Goal: Information Seeking & Learning: Learn about a topic

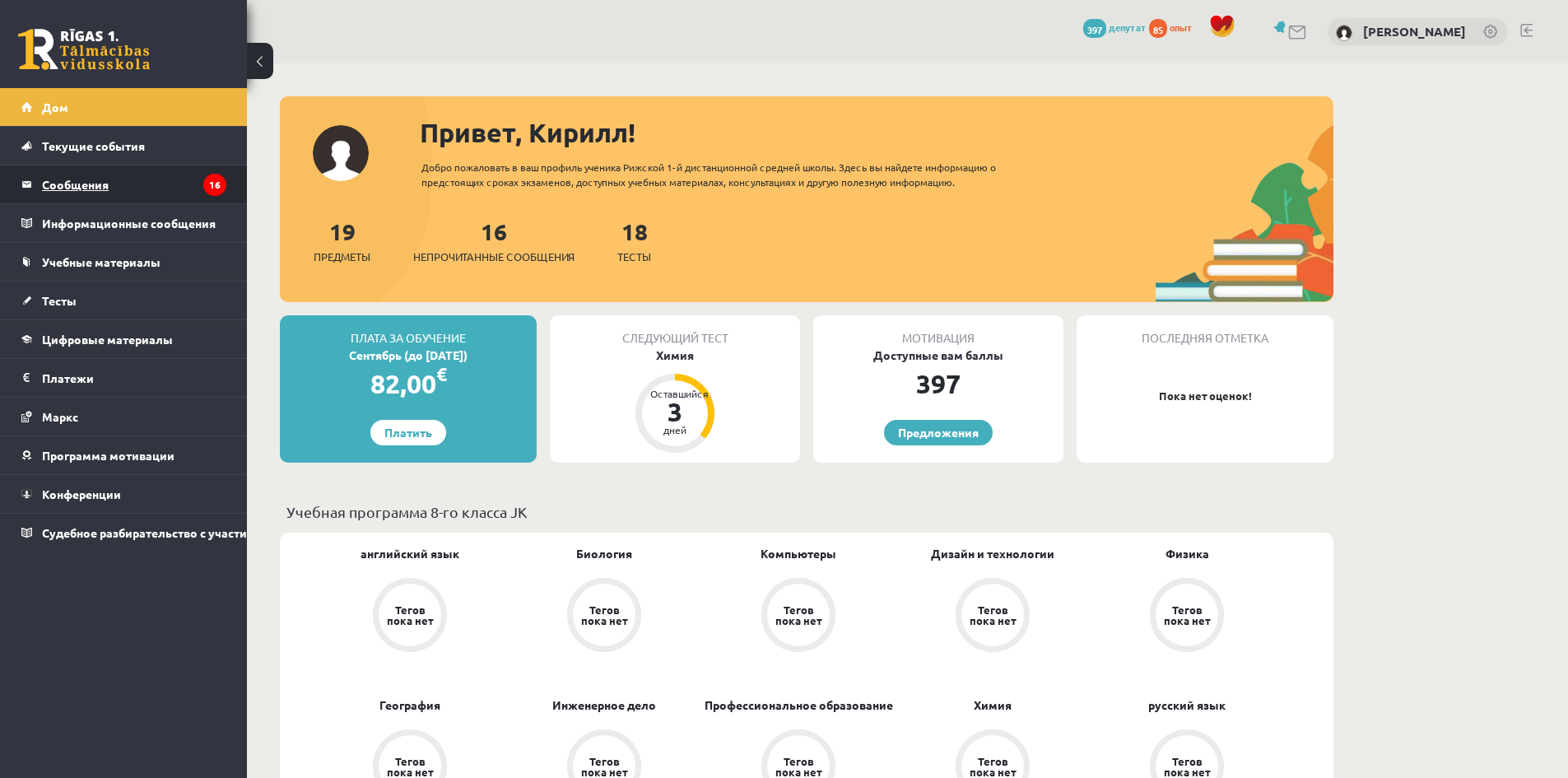
click at [122, 187] on legend "Сообщения 16" at bounding box center [134, 184] width 185 height 38
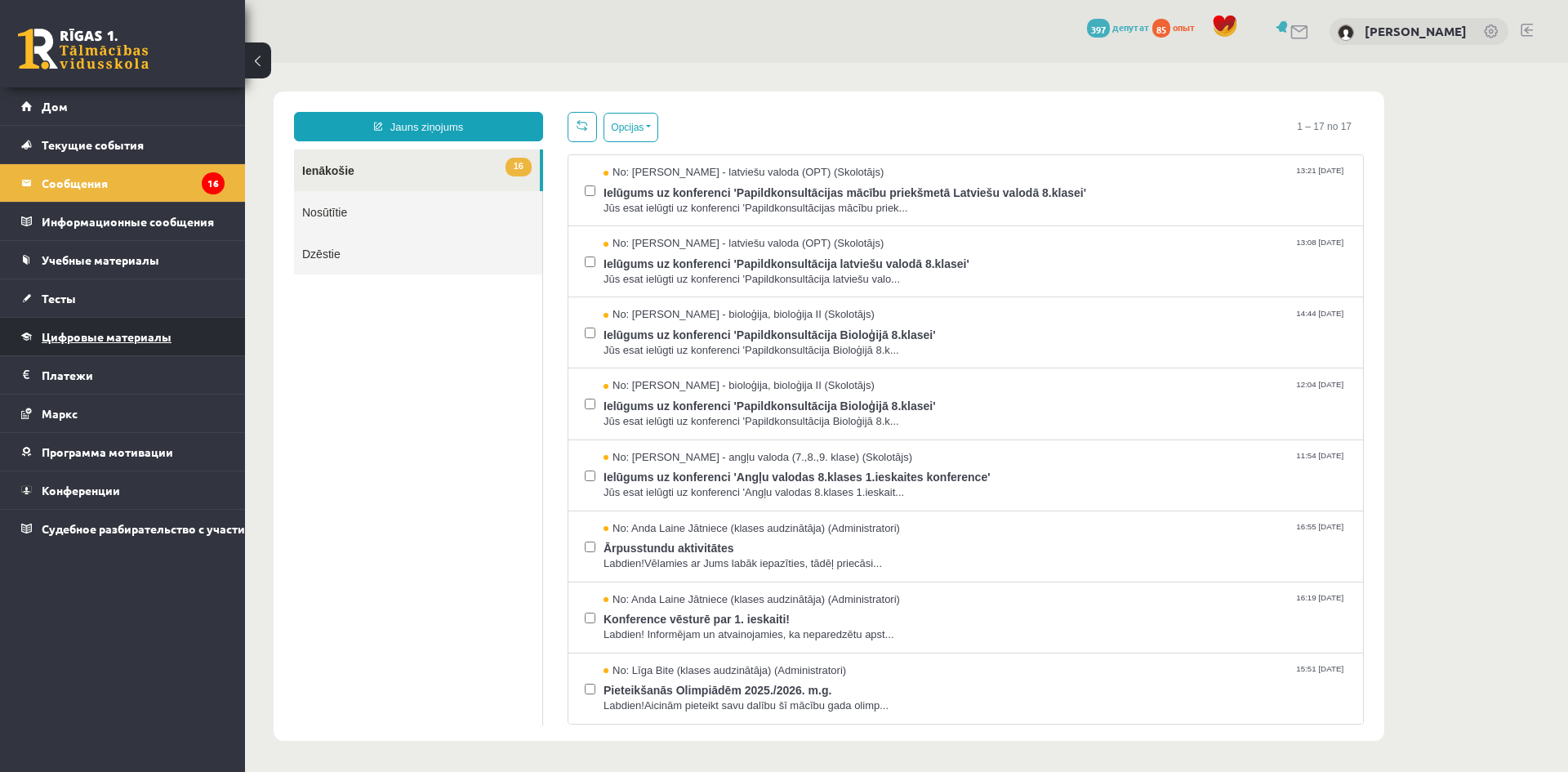
click at [112, 345] on link "Цифровые материалы" at bounding box center [122, 336] width 203 height 38
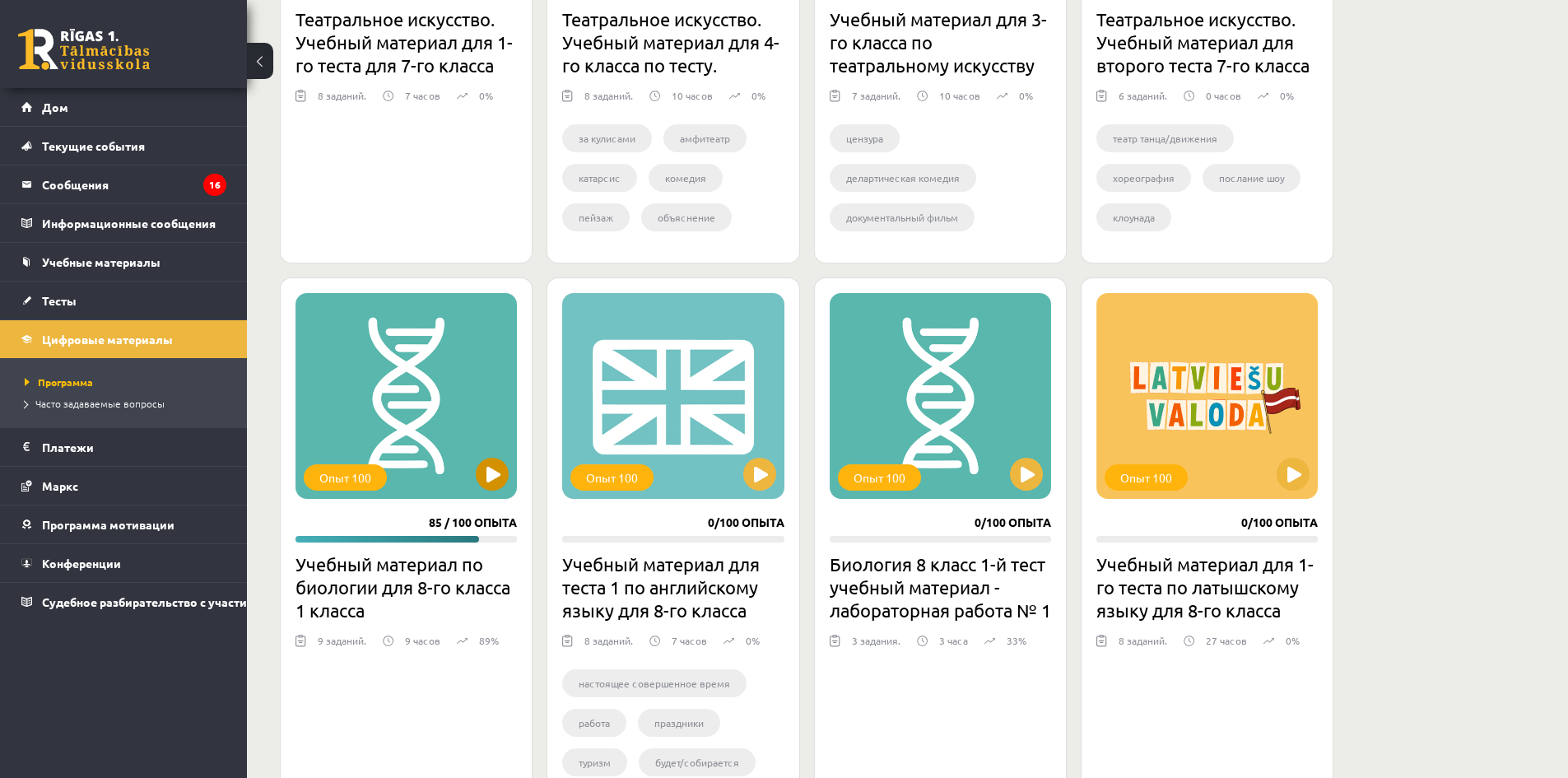
scroll to position [741, 0]
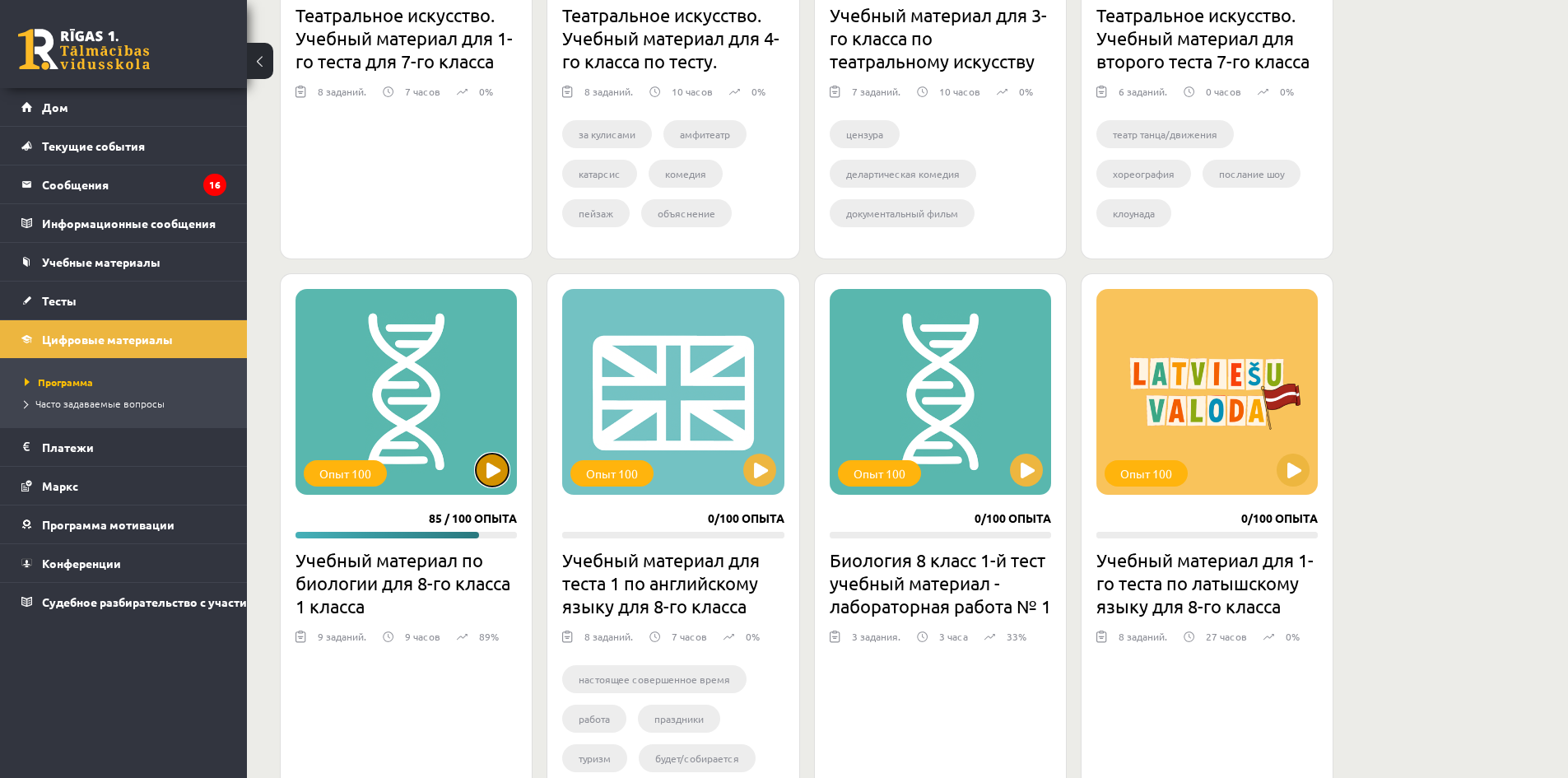
click at [498, 474] on button at bounding box center [492, 469] width 33 height 33
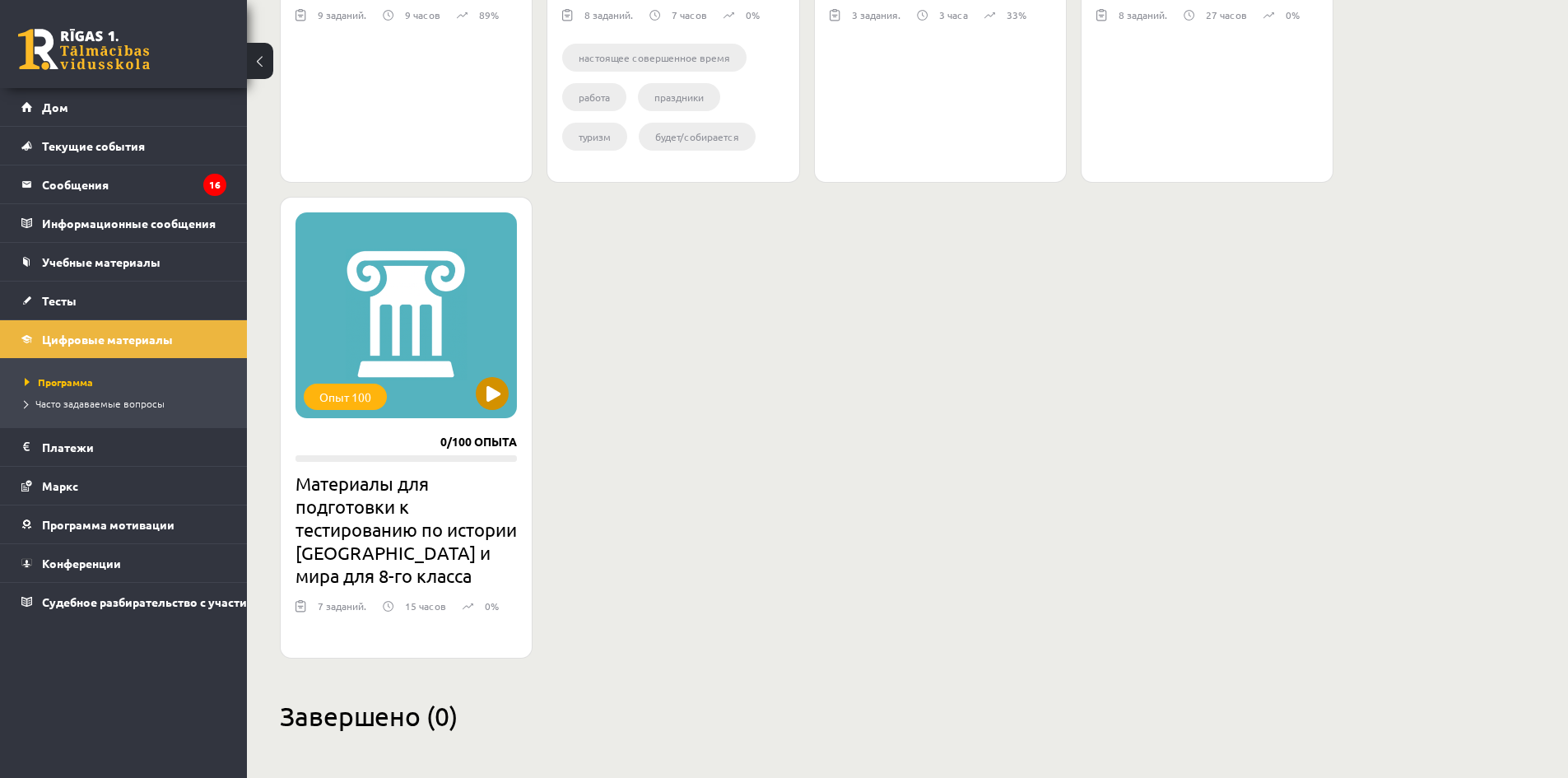
scroll to position [1369, 0]
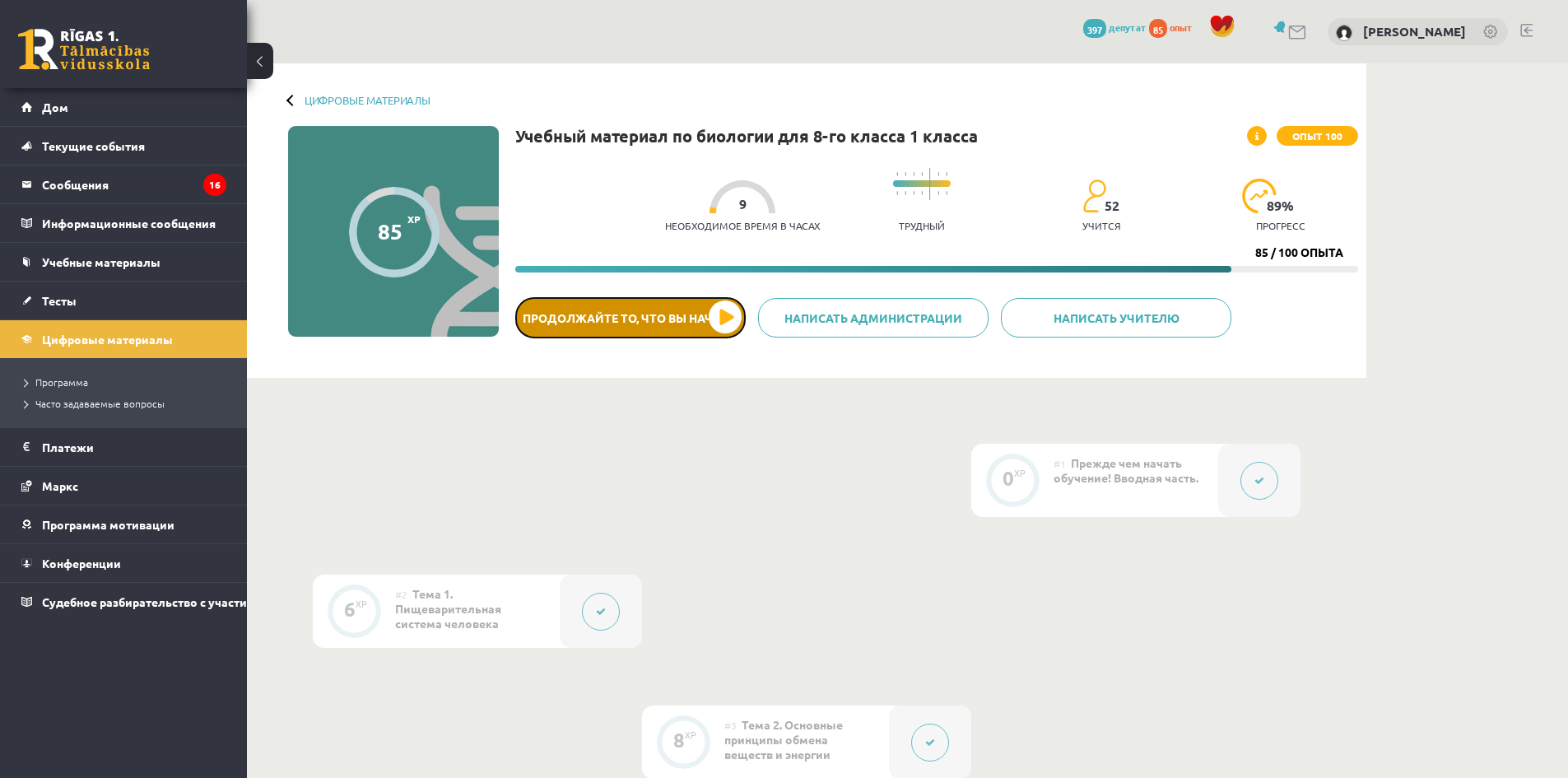
click at [720, 322] on button "Продолжайте то, что вы начали" at bounding box center [631, 318] width 231 height 41
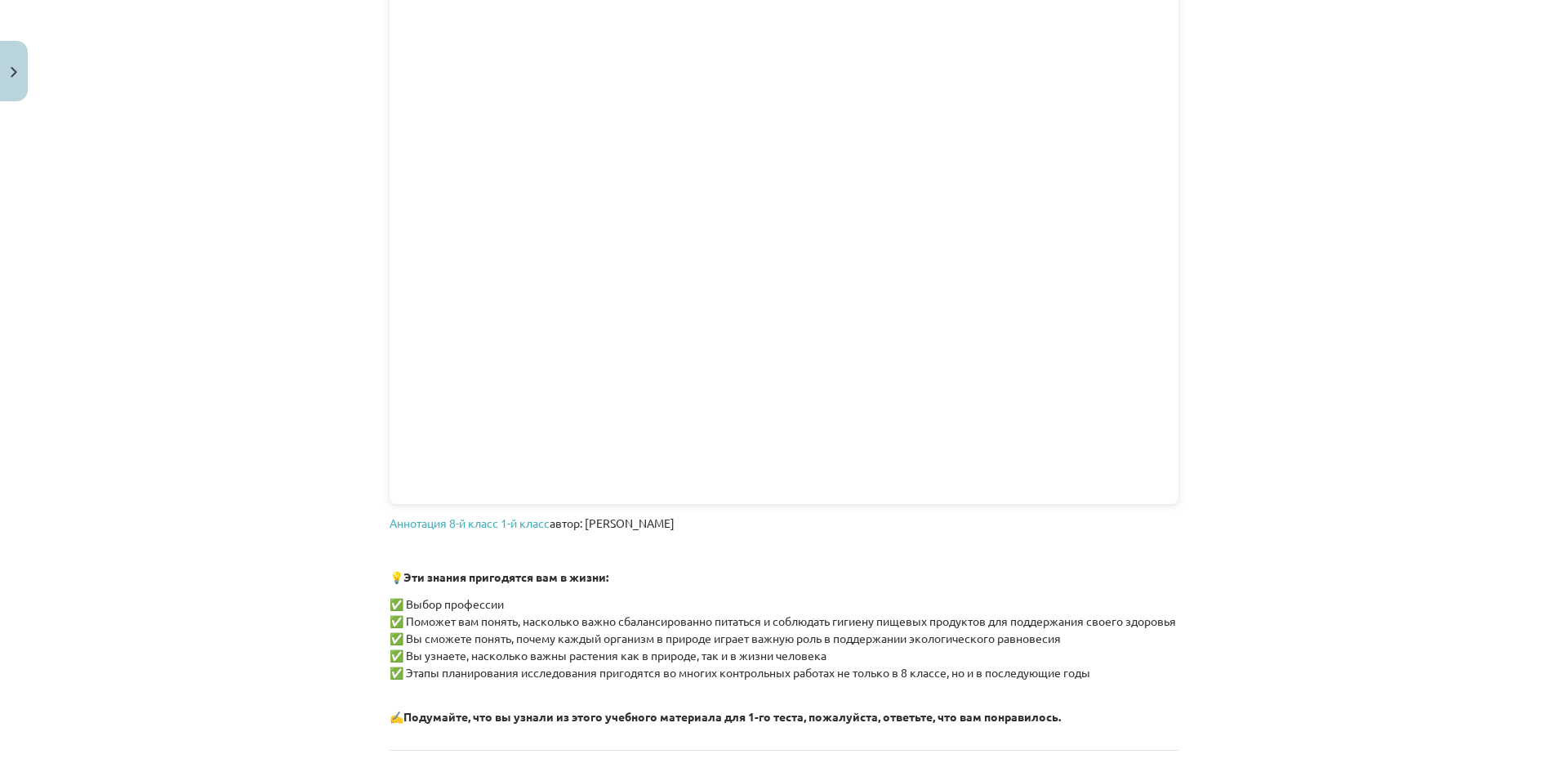
scroll to position [1143, 0]
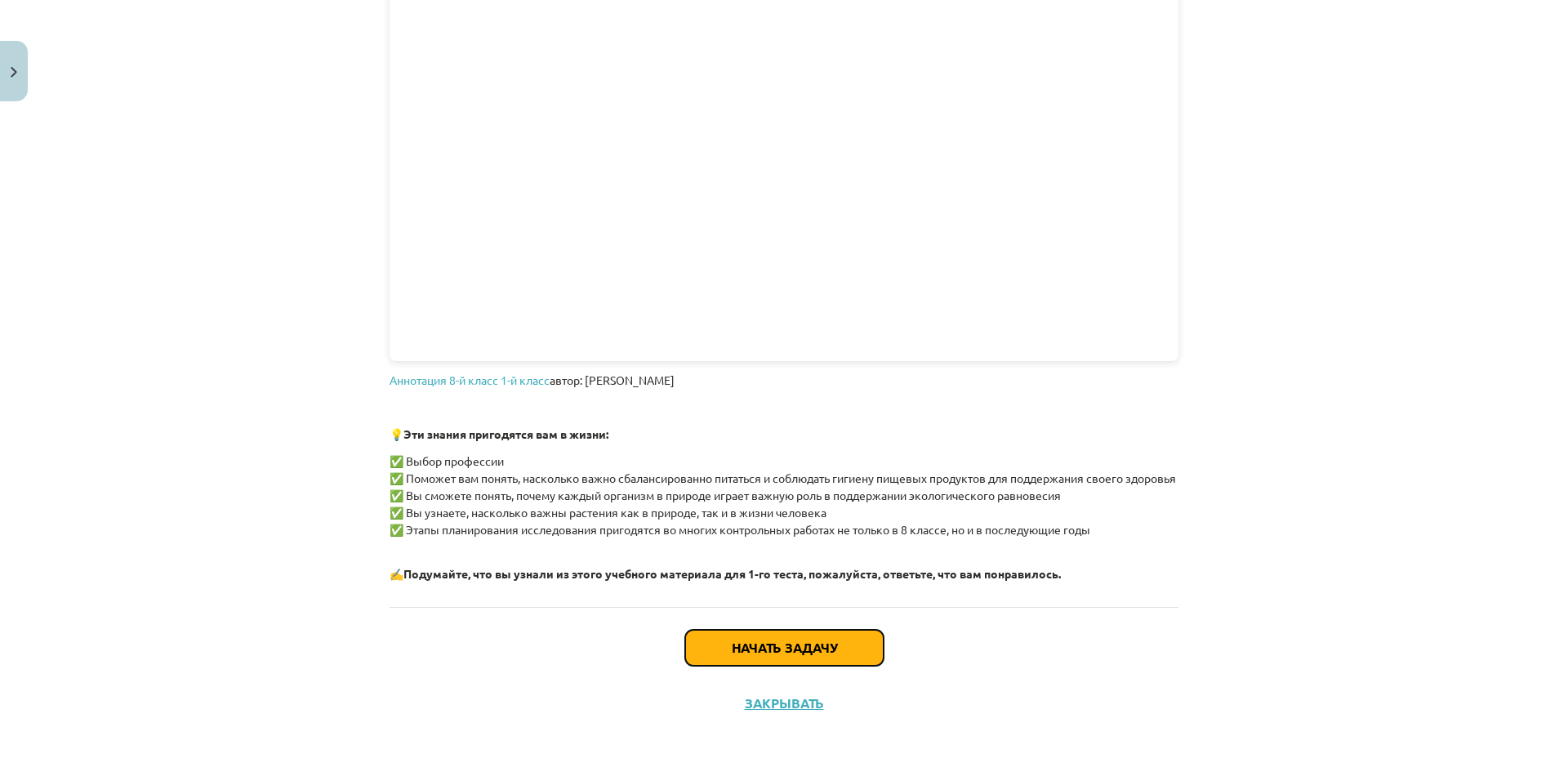
click at [793, 639] on button "Начать задачу" at bounding box center [784, 647] width 198 height 36
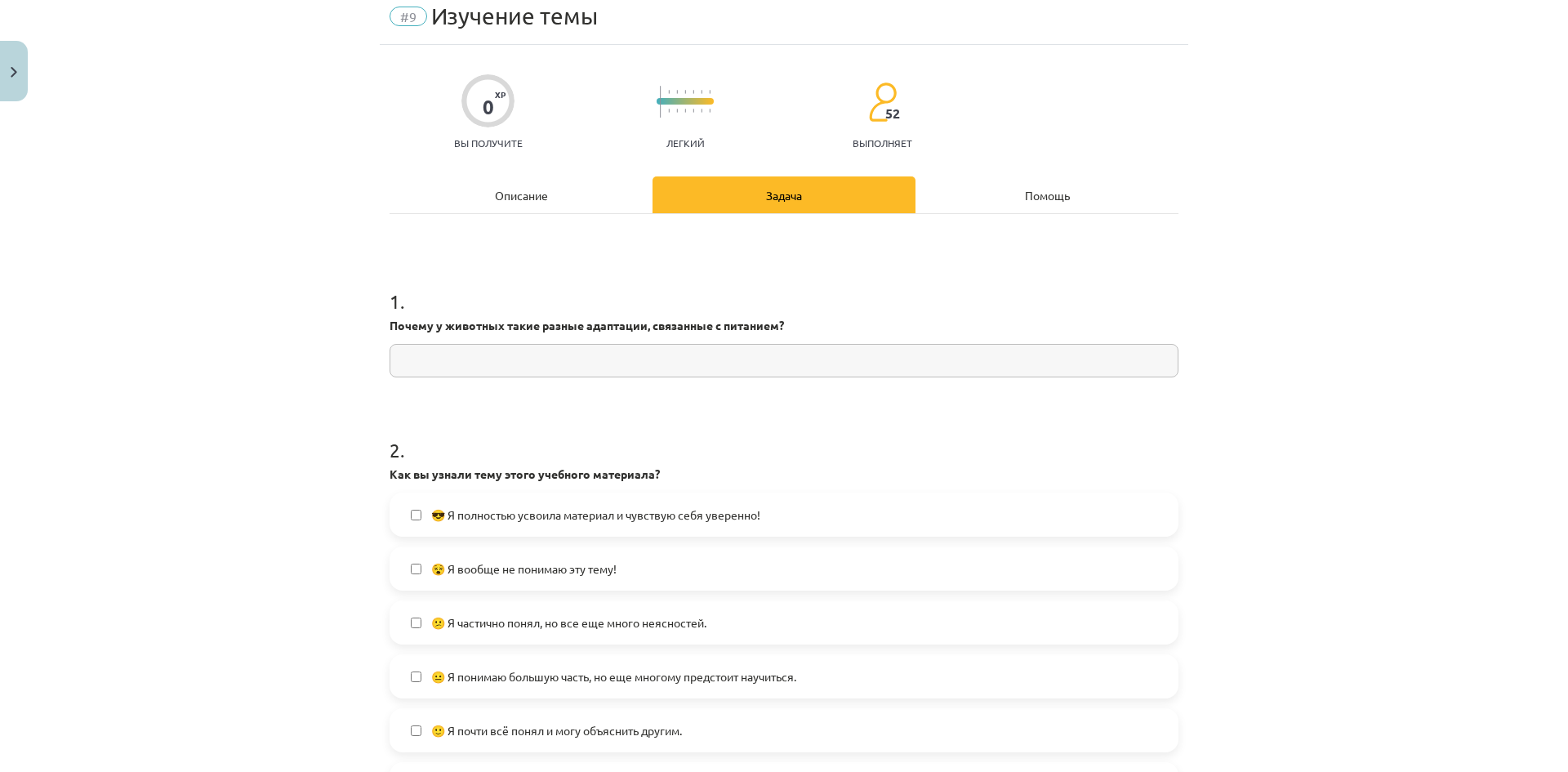
scroll to position [40, 0]
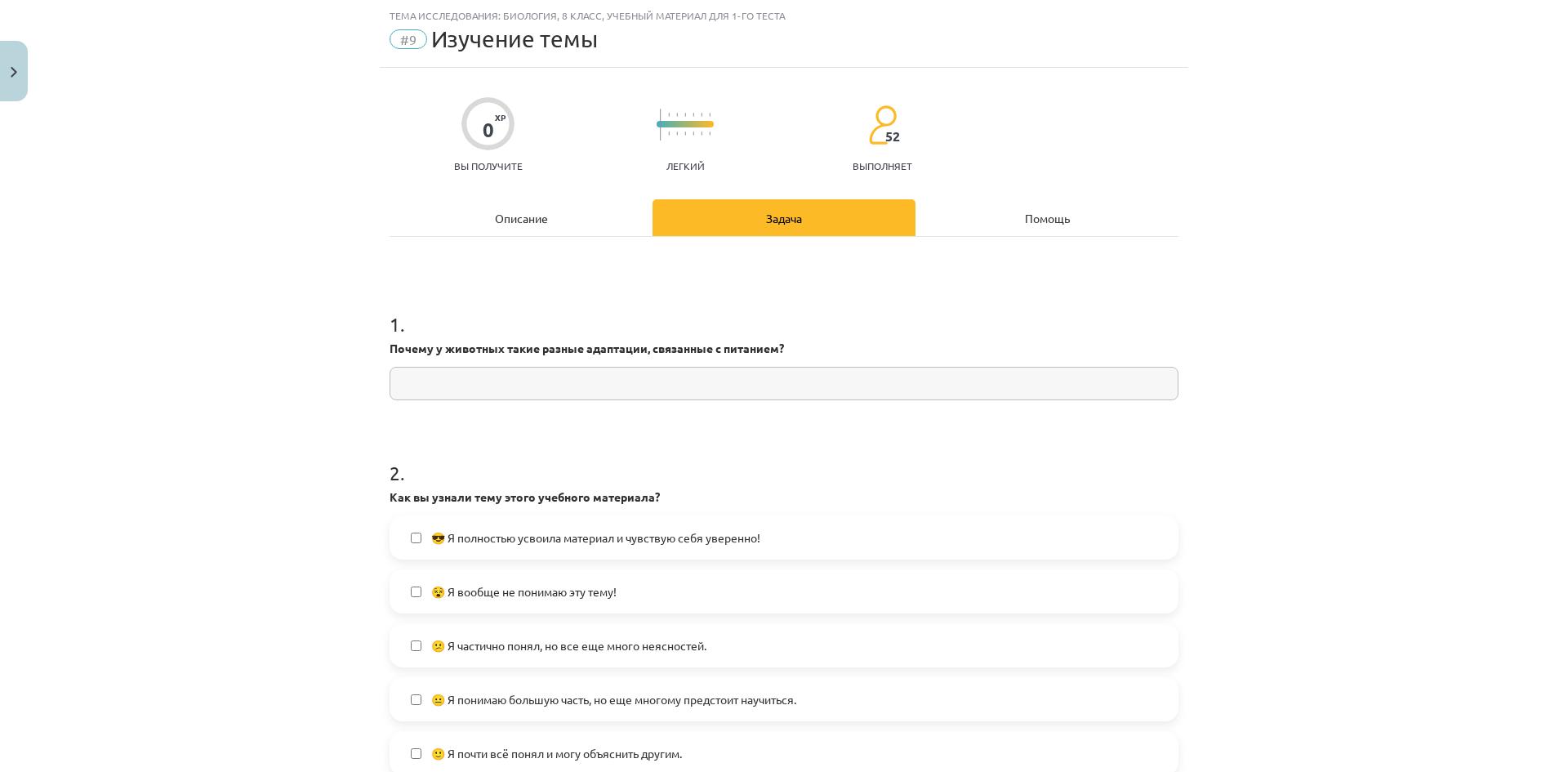
click at [633, 393] on input "text" at bounding box center [784, 383] width 789 height 33
drag, startPoint x: 381, startPoint y: 348, endPoint x: 868, endPoint y: 353, distance: 487.0
copy font "Почему у животных такие разные адаптации, связанные с питанием?"
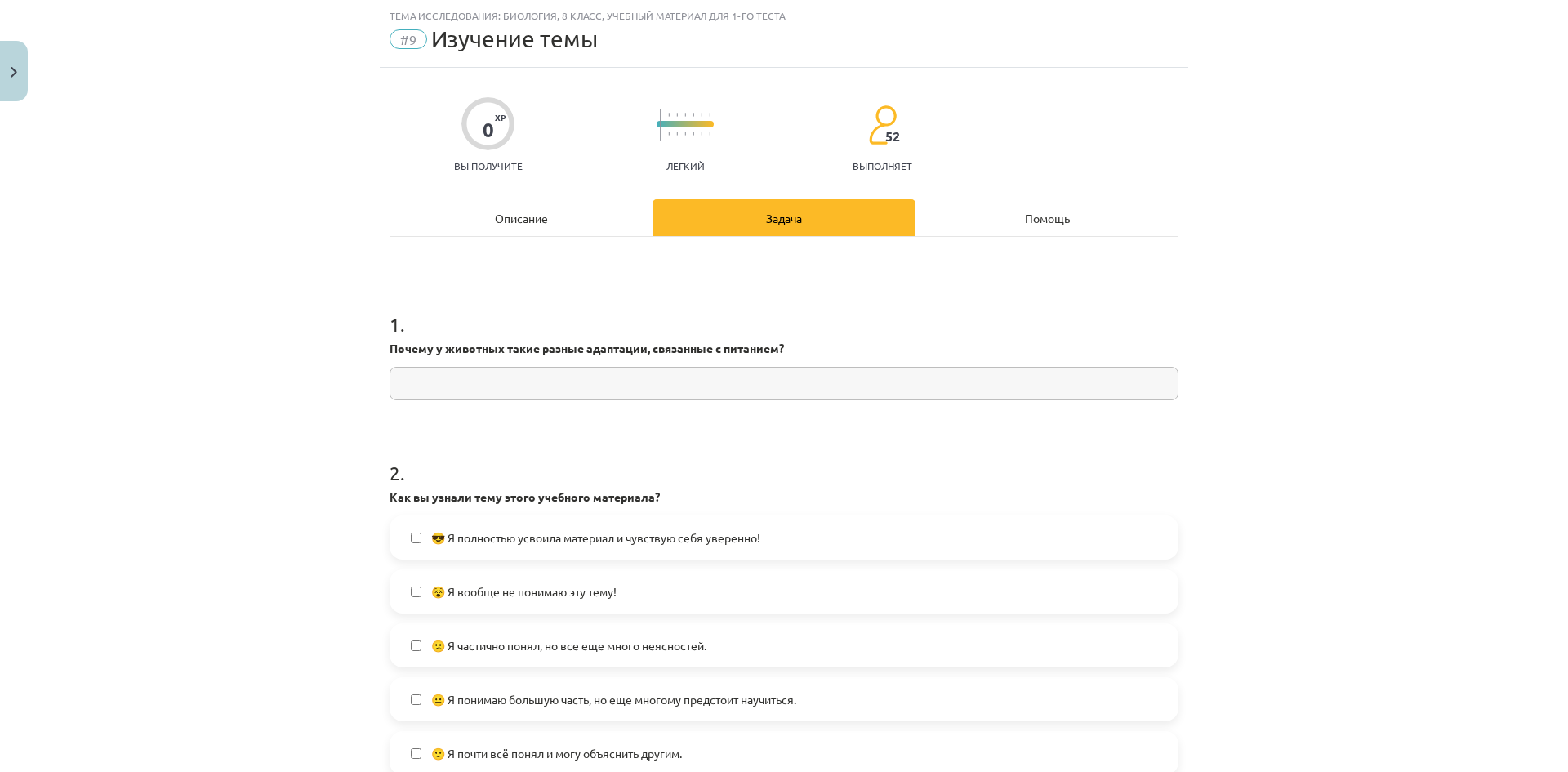
click at [541, 394] on input "text" at bounding box center [784, 383] width 789 height 33
paste input "**********"
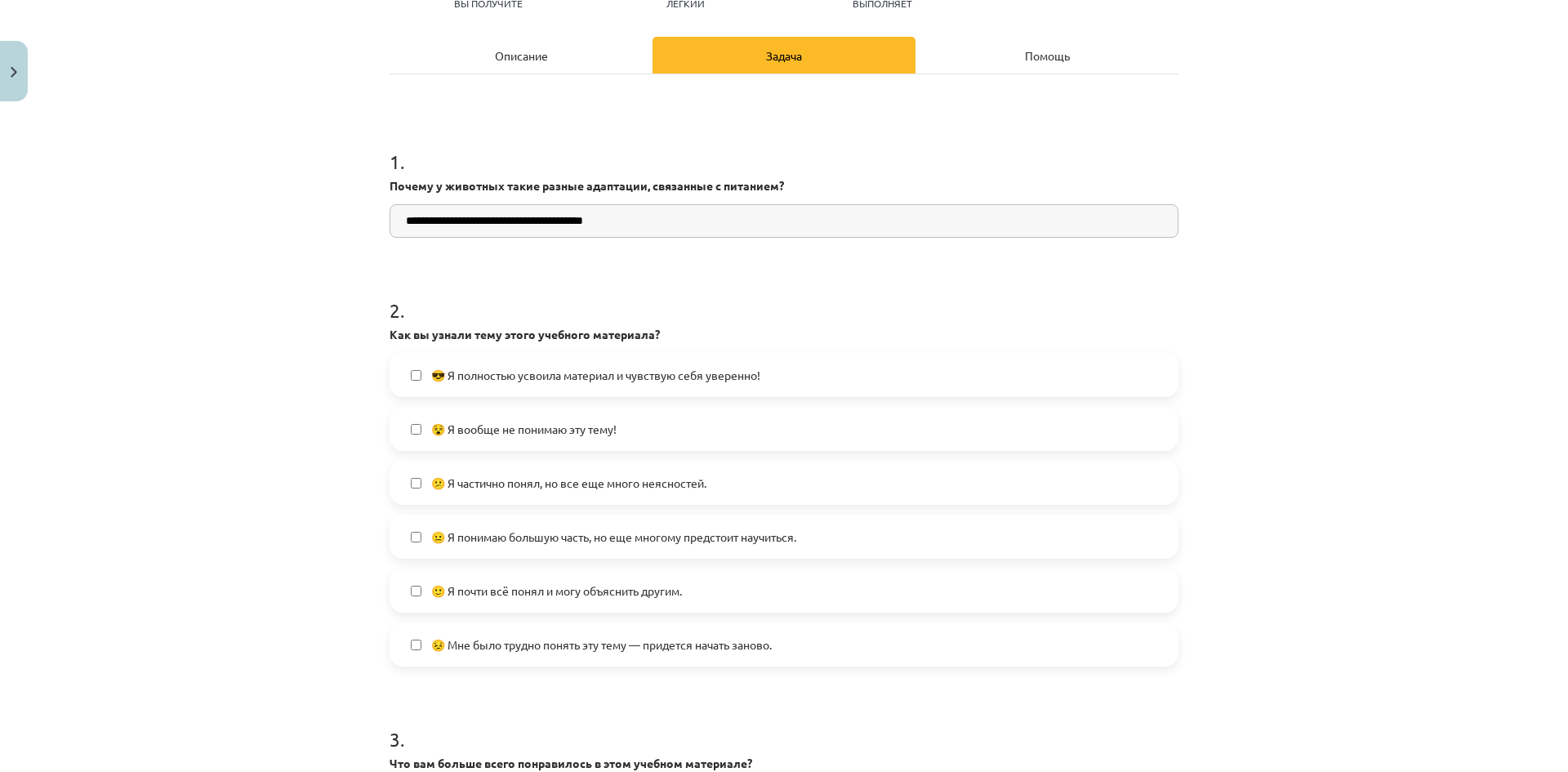
scroll to position [204, 0]
drag, startPoint x: 446, startPoint y: 214, endPoint x: 473, endPoint y: 251, distance: 45.8
click at [447, 214] on input "**********" at bounding box center [784, 220] width 789 height 33
drag, startPoint x: 547, startPoint y: 223, endPoint x: 558, endPoint y: 246, distance: 25.5
click at [548, 224] on input "**********" at bounding box center [784, 220] width 789 height 33
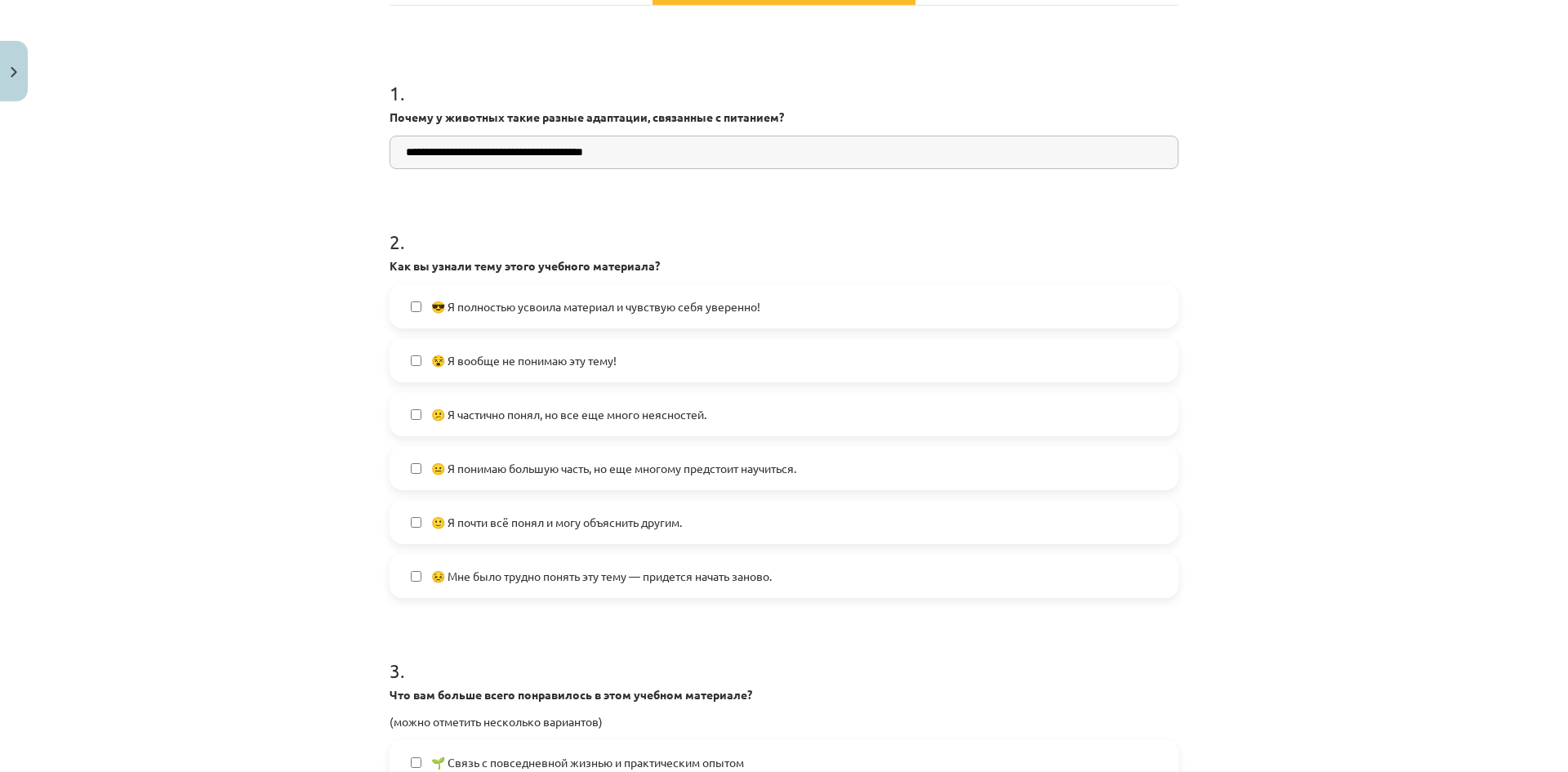
scroll to position [286, 0]
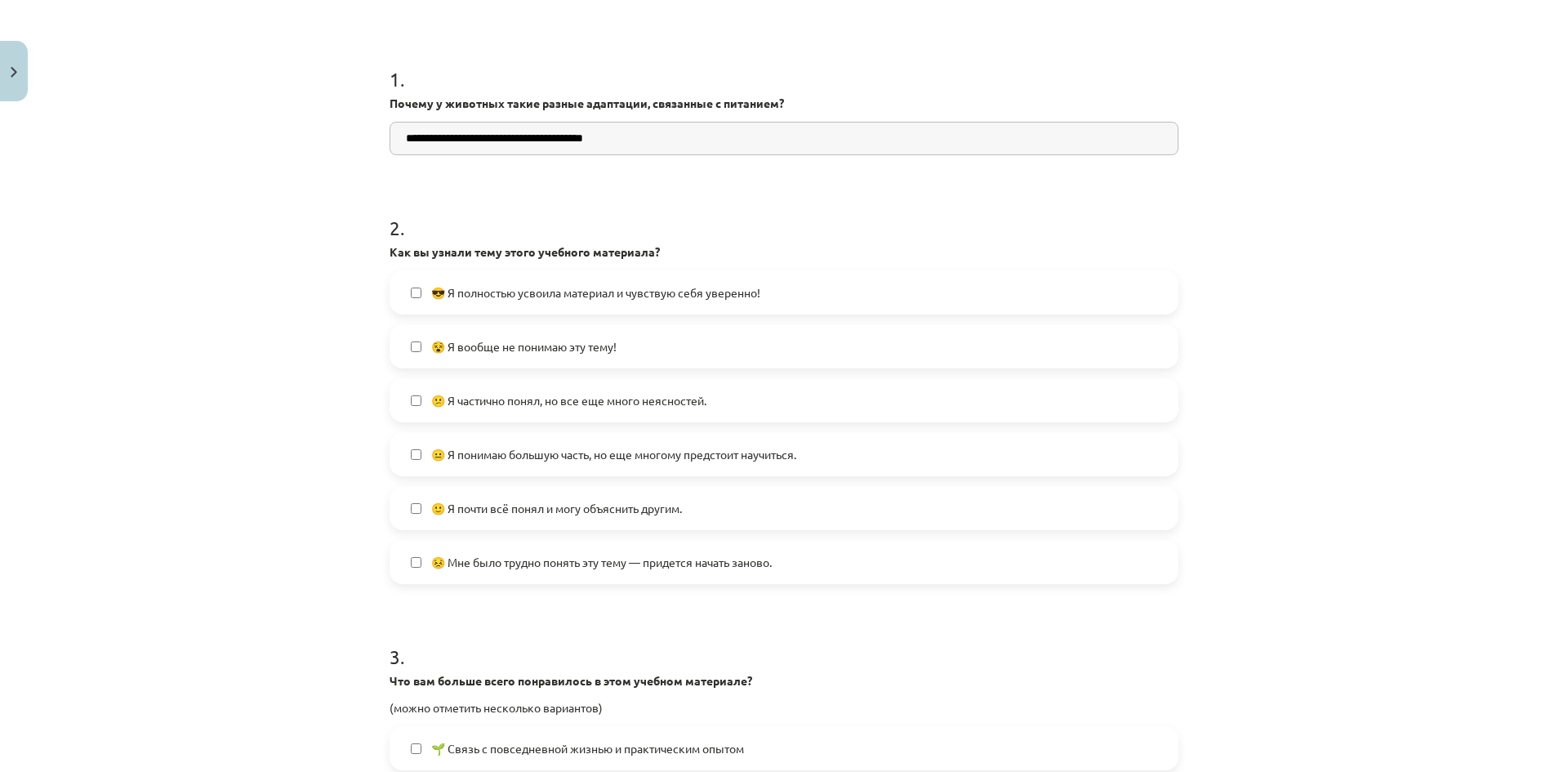
type input "**********"
click at [546, 451] on font "😐 Я понимаю большую часть, но еще многому предстоит научиться." at bounding box center [614, 453] width 365 height 15
click at [418, 452] on label "😐 Я понимаю большую часть, но еще многому предстоит научиться." at bounding box center [784, 454] width 785 height 40
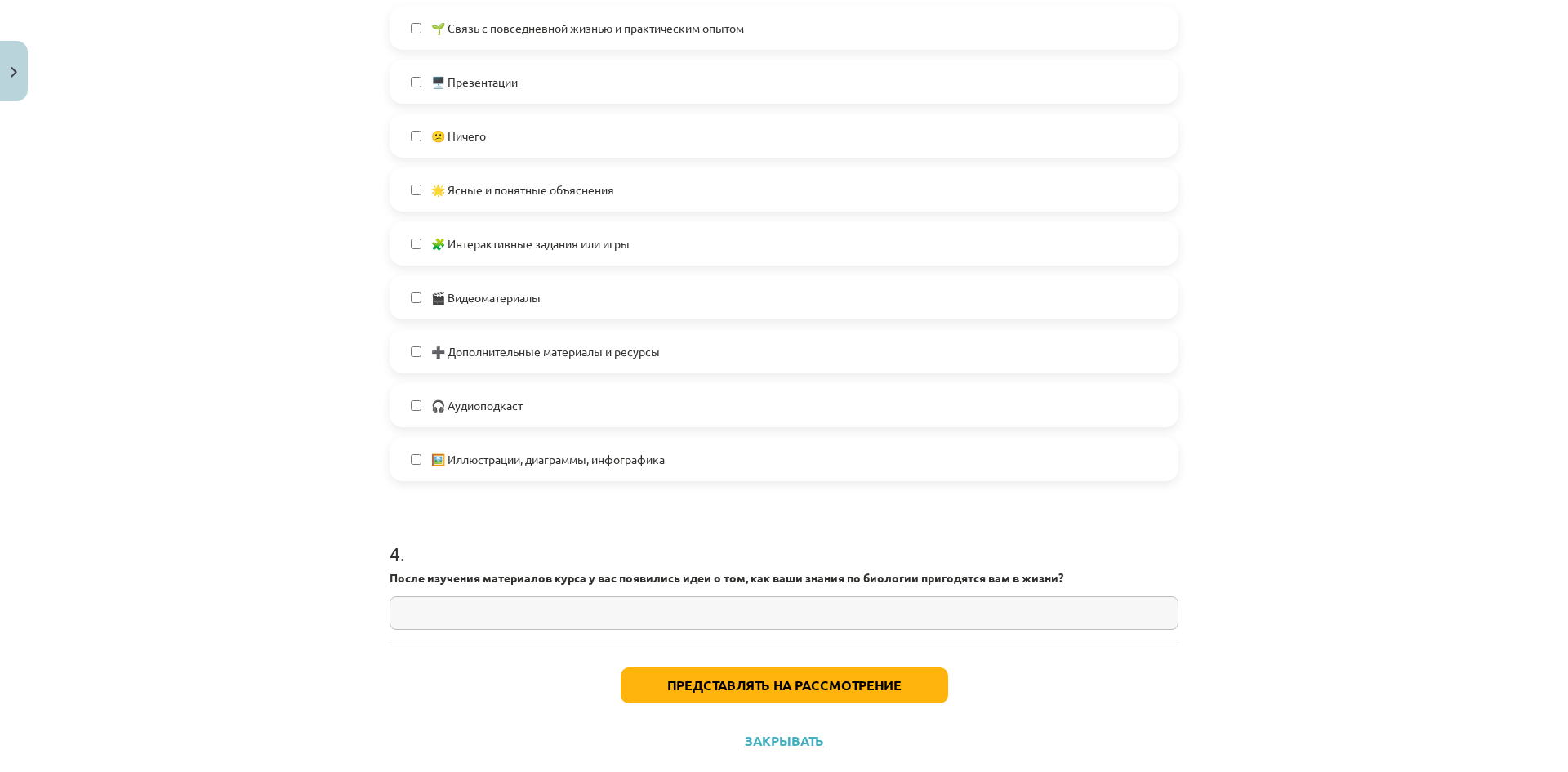
scroll to position [1043, 0]
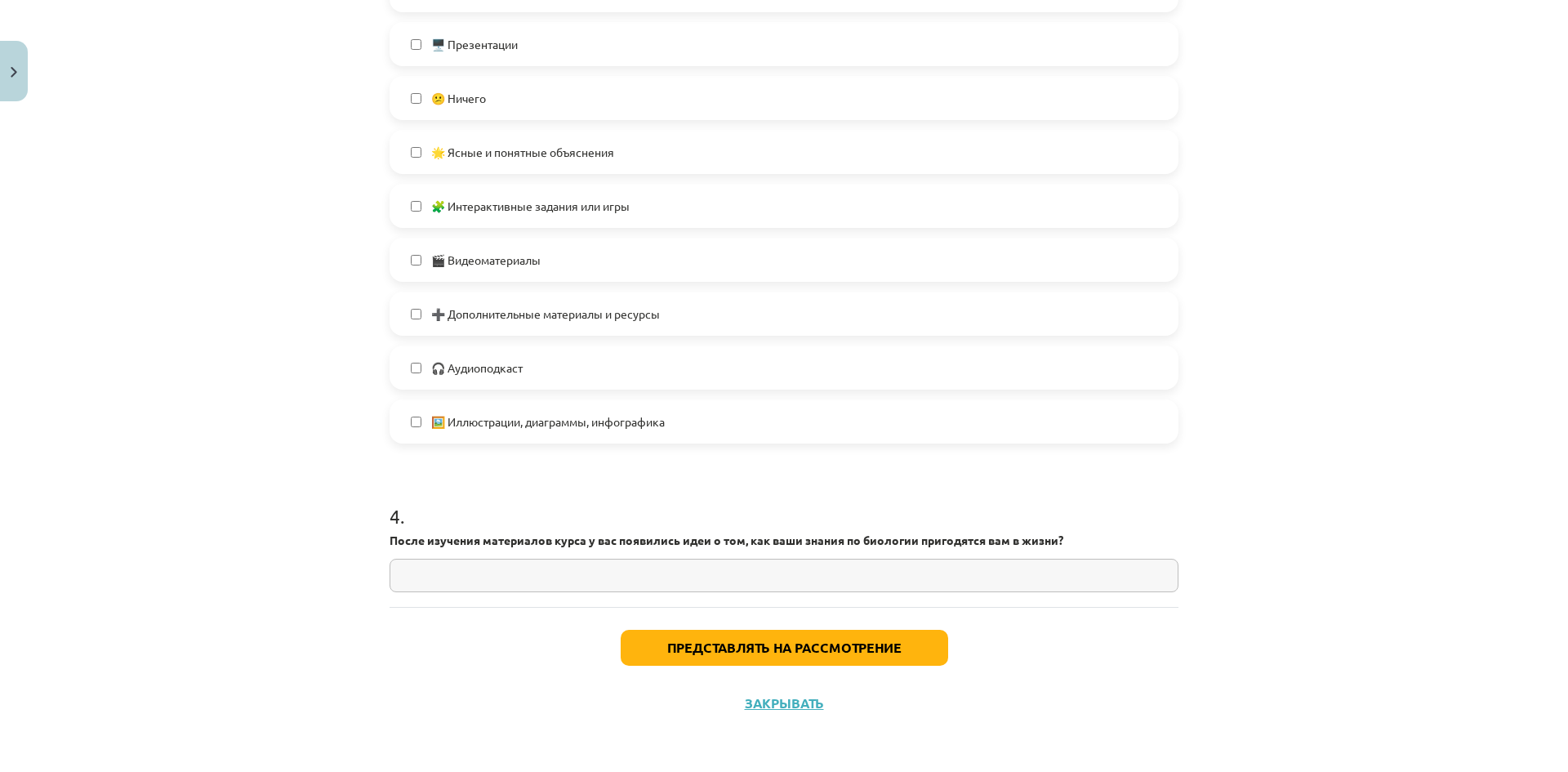
click at [731, 581] on input "text" at bounding box center [784, 575] width 789 height 33
type input "*"
paste input "**"
type input "**"
click at [676, 643] on font "Представлять на рассмотрение" at bounding box center [784, 646] width 234 height 17
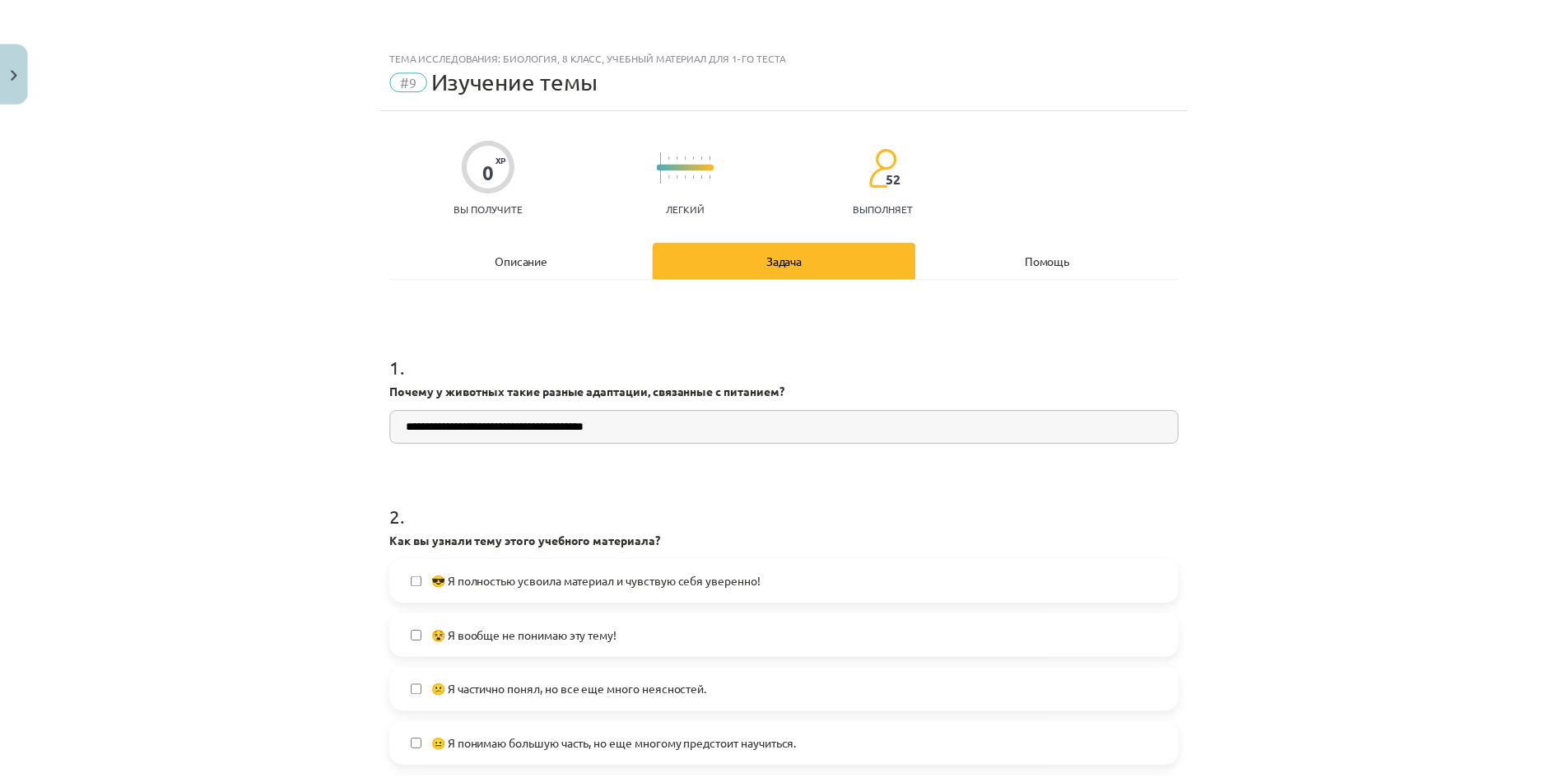
scroll to position [0, 0]
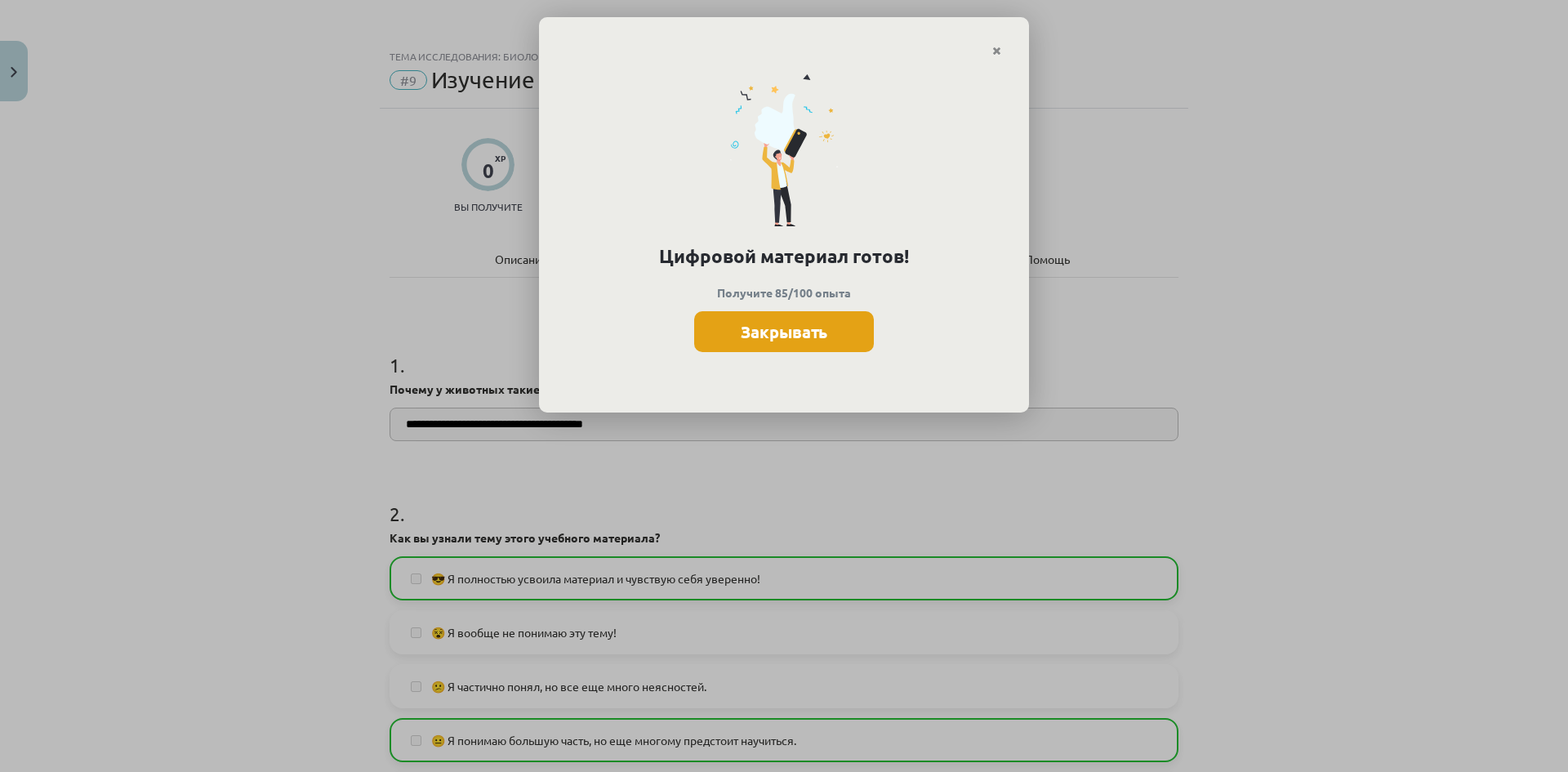
click at [770, 332] on font "Закрывать" at bounding box center [784, 332] width 86 height 21
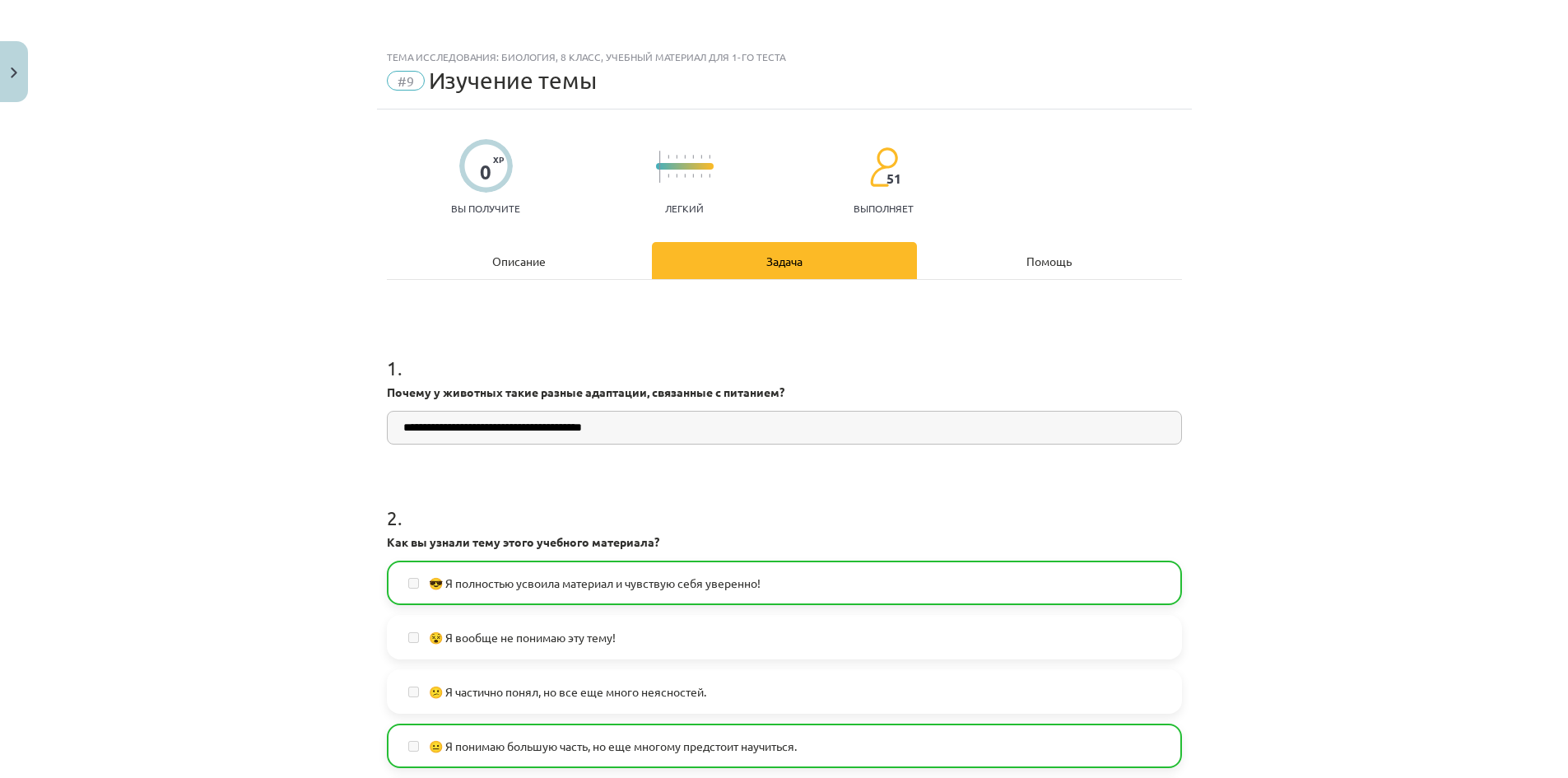
click at [1002, 247] on div "Помощь" at bounding box center [1049, 261] width 265 height 37
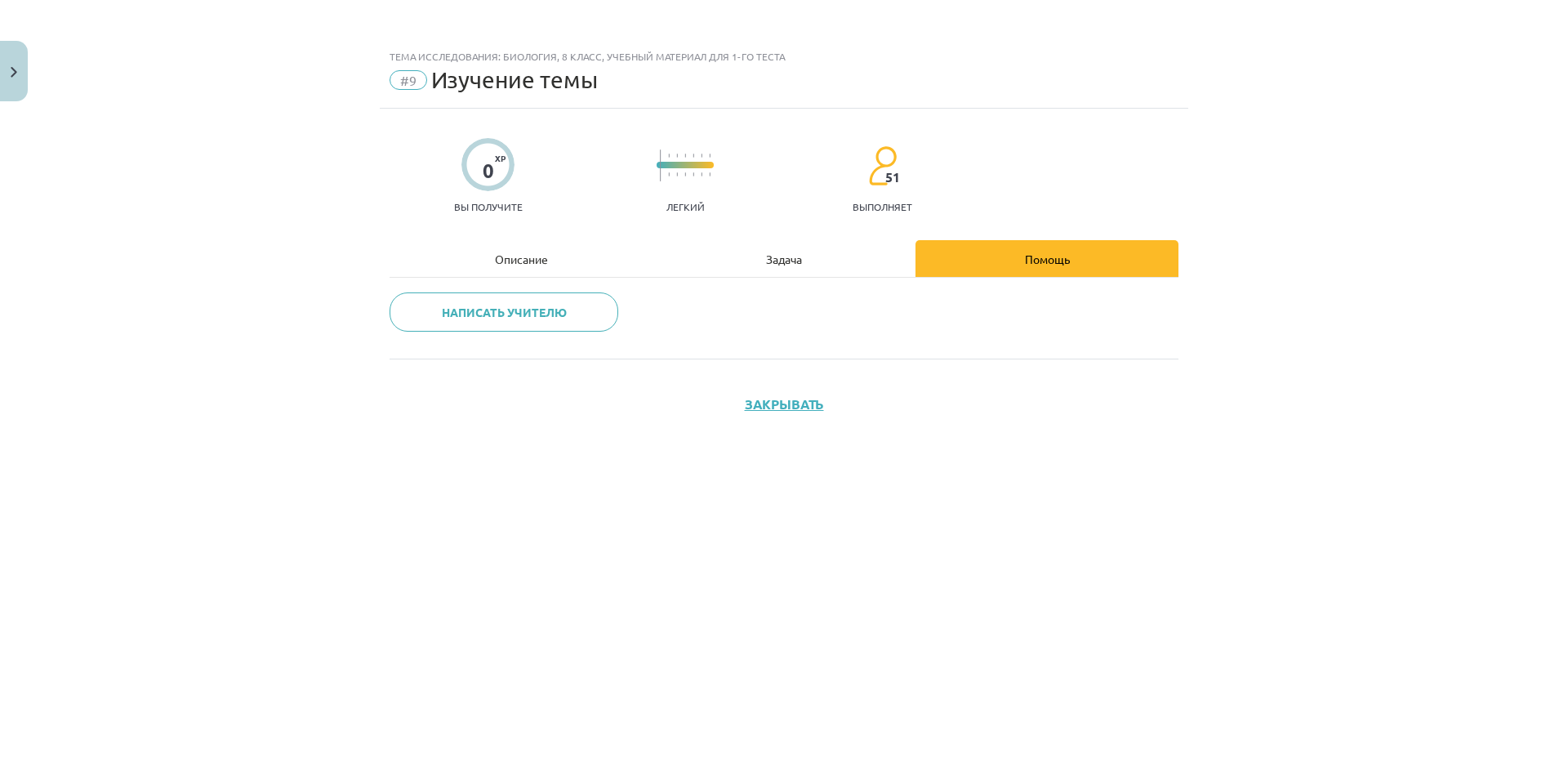
click at [774, 266] on div "Задача" at bounding box center [784, 259] width 263 height 37
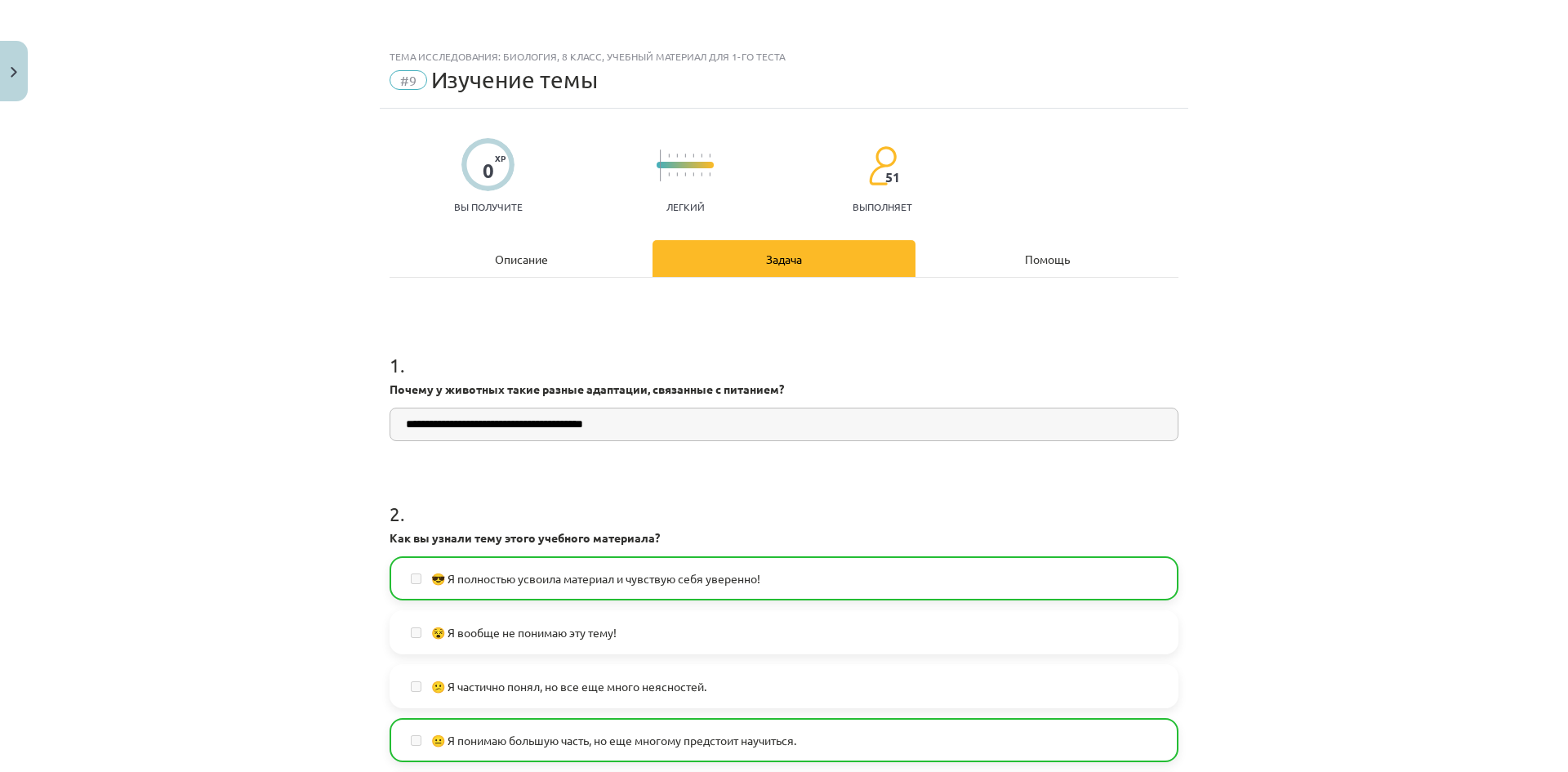
click at [570, 253] on div "Описание" at bounding box center [520, 259] width 263 height 37
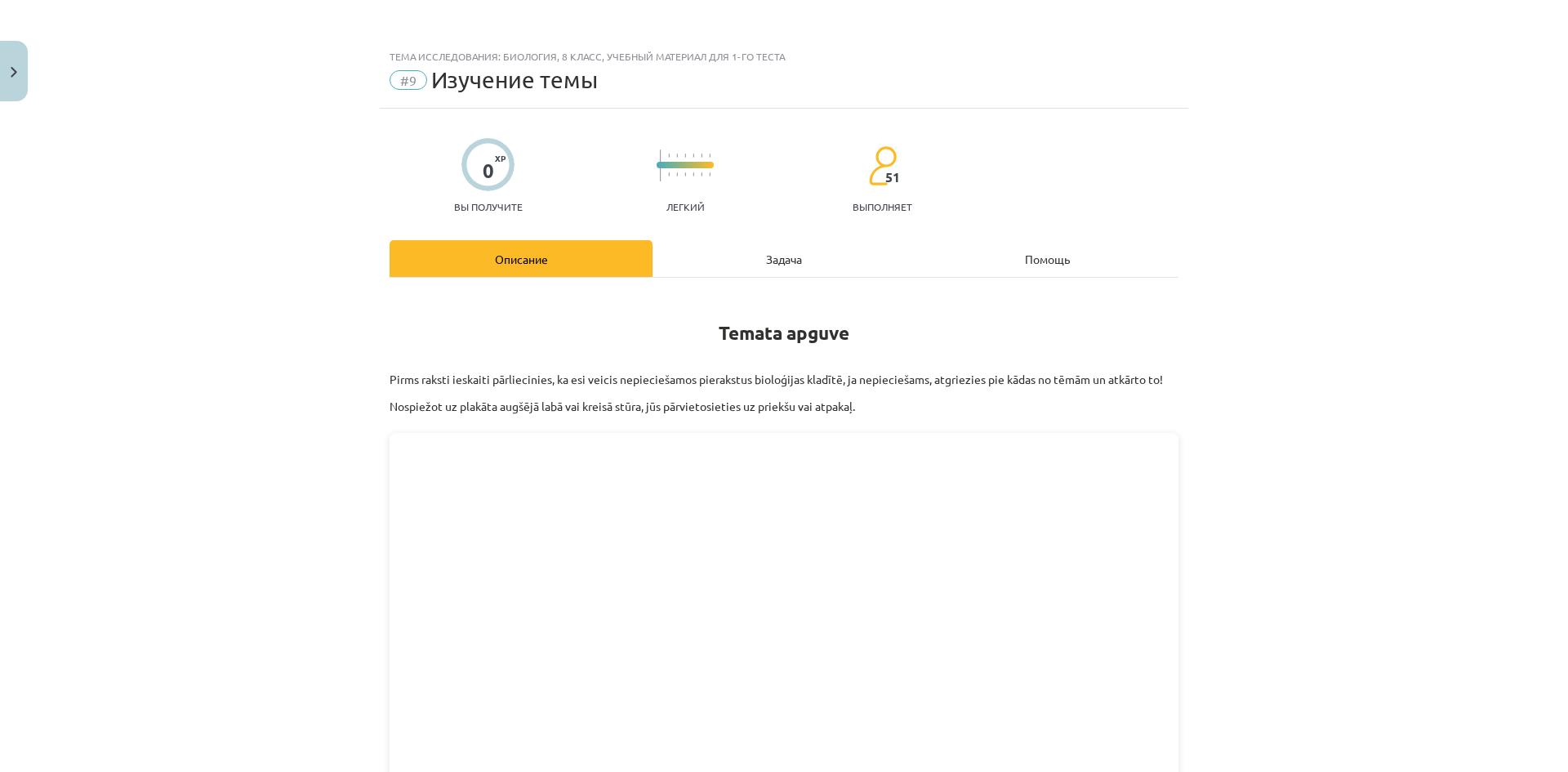
scroll to position [40, 0]
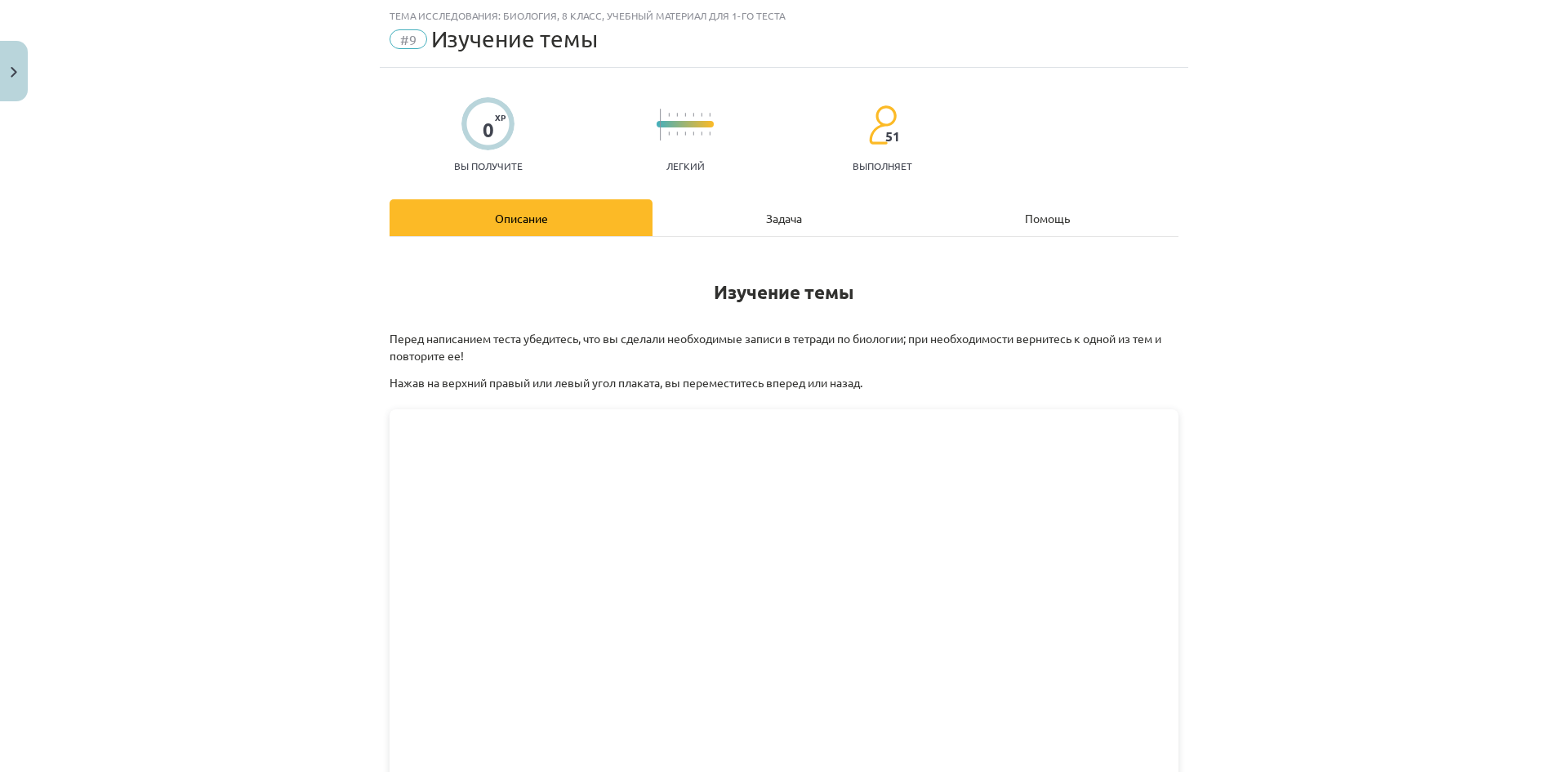
click at [795, 223] on font "Задача" at bounding box center [784, 217] width 36 height 15
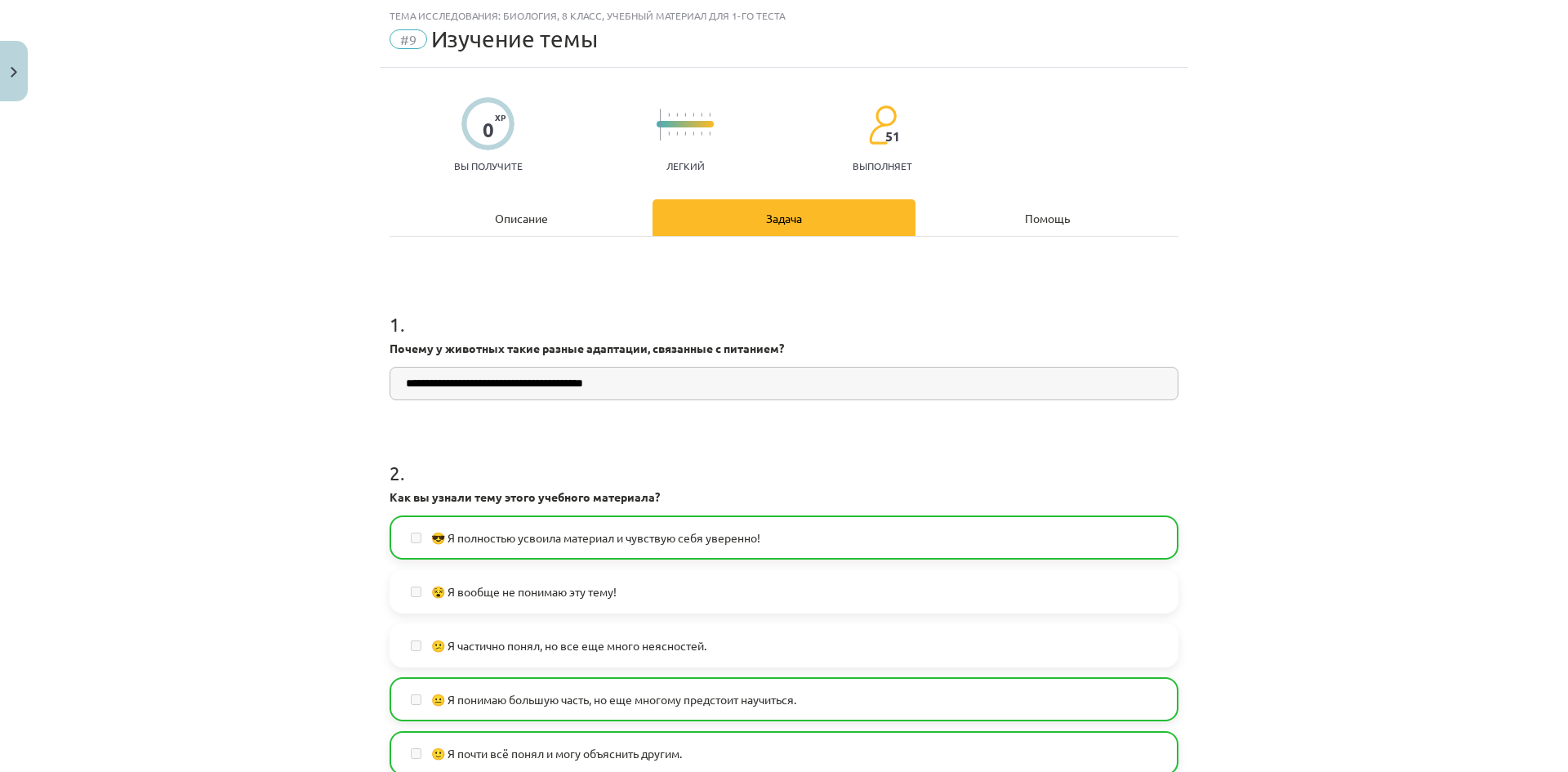
click at [1026, 206] on div "Помощь" at bounding box center [1047, 217] width 263 height 37
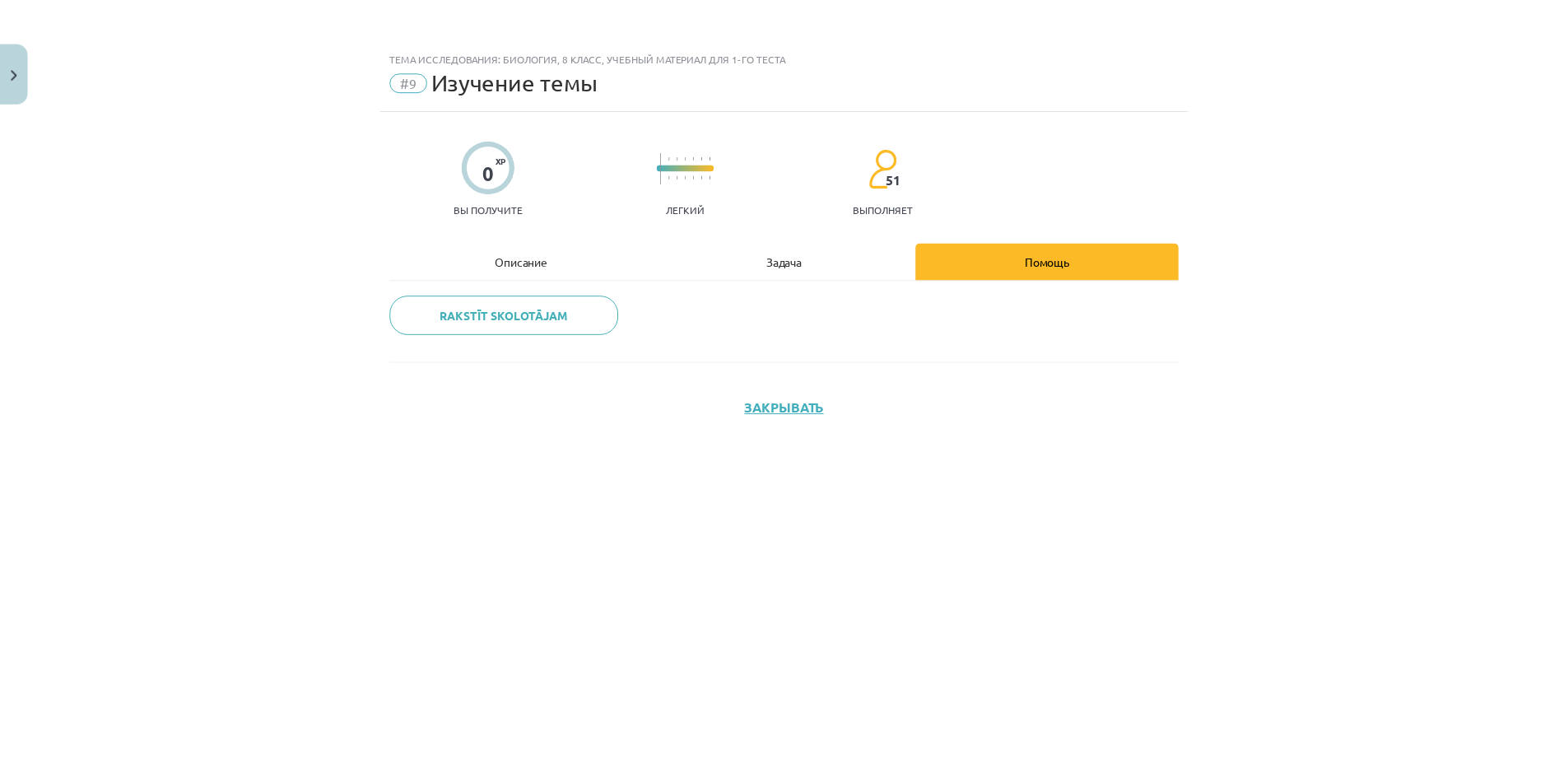
scroll to position [0, 0]
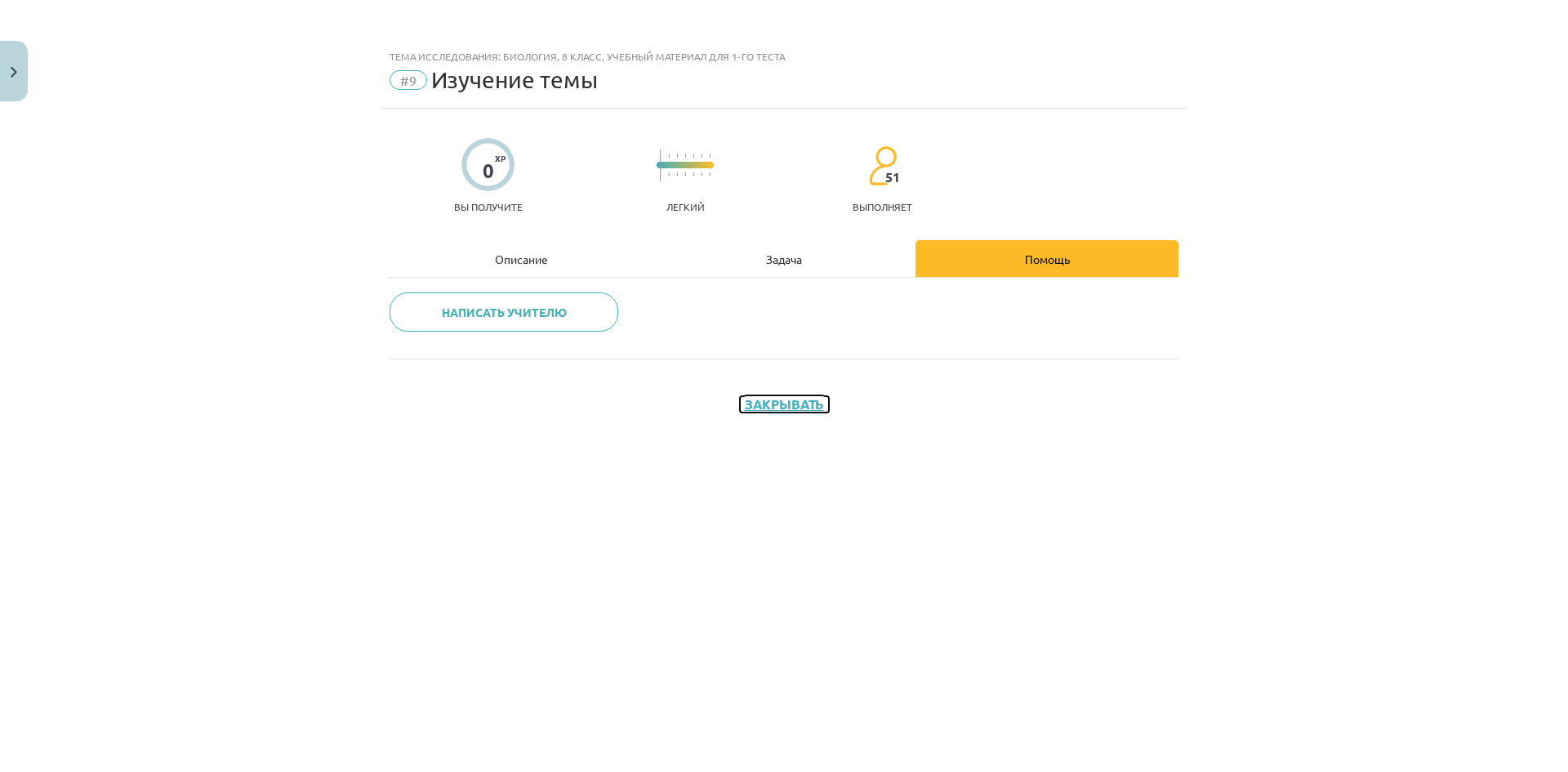
click at [799, 398] on font "Закрывать" at bounding box center [784, 403] width 79 height 17
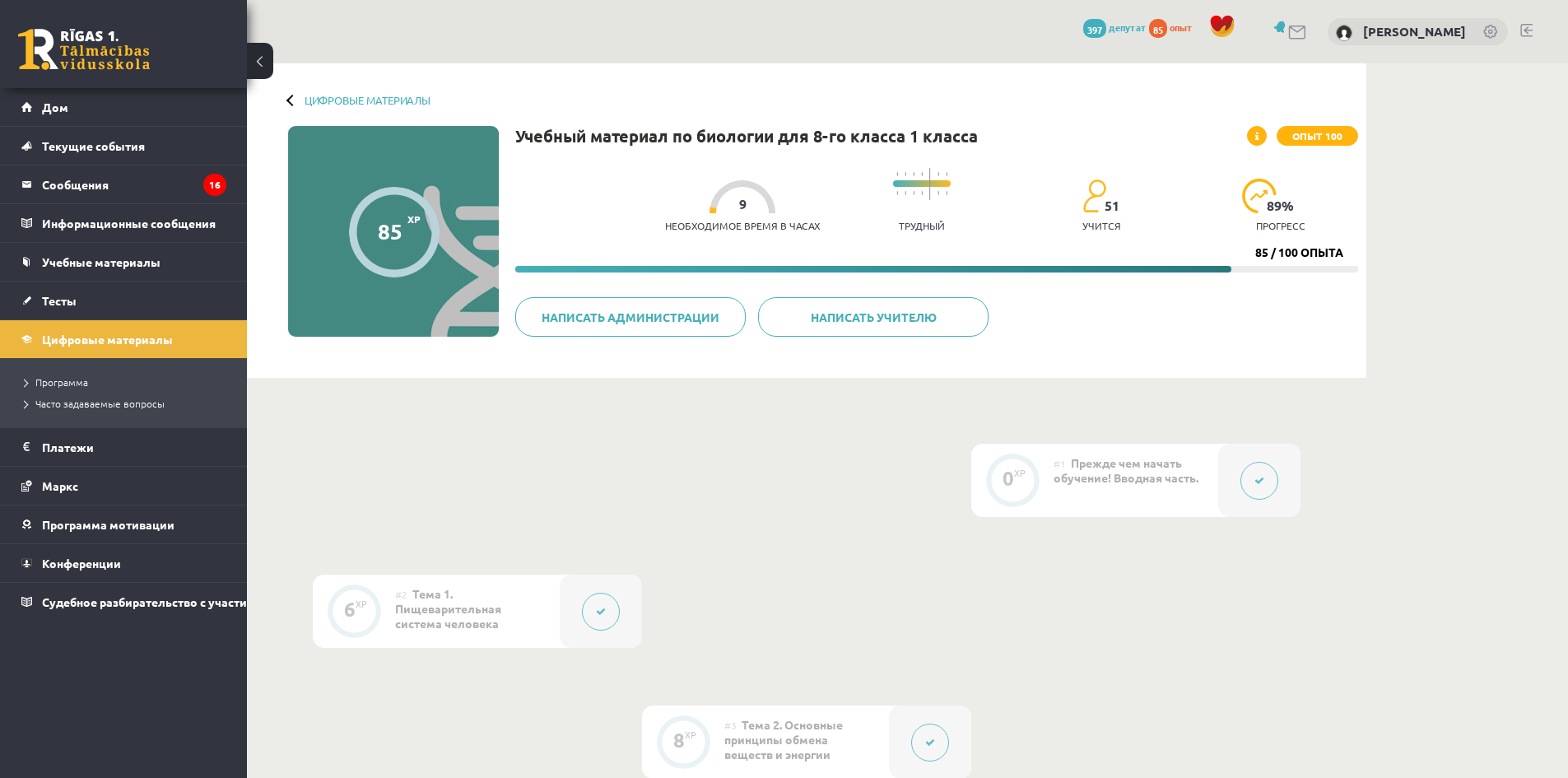
click at [261, 59] on button at bounding box center [260, 60] width 27 height 36
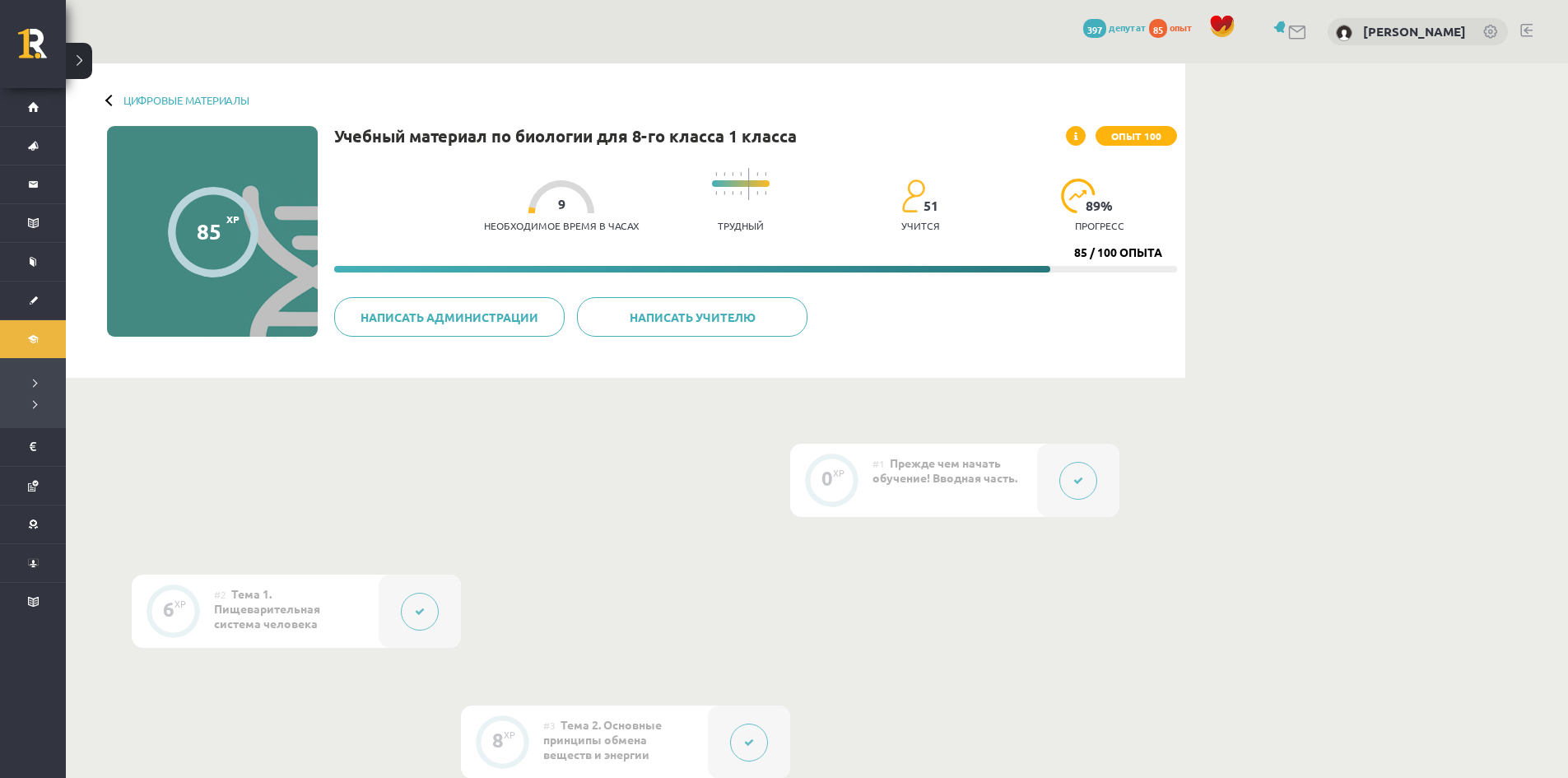
click at [74, 67] on button at bounding box center [79, 60] width 27 height 36
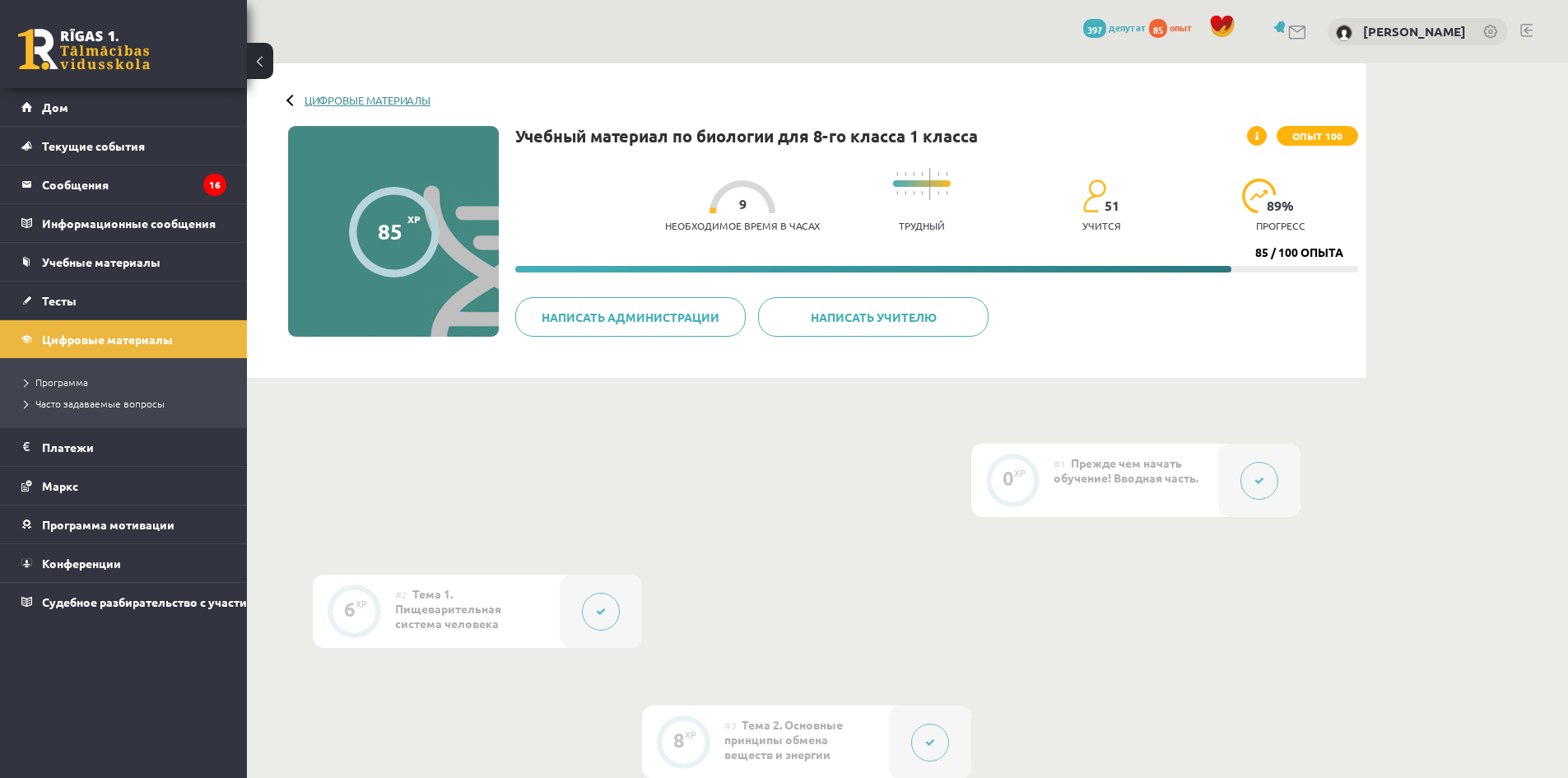
click at [304, 100] on font "Цифровые материалы" at bounding box center [367, 100] width 126 height 14
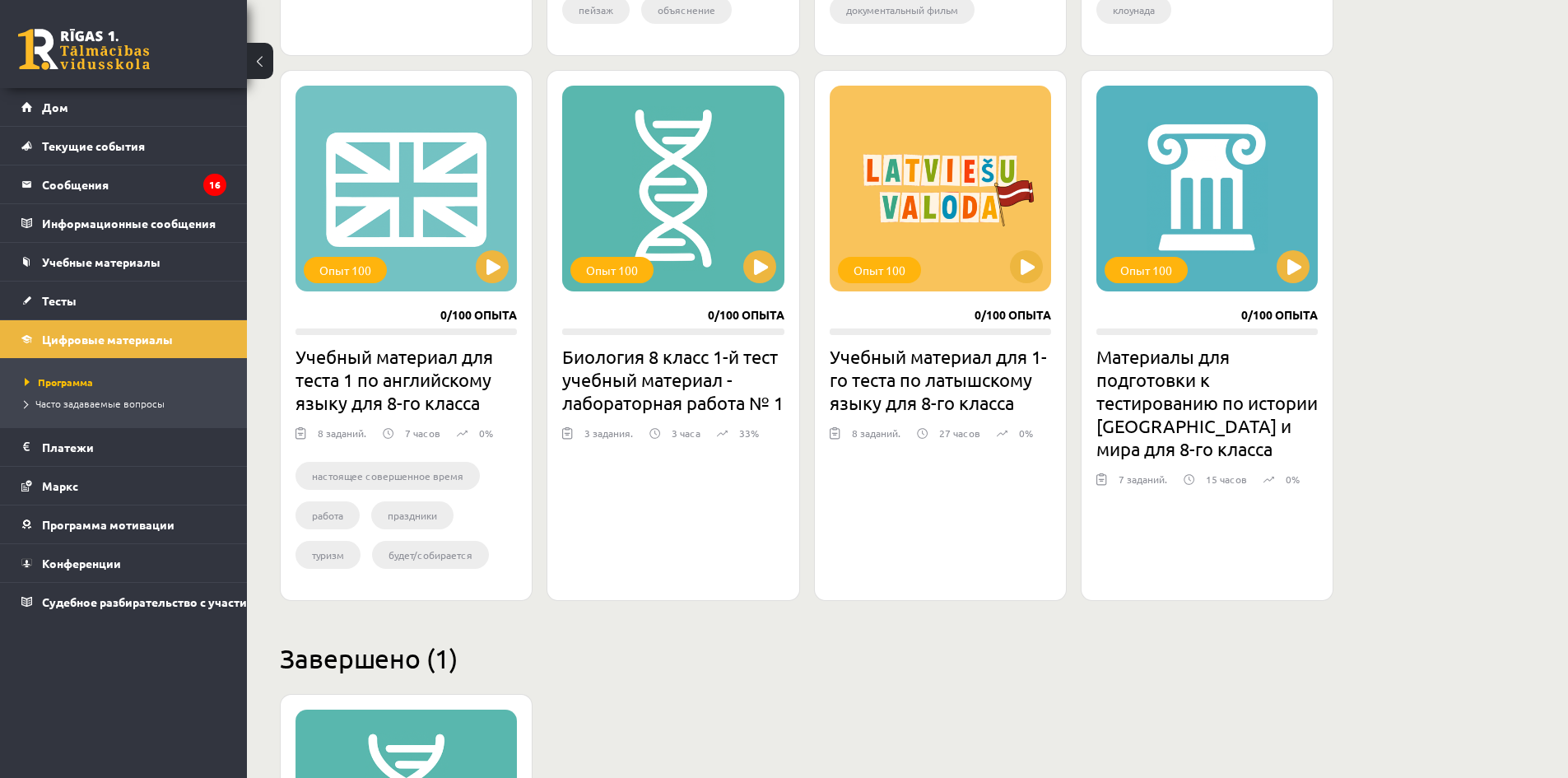
scroll to position [912, 0]
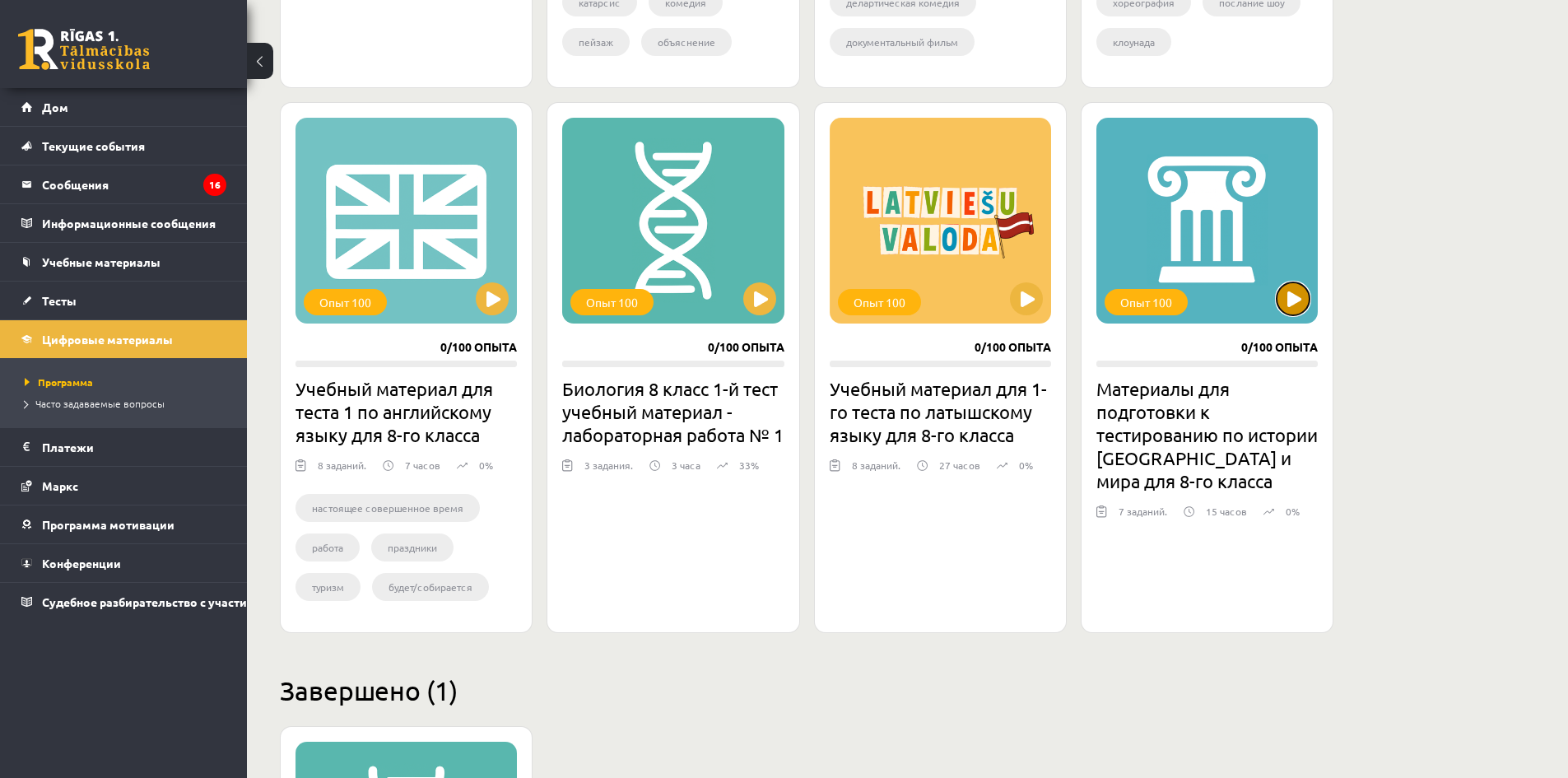
click at [1285, 302] on button at bounding box center [1293, 298] width 33 height 33
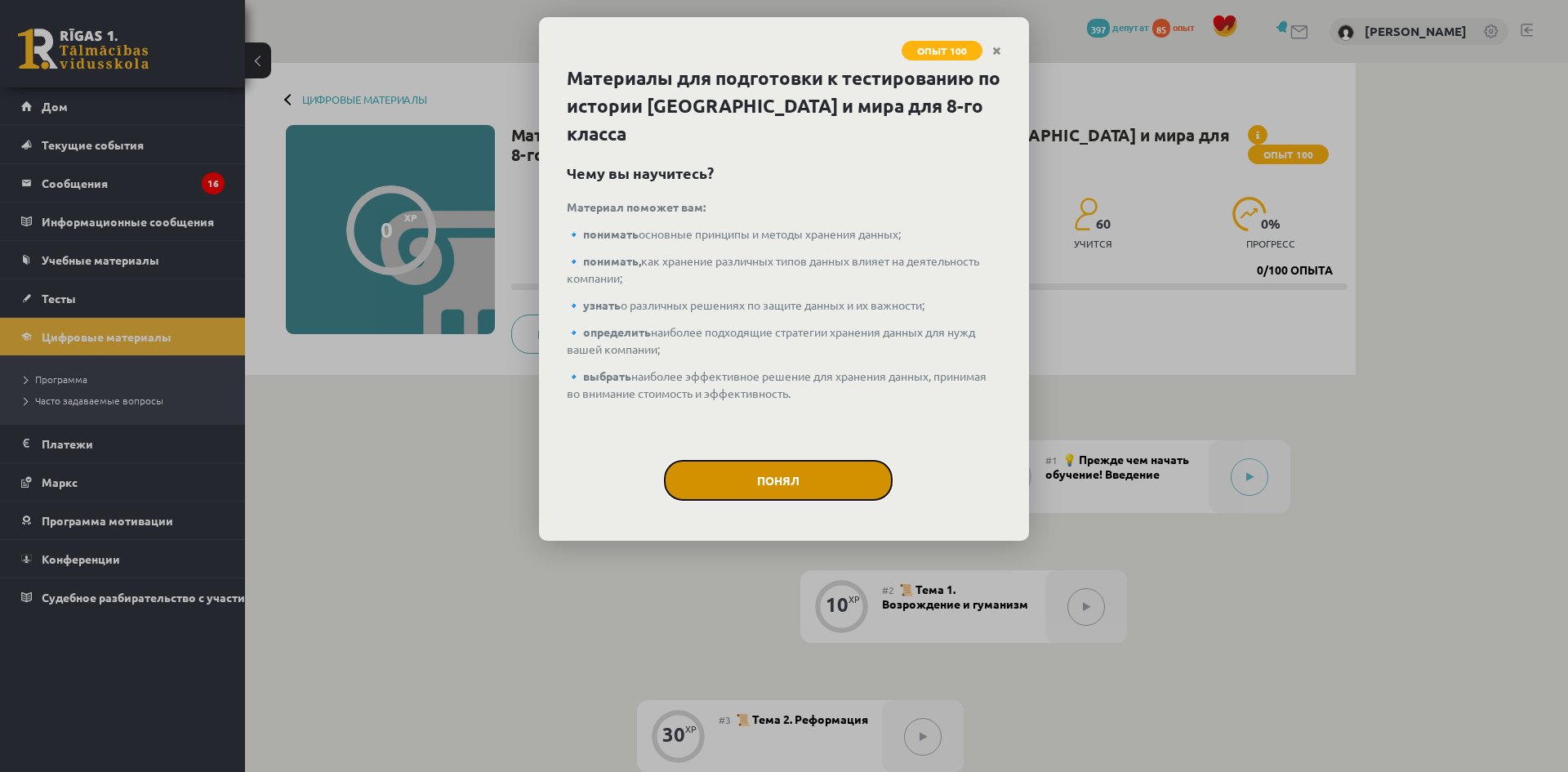
click at [819, 468] on button "Понял" at bounding box center [778, 480] width 229 height 40
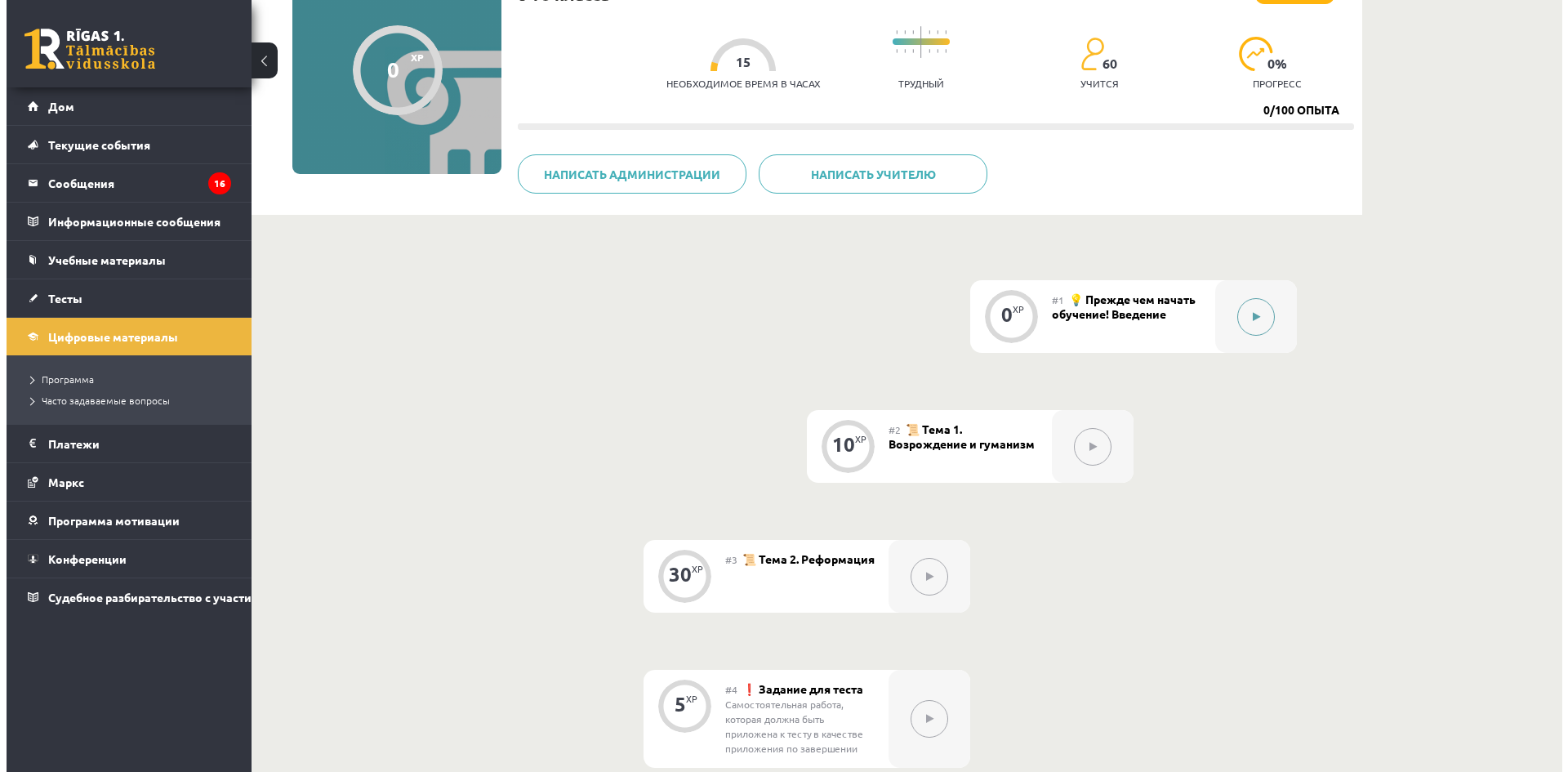
scroll to position [164, 0]
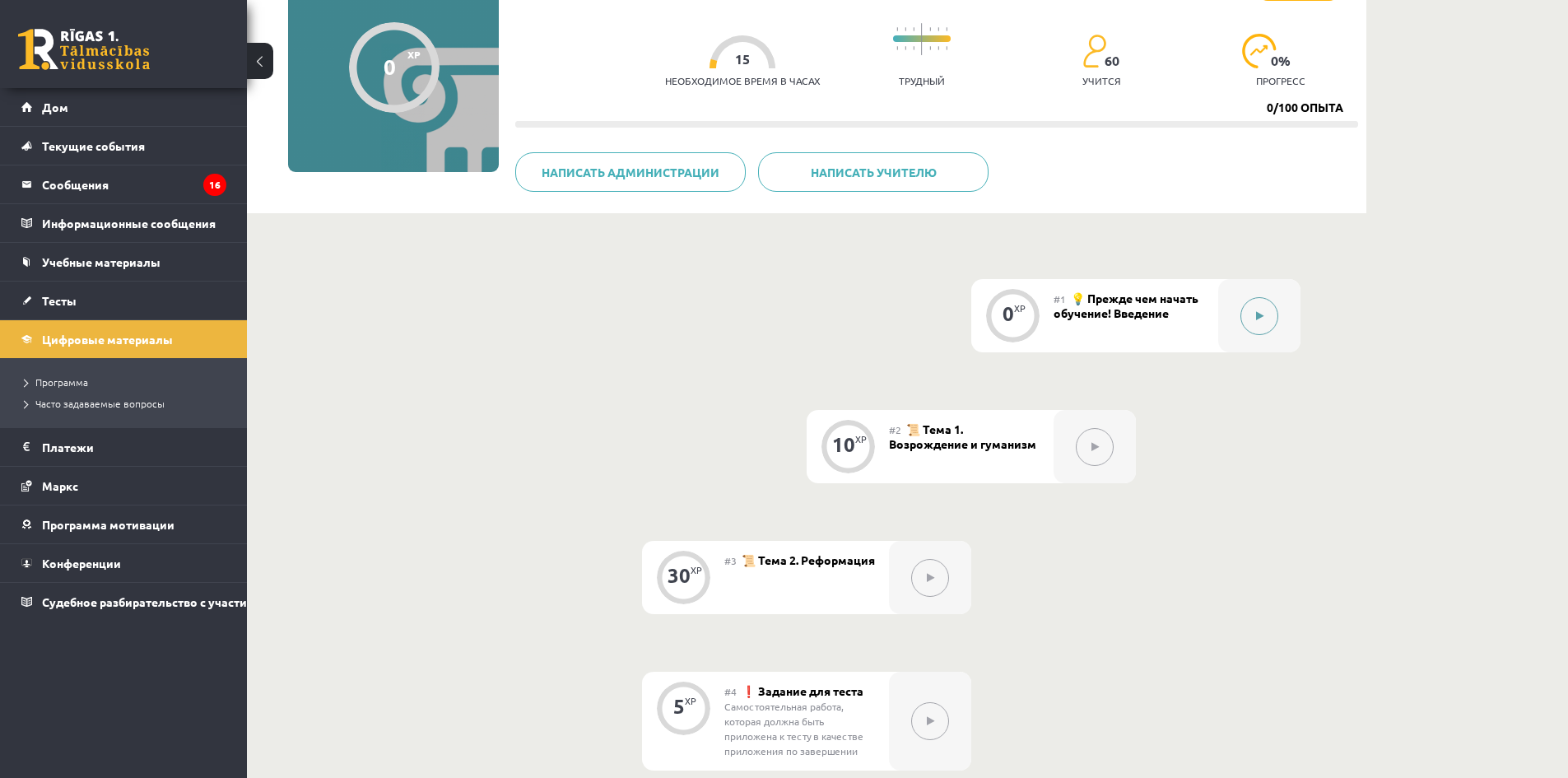
click at [1265, 317] on button at bounding box center [1259, 316] width 38 height 38
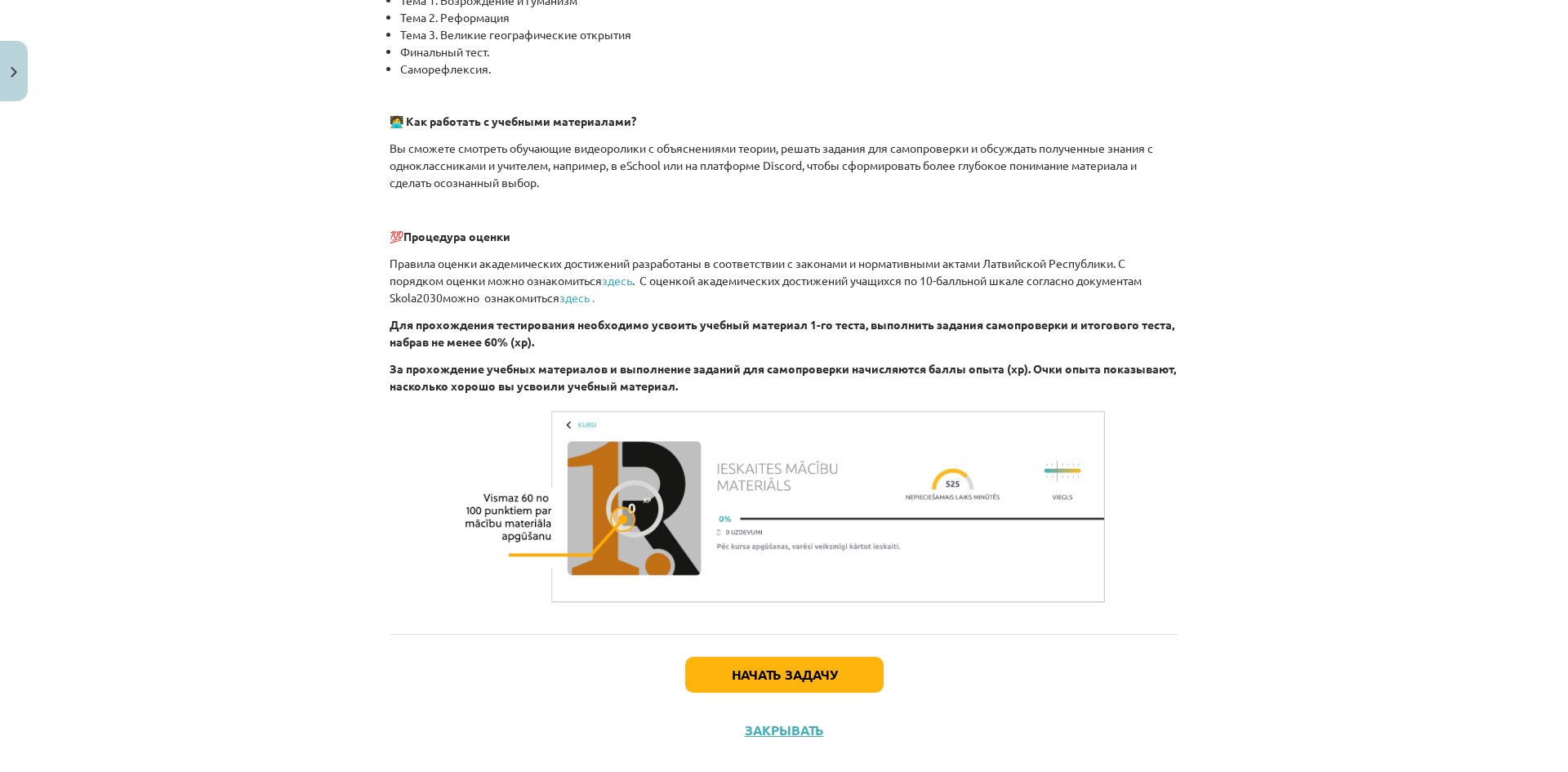
scroll to position [469, 0]
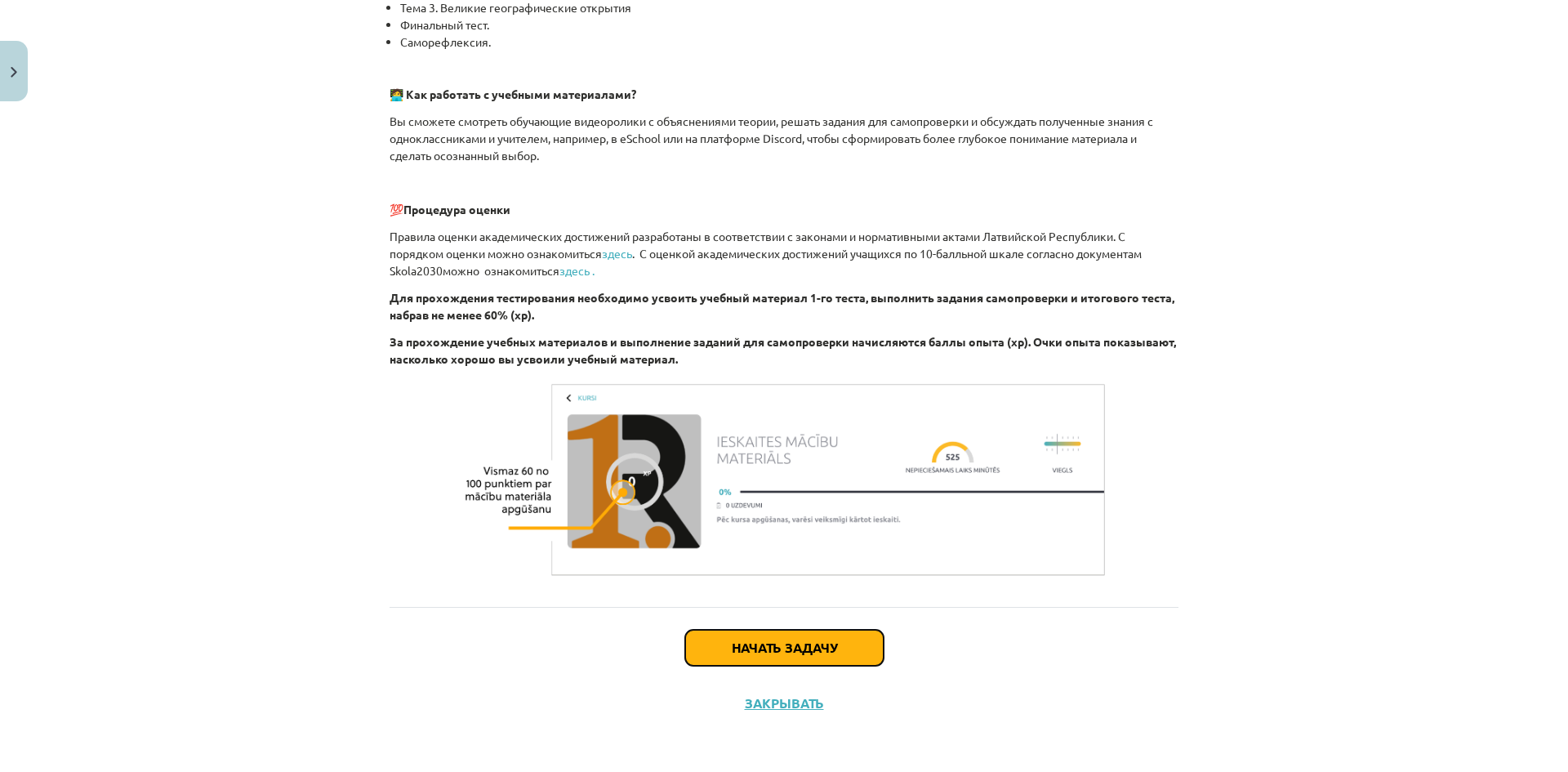
click at [807, 652] on font "Начать задачу" at bounding box center [784, 646] width 106 height 17
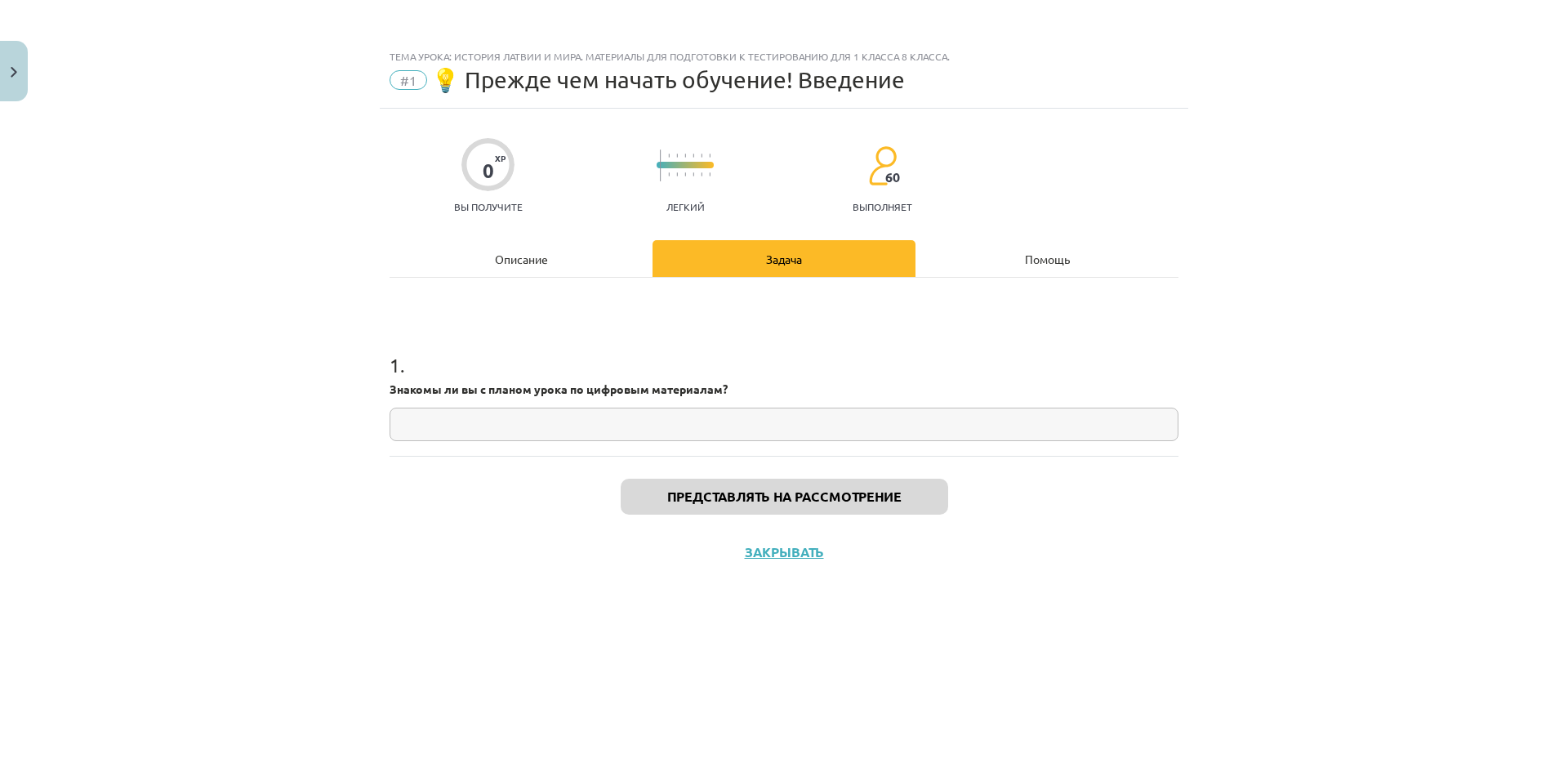
click at [511, 419] on input "text" at bounding box center [784, 424] width 789 height 33
type input "*"
paste input "**"
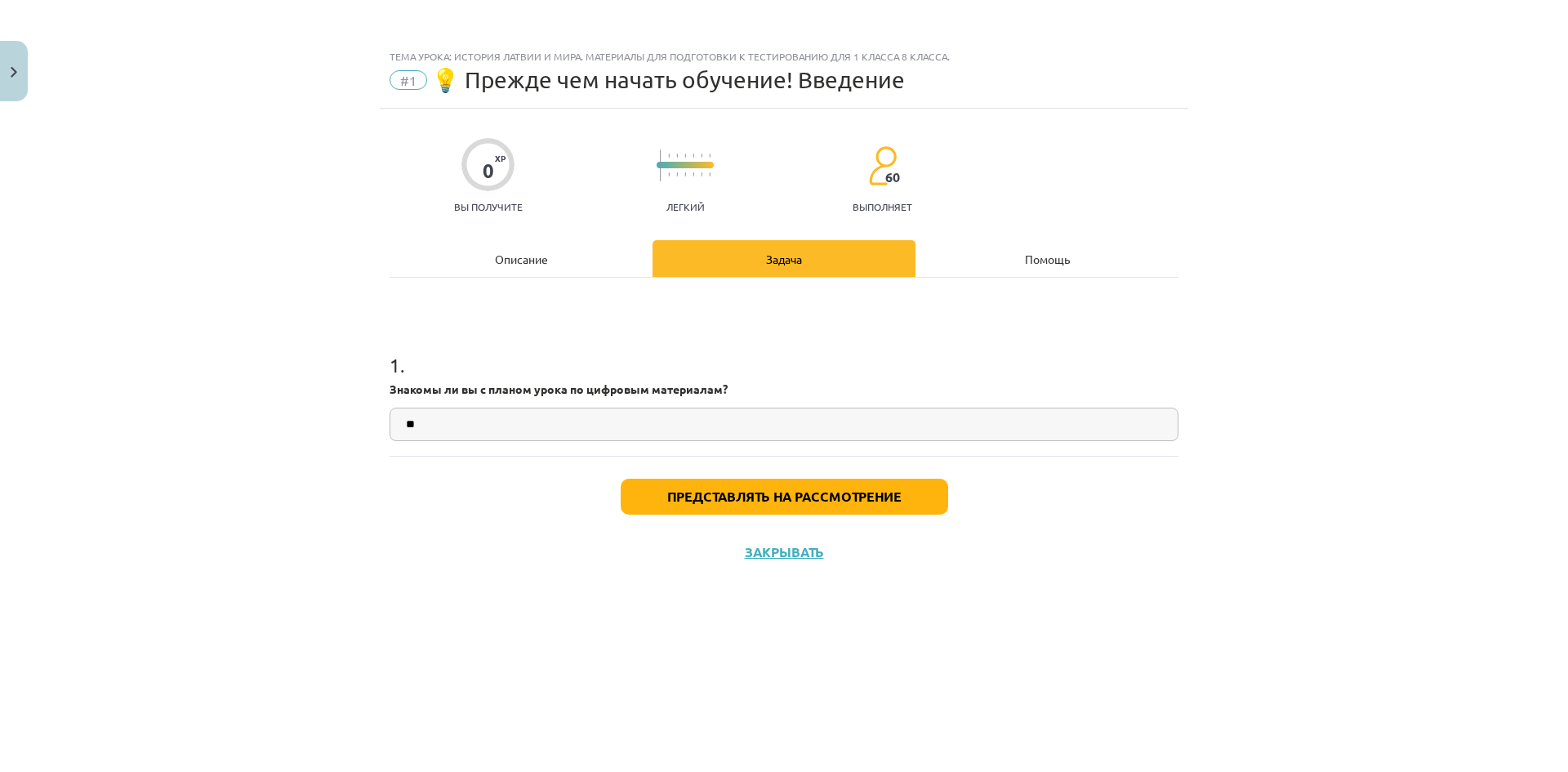
type input "**"
click at [725, 499] on font "Представлять на рассмотрение" at bounding box center [784, 496] width 234 height 17
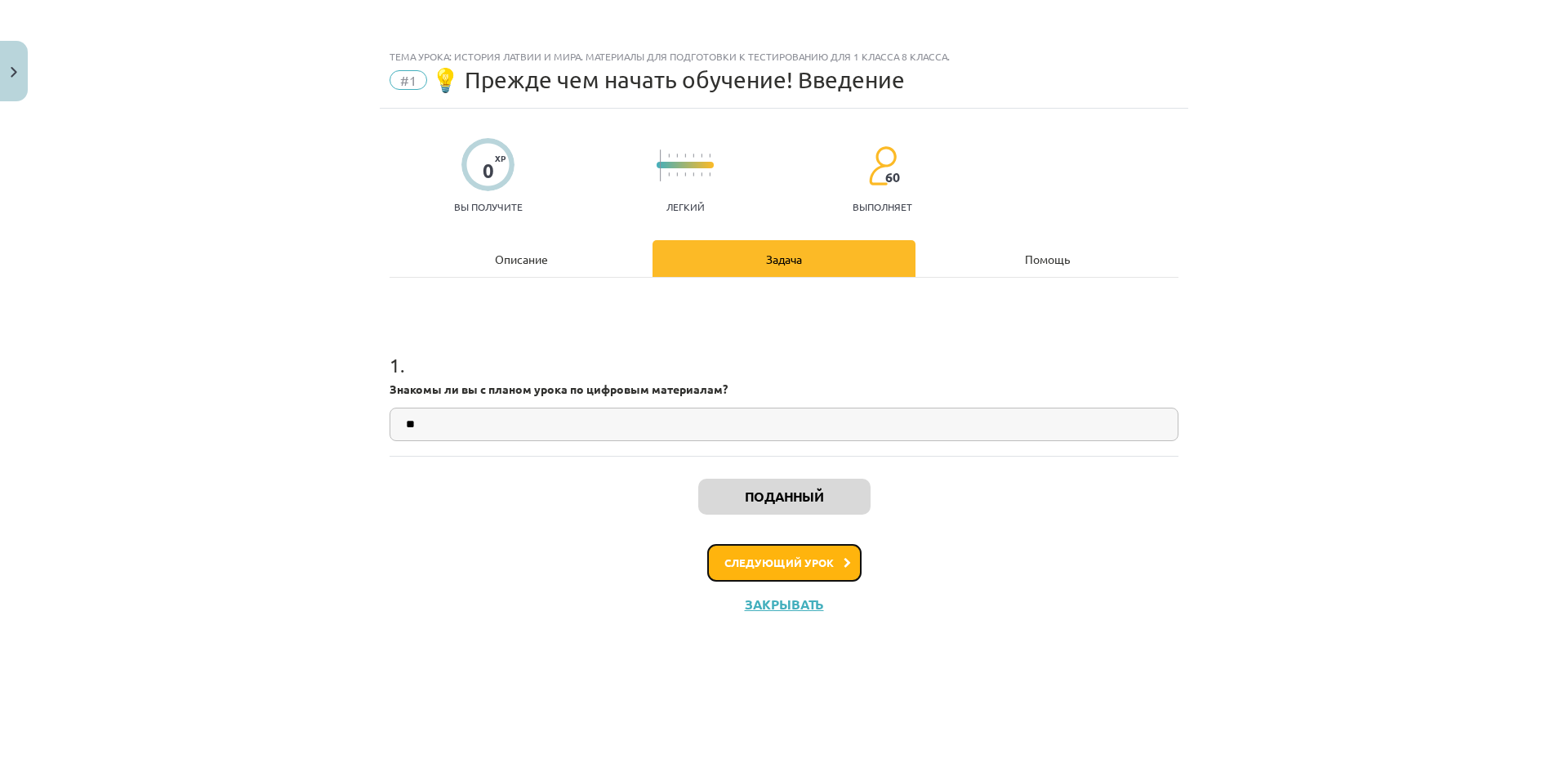
click at [793, 570] on button "Следующий урок" at bounding box center [784, 562] width 154 height 38
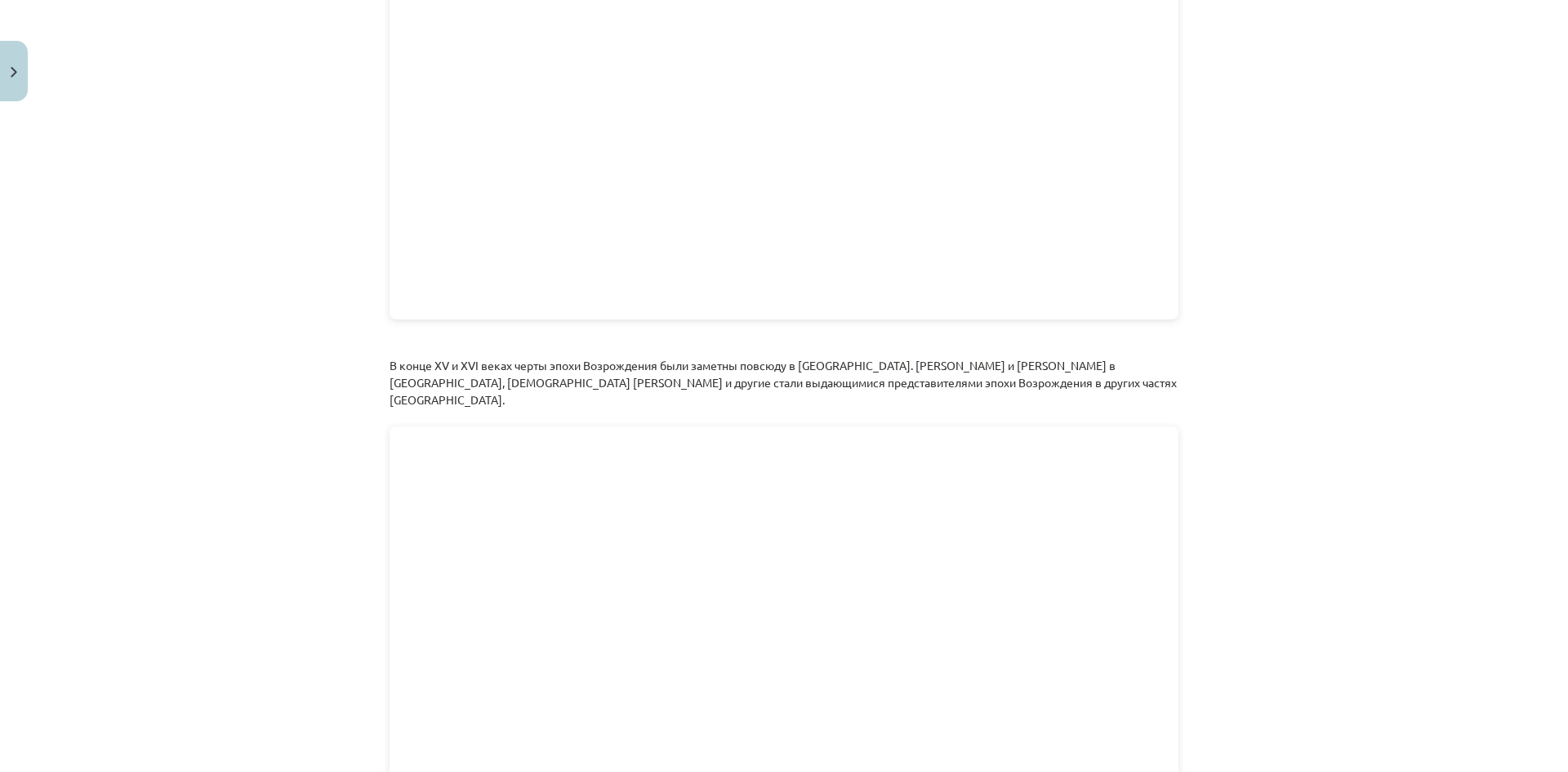
scroll to position [3103, 0]
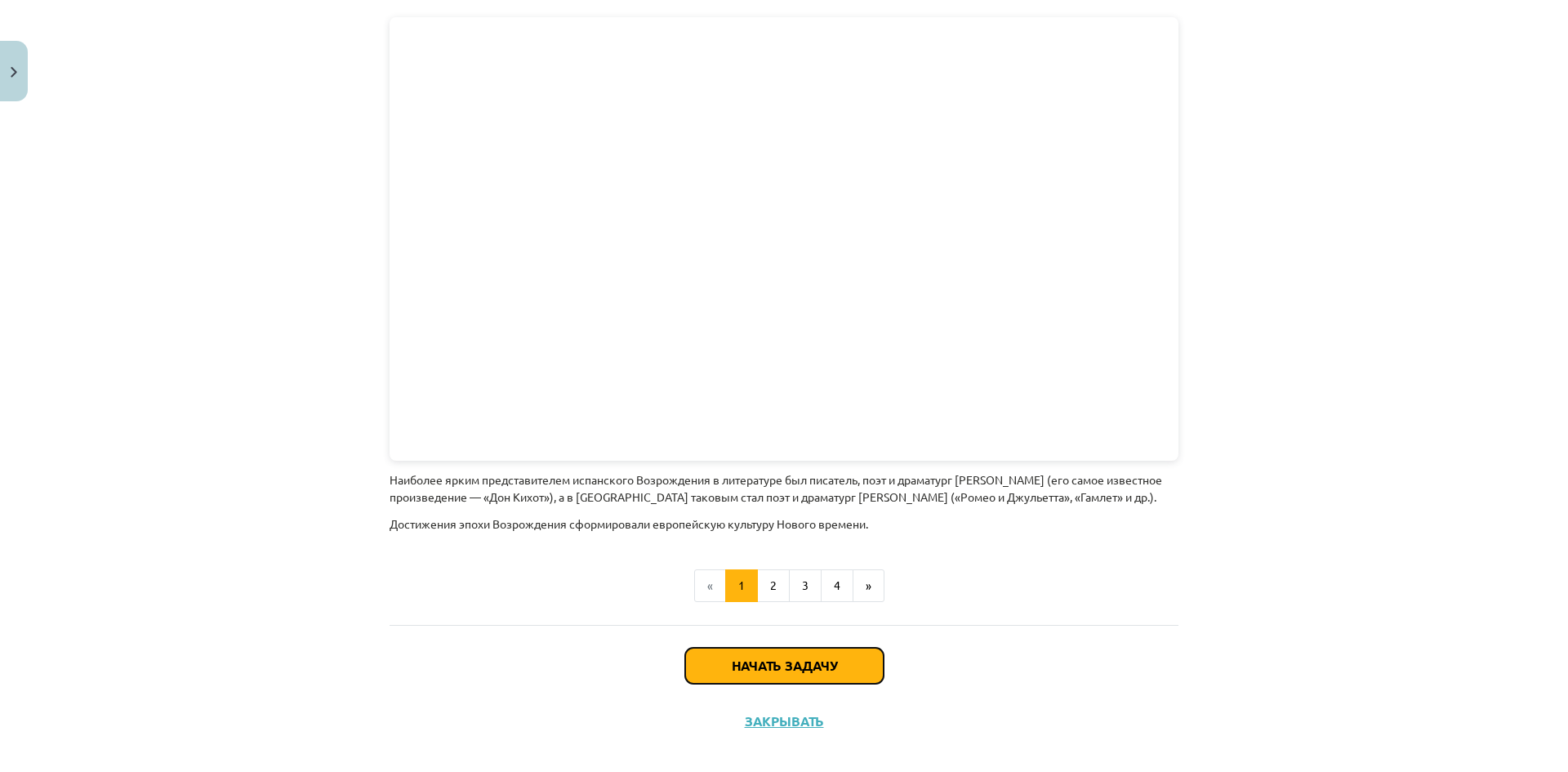
click at [864, 651] on button "Начать задачу" at bounding box center [784, 665] width 198 height 36
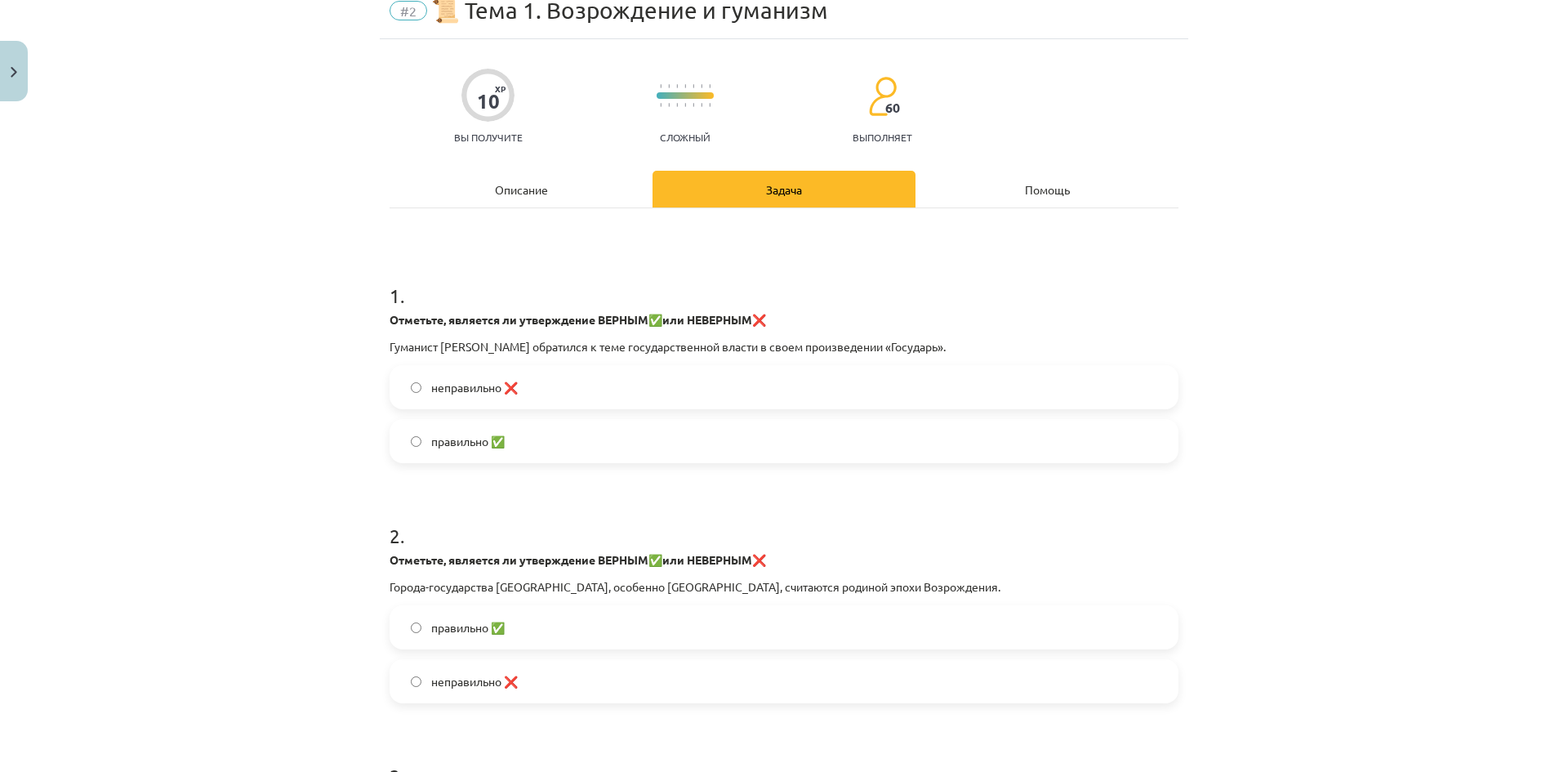
scroll to position [40, 0]
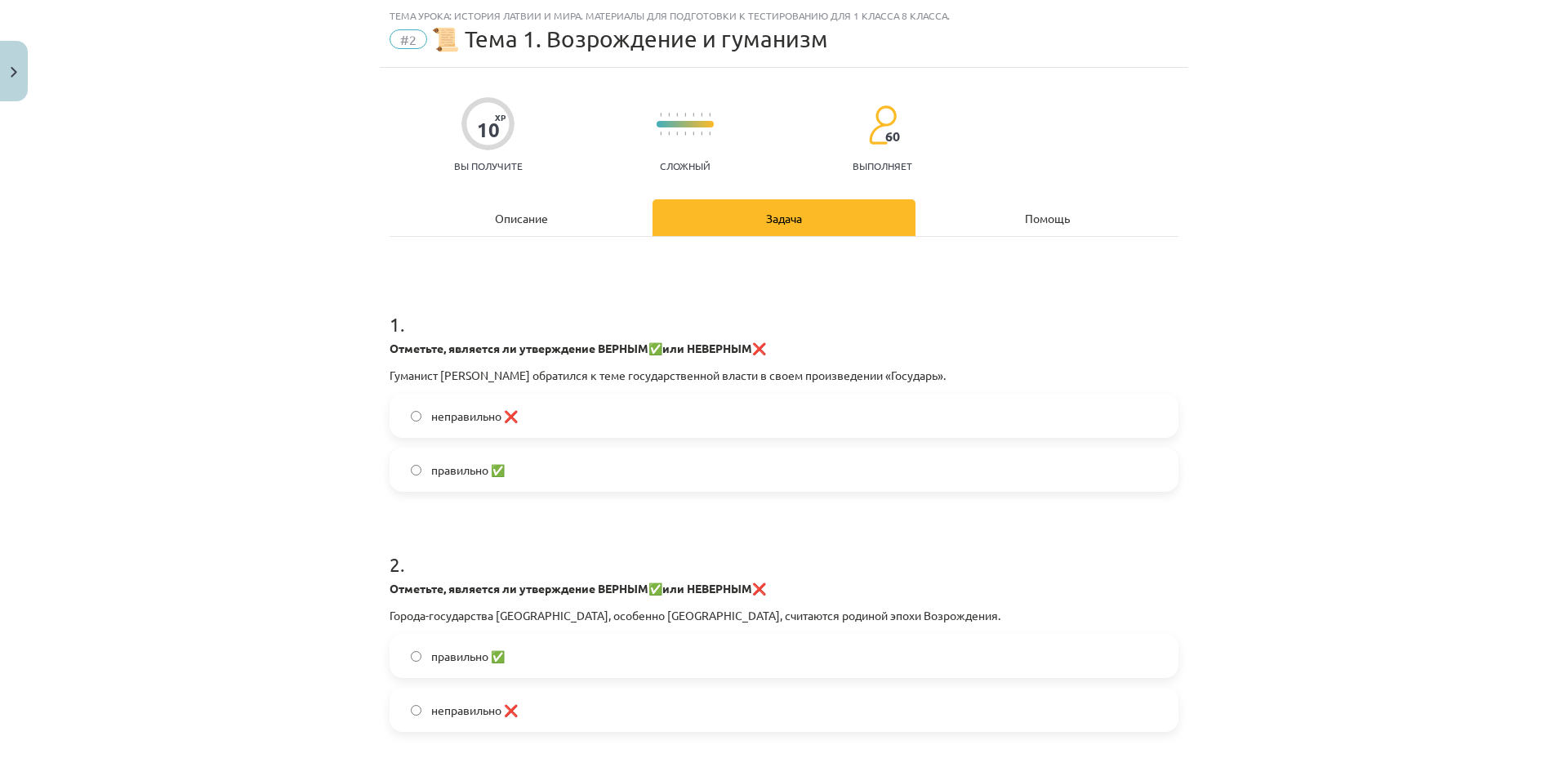
drag, startPoint x: 381, startPoint y: 347, endPoint x: 997, endPoint y: 373, distance: 616.5
copy div "Отметьте, является ли утверждение ВЕРНЫМ ✅ или НЕВЕРНЫМ ❌ Гуманист Никколо Маки…"
click at [479, 475] on font "правильно ✅" at bounding box center [467, 469] width 73 height 15
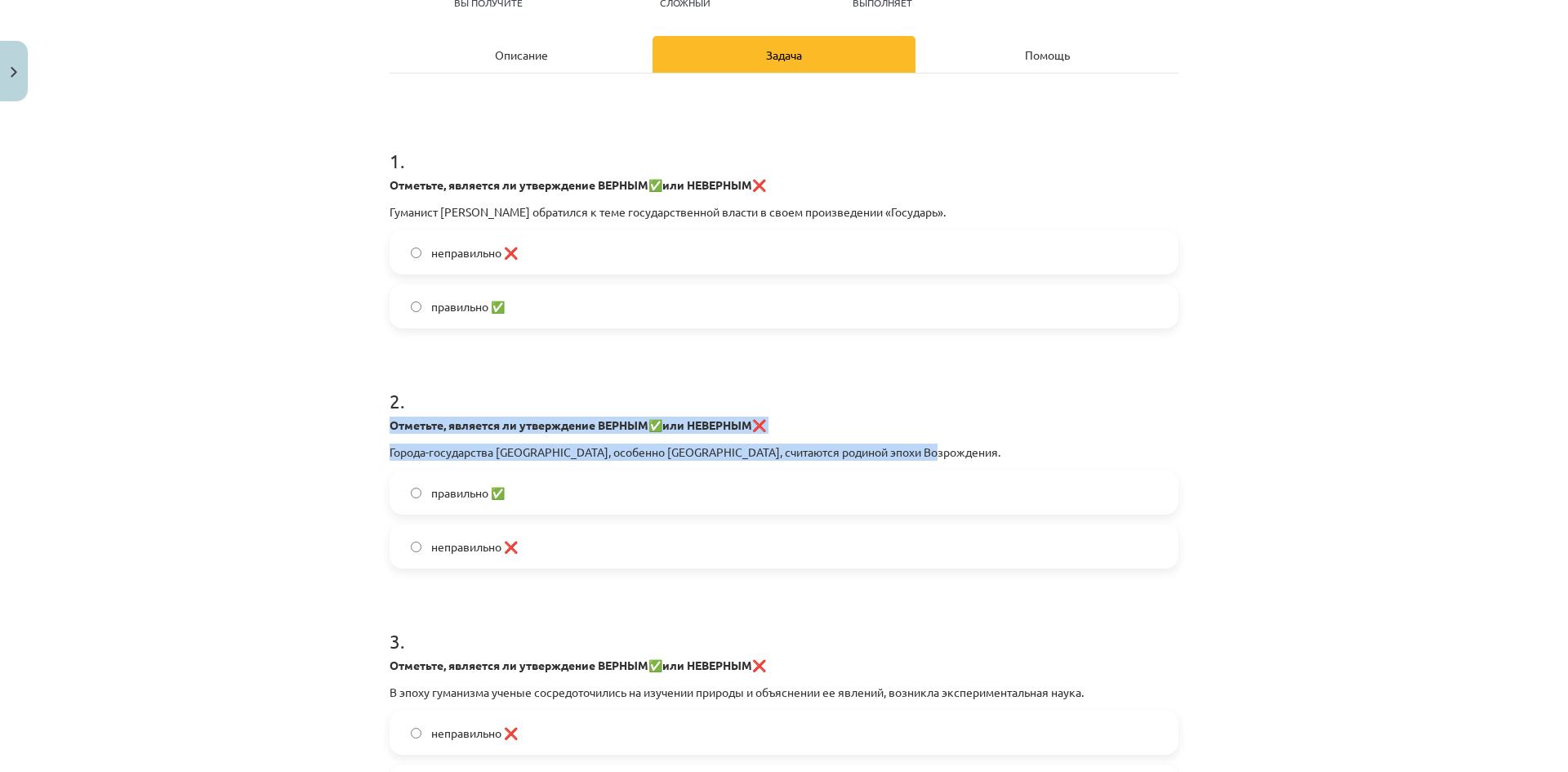
drag, startPoint x: 379, startPoint y: 423, endPoint x: 970, endPoint y: 445, distance: 591.4
click at [970, 445] on div "10 XP Вы получите Сложный 60 выполняет Описание Задача Помощь 1 . Отметьте, явл…" at bounding box center [784, 679] width 808 height 1550
copy div "Отметьте, является ли утверждение ВЕРНЫМ ✅ или НЕВЕРНЫМ ❌ Города-государства Се…"
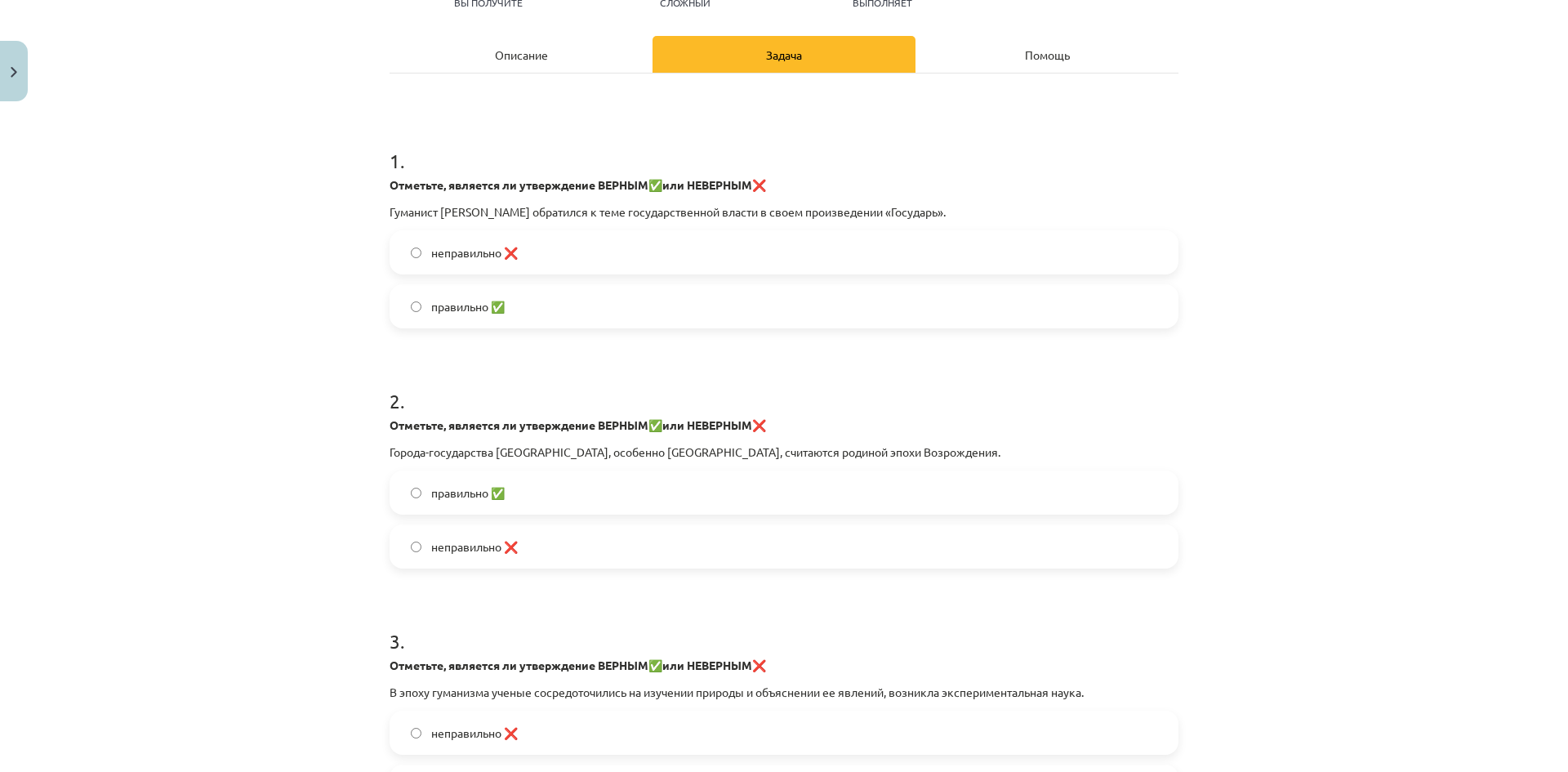
click at [453, 484] on span "правильно ✅" at bounding box center [467, 492] width 73 height 17
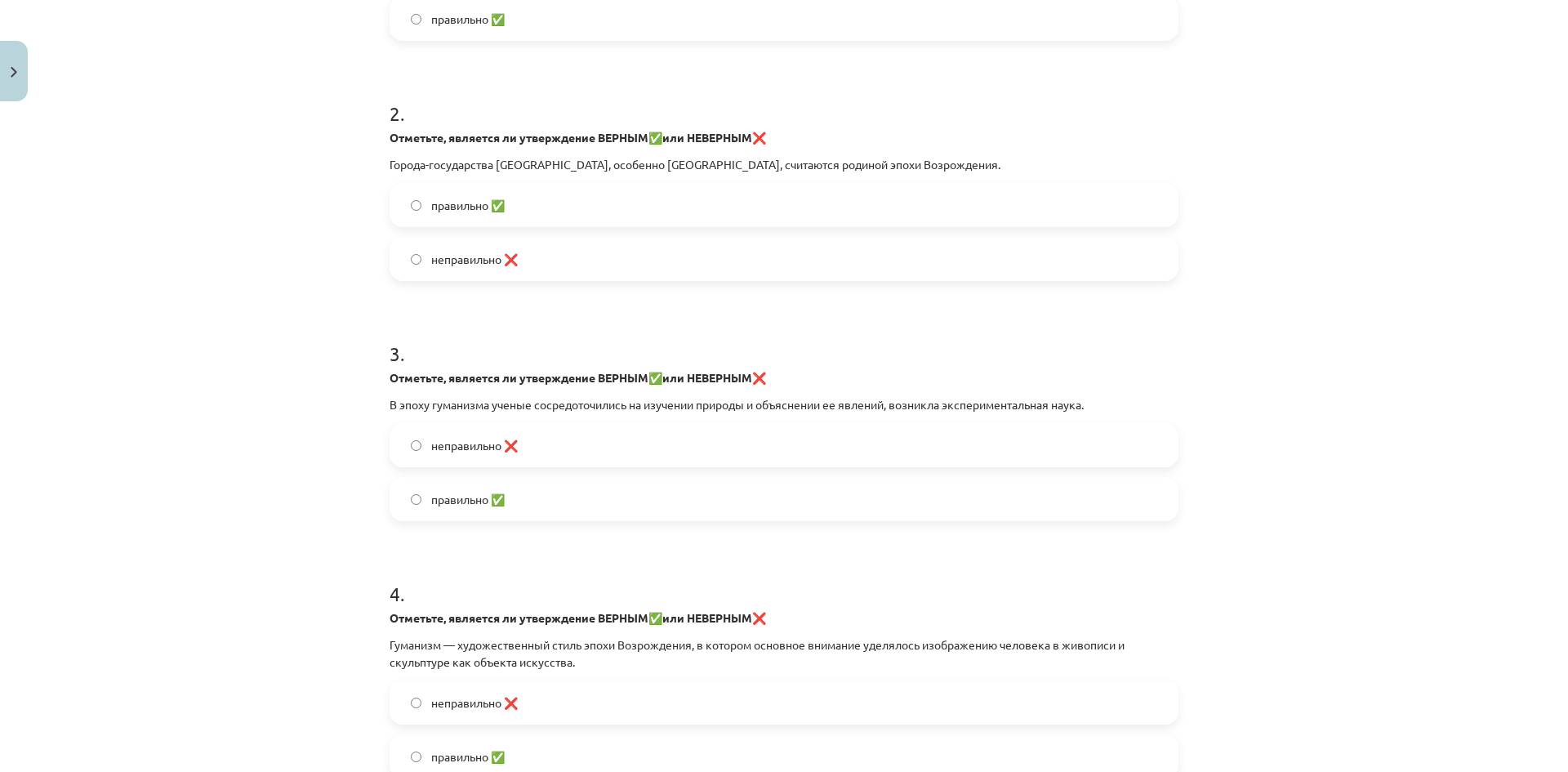
scroll to position [531, 0]
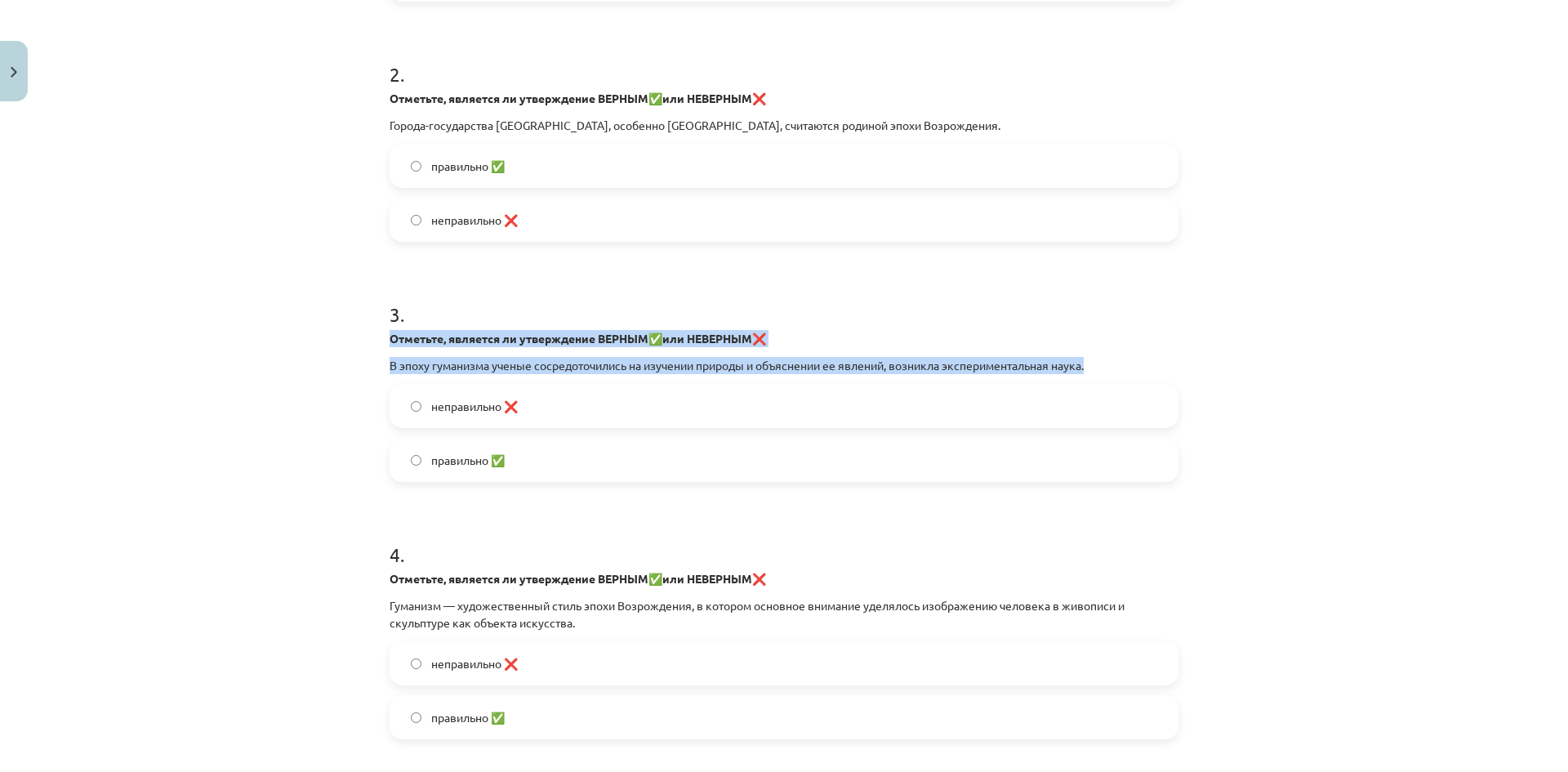
drag, startPoint x: 378, startPoint y: 330, endPoint x: 1145, endPoint y: 358, distance: 767.5
click at [1145, 358] on div "10 XP Вы получите Сложный 60 выполняет Описание Задача Помощь 1 . Отметьте, явл…" at bounding box center [784, 352] width 808 height 1550
copy div "Отметьте, является ли утверждение ВЕРНЫМ ✅ или НЕВЕРНЫМ ❌ В эпоху гуманизма уче…"
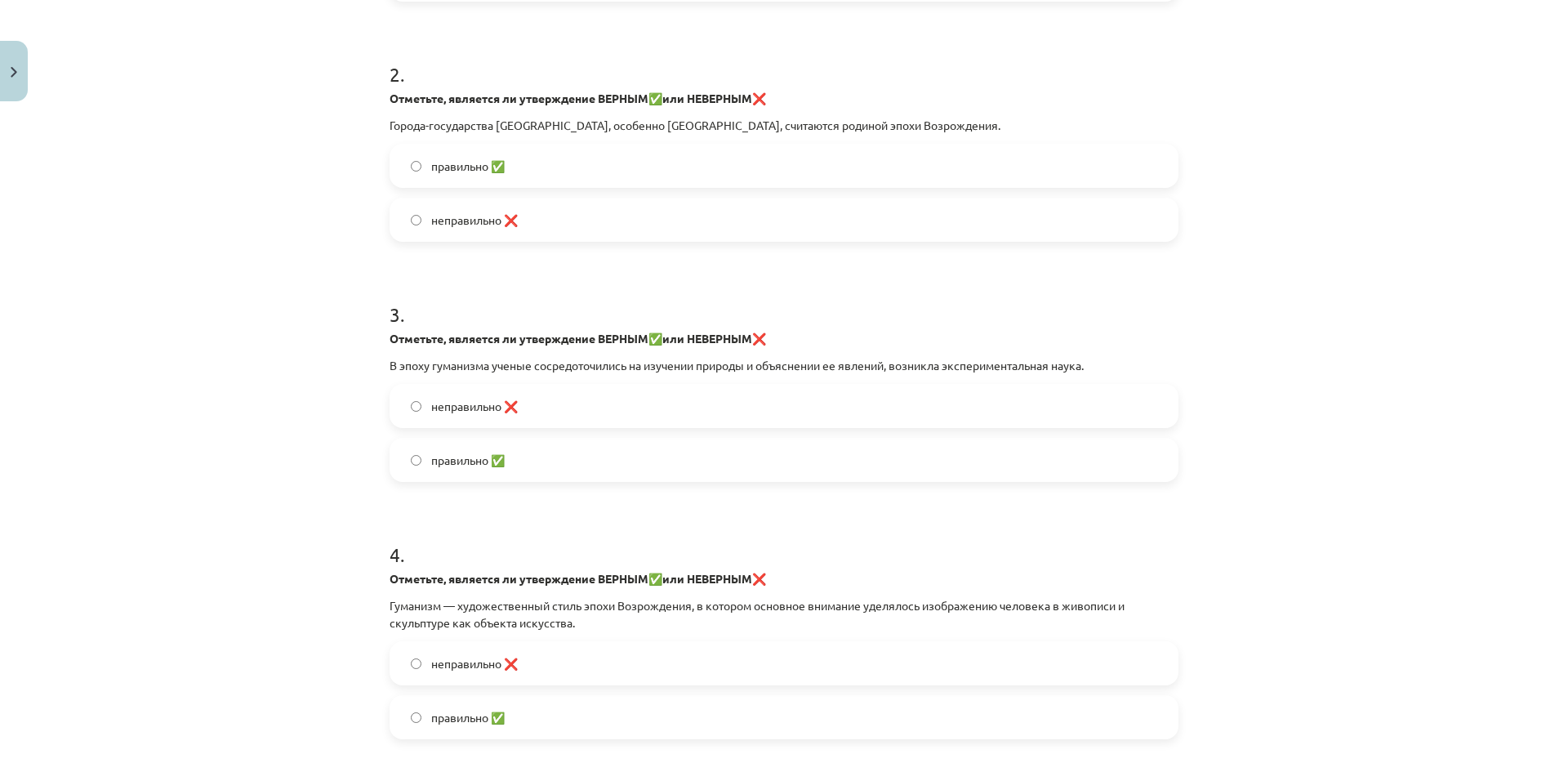
click at [497, 449] on label "правильно ✅" at bounding box center [784, 460] width 785 height 40
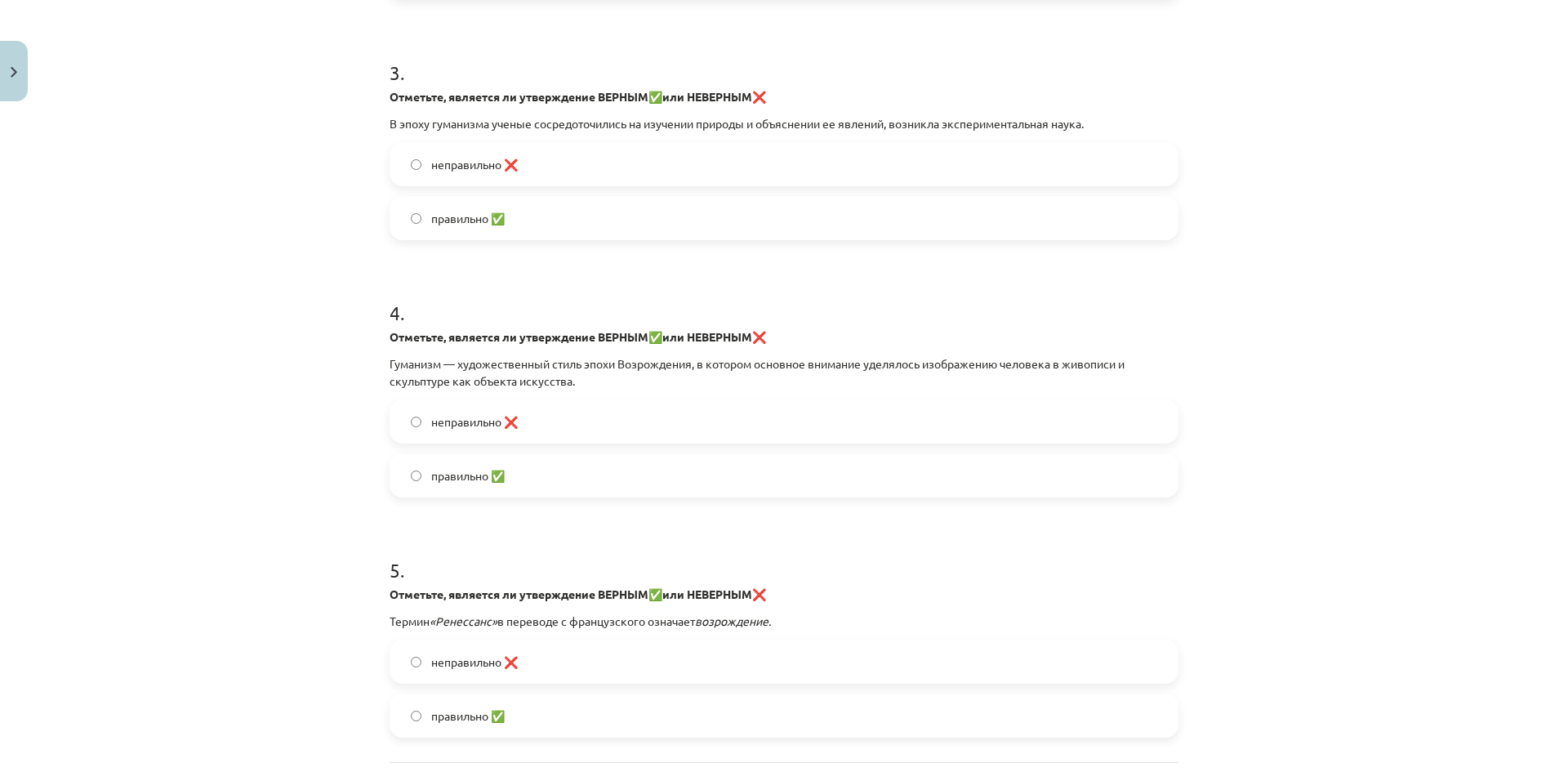
scroll to position [776, 0]
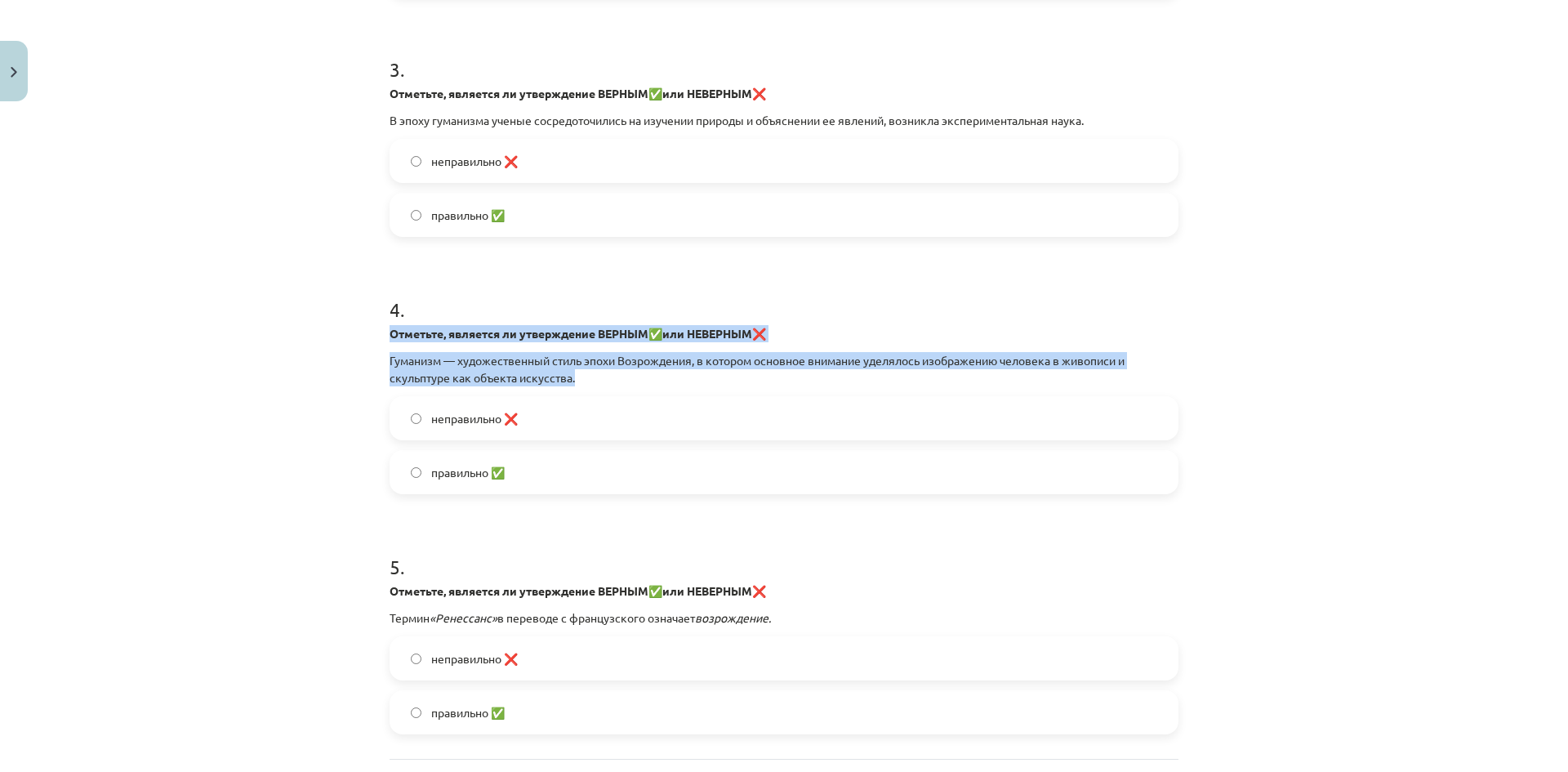
drag, startPoint x: 383, startPoint y: 329, endPoint x: 1008, endPoint y: 378, distance: 626.9
click at [1008, 378] on div "Отметьте, является ли утверждение ВЕРНЫМ ✅ или НЕВЕРНЫМ ❌ Гуманизм — художестве…" at bounding box center [784, 356] width 789 height 62
copy div "Отметьте, является ли утверждение ВЕРНЫМ ✅ или НЕВЕРНЫМ ❌ Гуманизм — художестве…"
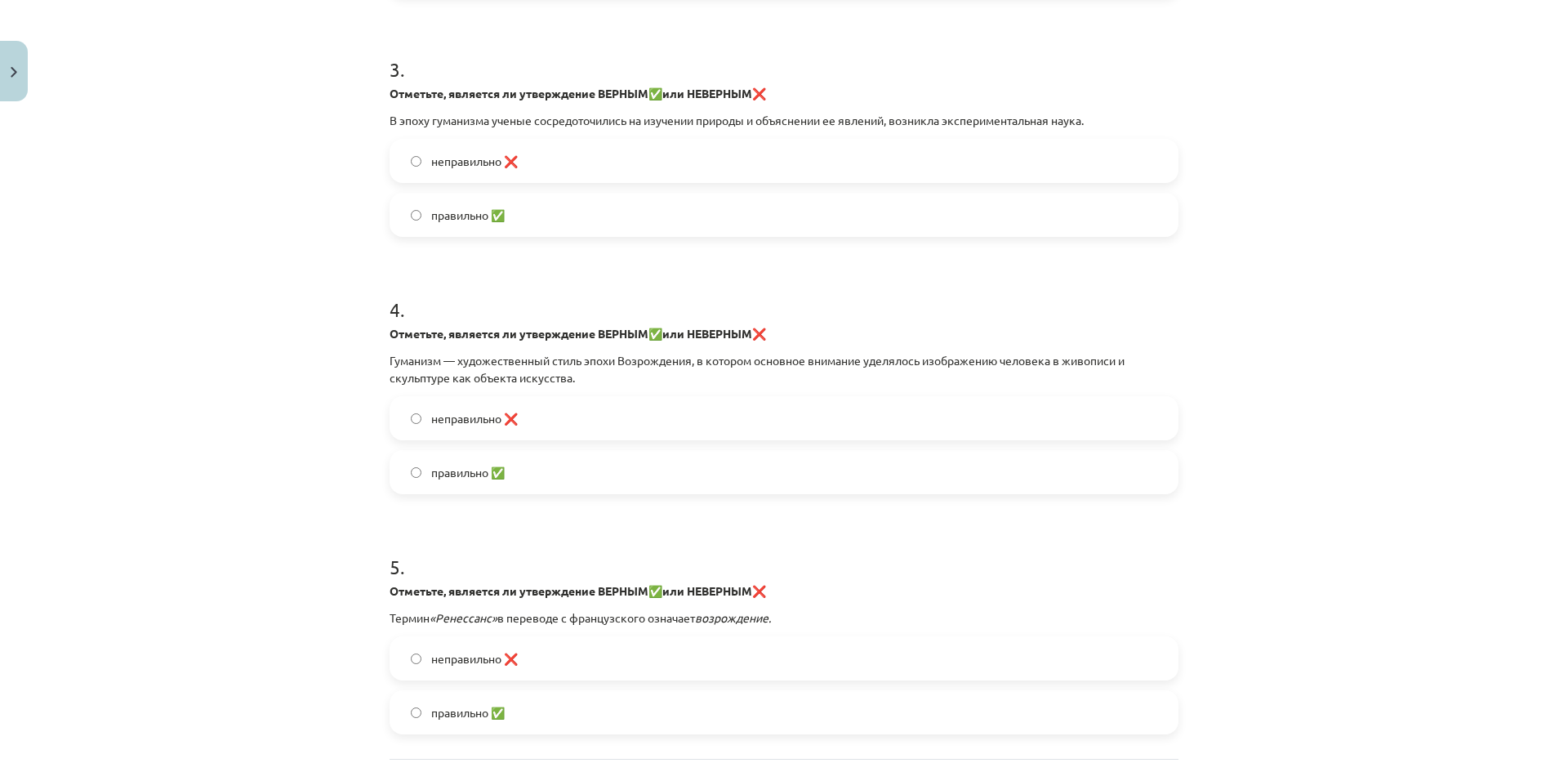
click at [522, 423] on label "неправильно ❌" at bounding box center [784, 418] width 785 height 40
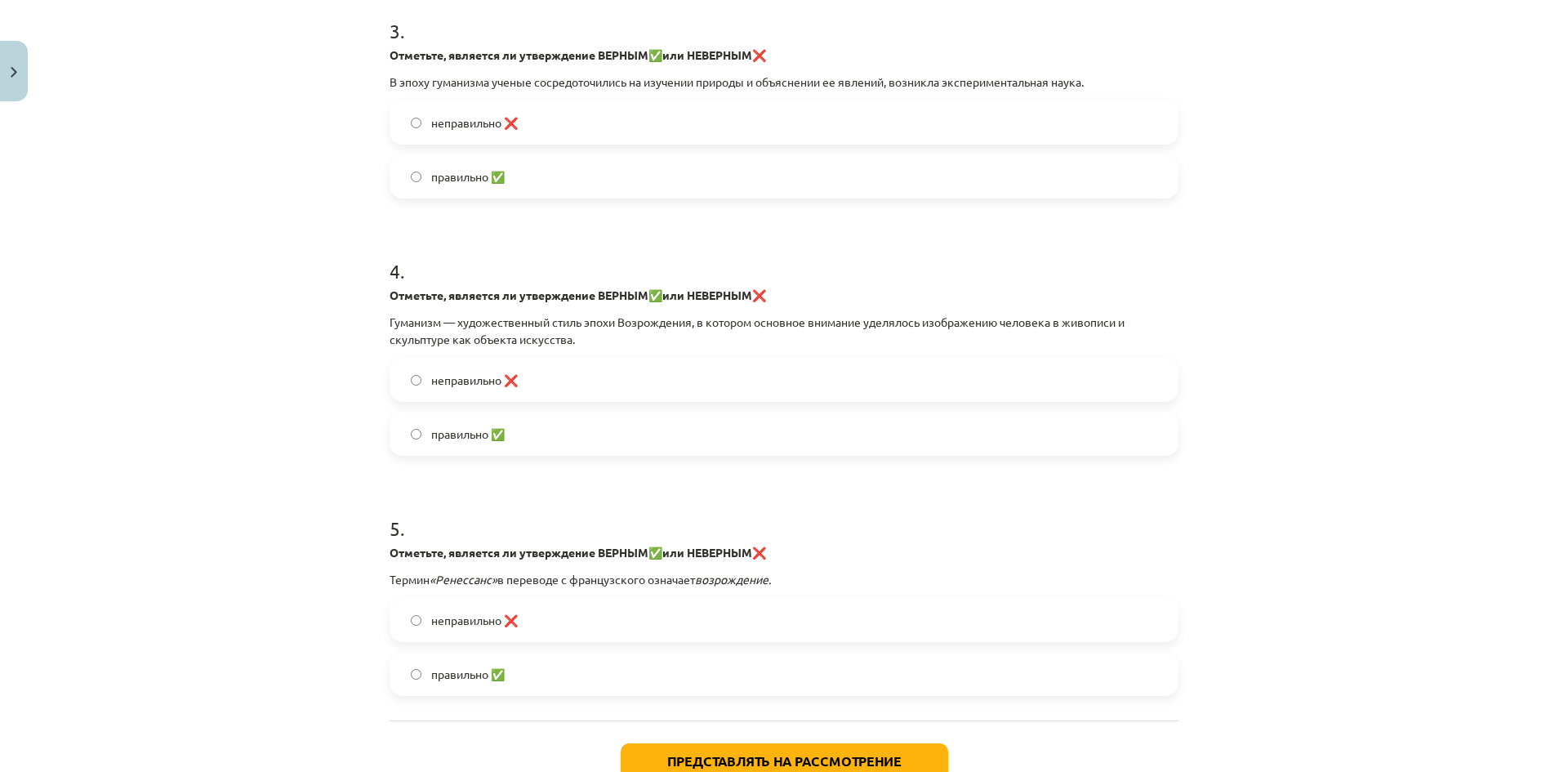
scroll to position [928, 0]
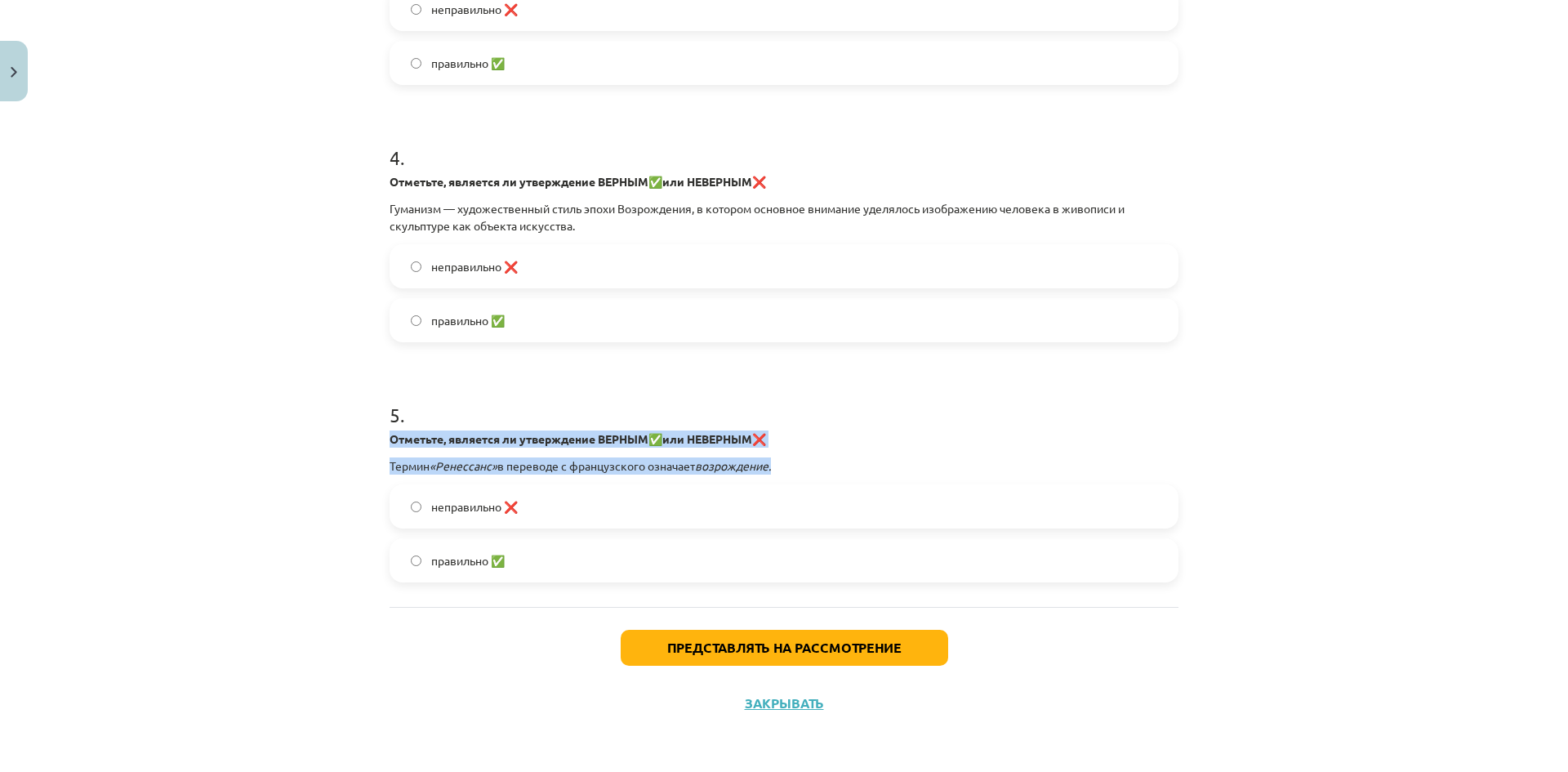
drag, startPoint x: 379, startPoint y: 435, endPoint x: 924, endPoint y: 472, distance: 546.3
copy div "Отметьте, является ли утверждение ВЕРНЫМ ✅ или НЕВЕРНЫМ ❌ Термин «Ренессанс» в …"
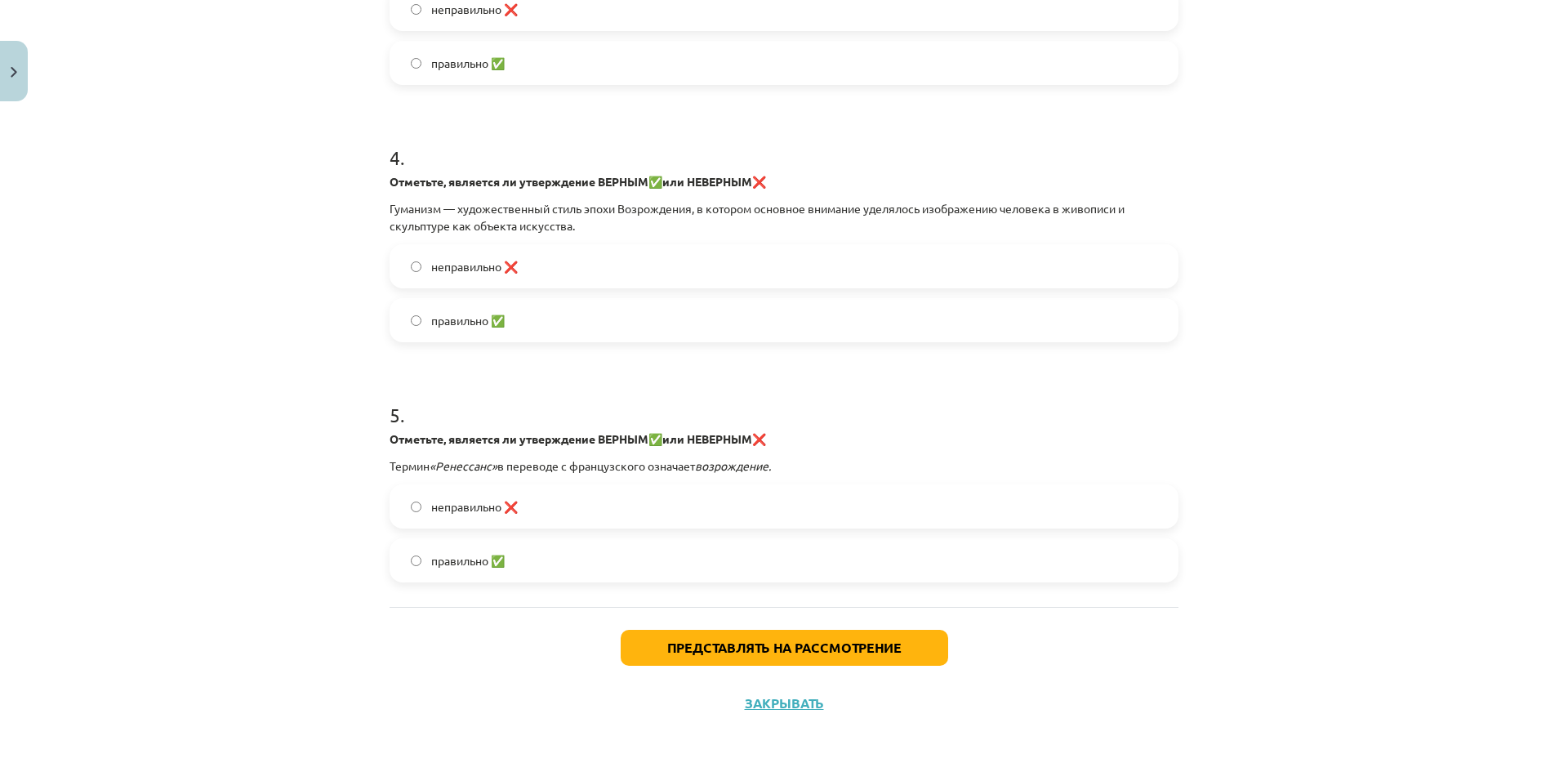
click at [454, 558] on font "правильно ✅" at bounding box center [467, 560] width 73 height 15
click at [785, 651] on font "Представлять на рассмотрение" at bounding box center [784, 646] width 234 height 17
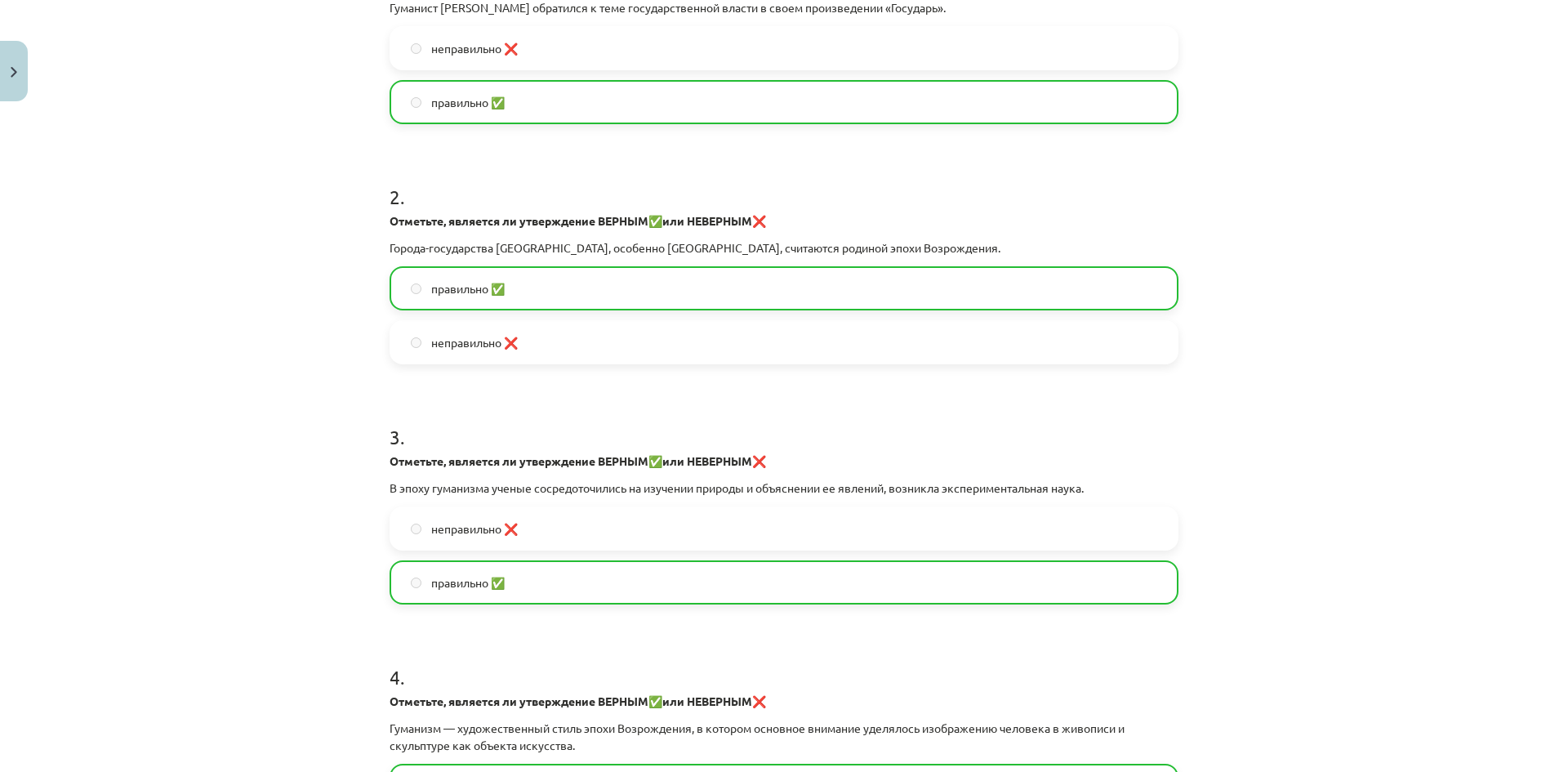
scroll to position [980, 0]
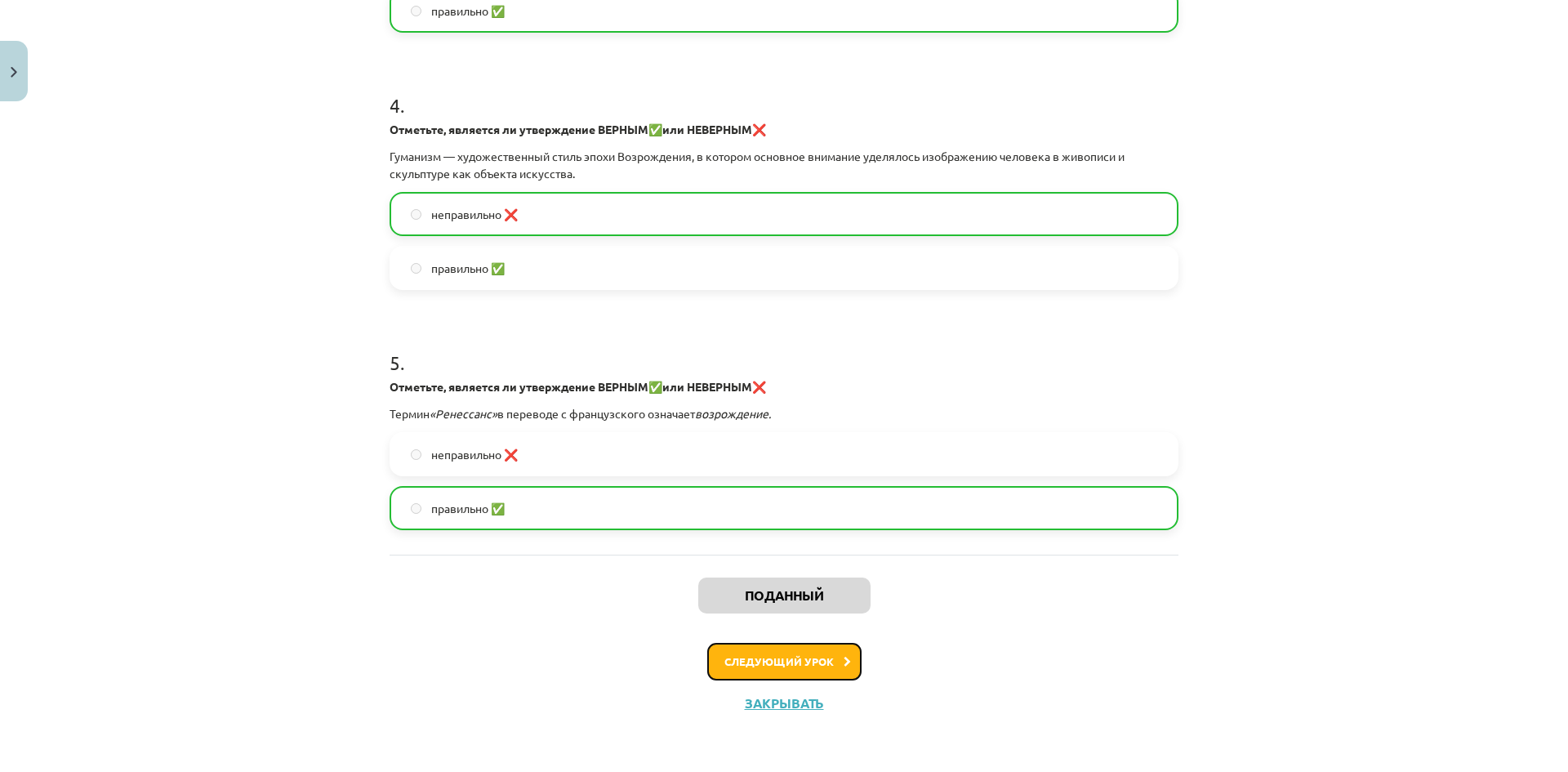
click at [778, 668] on button "Следующий урок" at bounding box center [784, 661] width 154 height 38
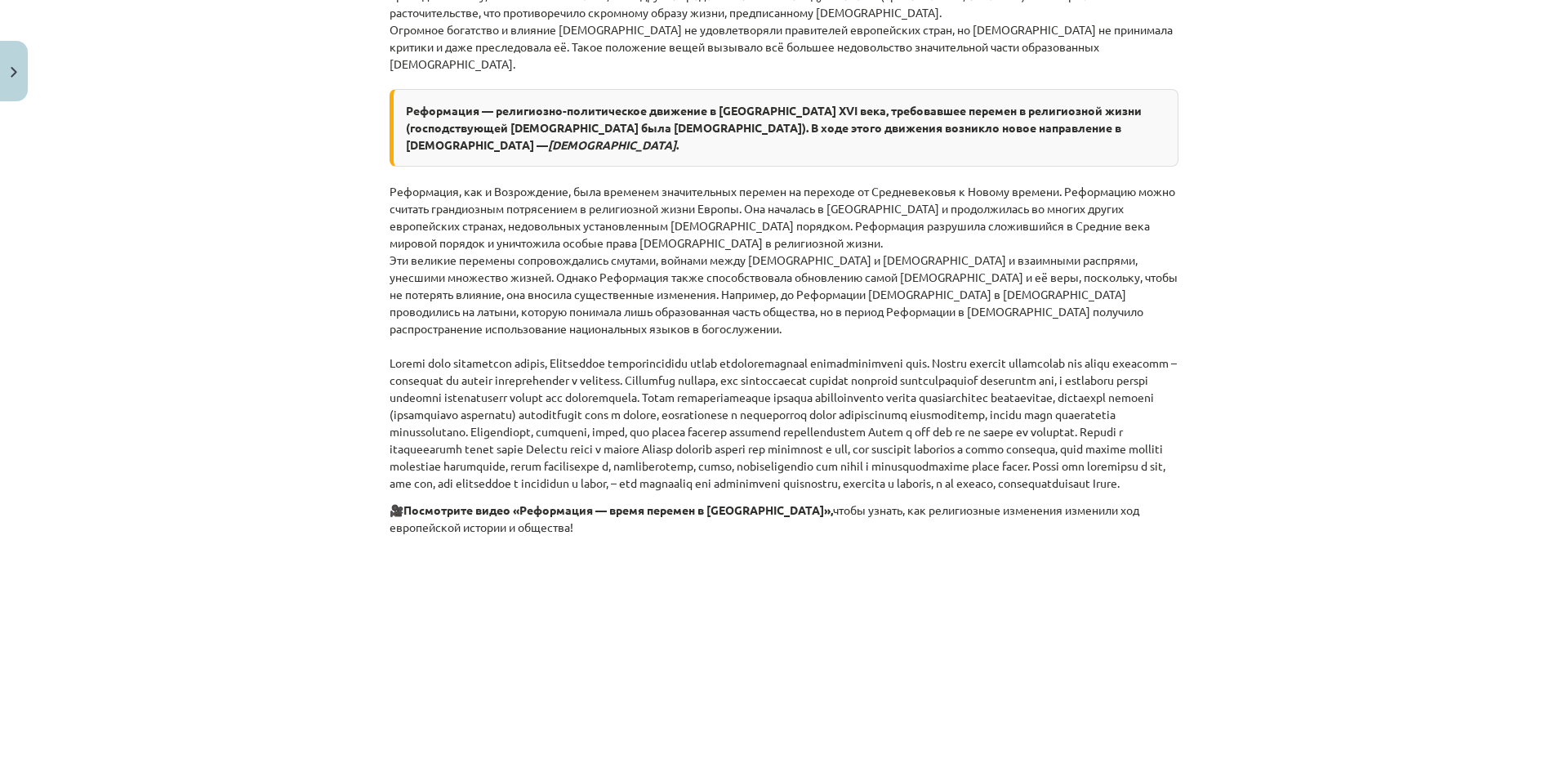
scroll to position [830, 0]
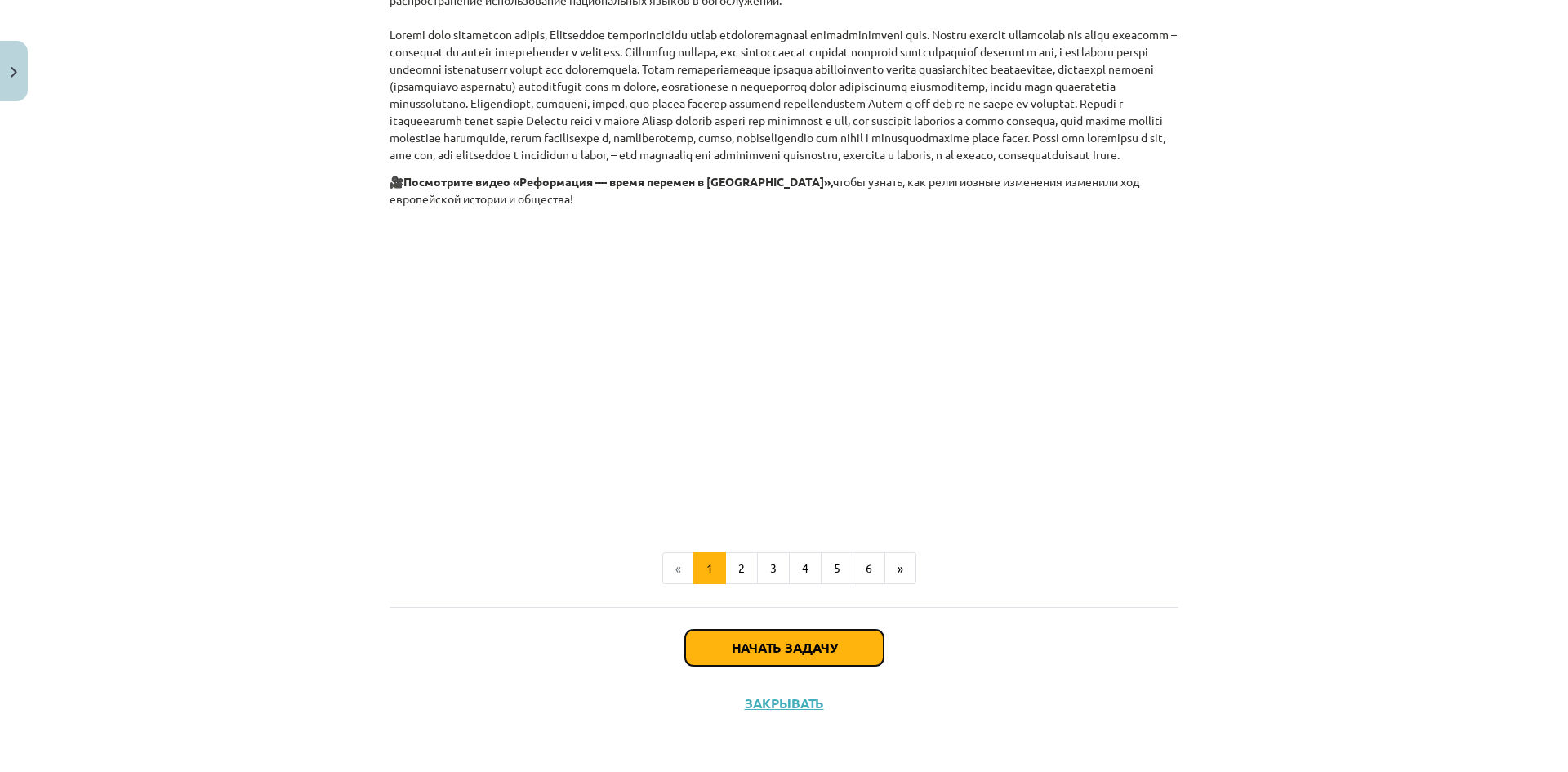
click at [747, 648] on font "Начать задачу" at bounding box center [784, 646] width 106 height 17
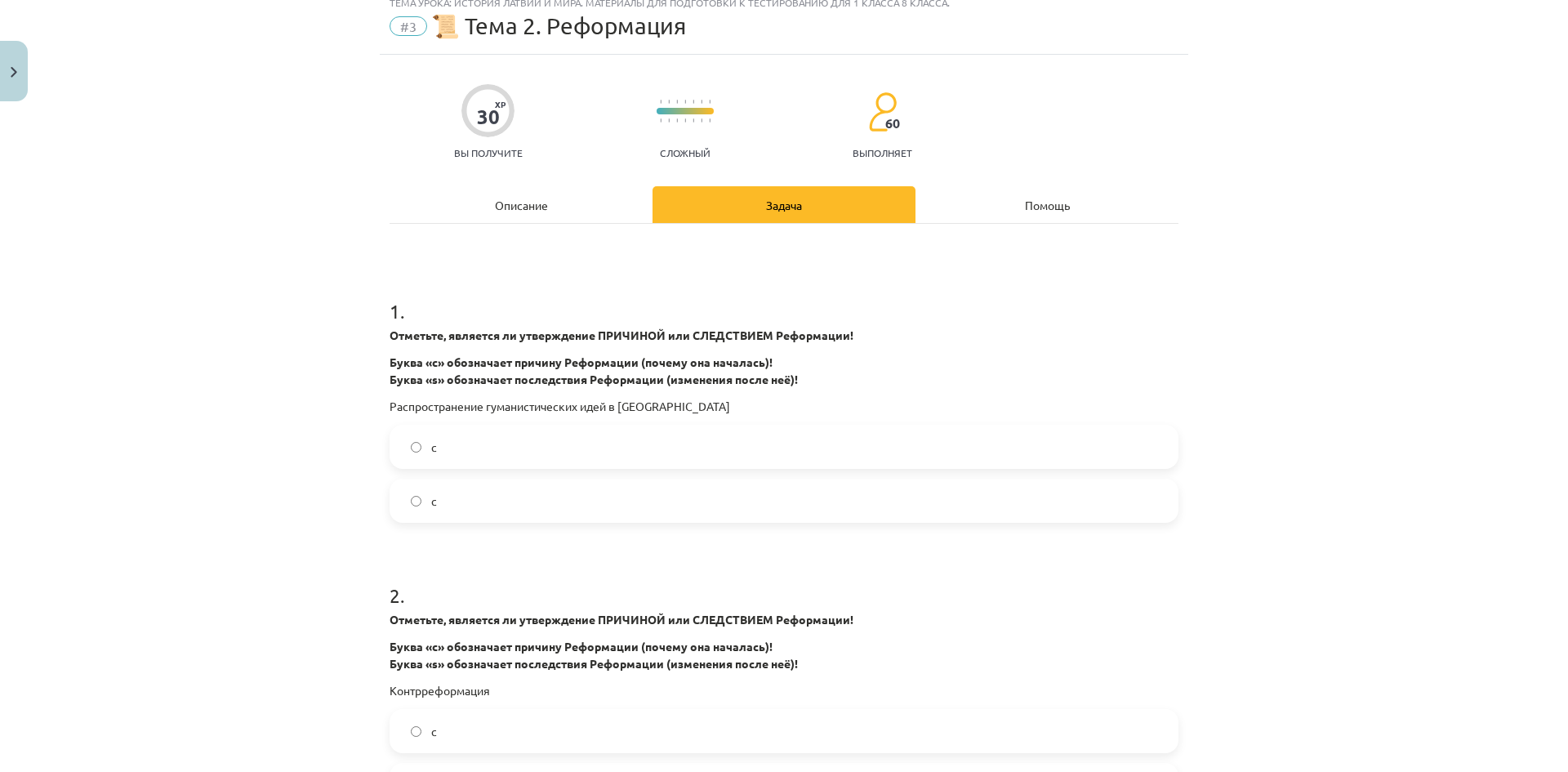
scroll to position [40, 0]
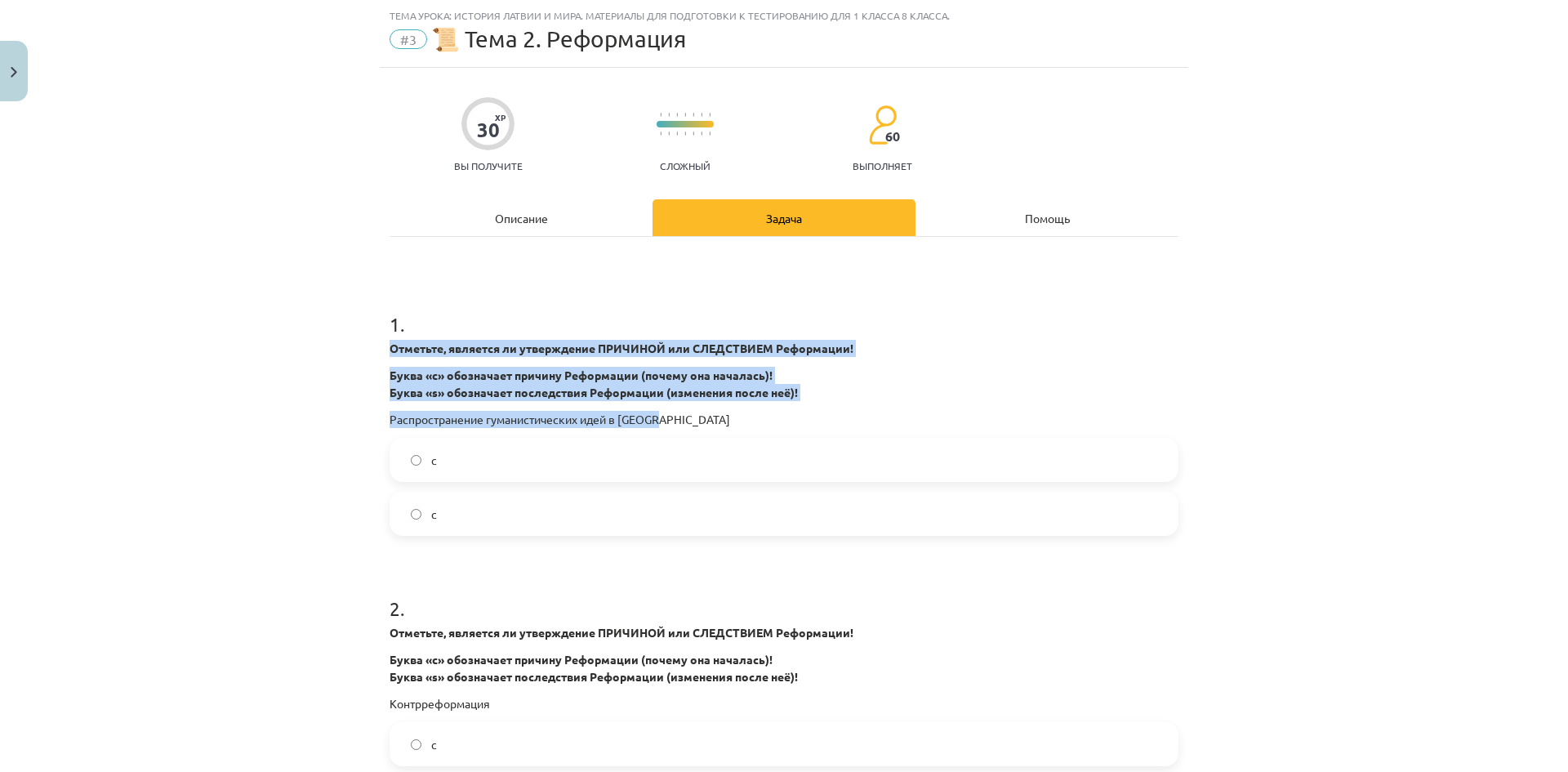
drag, startPoint x: 411, startPoint y: 343, endPoint x: 828, endPoint y: 416, distance: 423.3
copy div "Отметьте, является ли утверждение ПРИЧИНОЙ или СЛЕДСТВИЕМ Реформации! Буква «c»…"
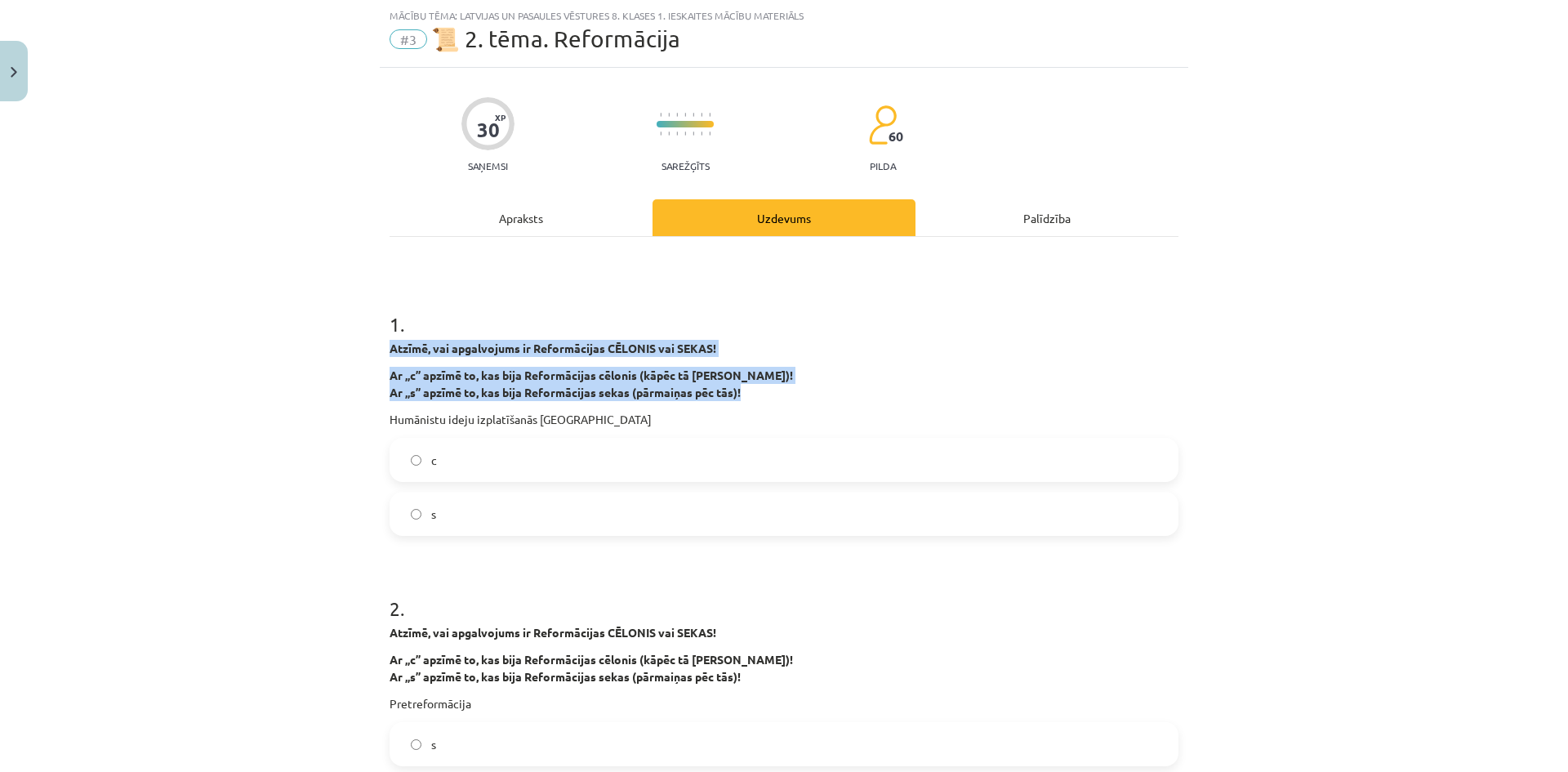
click at [920, 355] on p "Atzīmē, vai apgalvojums ir Reformācijas CĒLONIS vai SEKAS!" at bounding box center [784, 348] width 789 height 17
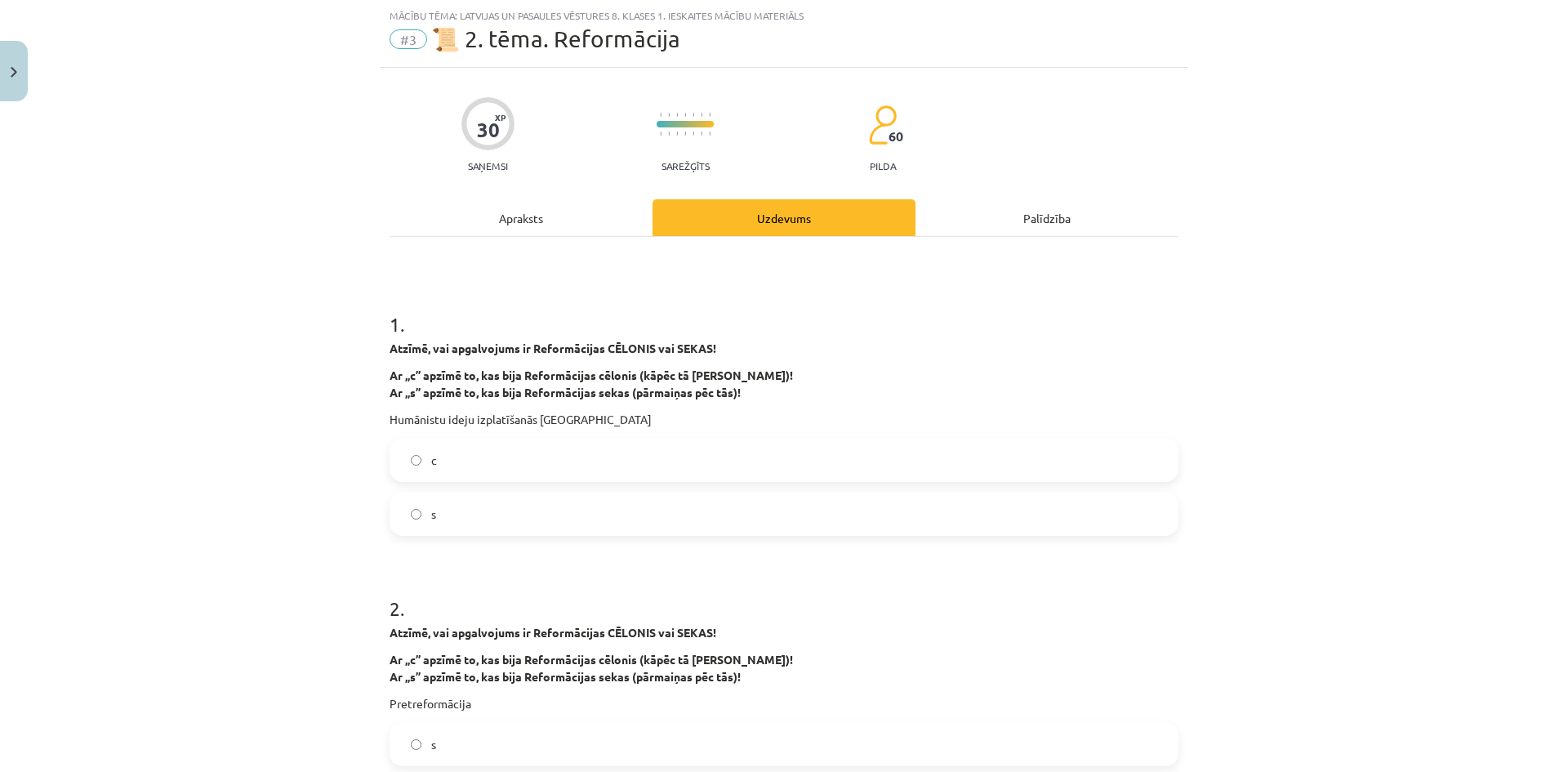
click at [434, 475] on label "с" at bounding box center [784, 460] width 785 height 40
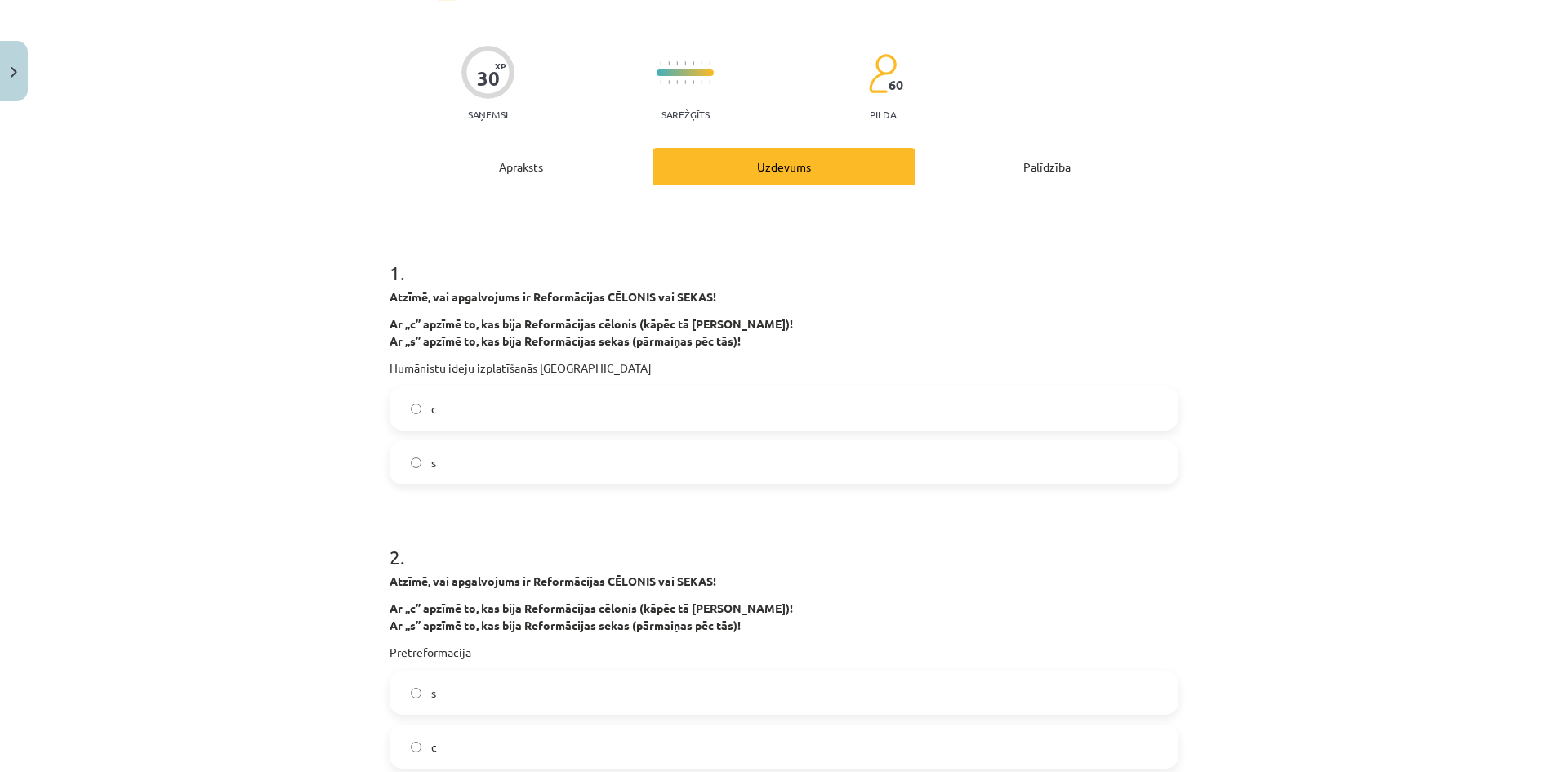
scroll to position [449, 0]
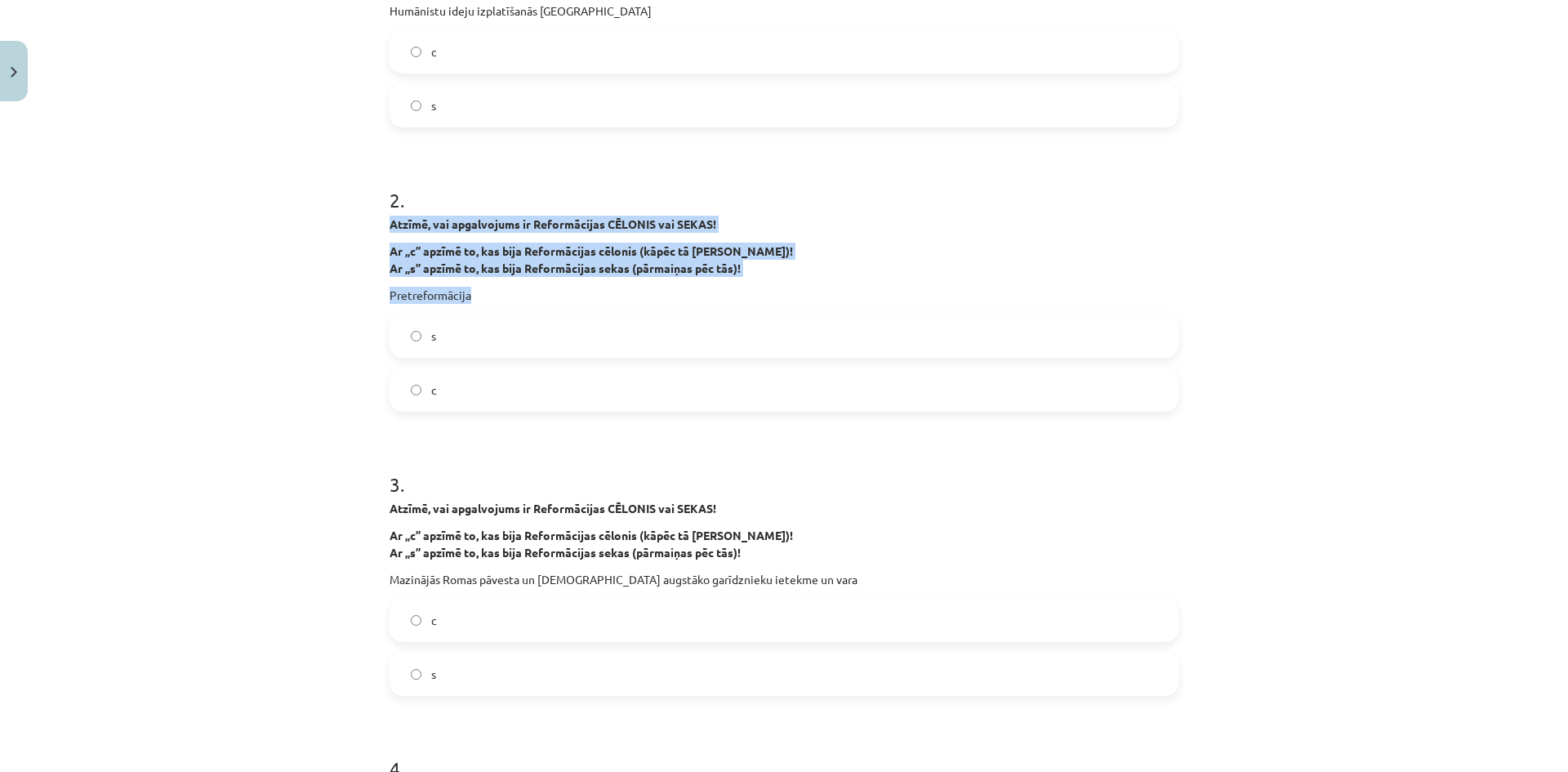
drag, startPoint x: 384, startPoint y: 222, endPoint x: 722, endPoint y: 287, distance: 344.2
click at [722, 287] on div "Atzīmē, vai apgalvojums ir Reformācijas CĒLONIS vai SEKAS! Ar „c” apzīmē to, ka…" at bounding box center [784, 260] width 789 height 88
copy div "Atzīmē, vai apgalvojums ir Reformācijas CĒLONIS vai SEKAS! Ar „c” apzīmē to, ka…"
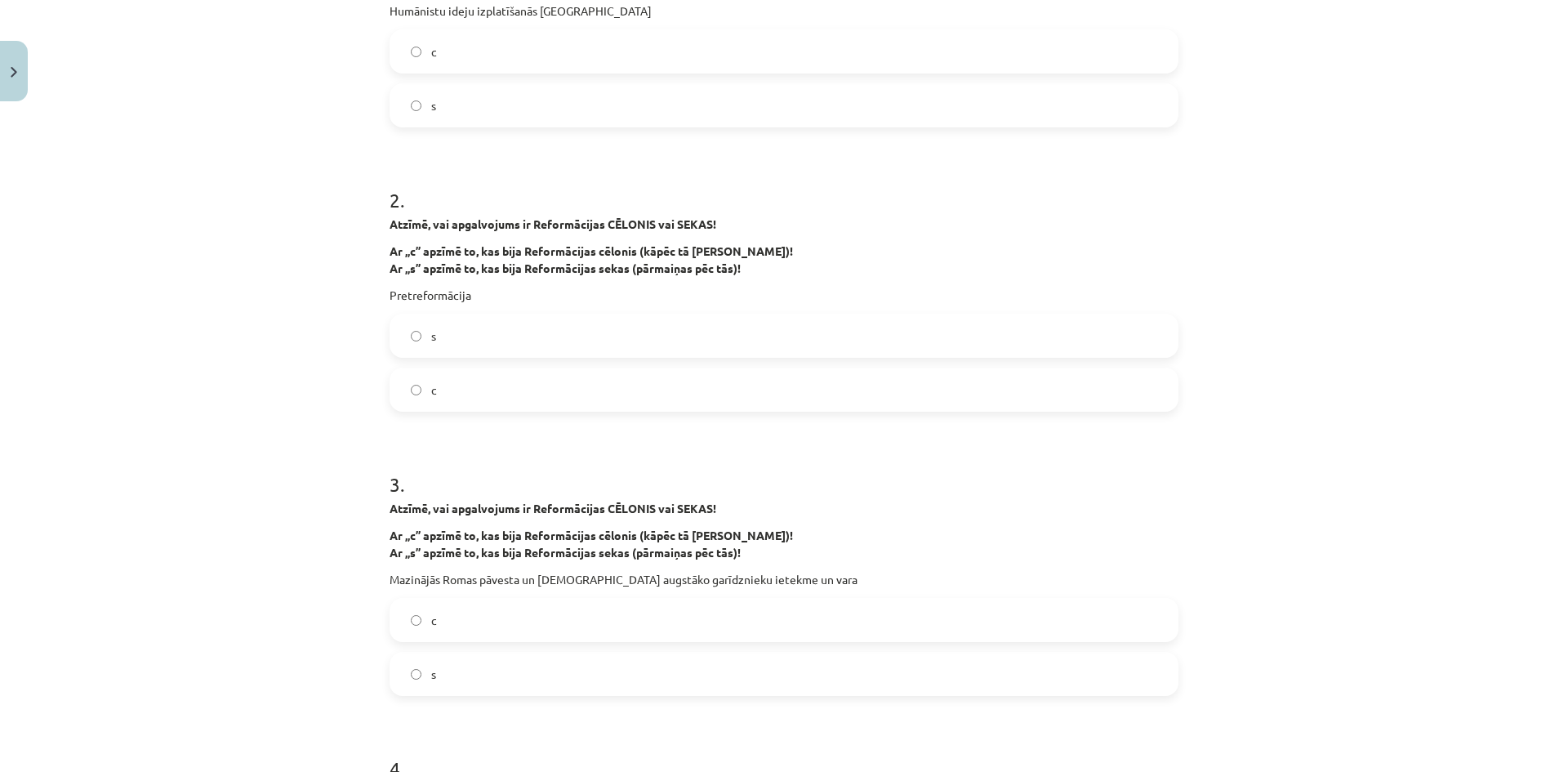
click at [465, 338] on label "s" at bounding box center [784, 335] width 785 height 40
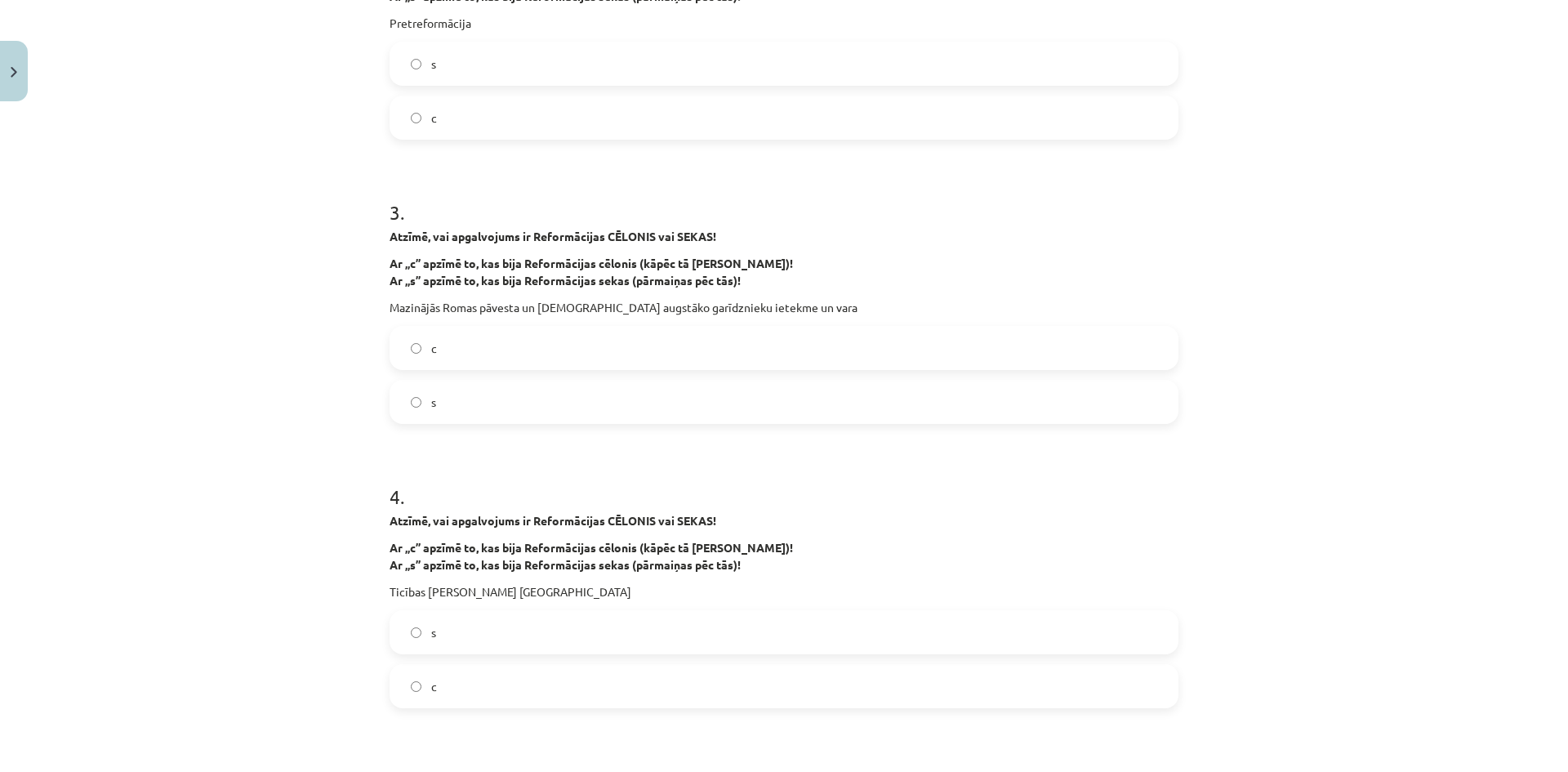
scroll to position [776, 0]
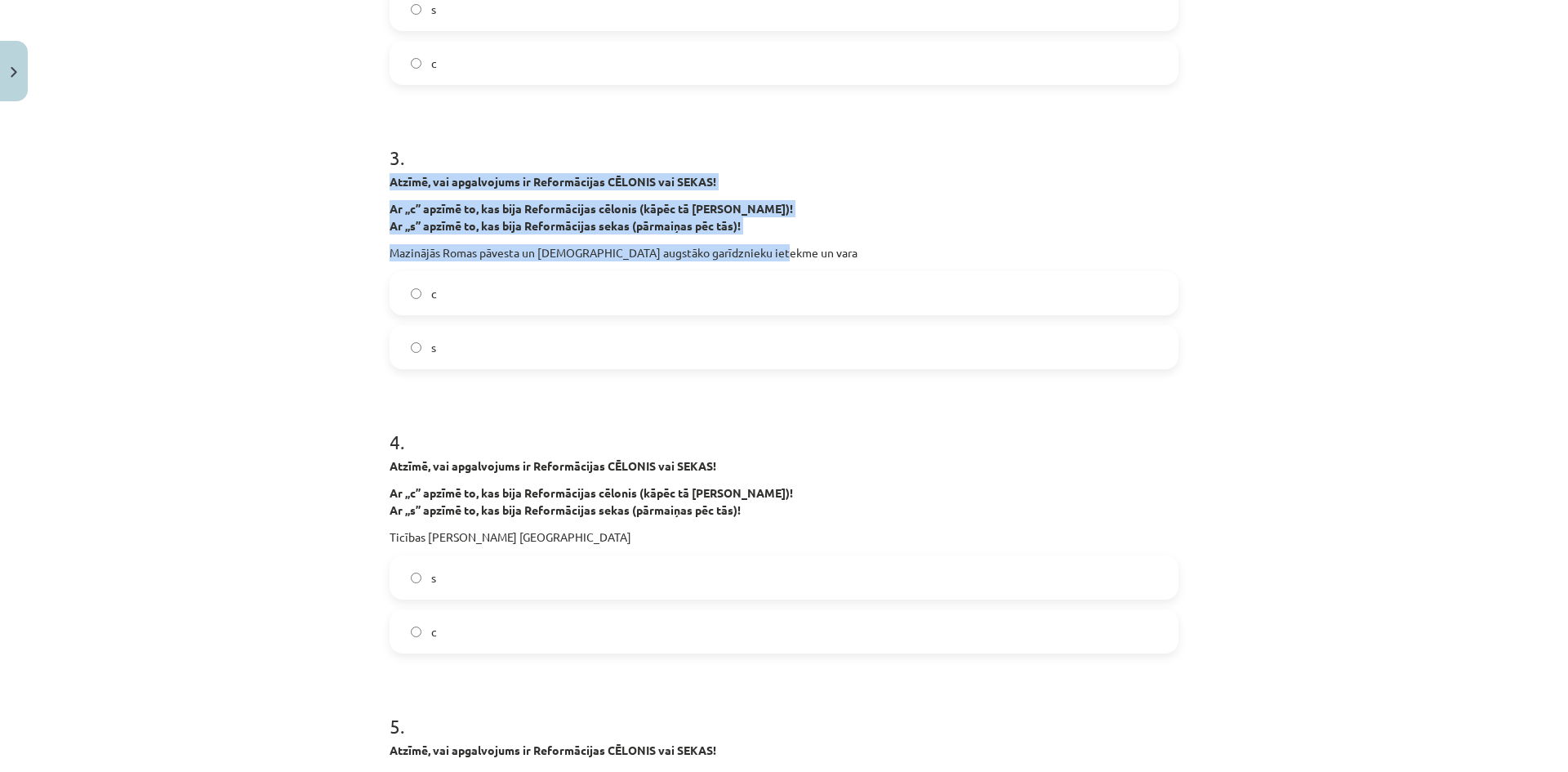
drag, startPoint x: 373, startPoint y: 180, endPoint x: 780, endPoint y: 242, distance: 411.7
click at [780, 242] on div "Mācību tēma: Latvijas un pasaules vēstures 8. klases 1. ieskaites mācību materi…" at bounding box center [784, 386] width 1568 height 772
copy div "Atzīmē, vai apgalvojums ir Reformācijas CĒLONIS vai SEKAS! Ar „c” apzīmē to, ka…"
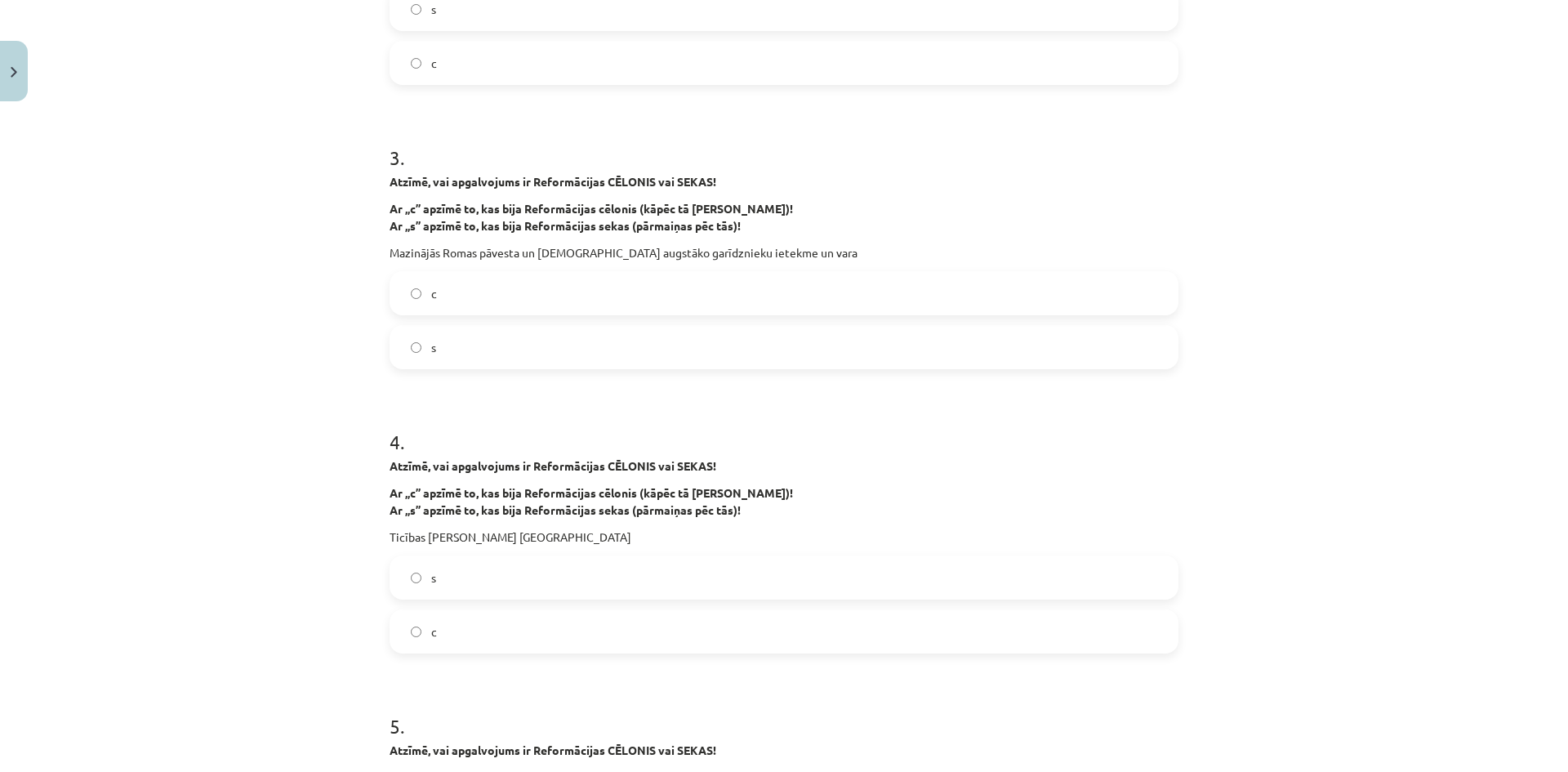
click at [451, 589] on label "s" at bounding box center [784, 577] width 785 height 40
click at [470, 297] on label "c" at bounding box center [784, 293] width 785 height 40
click at [469, 352] on label "s" at bounding box center [784, 347] width 785 height 40
click at [467, 630] on label "c" at bounding box center [784, 631] width 785 height 40
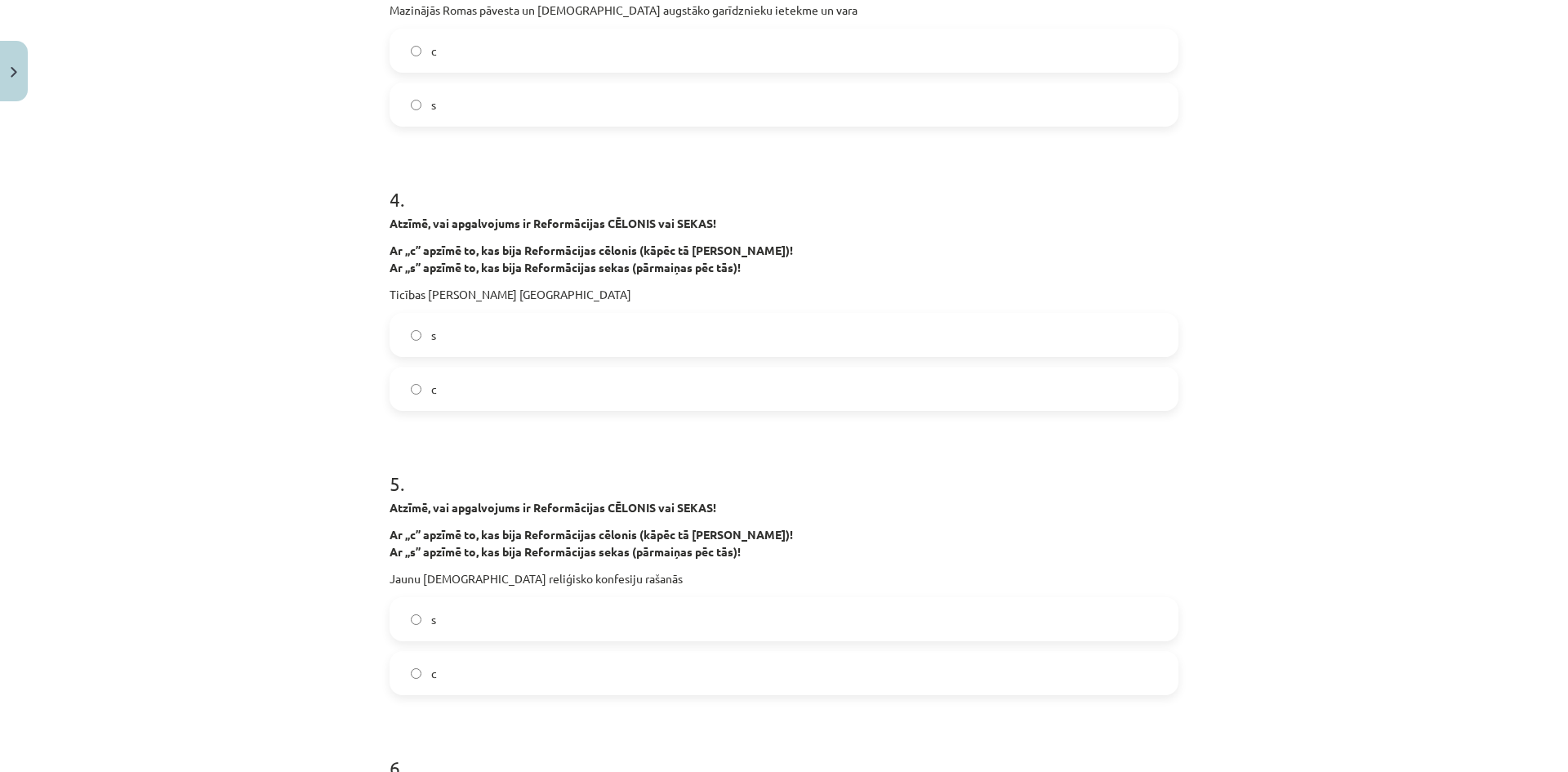
scroll to position [1102, 0]
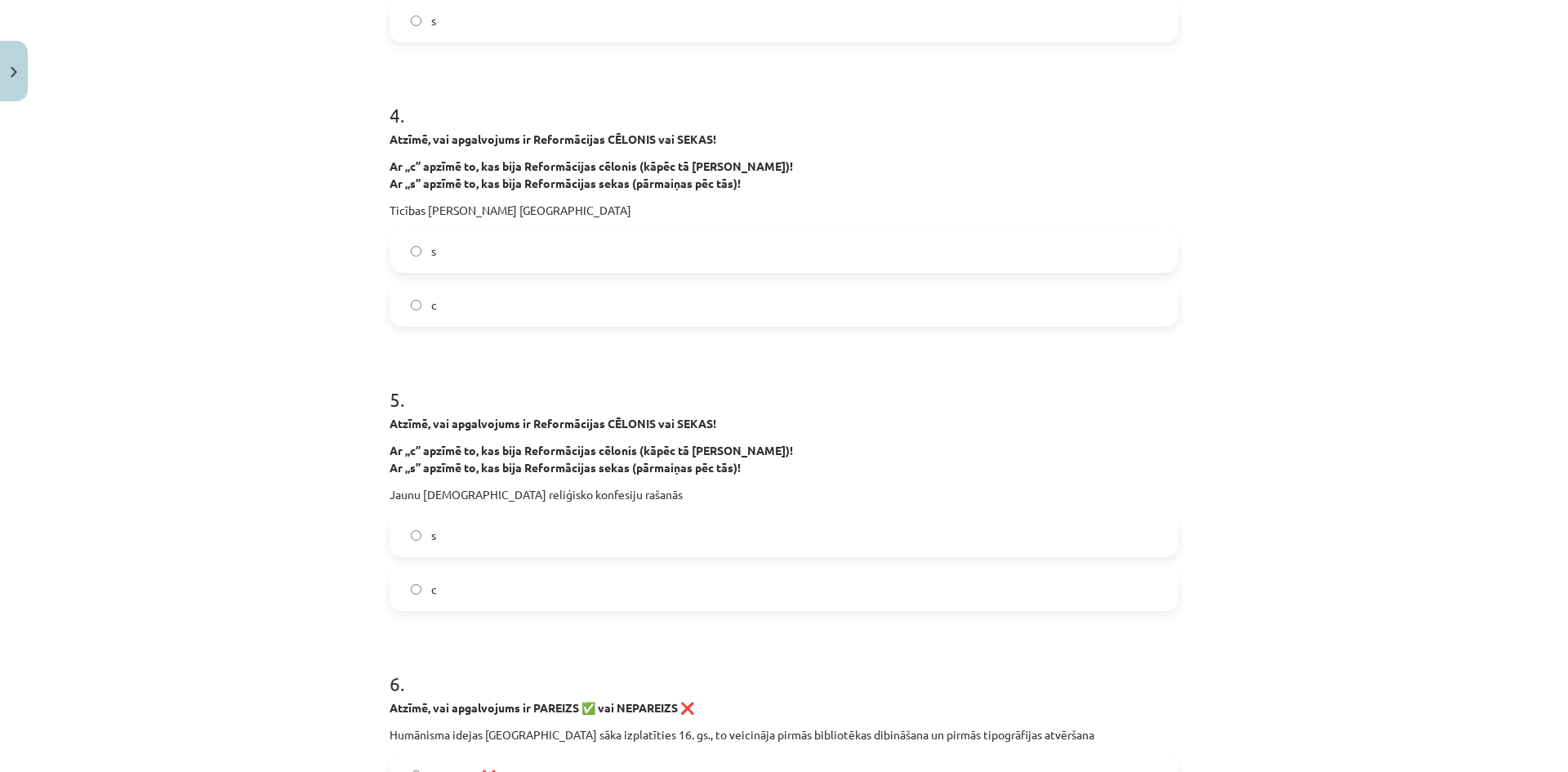
click at [461, 551] on label "s" at bounding box center [784, 534] width 785 height 40
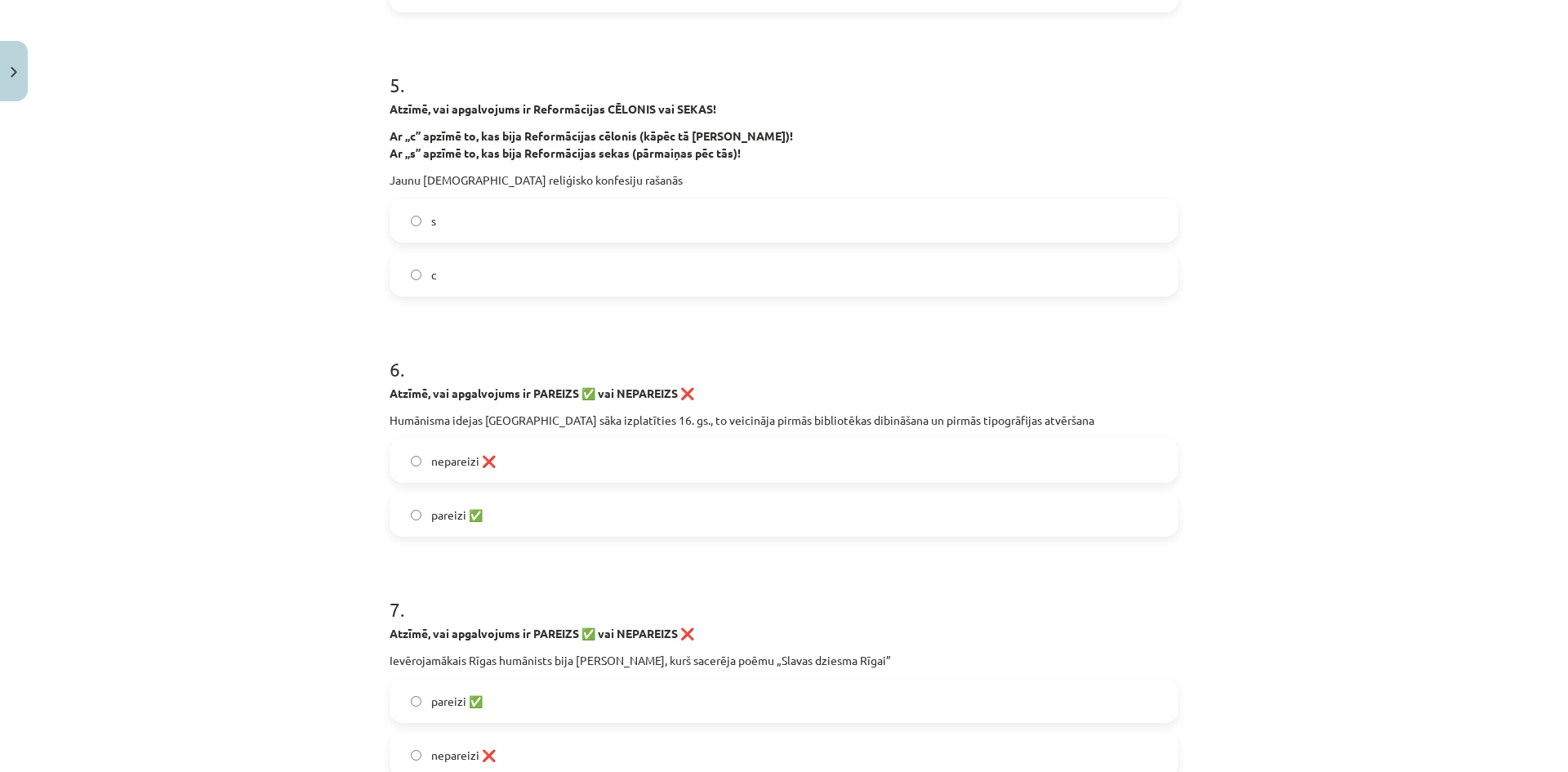
scroll to position [1429, 0]
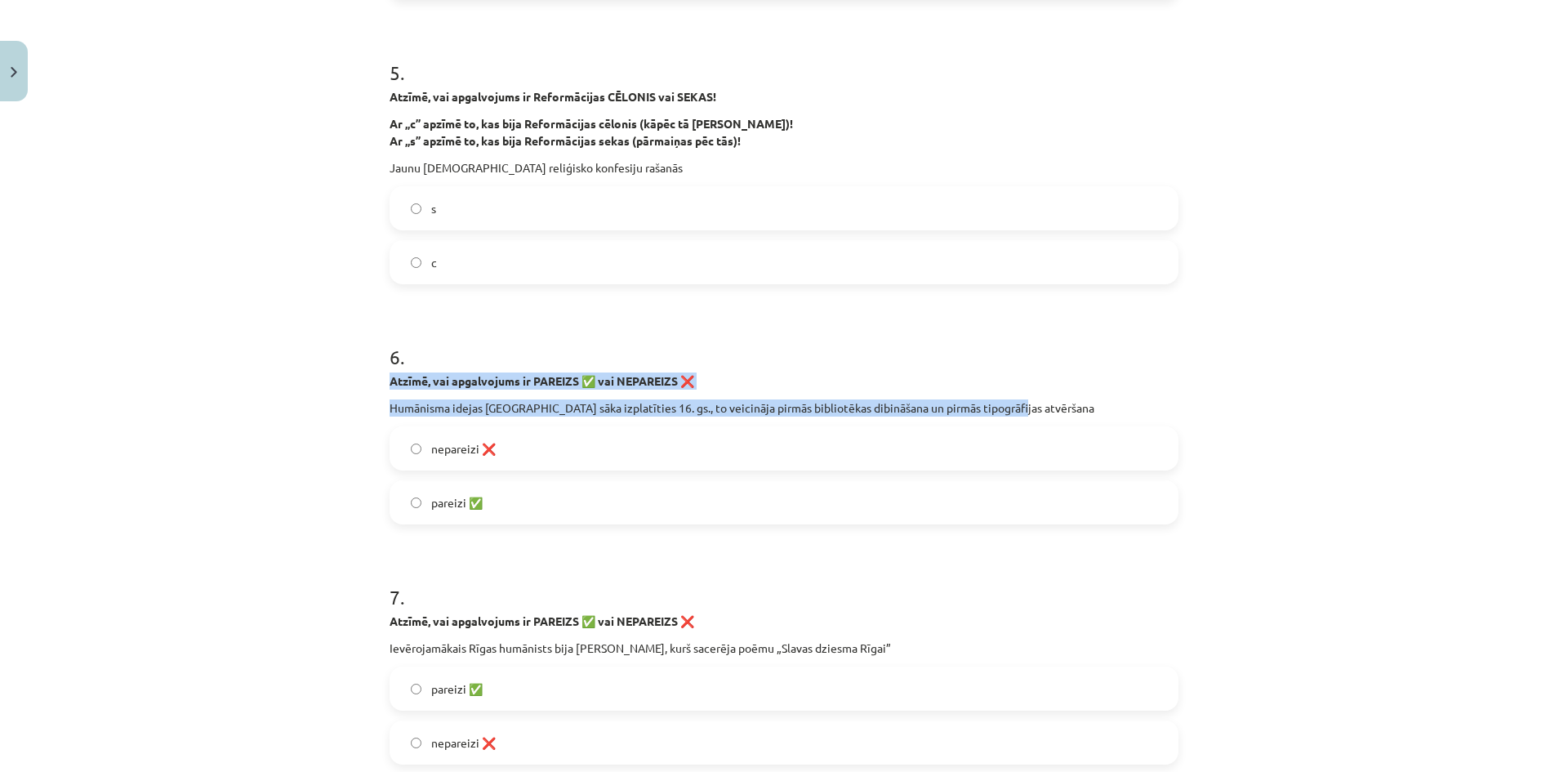
drag, startPoint x: 379, startPoint y: 378, endPoint x: 1024, endPoint y: 405, distance: 645.6
click at [1024, 405] on div "30 XP Saņemsi Sarežģīts 60 pilda Apraksts Uzdevums Palīdzība 1 . Atzīmē, vai ap…" at bounding box center [784, 372] width 808 height 3386
copy div "Atzīmē, vai apgalvojums ir PAREIZS ✅ vai NEPAREIZS ❌ Humānisma idejas Rīgā sāka…"
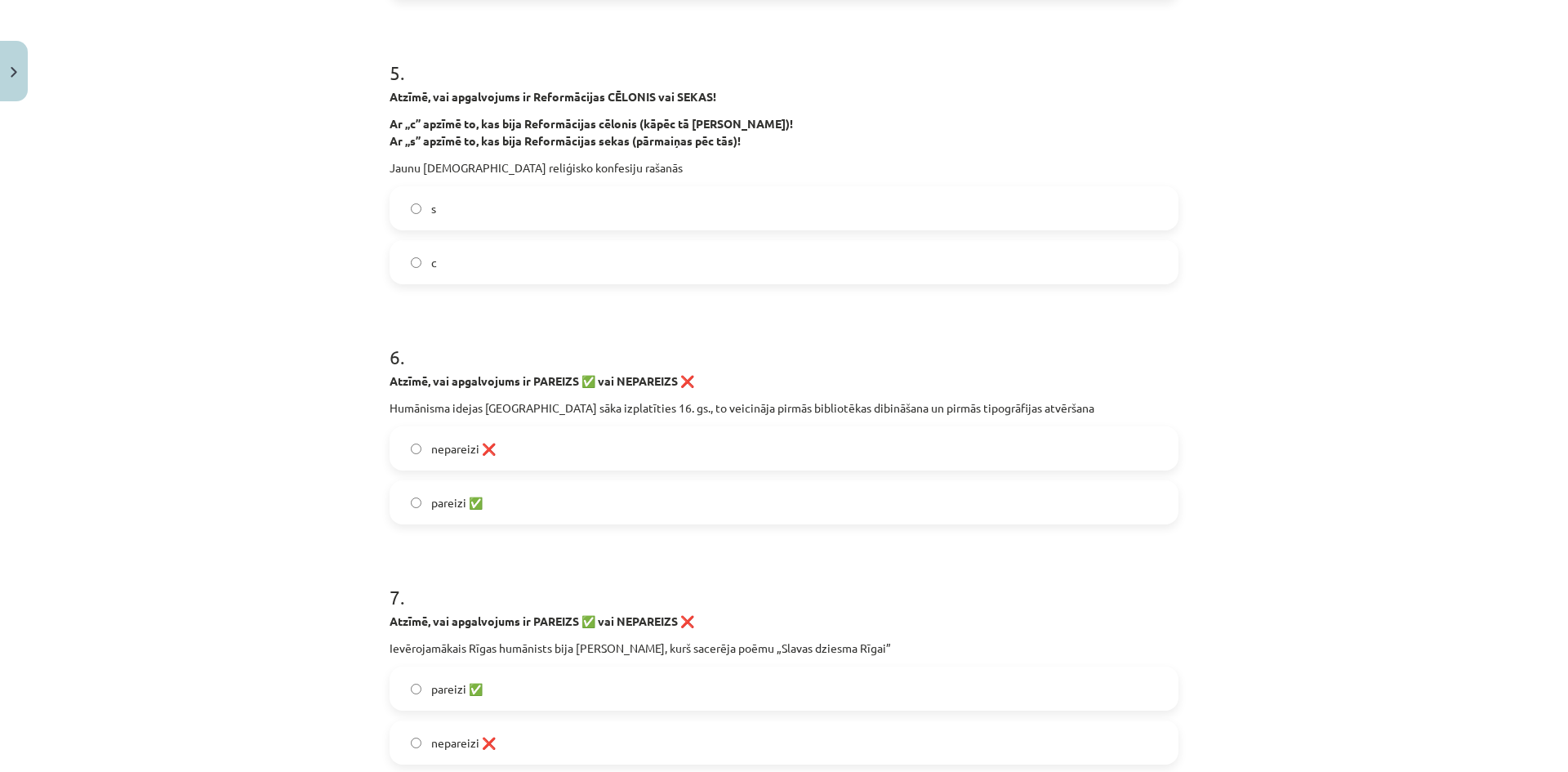
click at [502, 513] on label "pareizi ✅" at bounding box center [784, 502] width 785 height 40
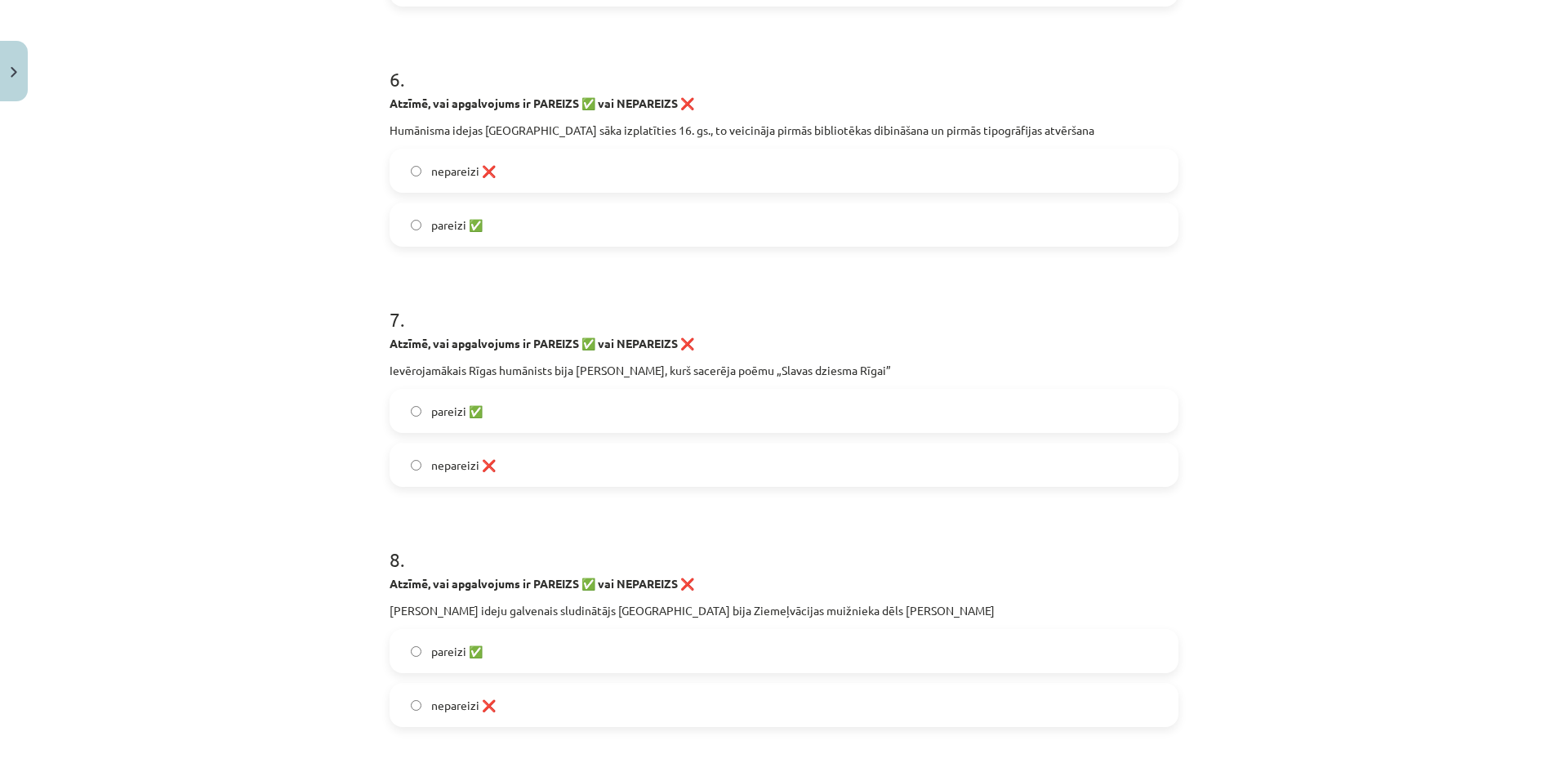
scroll to position [1755, 0]
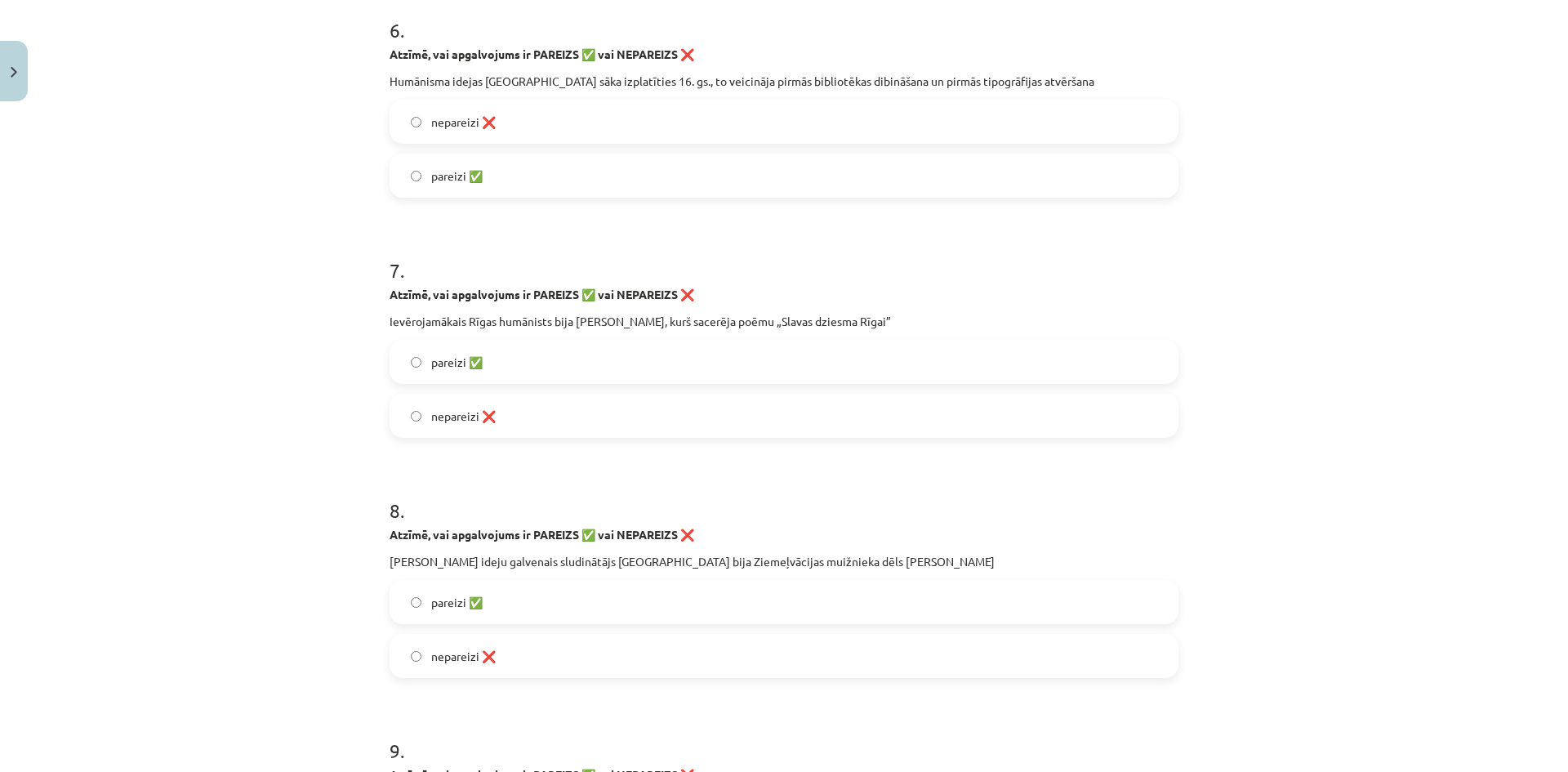
drag, startPoint x: 386, startPoint y: 290, endPoint x: 917, endPoint y: 310, distance: 531.4
click at [917, 310] on div "Atzīmē, vai apgalvojums ir PAREIZS ✅ vai NEPAREIZS ❌ Ievērojamākais Rīgas humān…" at bounding box center [784, 308] width 789 height 44
copy div "Atzīmē, vai apgalvojums ir PAREIZS ✅ vai NEPAREIZS ❌ Ievērojamākais Rīgas humān…"
click at [460, 379] on label "pareizi ✅" at bounding box center [784, 362] width 785 height 40
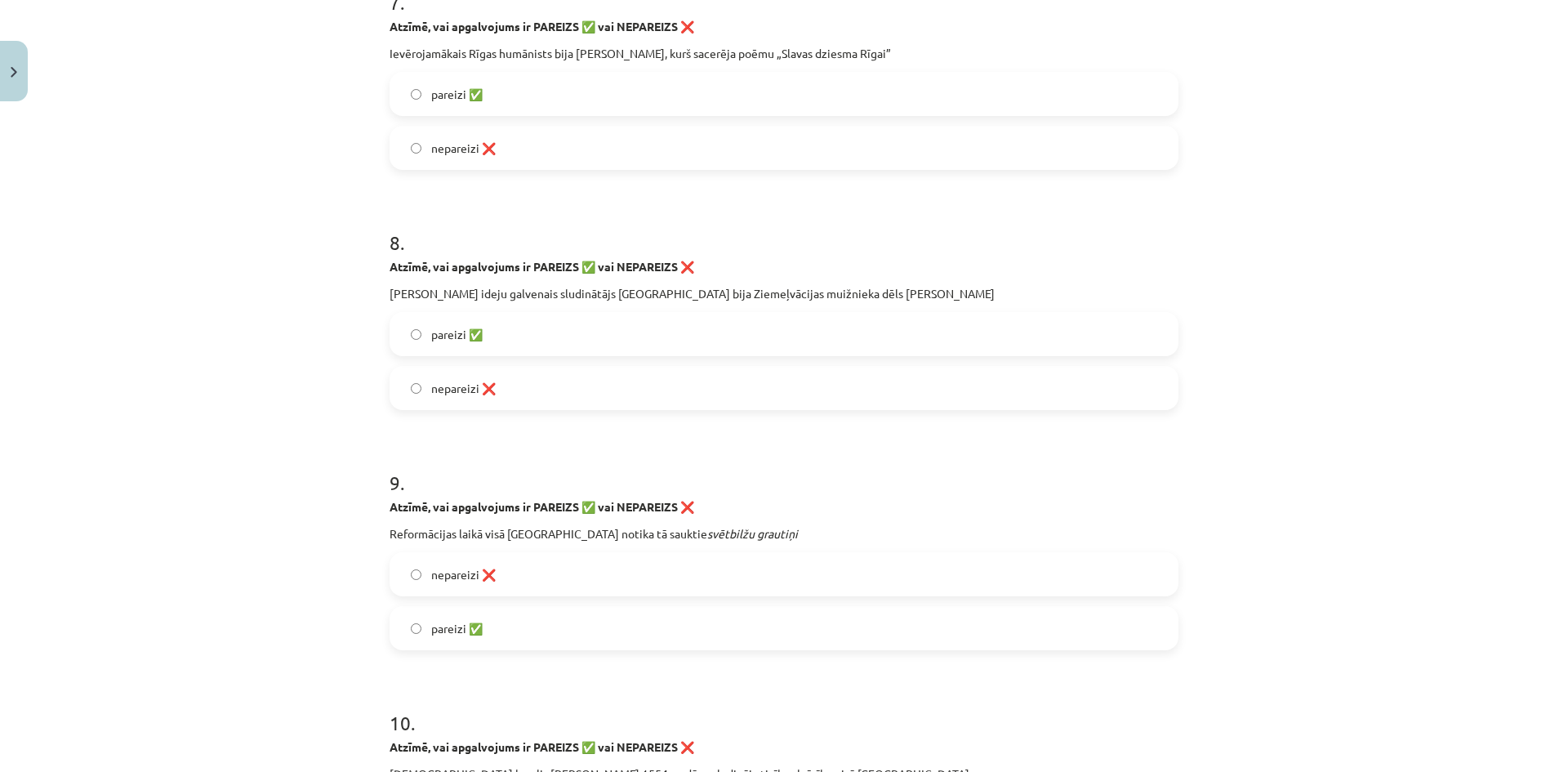
scroll to position [2082, 0]
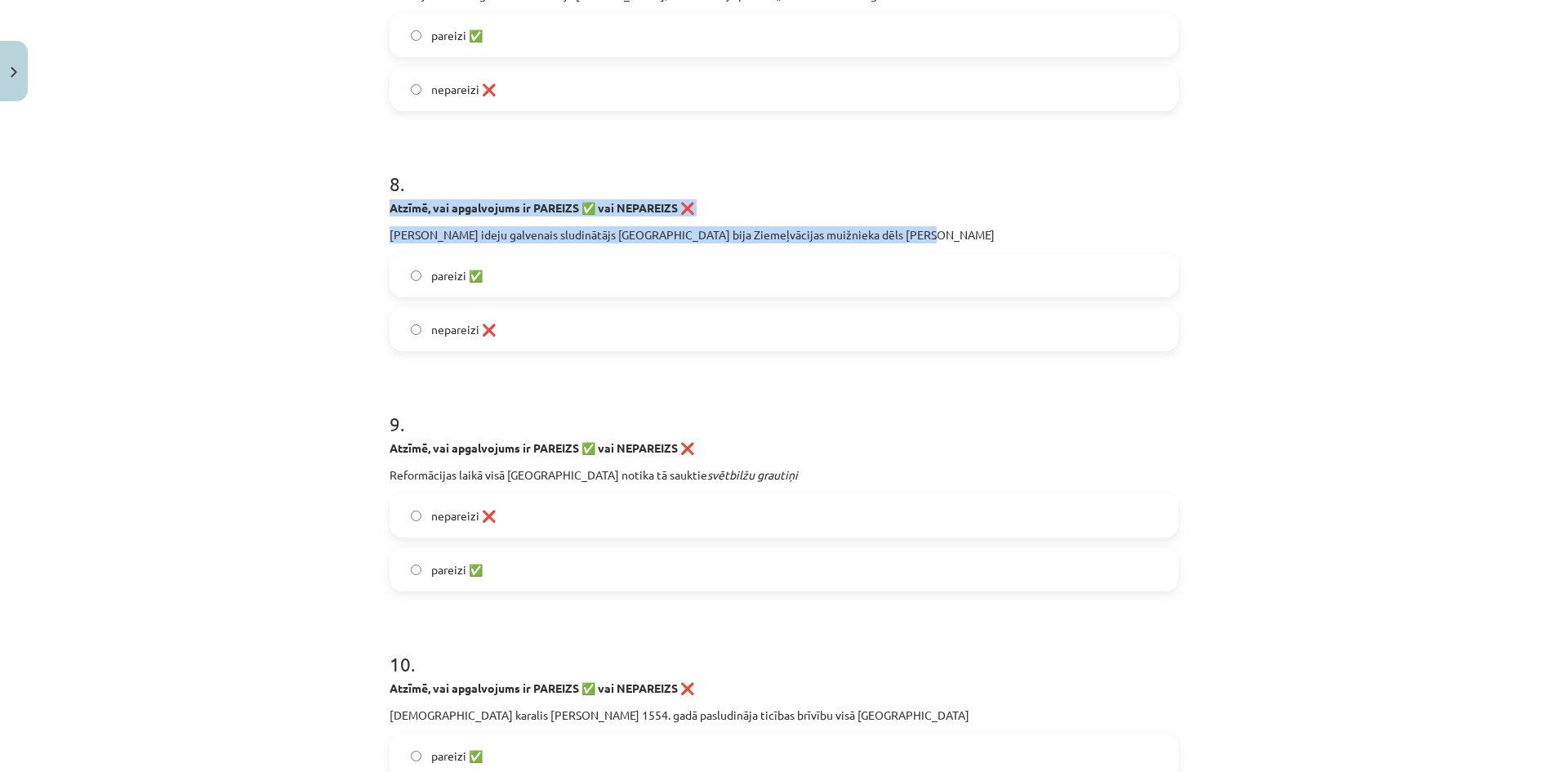
drag, startPoint x: 381, startPoint y: 203, endPoint x: 926, endPoint y: 231, distance: 545.7
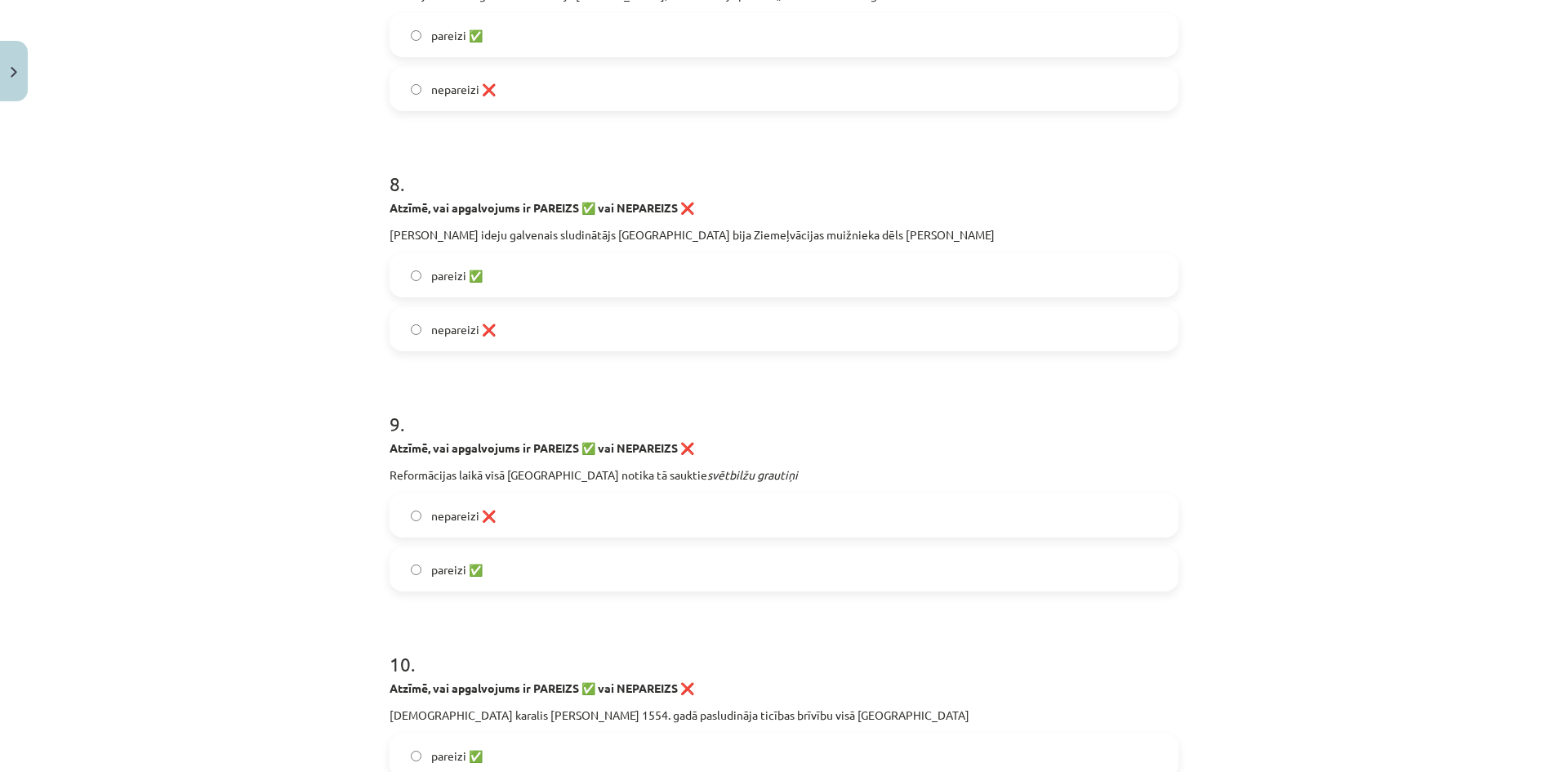
click at [495, 323] on label "nepareizi ❌" at bounding box center [784, 329] width 785 height 40
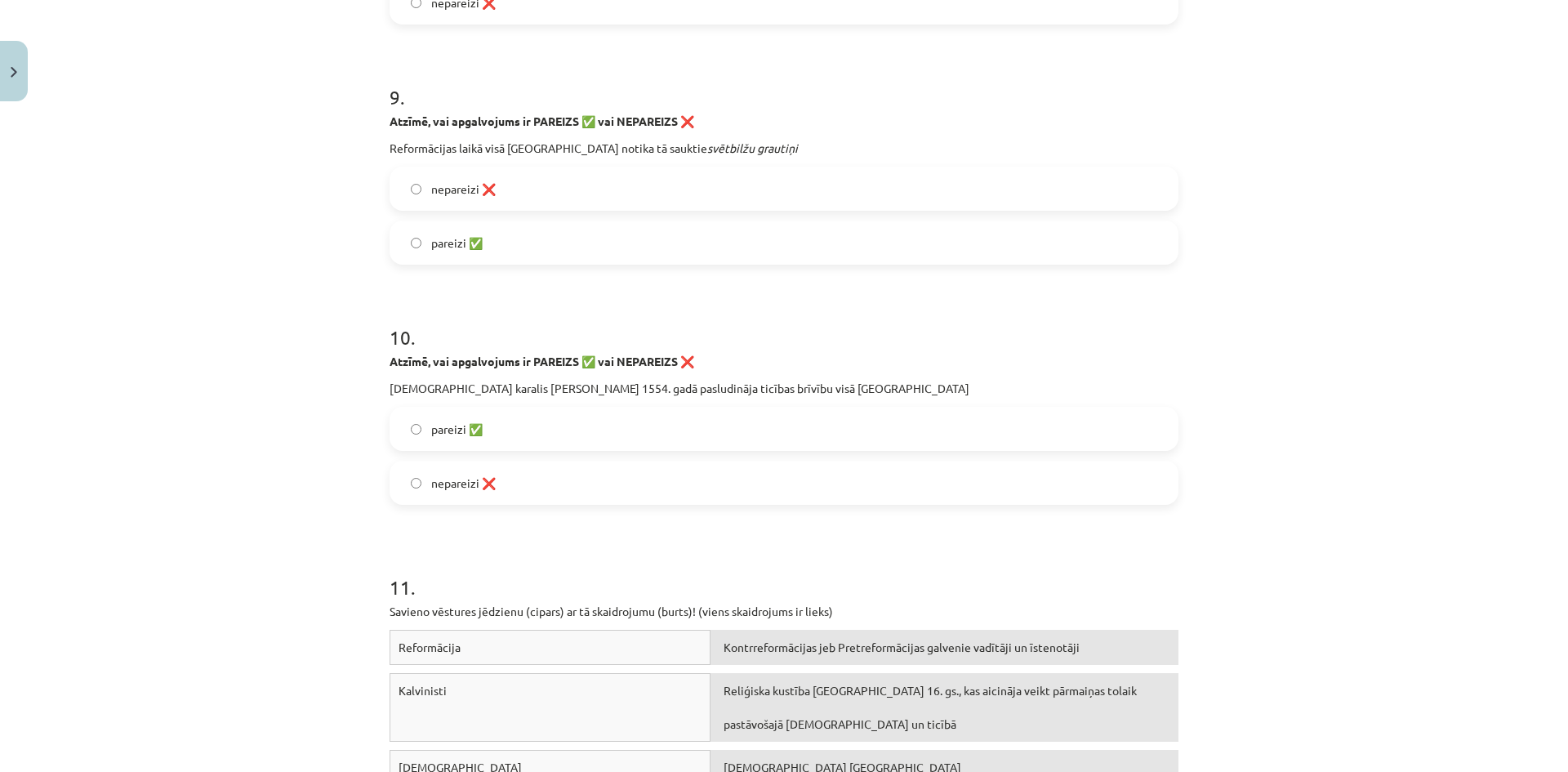
click at [437, 203] on label "nepareizi ❌" at bounding box center [784, 188] width 785 height 40
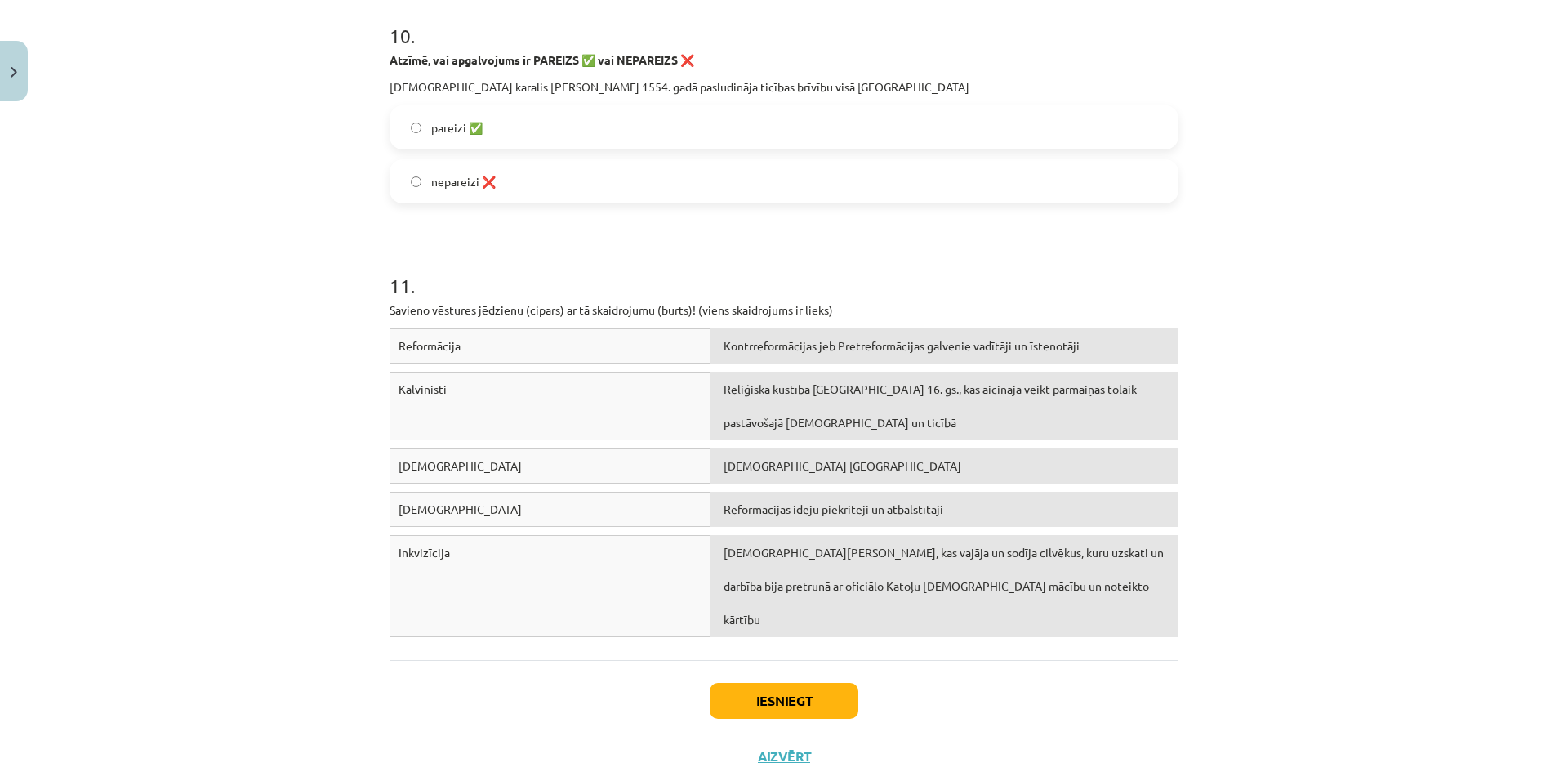
scroll to position [2730, 0]
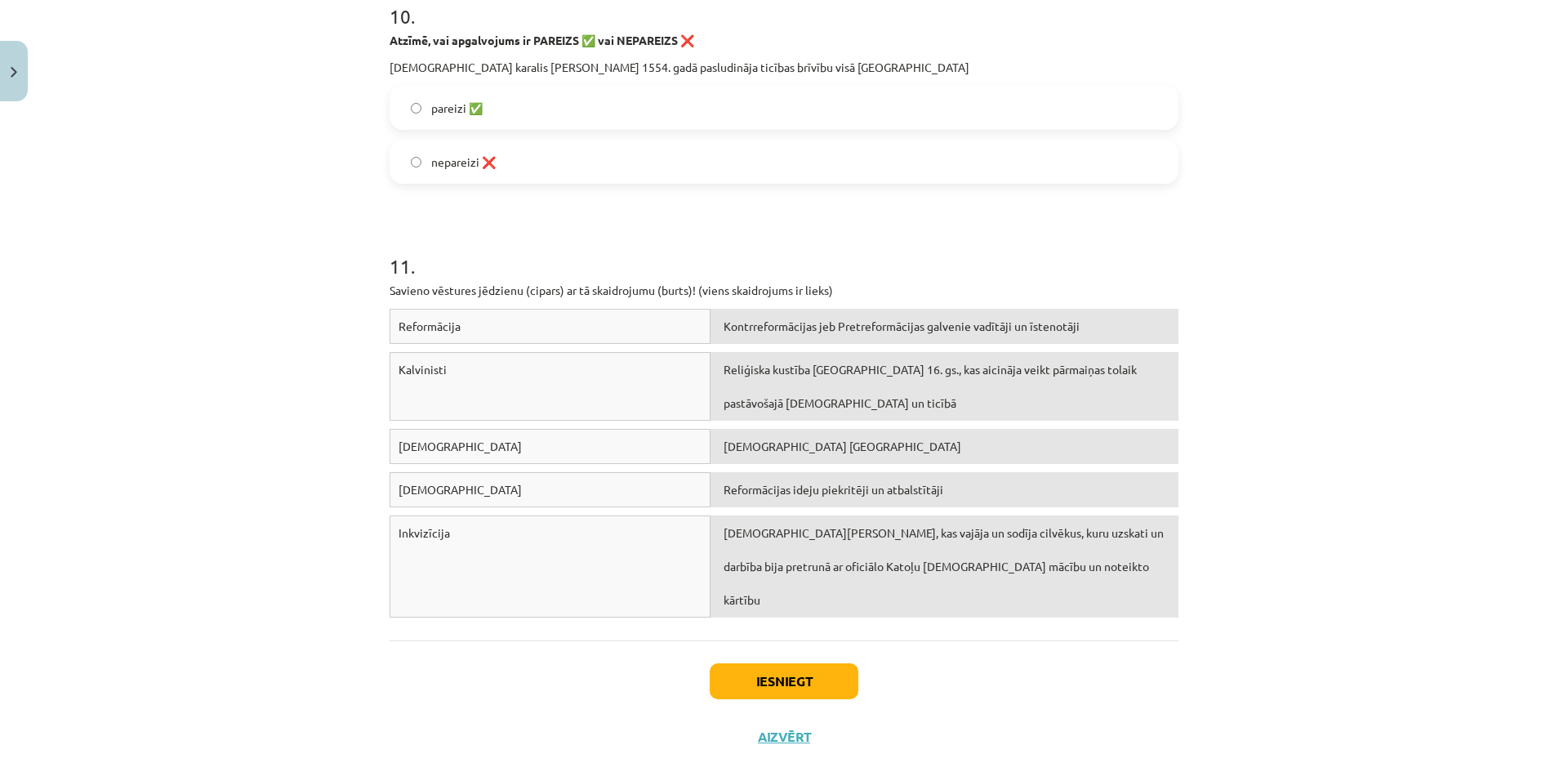
click at [476, 119] on label "pareizi ✅" at bounding box center [784, 107] width 785 height 40
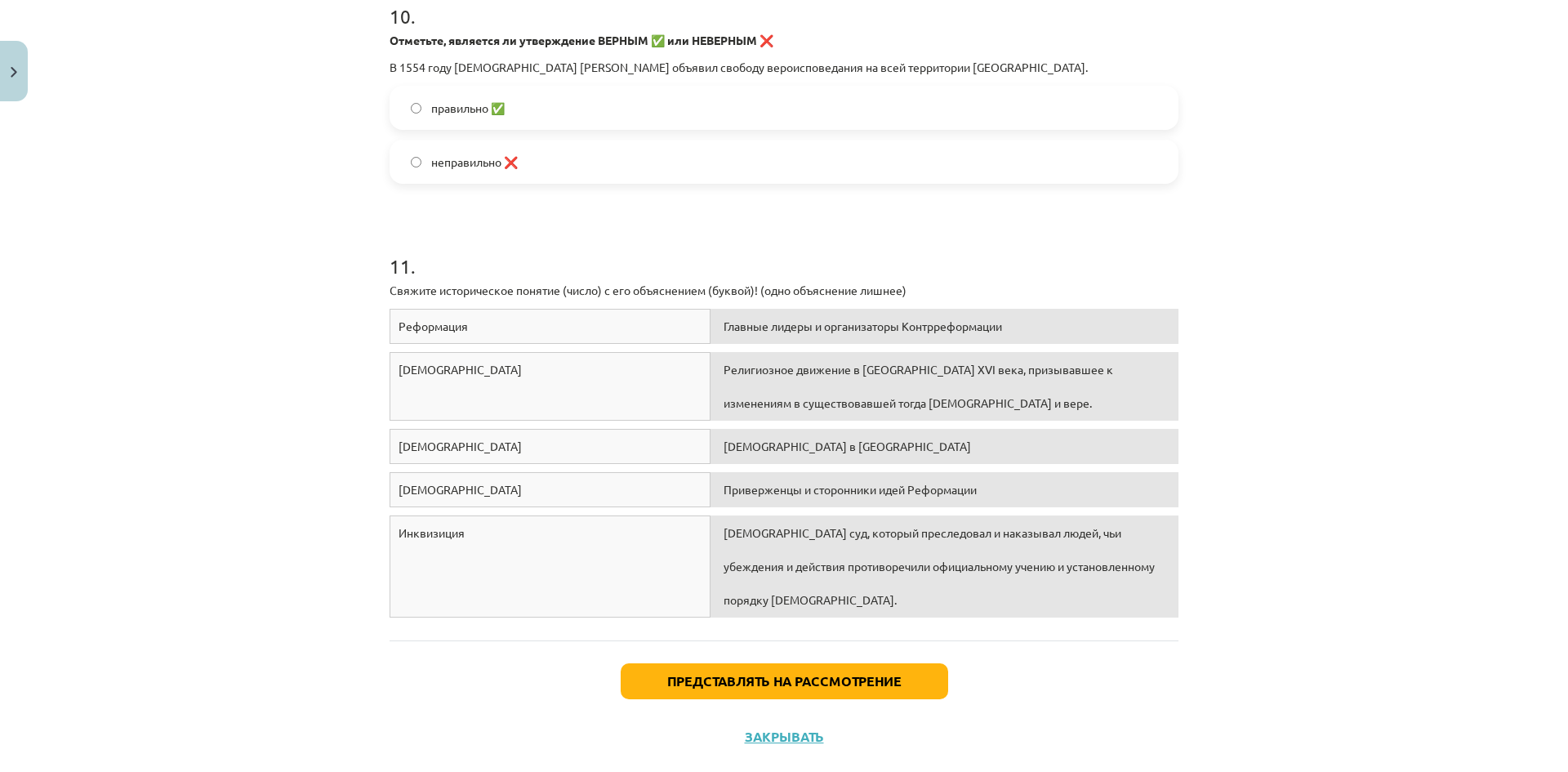
click at [1273, 245] on div "Тема урока: История Латвии и мира. Материалы для подготовки к тестированию для …" at bounding box center [784, 386] width 1568 height 772
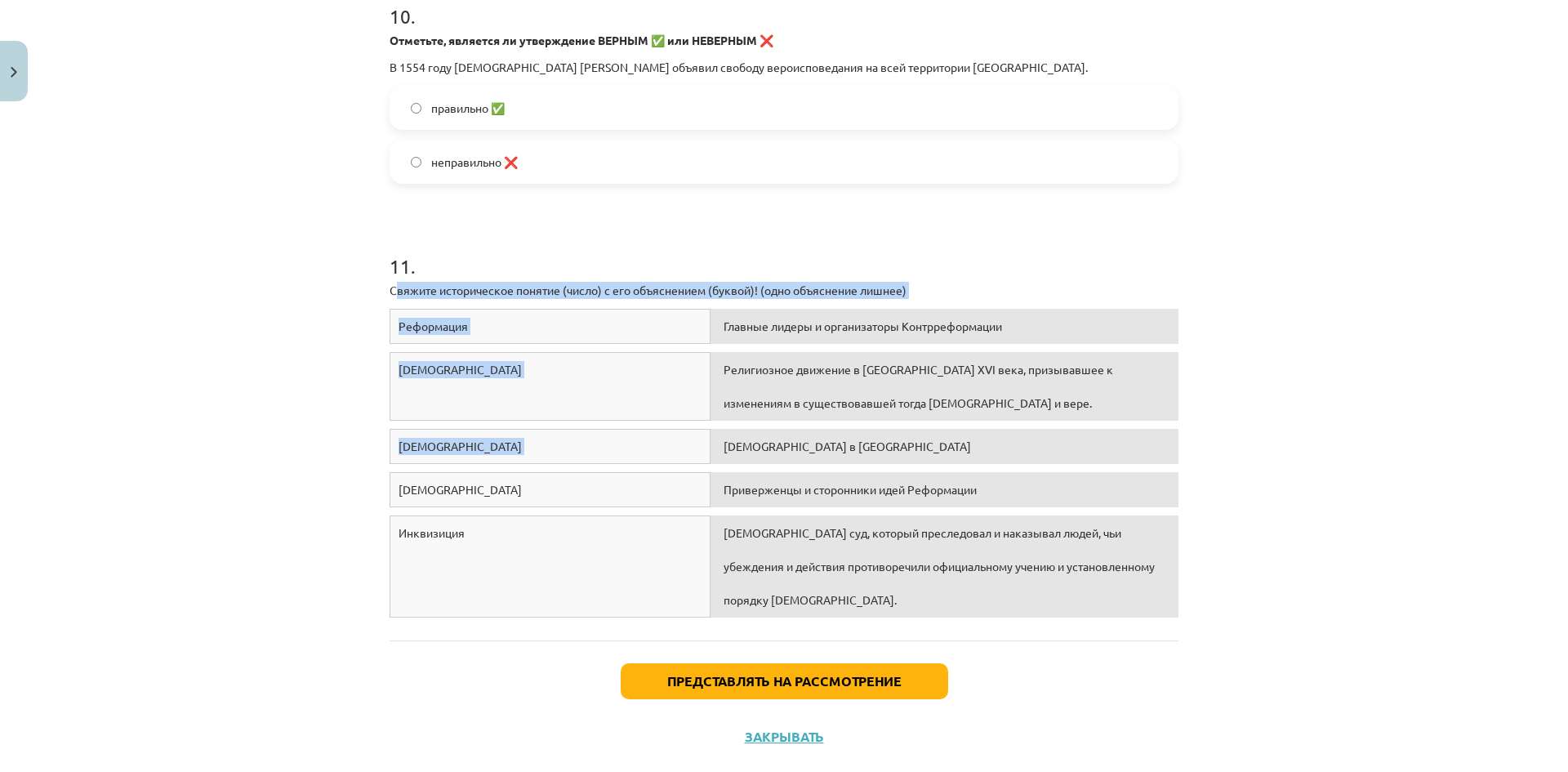
drag, startPoint x: 389, startPoint y: 288, endPoint x: 535, endPoint y: 312, distance: 148.0
click at [920, 458] on div "11 . Свяжите историческое понятие (число) с его объяснением (буквой)! (одно объ…" at bounding box center [784, 409] width 789 height 432
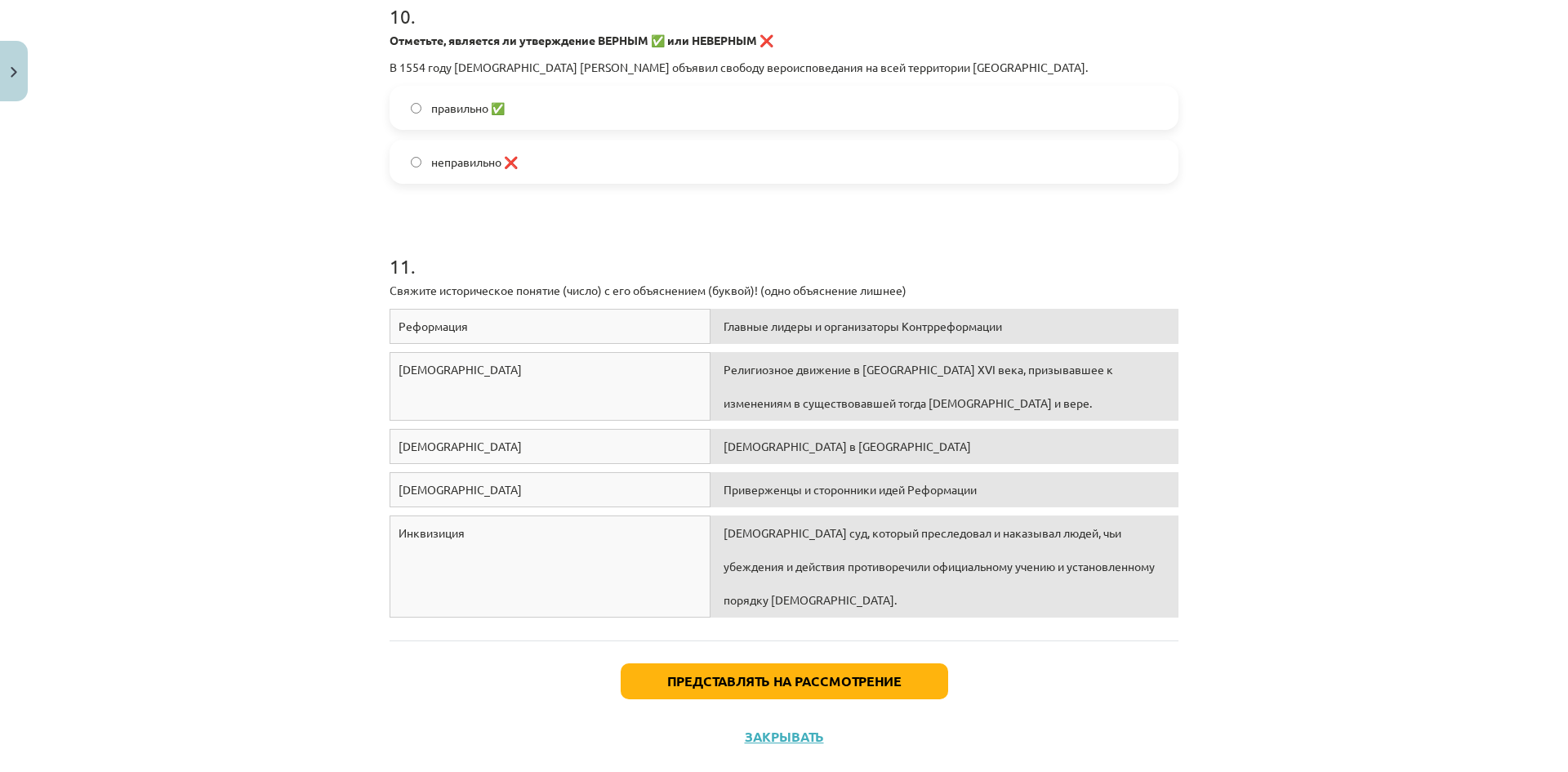
drag, startPoint x: 373, startPoint y: 288, endPoint x: 386, endPoint y: 289, distance: 13.0
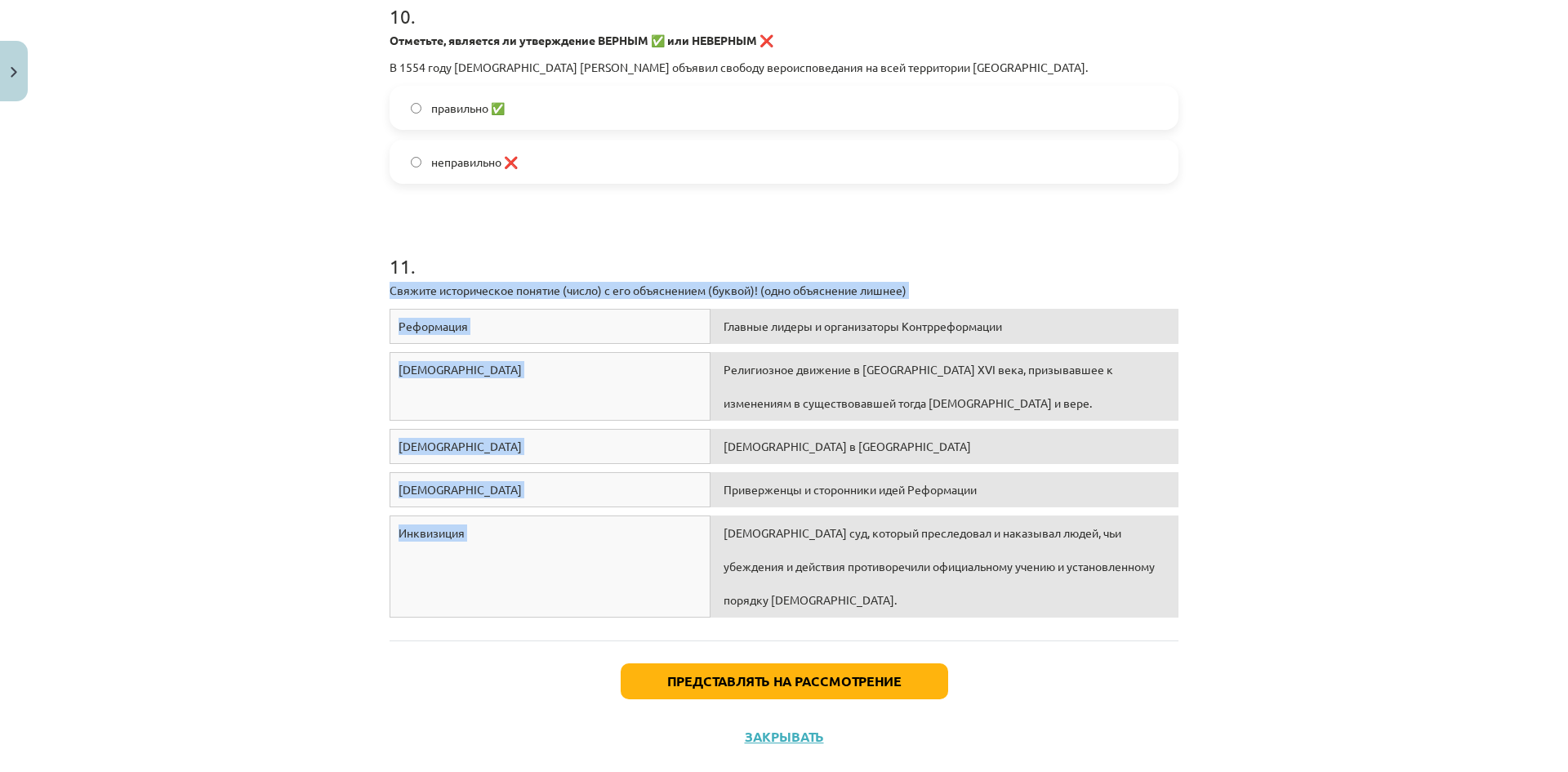
drag, startPoint x: 373, startPoint y: 285, endPoint x: 1123, endPoint y: 596, distance: 811.9
click at [1250, 488] on div "Тема урока: История Латвии и мира. Материалы для подготовки к тестированию для …" at bounding box center [784, 386] width 1568 height 772
drag, startPoint x: 385, startPoint y: 286, endPoint x: 1202, endPoint y: 556, distance: 860.5
click at [1202, 556] on div "Тема урока: История Латвии и мира. Материалы для подготовки к тестированию для …" at bounding box center [784, 386] width 1568 height 772
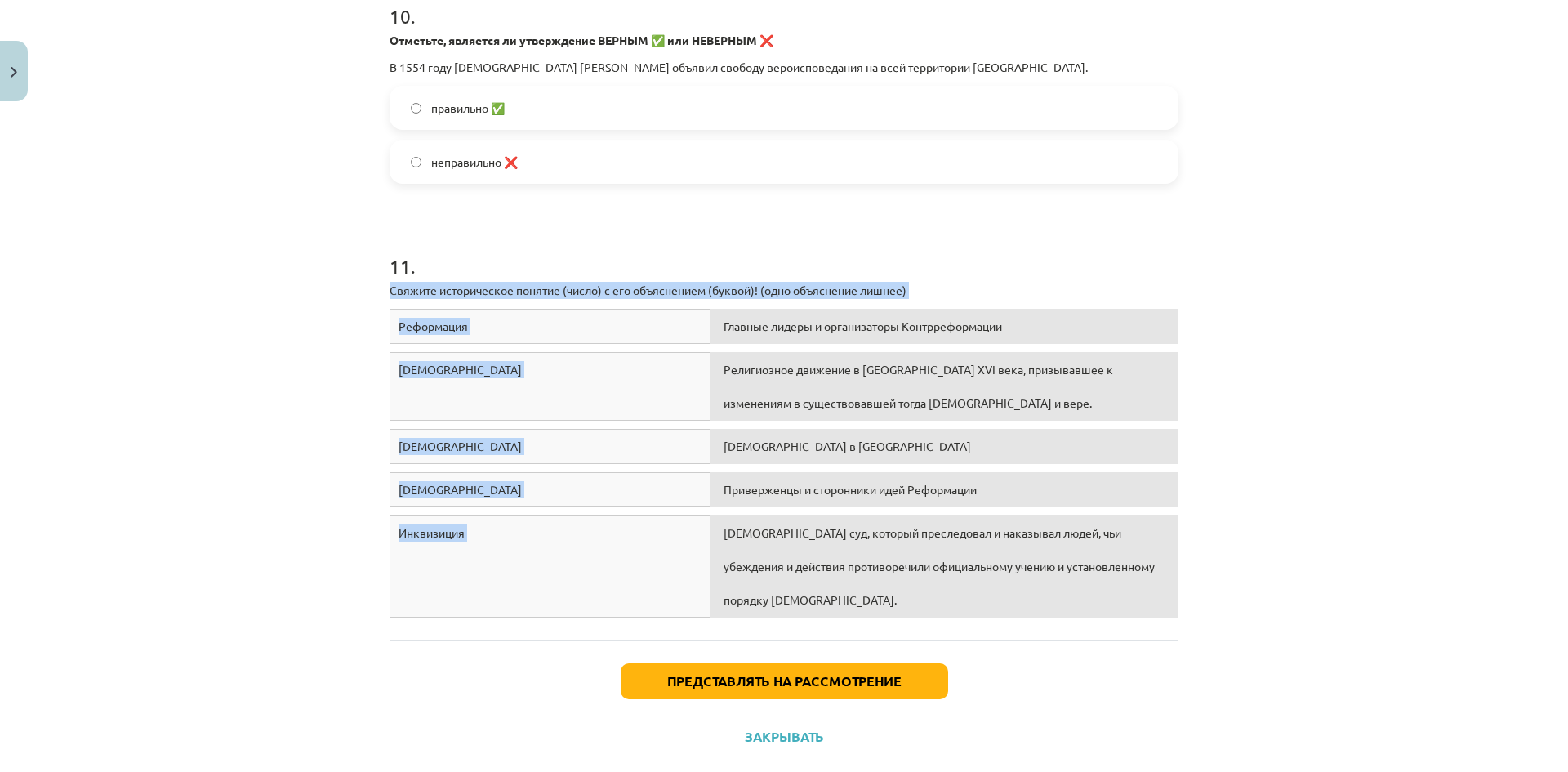
click at [739, 325] on font "Главные лидеры и организаторы Контрреформации" at bounding box center [863, 326] width 278 height 15
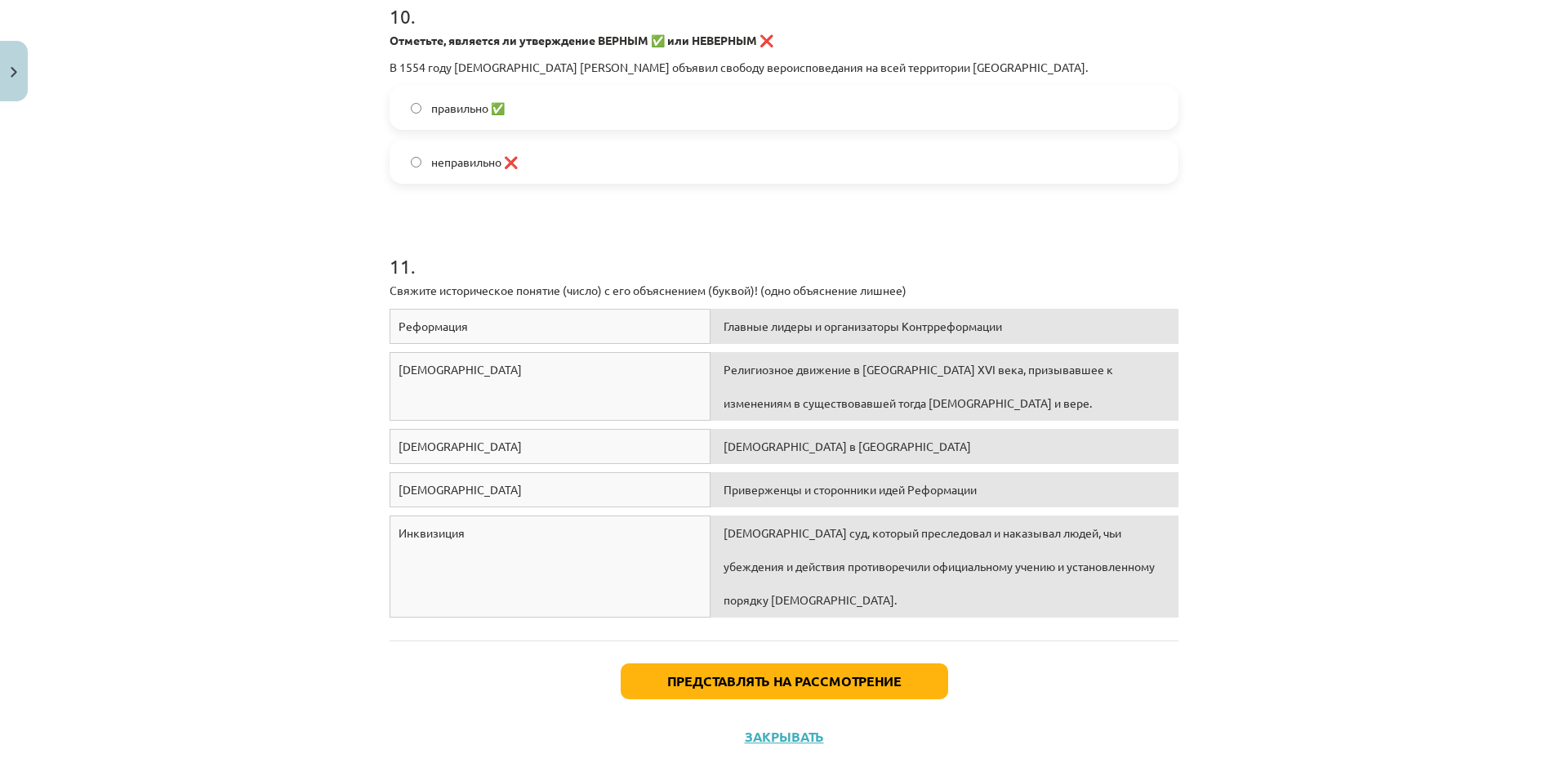
click at [644, 254] on h1 "11 ." at bounding box center [784, 252] width 789 height 51
drag, startPoint x: 1174, startPoint y: 635, endPoint x: 952, endPoint y: 534, distance: 243.9
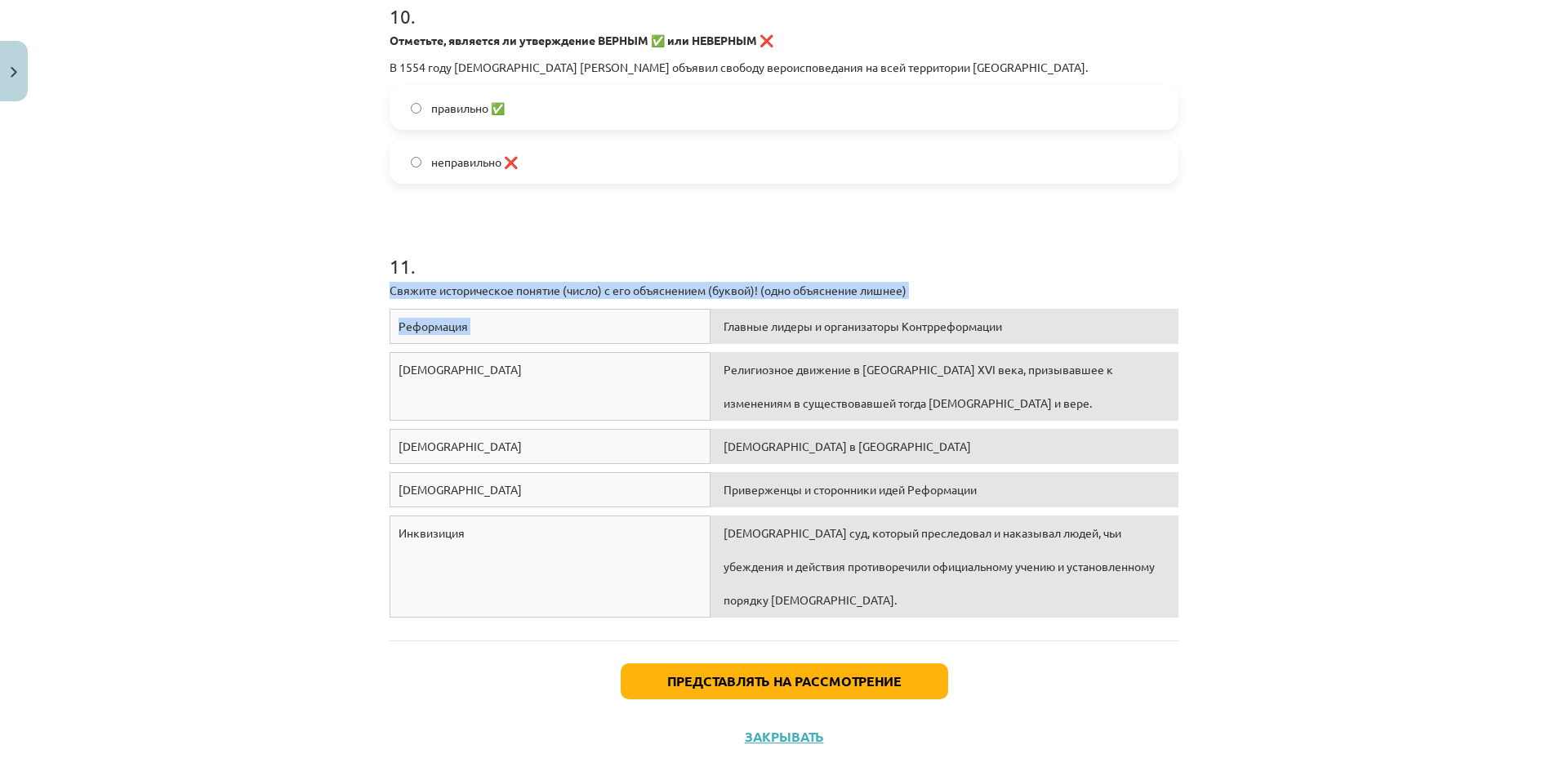
drag, startPoint x: 712, startPoint y: 306, endPoint x: 817, endPoint y: 223, distance: 133.8
click at [817, 223] on div "11 . Свяжите историческое понятие (число) с его объяснением (буквой)! (одно объ…" at bounding box center [784, 409] width 789 height 432
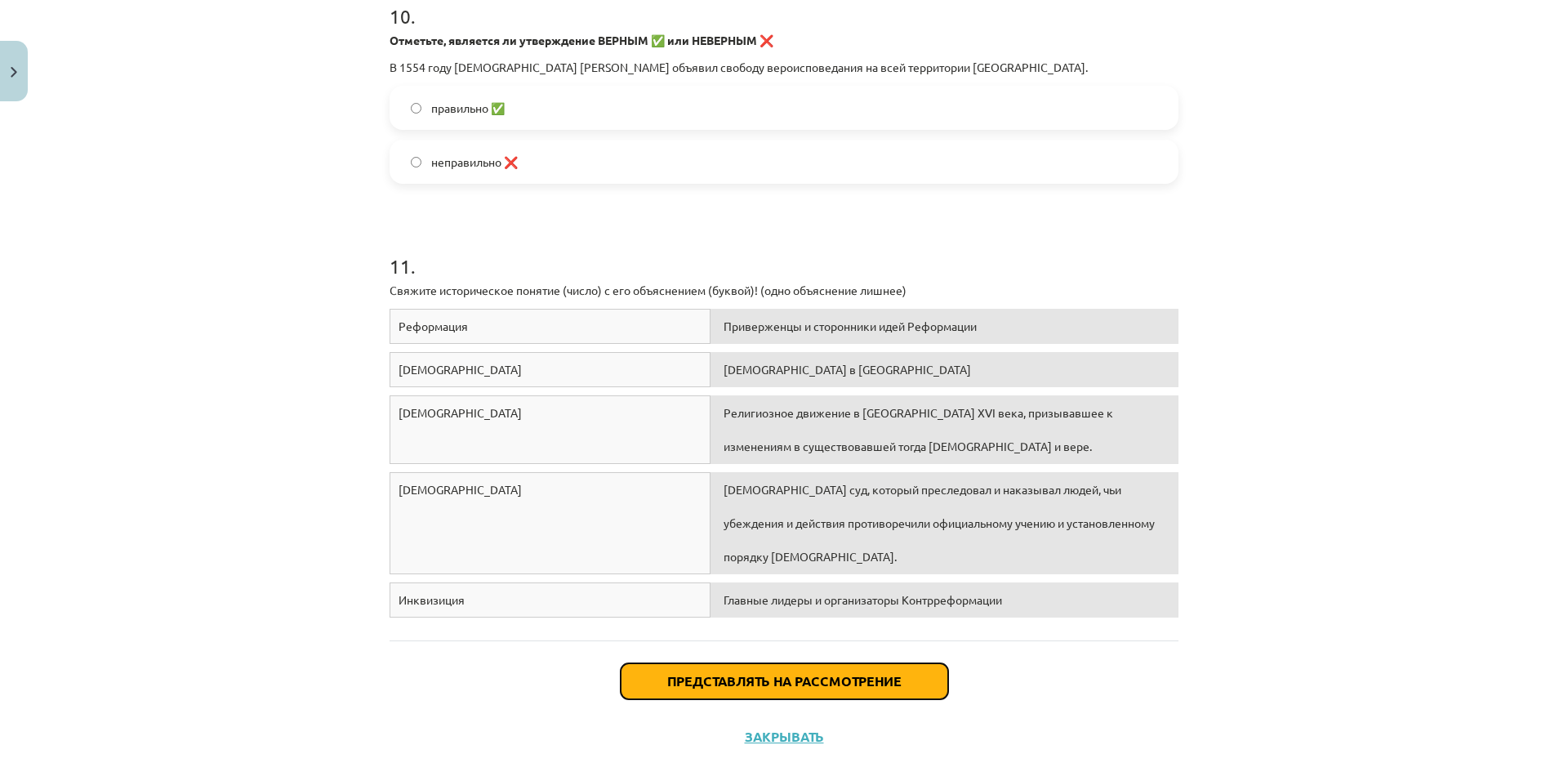
click at [746, 682] on font "Представлять на рассмотрение" at bounding box center [784, 680] width 234 height 17
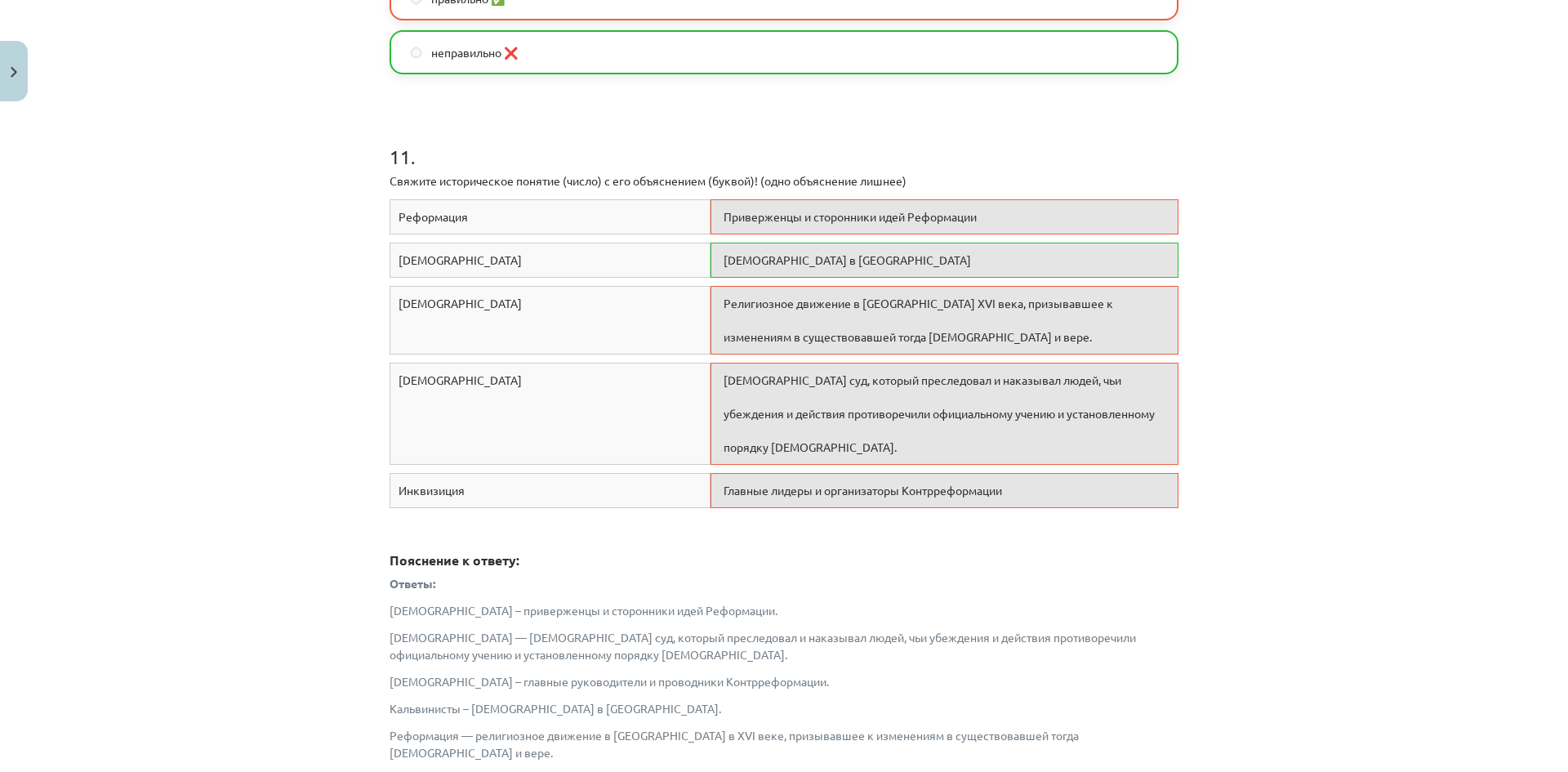
scroll to position [3070, 0]
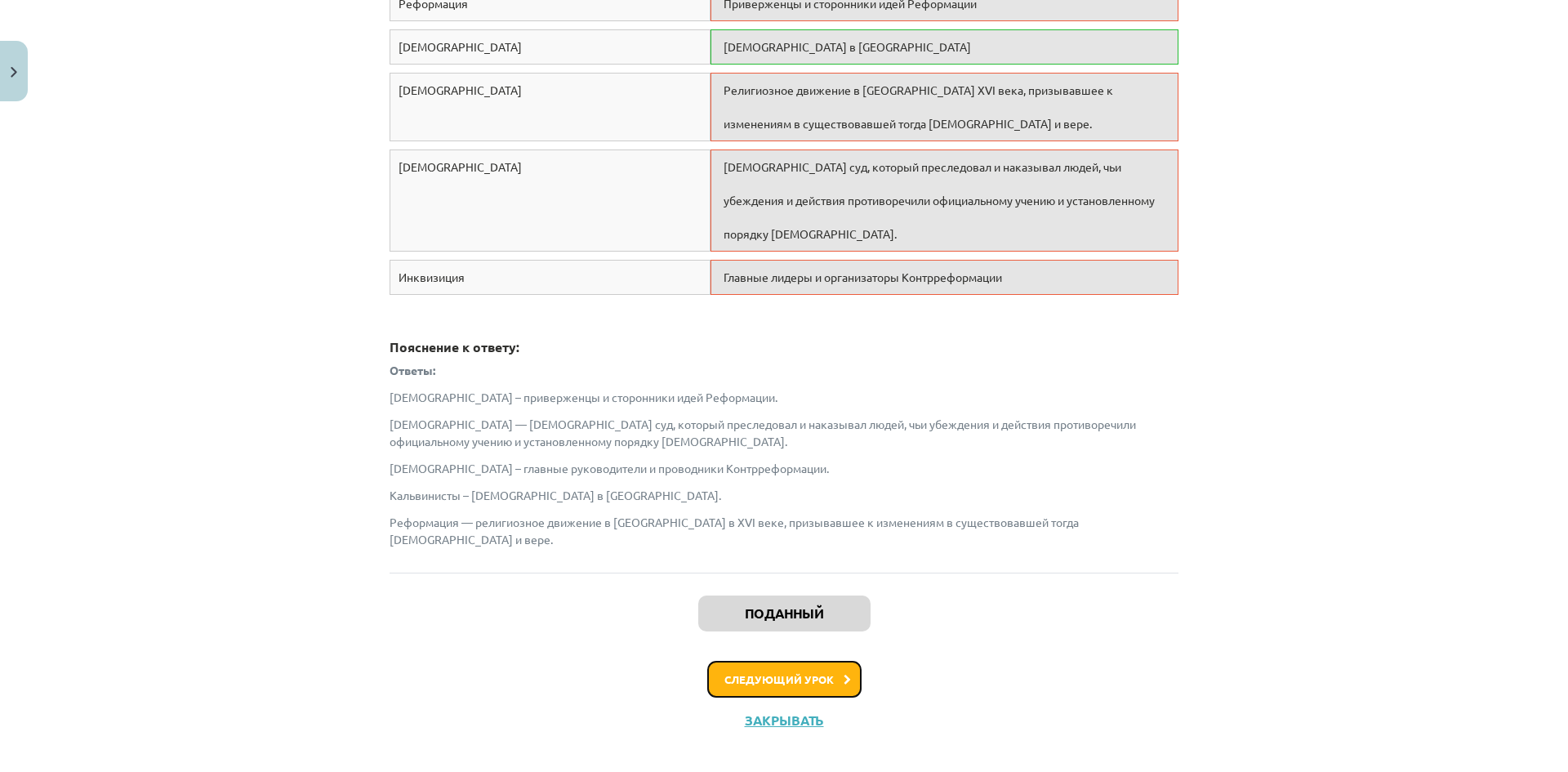
click at [774, 672] on font "Следующий урок" at bounding box center [779, 679] width 109 height 14
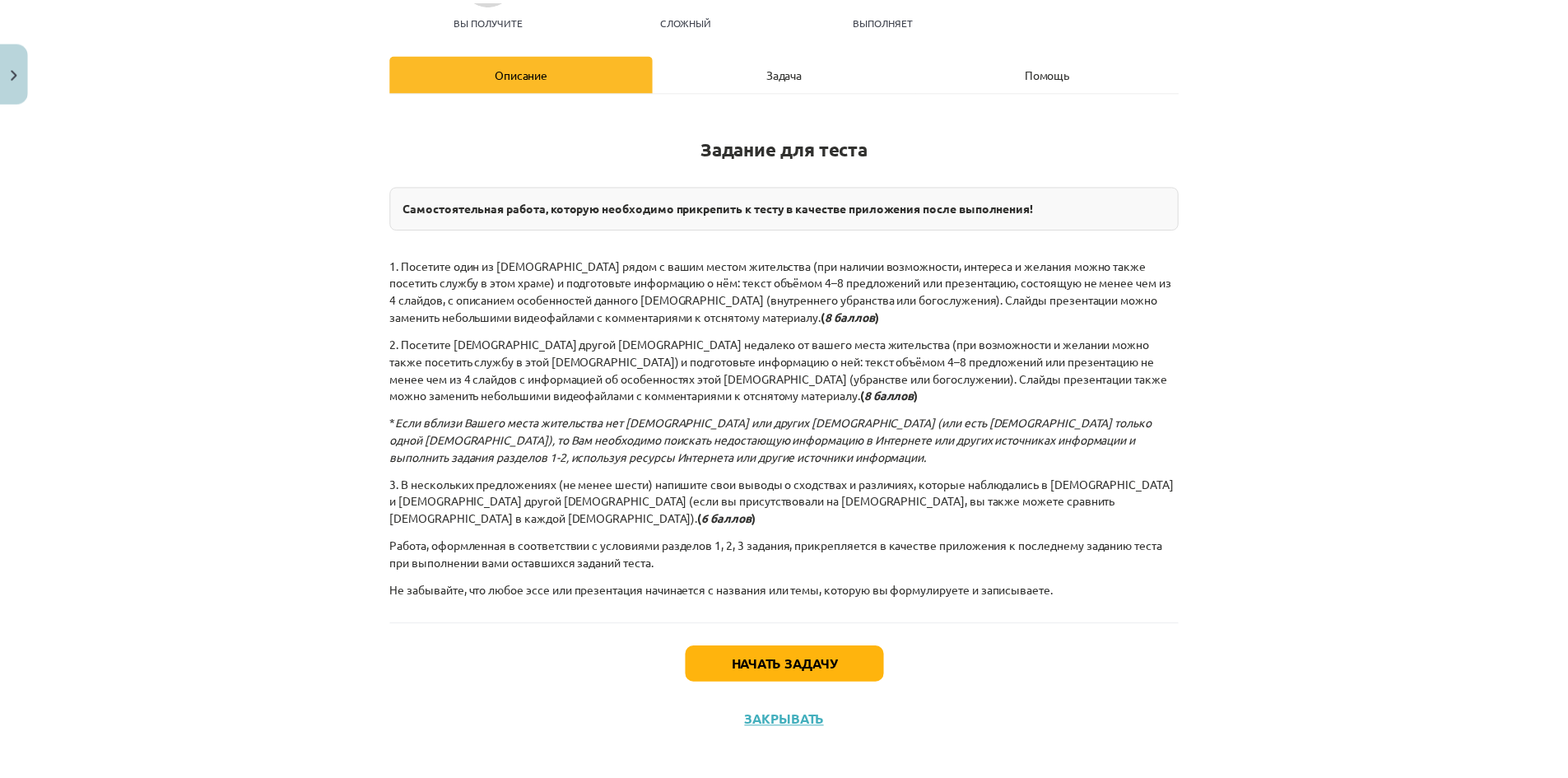
scroll to position [200, 0]
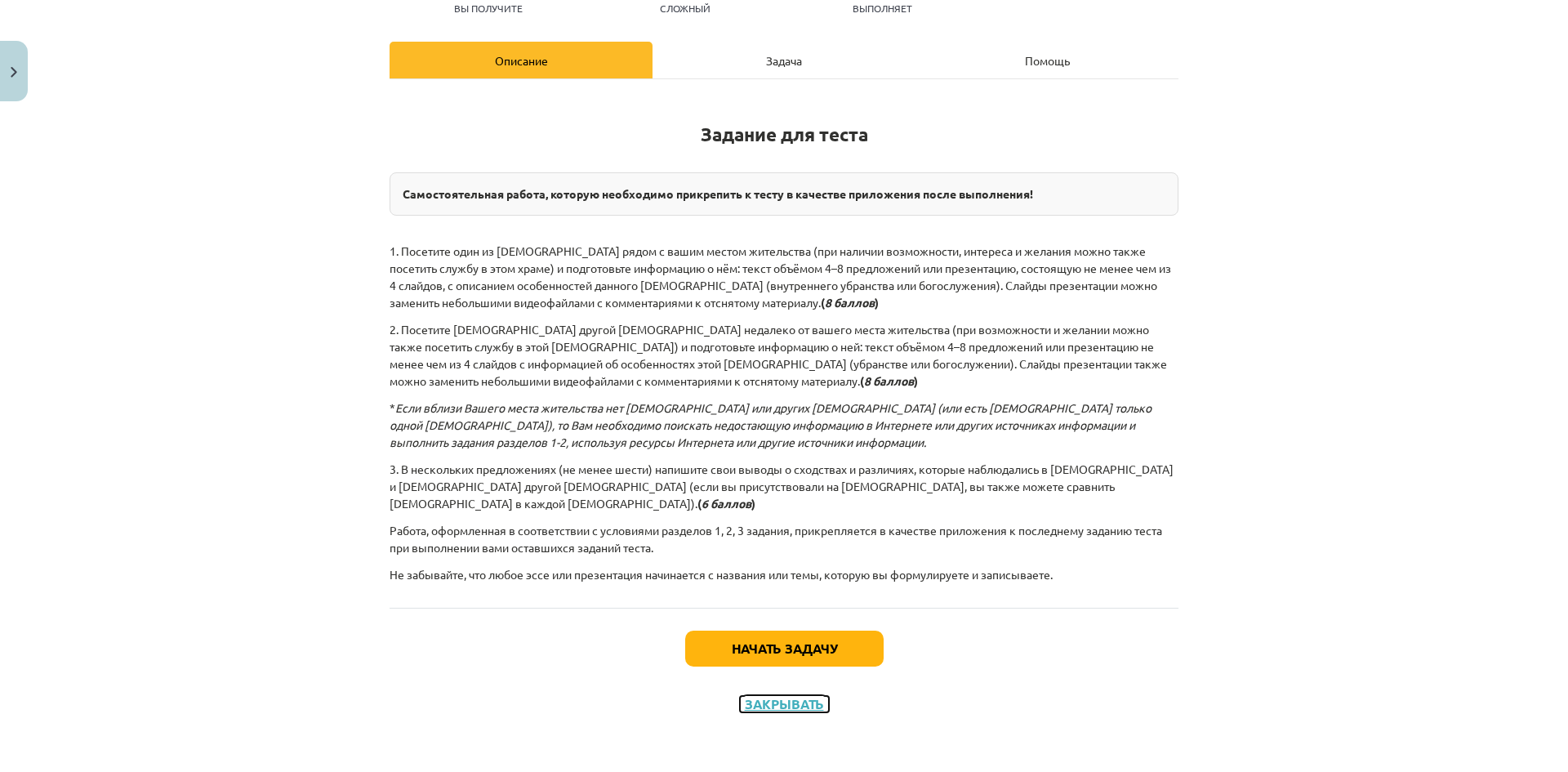
click at [763, 704] on font "Закрывать" at bounding box center [784, 702] width 79 height 17
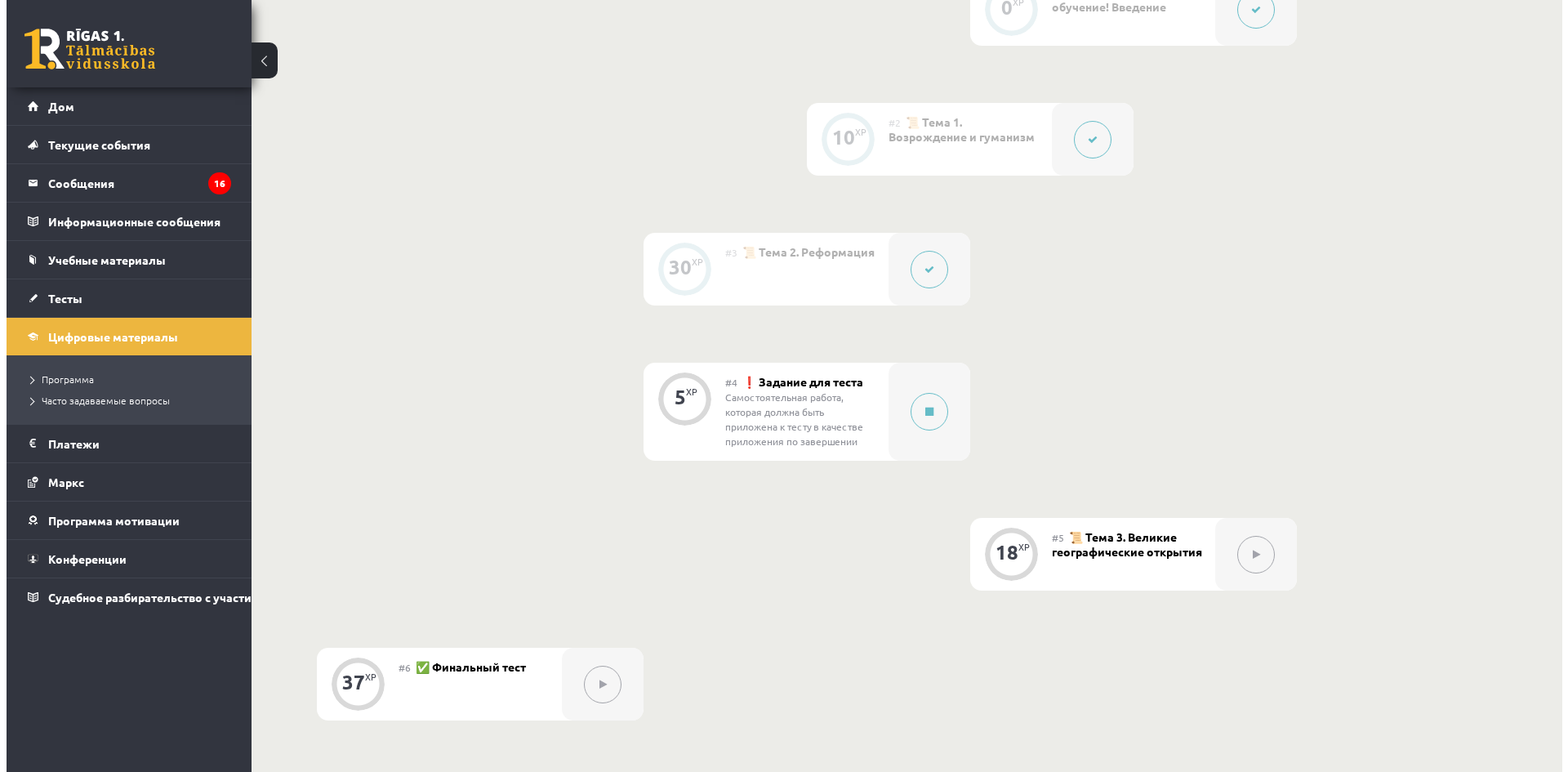
scroll to position [490, 0]
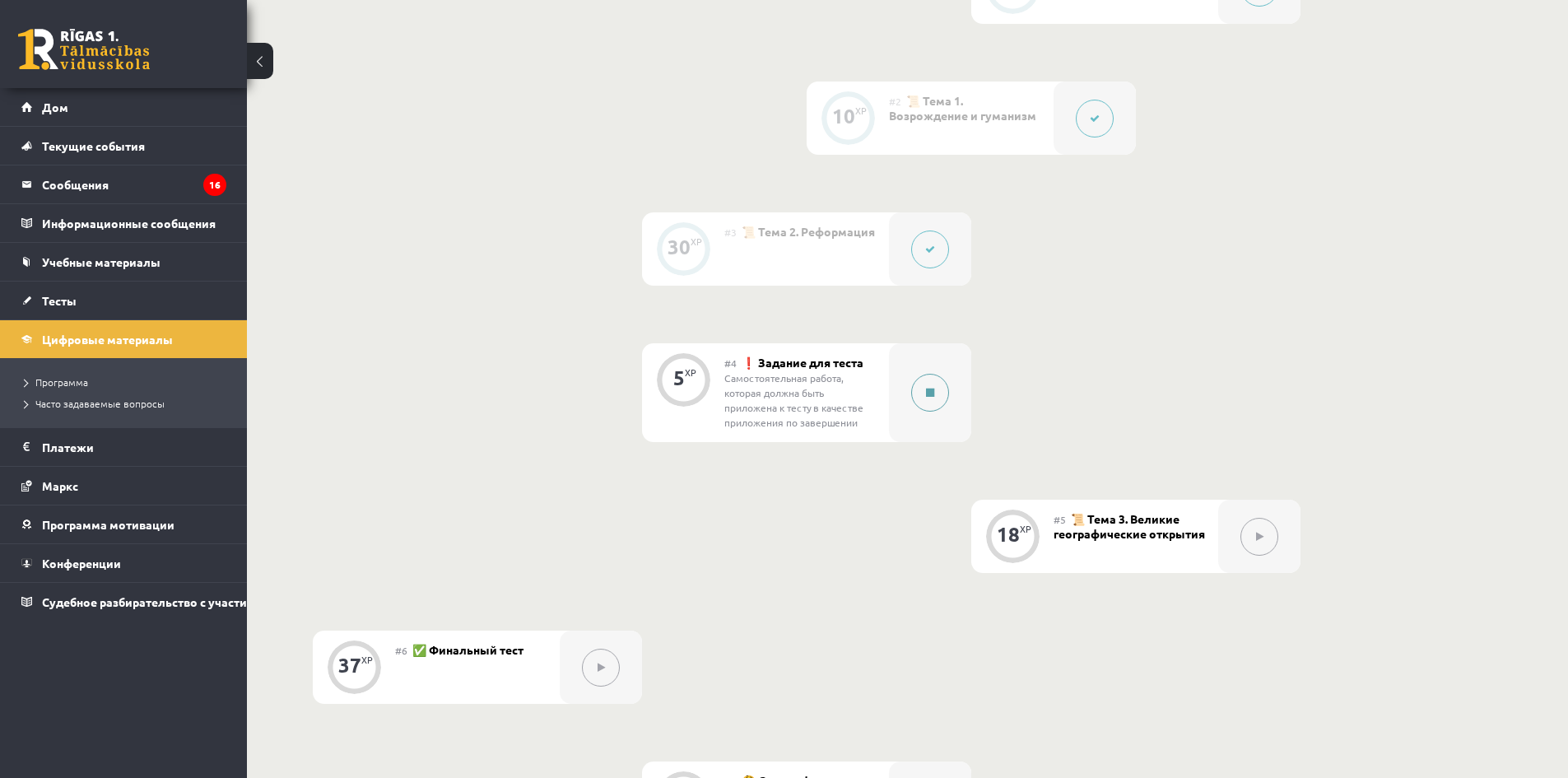
click at [940, 422] on div at bounding box center [930, 392] width 83 height 98
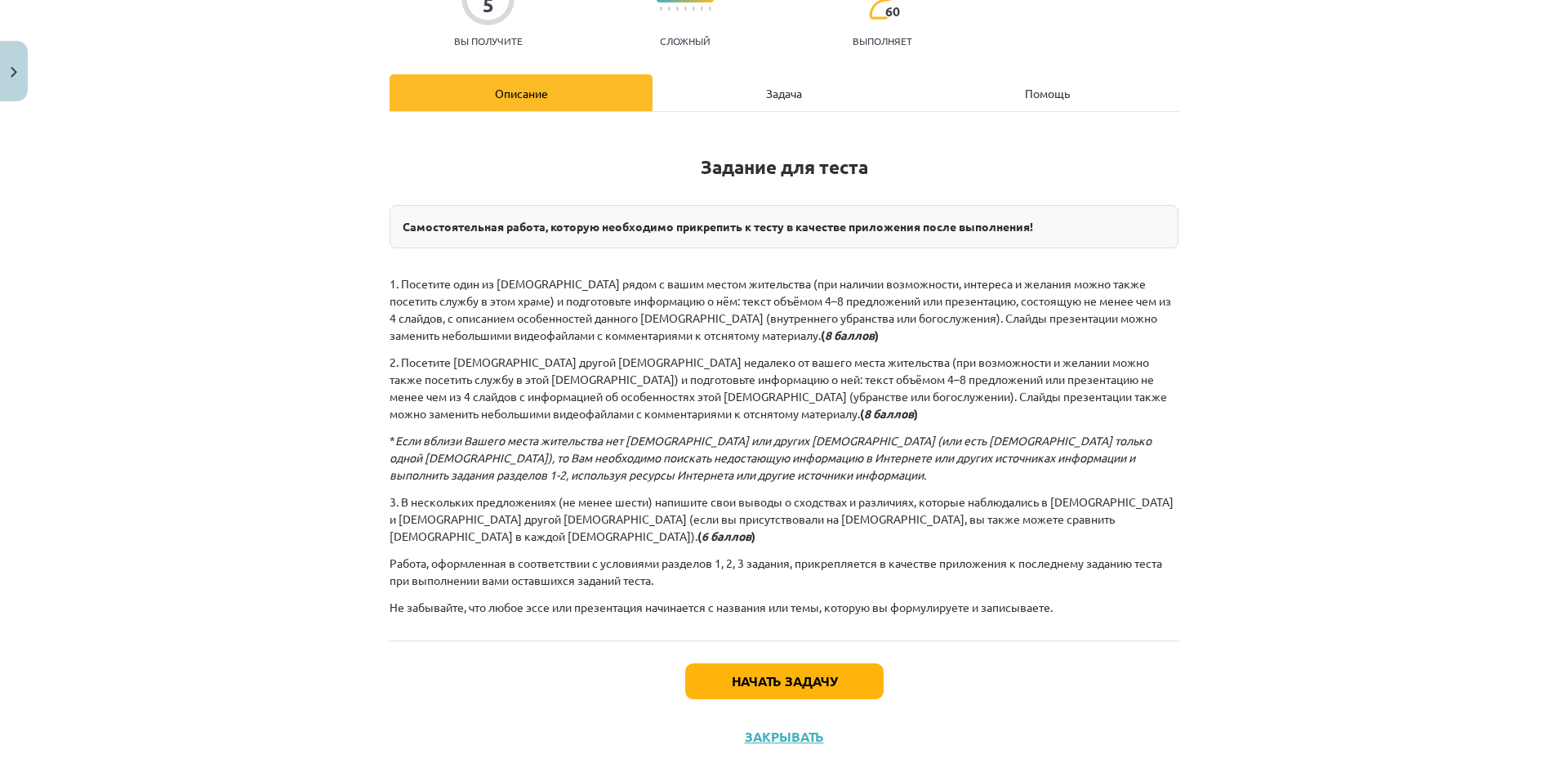
scroll to position [198, 0]
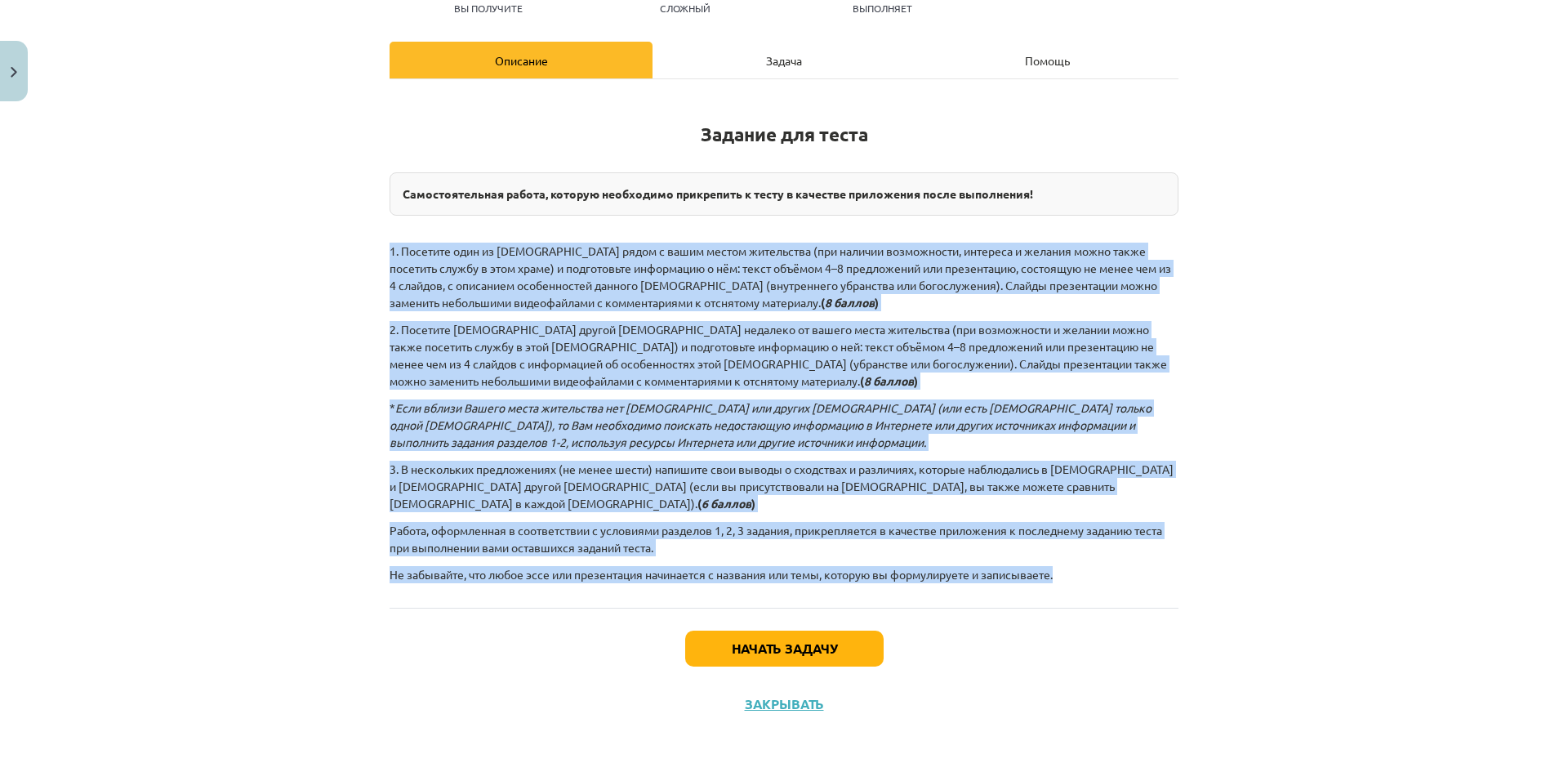
drag, startPoint x: 381, startPoint y: 245, endPoint x: 1099, endPoint y: 570, distance: 788.1
click at [1102, 569] on div "5 XP Вы получите Сложный 60 выполняет Описание Задача Помощь Задание для теста …" at bounding box center [784, 320] width 808 height 821
click at [808, 643] on font "Начать задачу" at bounding box center [784, 647] width 106 height 17
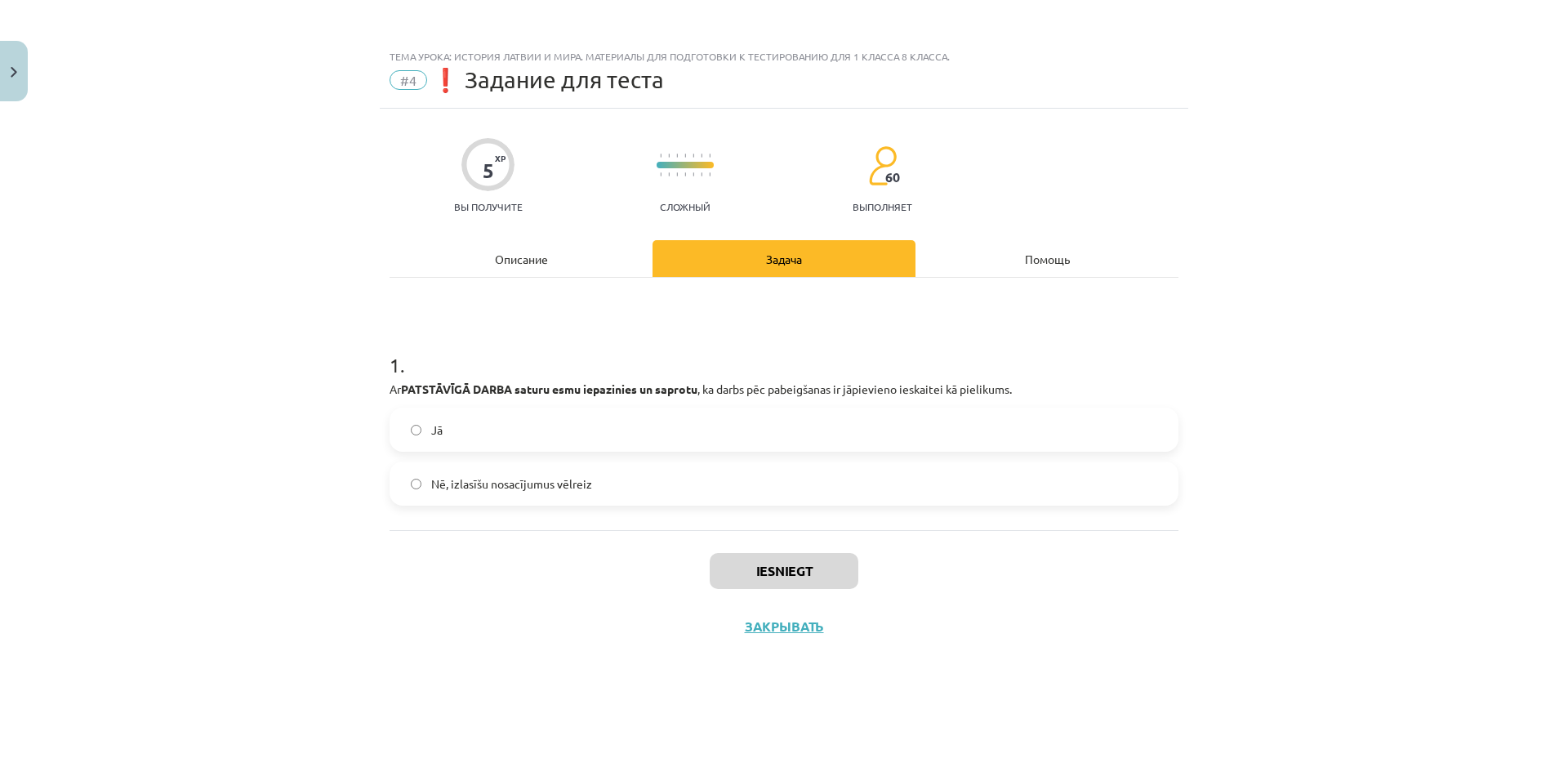
scroll to position [0, 0]
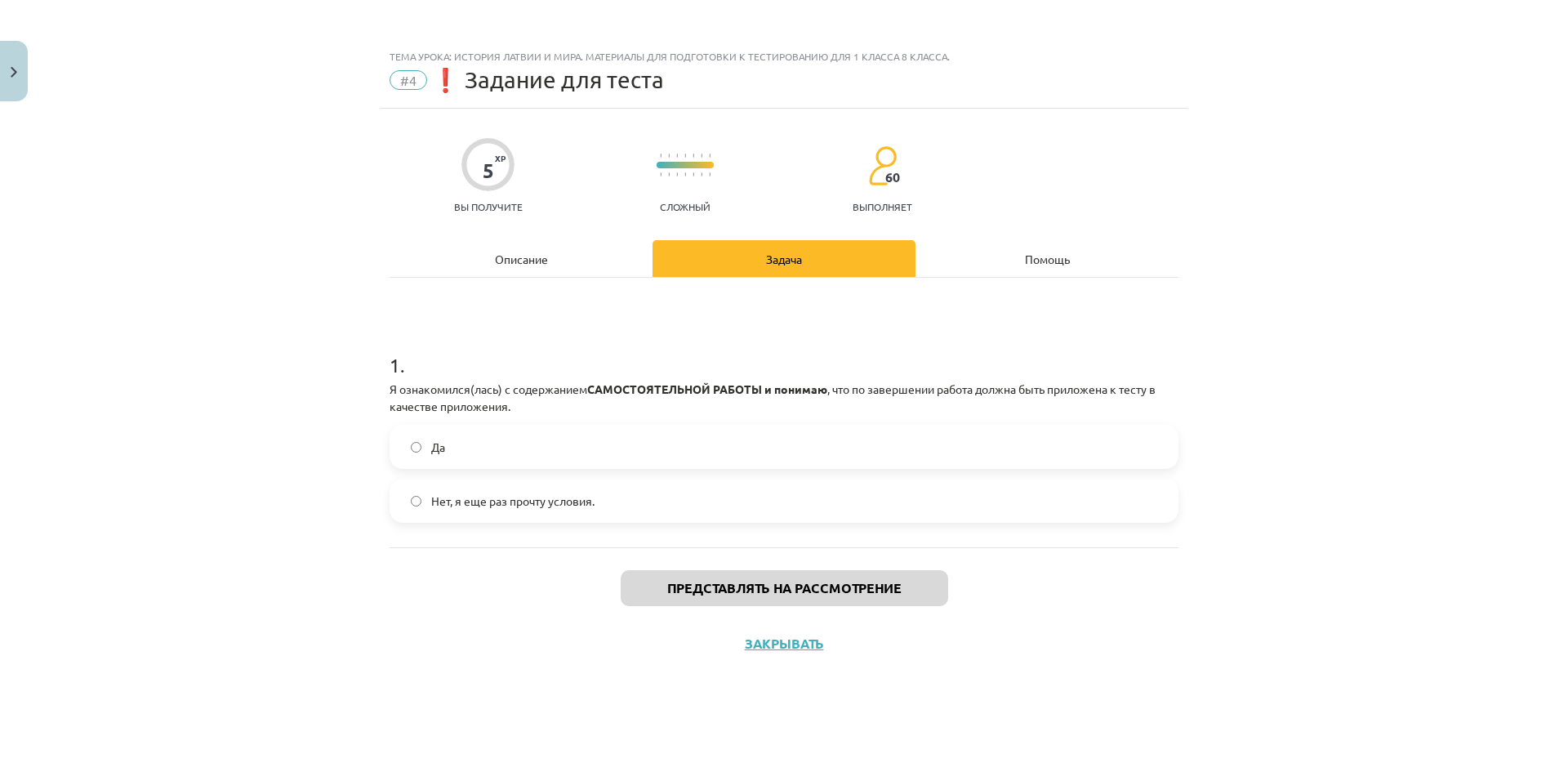
click at [1098, 447] on label "Да" at bounding box center [784, 446] width 785 height 40
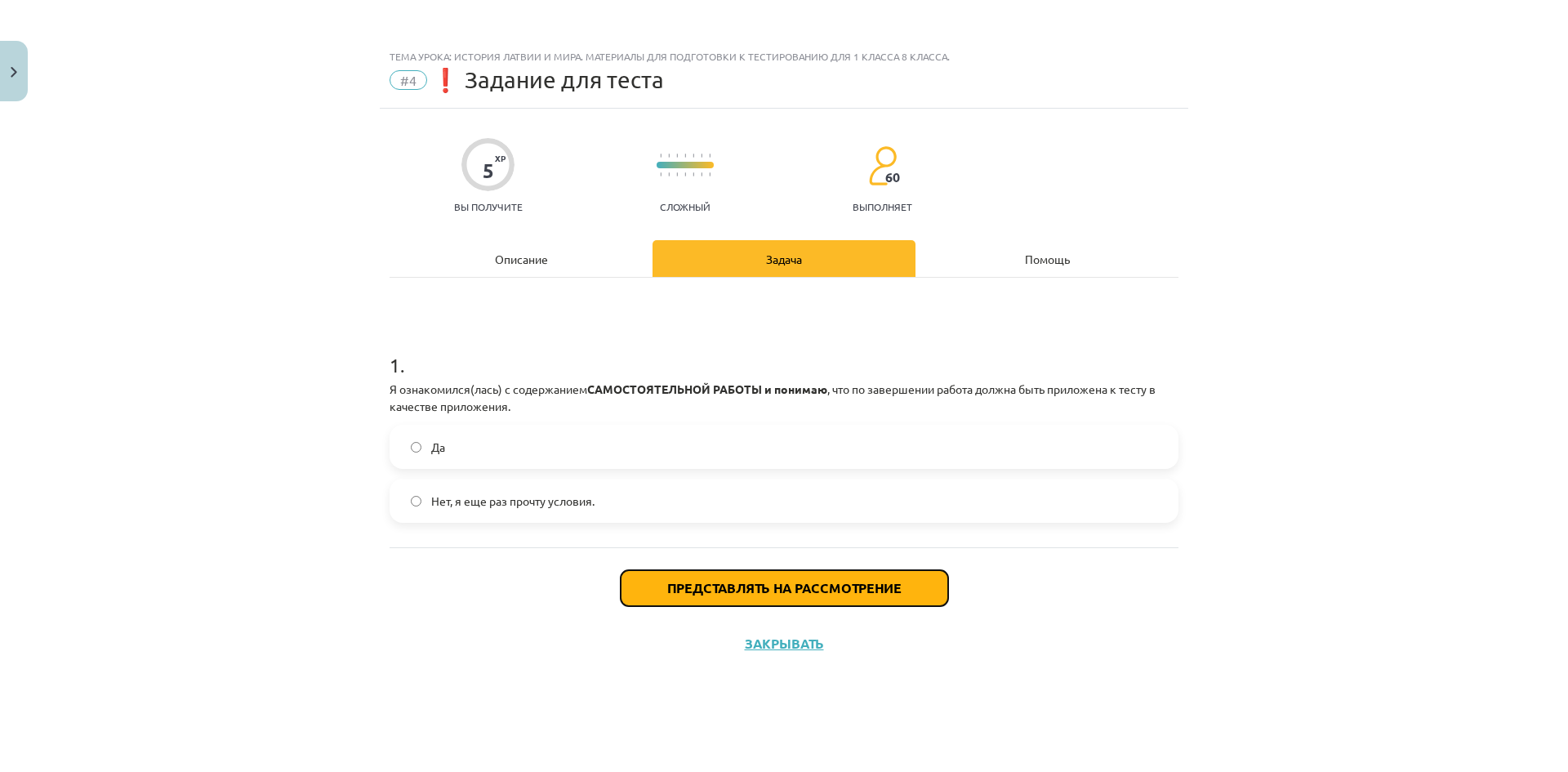
click at [748, 599] on button "Представлять на рассмотрение" at bounding box center [784, 587] width 328 height 36
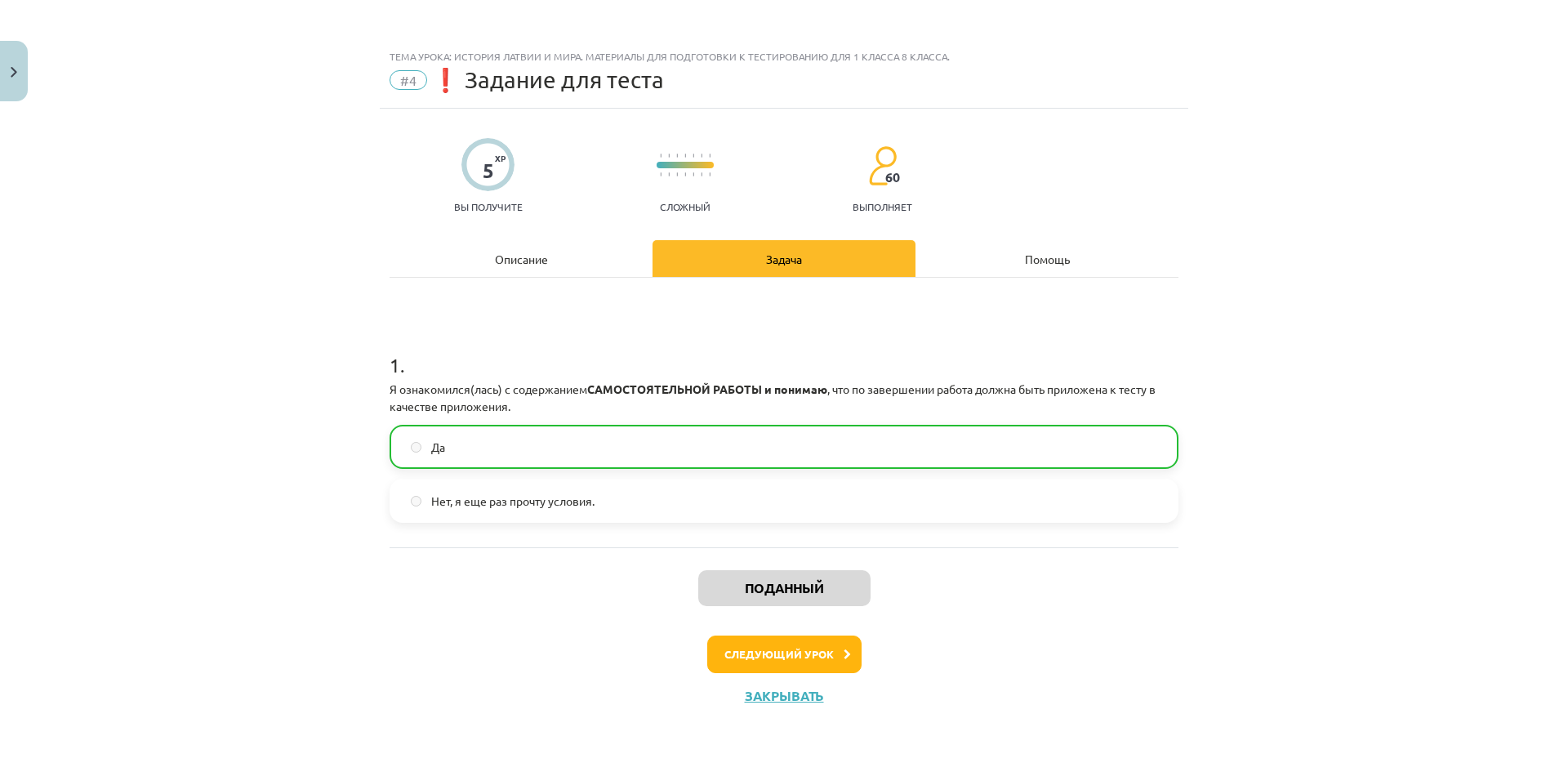
click at [1012, 658] on div "Следующий урок" at bounding box center [784, 654] width 769 height 38
click at [819, 657] on font "Следующий урок" at bounding box center [779, 654] width 109 height 14
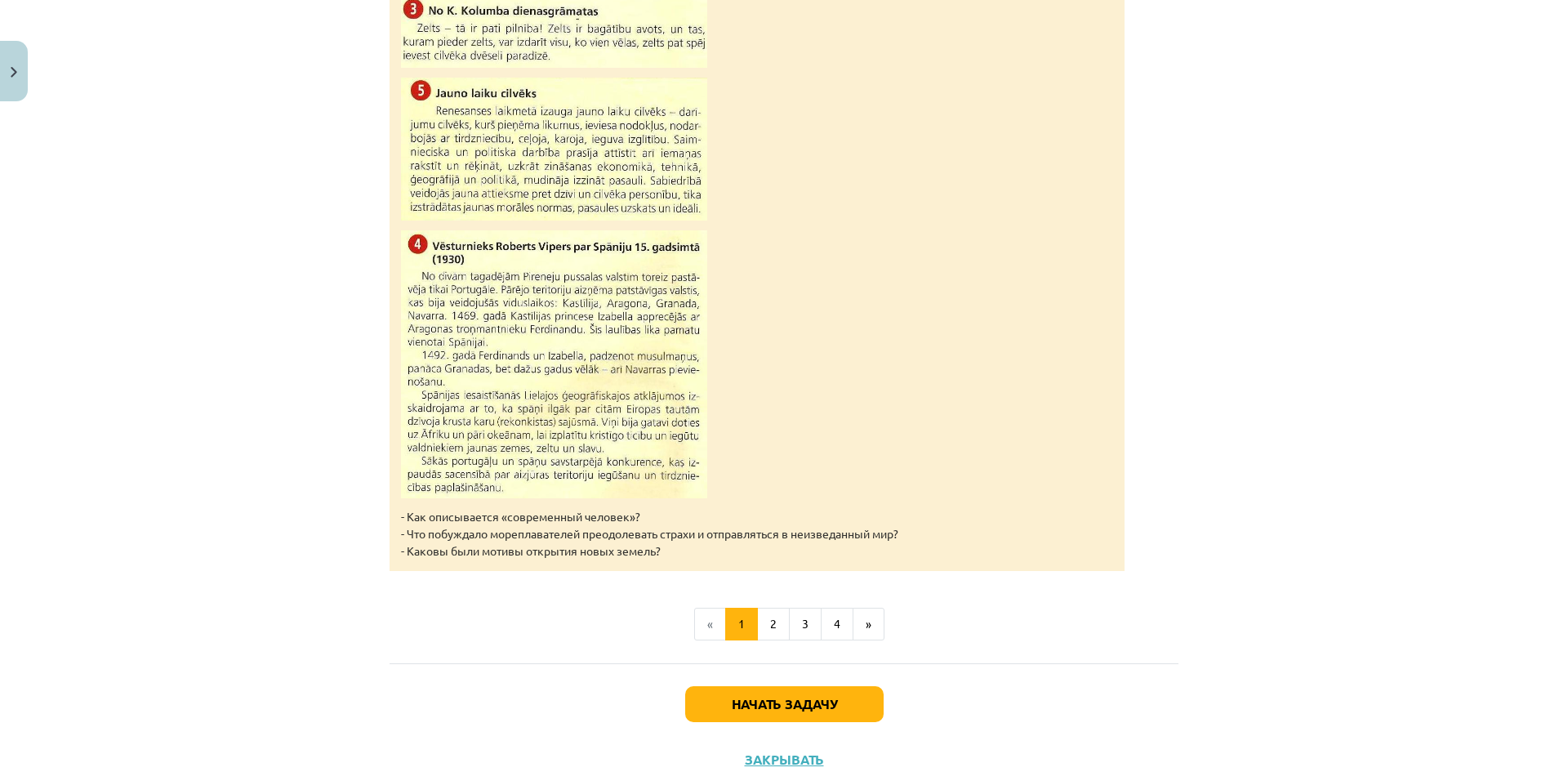
scroll to position [1580, 0]
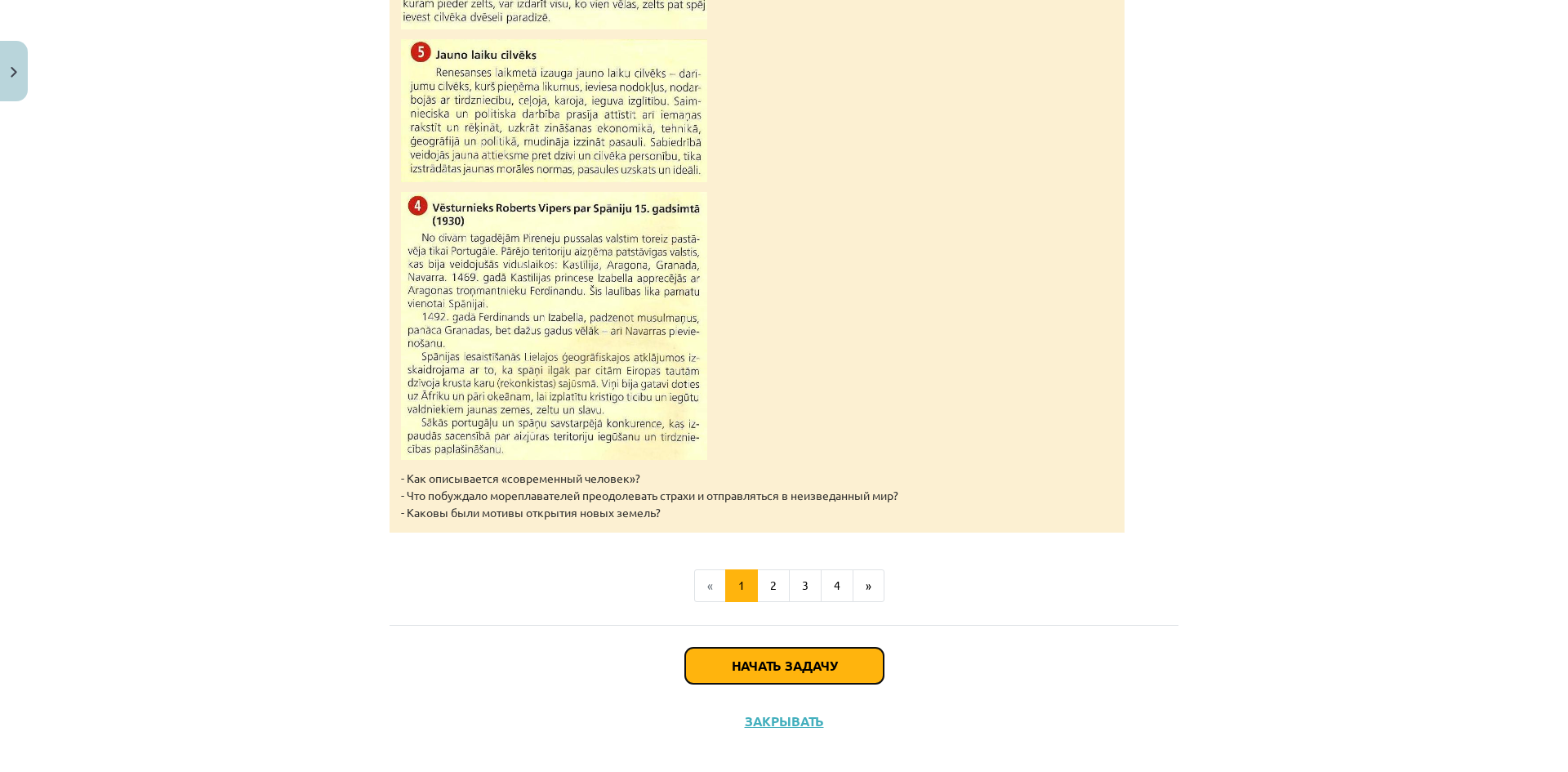
click at [806, 648] on button "Начать задачу" at bounding box center [784, 665] width 198 height 36
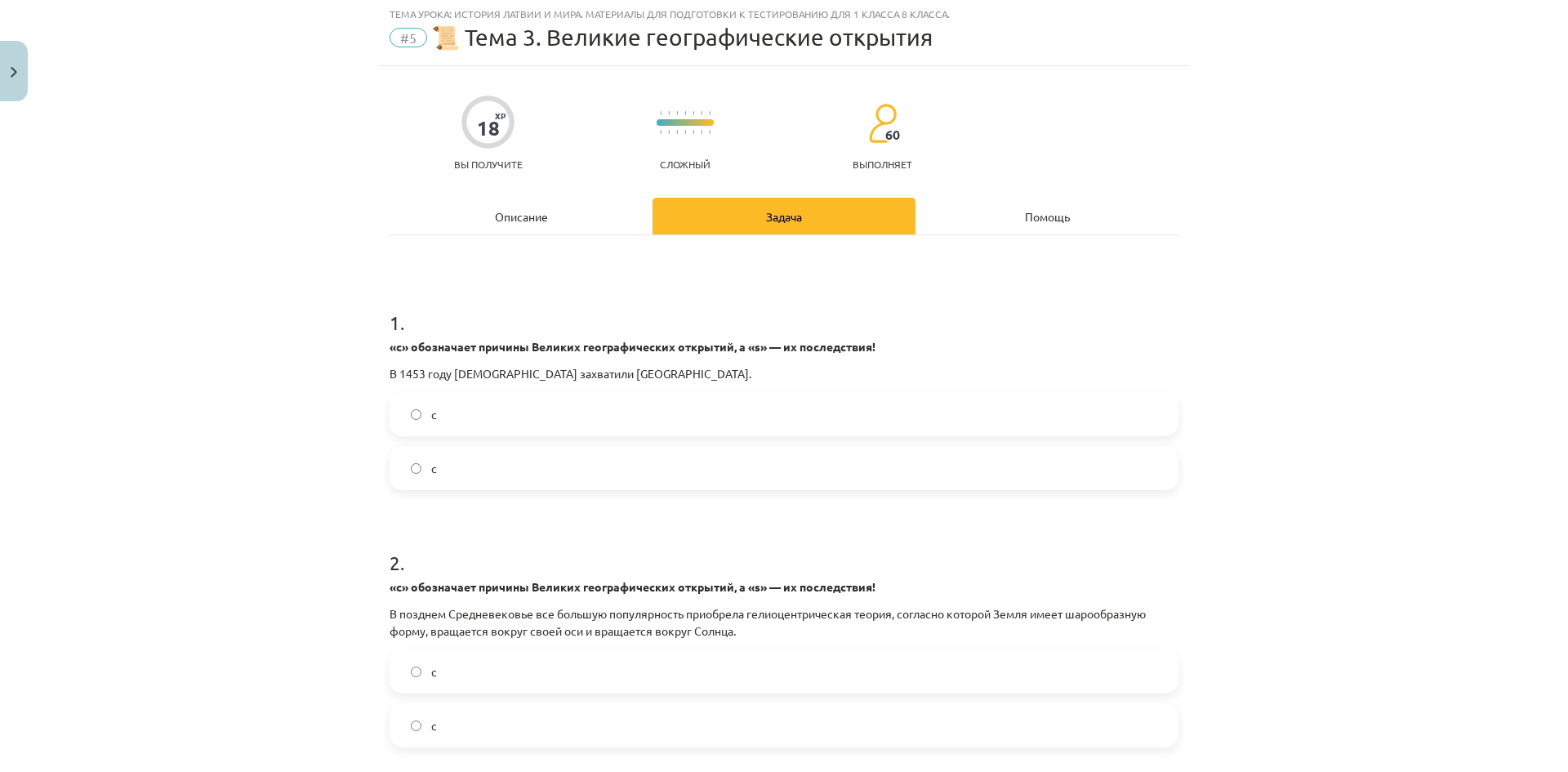
scroll to position [40, 0]
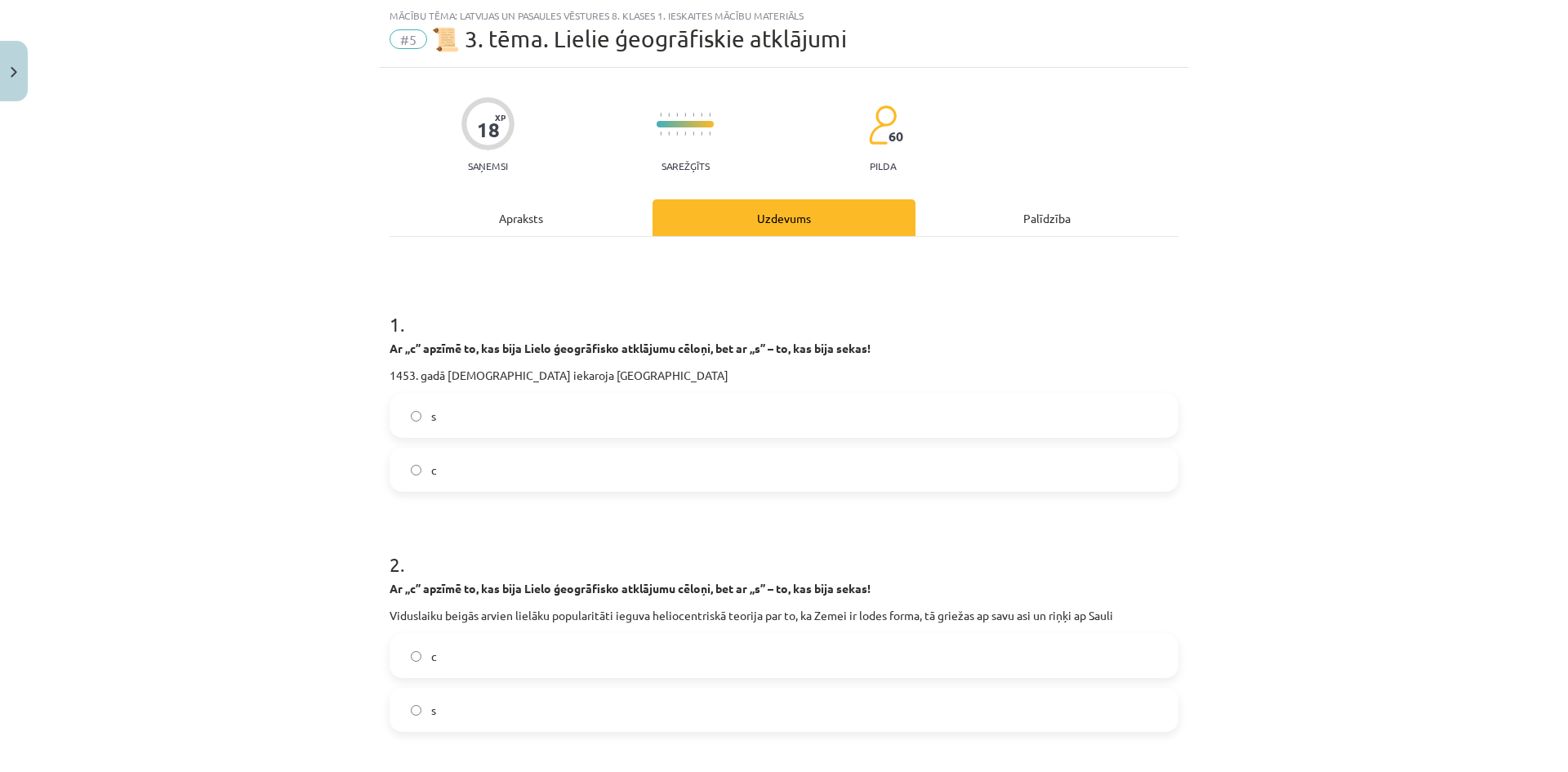
click at [419, 295] on h1 "1 ." at bounding box center [784, 310] width 789 height 51
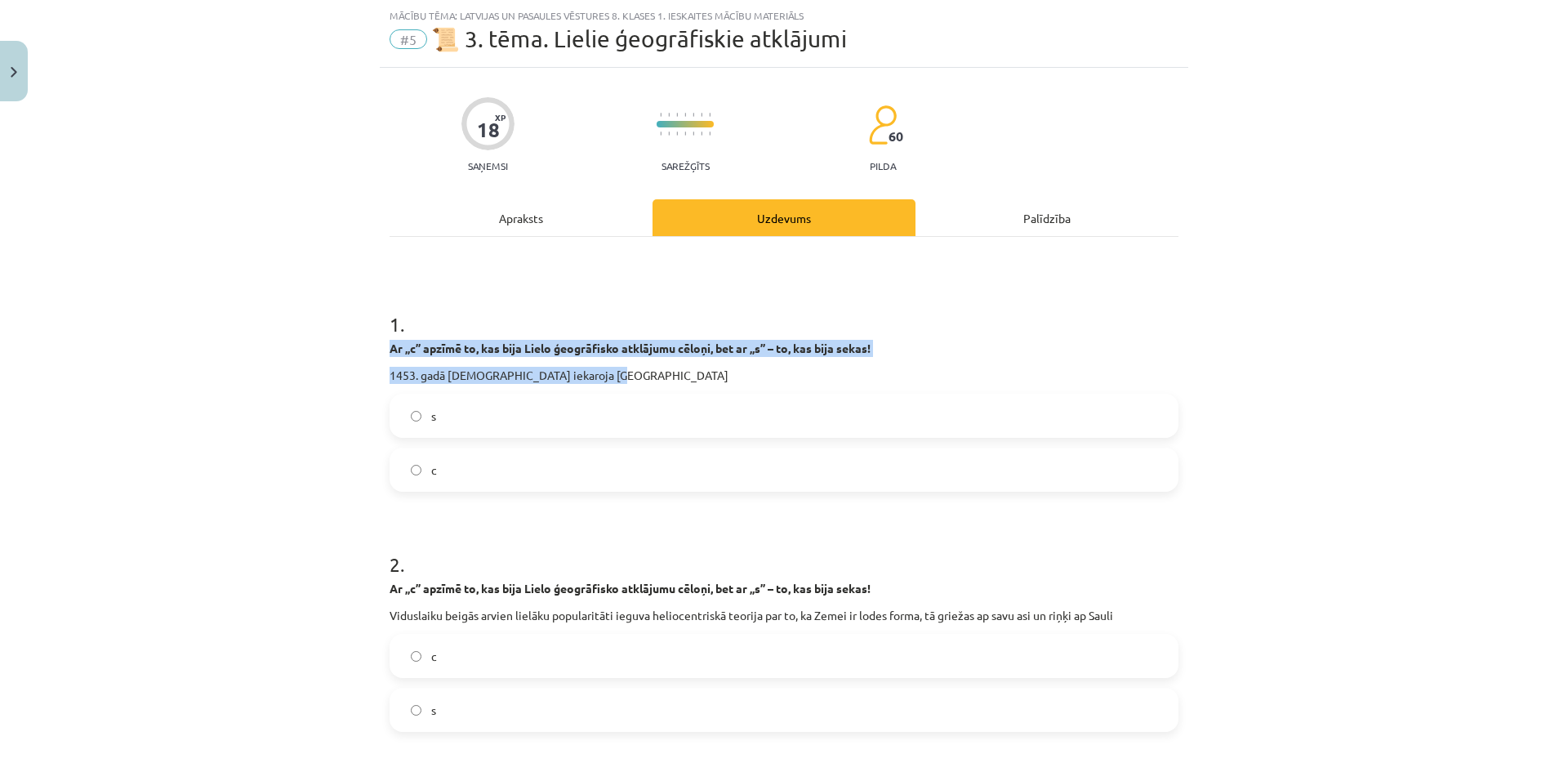
drag, startPoint x: 355, startPoint y: 348, endPoint x: 867, endPoint y: 357, distance: 512.1
click at [867, 357] on div "Mācību tēma: Latvijas un pasaules vēstures 8. klases 1. ieskaites mācību materi…" at bounding box center [784, 386] width 1568 height 772
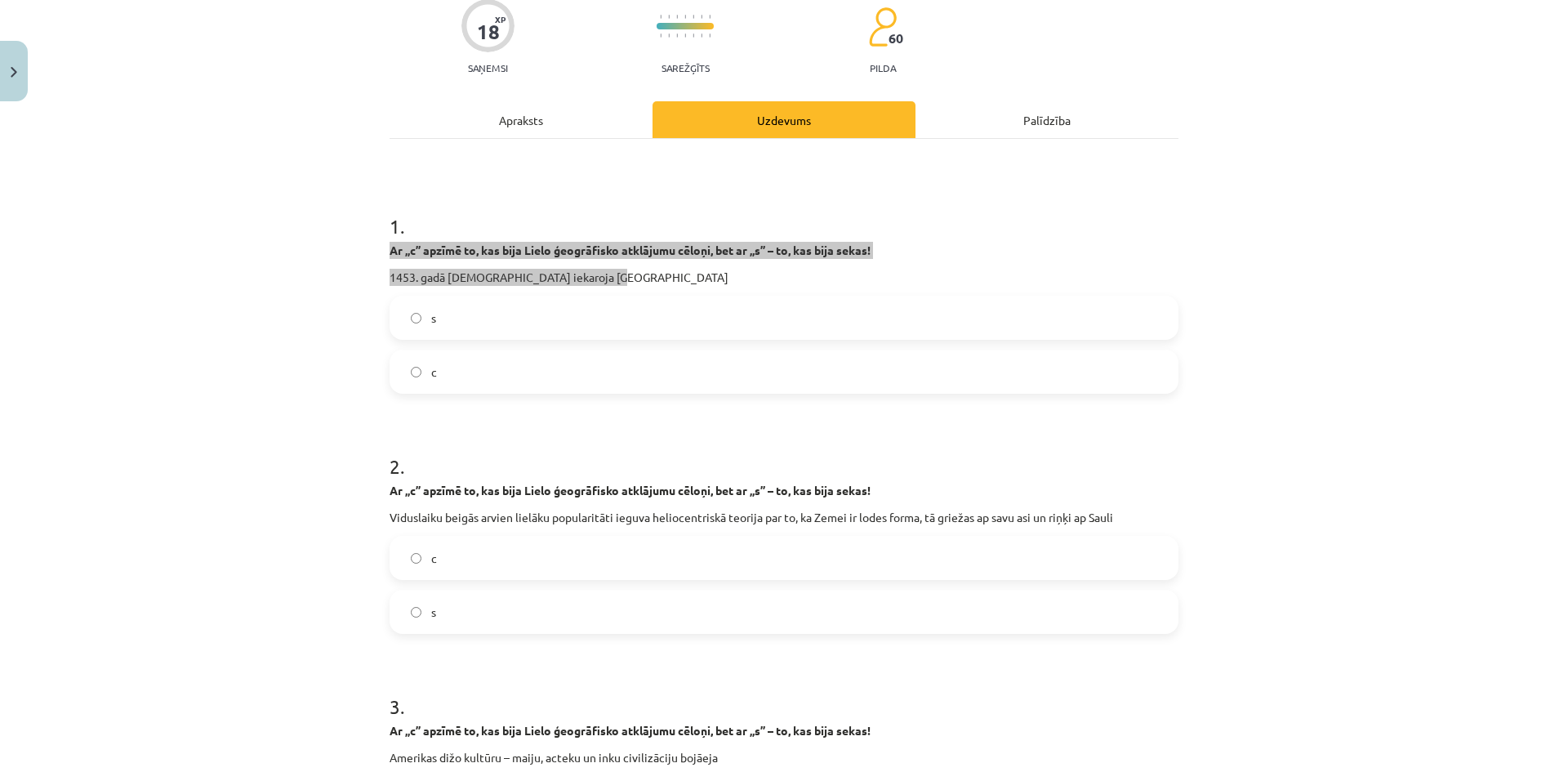
scroll to position [122, 0]
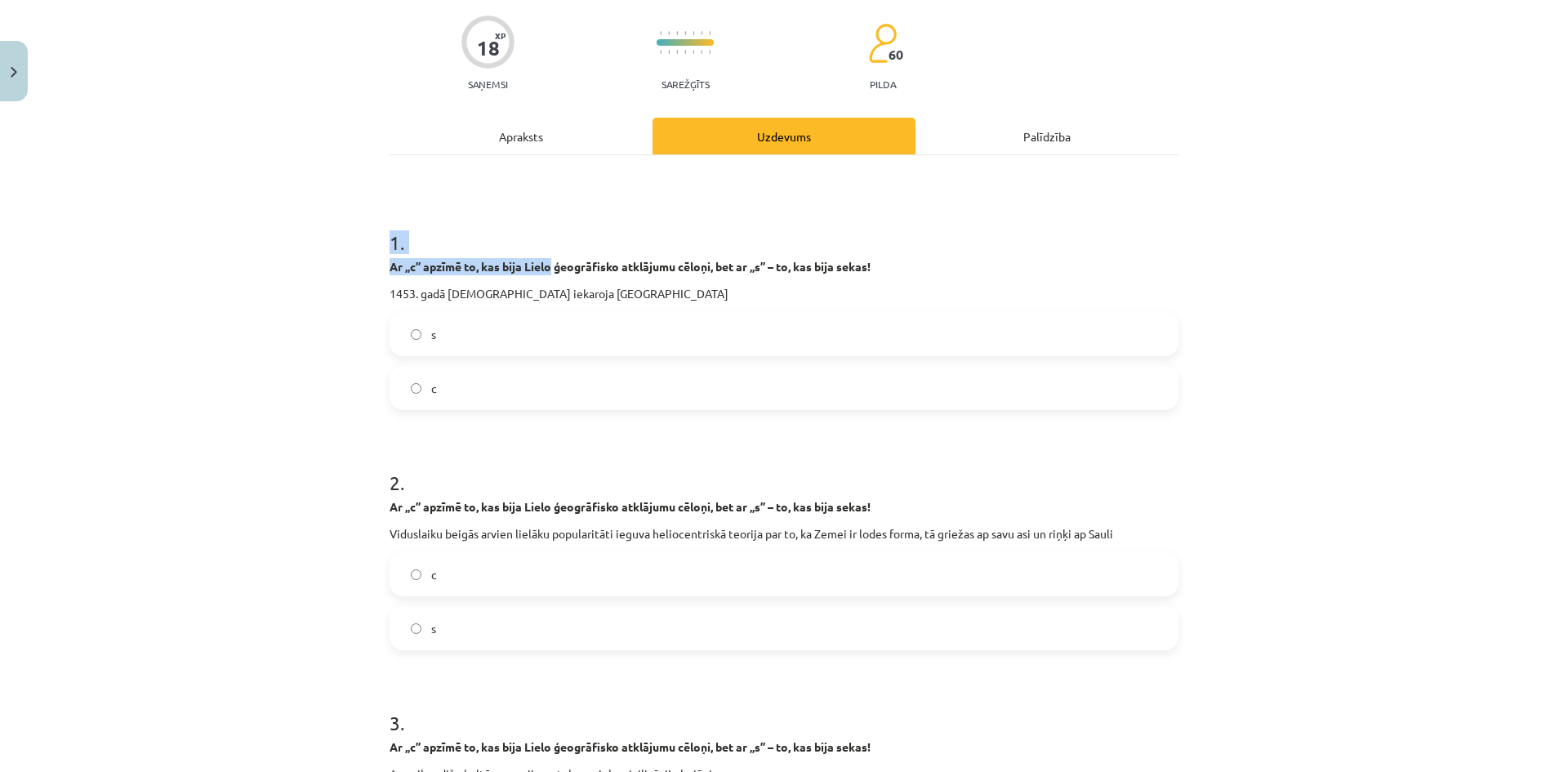
drag, startPoint x: 351, startPoint y: 250, endPoint x: 530, endPoint y: 269, distance: 180.0
click at [547, 273] on div "Mācību tēma: Latvijas un pasaules vēstures 8. klases 1. ieskaites mācību materi…" at bounding box center [784, 386] width 1568 height 772
drag, startPoint x: 293, startPoint y: 286, endPoint x: 364, endPoint y: 266, distance: 73.8
click at [301, 287] on div "Mācību tēma: Latvijas un pasaules vēstures 8. klases 1. ieskaites mācību materi…" at bounding box center [784, 386] width 1568 height 772
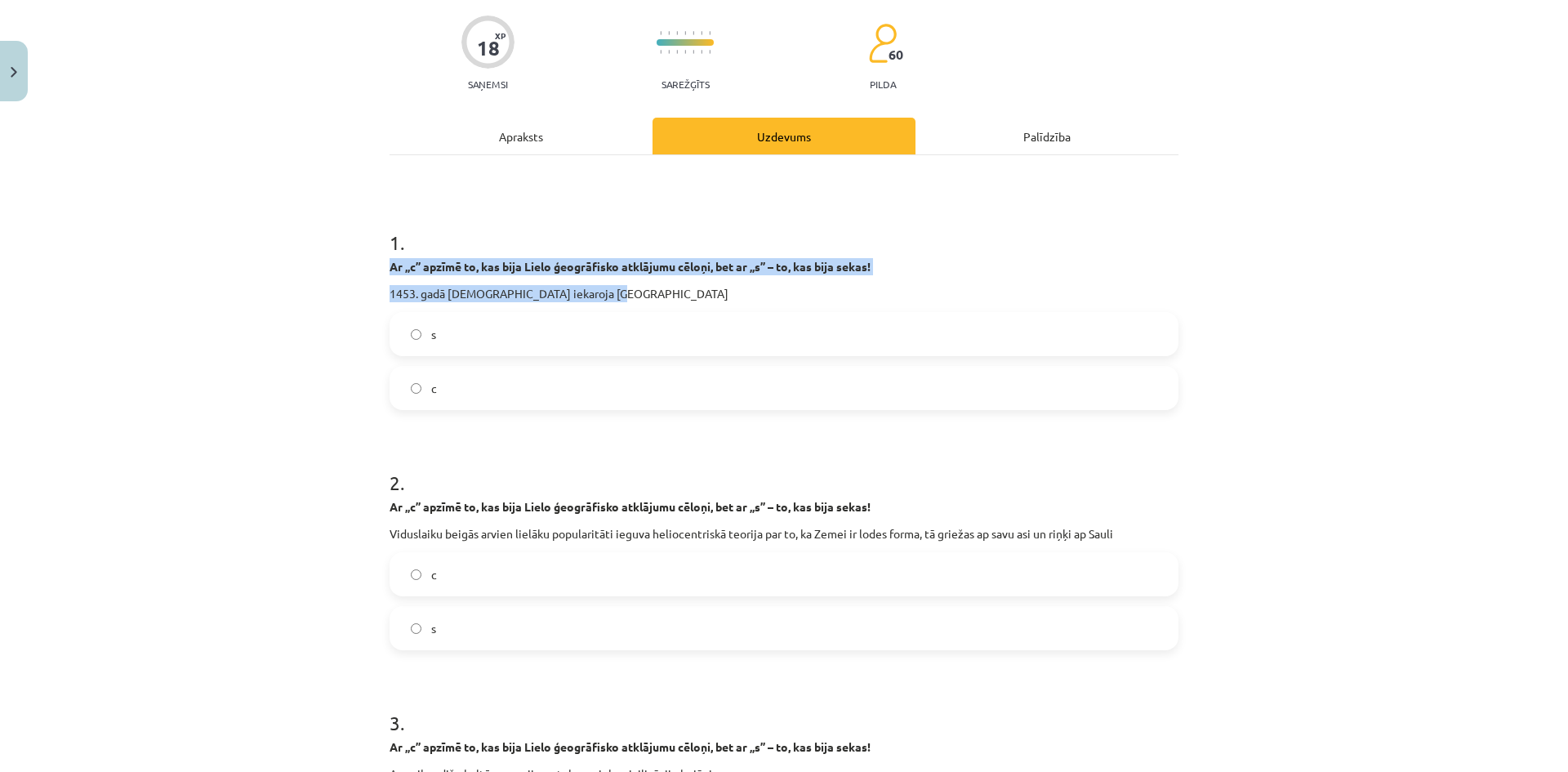
drag, startPoint x: 389, startPoint y: 266, endPoint x: 858, endPoint y: 279, distance: 469.2
click at [858, 279] on div "18 XP Saņemsi Sarežģīts 60 pilda Apraksts Uzdevums Palīdzība 1 . Ar „c” apzīmē …" at bounding box center [784, 692] width 808 height 1413
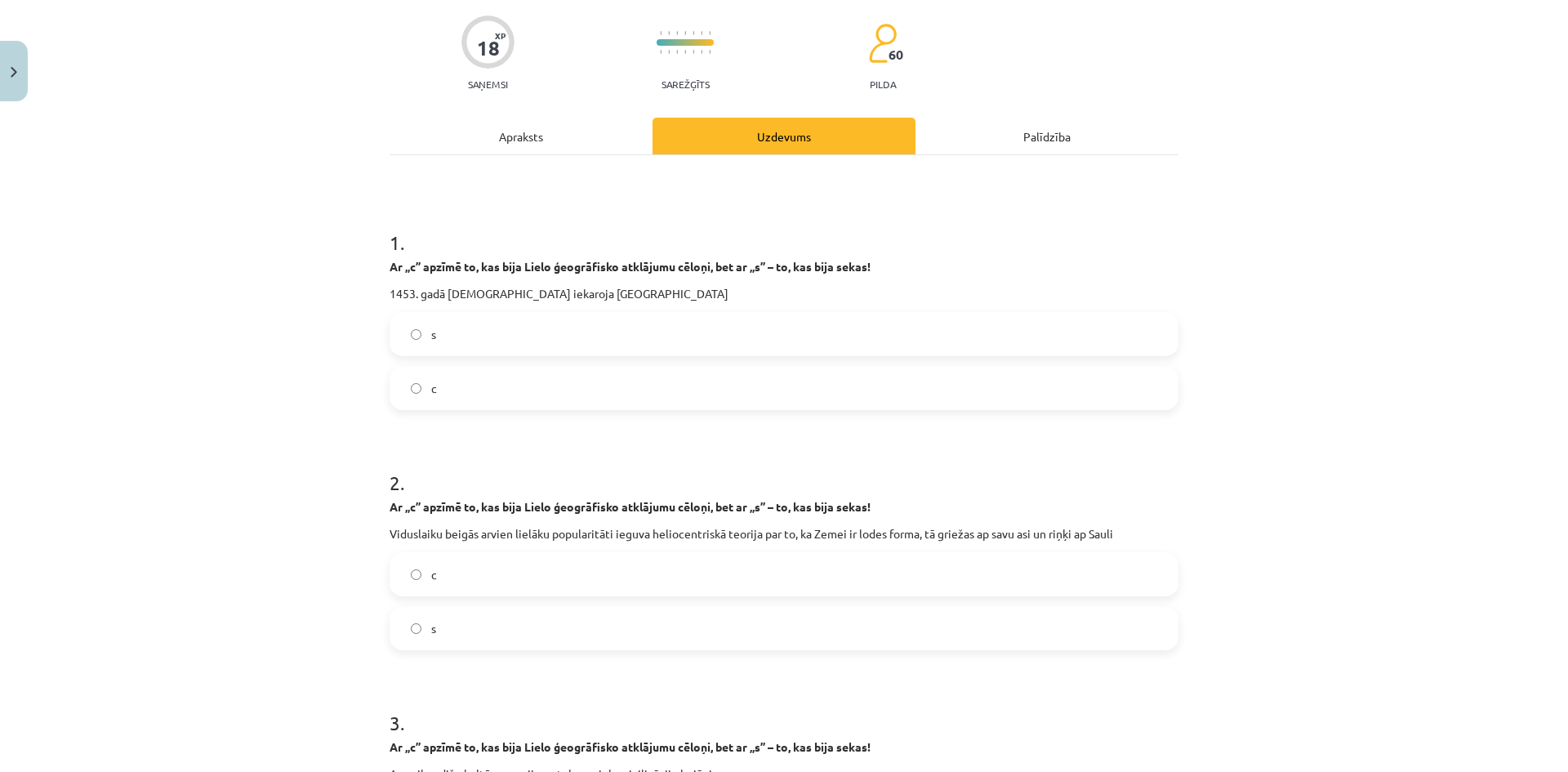
click at [452, 396] on label "c" at bounding box center [784, 387] width 785 height 40
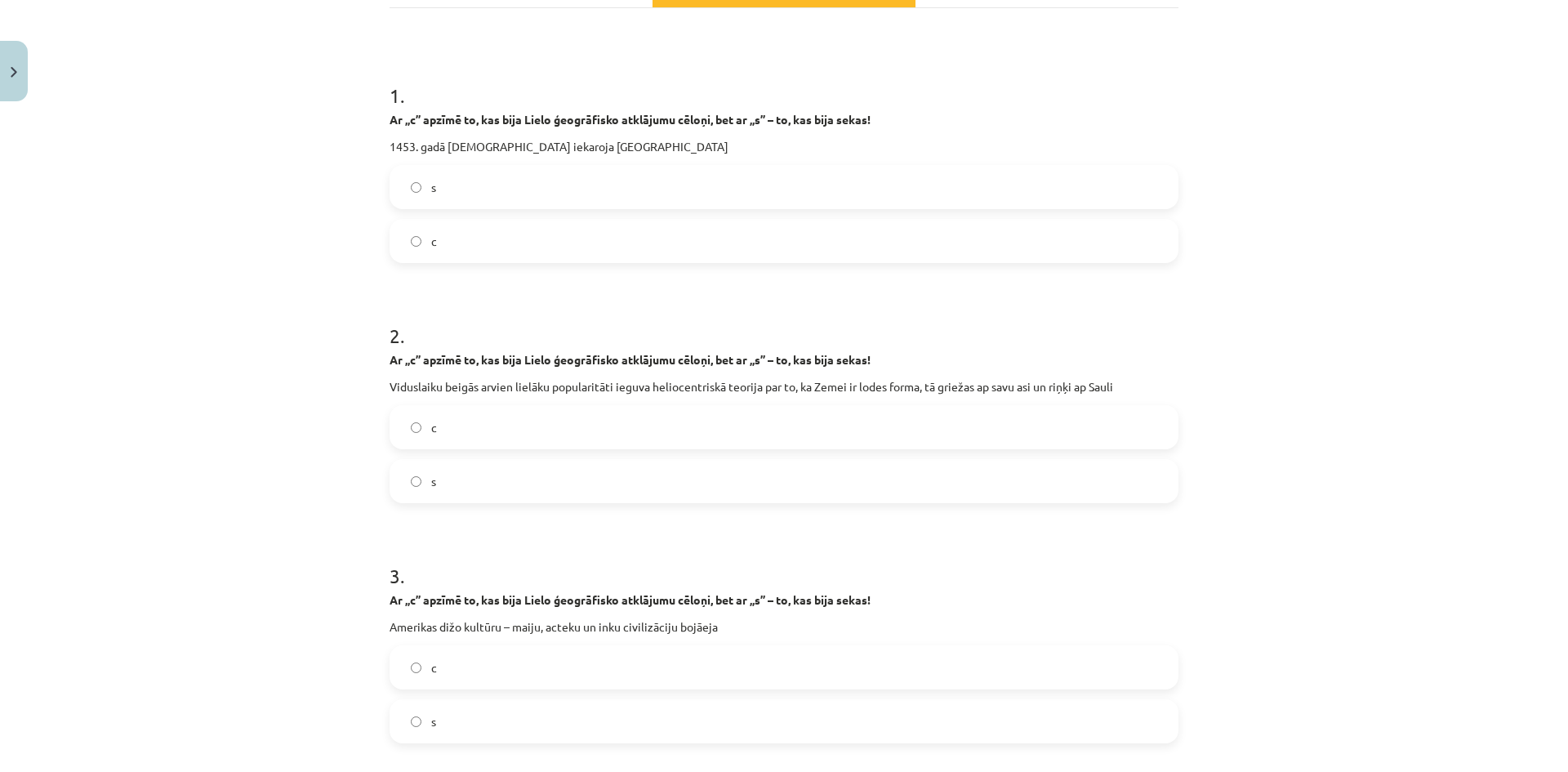
scroll to position [367, 0]
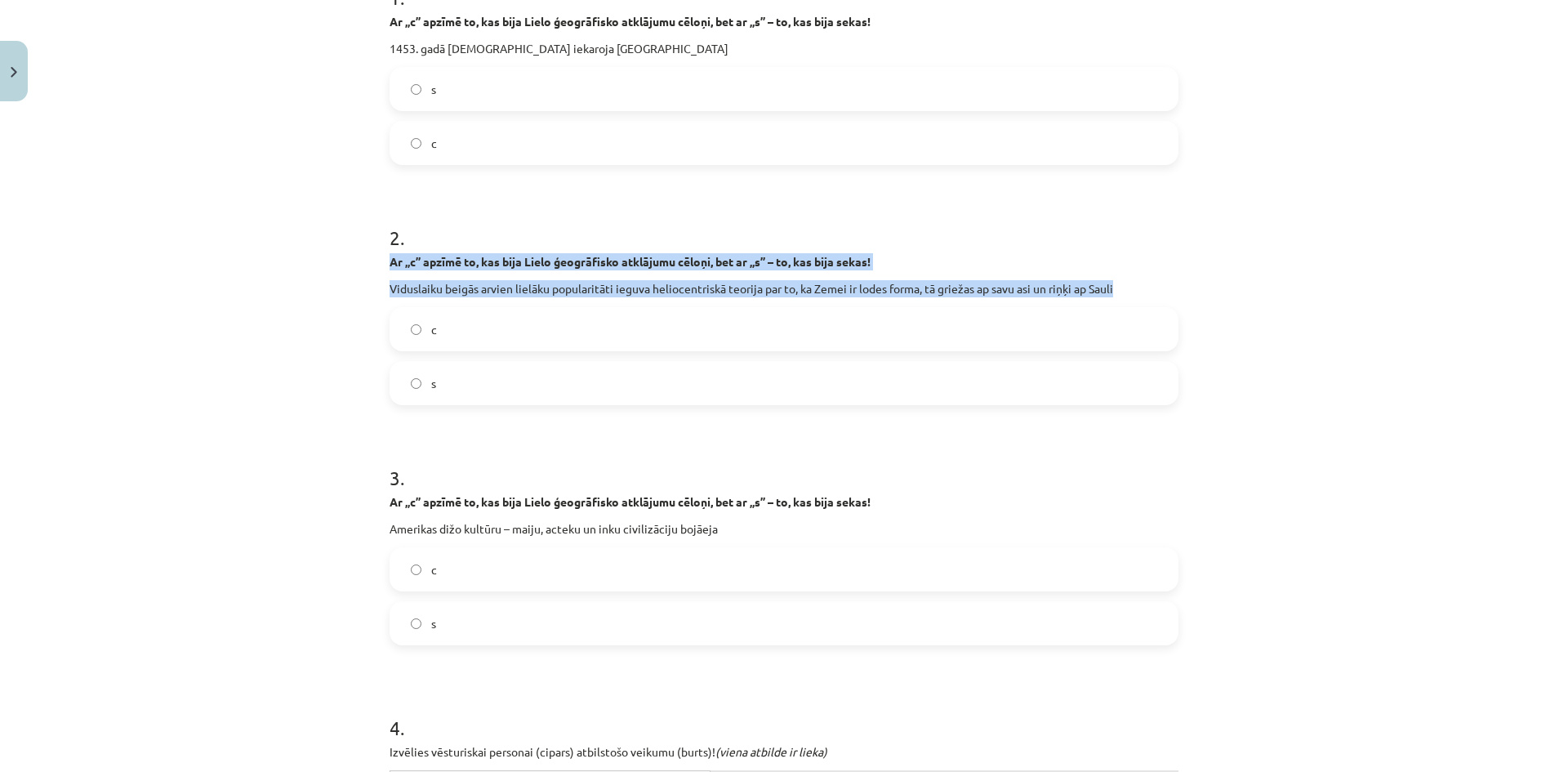
drag, startPoint x: 374, startPoint y: 261, endPoint x: 1142, endPoint y: 275, distance: 768.1
click at [1142, 275] on div "18 XP Saņemsi Sarežģīts 60 pilda Apraksts Uzdevums Palīdzība 1 . Ar „c” apzīmē …" at bounding box center [784, 447] width 808 height 1413
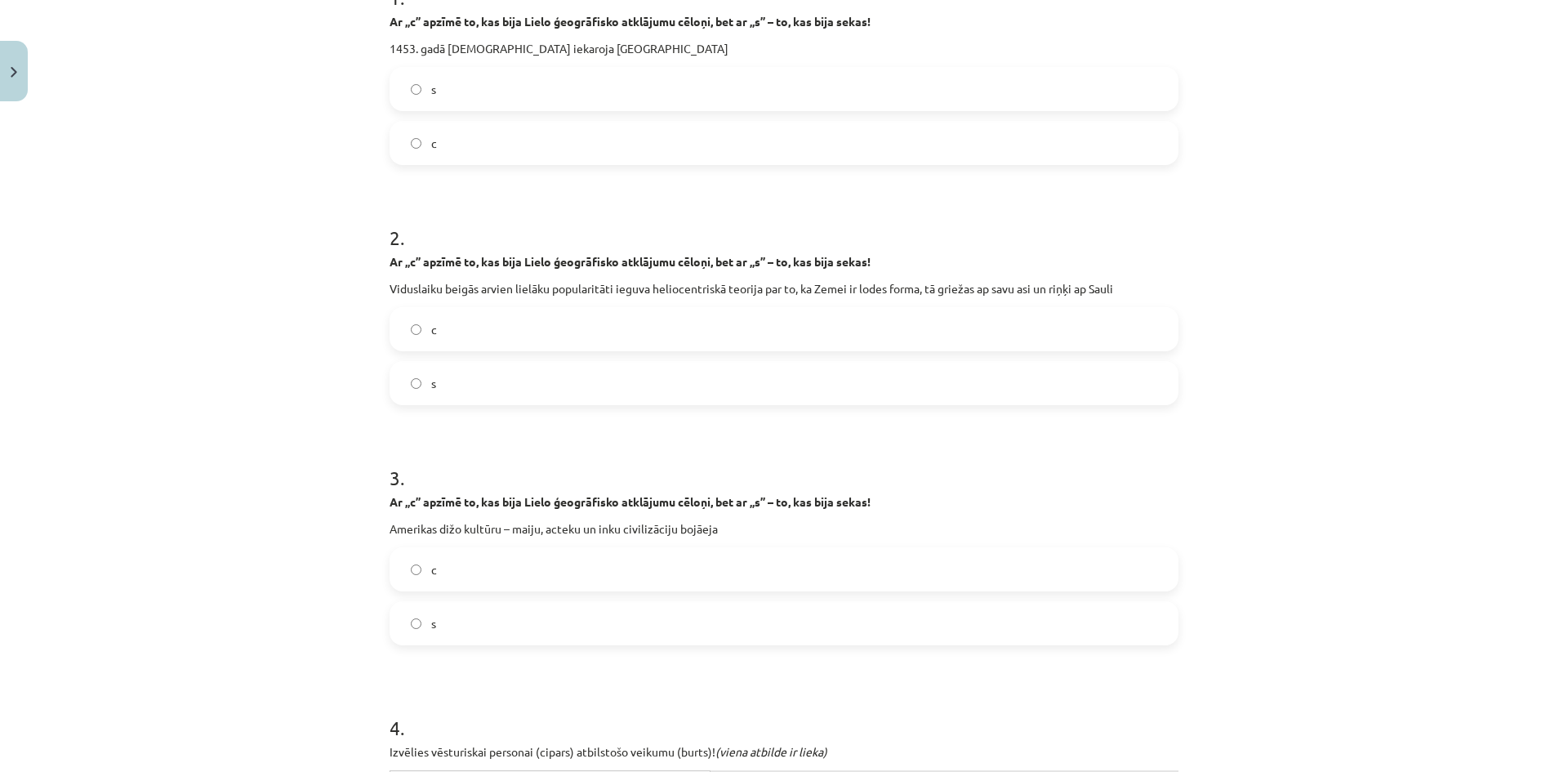
click at [423, 325] on label "c" at bounding box center [784, 329] width 785 height 40
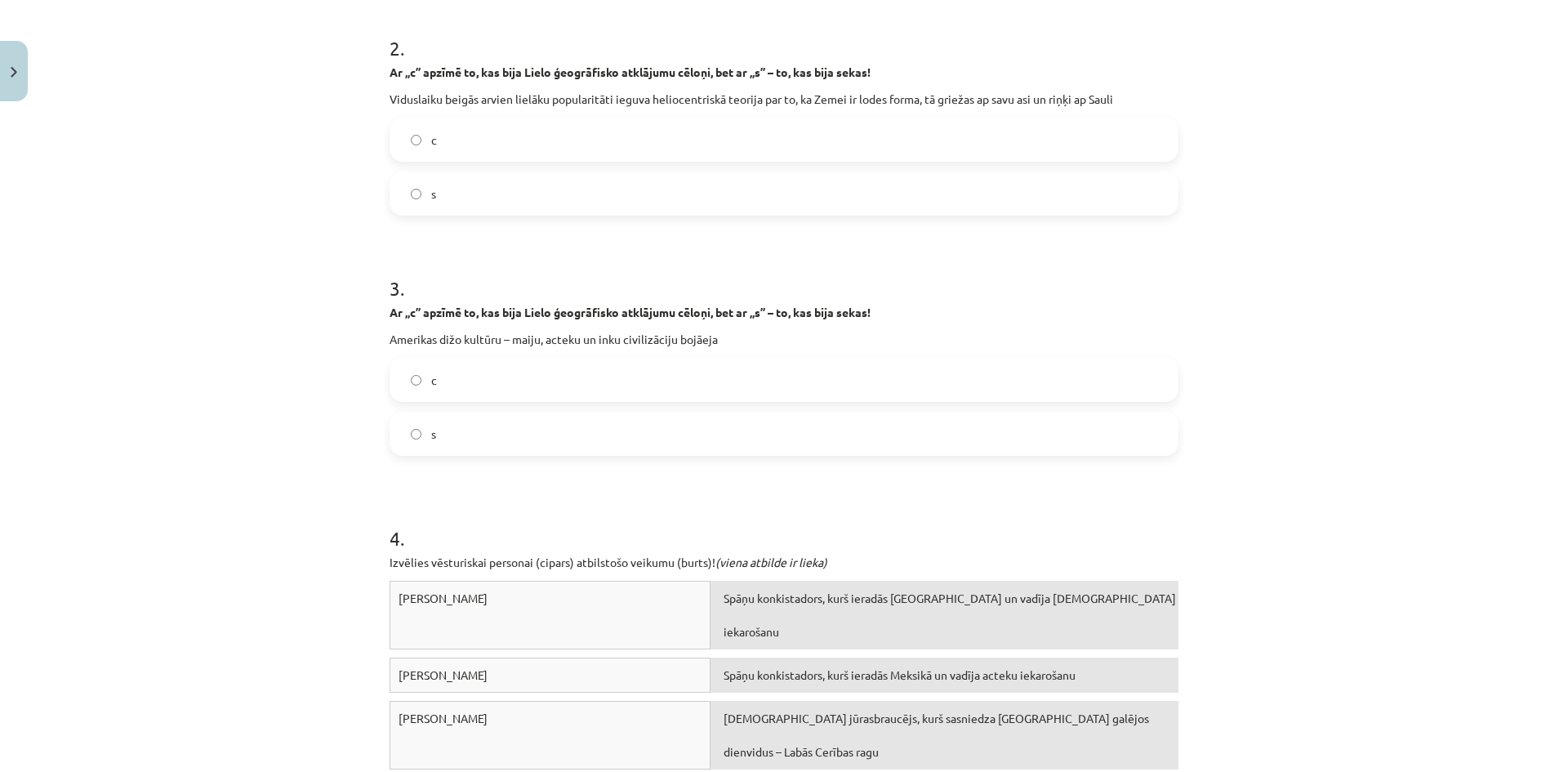
scroll to position [613, 0]
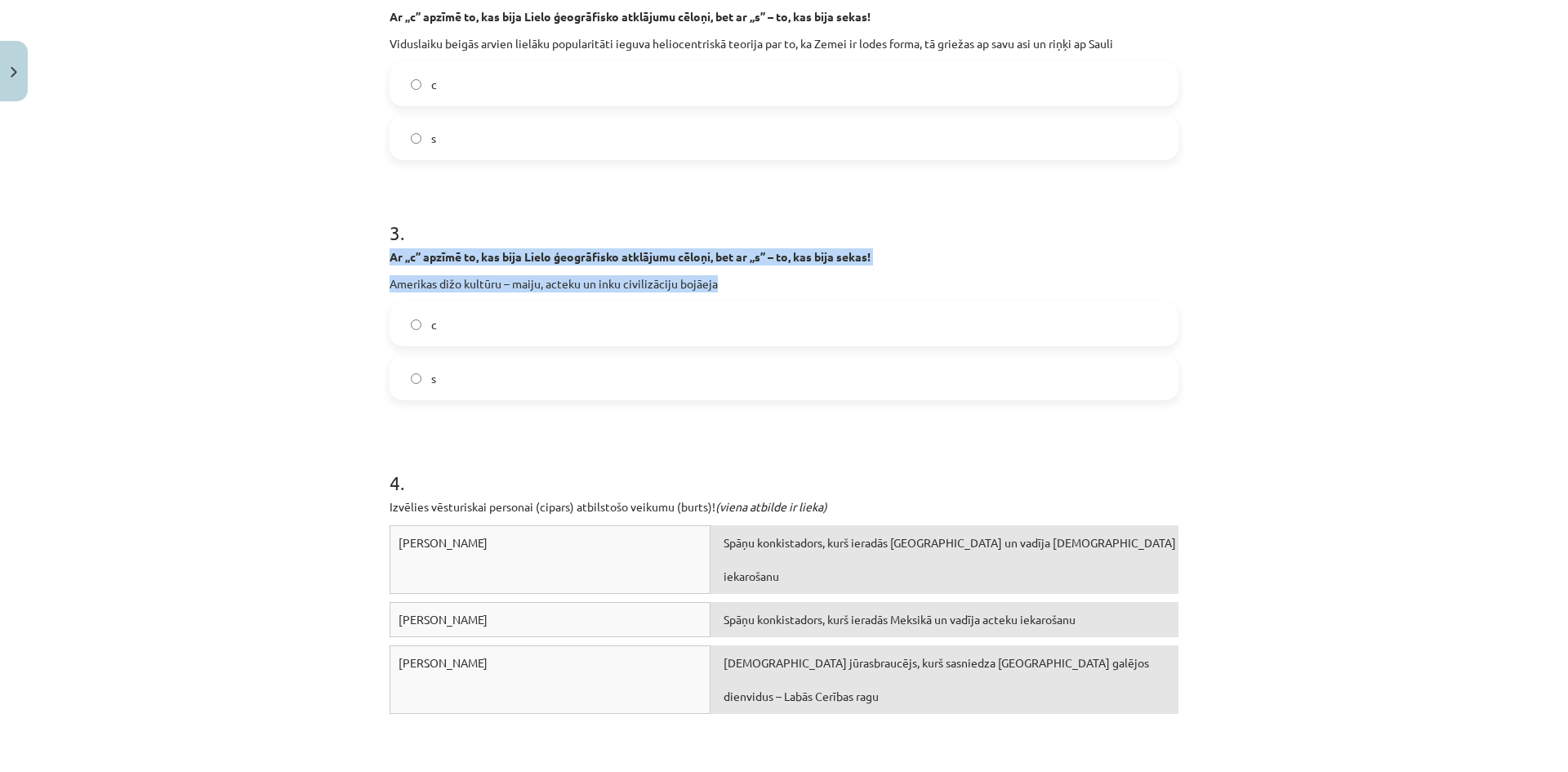
drag, startPoint x: 380, startPoint y: 261, endPoint x: 944, endPoint y: 286, distance: 564.6
click at [944, 286] on div "18 XP Saņemsi Sarežģīts 60 pilda Apraksts Uzdevums Palīdzība 1 . Ar „c” apzīmē …" at bounding box center [784, 202] width 808 height 1413
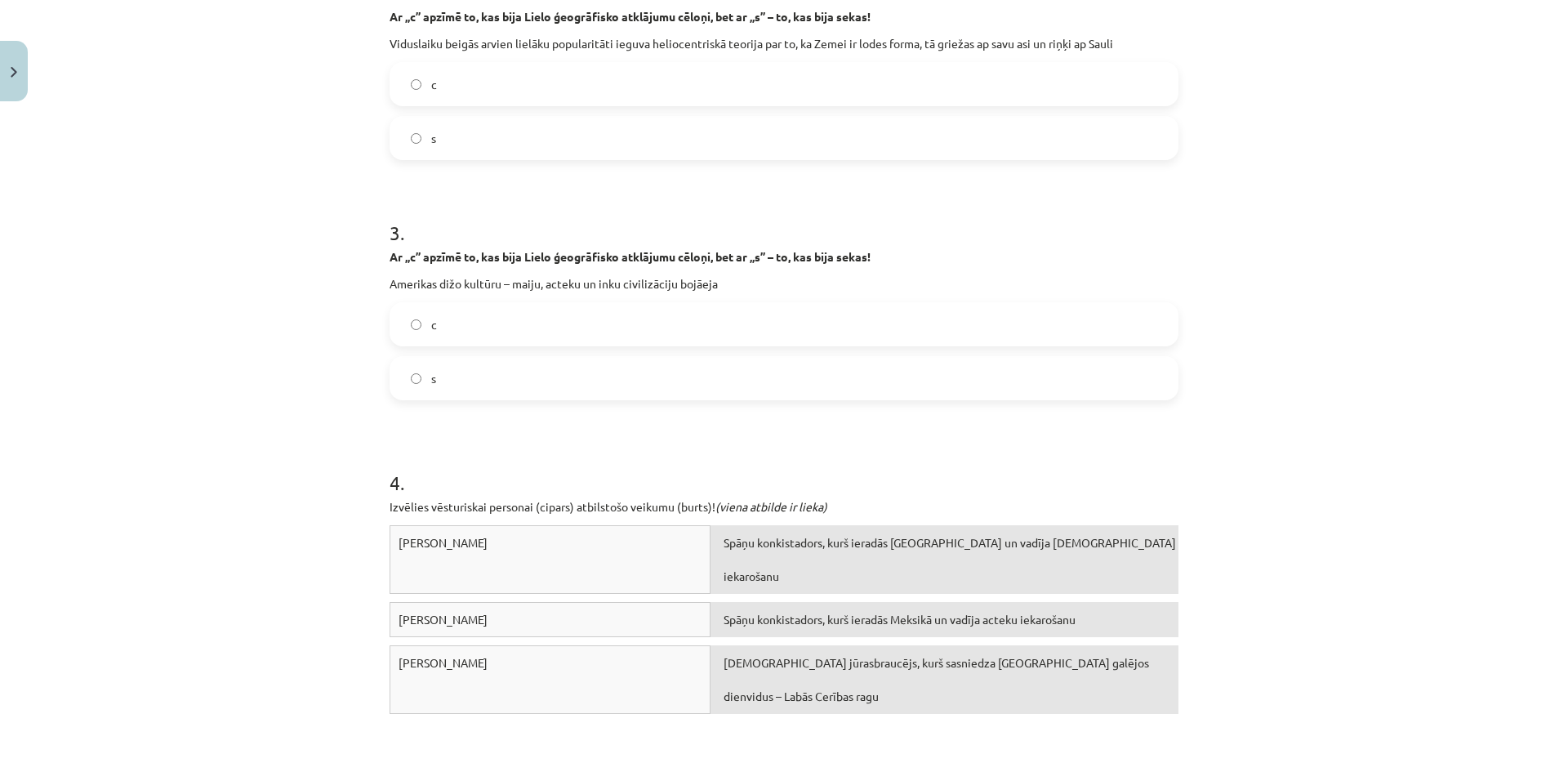
click at [450, 373] on label "s" at bounding box center [784, 378] width 785 height 40
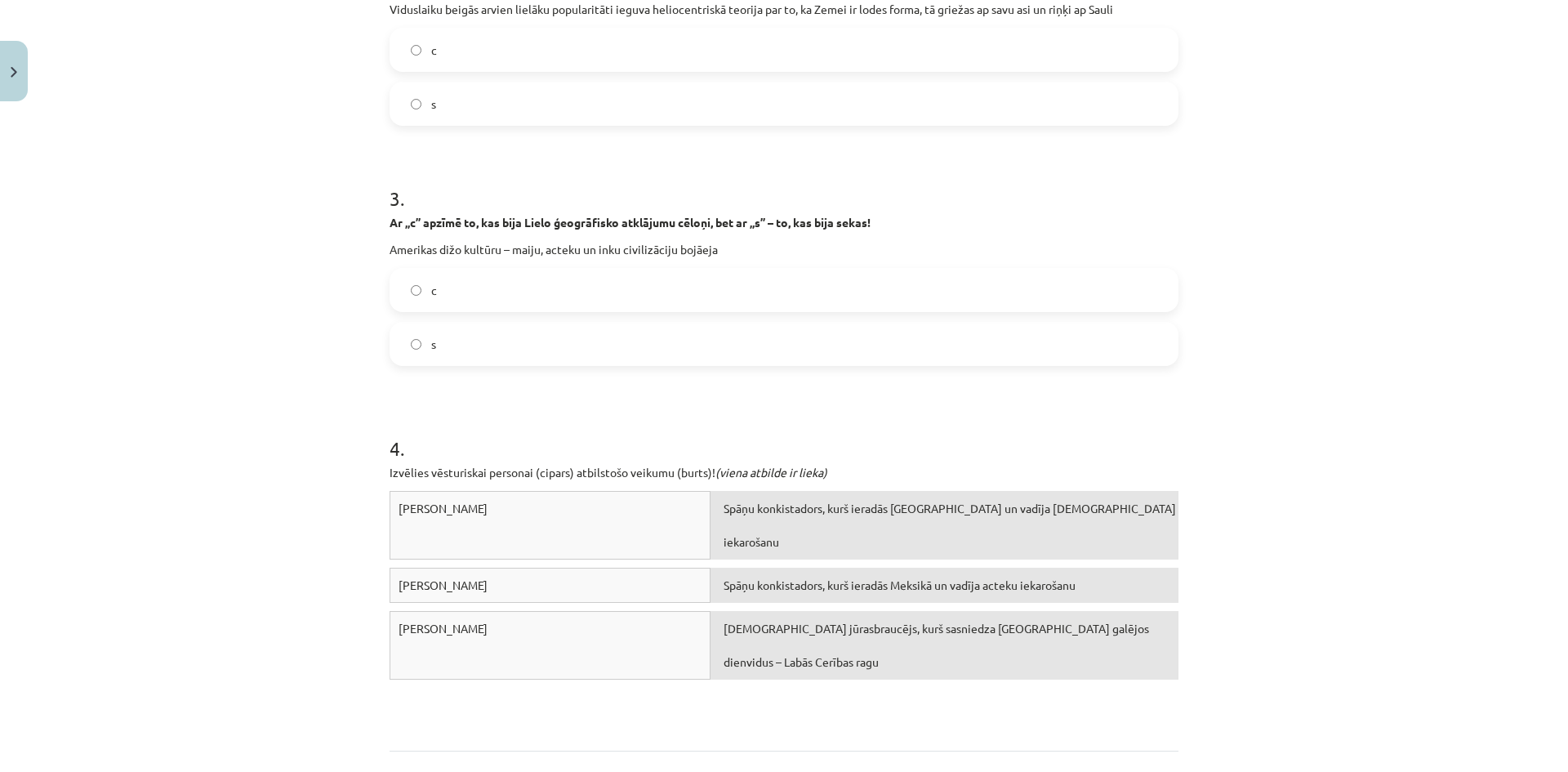
scroll to position [790, 0]
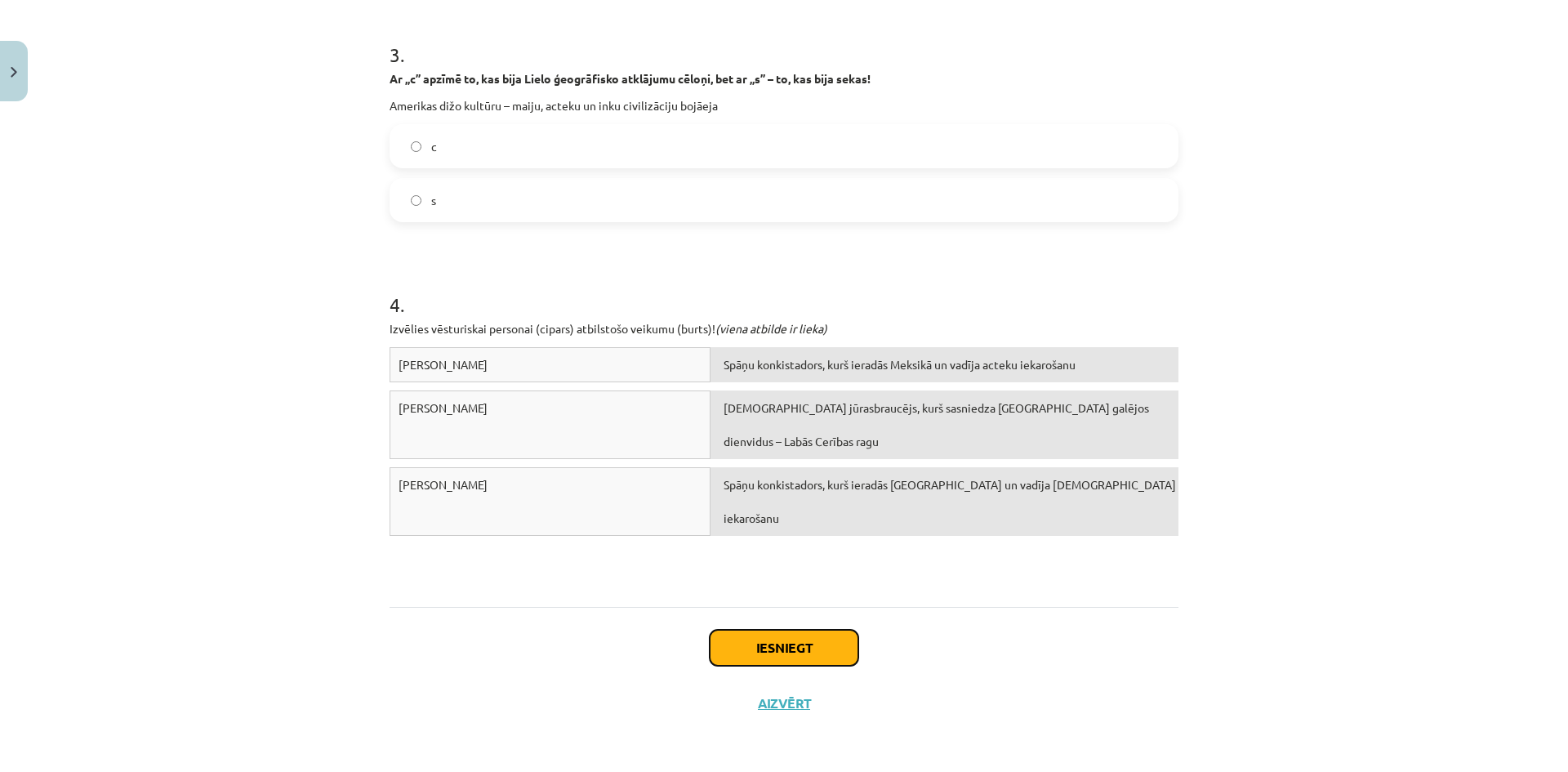
drag, startPoint x: 806, startPoint y: 652, endPoint x: 813, endPoint y: 614, distance: 38.6
click at [806, 652] on button "Iesniegt" at bounding box center [784, 647] width 149 height 36
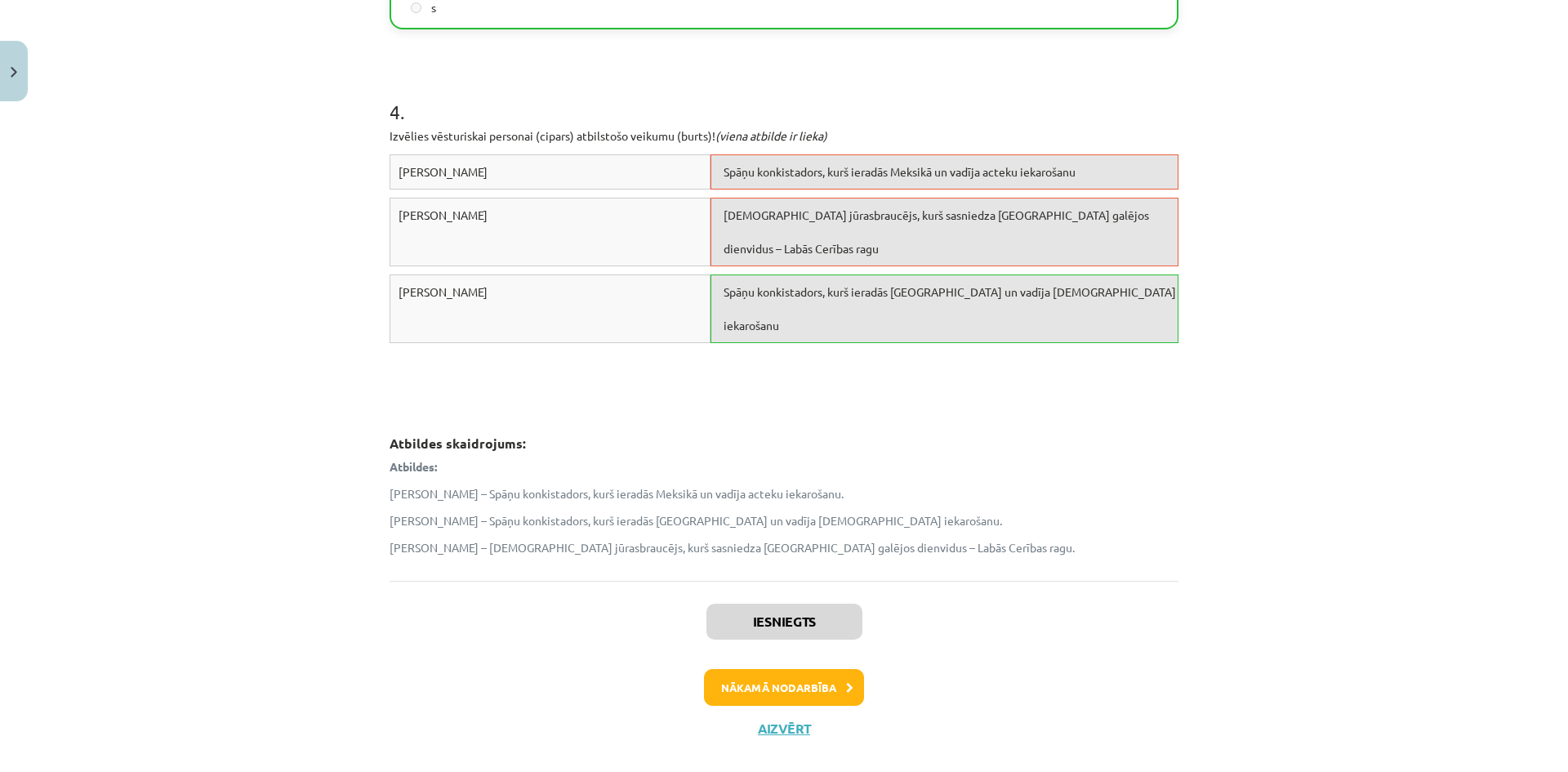
scroll to position [1009, 0]
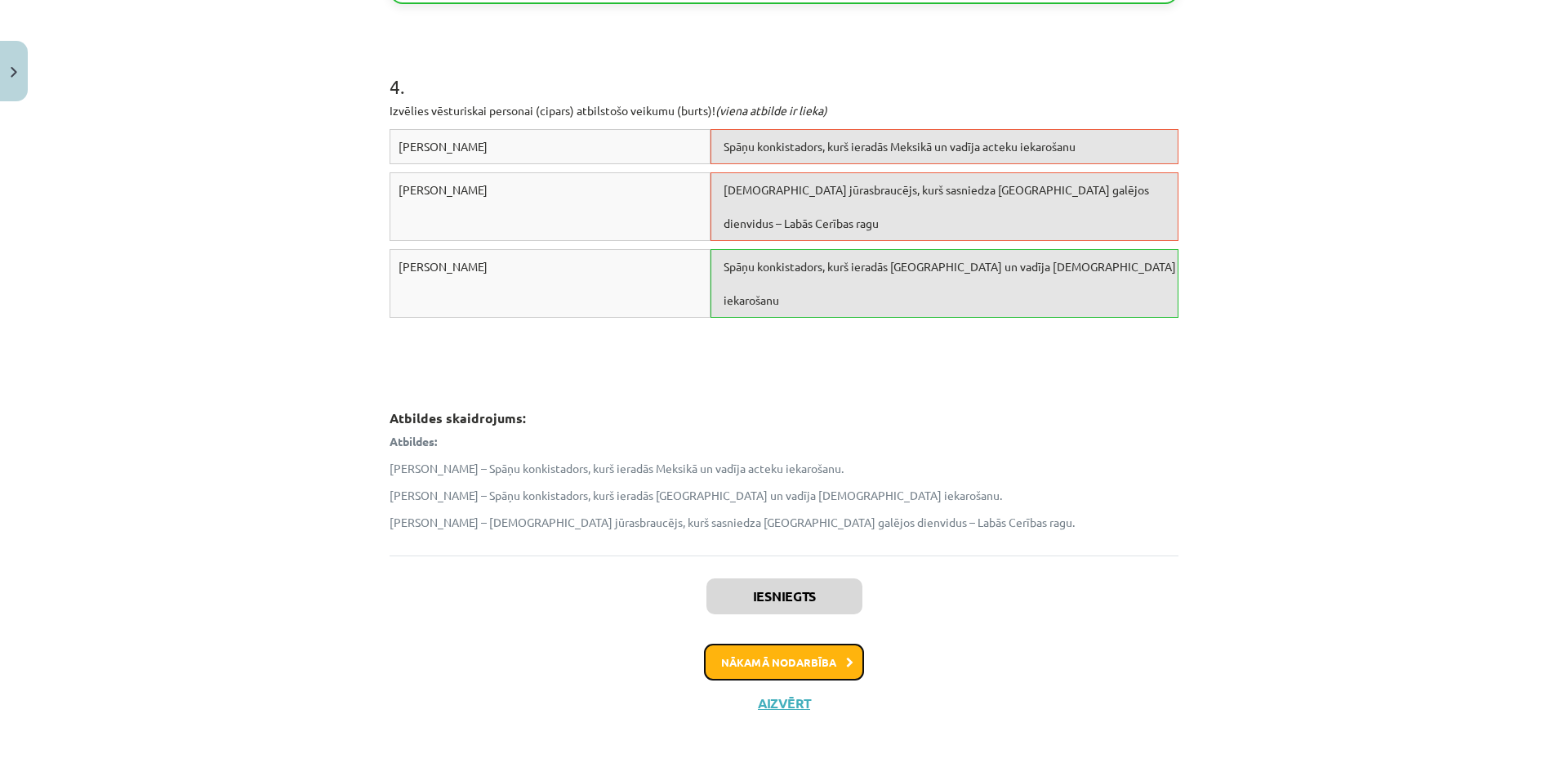
click at [772, 658] on button "Nākamā nodarbība" at bounding box center [784, 662] width 160 height 38
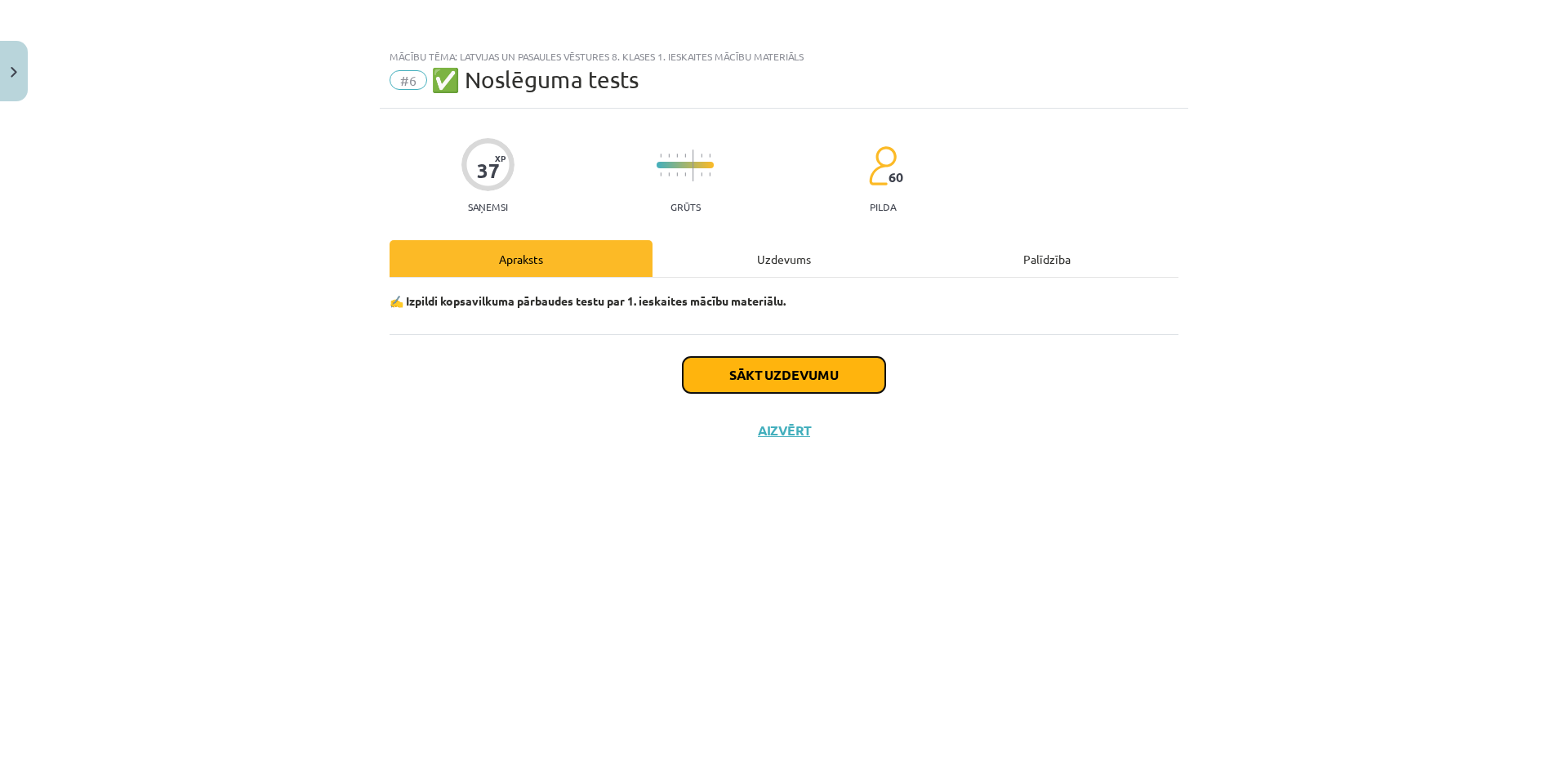
click at [772, 384] on button "Sākt uzdevumu" at bounding box center [784, 374] width 202 height 36
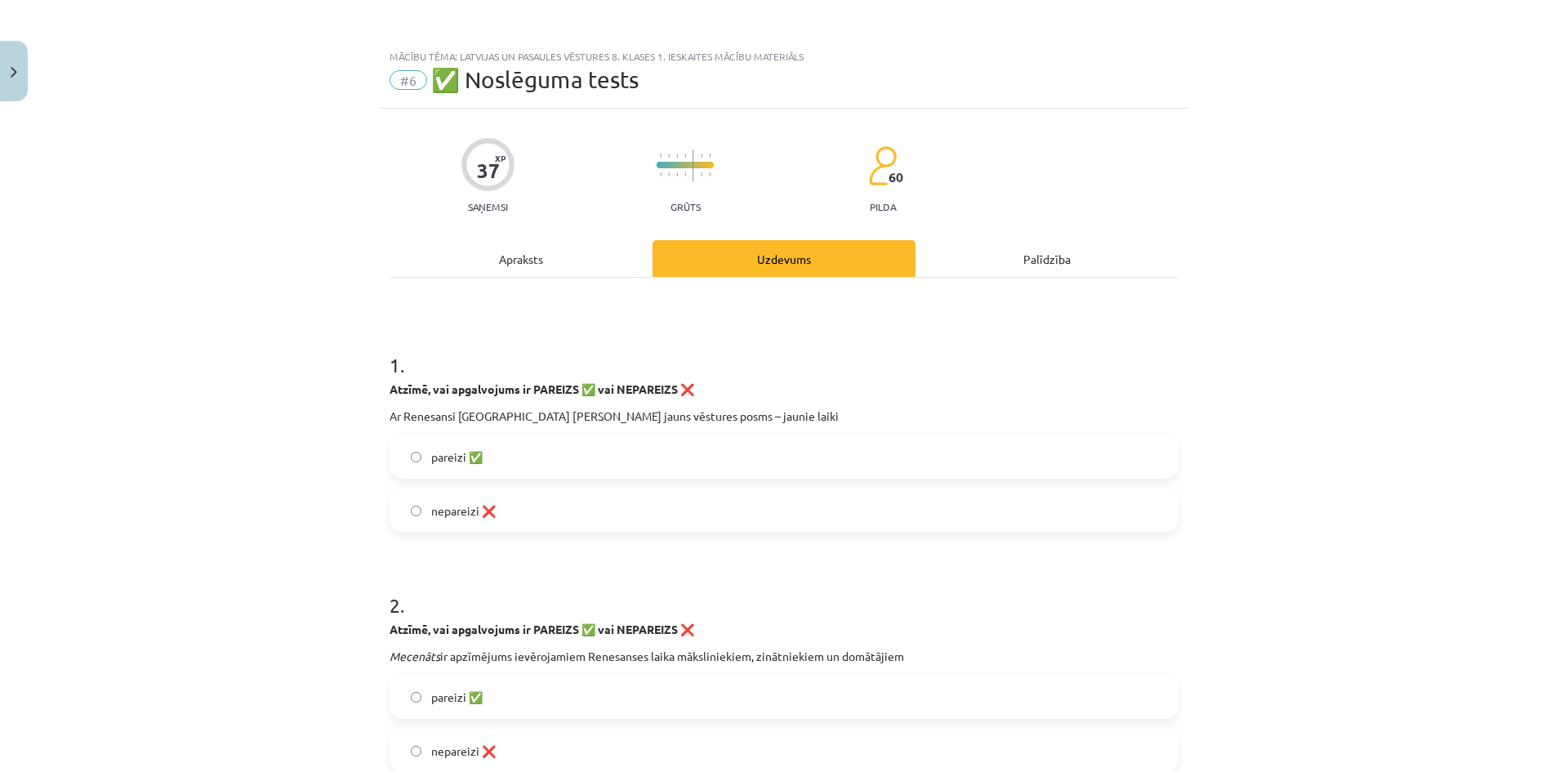
drag, startPoint x: 372, startPoint y: 410, endPoint x: 379, endPoint y: 406, distance: 8.1
click at [379, 406] on div "Mācību tēma: Latvijas un pasaules vēstures 8. klases 1. ieskaites mācību materi…" at bounding box center [784, 386] width 1568 height 772
drag, startPoint x: 379, startPoint y: 410, endPoint x: 692, endPoint y: 416, distance: 313.1
drag, startPoint x: 371, startPoint y: 392, endPoint x: 386, endPoint y: 388, distance: 15.5
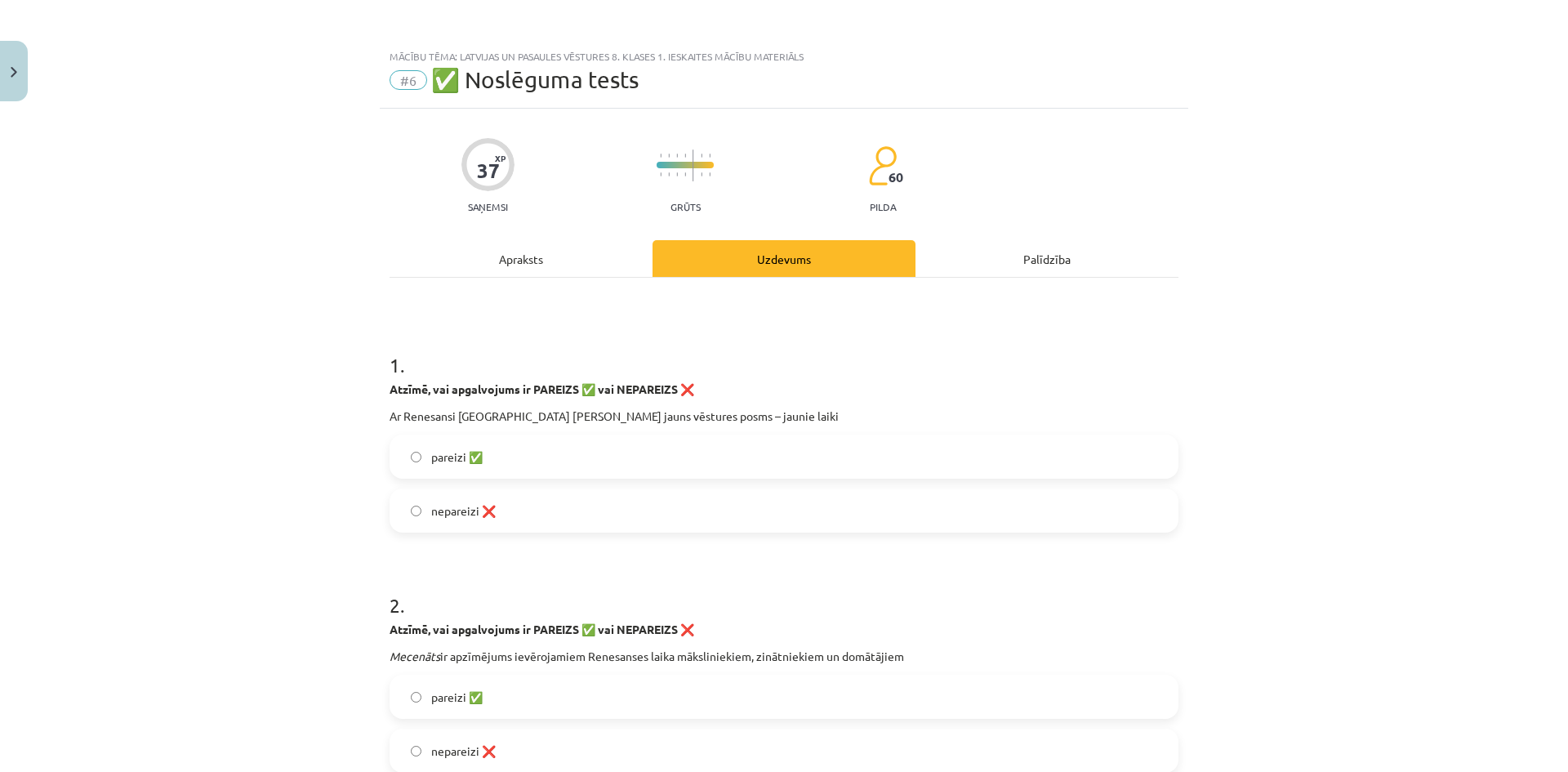
click at [373, 392] on div "Mācību tēma: Latvijas un pasaules vēstures 8. klases 1. ieskaites mācību materi…" at bounding box center [784, 386] width 1568 height 772
drag, startPoint x: 364, startPoint y: 389, endPoint x: 839, endPoint y: 418, distance: 475.9
click at [839, 418] on div "Mācību tēma: Latvijas un pasaules vēstures 8. klases 1. ieskaites mācību materi…" at bounding box center [784, 386] width 1568 height 772
click at [462, 449] on label "pareizi ✅" at bounding box center [784, 456] width 785 height 40
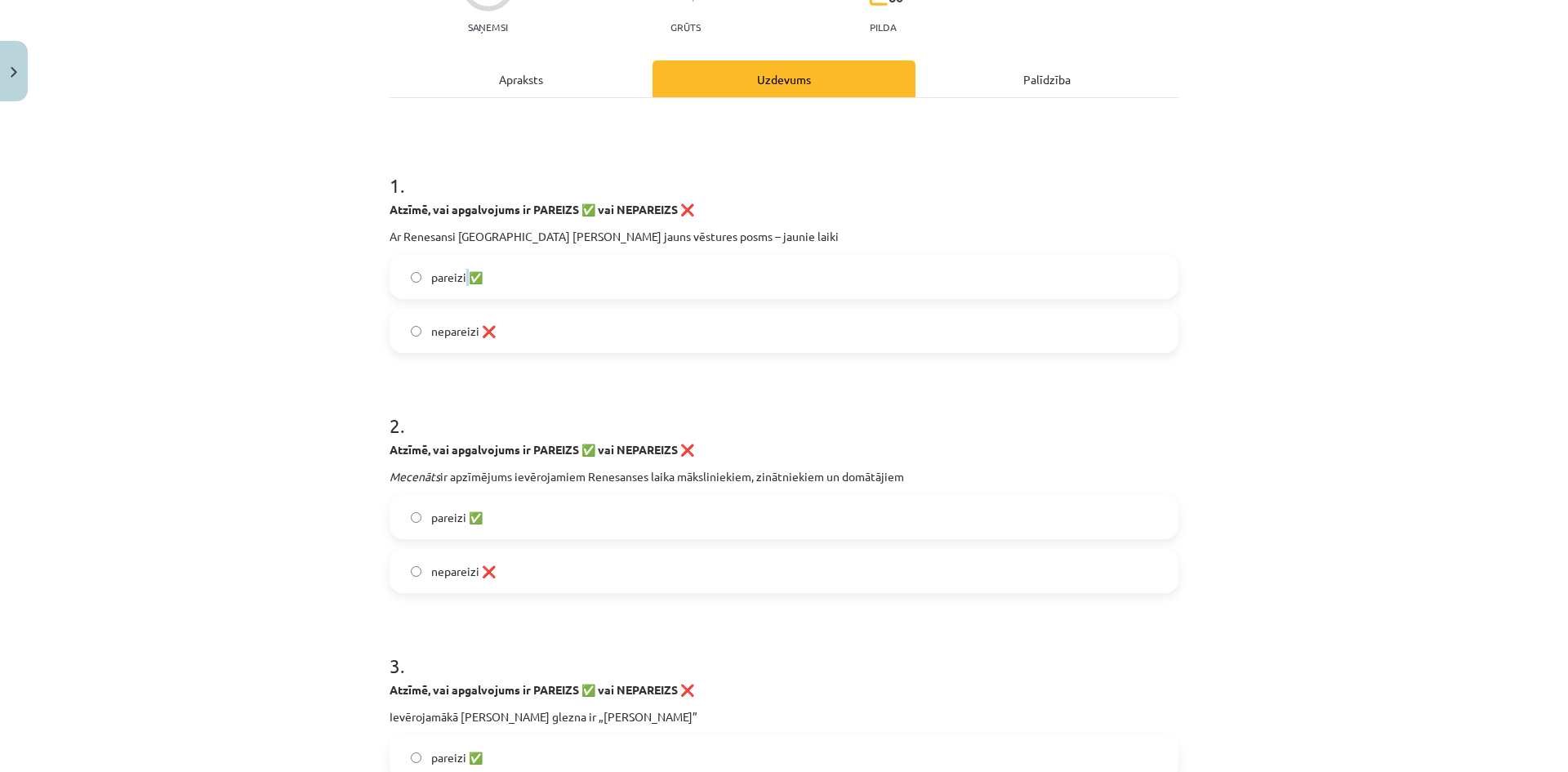
scroll to position [327, 0]
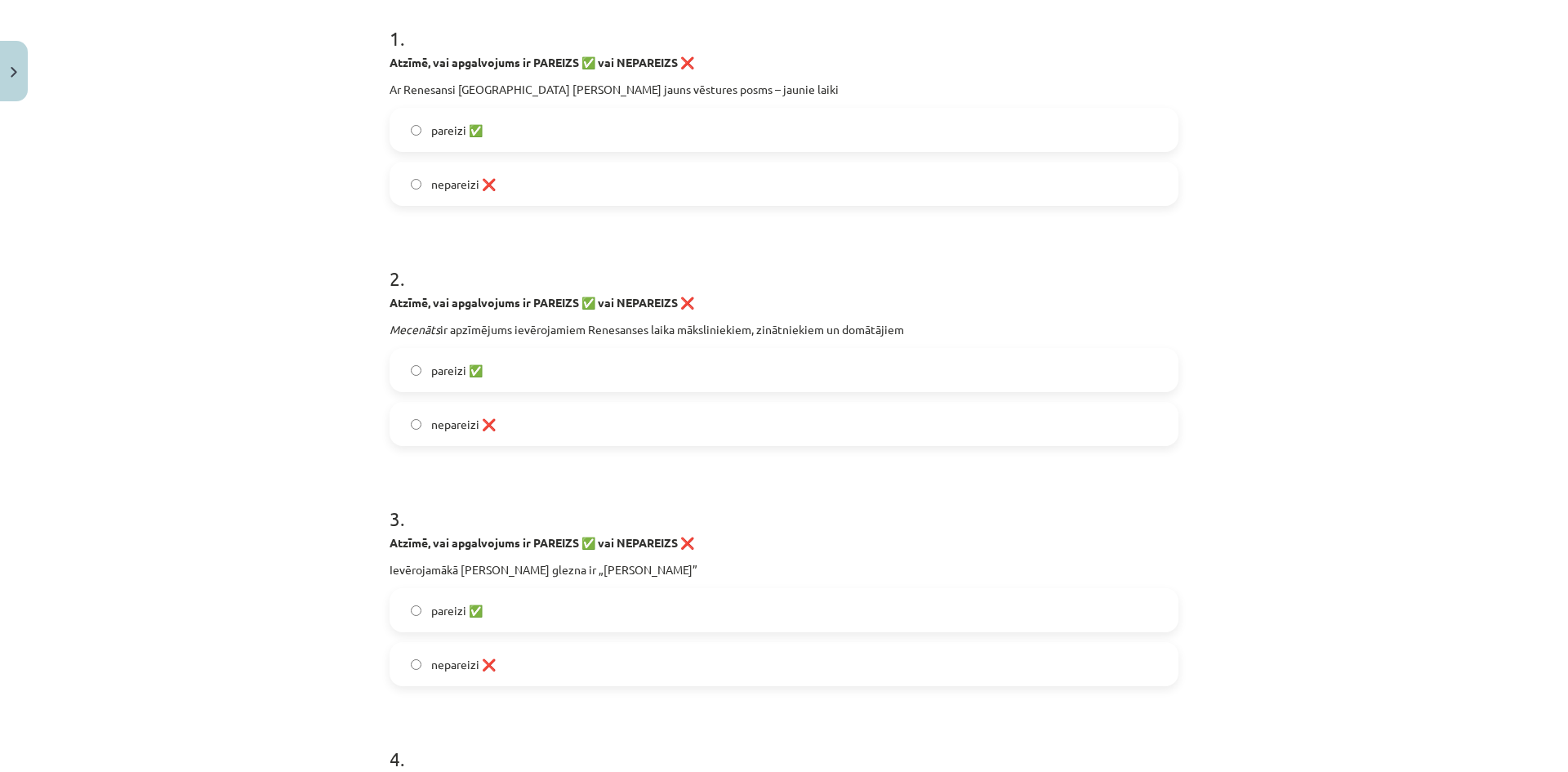
click at [328, 349] on div "Mācību tēma: Latvijas un pasaules vēstures 8. klases 1. ieskaites mācību materi…" at bounding box center [784, 386] width 1568 height 772
drag, startPoint x: 360, startPoint y: 297, endPoint x: 931, endPoint y: 313, distance: 571.2
click at [931, 313] on div "Mācību tēma: Latvijas un pasaules vēstures 8. klases 1. ieskaites mācību materi…" at bounding box center [784, 386] width 1568 height 772
click at [460, 434] on label "nepareizi ❌" at bounding box center [784, 423] width 785 height 40
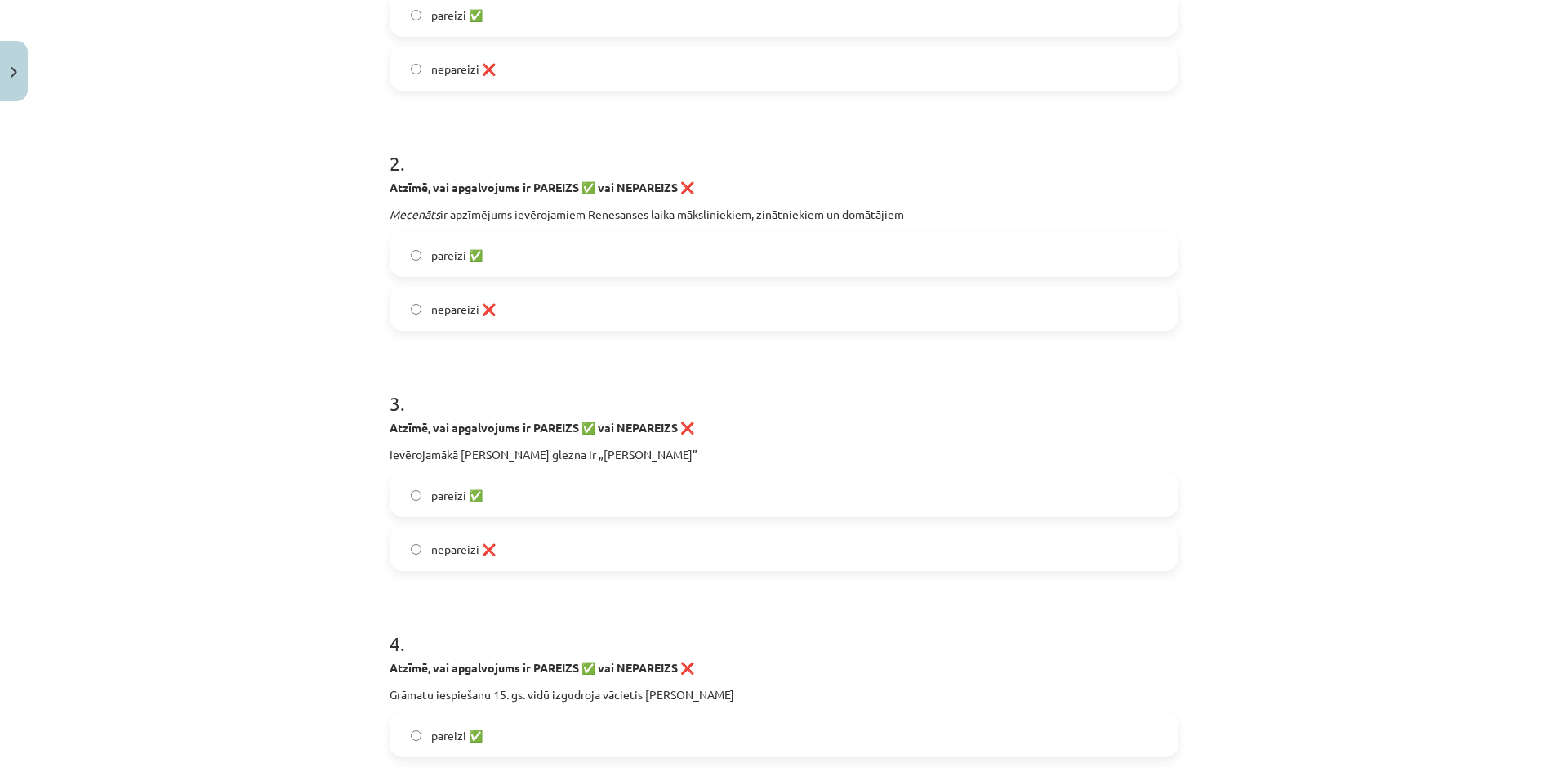
scroll to position [490, 0]
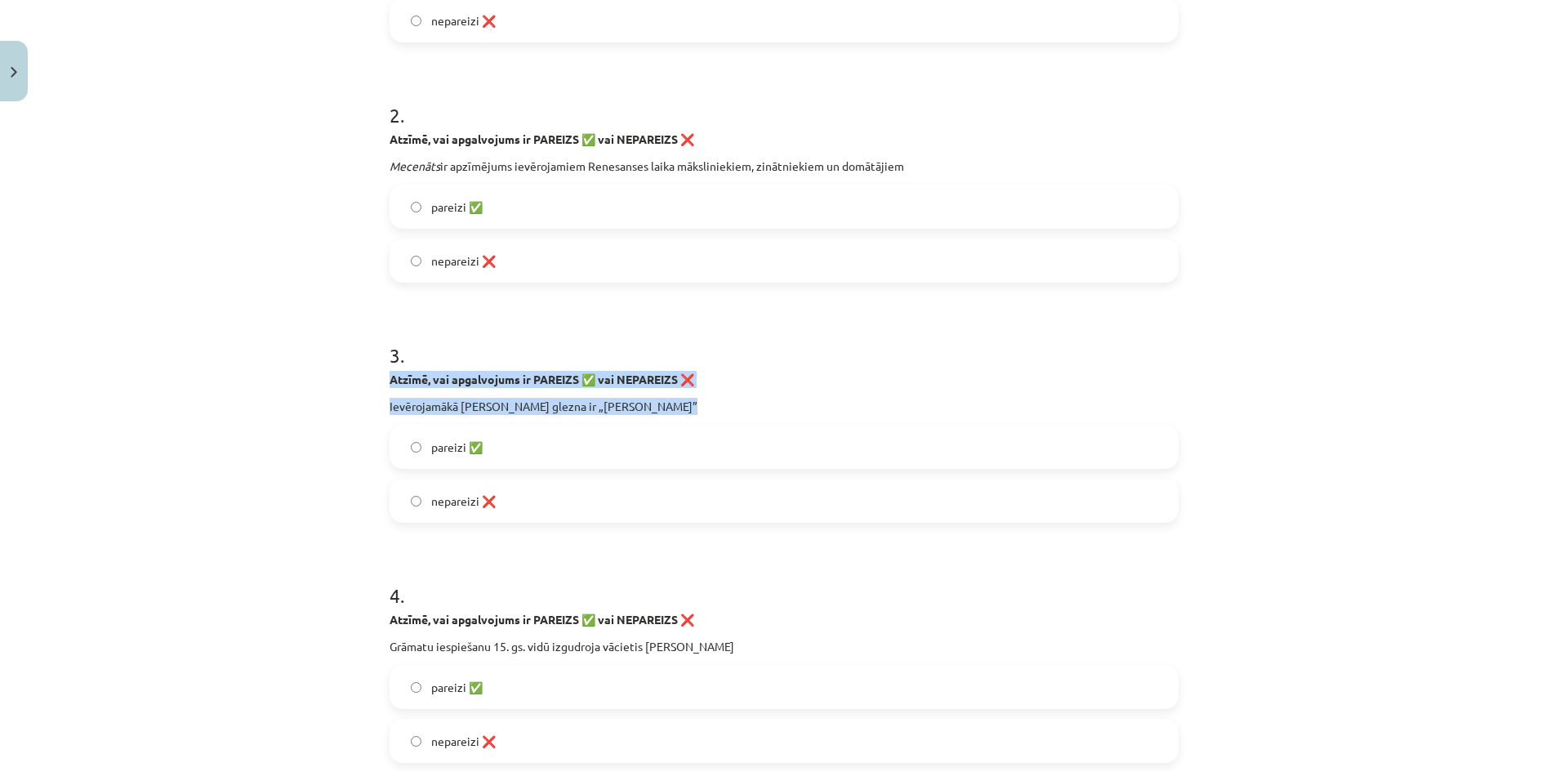
drag, startPoint x: 368, startPoint y: 382, endPoint x: 730, endPoint y: 398, distance: 362.4
click at [730, 398] on div "Mācību tēma: Latvijas un pasaules vēstures 8. klases 1. ieskaites mācību materi…" at bounding box center [784, 386] width 1568 height 772
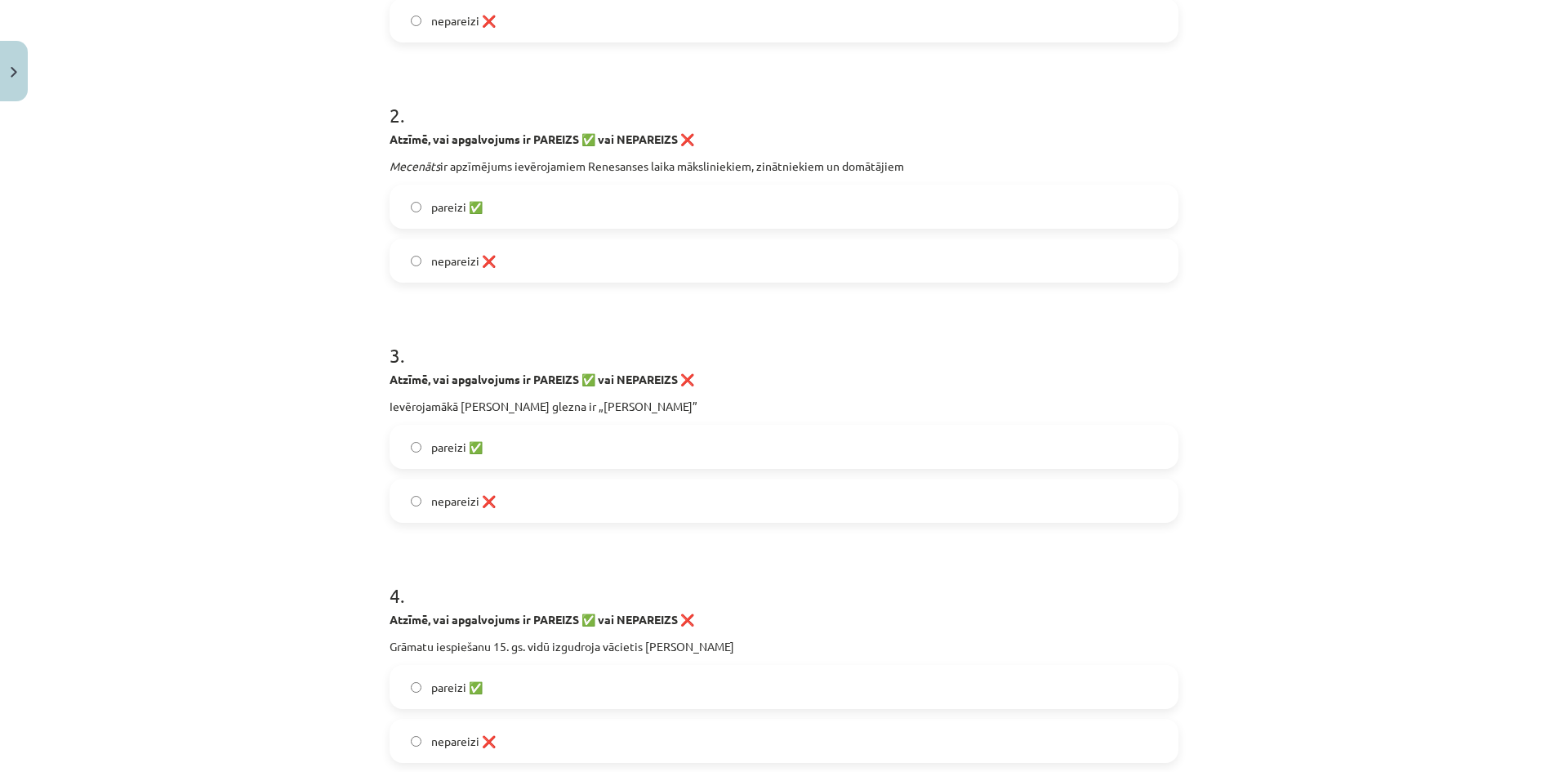
click at [474, 460] on label "pareizi ✅" at bounding box center [784, 446] width 785 height 40
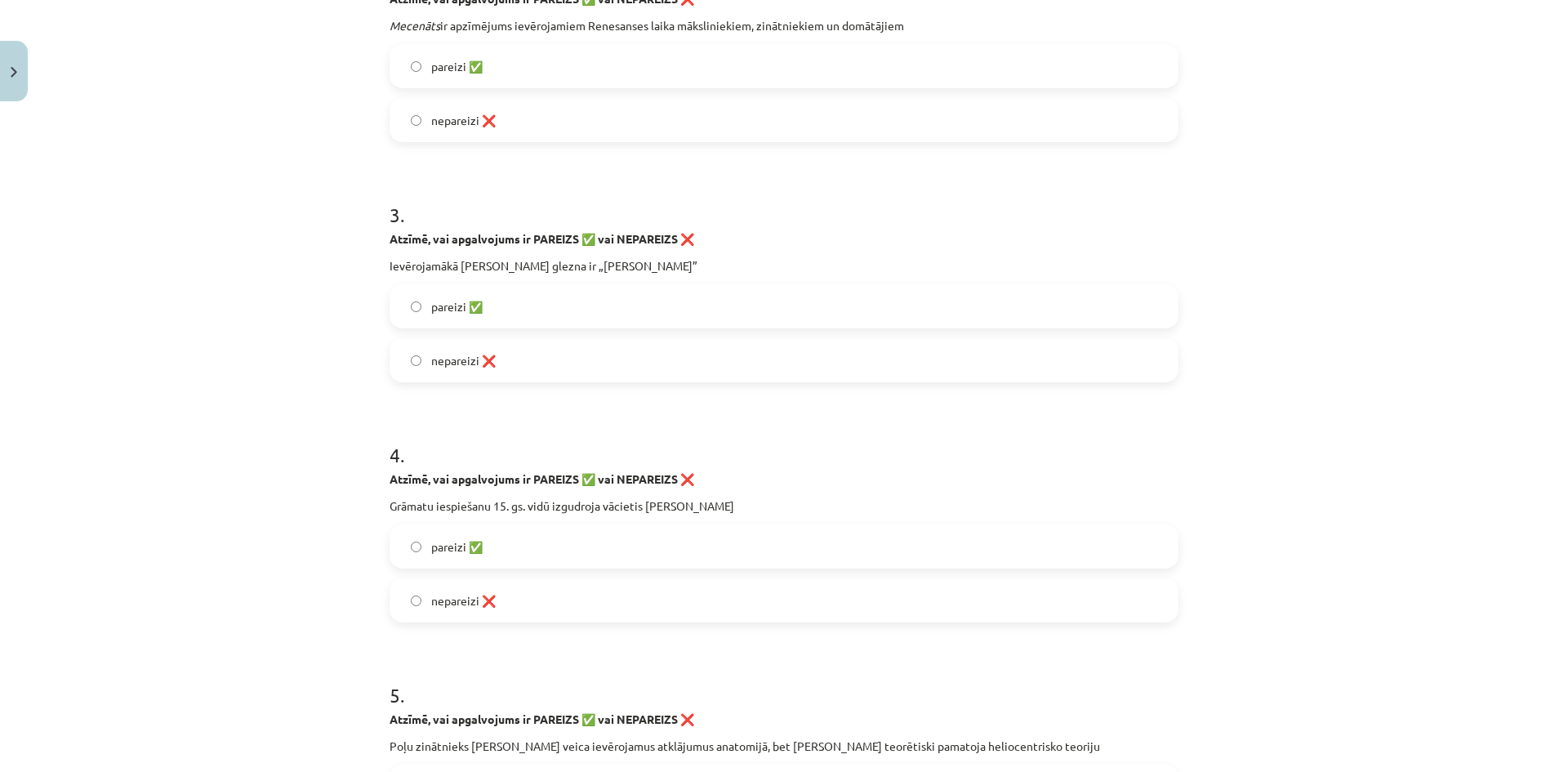
scroll to position [735, 0]
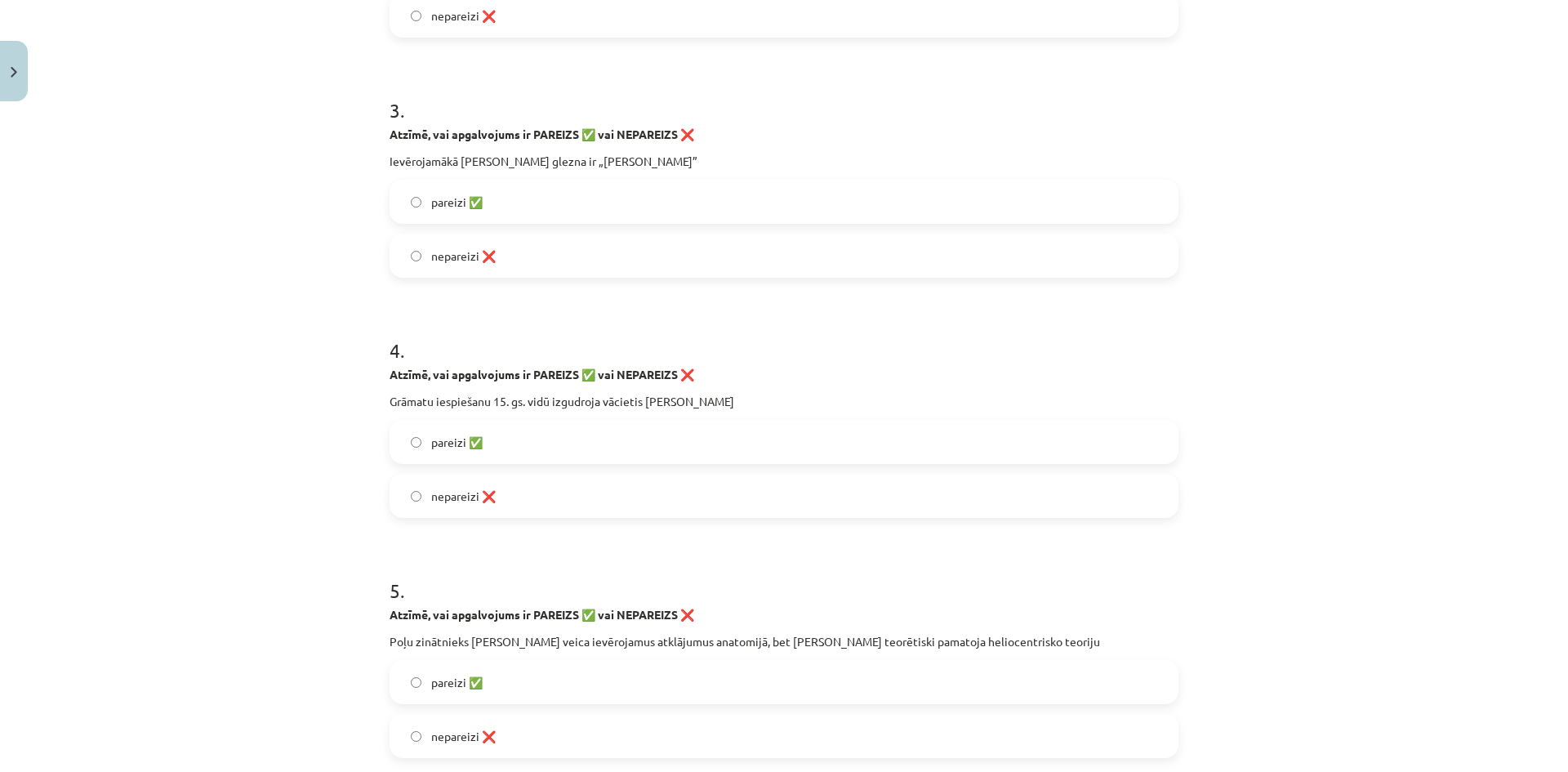
drag, startPoint x: 370, startPoint y: 372, endPoint x: 828, endPoint y: 406, distance: 459.3
click at [828, 406] on div "Mācību tēma: Latvijas un pasaules vēstures 8. klases 1. ieskaites mācību materi…" at bounding box center [784, 386] width 1568 height 772
click at [480, 447] on label "pareizi ✅" at bounding box center [784, 442] width 785 height 40
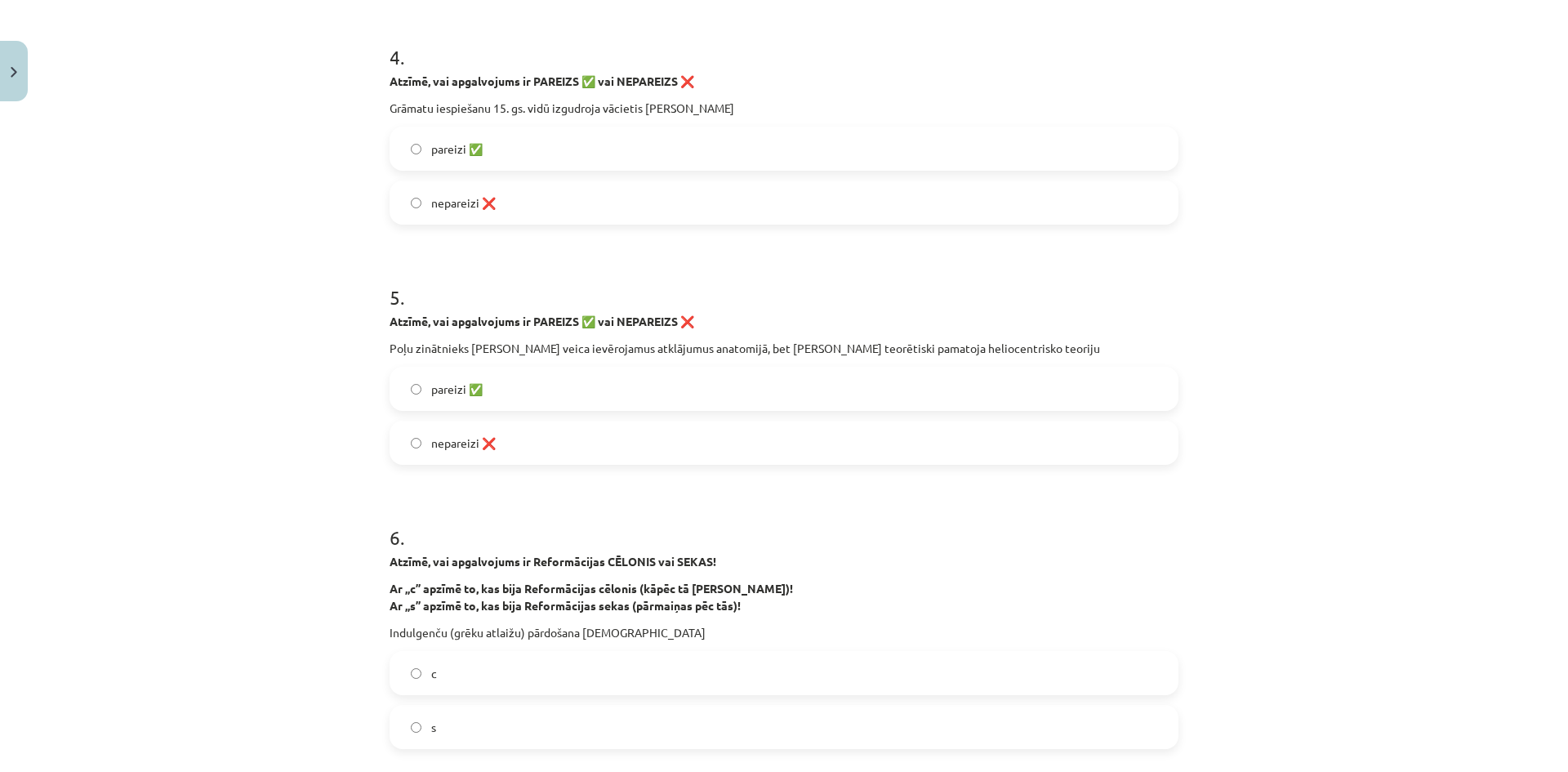
scroll to position [1062, 0]
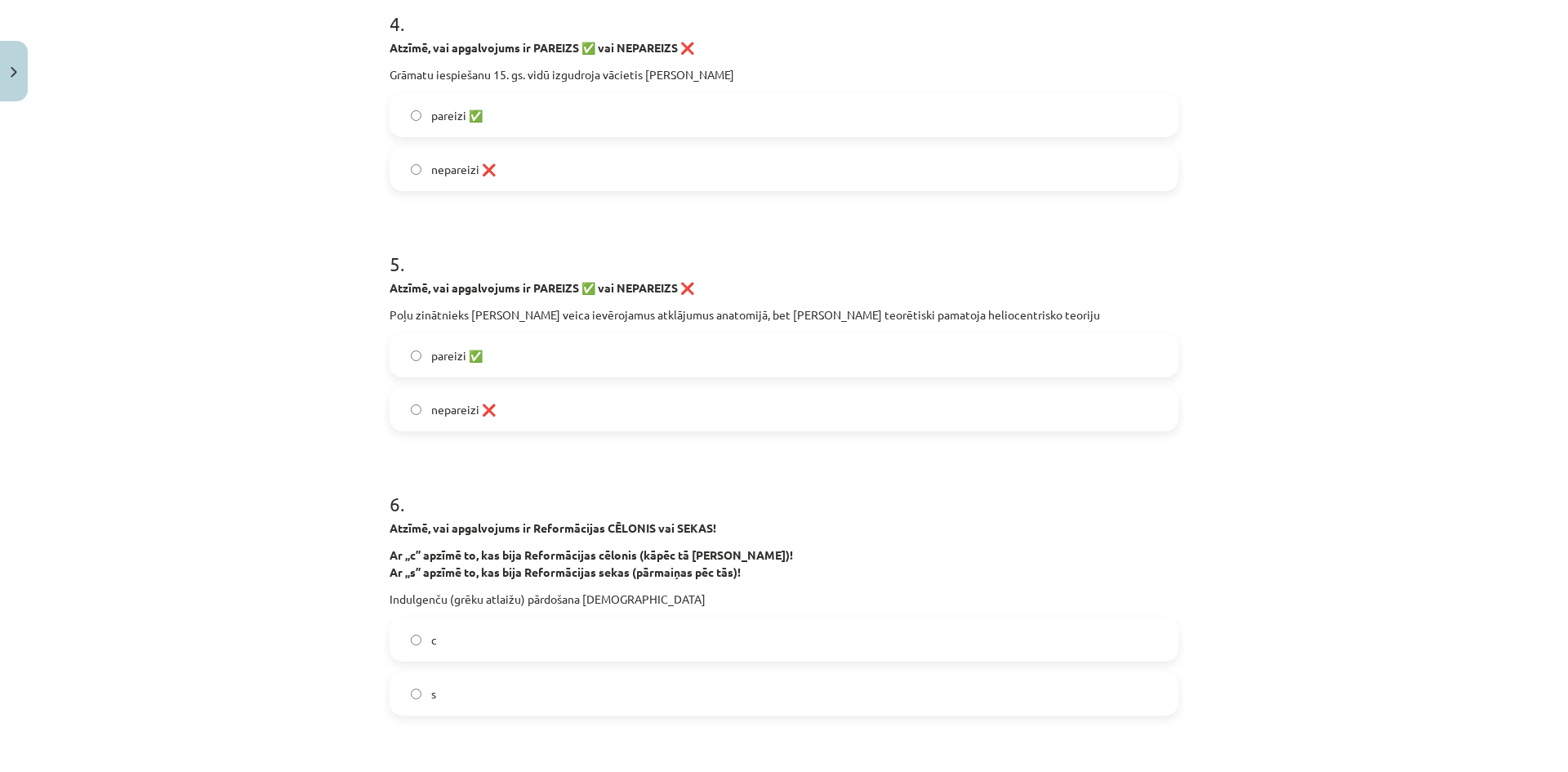
drag, startPoint x: 368, startPoint y: 279, endPoint x: 1265, endPoint y: 298, distance: 897.2
click at [1265, 298] on div "Mācību tēma: Latvijas un pasaules vēstures 8. klases 1. ieskaites mācību materi…" at bounding box center [784, 386] width 1568 height 772
click at [472, 405] on span "nepareizi ❌" at bounding box center [463, 408] width 64 height 17
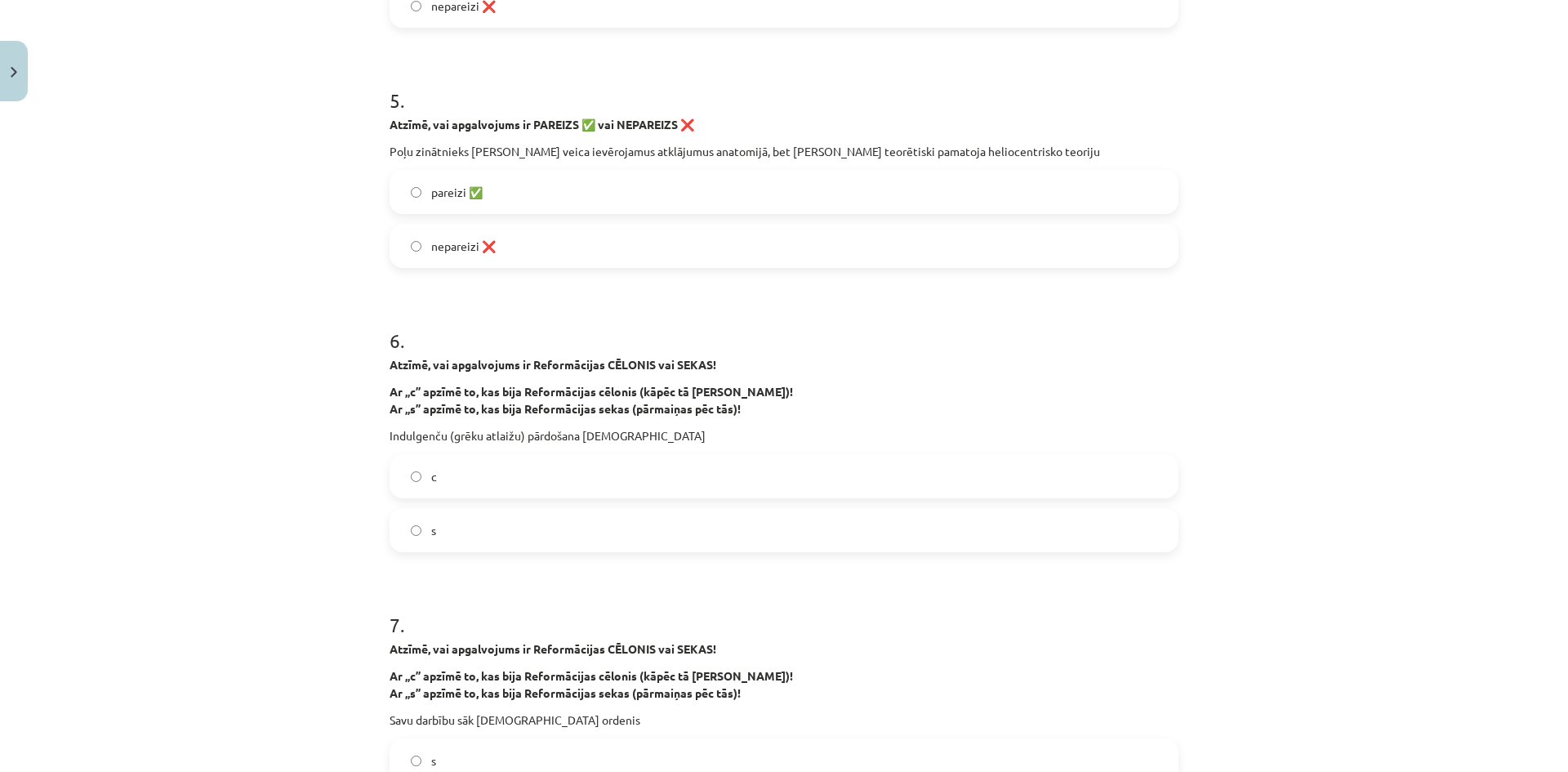
click at [414, 257] on label "nepareizi ❌" at bounding box center [784, 246] width 785 height 40
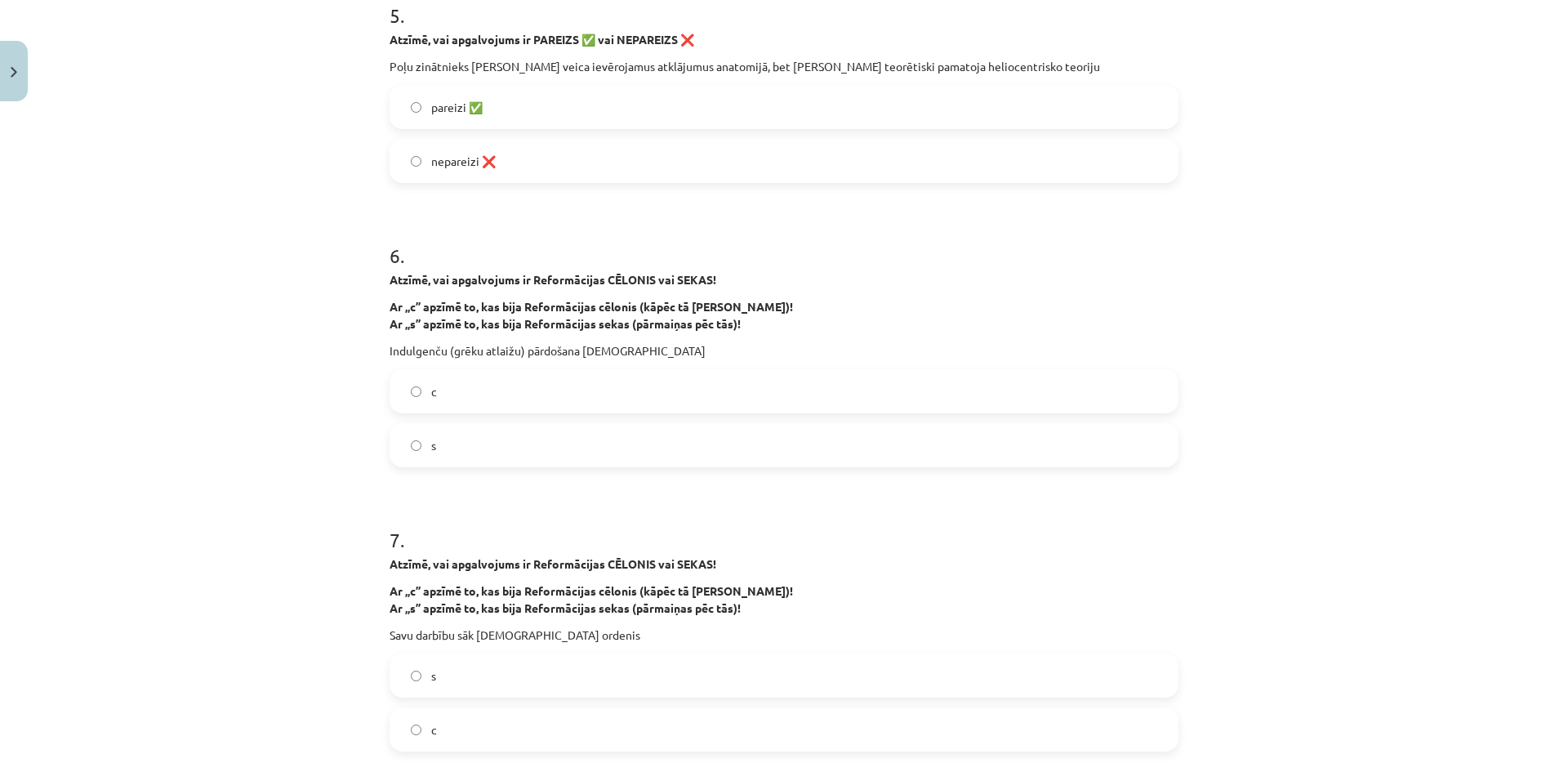
scroll to position [1633, 0]
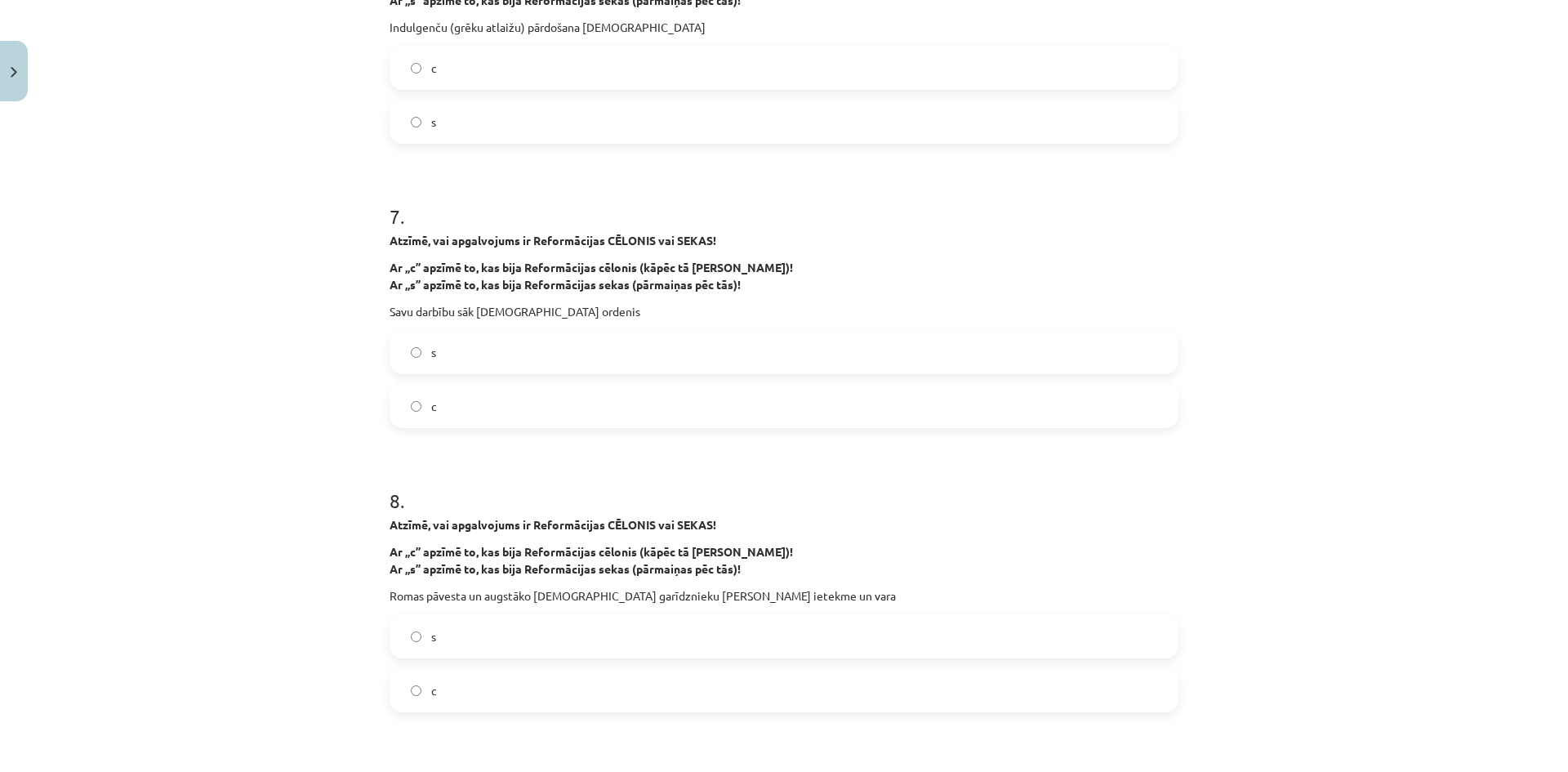
click at [434, 77] on label "c" at bounding box center [784, 68] width 785 height 40
click at [449, 389] on label "c" at bounding box center [784, 406] width 785 height 40
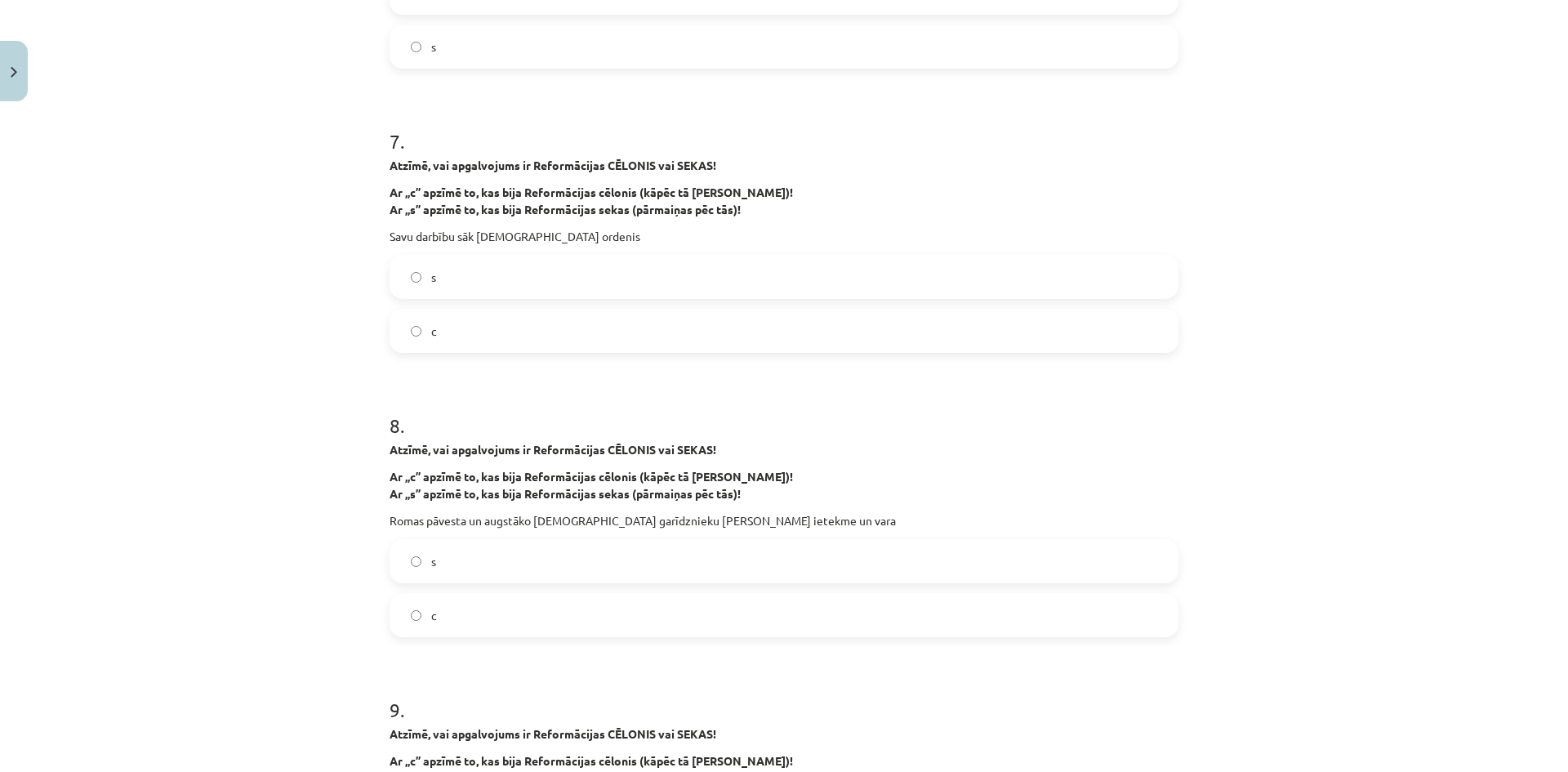
scroll to position [1959, 0]
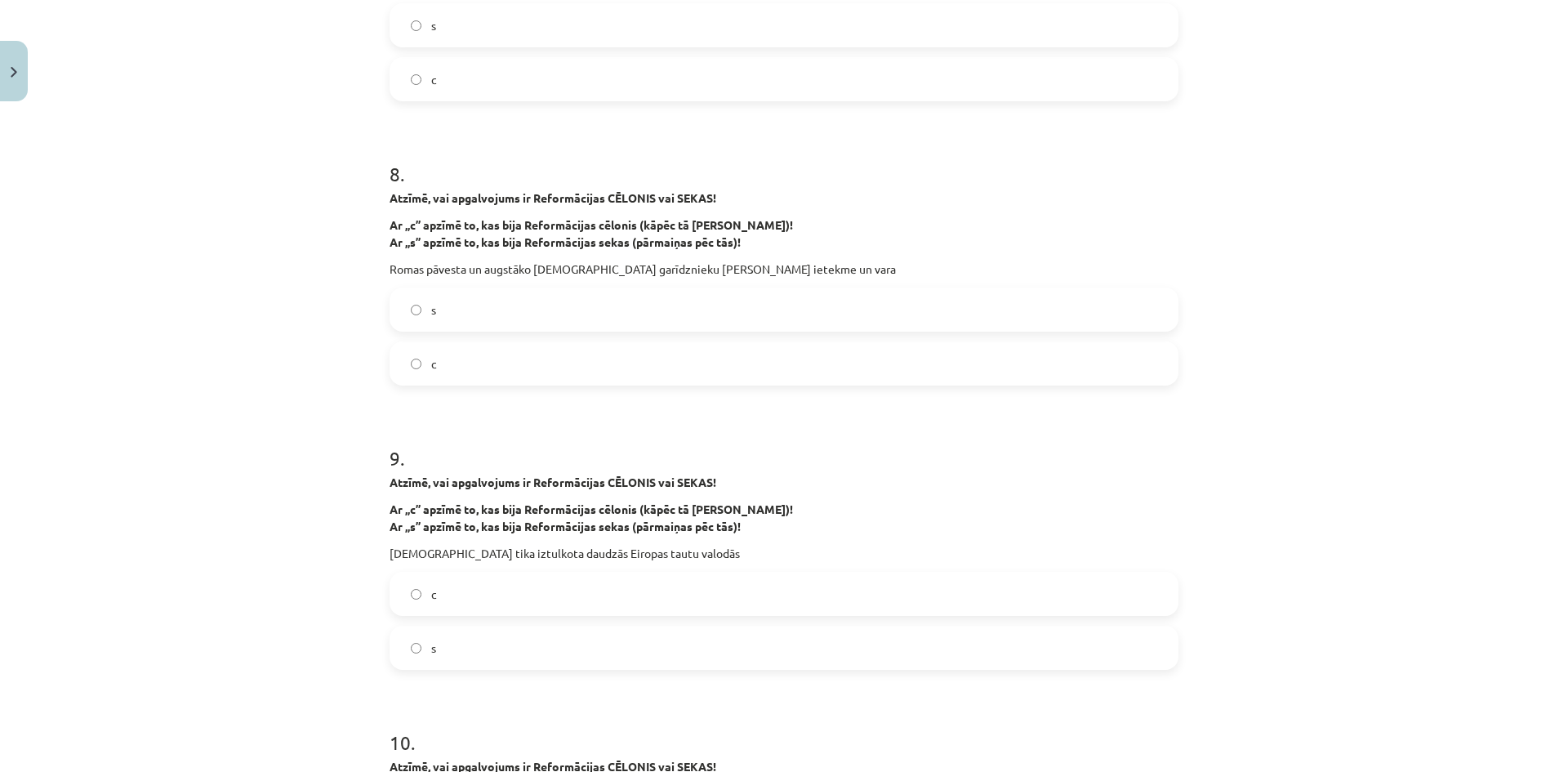
click at [460, 338] on div "s c" at bounding box center [784, 336] width 789 height 98
click at [462, 298] on label "s" at bounding box center [784, 309] width 785 height 40
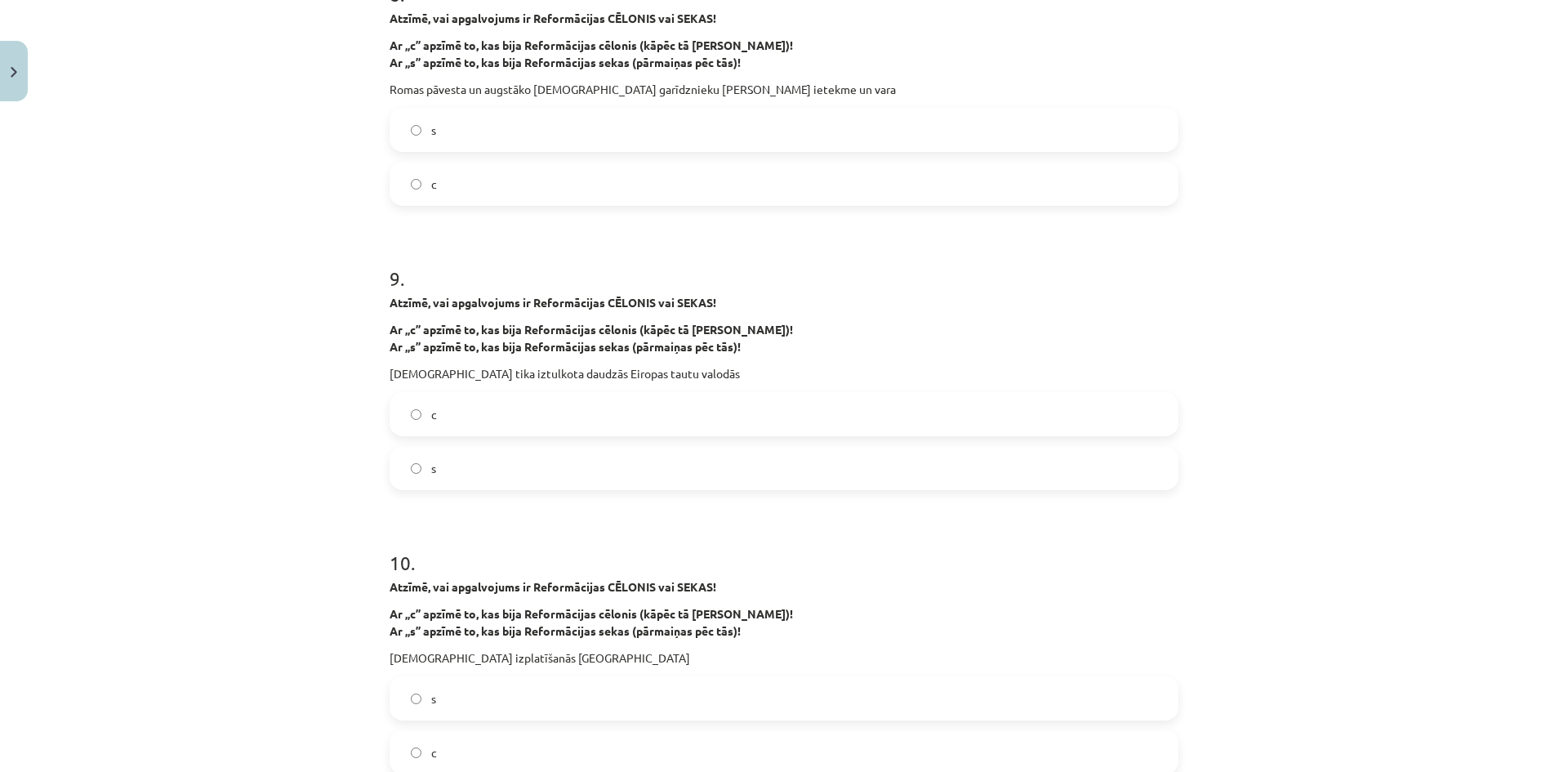
scroll to position [2204, 0]
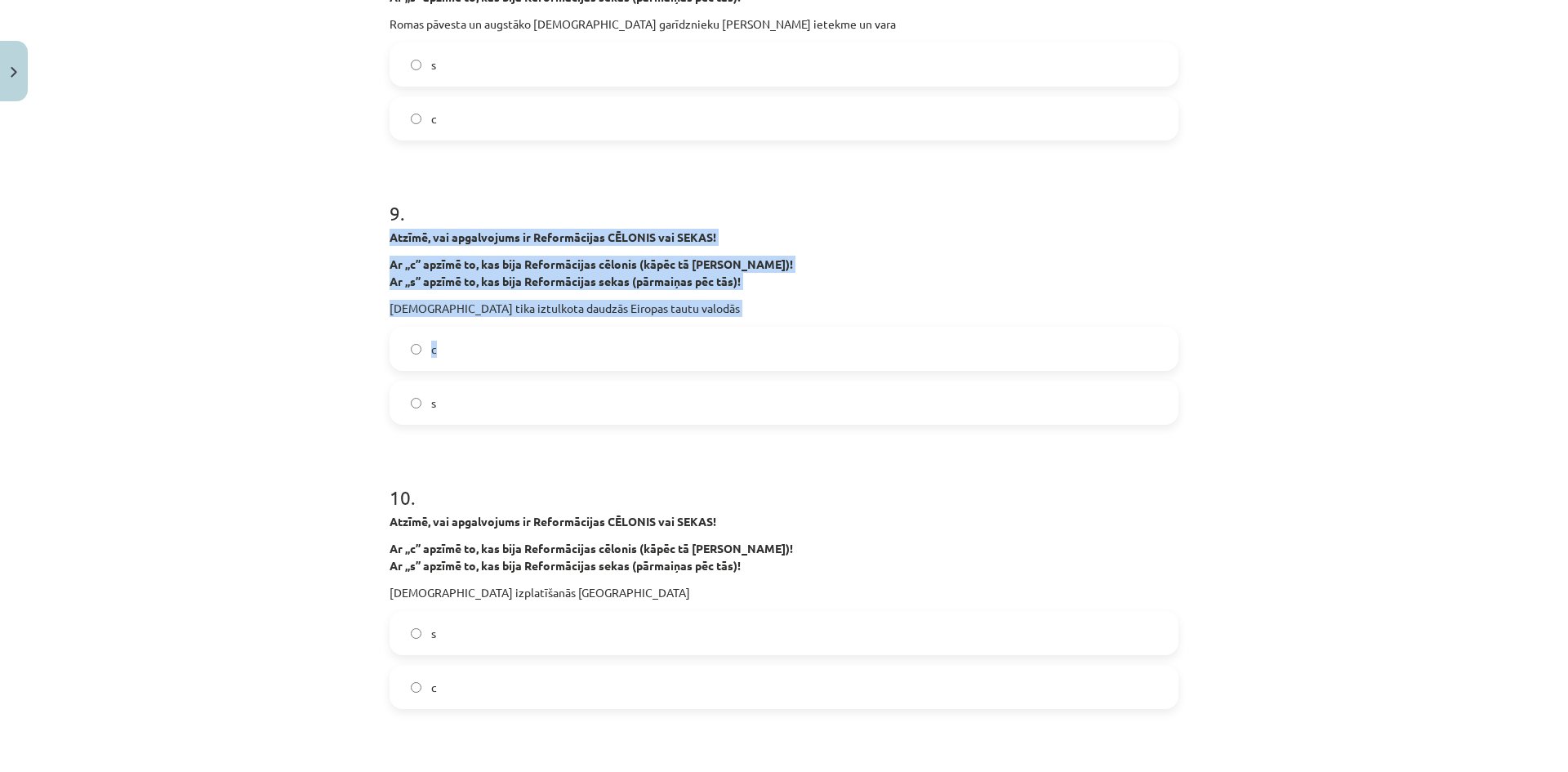
drag, startPoint x: 358, startPoint y: 239, endPoint x: 739, endPoint y: 317, distance: 388.9
click at [738, 319] on div "Mācību tēma: Latvijas un pasaules vēstures 8. klases 1. ieskaites mācību materi…" at bounding box center [784, 386] width 1568 height 772
click at [740, 300] on p "Bībele tika iztulkota daudzās Eiropas tautu valodās" at bounding box center [784, 307] width 789 height 17
drag, startPoint x: 723, startPoint y: 310, endPoint x: 374, endPoint y: 236, distance: 356.8
click at [379, 236] on div "37 XP Saņemsi Grūts 60 pilda Apraksts Uzdevums Palīdzība 1 . Atzīmē, vai apgalv…" at bounding box center [784, 283] width 808 height 4759
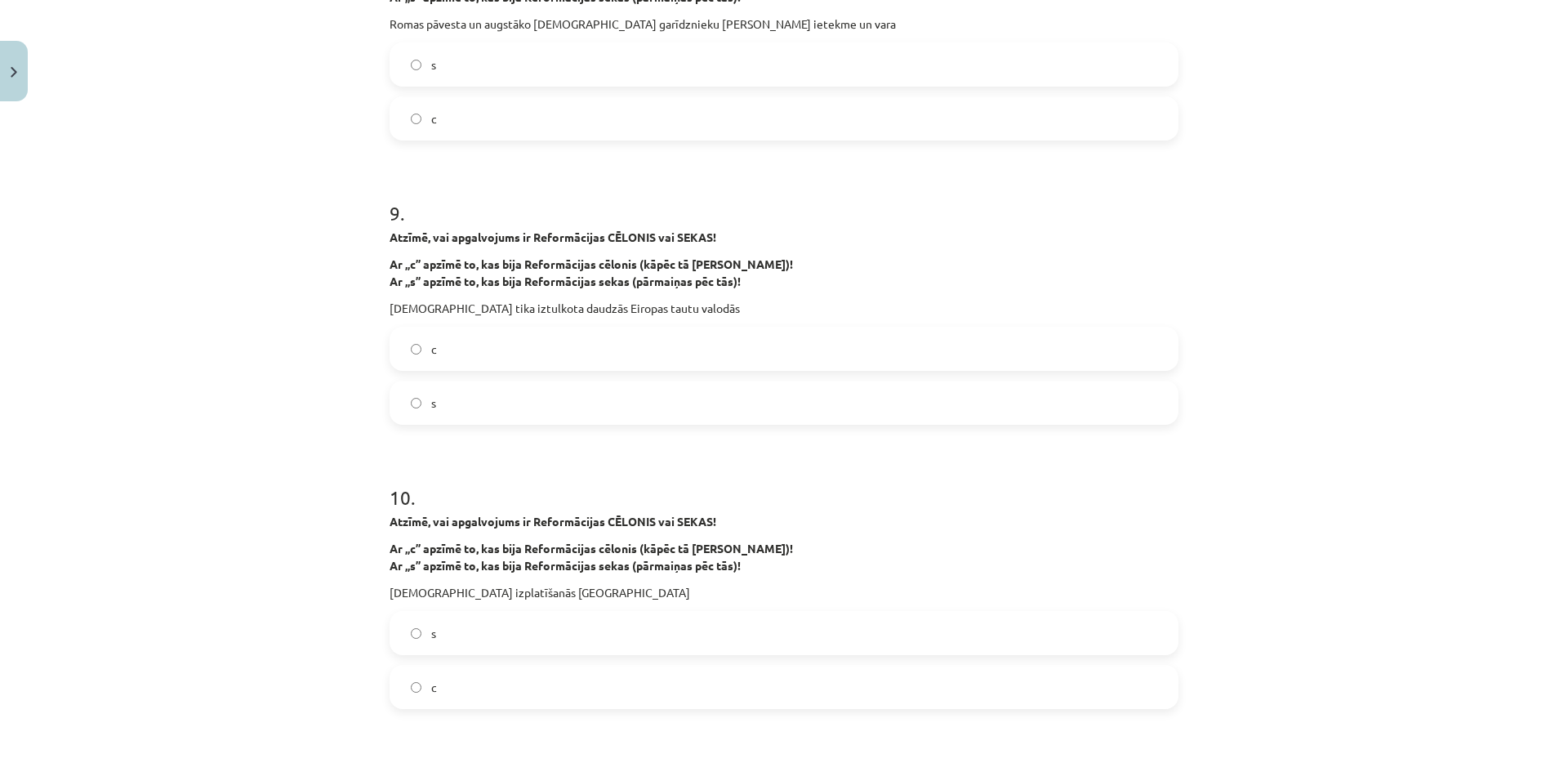
click at [456, 401] on label "s" at bounding box center [784, 402] width 785 height 40
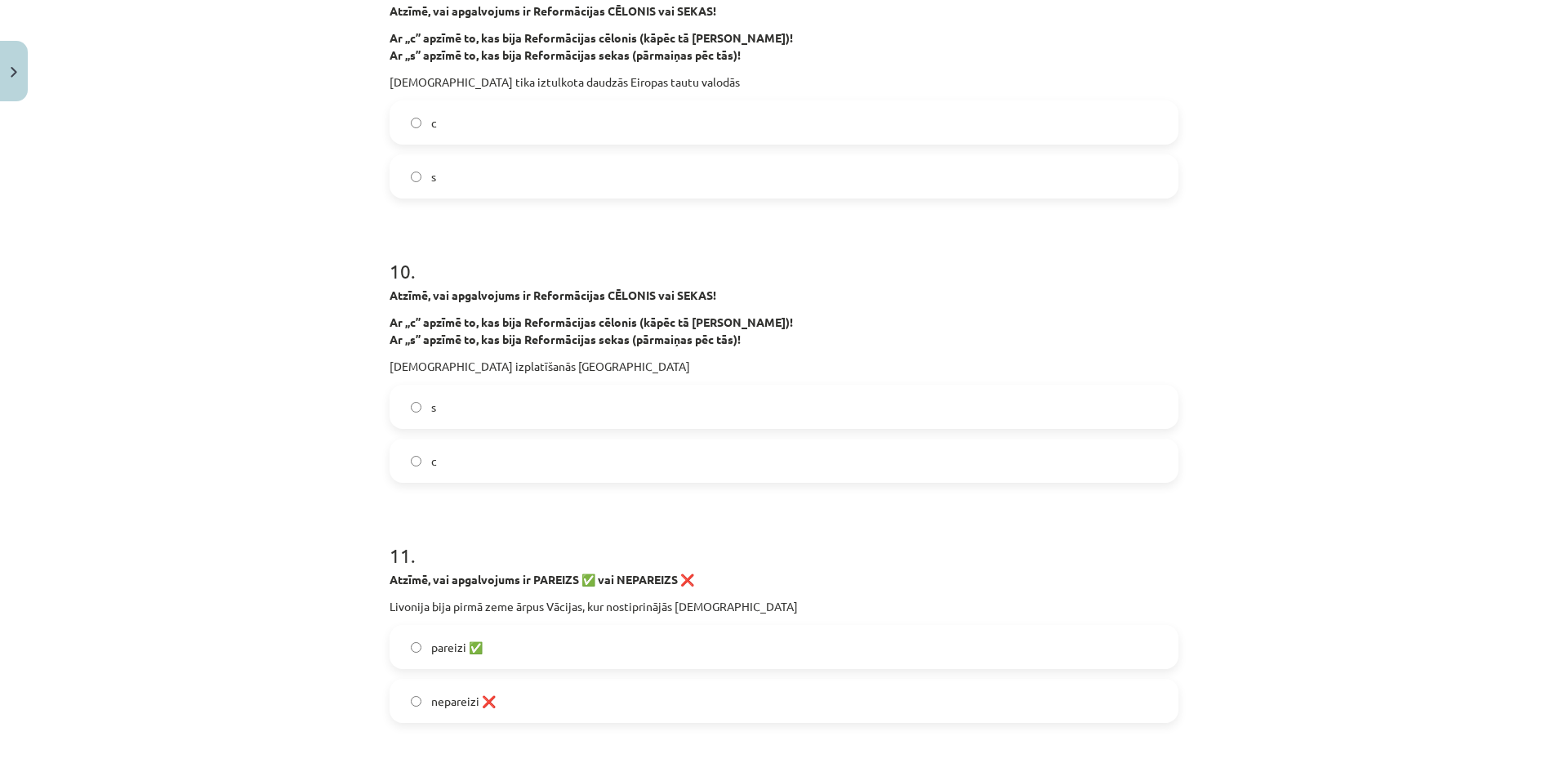
scroll to position [2531, 0]
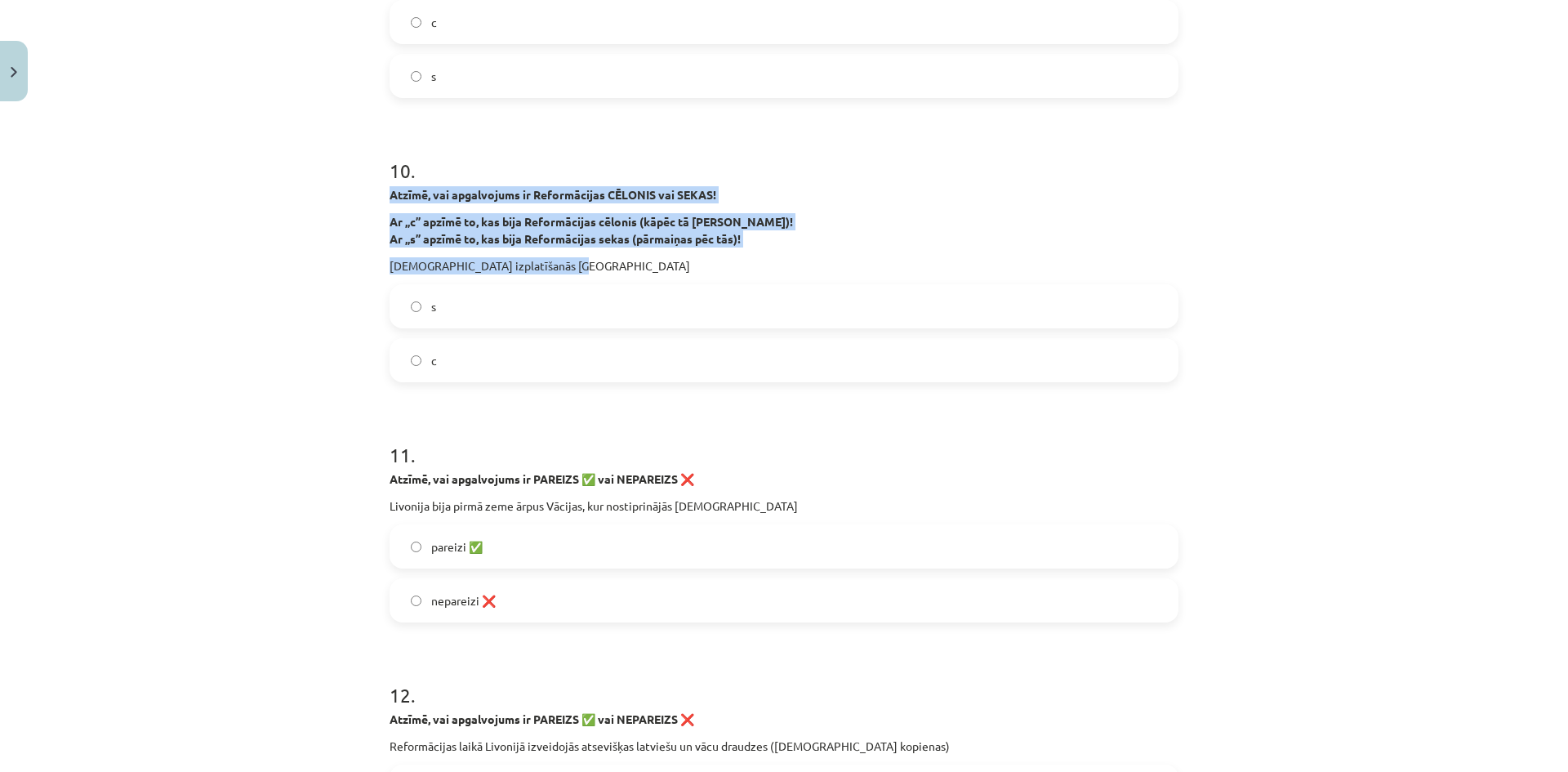
drag, startPoint x: 357, startPoint y: 188, endPoint x: 755, endPoint y: 266, distance: 405.6
click at [755, 268] on div "Mācību tēma: Latvijas un pasaules vēstures 8. klases 1. ieskaites mācību materi…" at bounding box center [784, 386] width 1568 height 772
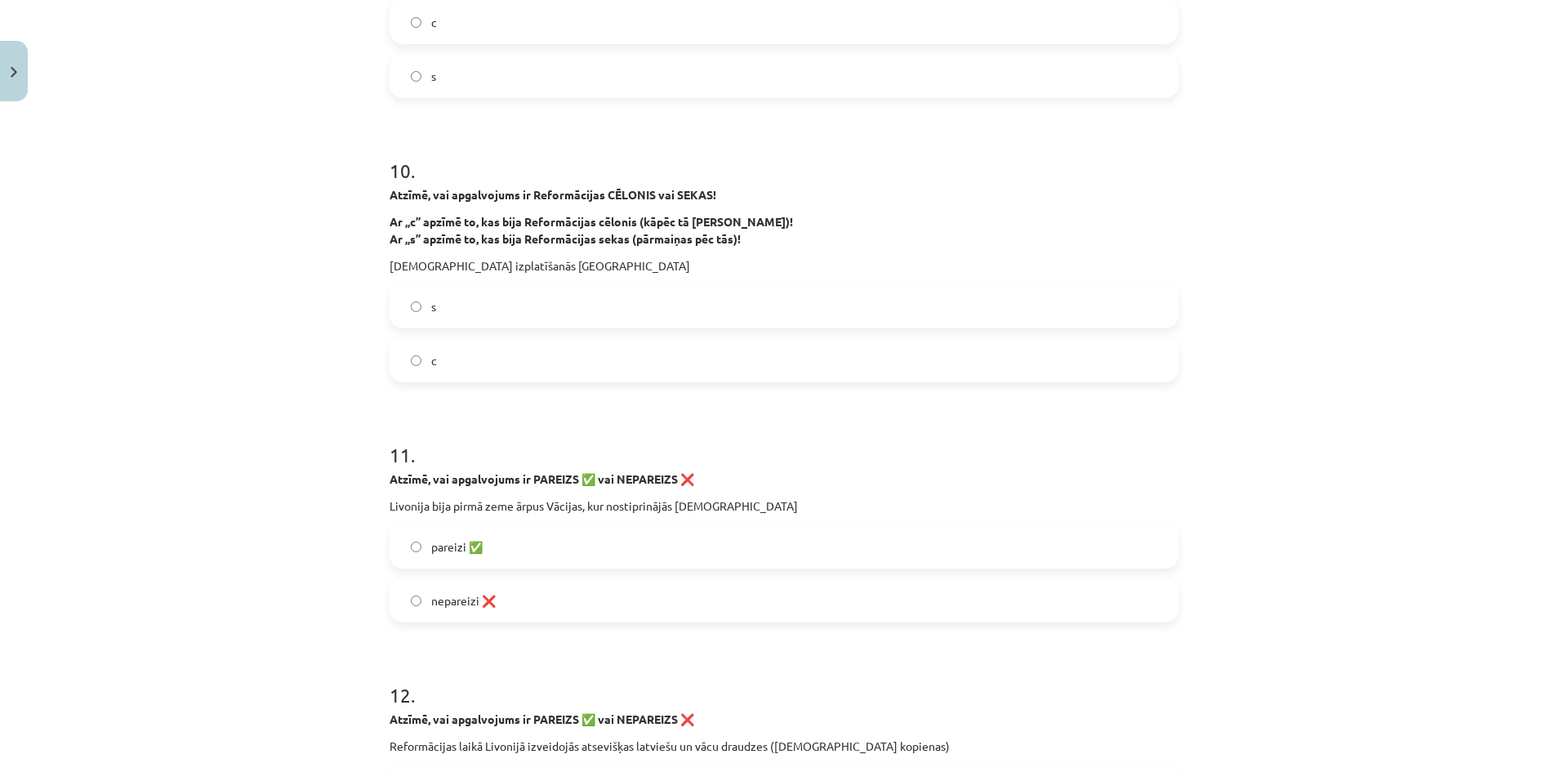
click at [467, 321] on label "s" at bounding box center [784, 306] width 785 height 40
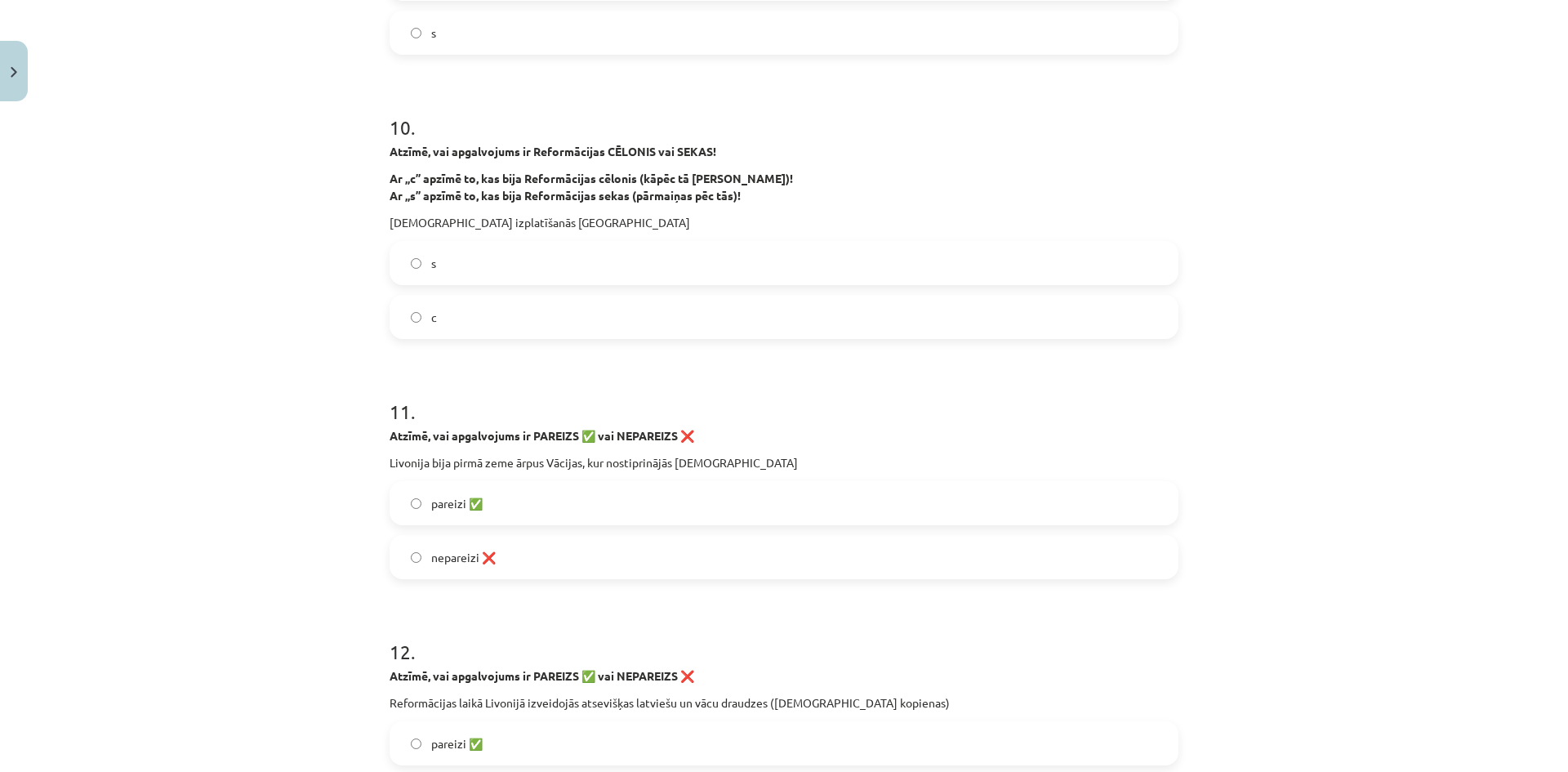
scroll to position [2776, 0]
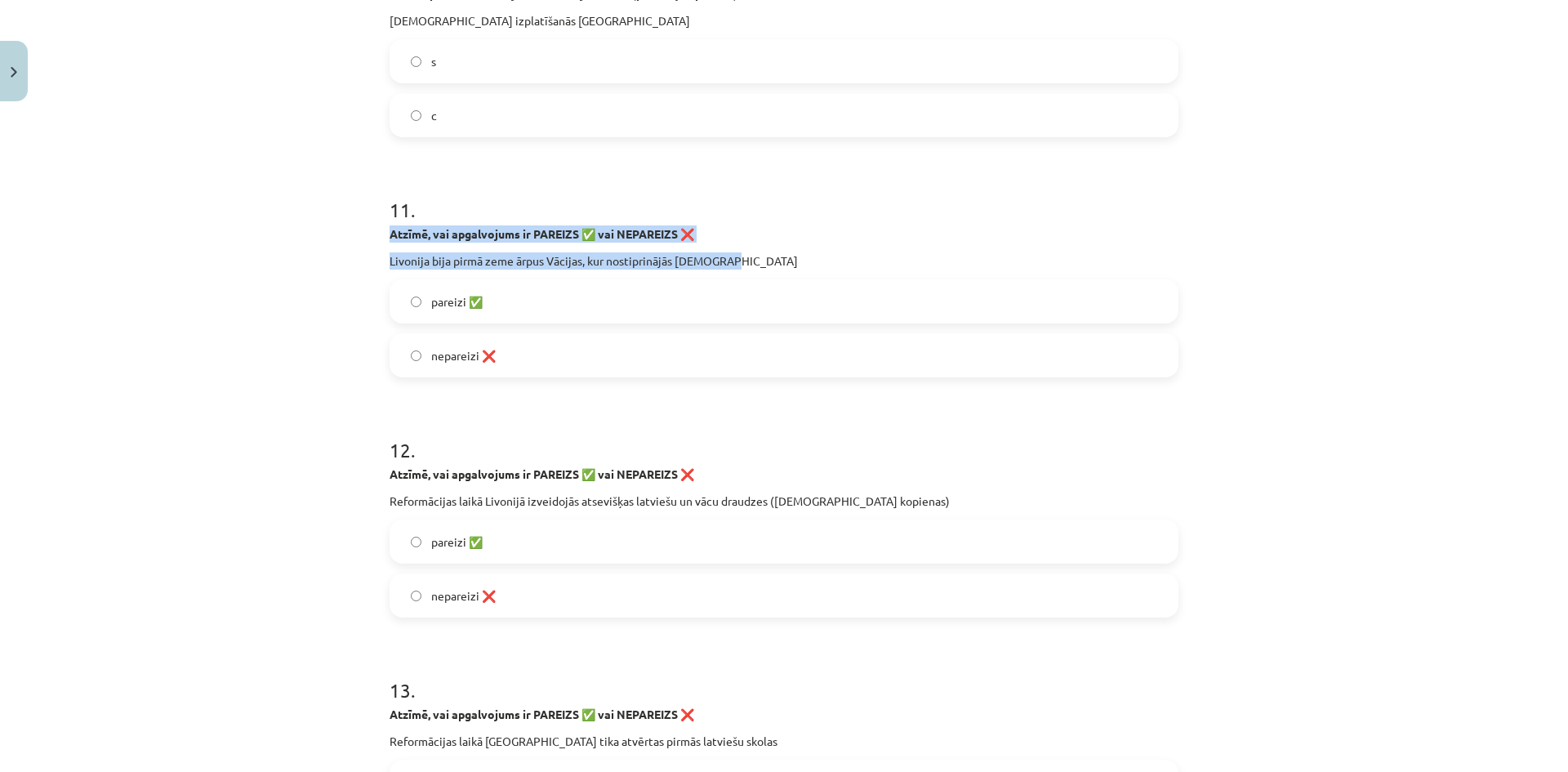
drag, startPoint x: 356, startPoint y: 233, endPoint x: 824, endPoint y: 268, distance: 469.3
click at [824, 268] on div "Mācību tēma: Latvijas un pasaules vēstures 8. klases 1. ieskaites mācību materi…" at bounding box center [784, 386] width 1568 height 772
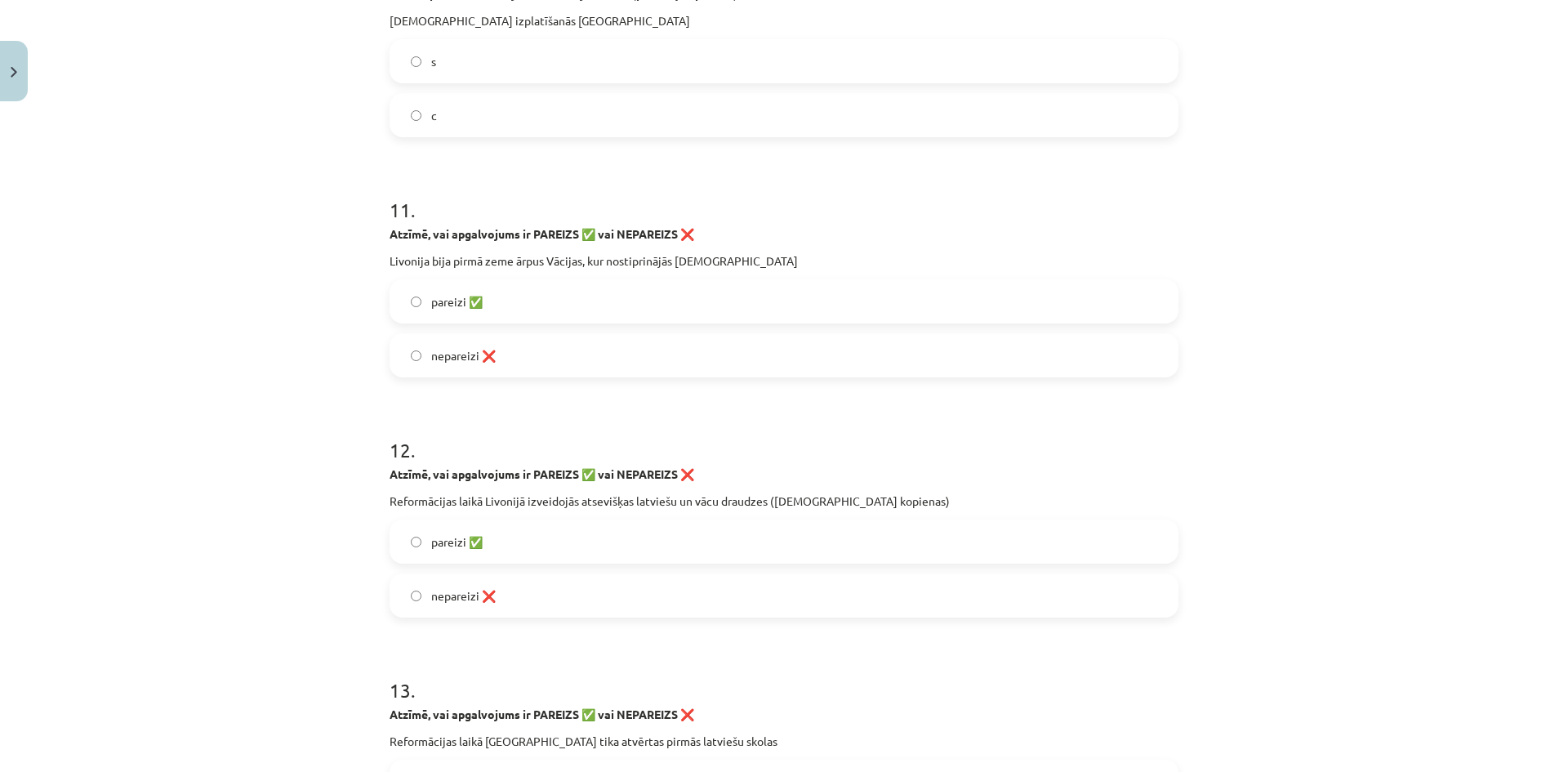
click at [474, 300] on span "pareizi ✅" at bounding box center [457, 301] width 51 height 17
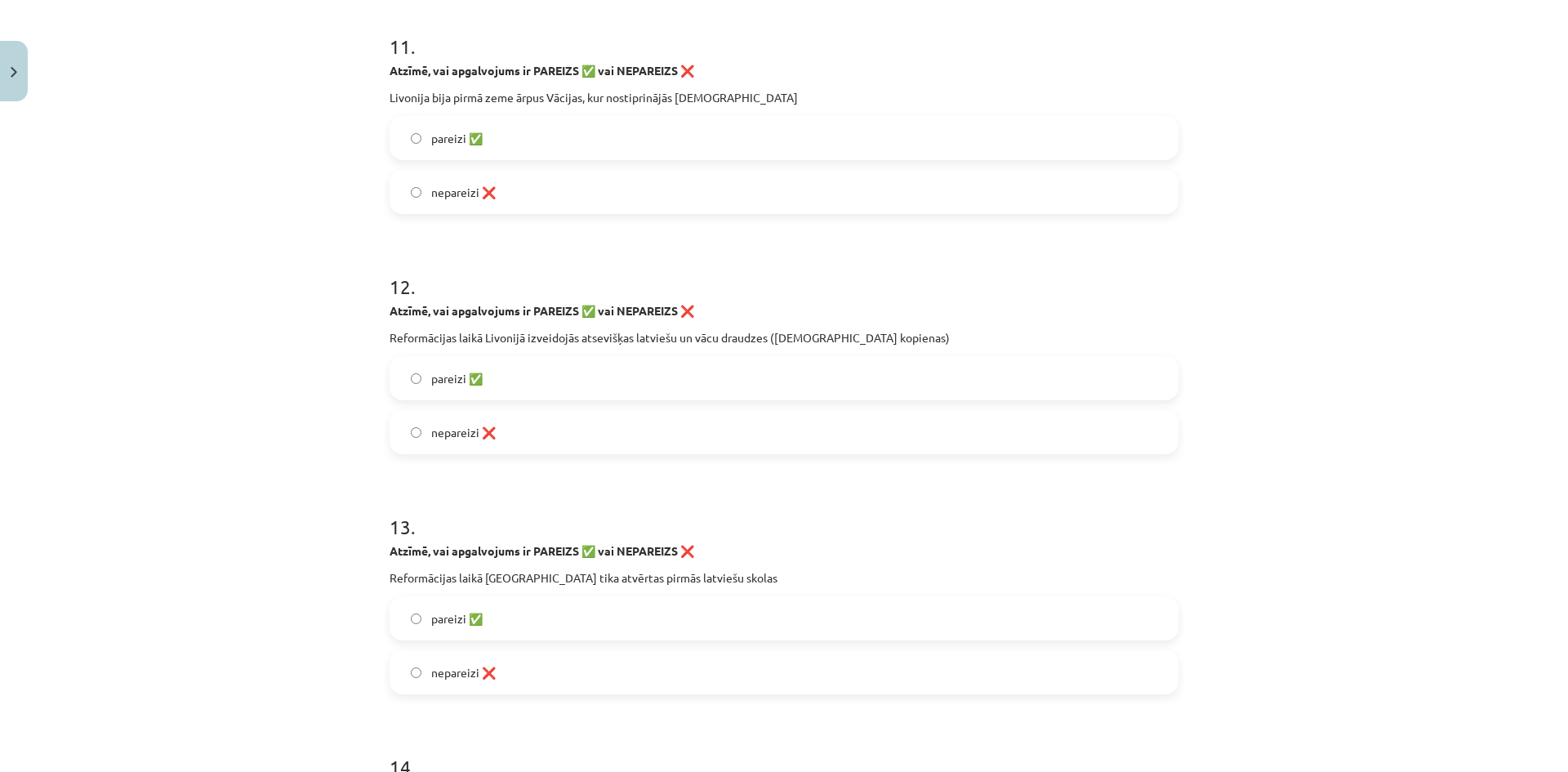
click at [447, 431] on span "nepareizi ❌" at bounding box center [463, 431] width 64 height 17
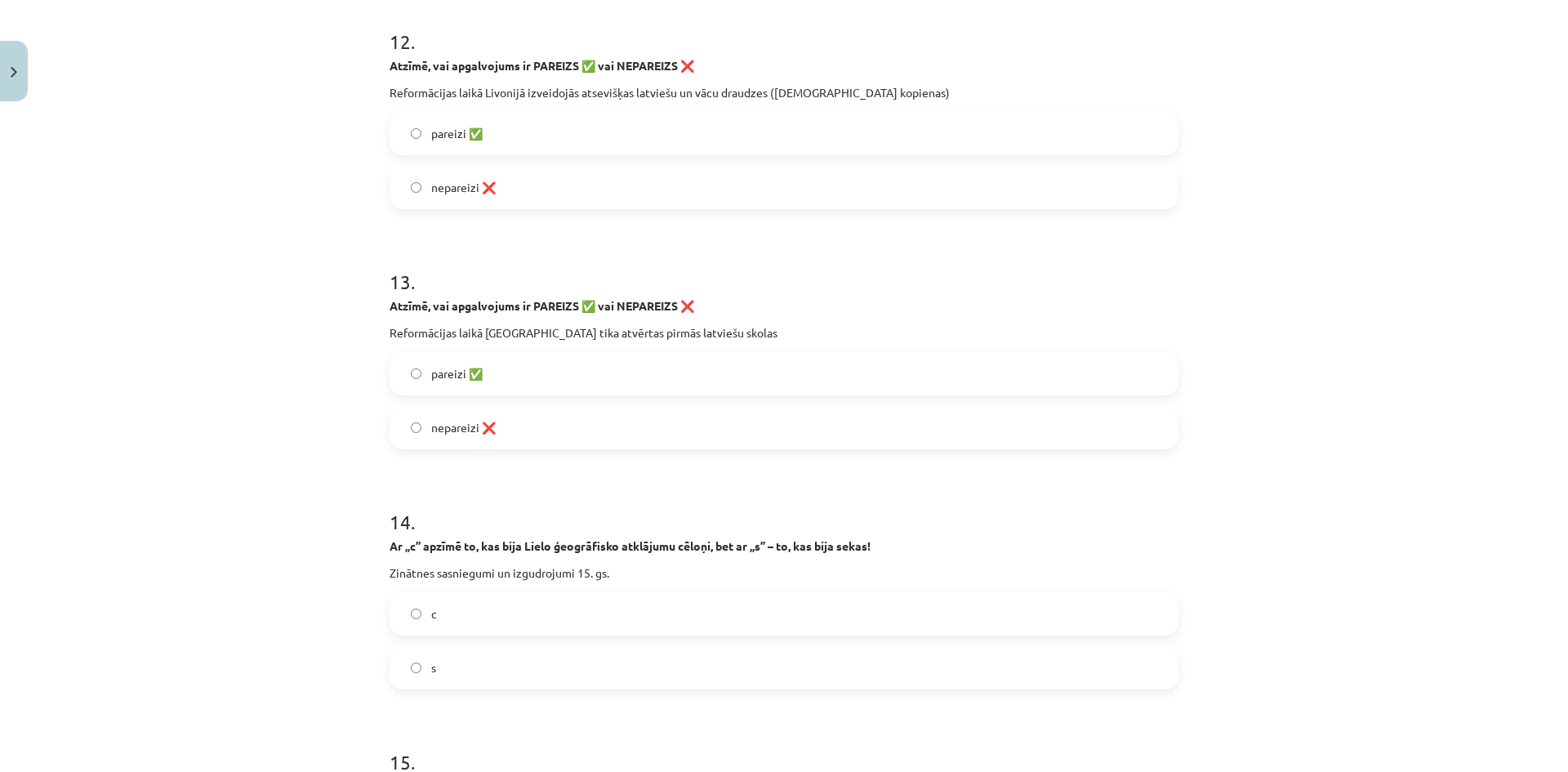
click at [461, 430] on span "nepareizi ❌" at bounding box center [463, 427] width 64 height 17
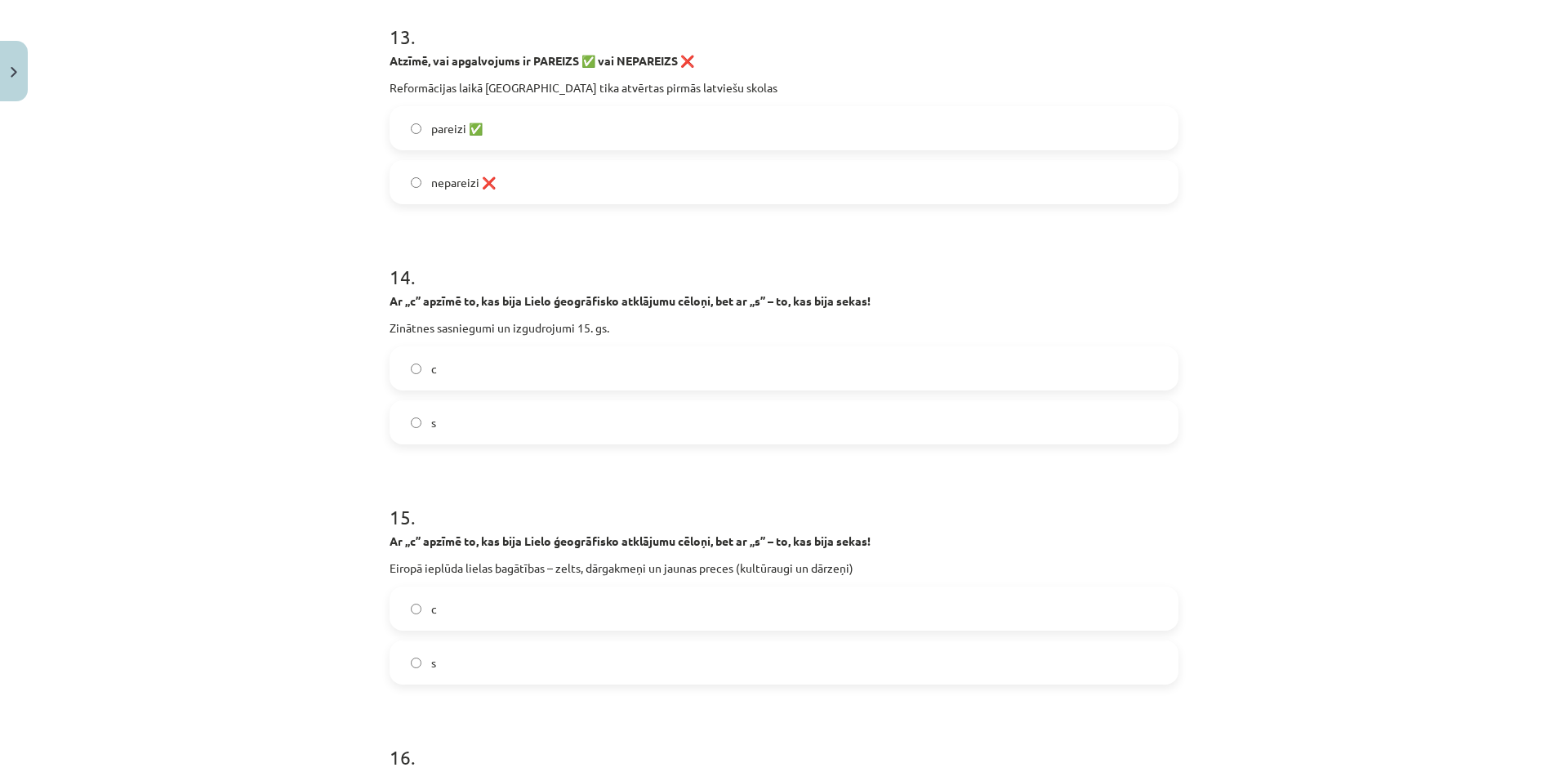
click at [457, 384] on label "c" at bounding box center [784, 368] width 785 height 40
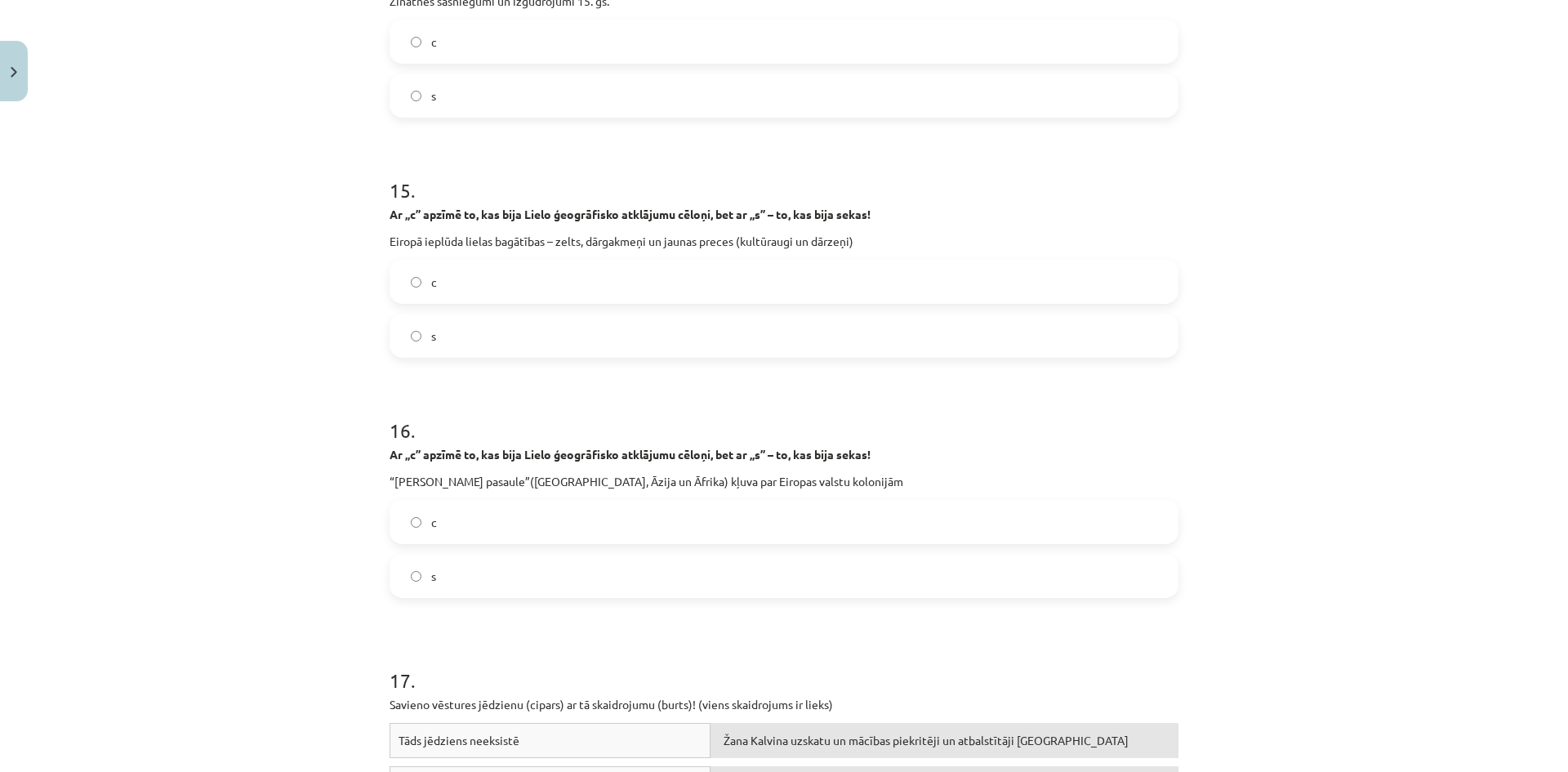
click at [462, 339] on label "s" at bounding box center [784, 335] width 785 height 40
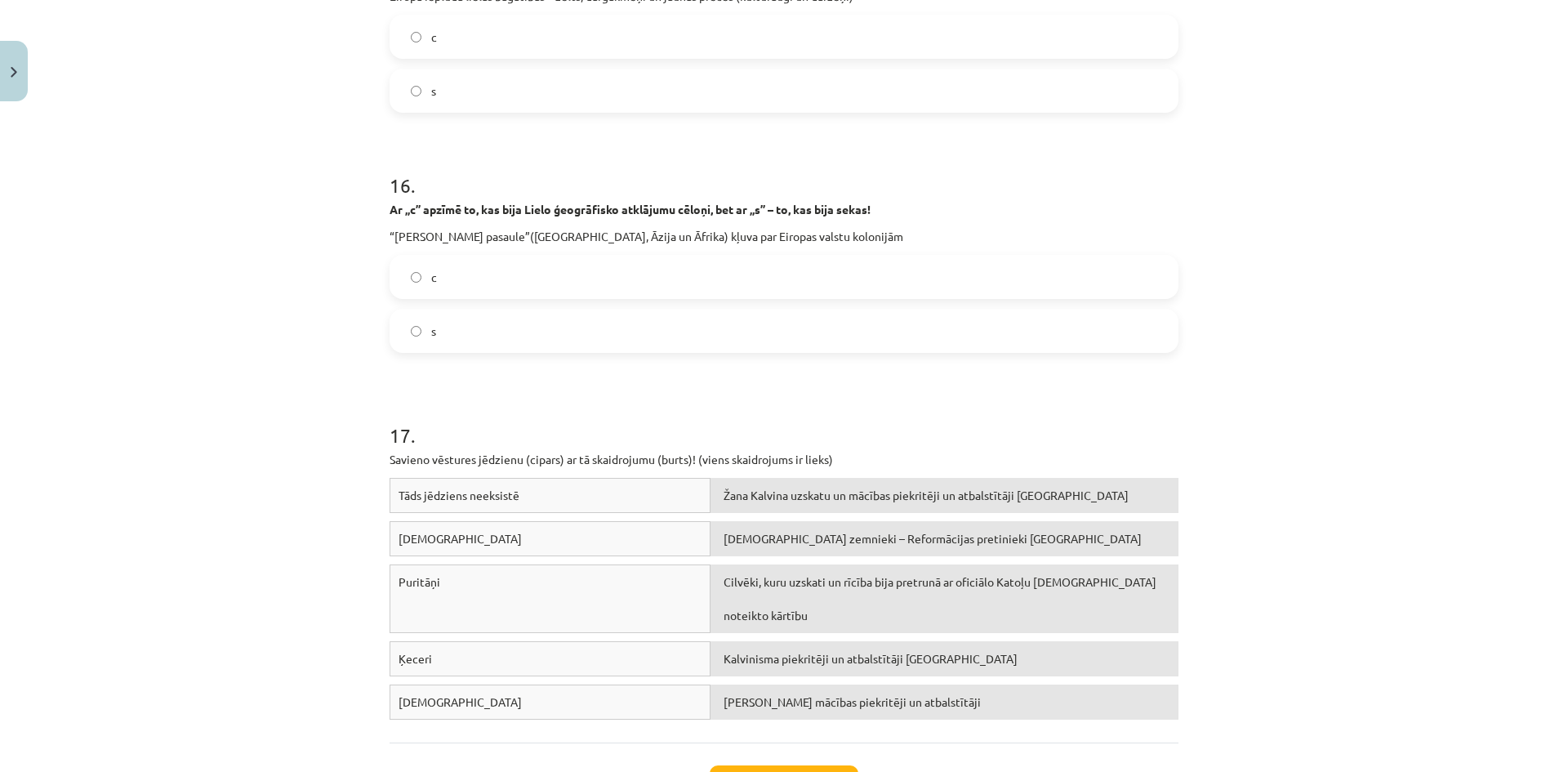
click at [464, 281] on label "c" at bounding box center [784, 276] width 785 height 40
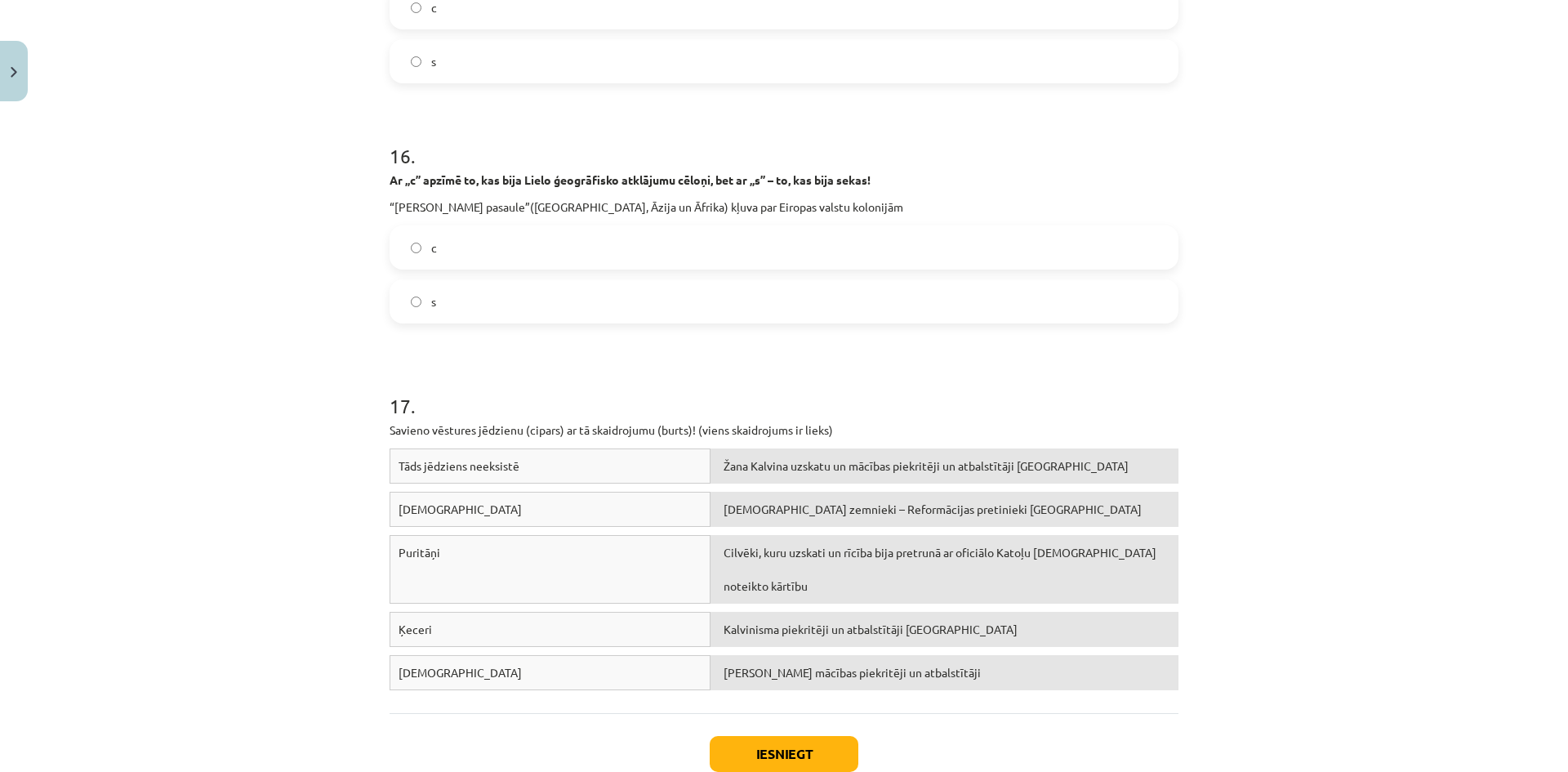
scroll to position [4131, 0]
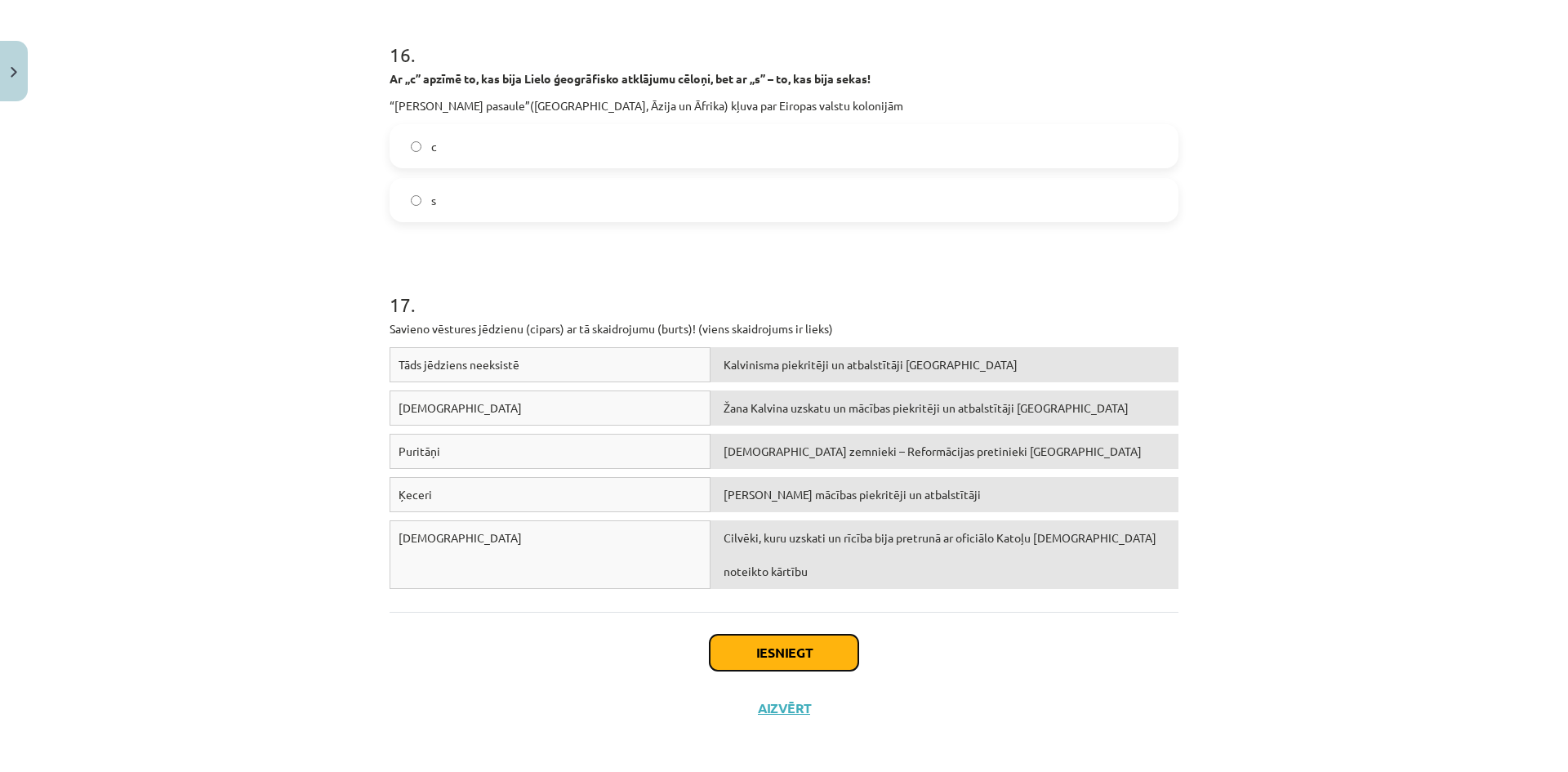
click at [812, 635] on button "Iesniegt" at bounding box center [784, 652] width 149 height 36
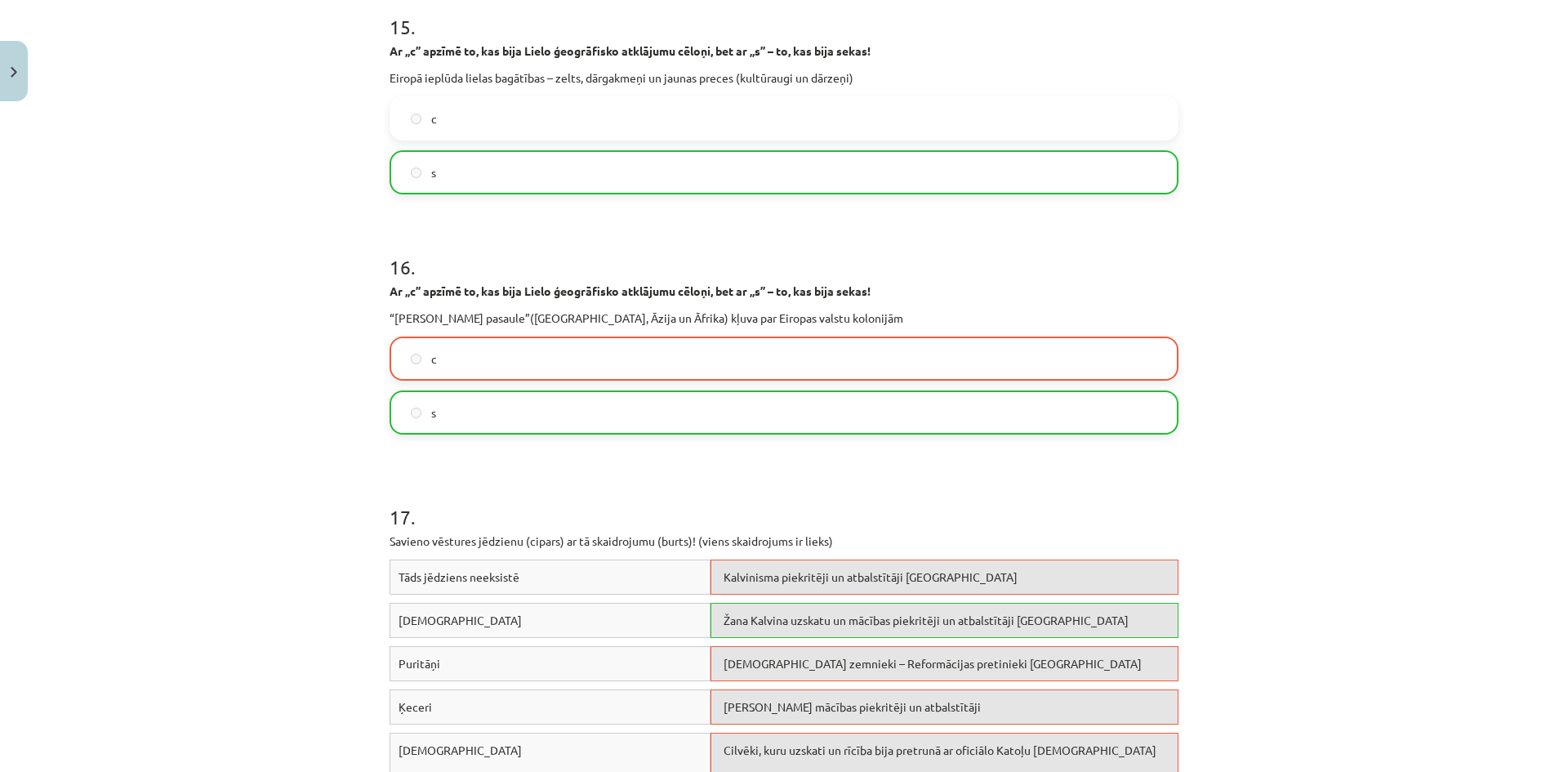
scroll to position [4403, 0]
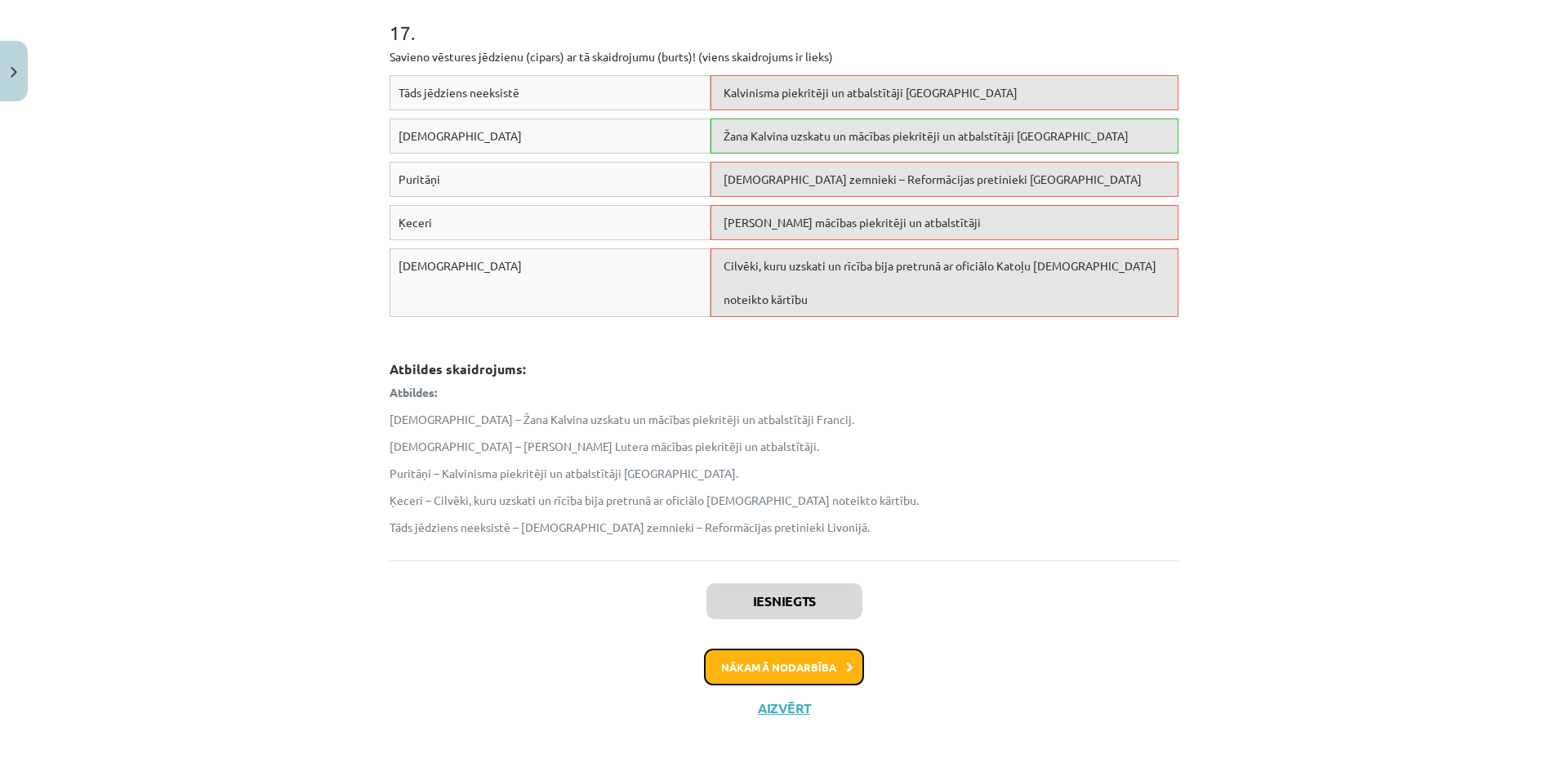
click at [765, 663] on button "Nākamā nodarbība" at bounding box center [784, 666] width 160 height 38
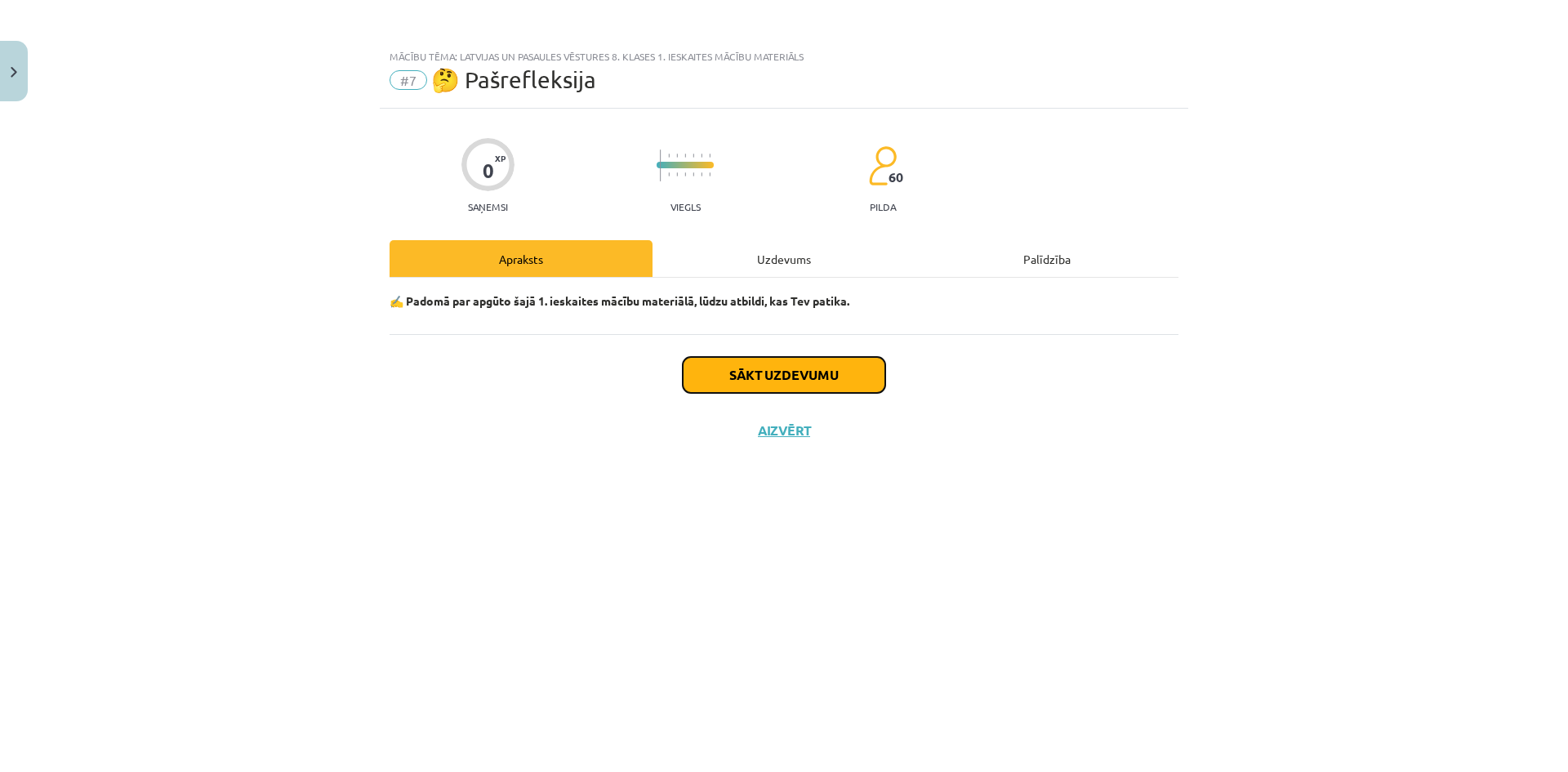
click at [814, 379] on button "Sākt uzdevumu" at bounding box center [784, 374] width 202 height 36
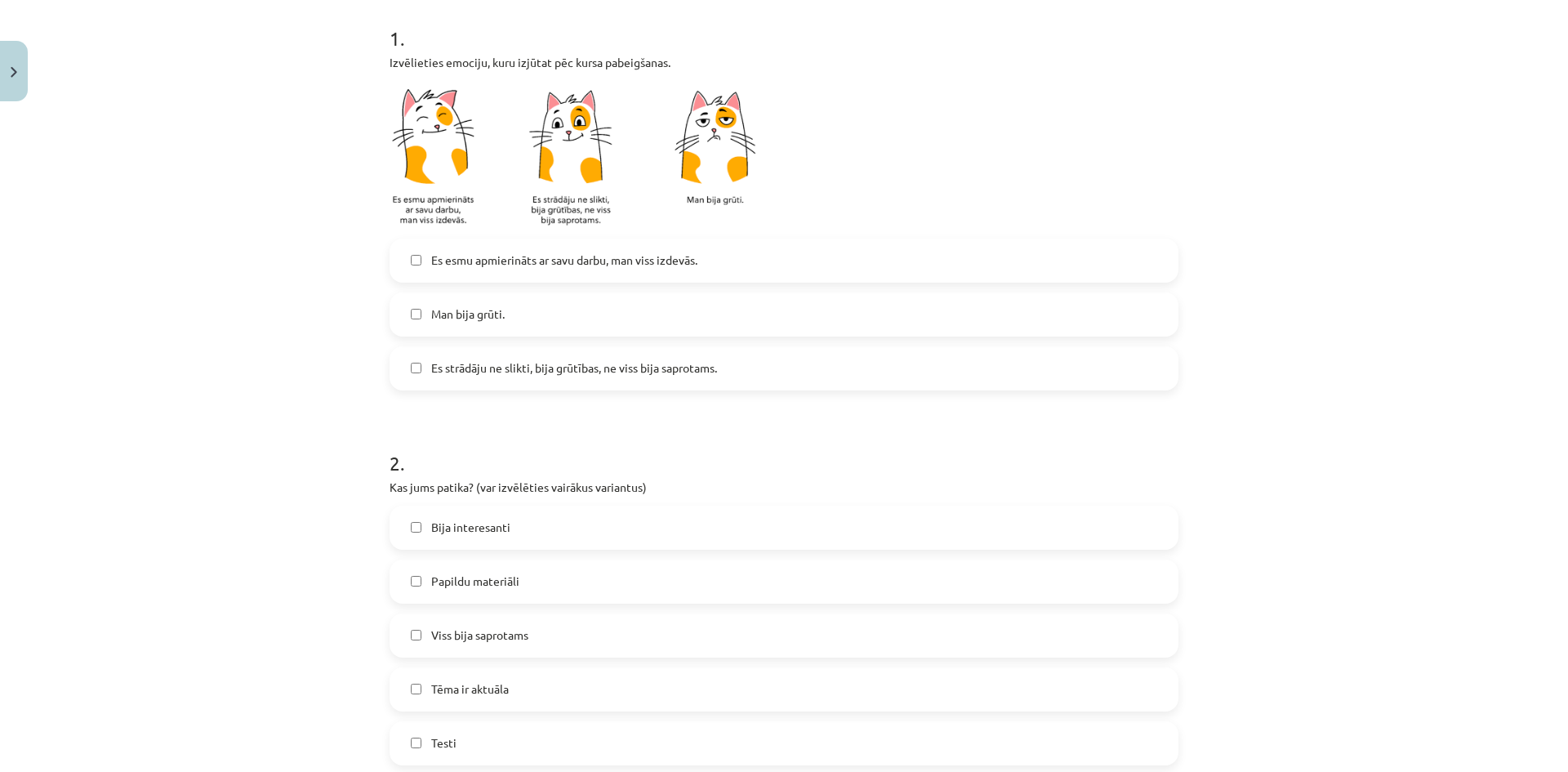
scroll to position [245, 0]
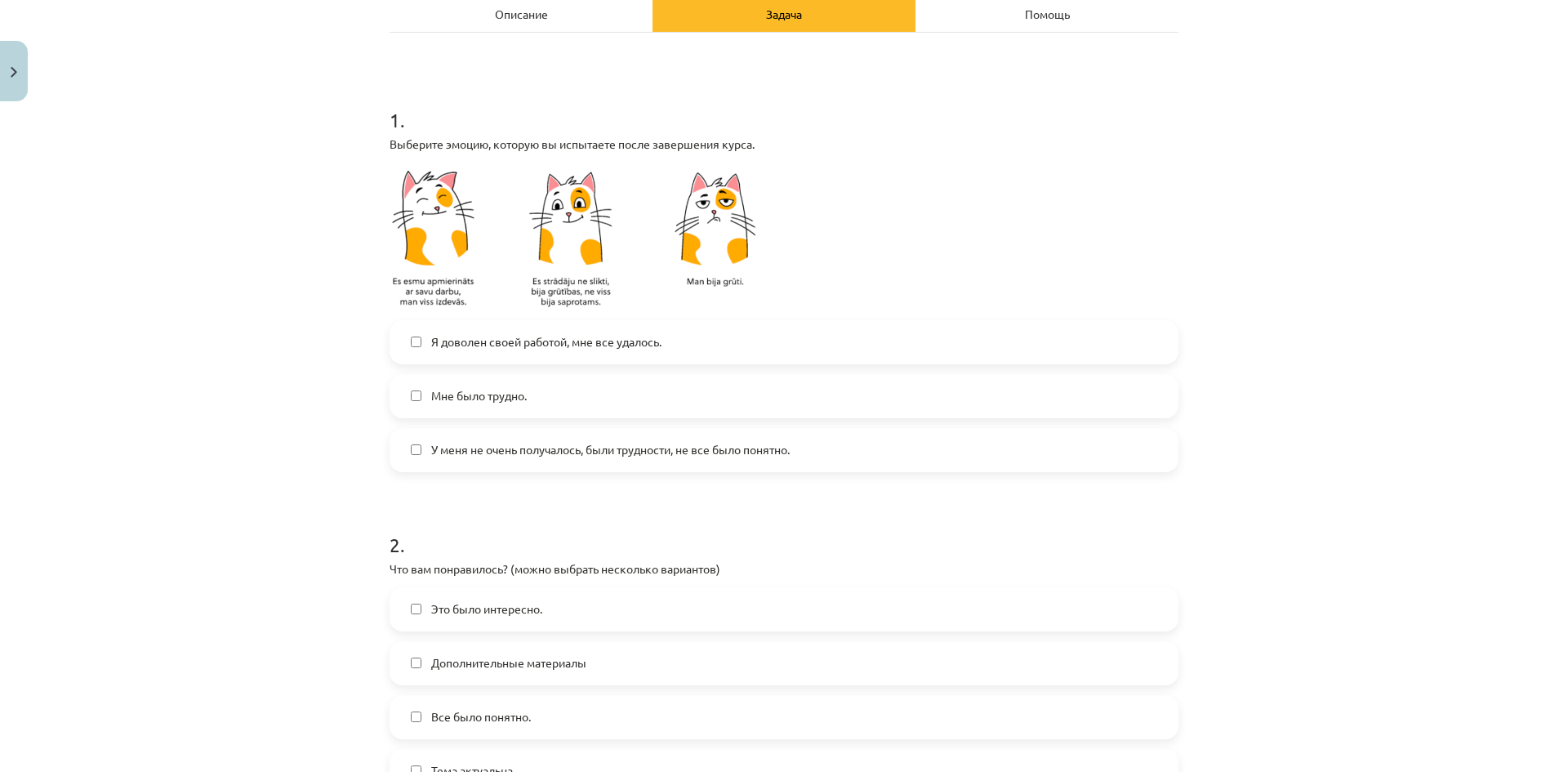
click at [487, 463] on label "У меня не очень получалось, были трудности, не все было понятно." at bounding box center [784, 450] width 785 height 40
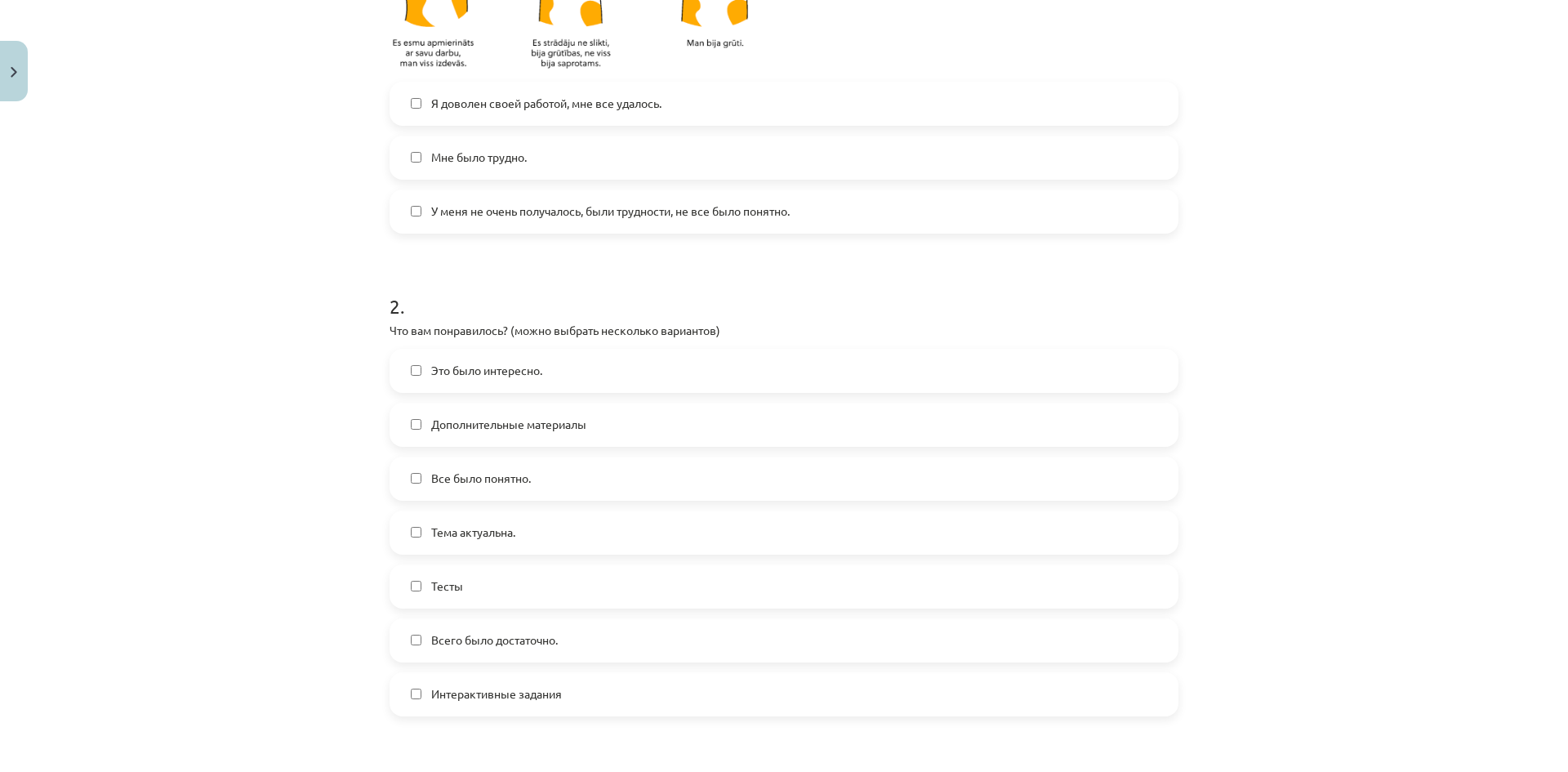
scroll to position [490, 0]
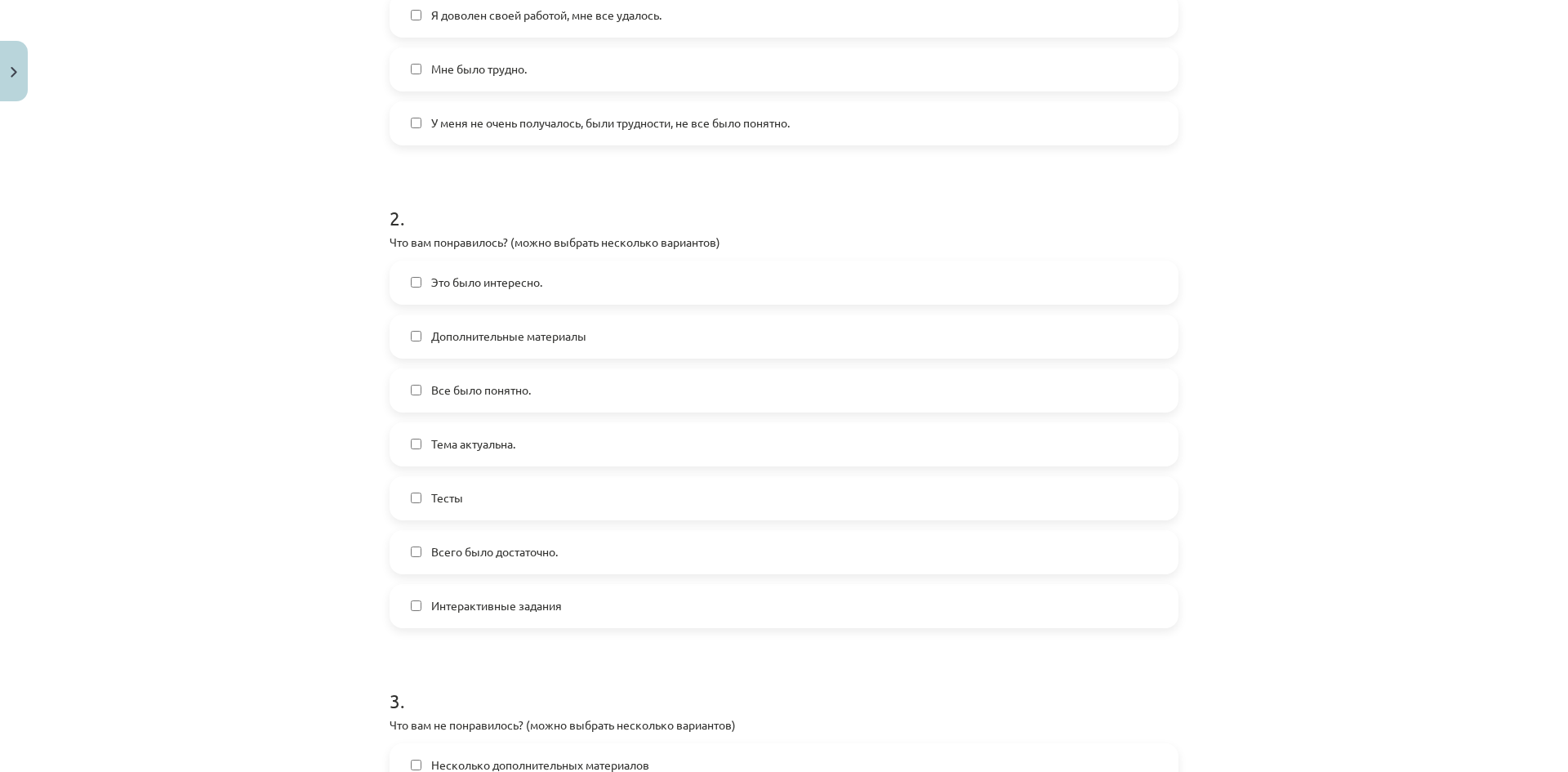
click at [539, 284] on label "Это было интересно." at bounding box center [784, 283] width 785 height 40
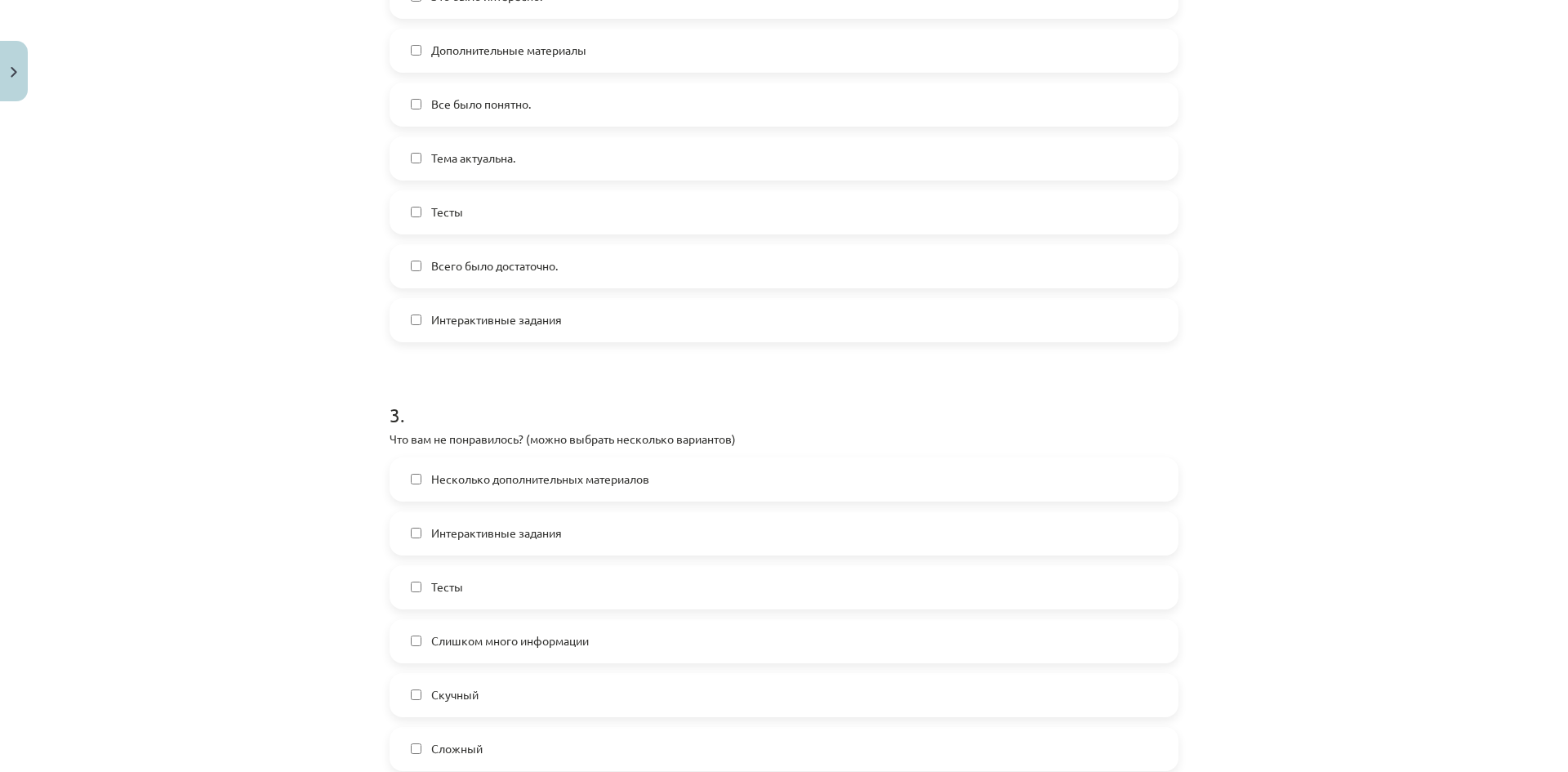
scroll to position [980, 0]
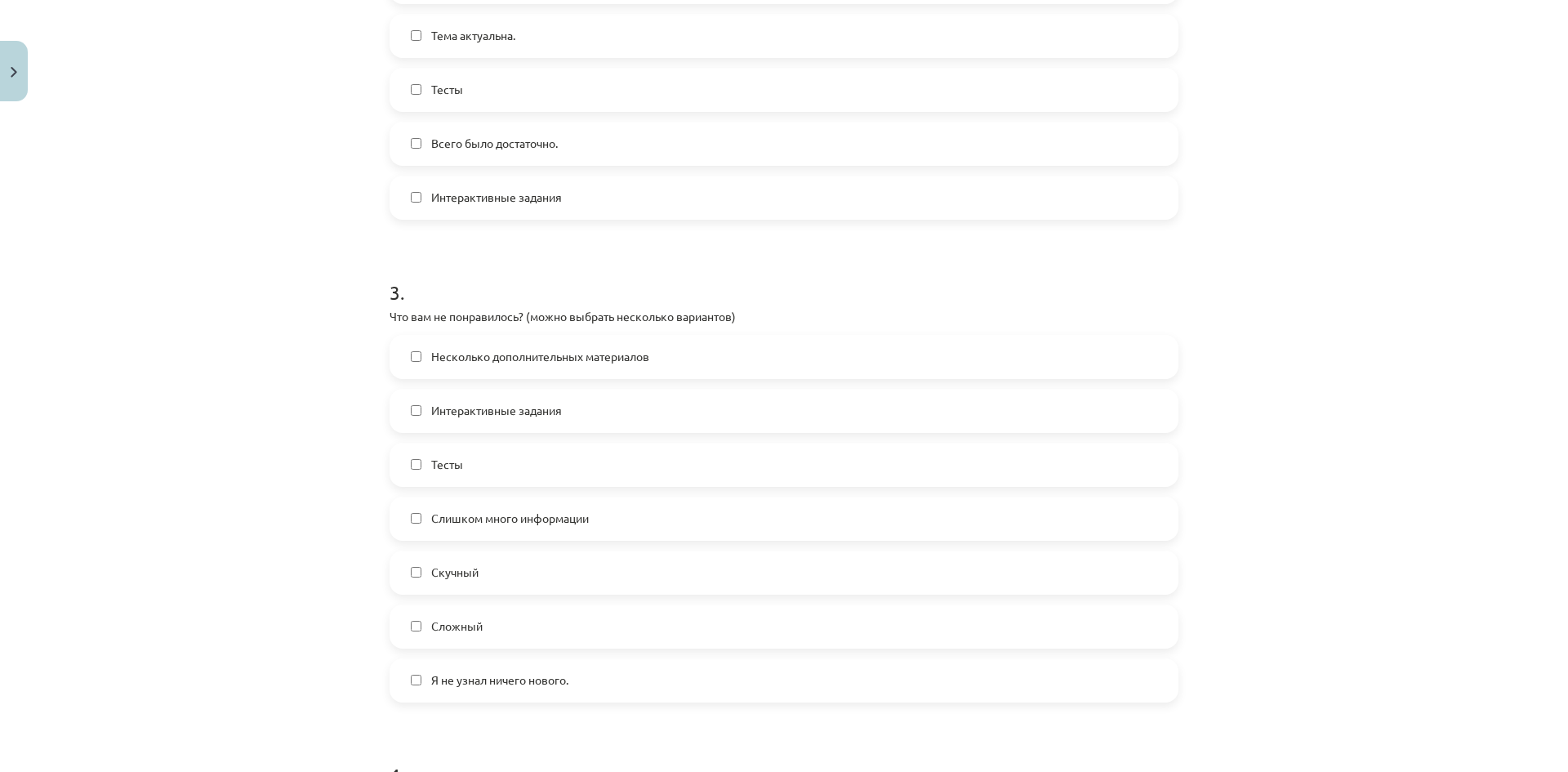
click at [484, 481] on label "Тесты" at bounding box center [784, 465] width 785 height 40
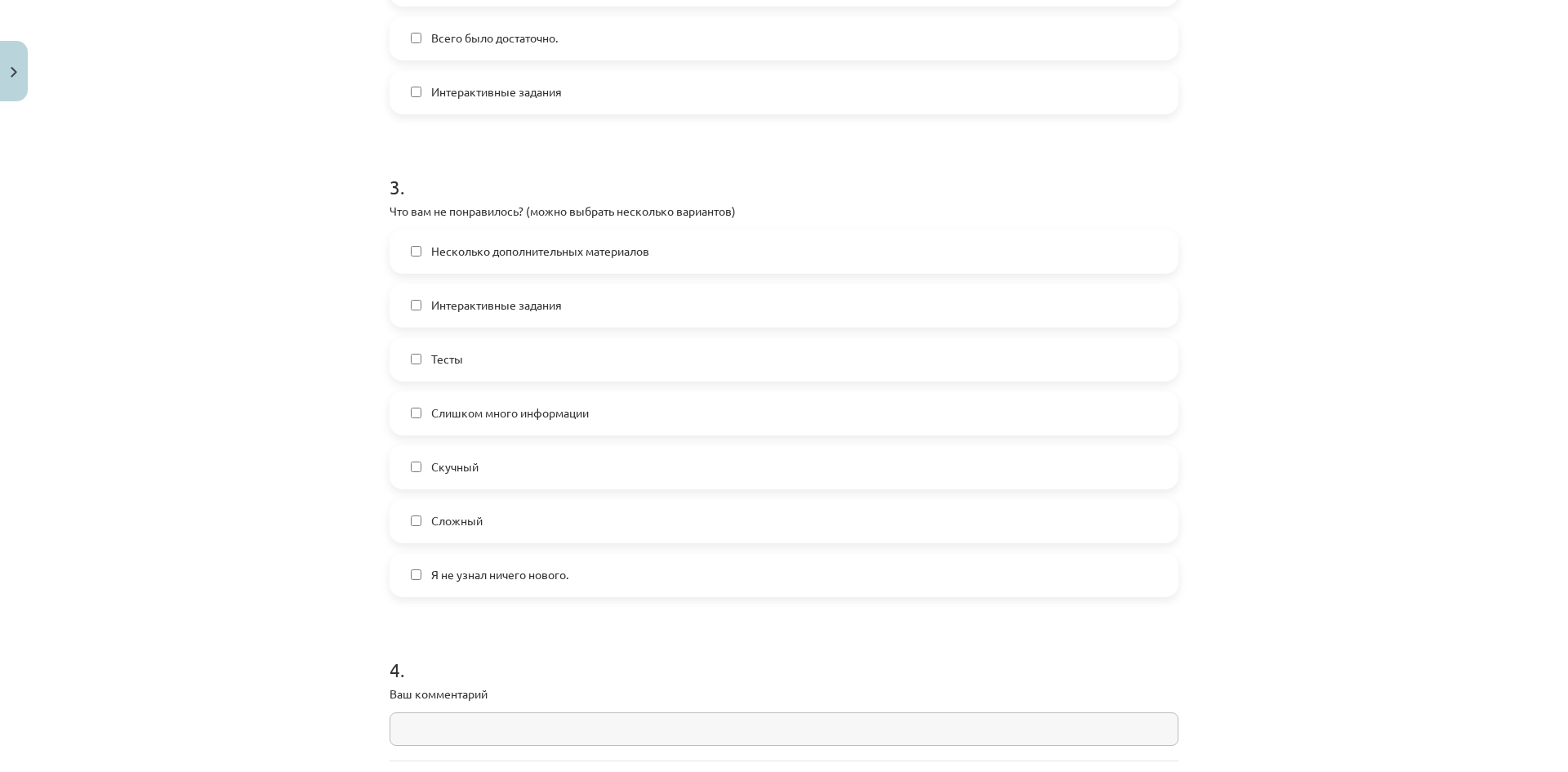
scroll to position [1143, 0]
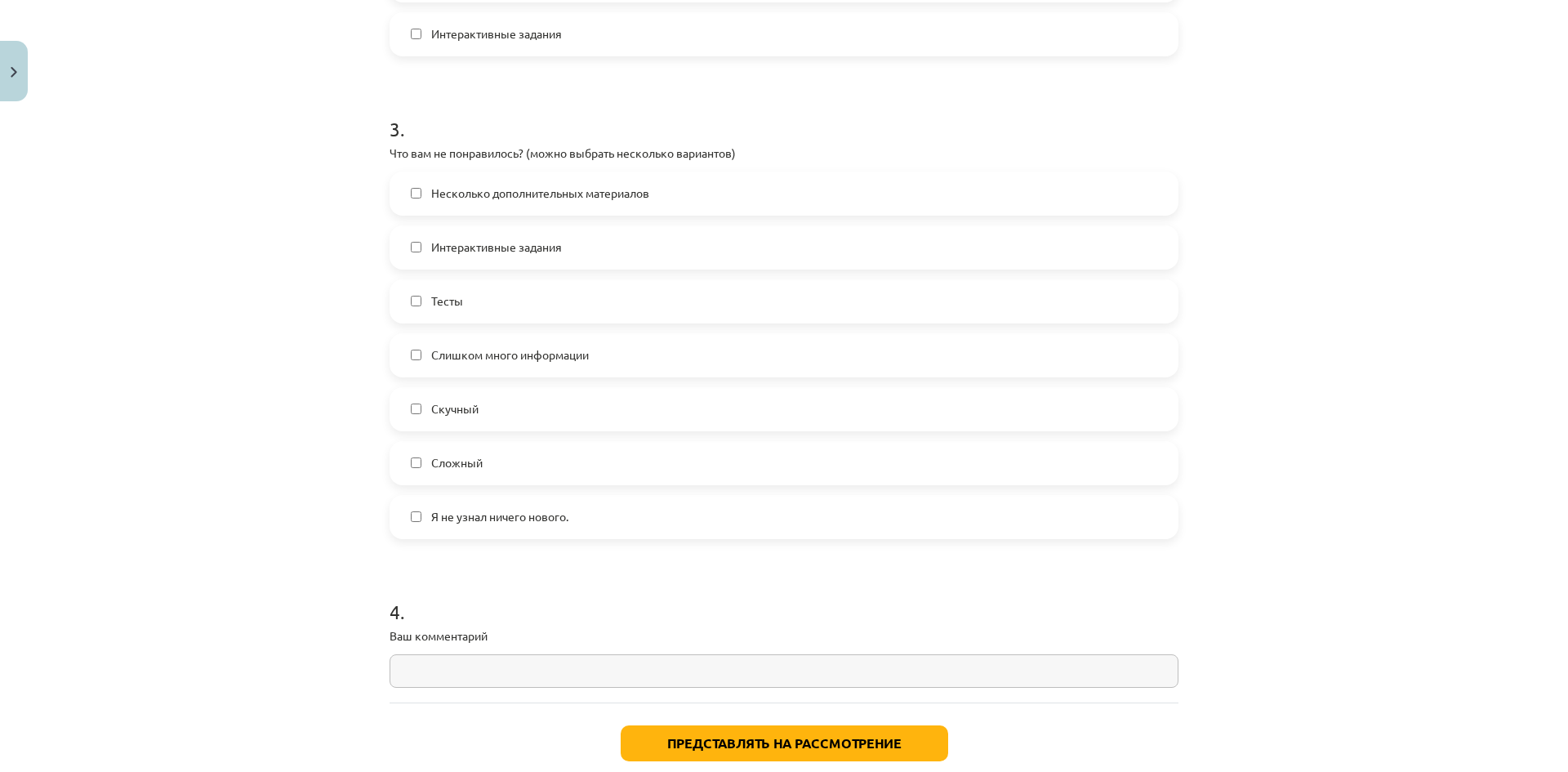
click at [470, 470] on span "Сложный" at bounding box center [457, 462] width 51 height 17
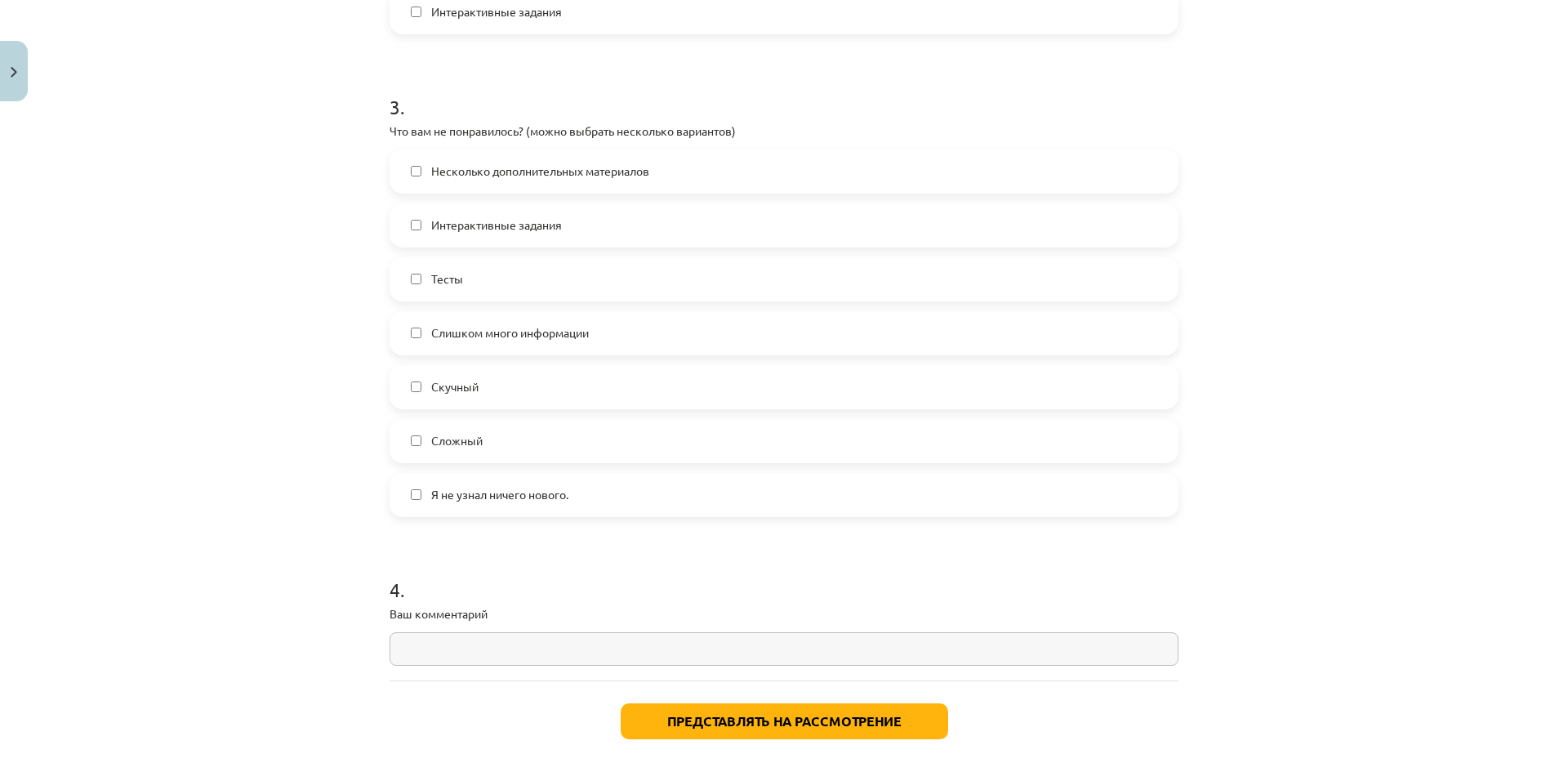
scroll to position [1239, 0]
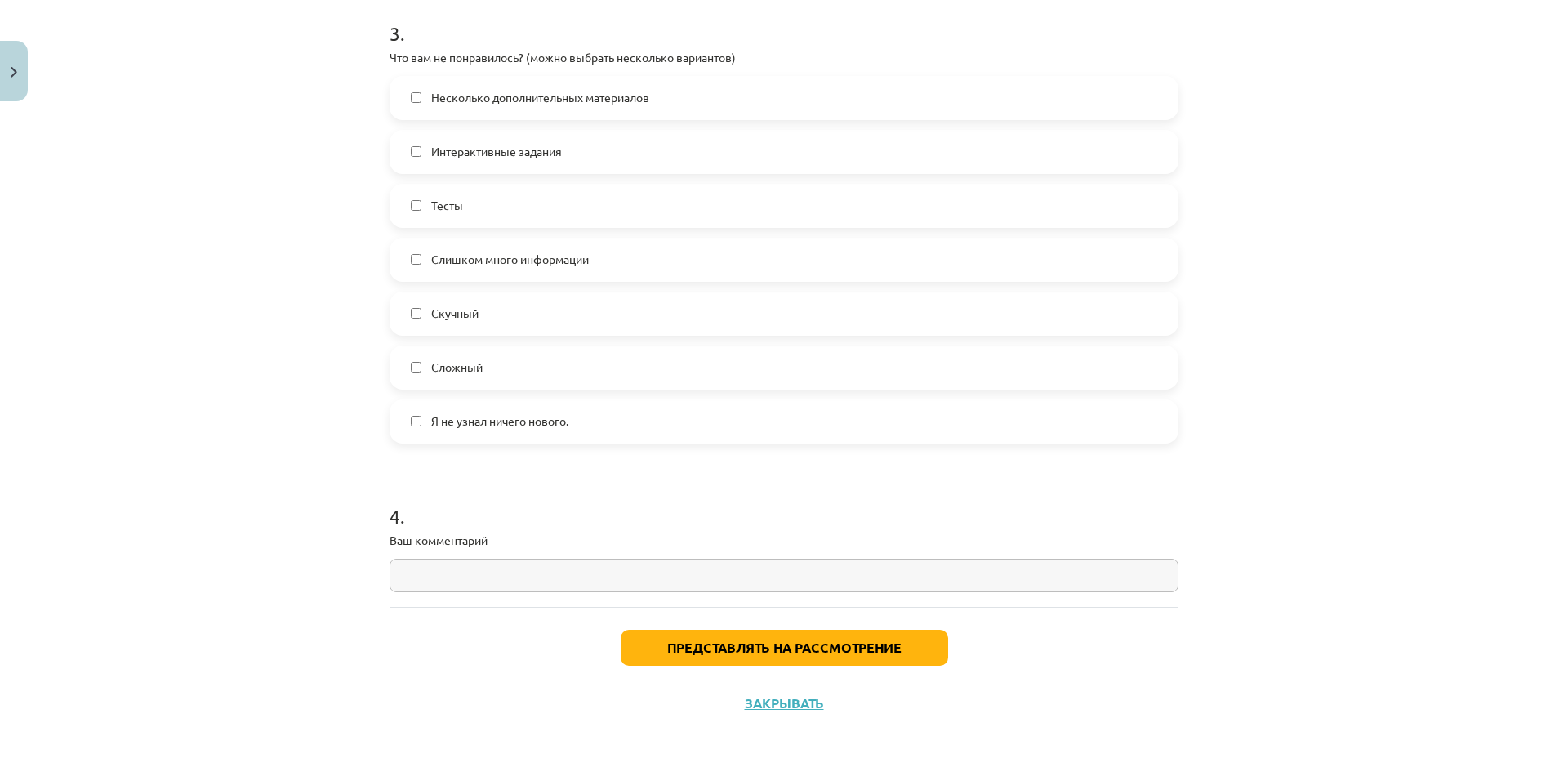
click at [484, 582] on input "text" at bounding box center [784, 575] width 789 height 33
paste input "**********"
type input "**********"
click at [736, 656] on button "Представлять на рассмотрение" at bounding box center [784, 647] width 328 height 36
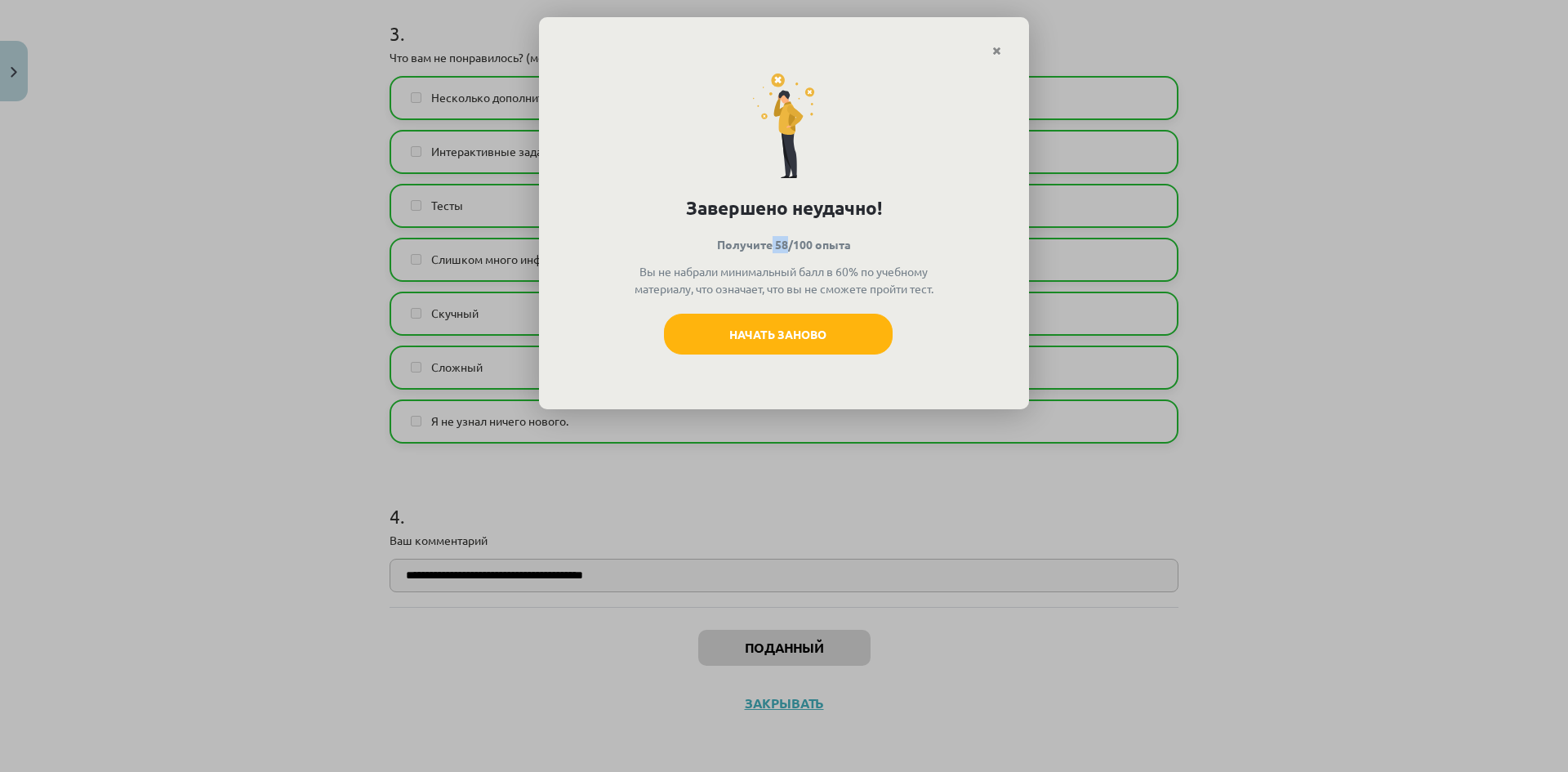
drag, startPoint x: 776, startPoint y: 245, endPoint x: 785, endPoint y: 246, distance: 9.1
click at [785, 246] on font "Получите 58/100 опыта" at bounding box center [784, 244] width 134 height 15
click at [793, 333] on button "Начать заново" at bounding box center [778, 334] width 229 height 40
click at [829, 355] on button "Начать заново" at bounding box center [778, 334] width 229 height 40
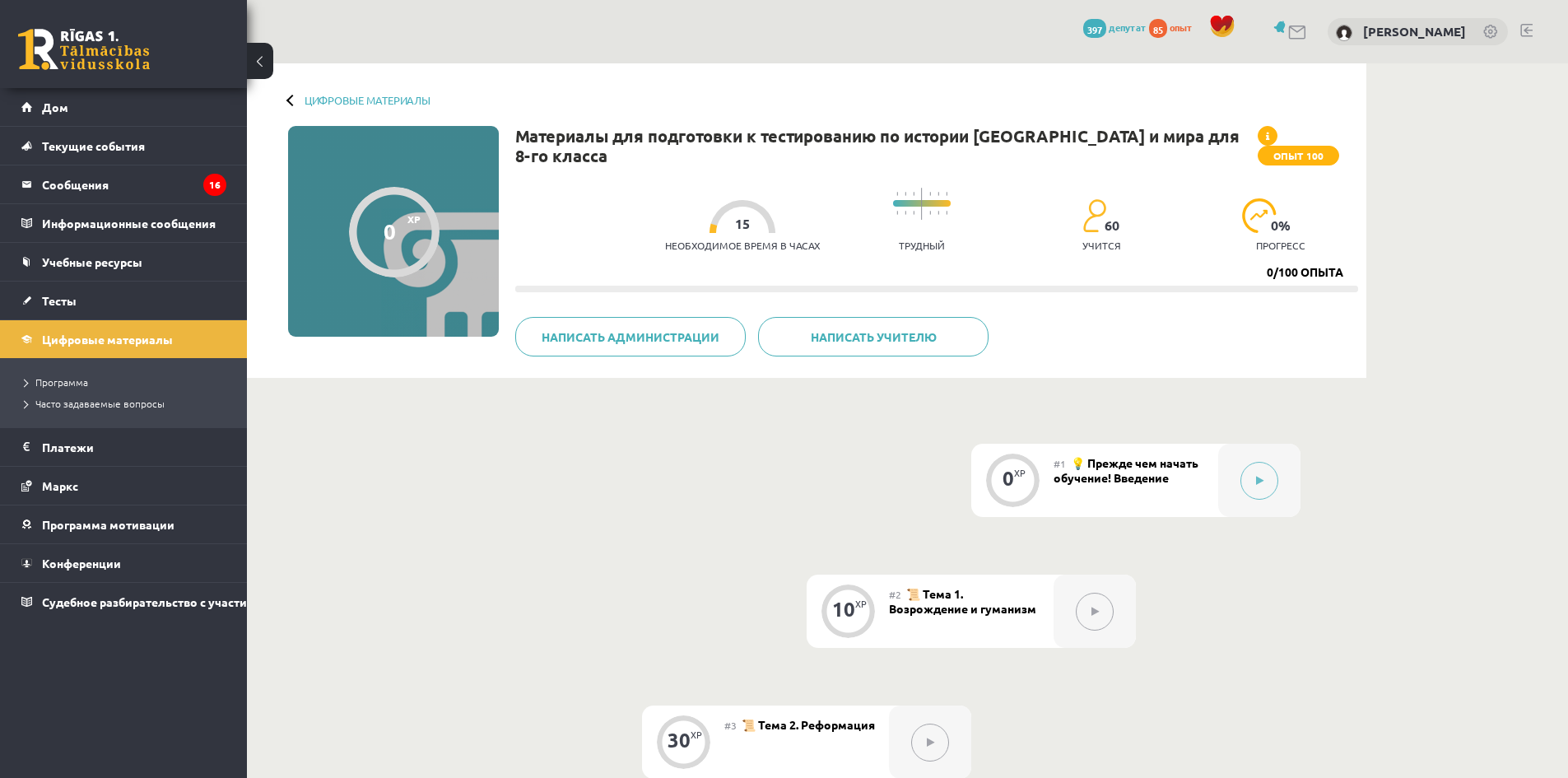
click at [272, 80] on div "Цифровые материалы 0 XP Опыт 100 0/100 опыта Материалы для подготовки к тестиро…" at bounding box center [806, 220] width 1119 height 314
click at [299, 104] on div "Цифровые материалы" at bounding box center [359, 100] width 142 height 12
click at [142, 298] on link "Тесты" at bounding box center [123, 300] width 205 height 38
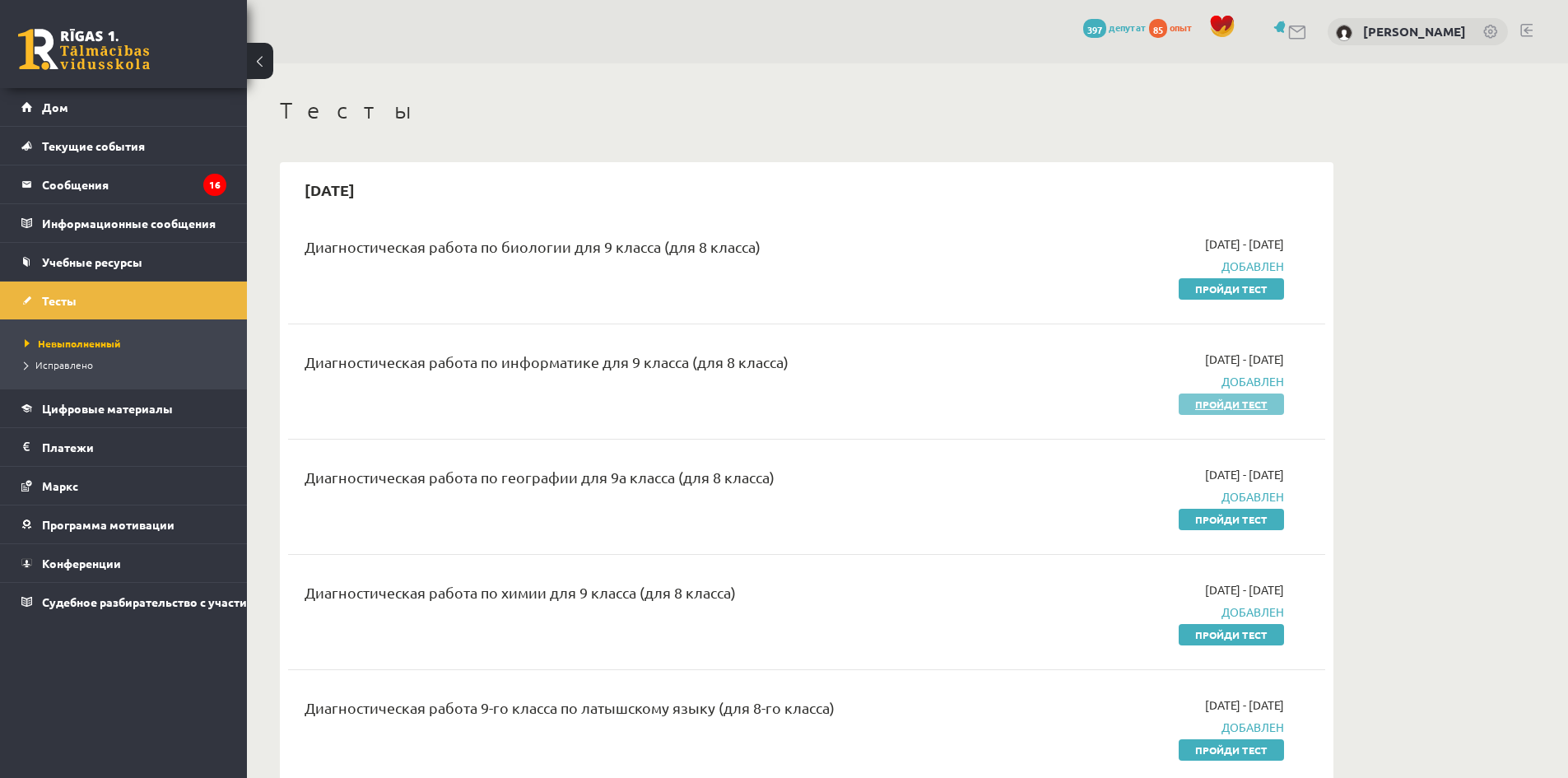
click at [1225, 410] on link "Пройди тест" at bounding box center [1231, 404] width 106 height 21
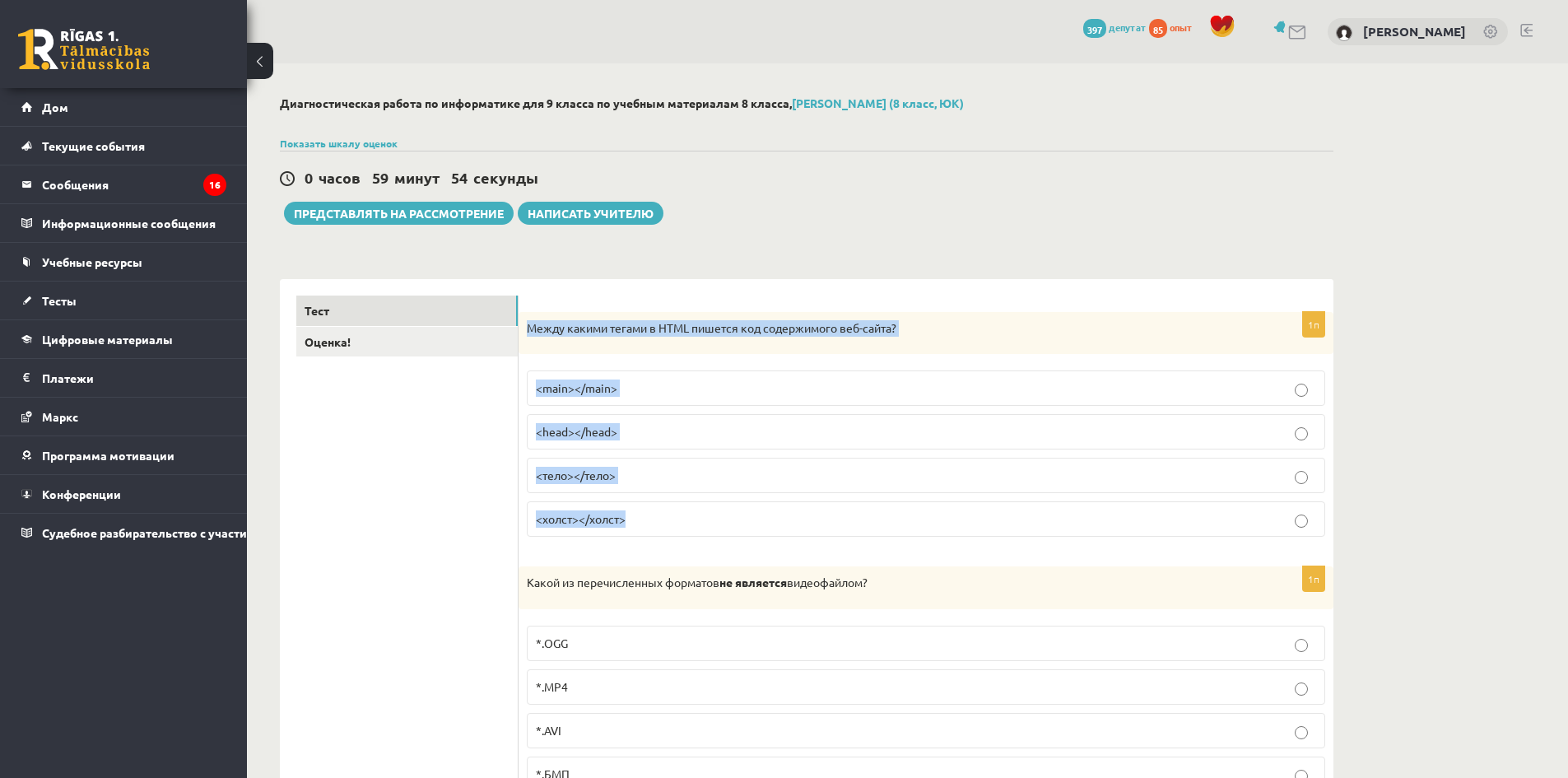
drag, startPoint x: 521, startPoint y: 326, endPoint x: 1037, endPoint y: 518, distance: 550.6
click at [1037, 517] on div "1п Между какими тегами в HTML пишется код содержимого веб-сайта? <main></main> …" at bounding box center [926, 431] width 815 height 239
copy div "Между какими тегами в HTML пишется код содержимого веб-сайта? <main></main> <he…"
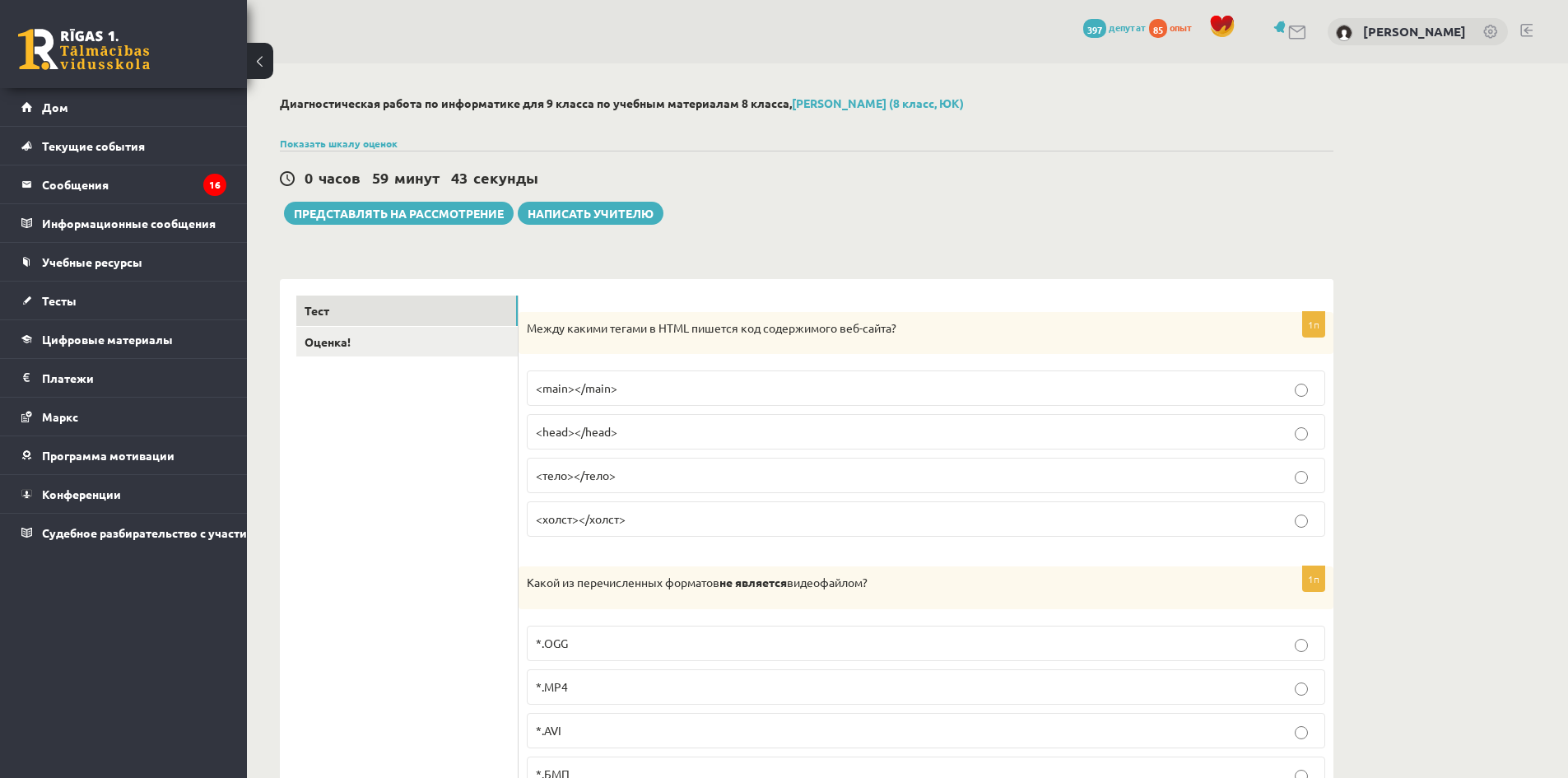
click at [677, 402] on label "<main></main>" at bounding box center [926, 388] width 799 height 35
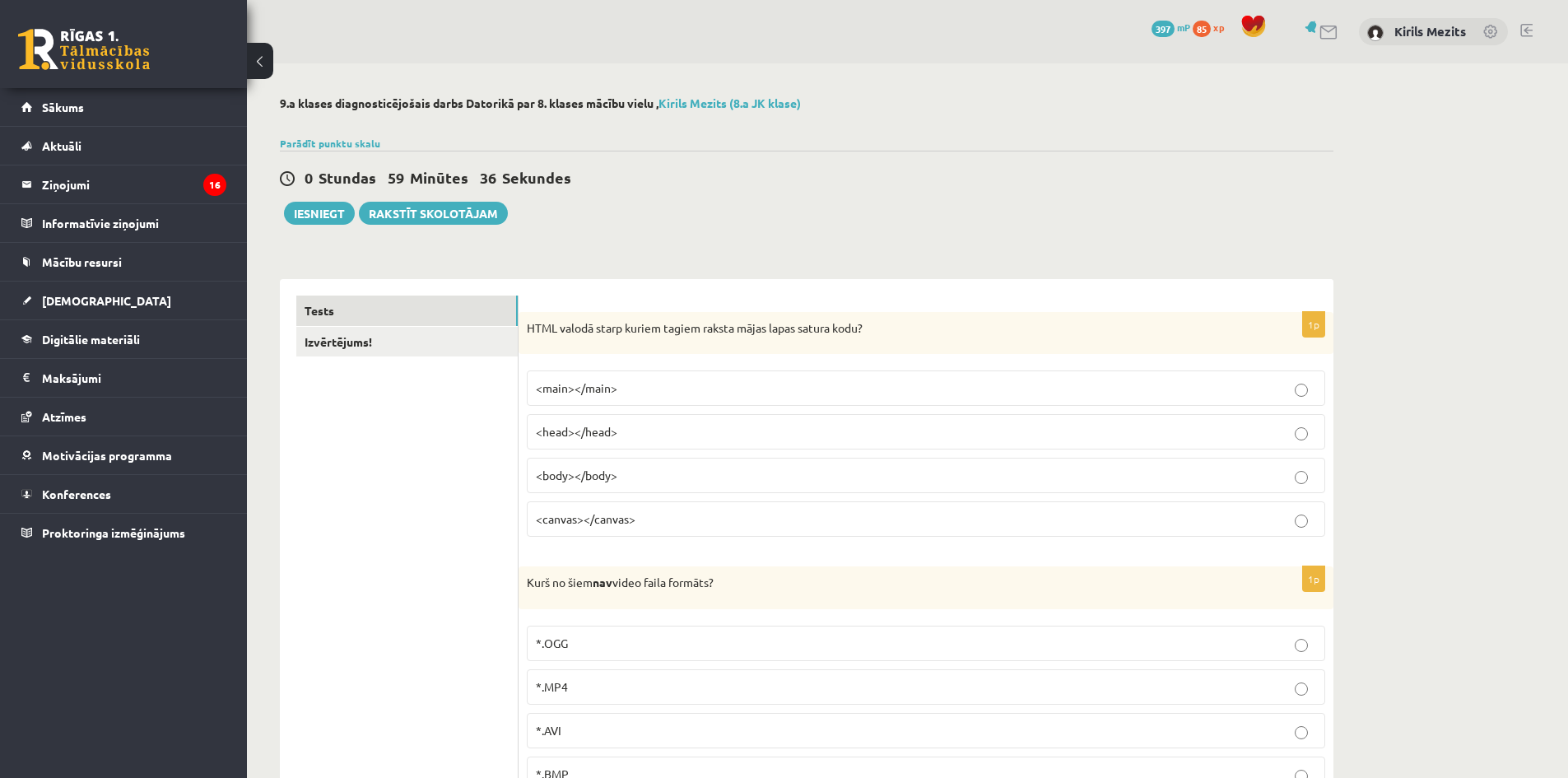
click at [640, 483] on p "<body></body>" at bounding box center [926, 475] width 780 height 17
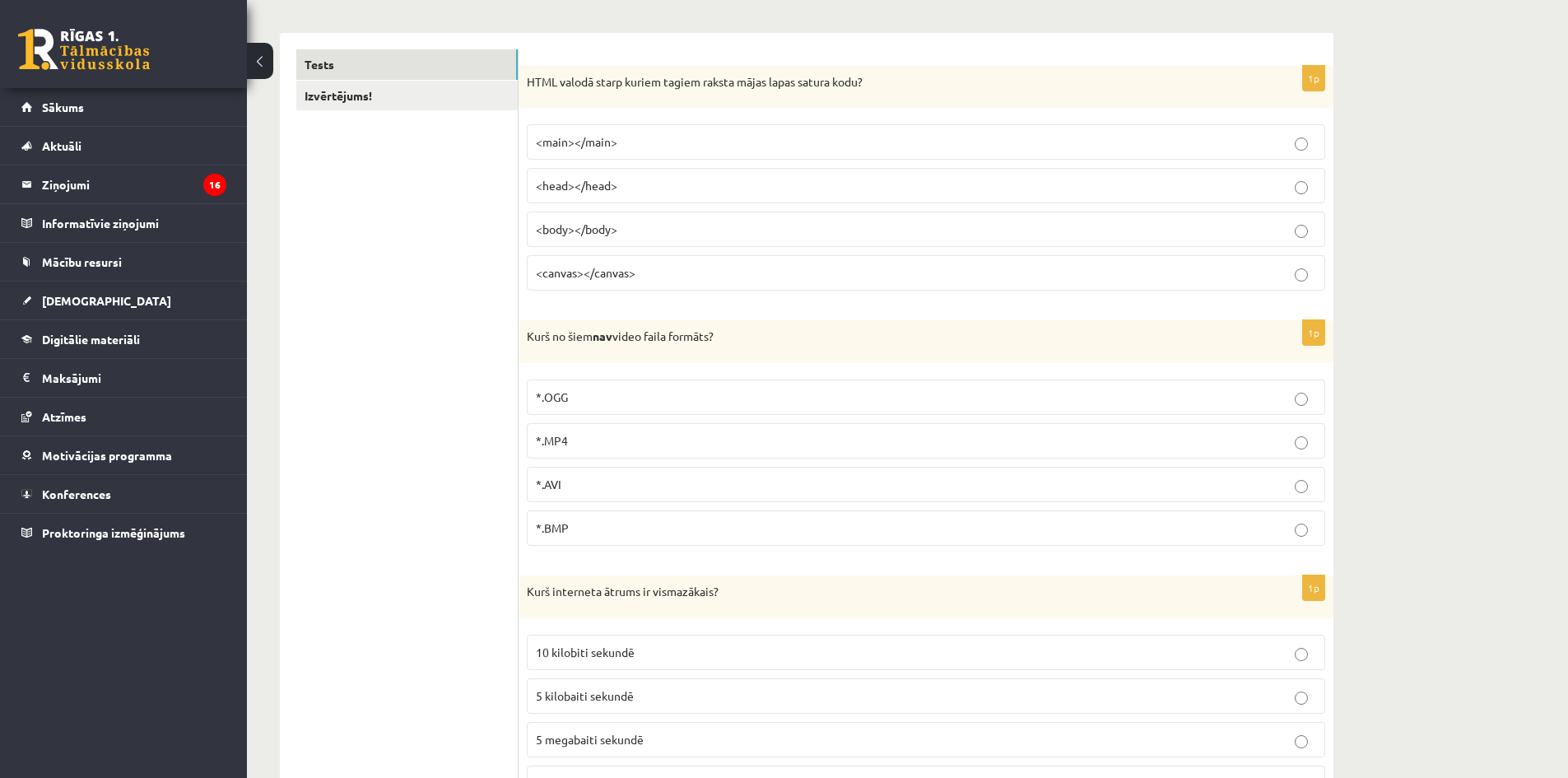
scroll to position [247, 0]
drag, startPoint x: 528, startPoint y: 334, endPoint x: 886, endPoint y: 535, distance: 410.6
click at [886, 535] on div "1p Kurš no šiem nav video faila formāts? *.OGG *.MP4 *.AVI *.BMP" at bounding box center [926, 438] width 815 height 239
copy div "Kurš no šiem nav video faila formāts? *.OGG *.MP4 *.AVI *.BMP"
click at [626, 531] on p "*.BMP" at bounding box center [926, 526] width 780 height 17
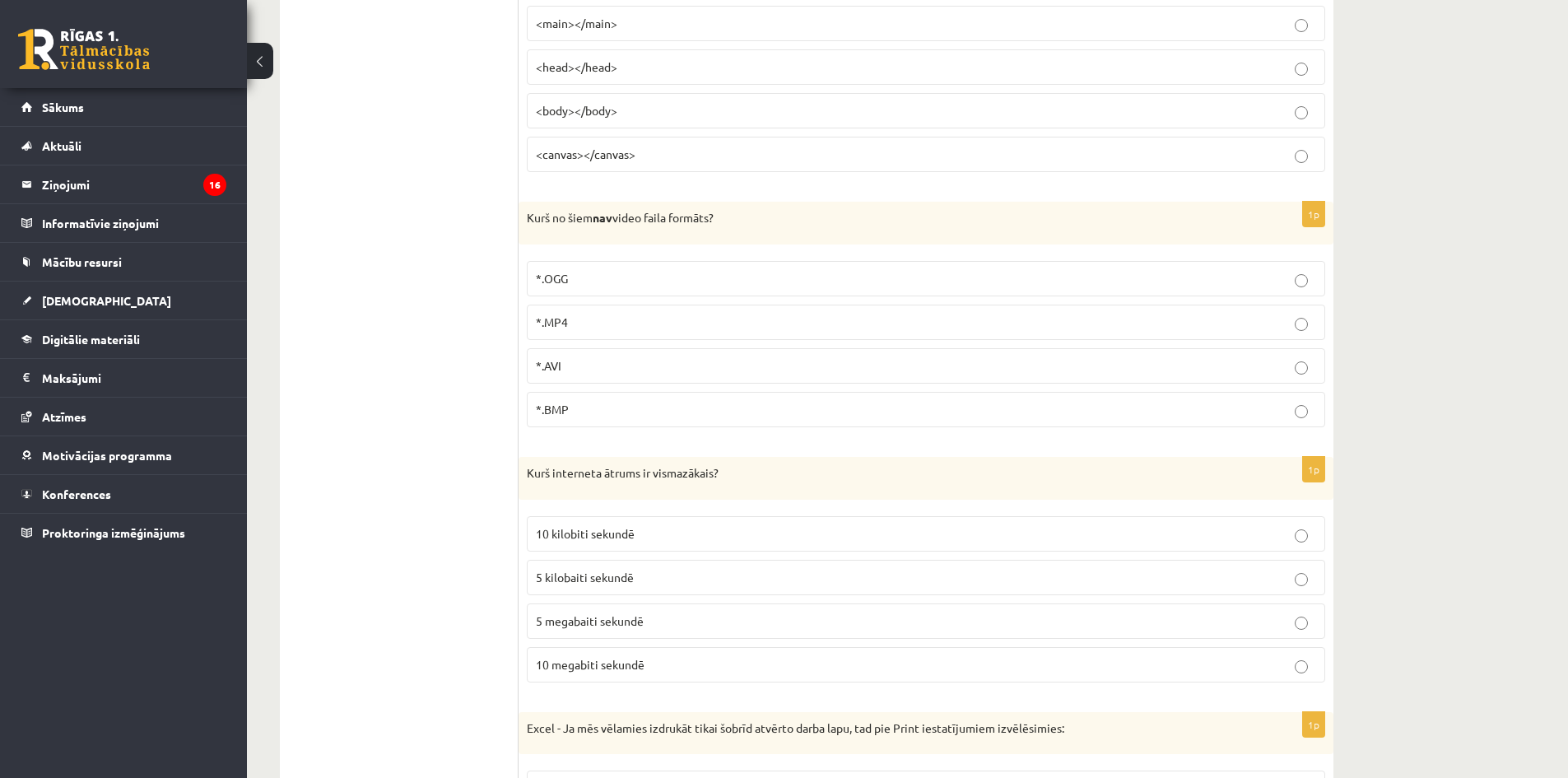
scroll to position [494, 0]
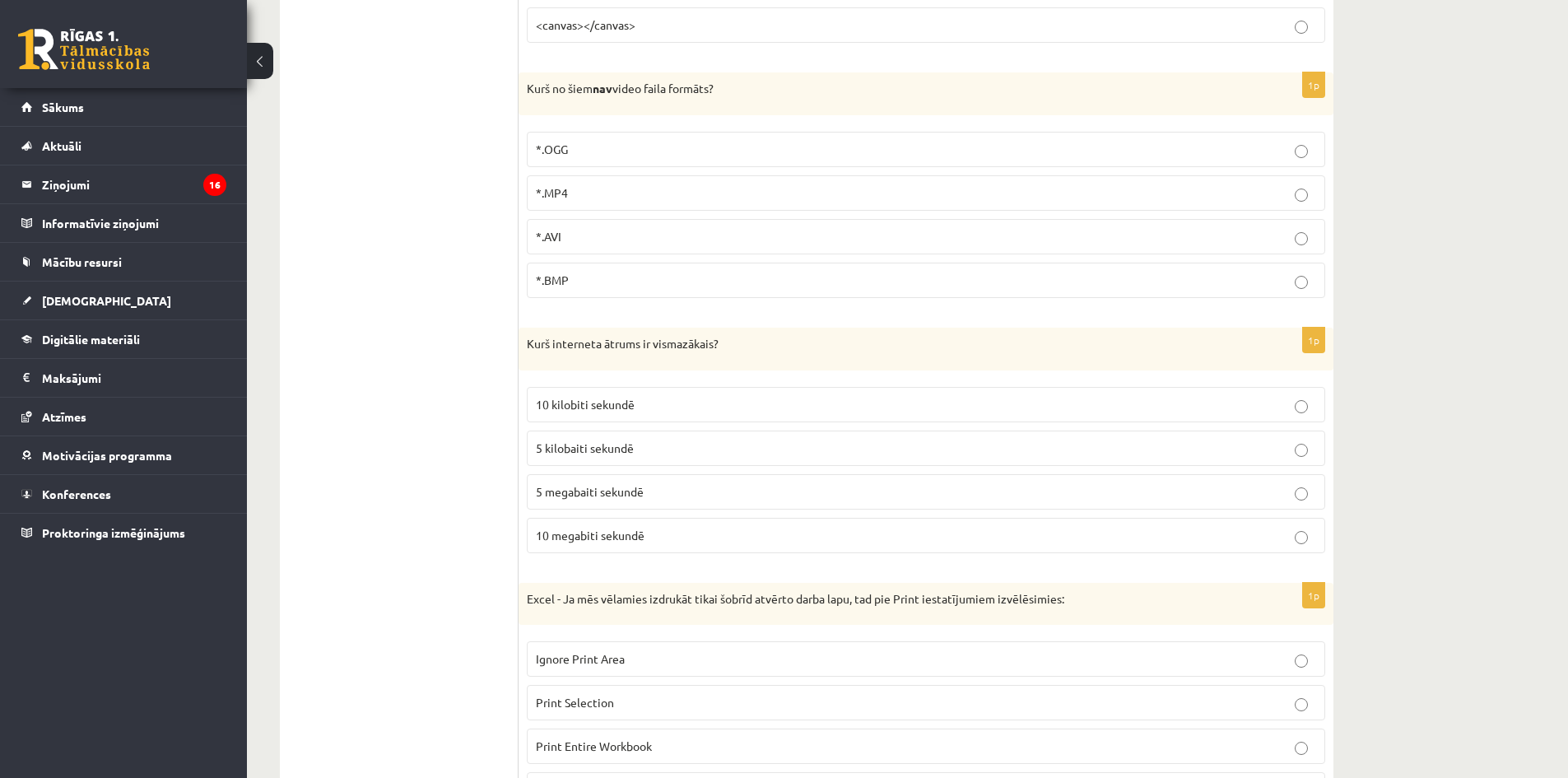
click at [524, 334] on div "Kurš interneta ātrums ir vismazākais?" at bounding box center [926, 349] width 815 height 43
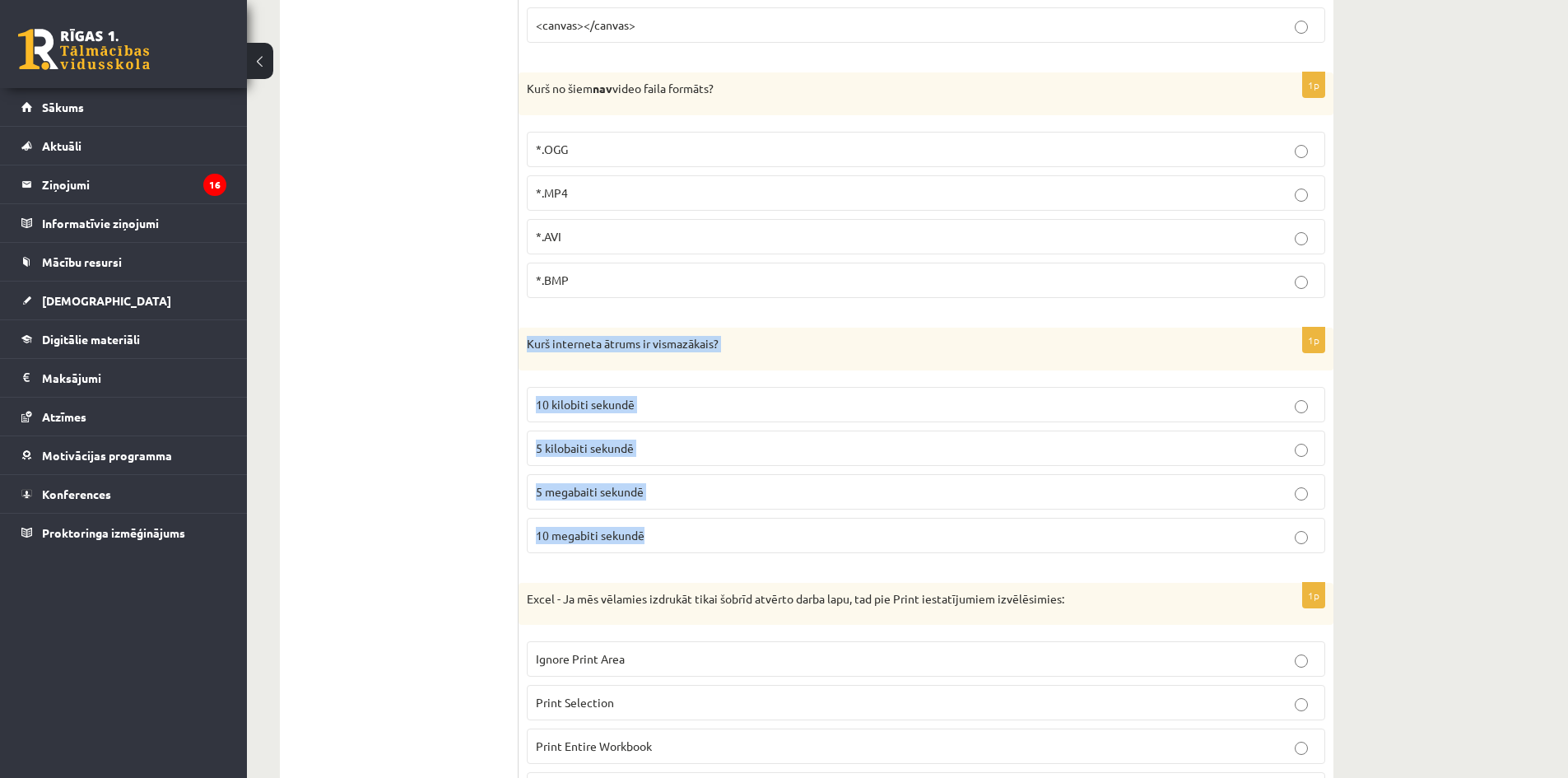
drag, startPoint x: 525, startPoint y: 335, endPoint x: 878, endPoint y: 541, distance: 408.7
click at [878, 541] on div "1p Kurš interneta ātrums ir vismazākais? 10 kilobiti sekundē 5 kilobaiti sekund…" at bounding box center [926, 446] width 815 height 239
copy div "Kurš interneta ātrums ir vismazākais? 10 kilobiti sekundē 5 kilobaiti sekundē 5…"
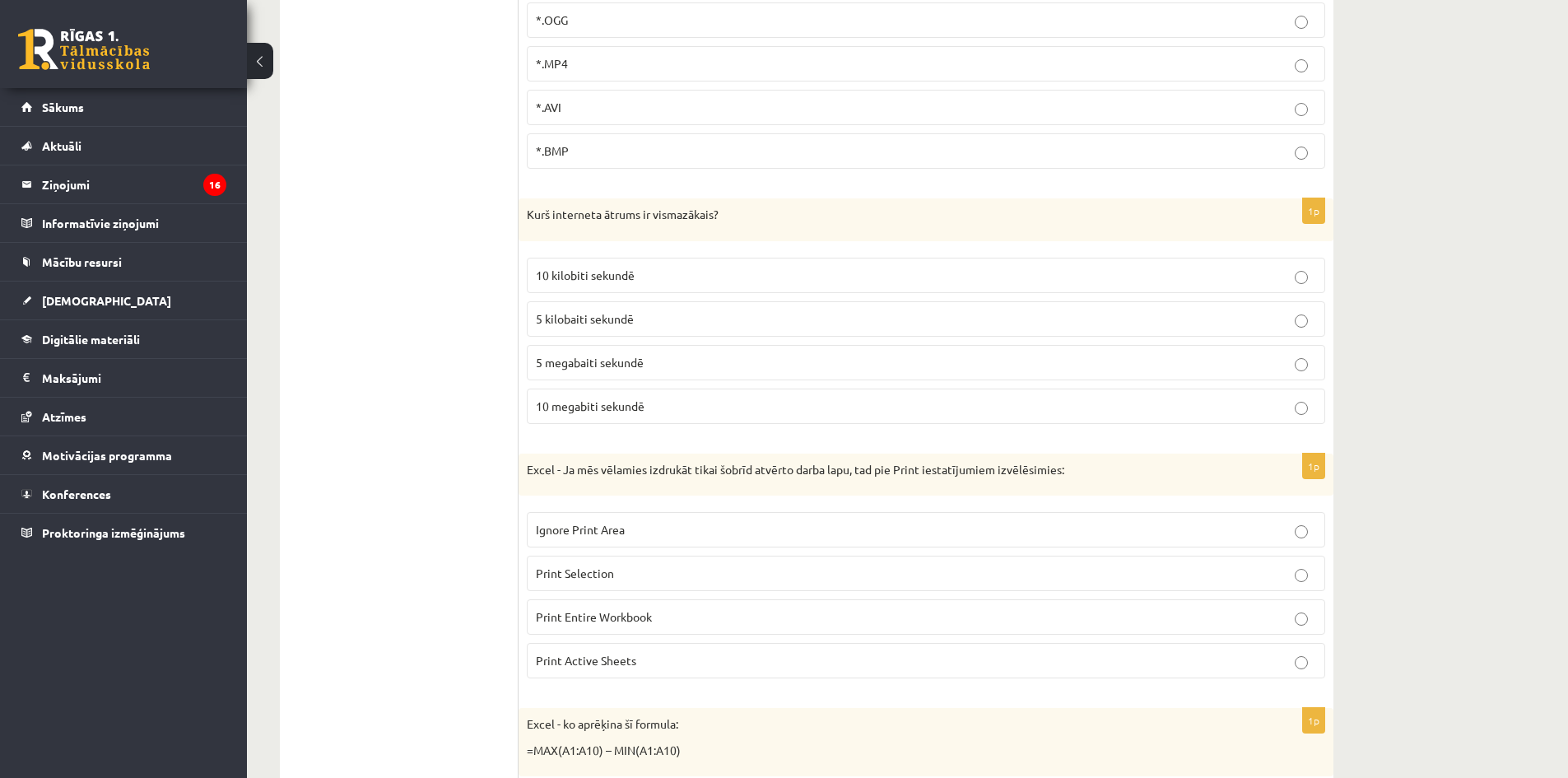
scroll to position [658, 0]
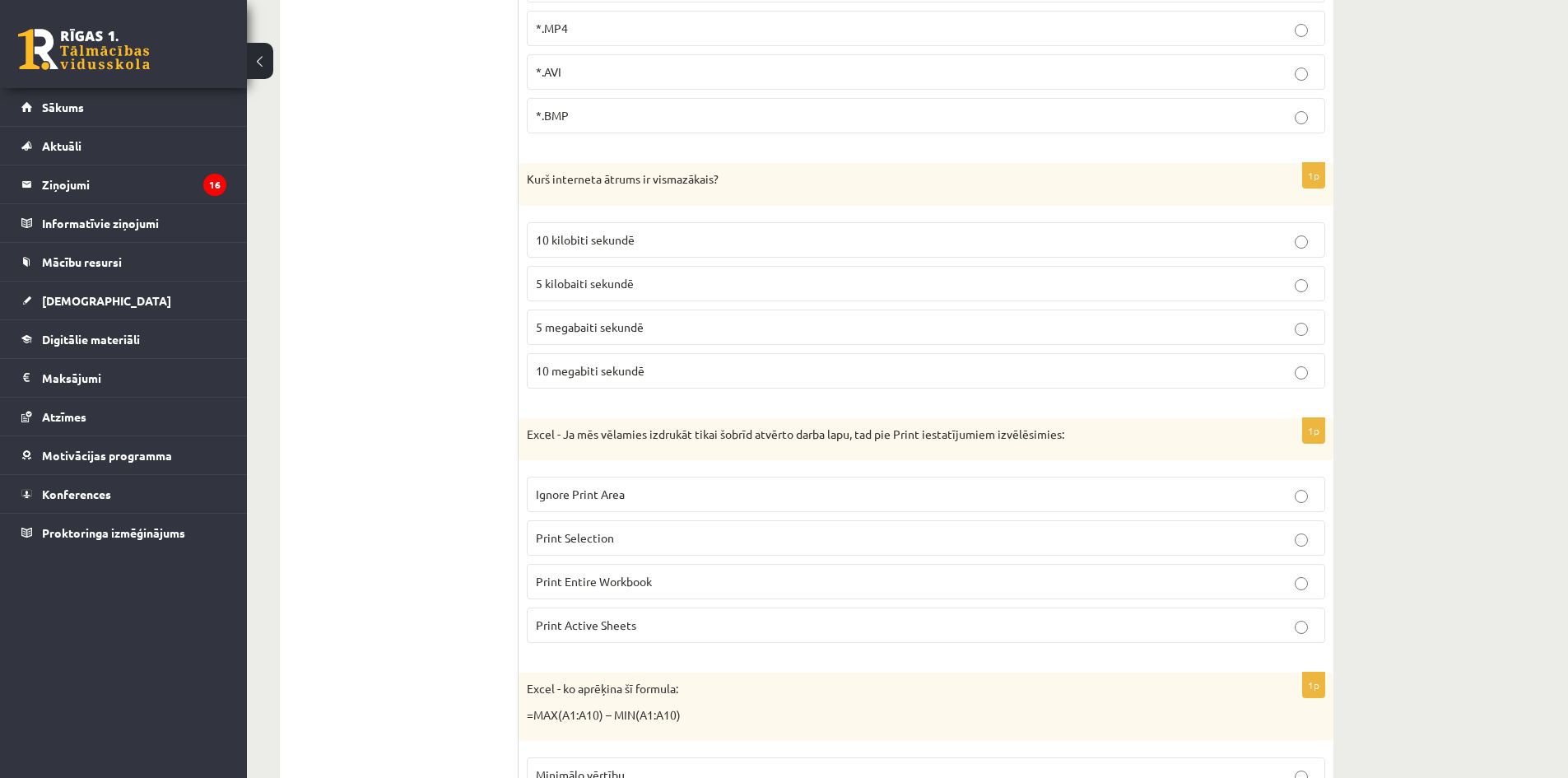
click at [631, 373] on span "10 megabiti sekundē" at bounding box center [590, 370] width 108 height 15
click at [634, 246] on span "10 kilobiti sekundē" at bounding box center [585, 240] width 98 height 15
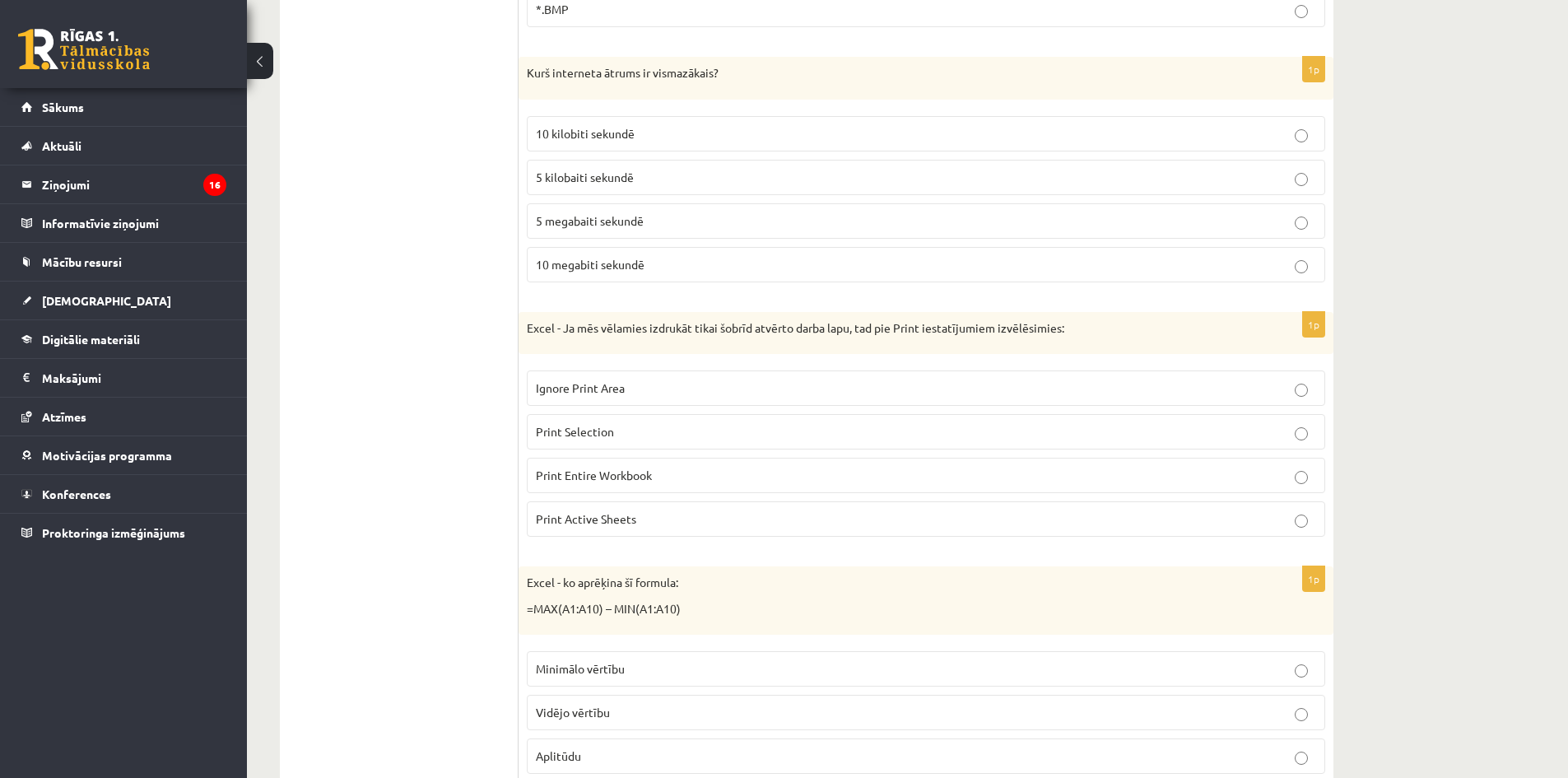
scroll to position [823, 0]
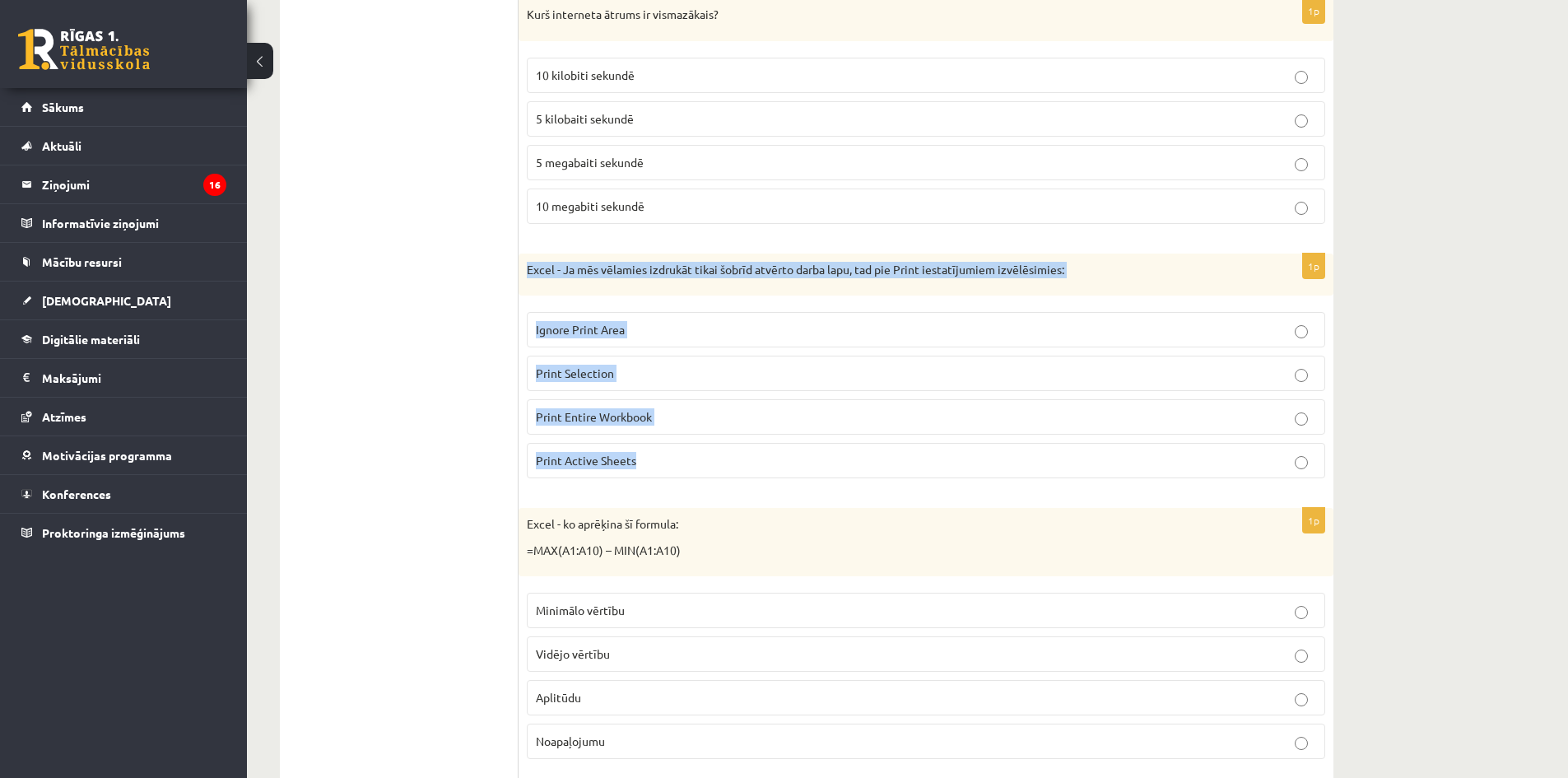
drag, startPoint x: 520, startPoint y: 257, endPoint x: 1111, endPoint y: 461, distance: 625.2
click at [1111, 461] on div "1p Excel - Ja mēs vēlamies izdrukāt tikai šobrīd atvērto darba lapu, tad pie Pr…" at bounding box center [926, 373] width 815 height 239
copy div "Excel - Ja mēs vēlamies izdrukāt tikai šobrīd atvērto darba lapu, tad pie Print…"
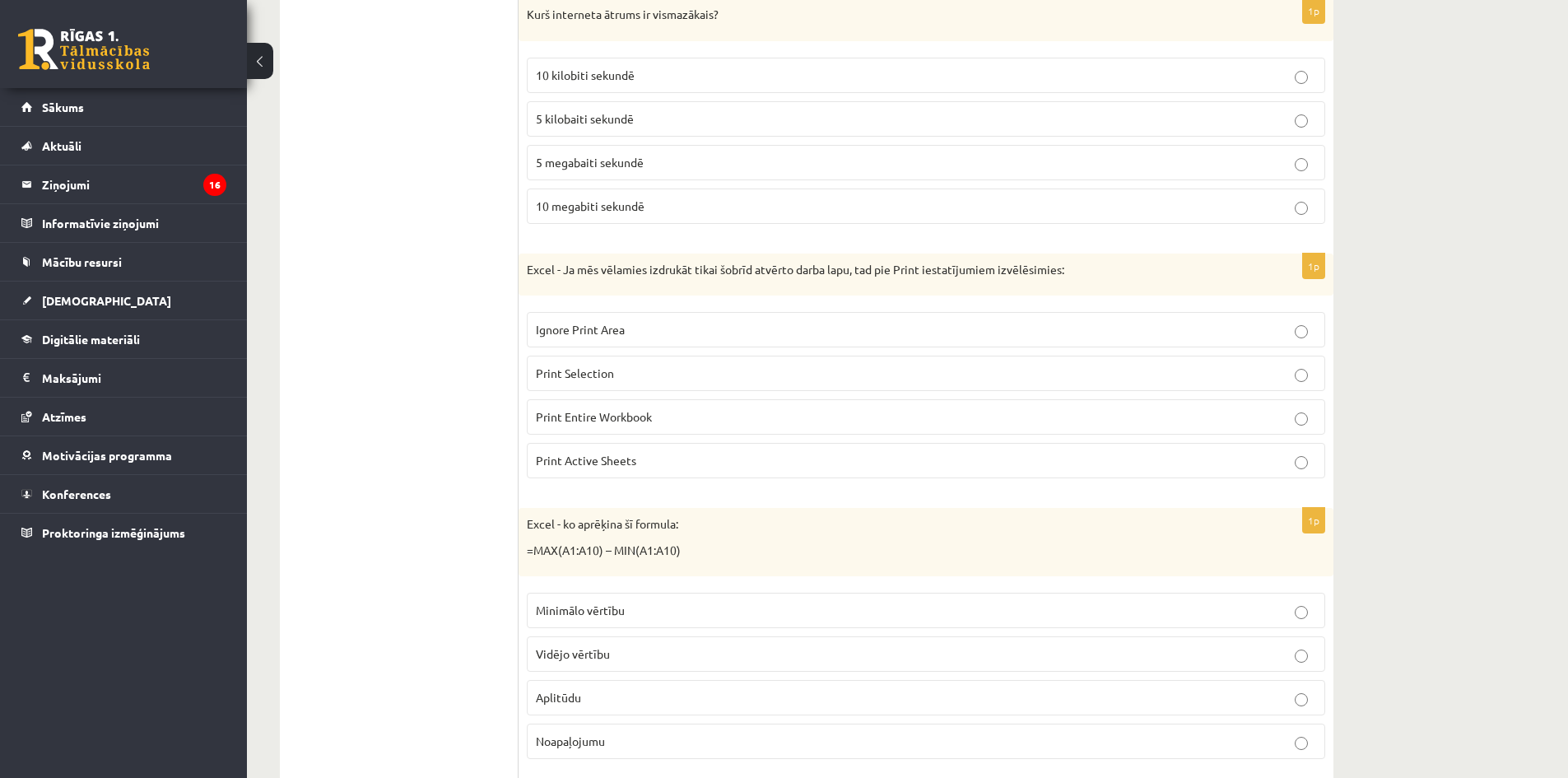
drag, startPoint x: 374, startPoint y: 435, endPoint x: 428, endPoint y: 428, distance: 54.5
click at [631, 466] on span "Print Active Sheets" at bounding box center [586, 460] width 100 height 15
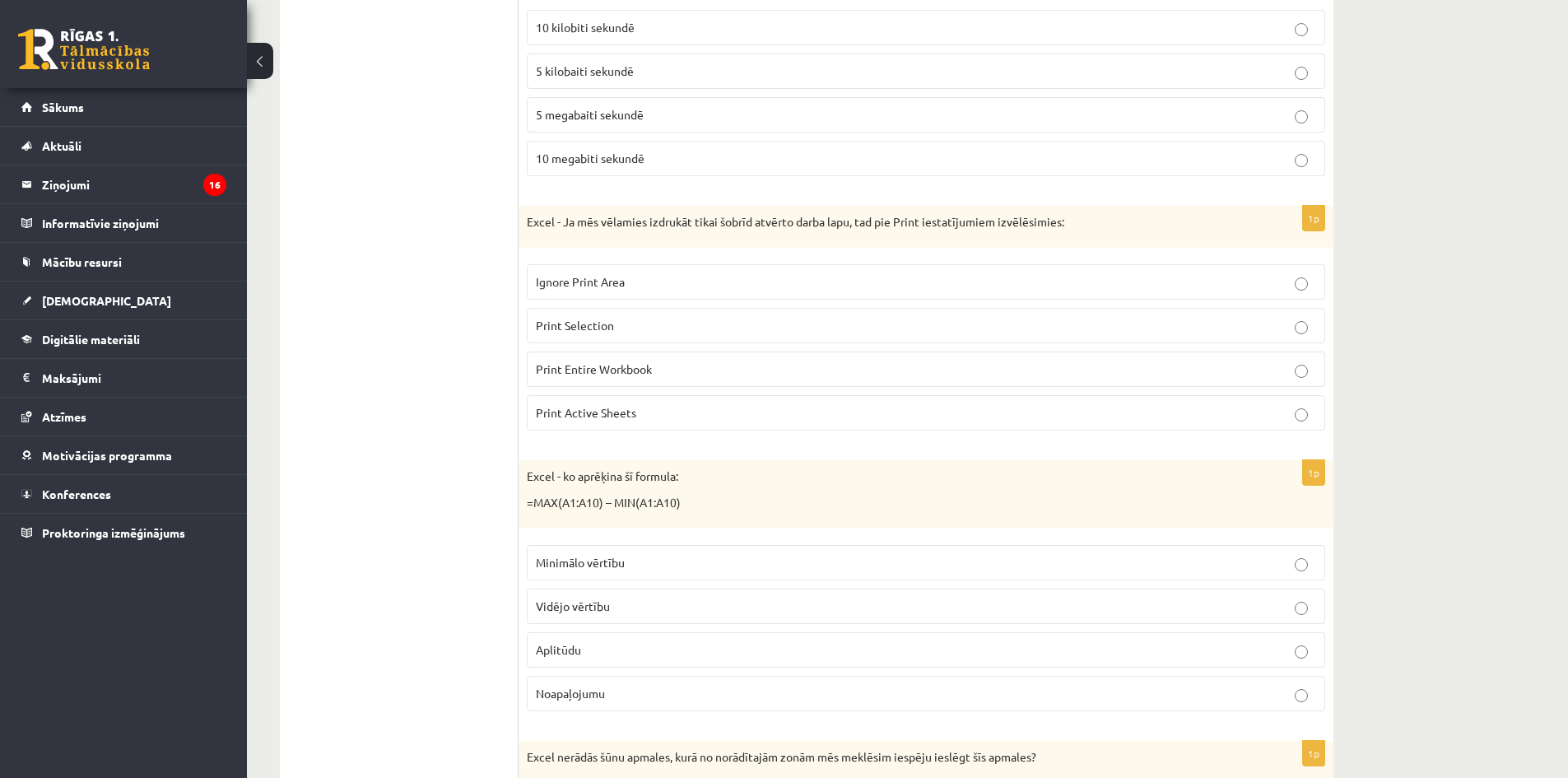
scroll to position [1152, 0]
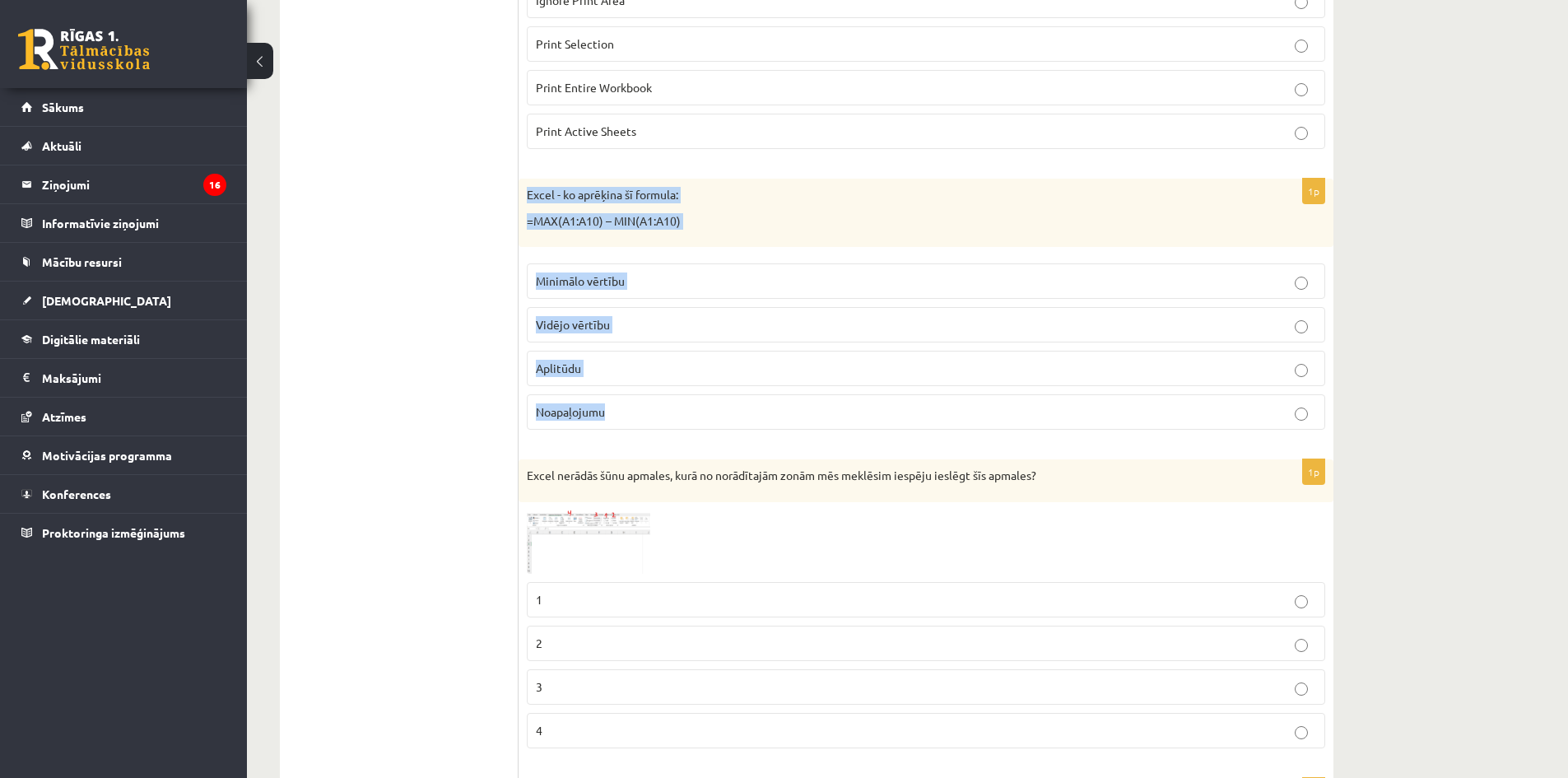
drag, startPoint x: 528, startPoint y: 195, endPoint x: 817, endPoint y: 421, distance: 366.9
click at [817, 421] on div "1p Excel - ko aprēķina šī formula: =MAX(A1:A10) – MIN(A1:A10) Minimālo vērtību …" at bounding box center [926, 310] width 815 height 264
copy div "Excel - ko aprēķina šī formula: =MAX(A1:A10) – MIN(A1:A10) Minimālo vērtību Vid…"
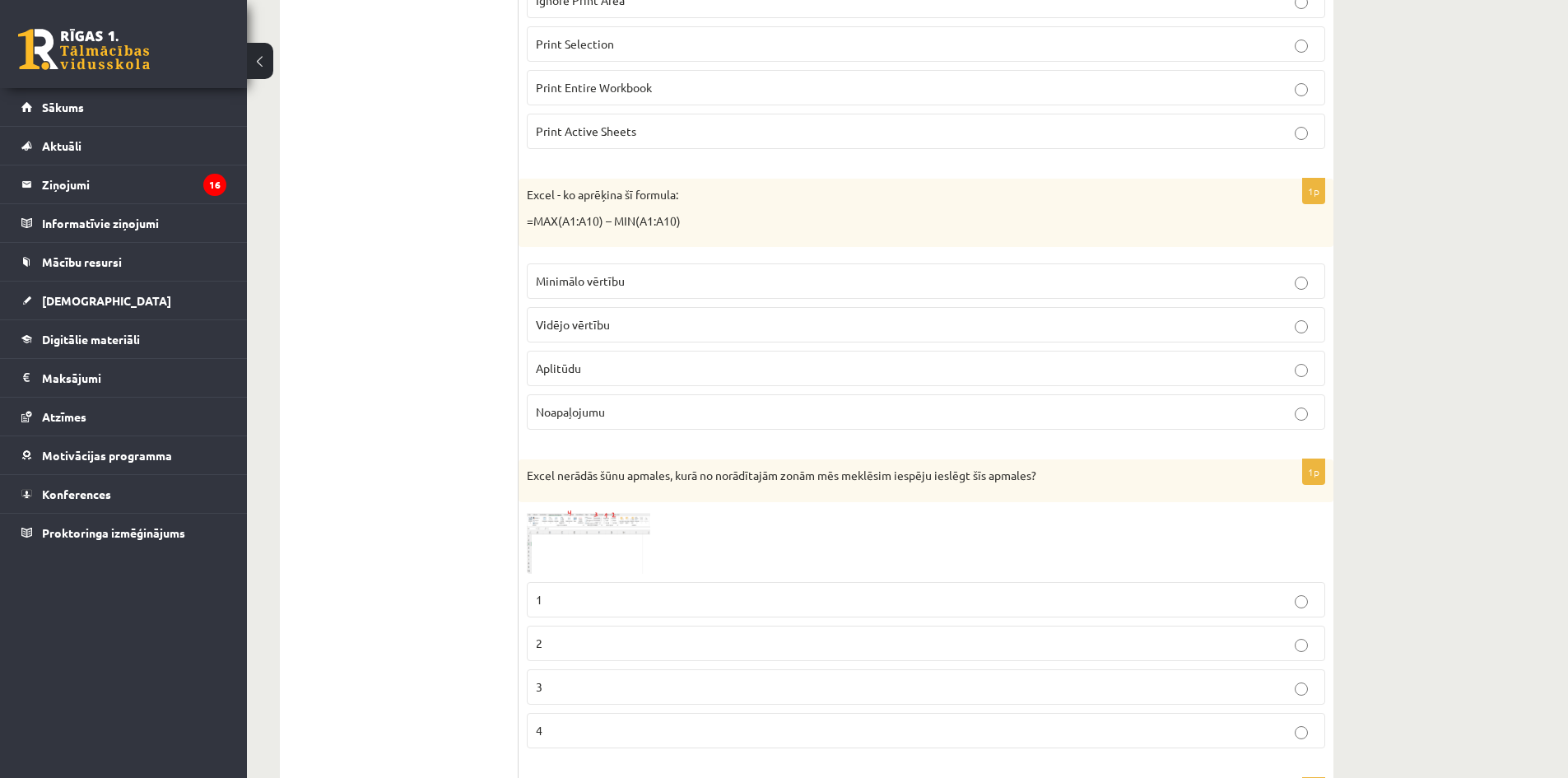
drag, startPoint x: 412, startPoint y: 430, endPoint x: 427, endPoint y: 428, distance: 15.1
click at [600, 373] on p "Aplitūdu" at bounding box center [926, 367] width 780 height 17
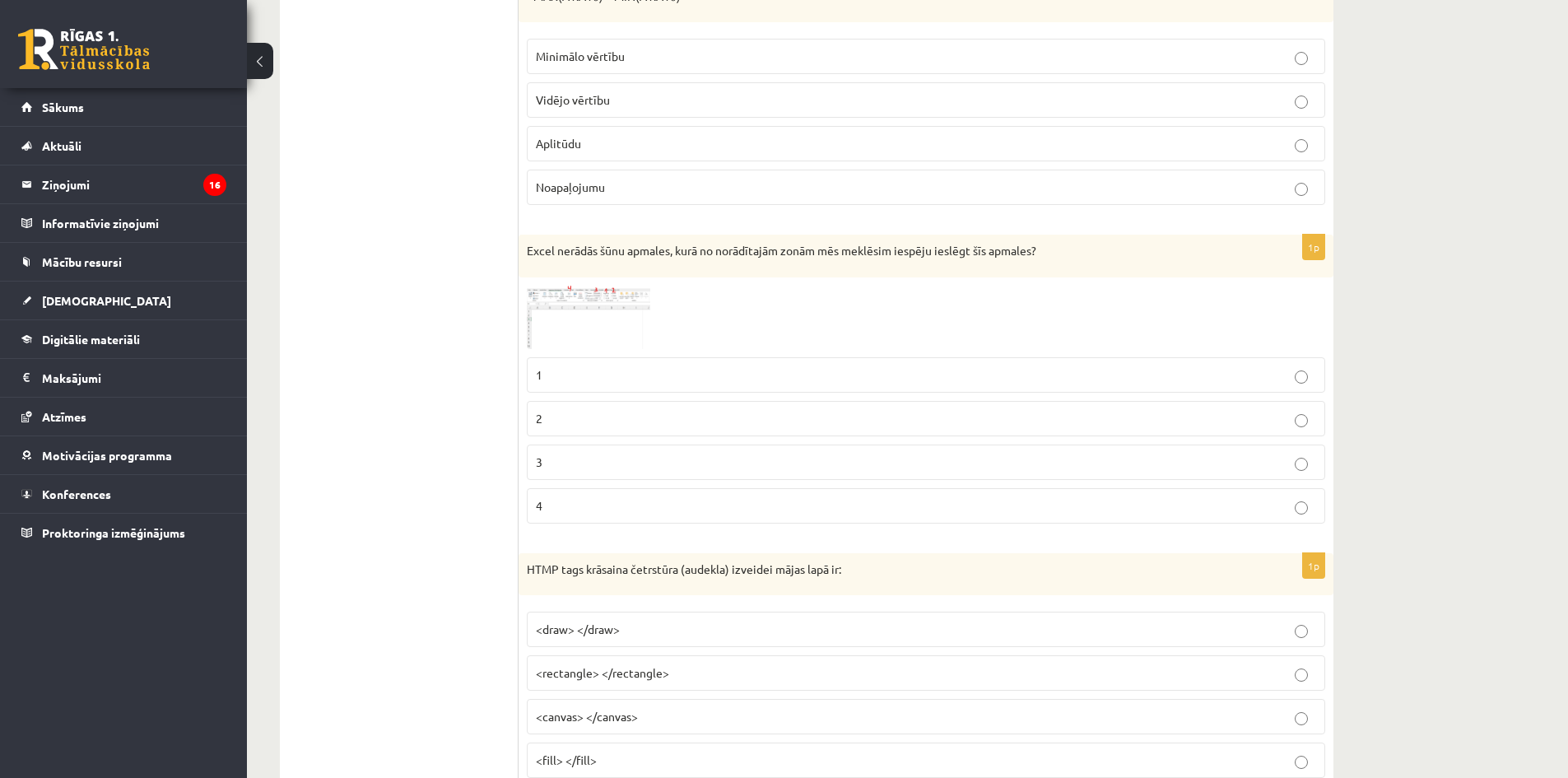
scroll to position [1399, 0]
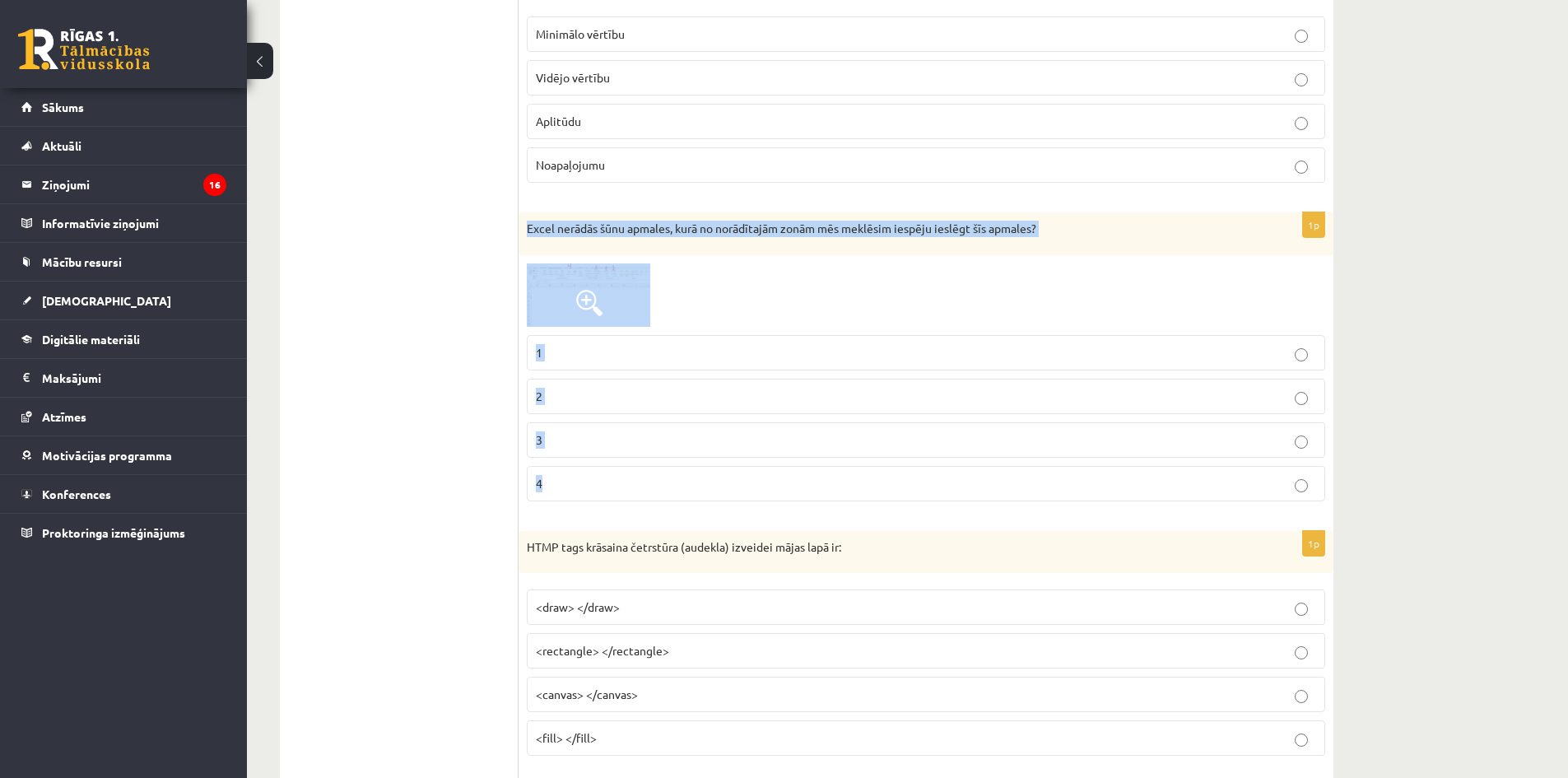
drag, startPoint x: 523, startPoint y: 225, endPoint x: 926, endPoint y: 493, distance: 484.0
click at [926, 493] on div "1p Excel nerādās šūnu apmales, kurā no norādītajām zonām mēs meklēsim iespēju i…" at bounding box center [926, 362] width 815 height 301
copy div "Excel nerādās šūnu apmales, kurā no norādītajām zonām mēs meklēsim iespēju iesl…"
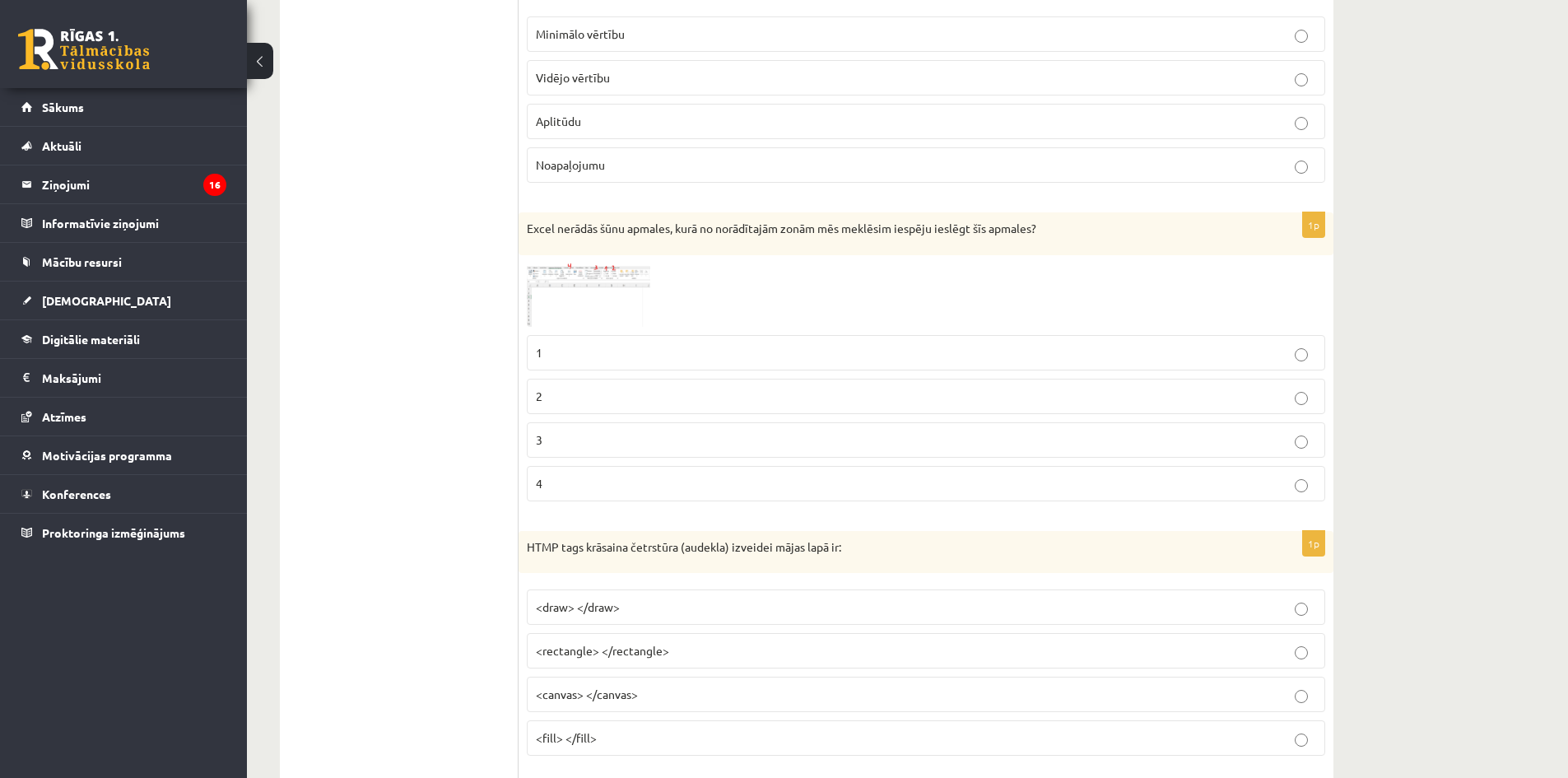
click at [566, 297] on img at bounding box center [588, 295] width 123 height 63
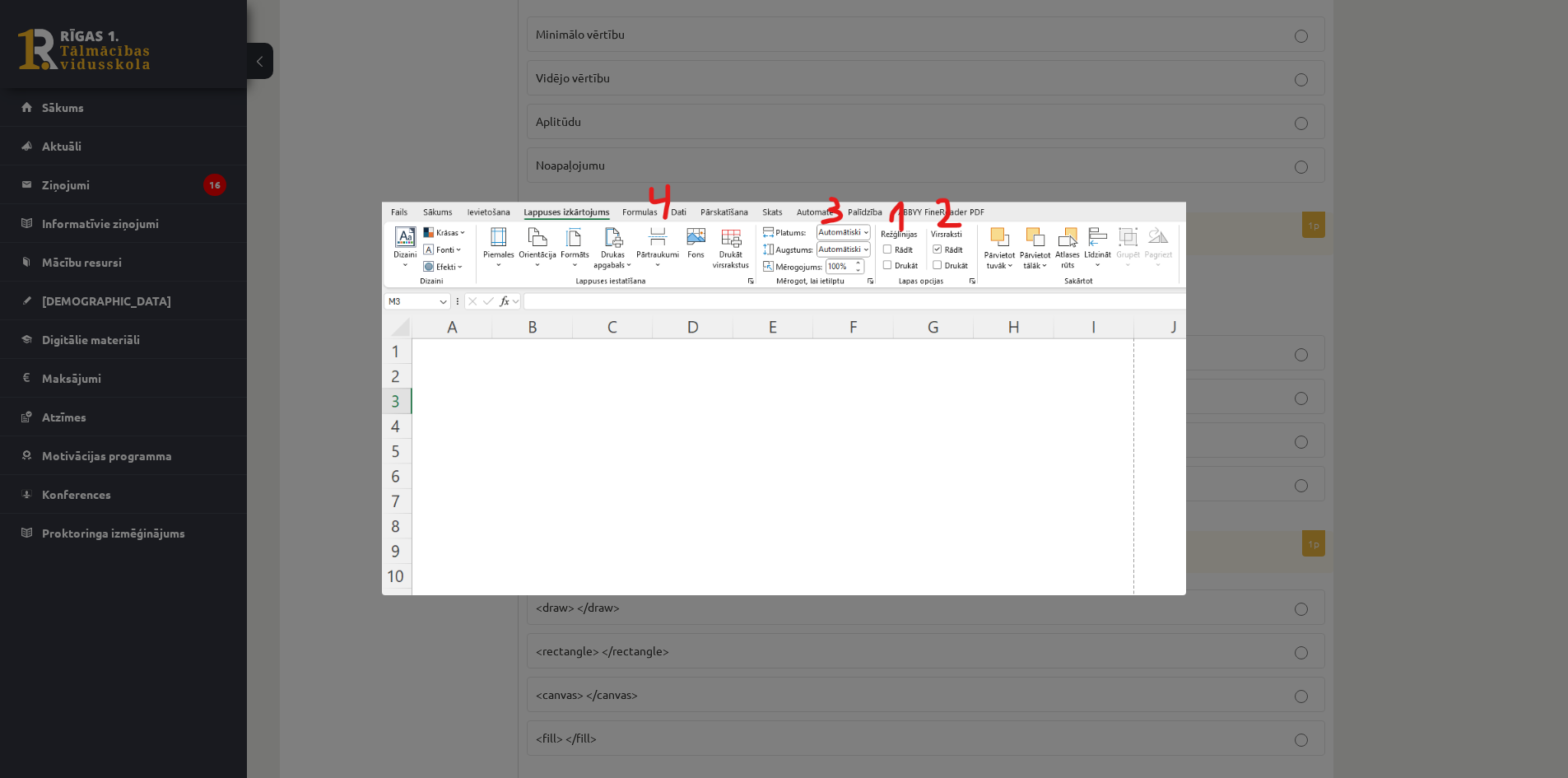
click at [595, 110] on div at bounding box center [784, 389] width 1568 height 778
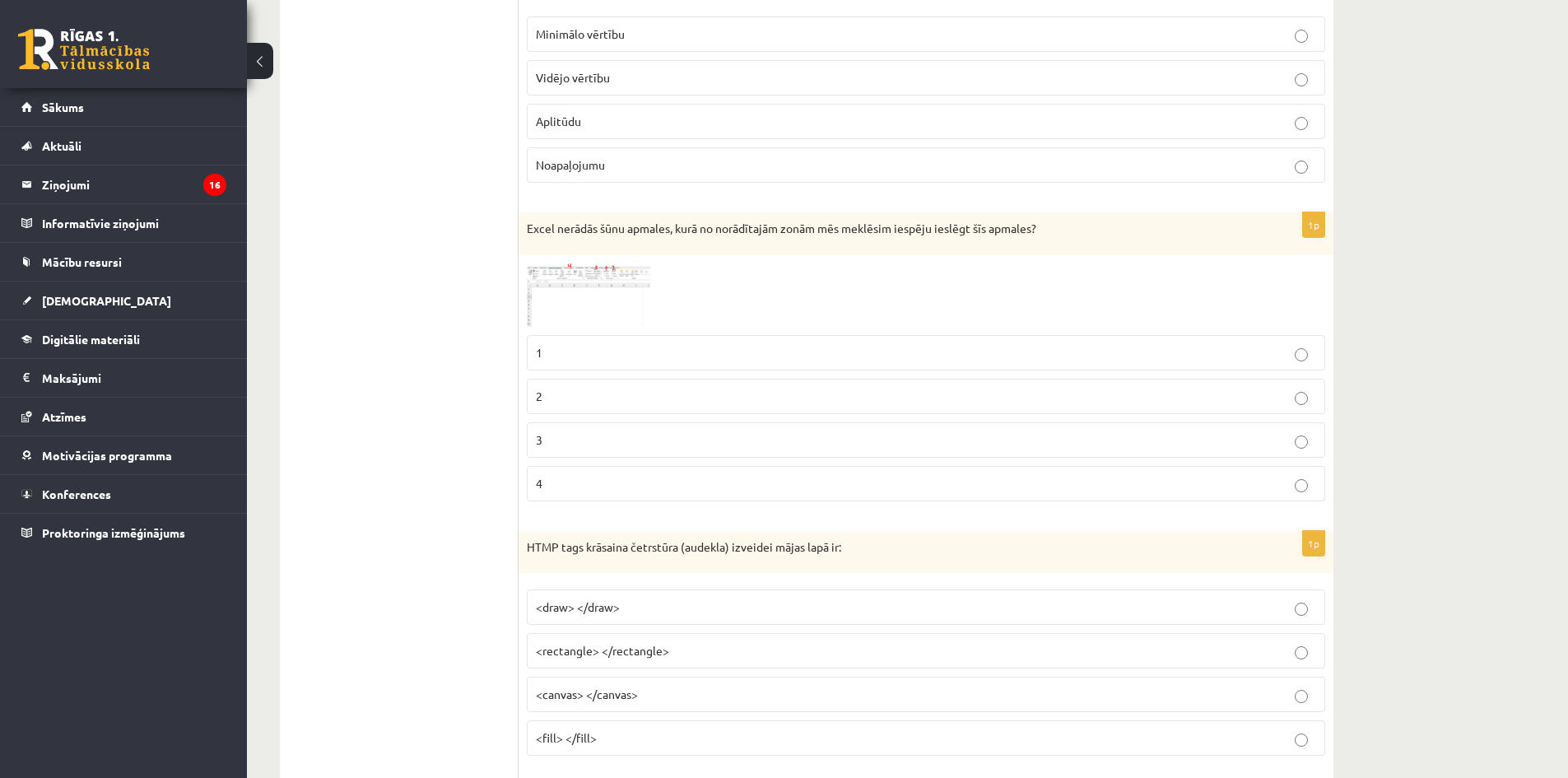
click at [571, 397] on p "2" at bounding box center [926, 396] width 780 height 17
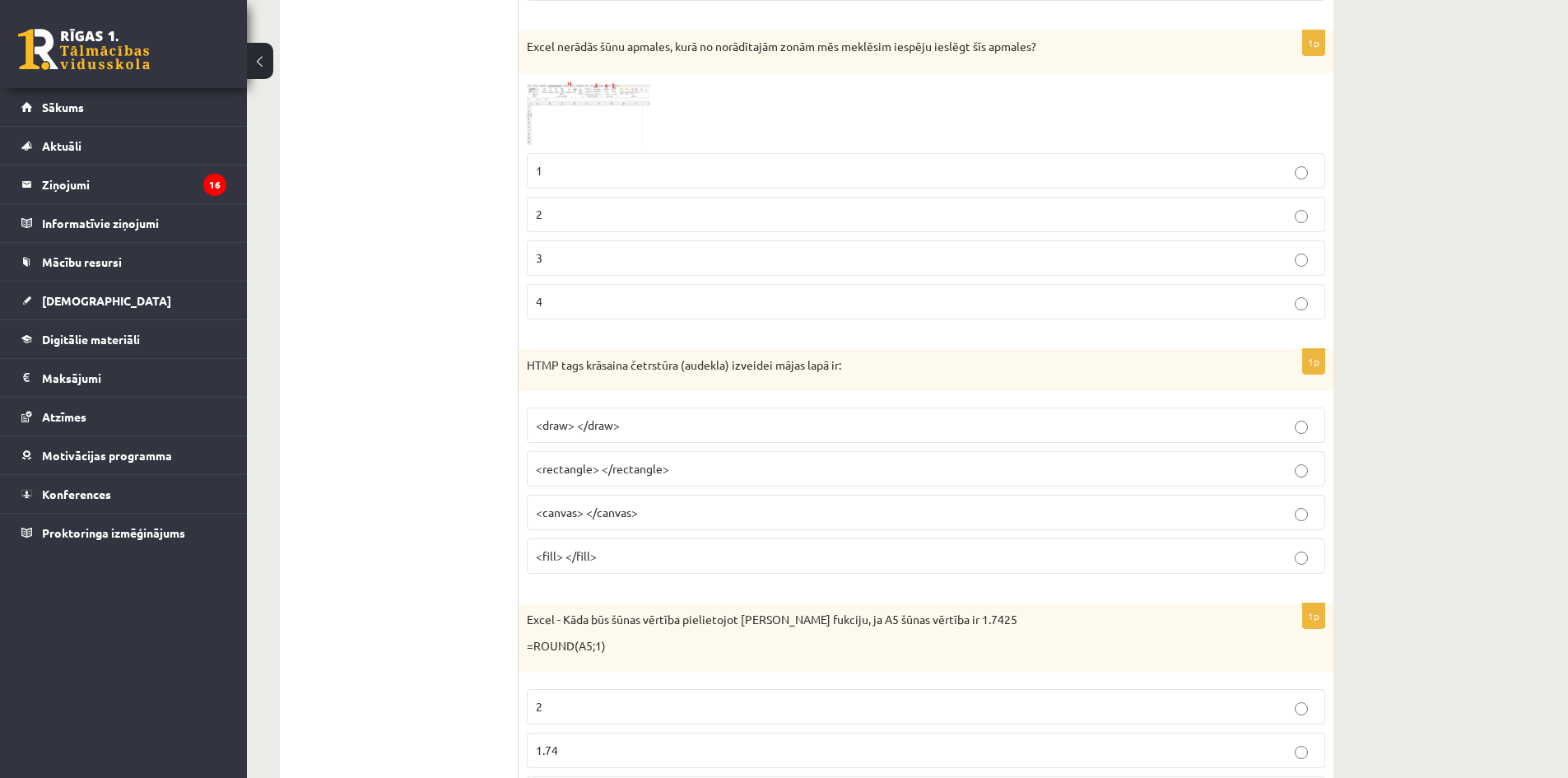
scroll to position [1728, 0]
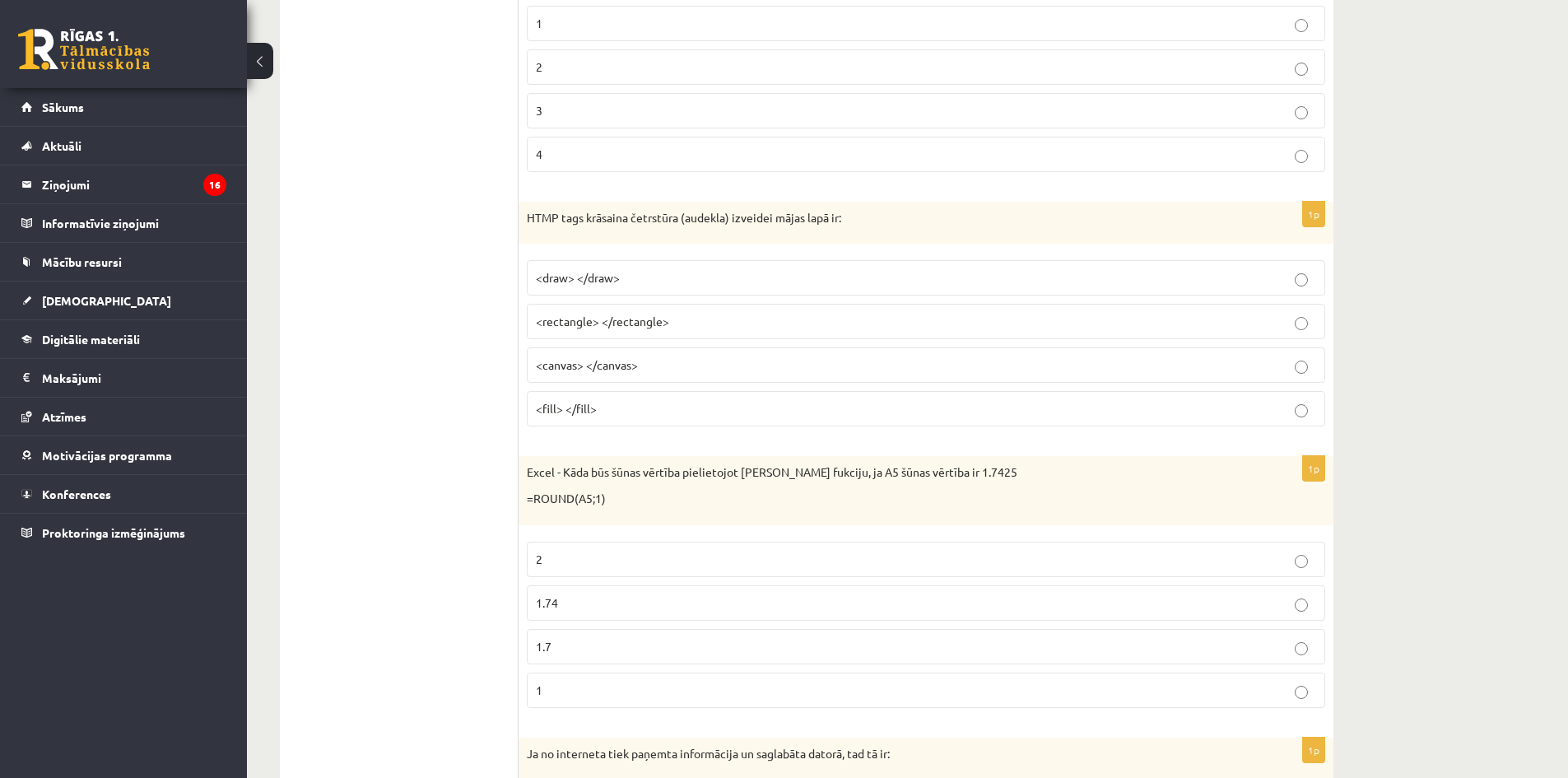
drag, startPoint x: 521, startPoint y: 212, endPoint x: 849, endPoint y: 399, distance: 377.6
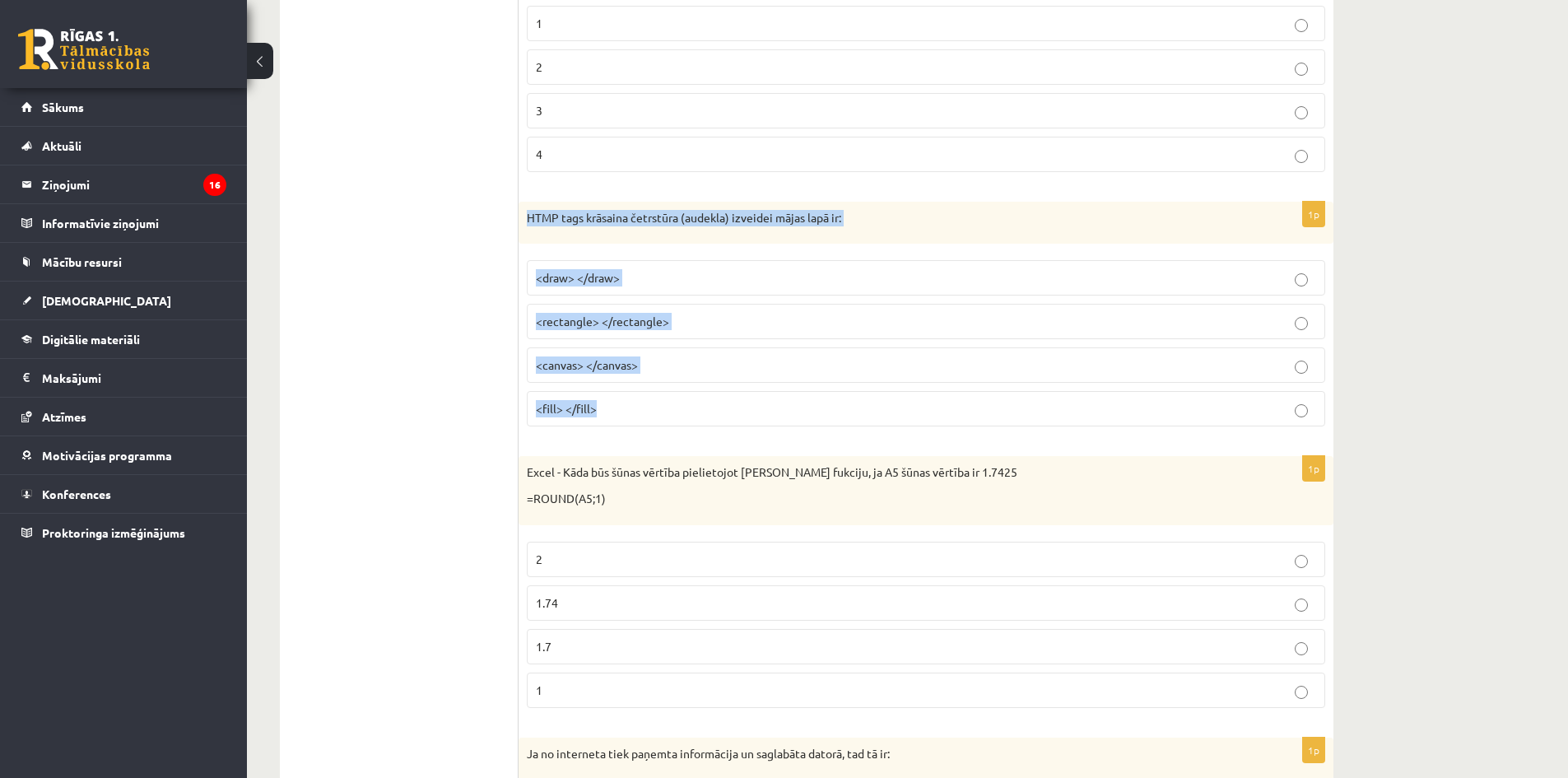
drag, startPoint x: 520, startPoint y: 218, endPoint x: 963, endPoint y: 397, distance: 477.8
click at [963, 397] on div "1p HTMP tags krāsaina četrstūra (audekla) izveidei mājas lapā ir: <draw> </draw…" at bounding box center [926, 320] width 815 height 239
copy div "HTMP tags krāsaina četrstūra (audekla) izveidei mājas lapā ir: <draw> </draw> <…"
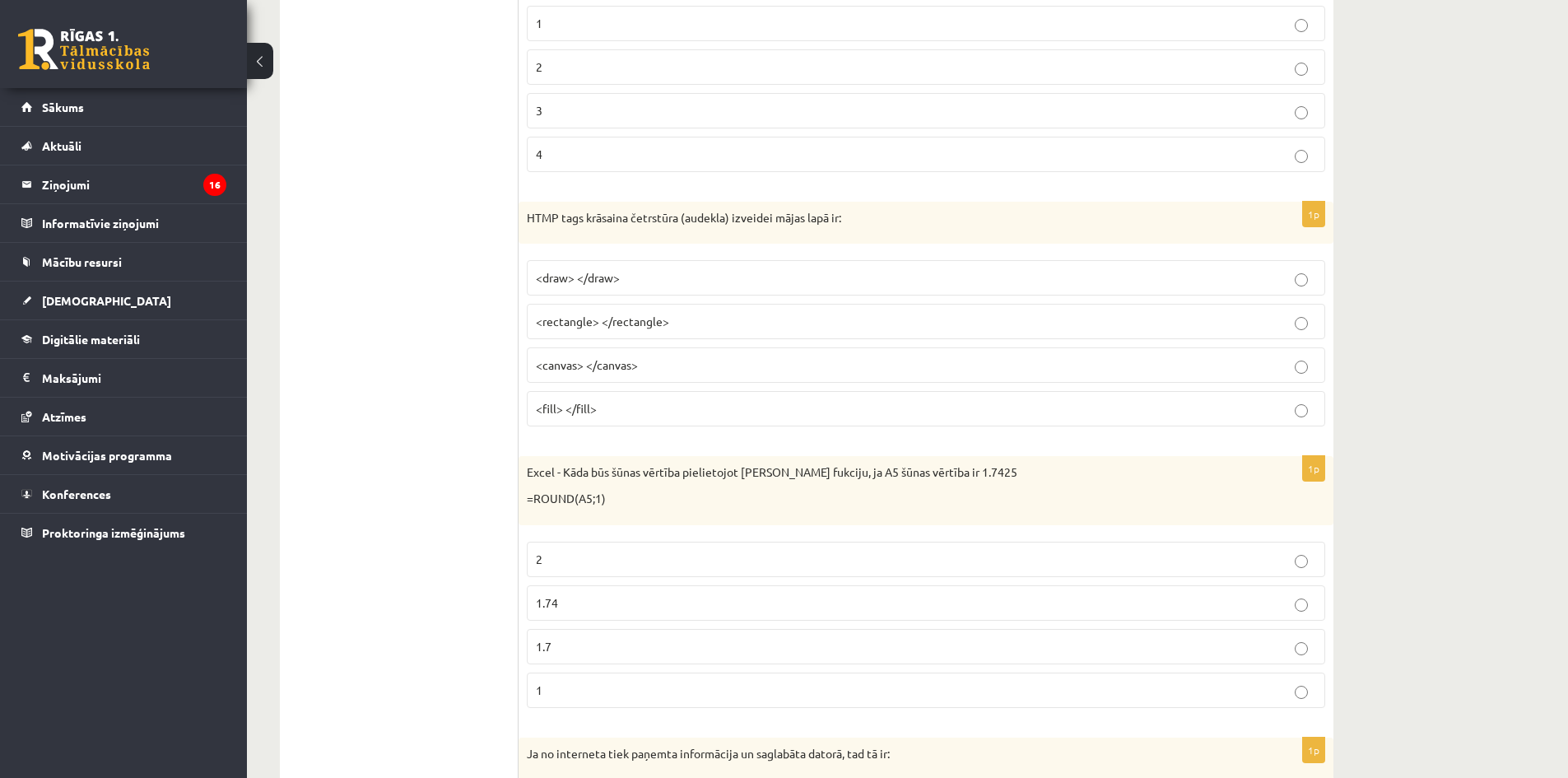
click at [643, 369] on p "<canvas> </canvas>" at bounding box center [926, 365] width 780 height 17
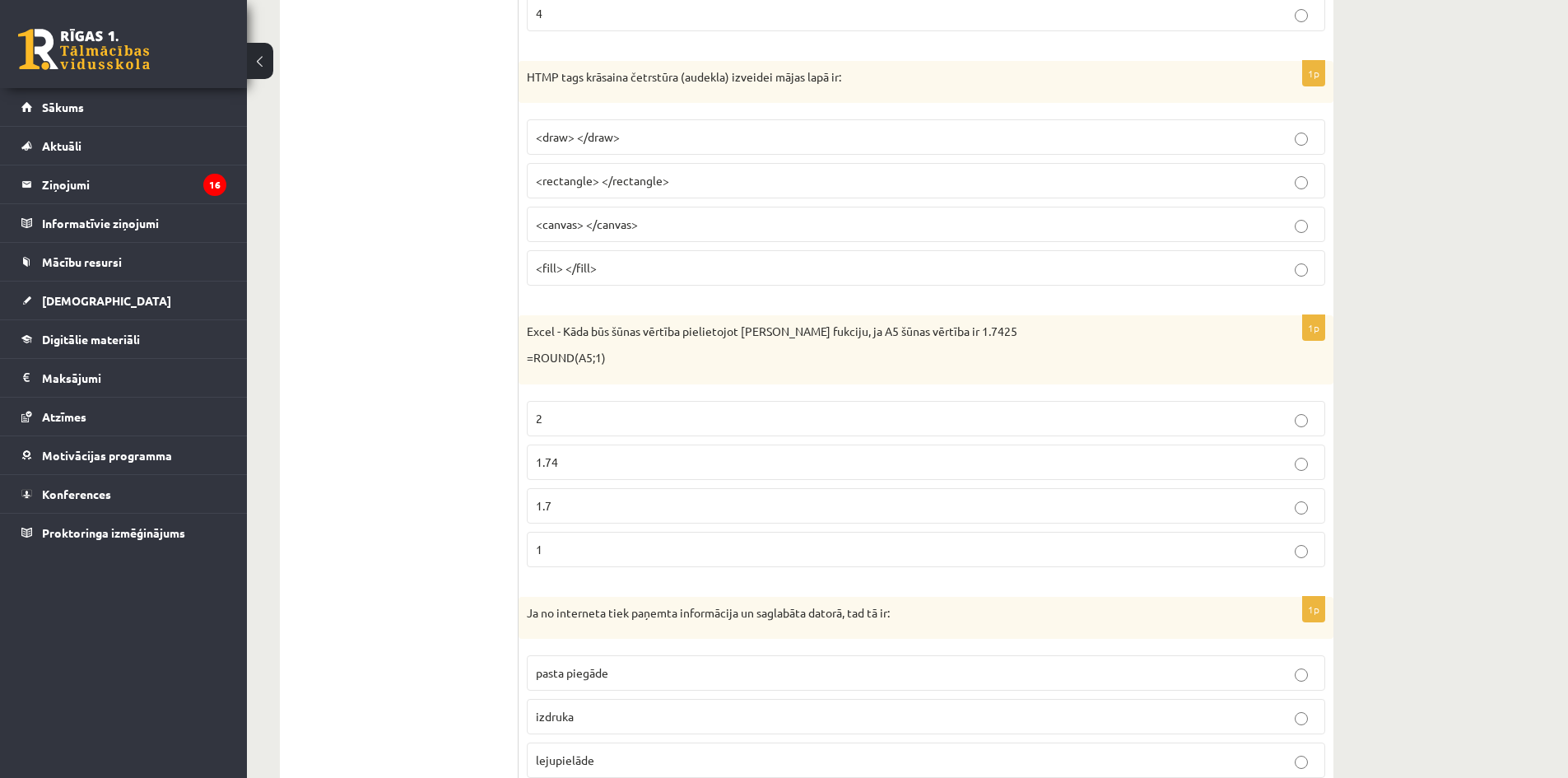
scroll to position [1975, 0]
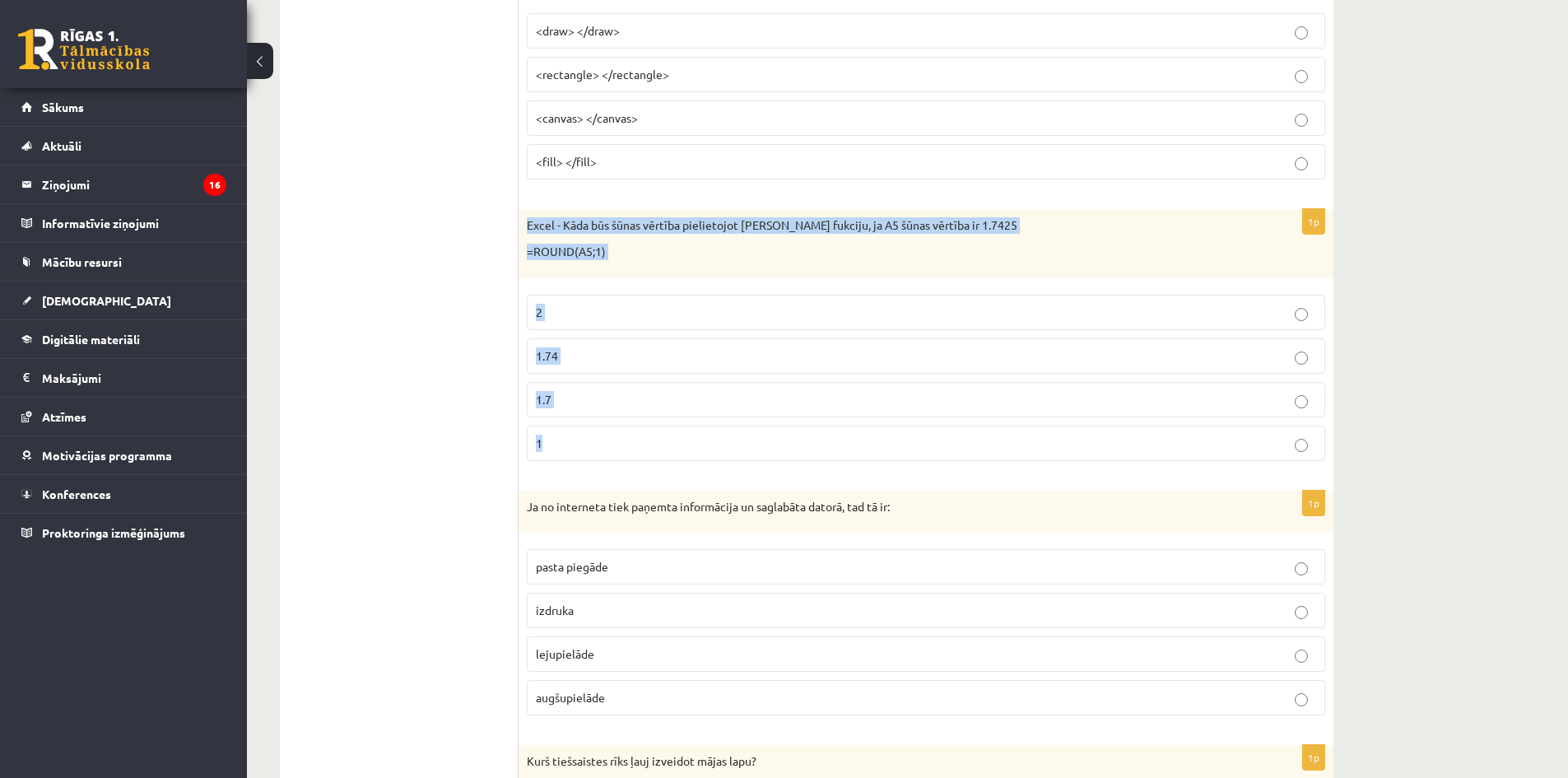
drag, startPoint x: 523, startPoint y: 223, endPoint x: 965, endPoint y: 426, distance: 486.4
click at [965, 426] on div "1p Excel - Kāda būs šūnas vērtība pielietojot tajā doto fukciju, ja A5 šūnas vē…" at bounding box center [926, 342] width 815 height 264
copy div "Excel - Kāda būs šūnas vērtība pielietojot tajā doto fukciju, ja A5 šūnas vērtī…"
click at [584, 390] on label "1.7" at bounding box center [926, 399] width 799 height 35
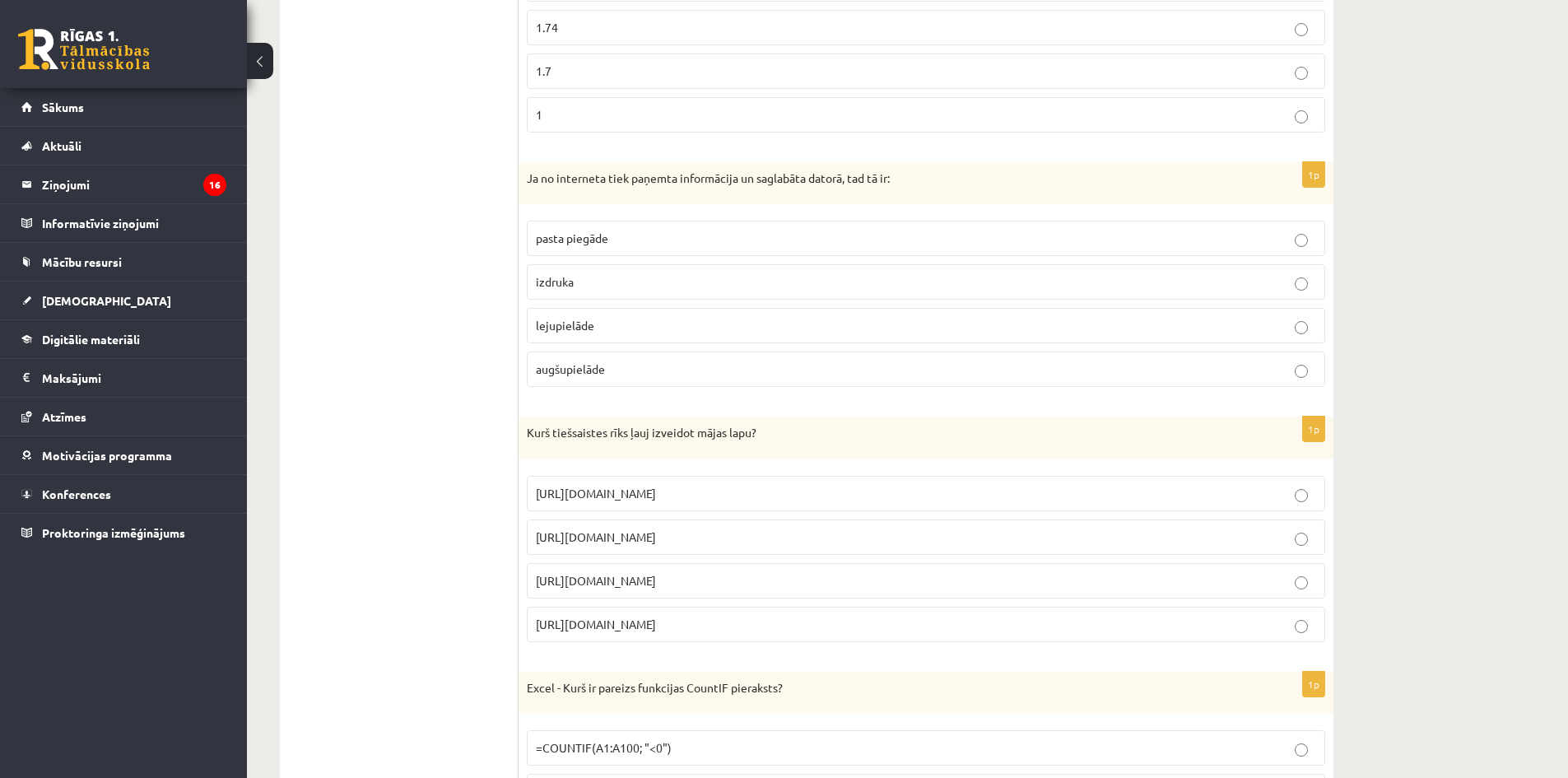
scroll to position [2304, 0]
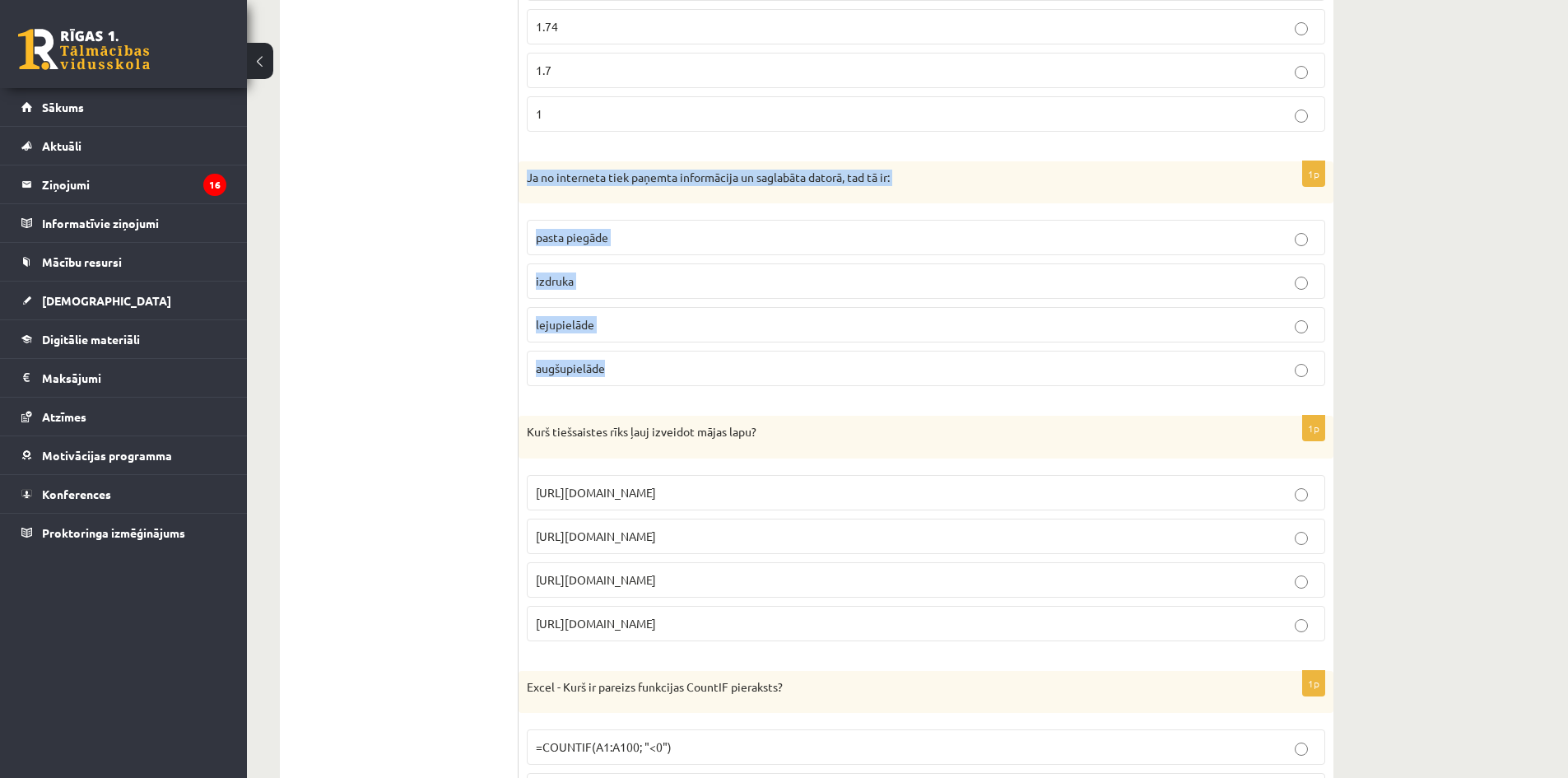
drag, startPoint x: 523, startPoint y: 182, endPoint x: 922, endPoint y: 371, distance: 441.5
click at [922, 371] on div "1p Ja no interneta tiek paņemta informācija un saglabāta datorā, tad tā ir: pas…" at bounding box center [926, 280] width 815 height 239
copy div "Ja no interneta tiek paņemta informācija un saglabāta datorā, tad tā ir: pasta …"
click at [619, 325] on p "lejupielāde" at bounding box center [926, 324] width 780 height 17
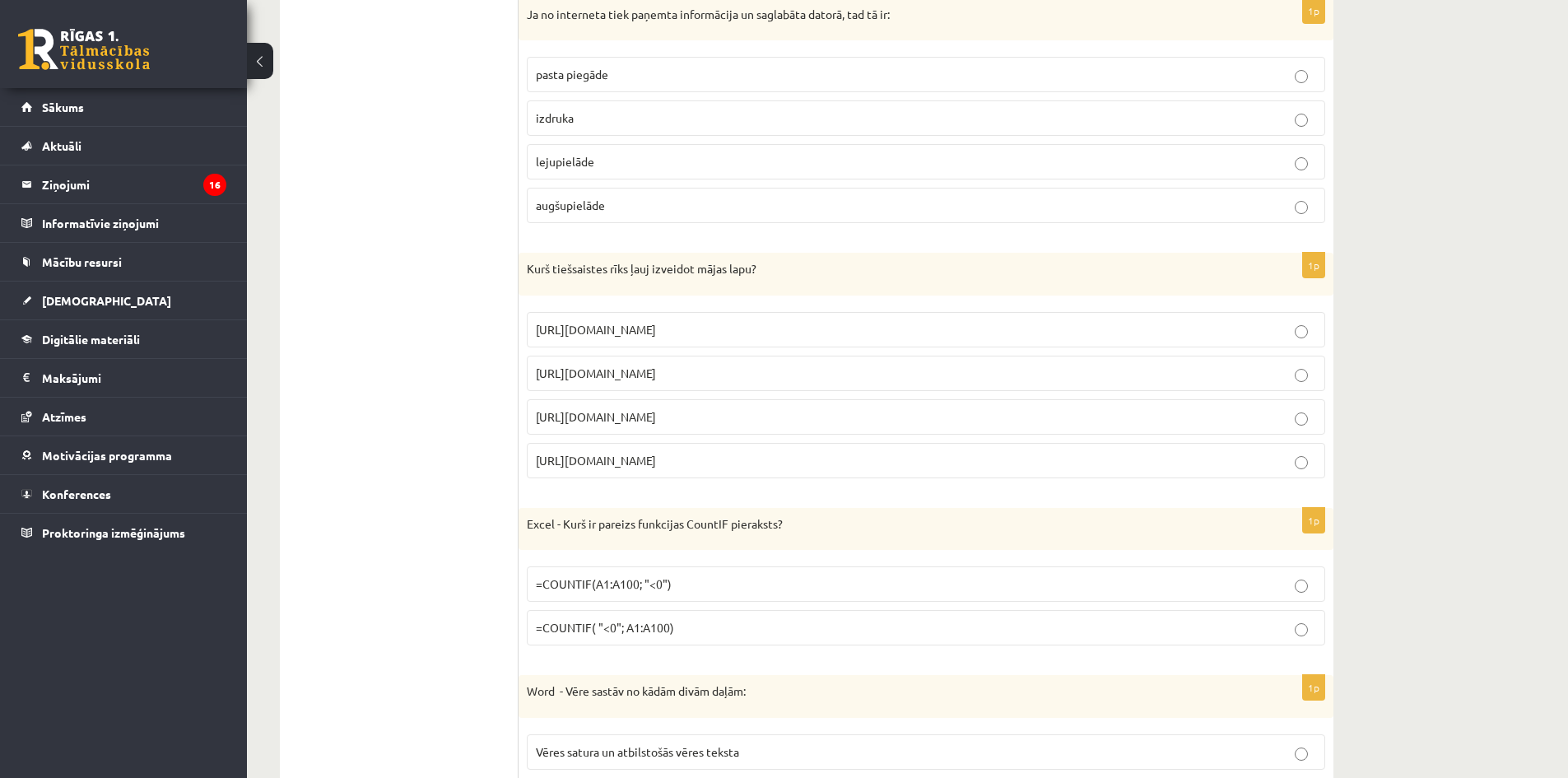
scroll to position [2469, 0]
drag, startPoint x: 524, startPoint y: 267, endPoint x: 916, endPoint y: 453, distance: 433.9
click at [916, 453] on div "1p Kurš tiešsaistes rīks ļauj izveidot mājas lapu? https://www.zoho.com/mail ht…" at bounding box center [926, 370] width 815 height 239
copy div "Kurš tiešsaistes rīks ļauj izveidot mājas lapu? https://www.zoho.com/mail https…"
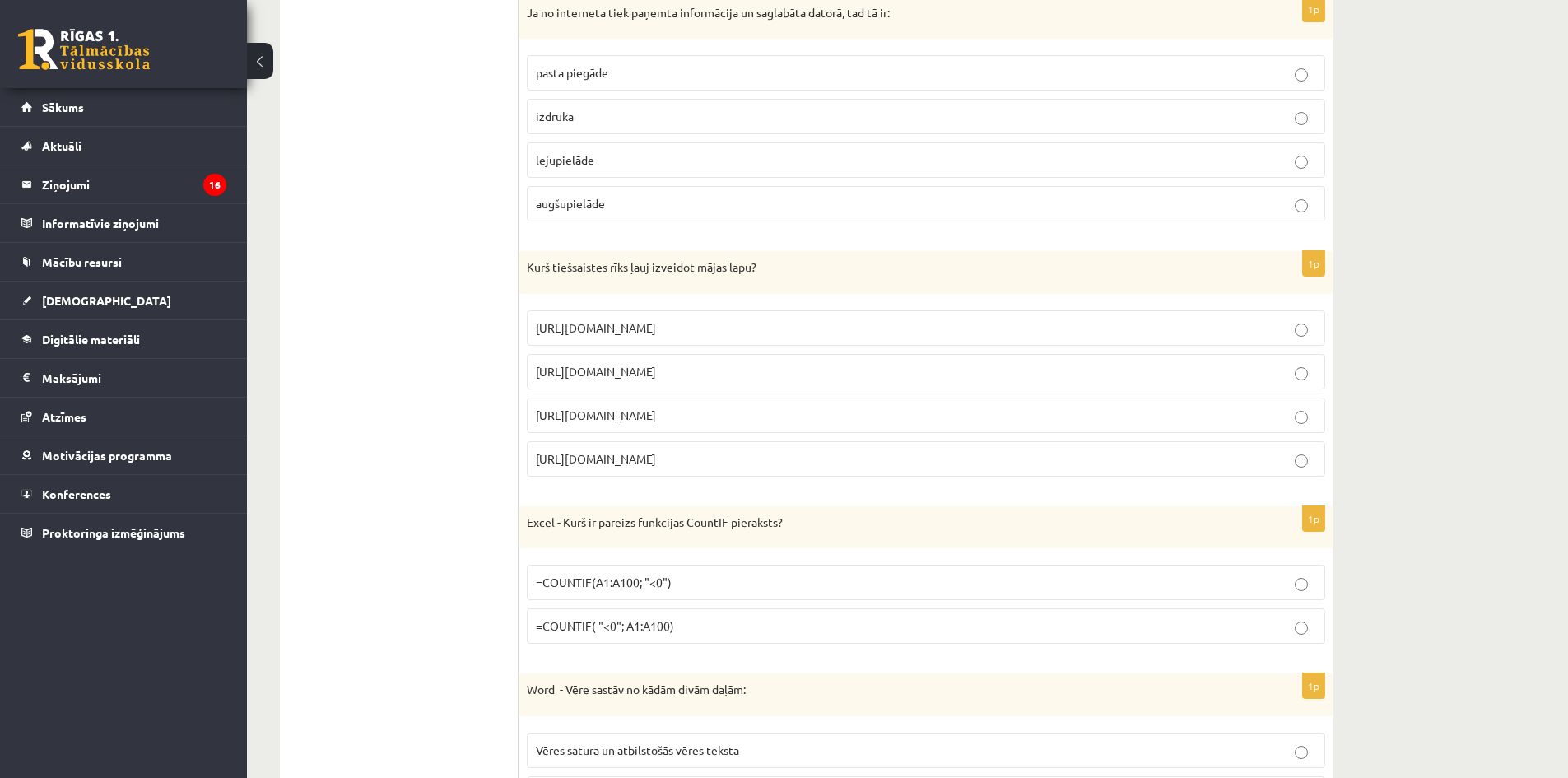
click at [663, 418] on p "https://www.mozello.lv" at bounding box center [926, 414] width 780 height 17
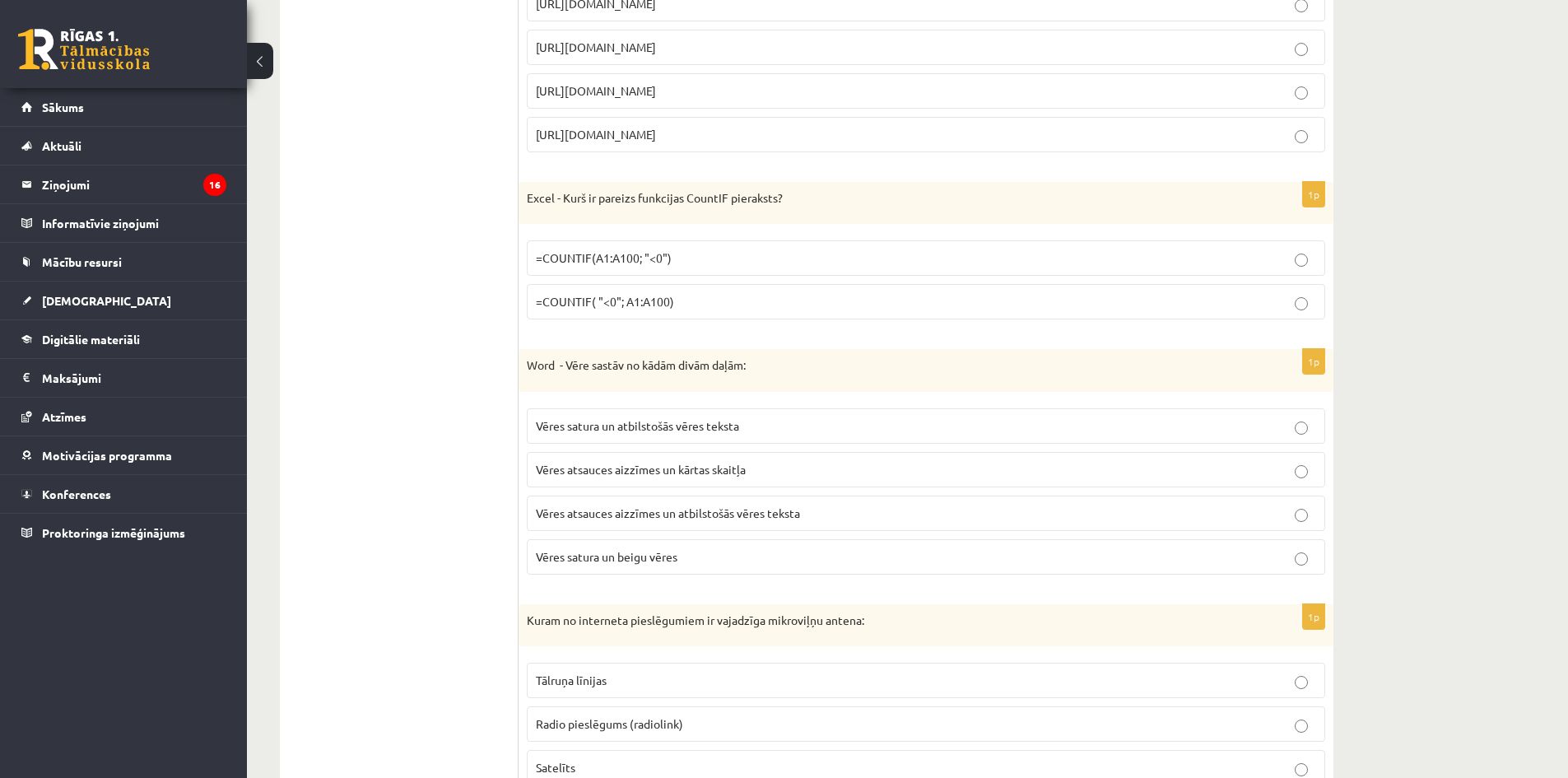
scroll to position [2880, 0]
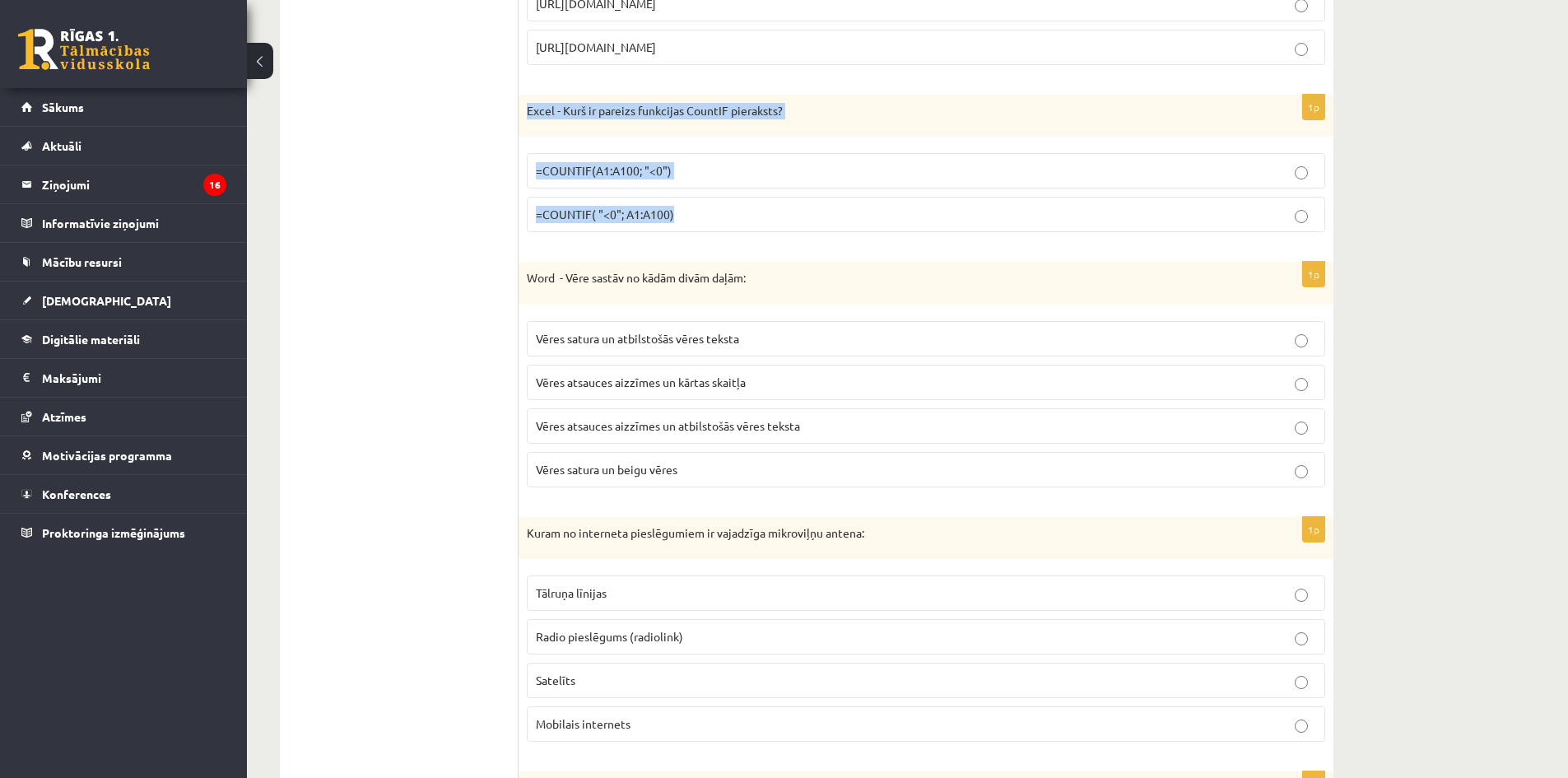
drag, startPoint x: 522, startPoint y: 108, endPoint x: 840, endPoint y: 227, distance: 339.5
click at [839, 227] on div "1p Excel - Kurš ir pareizs funkcijas CountIF pieraksts? =COUNTIF(A1:A100; "<0")…" at bounding box center [926, 170] width 815 height 152
click at [662, 165] on span "=COUNTIF(A1:A100; "<0")" at bounding box center [603, 170] width 136 height 15
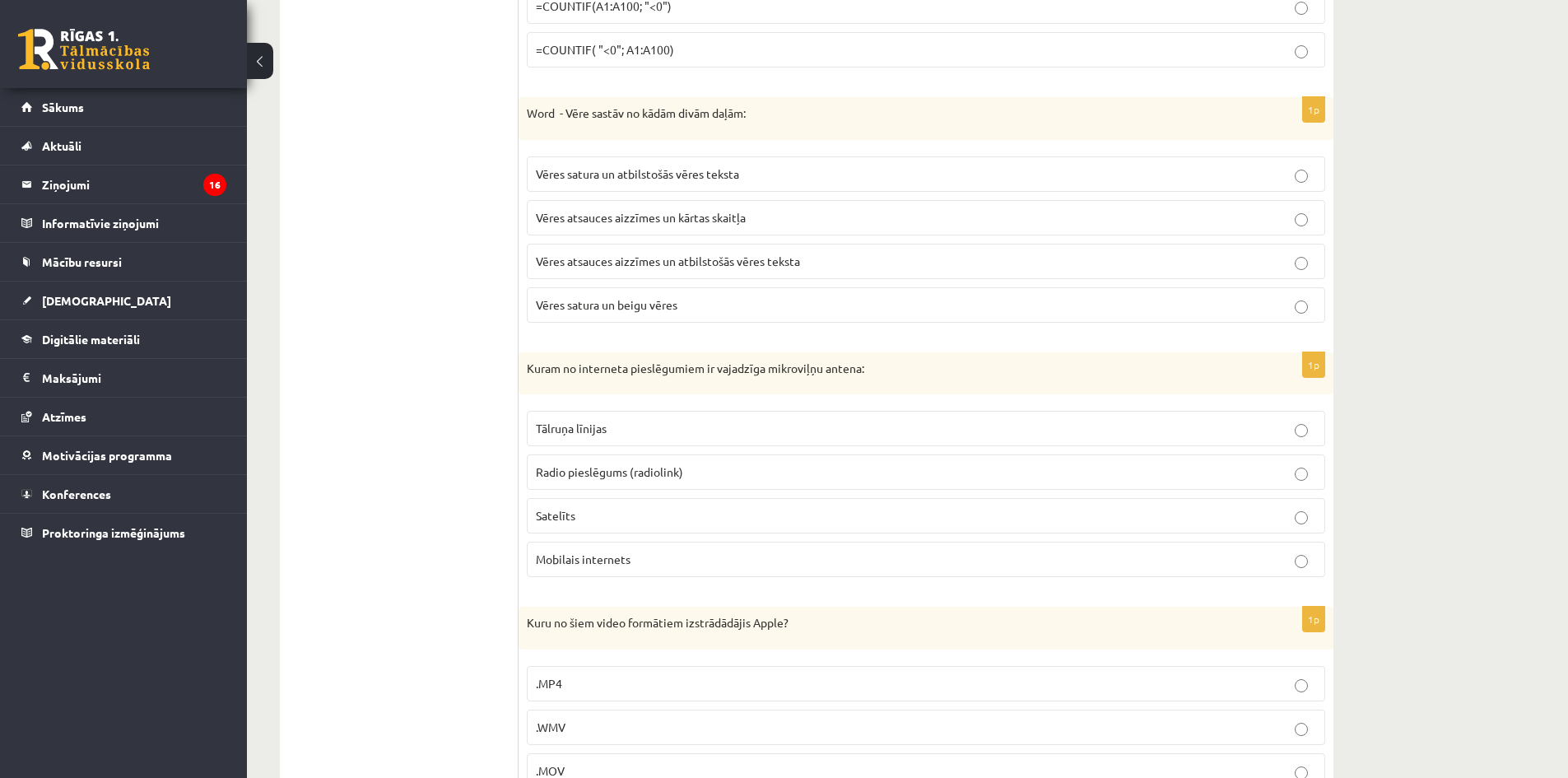
click at [665, 208] on label "Vēres atsauces aizzīmes un kārtas skaitļa" at bounding box center [926, 217] width 799 height 35
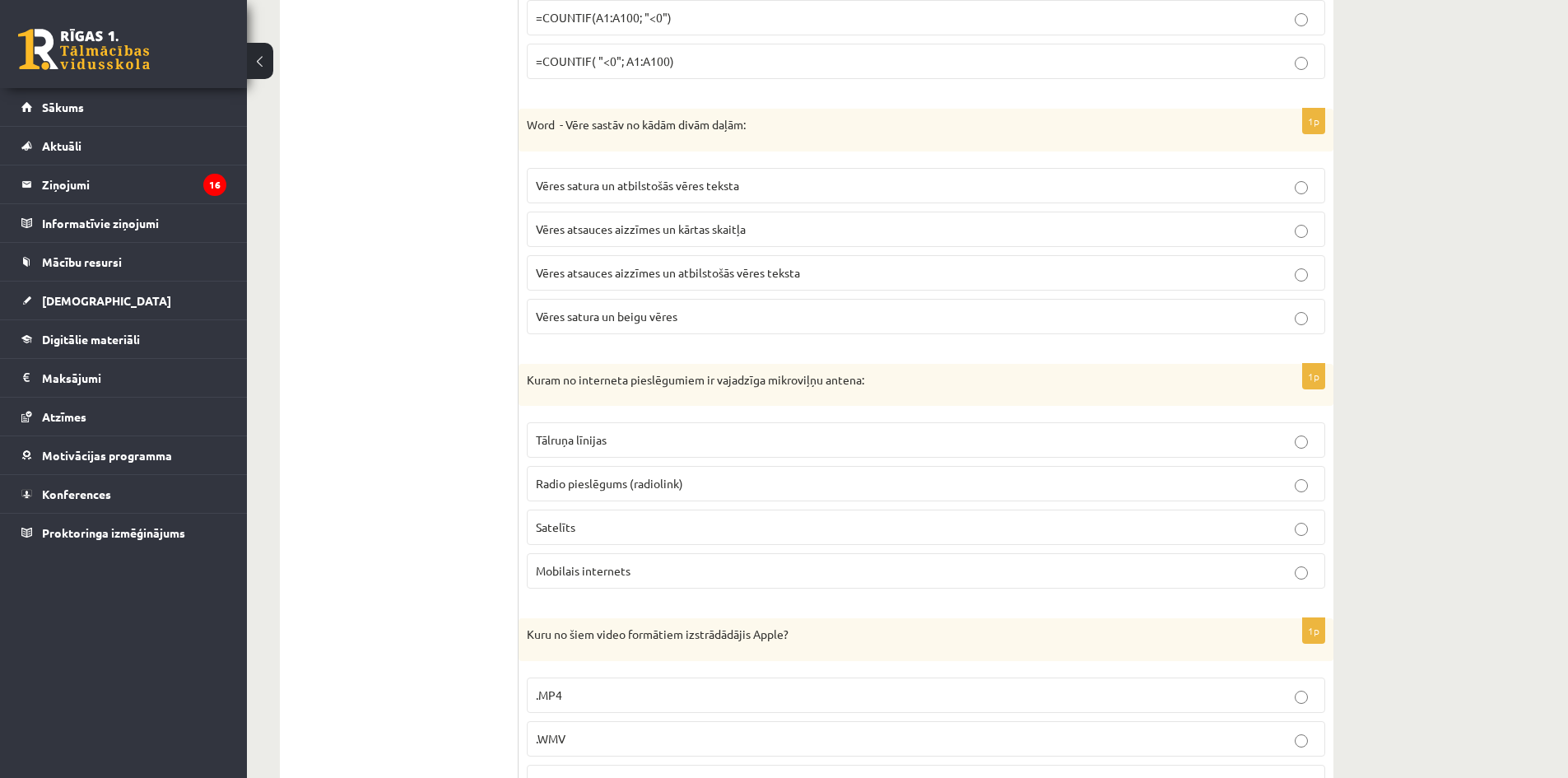
scroll to position [2962, 0]
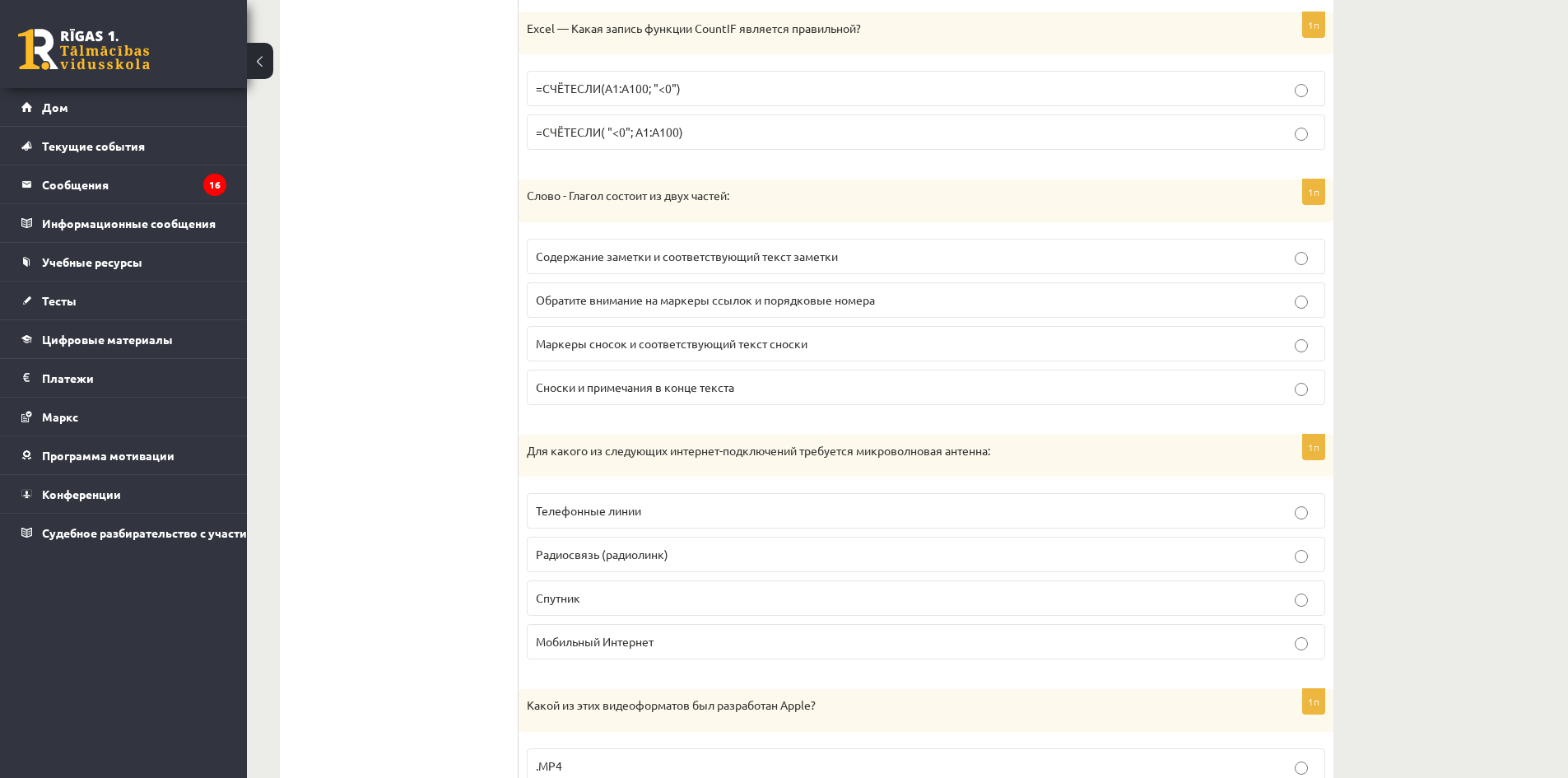
drag, startPoint x: 510, startPoint y: 192, endPoint x: 879, endPoint y: 365, distance: 407.5
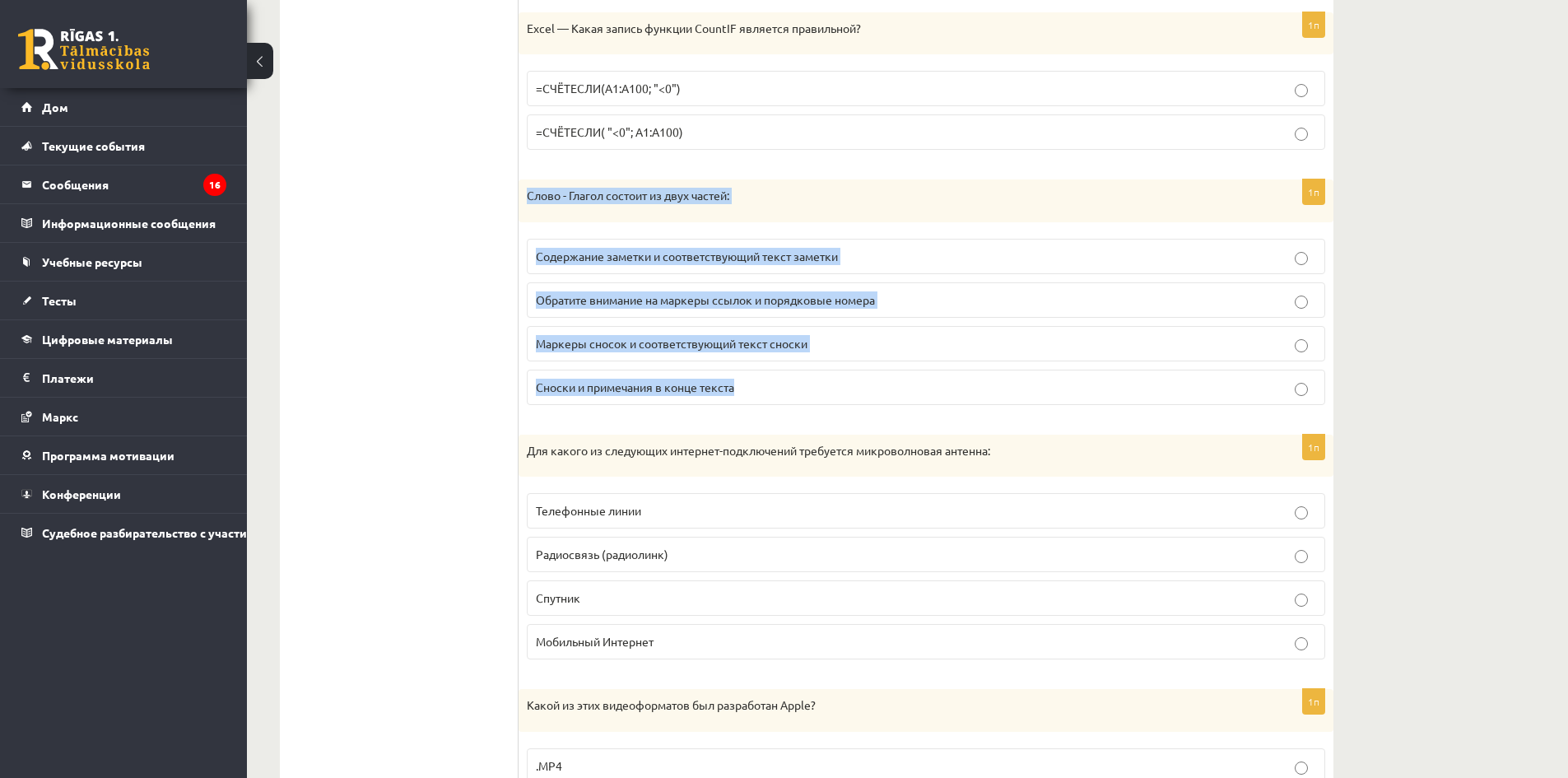
drag, startPoint x: 527, startPoint y: 193, endPoint x: 894, endPoint y: 379, distance: 411.4
click at [894, 379] on div "1п Слово - Глагол состоит из двух частей: Содержание заметки и соответствующий …" at bounding box center [926, 298] width 815 height 239
click at [824, 357] on label "Маркеры сносок и соответствующий текст сноски" at bounding box center [926, 343] width 799 height 35
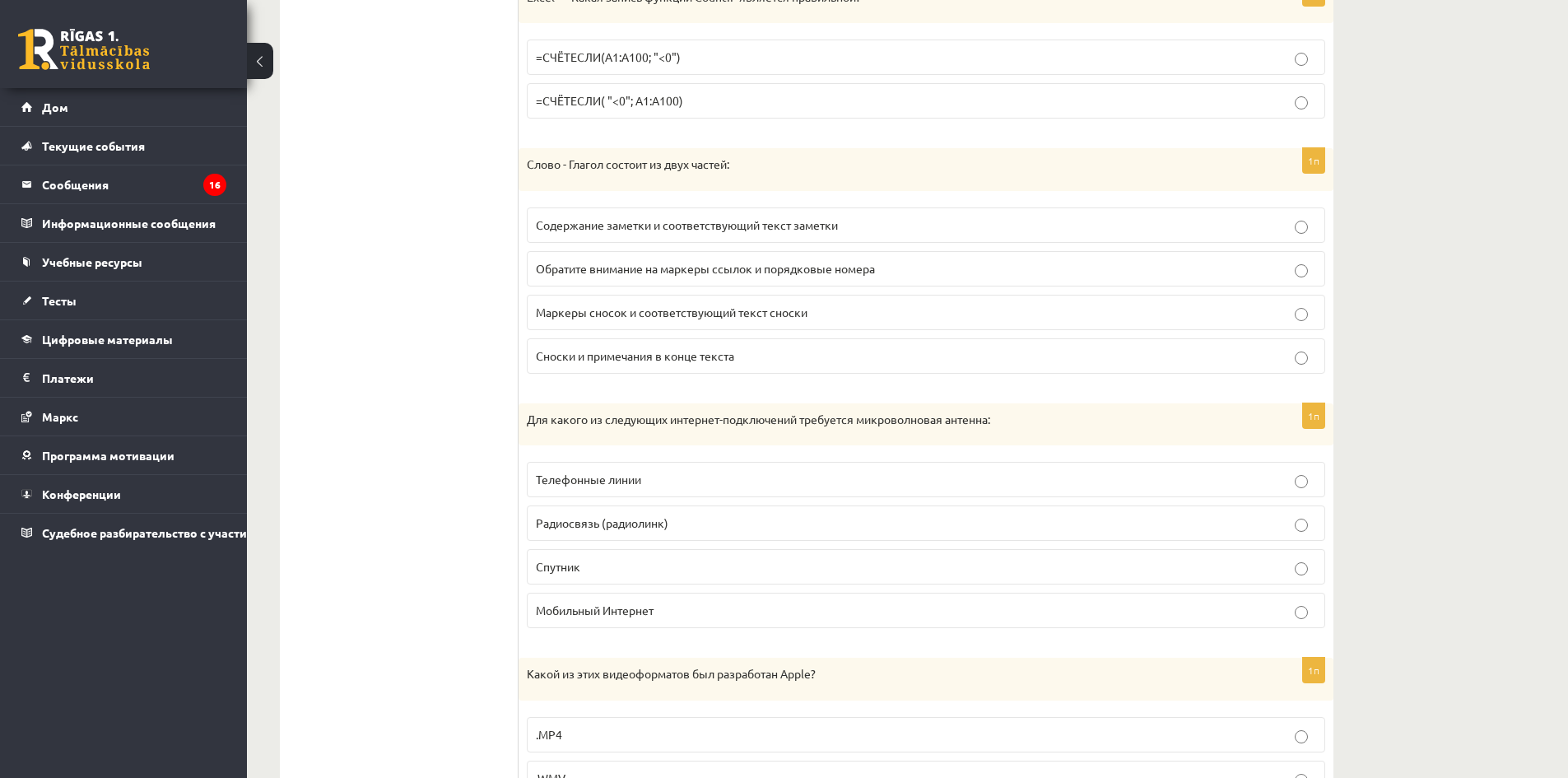
scroll to position [3127, 0]
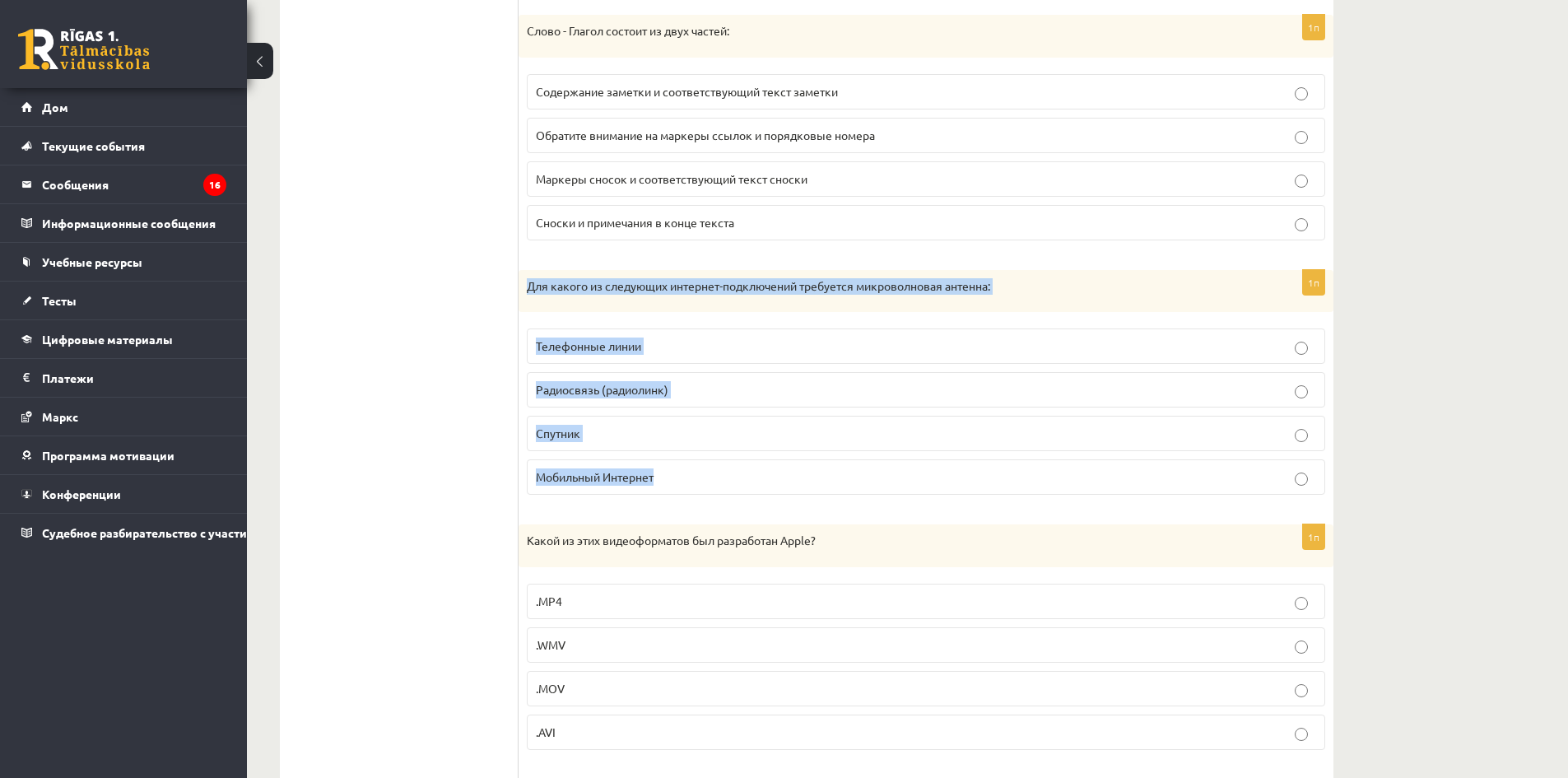
drag, startPoint x: 531, startPoint y: 286, endPoint x: 1052, endPoint y: 468, distance: 551.9
click at [1052, 468] on div "1п Для какого из следующих интернет-подключений требуется микроволновая антенна…" at bounding box center [926, 389] width 815 height 239
click at [721, 395] on p "Радиосвязь (радиолинк)" at bounding box center [926, 389] width 780 height 17
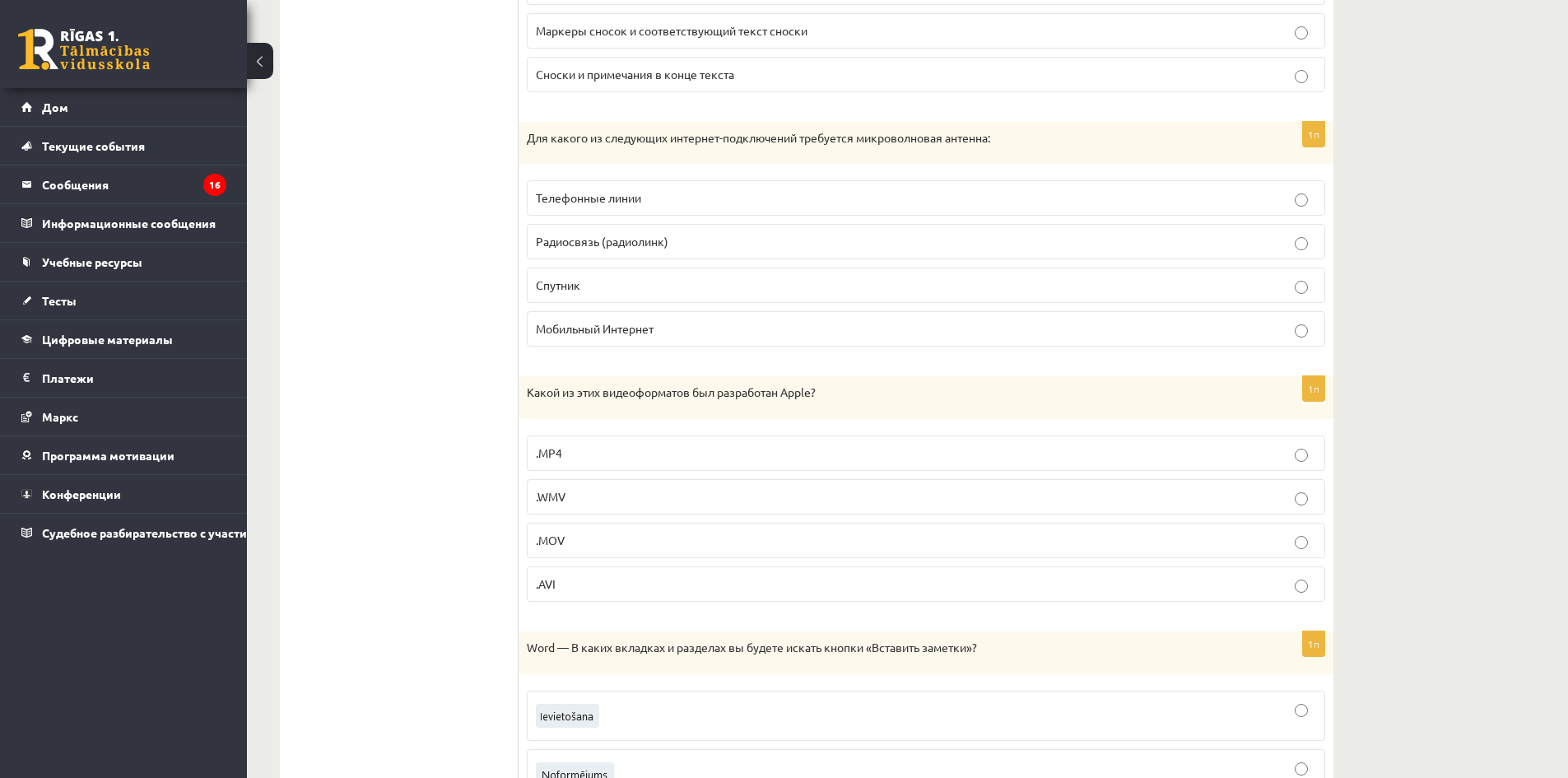
scroll to position [3291, 0]
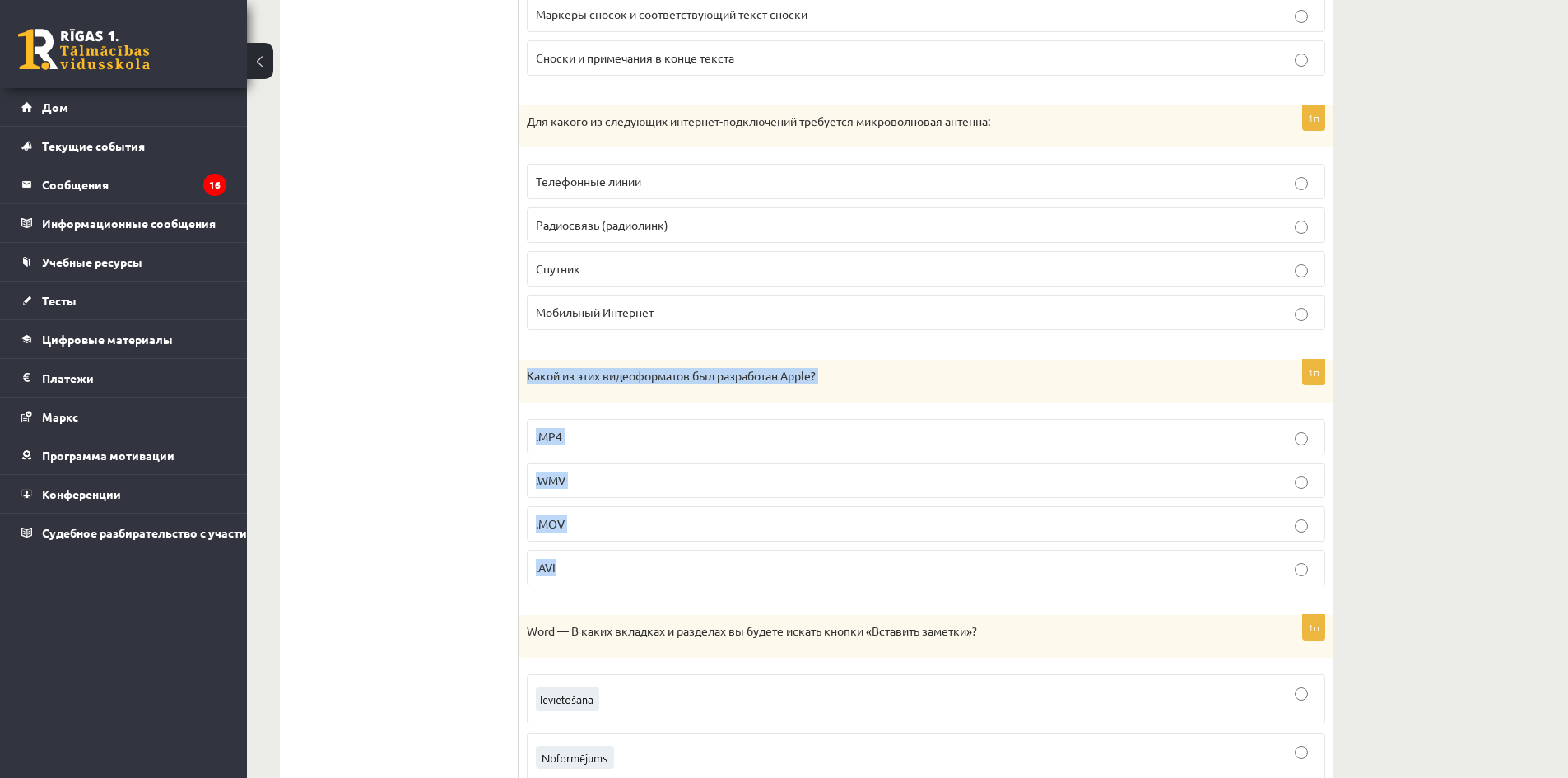
drag, startPoint x: 518, startPoint y: 374, endPoint x: 928, endPoint y: 549, distance: 445.8
click at [928, 549] on div "1п Какой из этих видеоформатов был разработан Apple? .MP4 .WMV .MOV .AVI" at bounding box center [926, 478] width 815 height 239
click at [619, 523] on p ".MOV" at bounding box center [926, 523] width 780 height 17
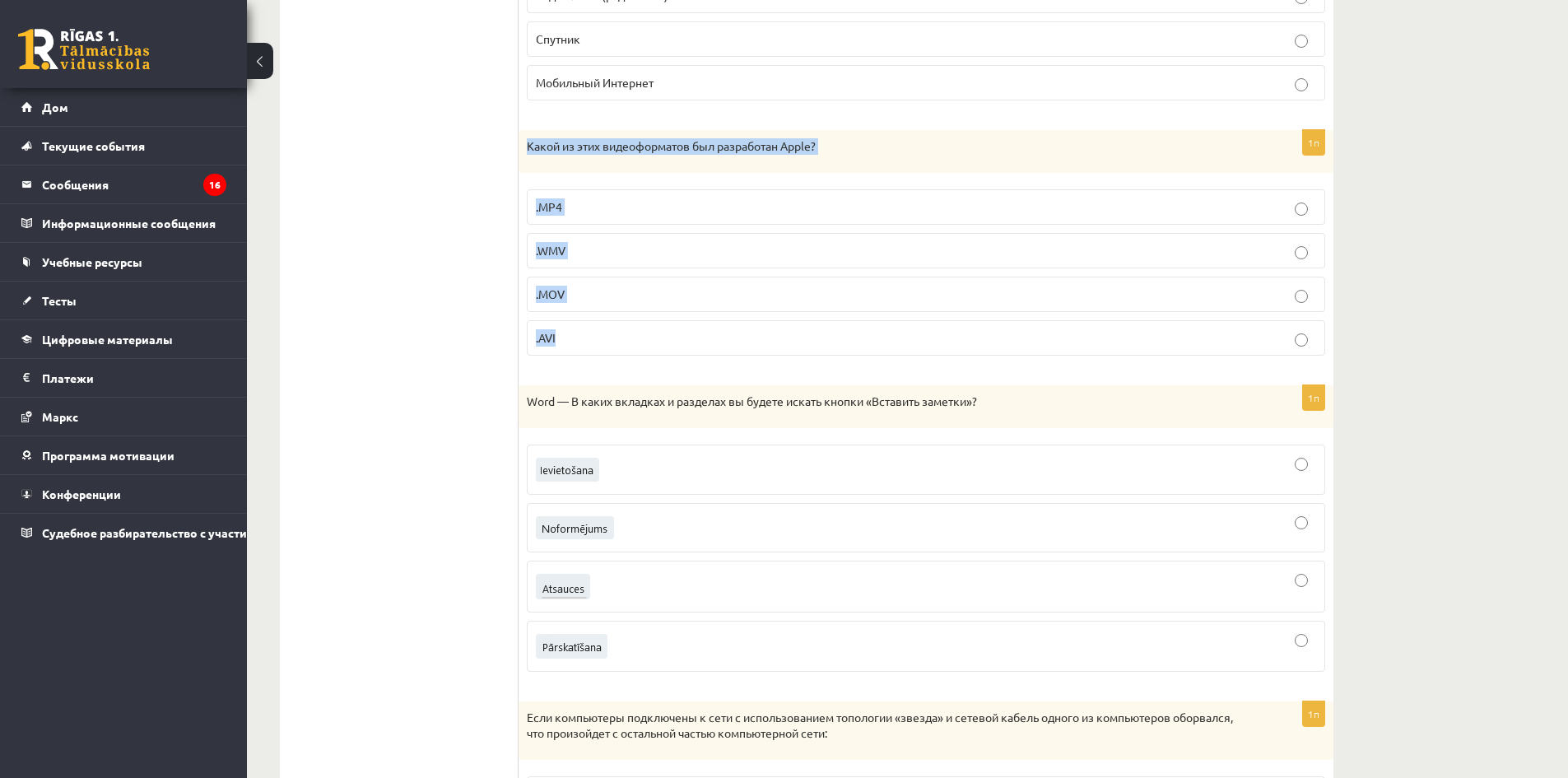
scroll to position [3539, 0]
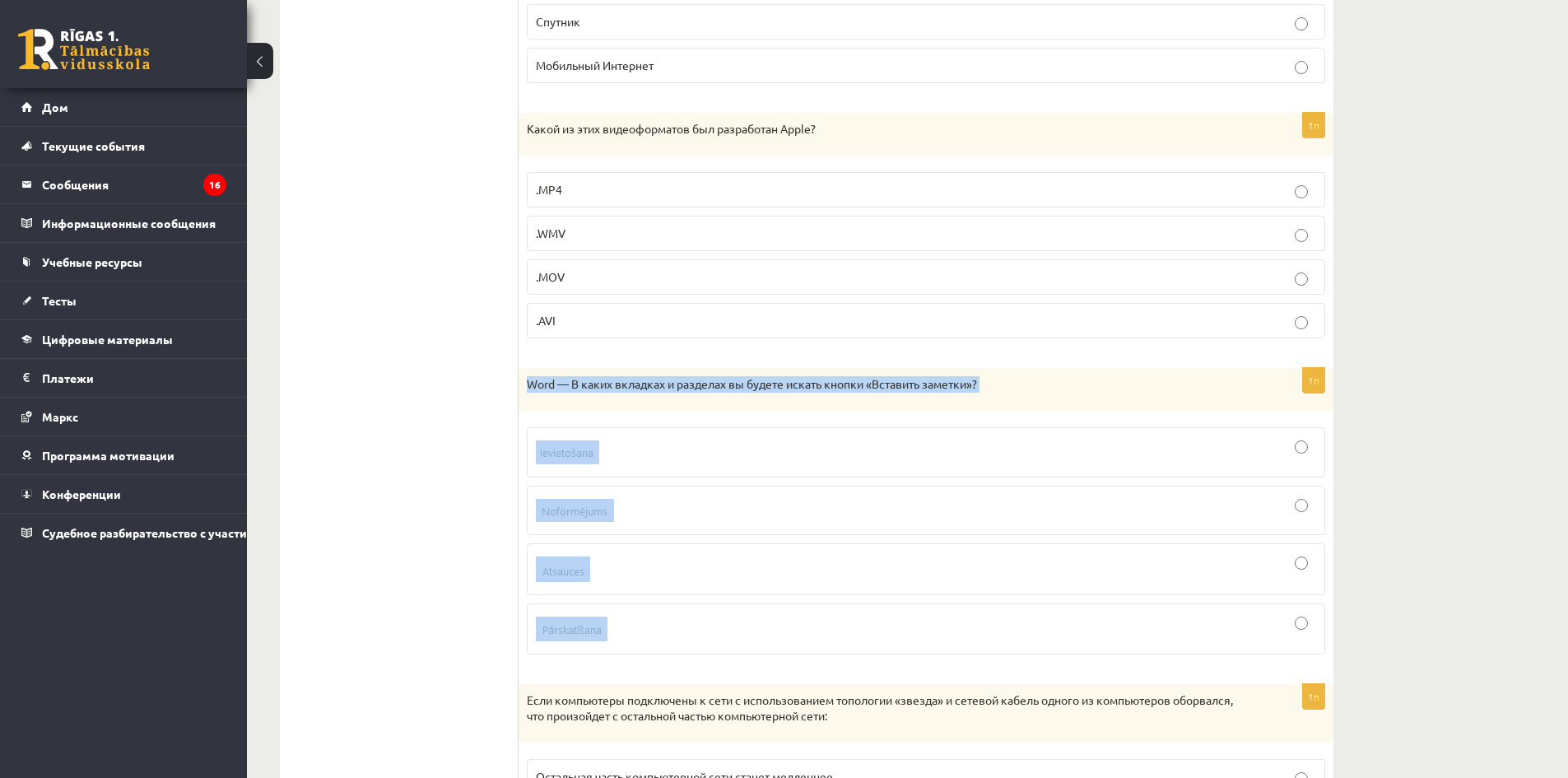
drag, startPoint x: 526, startPoint y: 384, endPoint x: 1012, endPoint y: 625, distance: 542.5
click at [1012, 625] on div "1п Word — В каких вкладках и разделах вы будете искать кнопки «Вставить заметки…" at bounding box center [926, 518] width 815 height 300
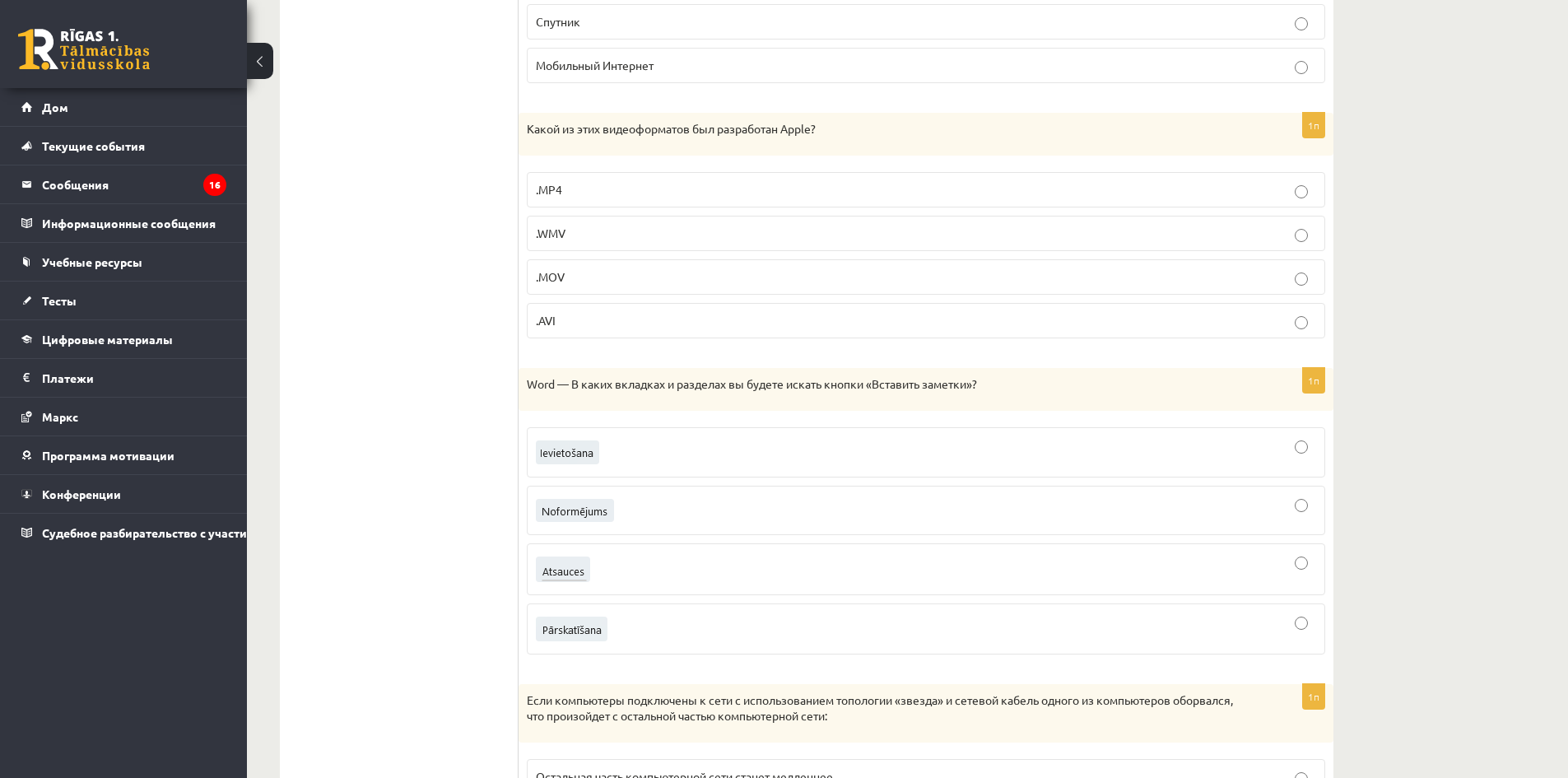
click at [428, 374] on ul "Тест Оценка!" at bounding box center [407, 682] width 222 height 7852
drag, startPoint x: 1482, startPoint y: 263, endPoint x: 1483, endPoint y: 278, distance: 15.0
click at [1482, 263] on div "Диагностическая работа по информатике для 9 класса по учебным материалам 8 клас…" at bounding box center [907, 592] width 1321 height 8133
click at [1187, 519] on div at bounding box center [926, 509] width 780 height 31
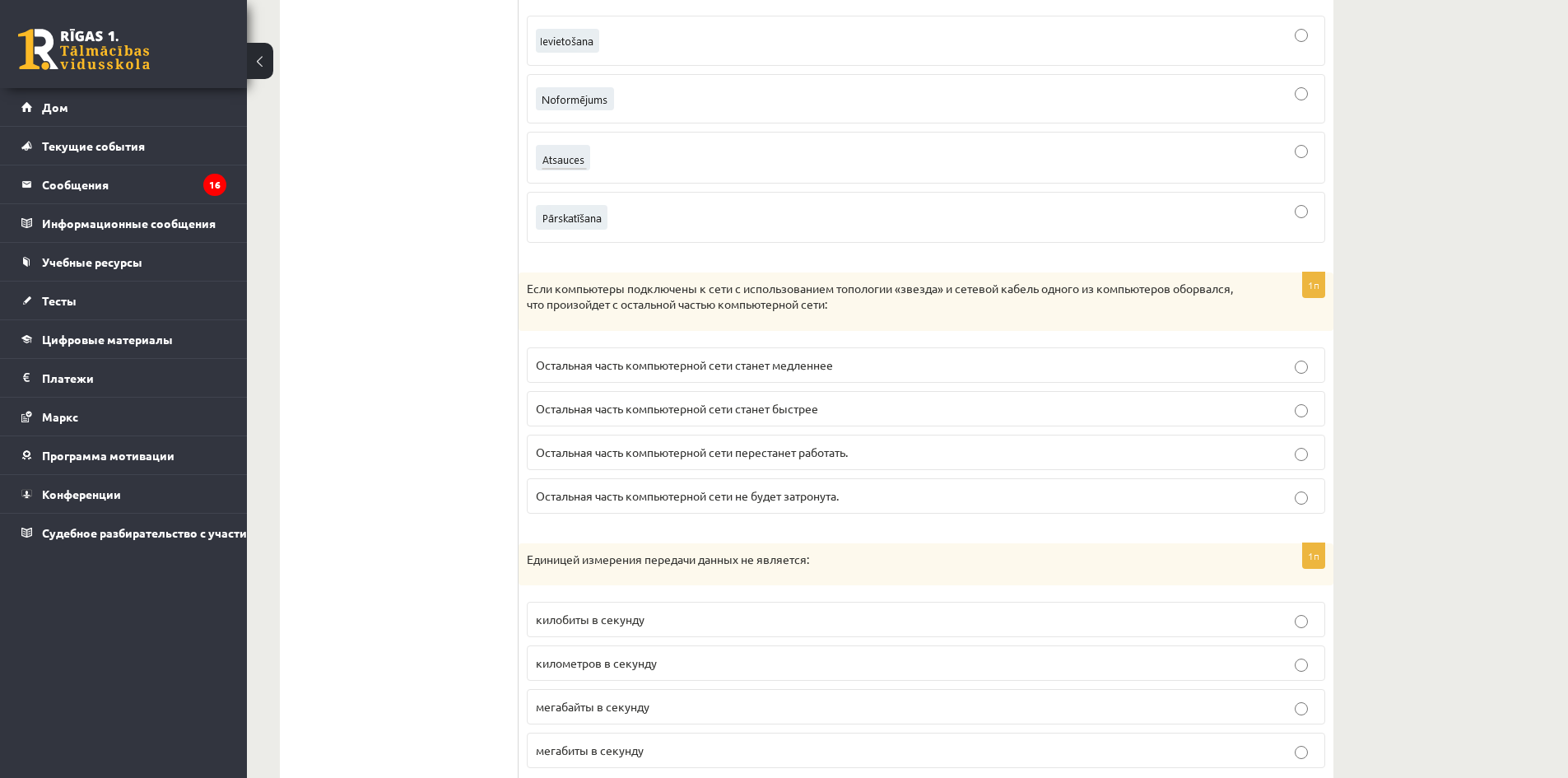
click at [961, 381] on label "Остальная часть компьютерной сети станет медленнее" at bounding box center [926, 365] width 799 height 35
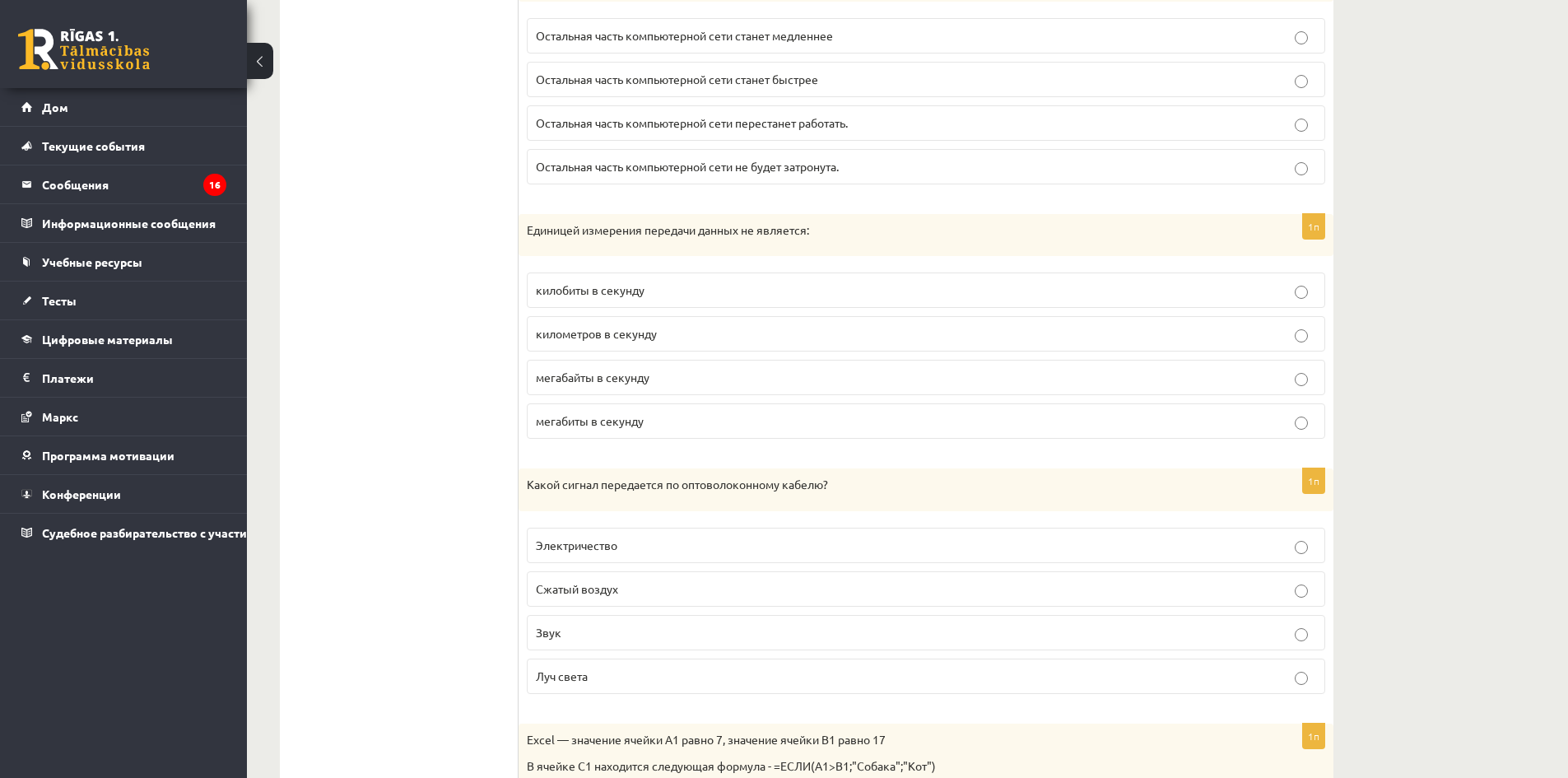
click at [945, 327] on p "километров в секунду" at bounding box center [926, 333] width 780 height 17
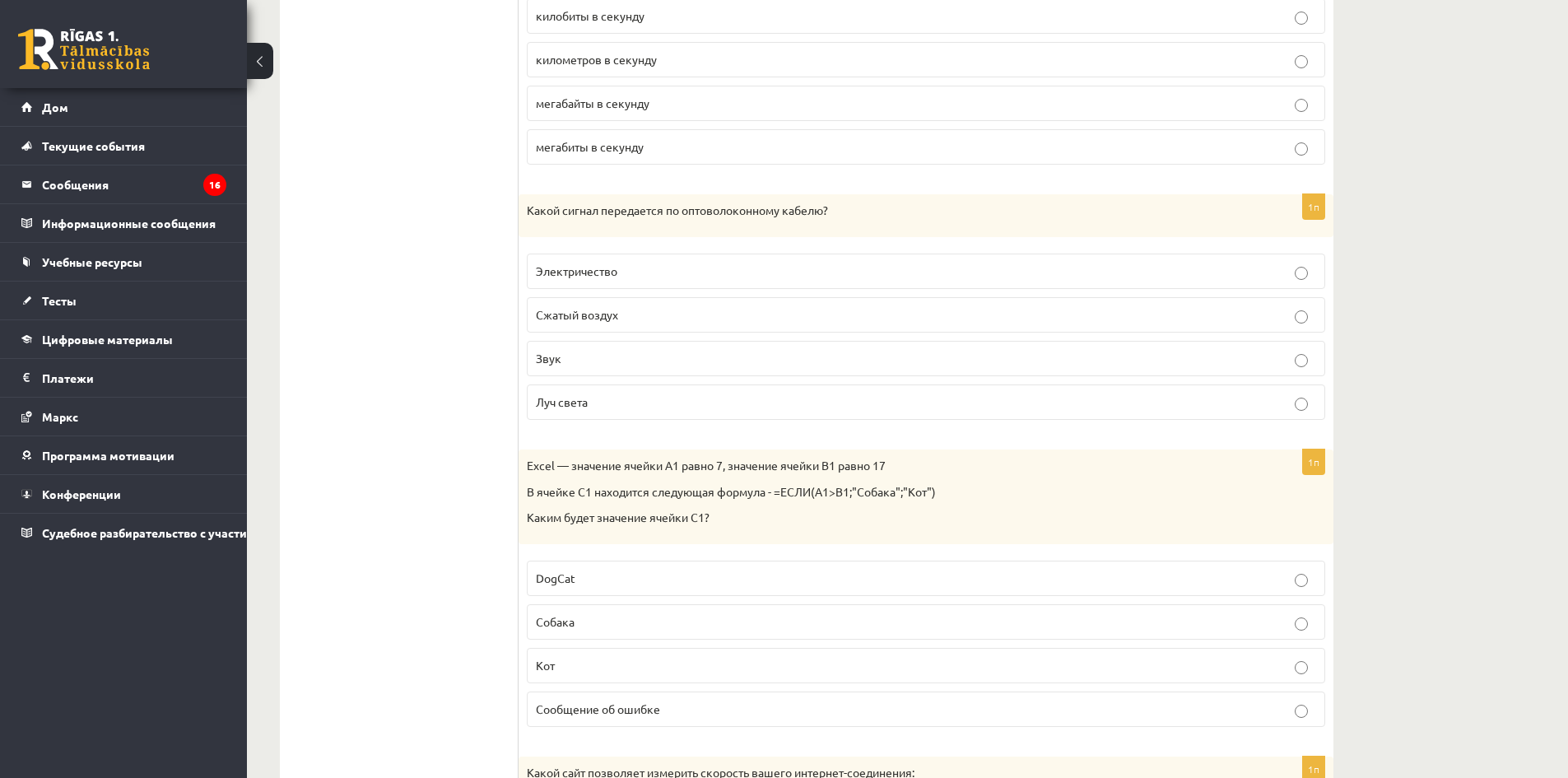
scroll to position [4608, 0]
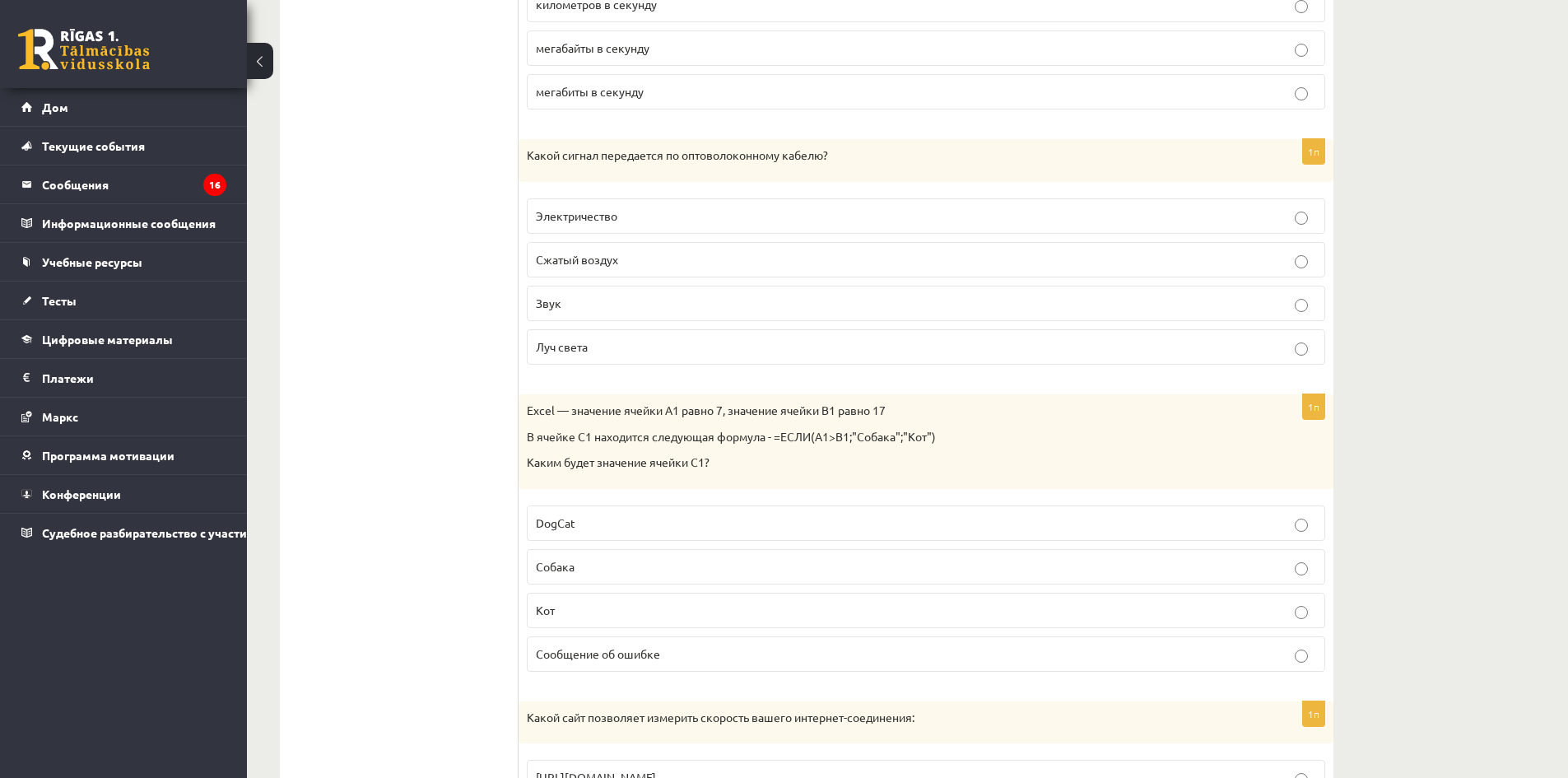
drag, startPoint x: 914, startPoint y: 287, endPoint x: 911, endPoint y: 279, distance: 8.5
click at [911, 279] on fieldset "Электричество Сжатый воздух Звук Луч света" at bounding box center [926, 279] width 799 height 179
click at [935, 224] on label "Электричество" at bounding box center [926, 216] width 799 height 35
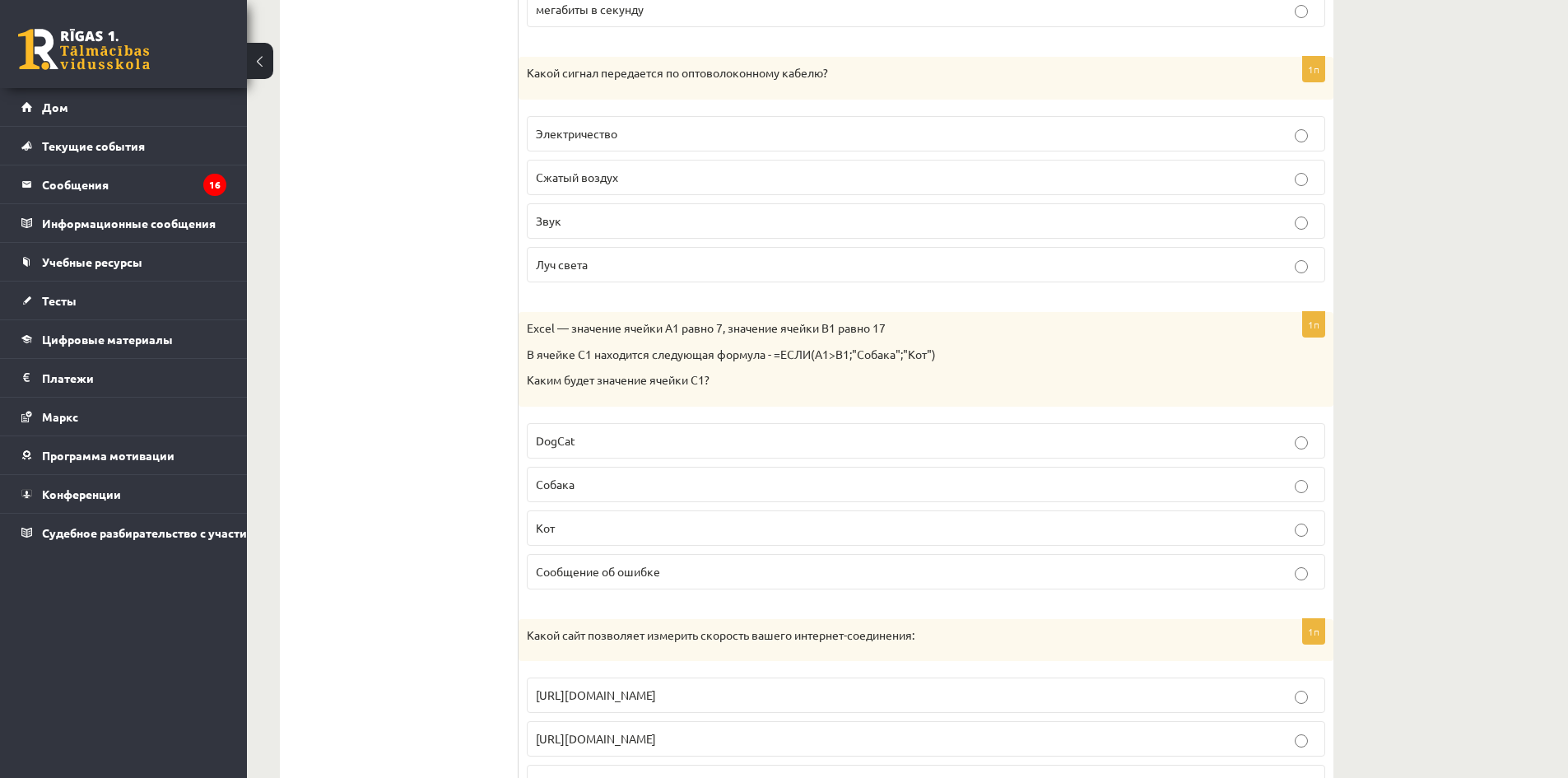
click at [913, 479] on p "Собака" at bounding box center [926, 483] width 780 height 17
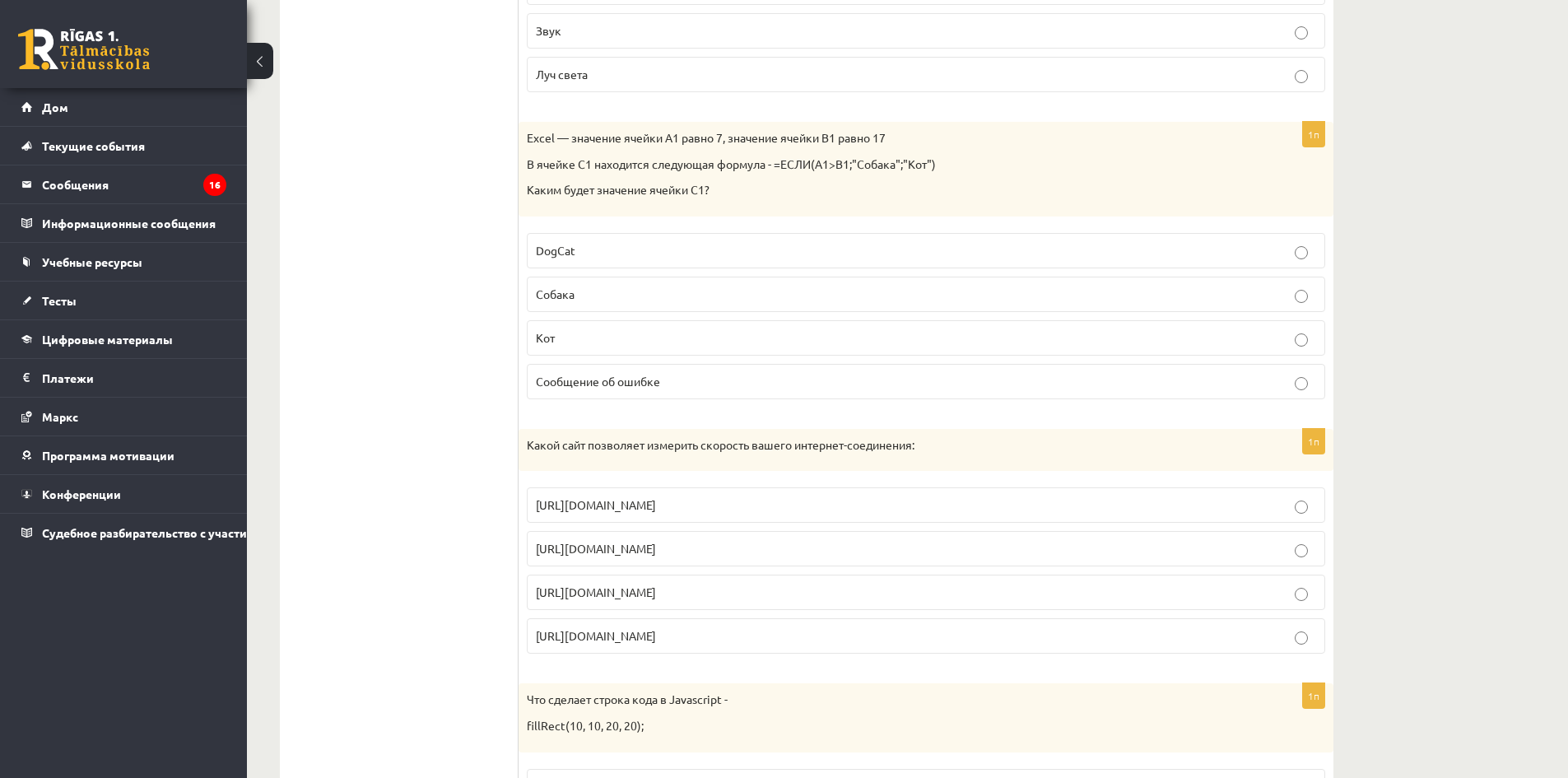
scroll to position [4937, 0]
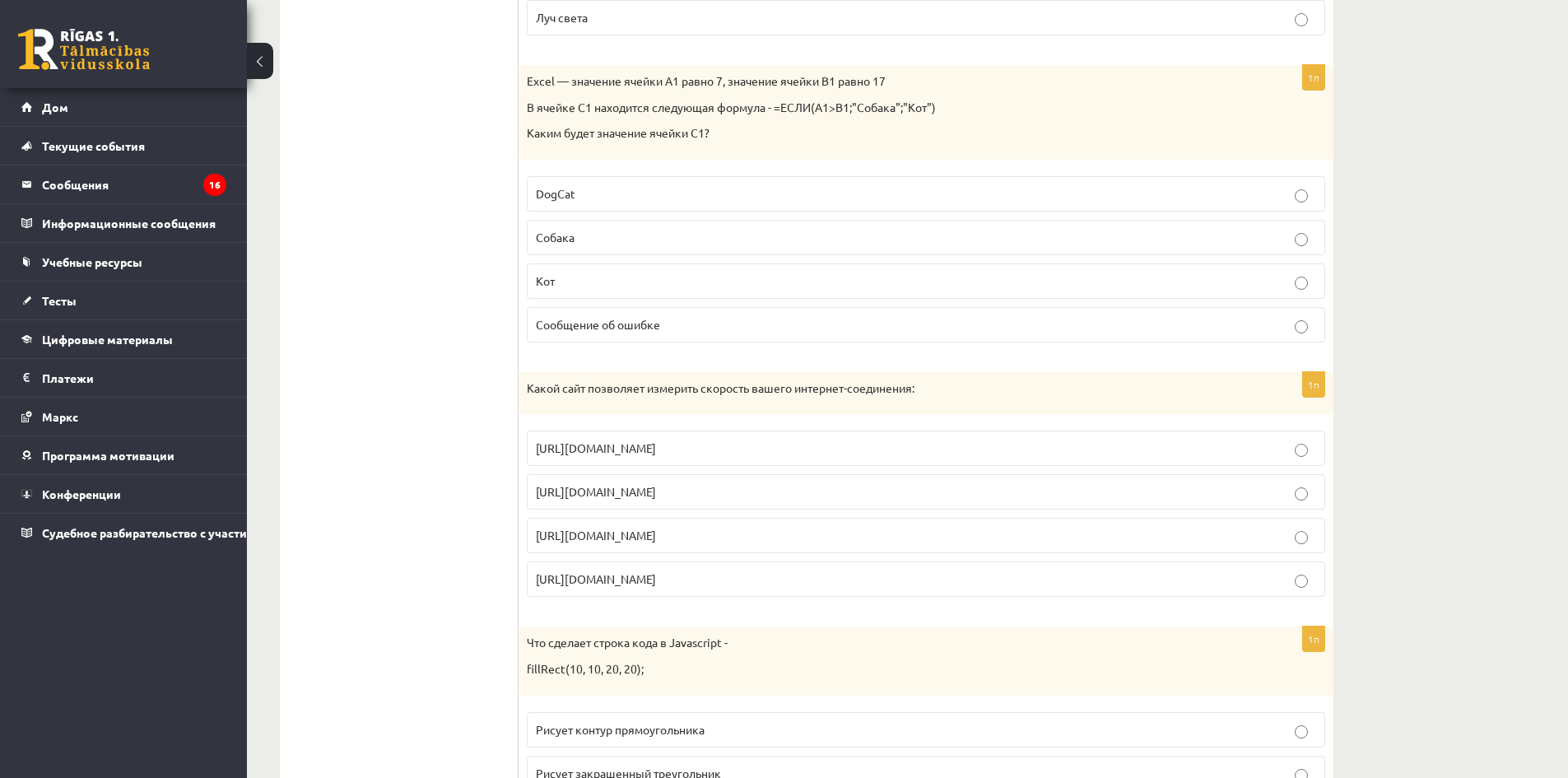
drag, startPoint x: 525, startPoint y: 387, endPoint x: 616, endPoint y: 404, distance: 92.6
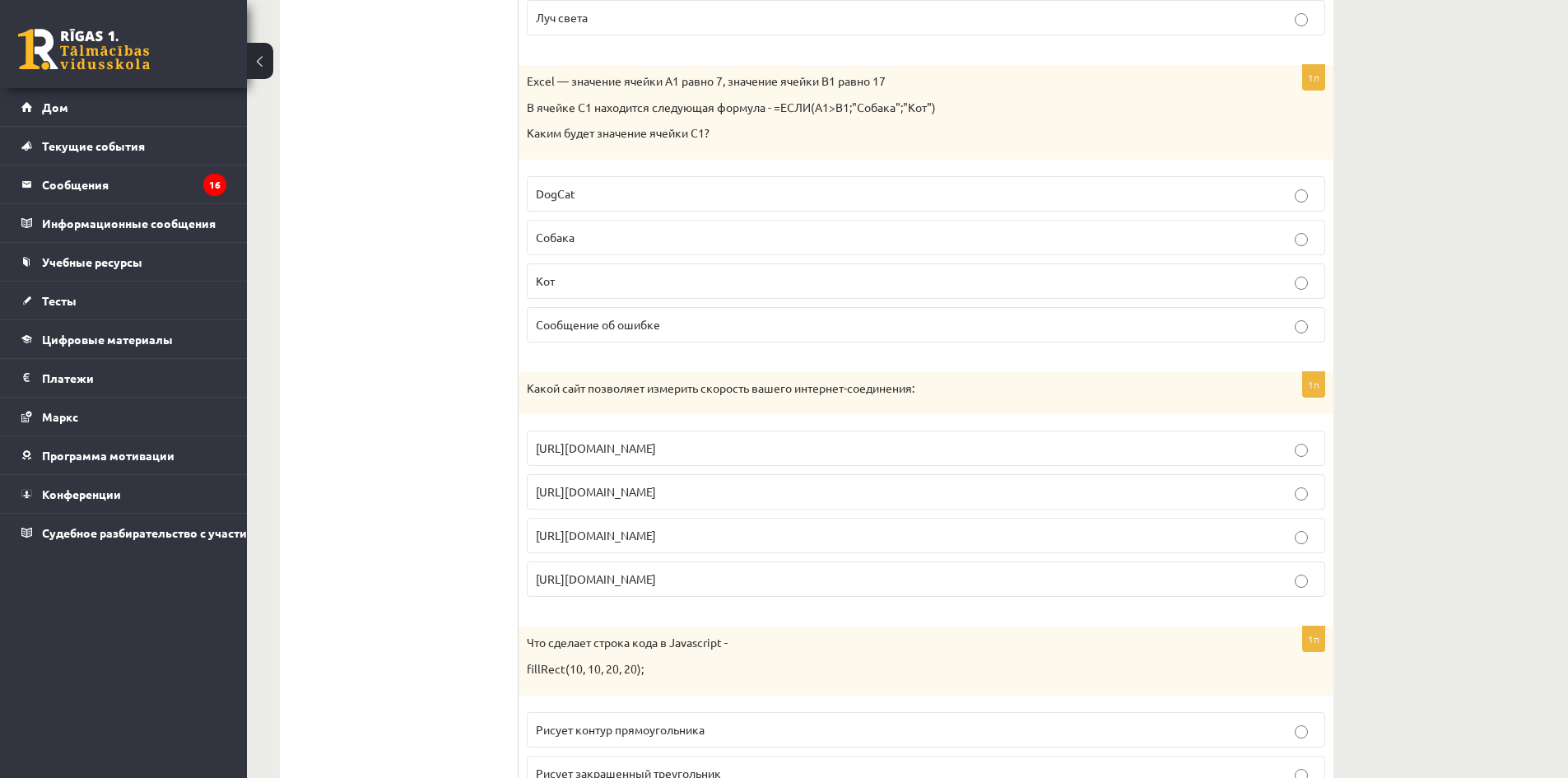
click at [640, 499] on font "https://www.speedtest.net" at bounding box center [595, 491] width 120 height 15
click at [676, 547] on label "http://www.internetaatrums.lv" at bounding box center [926, 535] width 799 height 35
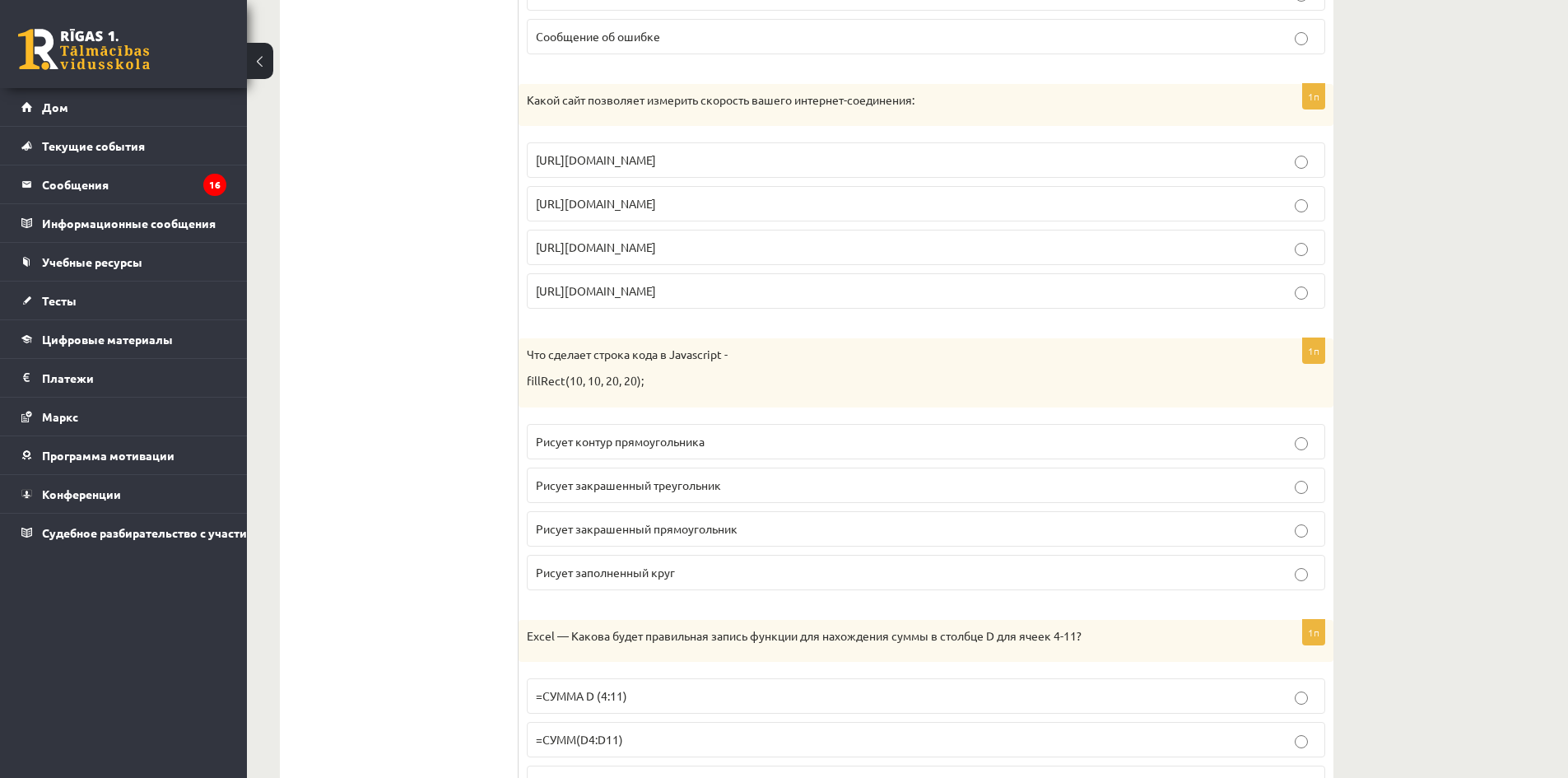
scroll to position [5266, 0]
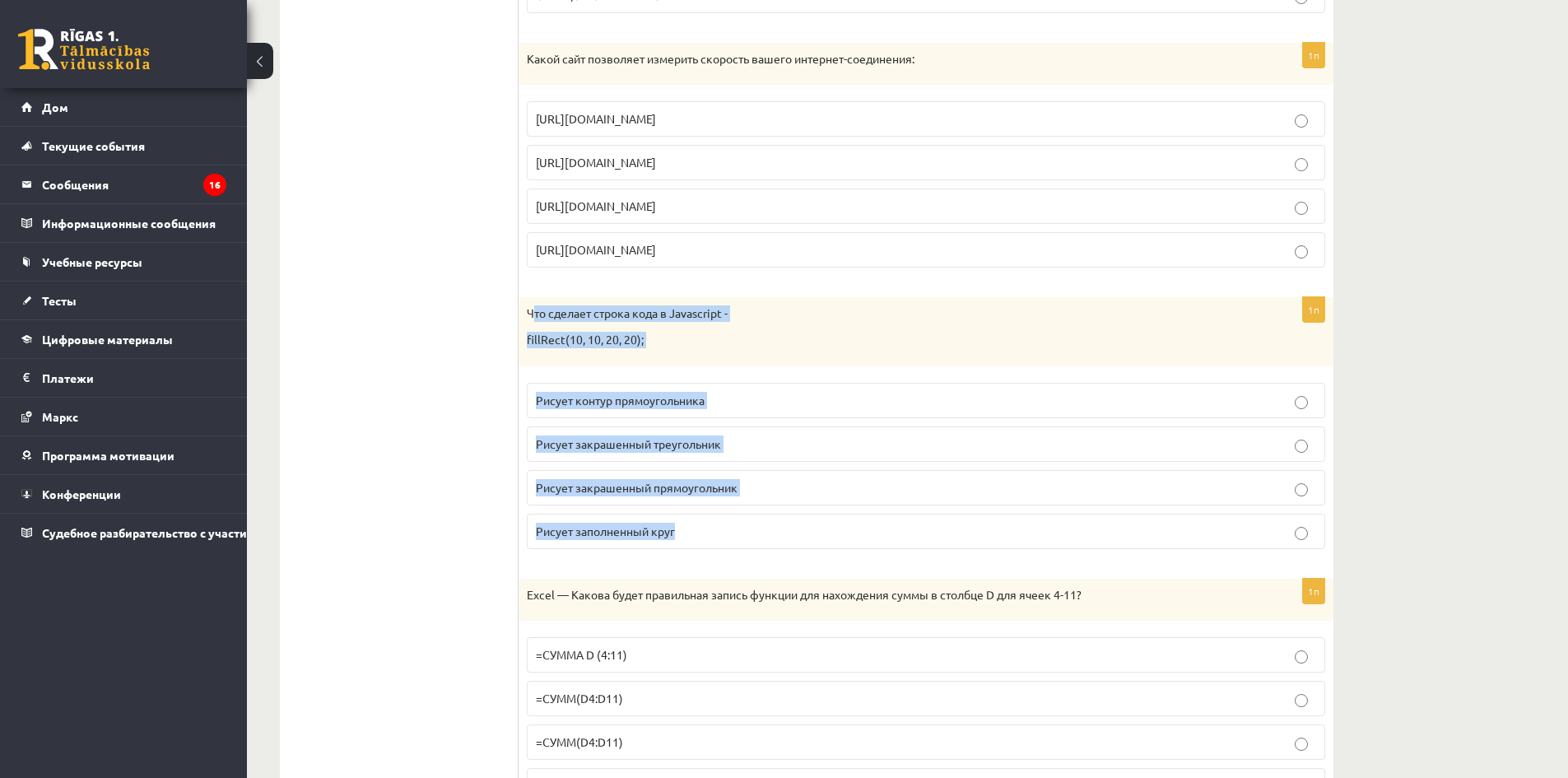
drag, startPoint x: 534, startPoint y: 314, endPoint x: 699, endPoint y: 376, distance: 176.3
click at [890, 525] on div "1п Что сделает строка кода в Javascript - fillRect(10, 10, 20, 20); Рисует конт…" at bounding box center [926, 429] width 815 height 264
click at [528, 323] on div "Что сделает строка кода в Javascript - fillRect(10, 10, 20, 20);" at bounding box center [926, 331] width 815 height 68
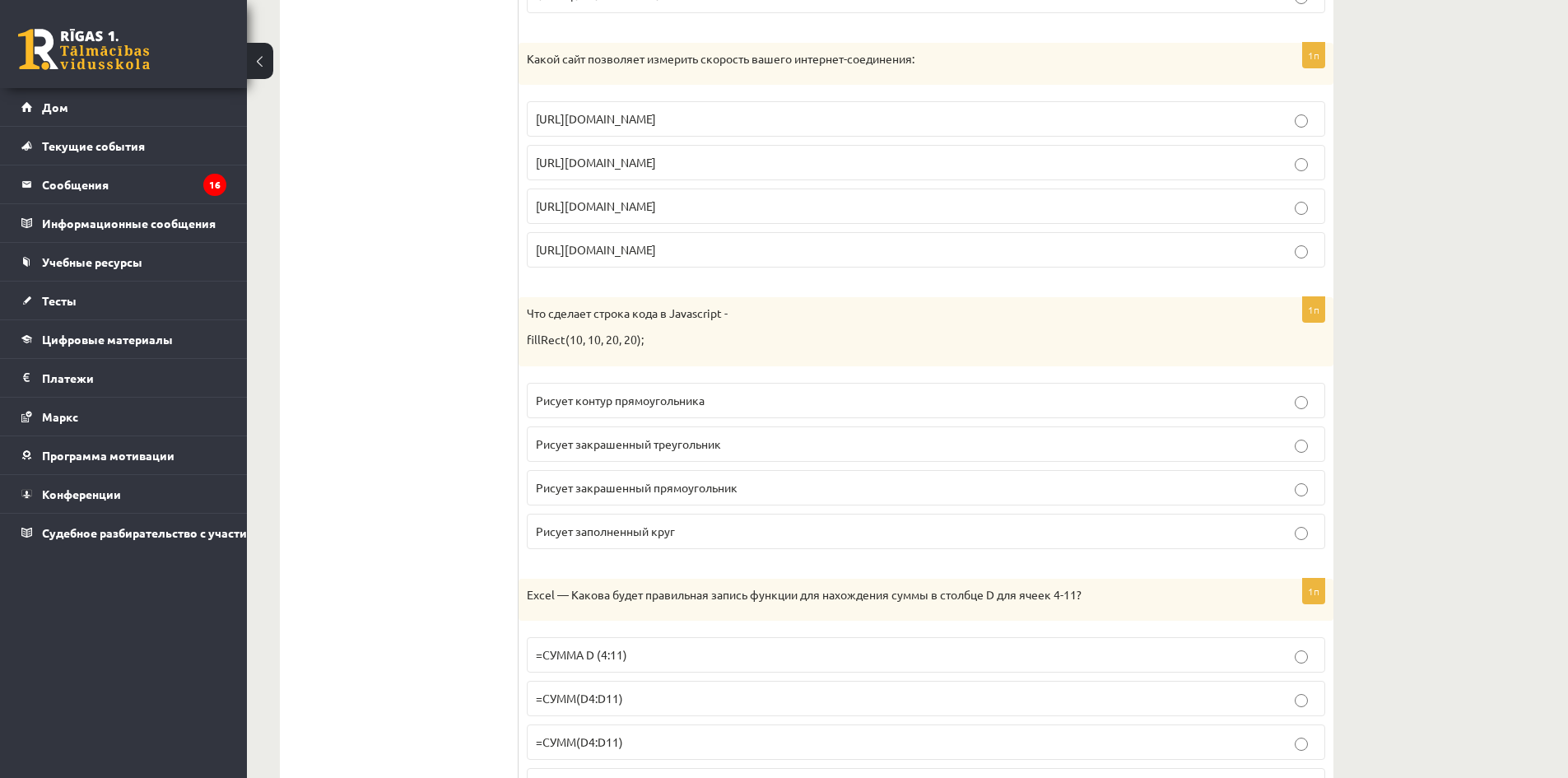
click at [523, 314] on div "Что сделает строка кода в Javascript - fillRect(10, 10, 20, 20);" at bounding box center [926, 331] width 815 height 68
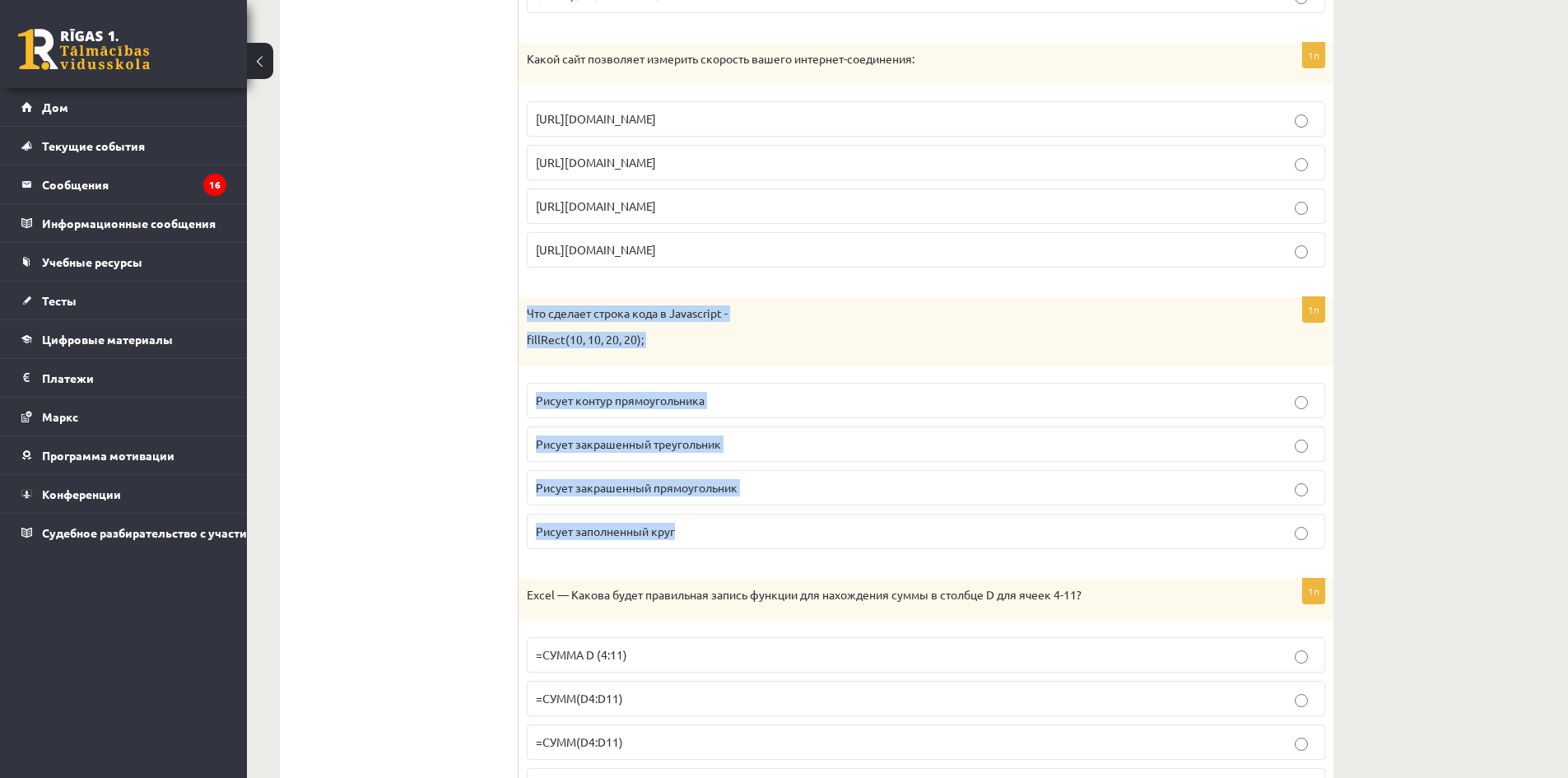
drag, startPoint x: 524, startPoint y: 311, endPoint x: 824, endPoint y: 548, distance: 382.3
click at [824, 548] on div "1п Что сделает строка кода в Javascript - fillRect(10, 10, 20, 20); Рисует конт…" at bounding box center [926, 429] width 815 height 264
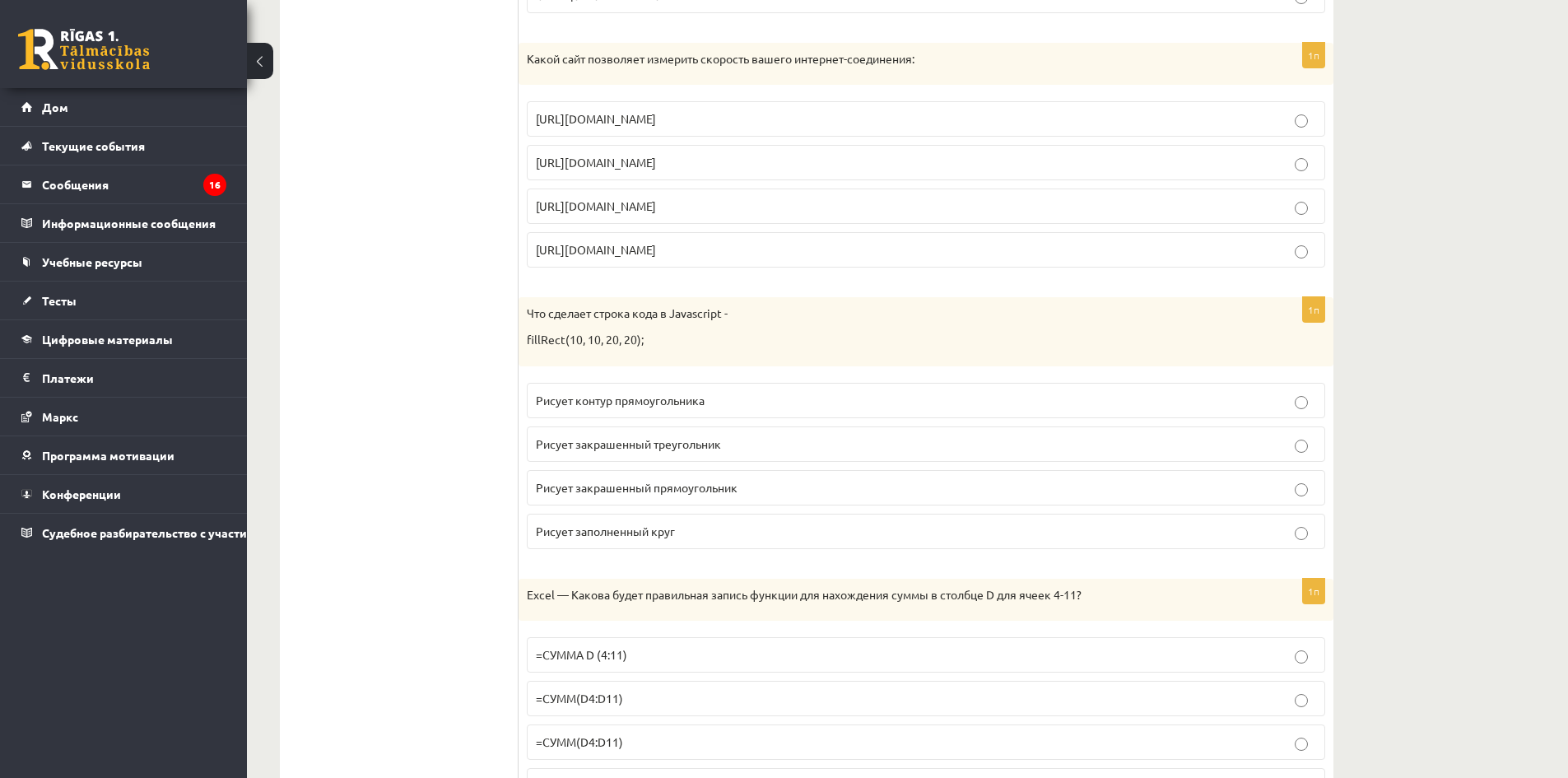
click at [683, 449] on font "Рисует закрашенный треугольник" at bounding box center [628, 444] width 185 height 15
click at [653, 482] on p "Рисует закрашенный прямоугольник" at bounding box center [926, 487] width 780 height 17
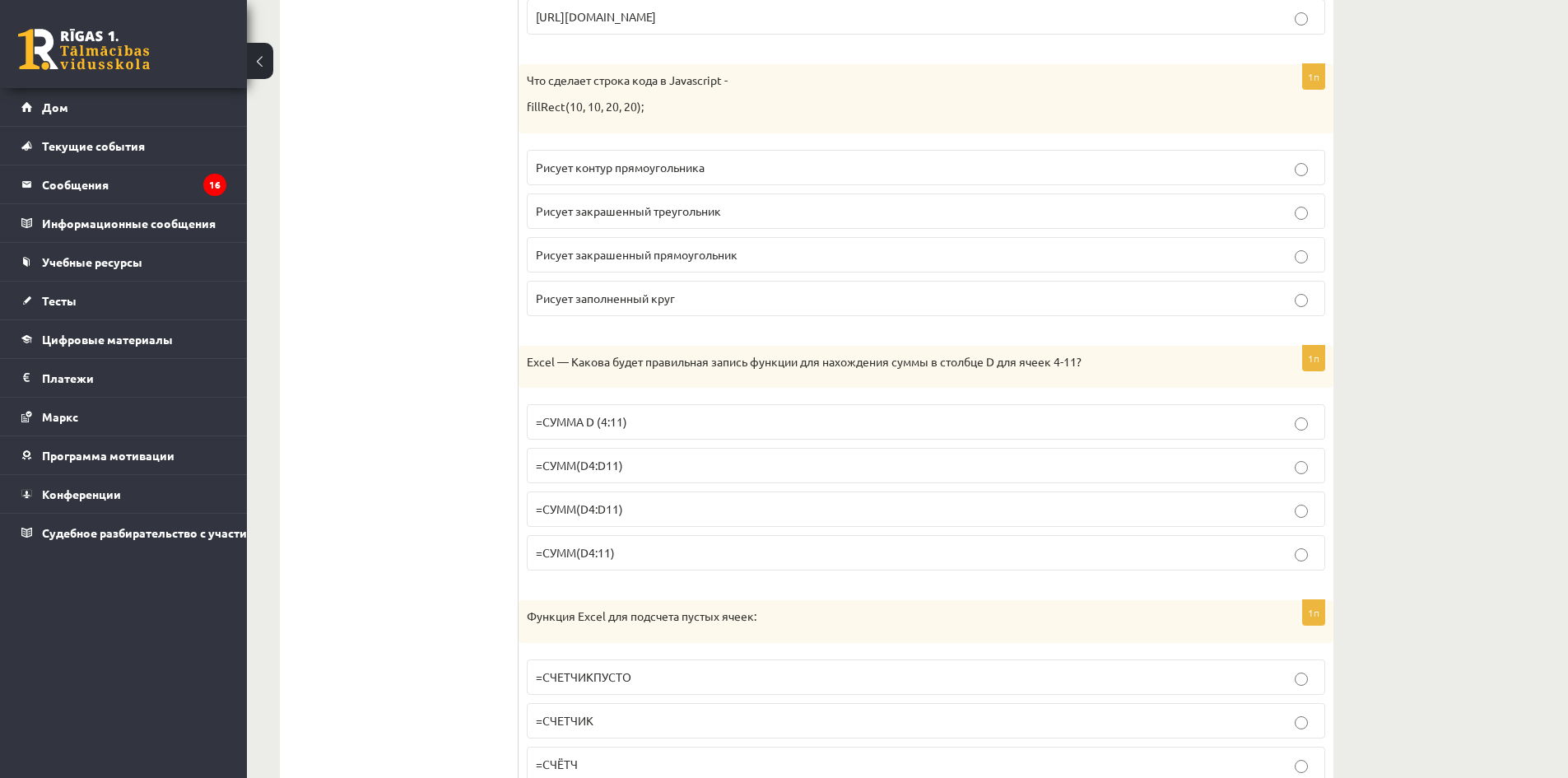
scroll to position [5513, 0]
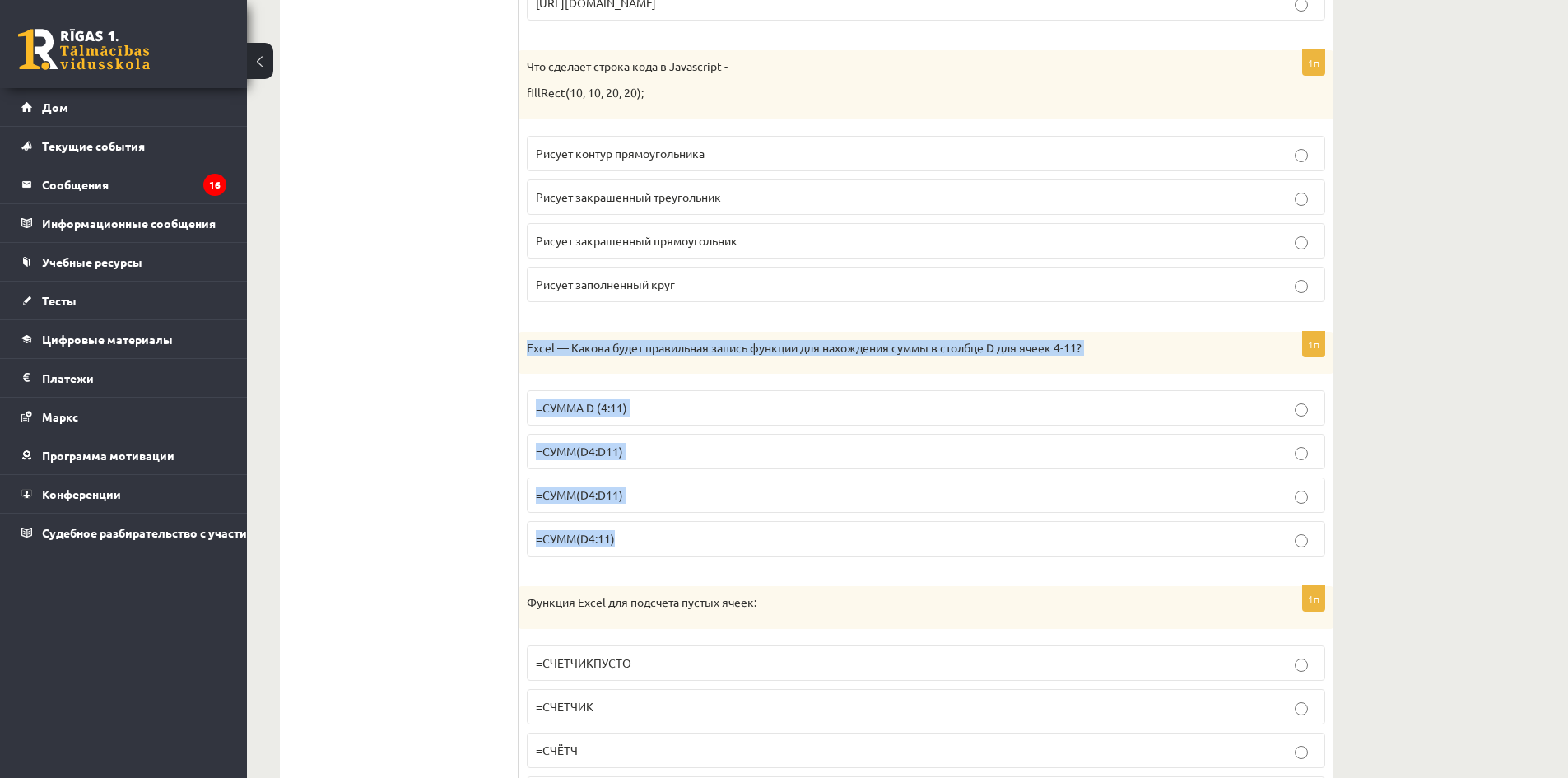
drag, startPoint x: 524, startPoint y: 347, endPoint x: 975, endPoint y: 536, distance: 489.0
click at [975, 536] on div "1п Excel — Какова будет правильная запись функции для нахождения суммы в столбц…" at bounding box center [926, 451] width 815 height 239
click at [661, 420] on label "=СУММА D (4:11)" at bounding box center [926, 408] width 799 height 35
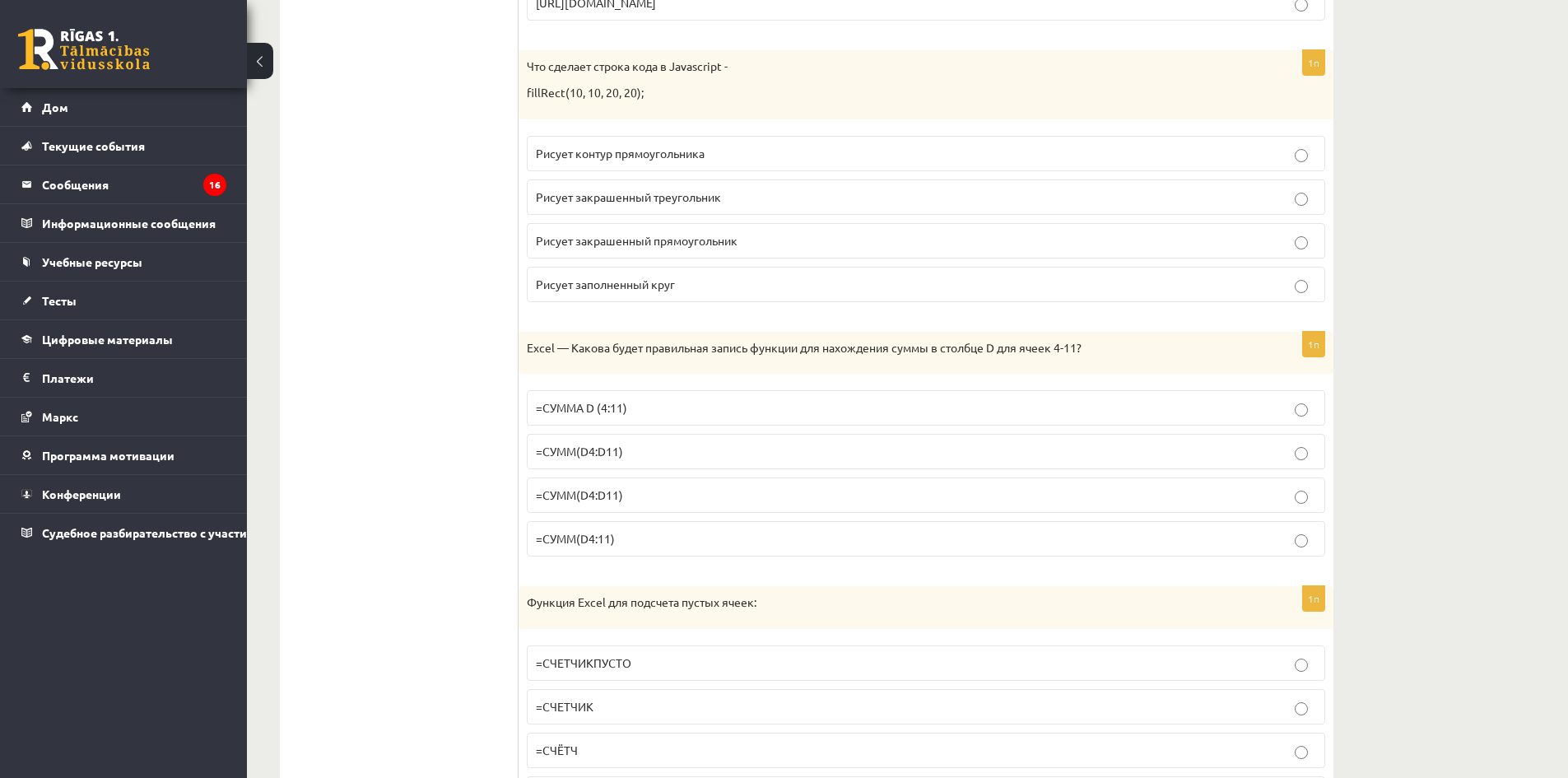
click at [642, 469] on label "=СУММ(D4:D11)" at bounding box center [926, 452] width 799 height 35
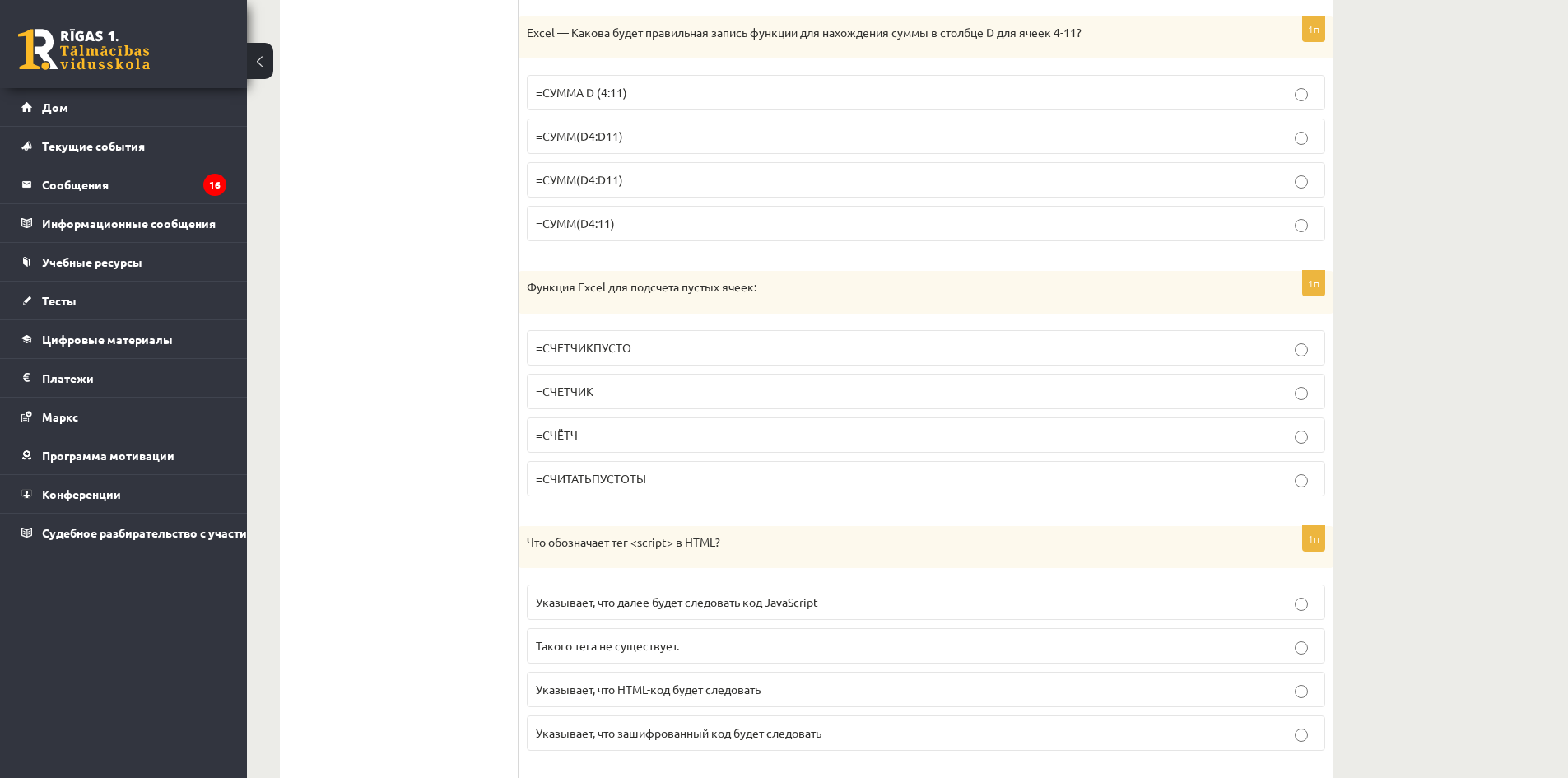
scroll to position [5843, 0]
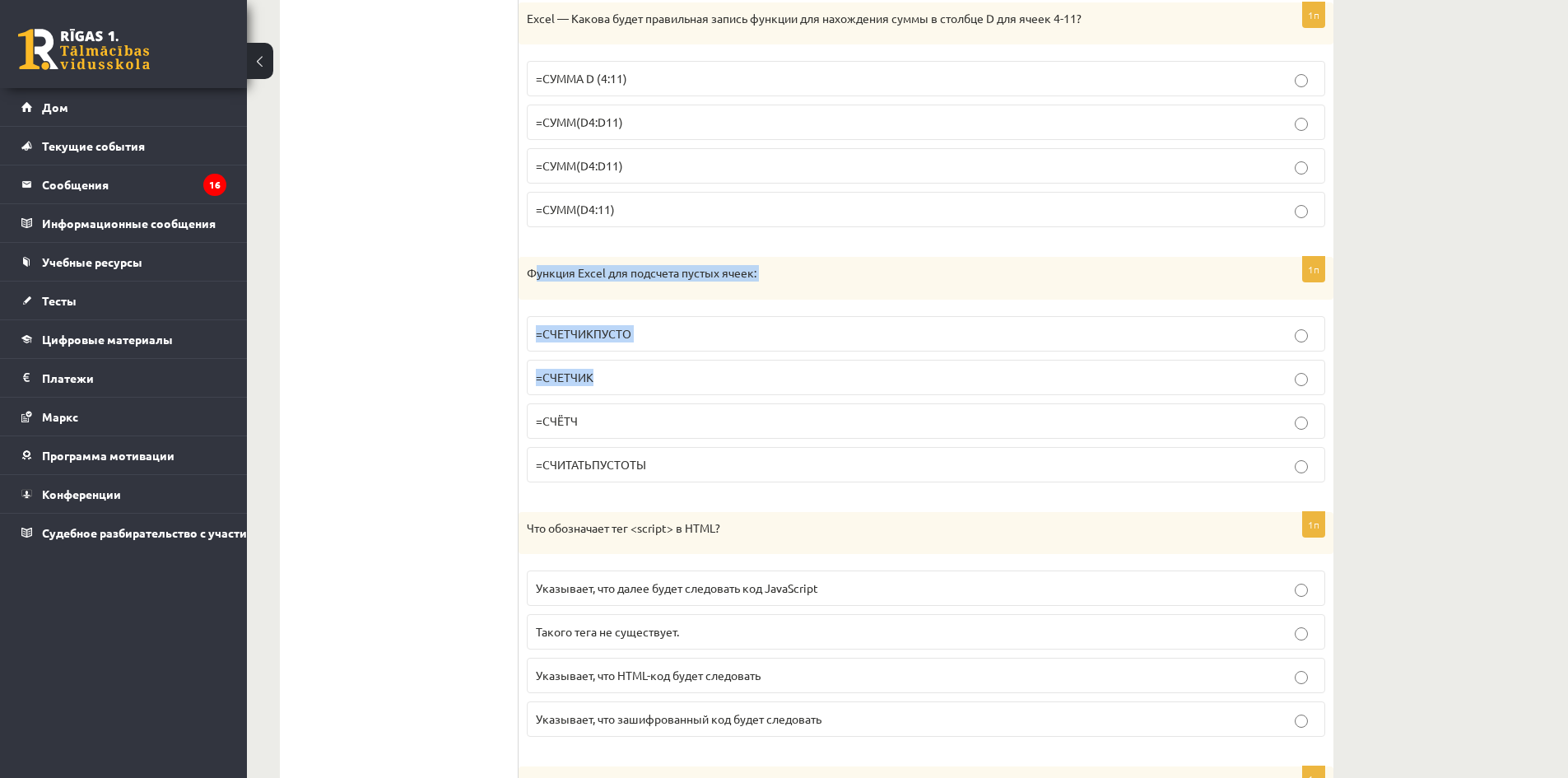
drag, startPoint x: 533, startPoint y: 271, endPoint x: 688, endPoint y: 303, distance: 158.3
click at [813, 374] on div "1п Функция Excel для подсчета пустых ячеек: =СЧЕТЧИКПУСТО =СЧЕТЧИК =СЧЁТЧ =СЧИТ…" at bounding box center [926, 375] width 815 height 239
click at [526, 286] on div "Функция Excel для подсчета пустых ячеек:" at bounding box center [926, 278] width 815 height 43
drag, startPoint x: 524, startPoint y: 272, endPoint x: 810, endPoint y: 468, distance: 346.7
click at [810, 468] on div "1п Функция Excel для подсчета пустых ячеек: =СЧЕТЧИКПУСТО =СЧЕТЧИК =СЧЁТЧ =СЧИТ…" at bounding box center [926, 375] width 815 height 239
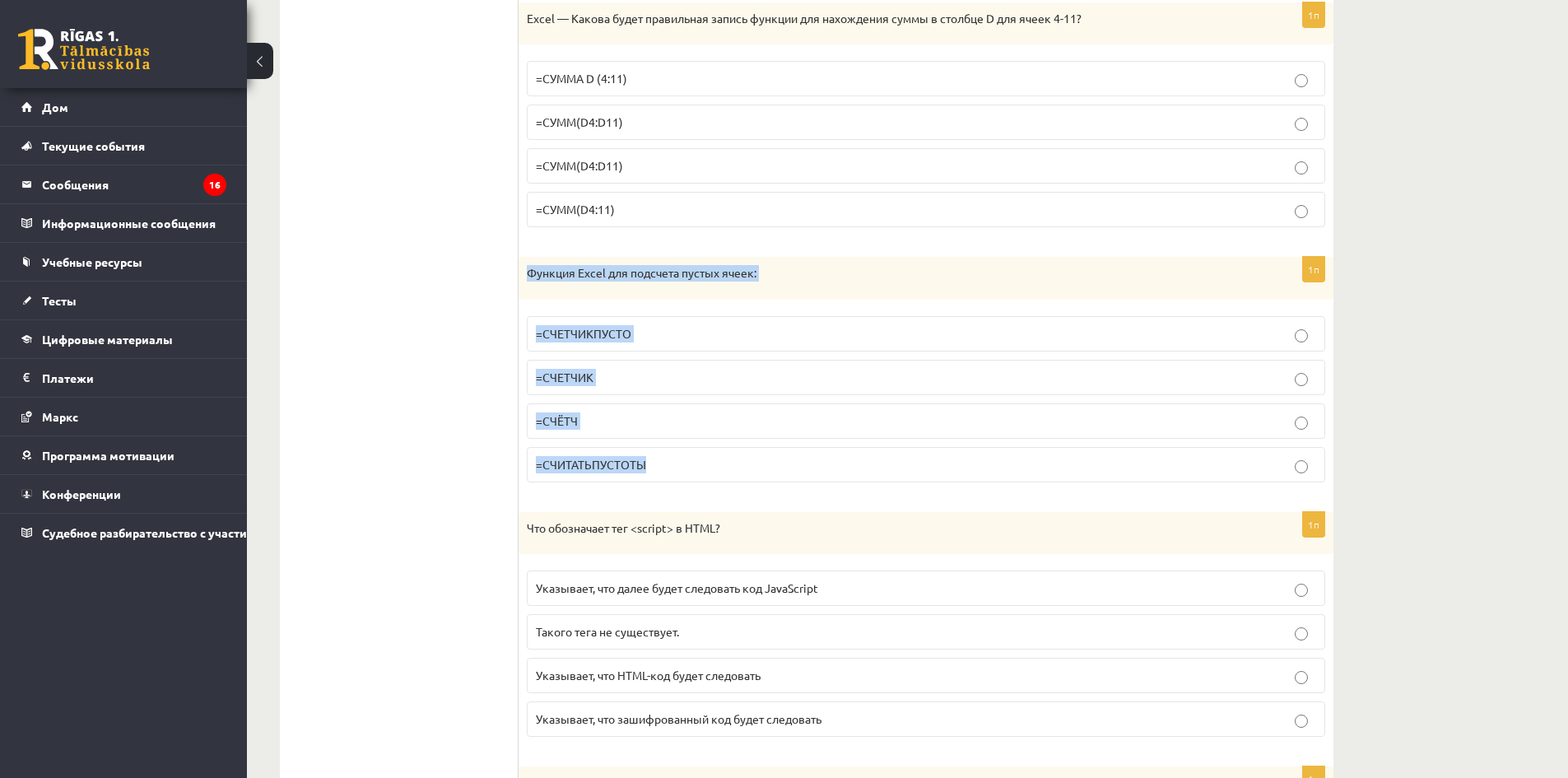
click at [740, 345] on label "=СЧЕТЧИКПУСТО" at bounding box center [926, 334] width 799 height 35
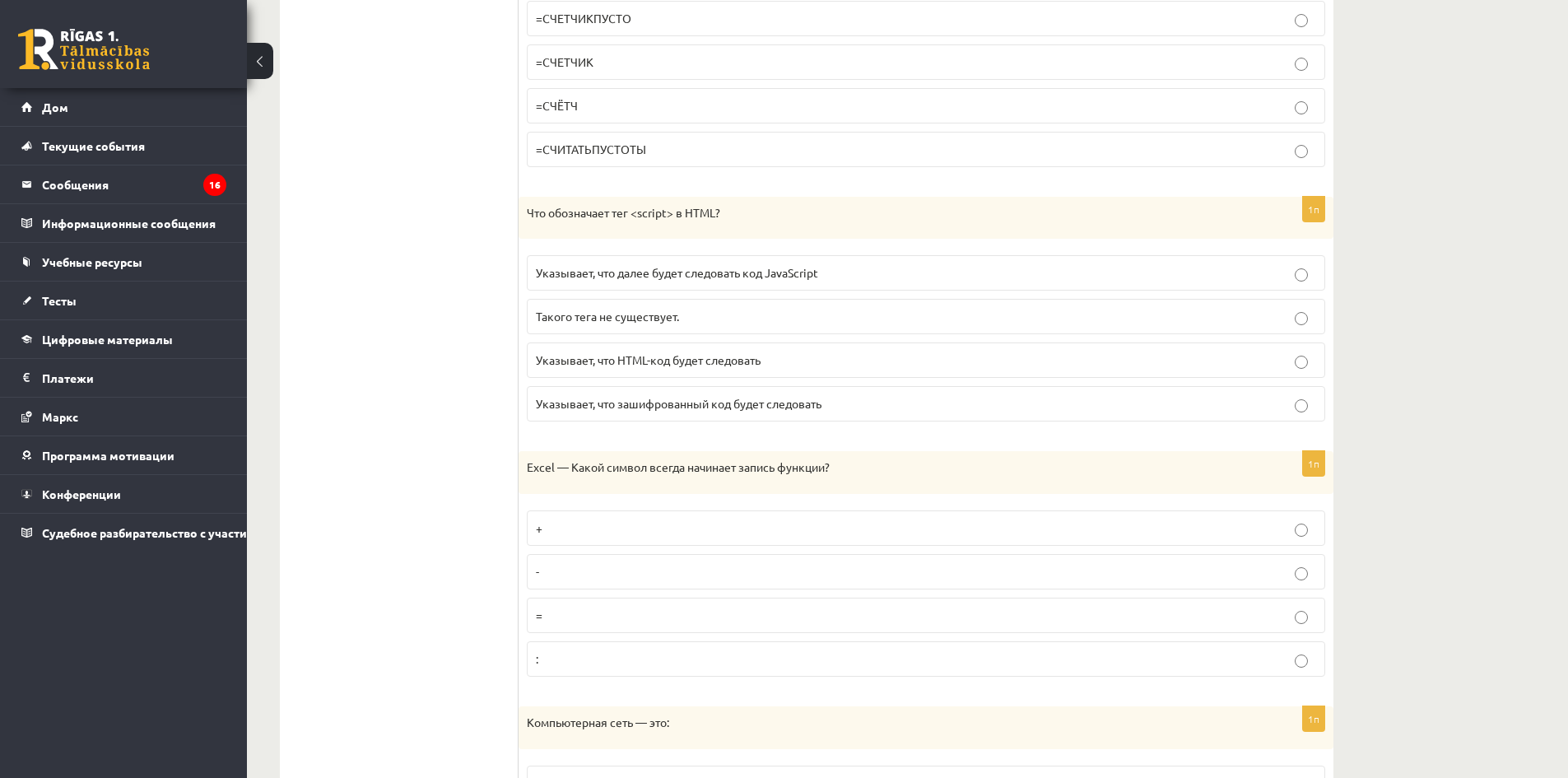
scroll to position [6172, 0]
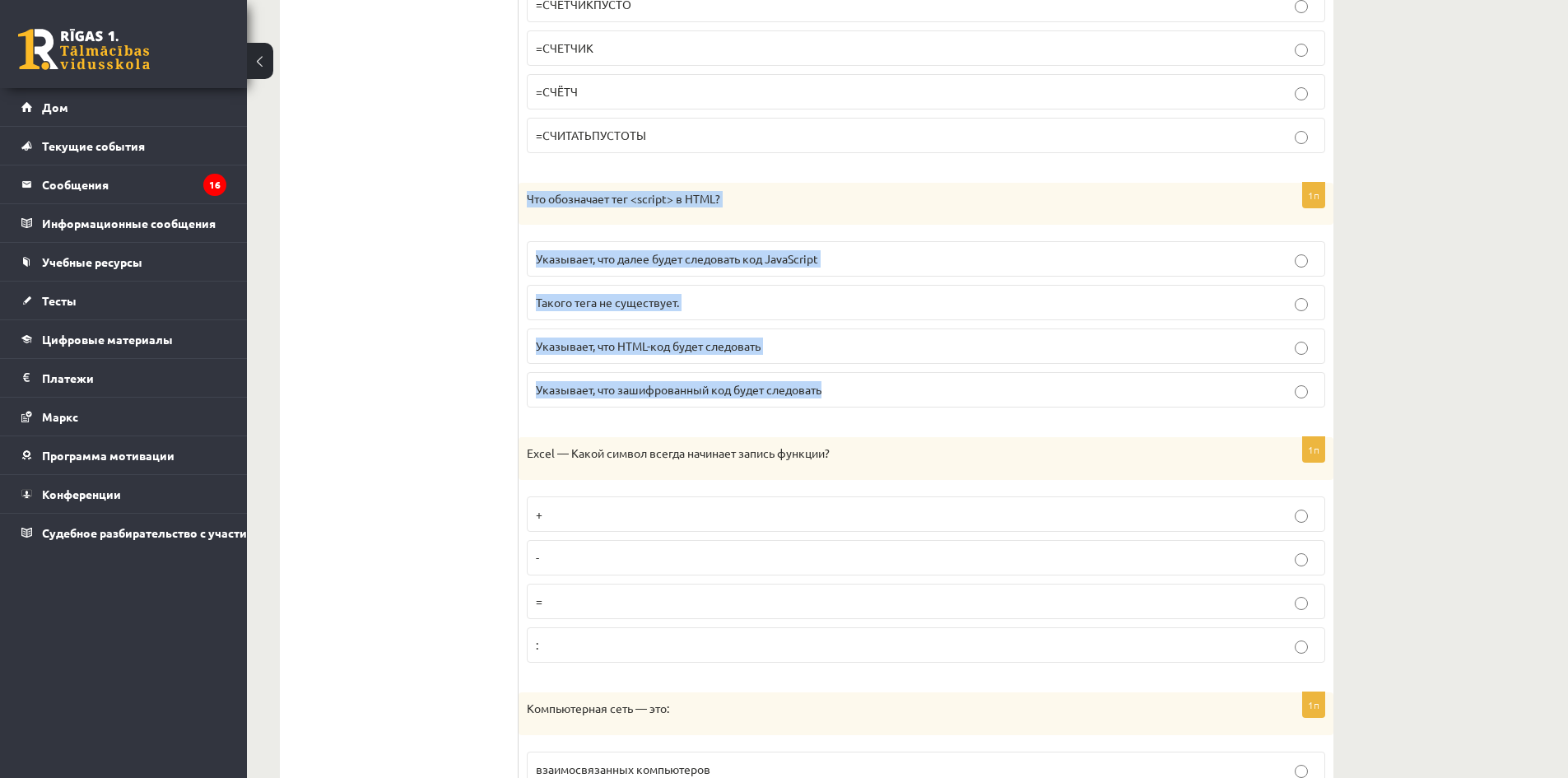
drag, startPoint x: 524, startPoint y: 200, endPoint x: 972, endPoint y: 408, distance: 493.9
click at [972, 408] on div "1п Что обозначает тег <script> в HTML? Указывает, что далее будет следовать код…" at bounding box center [926, 302] width 815 height 239
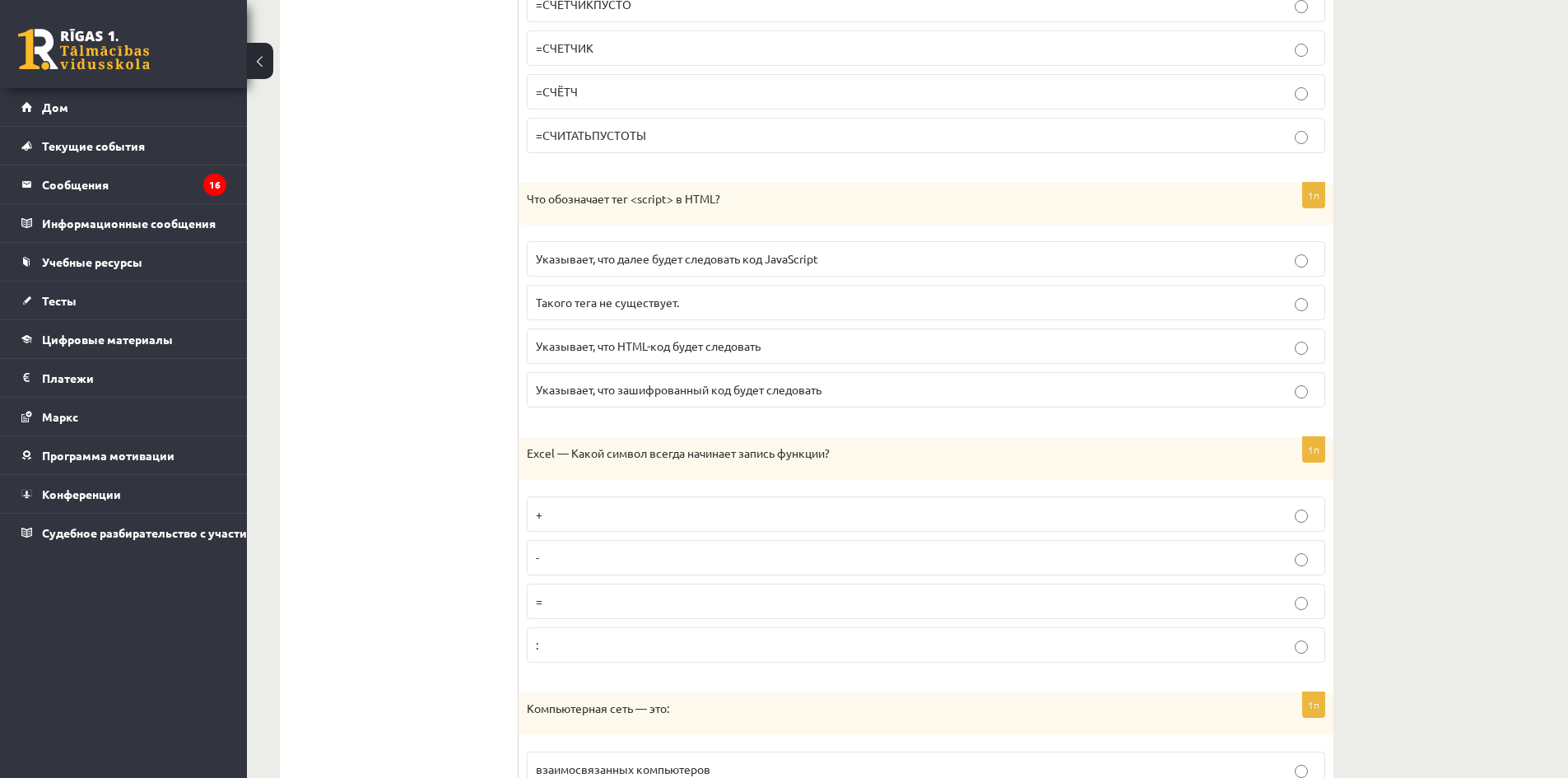
click at [828, 270] on label "Указывает, что далее будет следовать код JavaScript" at bounding box center [926, 259] width 799 height 35
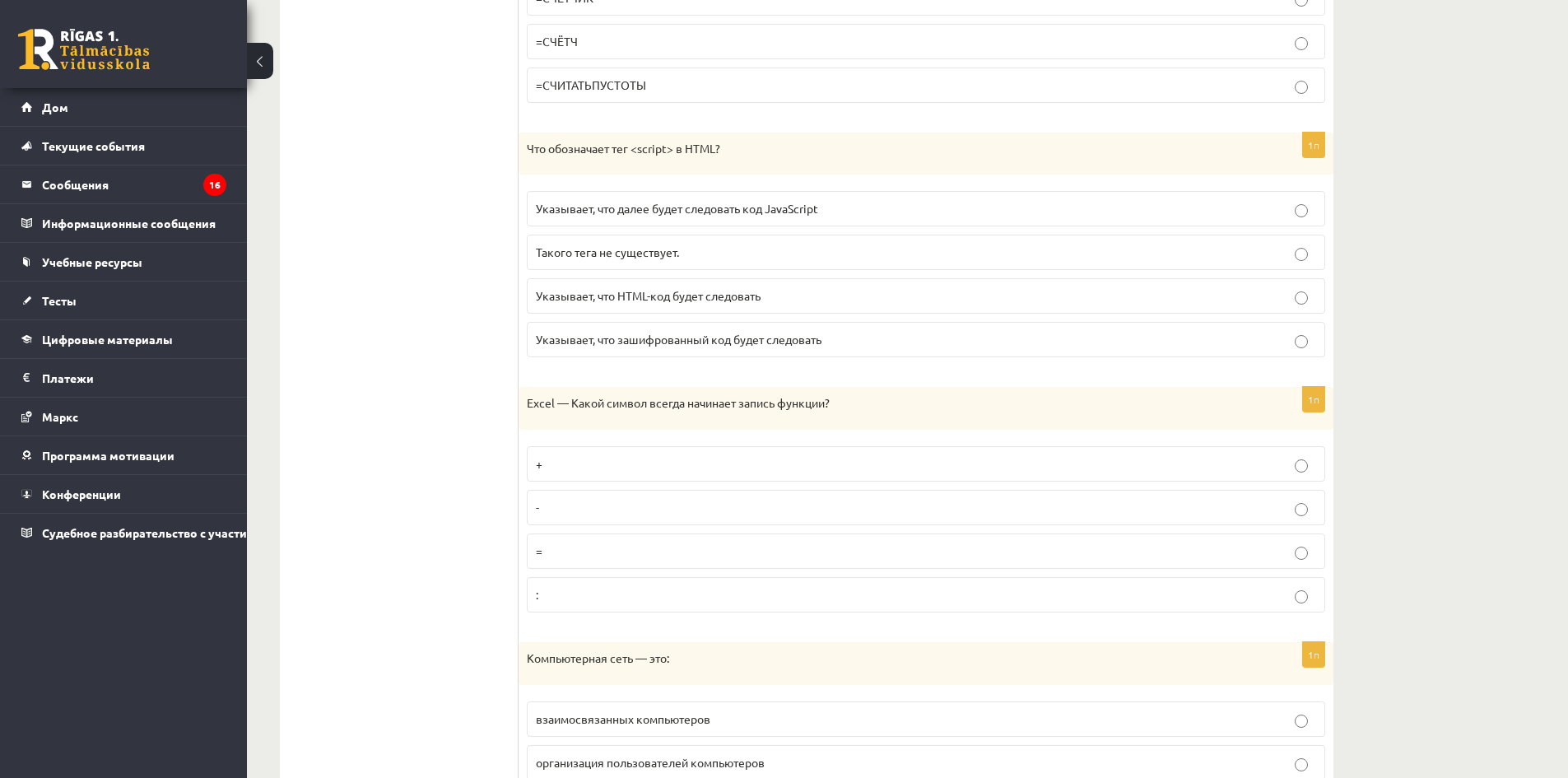
scroll to position [6418, 0]
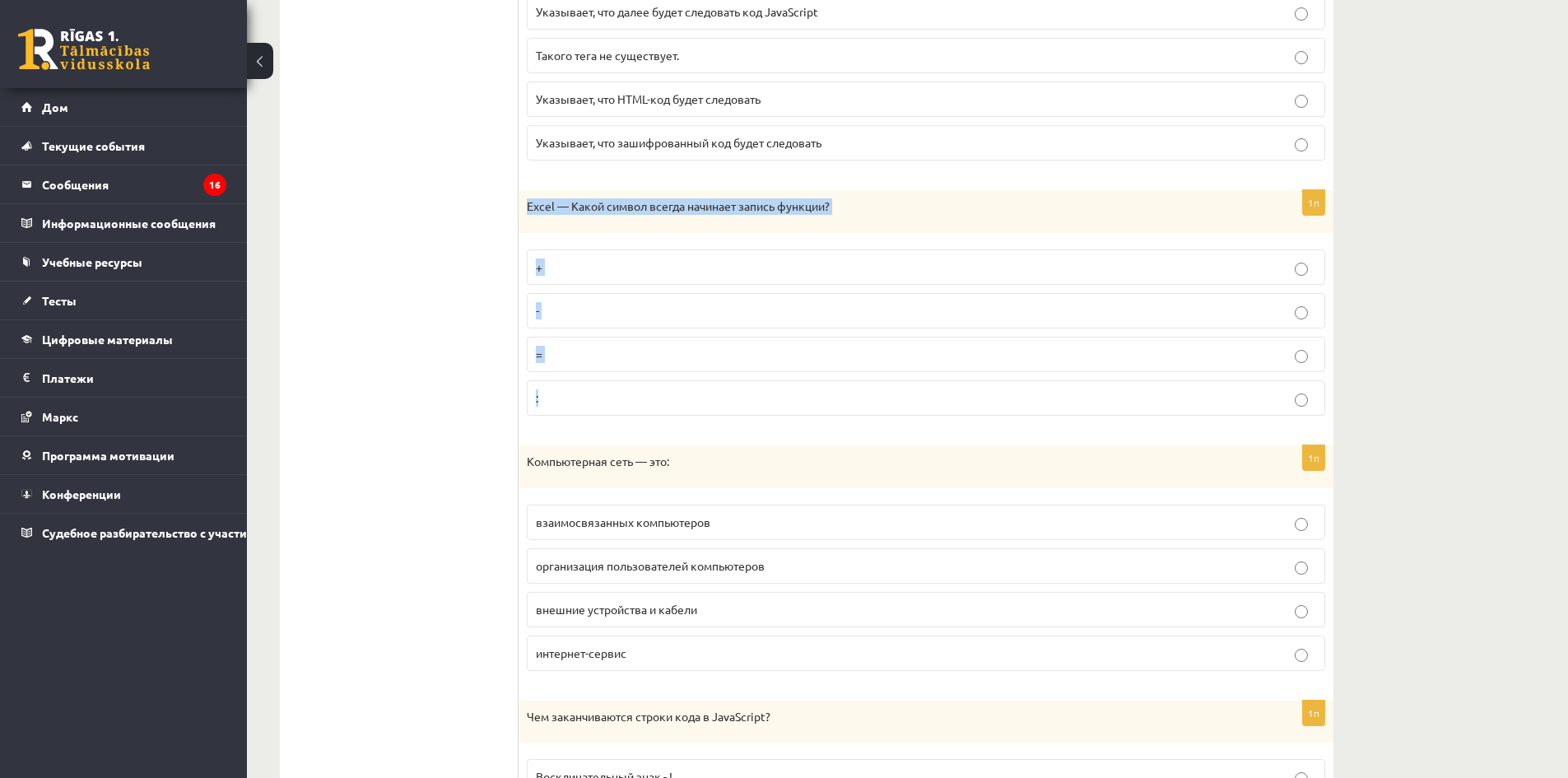
drag, startPoint x: 524, startPoint y: 210, endPoint x: 880, endPoint y: 424, distance: 415.4
click at [879, 424] on div "1п Excel — Какой символ всегда начинает запись функции? + - = :" at bounding box center [926, 309] width 815 height 239
click at [591, 357] on p "=" at bounding box center [926, 354] width 780 height 17
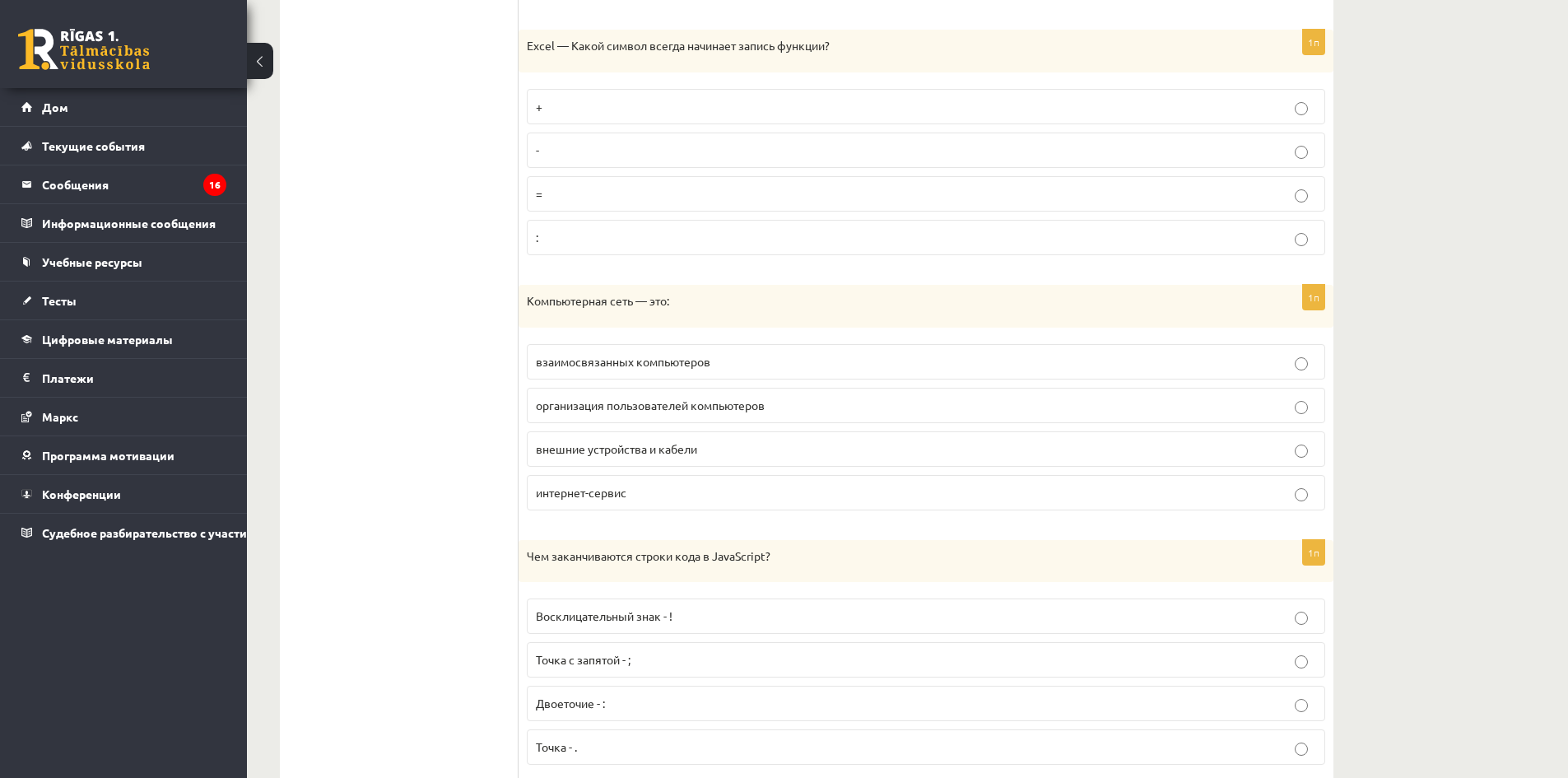
scroll to position [6582, 0]
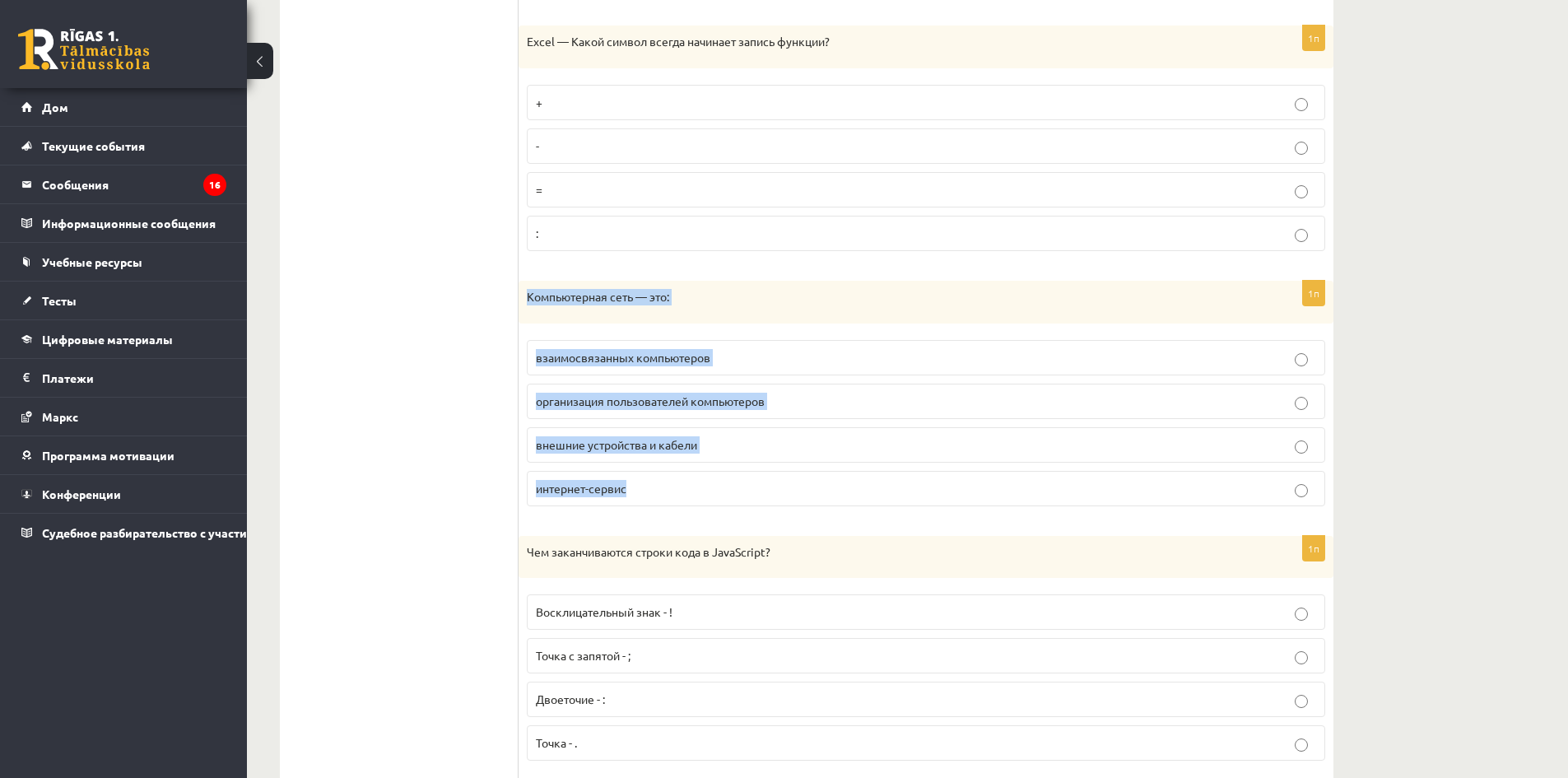
drag, startPoint x: 535, startPoint y: 302, endPoint x: 808, endPoint y: 495, distance: 334.3
click at [808, 495] on div "1п Компьютерная сеть — это: взаимосвязанных компьютеров организация пользовател…" at bounding box center [926, 399] width 815 height 239
click at [768, 360] on p "взаимосвязанных компьютеров" at bounding box center [926, 357] width 780 height 17
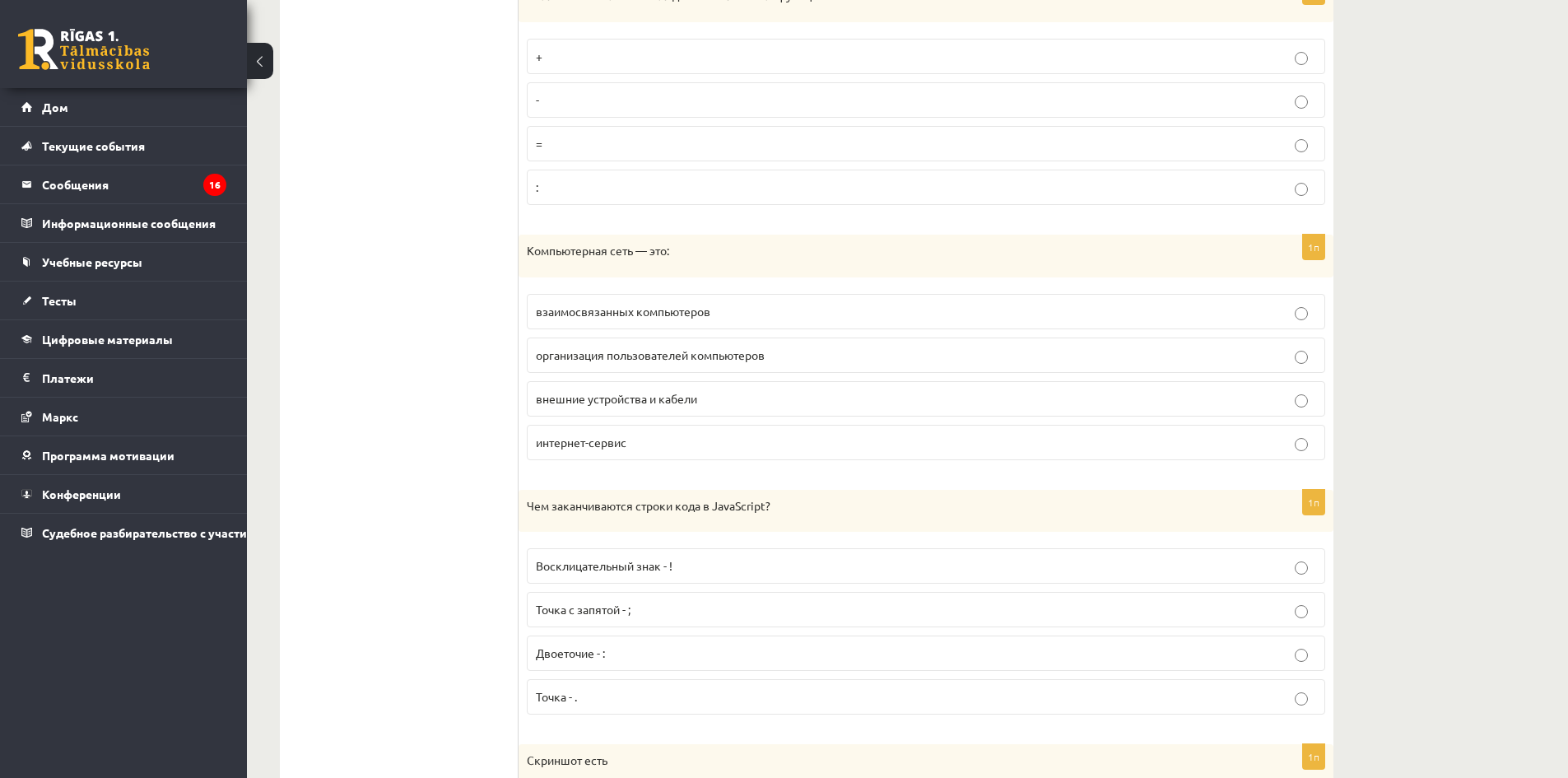
scroll to position [6830, 0]
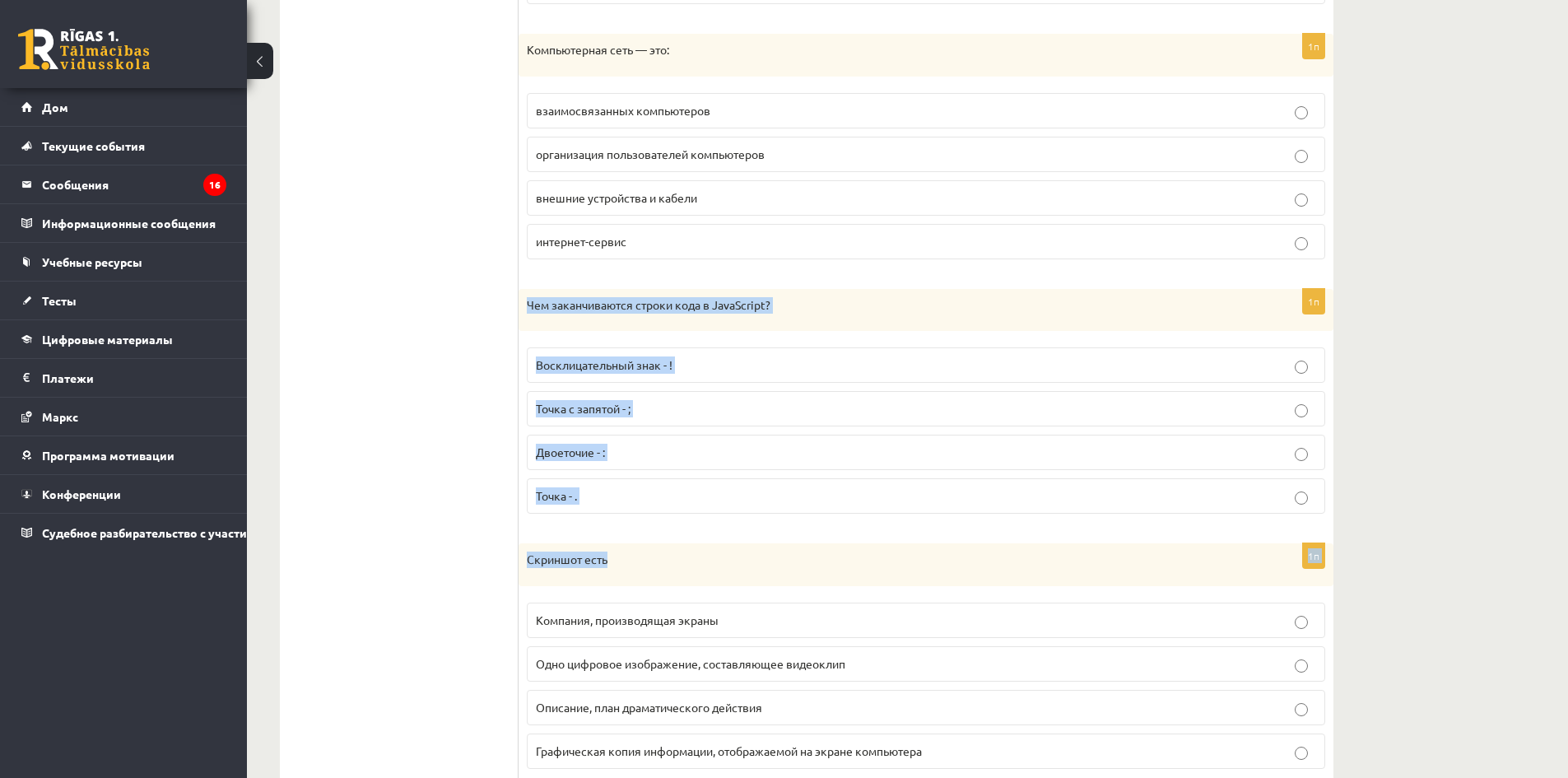
drag, startPoint x: 524, startPoint y: 305, endPoint x: 832, endPoint y: 551, distance: 394.2
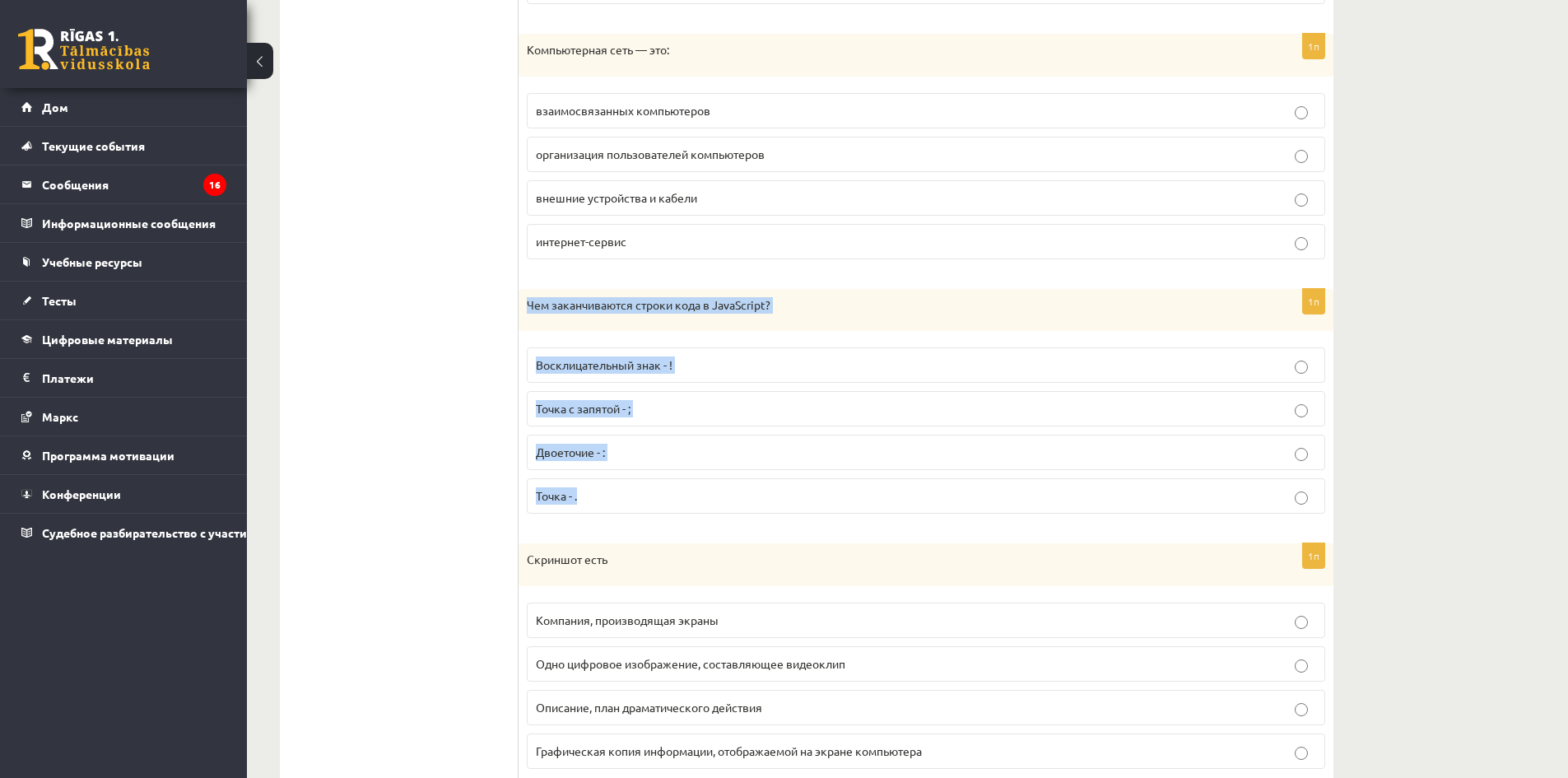
drag, startPoint x: 527, startPoint y: 302, endPoint x: 789, endPoint y: 495, distance: 325.4
click at [789, 497] on div "1п Чем заканчиваются строки кода в JavaScript? Восклицательный знак - ! Точка с…" at bounding box center [926, 408] width 815 height 239
click at [702, 420] on label "Точка с запятой - ;" at bounding box center [926, 409] width 799 height 35
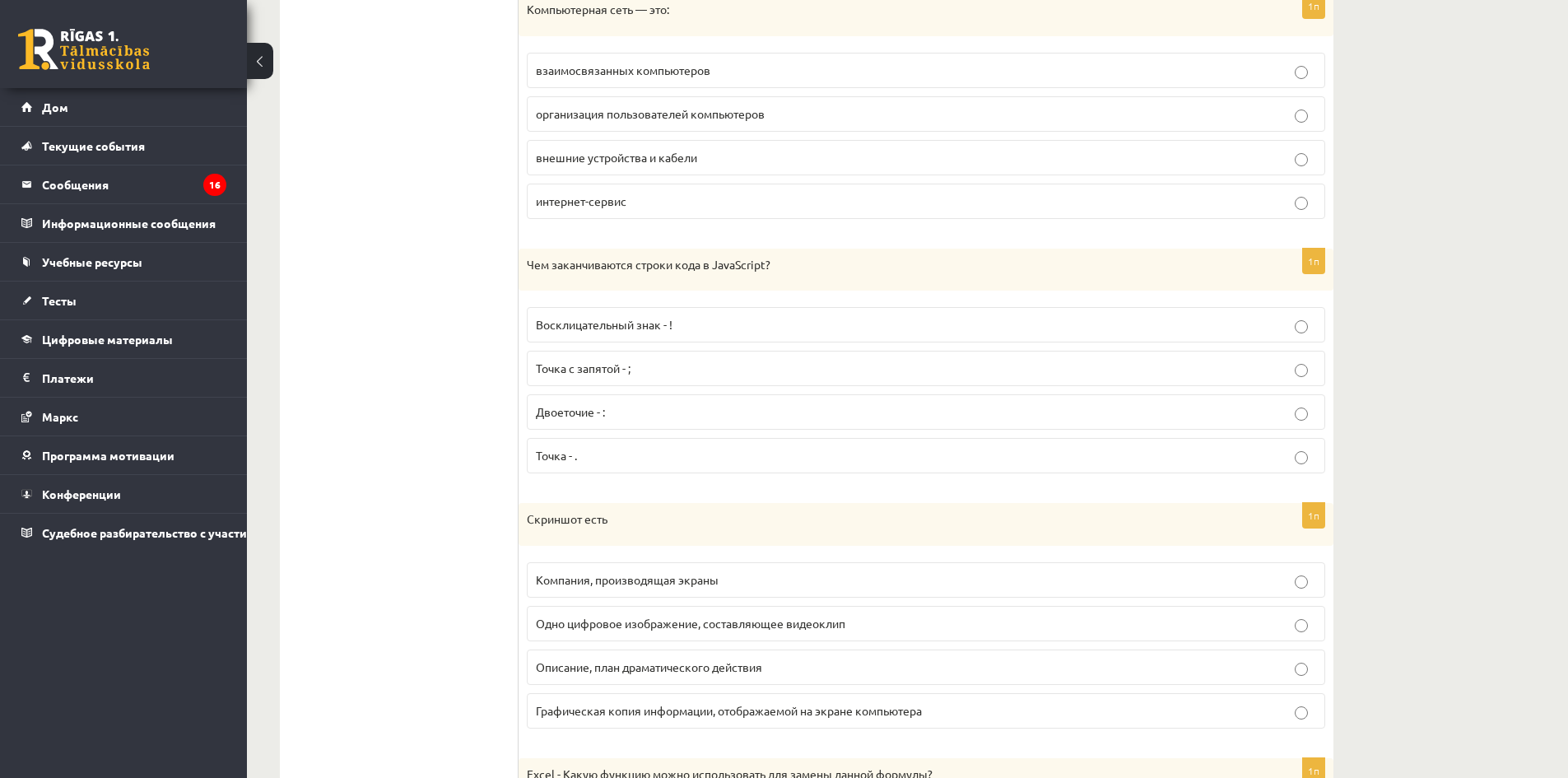
scroll to position [7077, 0]
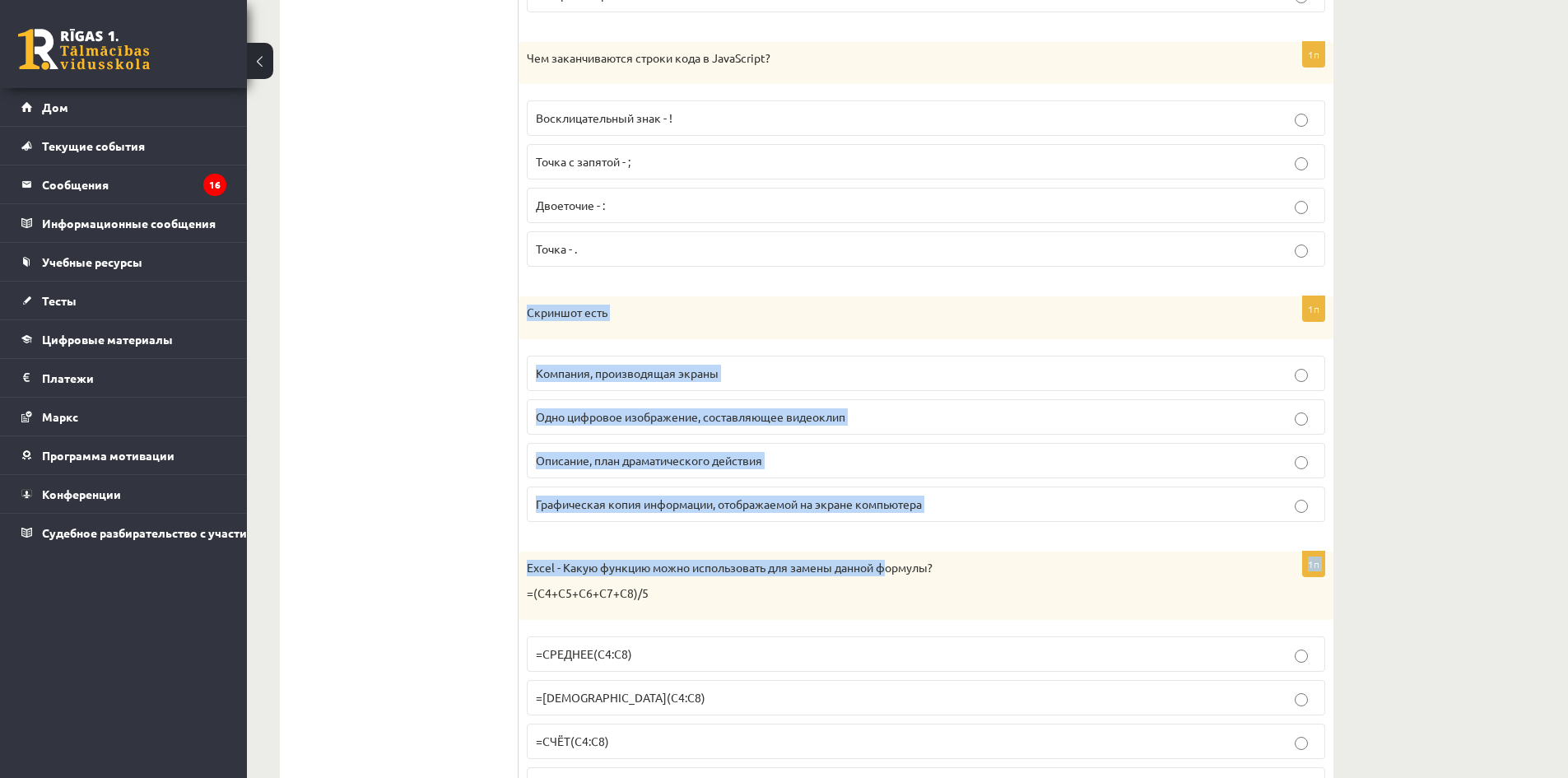
drag, startPoint x: 525, startPoint y: 315, endPoint x: 888, endPoint y: 543, distance: 428.7
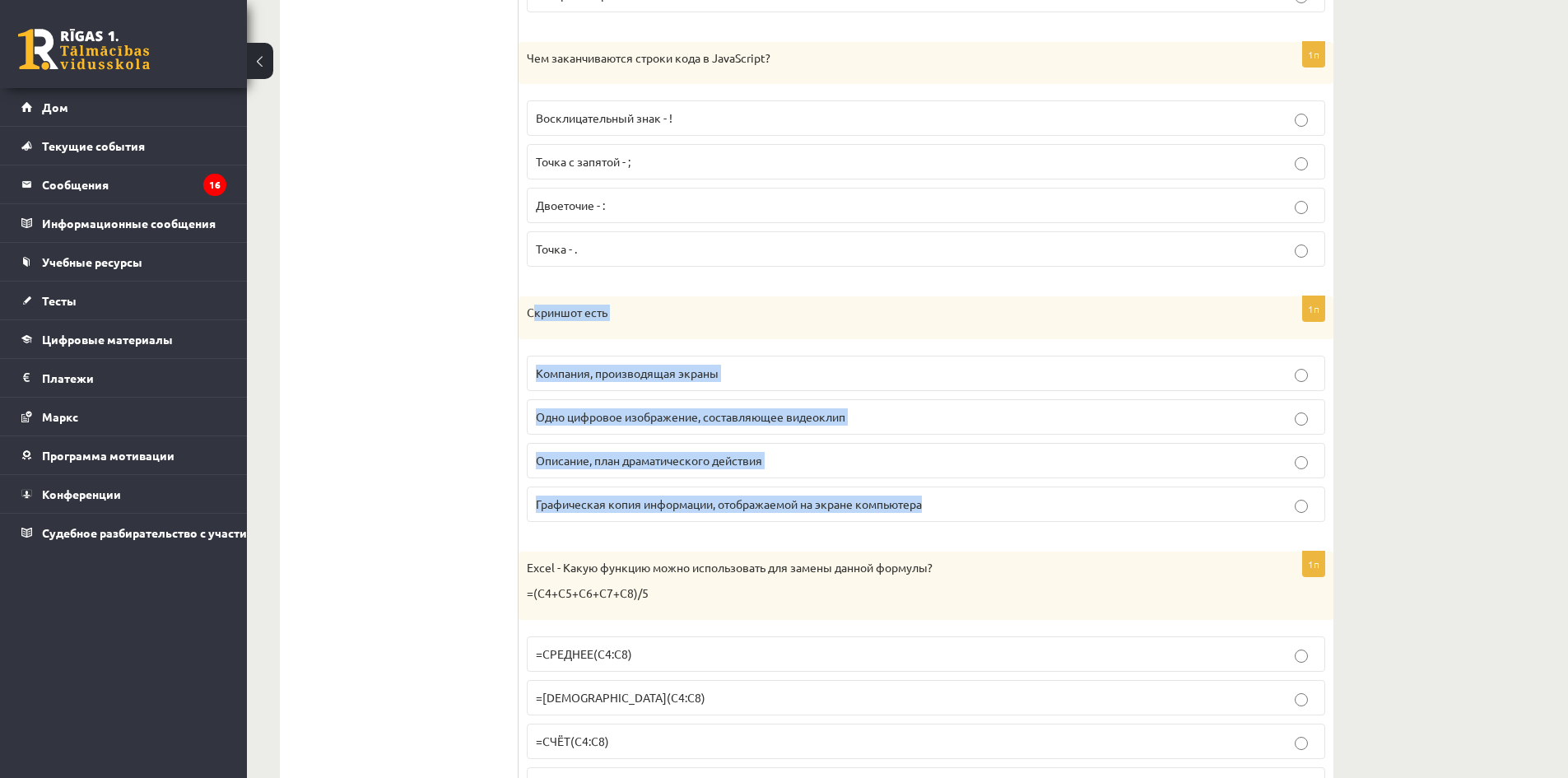
drag, startPoint x: 531, startPoint y: 310, endPoint x: 646, endPoint y: 353, distance: 122.8
click at [938, 486] on div "1п Скриншот есть Компания, производящая экраны Одно цифровое изображение, соста…" at bounding box center [926, 415] width 815 height 239
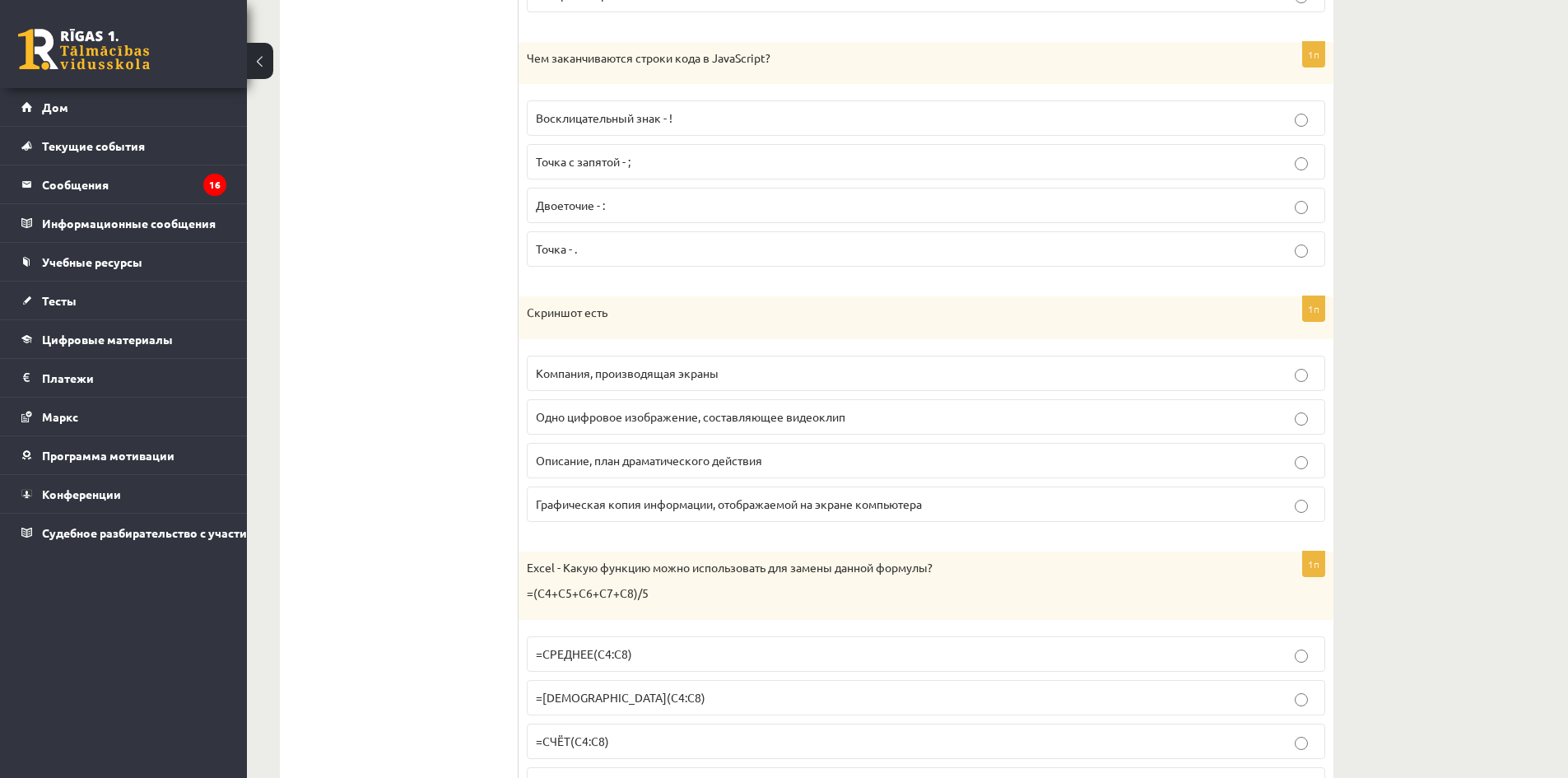
drag, startPoint x: 501, startPoint y: 347, endPoint x: 532, endPoint y: 315, distance: 44.6
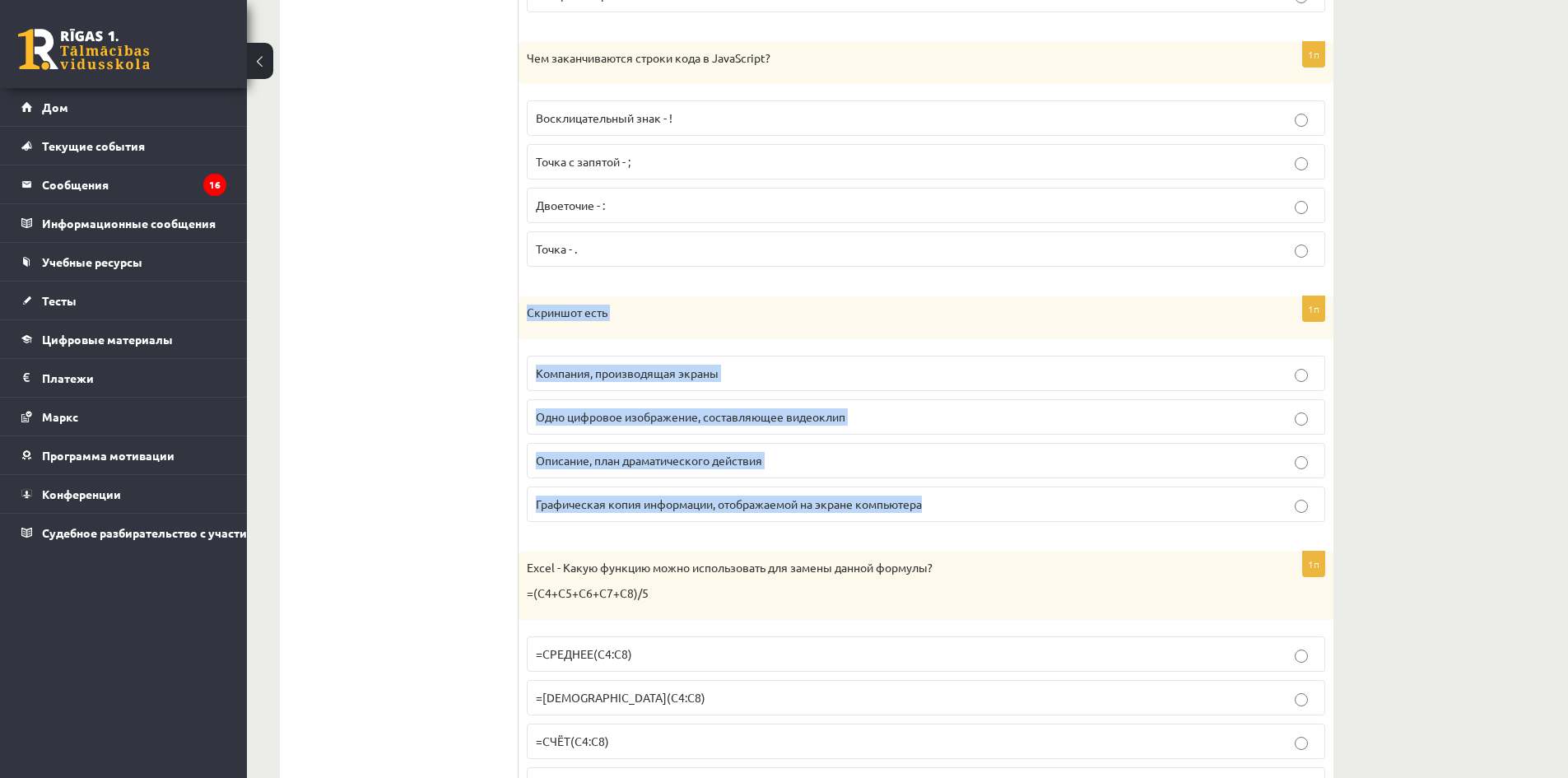
drag, startPoint x: 528, startPoint y: 309, endPoint x: 977, endPoint y: 490, distance: 484.1
click at [977, 490] on div "1п Скриншот есть Компания, производящая экраны Одно цифровое изображение, соста…" at bounding box center [926, 415] width 815 height 239
click at [962, 508] on p "Графическая копия информации, отображаемой на экране компьютера" at bounding box center [926, 503] width 780 height 17
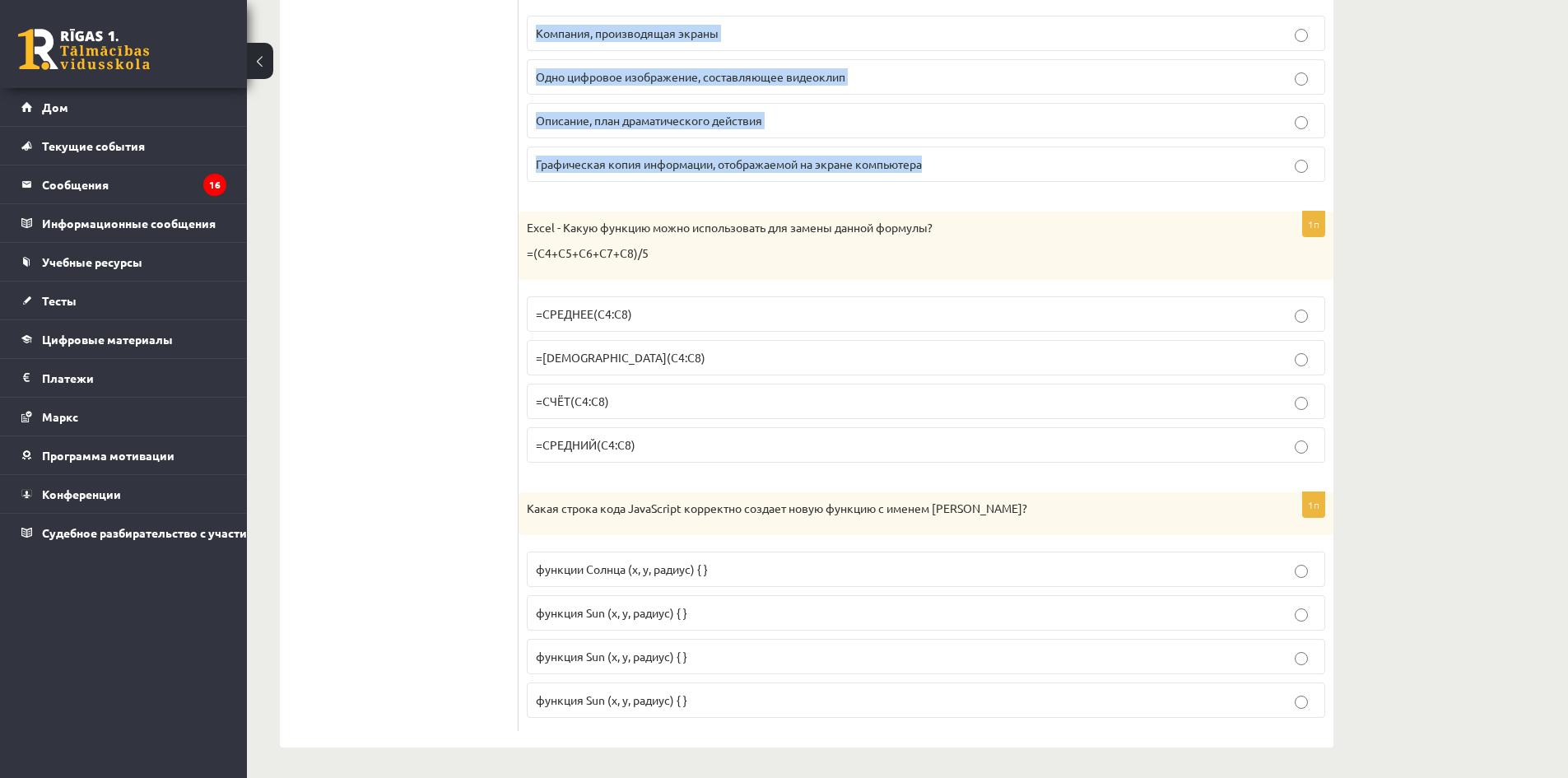
scroll to position [7420, 0]
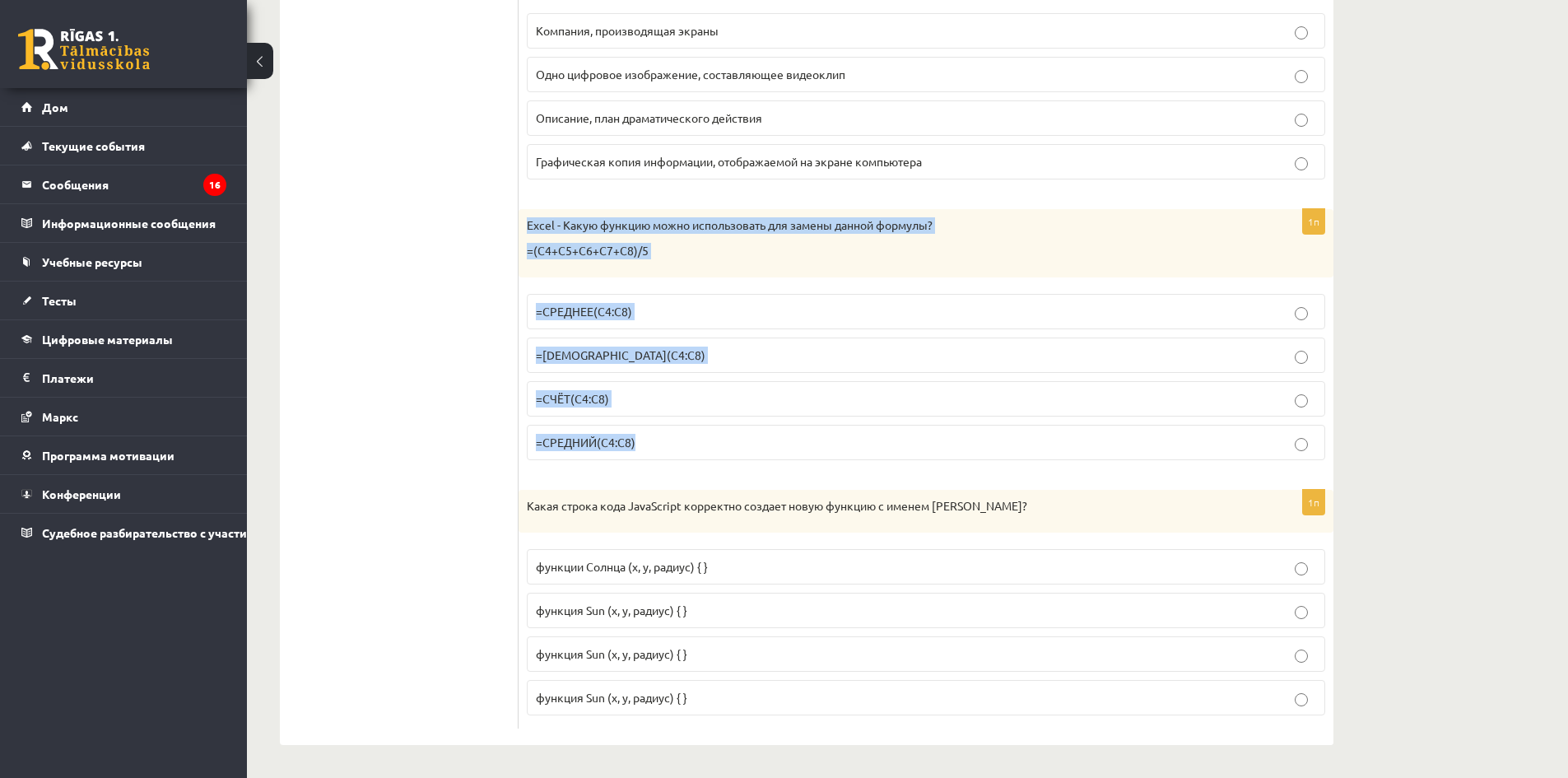
drag, startPoint x: 524, startPoint y: 224, endPoint x: 949, endPoint y: 424, distance: 469.7
click at [949, 424] on div "1п Excel - Какую функцию можно использовать для замены данной формулы? =(С4+С5+…" at bounding box center [926, 342] width 815 height 264
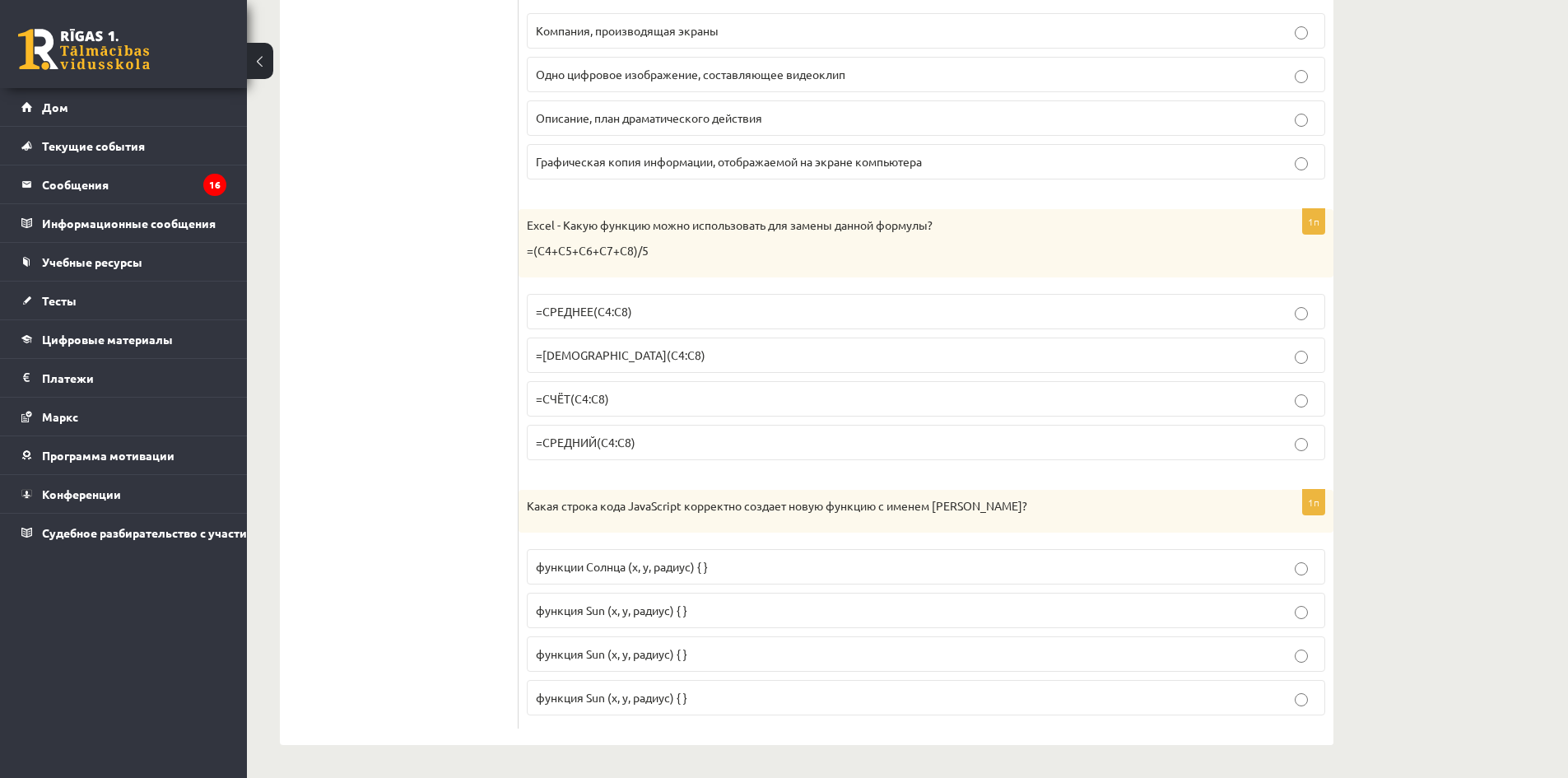
click at [635, 314] on p "=СРЕДНЕЕ(C4:C8)" at bounding box center [926, 310] width 780 height 17
click at [832, 573] on p "функции Солнца (x, y, радиус) { }" at bounding box center [926, 566] width 780 height 17
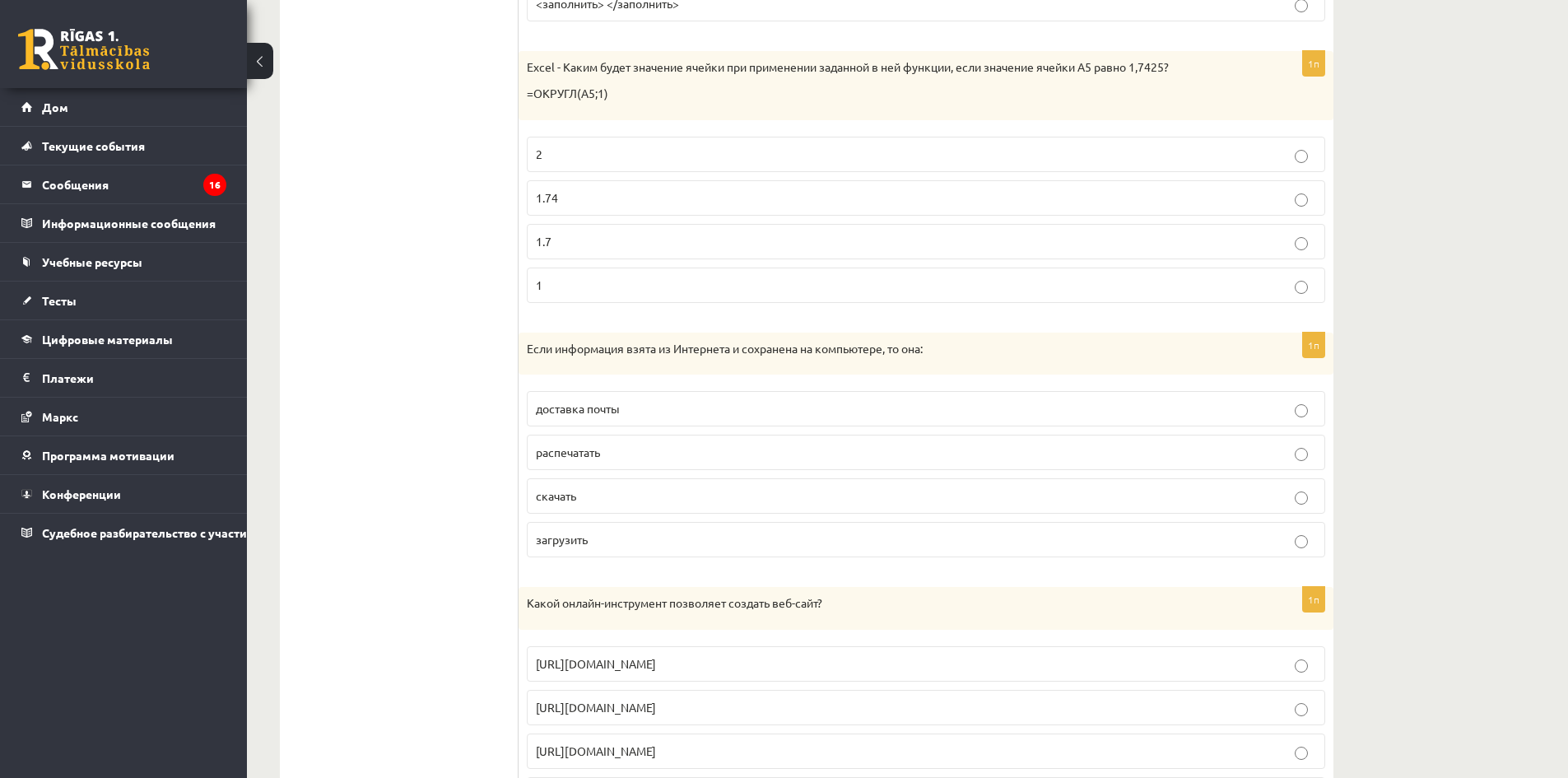
scroll to position [0, 0]
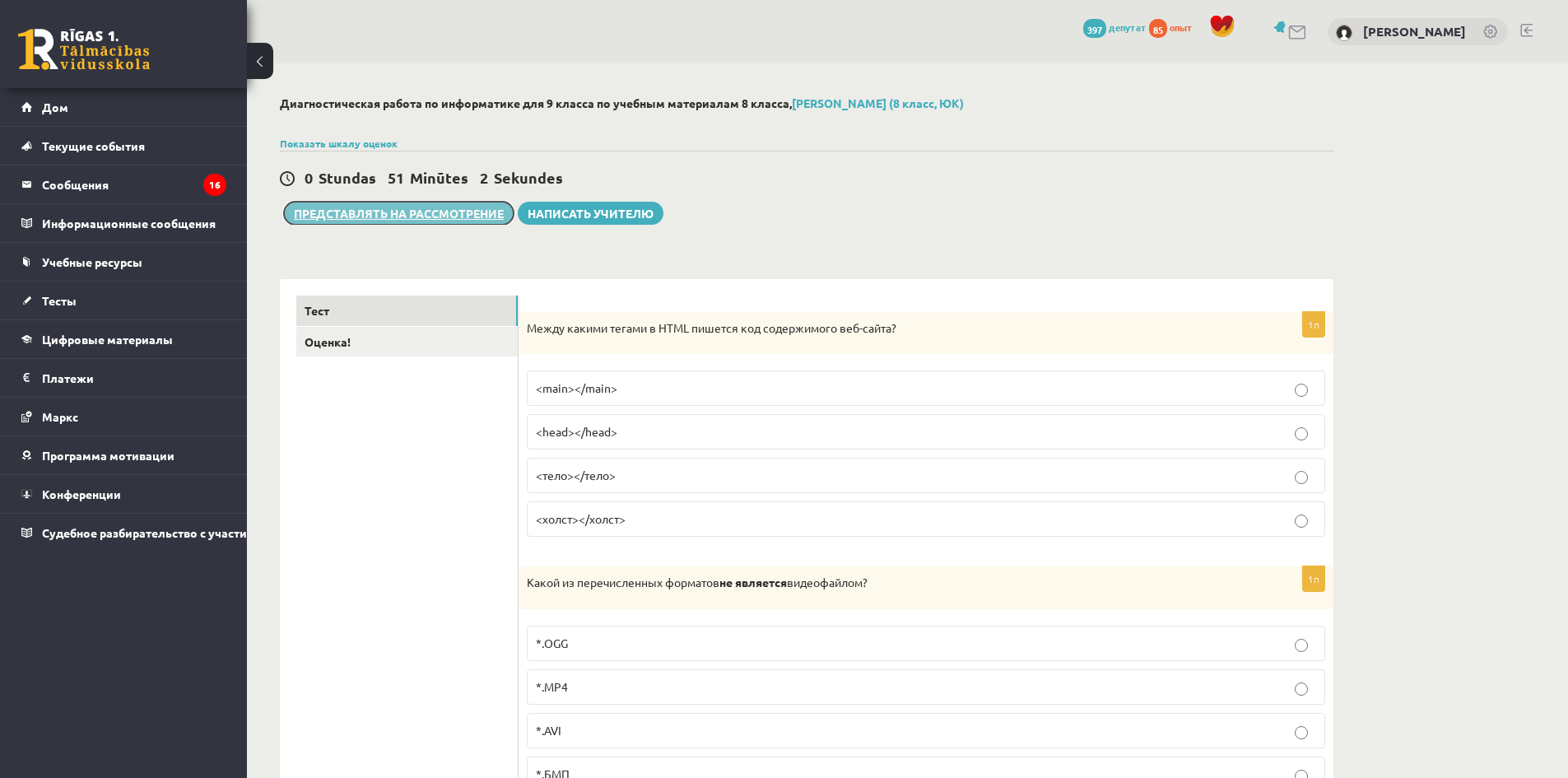
click at [481, 221] on button "Представлять на рассмотрение" at bounding box center [398, 213] width 230 height 23
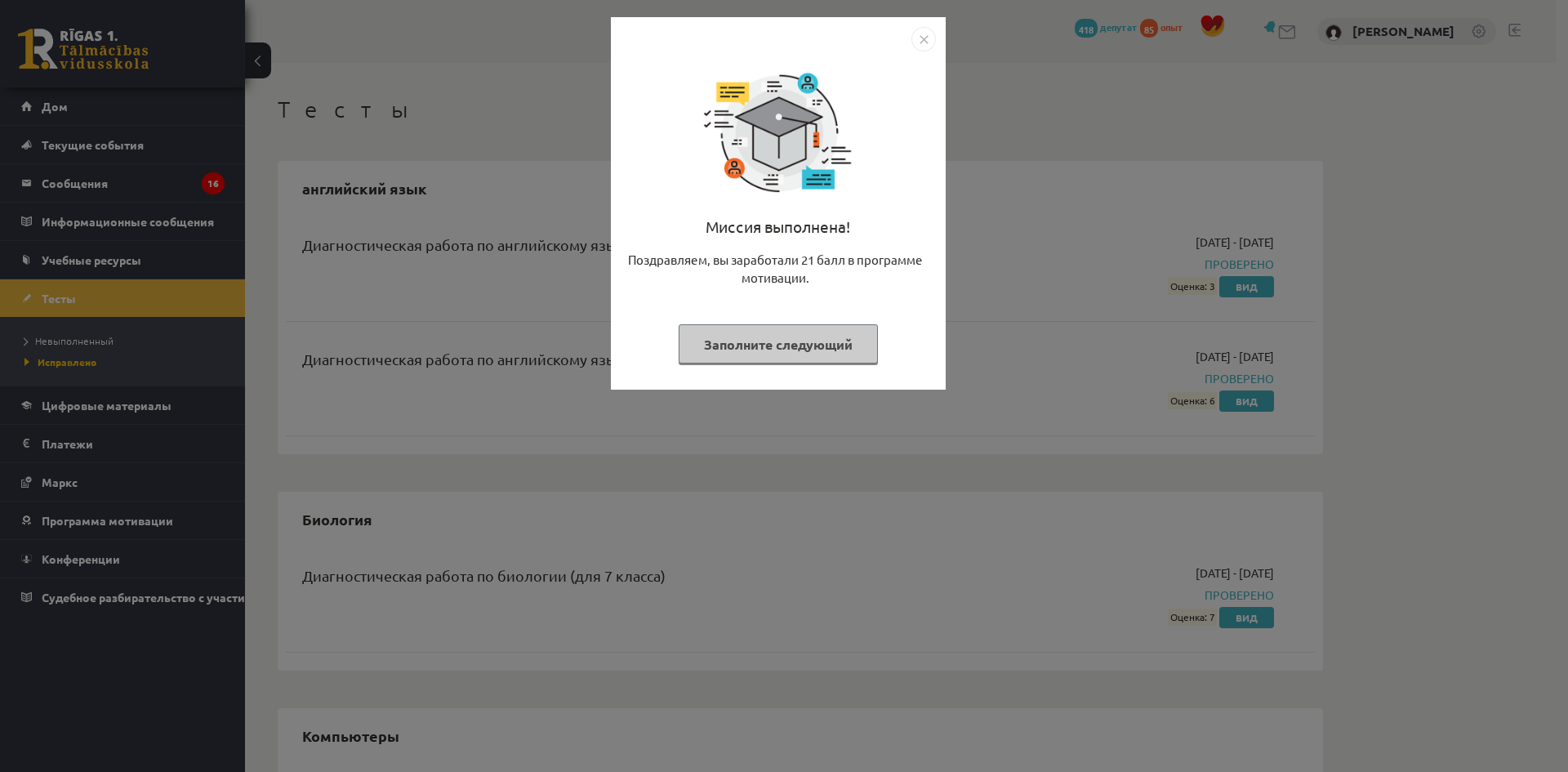
click at [920, 49] on img "Закрывать" at bounding box center [924, 40] width 25 height 25
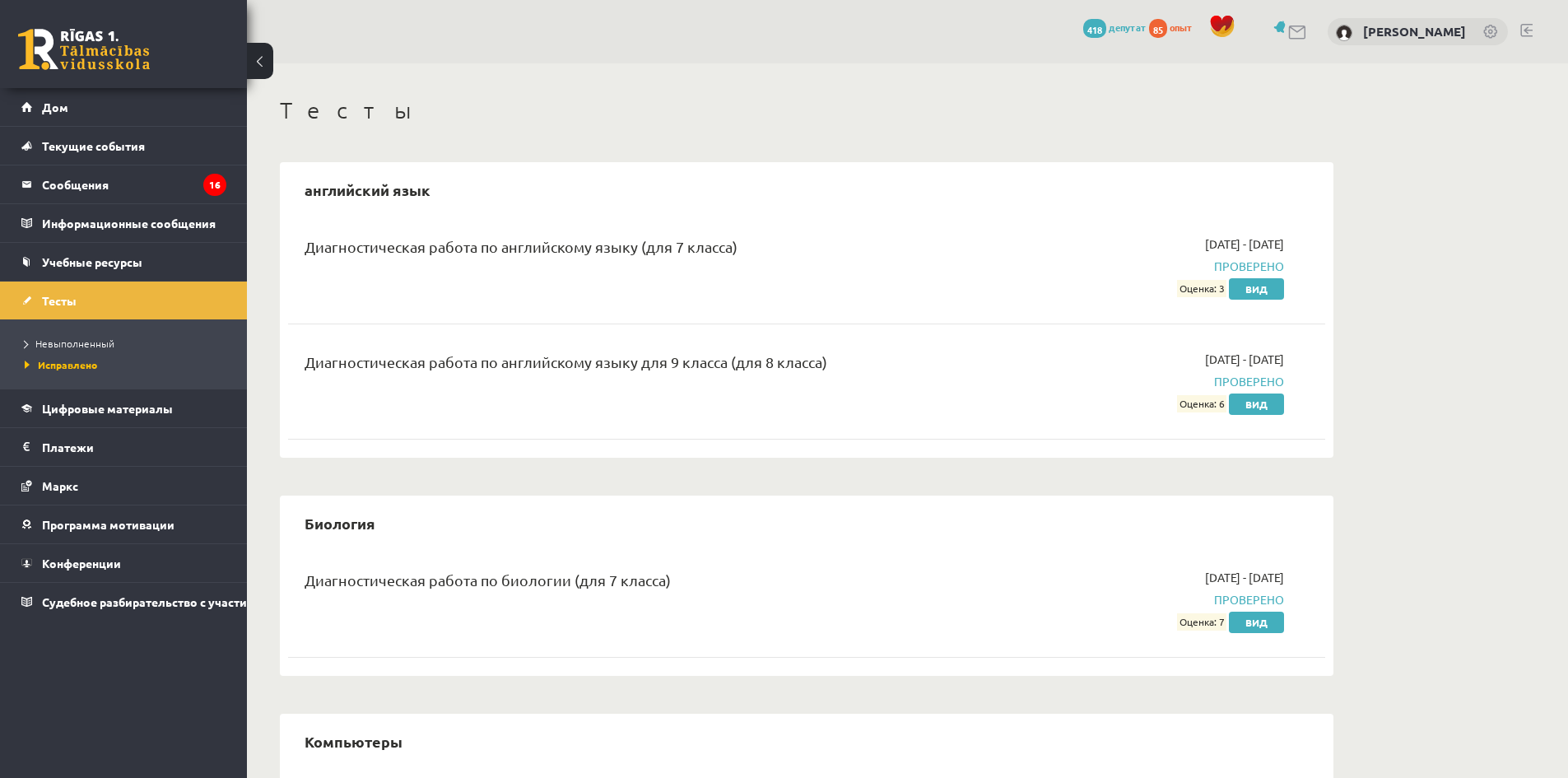
click at [269, 67] on button at bounding box center [260, 60] width 27 height 36
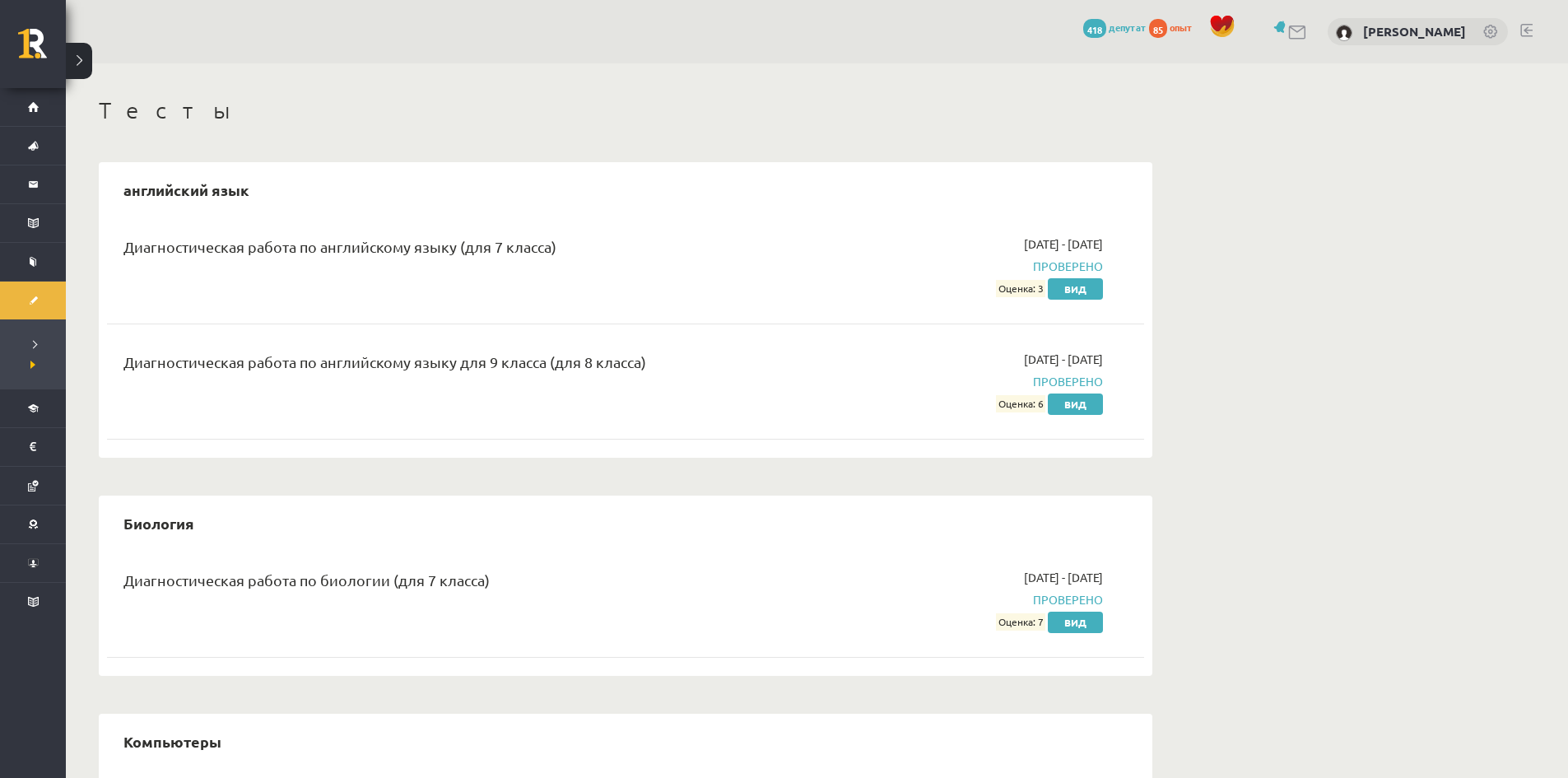
click at [97, 60] on div "0 Подарки 418 депутат 85 опыт Кирилл Мезит" at bounding box center [816, 31] width 1502 height 63
click at [89, 62] on button at bounding box center [79, 60] width 27 height 36
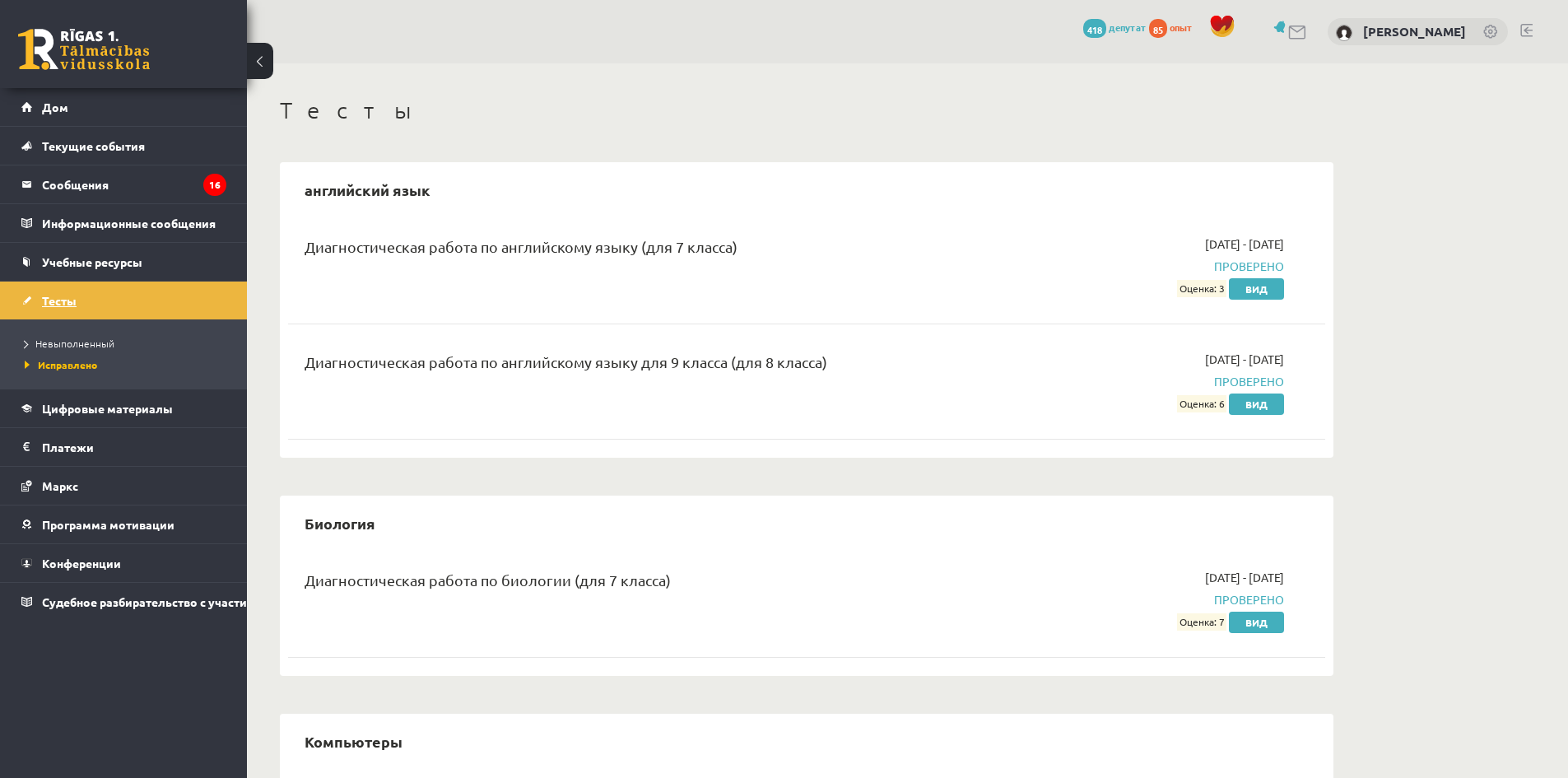
click at [87, 306] on link "Тесты" at bounding box center [123, 300] width 205 height 38
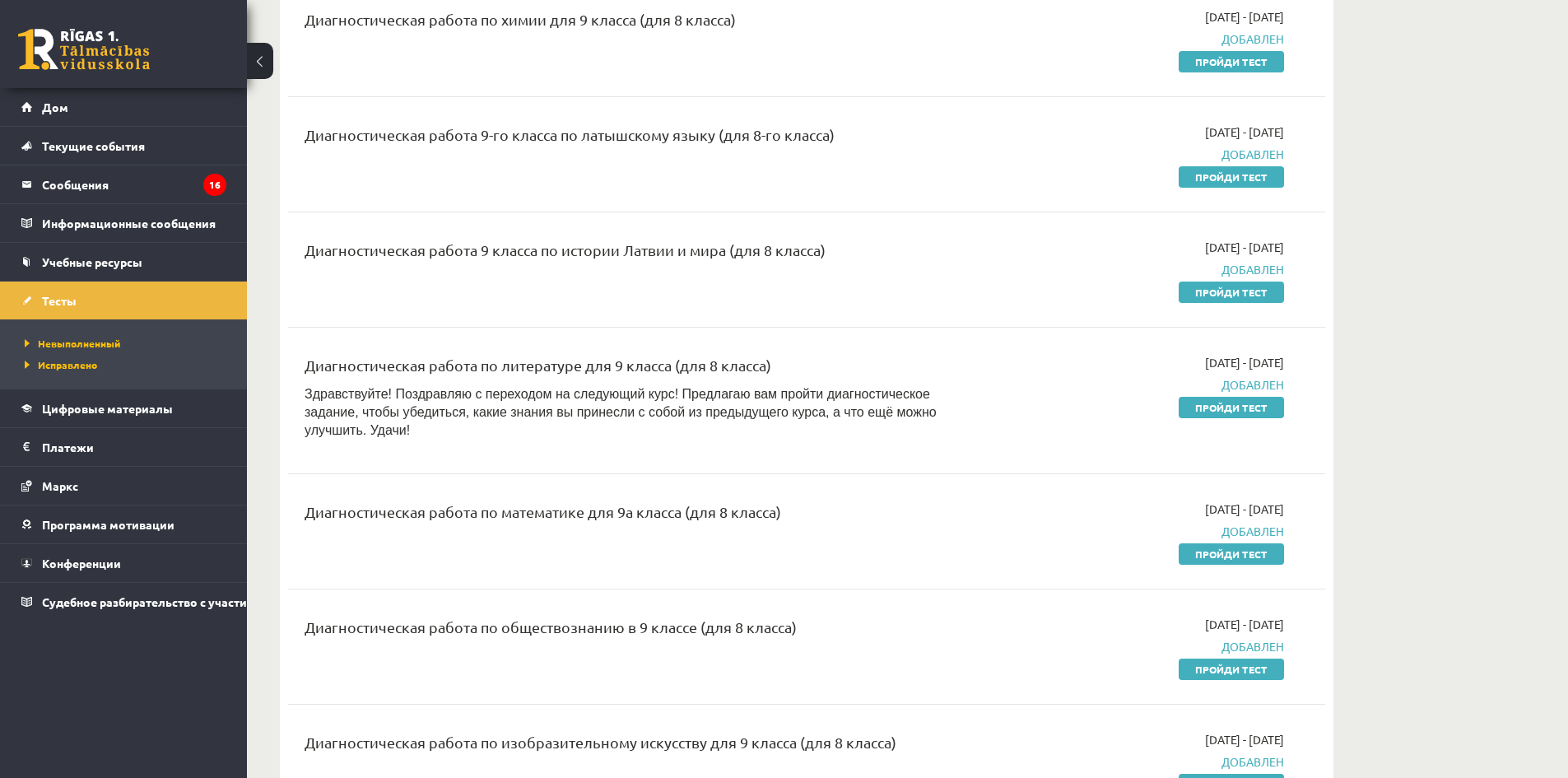
scroll to position [741, 0]
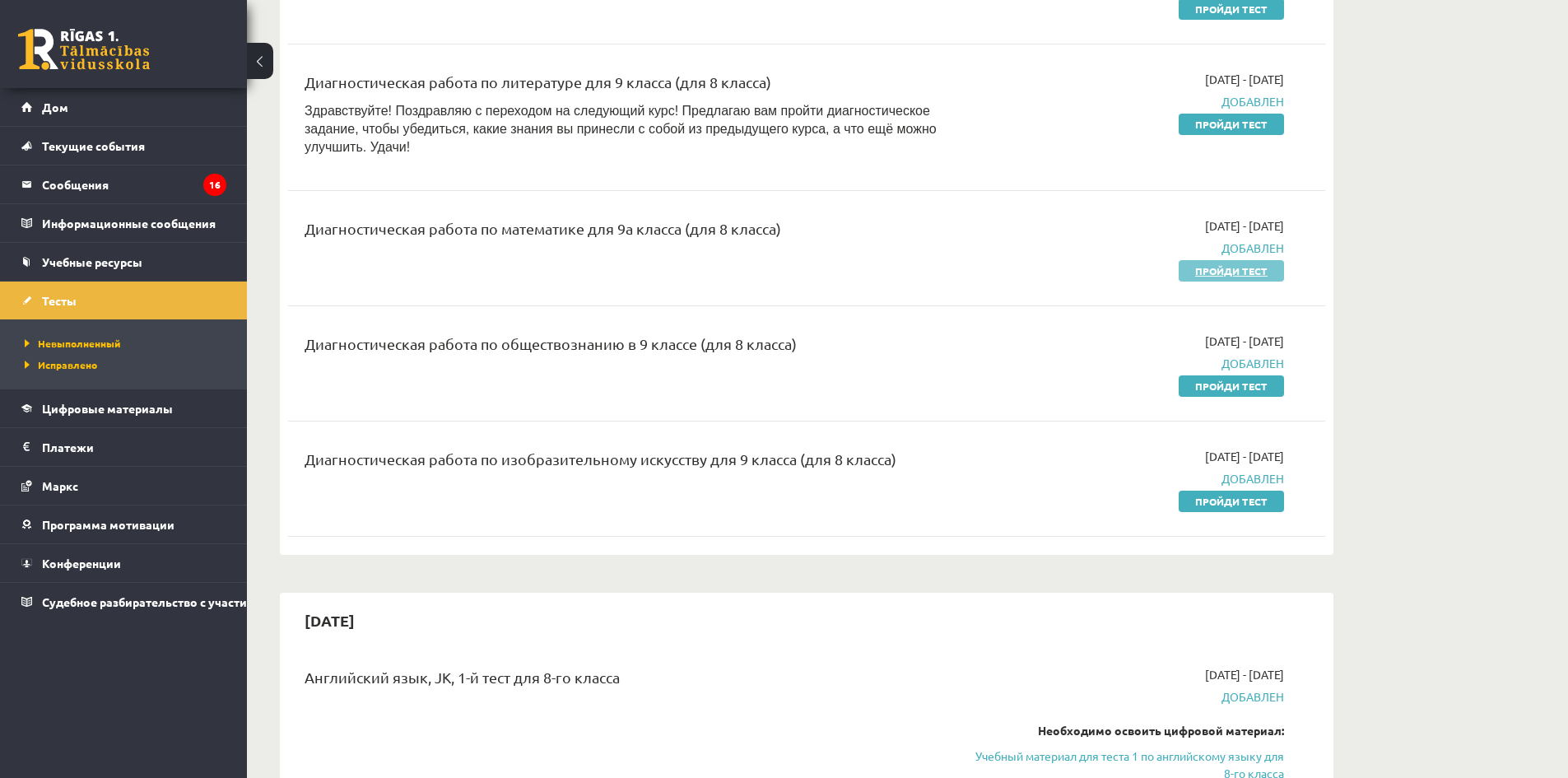
click at [1209, 264] on font "Пройди тест" at bounding box center [1232, 271] width 73 height 13
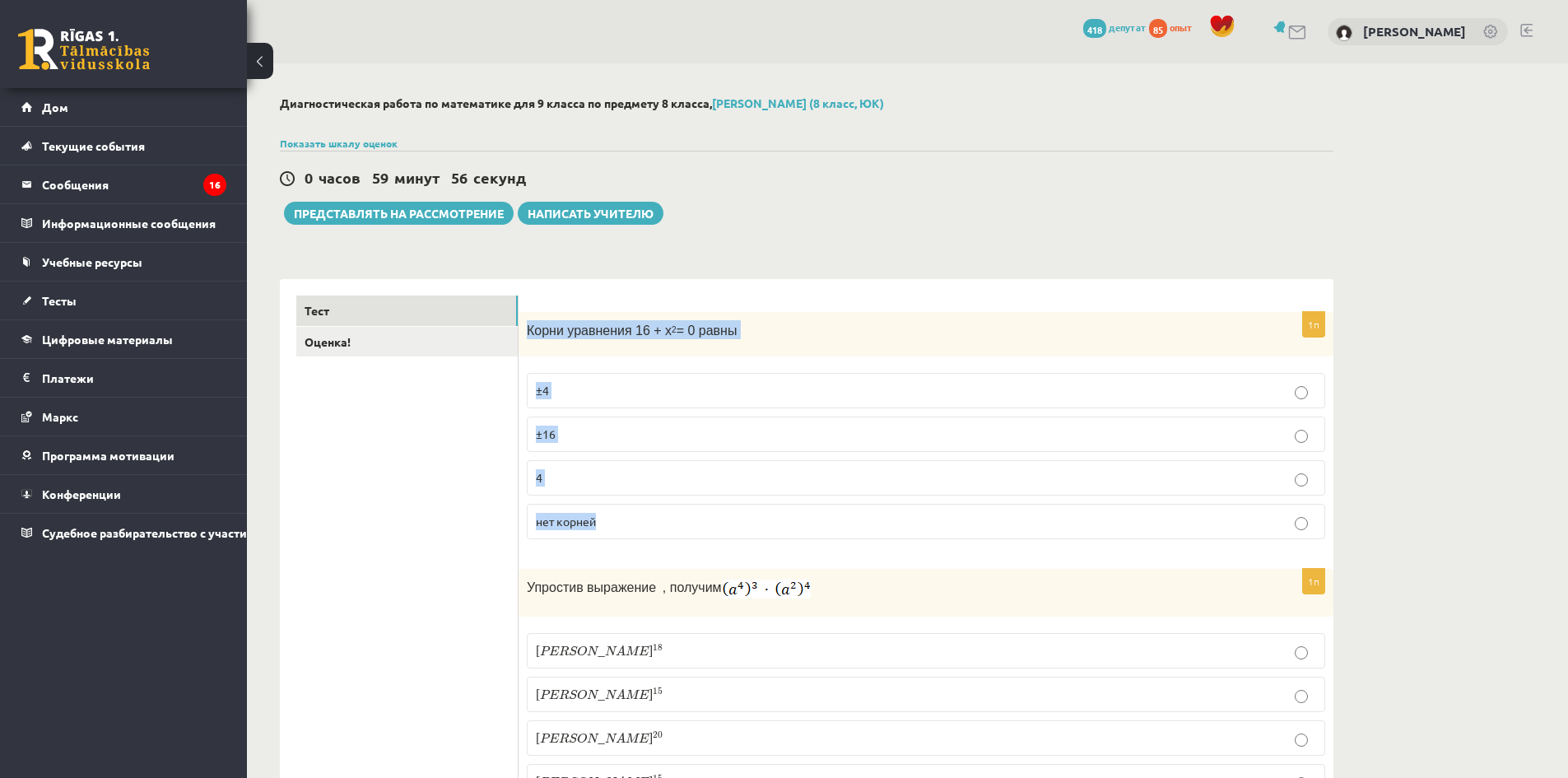
drag, startPoint x: 526, startPoint y: 332, endPoint x: 928, endPoint y: 523, distance: 445.1
click at [910, 525] on div "1п Корни уравнения 16 + x 2 = 0 равны ±4 ±16 4 нет корней" at bounding box center [926, 433] width 815 height 241
copy div "Корни уравнения 16 + x 2 = 0 равны ±4 ±16 4 нет корней"
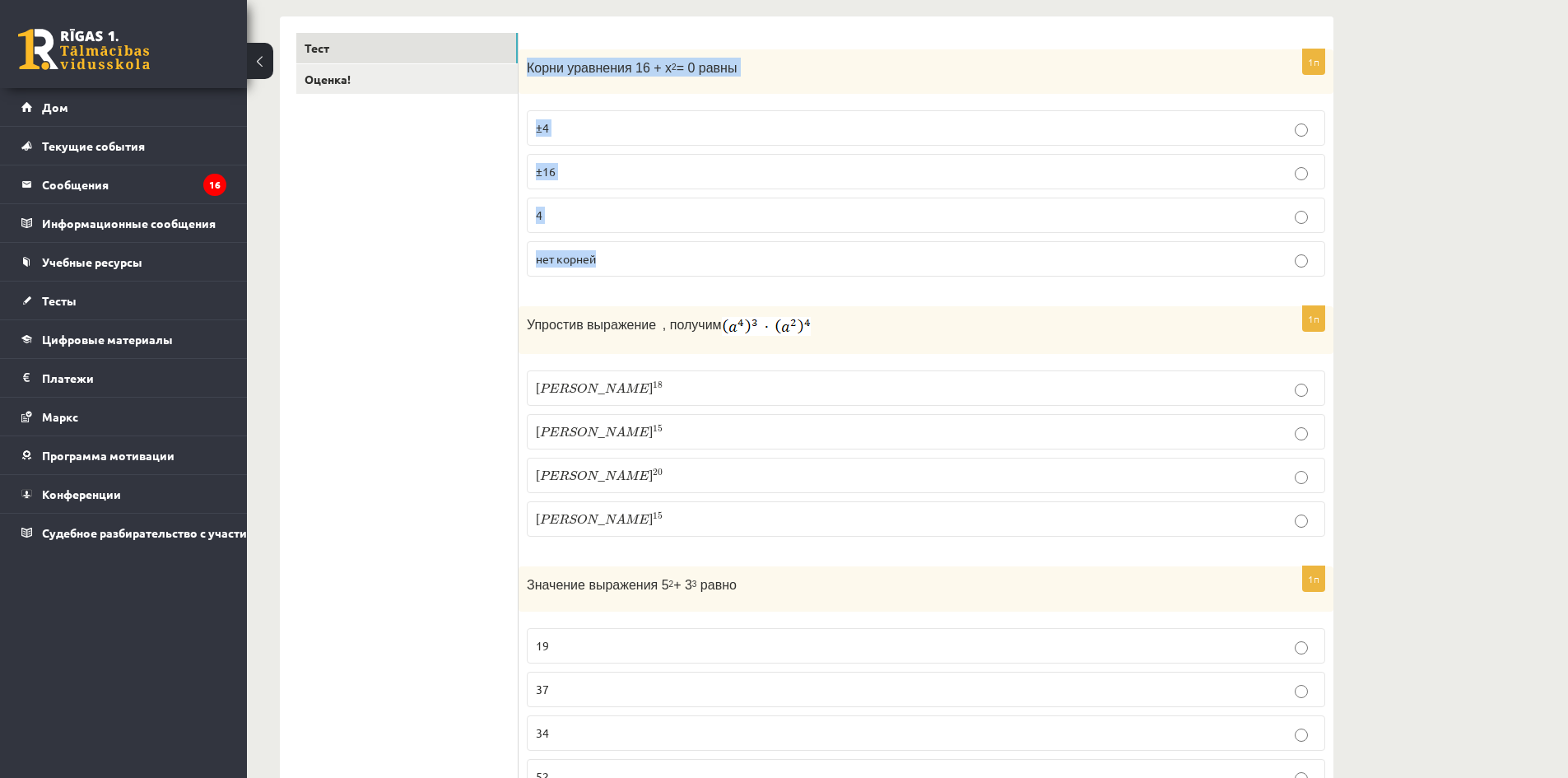
scroll to position [329, 0]
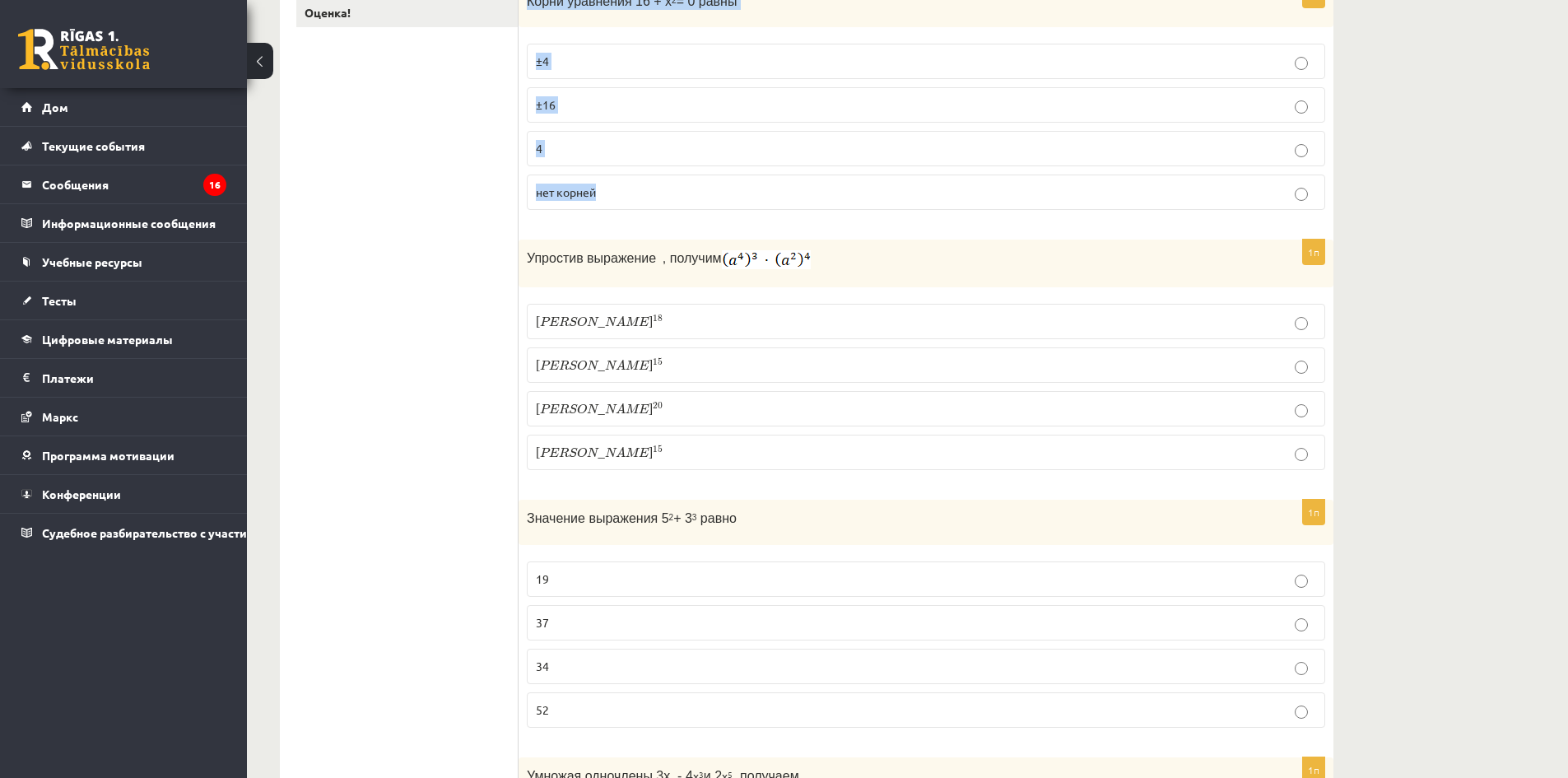
click at [780, 184] on label "нет корней" at bounding box center [926, 193] width 799 height 35
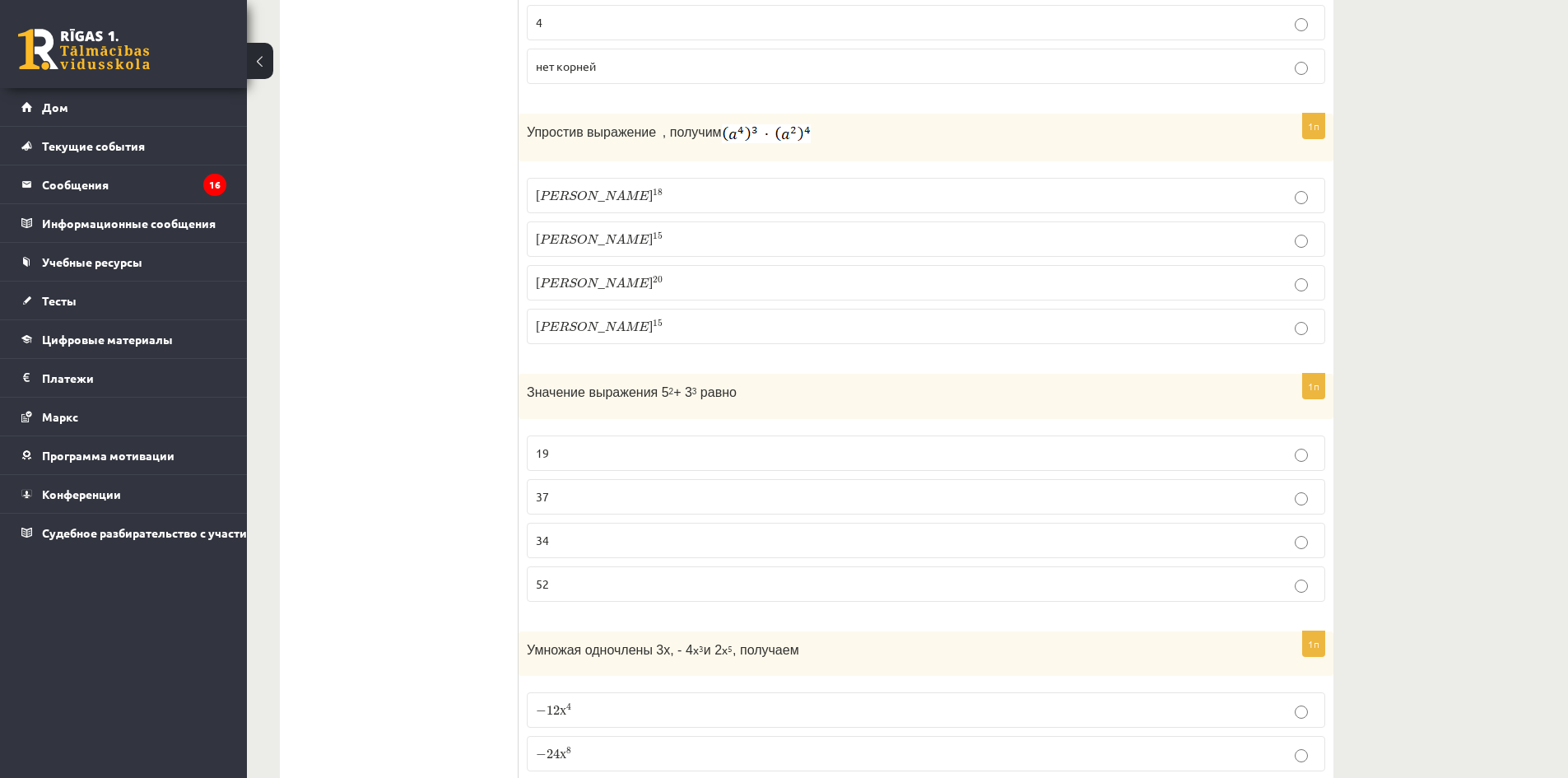
scroll to position [494, 0]
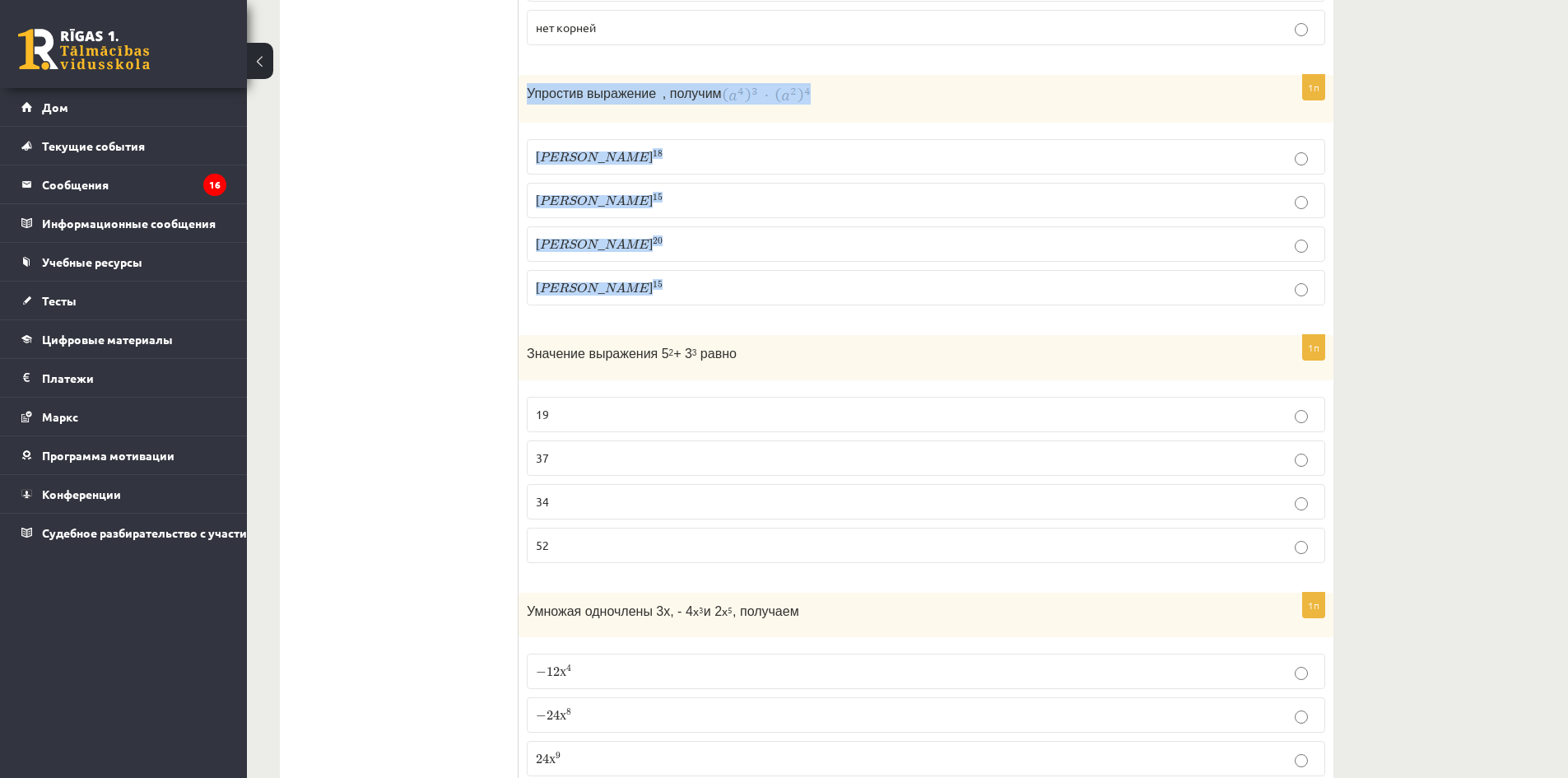
drag, startPoint x: 526, startPoint y: 90, endPoint x: 862, endPoint y: 282, distance: 387.0
click at [862, 282] on div "1п Упростив выражение , получим а 18 a 18 а 15 a 15 а 20 a 20 а 15 a 15" at bounding box center [926, 196] width 815 height 244
copy div "Упростив выражение , получим а 18 a 18 а 15 a 15 а 20 a 20 а 15"
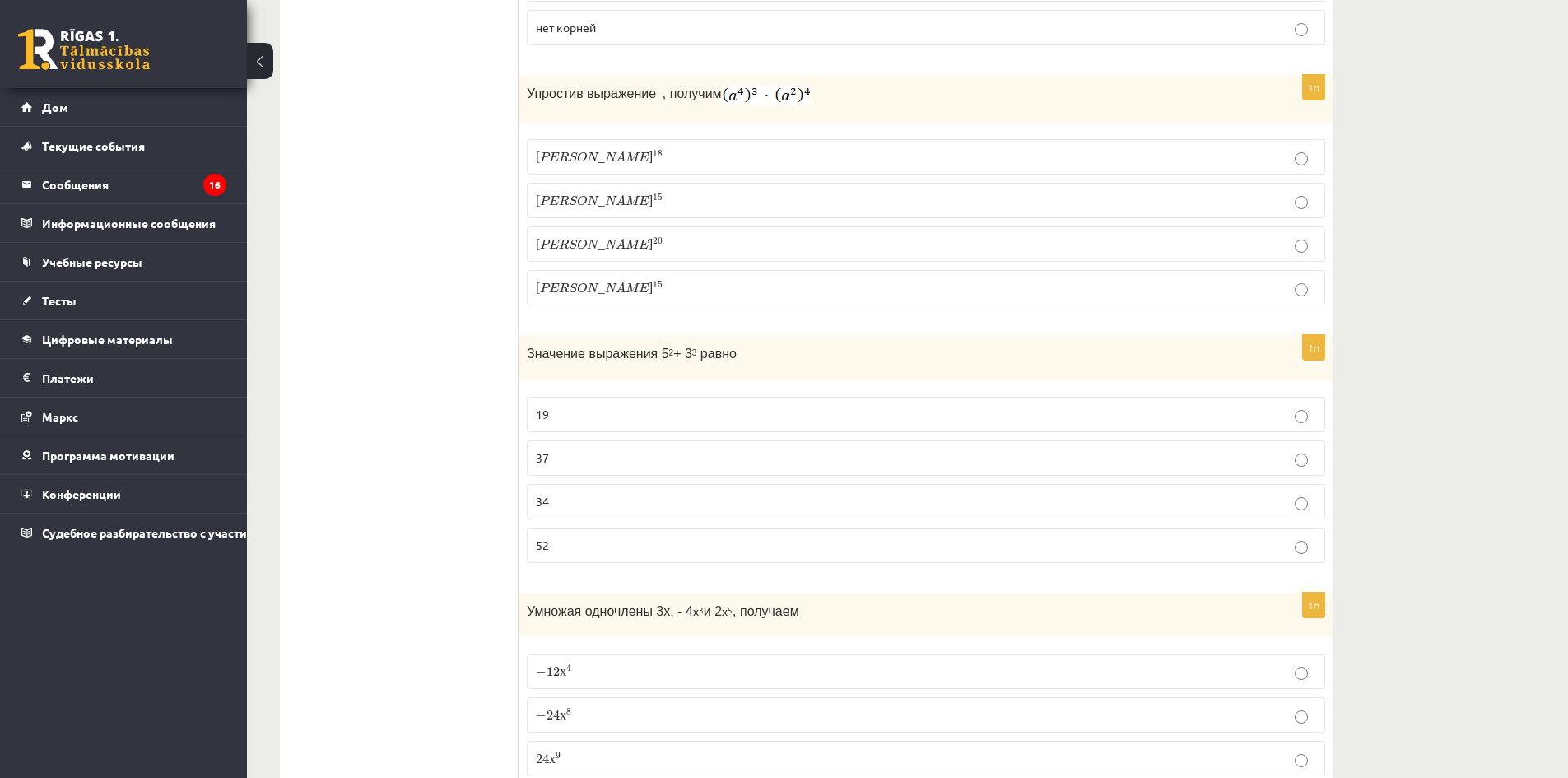
drag, startPoint x: 524, startPoint y: 92, endPoint x: 824, endPoint y: 100, distance: 300.1
click at [824, 100] on div "Упростив выражение , получим" at bounding box center [926, 98] width 815 height 48
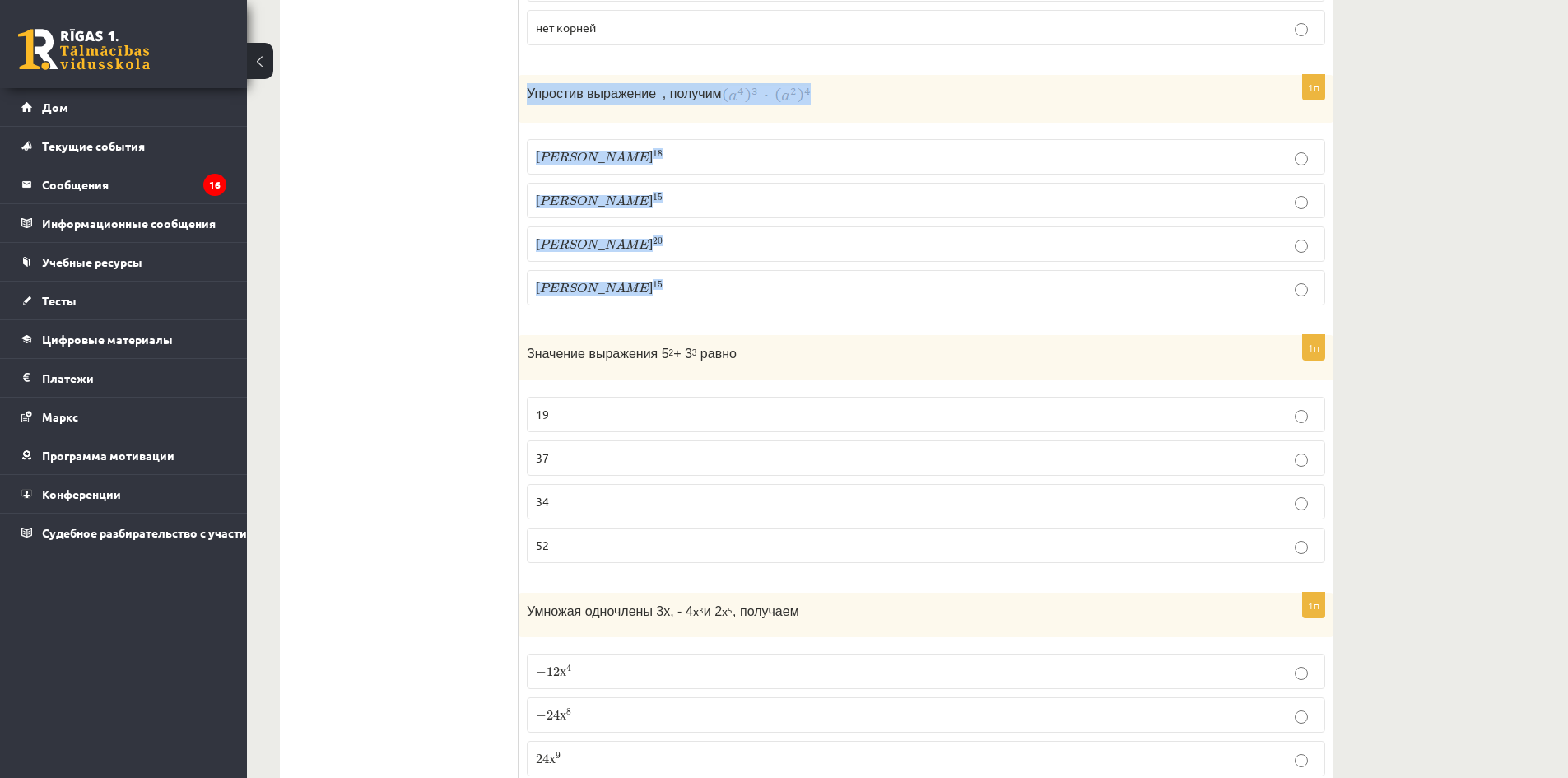
drag, startPoint x: 522, startPoint y: 91, endPoint x: 935, endPoint y: 273, distance: 451.3
click at [934, 273] on div "1п Упростив выражение , получим а 18 a 18 а 15 a 15 а 20 a 20 а 15 a 15" at bounding box center [926, 196] width 815 height 244
copy div "Упростив выражение , получим а 18 a 18 а 15 a 15 а 20 a 20 а 15"
click at [674, 236] on p "а 20 a 20" at bounding box center [926, 243] width 780 height 17
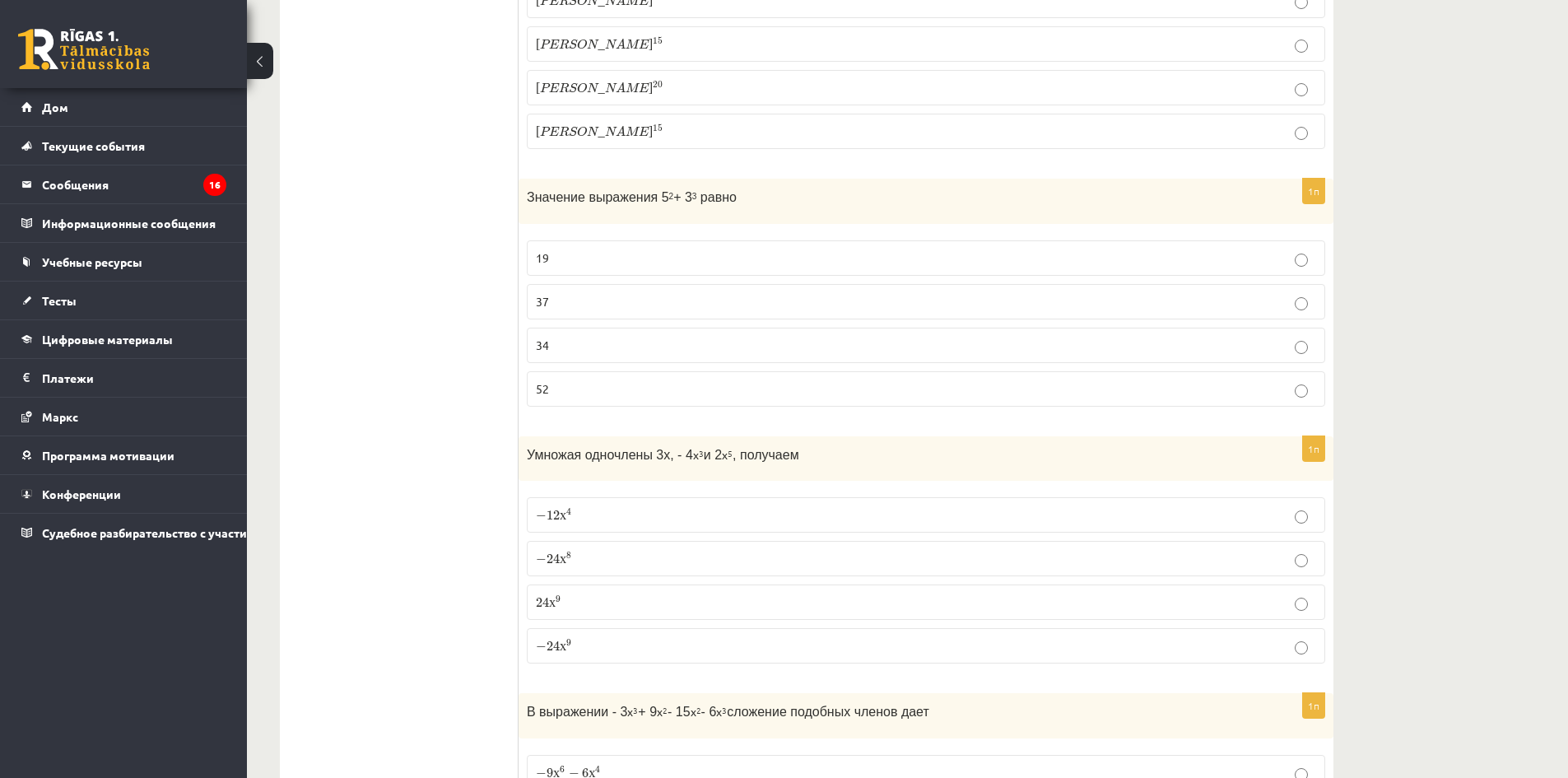
scroll to position [741, 0]
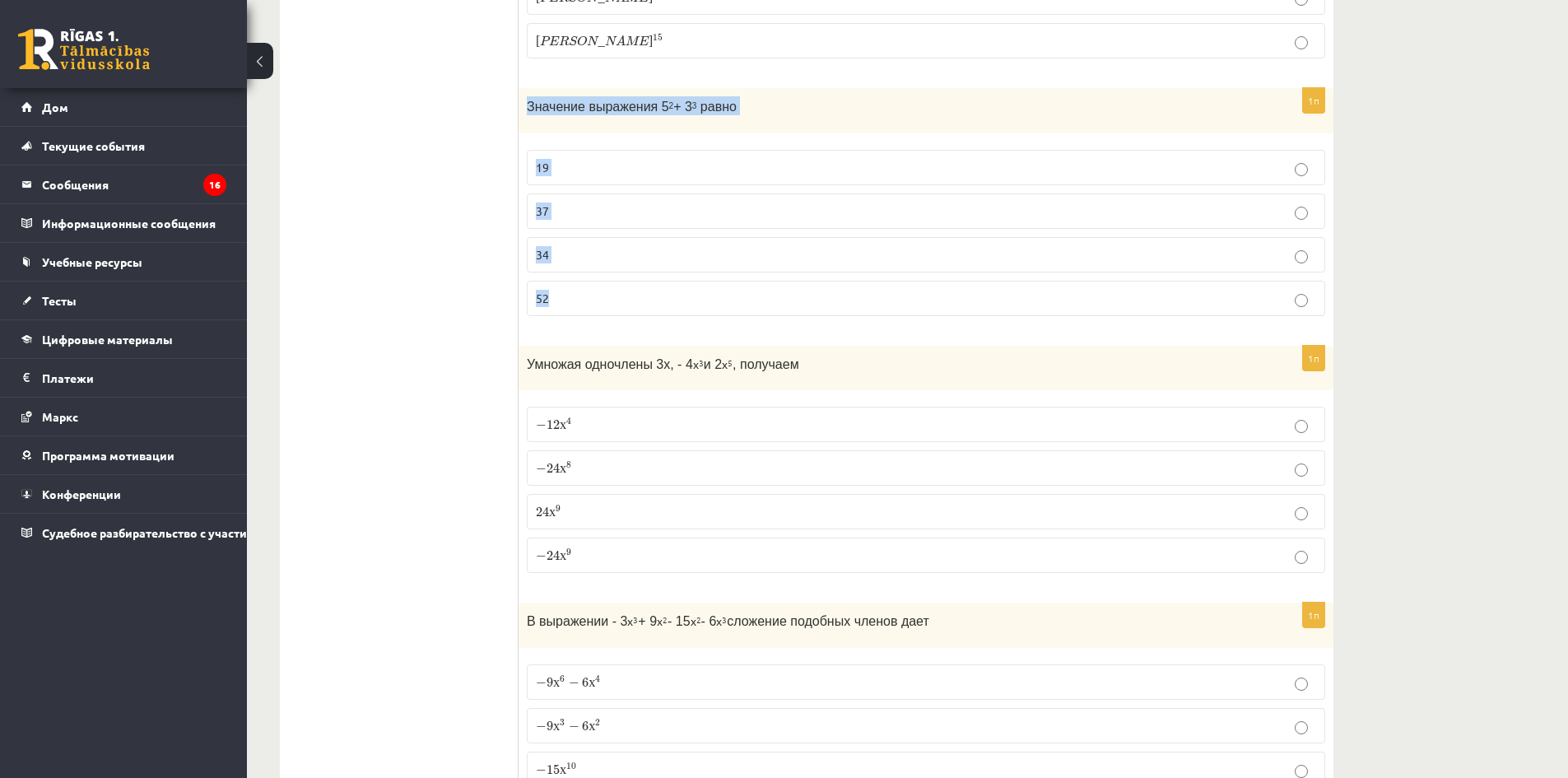
drag, startPoint x: 523, startPoint y: 105, endPoint x: 874, endPoint y: 287, distance: 395.4
click at [874, 287] on div "1п Значение выражения 5 2 + 3 3 равно 19 37 34 52" at bounding box center [926, 208] width 815 height 241
copy div "Значение выражения 5 2 + 3 3 равно 19 37 34 52"
click at [593, 304] on p "52" at bounding box center [926, 298] width 780 height 17
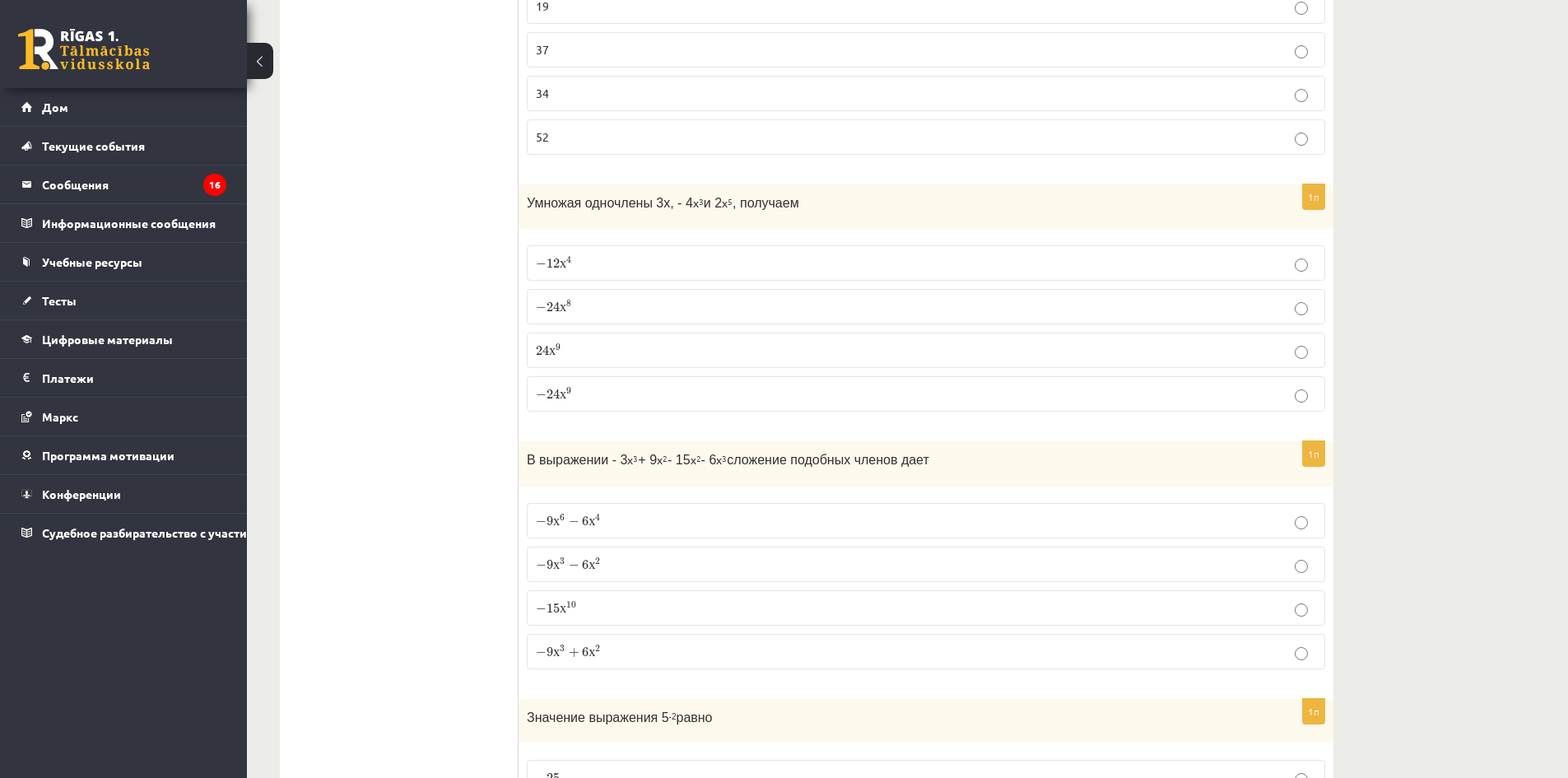
scroll to position [905, 0]
drag, startPoint x: 517, startPoint y: 191, endPoint x: 843, endPoint y: 308, distance: 346.4
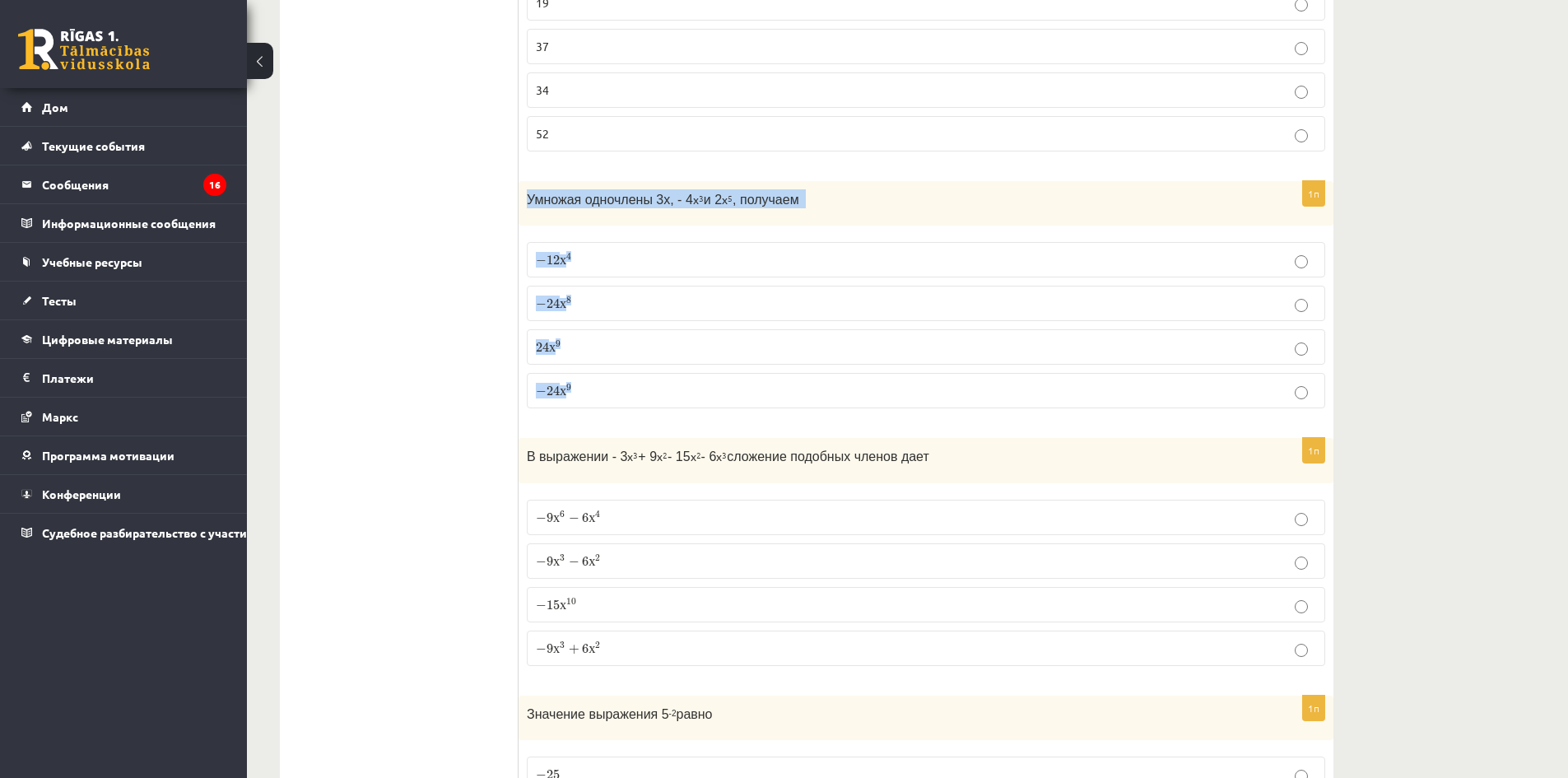
drag, startPoint x: 518, startPoint y: 199, endPoint x: 899, endPoint y: 388, distance: 425.3
click at [898, 388] on div "1п Умножая одночлены 3x, - 4 x 3 и 2 x 5 , получаем − 12 х 4 − 12 x 4 − 24 х 8 …" at bounding box center [926, 302] width 815 height 241
copy div "Умножая одночлены 3x, - 4 x 3 и 2 x 5 , получаем − 12 х 4 − 12 x 4 − 24 х 8 − 2…"
click at [596, 310] on p "− 24 х 8 − 24 x 8" at bounding box center [926, 303] width 780 height 17
click at [642, 397] on p "− 24 х 9 − 24 x 9" at bounding box center [926, 389] width 780 height 17
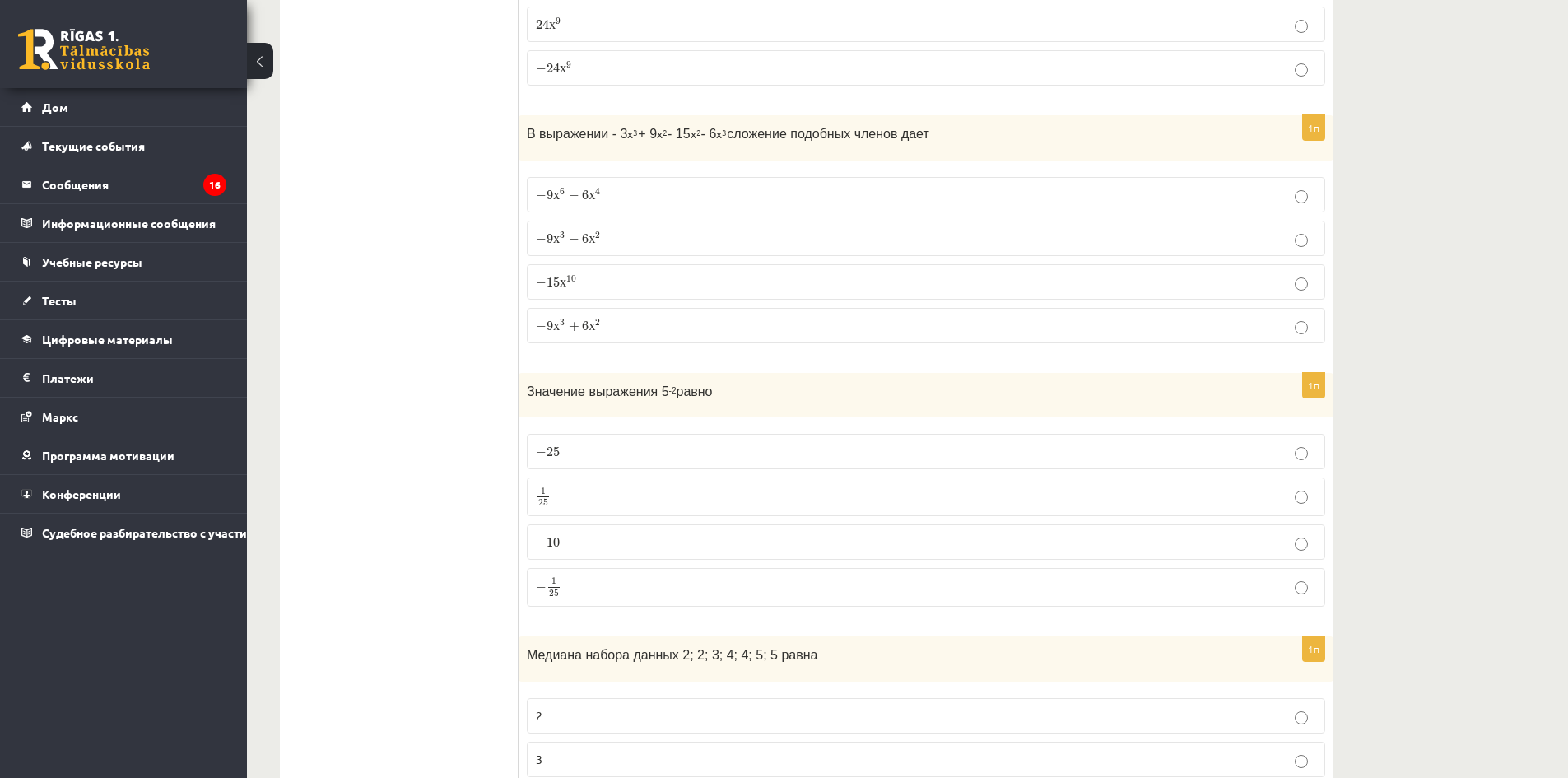
scroll to position [1234, 0]
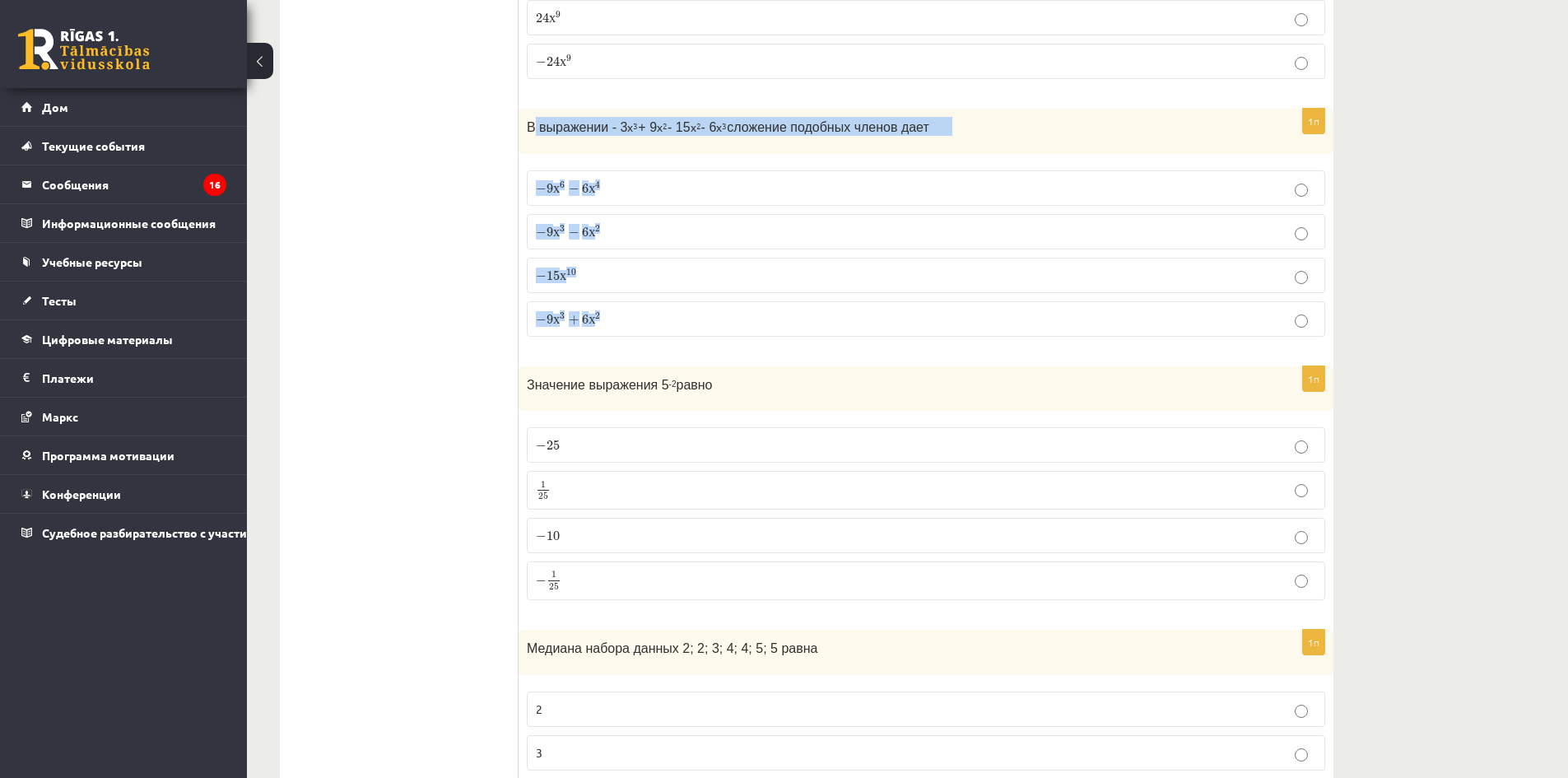
drag, startPoint x: 536, startPoint y: 126, endPoint x: 973, endPoint y: 307, distance: 473.0
click at [973, 307] on div "1п В выражении - 3 x 3 + 9 x 2 - 15 x 2 - 6 x 3 сложение подобных членов дает −…" at bounding box center [926, 229] width 815 height 241
copy div "выражении - 3 x 3 + 9 x 2 - 15 x 2 - 6 x 3 сложение подобных членов дает − 9 х …"
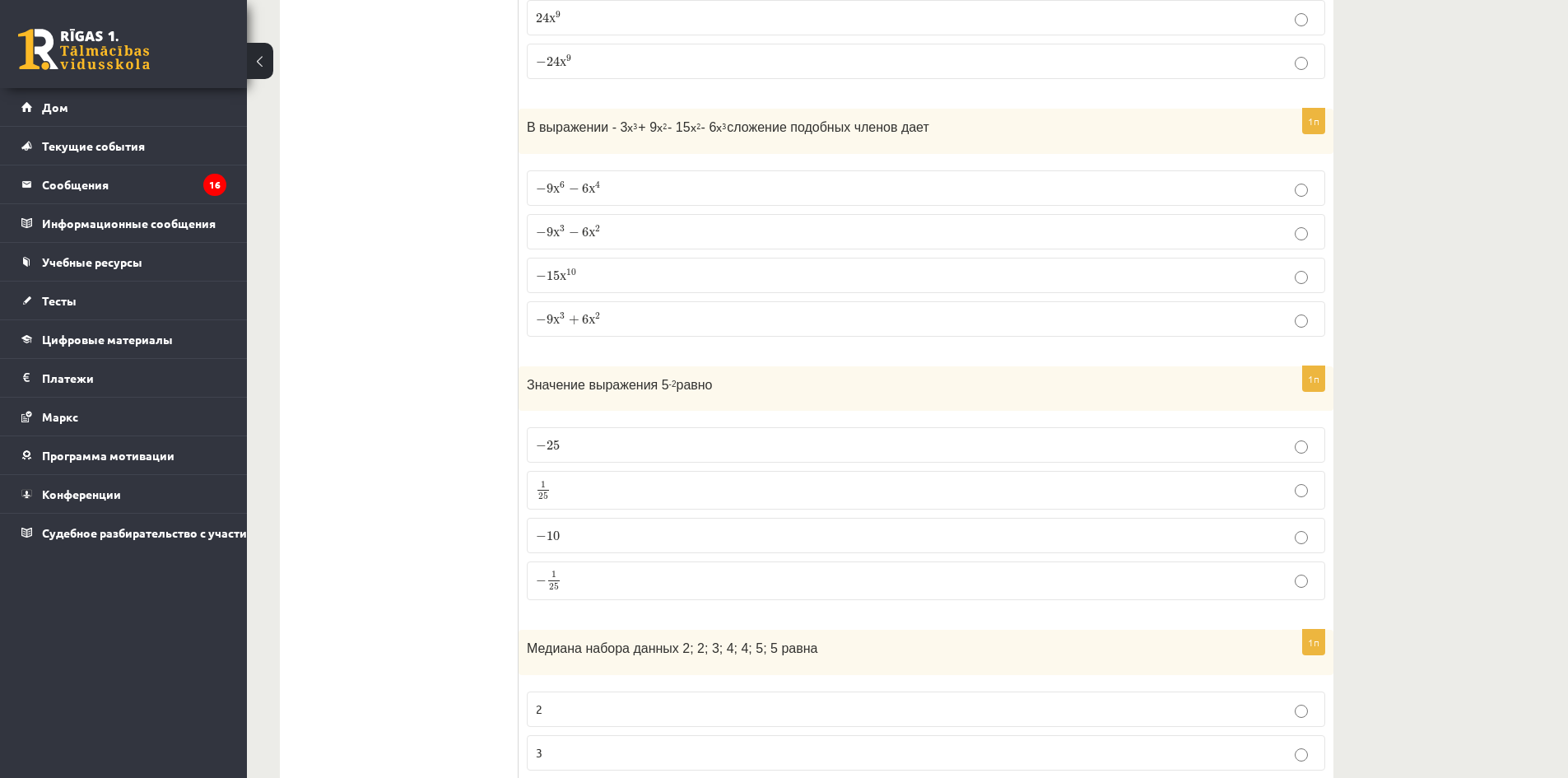
click at [596, 369] on div "Значение выражения 5 -2 равно" at bounding box center [926, 389] width 815 height 45
click at [674, 330] on label "− 9 х 3 + 6 х 2 − 9 x 3 + 6 x 2" at bounding box center [926, 318] width 799 height 35
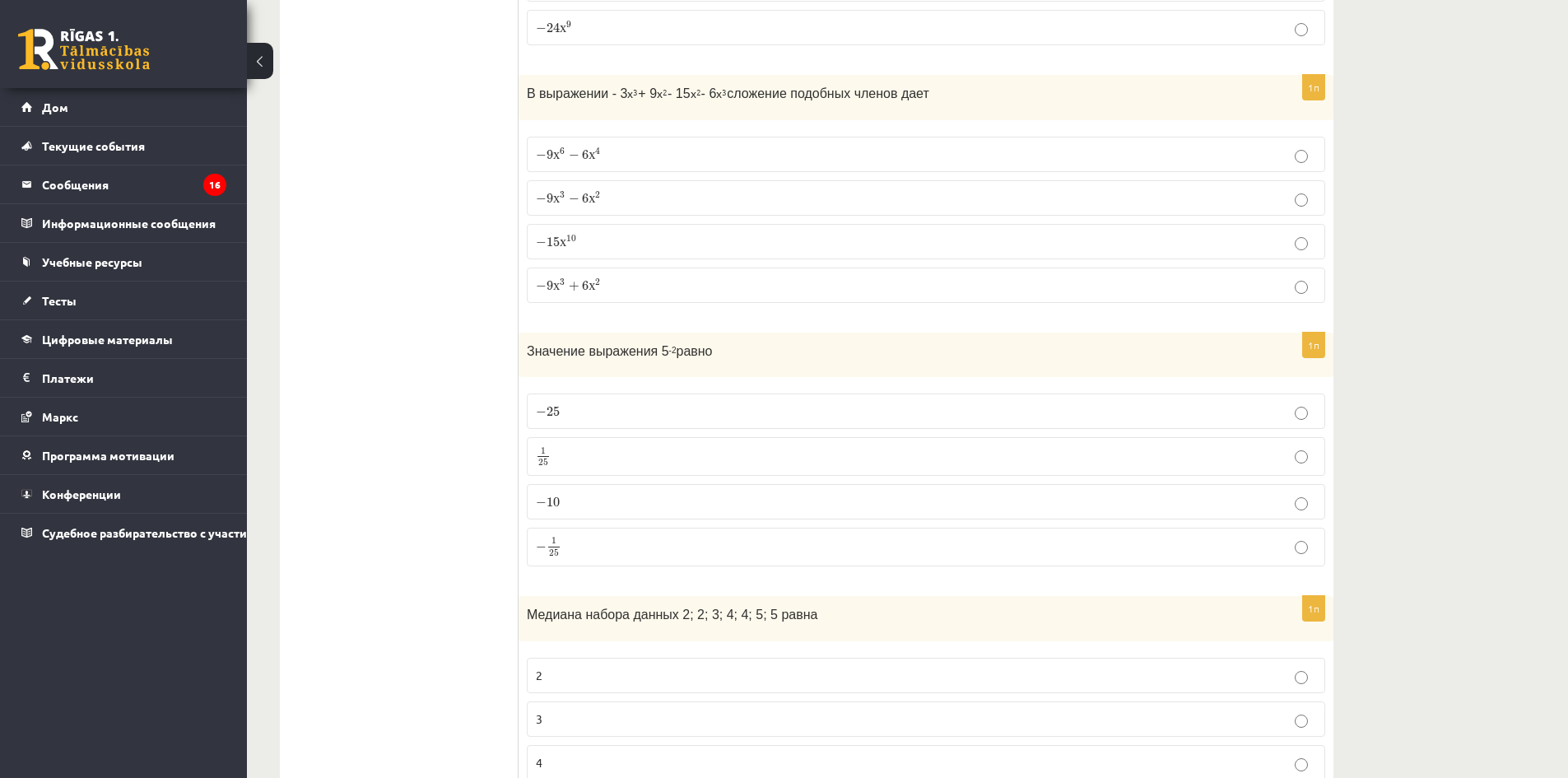
scroll to position [1399, 0]
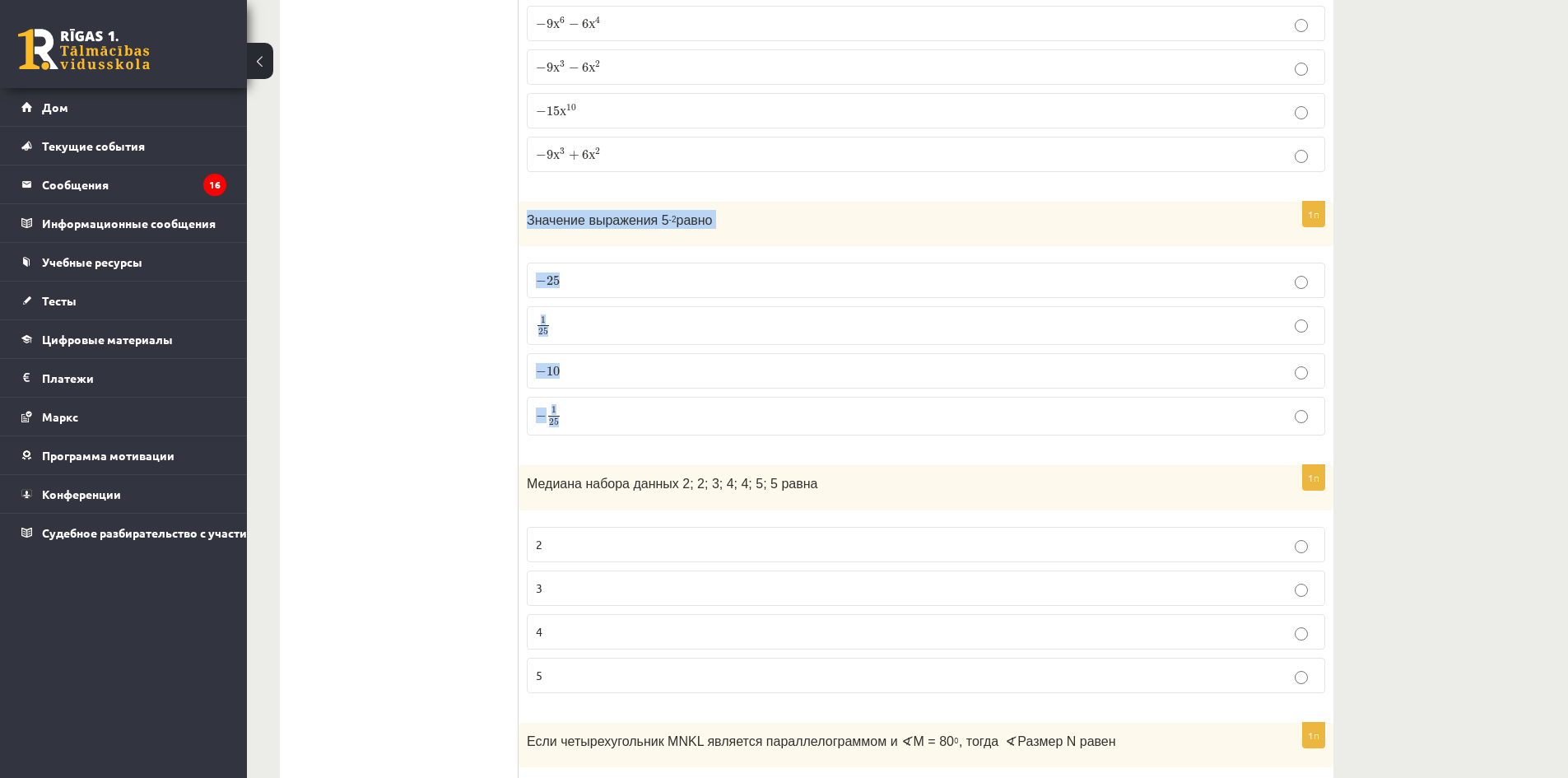
drag, startPoint x: 528, startPoint y: 221, endPoint x: 800, endPoint y: 412, distance: 332.4
click at [800, 412] on div "1п Значение выражения 5 -2 равно − 25 − 25 1 25 1 25 − 10 − 10 − 1 25 − 1 25" at bounding box center [926, 325] width 815 height 247
copy div "Значение выражения 5 -2 равно − 25 − 25 1 25 1 25 − 10 − 10 − 1 25"
drag, startPoint x: 399, startPoint y: 368, endPoint x: 504, endPoint y: 391, distance: 107.5
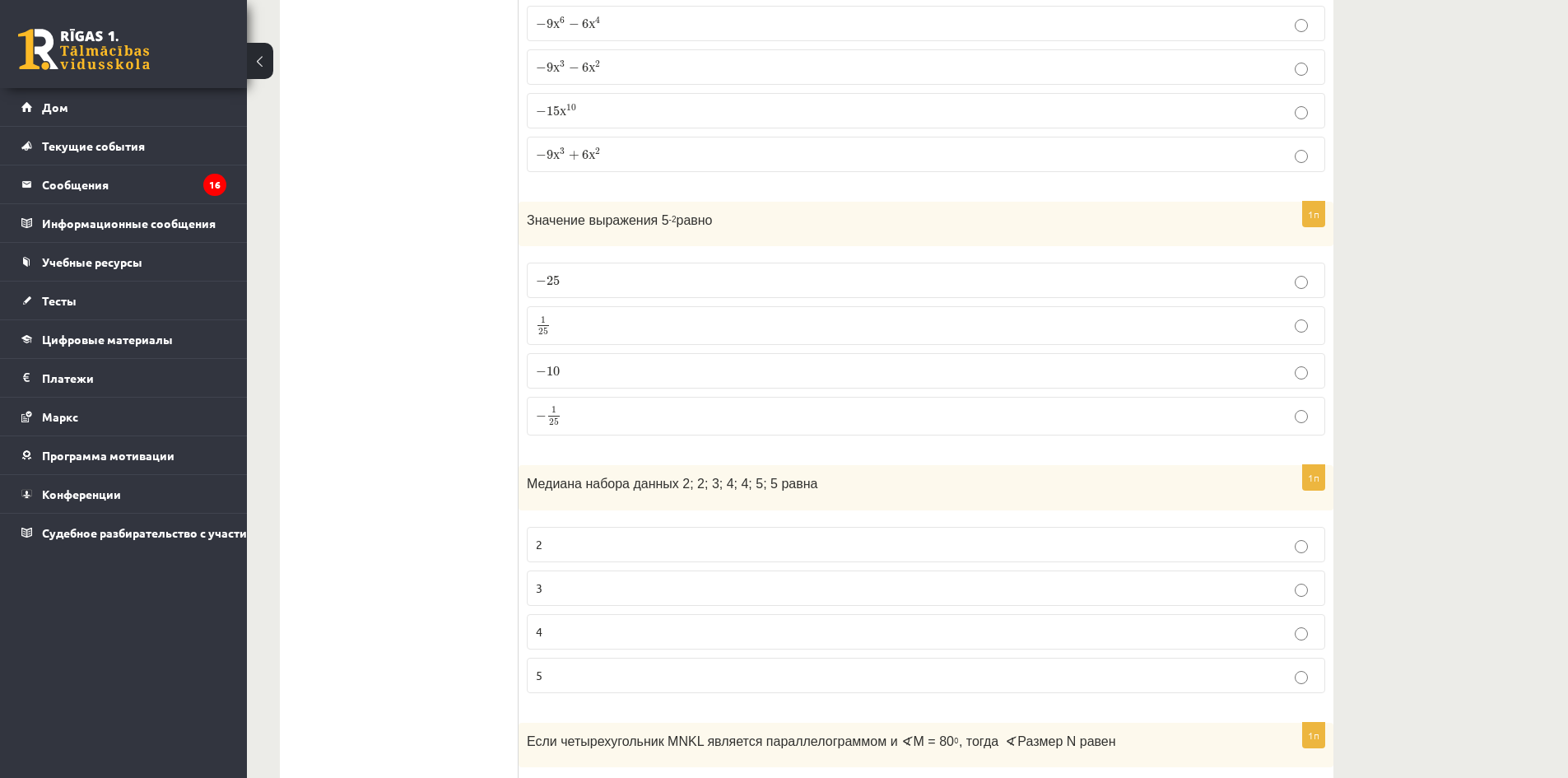
click at [601, 410] on p "− 1 25 − 1 25" at bounding box center [926, 415] width 780 height 20
click at [596, 318] on p "1 25 1 25" at bounding box center [926, 325] width 780 height 20
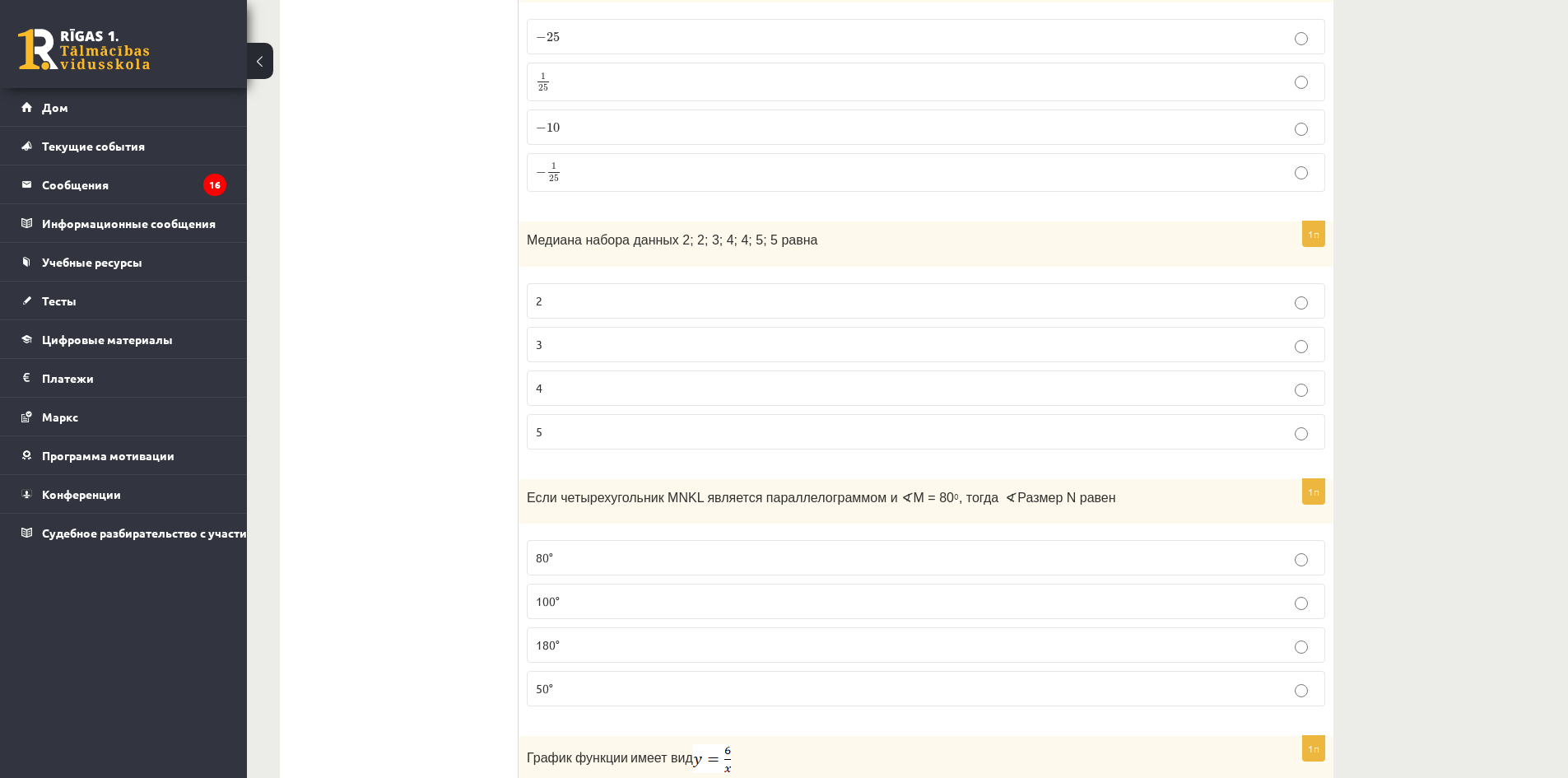
scroll to position [1646, 0]
drag, startPoint x: 523, startPoint y: 236, endPoint x: 862, endPoint y: 413, distance: 382.4
click at [862, 413] on div "1п Медиана набора данных 2; 2; 3; 4; 4; 5; 5 равна 2 3 4 5" at bounding box center [926, 339] width 815 height 241
copy div "Медиана набора данных 2; 2; 3; 4; 4; 5; 5 равна 2 3 4 5"
click at [587, 388] on p "4" at bounding box center [926, 384] width 780 height 17
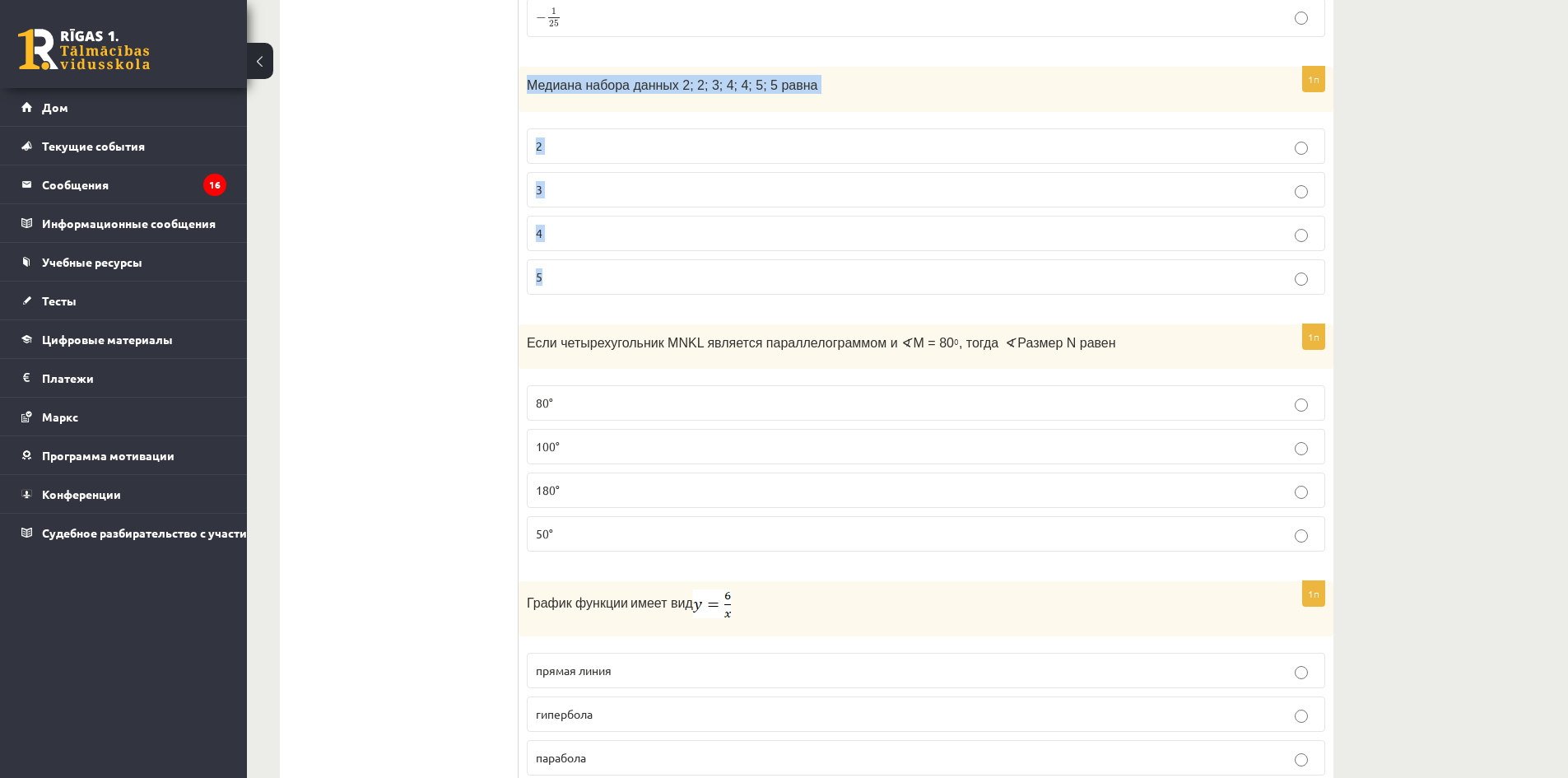
scroll to position [1811, 0]
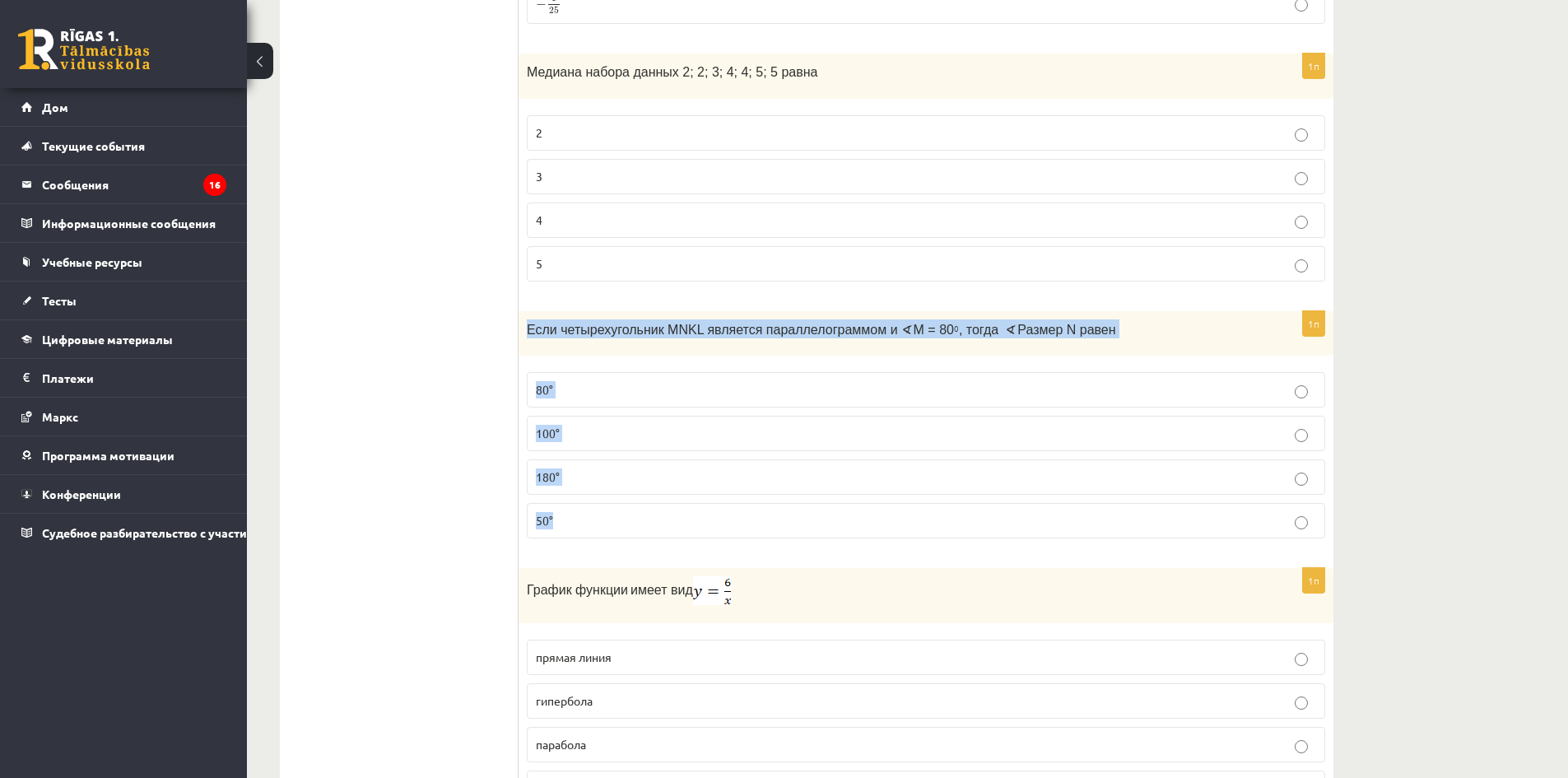
drag, startPoint x: 524, startPoint y: 328, endPoint x: 1140, endPoint y: 500, distance: 639.6
click at [1140, 500] on div "1п Если четырехугольник MNKL является параллелограммом и ∢ М = 80 0 , тогда ∢ Р…" at bounding box center [926, 432] width 815 height 241
copy div "Если четырехугольник MNKL является параллелограммом и ∢ М = 80 0 , тогда ∢ Разм…"
click at [610, 433] on p "100°" at bounding box center [926, 433] width 780 height 17
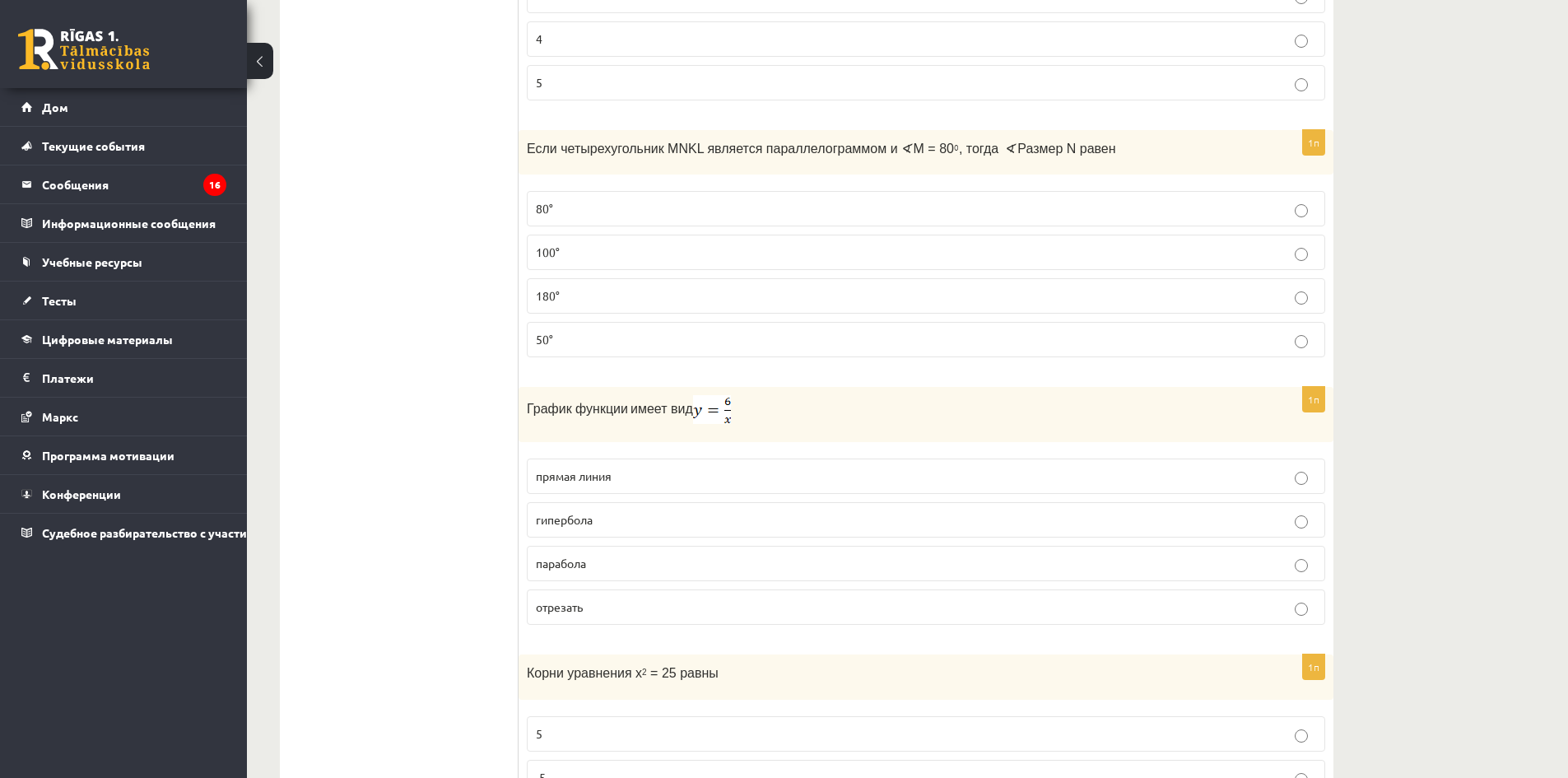
scroll to position [2140, 0]
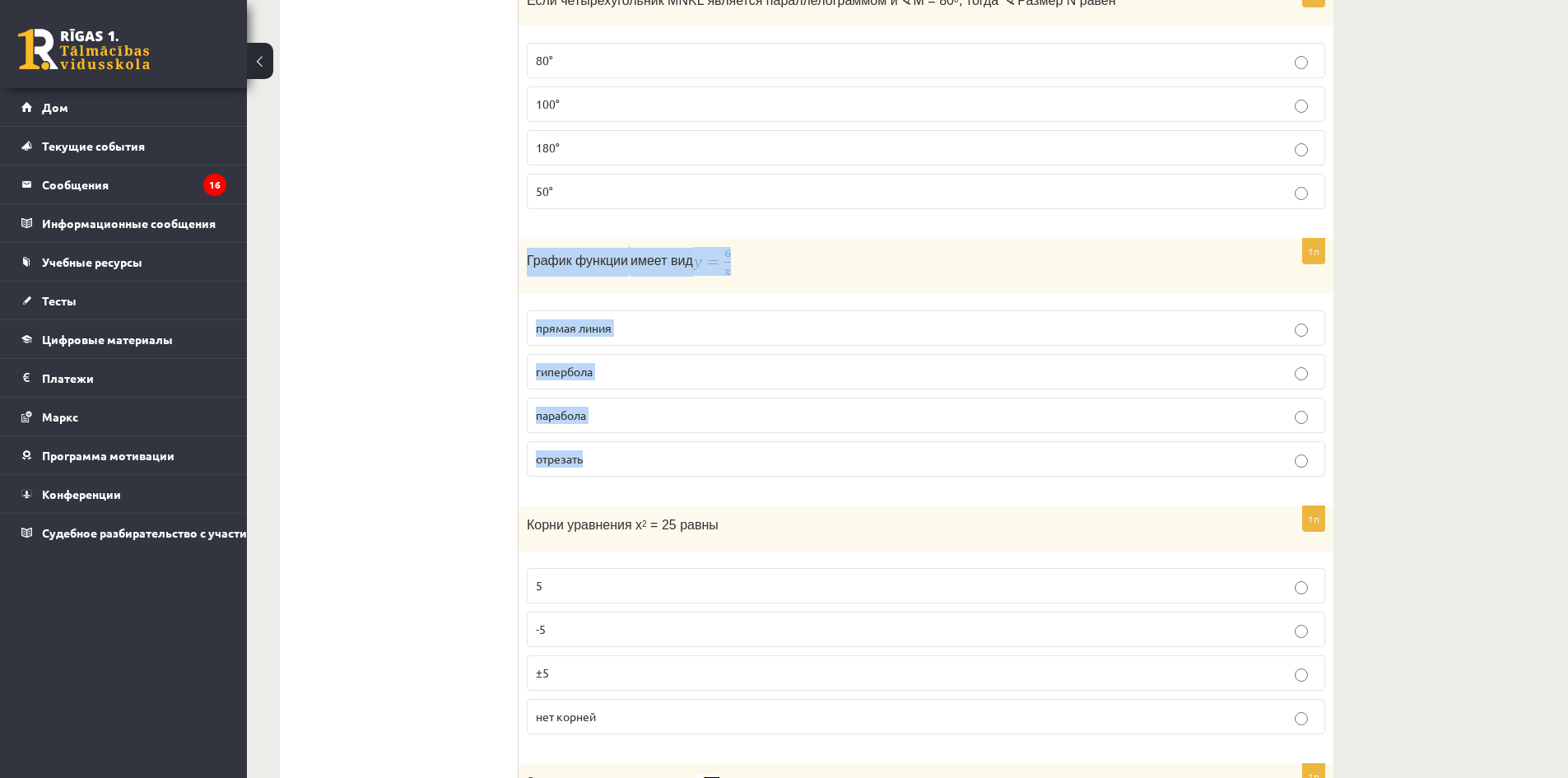
drag, startPoint x: 524, startPoint y: 258, endPoint x: 926, endPoint y: 449, distance: 445.1
click at [926, 449] on div "1п График функции имеет вид прямая линия гипербола парабола отрезать" at bounding box center [926, 364] width 815 height 251
copy div "График функции имеет вид прямая линия гипербола парабола отрезать"
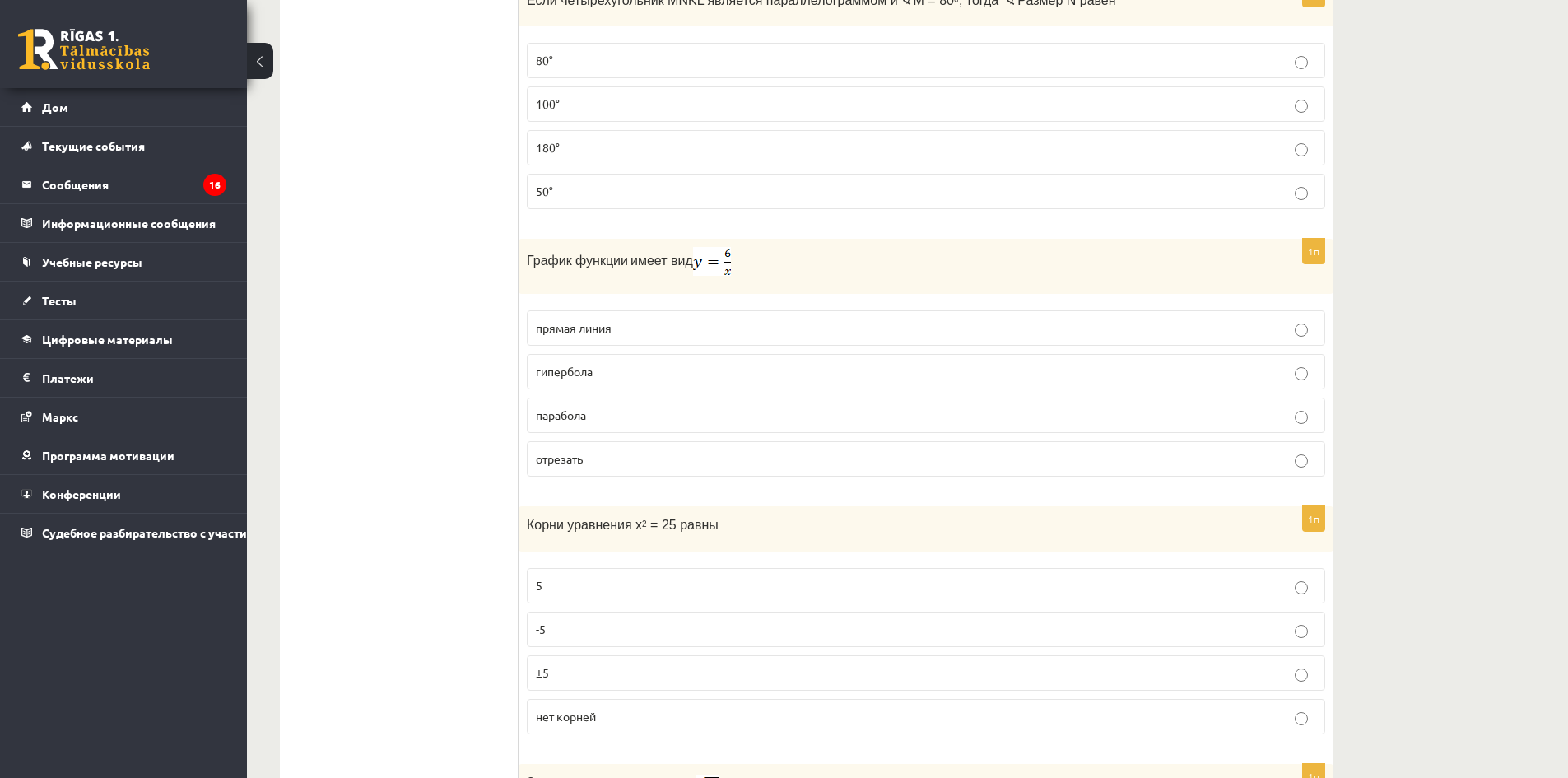
click at [636, 380] on p "гипербола" at bounding box center [926, 371] width 780 height 17
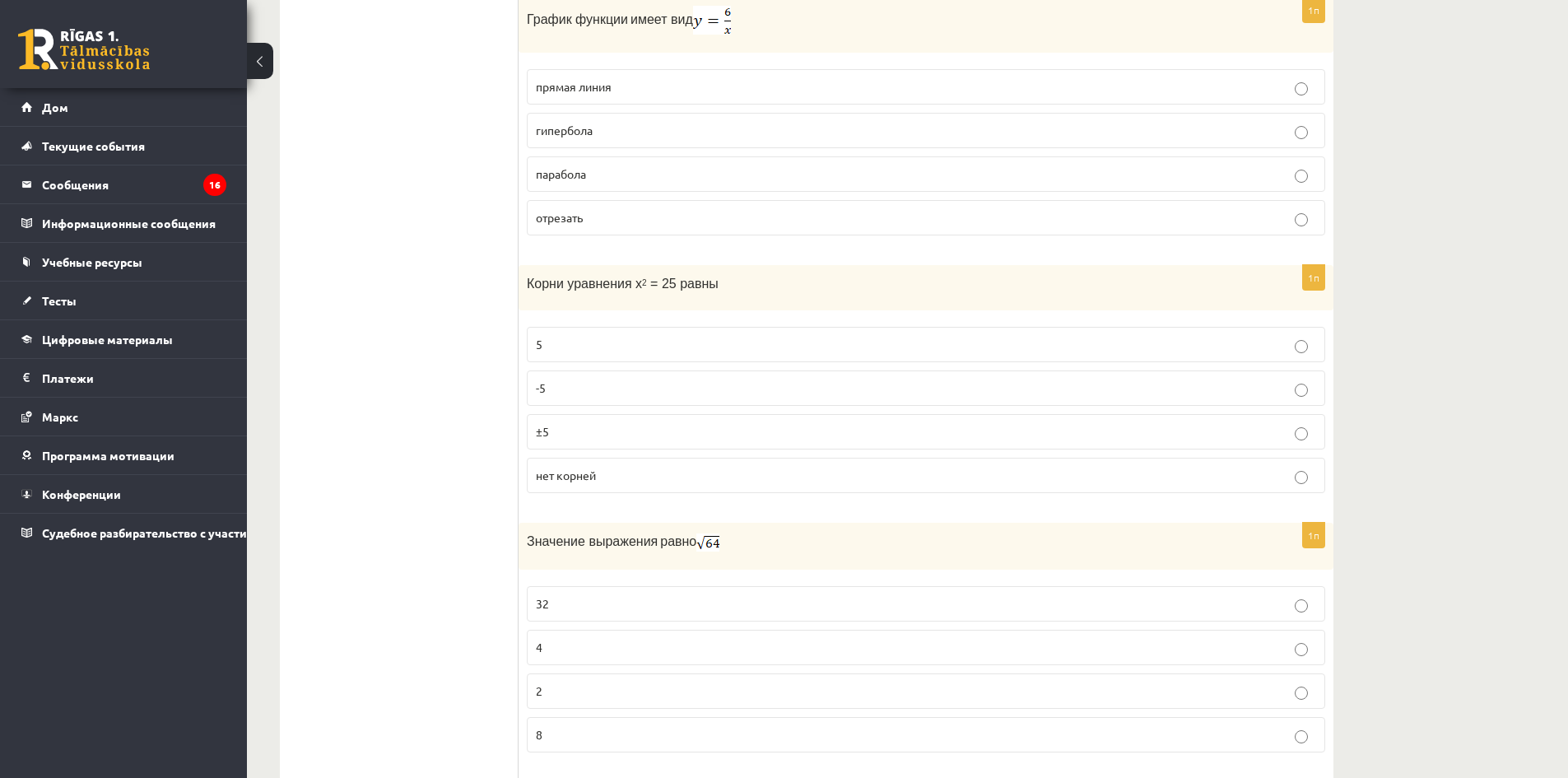
scroll to position [2386, 0]
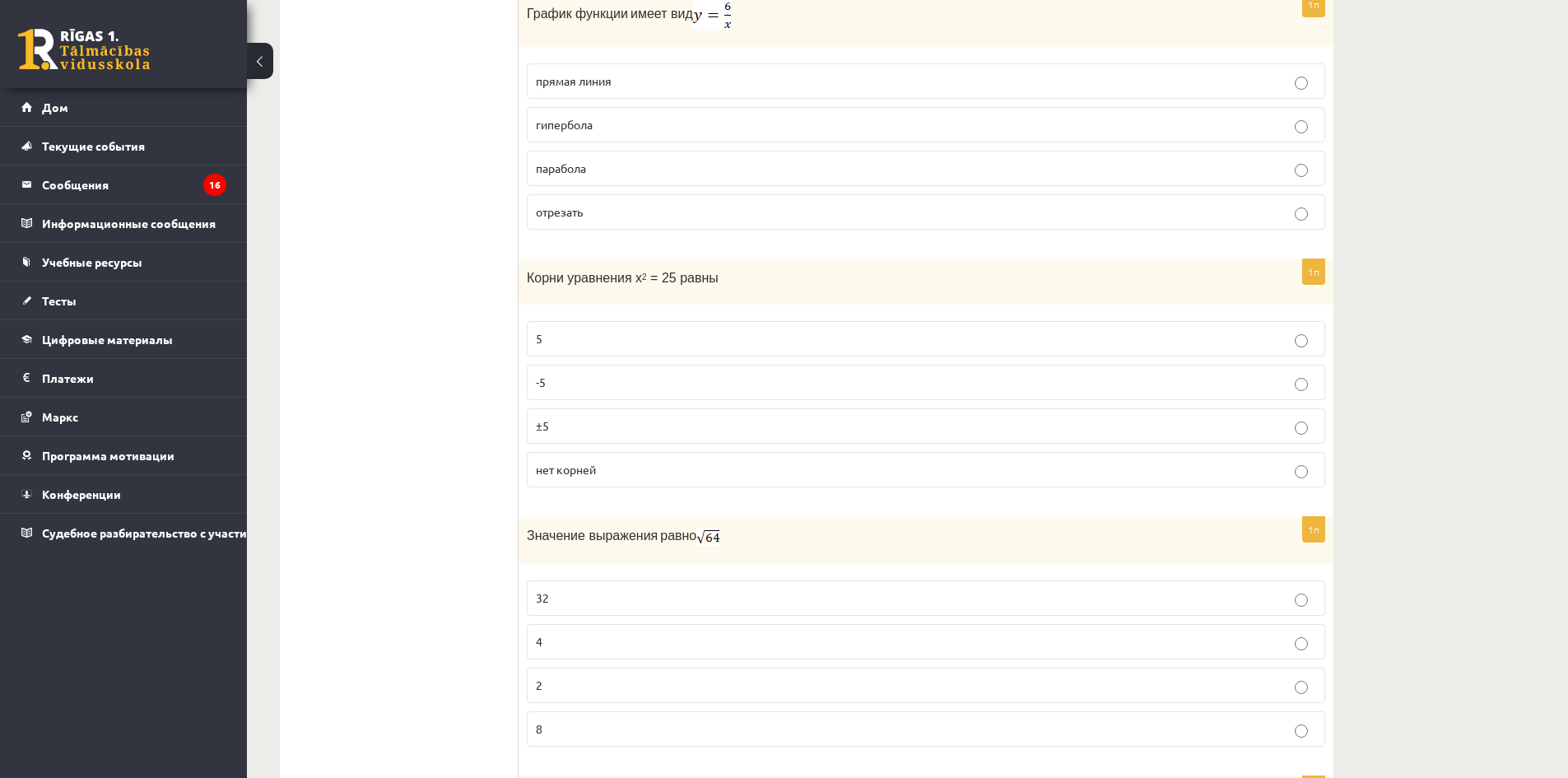
click at [676, 344] on p "5" at bounding box center [926, 338] width 780 height 17
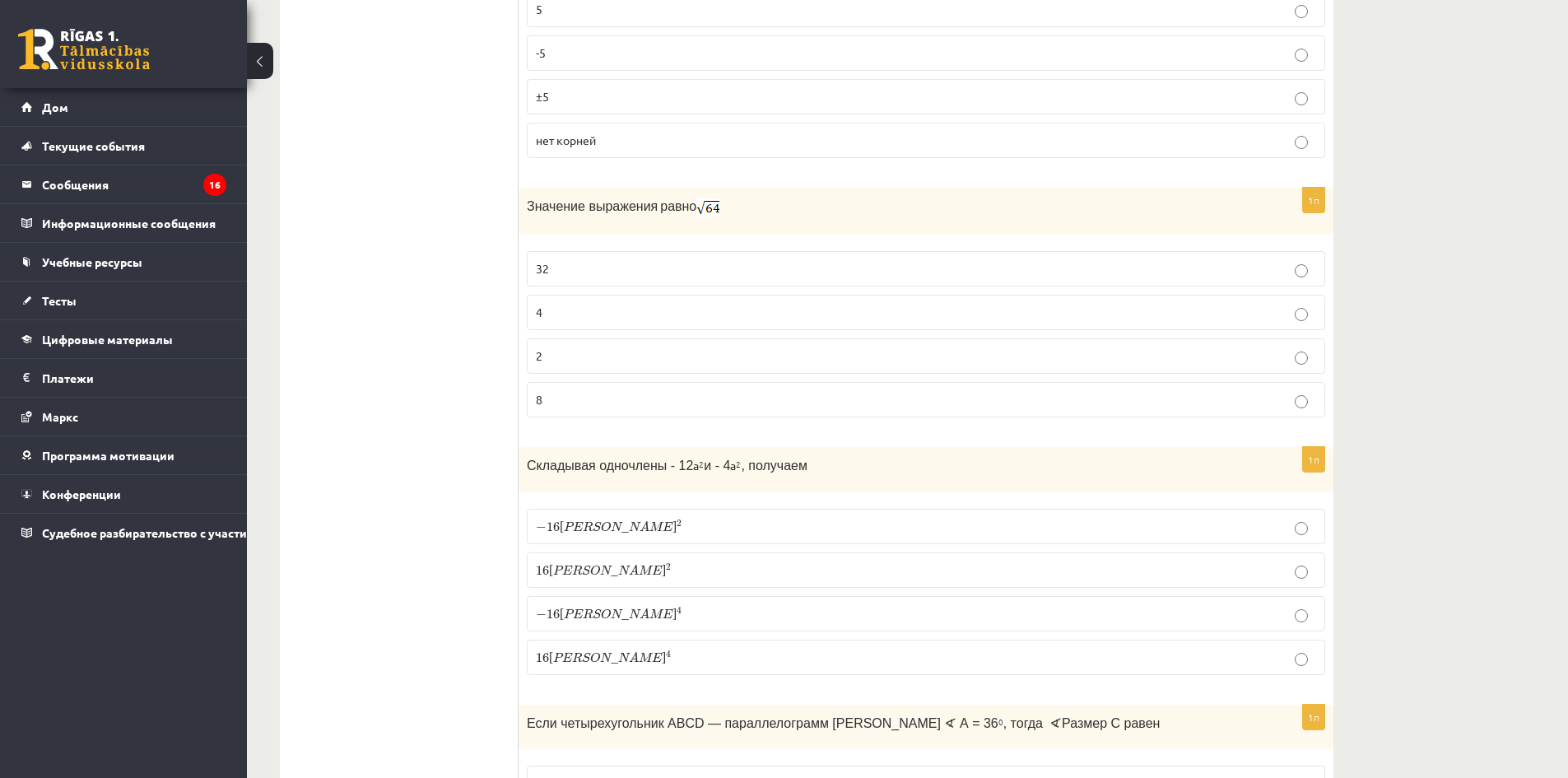
click at [653, 326] on label "4" at bounding box center [926, 312] width 799 height 35
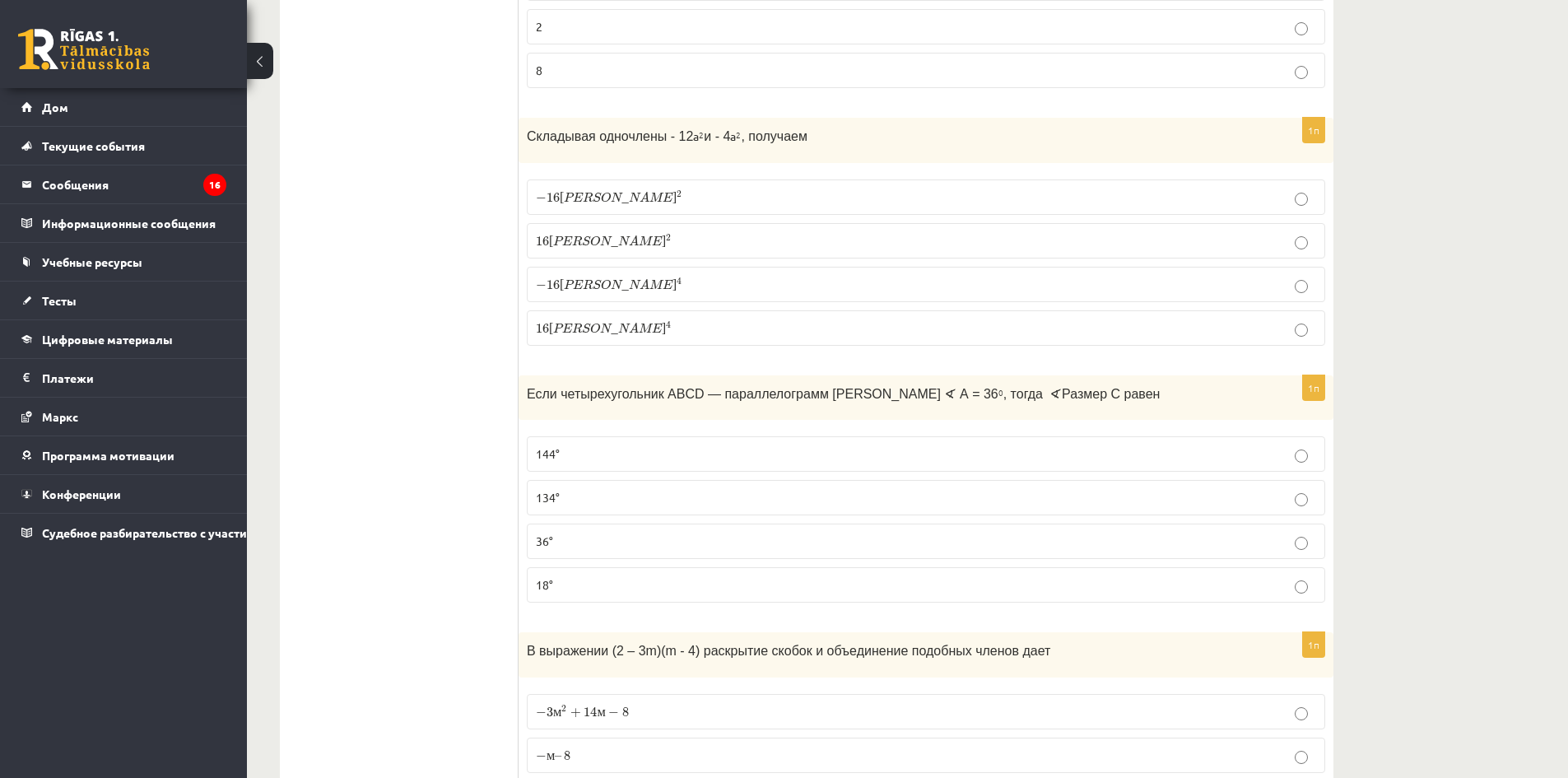
click at [602, 199] on p "− 16 а 2 − 16 a 2" at bounding box center [926, 196] width 780 height 17
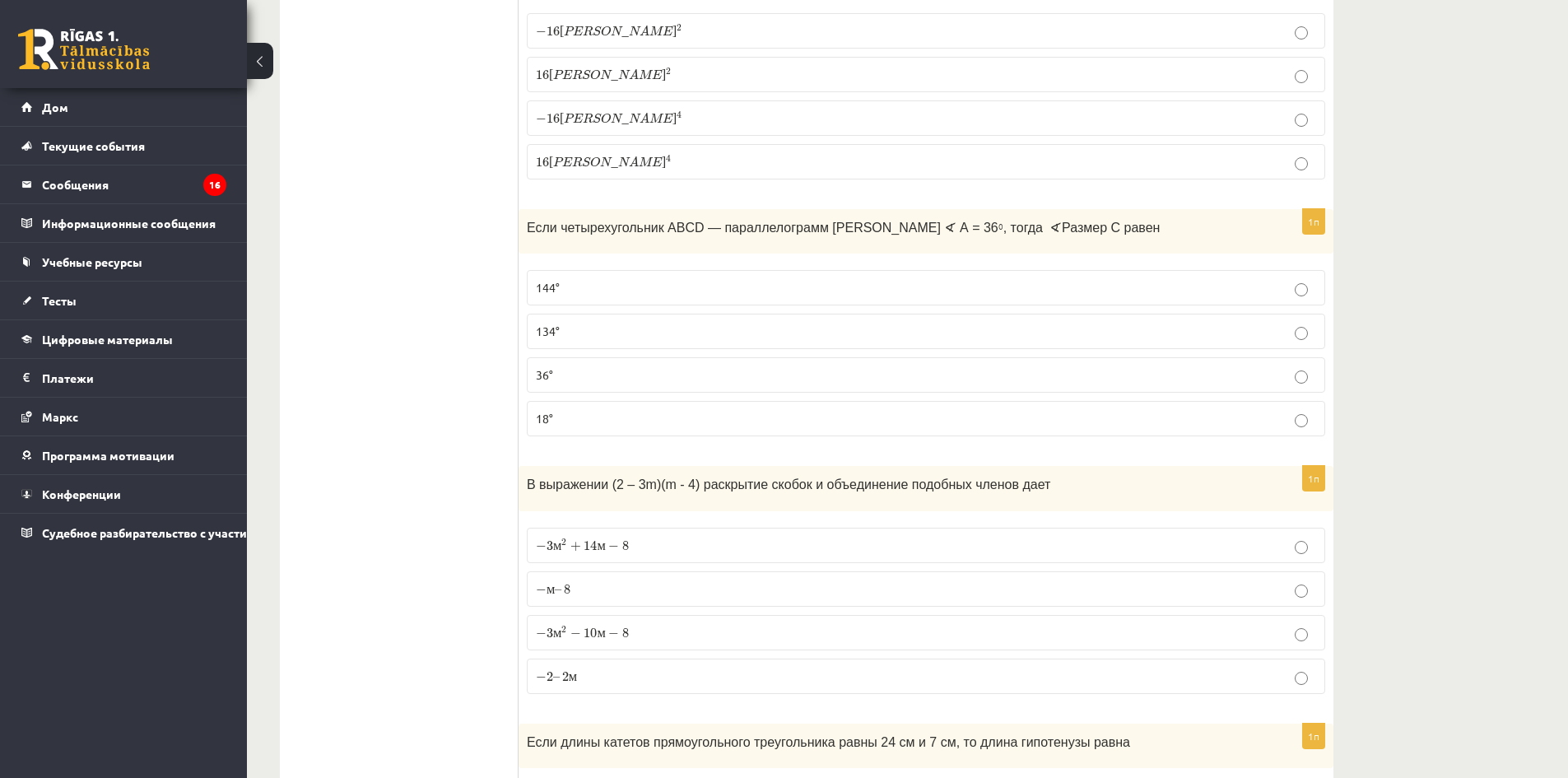
scroll to position [3374, 0]
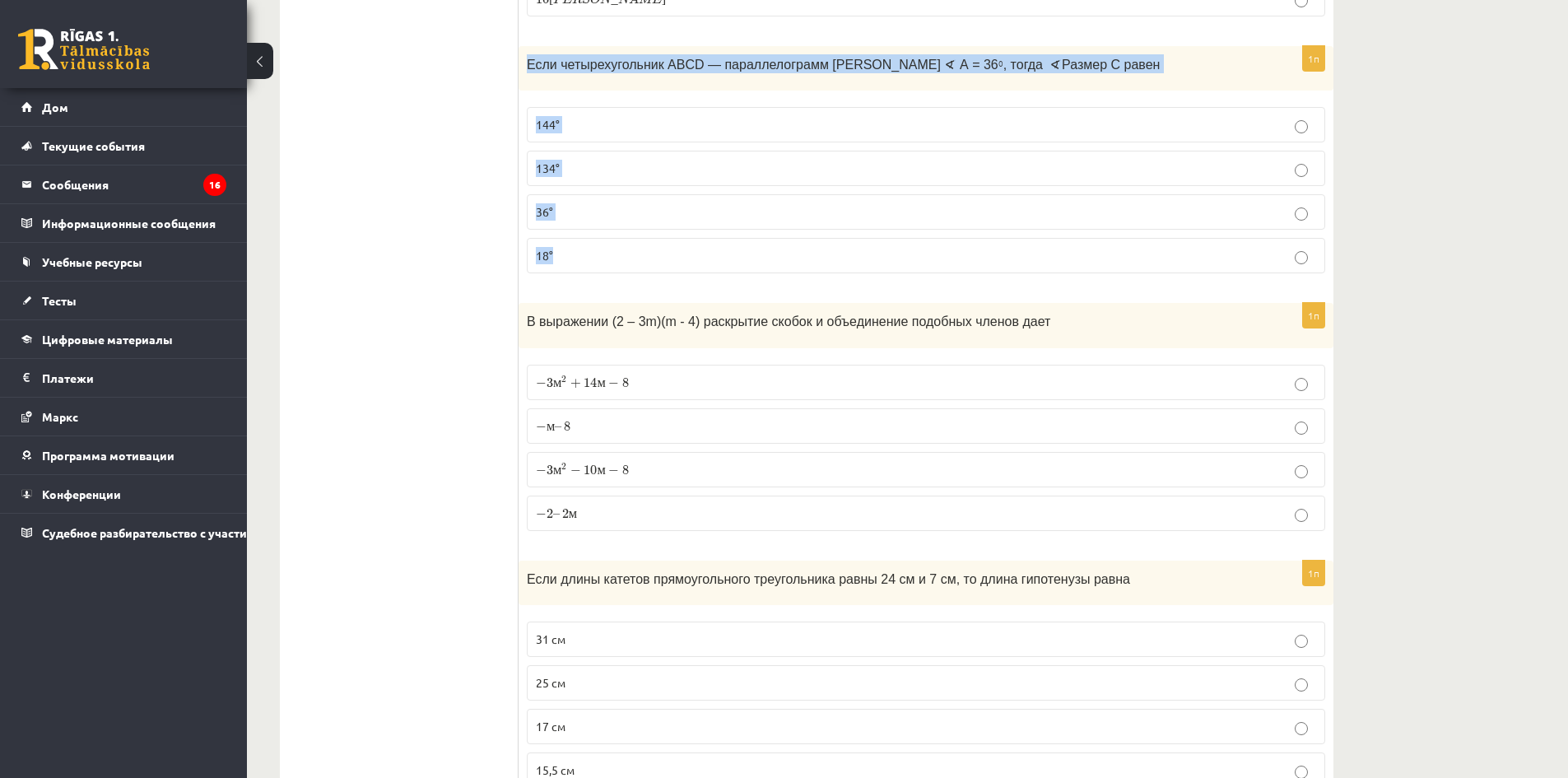
drag, startPoint x: 525, startPoint y: 64, endPoint x: 1119, endPoint y: 241, distance: 619.8
click at [1119, 241] on div "1п Если четырехугольник ABCD — параллелограмм и ∢ А = 36 0 , тогда ∢ Размер C р…" at bounding box center [926, 167] width 815 height 241
click at [599, 218] on p "36°" at bounding box center [926, 211] width 780 height 17
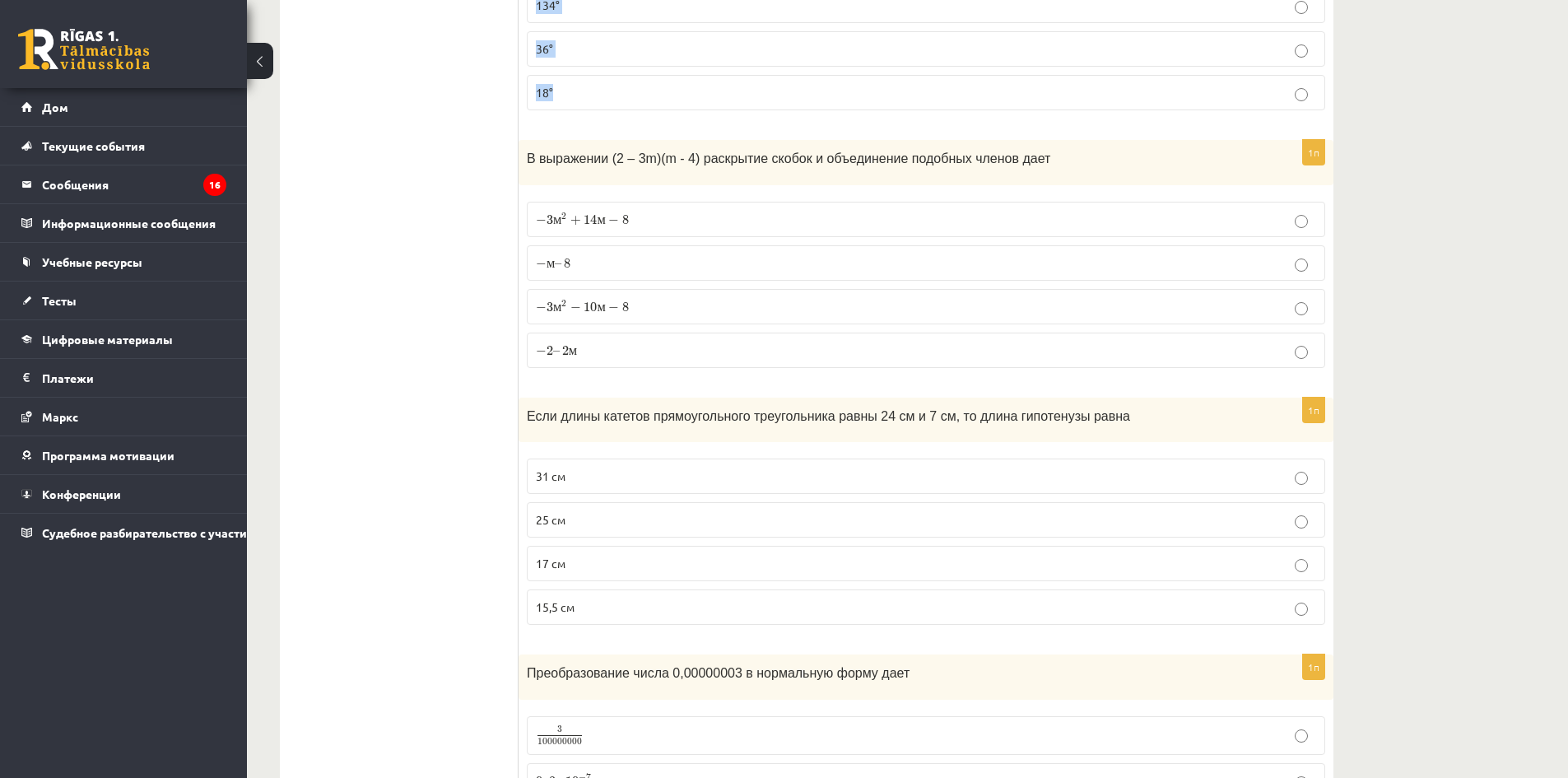
scroll to position [3539, 0]
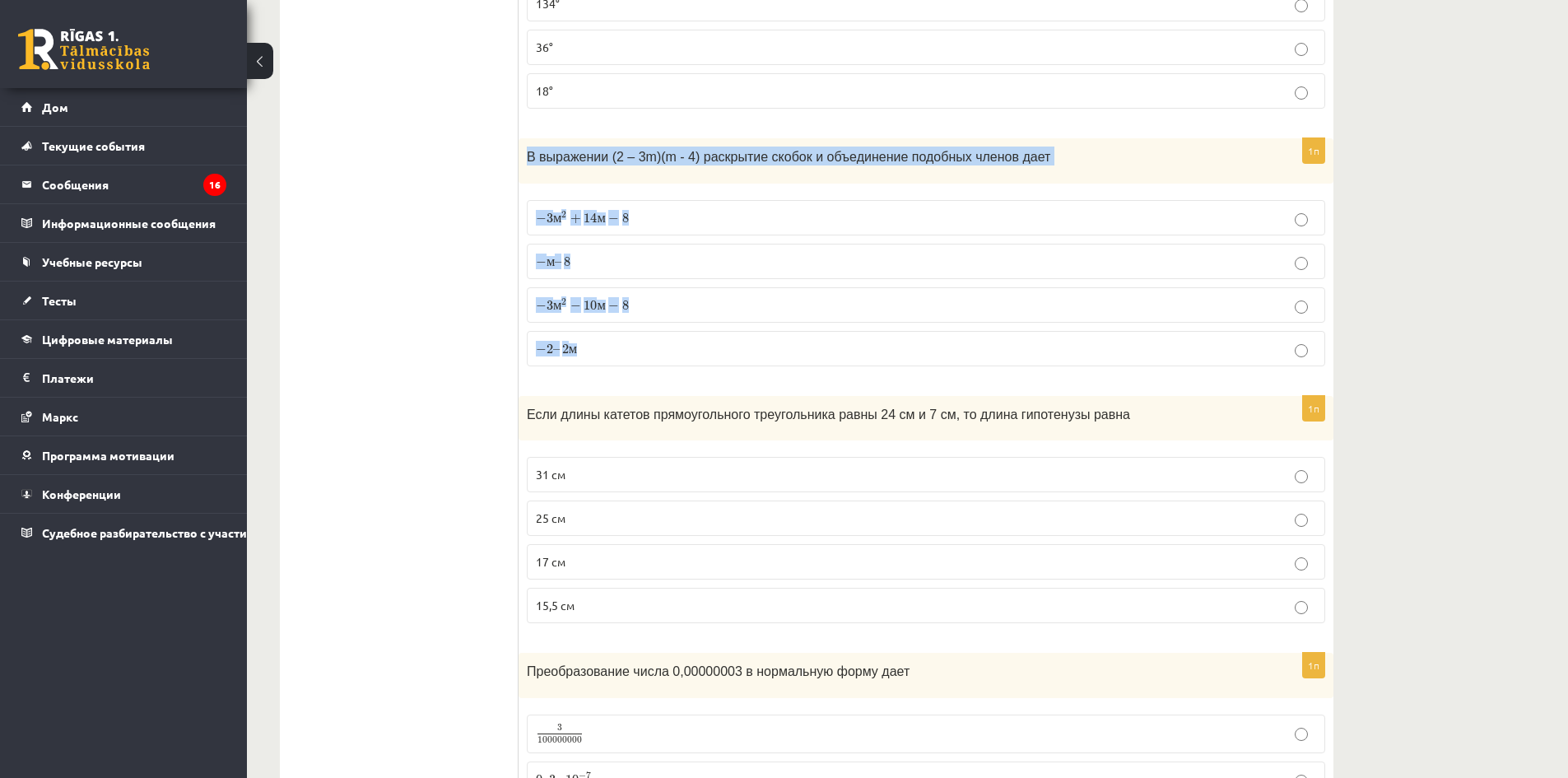
drag, startPoint x: 536, startPoint y: 153, endPoint x: 1162, endPoint y: 328, distance: 650.0
click at [1162, 328] on div "1п В выражении (2 – 3m)(m - 4) раскрытие скобок и объединение подобных членов д…" at bounding box center [926, 259] width 815 height 241
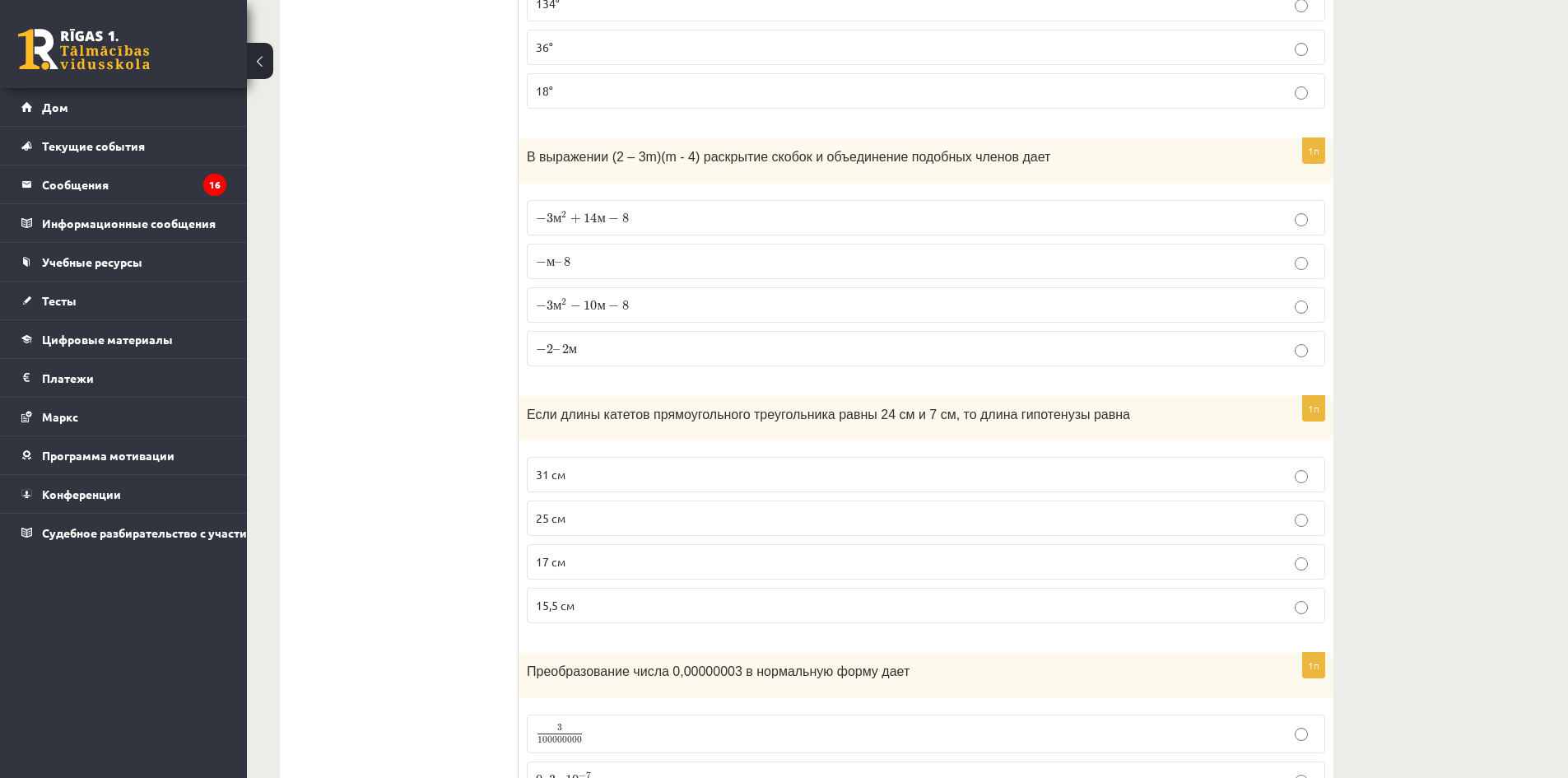
click at [457, 286] on ul "Тест Оценка!" at bounding box center [407, 681] width 222 height 7849
click at [738, 209] on p "− 3 м 2 + 14 м − 8 − 3 m 2 + 14 m − 8" at bounding box center [926, 217] width 780 height 17
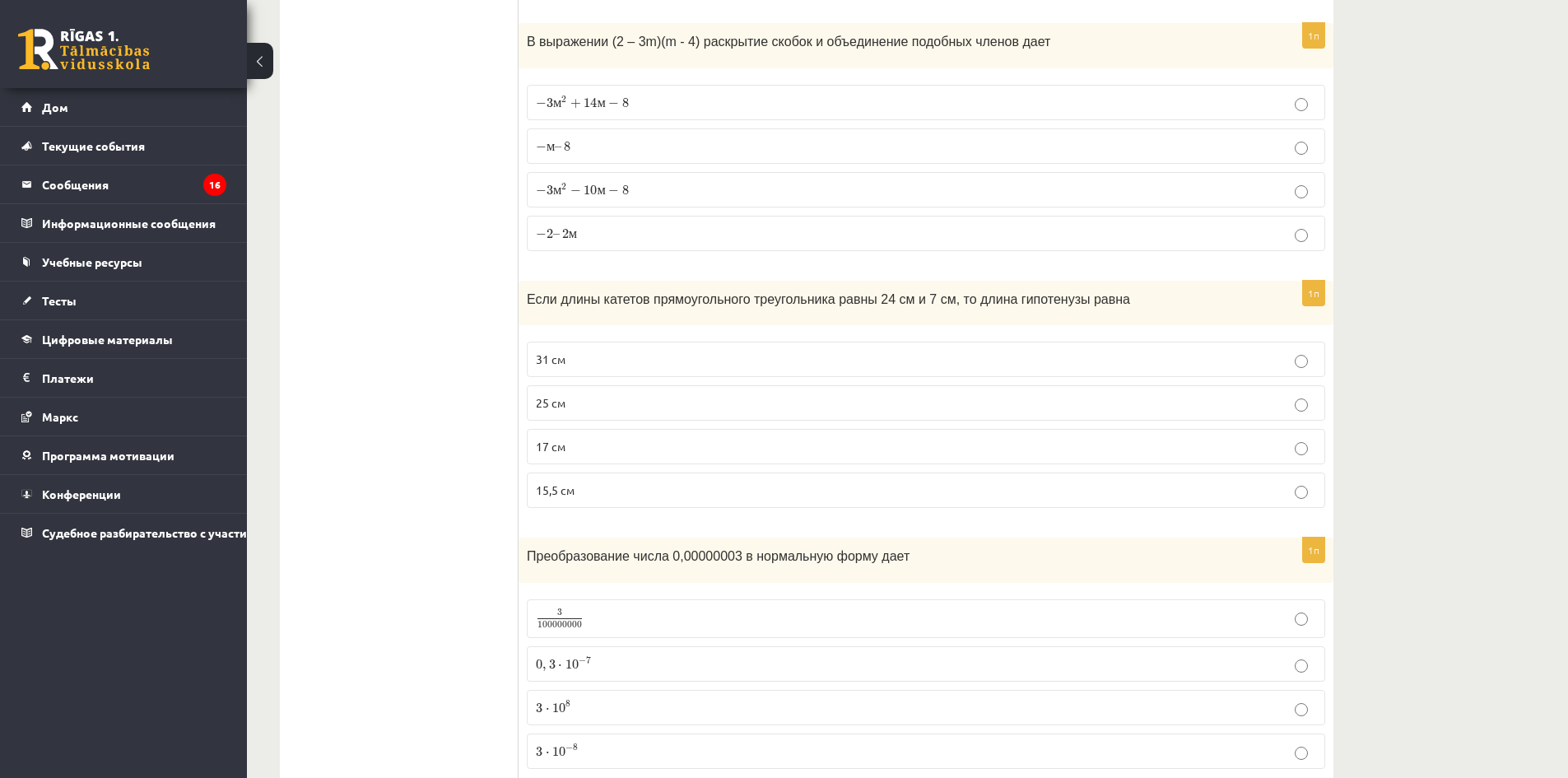
scroll to position [3785, 0]
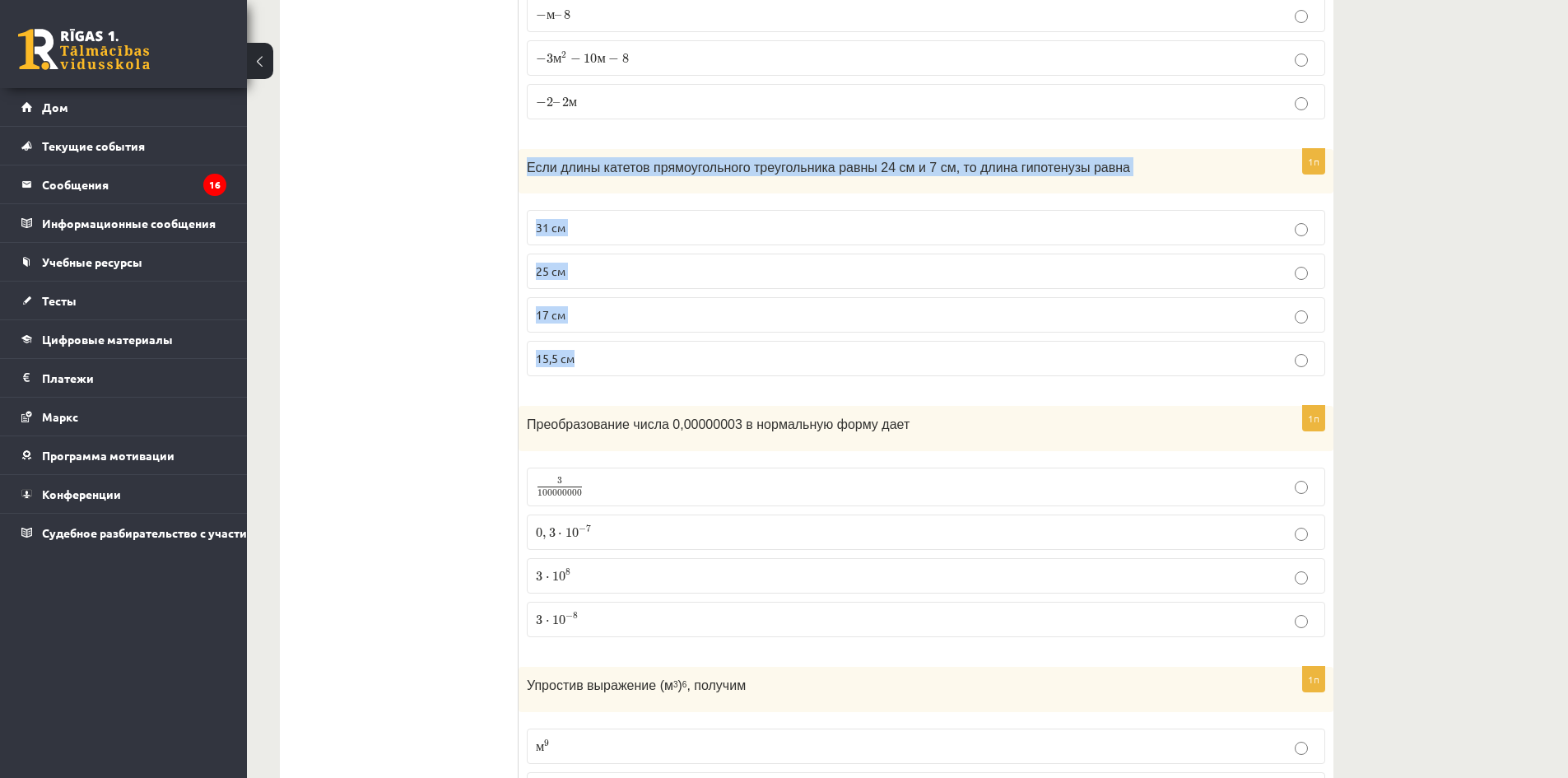
drag, startPoint x: 529, startPoint y: 164, endPoint x: 1167, endPoint y: 358, distance: 666.8
click at [1167, 358] on div "1п Если длины катетов прямоугольного треугольника равны 24 см и 7 см, то длина …" at bounding box center [926, 270] width 815 height 241
click at [634, 261] on label "25 см" at bounding box center [926, 271] width 799 height 35
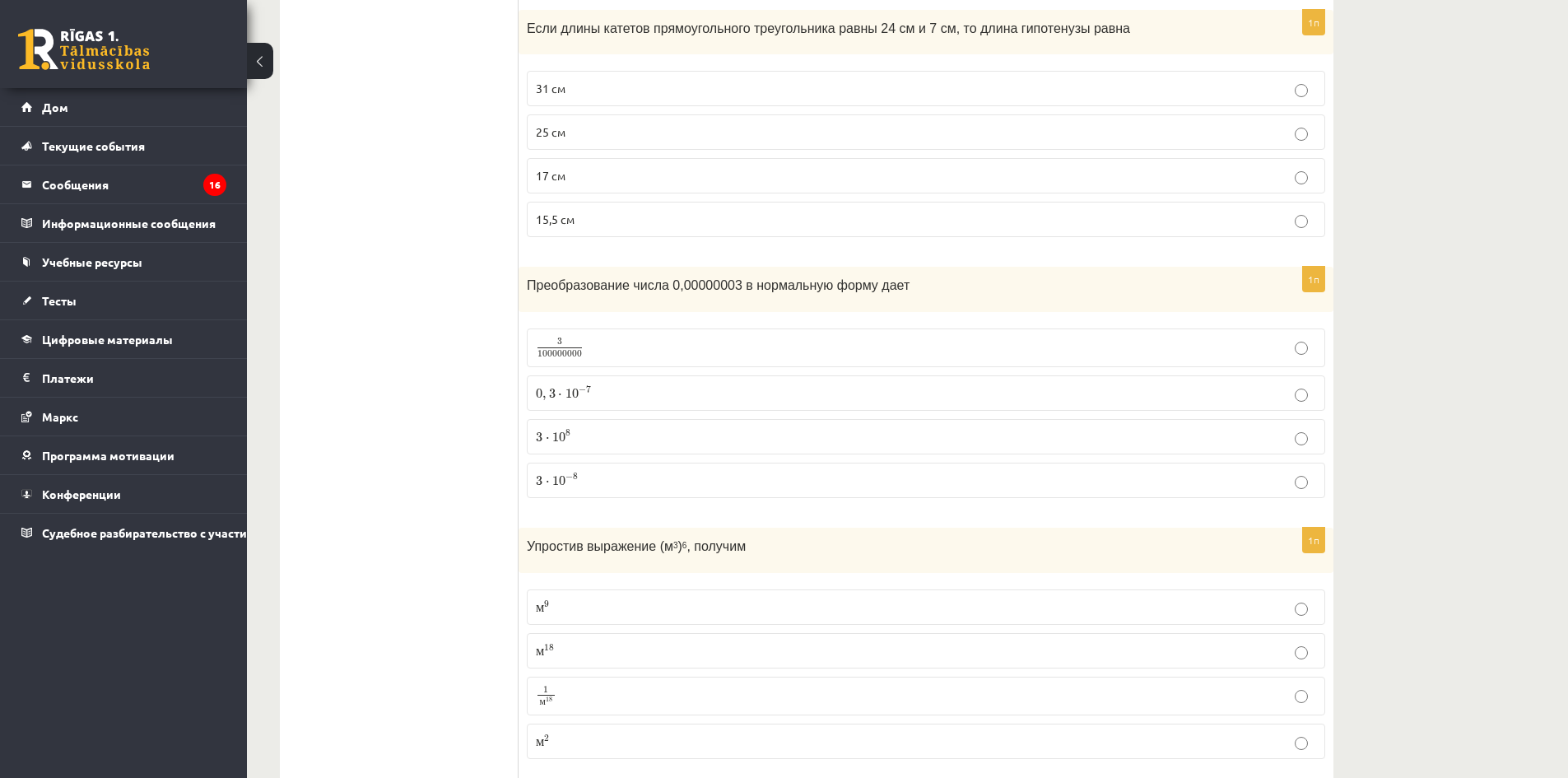
scroll to position [3949, 0]
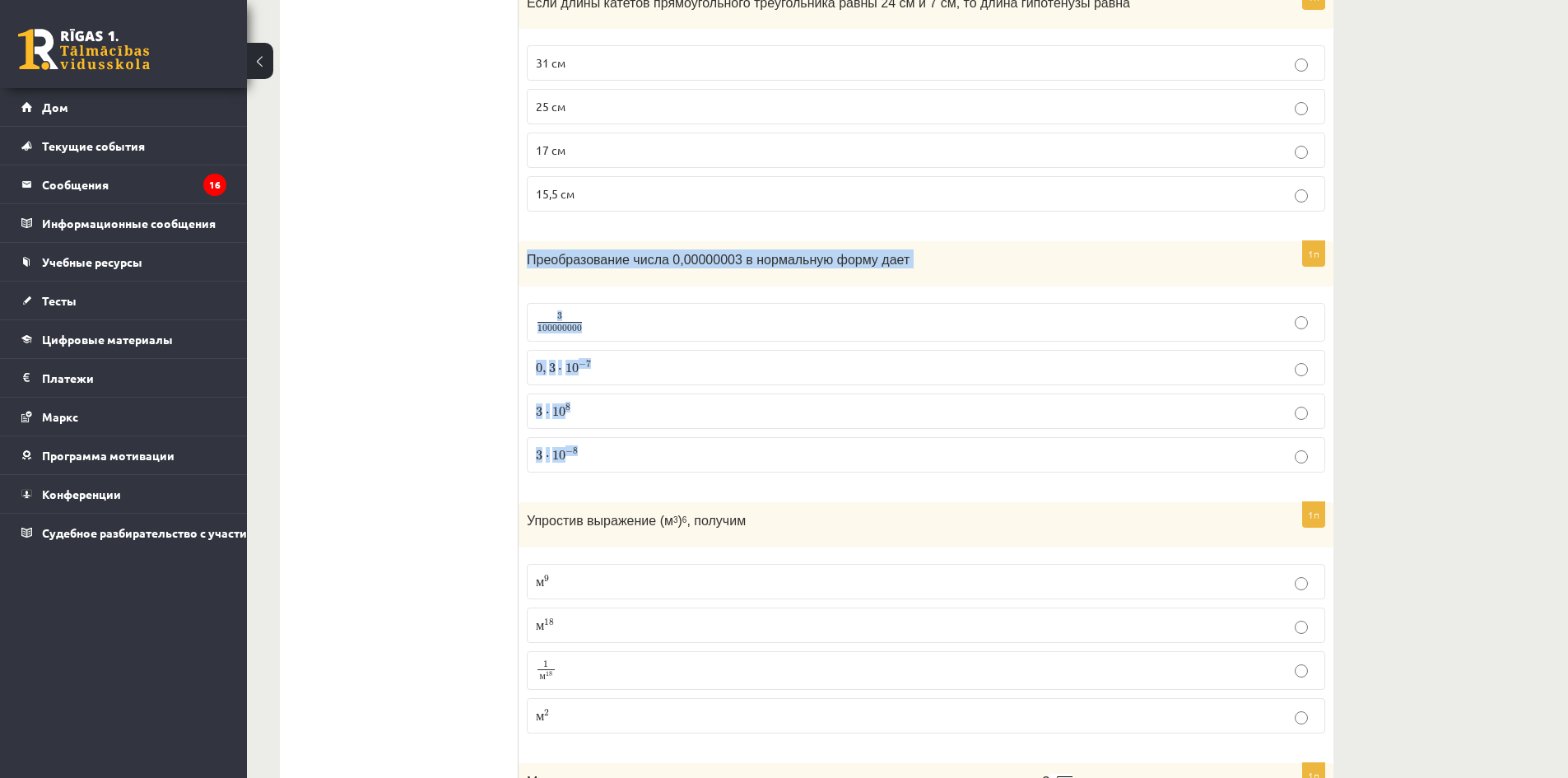
drag, startPoint x: 521, startPoint y: 254, endPoint x: 1036, endPoint y: 449, distance: 550.7
click at [1036, 449] on div "1п Преобразование числа 0,00000003 в нормальную форму дает 3 100000000 3 100000…" at bounding box center [926, 363] width 815 height 244
click at [397, 404] on ul "Тест Оценка!" at bounding box center [407, 271] width 222 height 7849
click at [631, 415] on p "3 ⋅ 10 8 3 ⋅ 10 8" at bounding box center [926, 411] width 780 height 17
click at [642, 462] on p "3 ⋅ 10 − 8 3 ⋅ 10 − 8" at bounding box center [926, 454] width 780 height 17
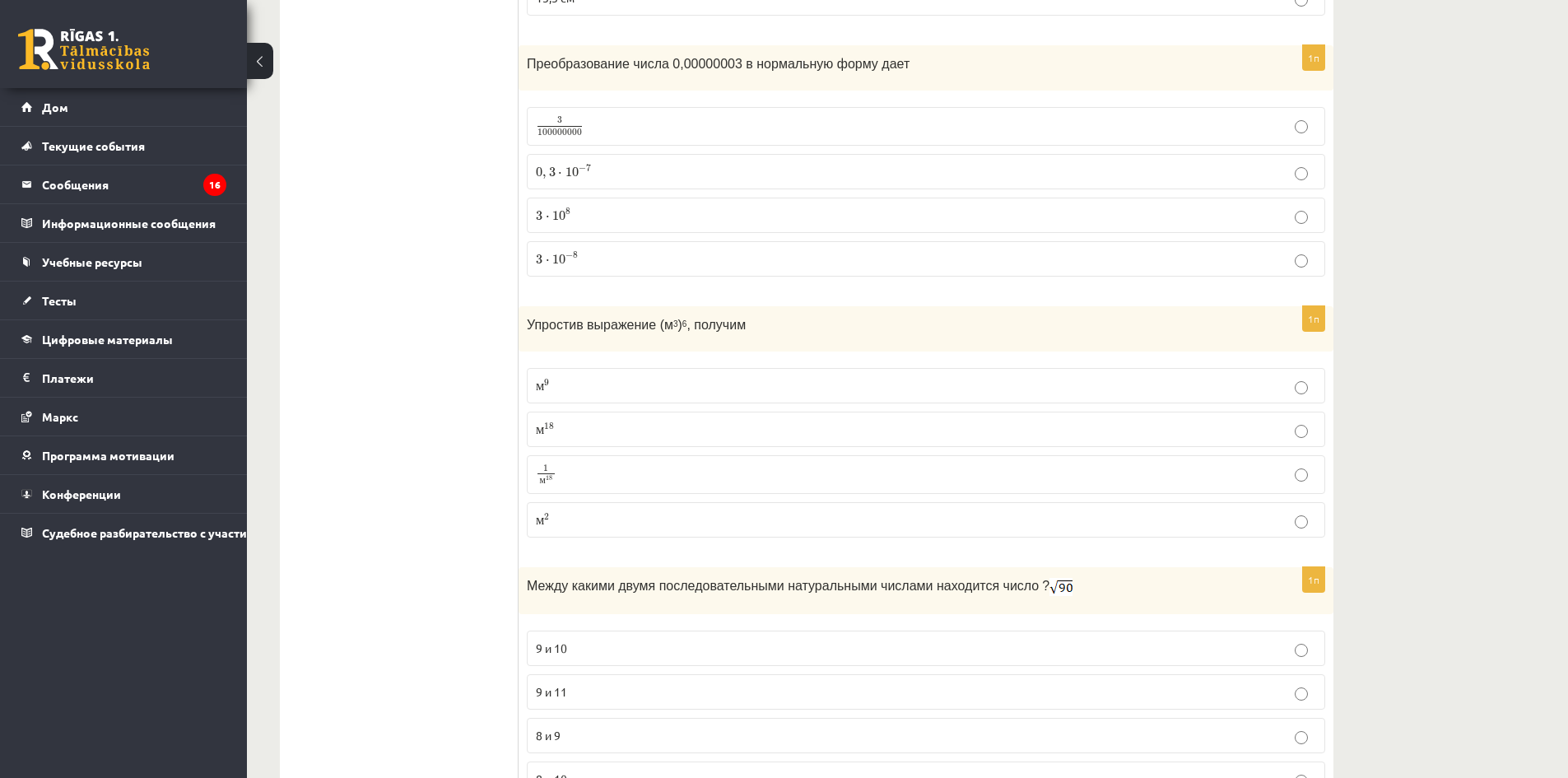
scroll to position [4197, 0]
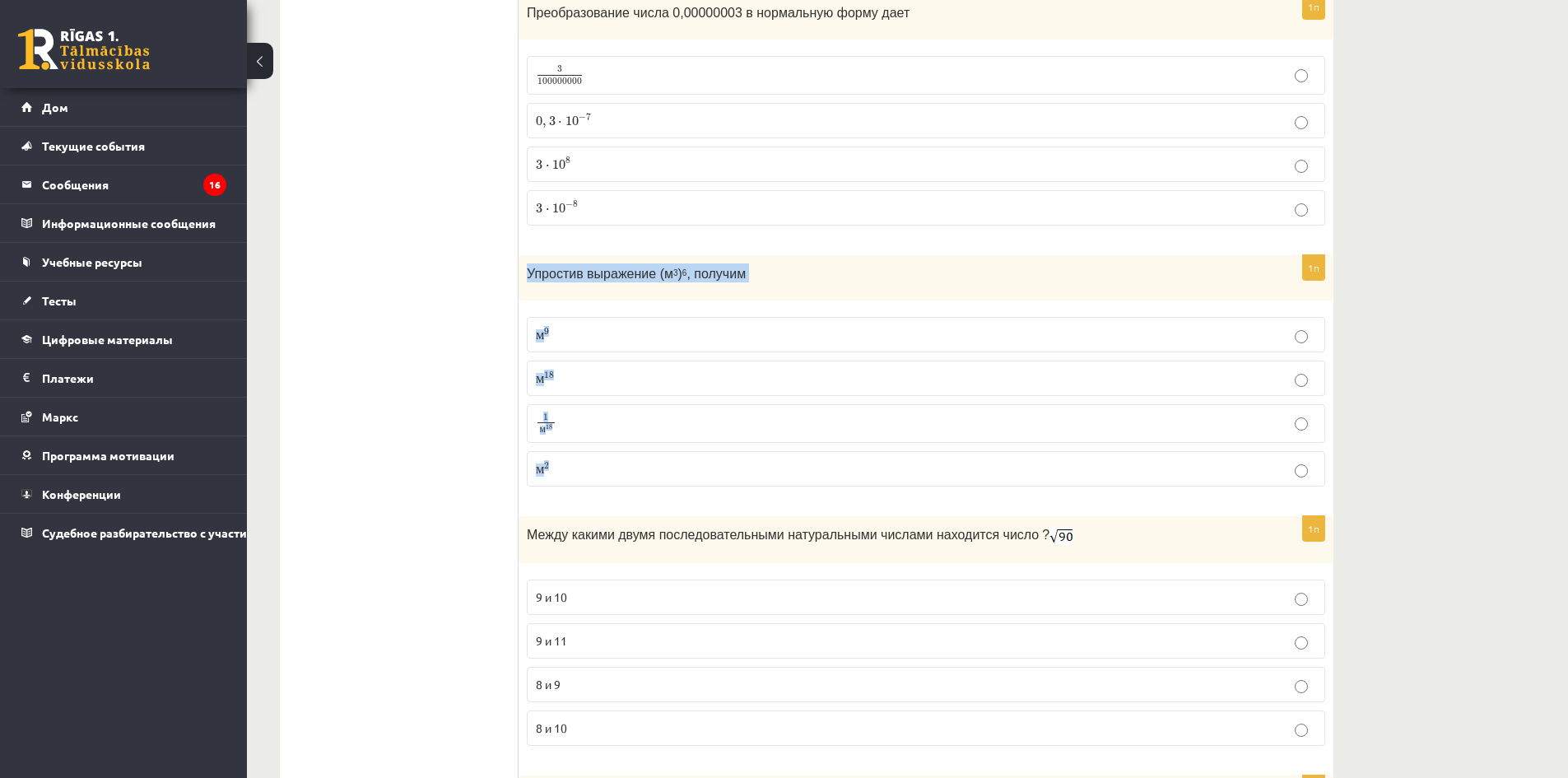
drag, startPoint x: 526, startPoint y: 268, endPoint x: 987, endPoint y: 467, distance: 502.1
click at [987, 467] on div "1п Упростив выражение (м 3 ) 6 , получим м 9 m 9 м 18 m 18 1 м 18 1 m 18 м 2 m 2" at bounding box center [926, 377] width 815 height 244
click at [429, 460] on ul "Тест Оценка!" at bounding box center [407, 23] width 222 height 7849
click at [612, 377] on p "м 18 m 18" at bounding box center [926, 377] width 780 height 17
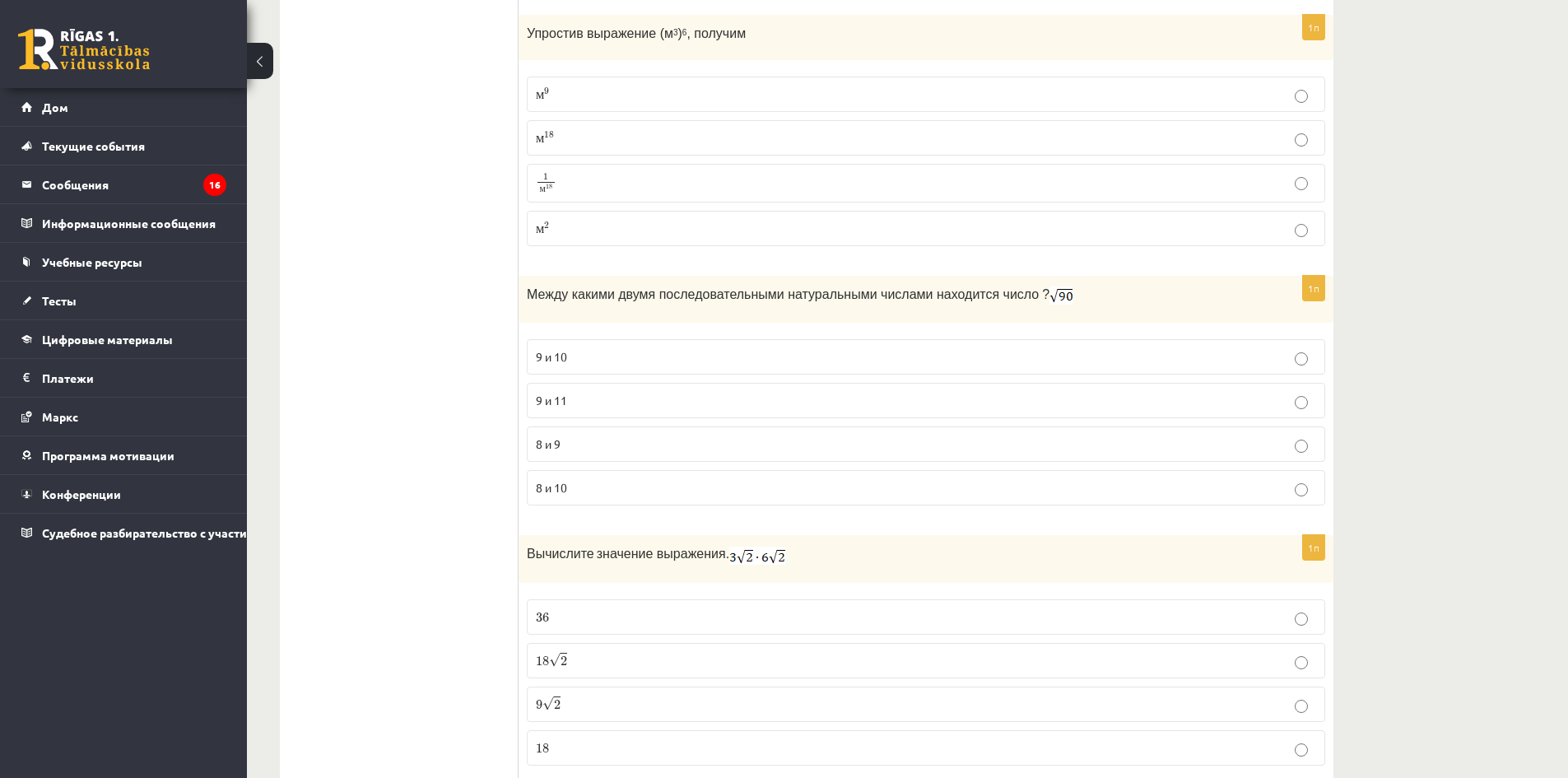
scroll to position [4526, 0]
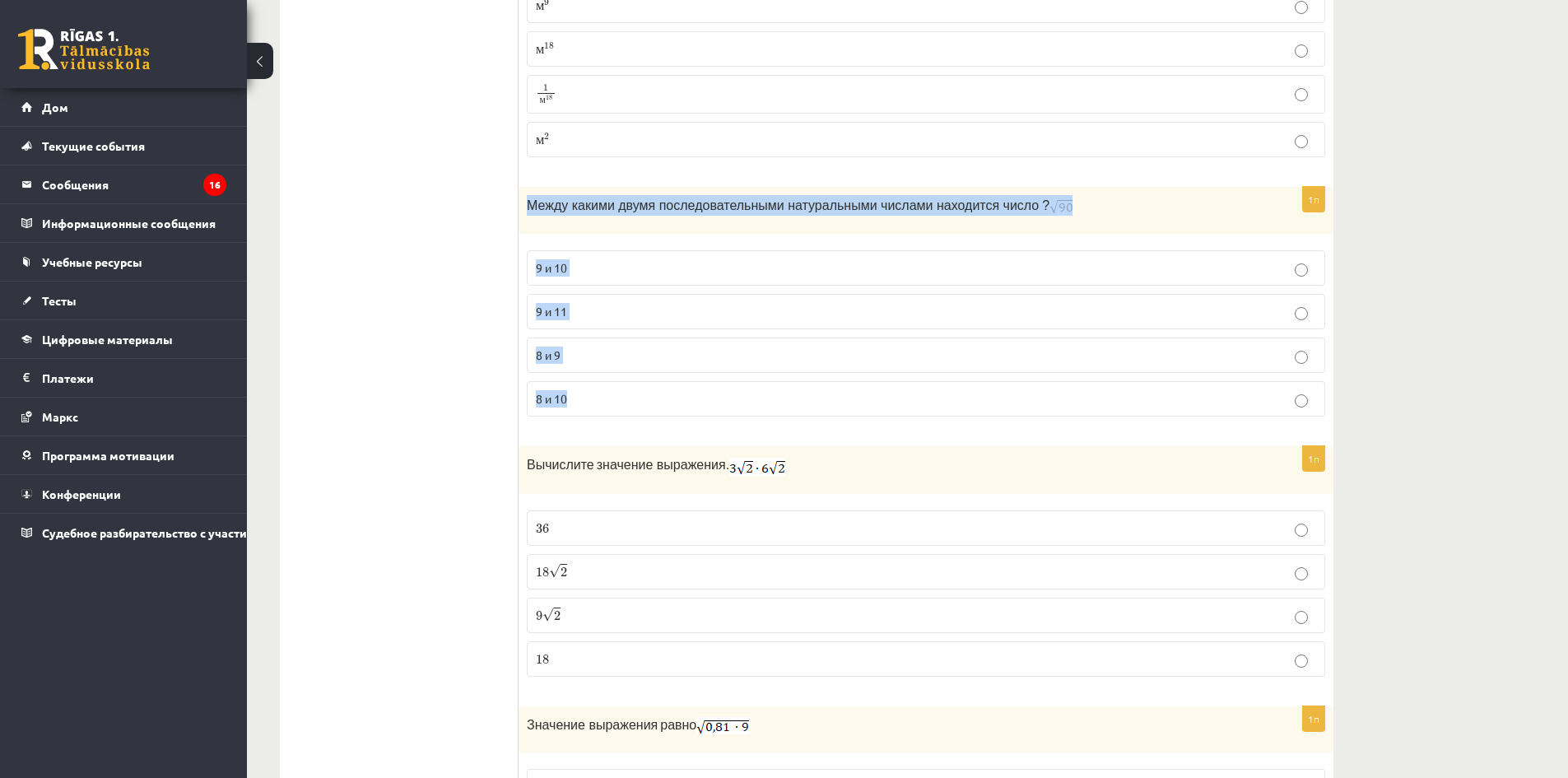
drag, startPoint x: 527, startPoint y: 208, endPoint x: 1165, endPoint y: 386, distance: 662.4
click at [1165, 386] on div "1п Между какими двумя последовательными натуральными числами находится число ? …" at bounding box center [926, 309] width 815 height 243
click at [658, 303] on p "9 и 11" at bounding box center [926, 310] width 780 height 17
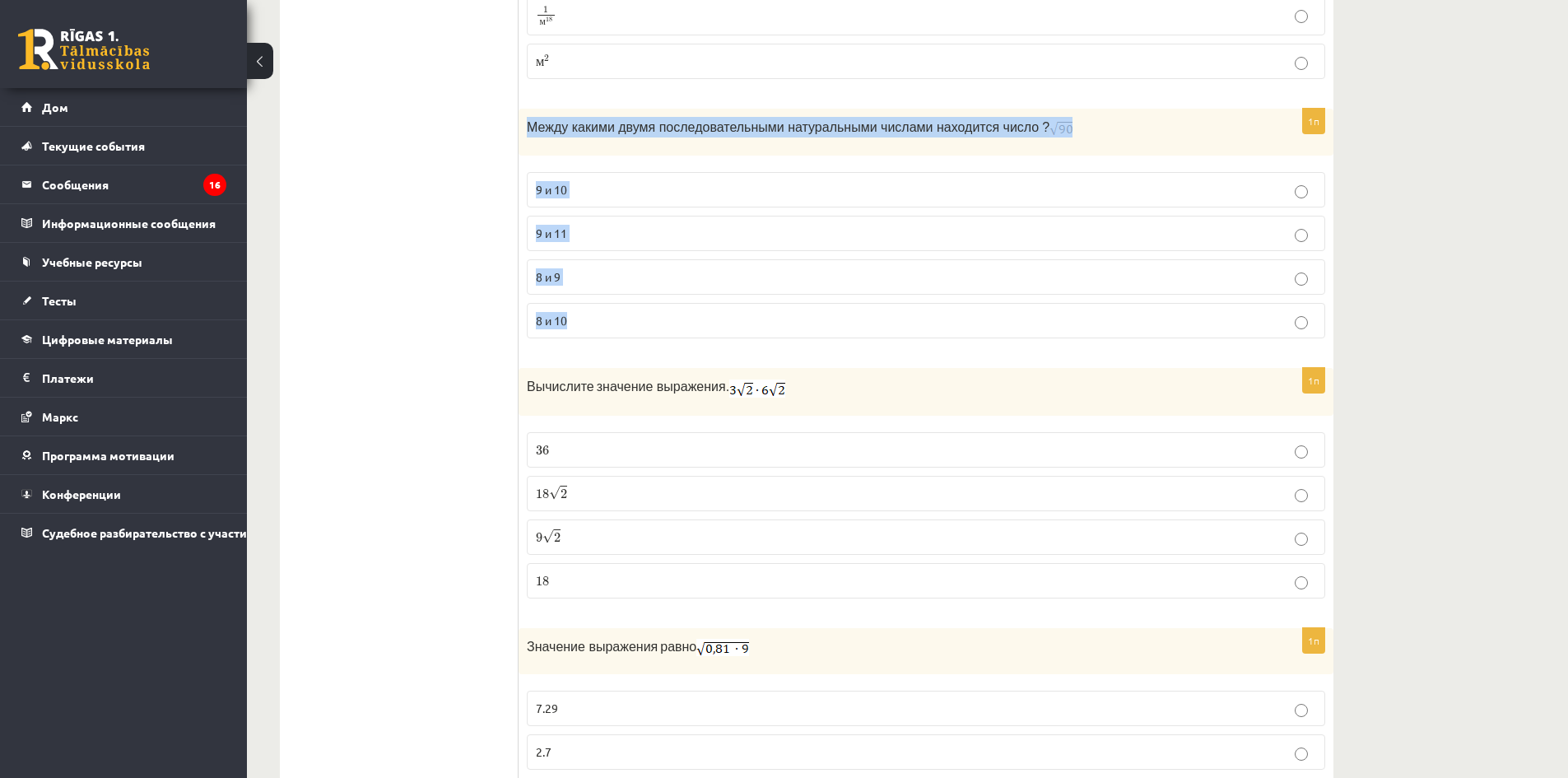
scroll to position [4773, 0]
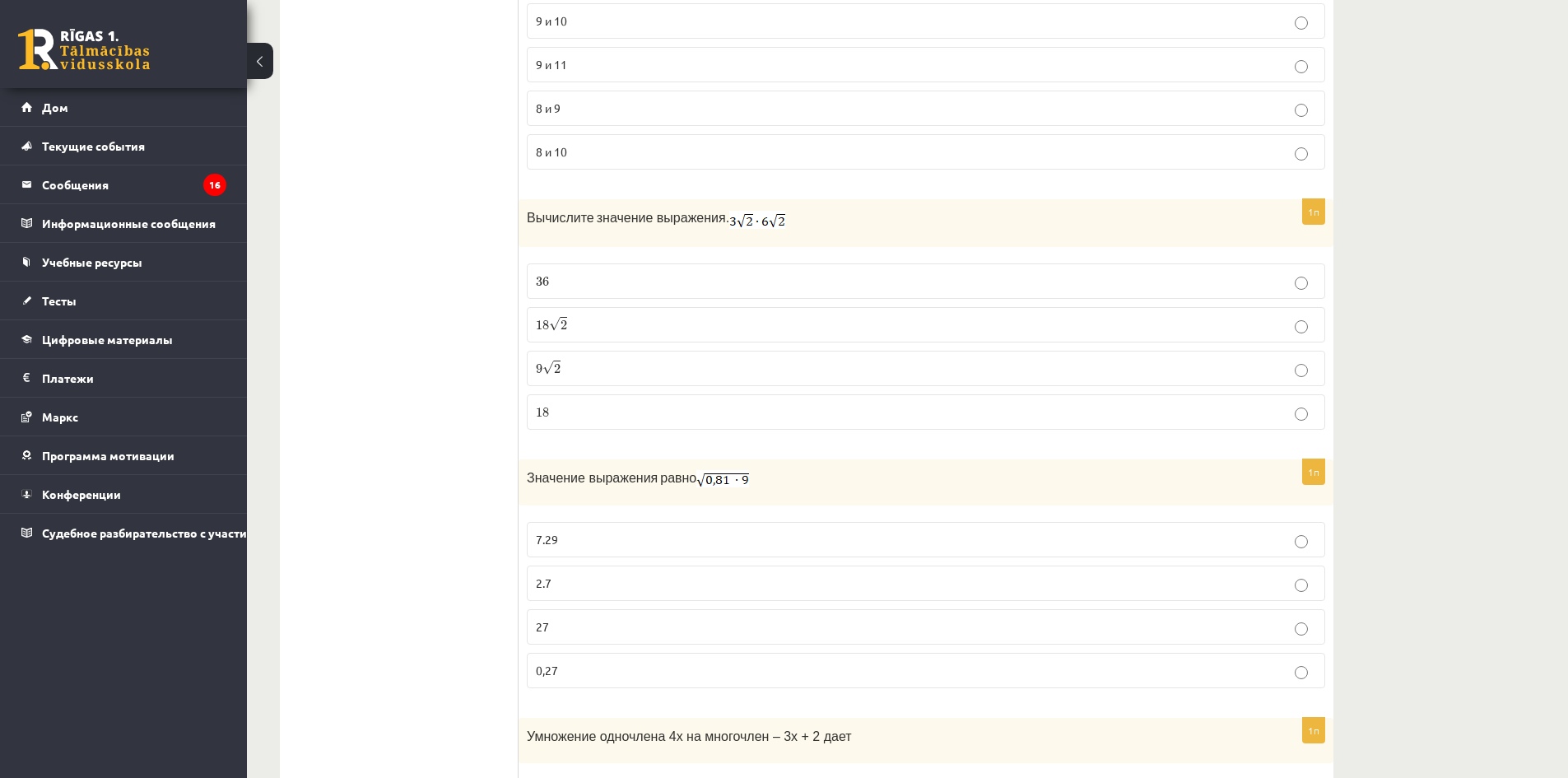
click at [658, 279] on p "36 36" at bounding box center [926, 280] width 780 height 17
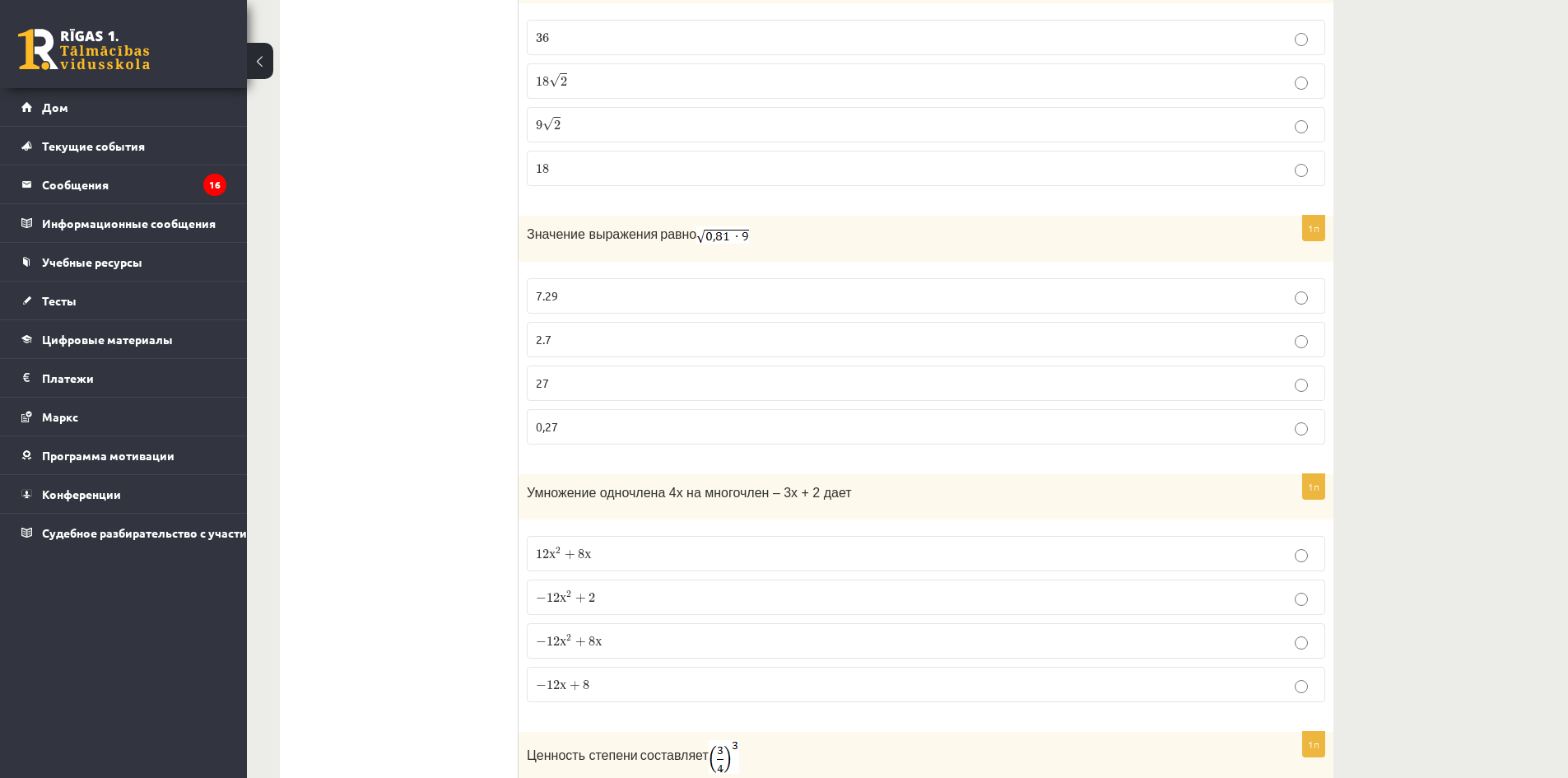
scroll to position [5019, 0]
click at [608, 405] on label "0,27" at bounding box center [926, 423] width 799 height 35
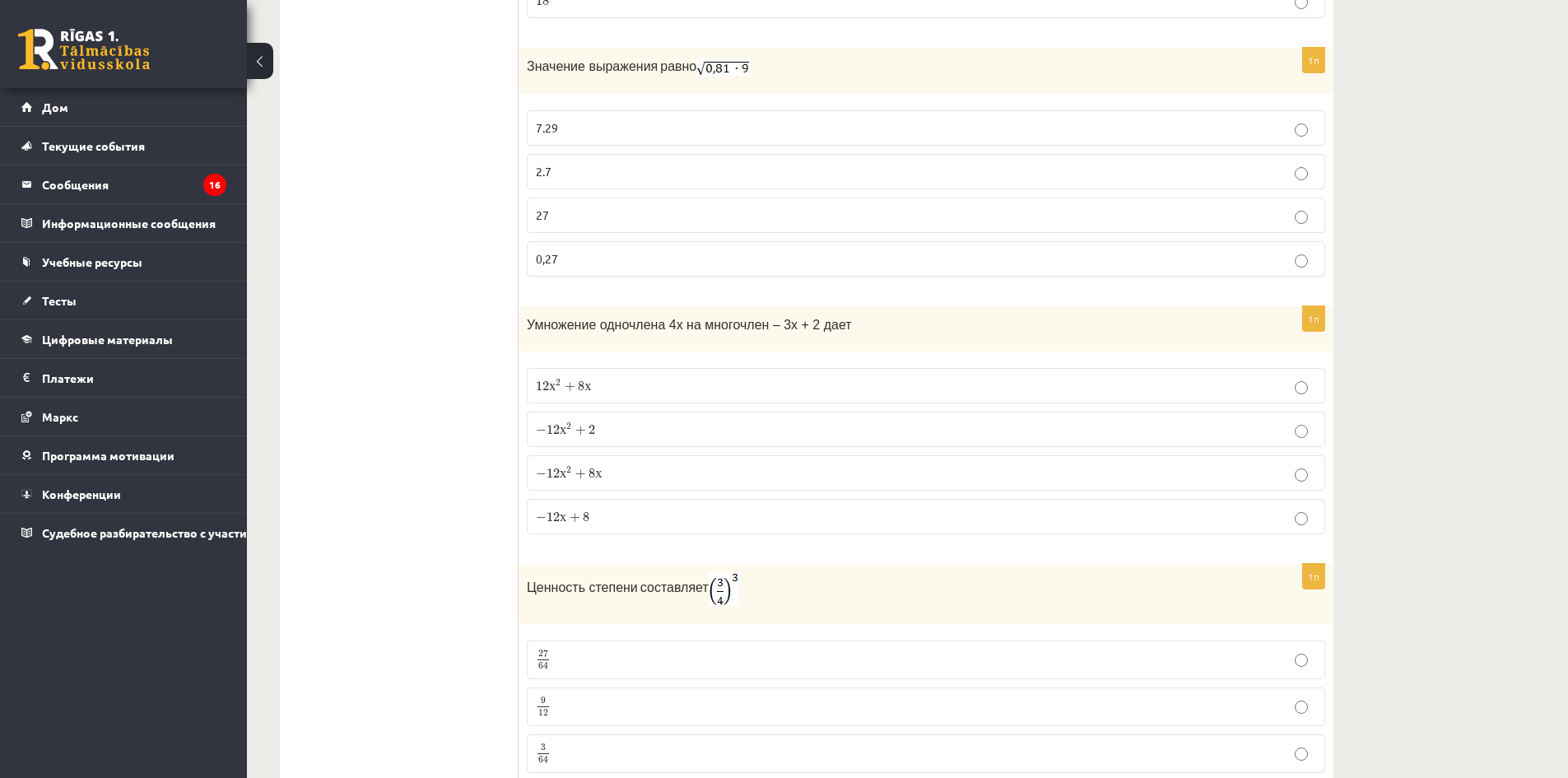
click at [631, 381] on p "12 х 2 + 8 х 12 x 2 + 8 x" at bounding box center [926, 385] width 780 height 17
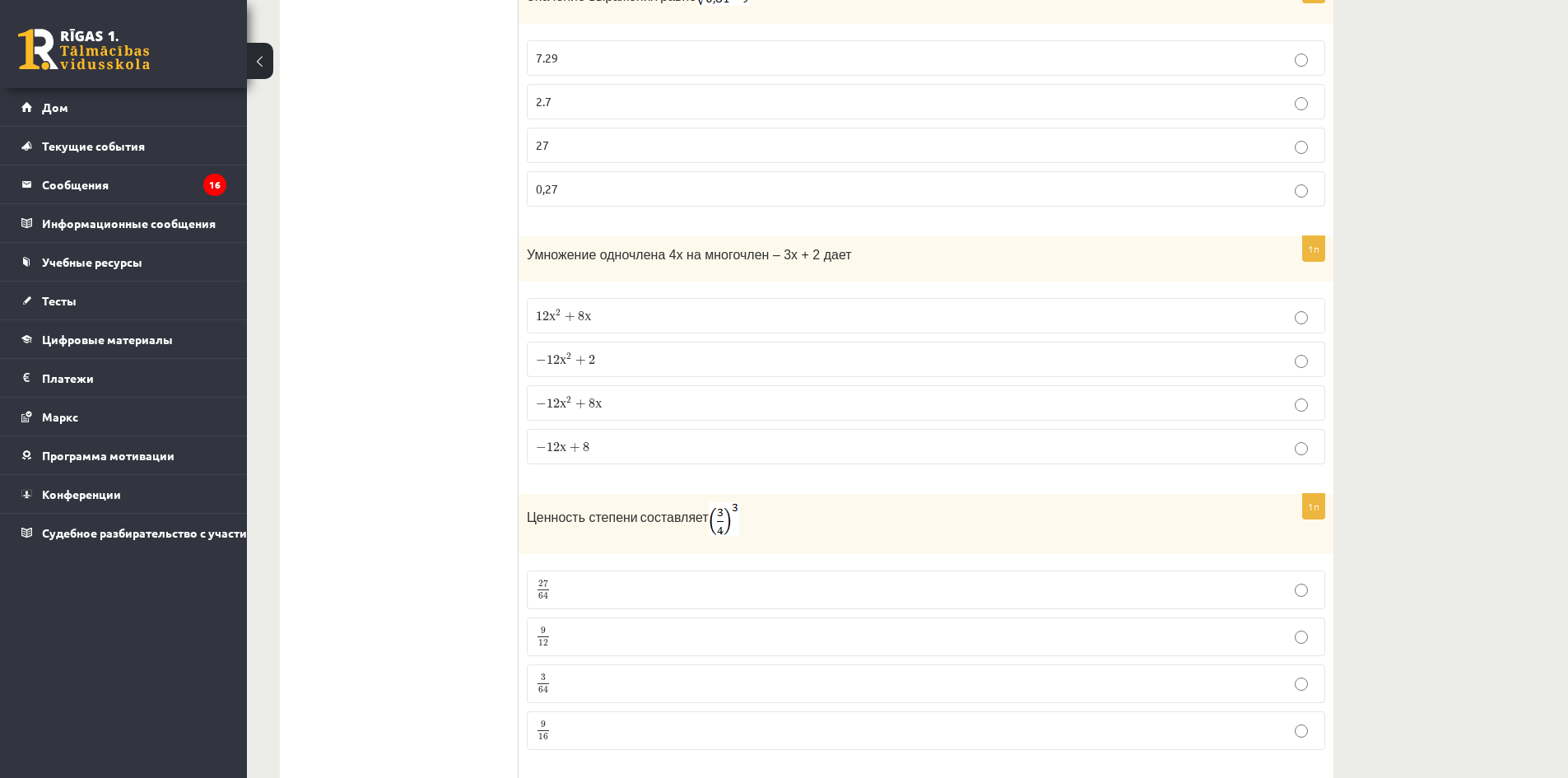
scroll to position [5266, 0]
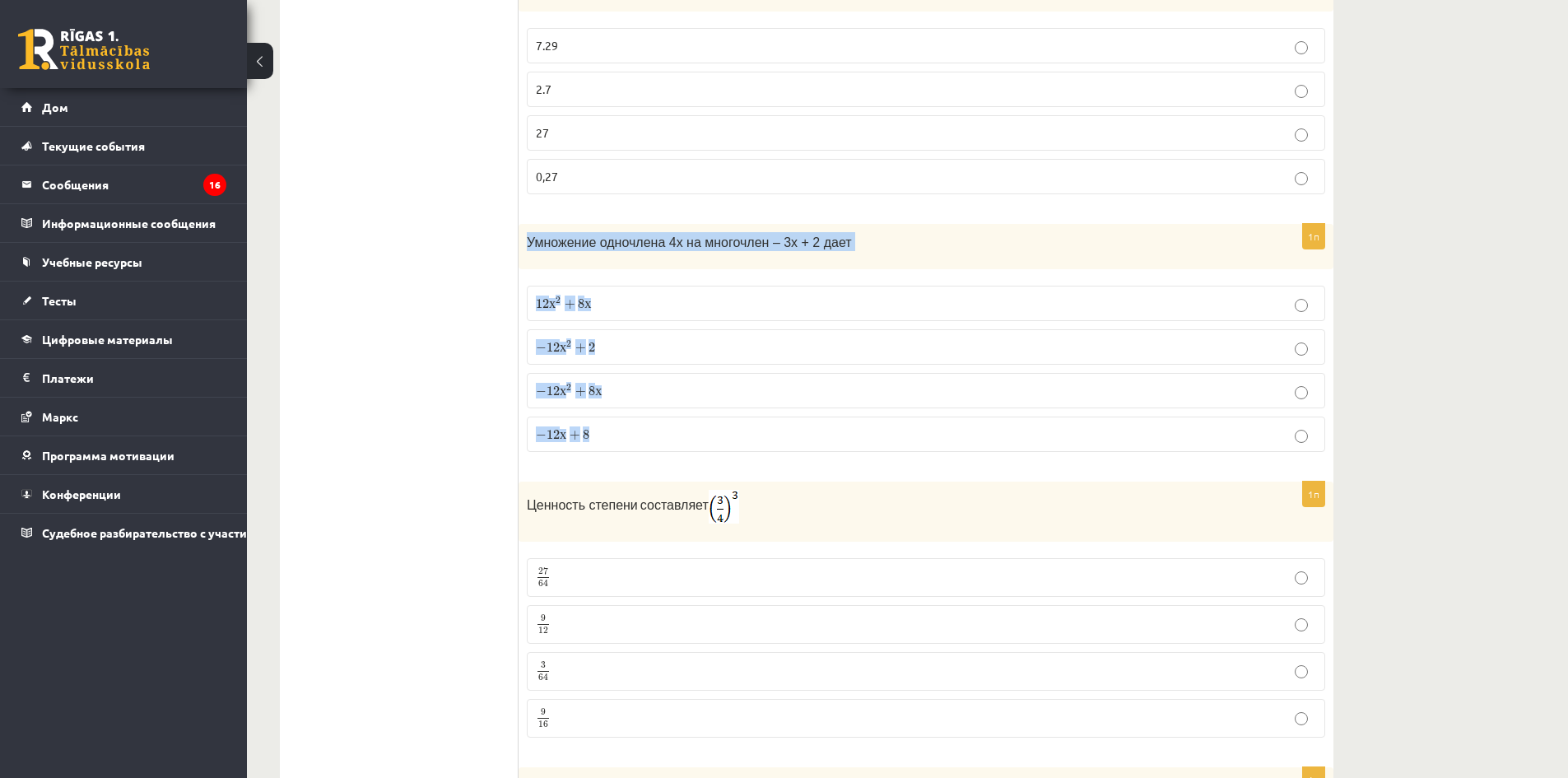
drag, startPoint x: 524, startPoint y: 240, endPoint x: 863, endPoint y: 452, distance: 399.8
click at [863, 452] on div "1п Умножение одночлена 4x на многочлен – 3x + 2 дает 12 х 2 + 8 х 12 x 2 + 8 x …" at bounding box center [926, 344] width 815 height 241
click at [698, 356] on label "− 12 х 2 + 2 − 12 x 2 + 2" at bounding box center [926, 347] width 799 height 35
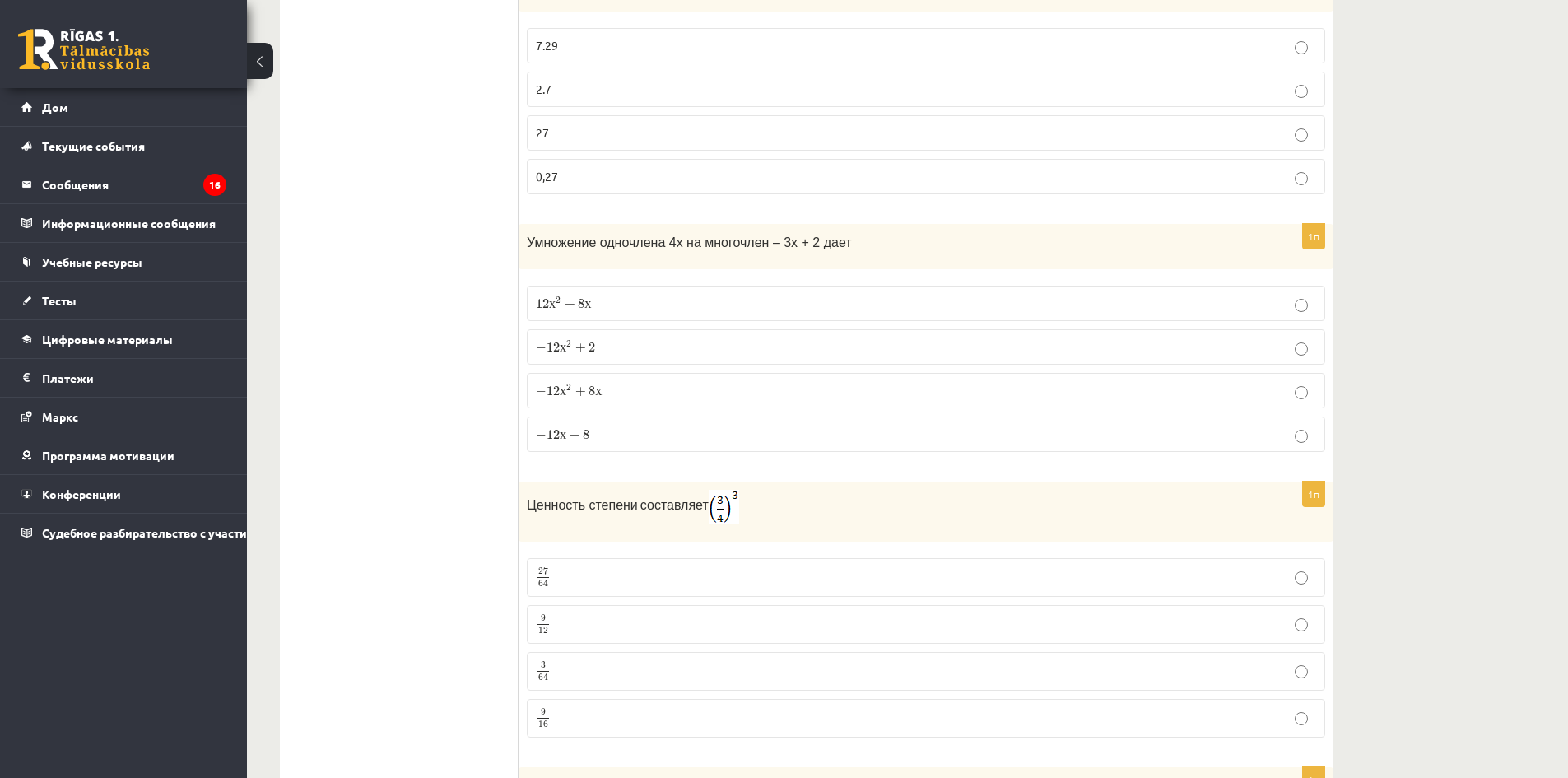
click at [610, 303] on p "12 х 2 + 8 х 12 x 2 + 8 x" at bounding box center [926, 303] width 780 height 17
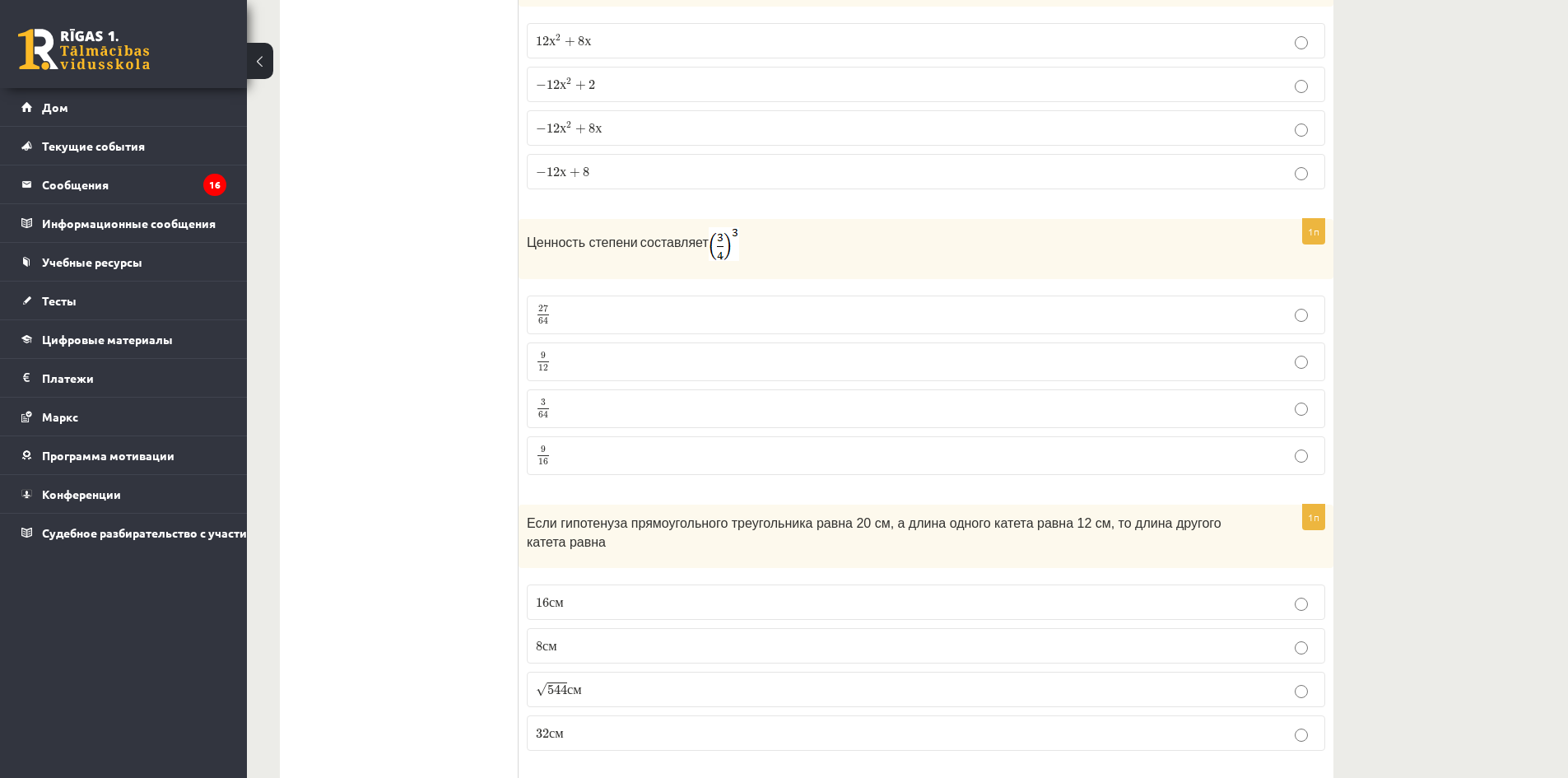
scroll to position [5513, 0]
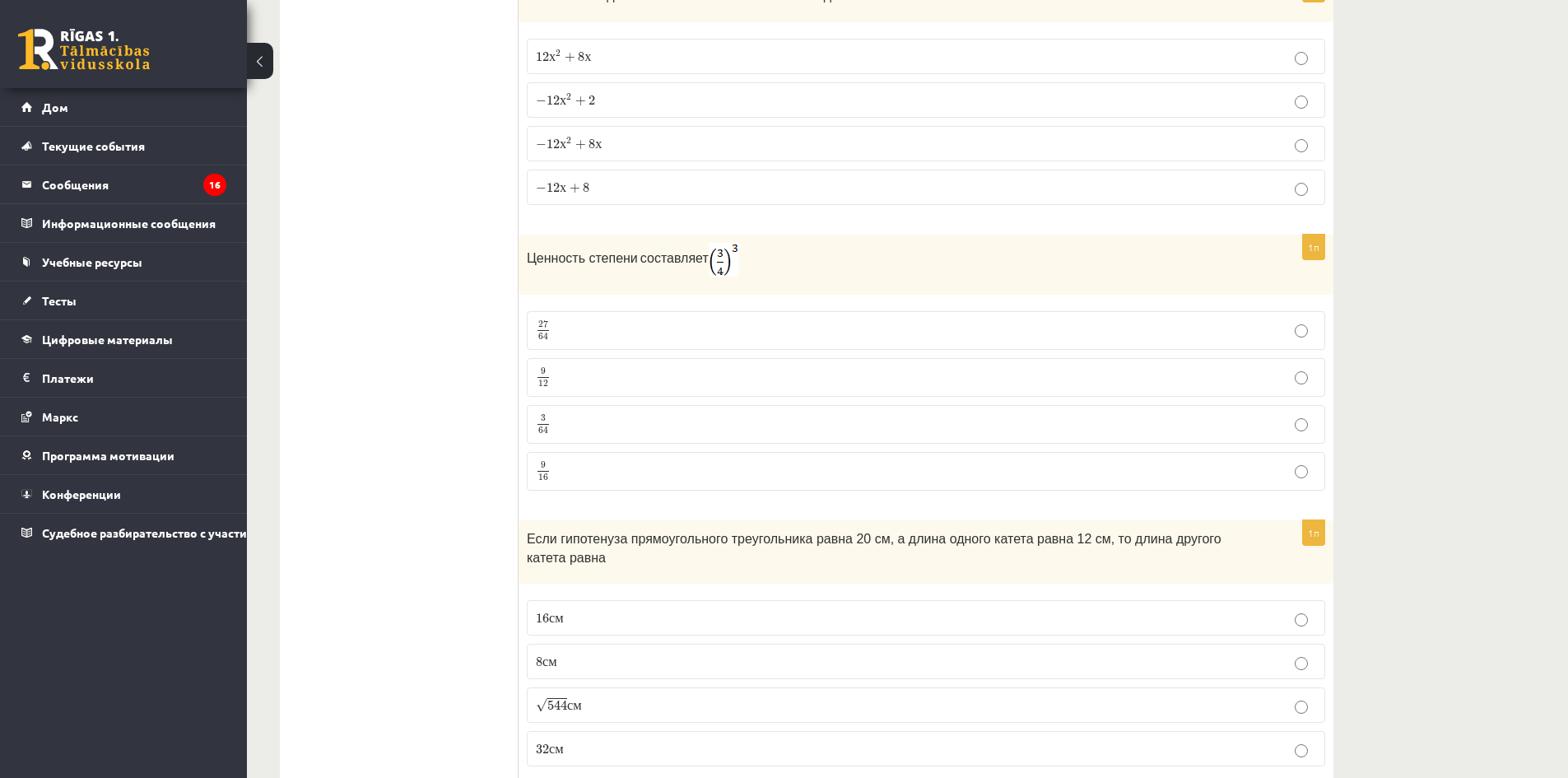
click at [648, 95] on p "− 12 х 2 + 2 − 12 x 2 + 2" at bounding box center [926, 99] width 780 height 17
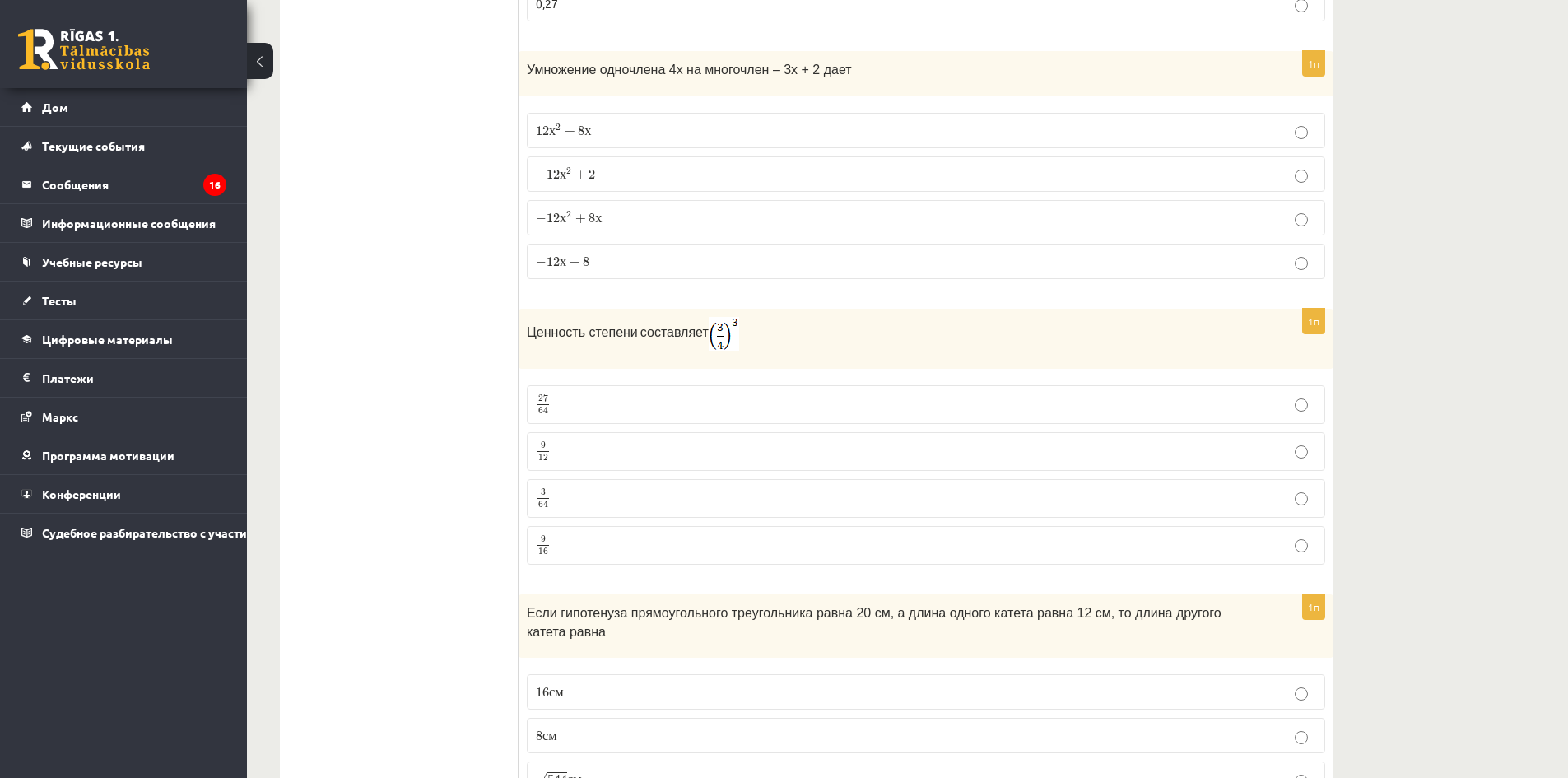
scroll to position [5431, 0]
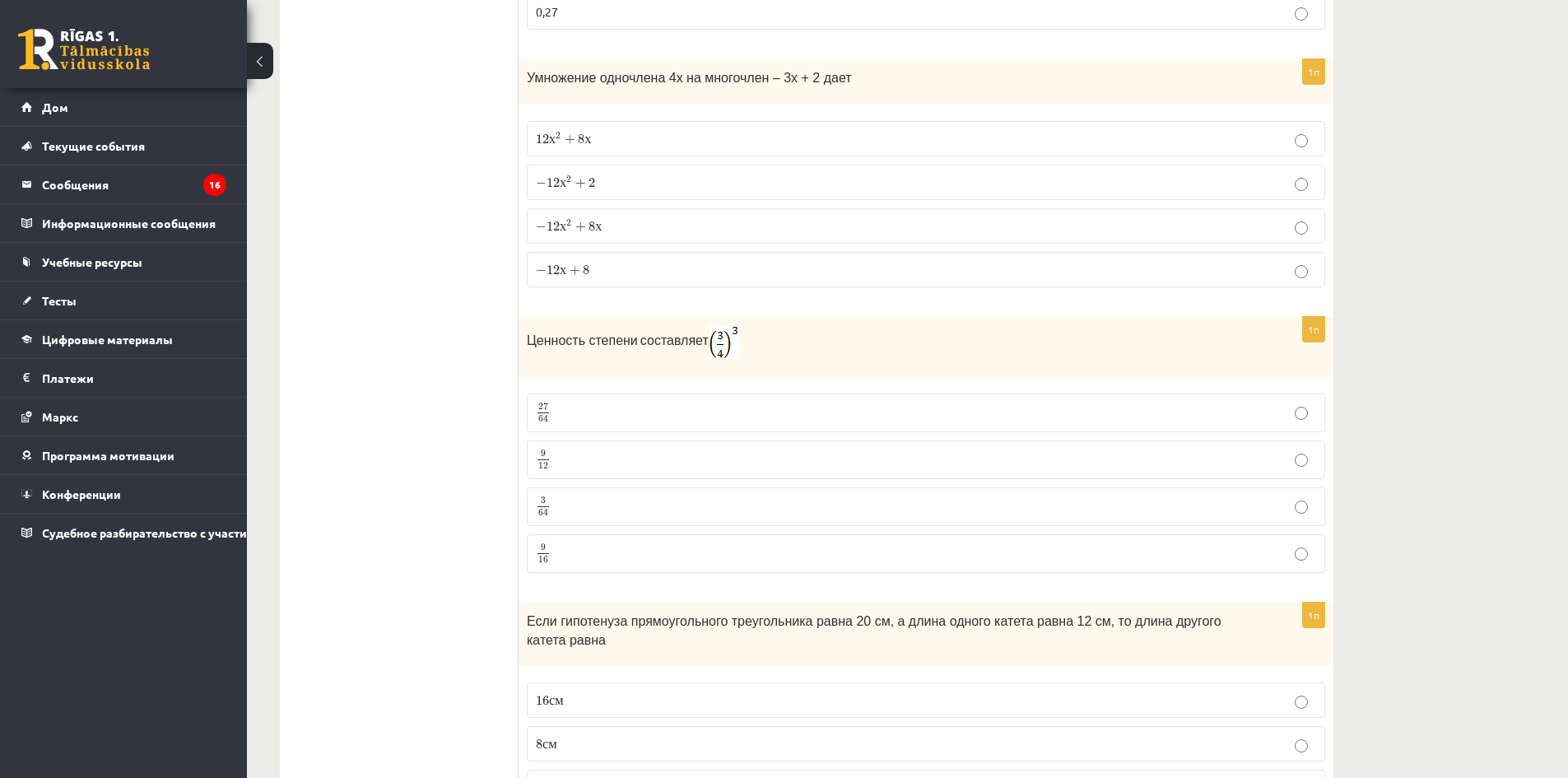
click at [675, 233] on label "− 12 х 2 + 8 х − 12 x 2 + 8 x" at bounding box center [926, 226] width 799 height 35
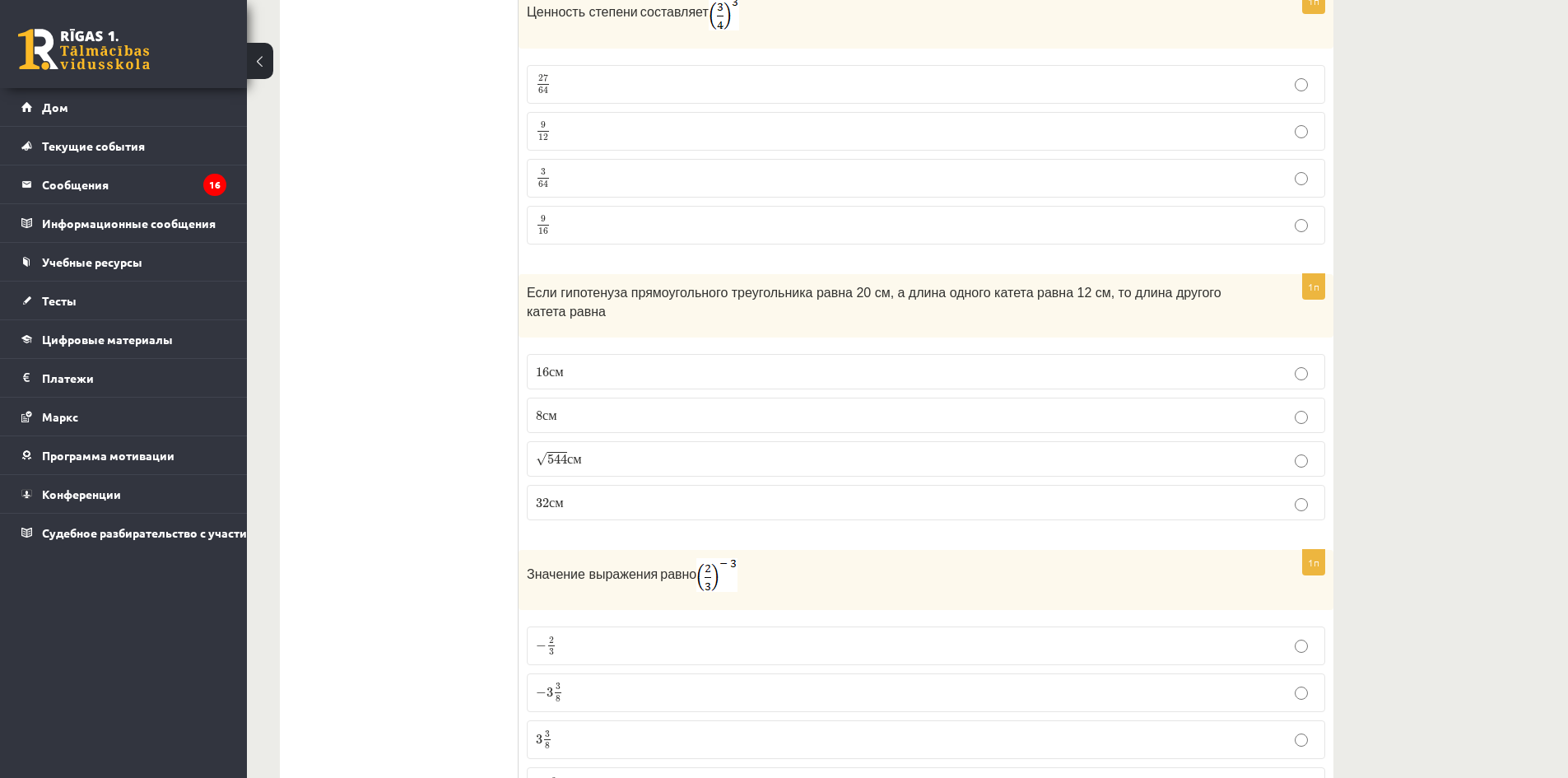
scroll to position [5678, 0]
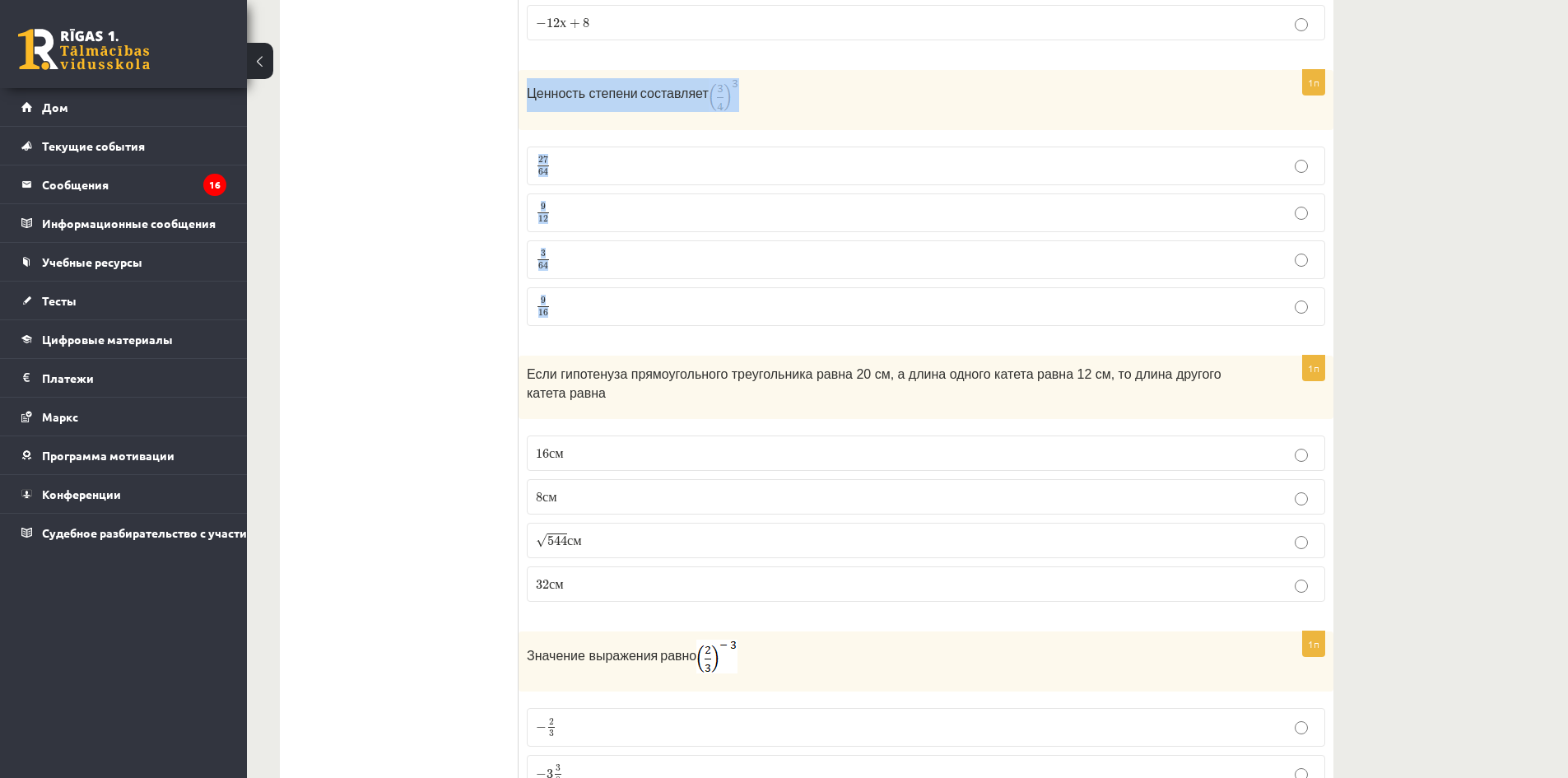
drag, startPoint x: 524, startPoint y: 87, endPoint x: 814, endPoint y: 308, distance: 364.6
click at [814, 308] on div "1п Ценность степени составляет 27 64 27 64 9 12 9 12 3 64 3 64 9 16 9 16" at bounding box center [926, 204] width 815 height 269
click at [625, 177] on label "27 64 27 64" at bounding box center [926, 166] width 799 height 39
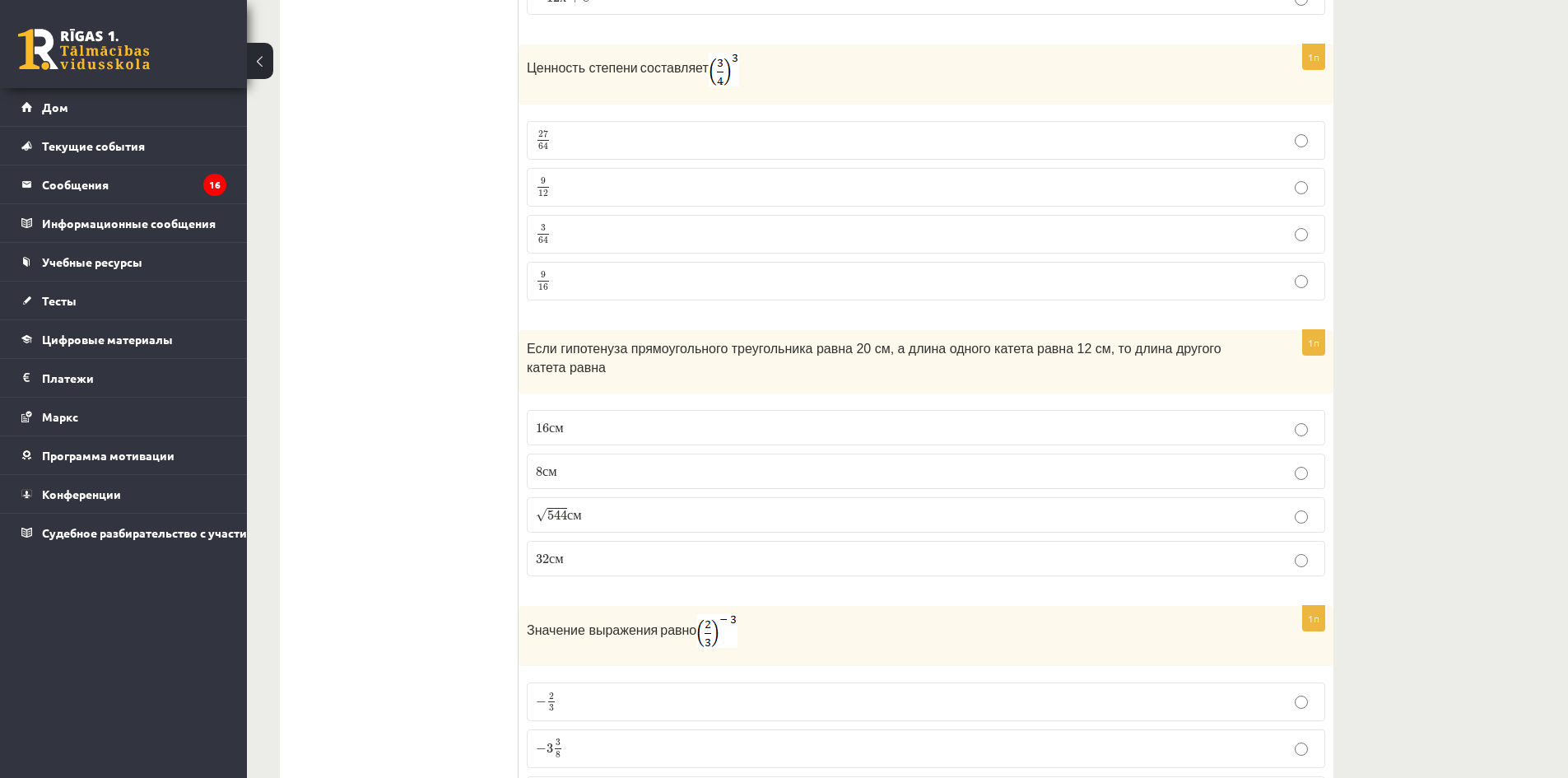
scroll to position [5924, 0]
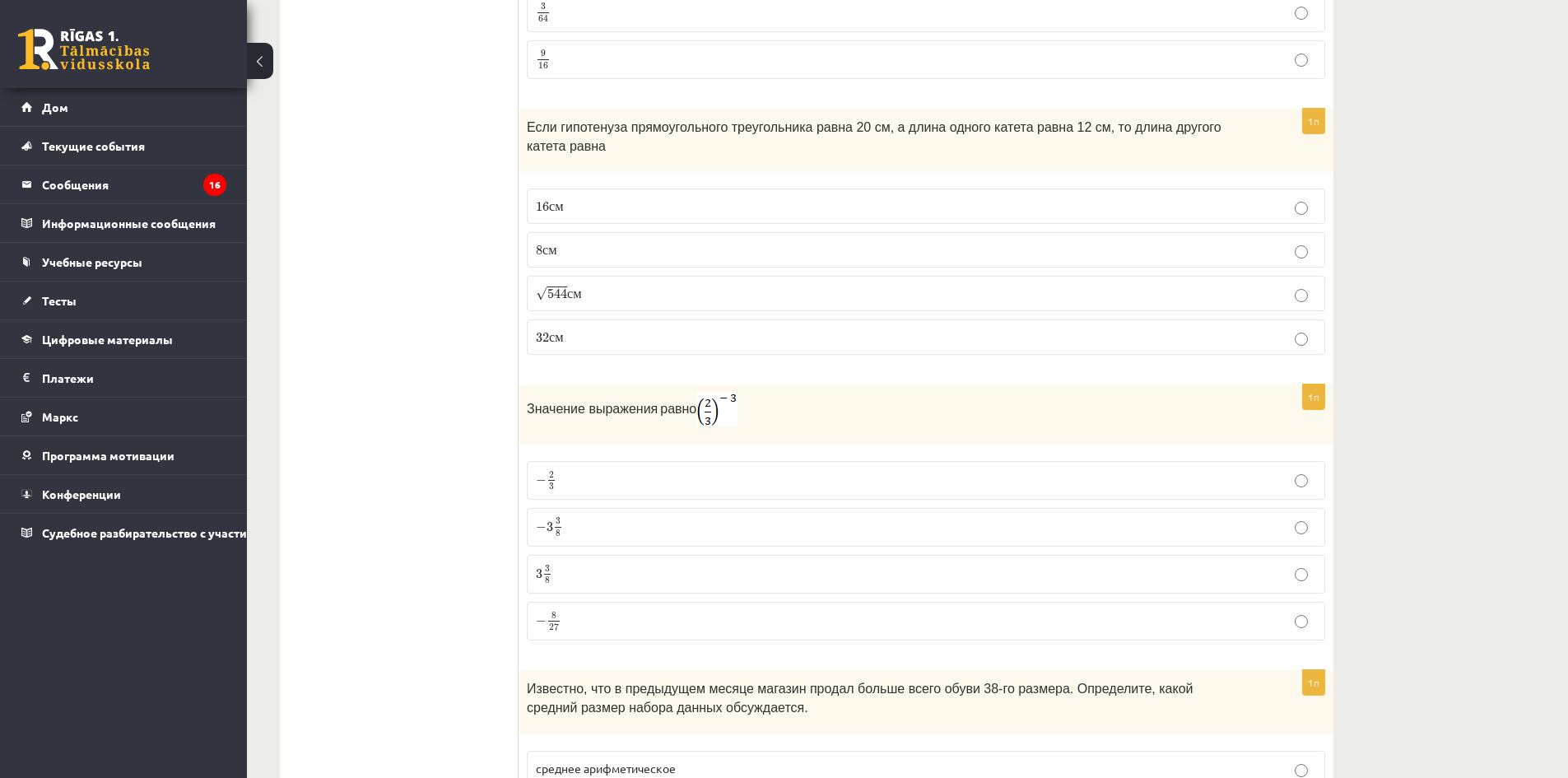
click at [628, 198] on p "16 с м 16 c m" at bounding box center [926, 206] width 780 height 17
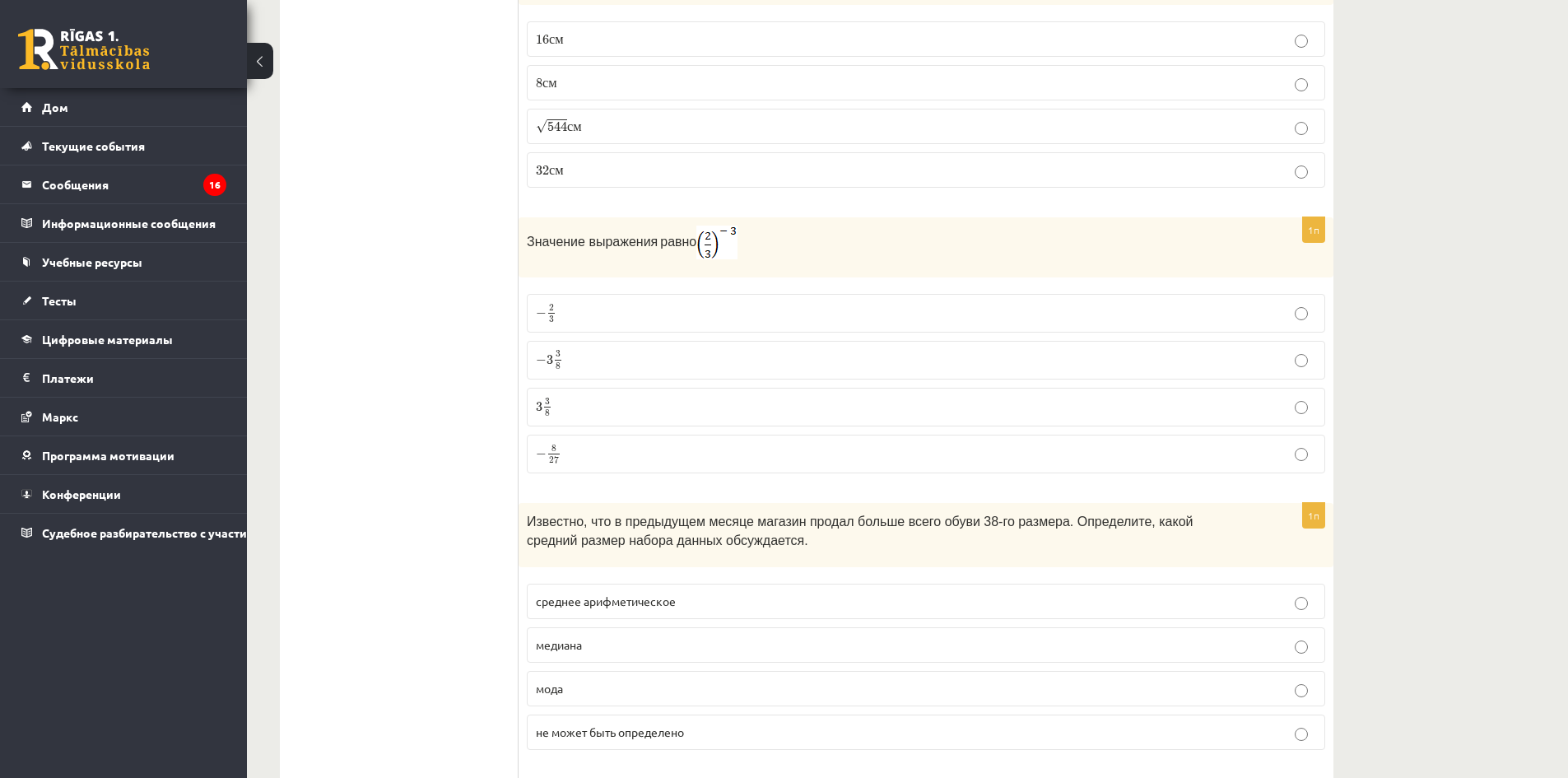
scroll to position [6172, 0]
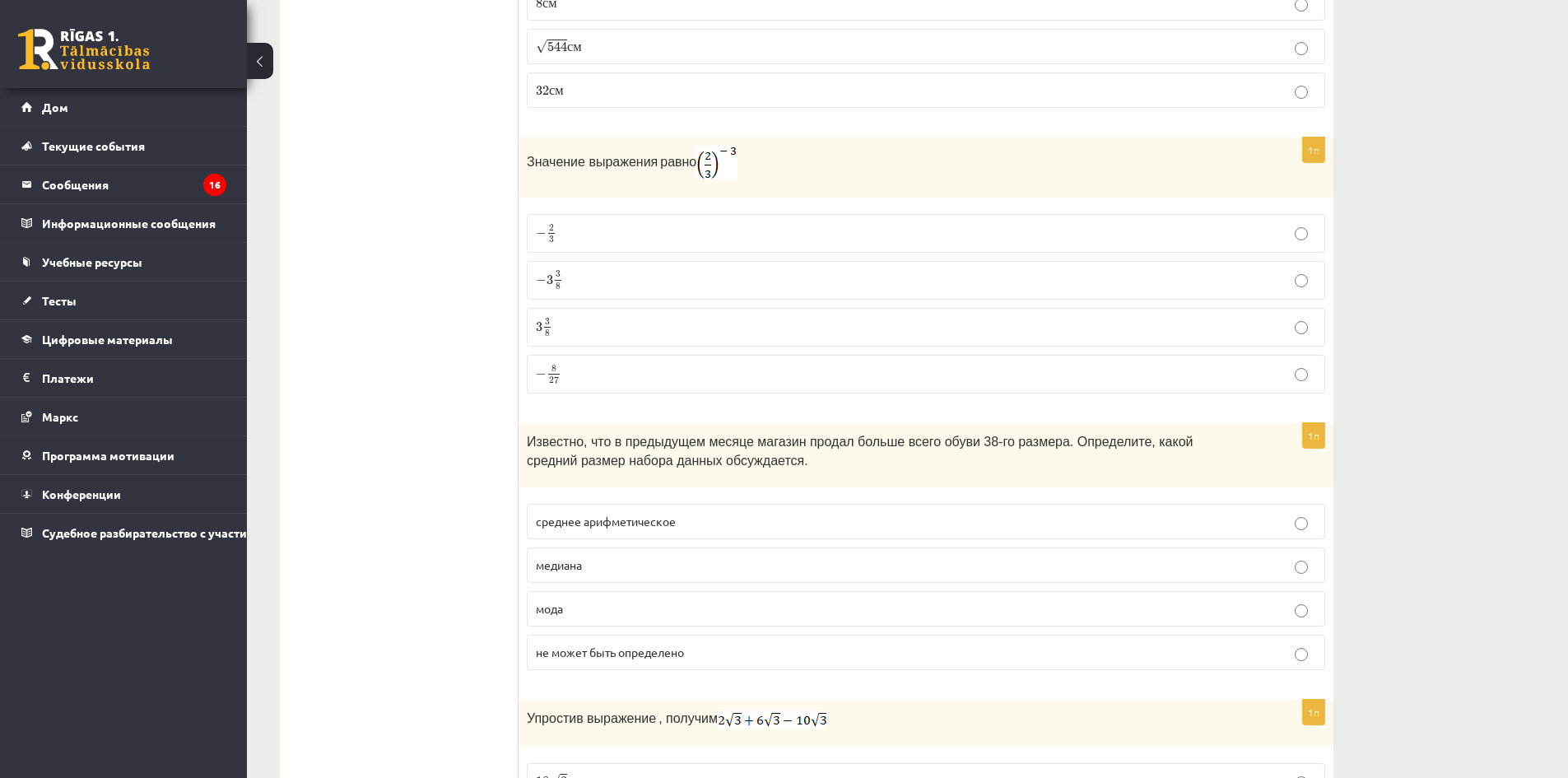
click at [618, 364] on p "− 8 27 − 8 27" at bounding box center [926, 373] width 780 height 20
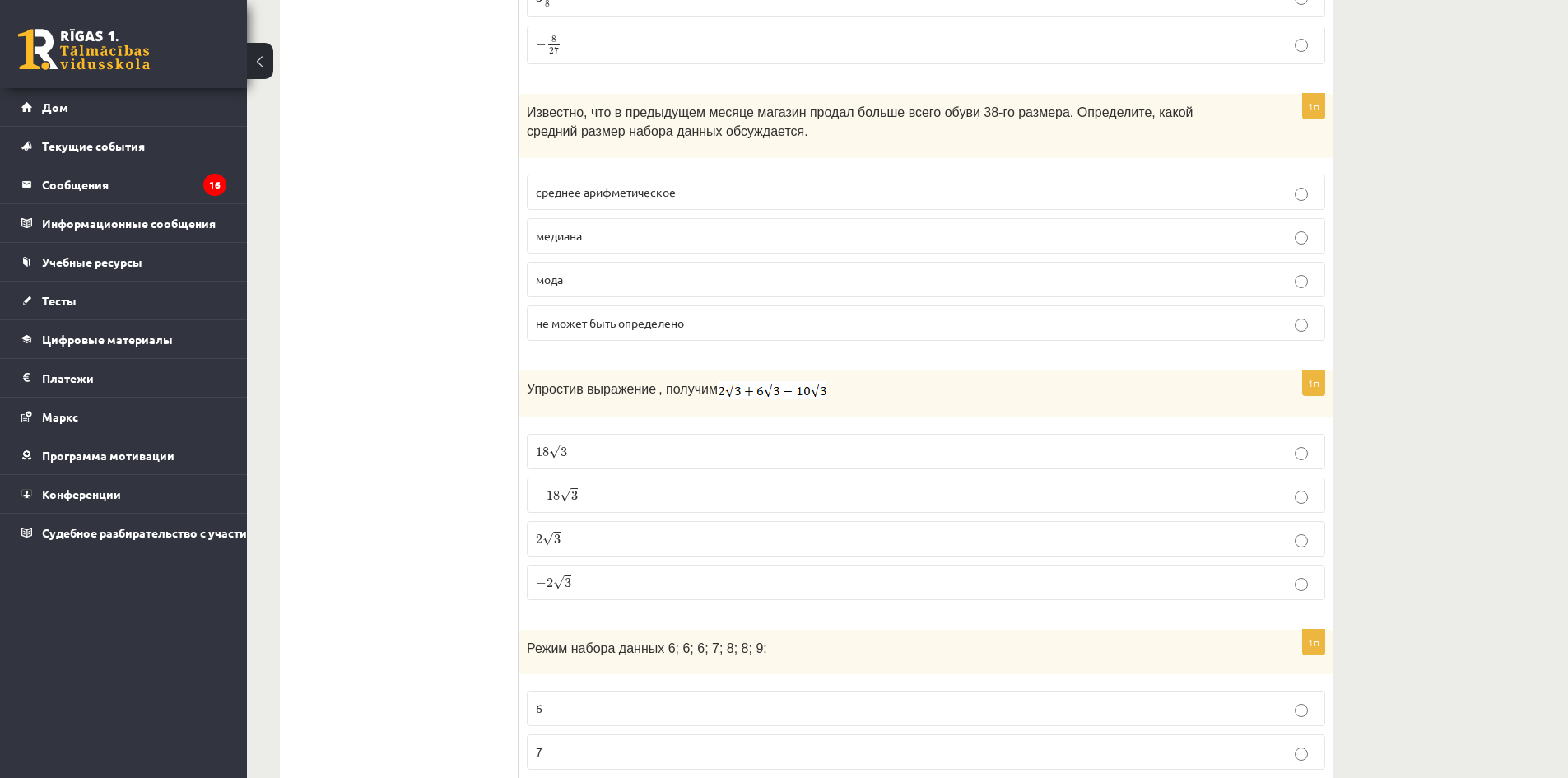
drag, startPoint x: 655, startPoint y: 178, endPoint x: 657, endPoint y: 198, distance: 20.1
click at [656, 184] on p "среднее арифметическое" at bounding box center [926, 192] width 780 height 17
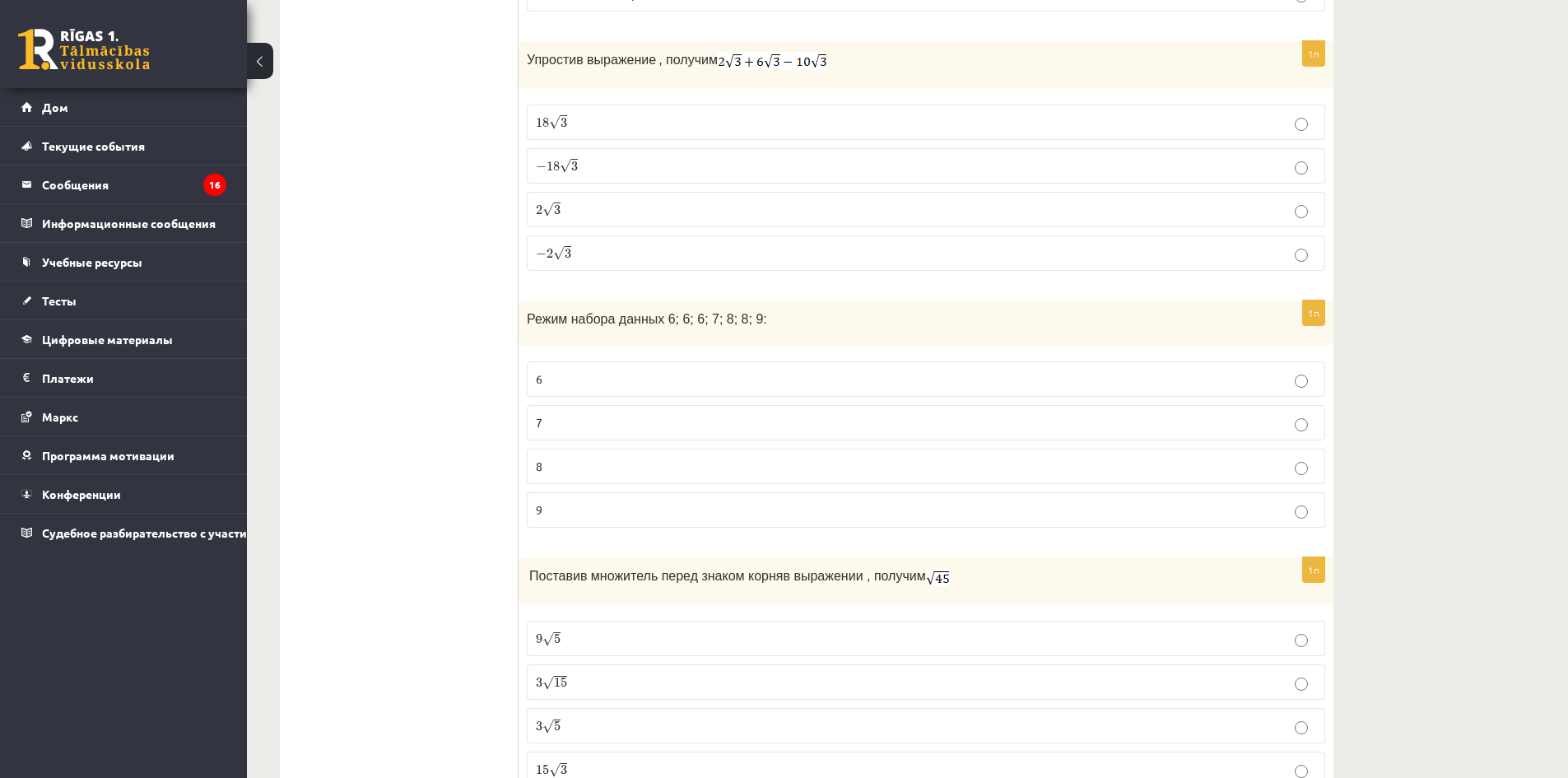
click at [645, 192] on label "2 √ 3 2 3" at bounding box center [926, 209] width 799 height 35
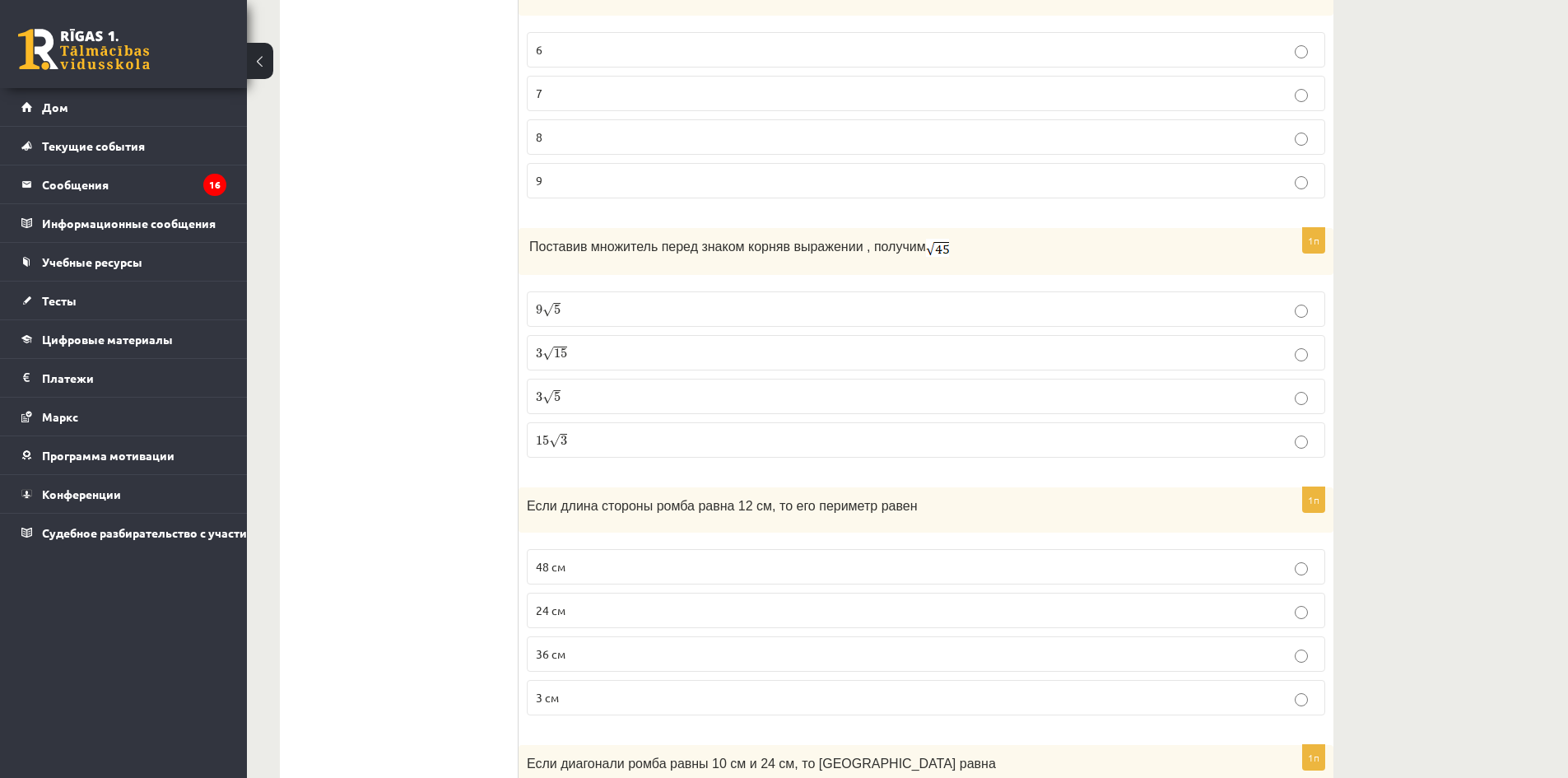
click at [622, 129] on p "8" at bounding box center [926, 137] width 780 height 17
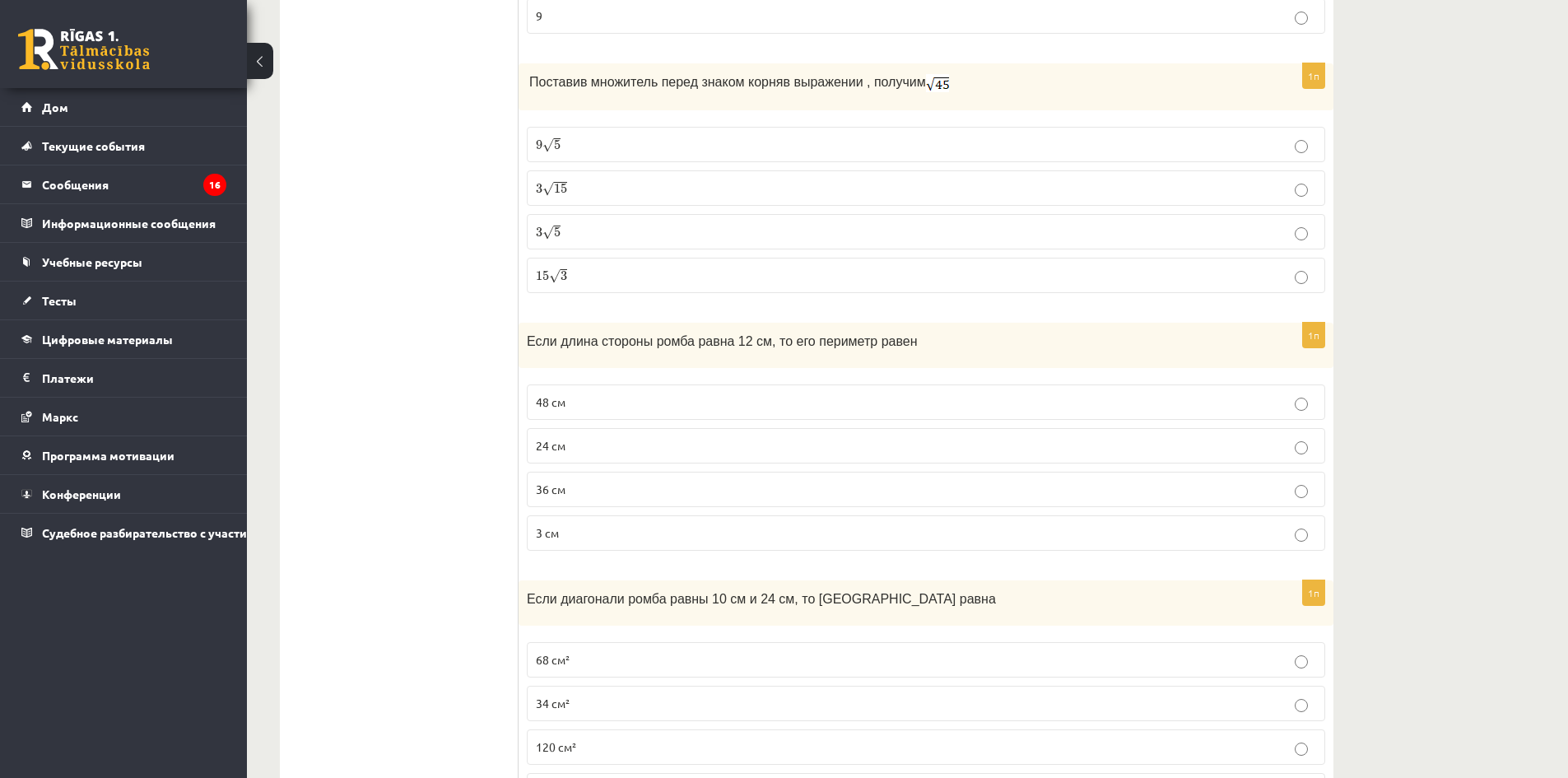
click at [625, 127] on label "9 √ 5 9 5" at bounding box center [926, 145] width 799 height 35
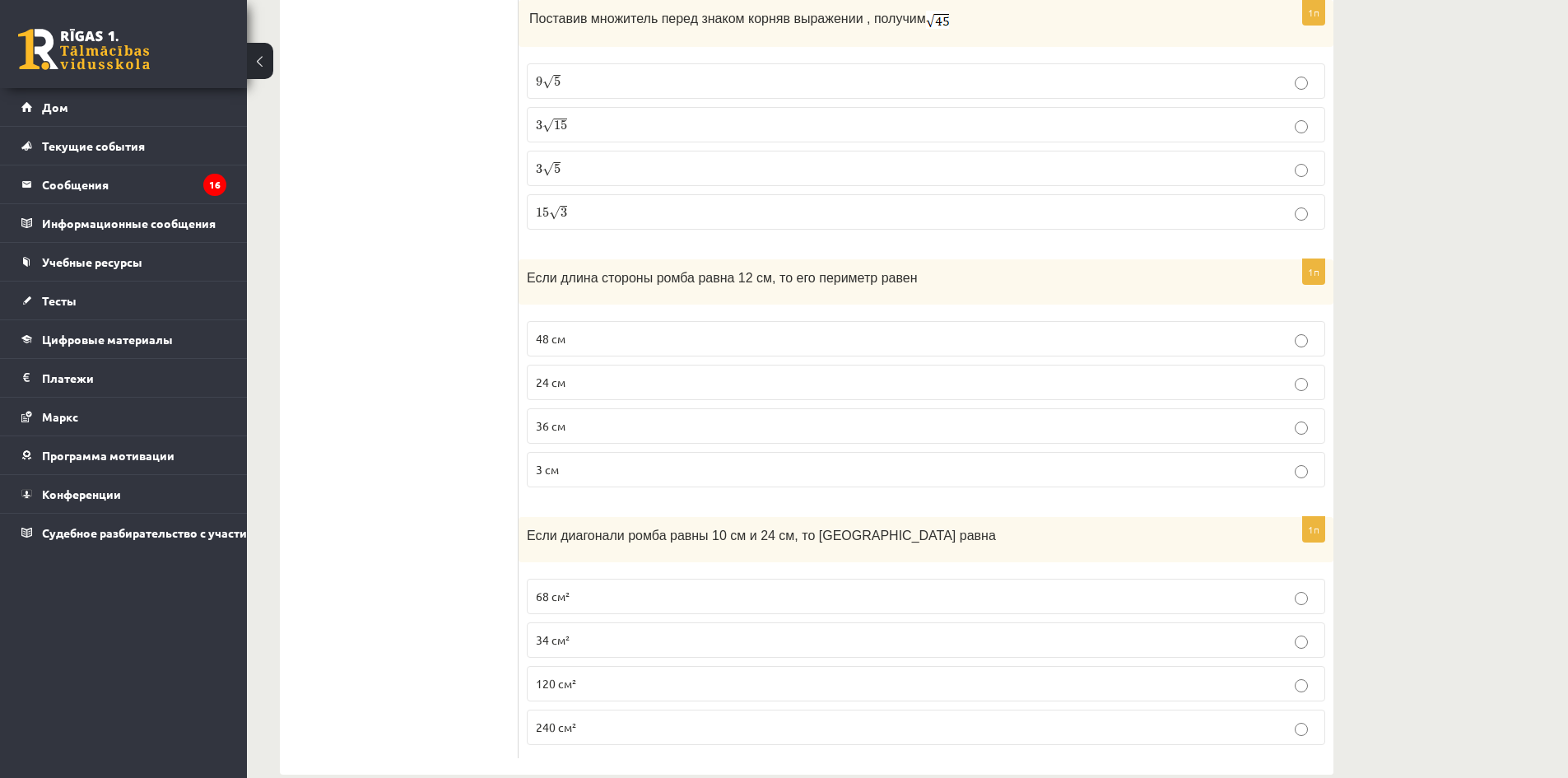
scroll to position [7400, 0]
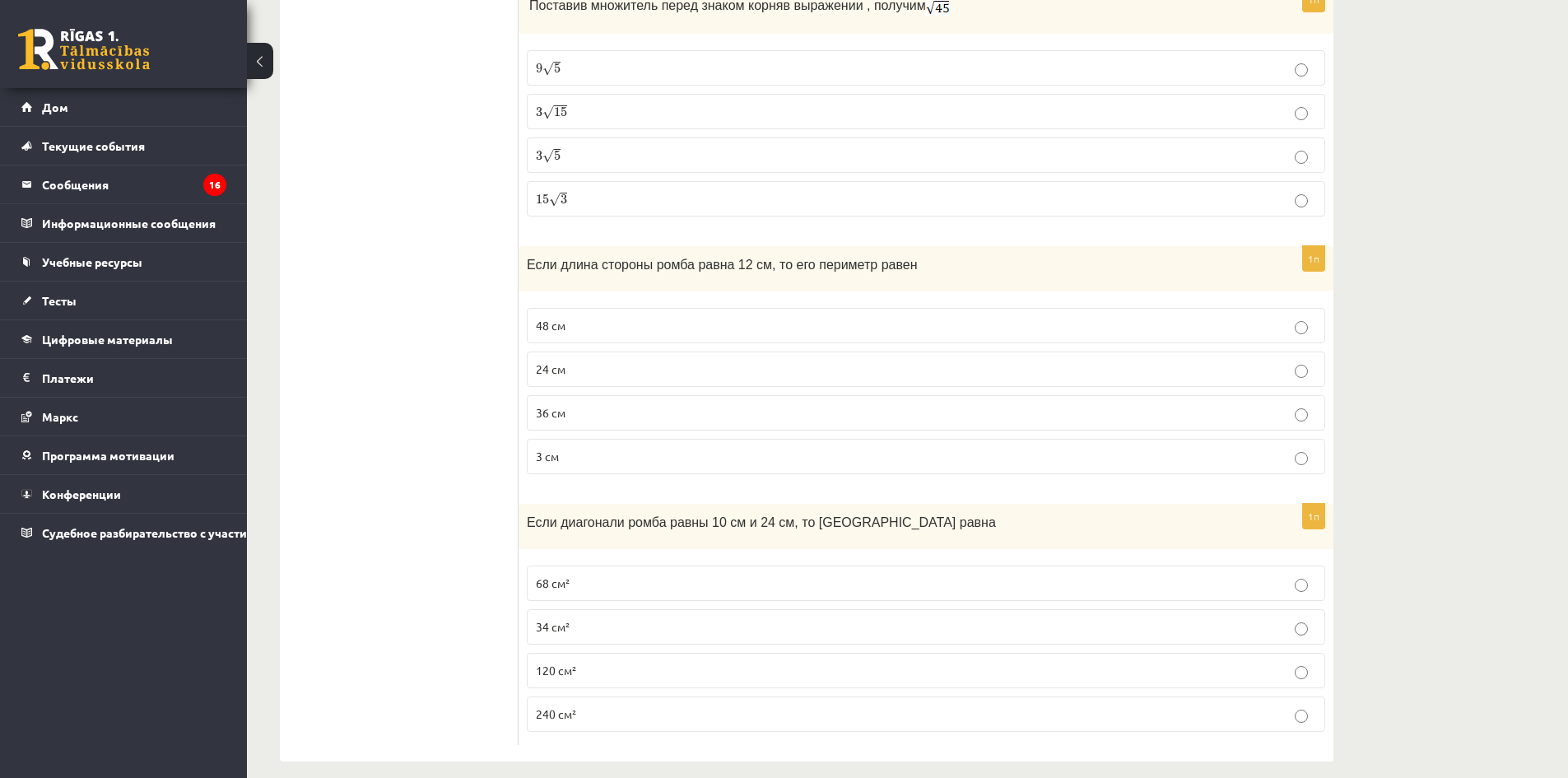
click at [621, 317] on p "48 см" at bounding box center [926, 325] width 780 height 17
click at [614, 618] on p "34 см²" at bounding box center [926, 626] width 780 height 17
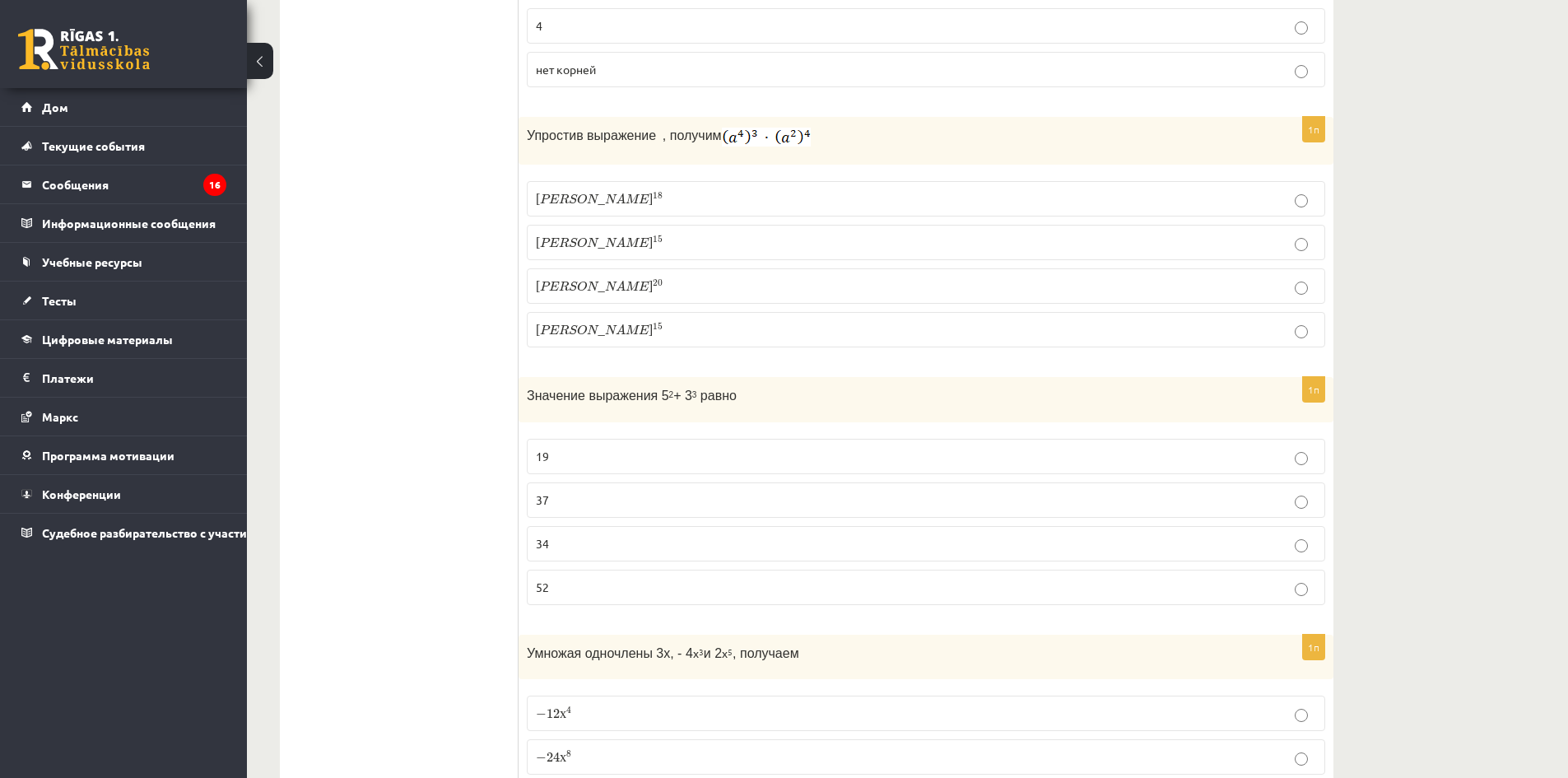
scroll to position [0, 0]
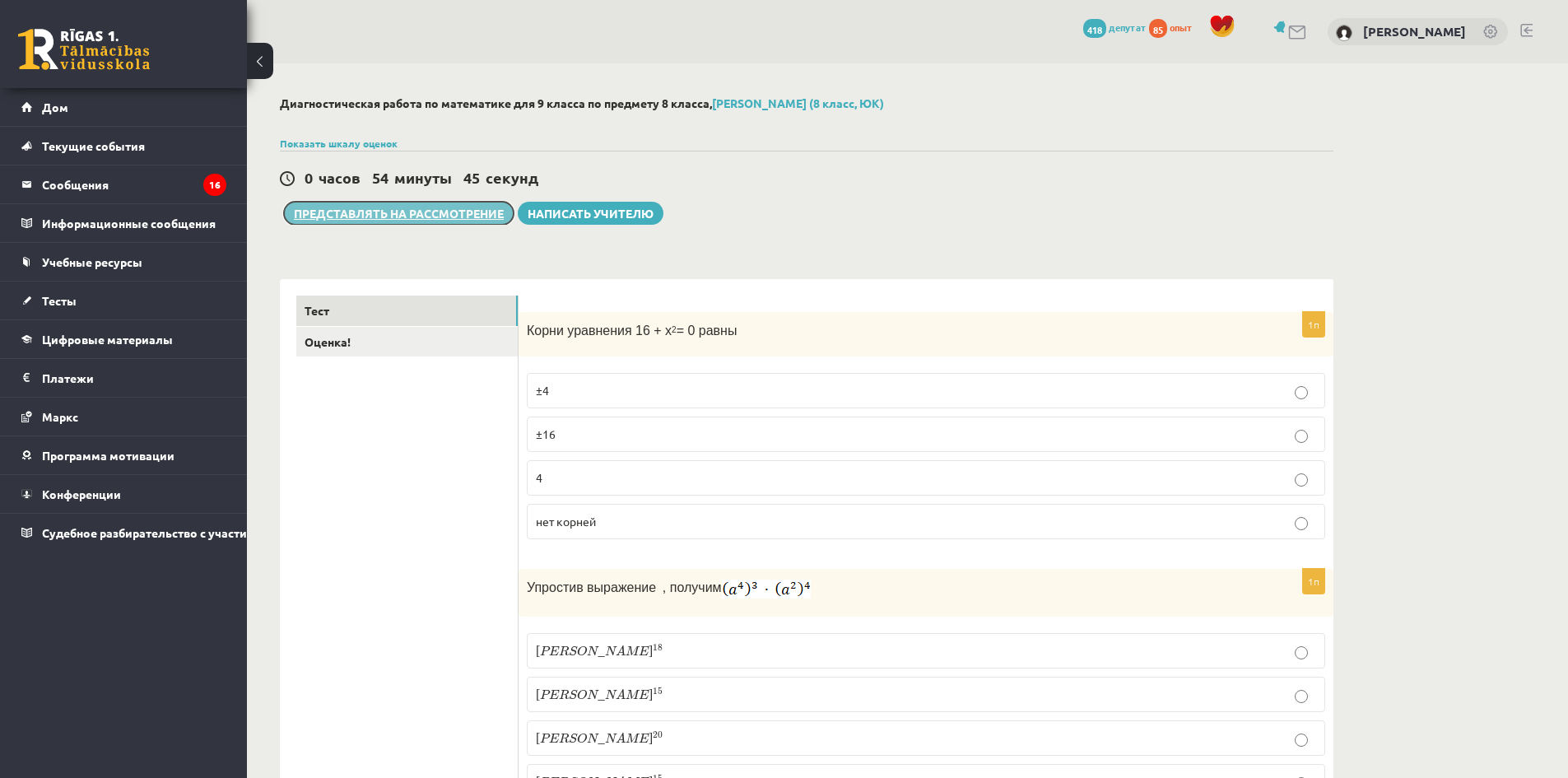
click at [461, 216] on font "Представлять на рассмотрение" at bounding box center [398, 213] width 210 height 15
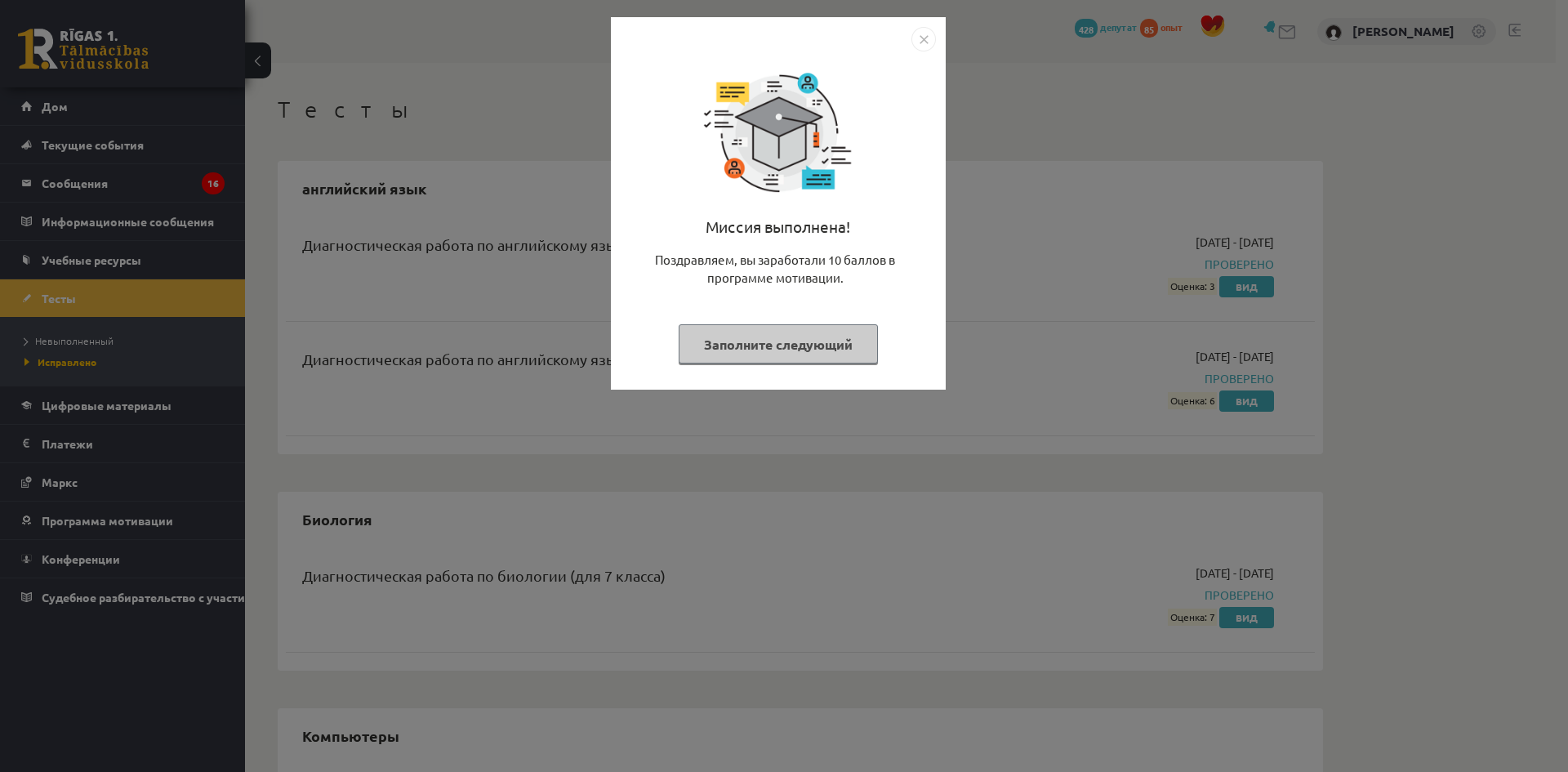
click at [1005, 146] on div "Миссия выполнена! Поздравляем, вы заработали 10 баллов в программе мотивации. З…" at bounding box center [784, 386] width 1568 height 772
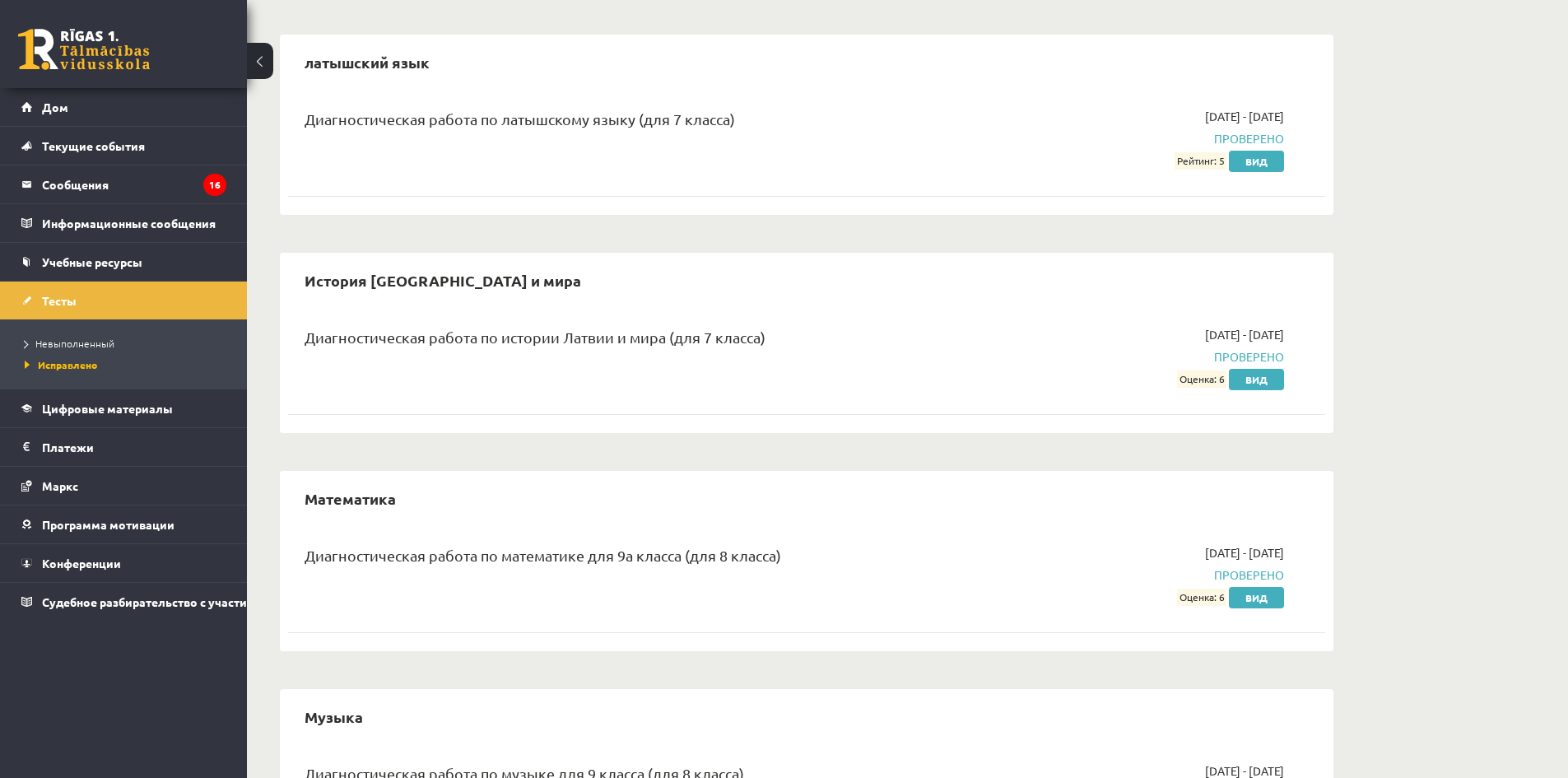
scroll to position [1153, 0]
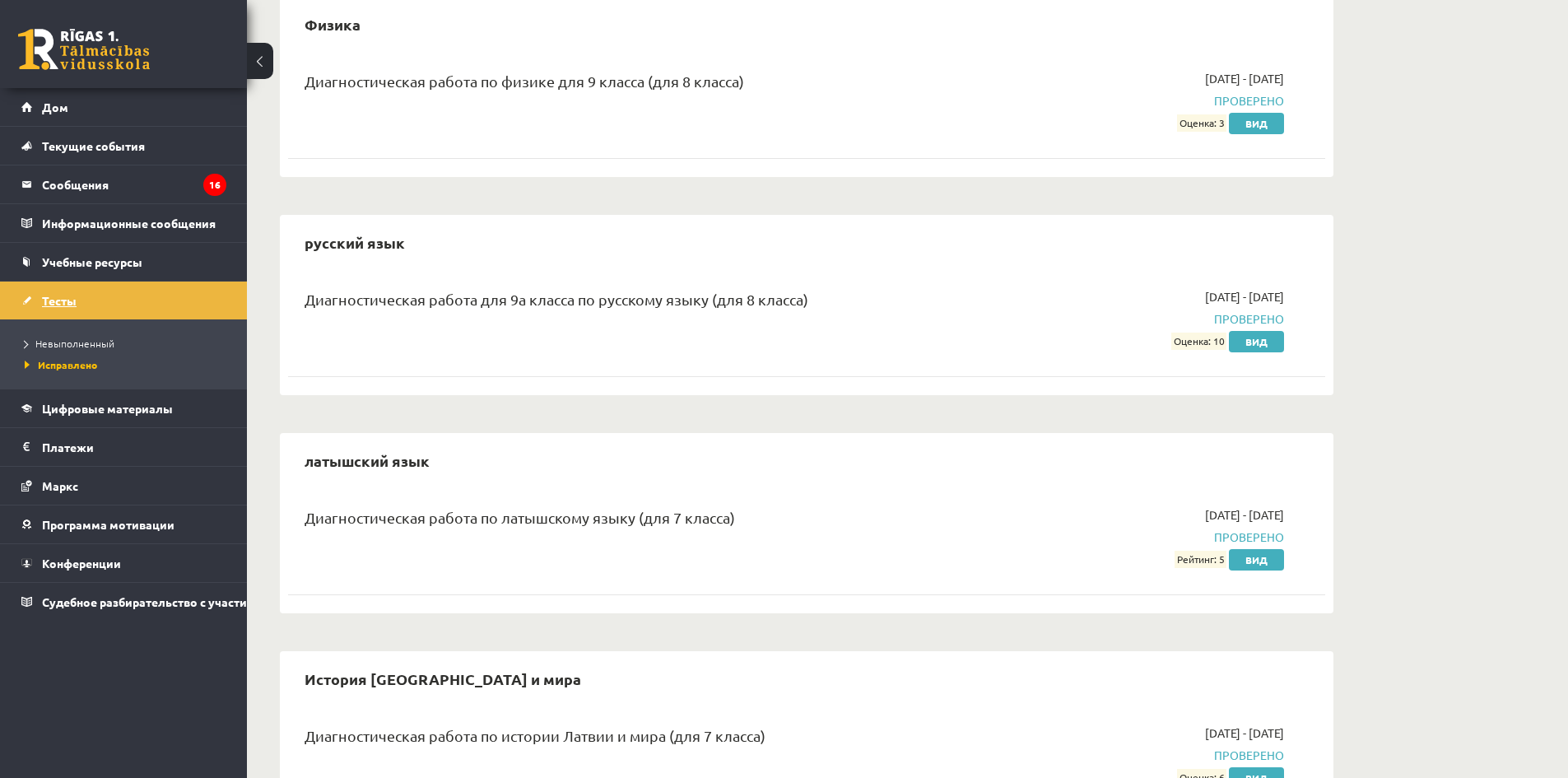
click at [153, 300] on link "Тесты" at bounding box center [123, 300] width 205 height 38
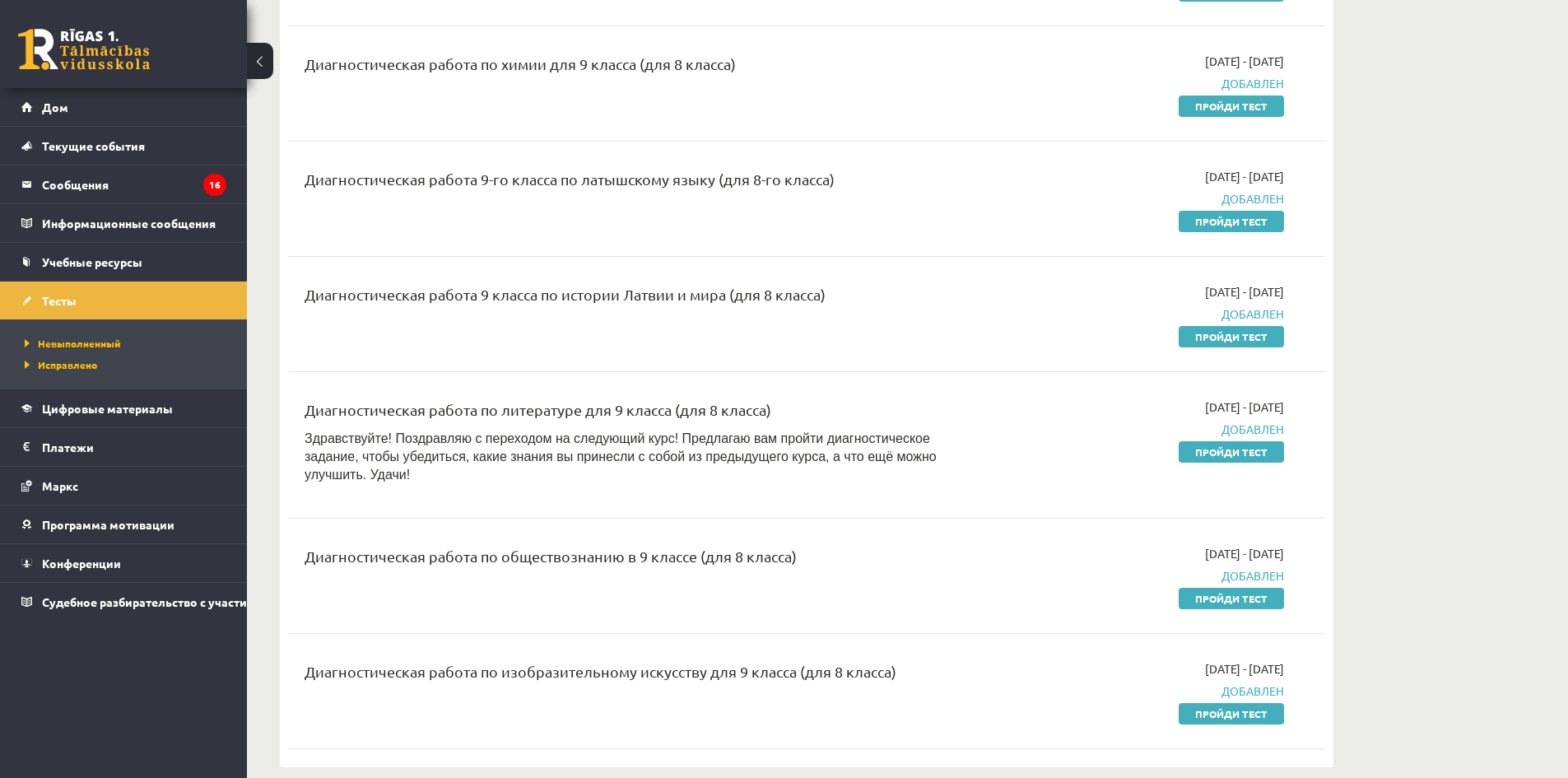
scroll to position [413, 0]
drag, startPoint x: 1180, startPoint y: 691, endPoint x: 878, endPoint y: 82, distance: 679.8
click at [1180, 703] on link "Пройди тест" at bounding box center [1231, 714] width 106 height 21
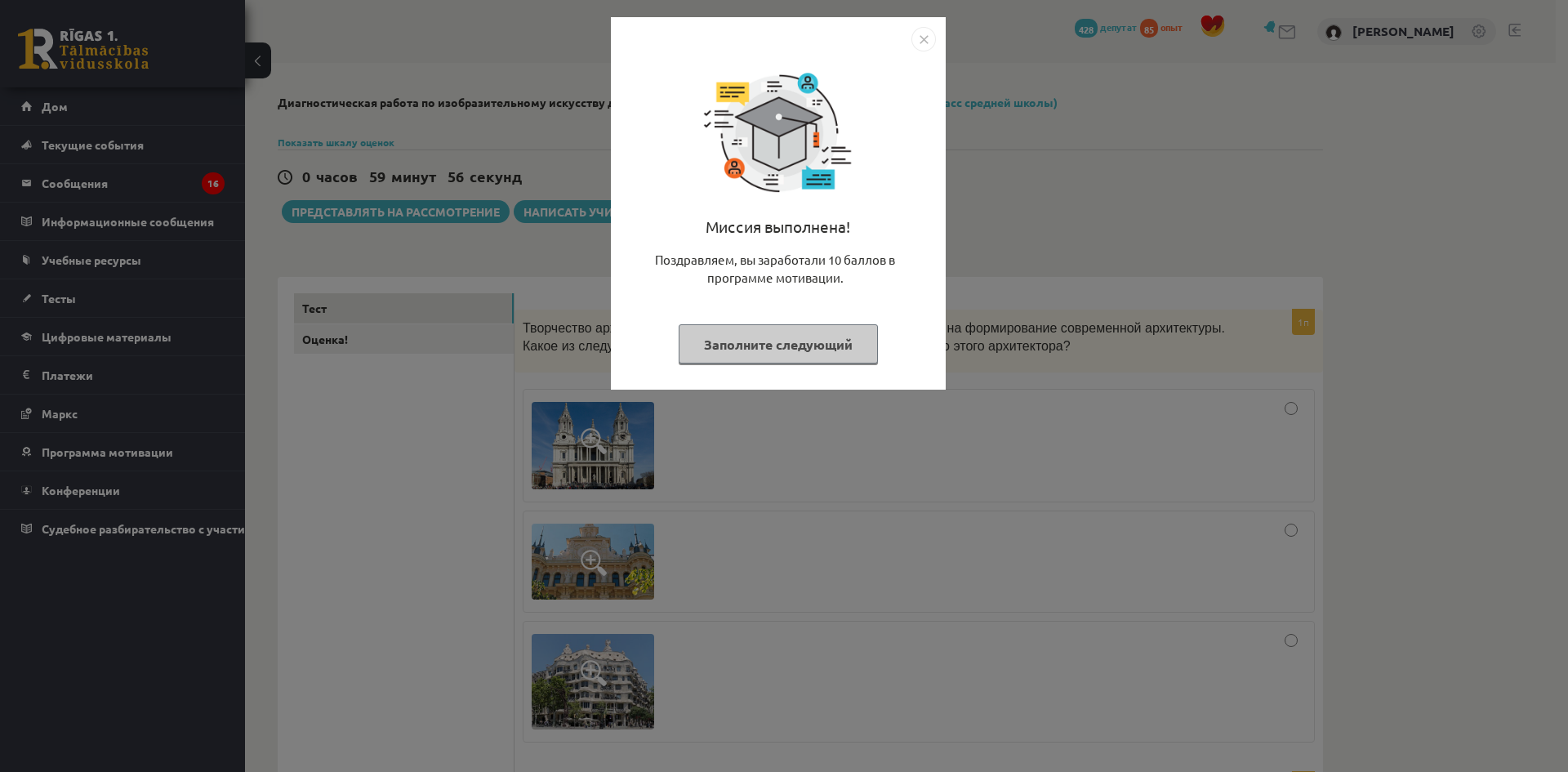
click at [923, 48] on img "Закрывать" at bounding box center [924, 40] width 25 height 25
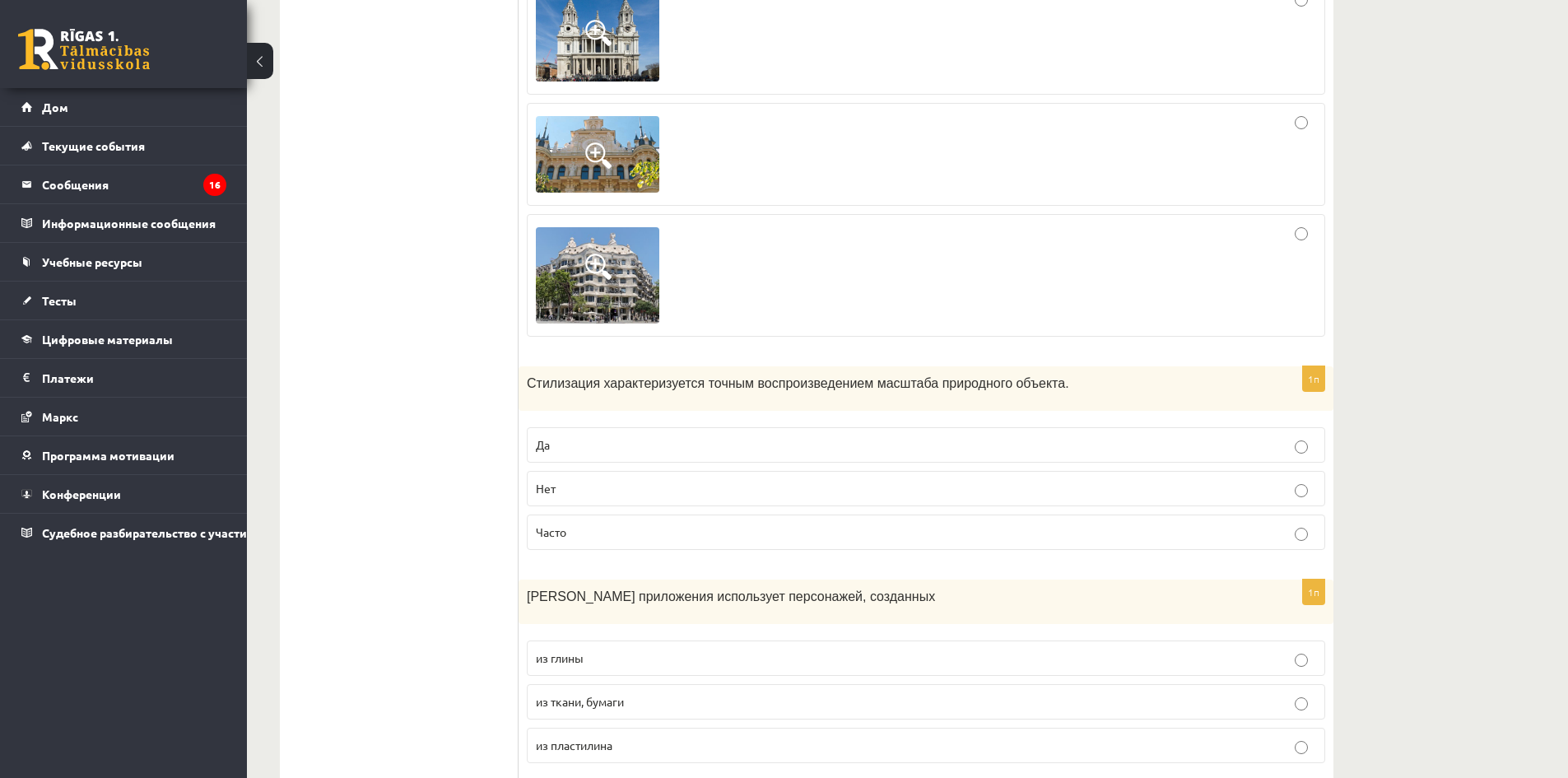
click at [1175, 140] on div at bounding box center [926, 154] width 780 height 85
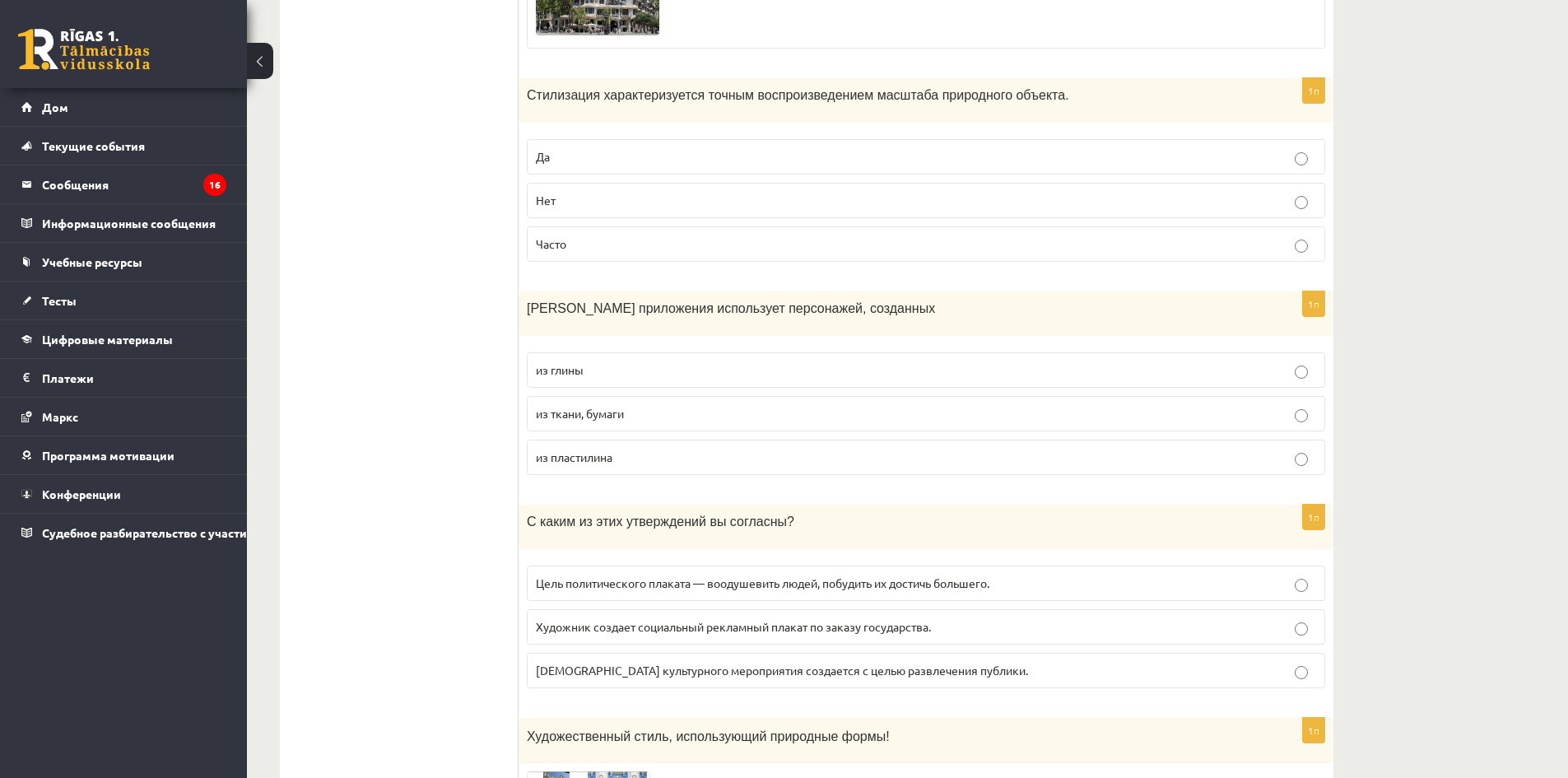
scroll to position [741, 0]
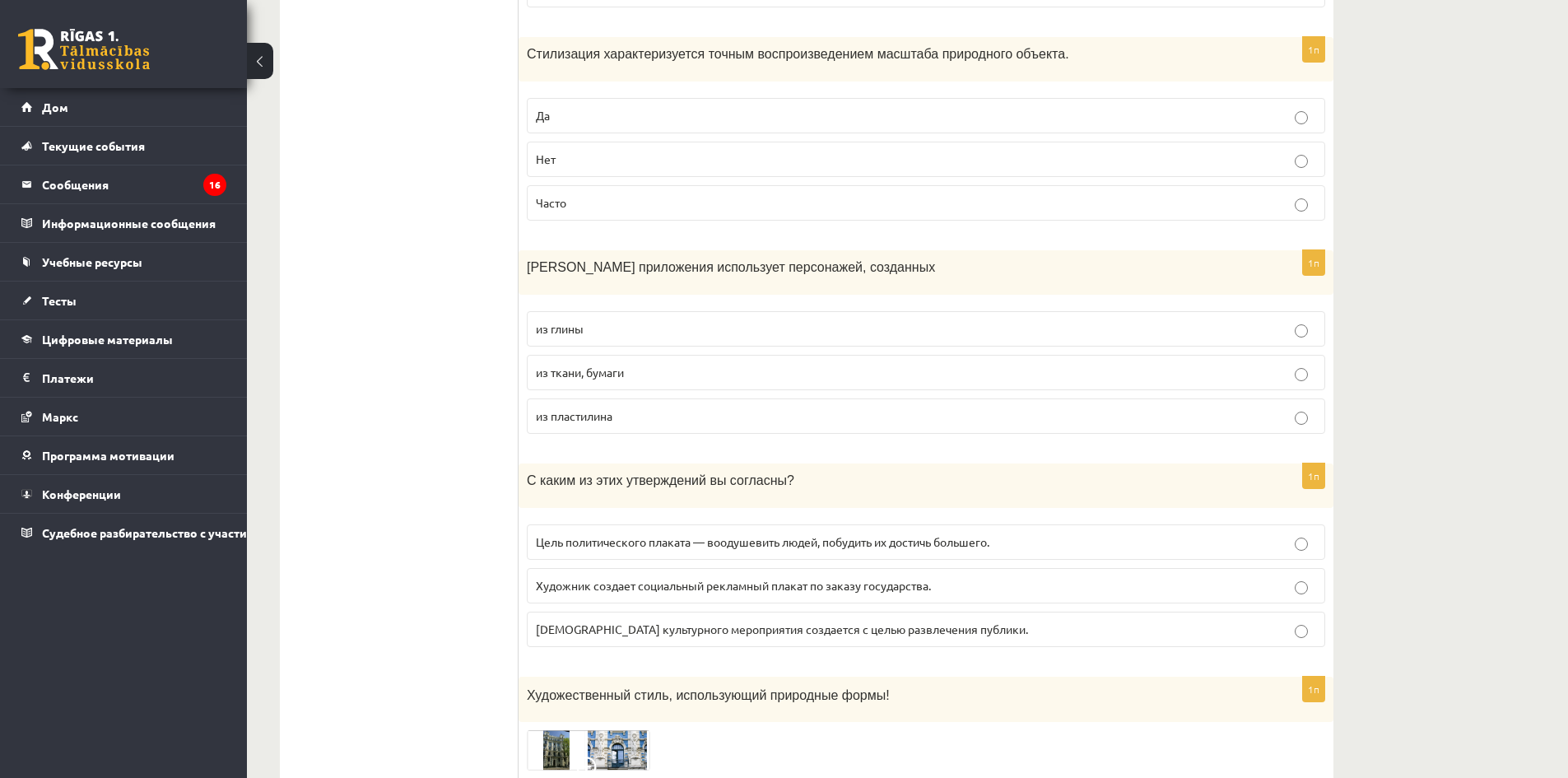
click at [1130, 135] on fieldset "Да Нет [GEOGRAPHIC_DATA]" at bounding box center [926, 157] width 799 height 136
click at [852, 114] on p "Да" at bounding box center [926, 115] width 780 height 17
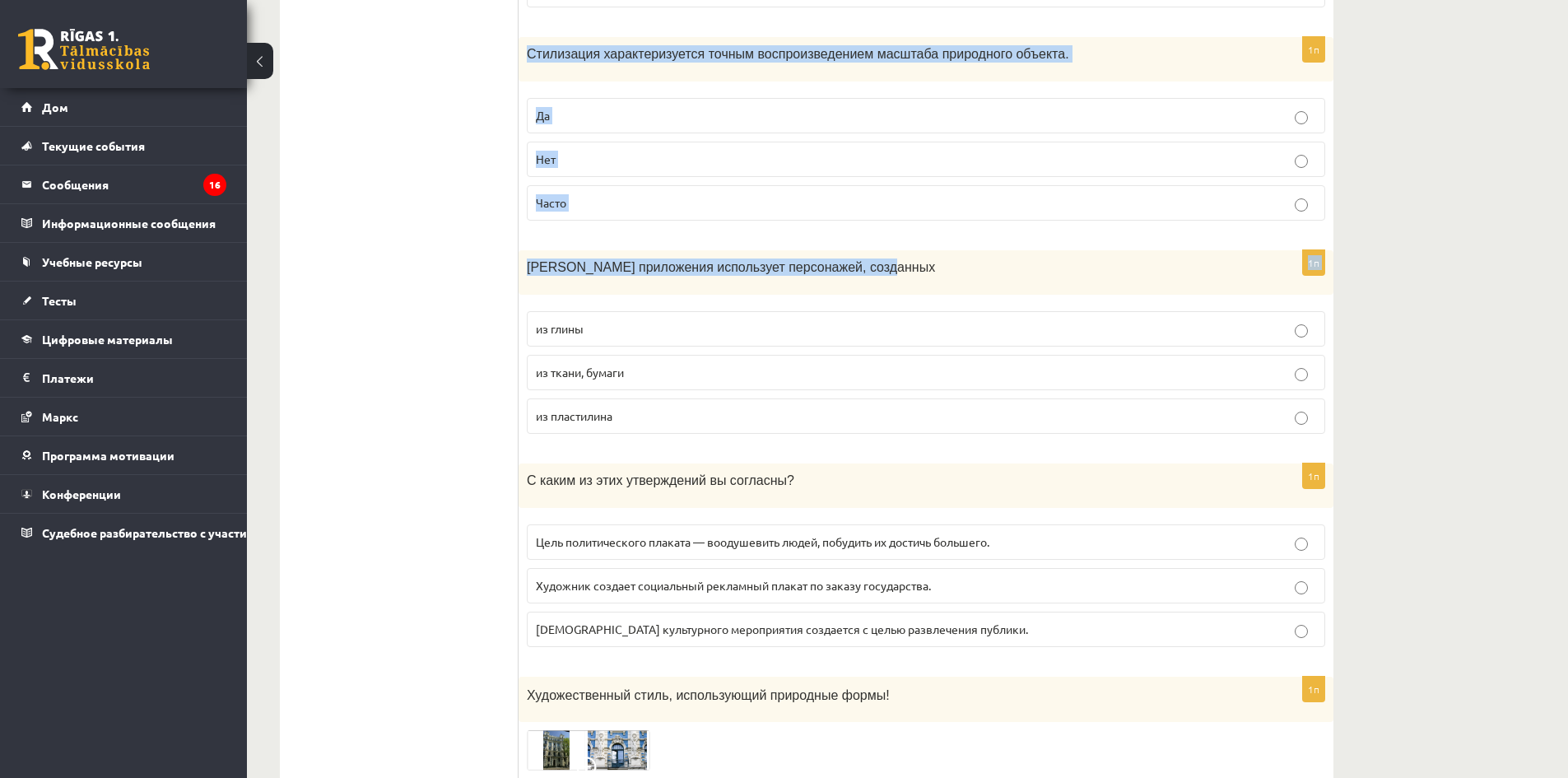
drag, startPoint x: 524, startPoint y: 53, endPoint x: 901, endPoint y: 238, distance: 419.9
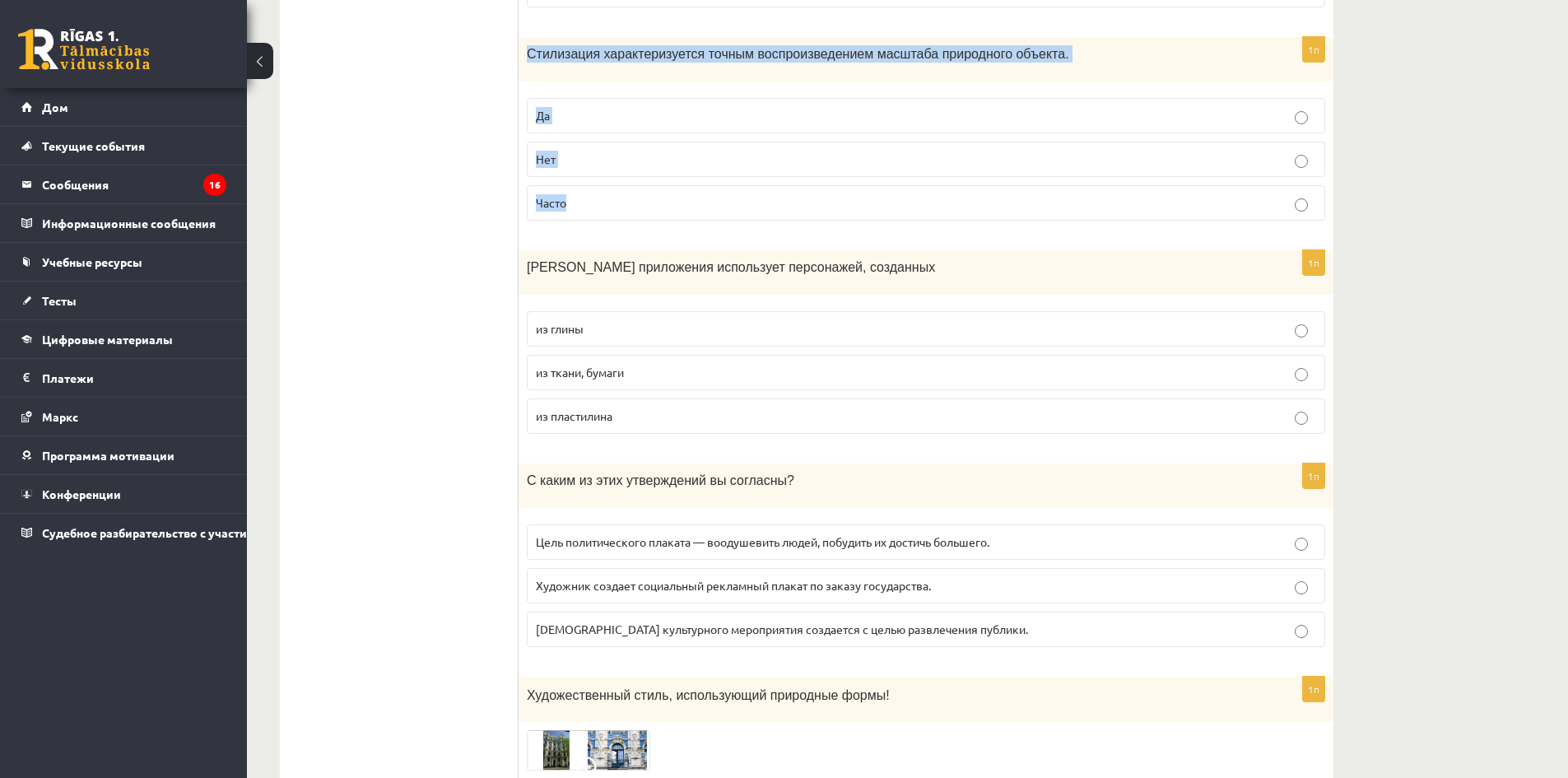
drag, startPoint x: 524, startPoint y: 60, endPoint x: 1102, endPoint y: 180, distance: 590.3
click at [1102, 180] on div "1п Стилизация характеризуется точным воспроизведением масштаба природного объек…" at bounding box center [926, 136] width 815 height 197
copy div "Стилизация характеризуется точным воспроизведением масштаба природного объекта.…"
click at [555, 164] on p "Нет" at bounding box center [926, 159] width 780 height 17
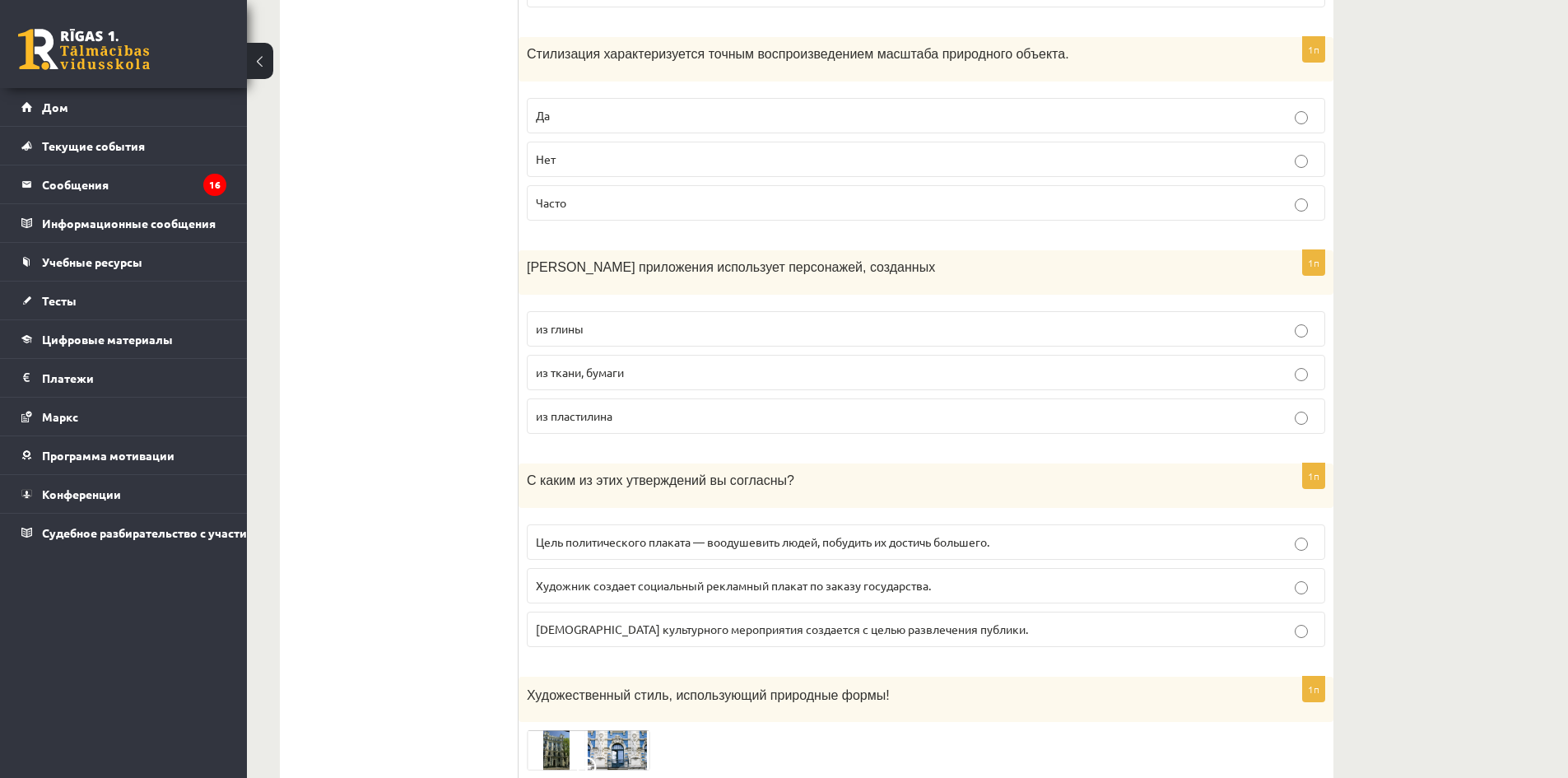
drag, startPoint x: 516, startPoint y: 261, endPoint x: 706, endPoint y: 366, distance: 217.1
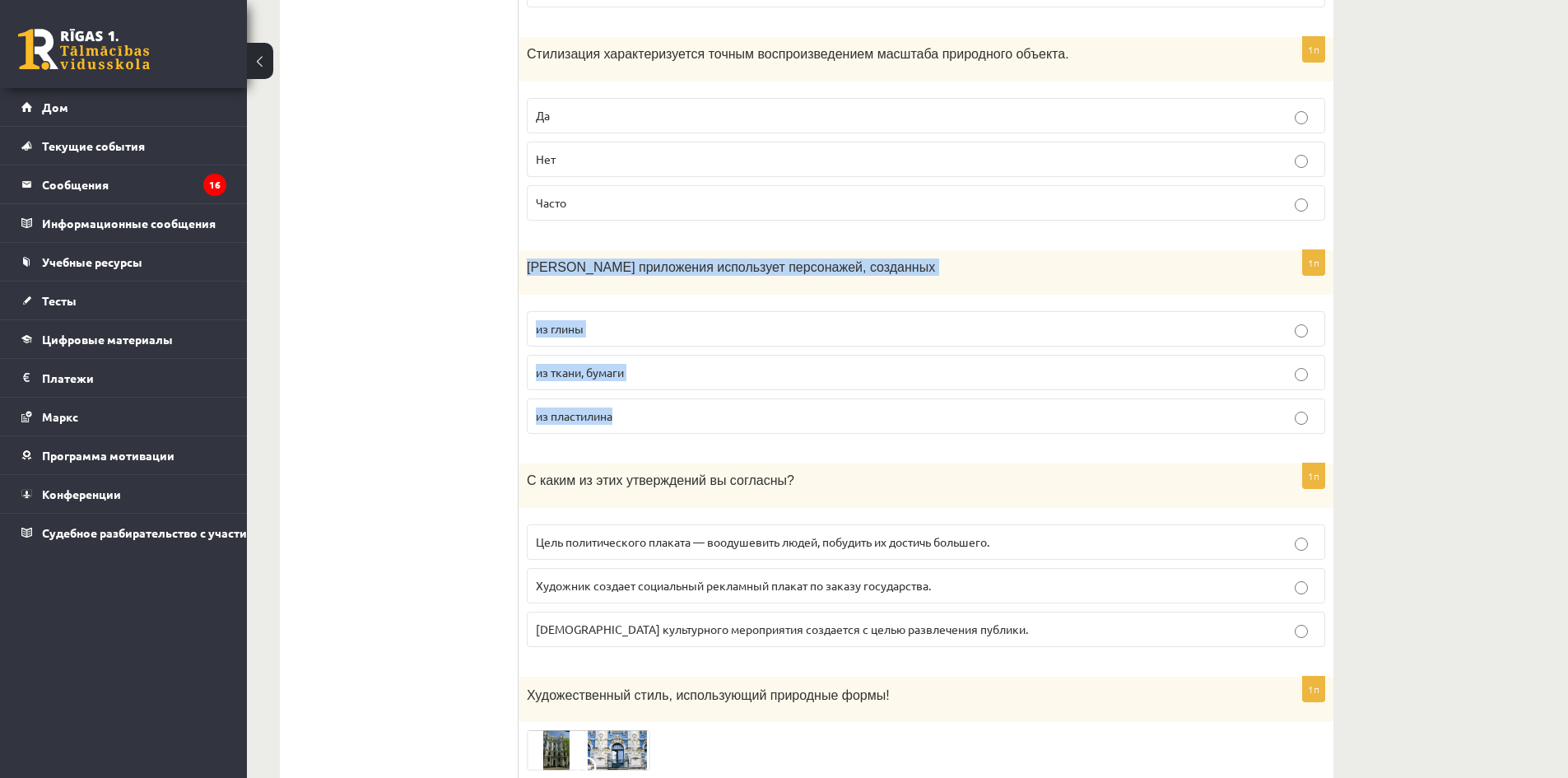
drag, startPoint x: 561, startPoint y: 279, endPoint x: 822, endPoint y: 408, distance: 291.1
click at [822, 408] on div "1п Анимация приложения использует персонажей, созданных из глины из ткани, бума…" at bounding box center [926, 349] width 815 height 197
copy div "Анимация приложения использует персонажей, созданных из глины из ткани, бумаги …"
click at [647, 418] on p "из пластилина" at bounding box center [926, 415] width 780 height 17
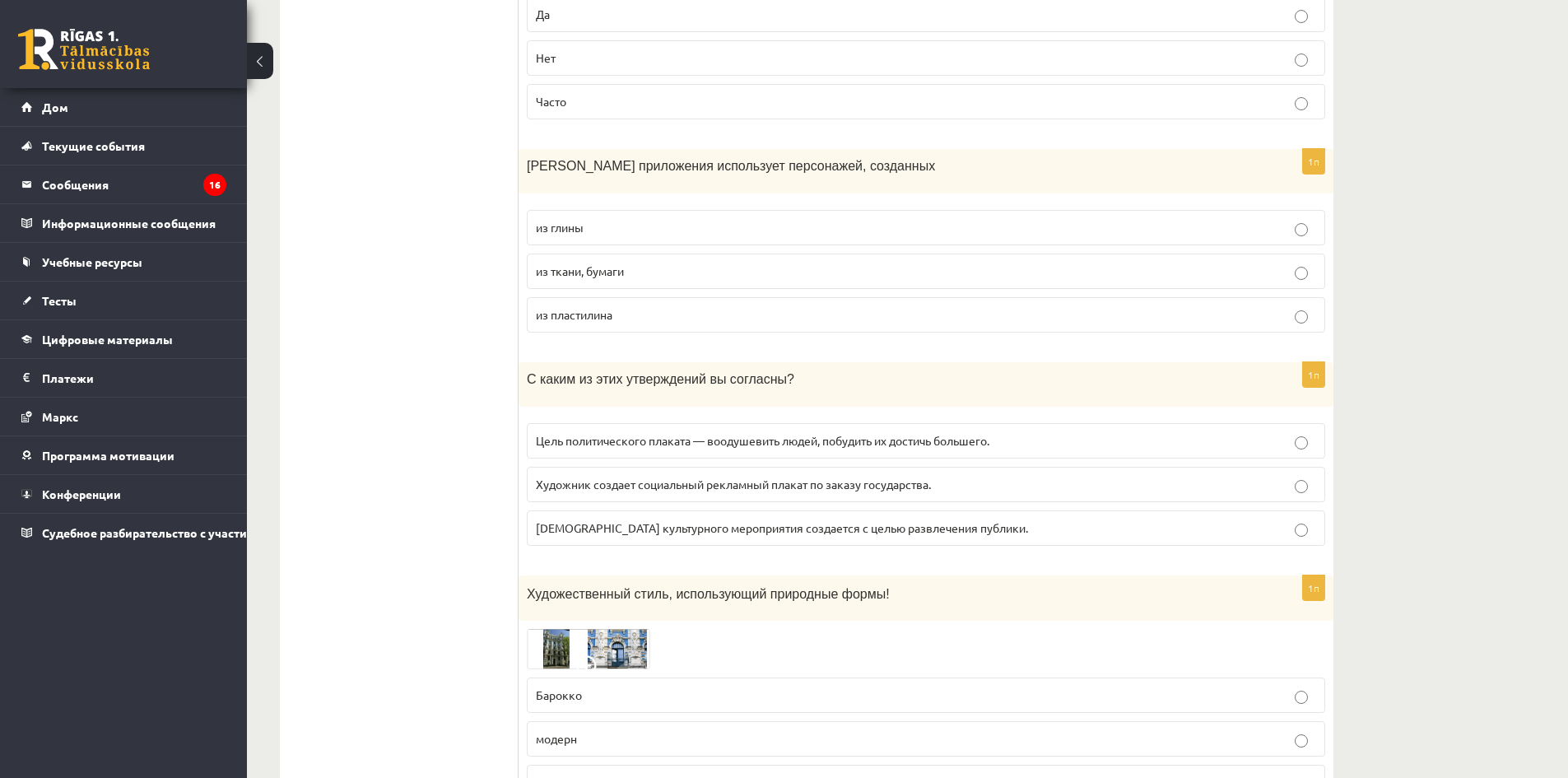
scroll to position [905, 0]
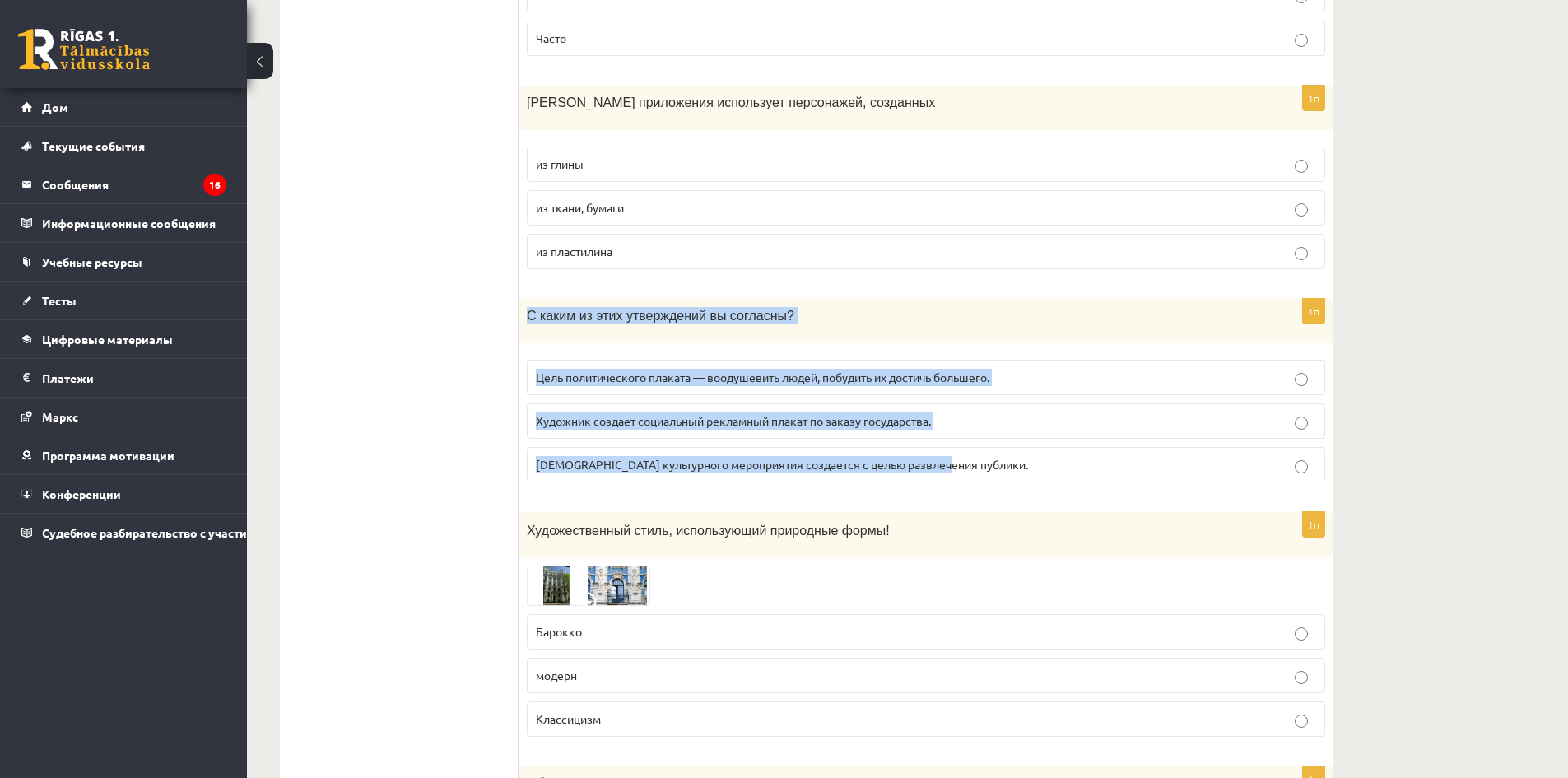
drag, startPoint x: 522, startPoint y: 319, endPoint x: 1028, endPoint y: 453, distance: 523.4
click at [1028, 453] on div "1п С каким из этих утверждений вы согласны? Цель политического плаката — воодуш…" at bounding box center [926, 397] width 815 height 197
copy div "С каким из этих утверждений вы согласны? Цель политического плаката — воодушеви…"
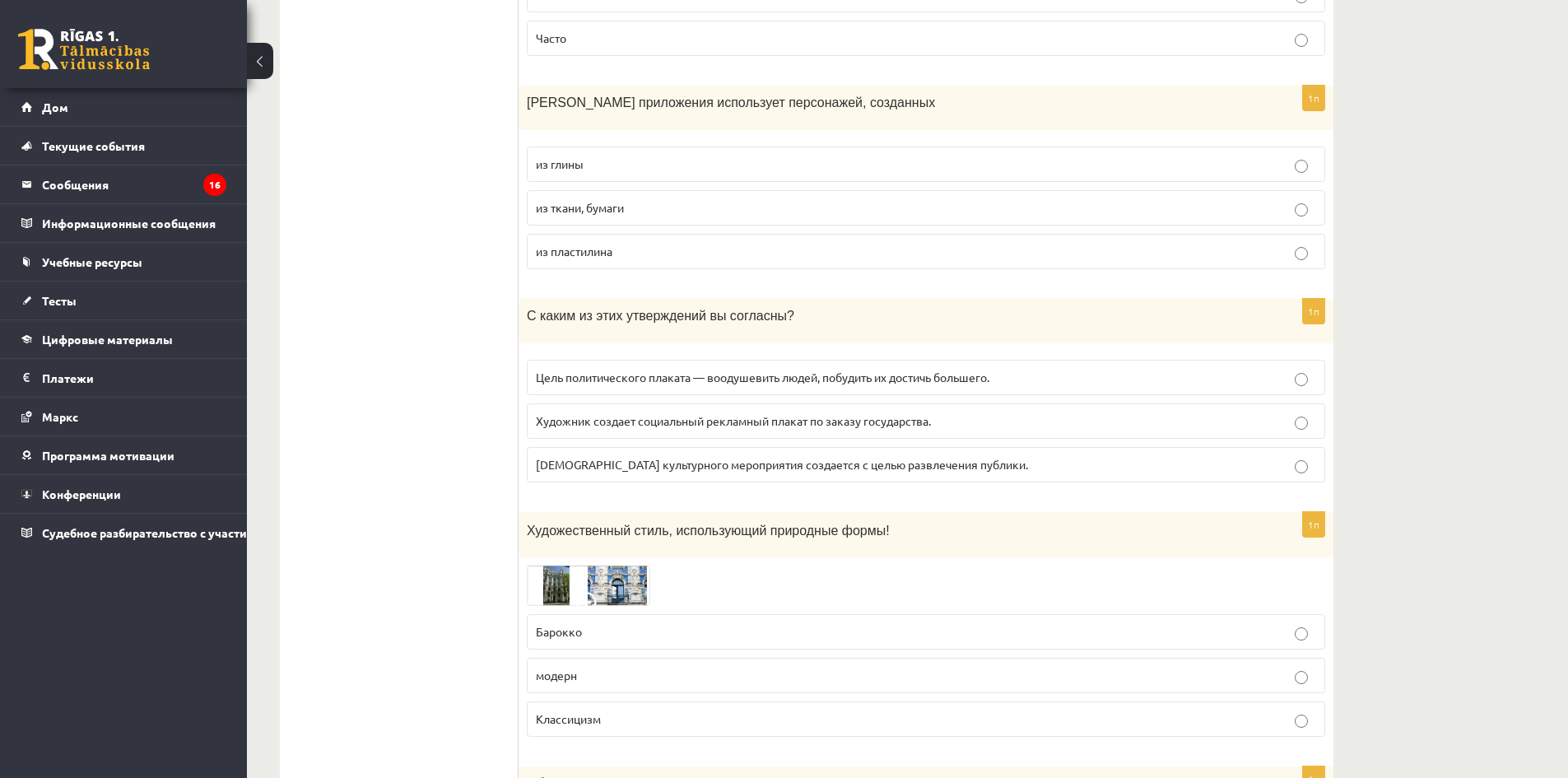
click at [646, 381] on font "Цель политического плаката — воодушевить людей, побудить их достичь большего." at bounding box center [762, 376] width 453 height 15
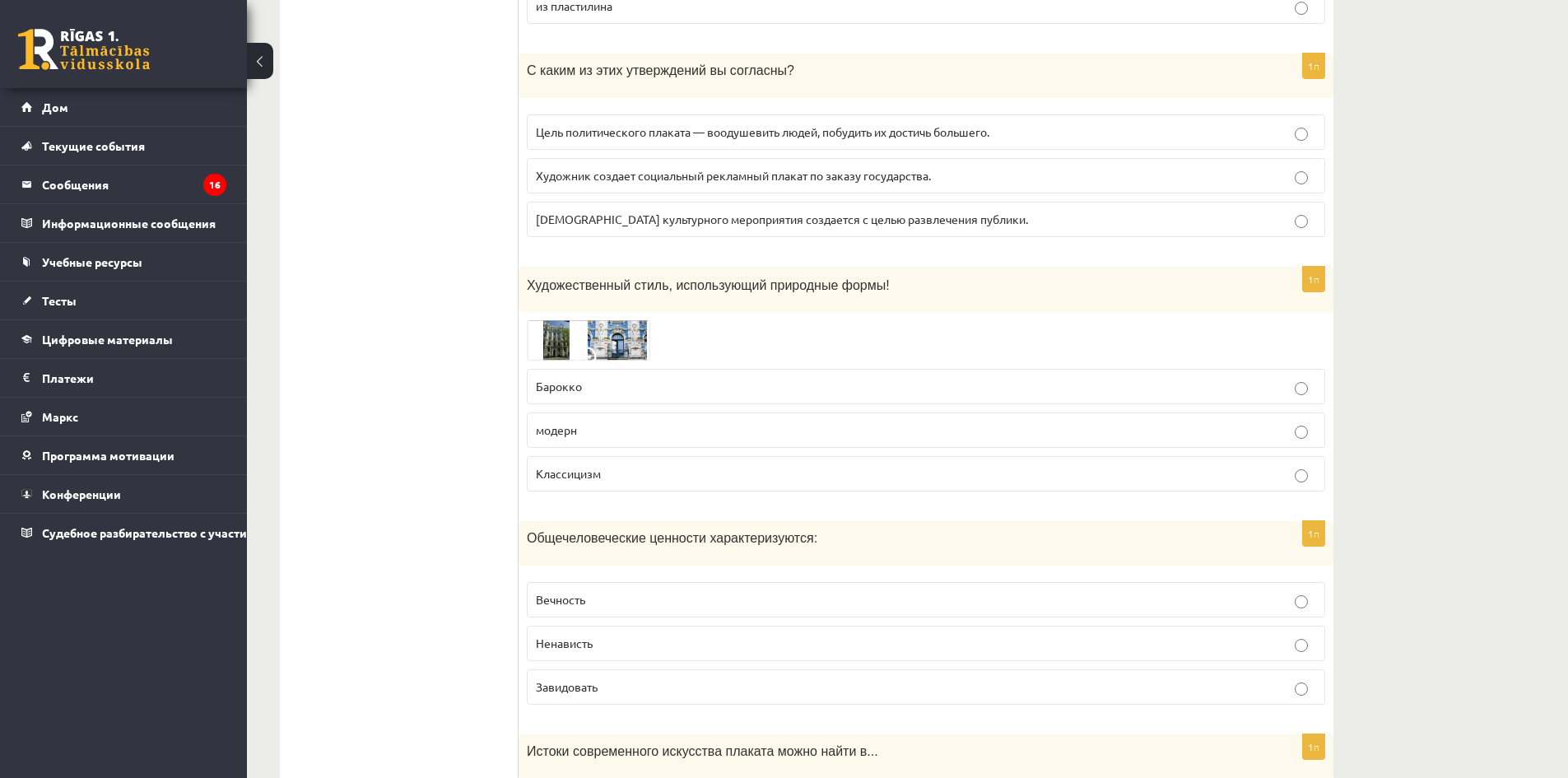
scroll to position [1152, 0]
click at [526, 287] on div "Художественный стиль, использующий природные формы!" at bounding box center [926, 287] width 815 height 45
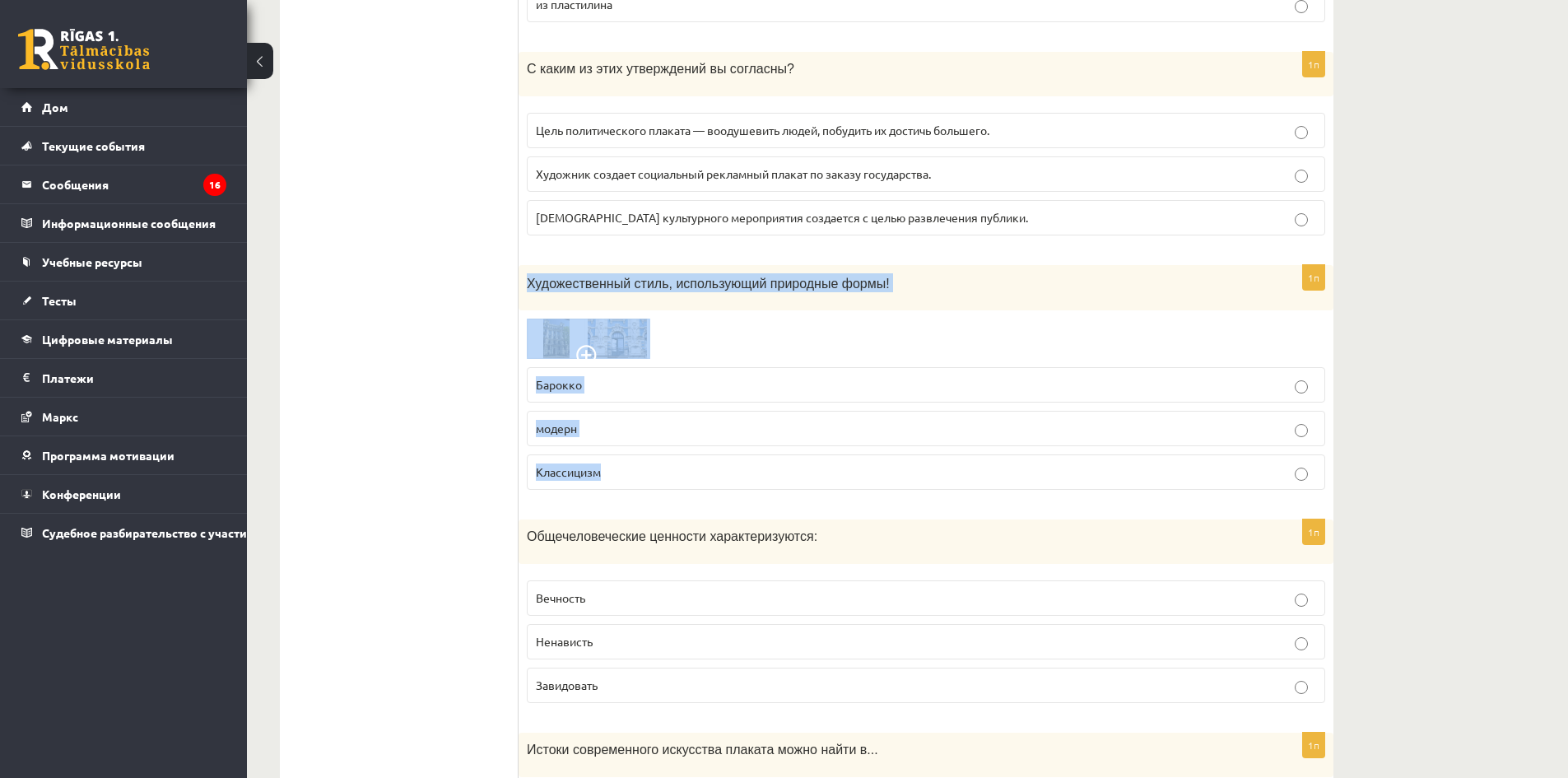
drag, startPoint x: 526, startPoint y: 287, endPoint x: 849, endPoint y: 483, distance: 377.8
click at [849, 483] on div "1п Художественный стиль, использующий природные формы! Барокко [GEOGRAPHIC_DATA…" at bounding box center [926, 384] width 815 height 238
copy div "Художественный стиль, использующий природные формы! Барокко модерн Классицизм"
click at [613, 434] on p "модерн" at bounding box center [926, 428] width 780 height 17
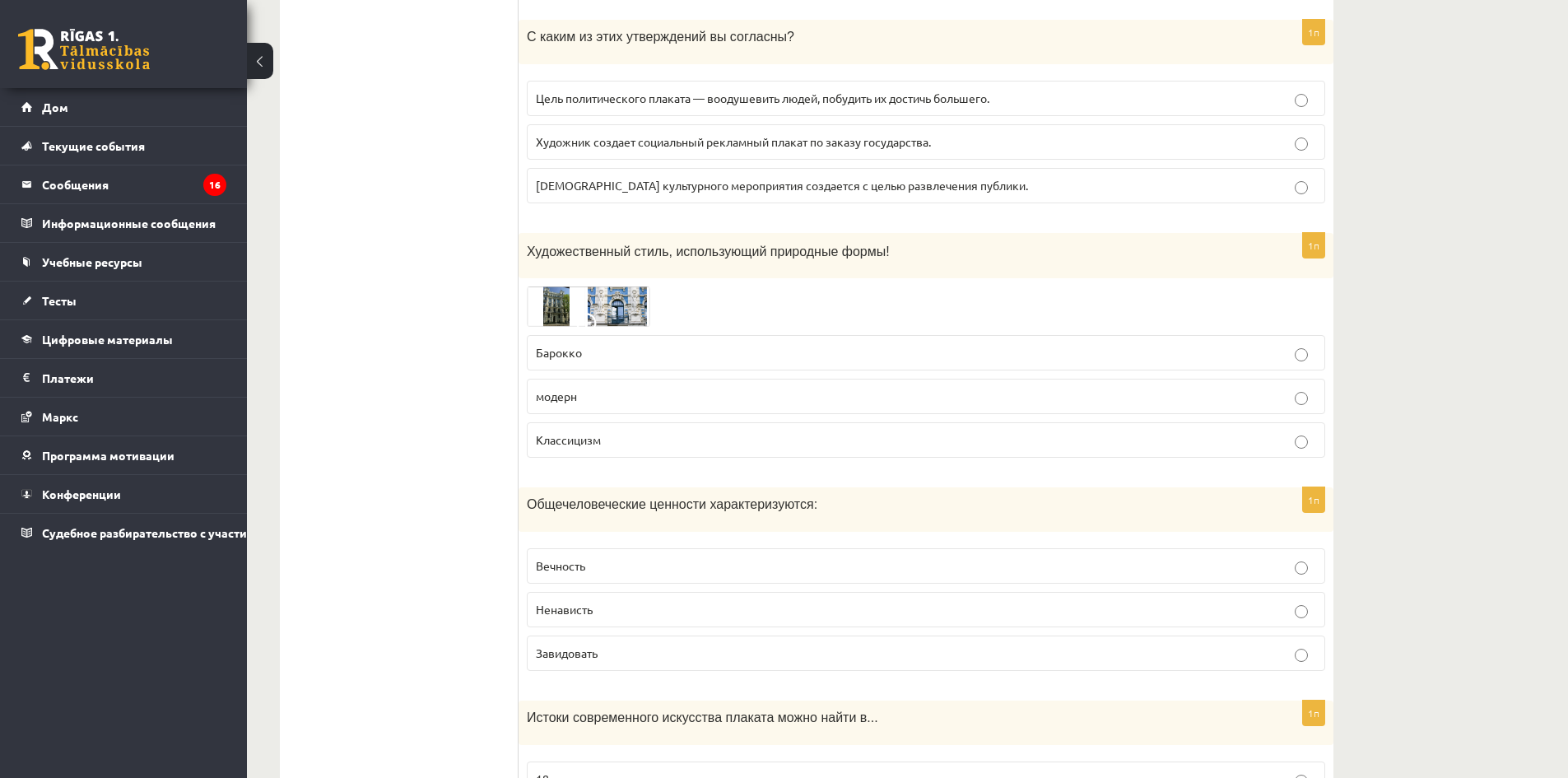
scroll to position [1316, 0]
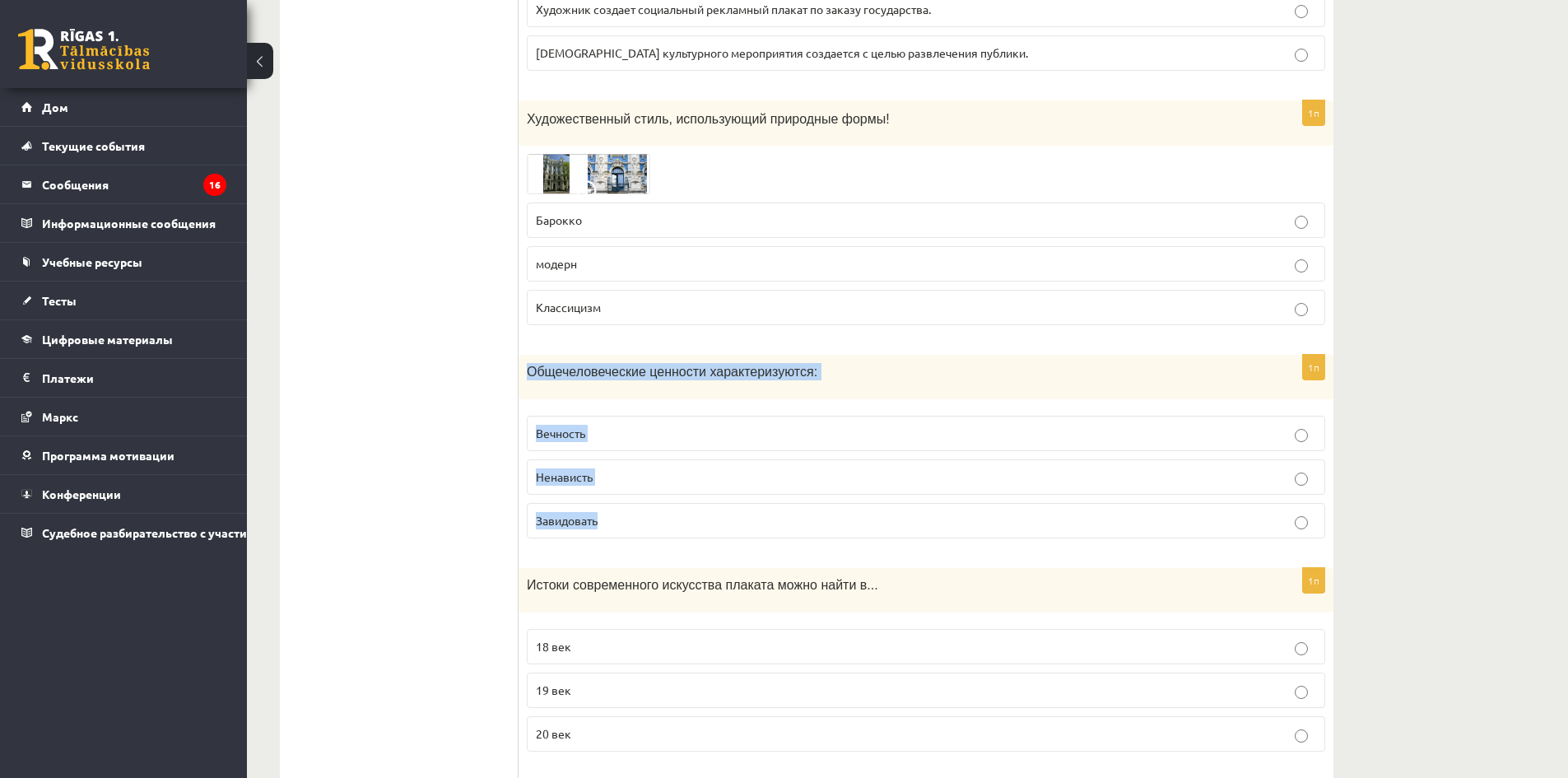
drag, startPoint x: 528, startPoint y: 373, endPoint x: 823, endPoint y: 517, distance: 328.3
click at [823, 517] on div "1п Общечеловеческие ценности характеризуются: Вечность Ненависть Завидовать" at bounding box center [926, 453] width 815 height 197
copy div "Общечеловеческие ценности характеризуются: Вечность Ненависть Завидовать"
click at [639, 429] on p "Вечность" at bounding box center [926, 433] width 780 height 17
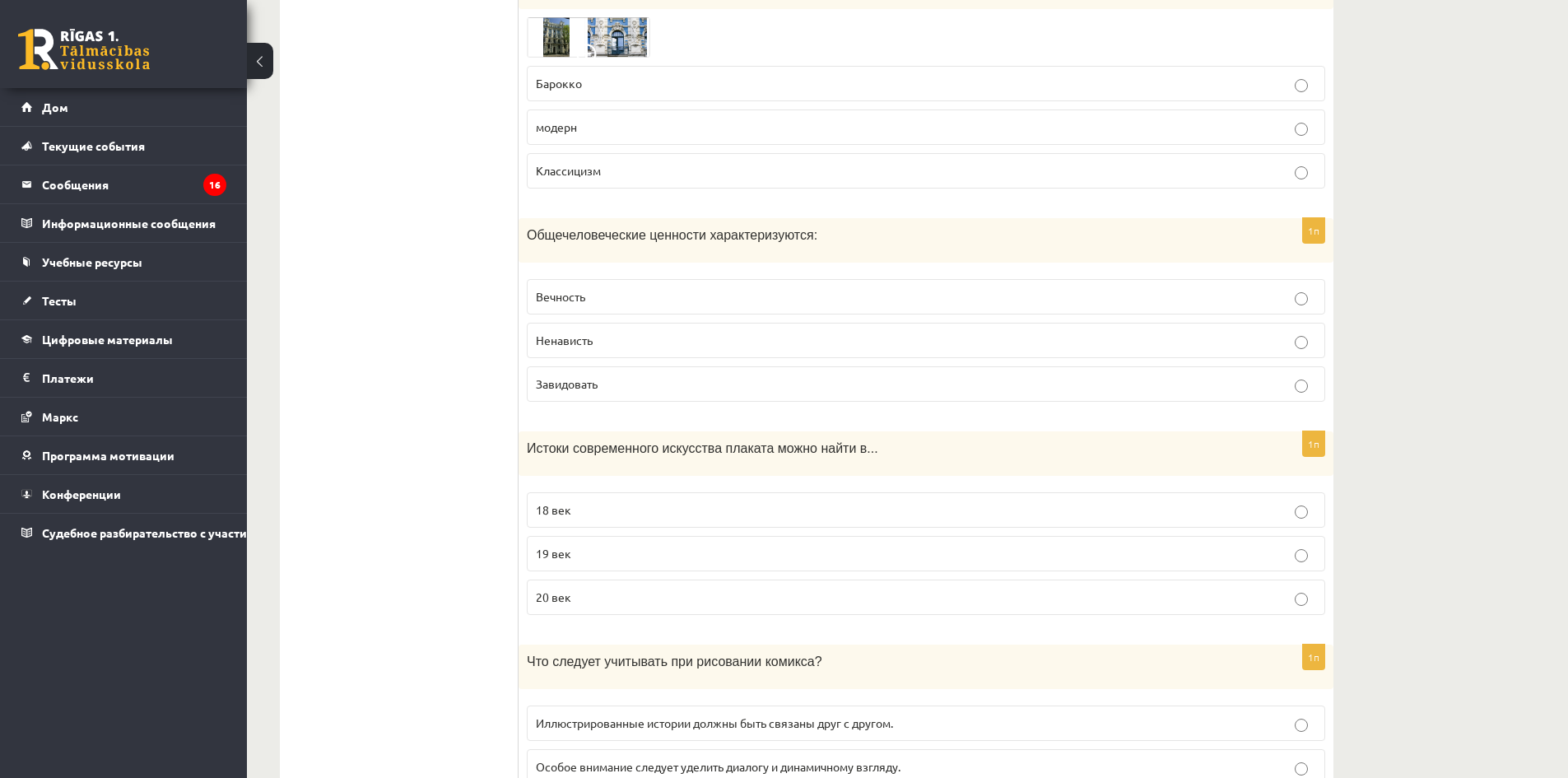
scroll to position [1481, 0]
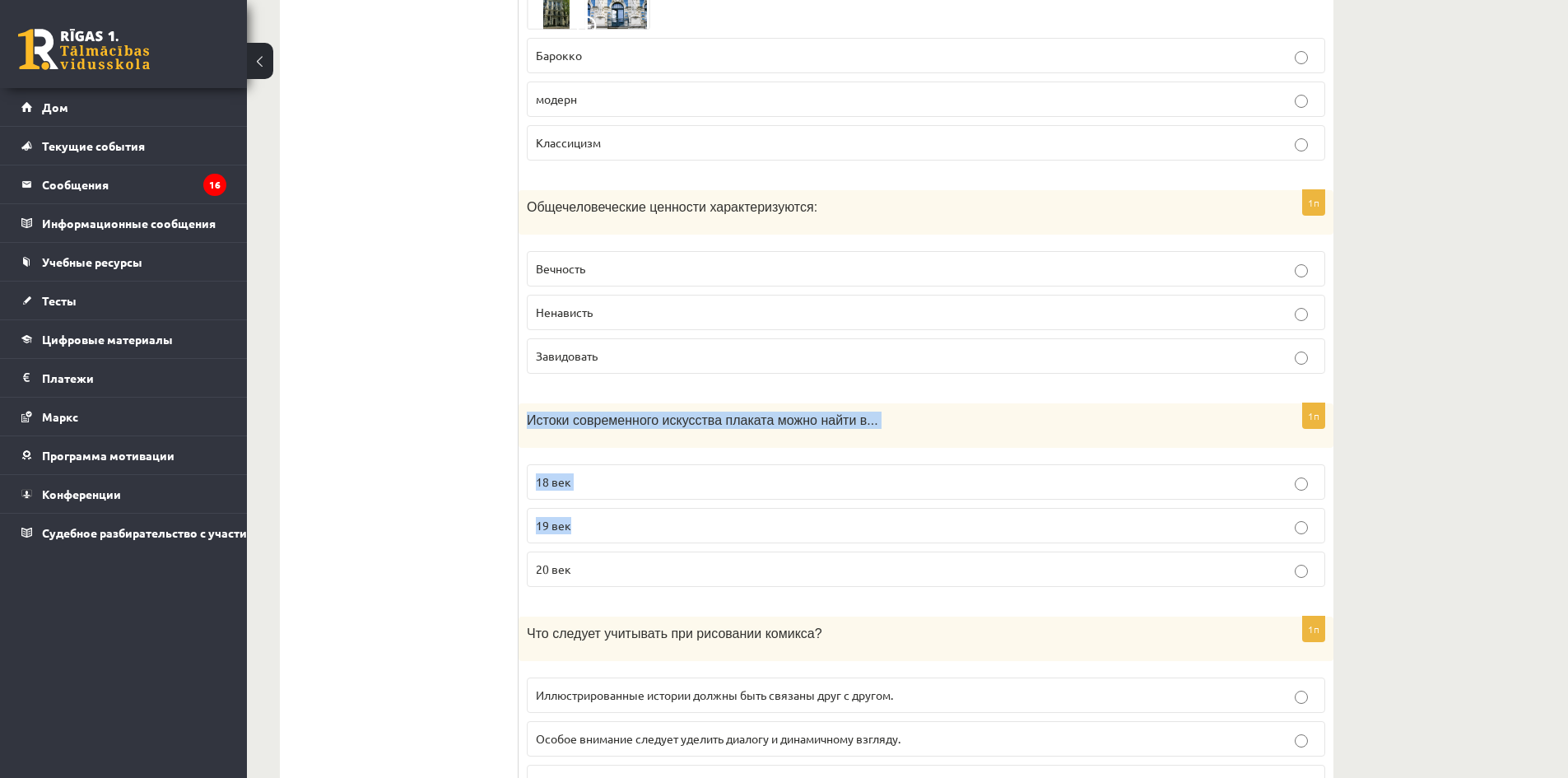
drag, startPoint x: 526, startPoint y: 422, endPoint x: 834, endPoint y: 530, distance: 326.4
click at [834, 530] on div "1п Истоки современного искусства плаката можно найти в... 18 век 19 век 20 век" at bounding box center [926, 502] width 815 height 197
drag, startPoint x: 508, startPoint y: 420, endPoint x: 489, endPoint y: 431, distance: 22.0
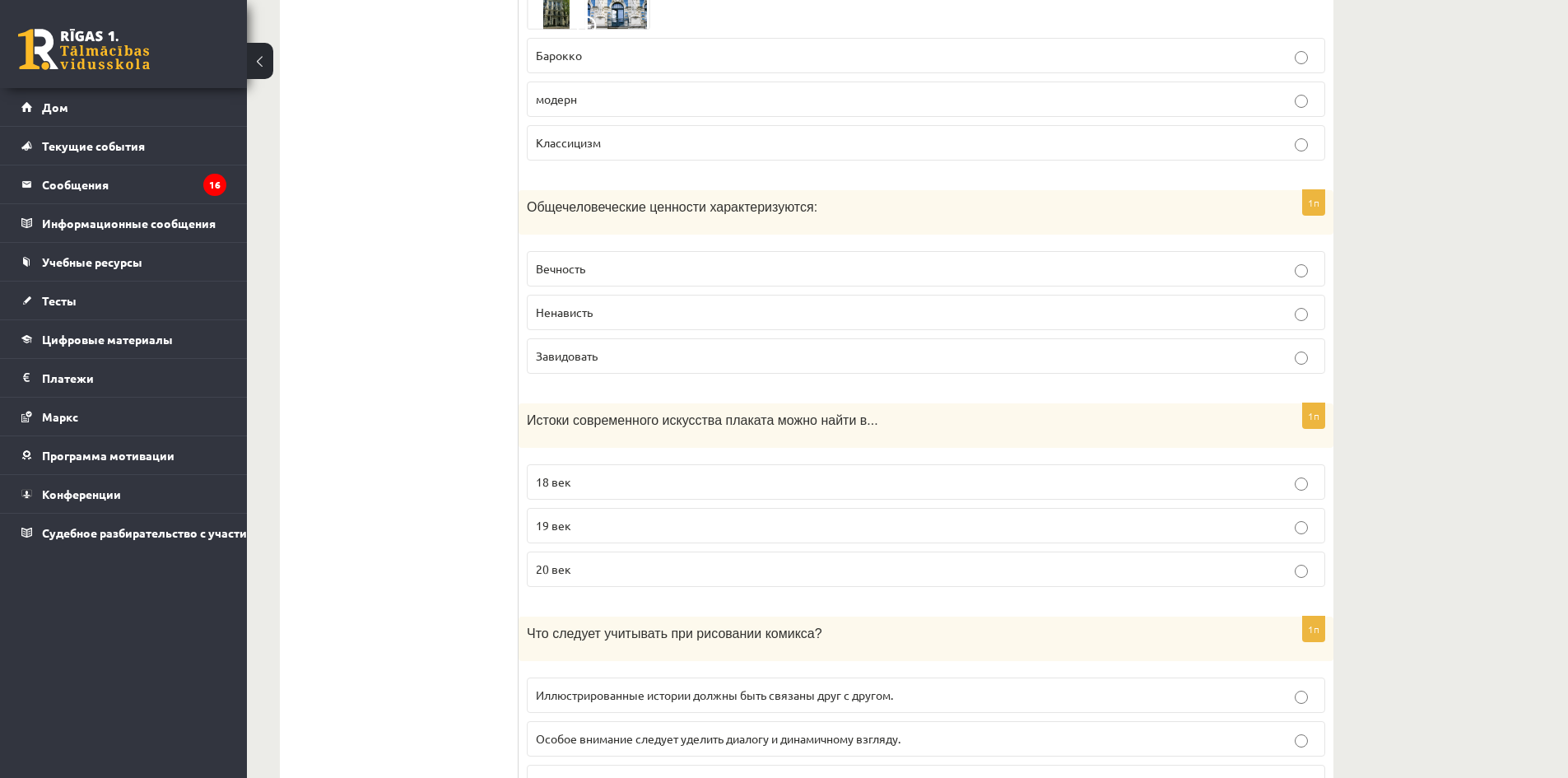
drag, startPoint x: 532, startPoint y: 421, endPoint x: 824, endPoint y: 551, distance: 319.6
click at [824, 551] on div "1п Истоки современного искусства плаката можно найти в... 18 век 19 век 20 век" at bounding box center [926, 502] width 815 height 197
copy div "Истоки современного искусства плаката можно найти в... 18 век 19 век 20 век"
click at [632, 523] on p "19 век" at bounding box center [926, 525] width 780 height 17
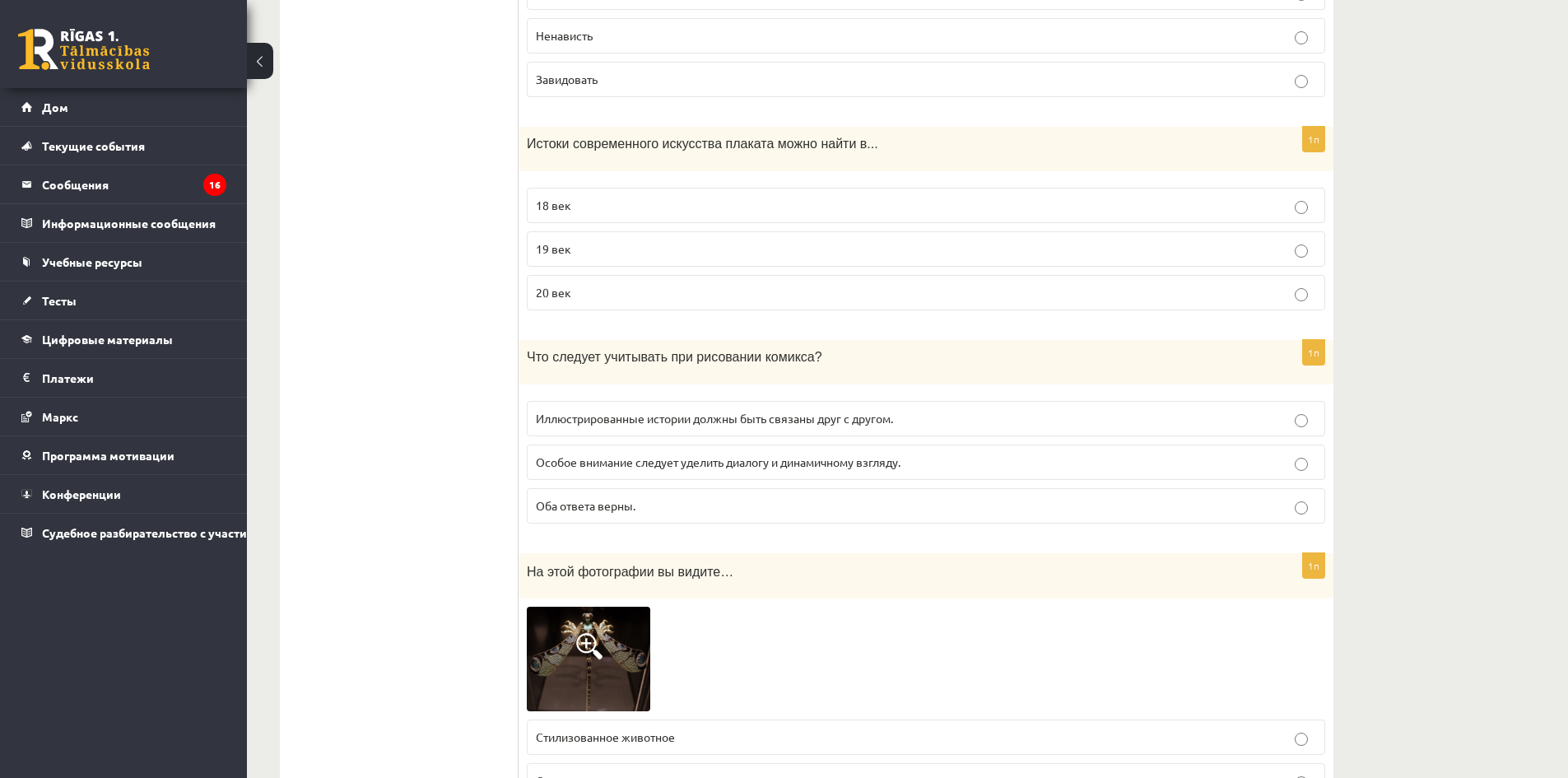
scroll to position [1892, 0]
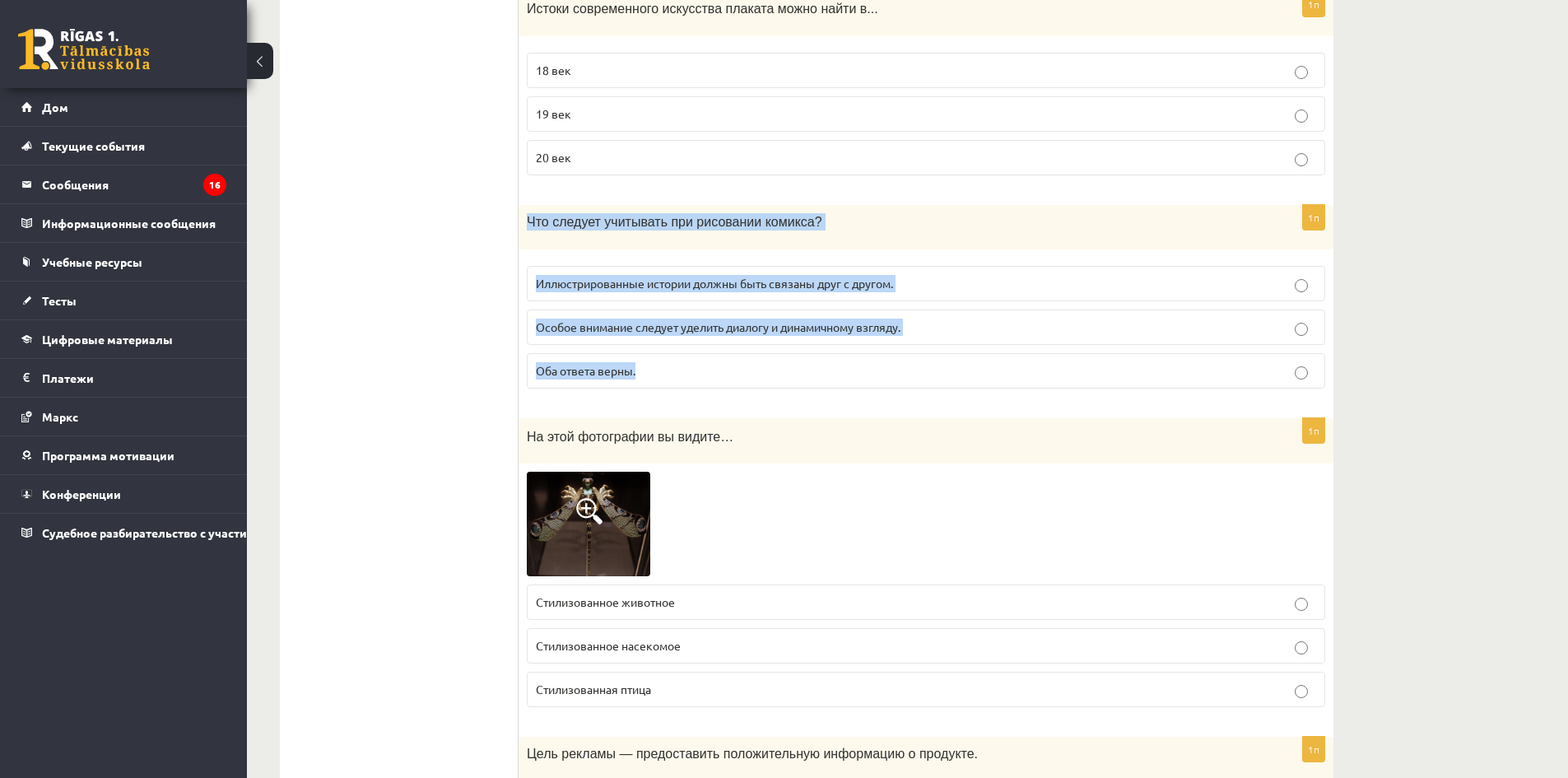
drag, startPoint x: 530, startPoint y: 224, endPoint x: 883, endPoint y: 358, distance: 377.6
click at [883, 358] on div "1п Что следует учитывать при рисовании комикса? Иллюстрированные истории должны…" at bounding box center [926, 303] width 815 height 197
copy div "Что следует учитывать при рисовании комикса? Иллюстрированные истории должны бы…"
click at [679, 373] on p "Оба ответа верны." at bounding box center [926, 370] width 780 height 17
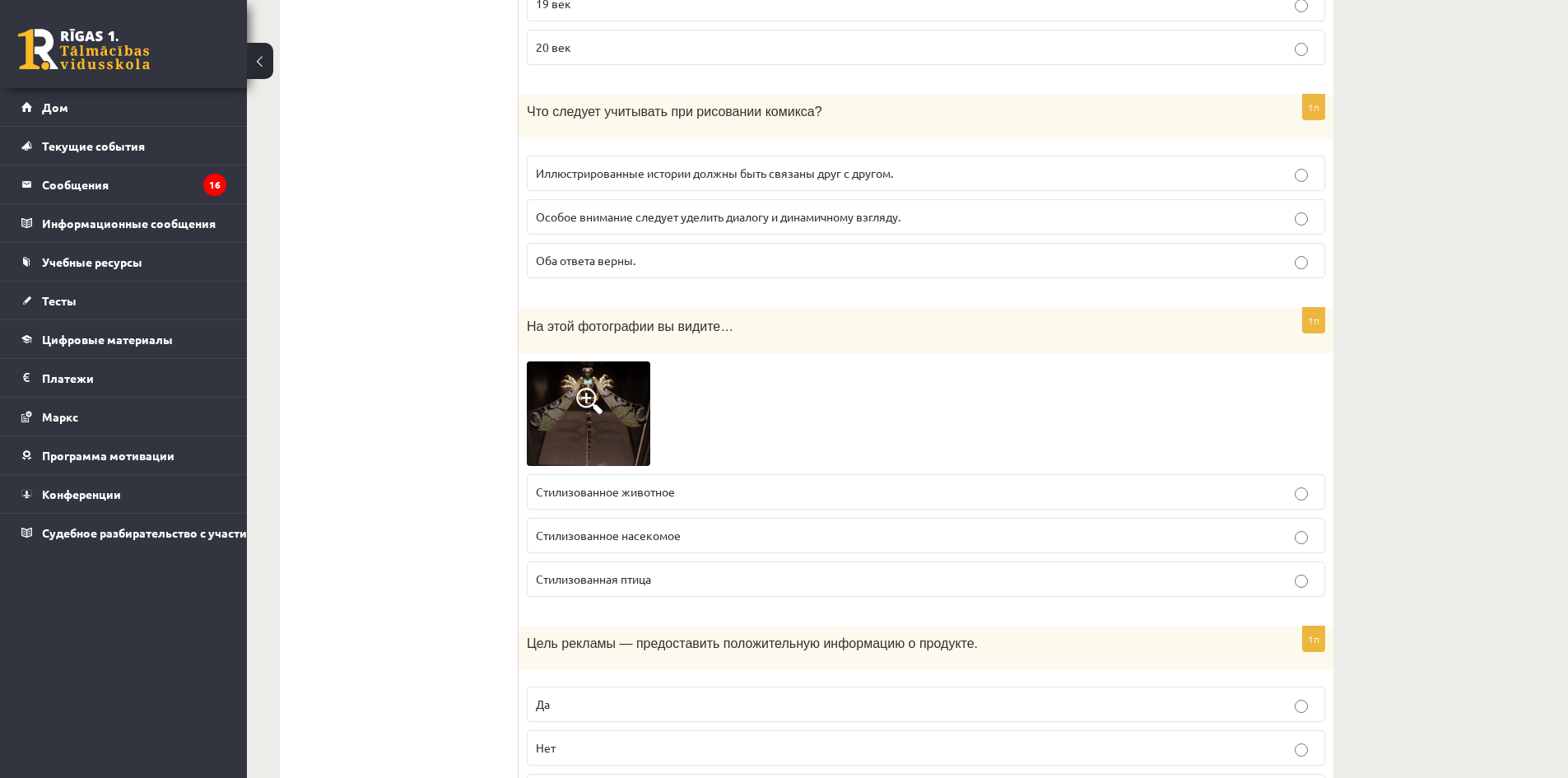
scroll to position [2140, 0]
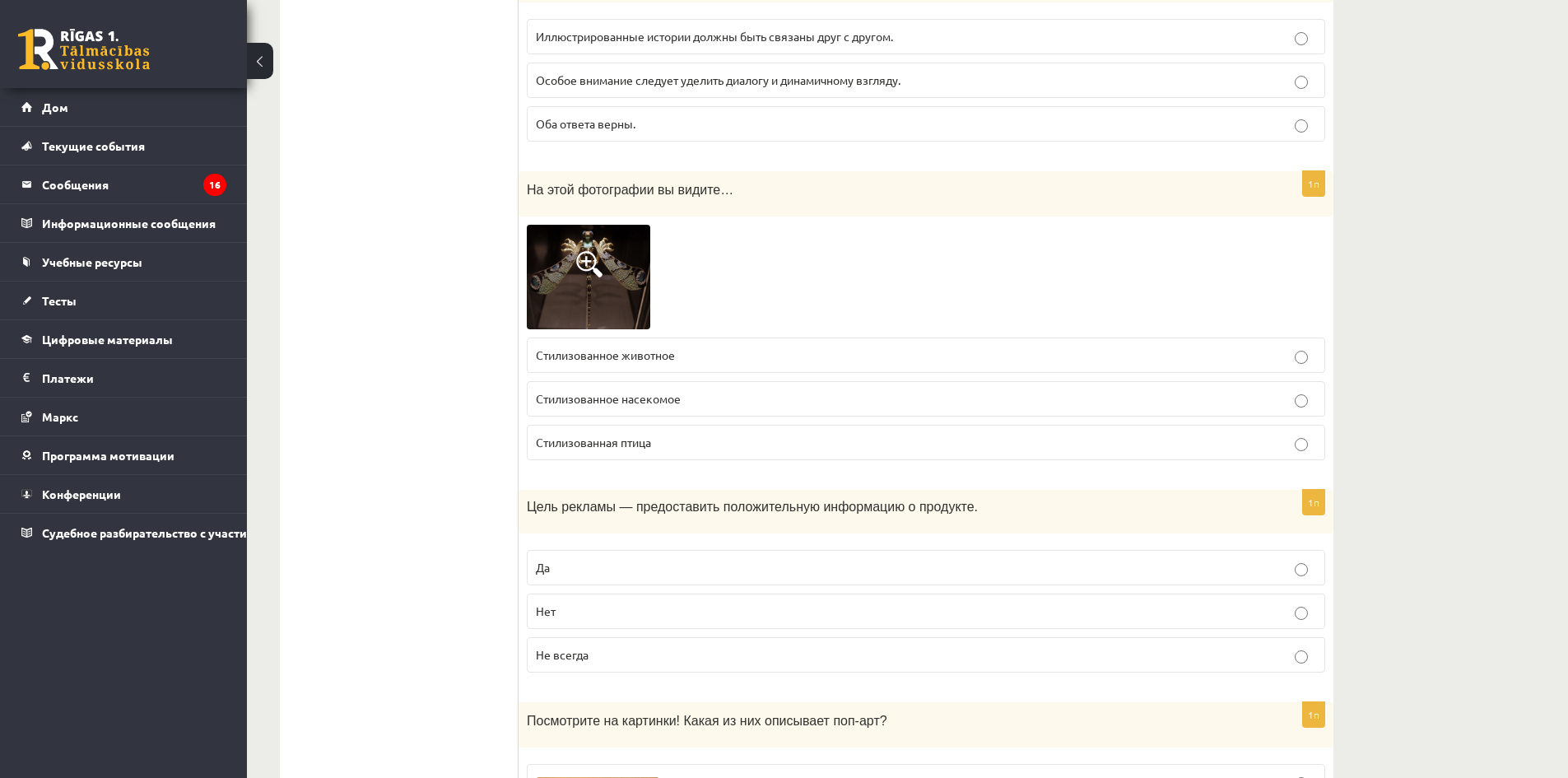
click at [679, 353] on p "Стилизованное животное" at bounding box center [926, 355] width 780 height 17
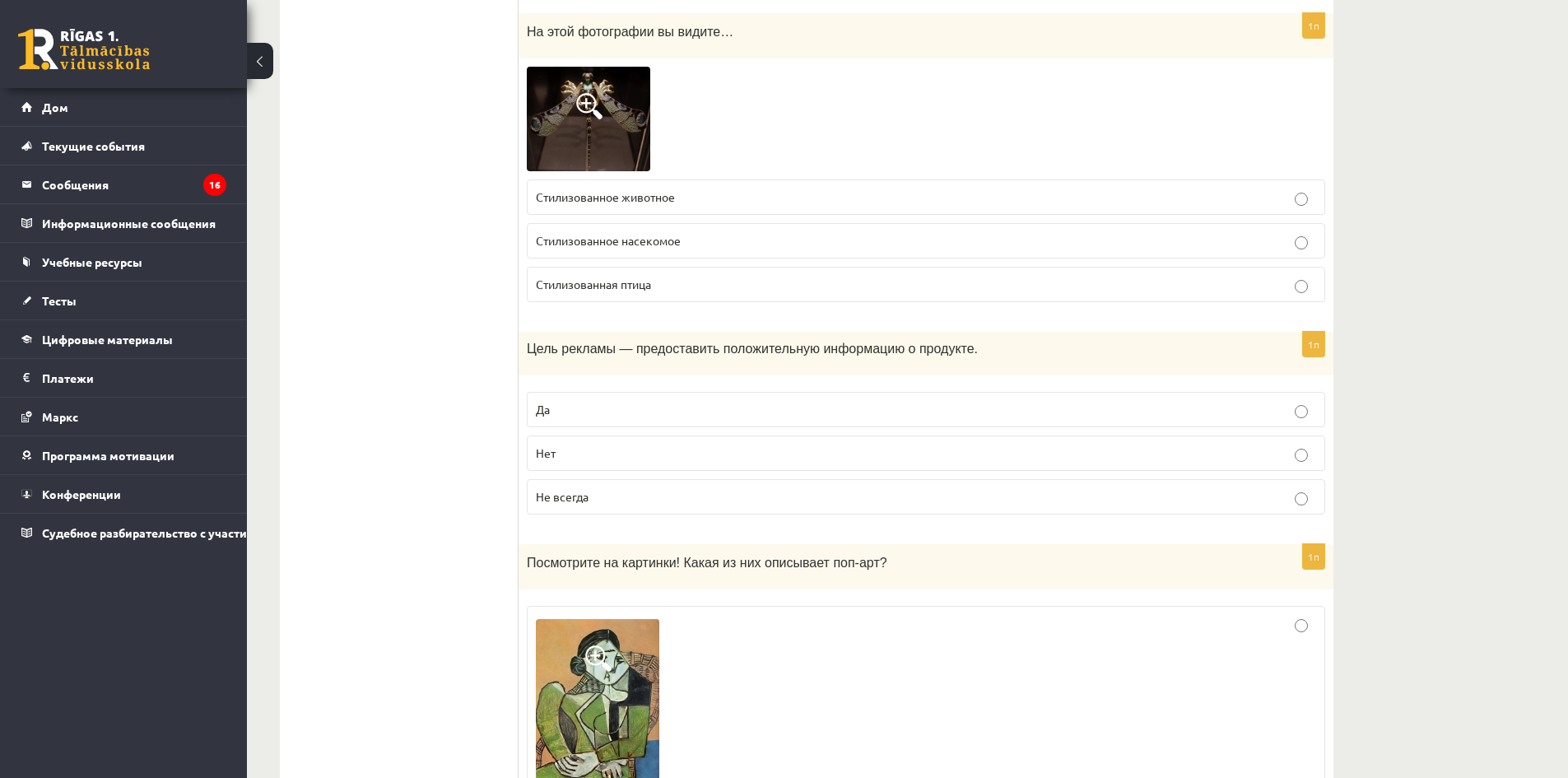
scroll to position [2304, 0]
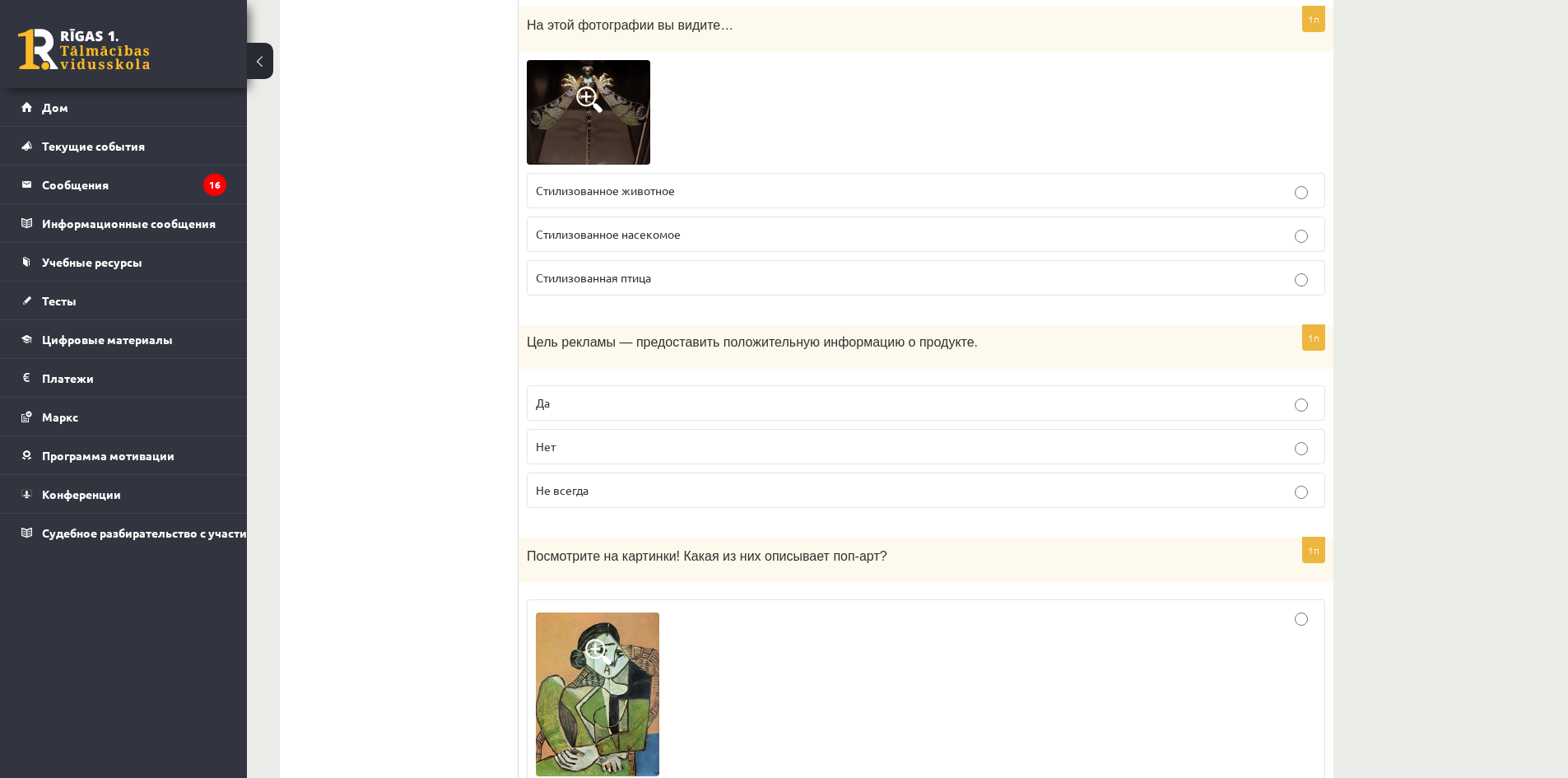
click at [600, 110] on span at bounding box center [589, 99] width 27 height 27
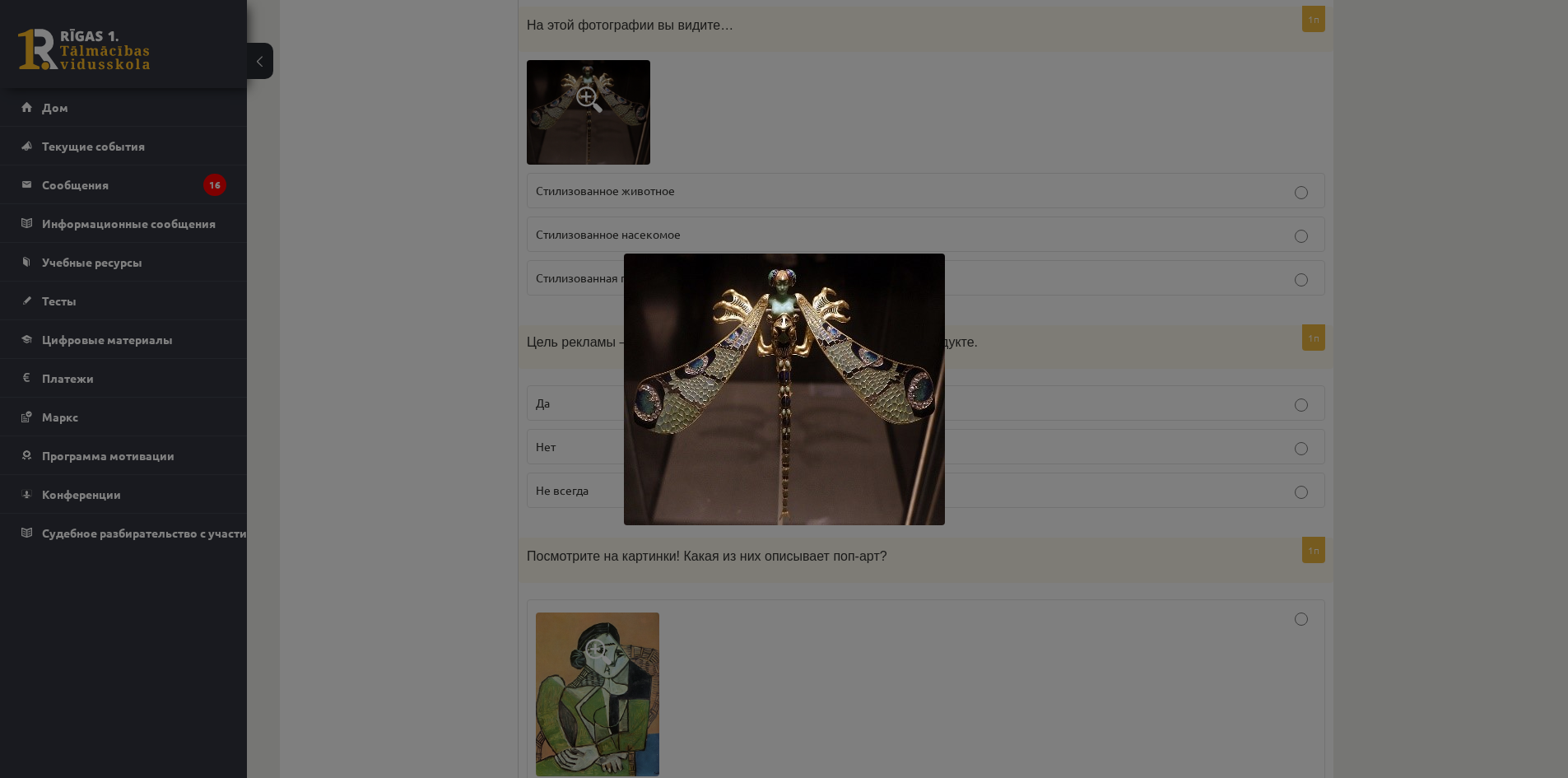
click at [699, 182] on div at bounding box center [784, 389] width 1568 height 778
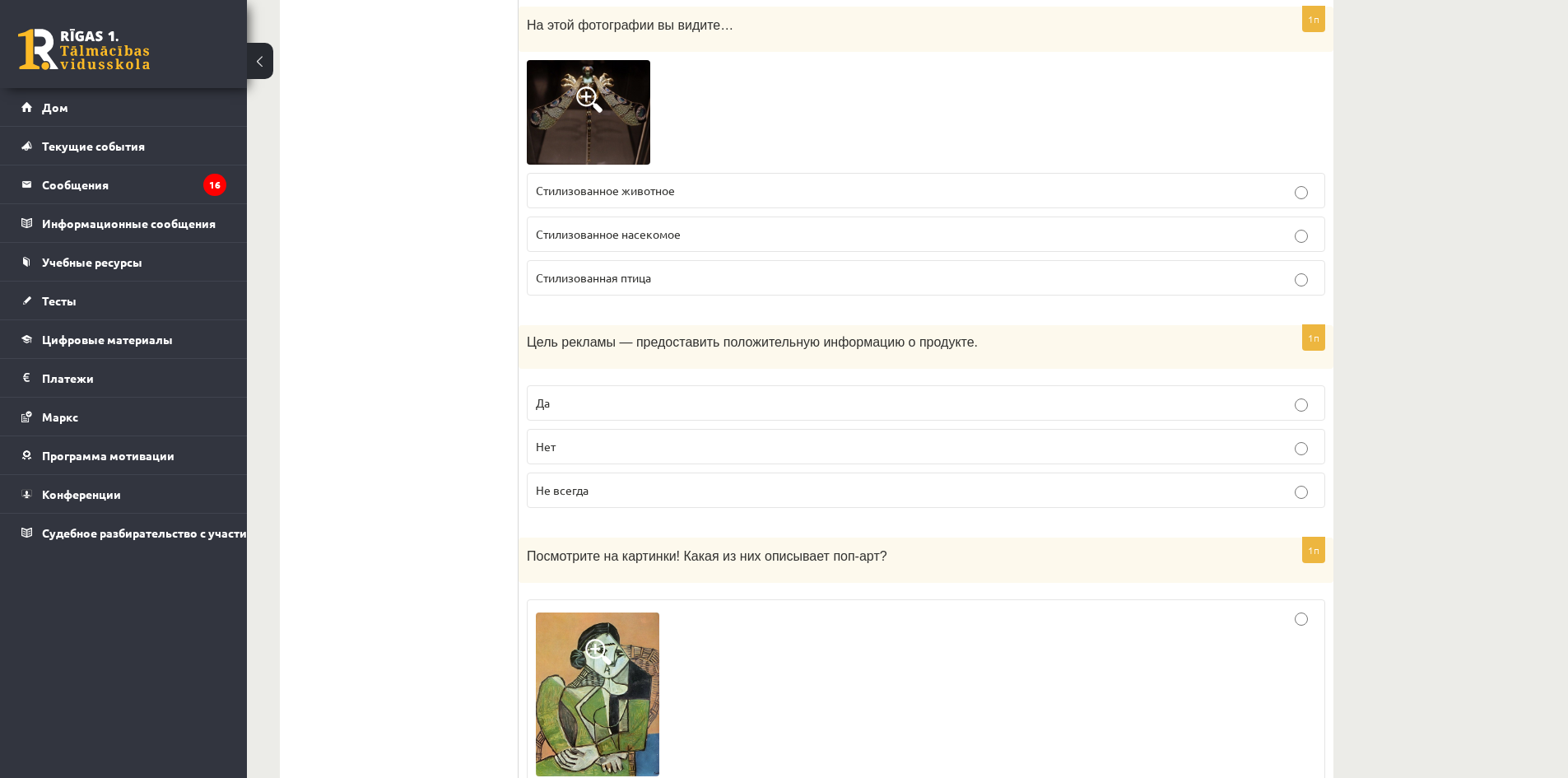
click at [701, 239] on p "Стилизованное насекомое" at bounding box center [926, 233] width 780 height 17
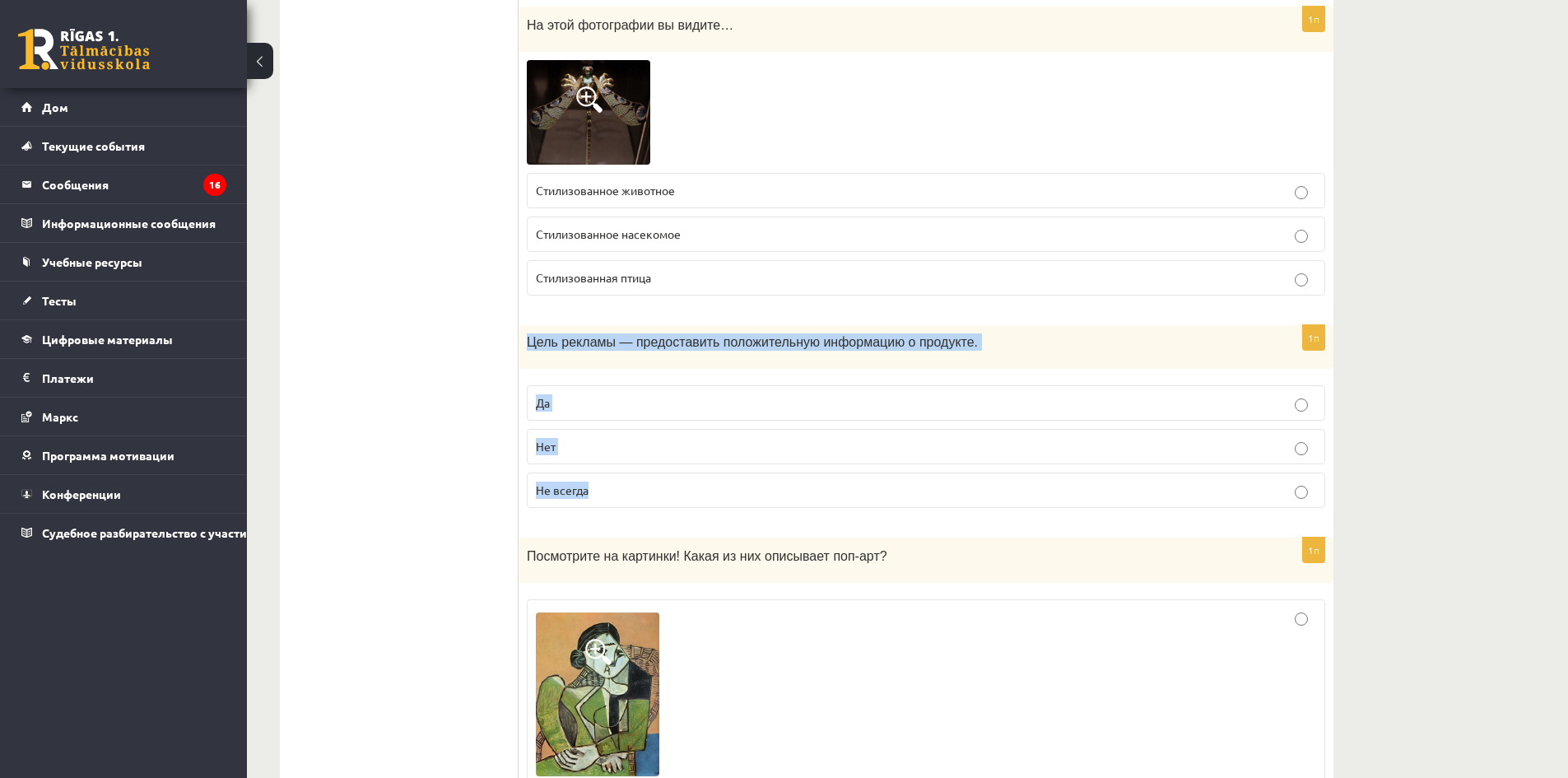
drag, startPoint x: 529, startPoint y: 342, endPoint x: 956, endPoint y: 506, distance: 457.4
click at [956, 506] on div "1п Цель рекламы — предоставить положительную информацию о продукте. Да Нет Не в…" at bounding box center [926, 423] width 815 height 197
copy div "Цель рекламы — предоставить положительную информацию о продукте. Да Нет Не всег…"
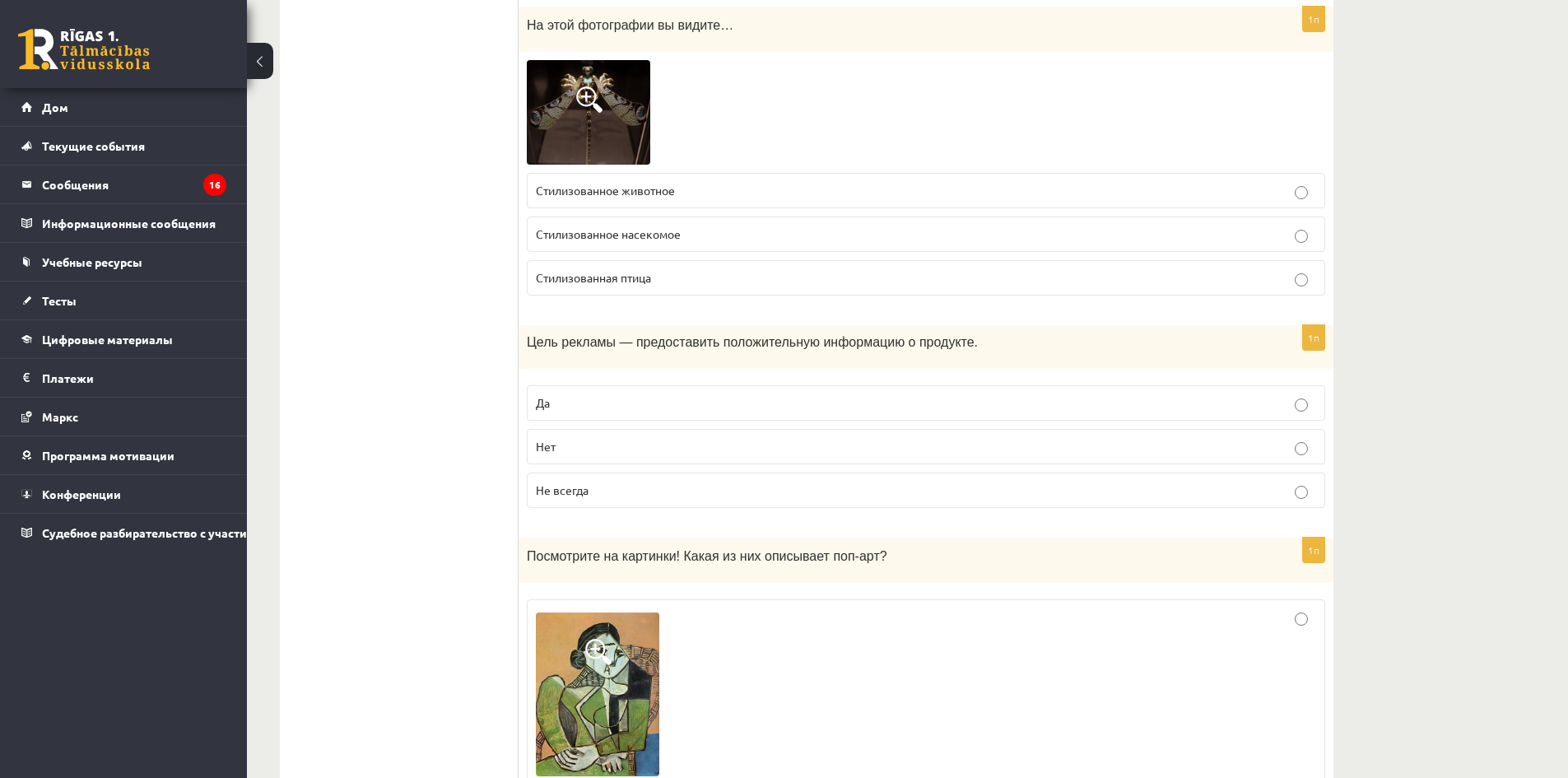
click at [665, 444] on p "Нет" at bounding box center [926, 445] width 780 height 17
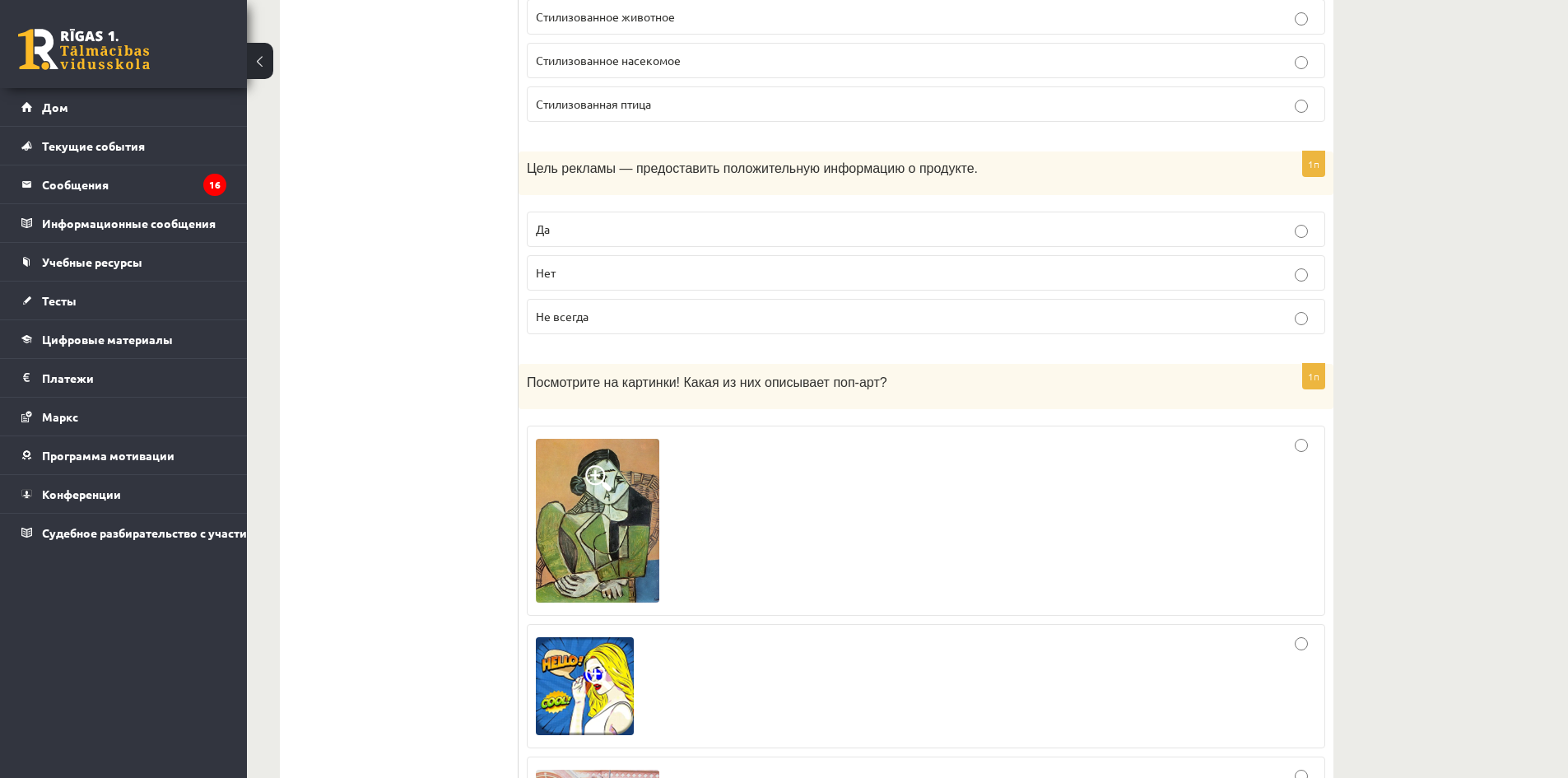
scroll to position [2633, 0]
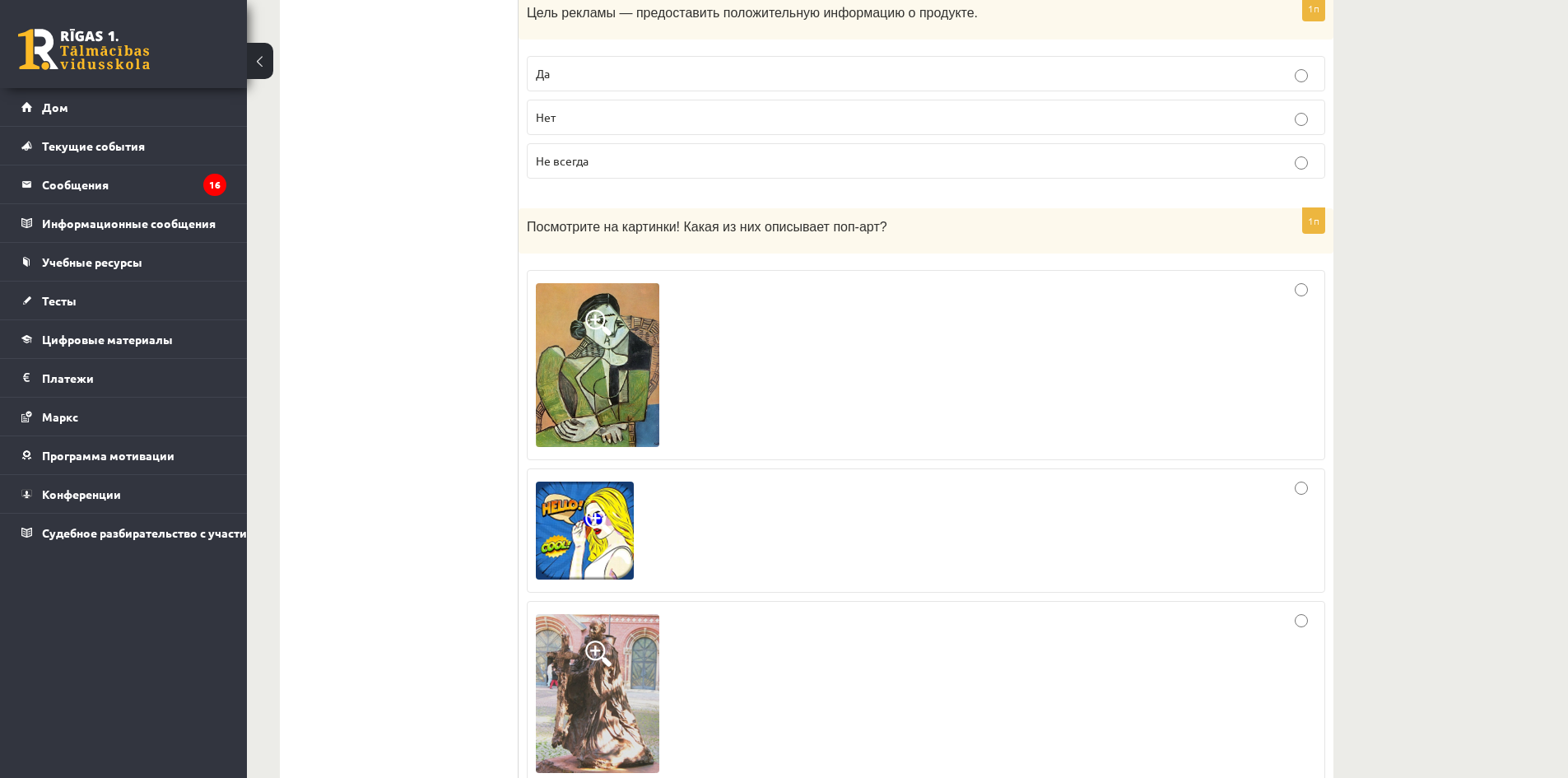
click at [667, 85] on label "Да" at bounding box center [926, 74] width 799 height 35
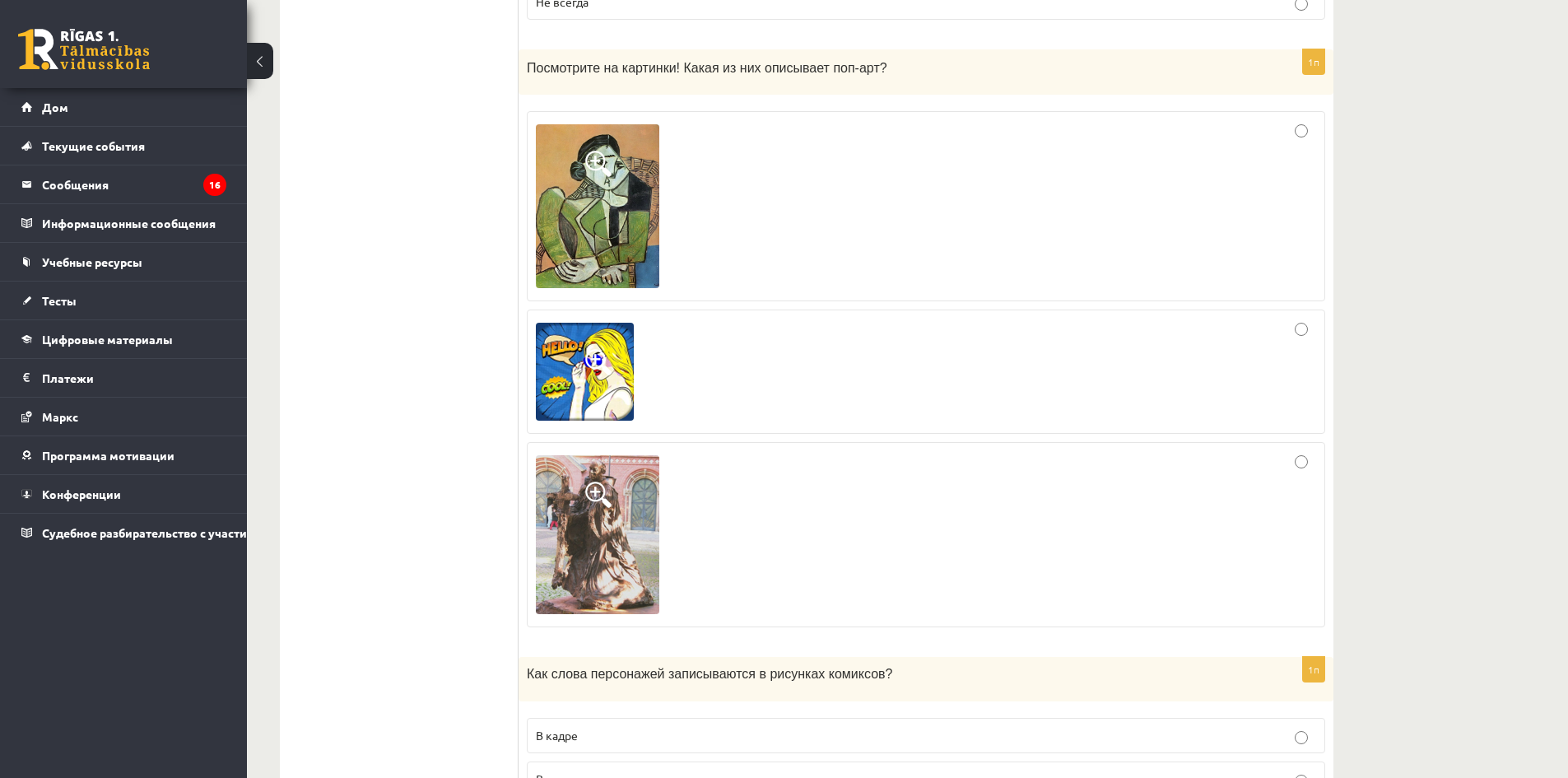
scroll to position [2798, 0]
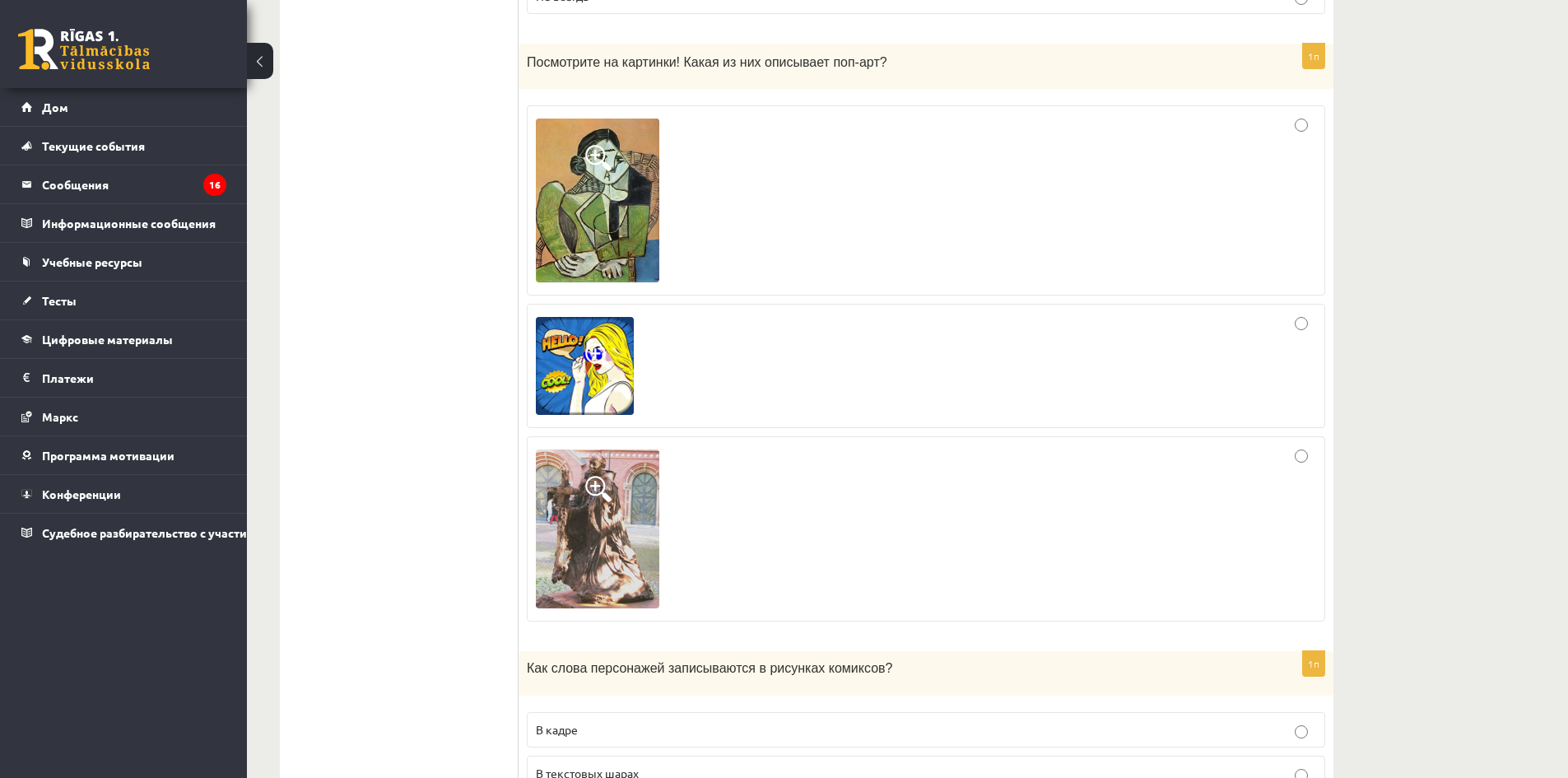
click at [810, 204] on div at bounding box center [926, 200] width 780 height 172
click at [714, 363] on div at bounding box center [926, 365] width 780 height 106
click at [784, 132] on div at bounding box center [926, 200] width 780 height 172
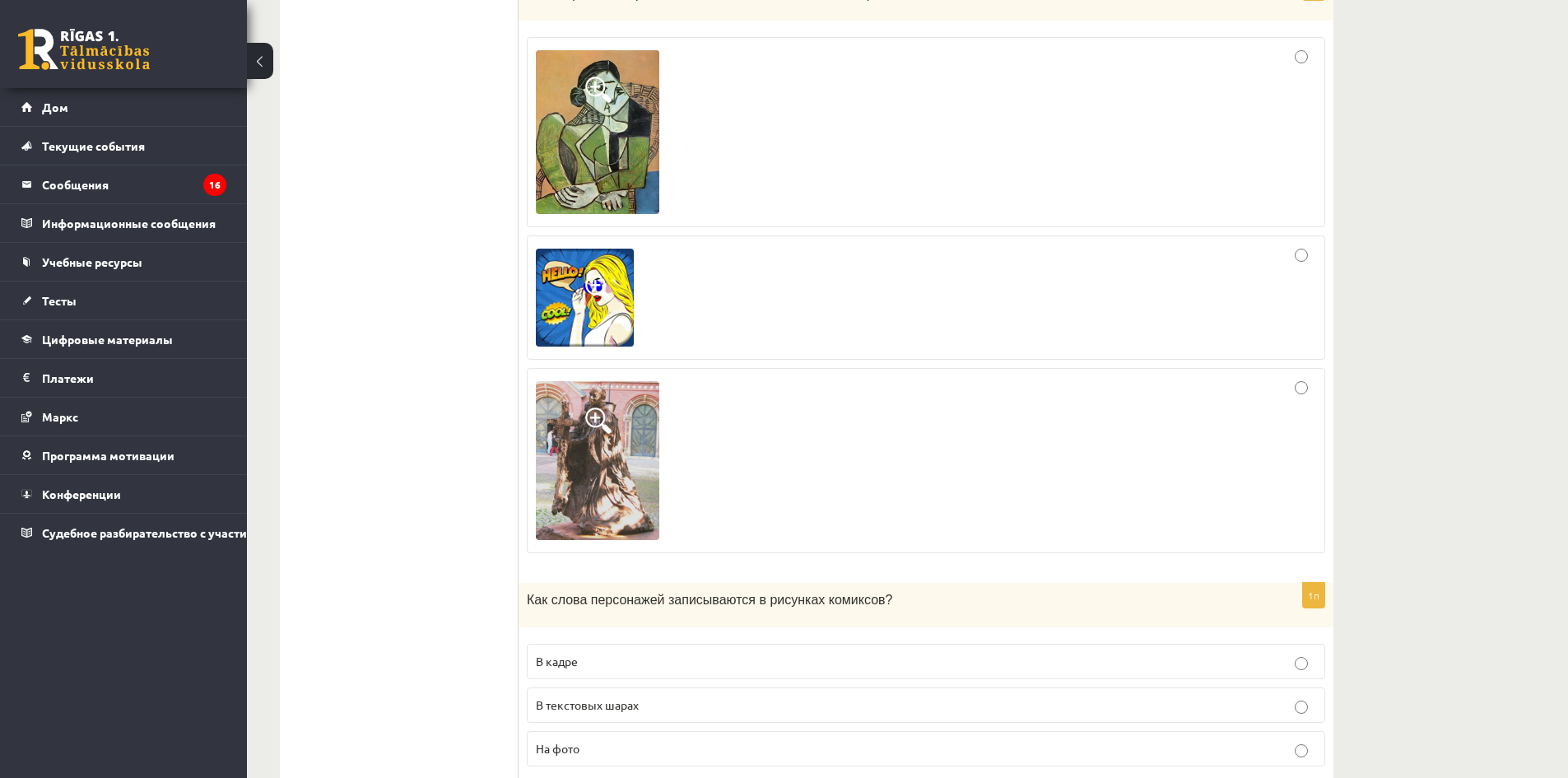
scroll to position [3127, 0]
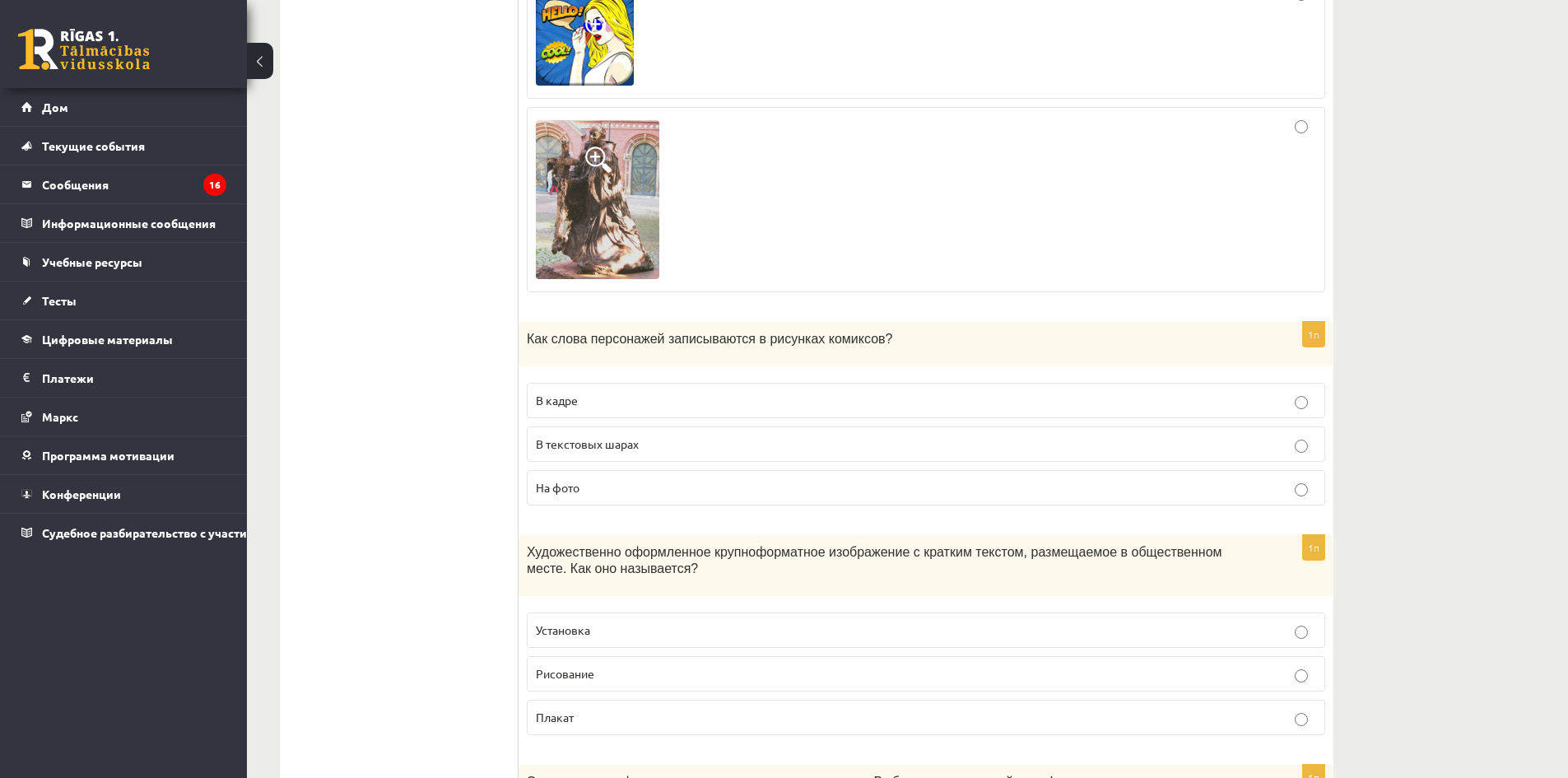
click at [630, 405] on p "В кадре" at bounding box center [926, 400] width 780 height 17
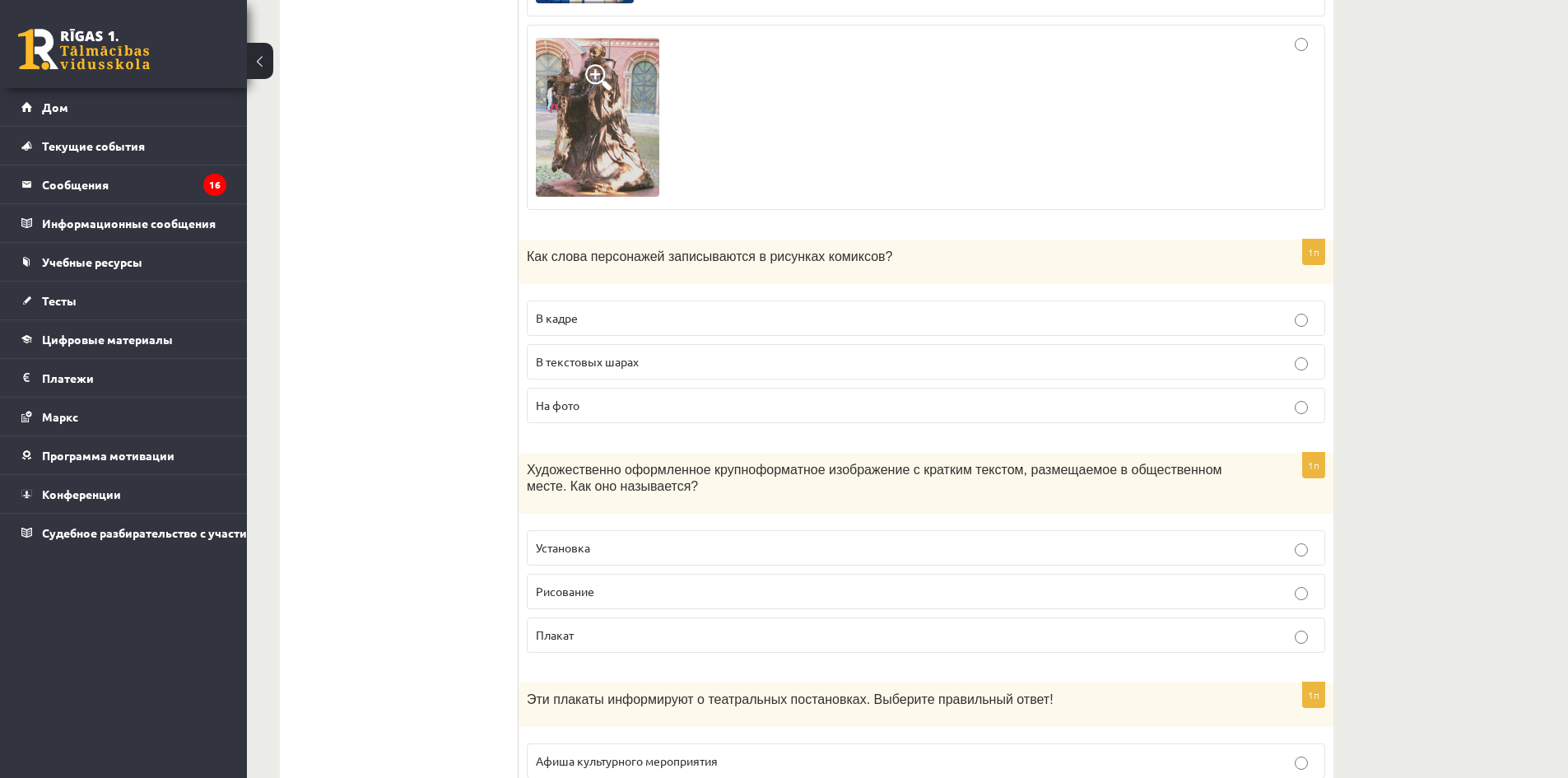
click at [633, 374] on label "В текстовых шарах" at bounding box center [926, 362] width 799 height 35
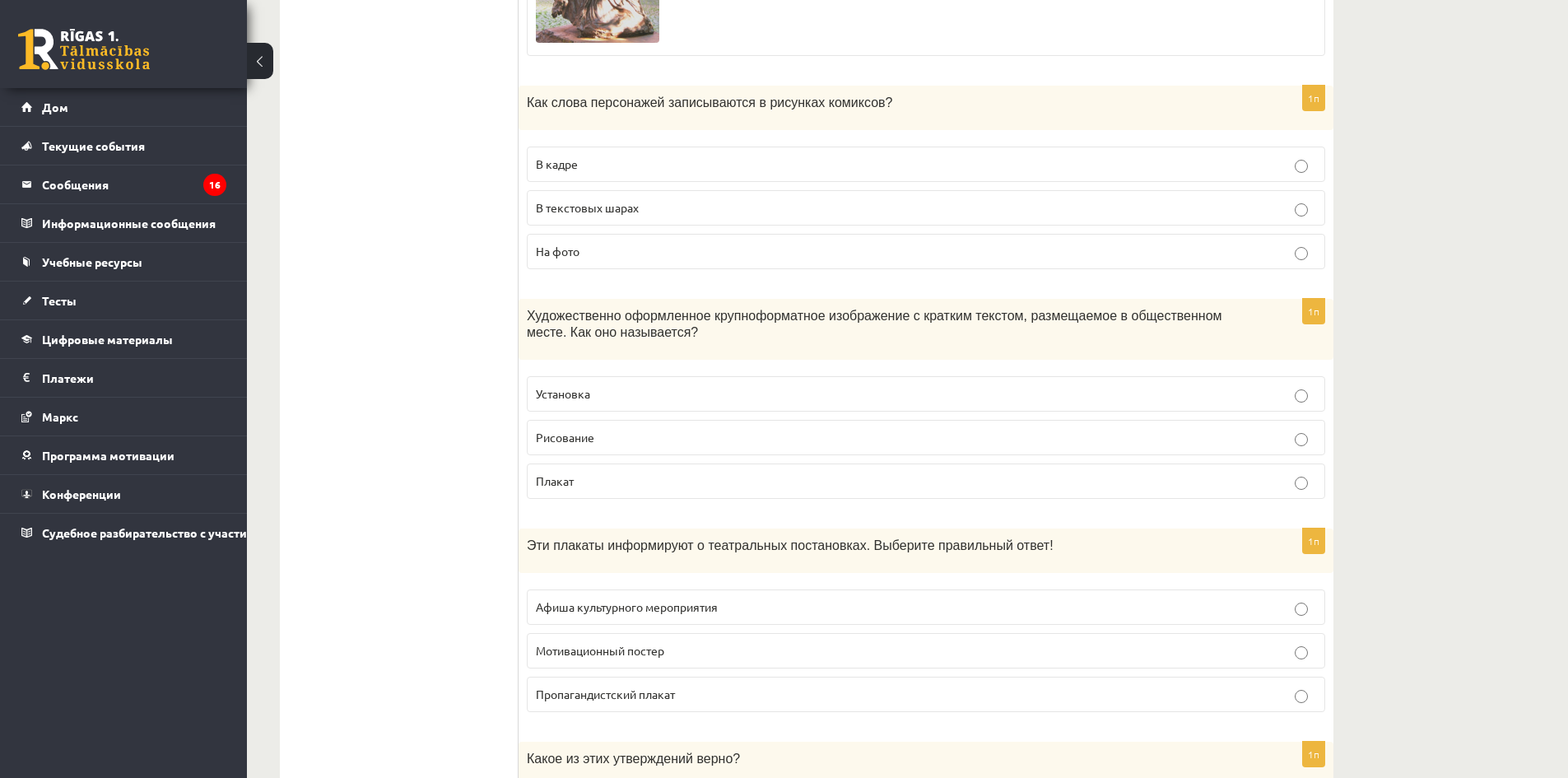
scroll to position [3374, 0]
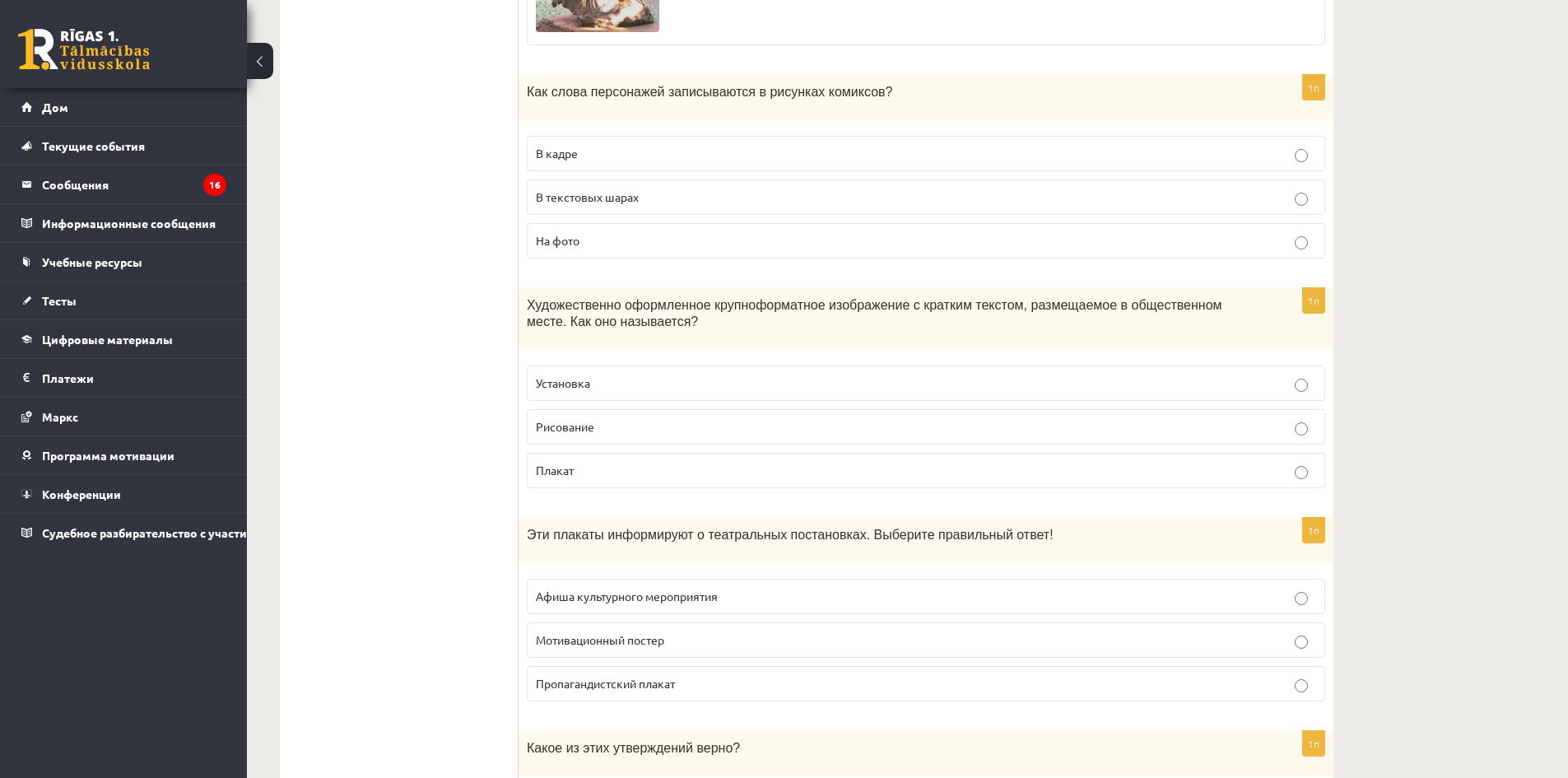
click at [622, 475] on p "Плакат" at bounding box center [926, 469] width 780 height 17
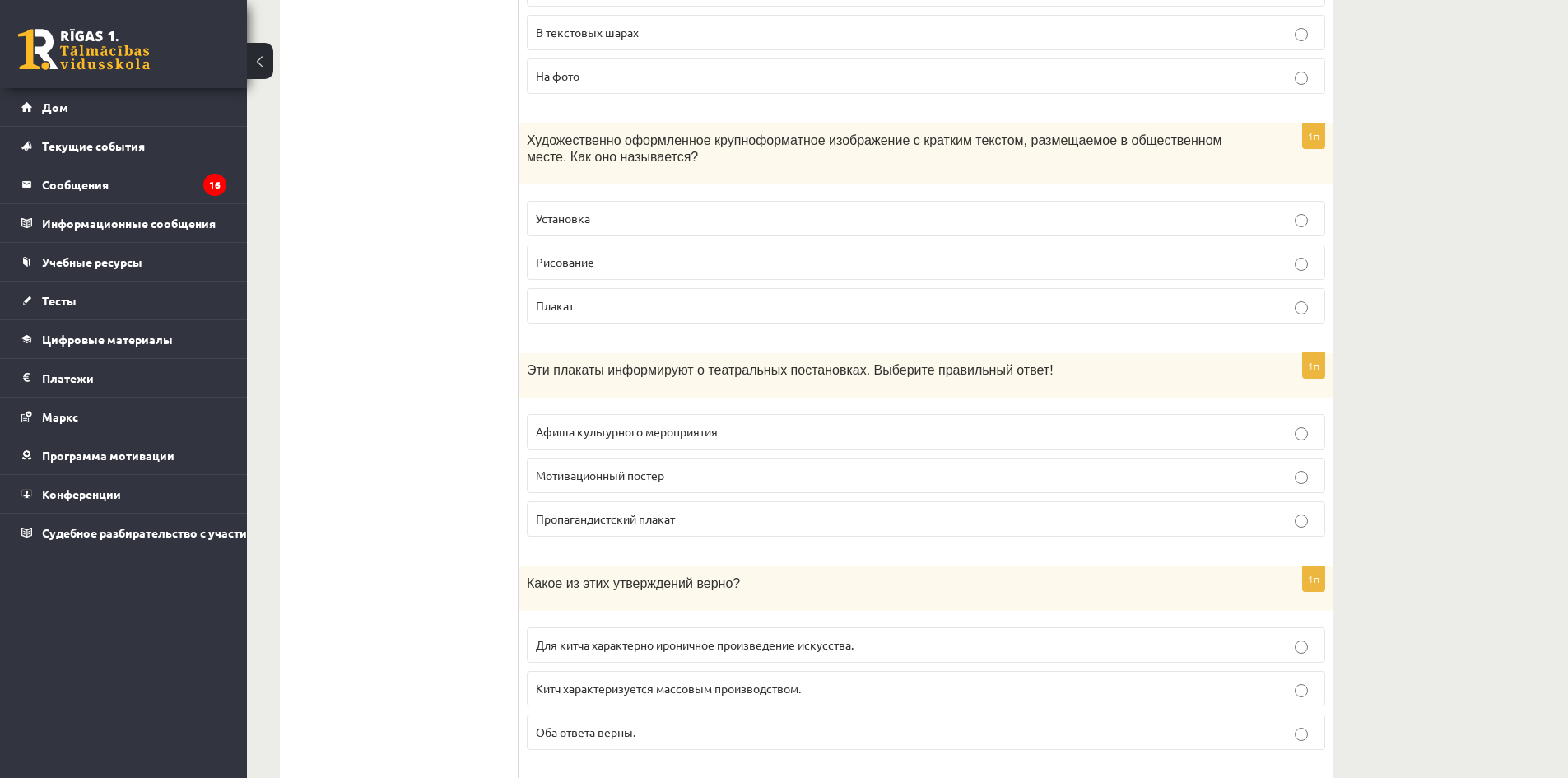
scroll to position [3620, 0]
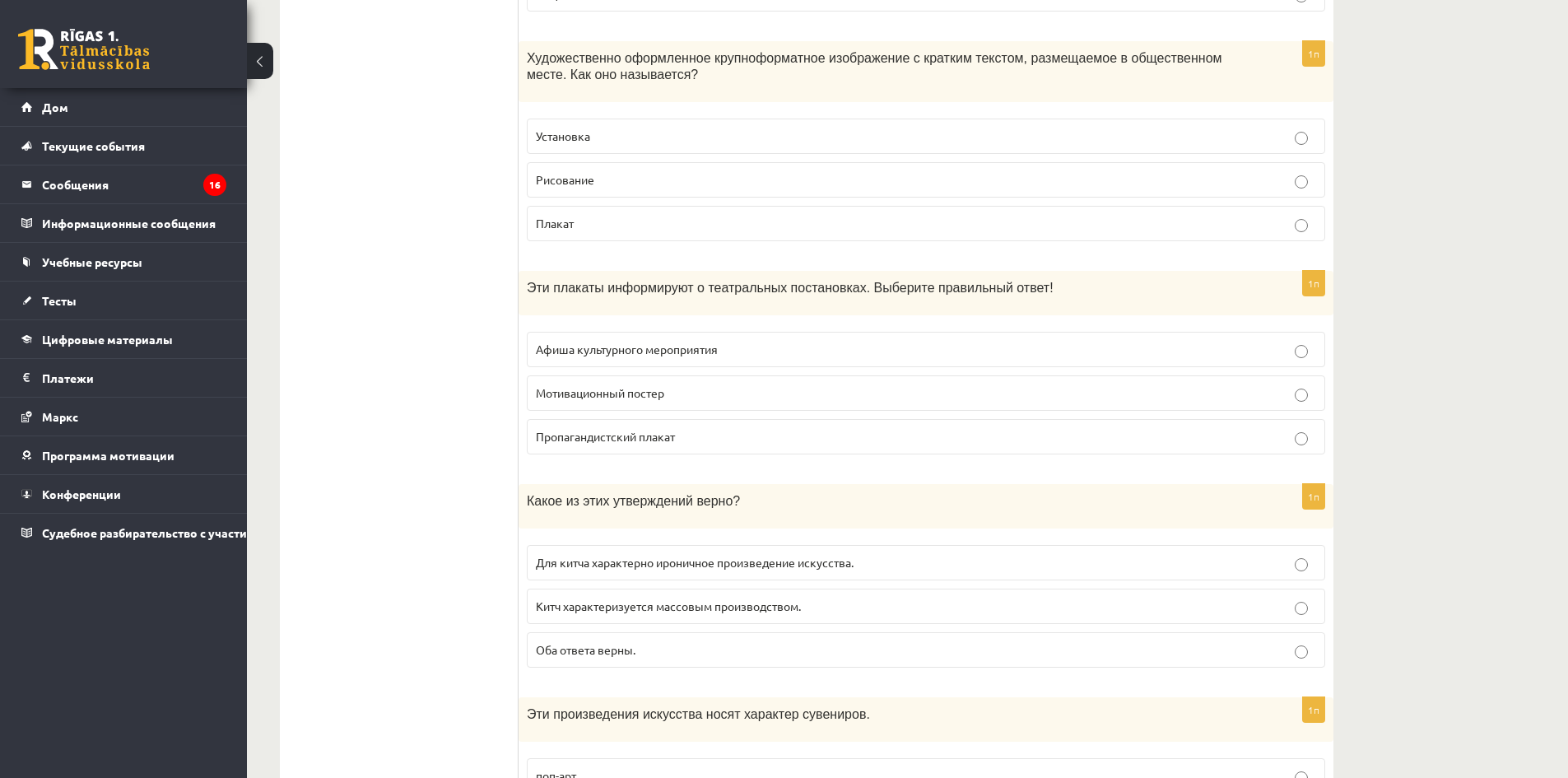
click at [652, 358] on p "Афиша культурного мероприятия" at bounding box center [926, 349] width 780 height 17
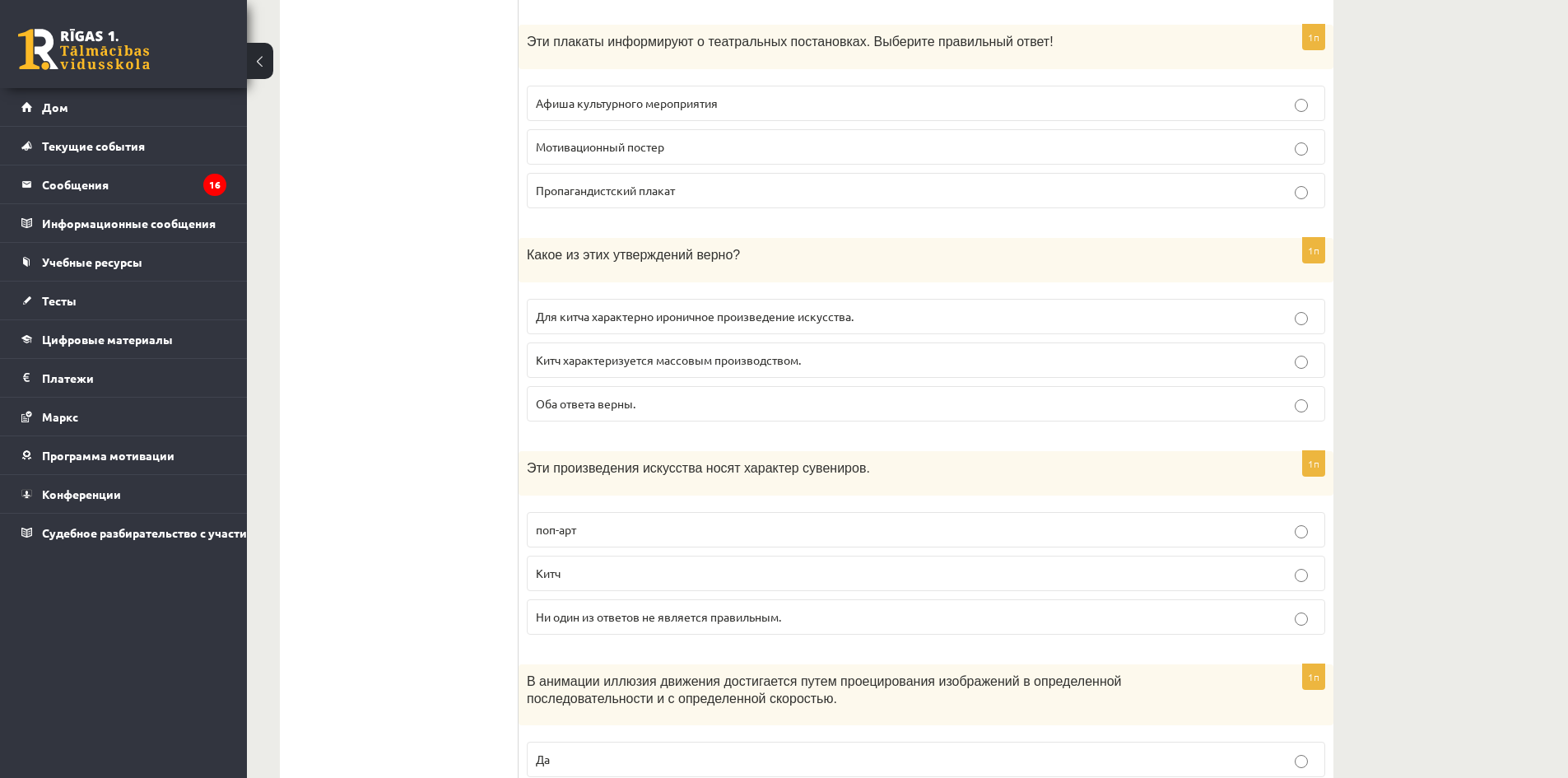
scroll to position [3868, 0]
click at [632, 405] on font "Оба ответа верны." at bounding box center [586, 402] width 99 height 15
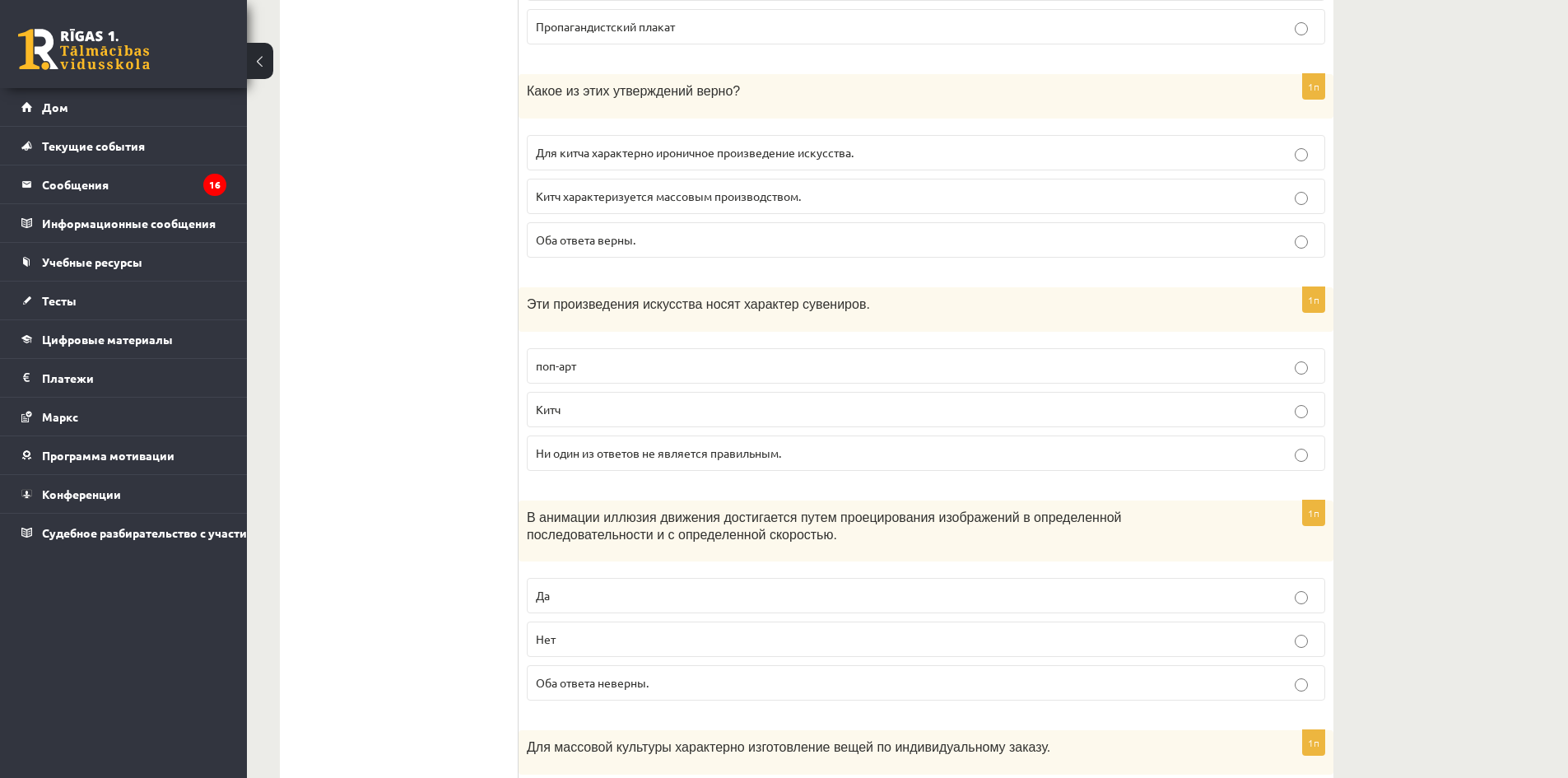
scroll to position [4032, 0]
click at [631, 451] on font "Ни один из ответов не является правильным." at bounding box center [658, 451] width 245 height 15
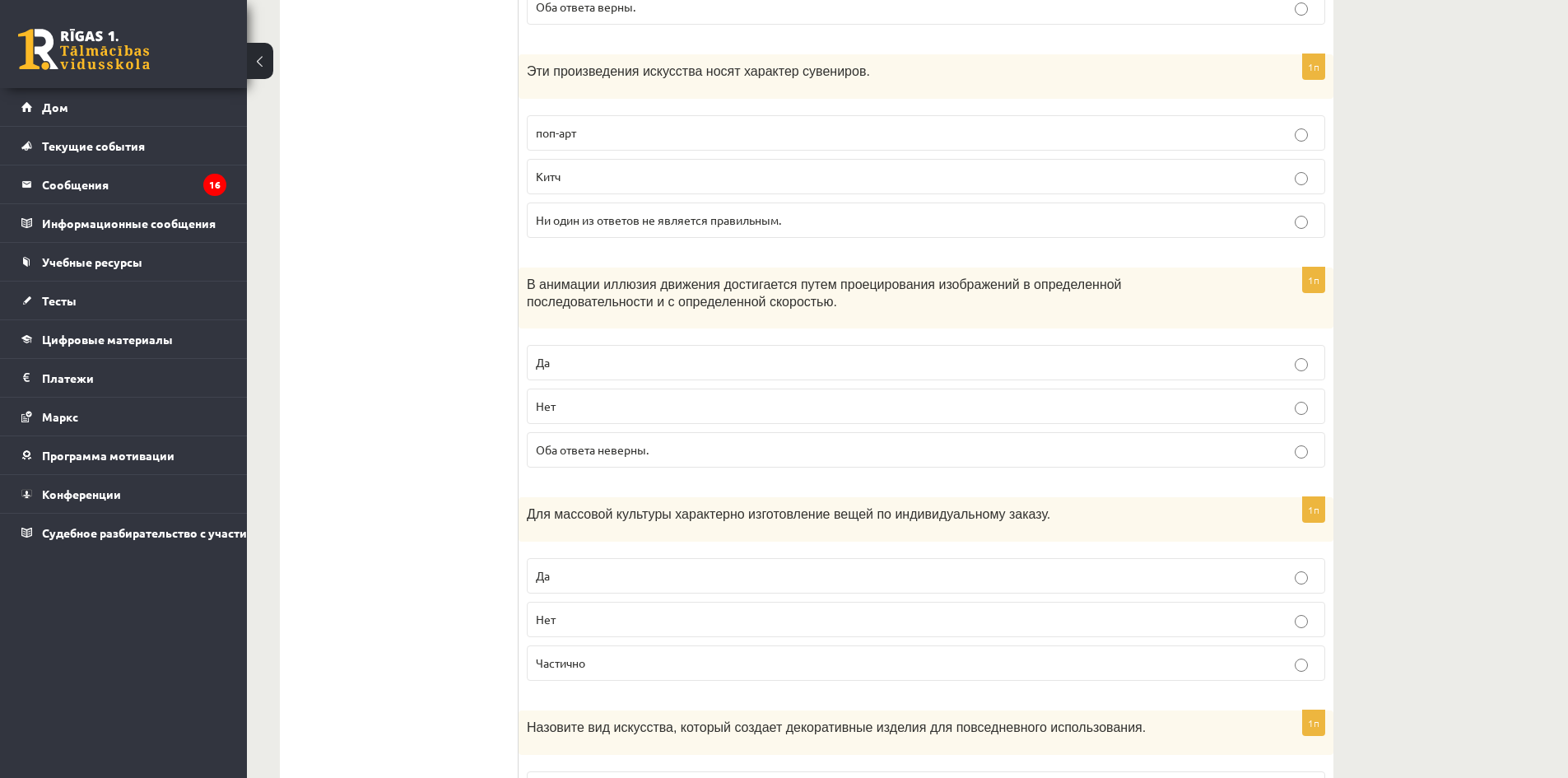
scroll to position [4279, 0]
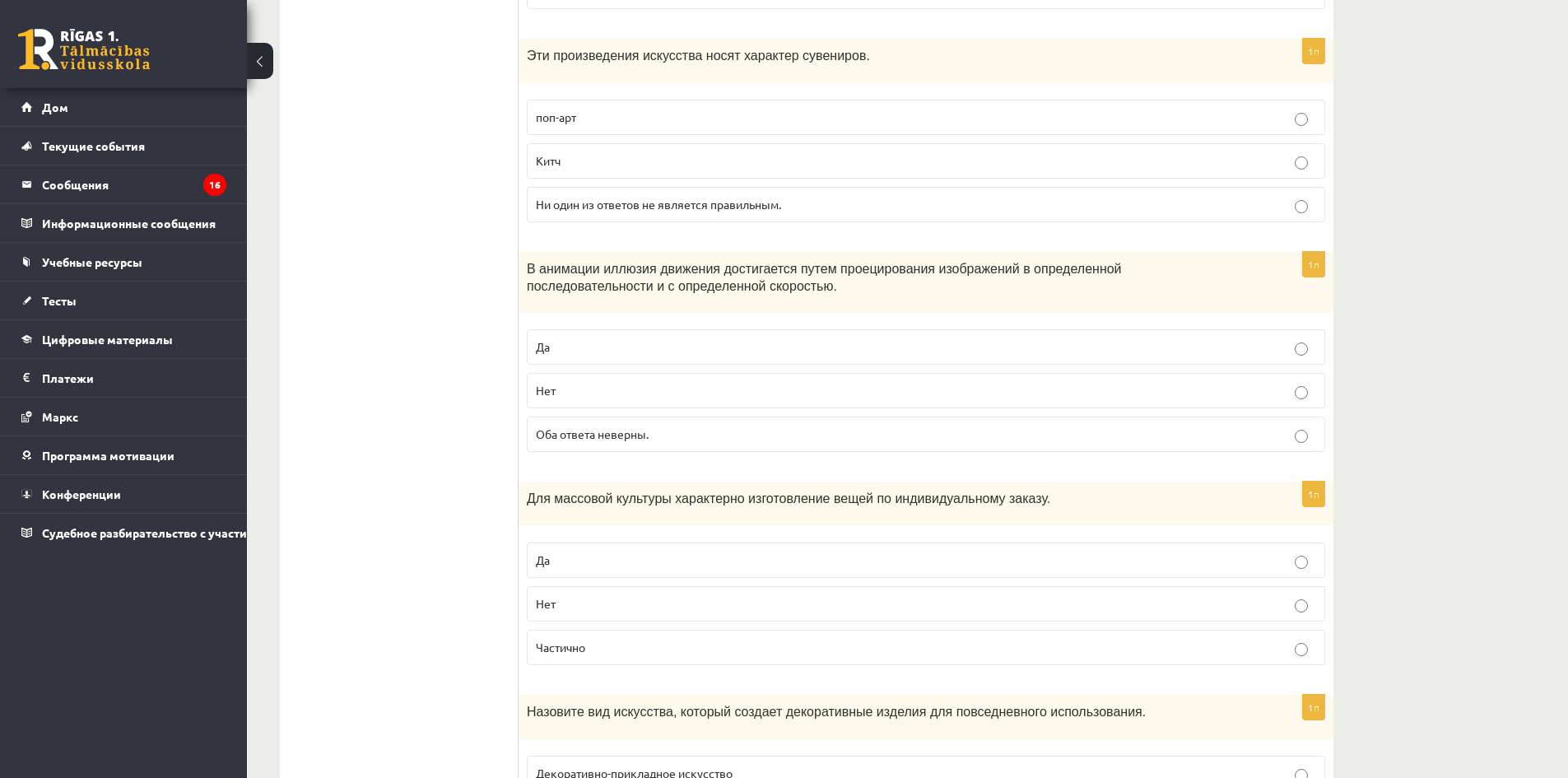
click at [614, 363] on label "Да" at bounding box center [926, 347] width 799 height 35
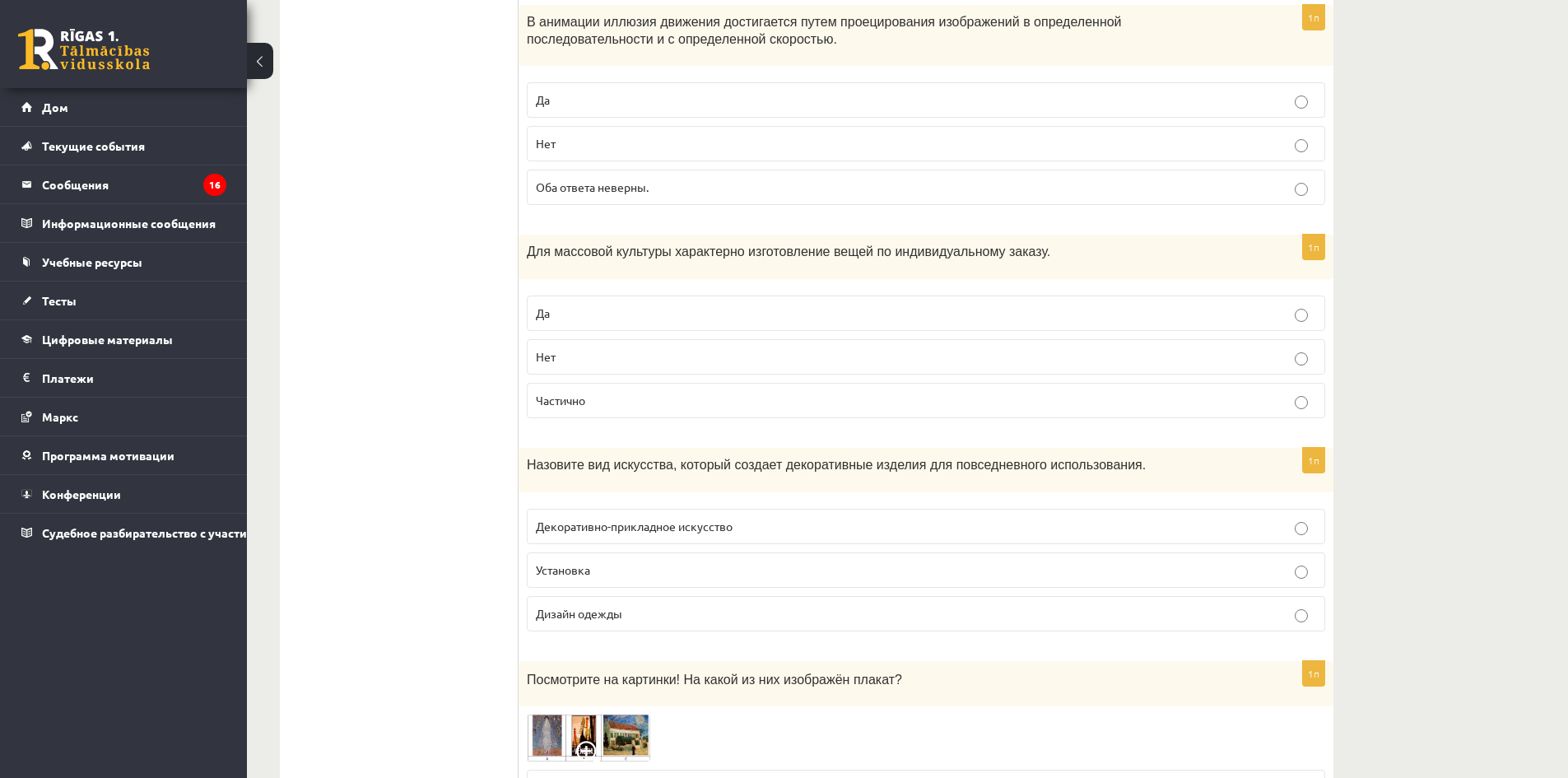
click at [606, 330] on label "Да" at bounding box center [926, 313] width 799 height 35
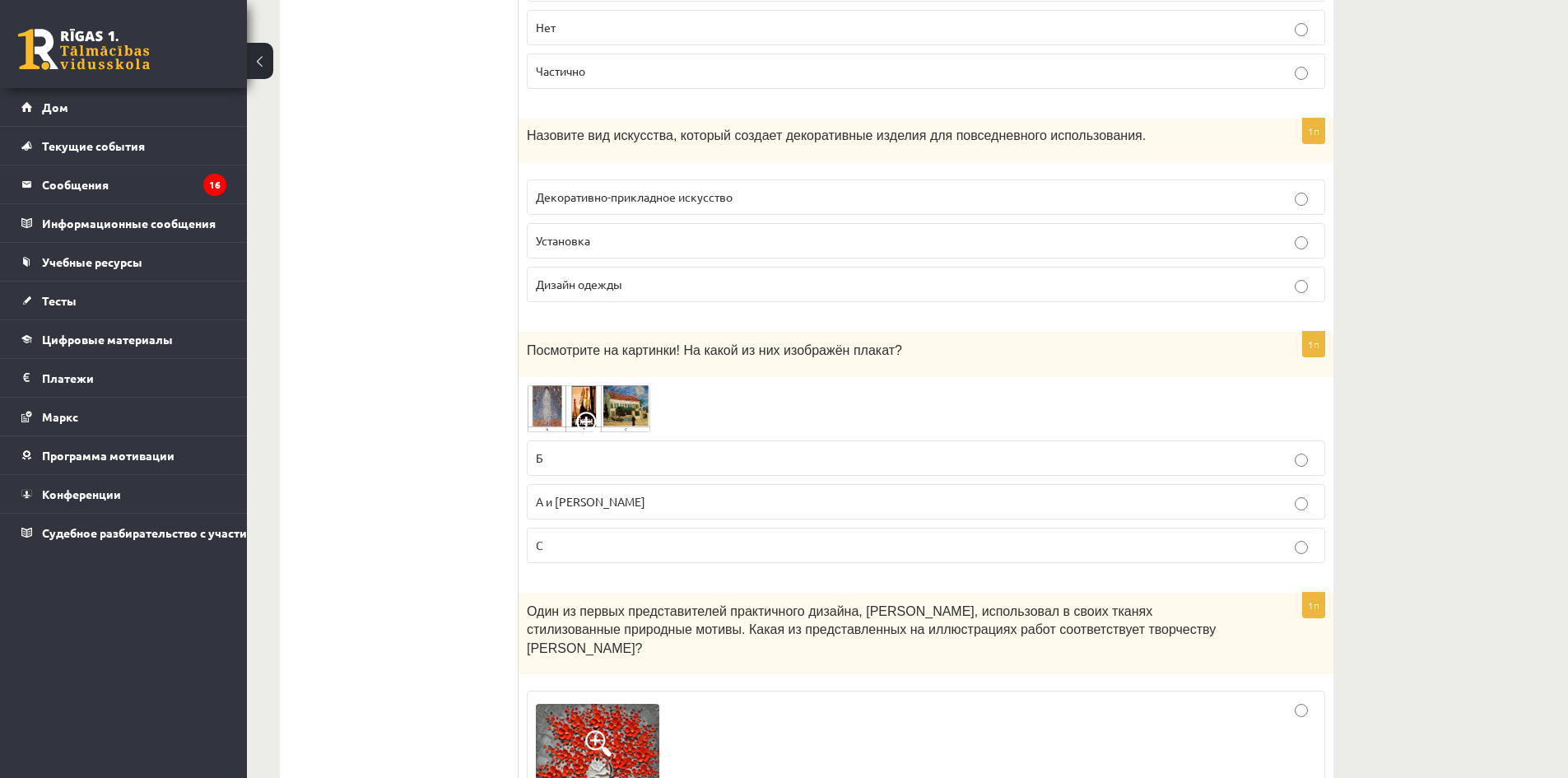
click at [619, 290] on p "Дизайн одежды" at bounding box center [926, 284] width 780 height 17
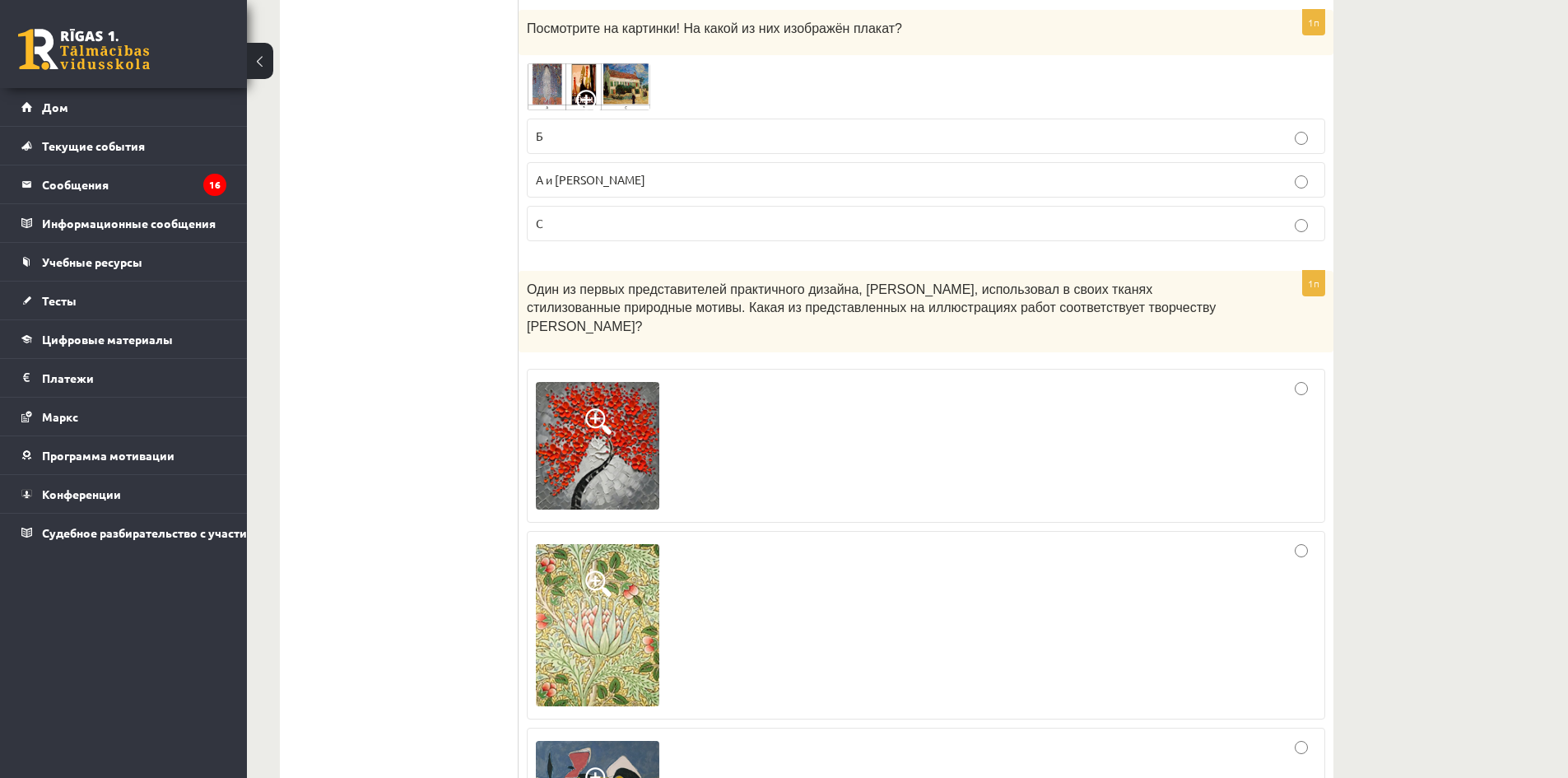
scroll to position [5184, 0]
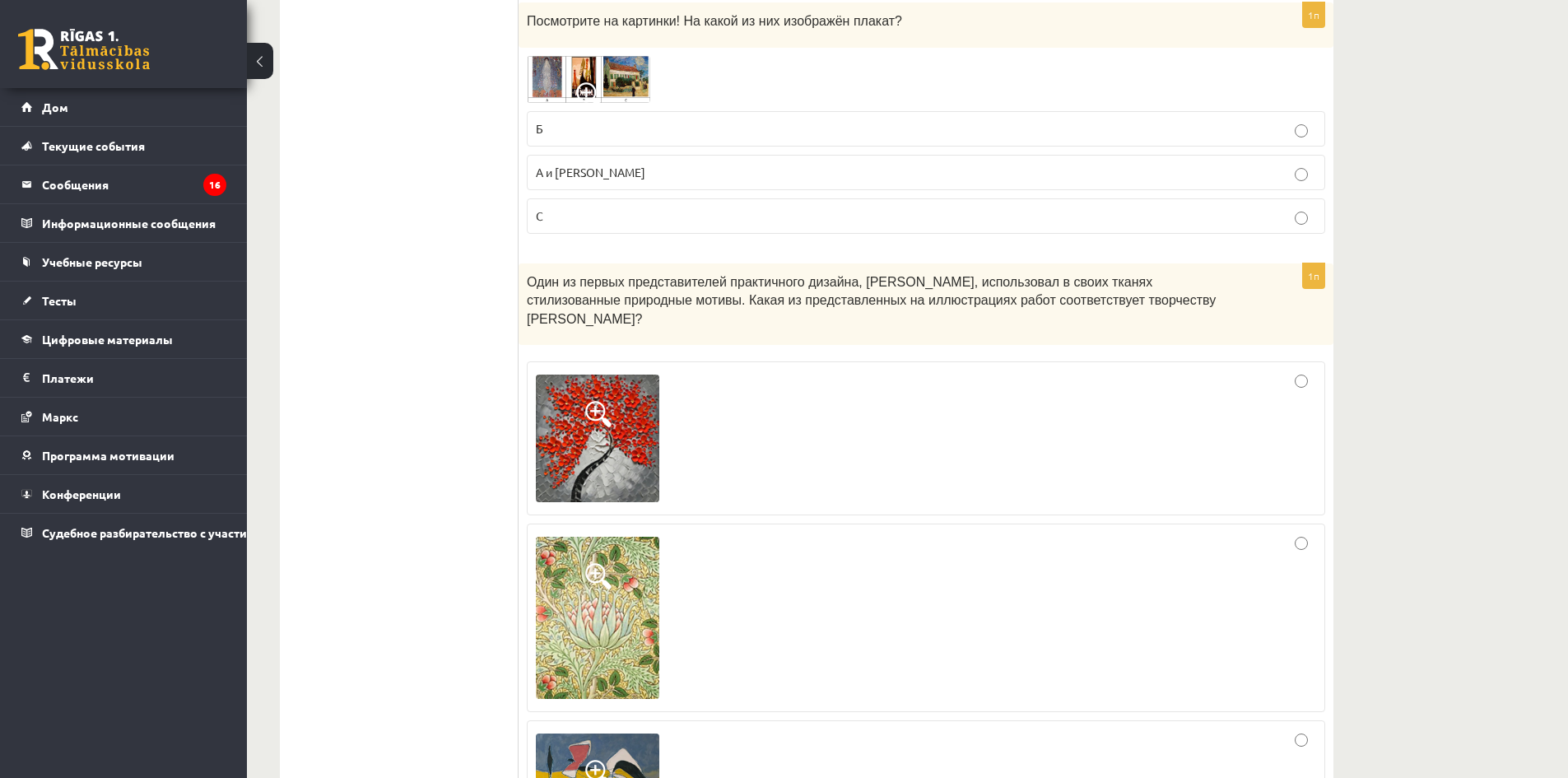
click at [610, 143] on label "Б" at bounding box center [926, 129] width 799 height 35
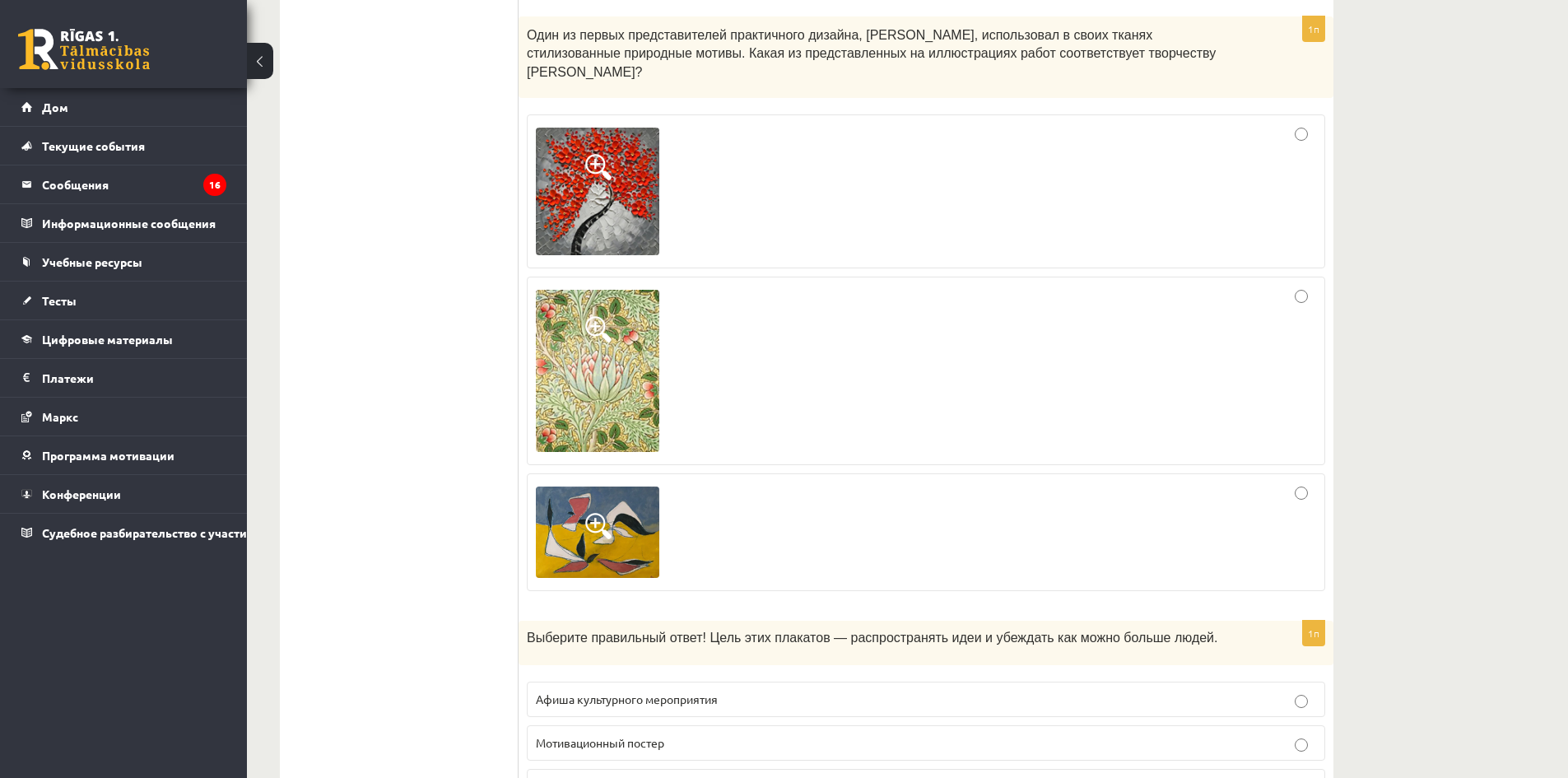
click at [875, 358] on div at bounding box center [926, 371] width 780 height 171
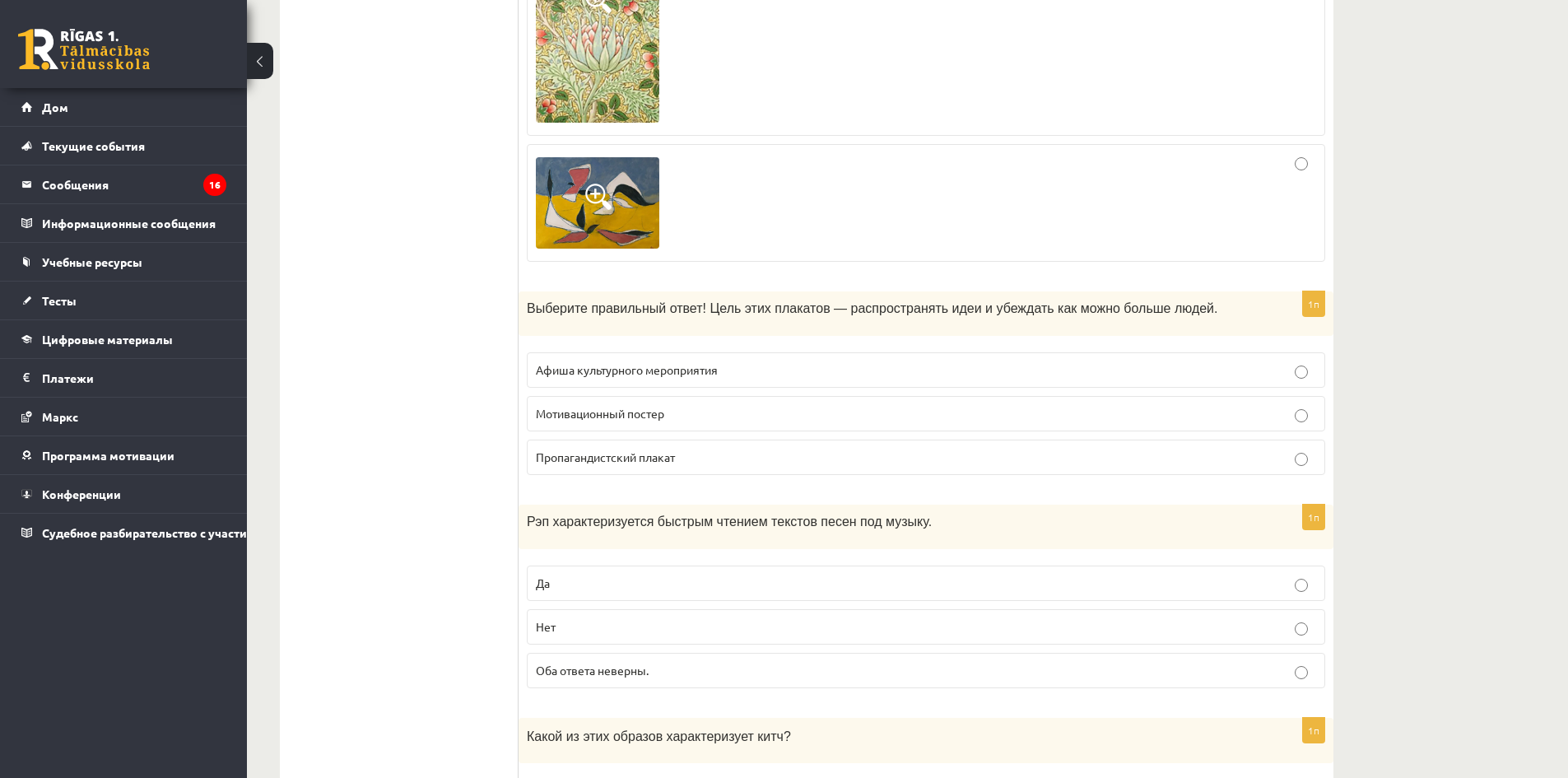
click at [671, 405] on p "Мотивационный постер" at bounding box center [926, 413] width 780 height 17
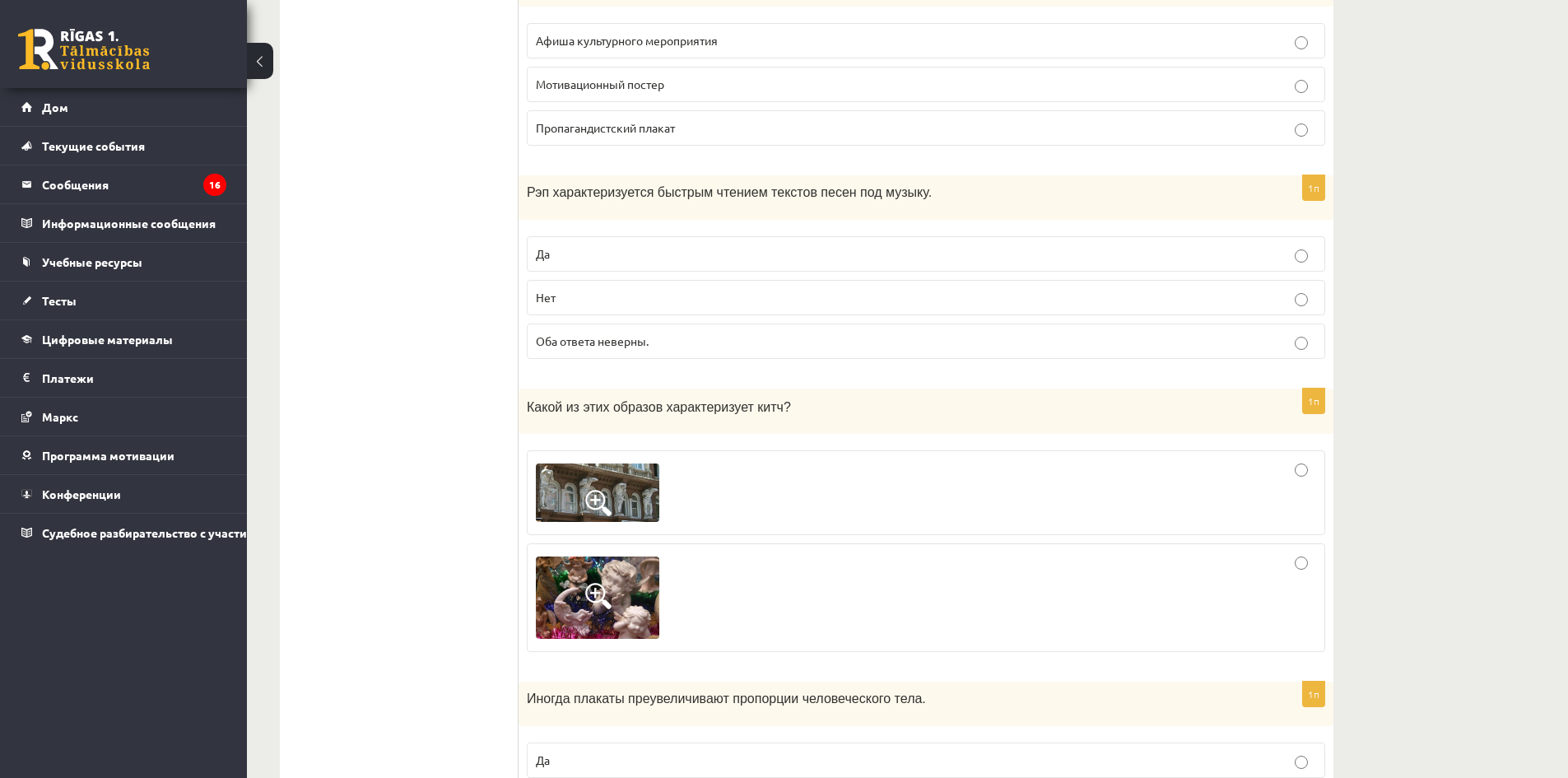
click at [915, 228] on fieldset "Да Нет Оба ответа неверны." at bounding box center [926, 295] width 799 height 136
click at [931, 279] on label "Нет" at bounding box center [926, 297] width 799 height 35
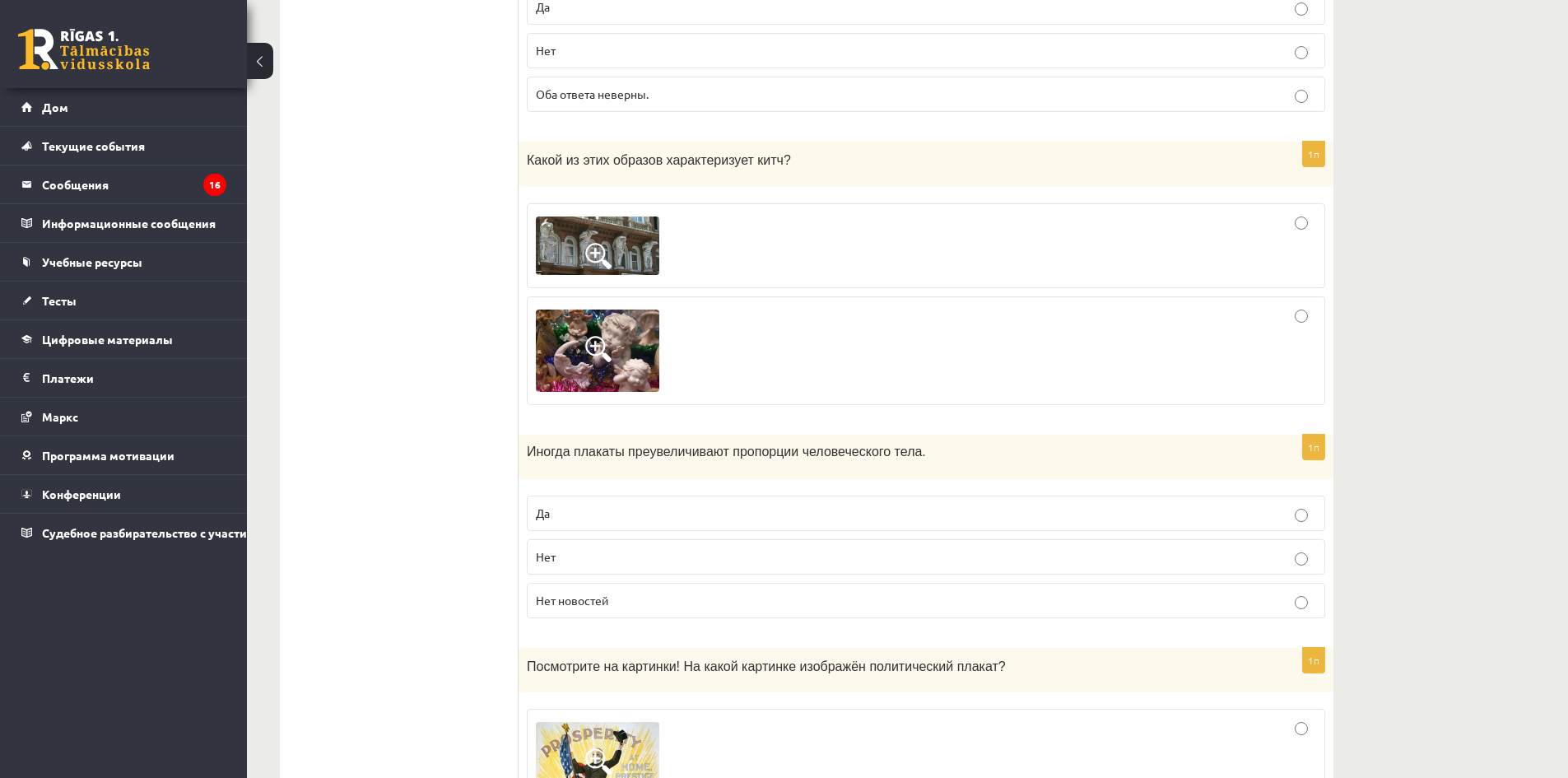
click at [846, 329] on div at bounding box center [926, 350] width 780 height 90
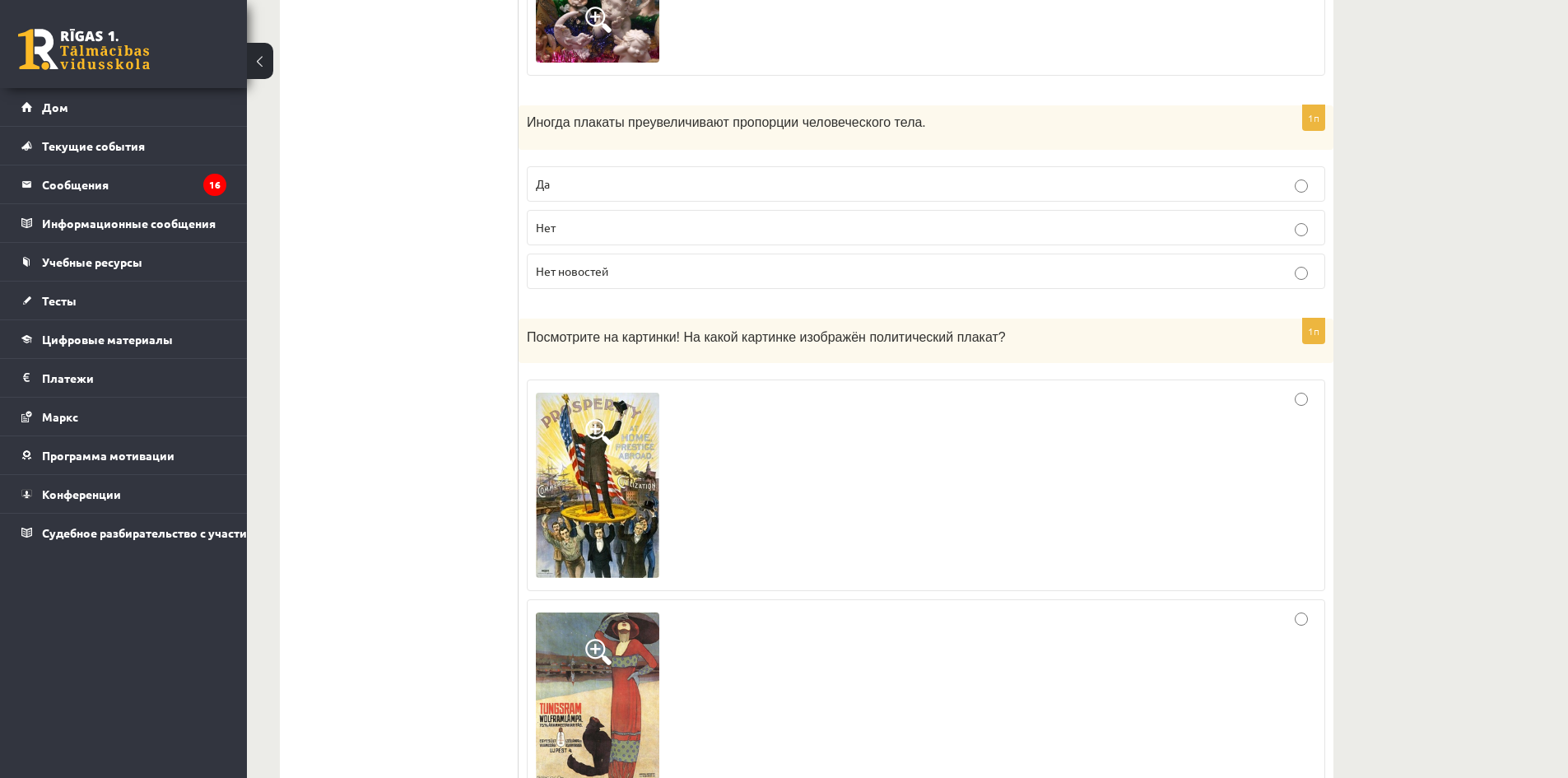
click at [864, 219] on p "Нет" at bounding box center [926, 227] width 780 height 17
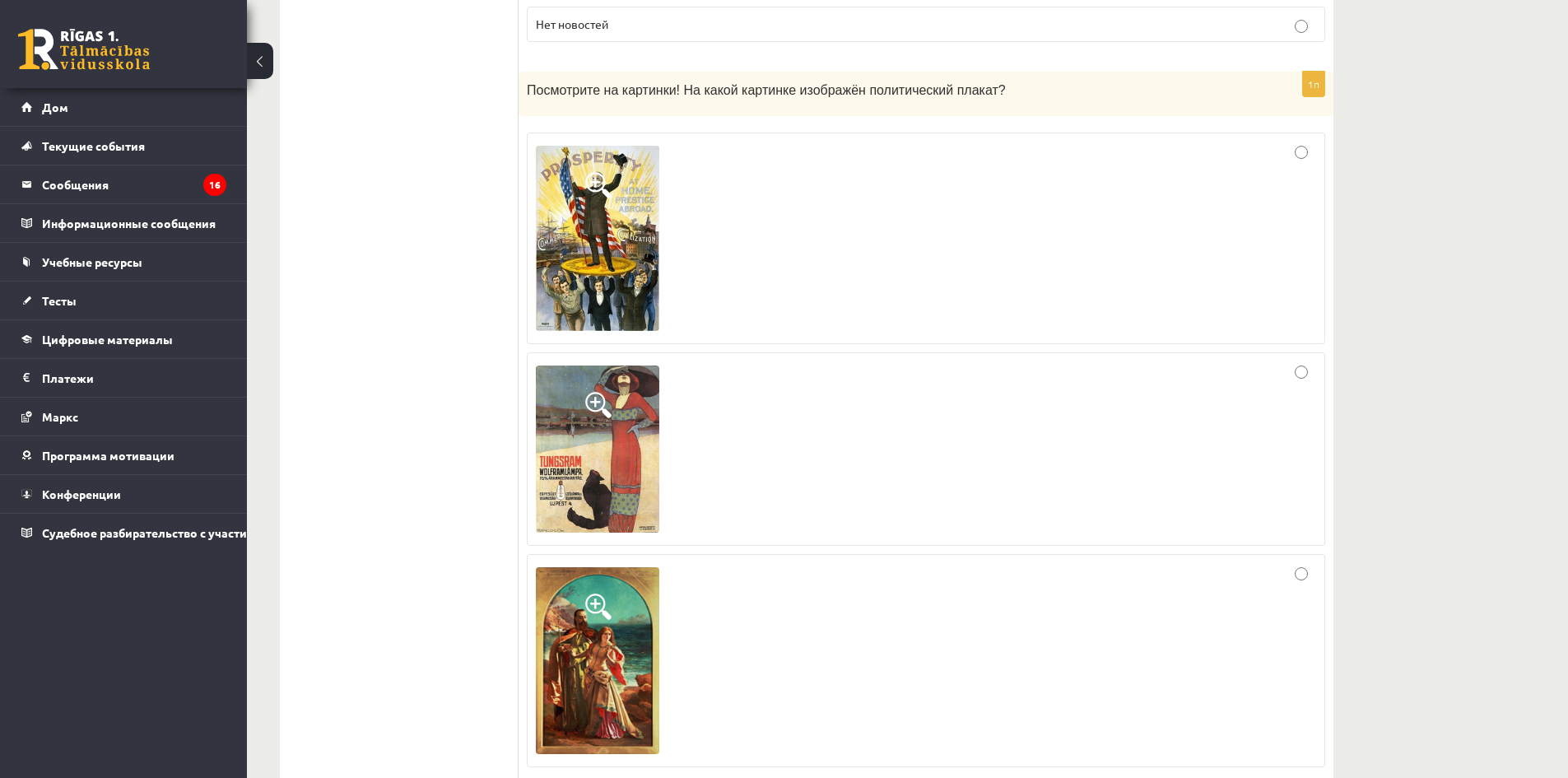
click at [847, 249] on div at bounding box center [926, 239] width 780 height 193
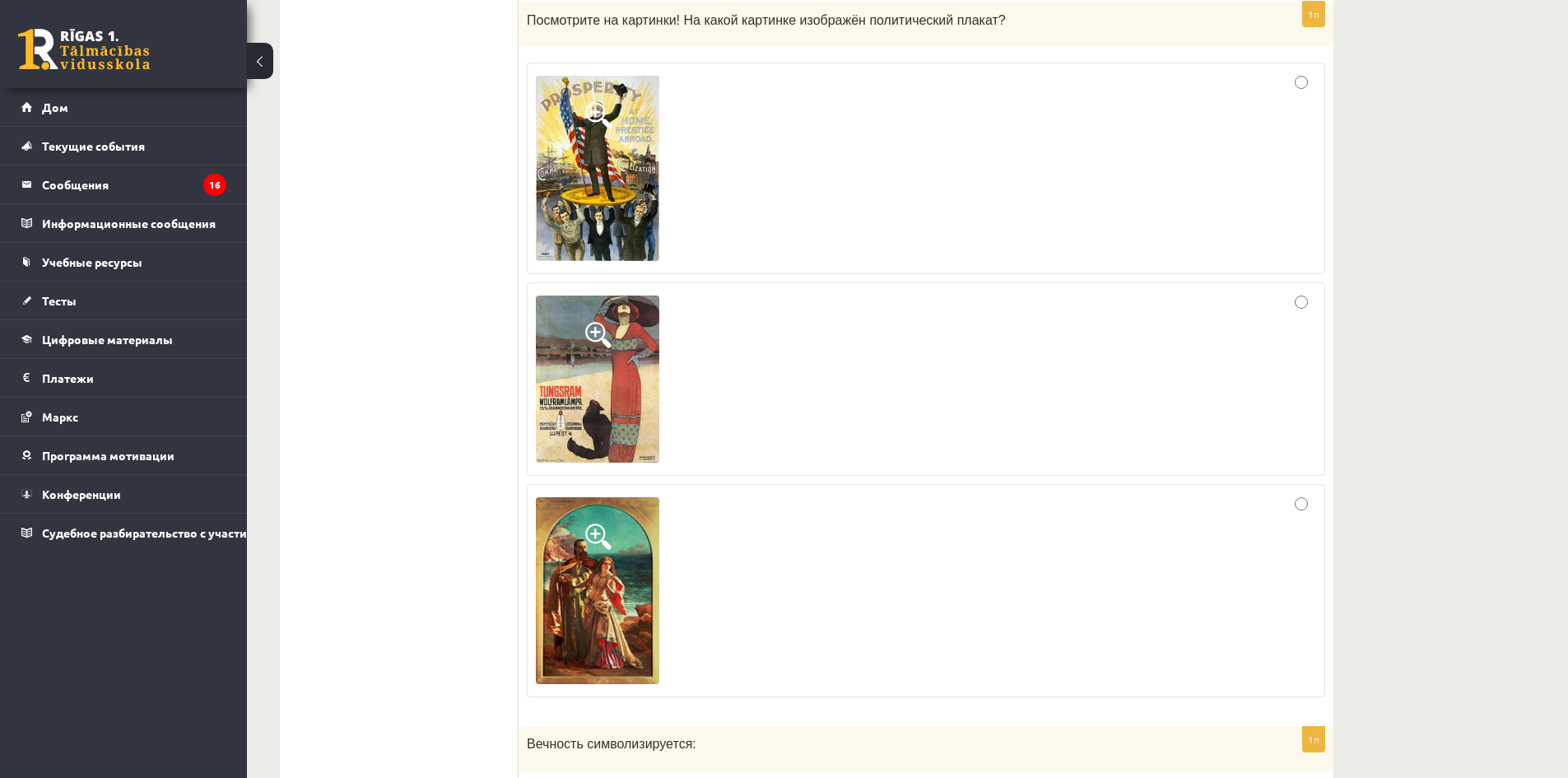
scroll to position [7242, 0]
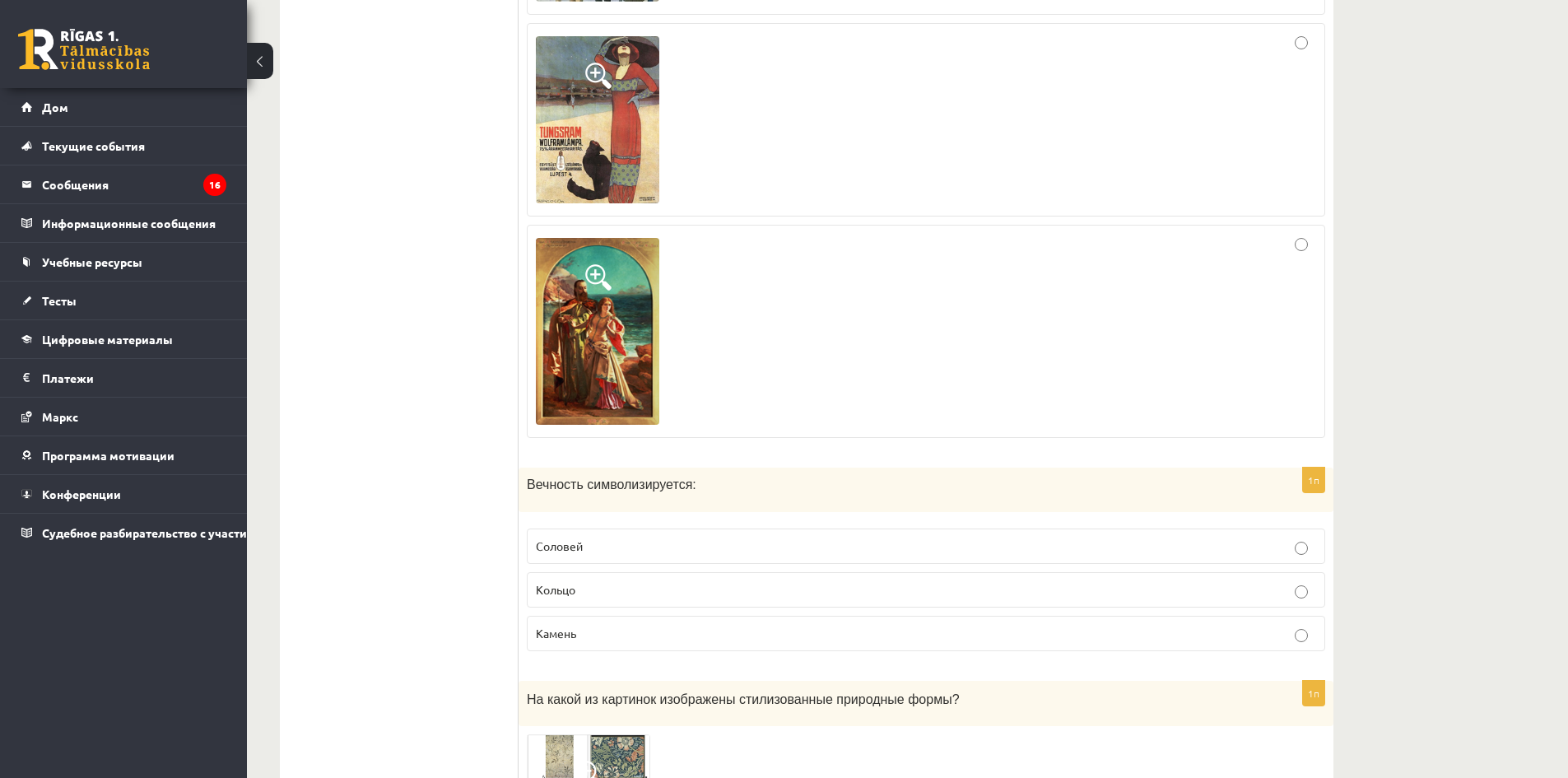
click at [793, 414] on label at bounding box center [926, 331] width 799 height 213
click at [770, 581] on p "Кольцо" at bounding box center [926, 589] width 780 height 17
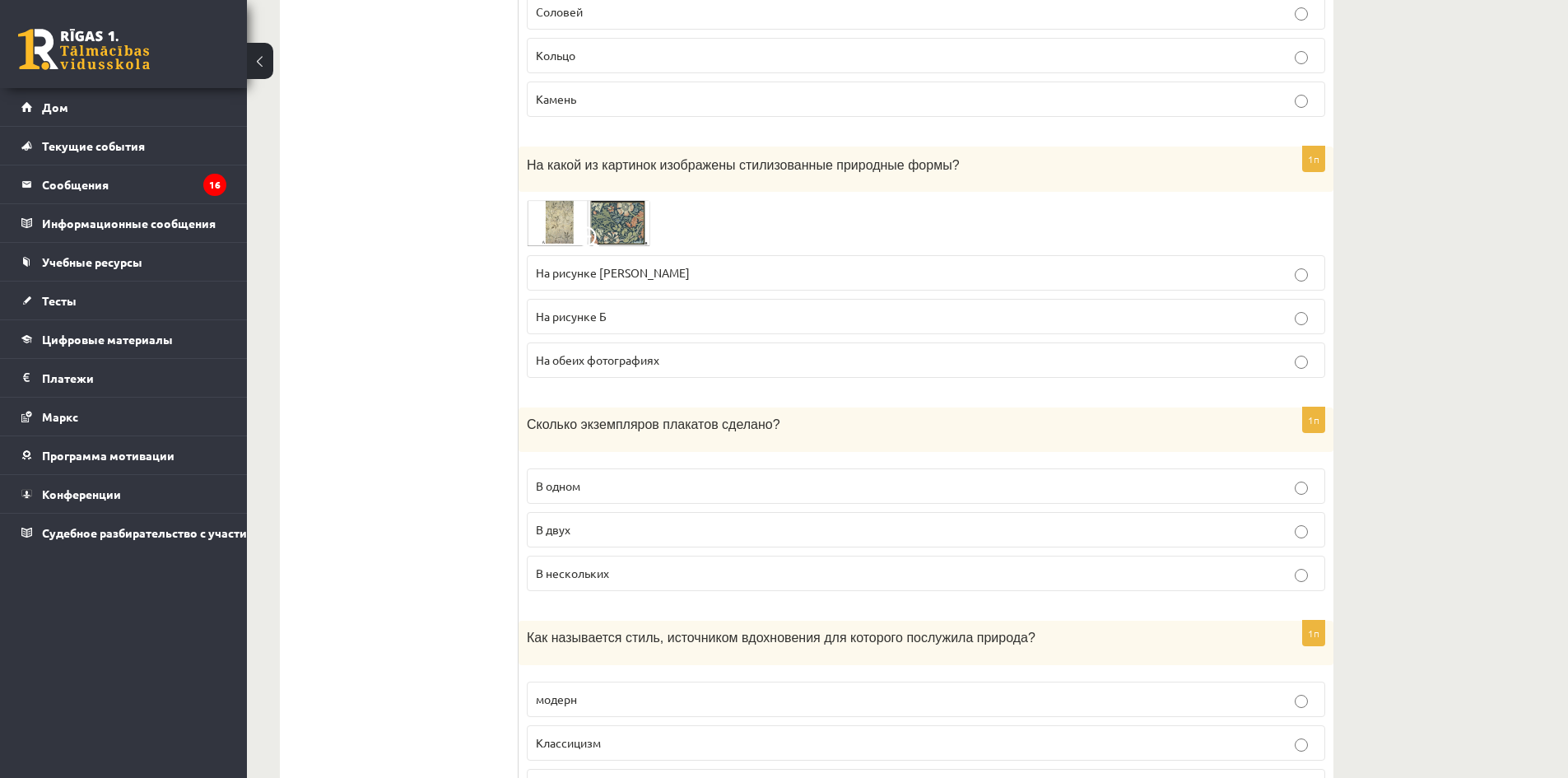
scroll to position [7817, 0]
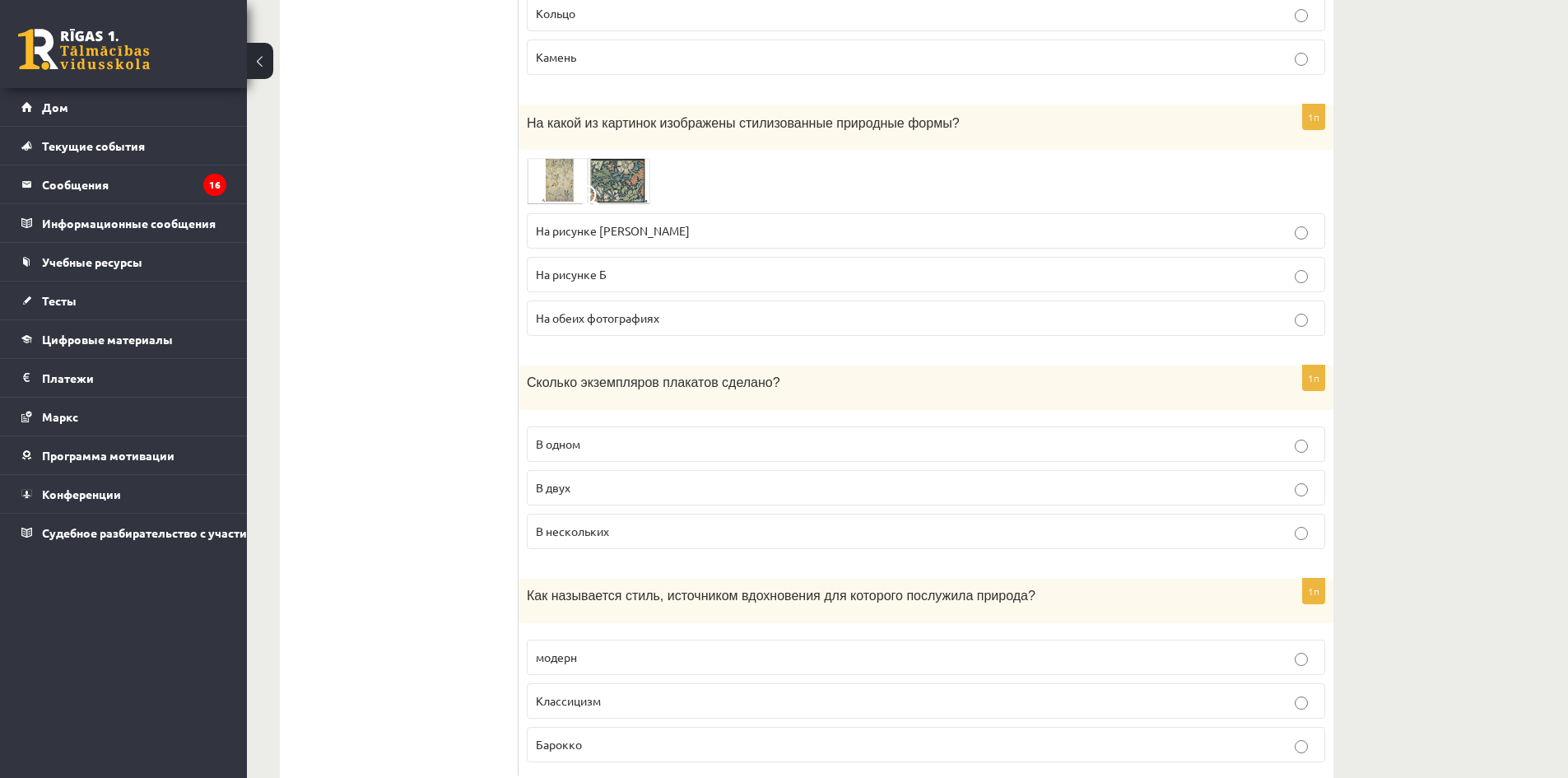
click at [586, 49] on p "Камень" at bounding box center [926, 57] width 780 height 17
click at [768, 270] on label "На рисунке Б" at bounding box center [926, 274] width 799 height 35
click at [796, 538] on div "1п Сколько экземпляров плакатов сделано? В одном В двух В нескольких" at bounding box center [926, 464] width 815 height 197
click at [790, 470] on label "В двух" at bounding box center [926, 488] width 799 height 35
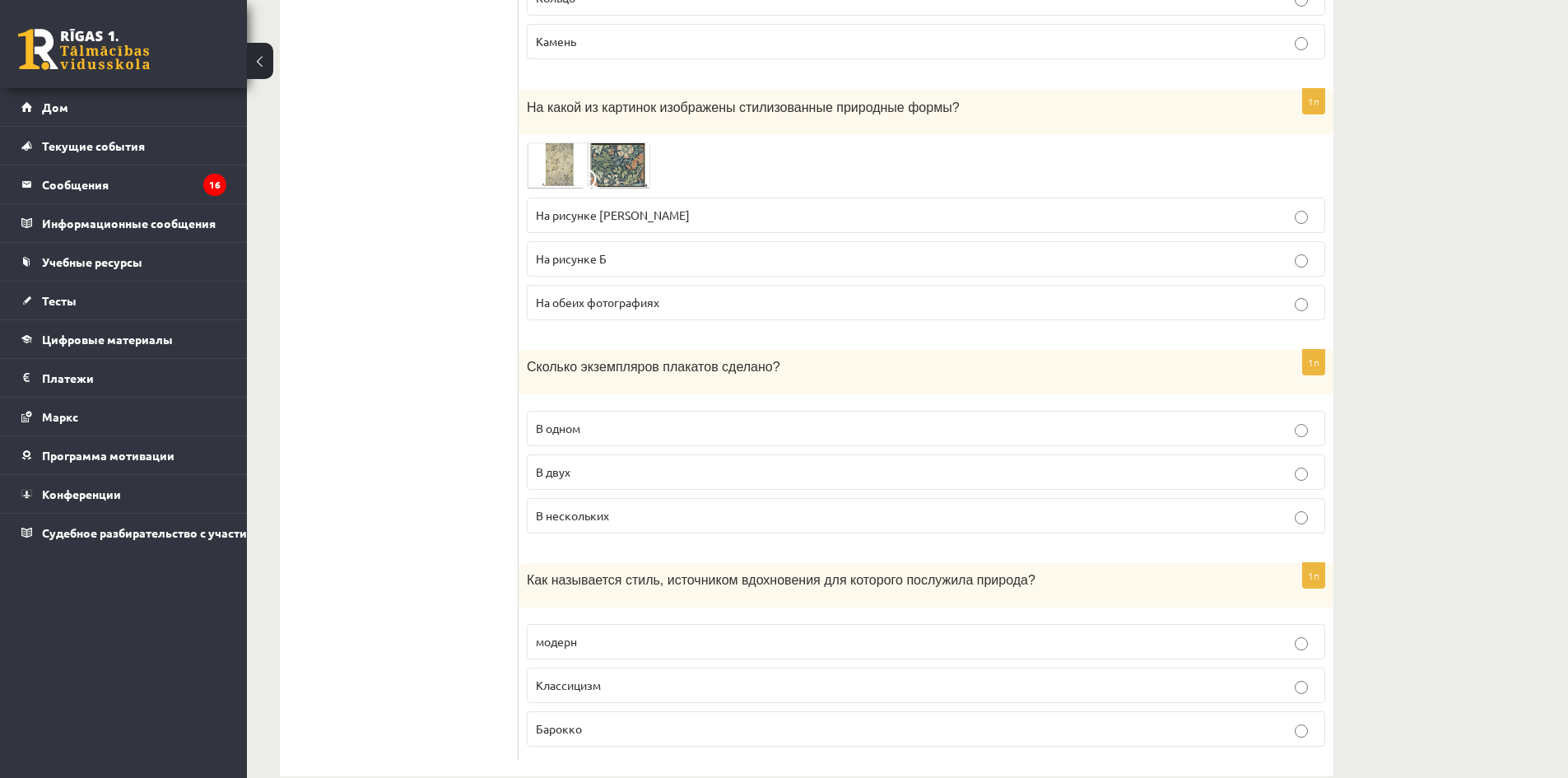
scroll to position [7846, 0]
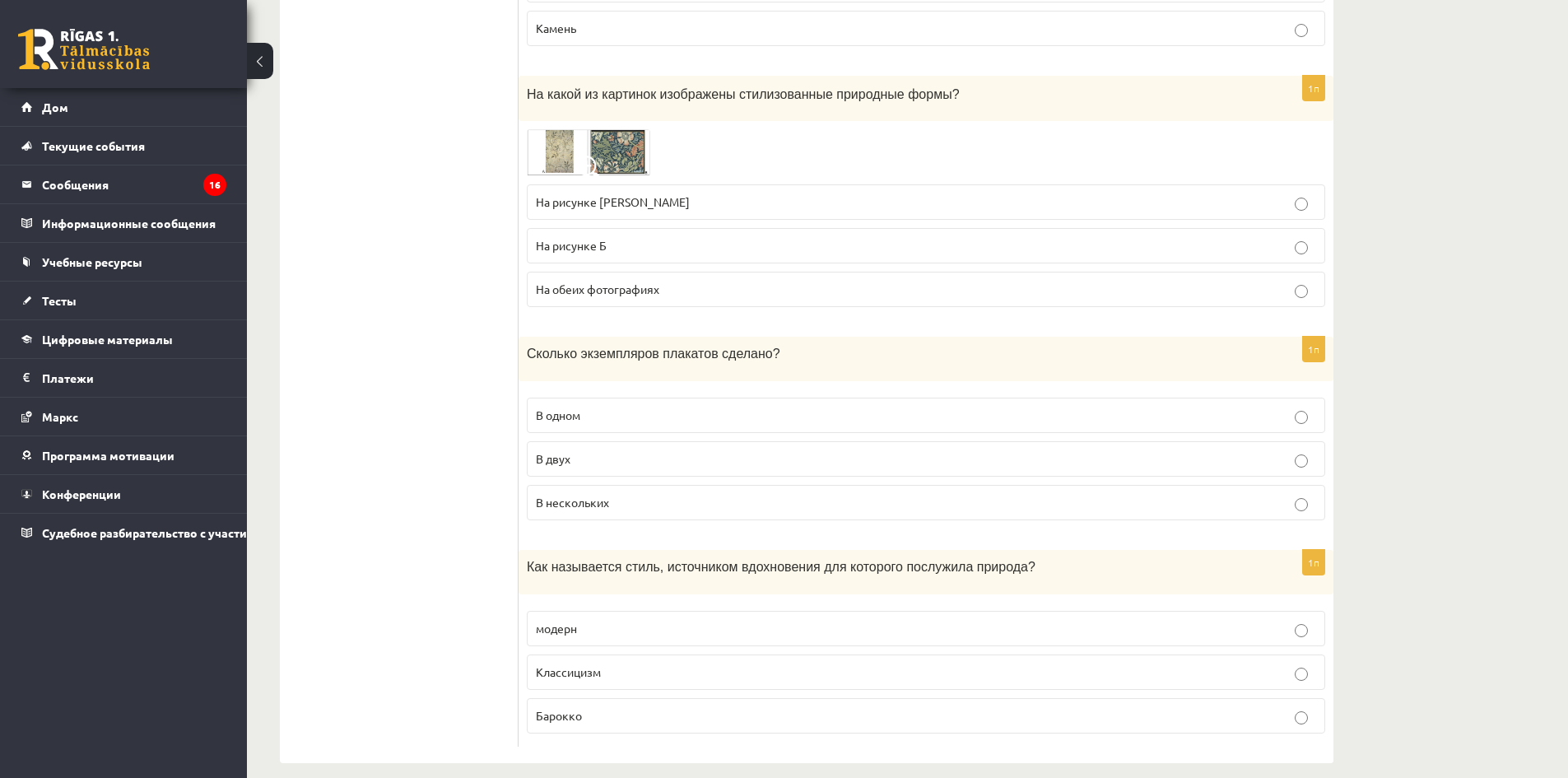
click at [786, 641] on fieldset "модерн Классицизм Барокко" at bounding box center [926, 670] width 799 height 136
click at [765, 619] on p "модерн" at bounding box center [926, 627] width 780 height 17
click at [620, 664] on p "Классицизм" at bounding box center [926, 672] width 780 height 17
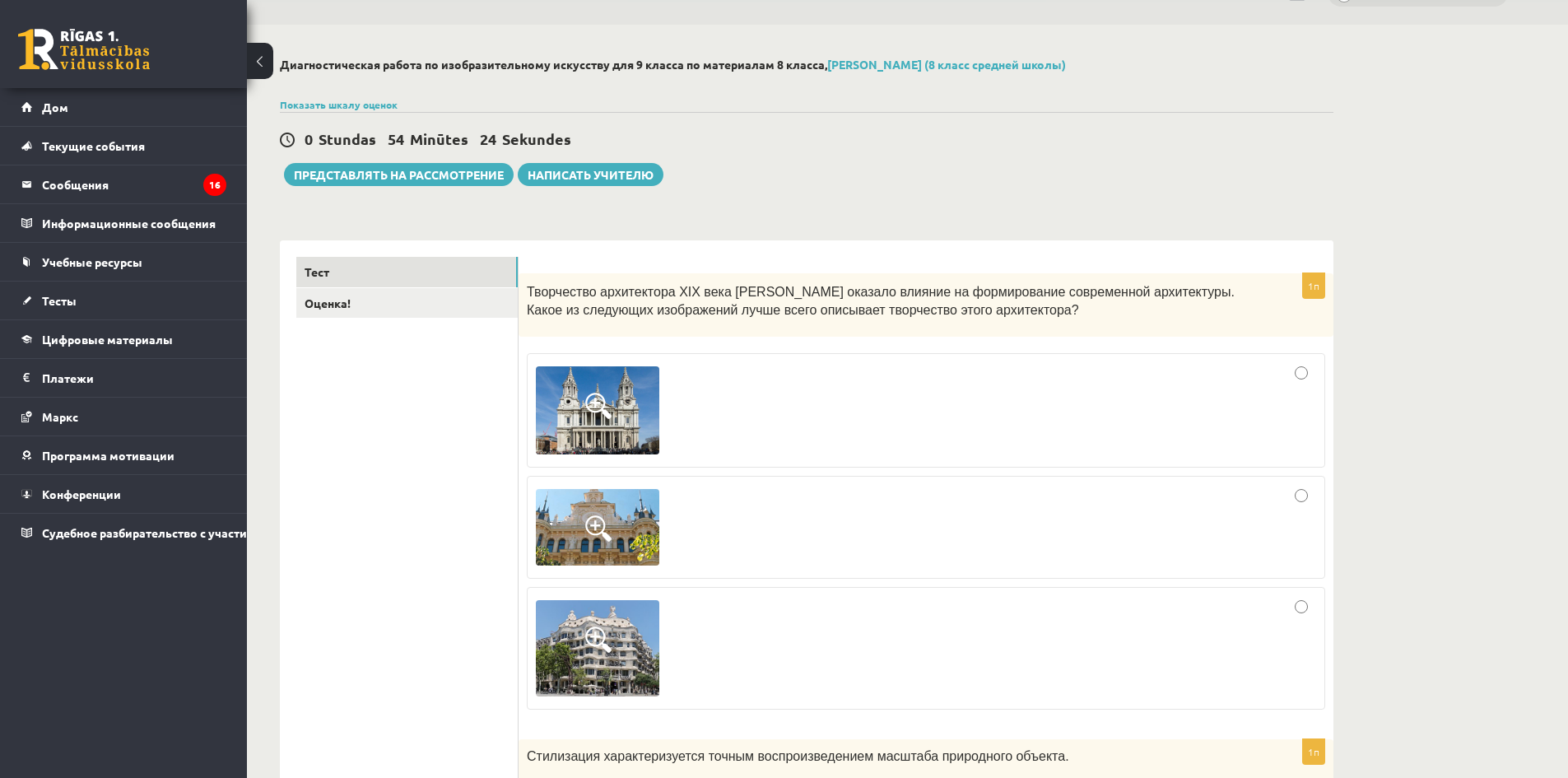
scroll to position [0, 0]
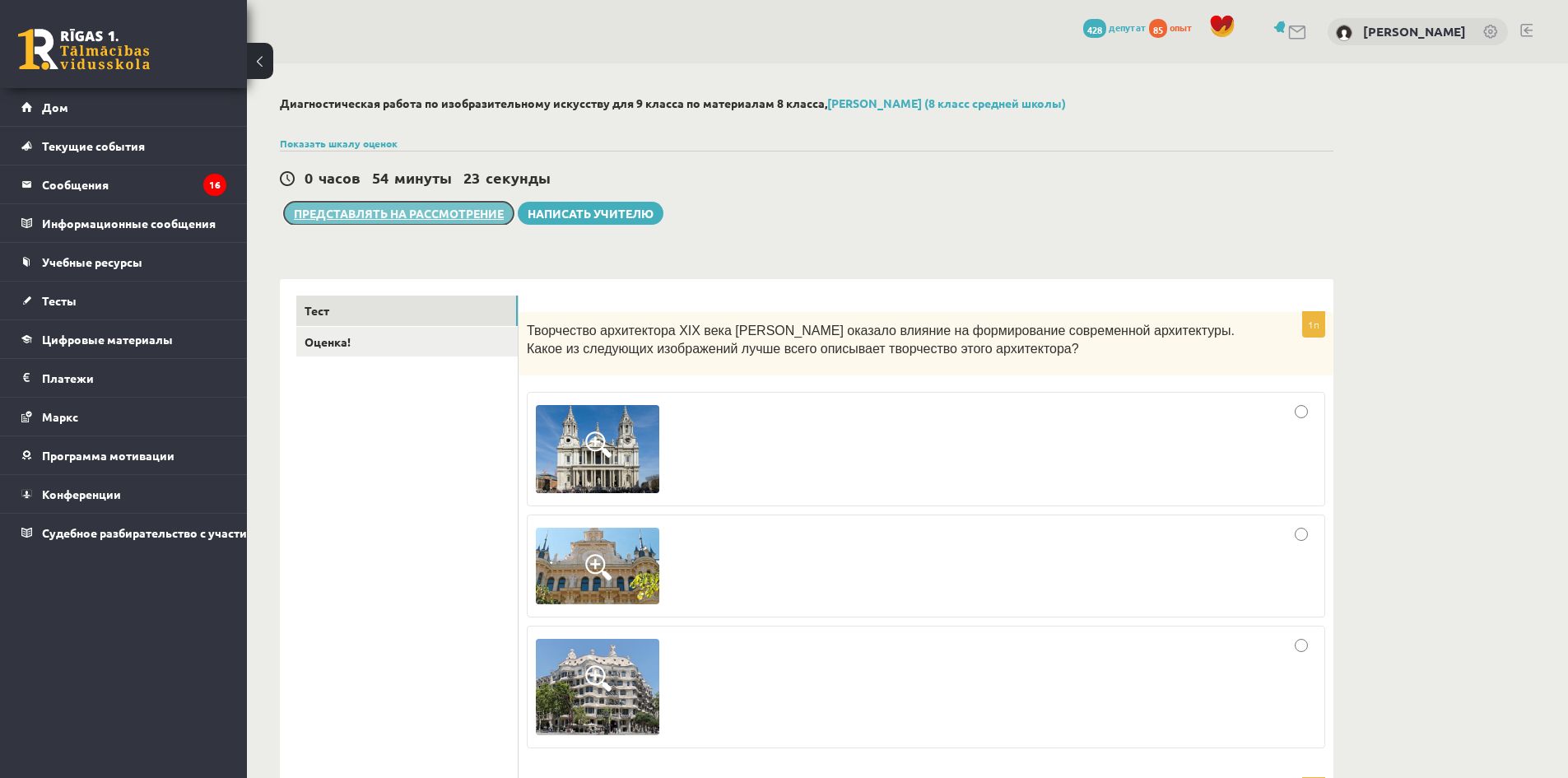
click at [409, 214] on font "Представлять на рассмотрение" at bounding box center [398, 213] width 210 height 15
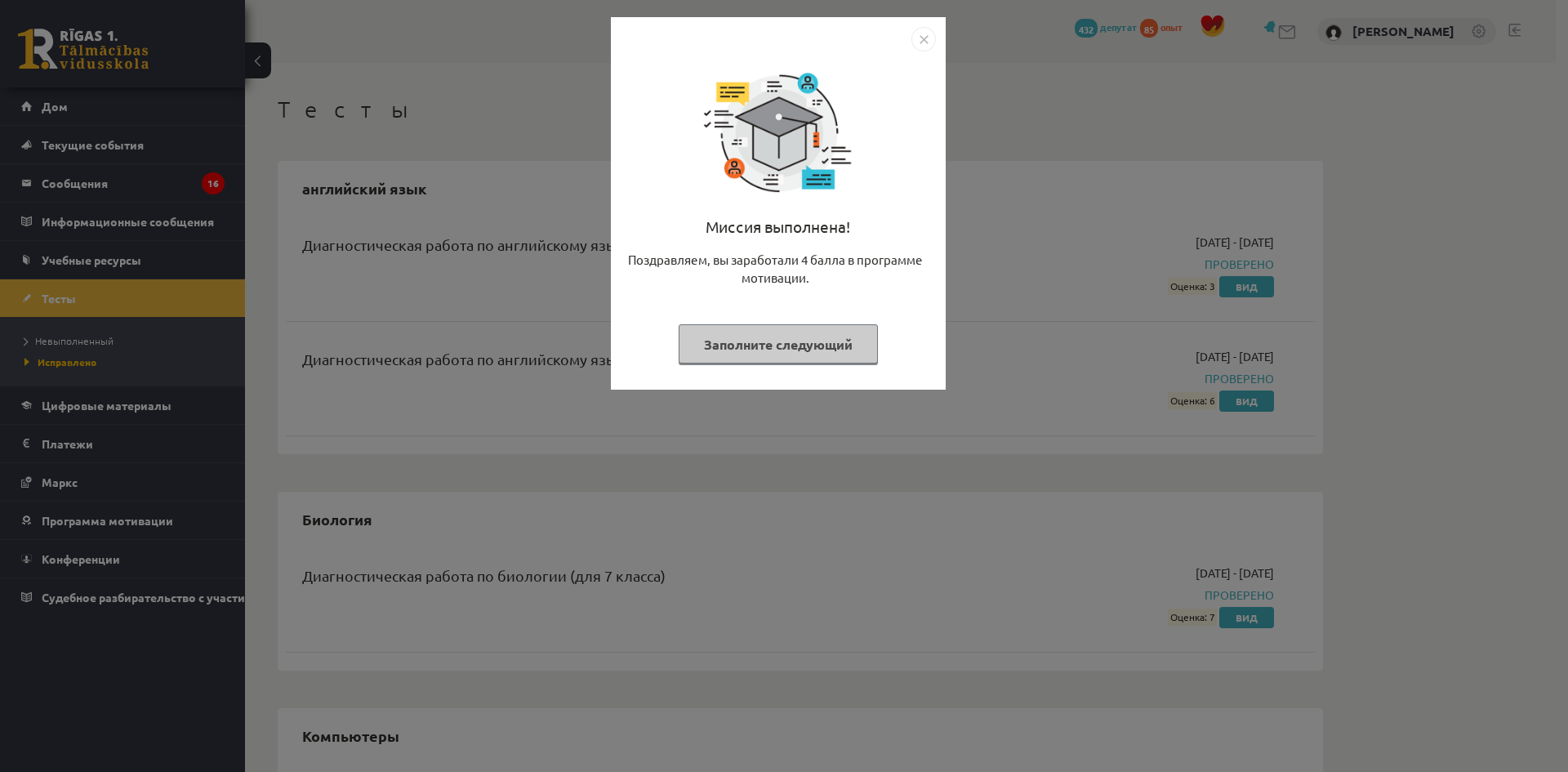
click at [923, 42] on img "Закрывать" at bounding box center [924, 40] width 25 height 25
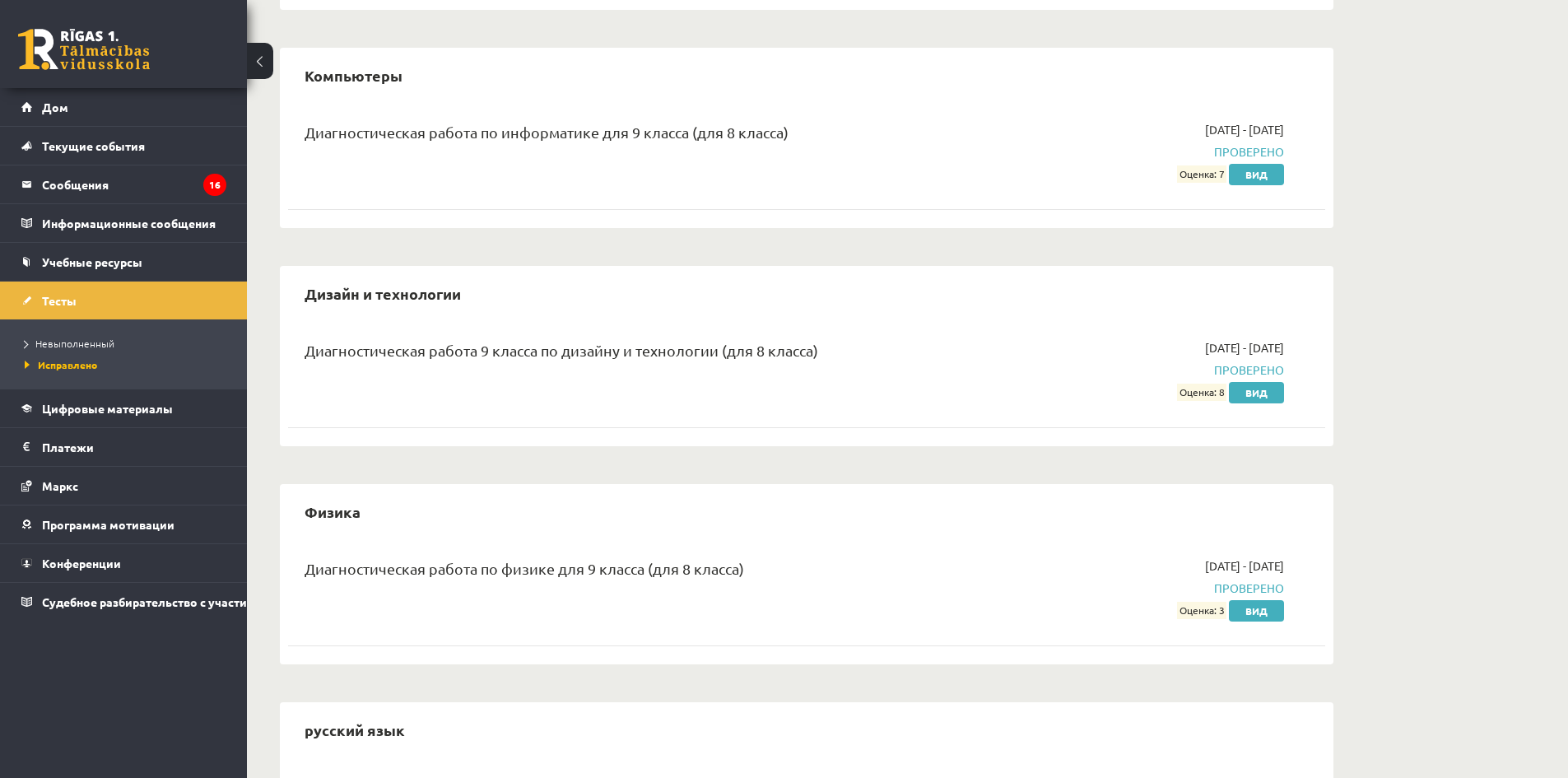
scroll to position [219, 0]
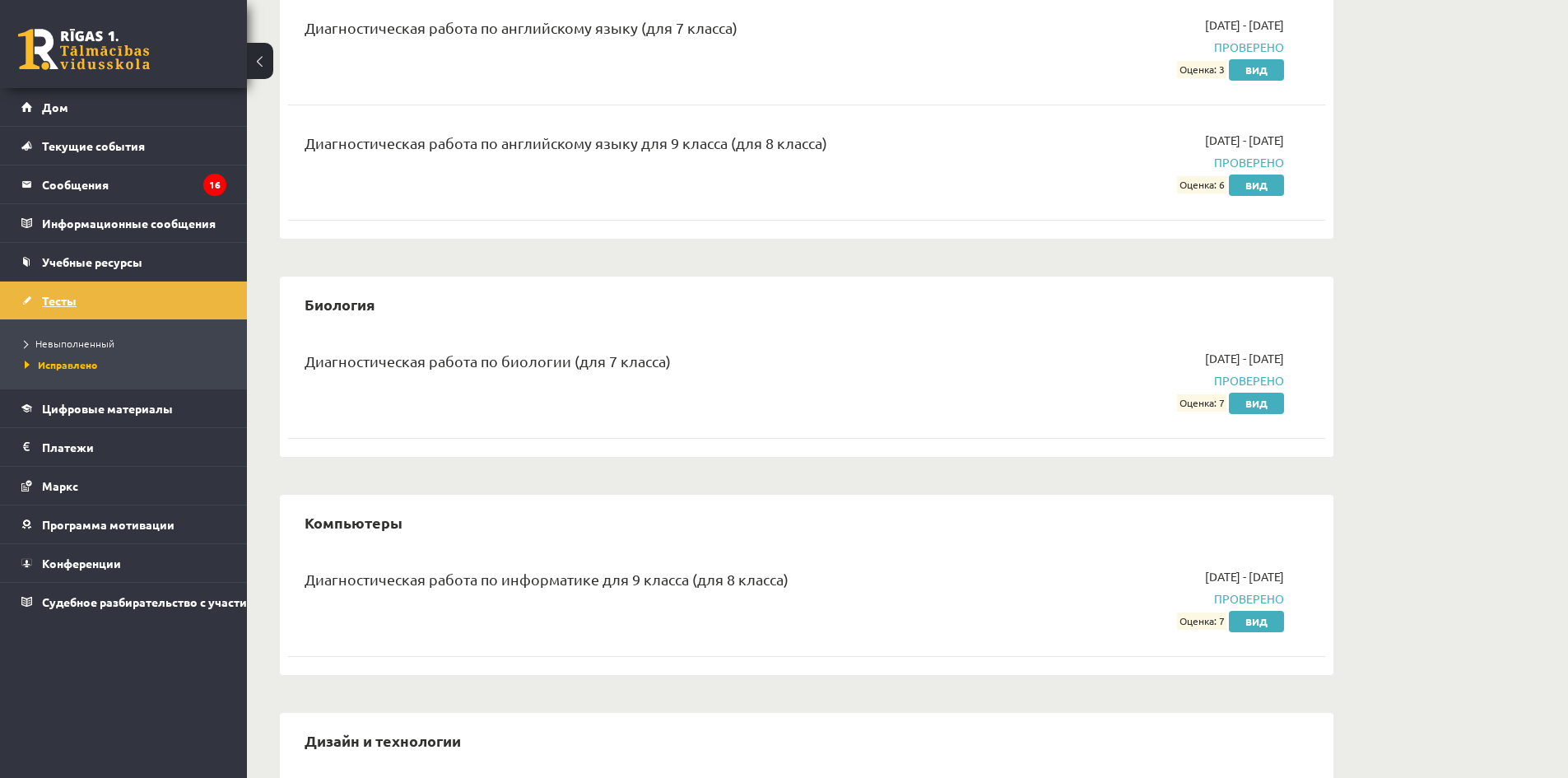
click at [84, 303] on link "Тесты" at bounding box center [123, 300] width 205 height 38
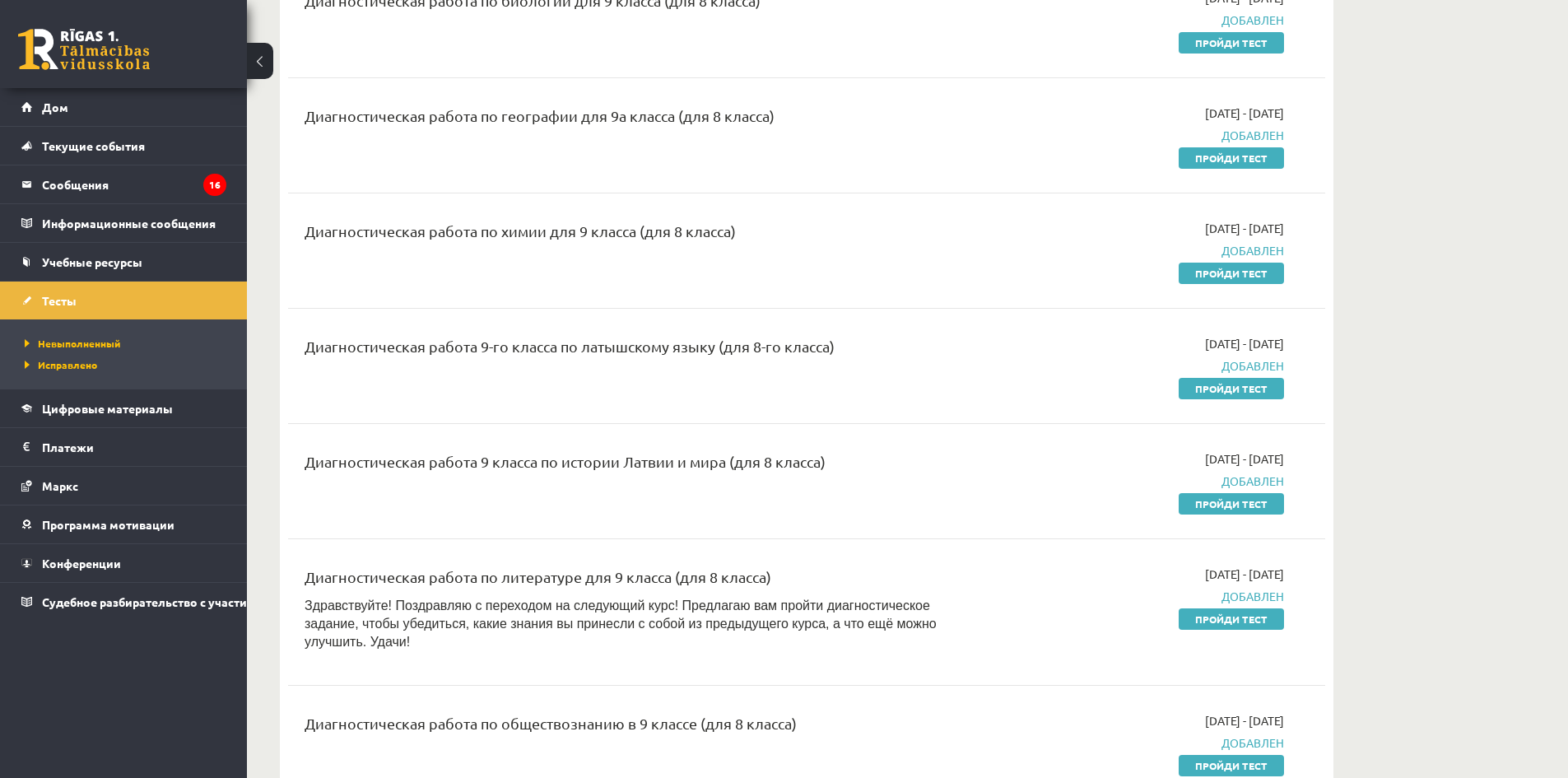
scroll to position [658, 0]
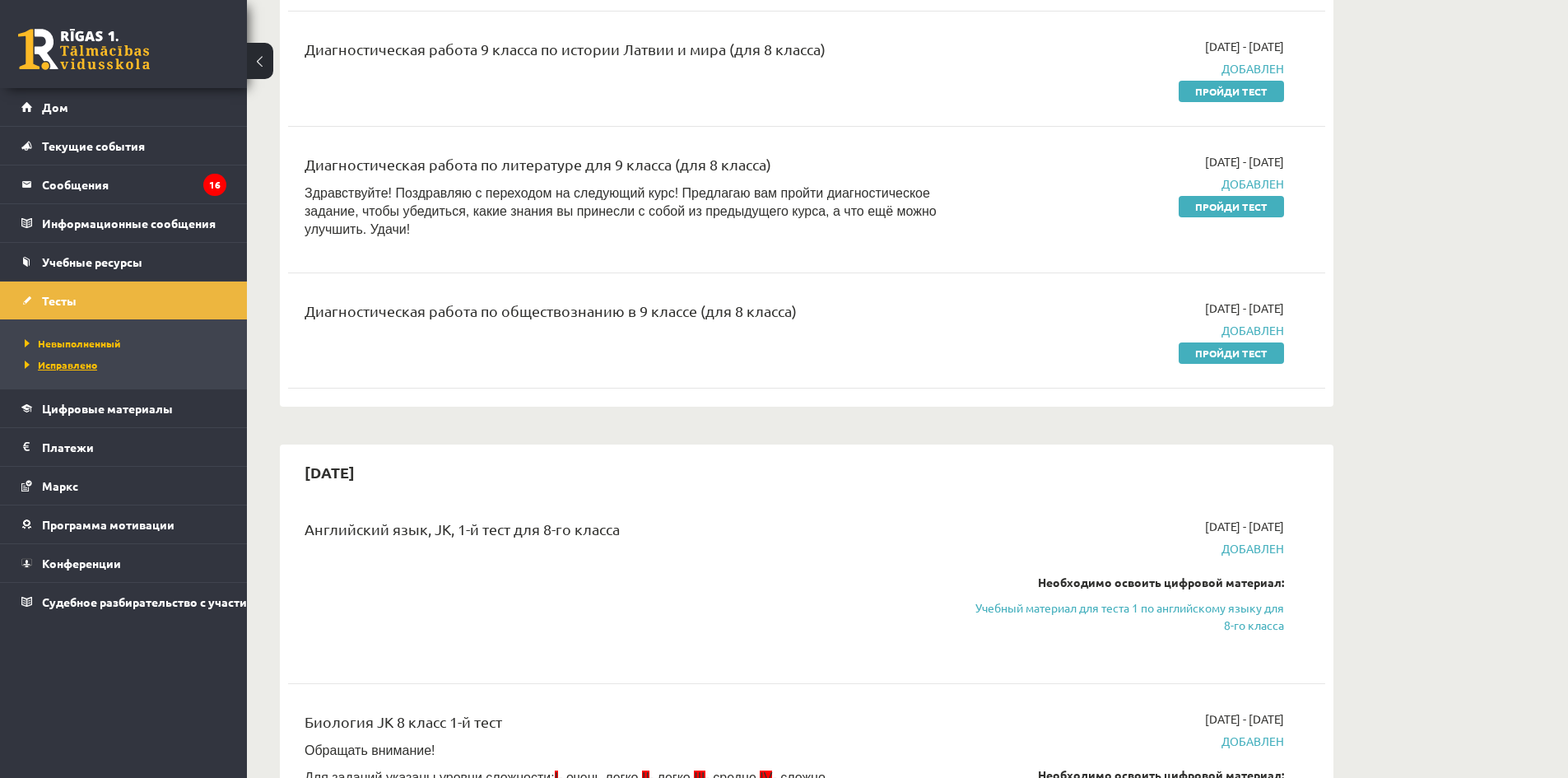
click at [83, 368] on font "Исправлено" at bounding box center [67, 364] width 59 height 13
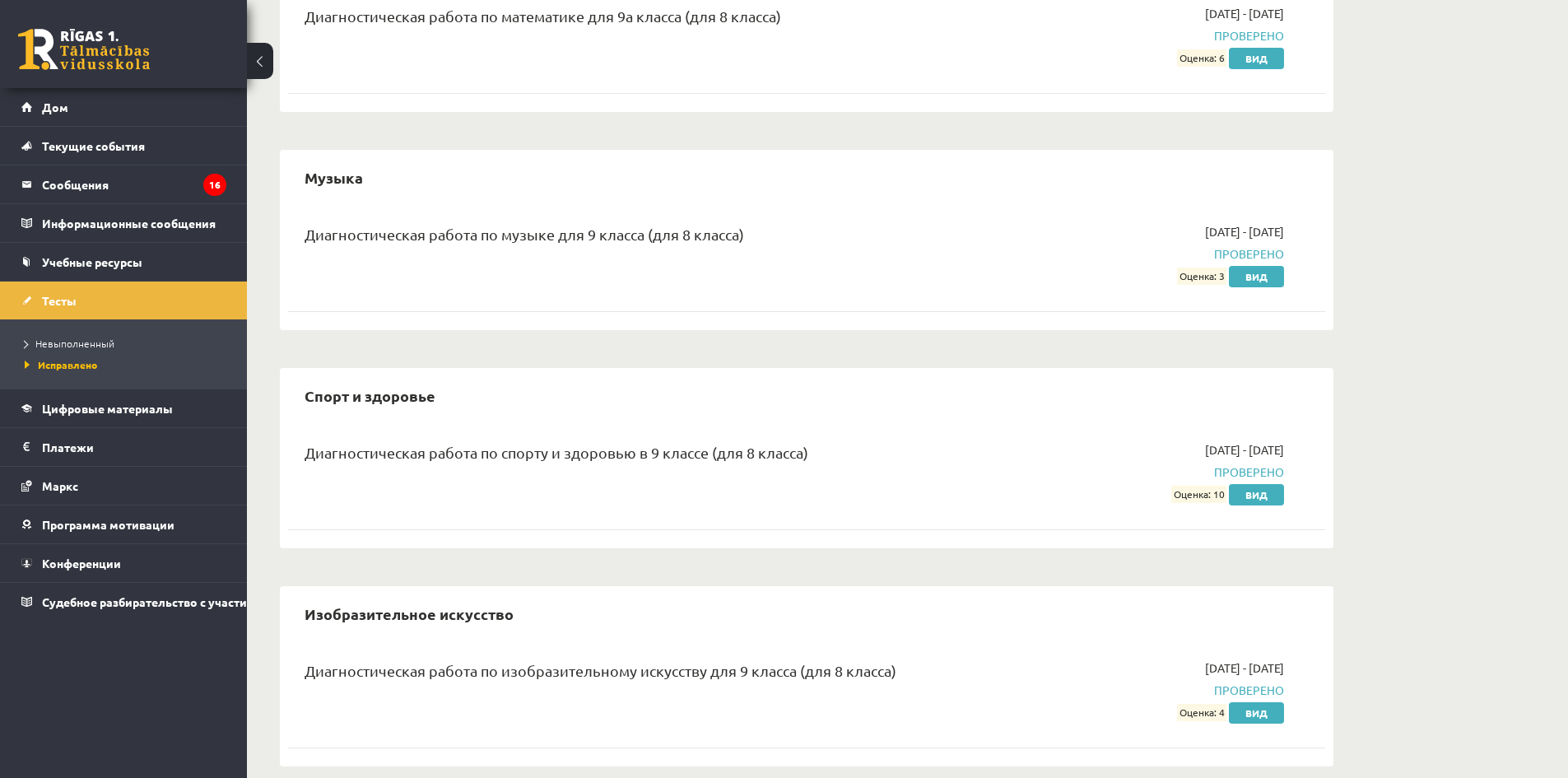
scroll to position [2111, 0]
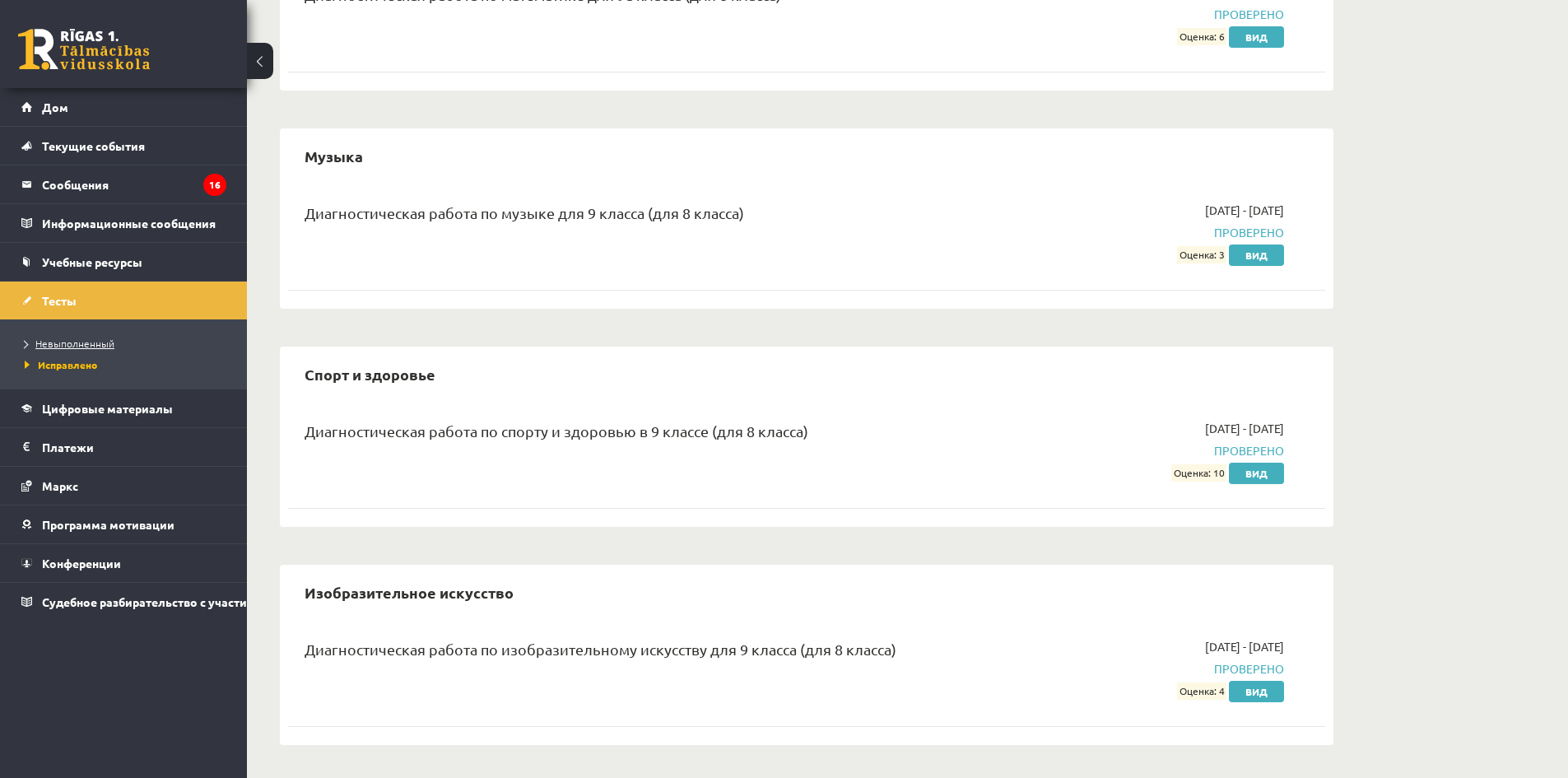
click at [67, 341] on font "Невыполненный" at bounding box center [75, 342] width 79 height 13
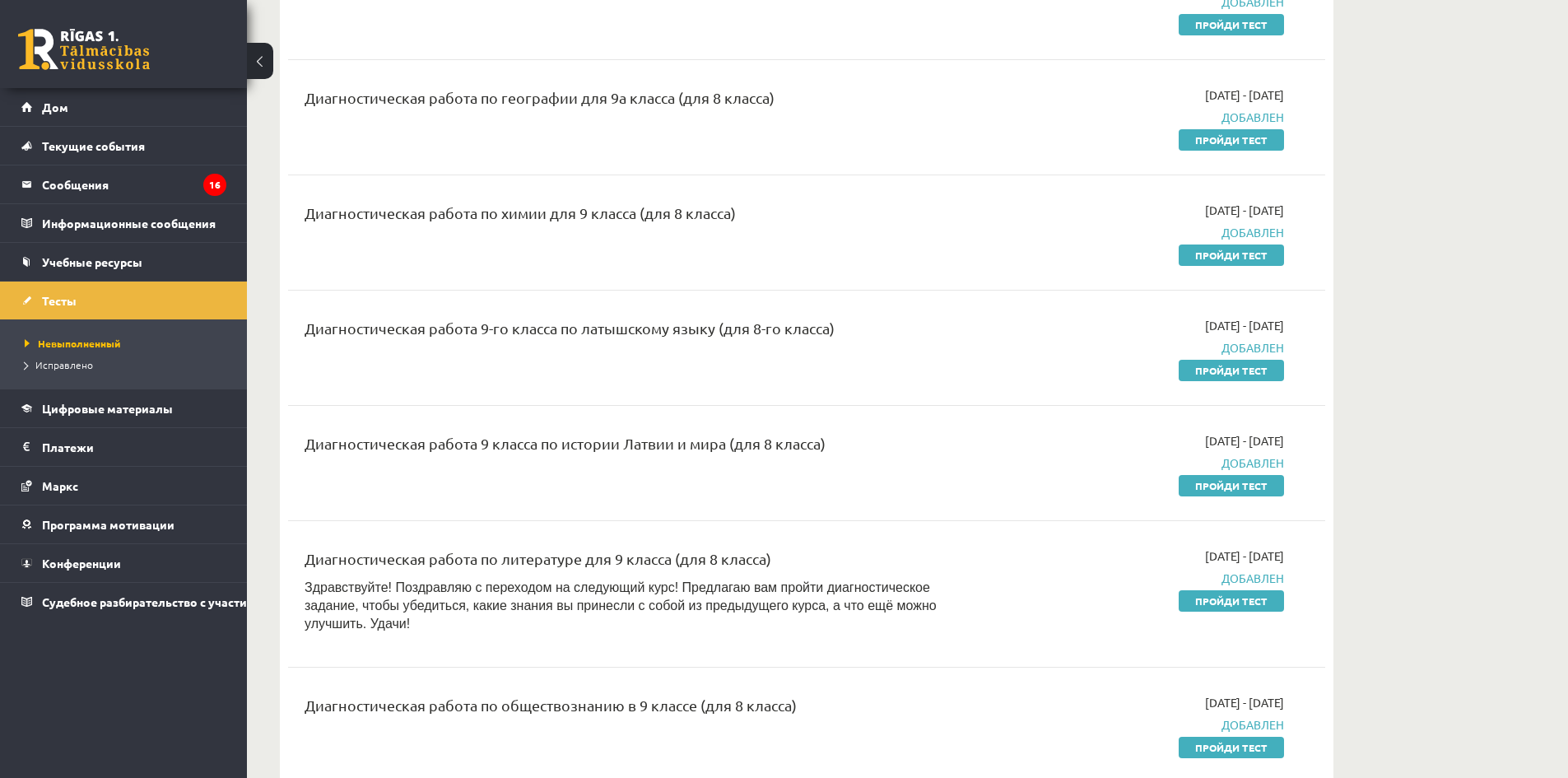
scroll to position [329, 0]
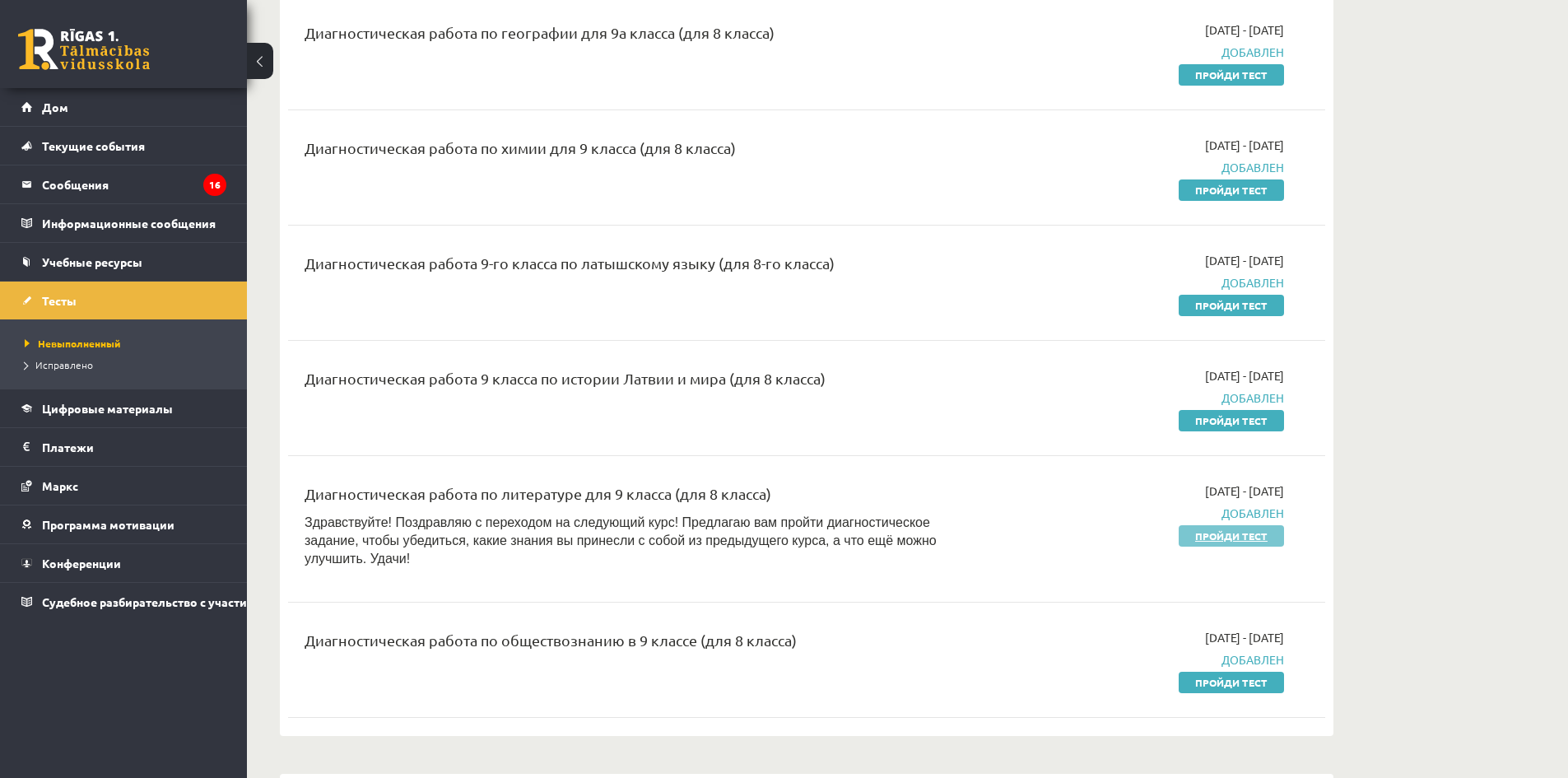
click at [1218, 541] on link "Пройди тест" at bounding box center [1231, 536] width 106 height 21
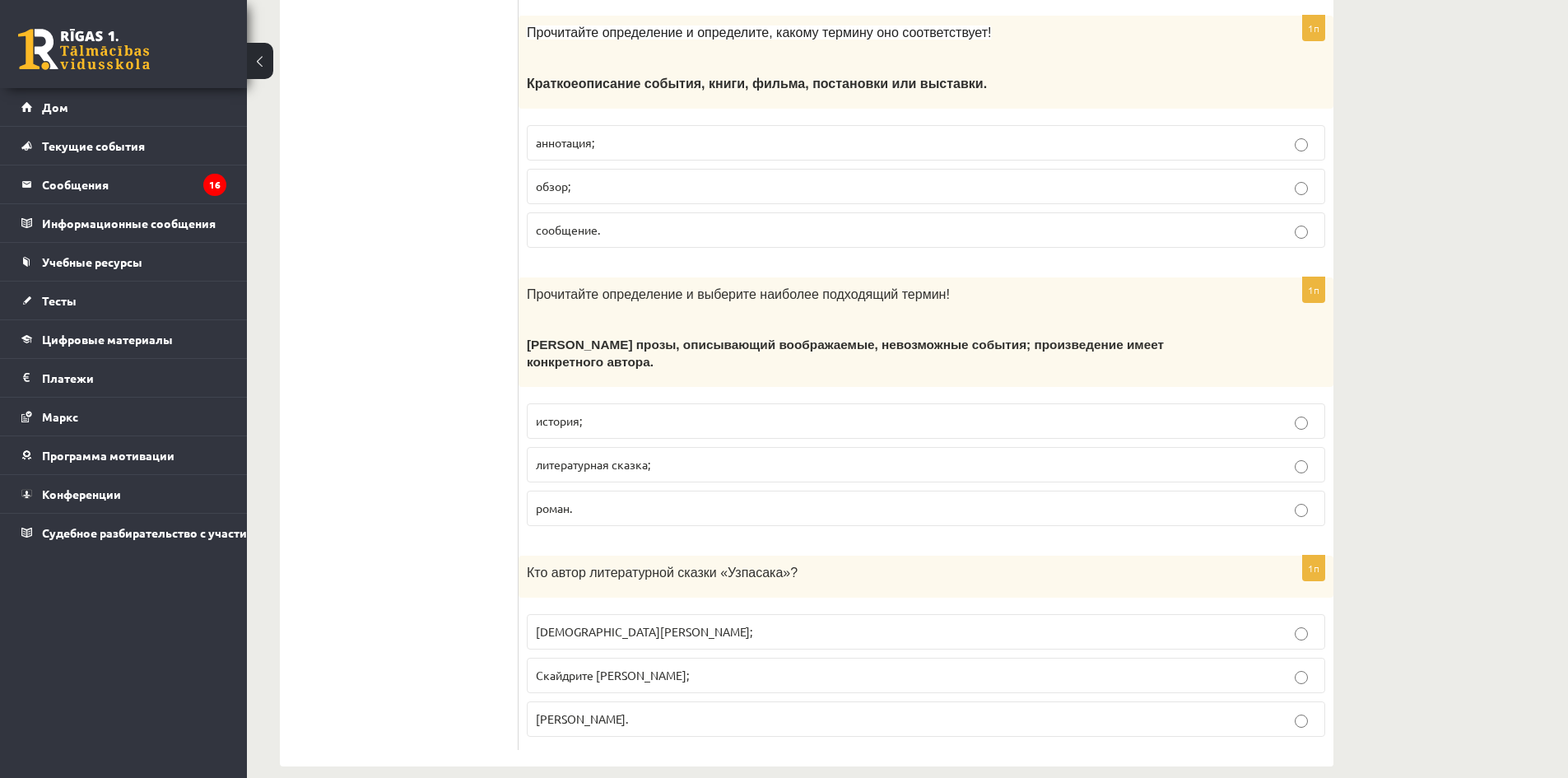
scroll to position [6275, 0]
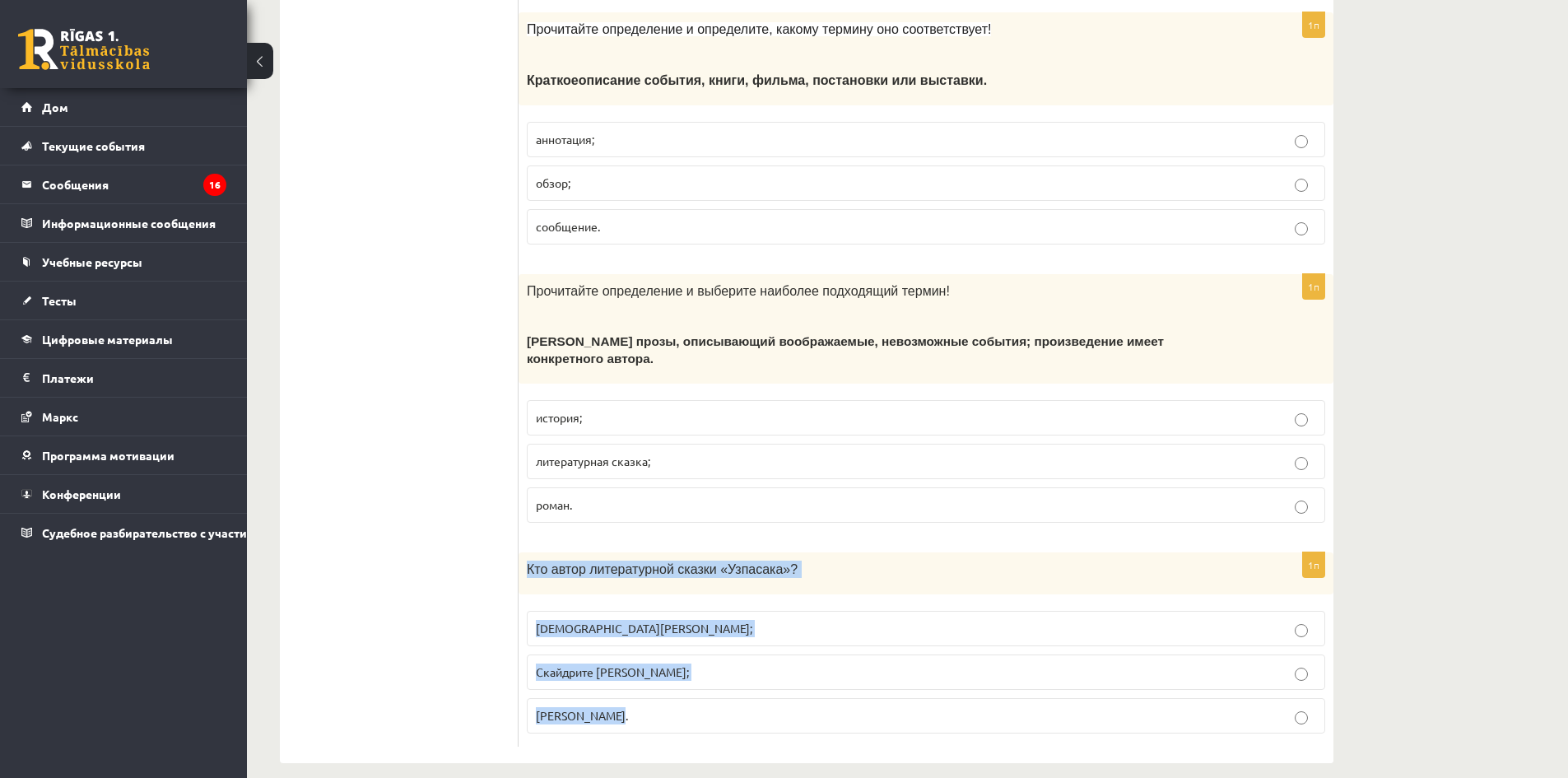
drag, startPoint x: 527, startPoint y: 551, endPoint x: 972, endPoint y: 686, distance: 465.0
click at [971, 678] on div "1п Кто автор литературной сказки «Узпасака»? [PERSON_NAME]; Скайдрите [PERSON_N…" at bounding box center [926, 648] width 815 height 194
copy div "Кто автор литературной сказки «Узпасака»? [PERSON_NAME]; [PERSON_NAME]; [PERSON…"
click at [650, 707] on p "[PERSON_NAME]." at bounding box center [926, 715] width 780 height 17
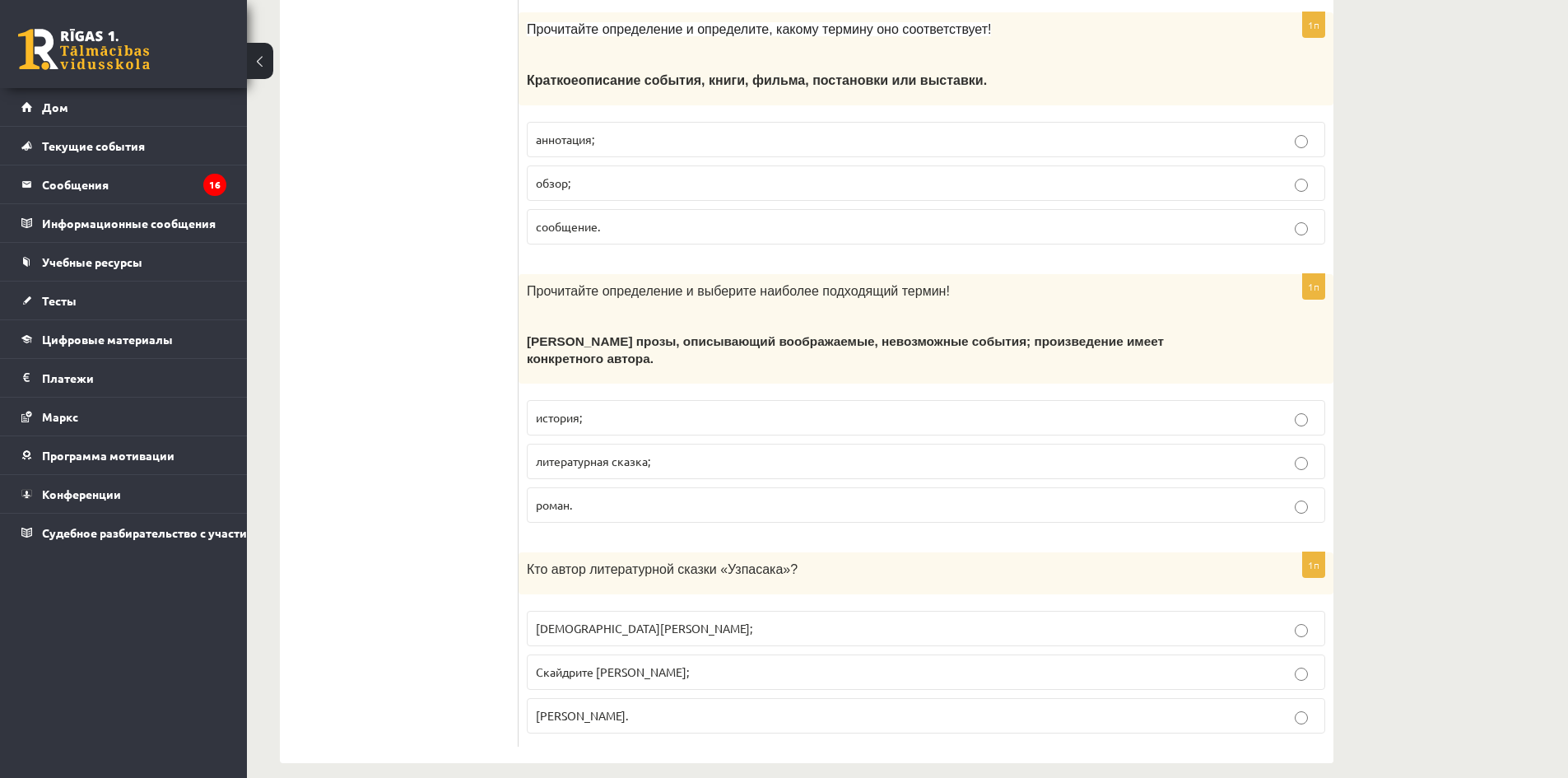
click at [736, 664] on p "Скайдрите [PERSON_NAME];" at bounding box center [926, 672] width 780 height 17
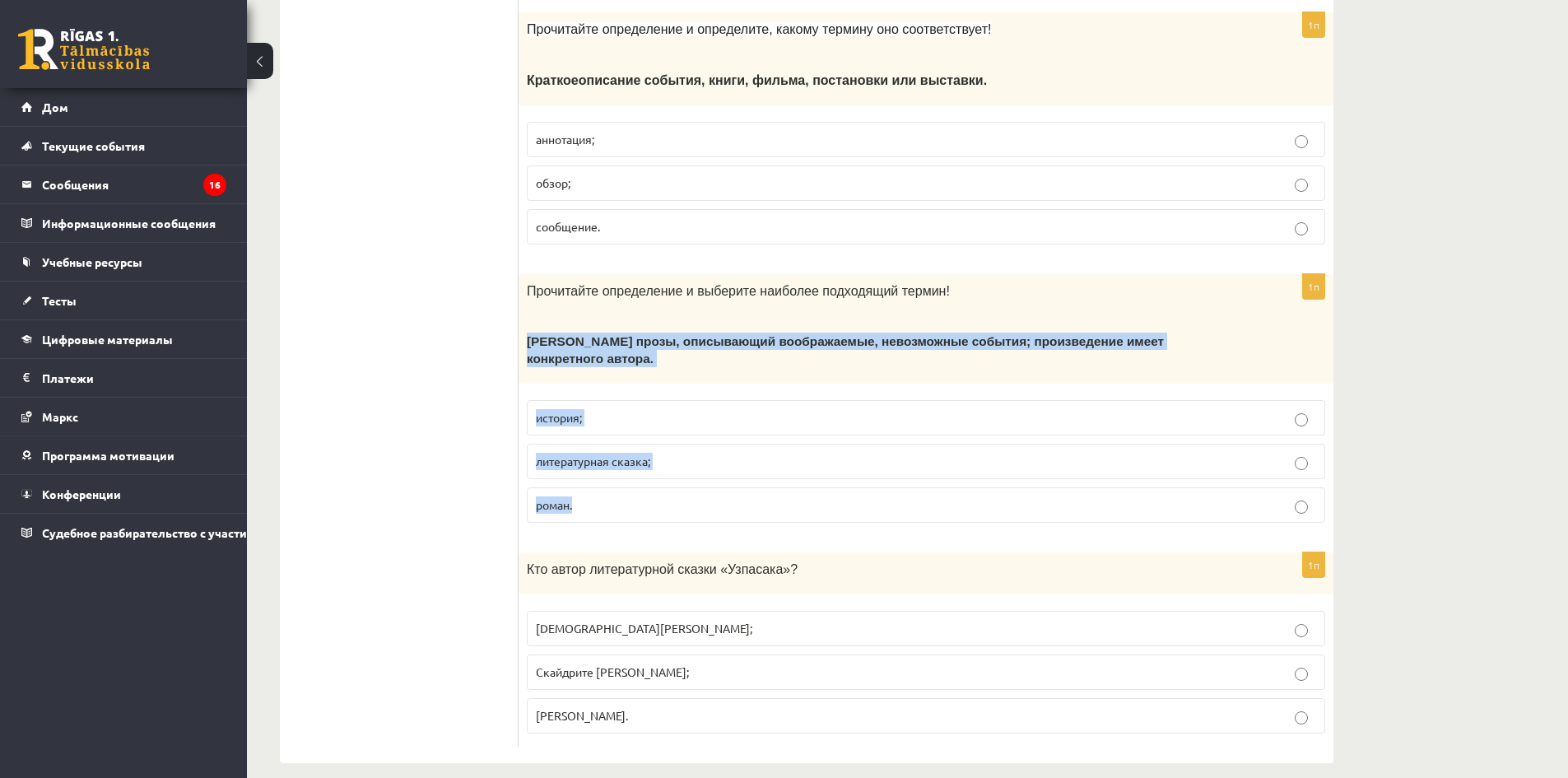
drag, startPoint x: 528, startPoint y: 335, endPoint x: 850, endPoint y: 483, distance: 354.4
click at [850, 483] on div "1п Прочитайте определение и выберите наиболее подходящий термин! [PERSON_NAME] …" at bounding box center [926, 405] width 815 height 262
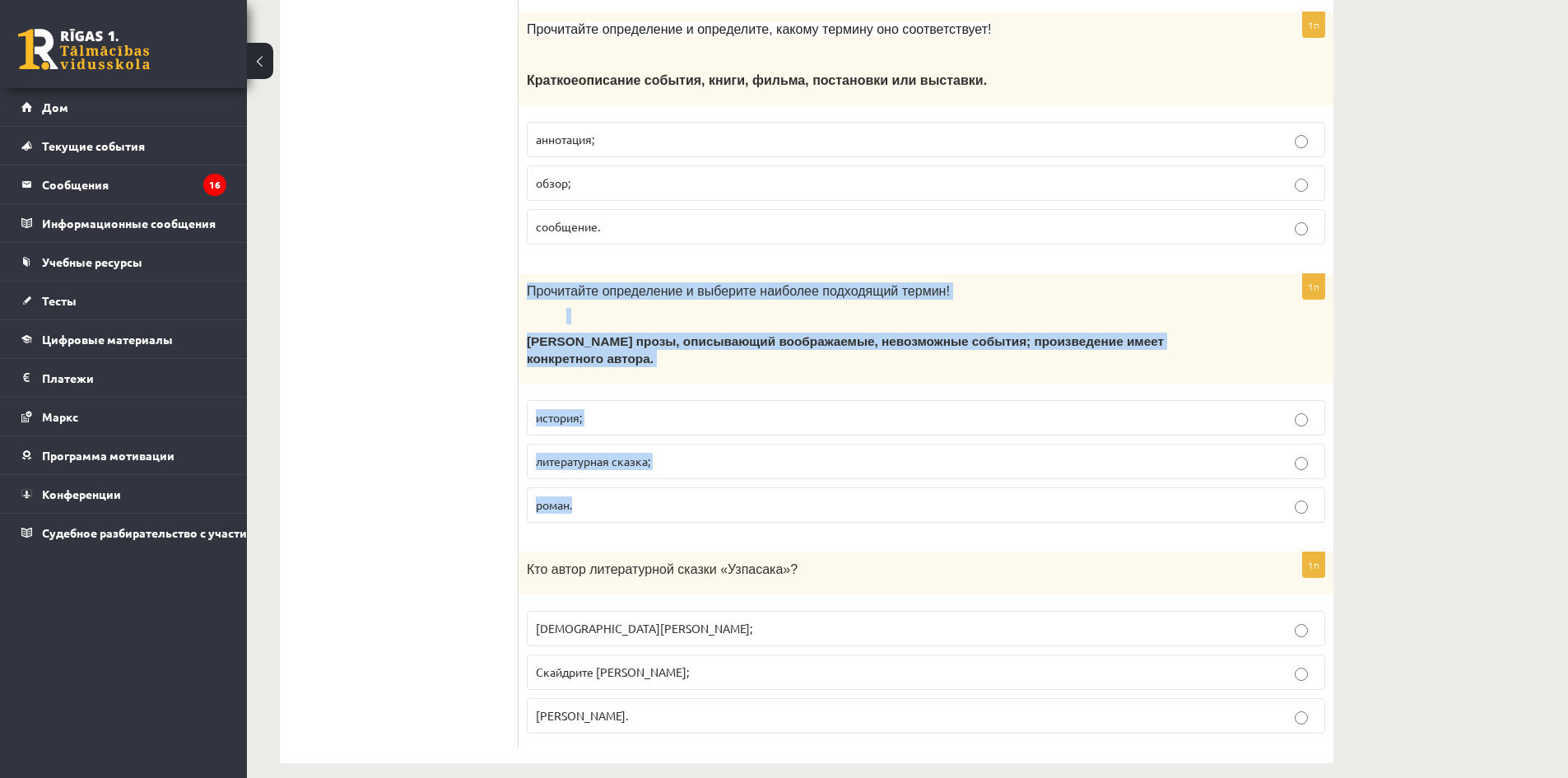
drag, startPoint x: 522, startPoint y: 287, endPoint x: 906, endPoint y: 508, distance: 443.1
click at [906, 508] on div "1п Прочитайте определение и выберите наиболее подходящий термин! [PERSON_NAME] …" at bounding box center [926, 405] width 815 height 262
copy div "Прочитайте определение и выберите наиболее подходящий термин! [PERSON_NAME] про…"
click at [695, 452] on p "литературная сказка;" at bounding box center [926, 460] width 780 height 17
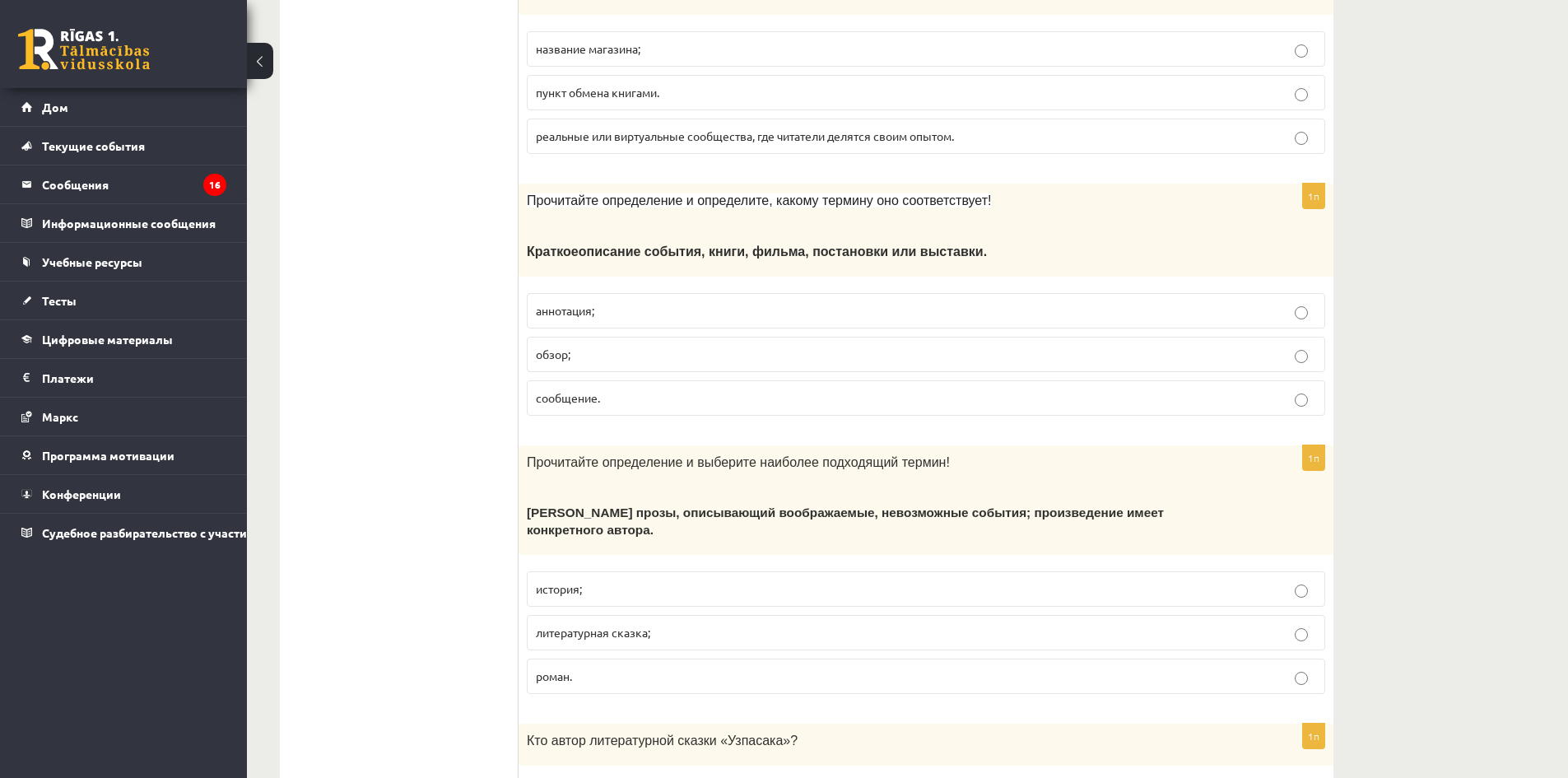
scroll to position [6028, 0]
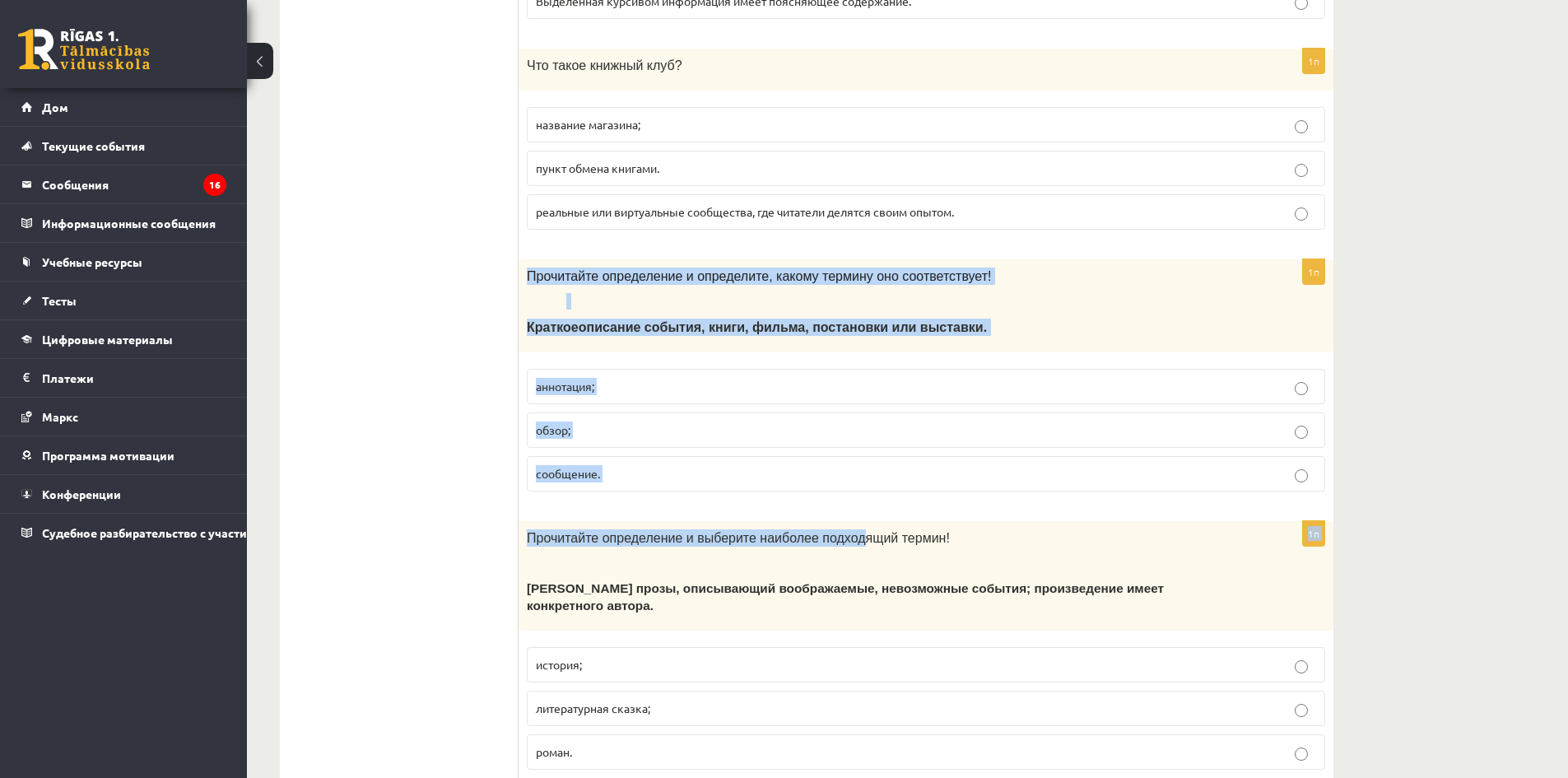
drag, startPoint x: 588, startPoint y: 310, endPoint x: 835, endPoint y: 517, distance: 322.3
click at [783, 488] on label "сообщение." at bounding box center [926, 474] width 799 height 35
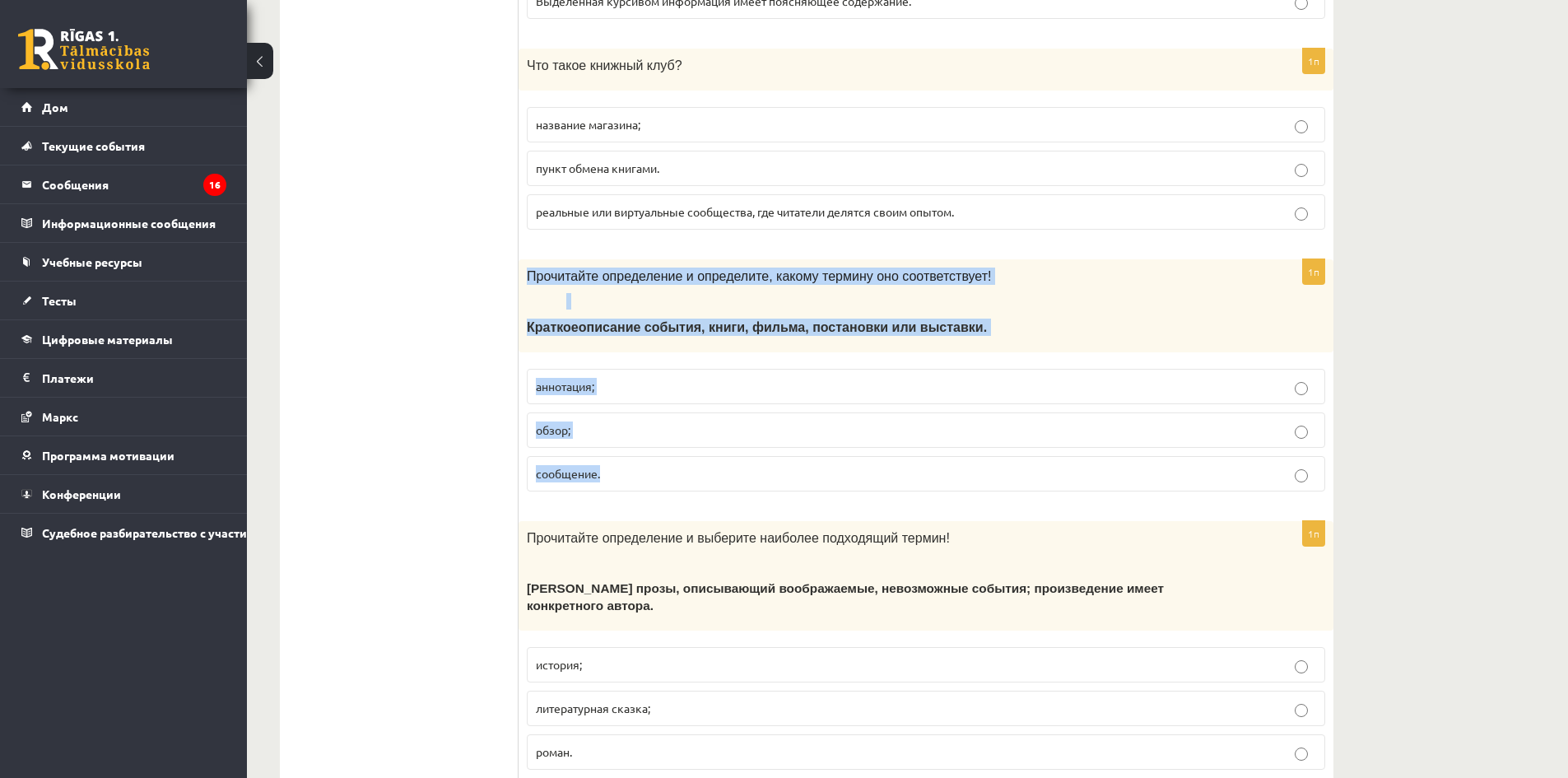
drag, startPoint x: 526, startPoint y: 275, endPoint x: 847, endPoint y: 452, distance: 366.6
click at [847, 452] on div "1п Прочитайте определение и определите, какому термину оно соответствует! Кратк…" at bounding box center [926, 381] width 815 height 245
copy div "Прочитайте определение и определите, какому термину оно соответствует! Краткое …"
click at [658, 385] on p "аннотация;" at bounding box center [926, 386] width 780 height 17
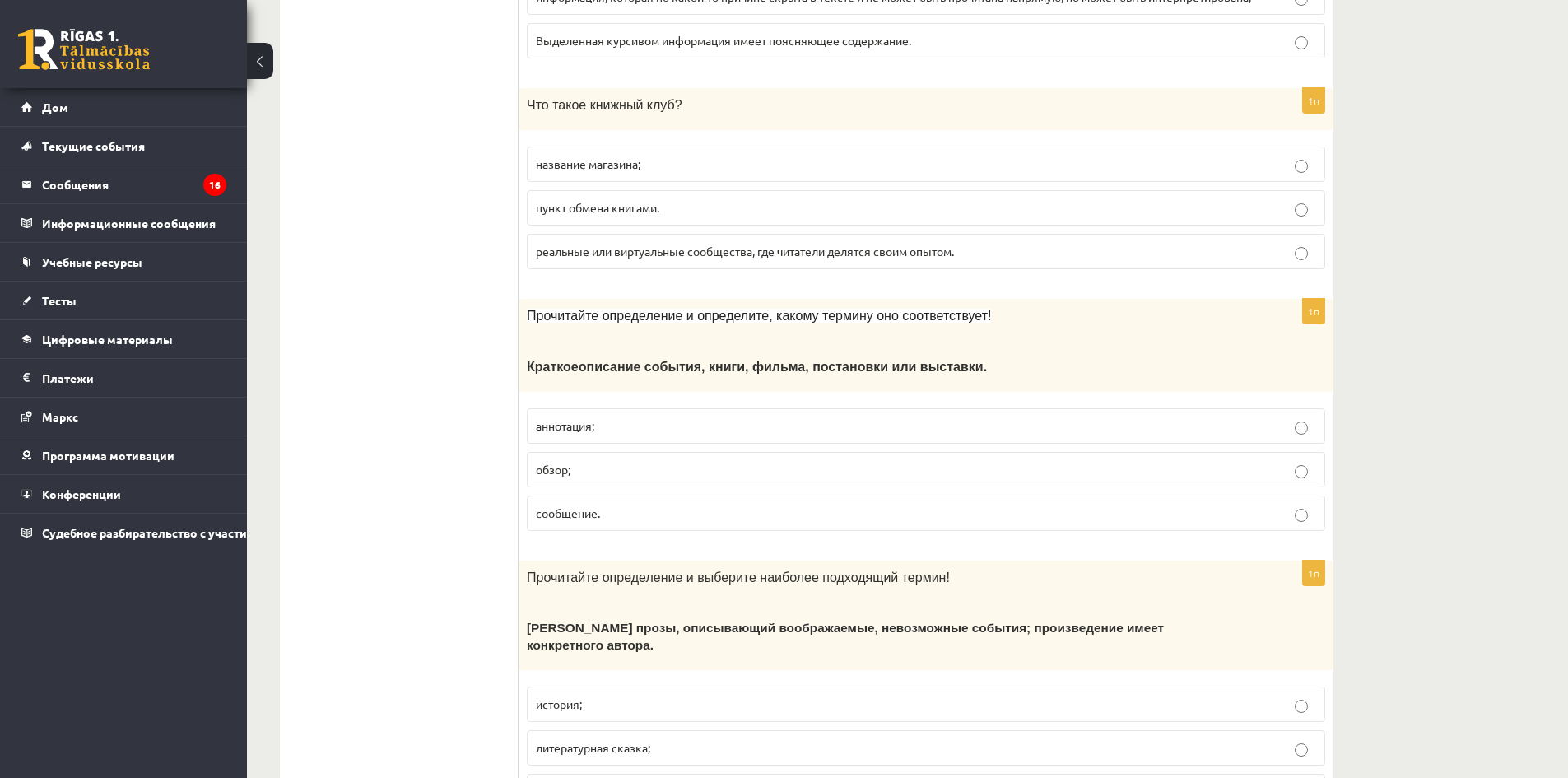
scroll to position [5781, 0]
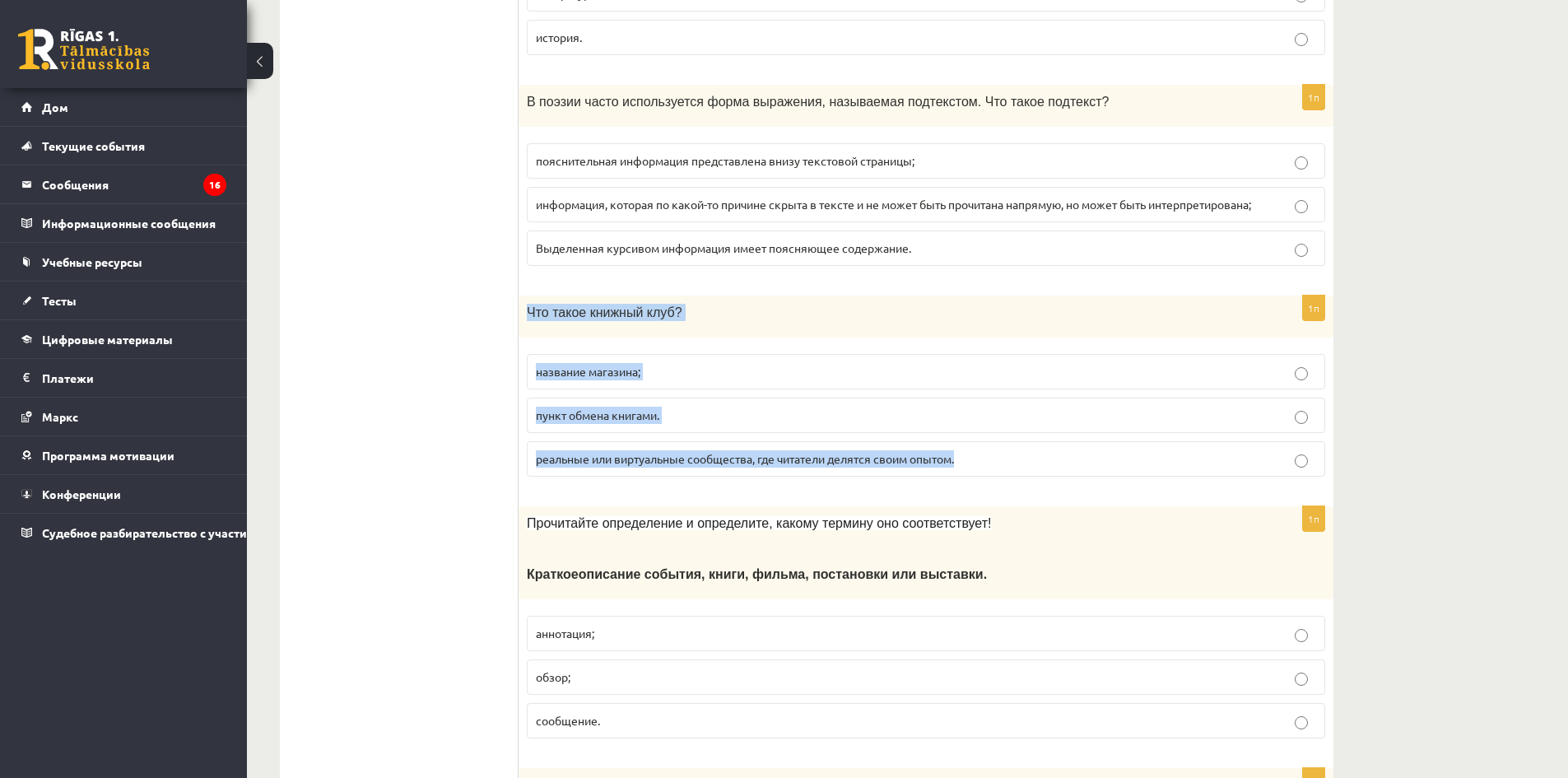
drag, startPoint x: 529, startPoint y: 305, endPoint x: 998, endPoint y: 471, distance: 497.5
click at [998, 471] on div "1п Что такое книжный клуб? название магазина; пункт обмена книгами. реальные ил…" at bounding box center [926, 392] width 815 height 194
copy div "Что такое книжный клуб? название магазина; пункт обмена книгами. реальные или в…"
click at [1029, 473] on label "реальные или виртуальные сообщества, где читатели делятся своим опытом." at bounding box center [926, 459] width 799 height 35
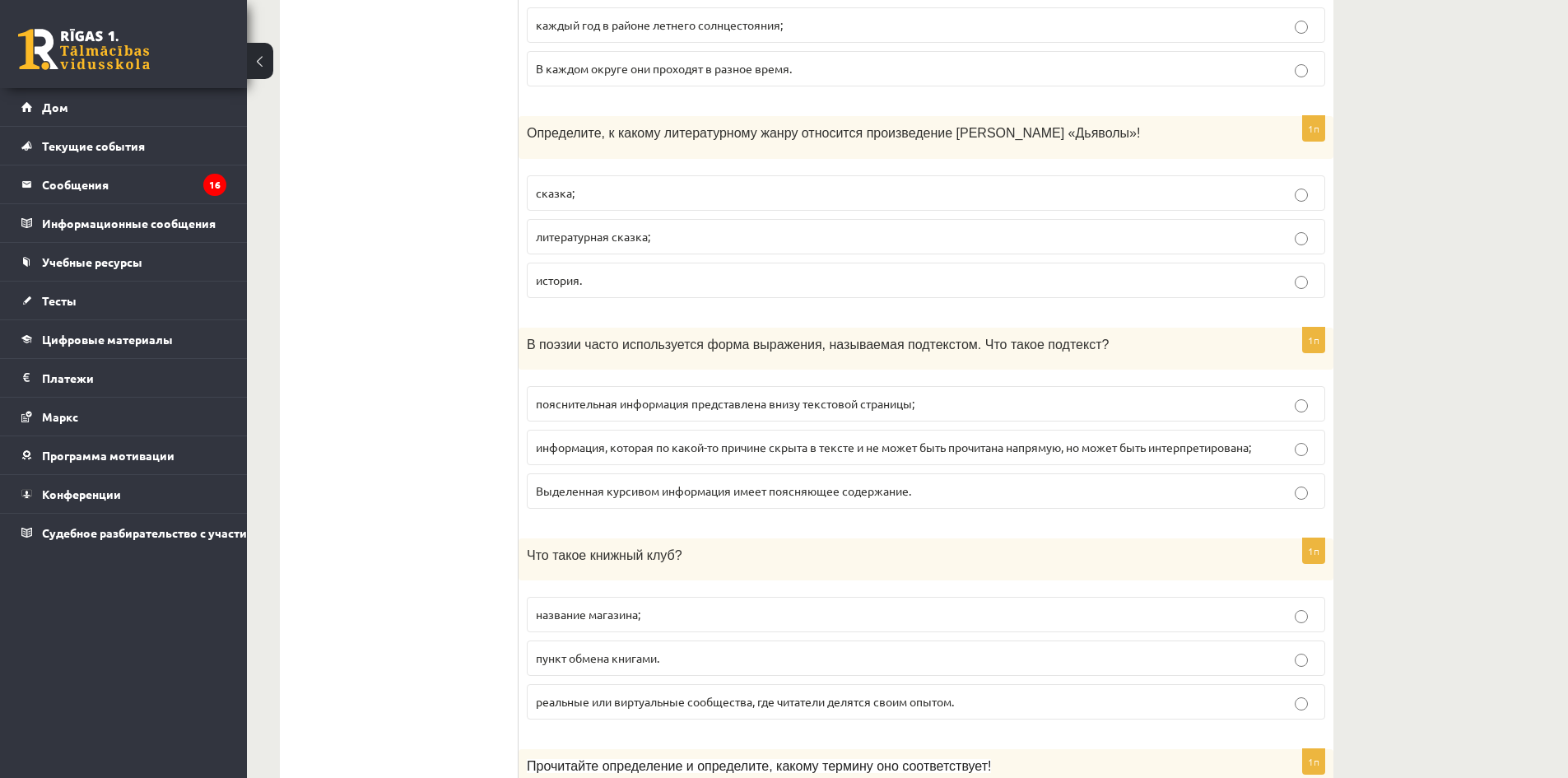
scroll to position [5535, 0]
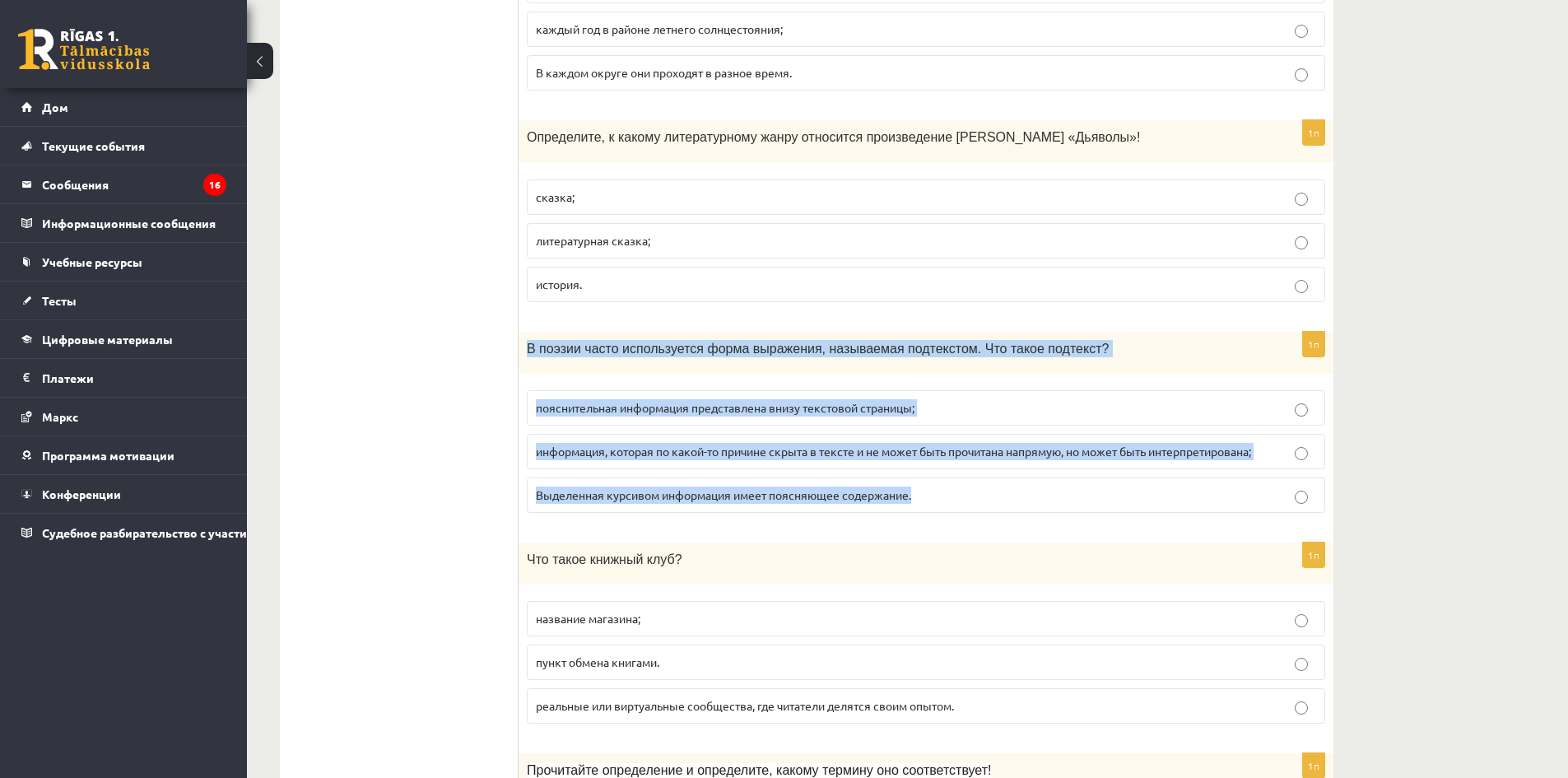
drag, startPoint x: 524, startPoint y: 346, endPoint x: 1084, endPoint y: 517, distance: 585.5
click at [1084, 517] on div "1п В поэзии часто используется форма выражения, называемая подтекстом. Что тако…" at bounding box center [926, 428] width 815 height 194
copy div "В поэзии часто используется форма выражения, называемая подтекстом. Что такое п…"
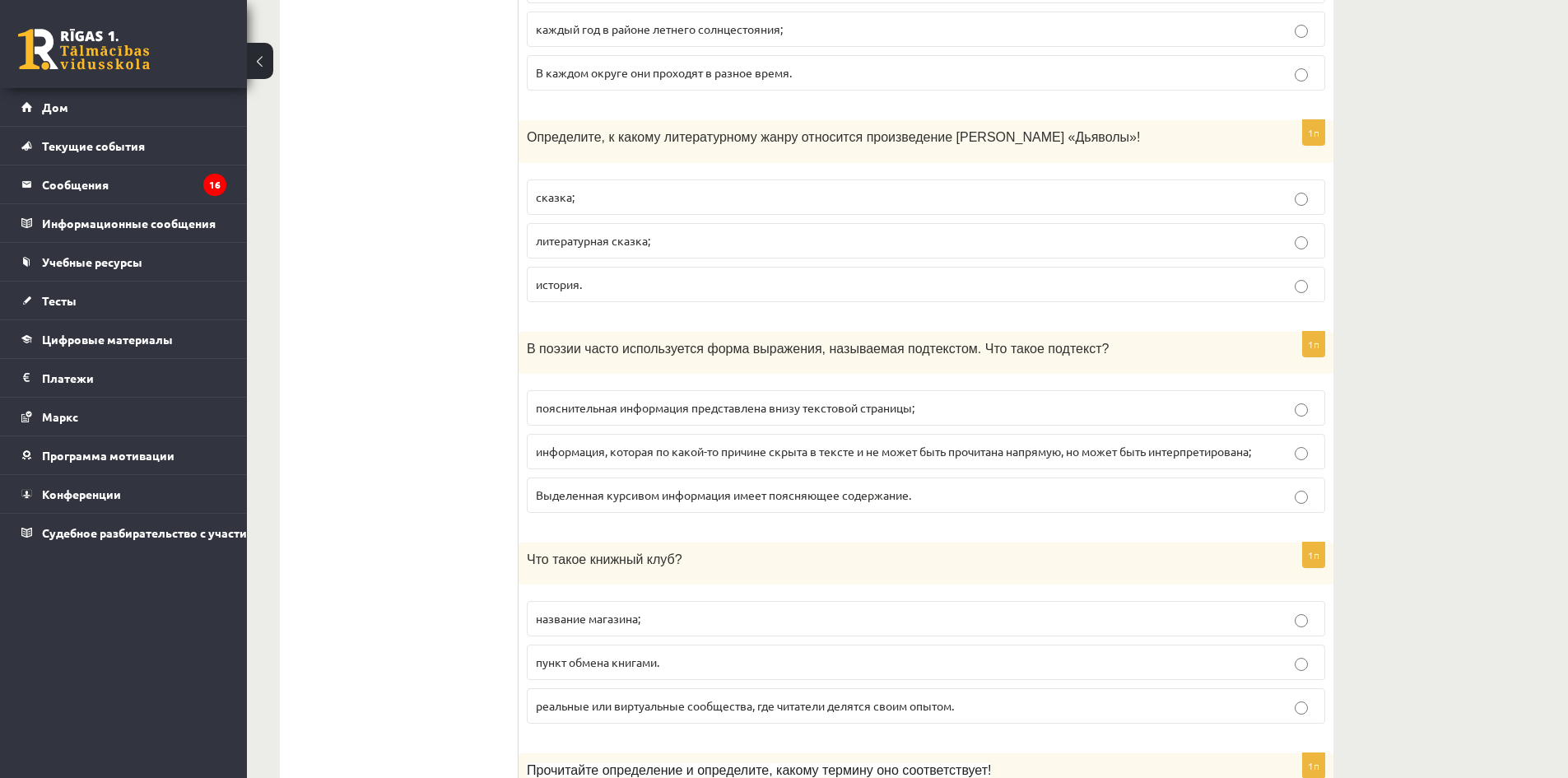
click at [1262, 467] on label "информация, которая по какой-то причине скрыта в тексте и не может быть прочита…" at bounding box center [926, 452] width 799 height 35
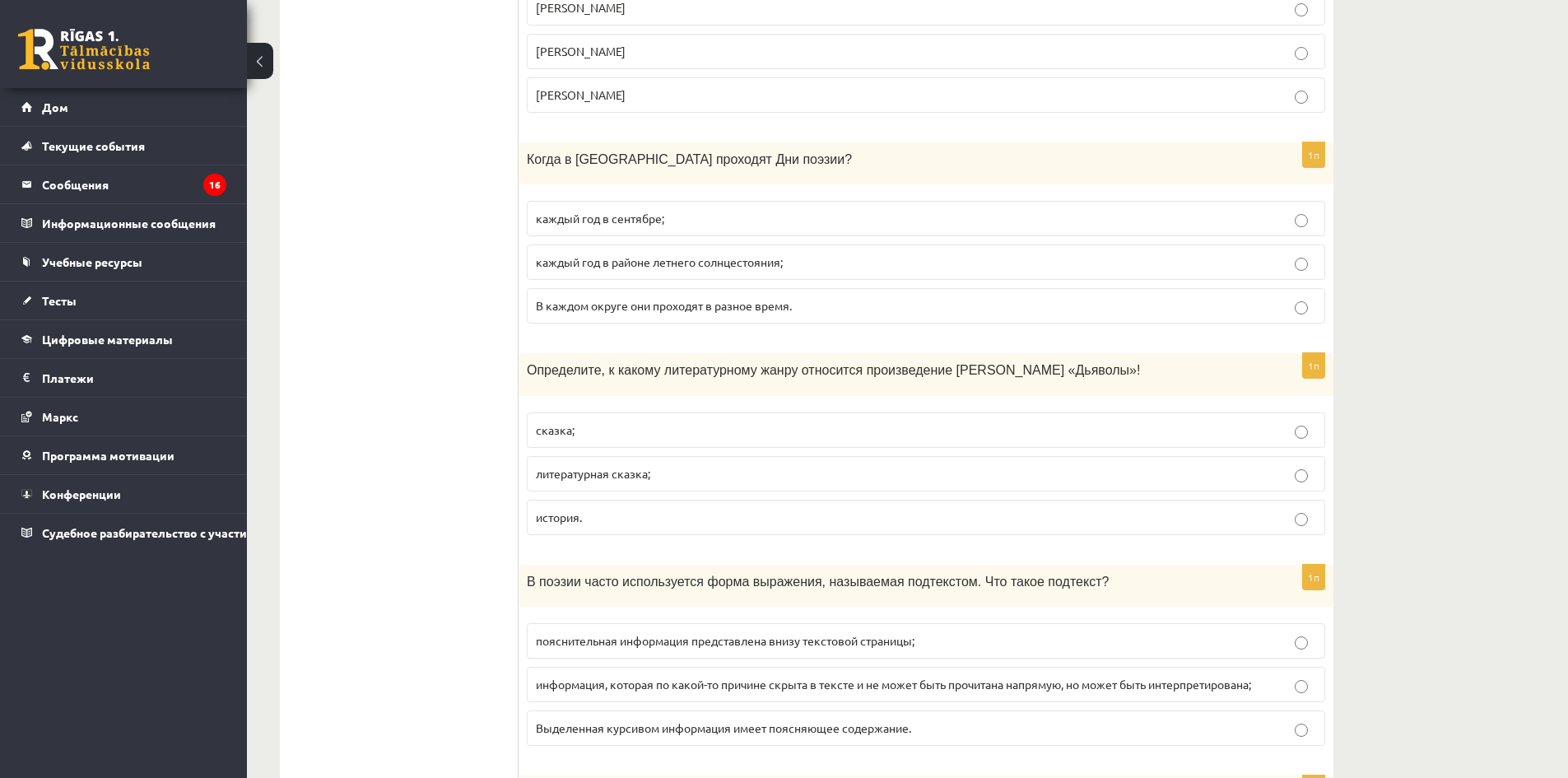
scroll to position [5288, 0]
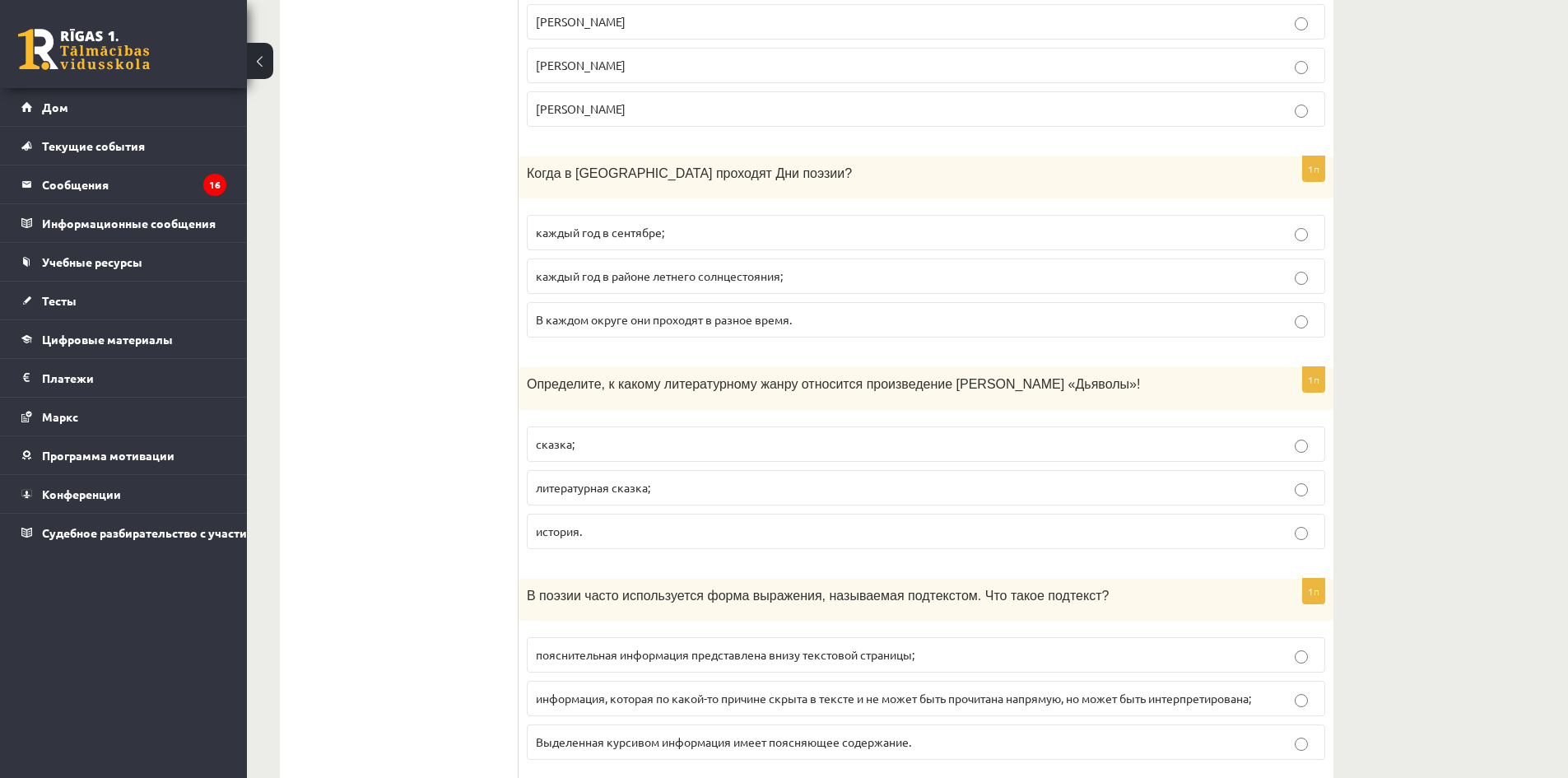
click at [571, 525] on font "история." at bounding box center [559, 530] width 46 height 15
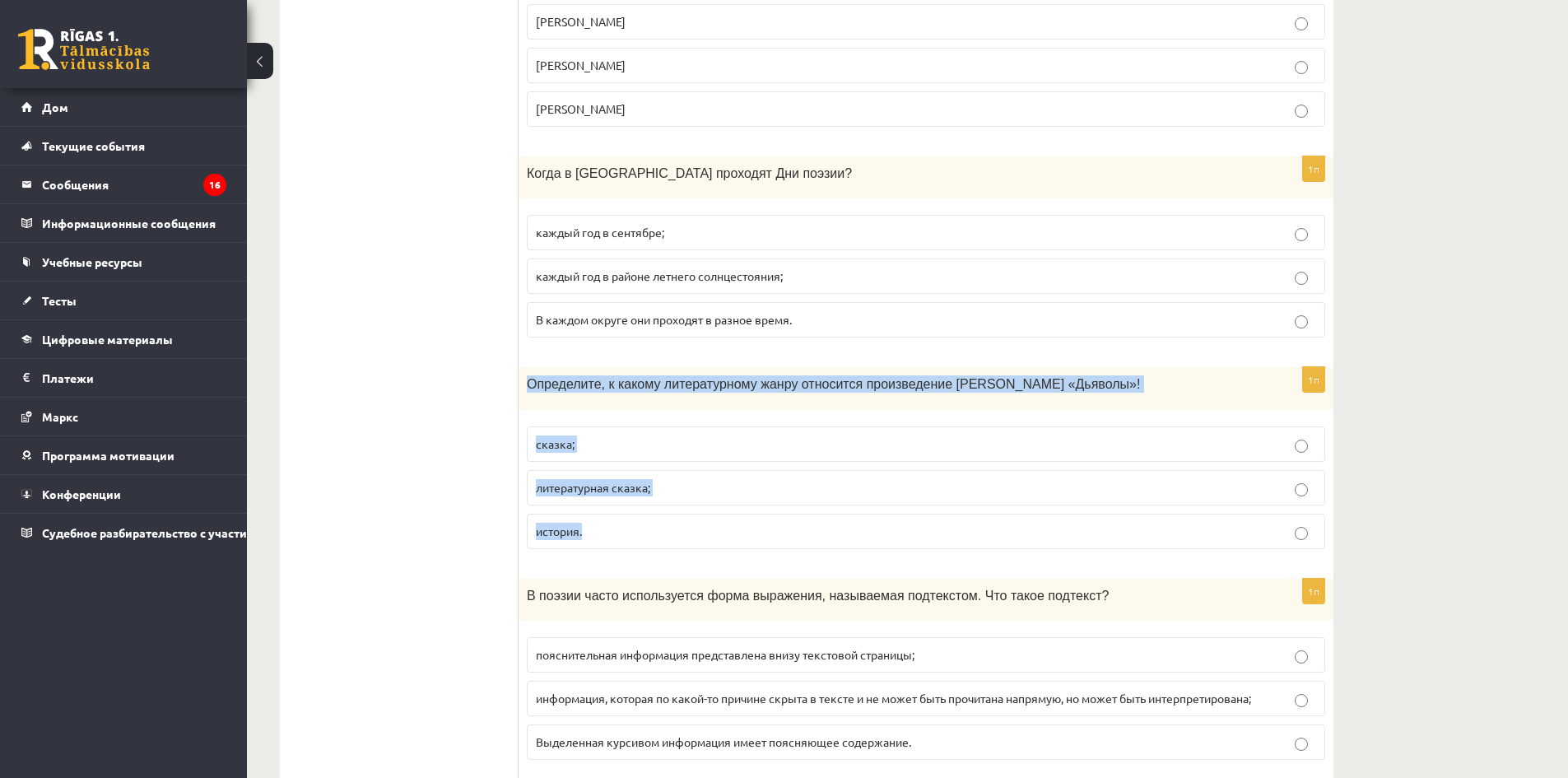
drag, startPoint x: 525, startPoint y: 377, endPoint x: 957, endPoint y: 531, distance: 458.6
click at [957, 531] on div "1п Определите, к какому литературному жанру относится произведение [PERSON_NAME…" at bounding box center [926, 464] width 815 height 194
copy div "Определите, к какому литературному жанру относится произведение [PERSON_NAME] «…"
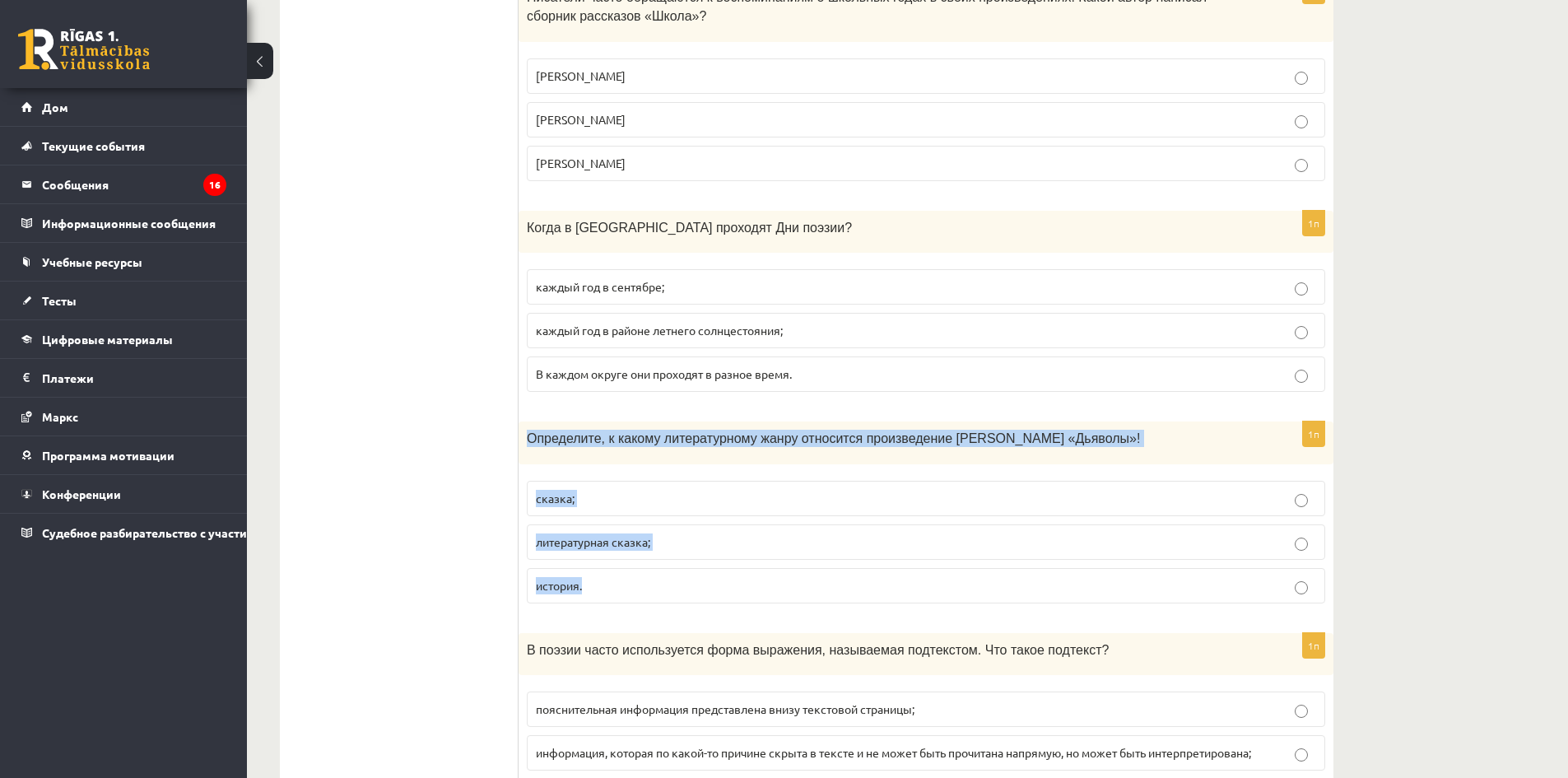
scroll to position [4958, 0]
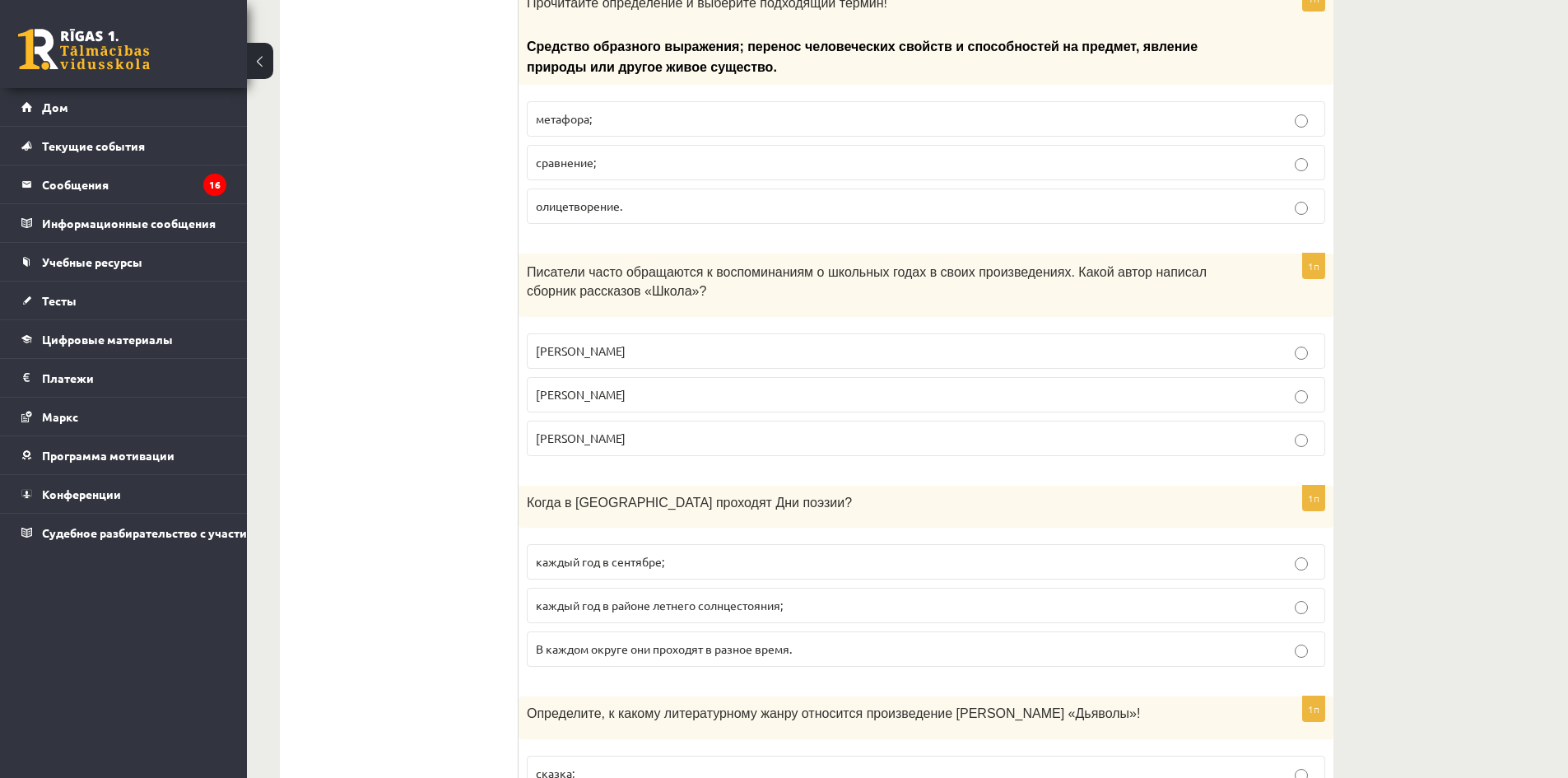
drag, startPoint x: 378, startPoint y: 437, endPoint x: 414, endPoint y: 420, distance: 39.8
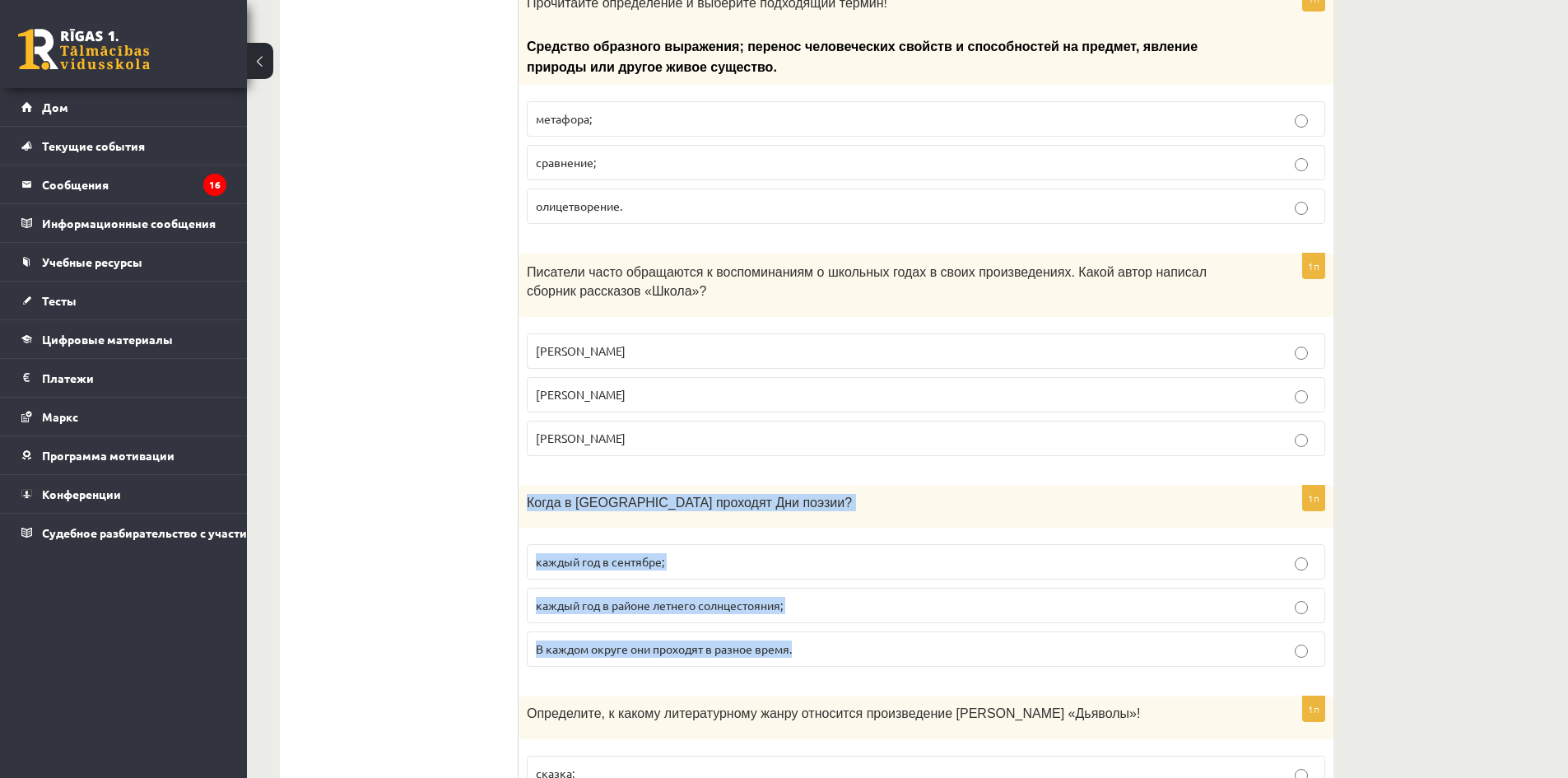
drag, startPoint x: 526, startPoint y: 503, endPoint x: 913, endPoint y: 631, distance: 407.6
click at [913, 631] on div "1п Когда в Латвии проходят Дни поэзии? каждый год в сентябре; каждый год в райо…" at bounding box center [926, 582] width 815 height 194
copy div "Когда в Латвии проходят Дни поэзии? каждый год в сентябре; каждый год в районе …"
click at [878, 656] on p "В каждом округе они проходят в разное время." at bounding box center [926, 648] width 780 height 17
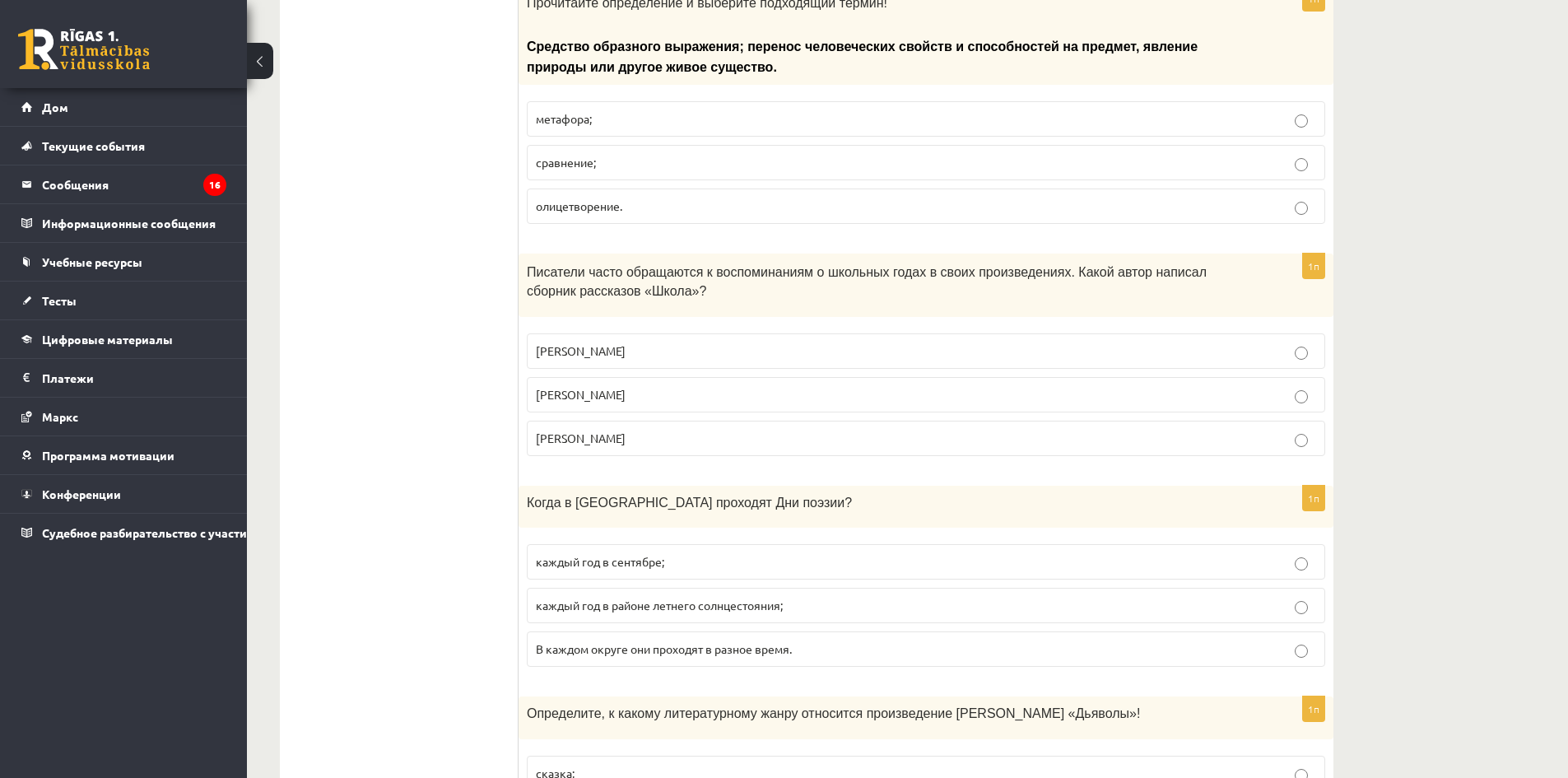
click at [702, 569] on p "каждый год в сентябре;" at bounding box center [926, 561] width 780 height 17
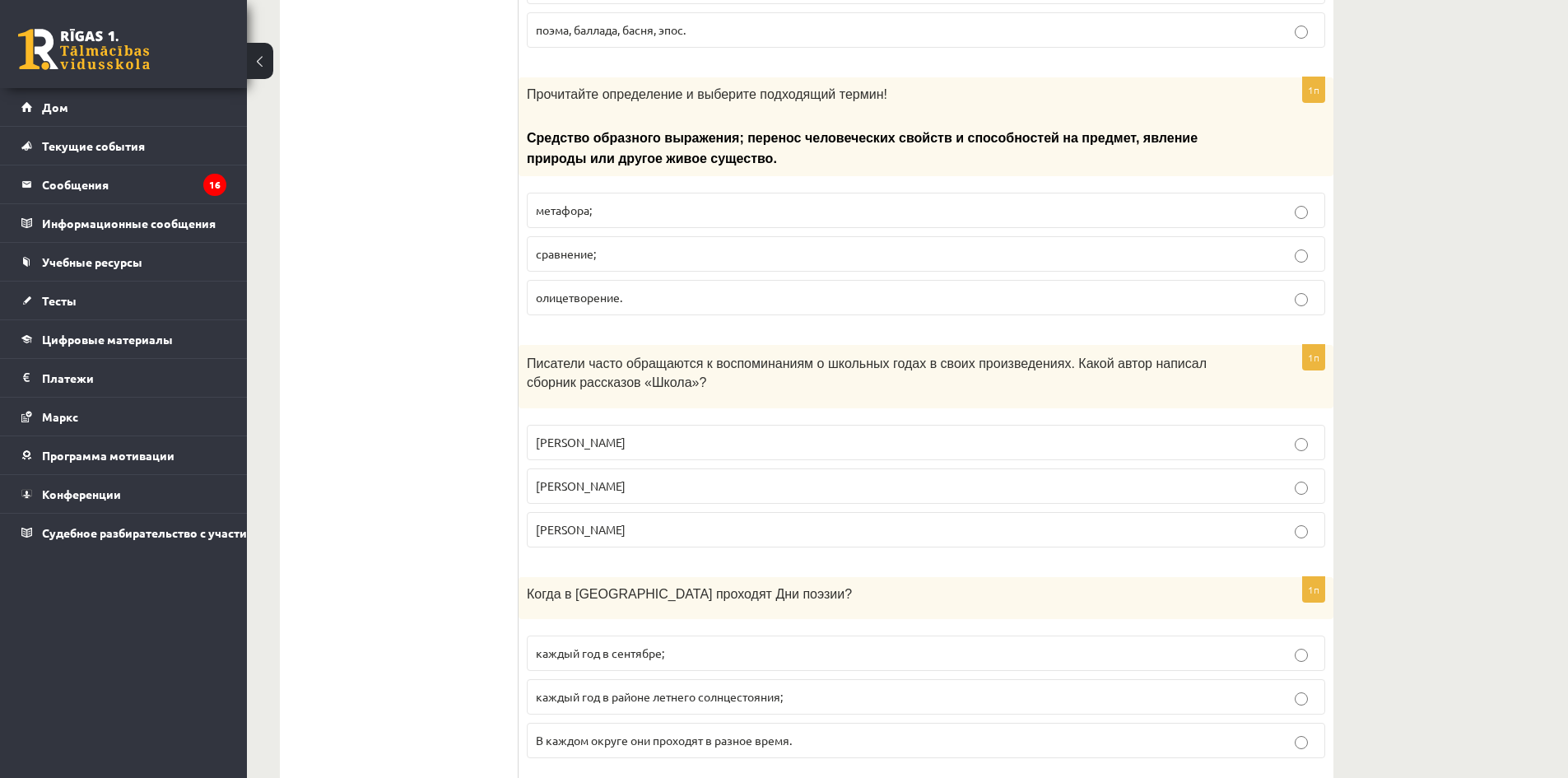
scroll to position [4794, 0]
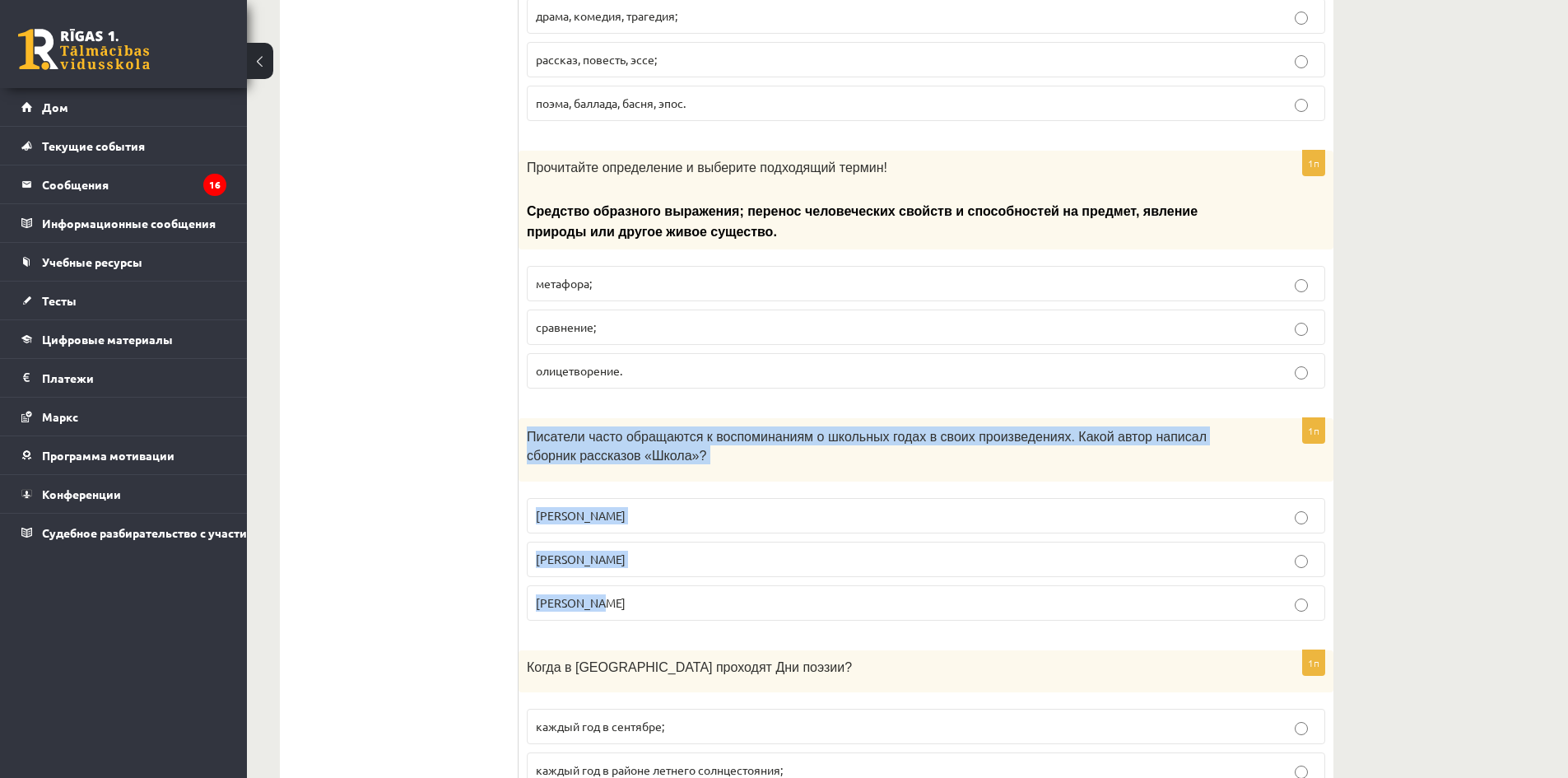
drag, startPoint x: 524, startPoint y: 436, endPoint x: 852, endPoint y: 593, distance: 363.6
click at [852, 593] on div "1п Писатели часто обращаются к воспоминаниям о школьных годах в своих произведе…" at bounding box center [926, 525] width 815 height 216
copy div "Писатели часто обращаются к воспоминаниям о школьных годах в своих произведения…"
click at [688, 517] on p "Пол Банковскис" at bounding box center [926, 515] width 780 height 17
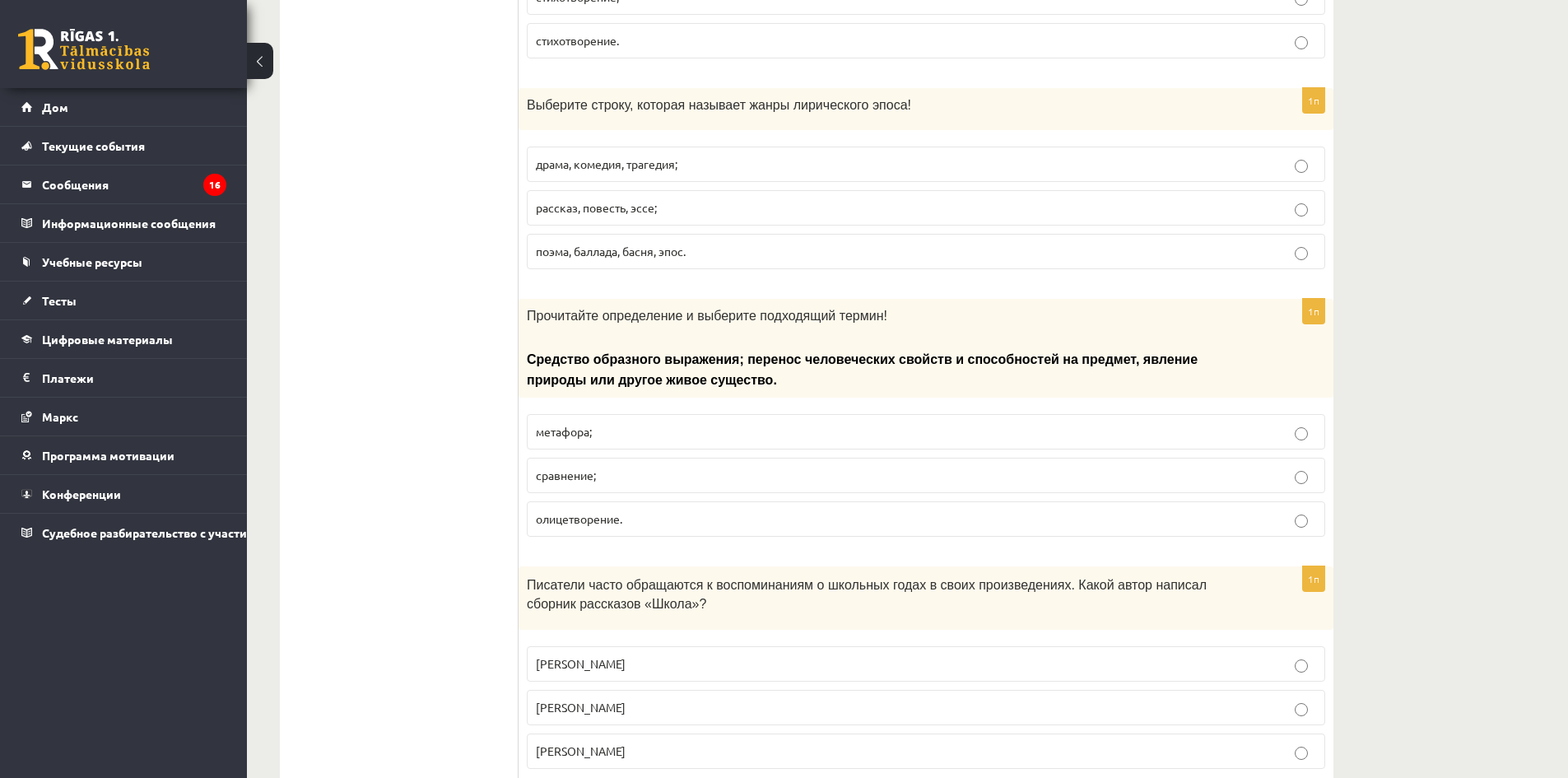
scroll to position [4629, 0]
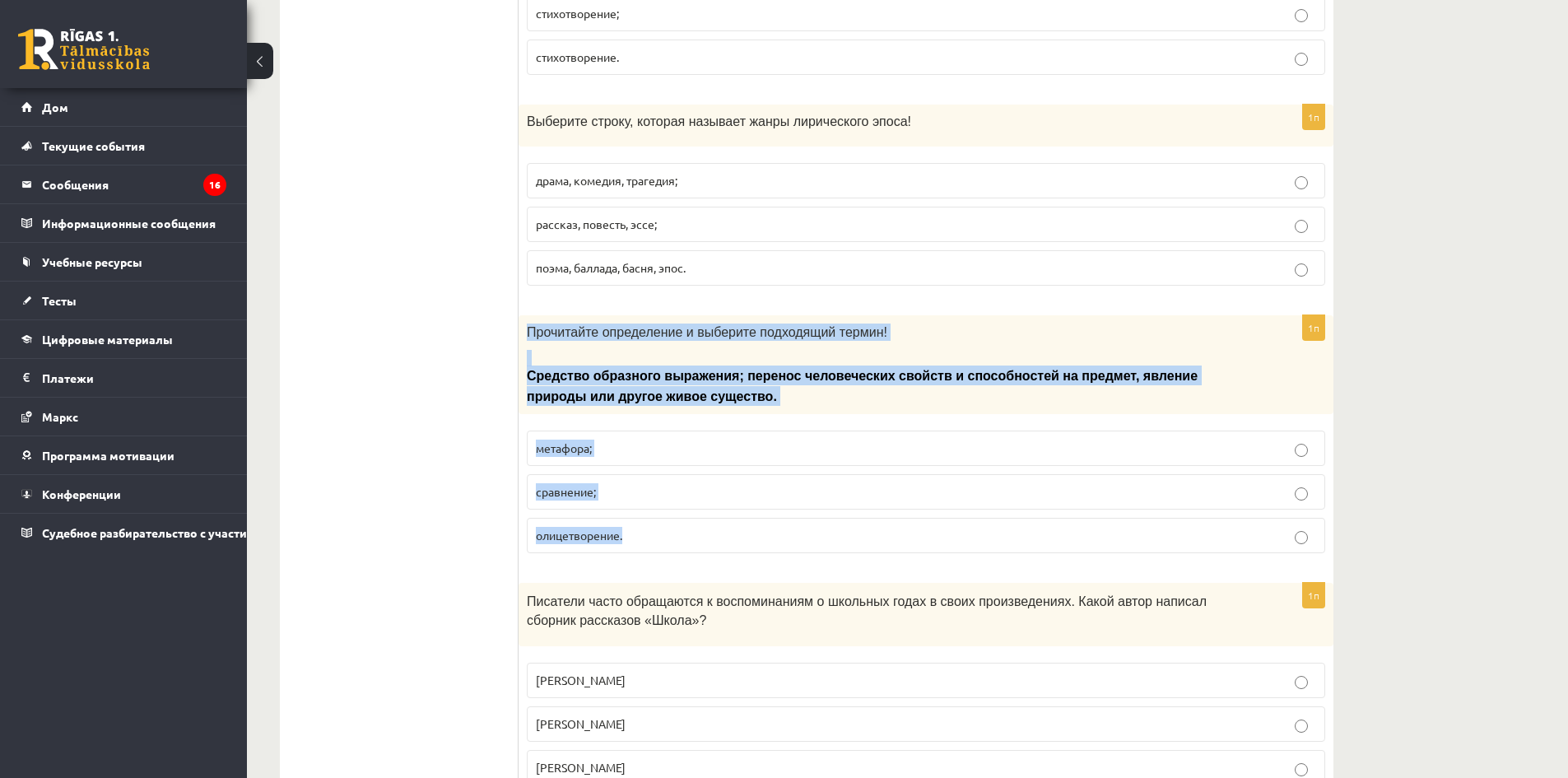
drag, startPoint x: 585, startPoint y: 358, endPoint x: 893, endPoint y: 512, distance: 344.4
click at [893, 512] on div "1п Прочитайте определение и выберите подходящий термин! Средство образного выра…" at bounding box center [926, 440] width 815 height 251
copy div "Прочитайте определение и выберите подходящий термин! Средство образного выражен…"
click at [642, 530] on p "олицетворение." at bounding box center [926, 535] width 780 height 17
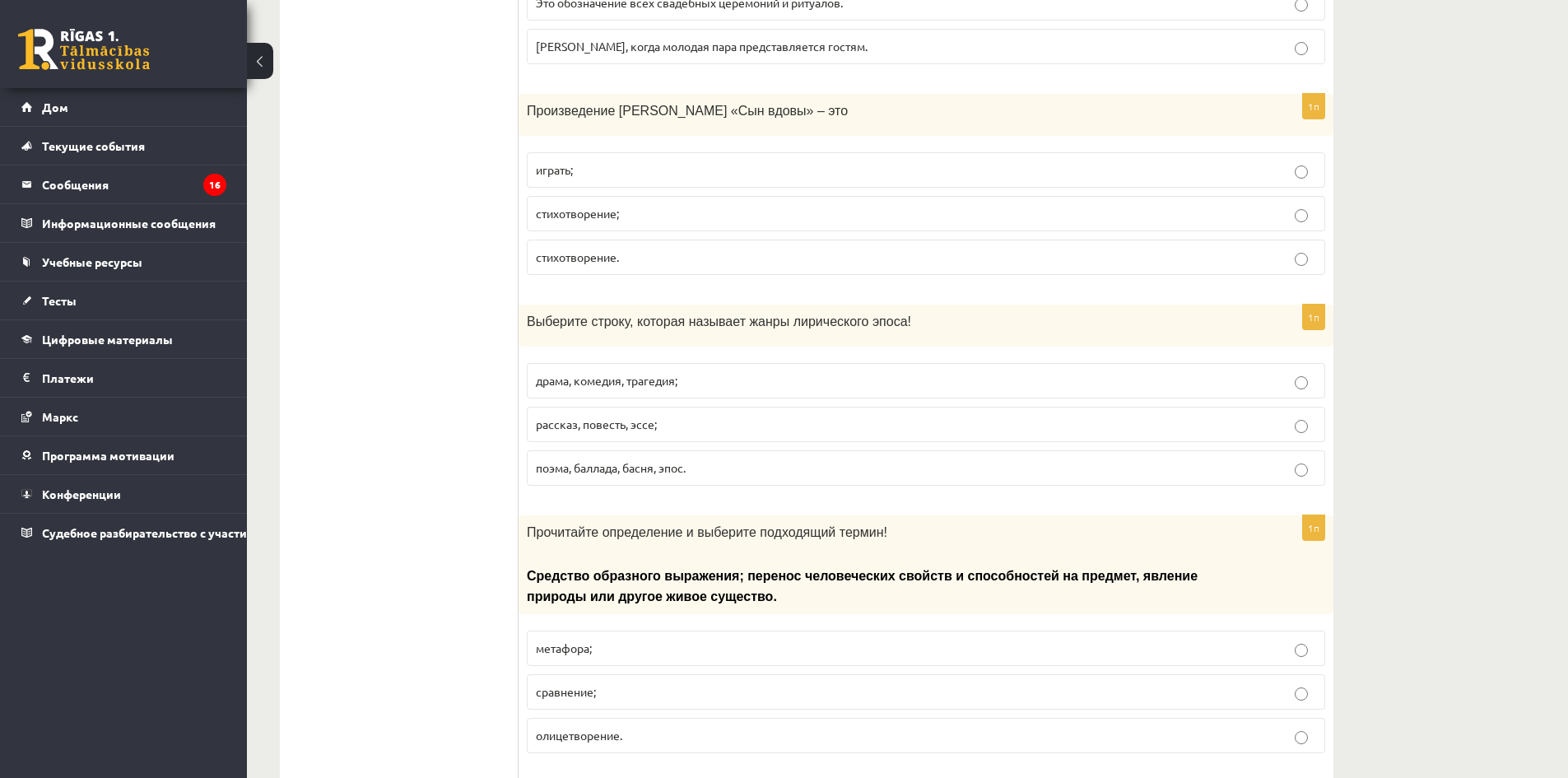
scroll to position [4382, 0]
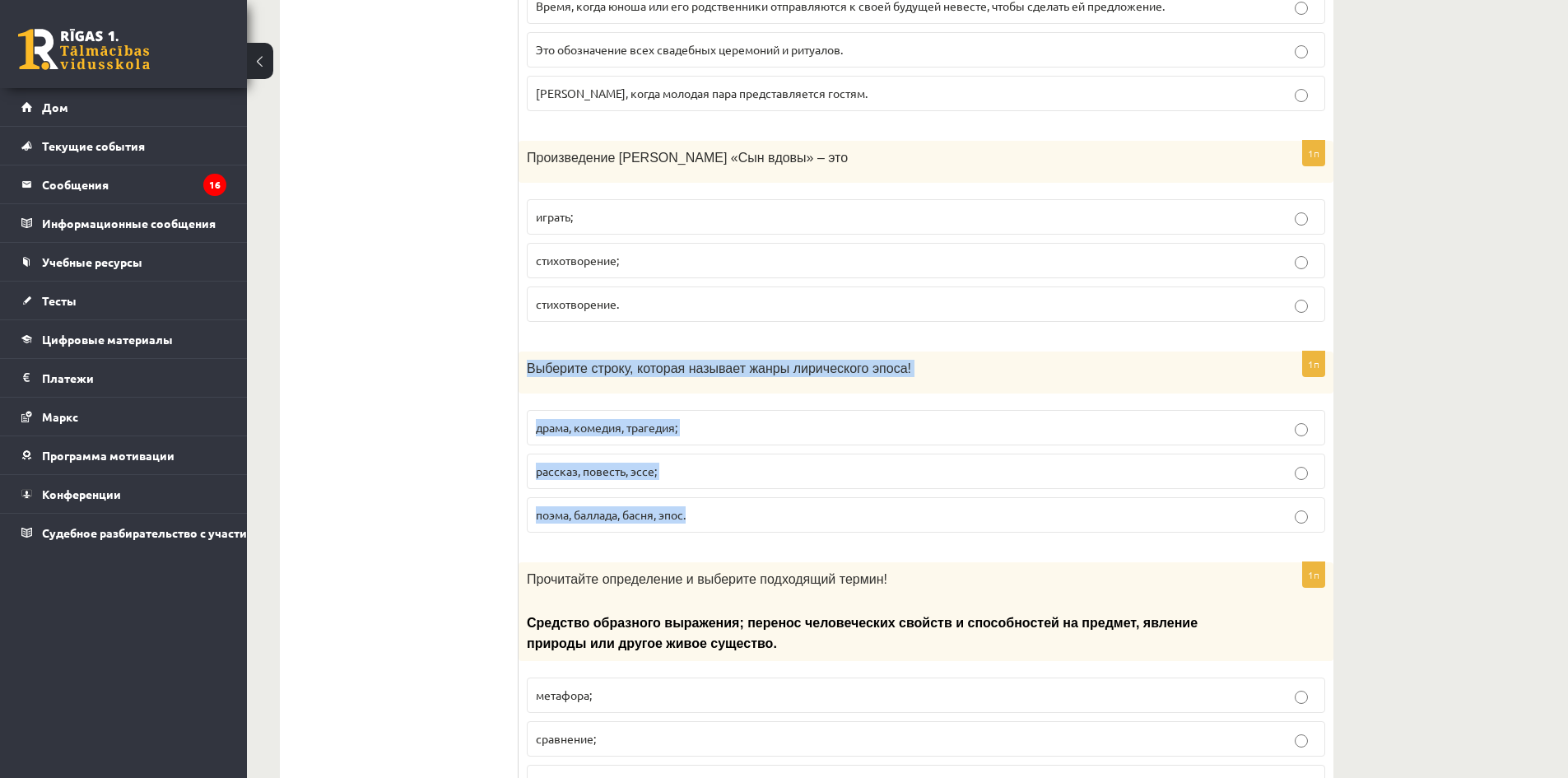
drag, startPoint x: 523, startPoint y: 360, endPoint x: 847, endPoint y: 497, distance: 351.8
click at [847, 497] on div "1п Выберите строку, которая называет жанры лирического эпоса! драма, комедия, т…" at bounding box center [926, 448] width 815 height 194
copy div "Выберите строку, которая называет жанры лирического эпоса! драма, комедия, траг…"
click at [717, 515] on p "поэма, баллада, басня, эпос." at bounding box center [926, 514] width 780 height 17
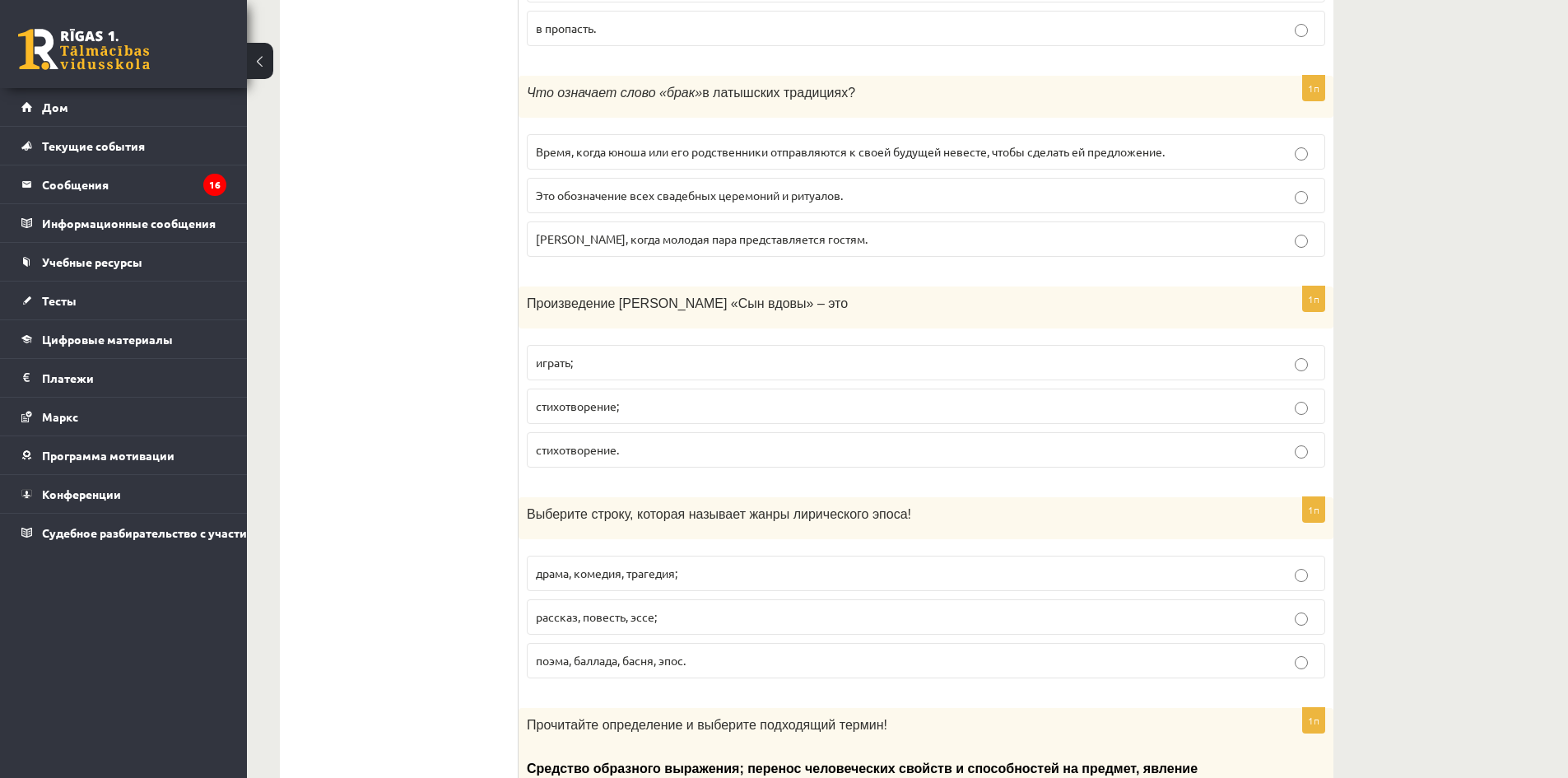
scroll to position [4136, 0]
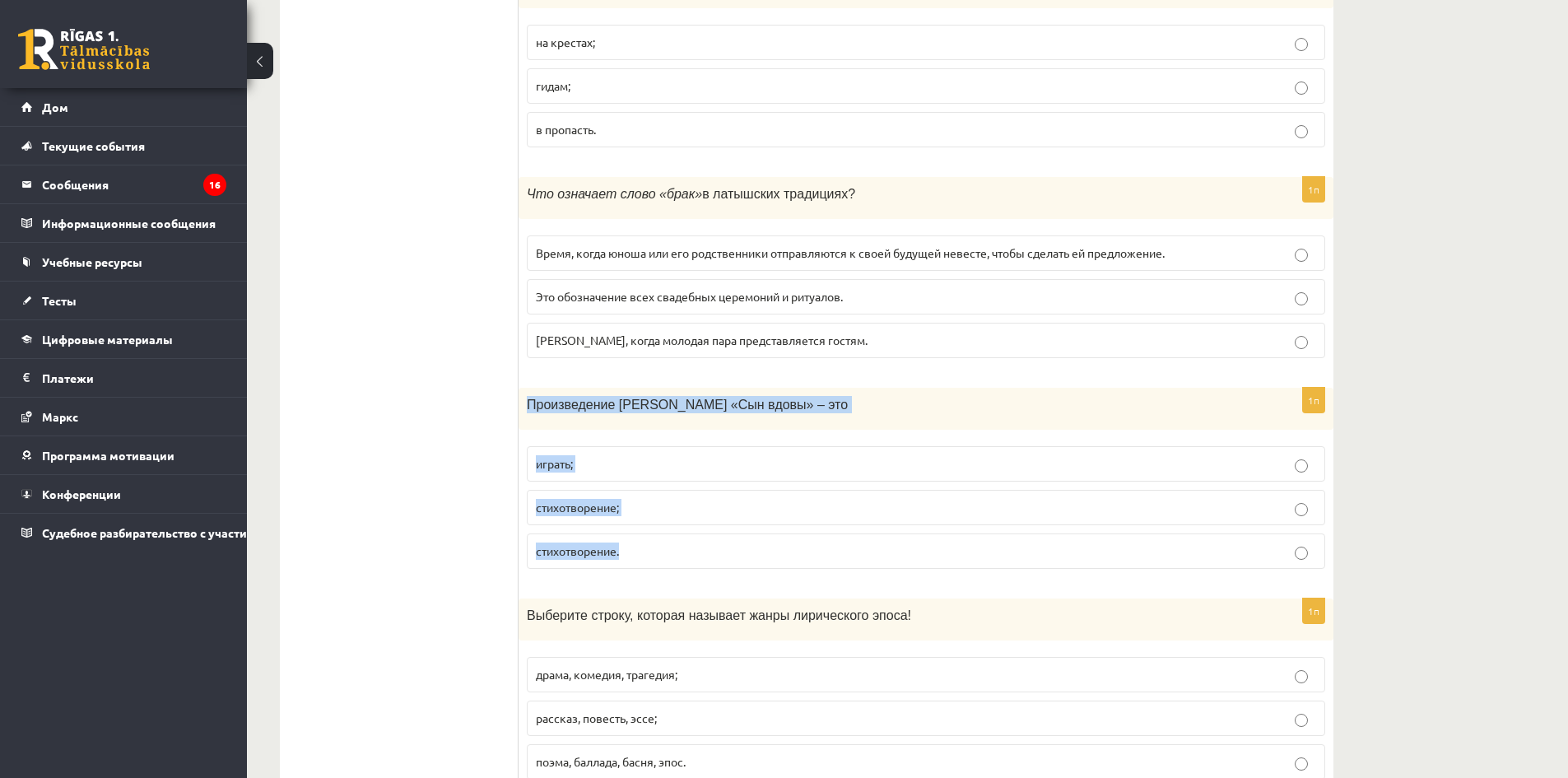
drag, startPoint x: 524, startPoint y: 399, endPoint x: 858, endPoint y: 530, distance: 358.8
click at [858, 530] on div "1п Произведение Вилиса Плудониса «Сын вдовы» – это играть; стихотворение; стихо…" at bounding box center [926, 484] width 815 height 194
click at [676, 496] on label "стихотворение;" at bounding box center [926, 507] width 799 height 35
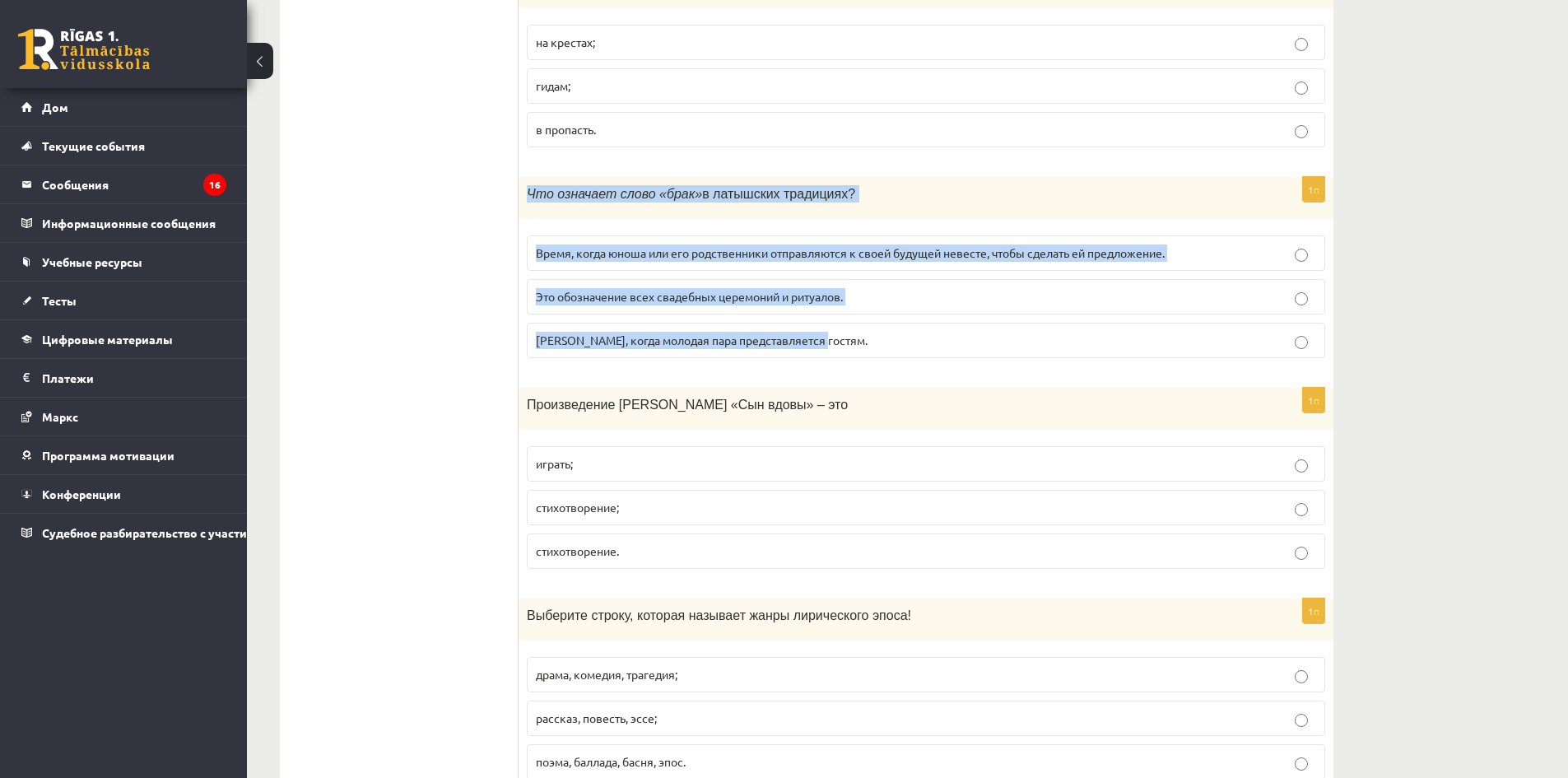
drag, startPoint x: 528, startPoint y: 193, endPoint x: 880, endPoint y: 326, distance: 376.3
click at [880, 326] on div "1п Что означает слово «брак» в латышских традициях ? Время, когда юноша или его…" at bounding box center [926, 273] width 815 height 194
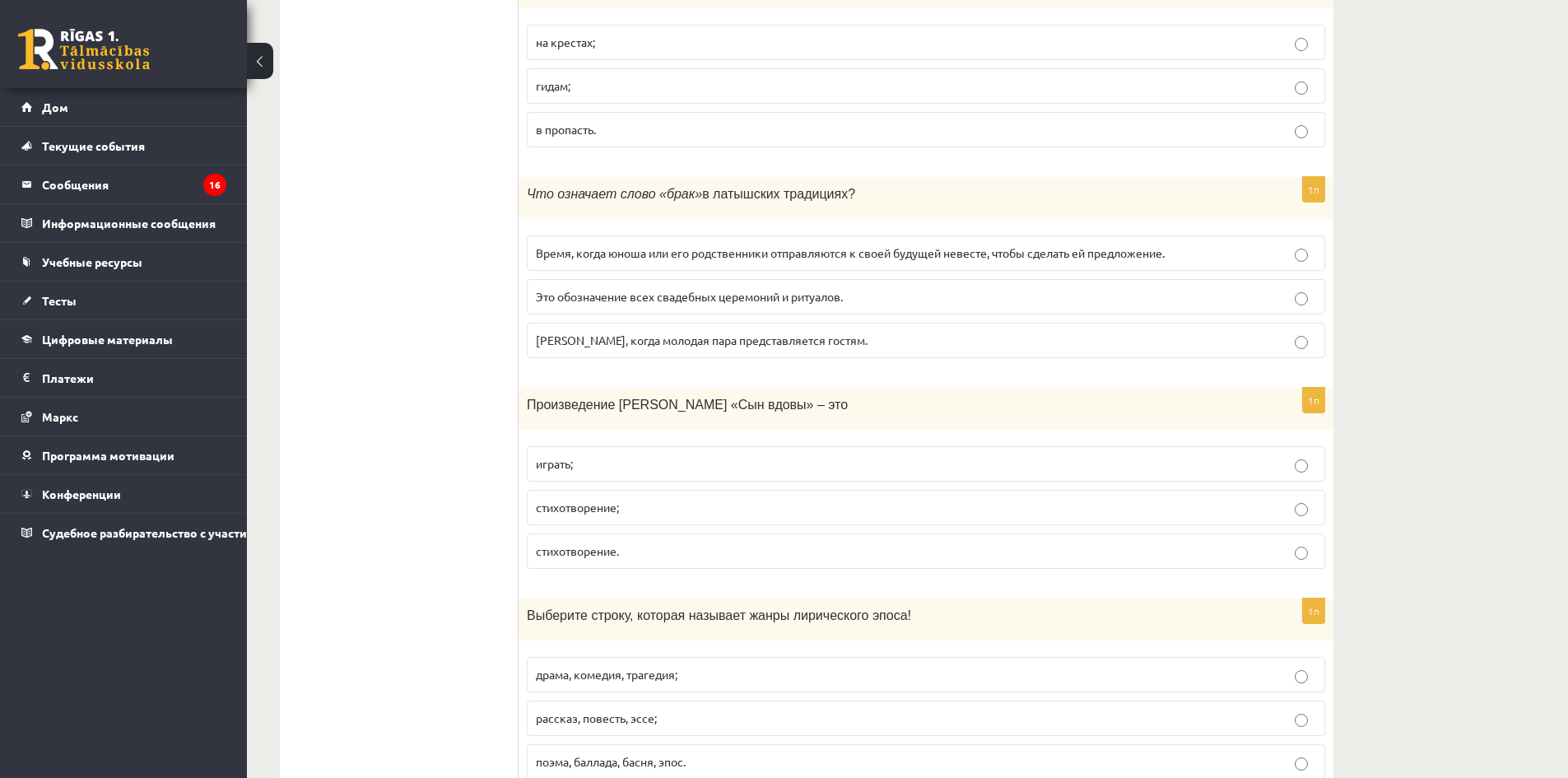
click at [607, 264] on label "Время, когда юноша или его родственники отправляются к своей будущей невесте, ч…" at bounding box center [926, 253] width 799 height 35
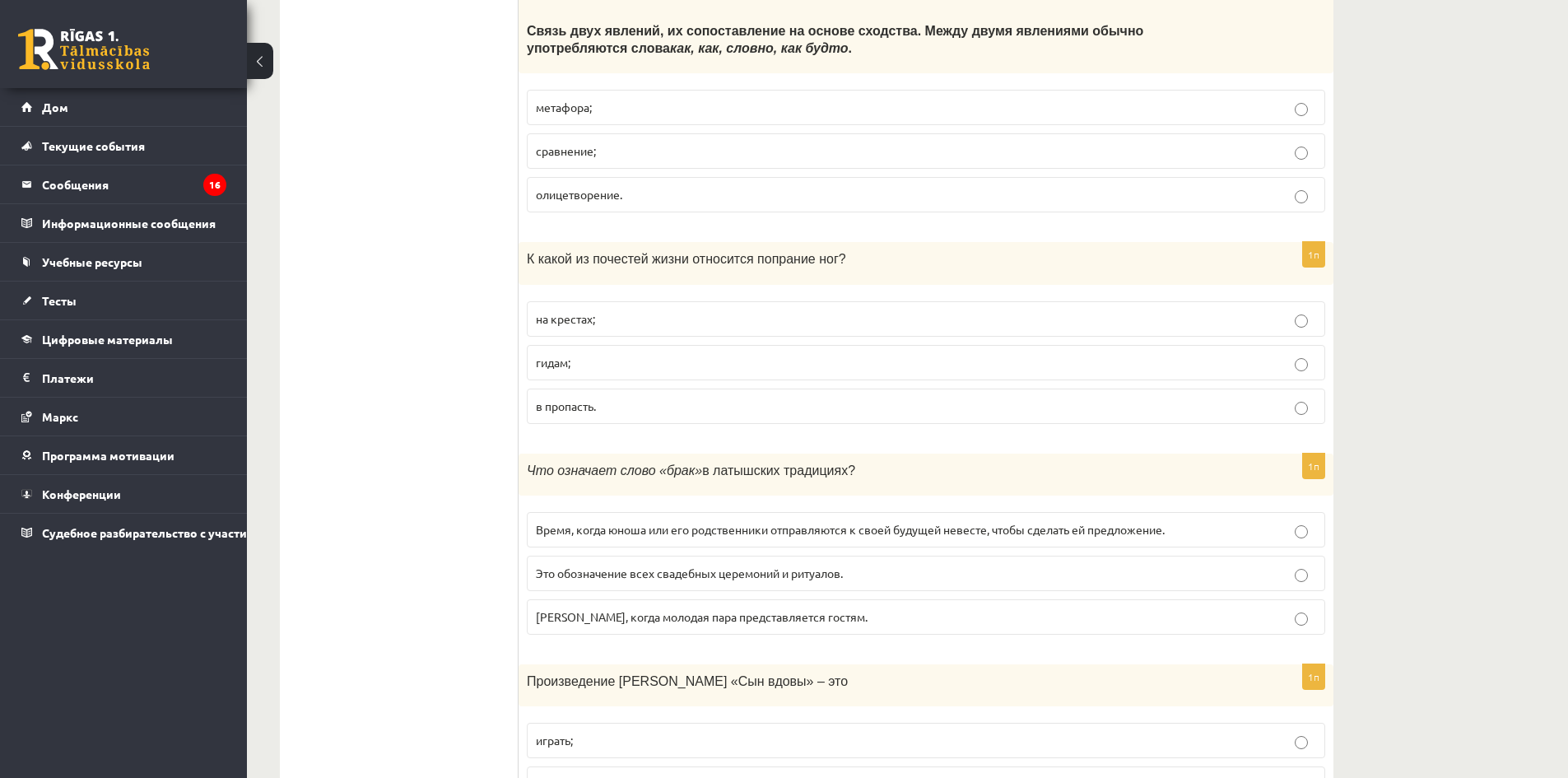
scroll to position [3724, 0]
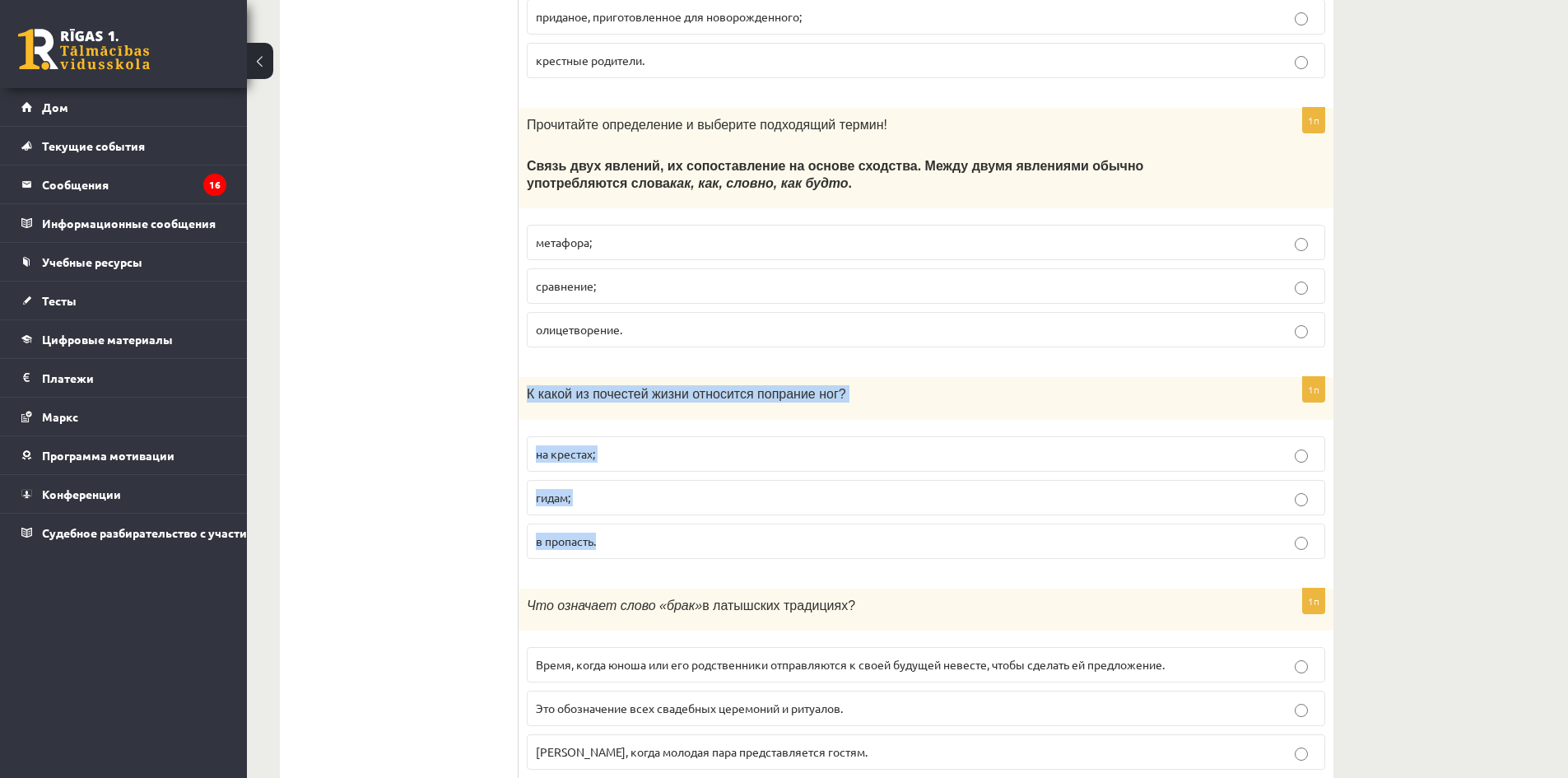
drag, startPoint x: 524, startPoint y: 392, endPoint x: 848, endPoint y: 520, distance: 348.4
click at [848, 520] on div "1п К какой из почестей жизни относится попрание ног? на крестах; гидам; в пропа…" at bounding box center [926, 474] width 815 height 194
click at [650, 452] on p "на крестах;" at bounding box center [926, 453] width 780 height 17
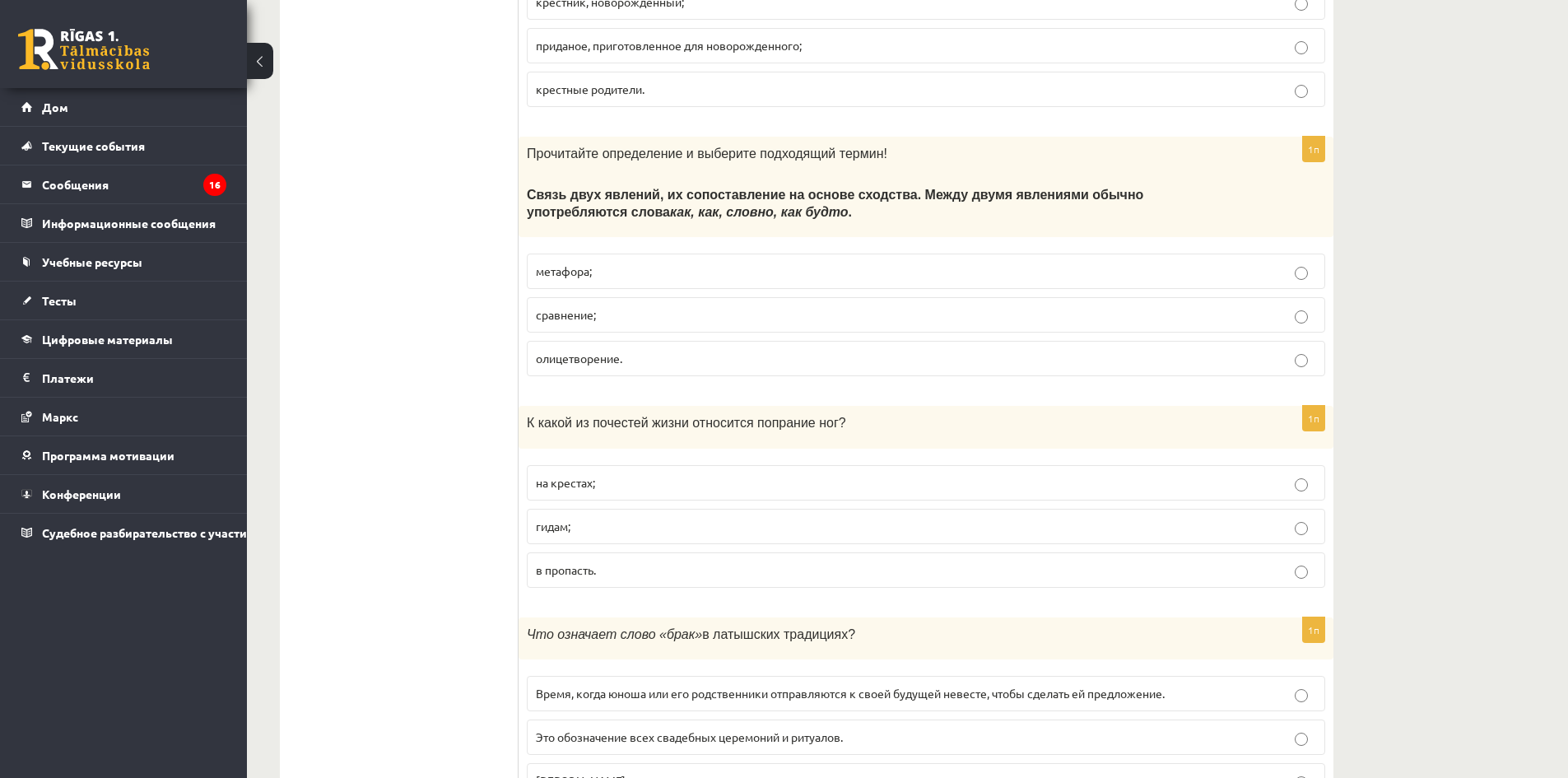
scroll to position [3560, 0]
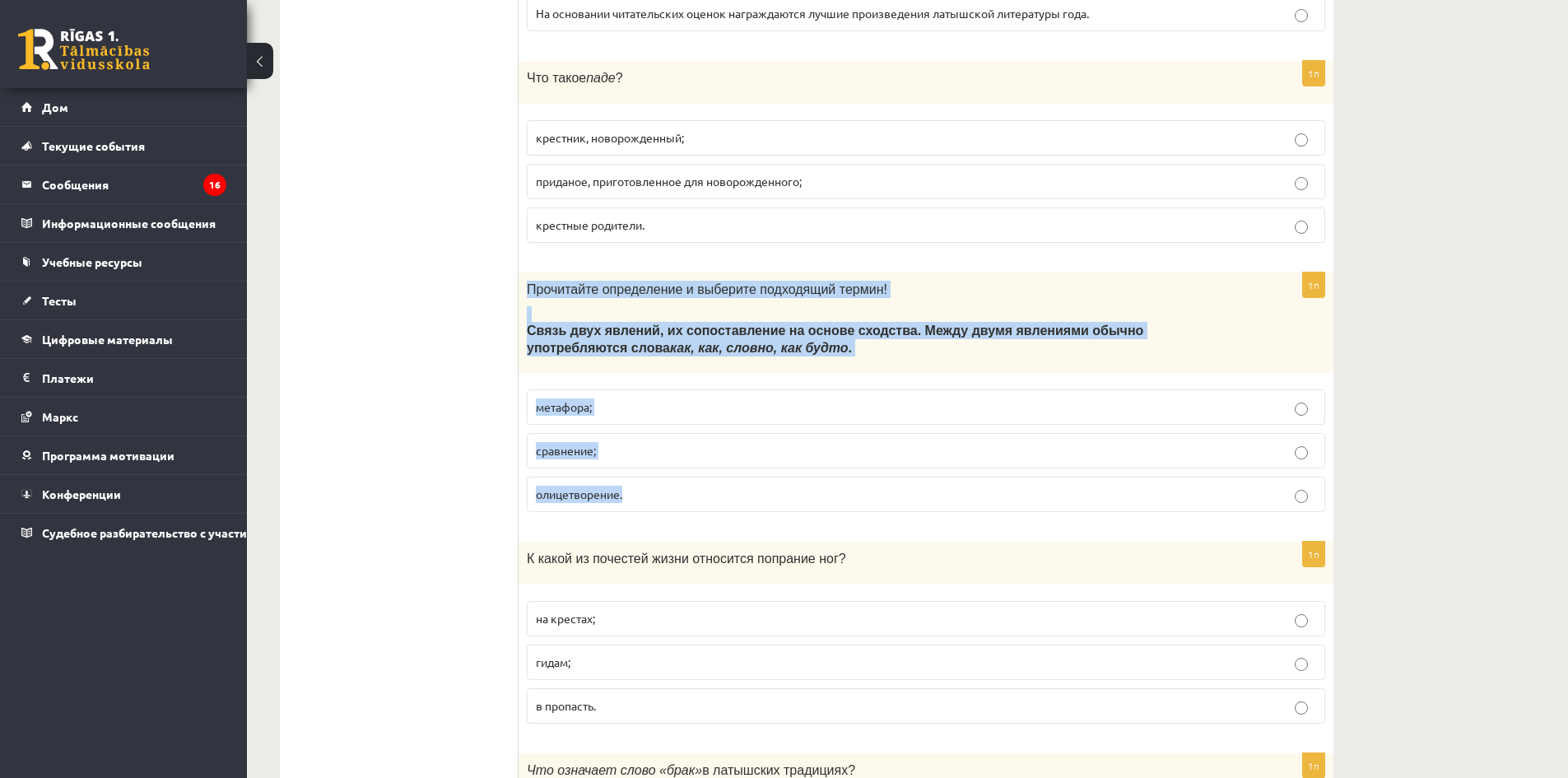
drag, startPoint x: 520, startPoint y: 289, endPoint x: 847, endPoint y: 472, distance: 374.7
click at [847, 472] on div "1п Прочитайте определение и выберите подходящий термин! Связь двух явлений, их …" at bounding box center [926, 399] width 815 height 254
click at [668, 452] on p "сравнение;" at bounding box center [926, 450] width 780 height 17
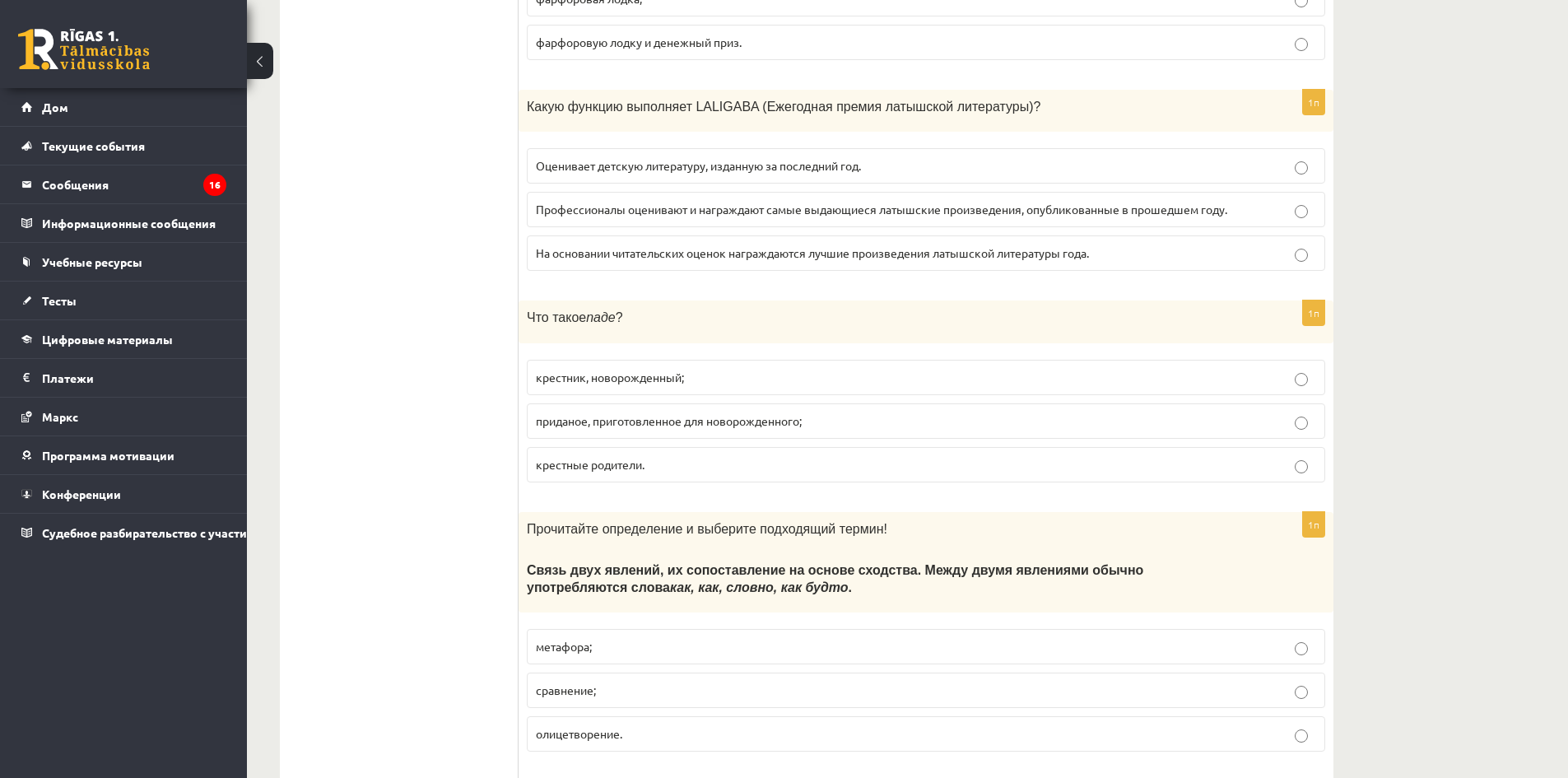
scroll to position [3312, 0]
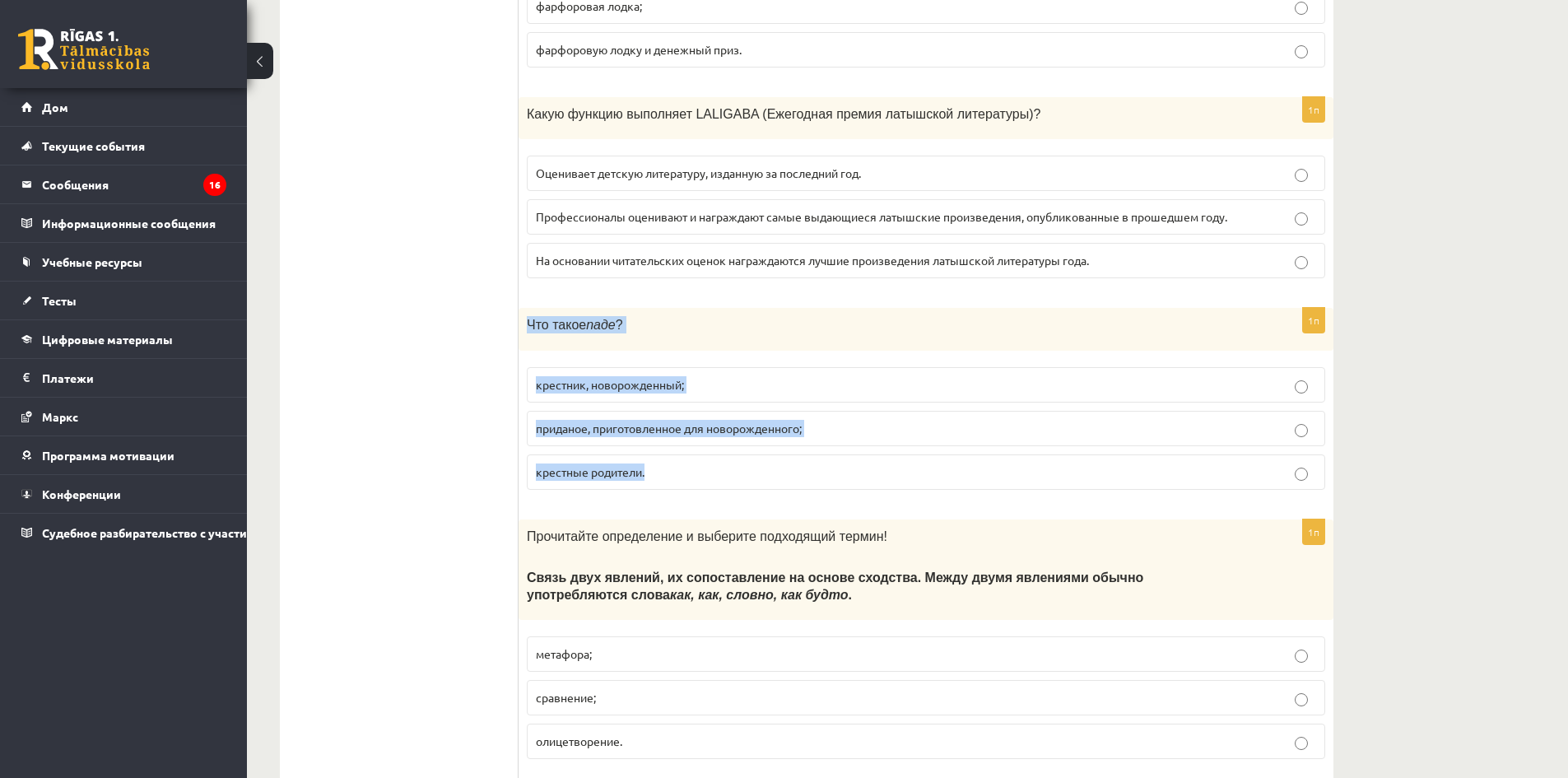
drag, startPoint x: 547, startPoint y: 330, endPoint x: 844, endPoint y: 454, distance: 321.8
click at [844, 454] on div "1п Что такое паде ? крестник, новорожденный; приданое, приготовленное для новор…" at bounding box center [926, 405] width 815 height 194
click at [731, 379] on p "крестник, новорожденный;" at bounding box center [926, 384] width 780 height 17
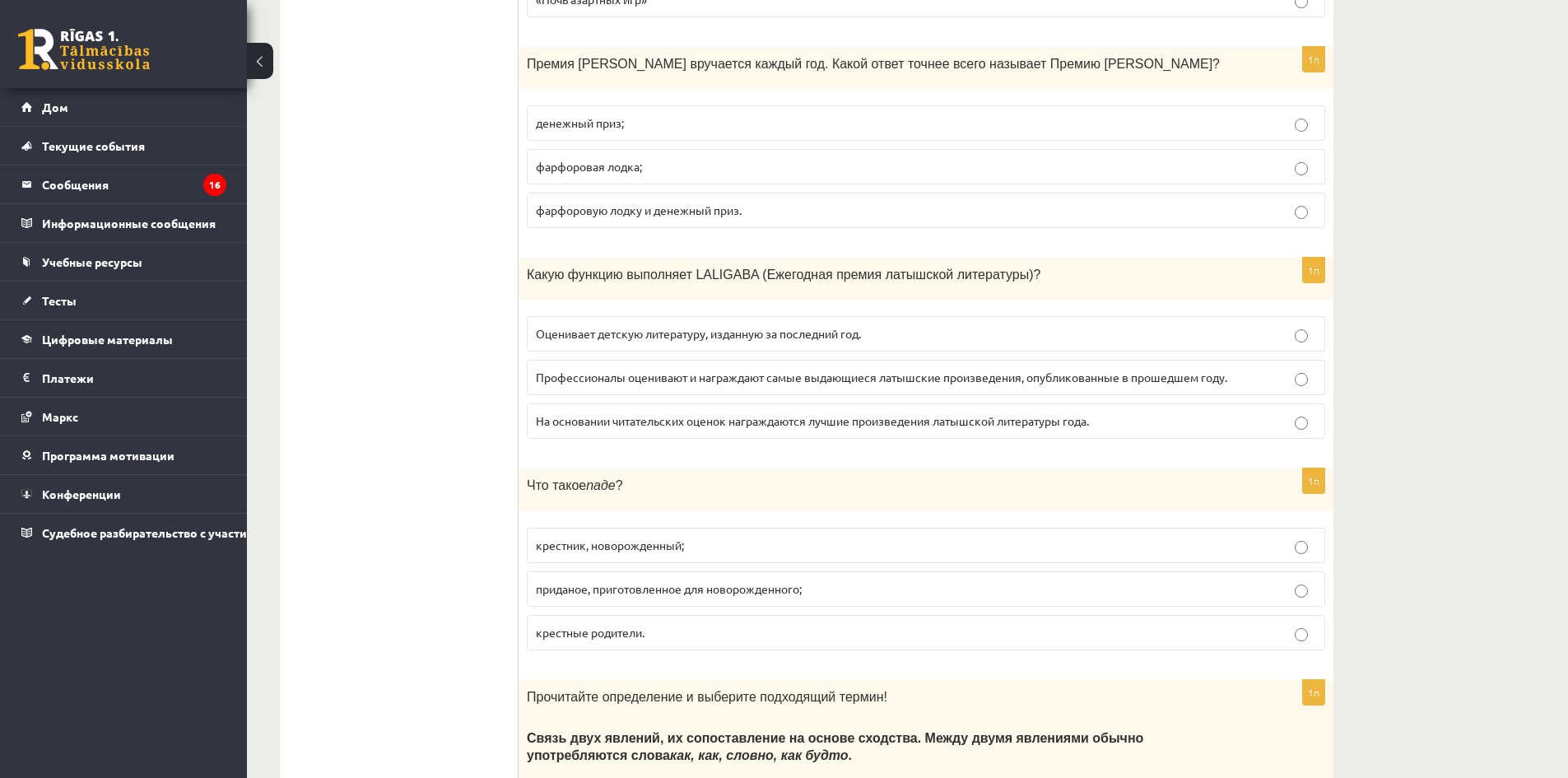
scroll to position [3148, 0]
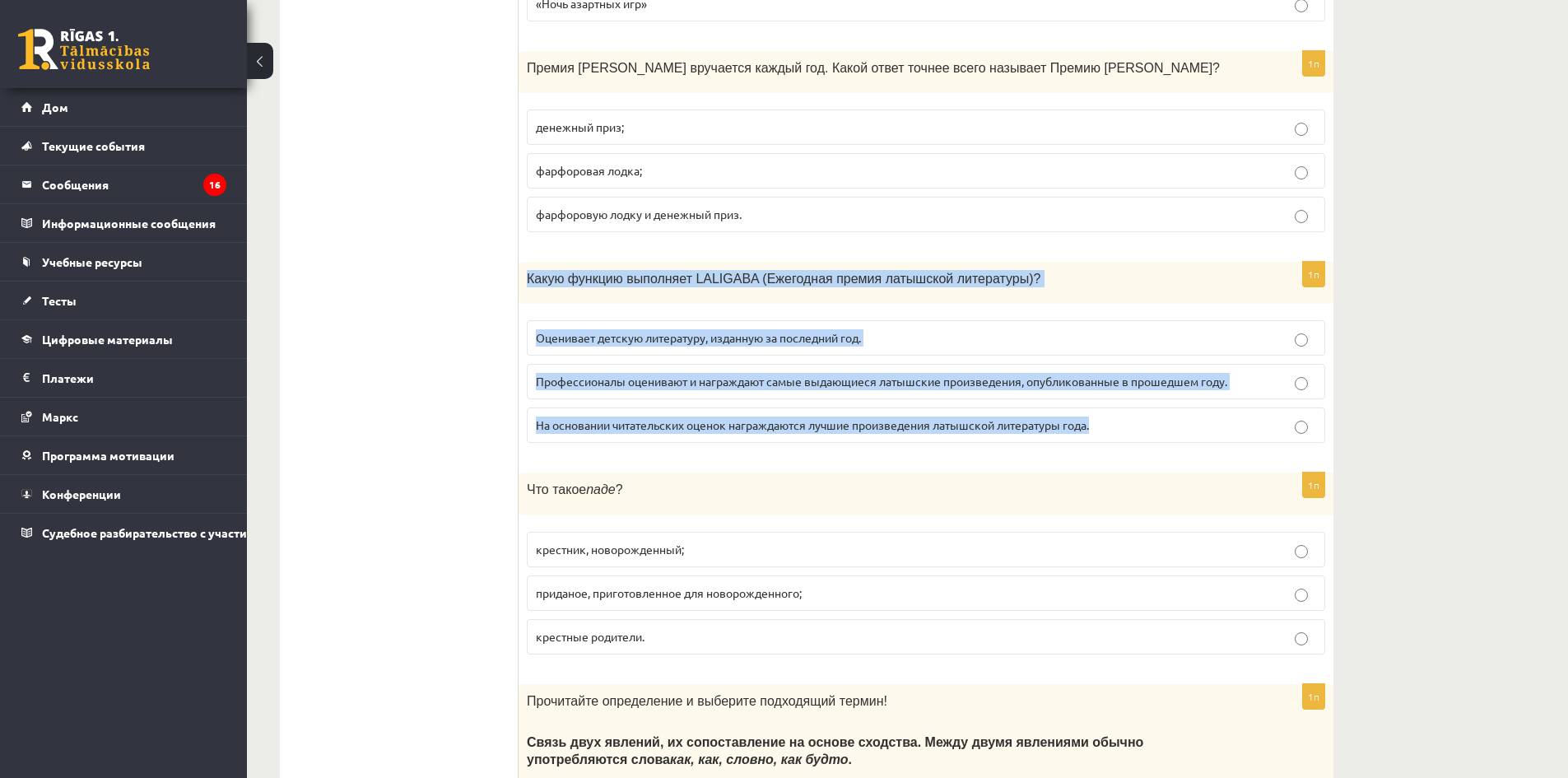
drag, startPoint x: 612, startPoint y: 303, endPoint x: 1170, endPoint y: 439, distance: 574.3
click at [1170, 439] on div "1п Какую функцию выполняет LALIGABA (Ежегодная премия латышской литературы)? Оц…" at bounding box center [926, 358] width 815 height 194
click at [1246, 383] on p "Профессионалы оценивают и награждают самые выдающиеся латышские произведения, о…" at bounding box center [926, 381] width 780 height 17
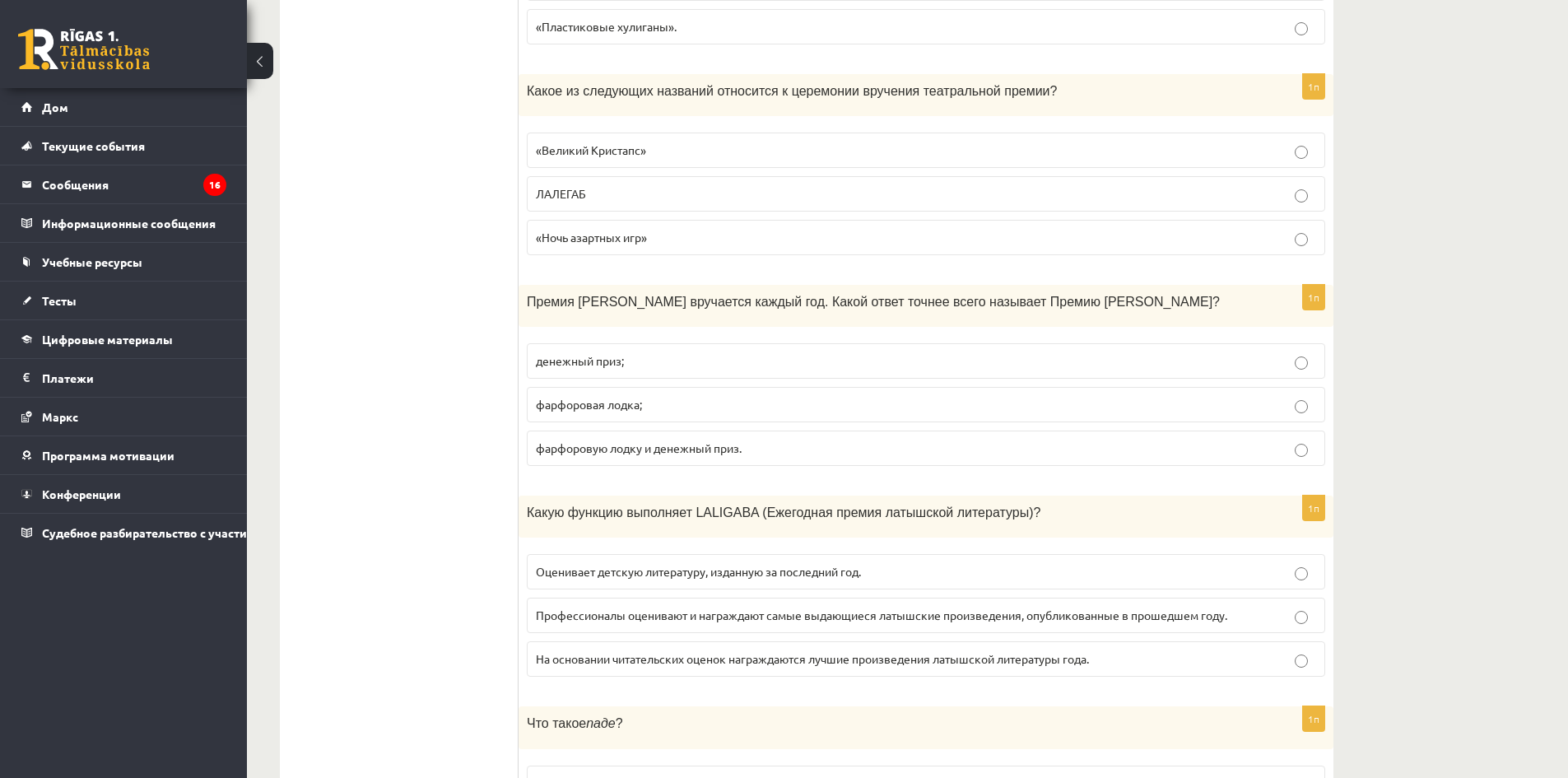
scroll to position [2819, 0]
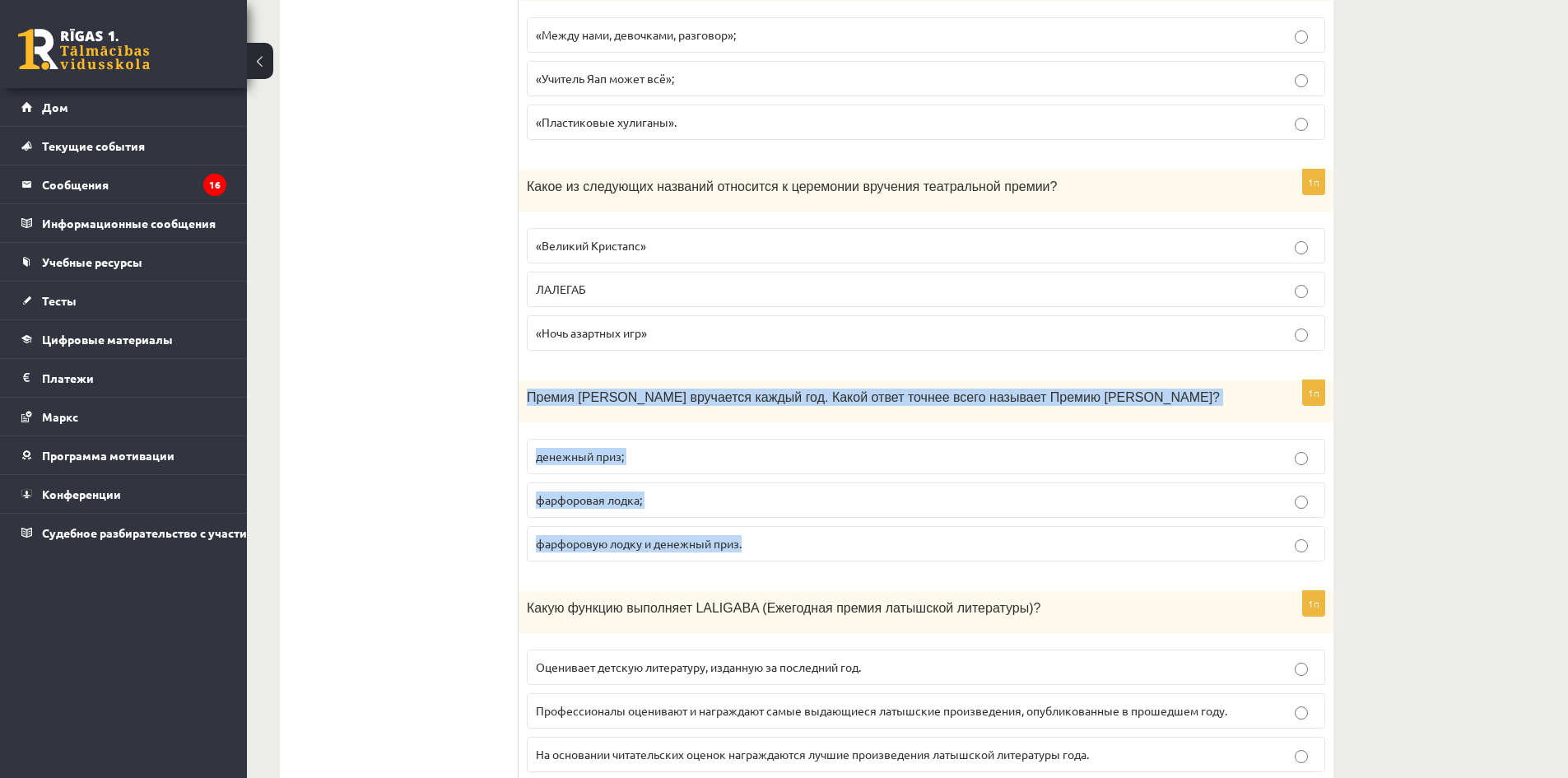
drag, startPoint x: 528, startPoint y: 398, endPoint x: 1024, endPoint y: 528, distance: 512.8
click at [1024, 528] on div "1п Премия Яниса Балтвилкса вручается каждый год. Какой ответ точнее всего назыв…" at bounding box center [926, 477] width 815 height 194
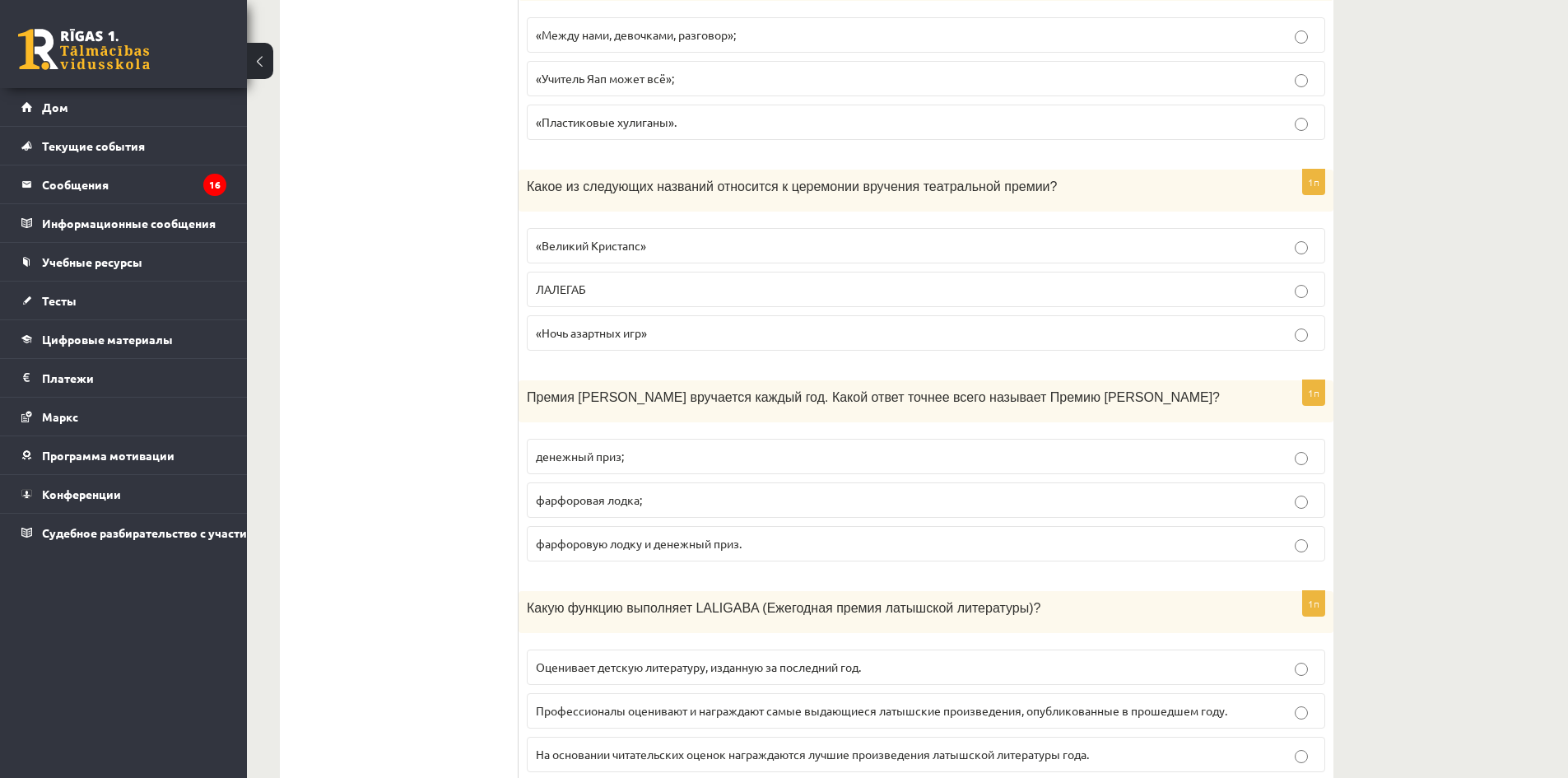
drag, startPoint x: 378, startPoint y: 448, endPoint x: 544, endPoint y: 494, distance: 172.3
click at [805, 540] on p "фарфоровую лодку и денежный приз." at bounding box center [926, 543] width 780 height 17
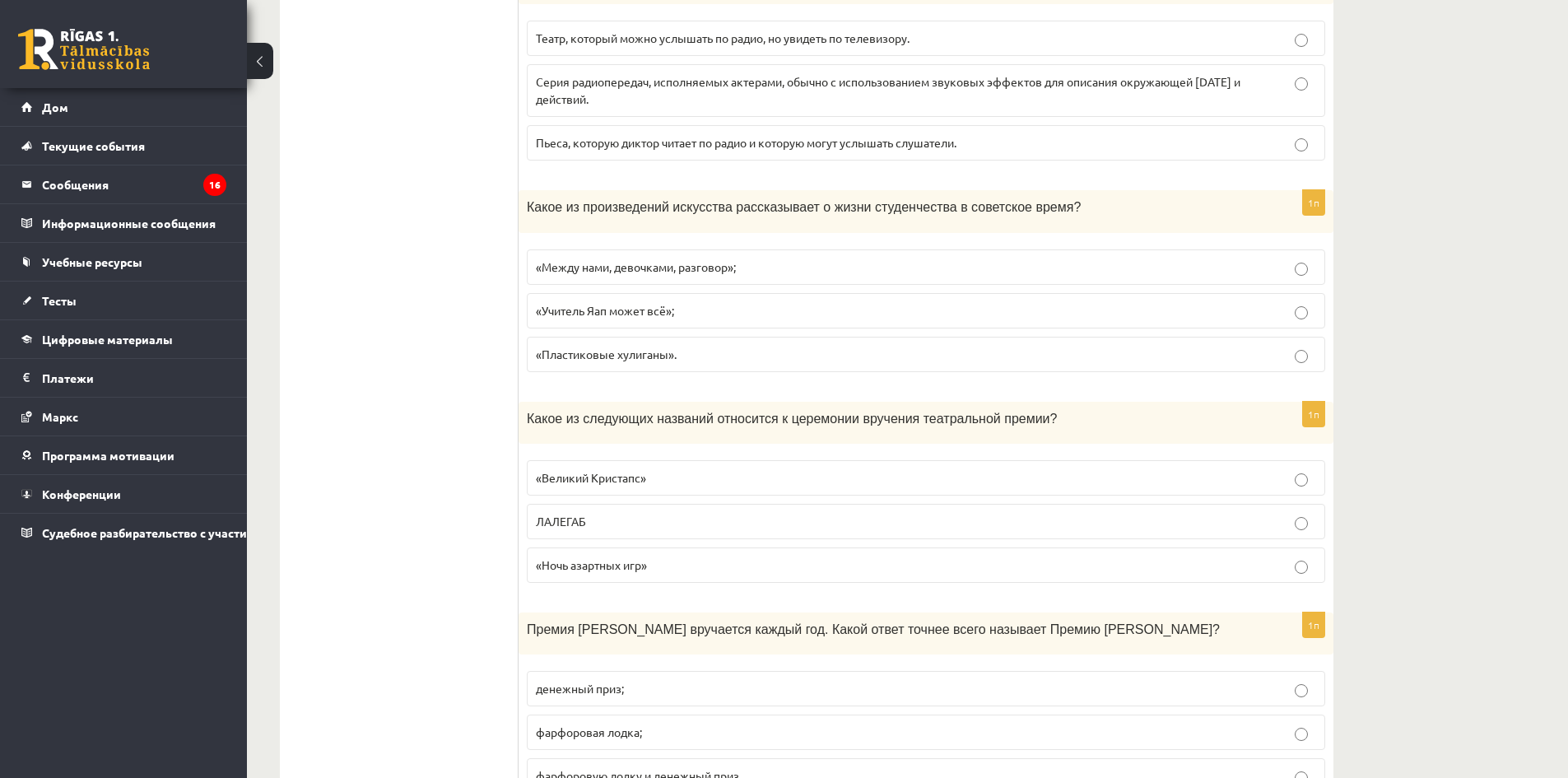
scroll to position [2573, 0]
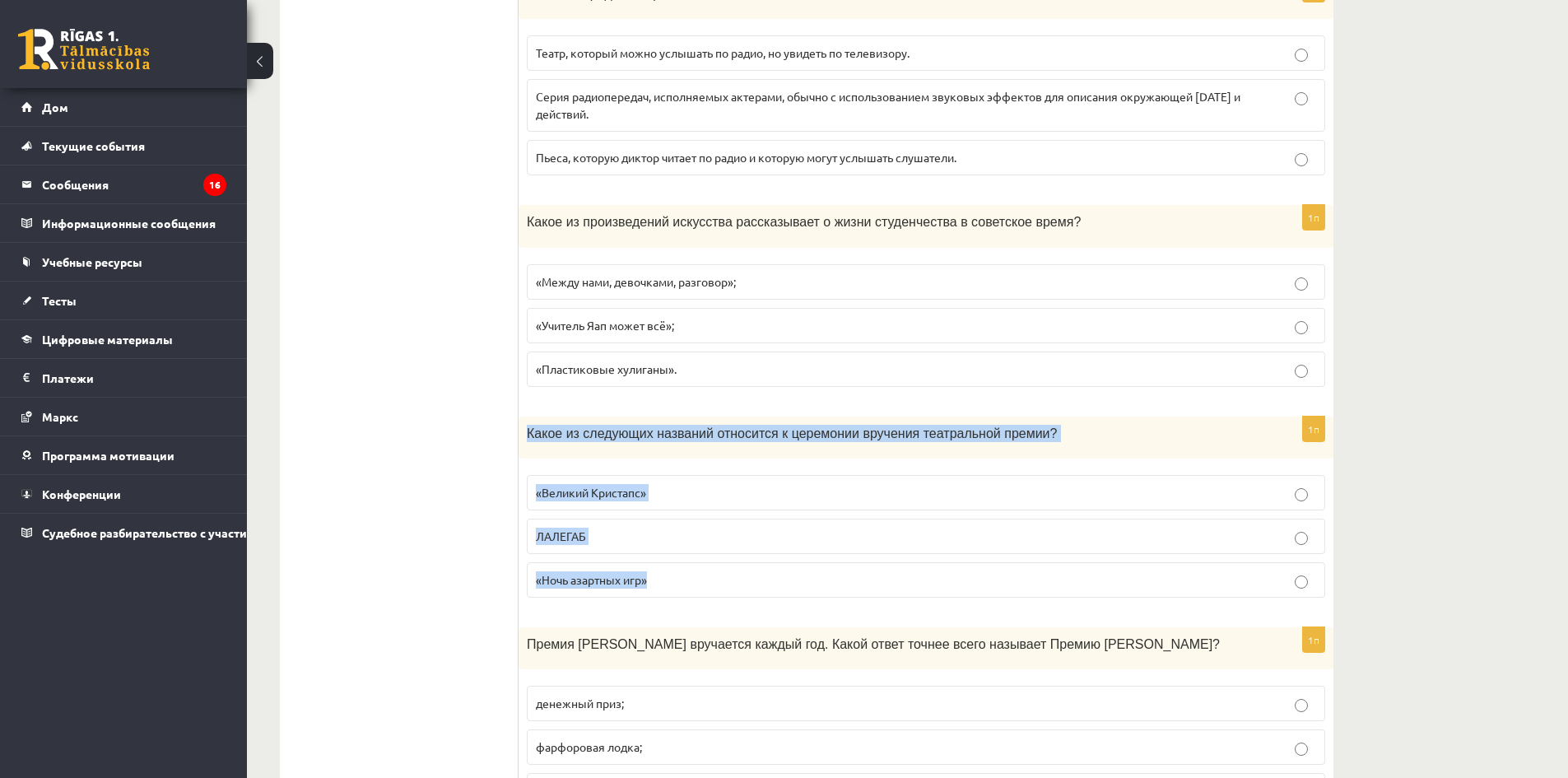
drag, startPoint x: 586, startPoint y: 445, endPoint x: 969, endPoint y: 559, distance: 399.6
click at [969, 559] on div "1п Какое из следующих названий относится к церемонии вручения театральной преми…" at bounding box center [926, 513] width 815 height 194
click at [688, 499] on p "«Великий Кристапс»" at bounding box center [926, 491] width 780 height 17
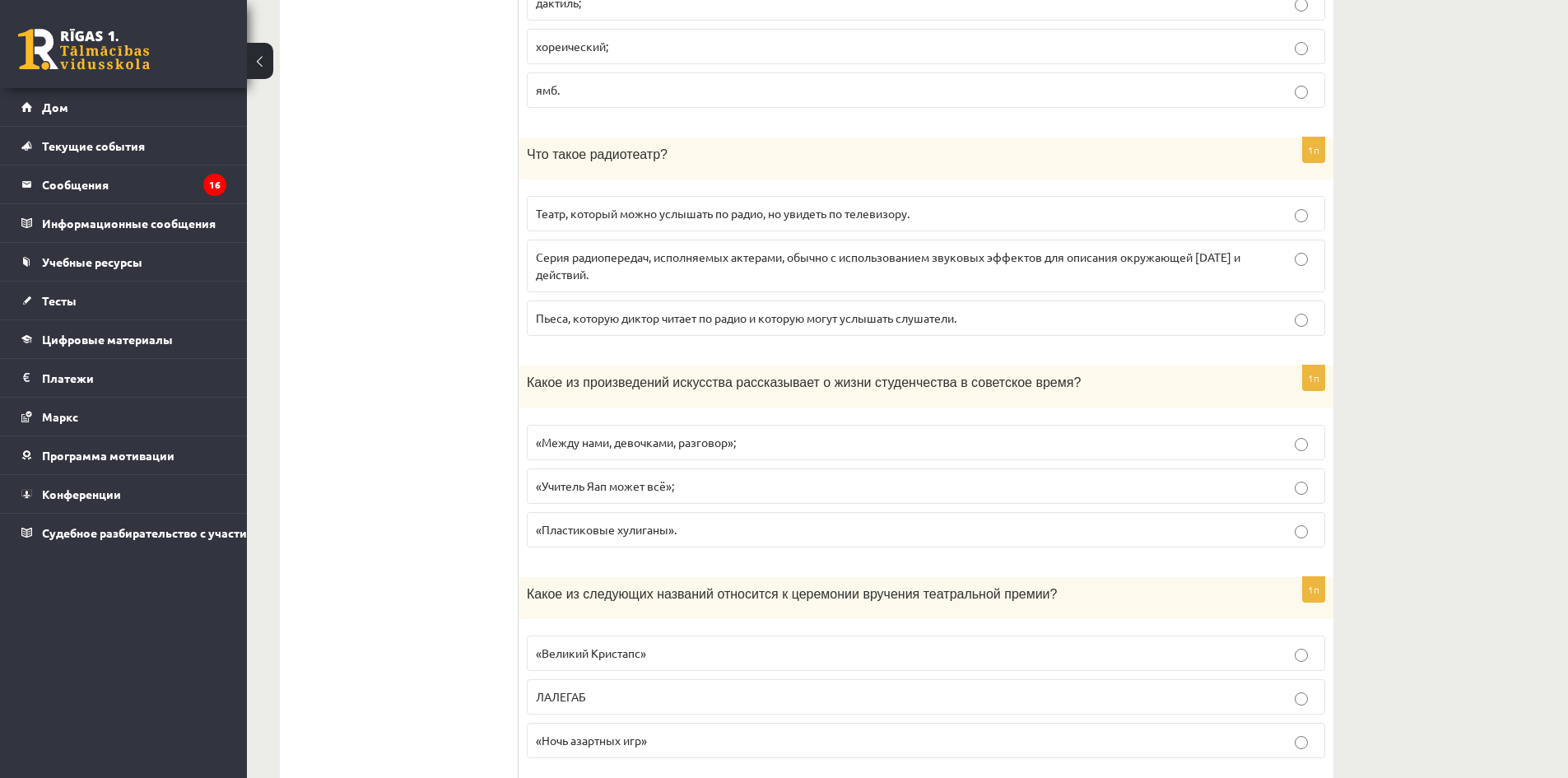
scroll to position [2408, 0]
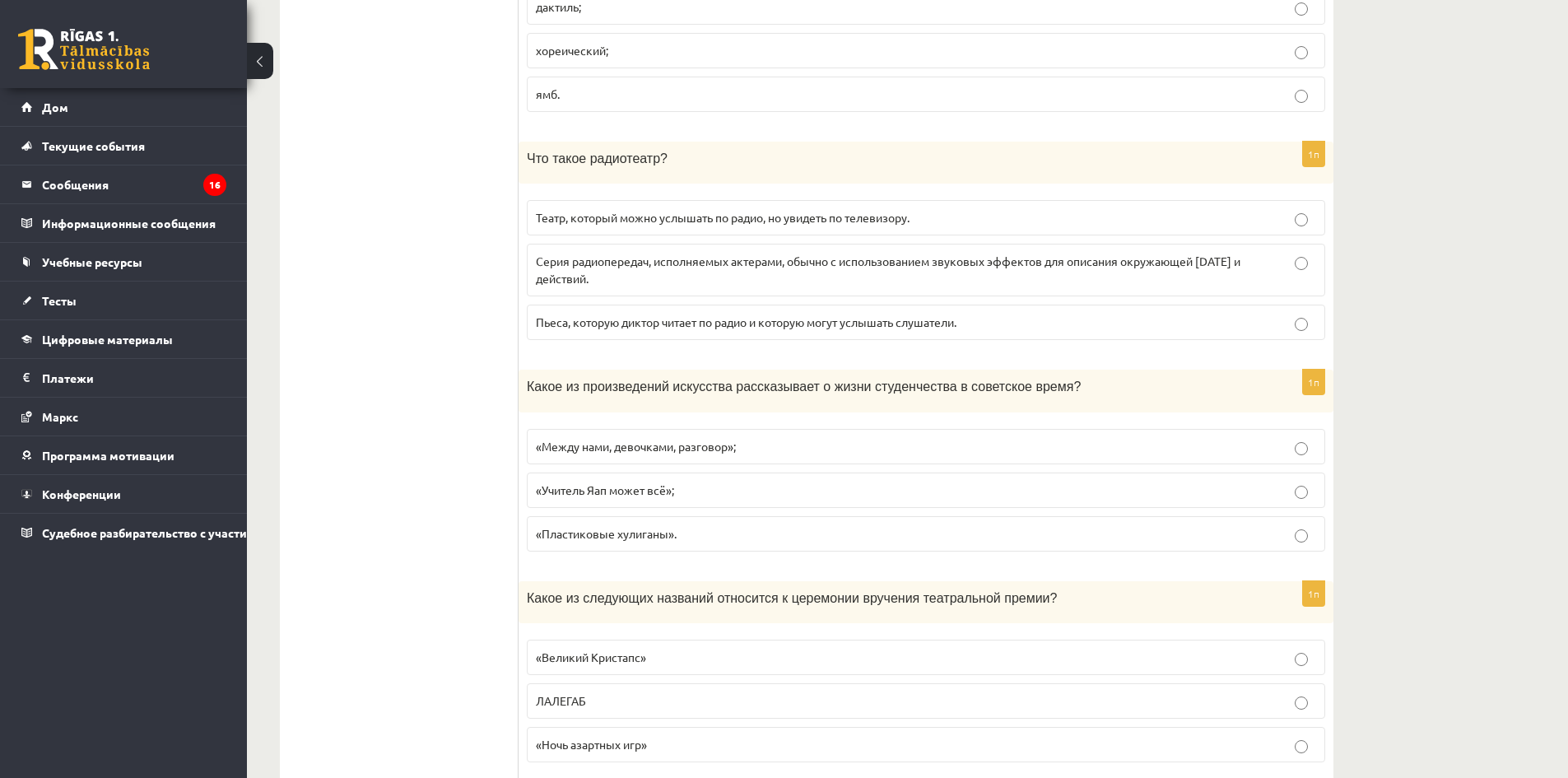
click at [721, 466] on fieldset "«Между нами, девочками, разговор»; «Учитель Яап может всё»; «Пластиковые хулига…" at bounding box center [926, 488] width 799 height 136
click at [713, 440] on font "«Между нами, девочками, разговор»;" at bounding box center [635, 445] width 200 height 15
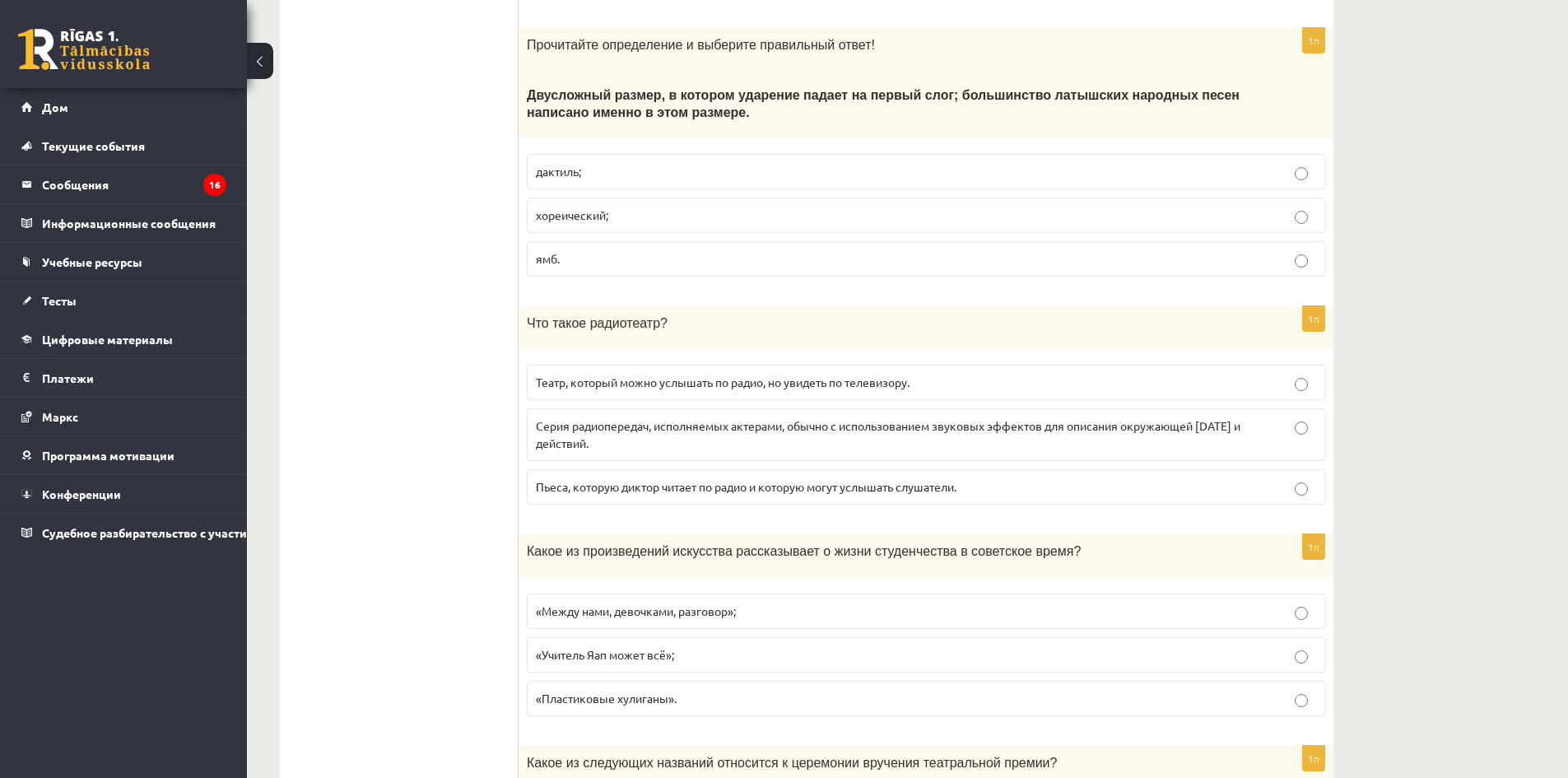
click at [713, 434] on p "Серия радиопередач, исполняемых актерами, обычно с использованием звуковых эффе…" at bounding box center [926, 434] width 780 height 35
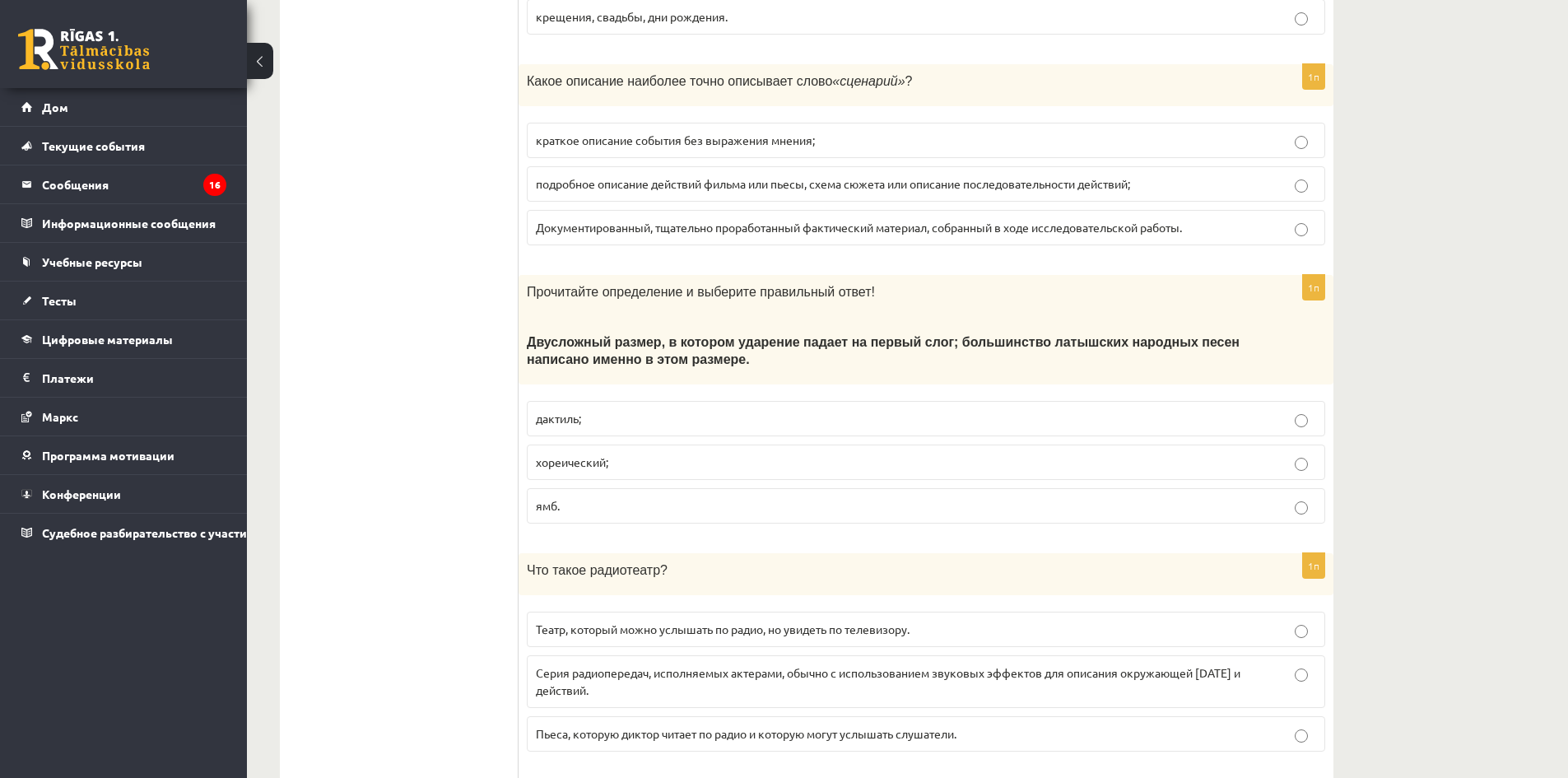
click at [714, 420] on p "дактиль;" at bounding box center [926, 418] width 780 height 17
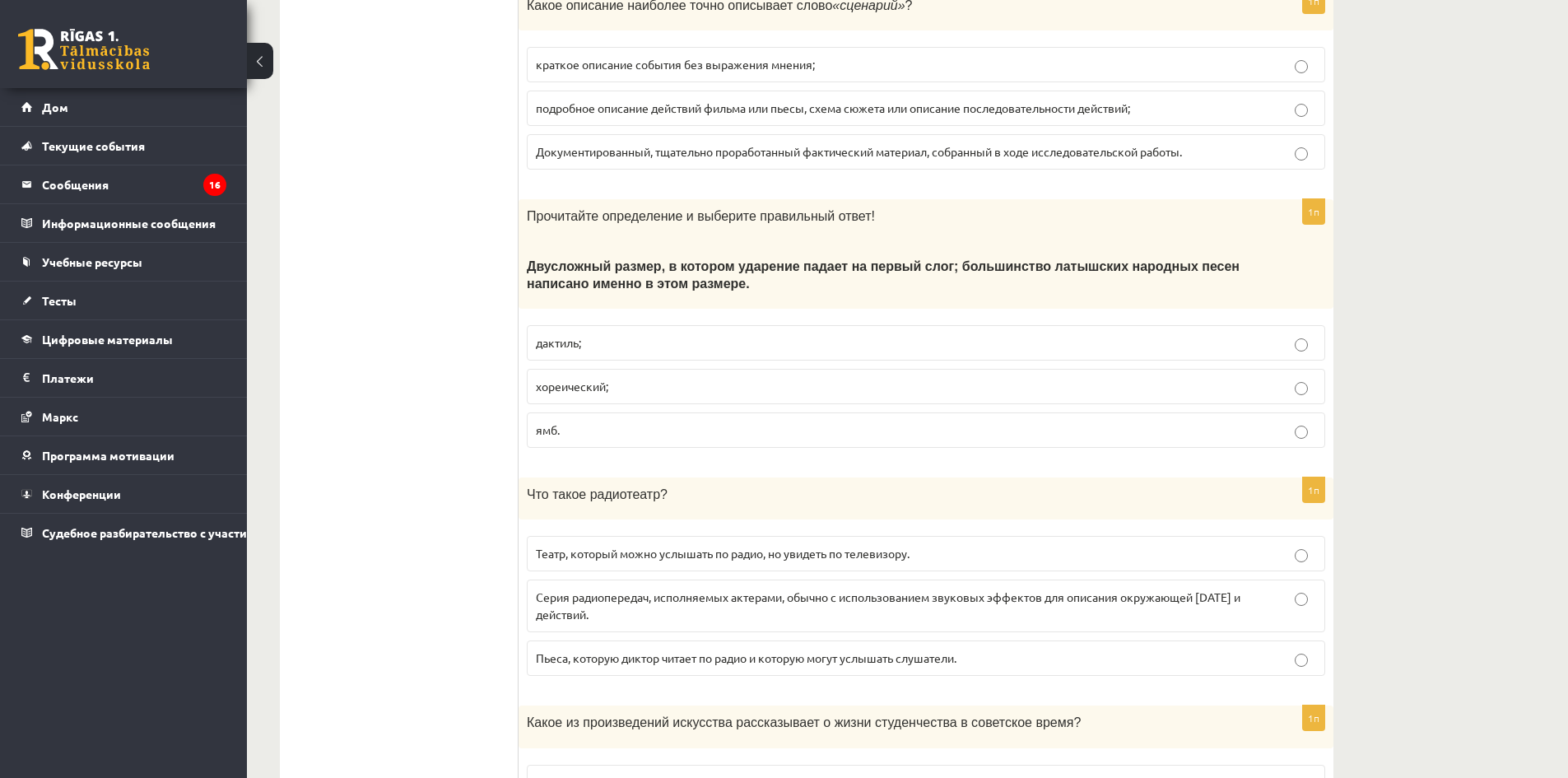
scroll to position [2079, 0]
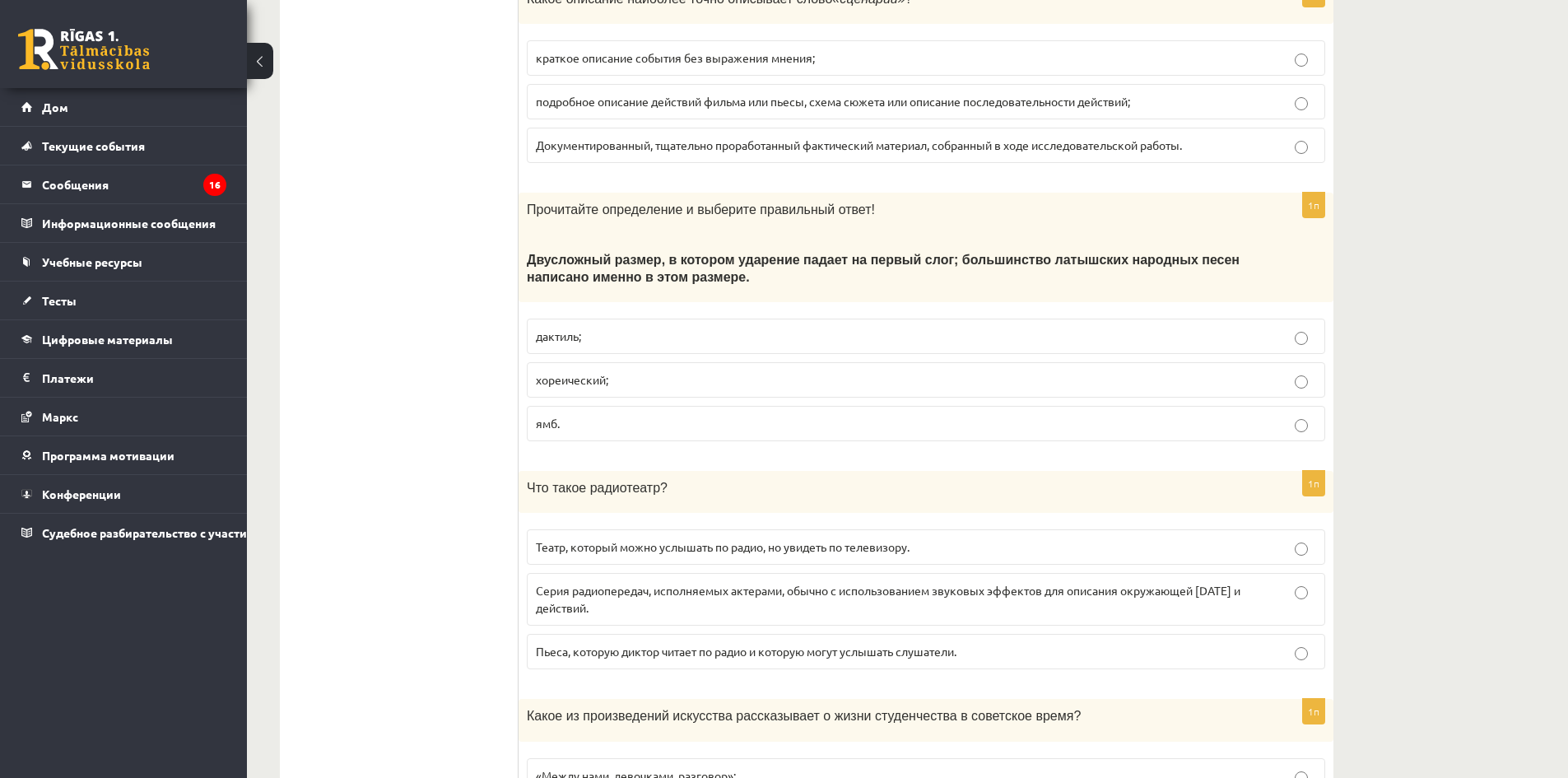
click at [719, 428] on p "ямб." at bounding box center [926, 422] width 780 height 17
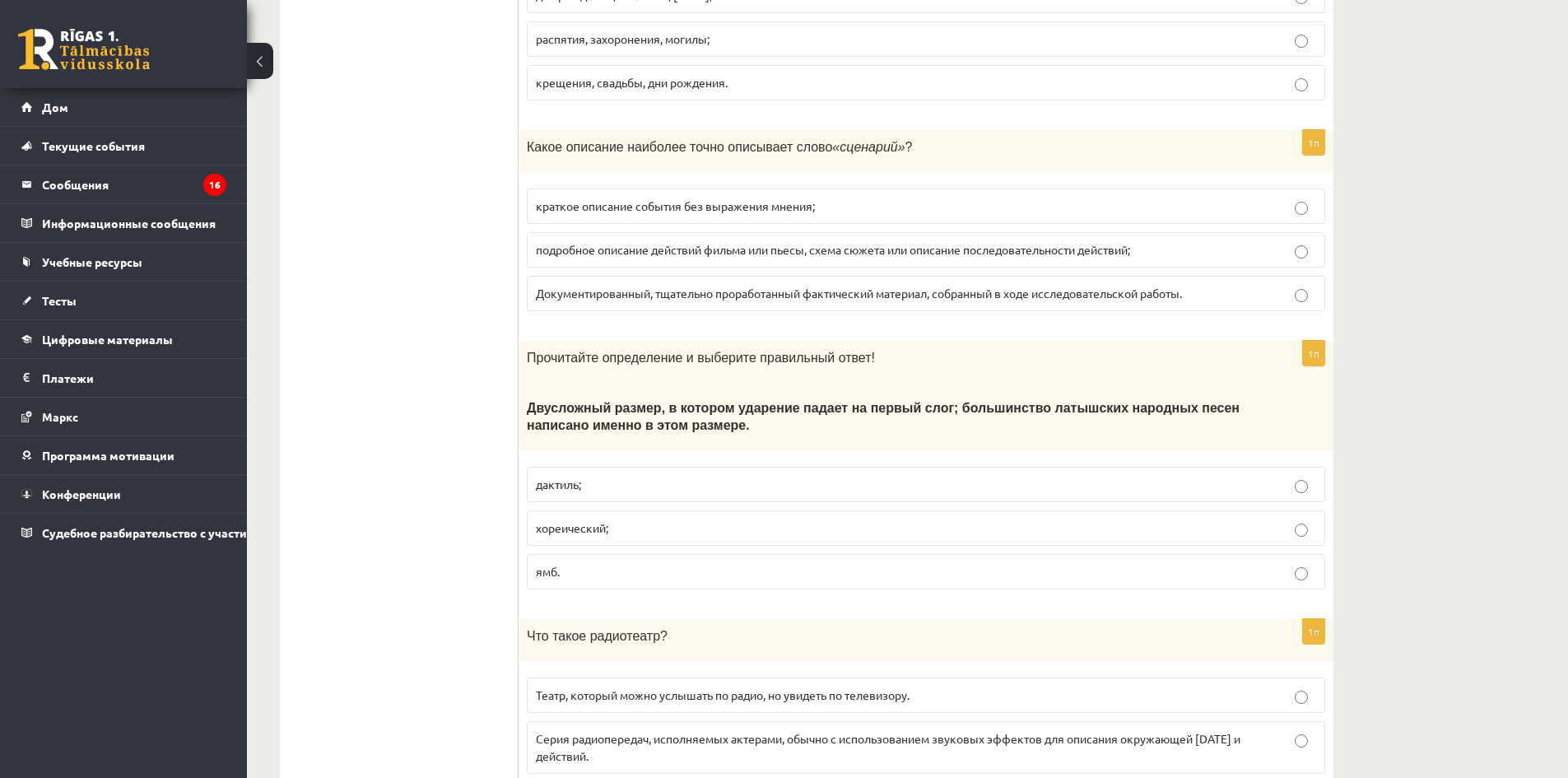
scroll to position [1914, 0]
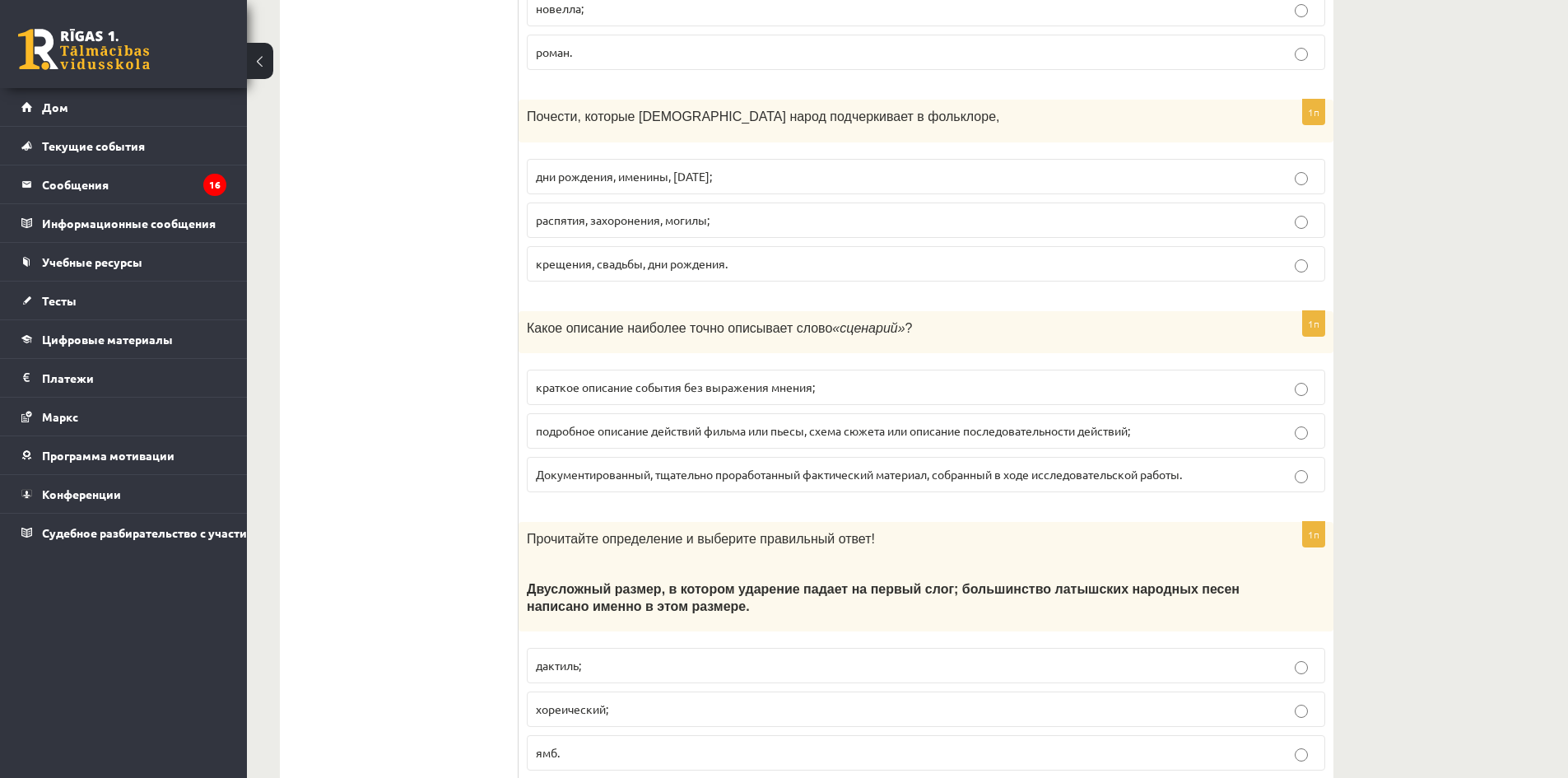
click at [710, 460] on label "Документированный, тщательно проработанный фактический материал, собранный в хо…" at bounding box center [926, 475] width 799 height 35
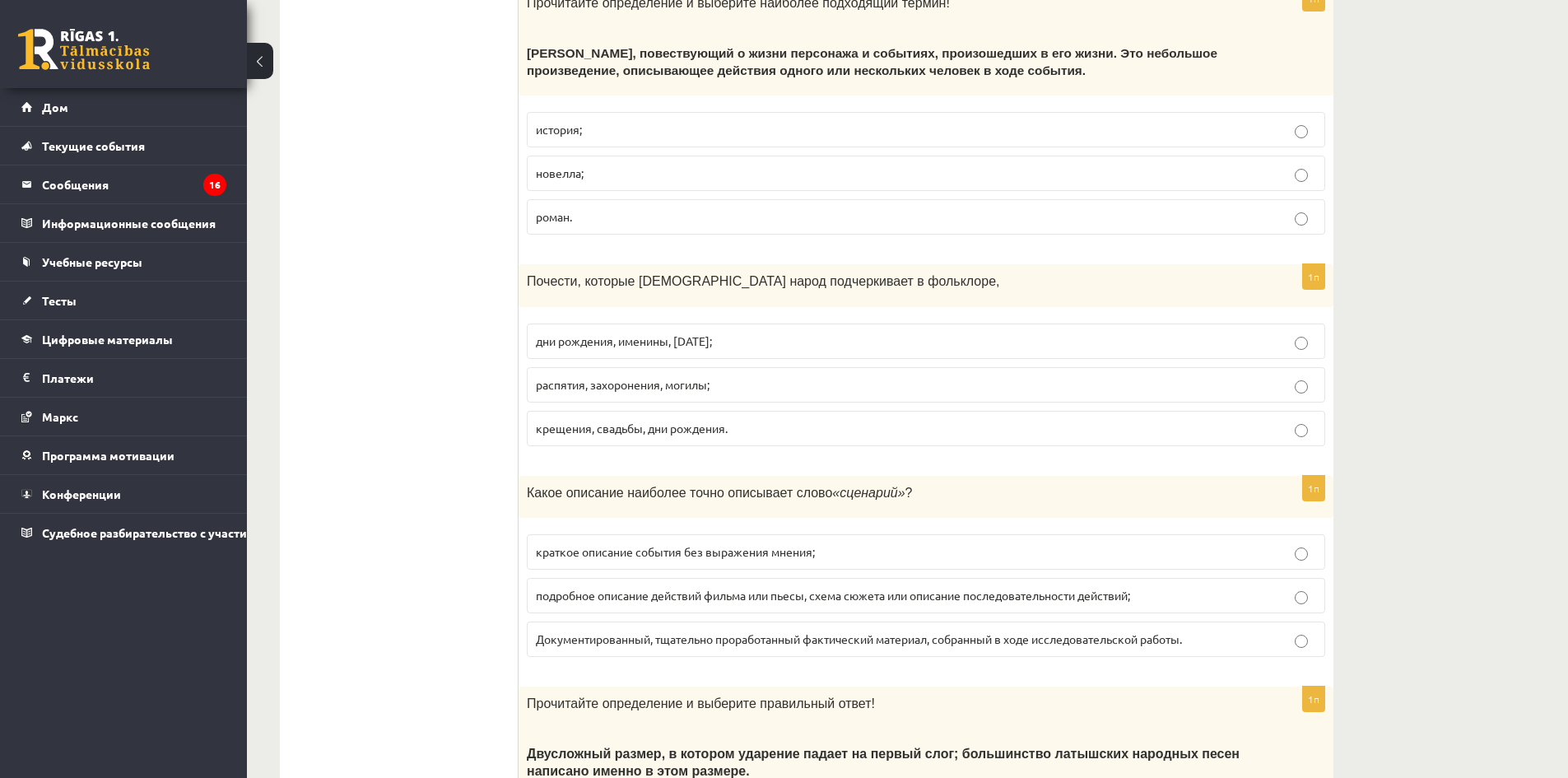
click at [713, 406] on fieldset "дни рождения, именины, Новый год; распятия, захоронения, могилы; крещения, свад…" at bounding box center [926, 382] width 799 height 136
click at [720, 378] on p "распятия, захоронения, могилы;" at bounding box center [926, 384] width 780 height 17
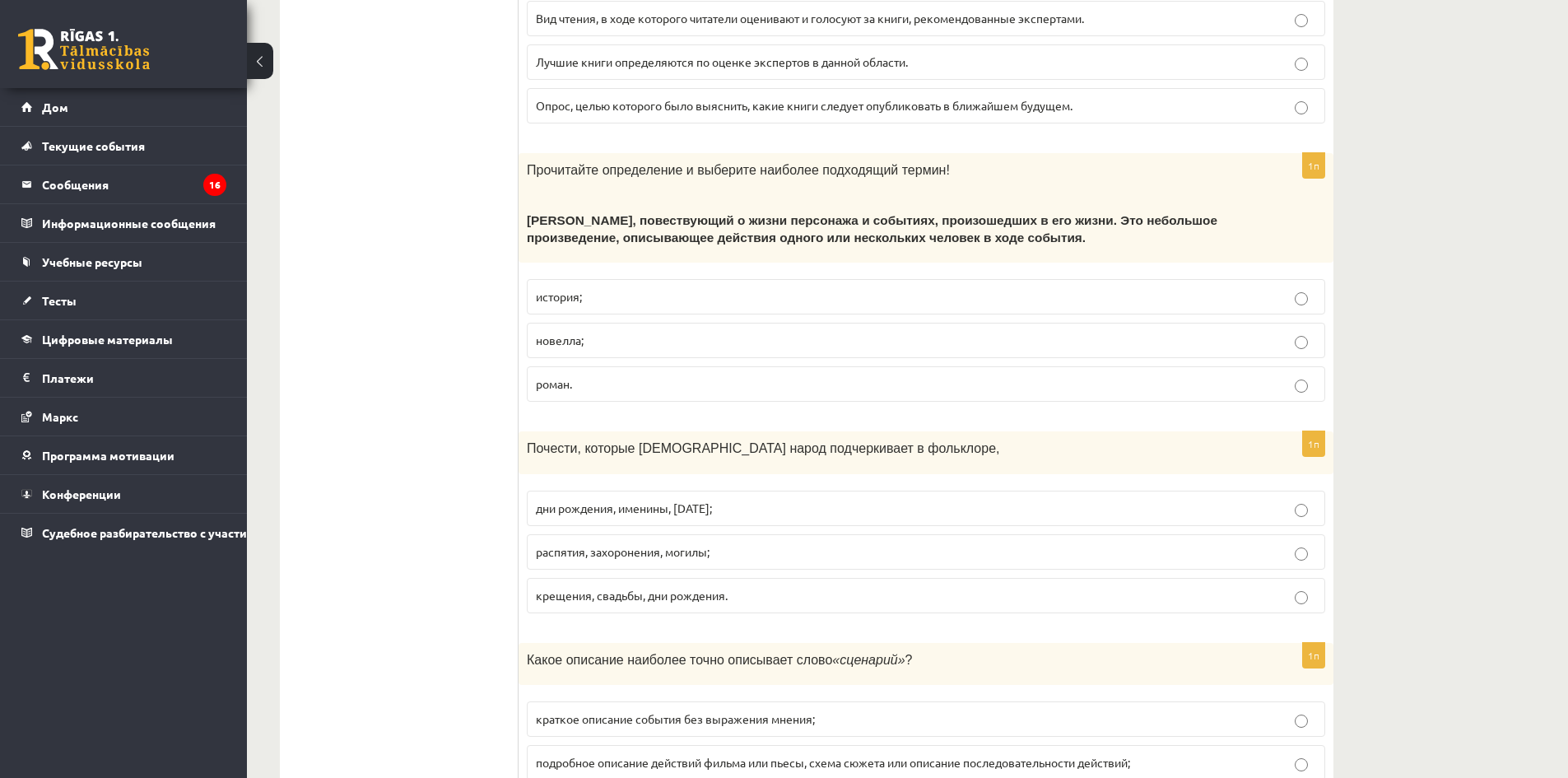
scroll to position [1338, 0]
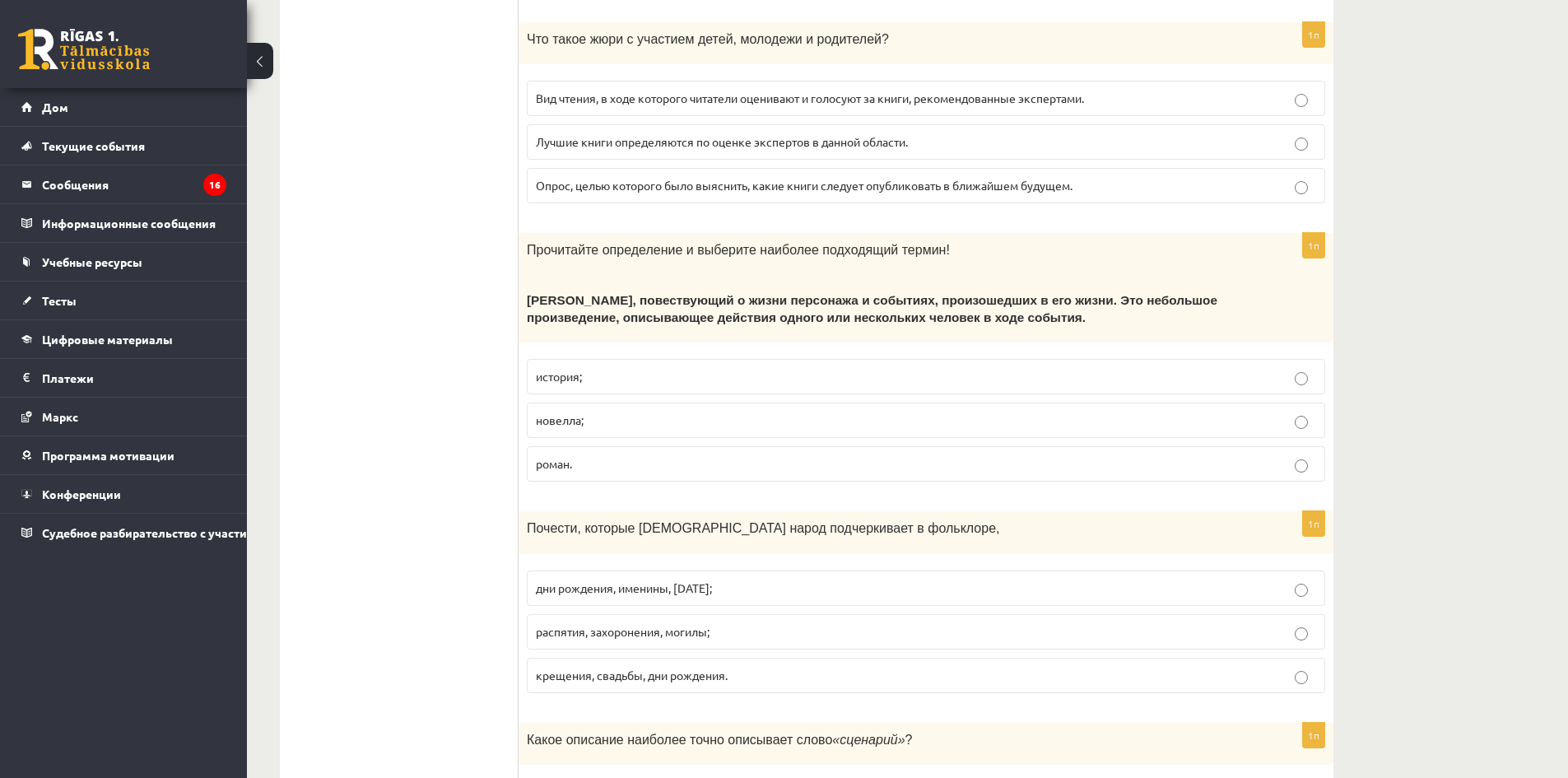
click at [710, 355] on fieldset "история; новелла; роман." at bounding box center [926, 418] width 799 height 136
click at [717, 378] on p "история;" at bounding box center [926, 376] width 780 height 17
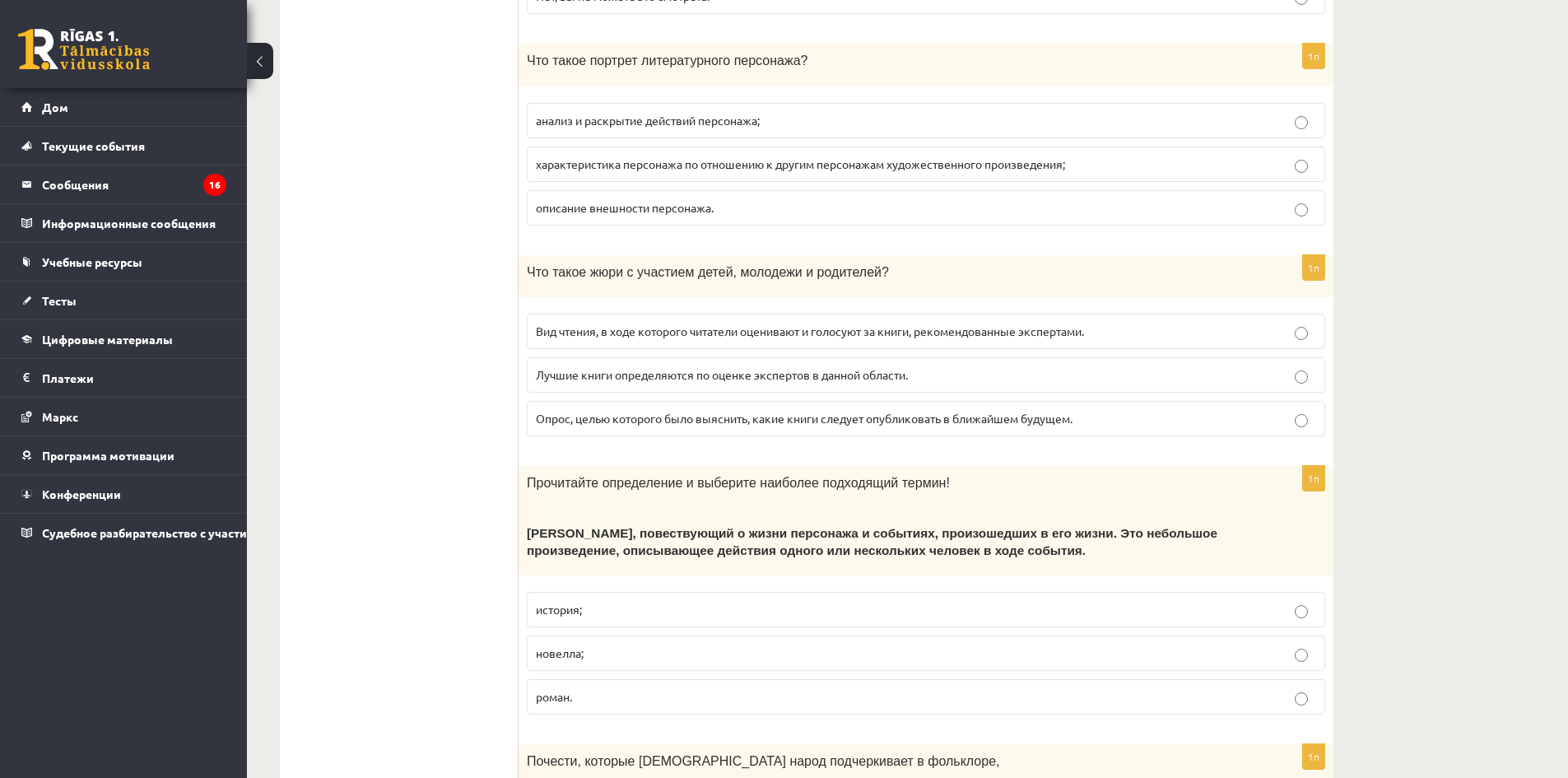
scroll to position [1091, 0]
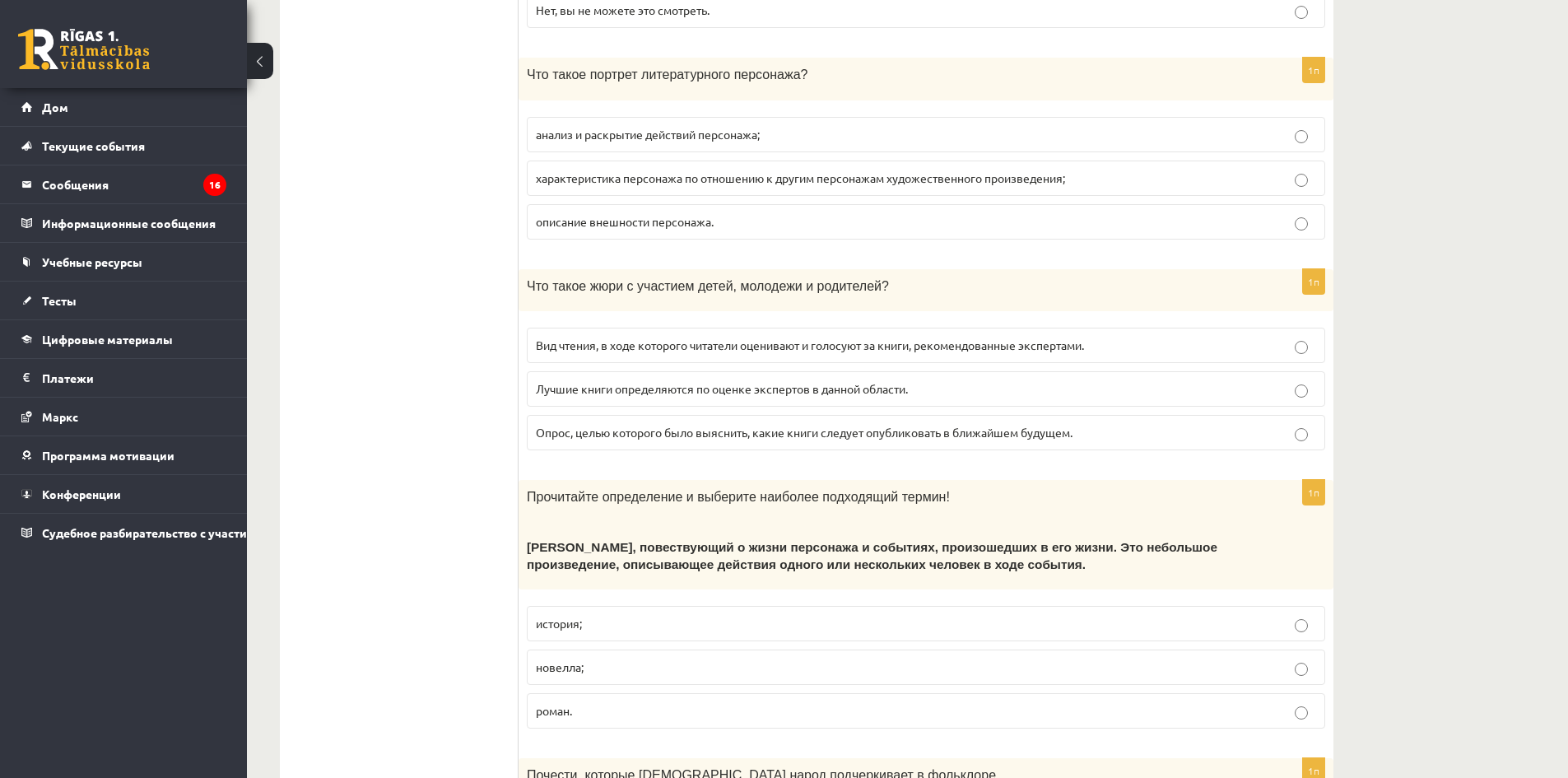
click at [697, 437] on font "Опрос, целью которого было выяснить, какие книги следует опубликовать в ближайш…" at bounding box center [804, 432] width 537 height 15
click at [730, 209] on label "описание внешности персонажа." at bounding box center [926, 222] width 799 height 35
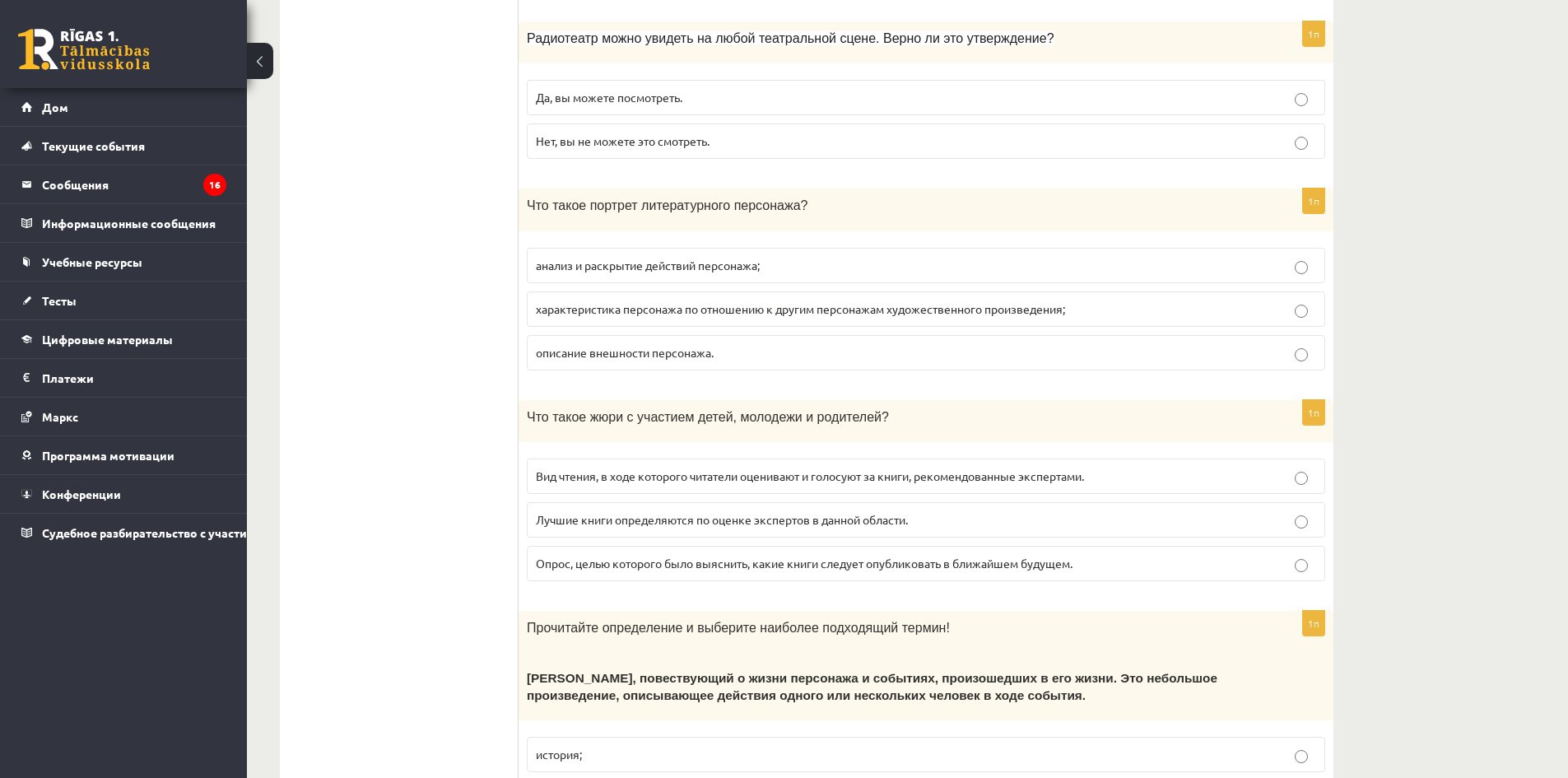
scroll to position [762, 0]
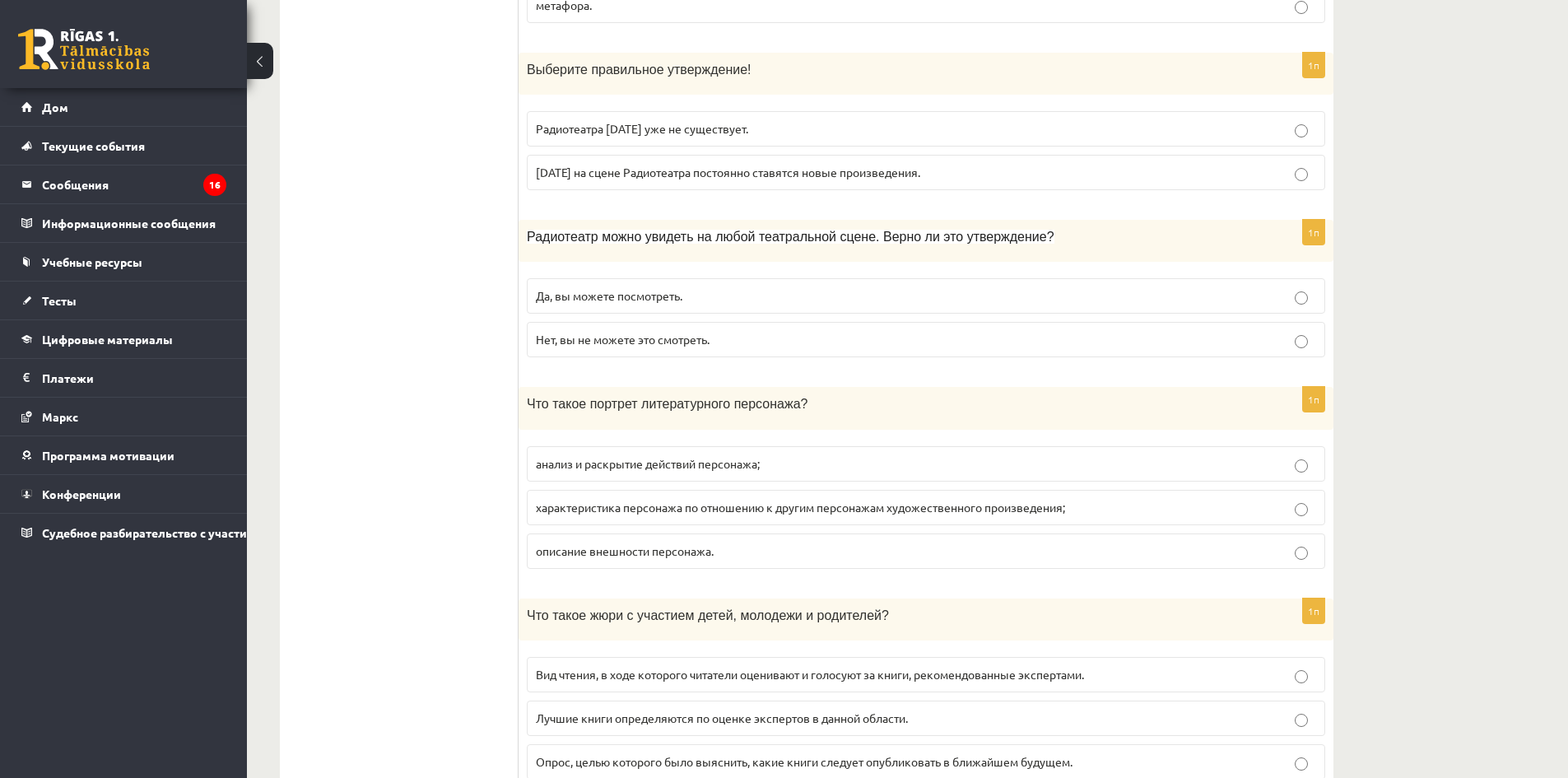
click at [737, 263] on div "1п Радиотеатр можно увидеть на любой театральной сцене. Верно ли это утверждени…" at bounding box center [926, 295] width 815 height 151
click at [734, 298] on p "Да, вы можете посмотреть." at bounding box center [926, 295] width 780 height 17
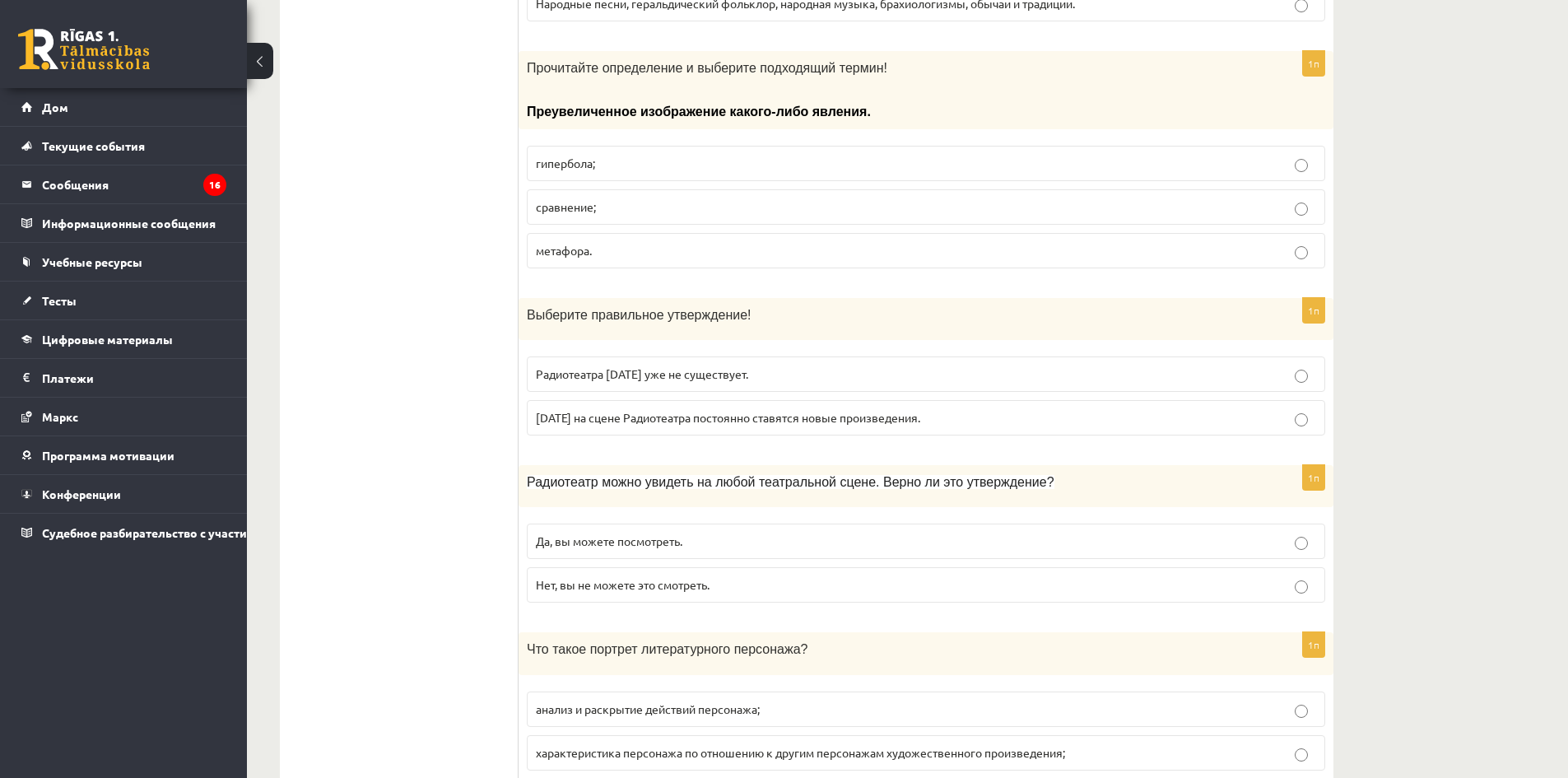
scroll to position [515, 0]
click at [704, 416] on font "Сегодня на сцене Радиотеатра постоянно ставятся новые произведения." at bounding box center [728, 419] width 384 height 15
click at [704, 407] on label "Сегодня на сцене Радиотеатра постоянно ставятся новые произведения." at bounding box center [926, 420] width 799 height 35
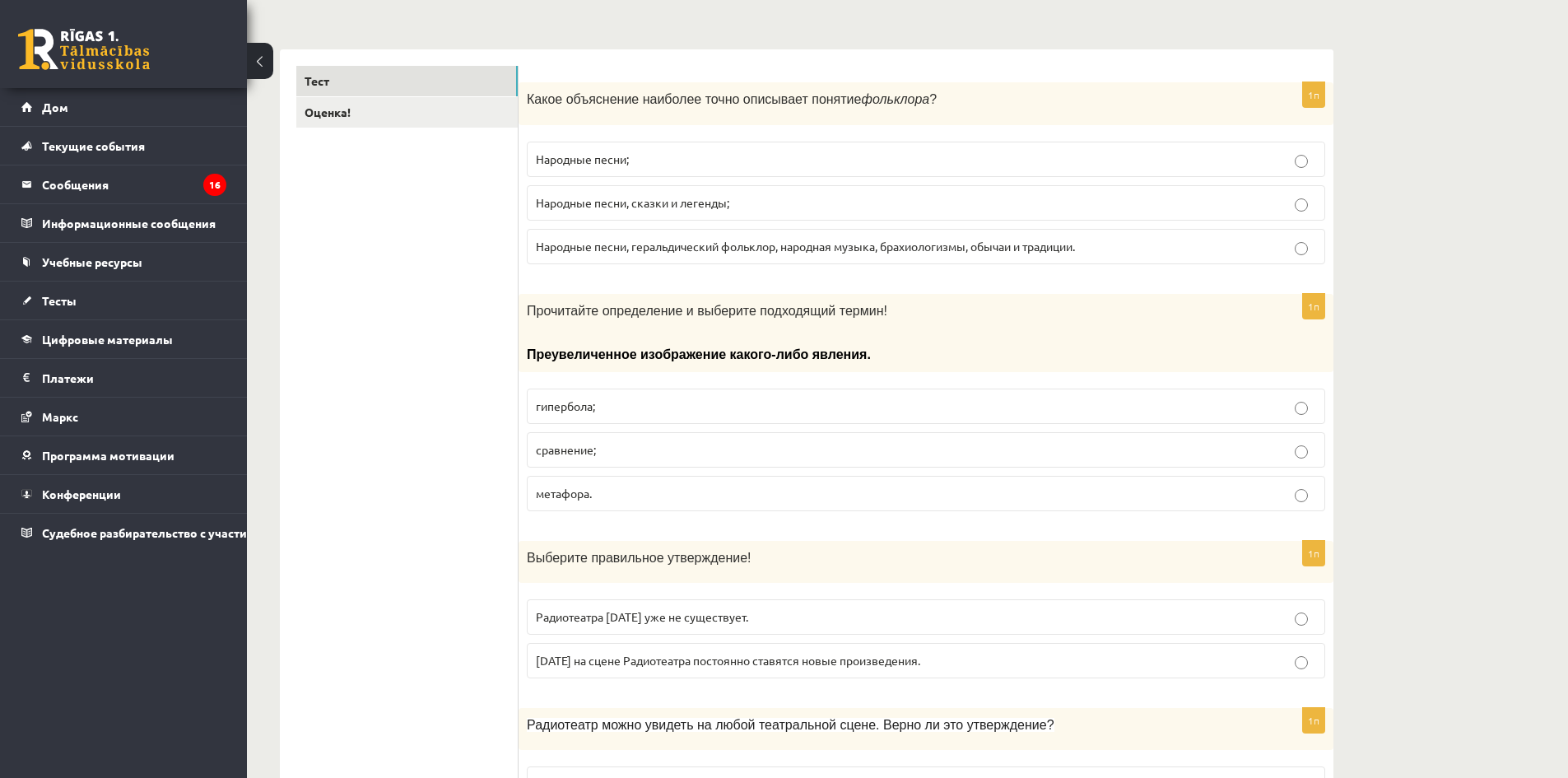
scroll to position [268, 0]
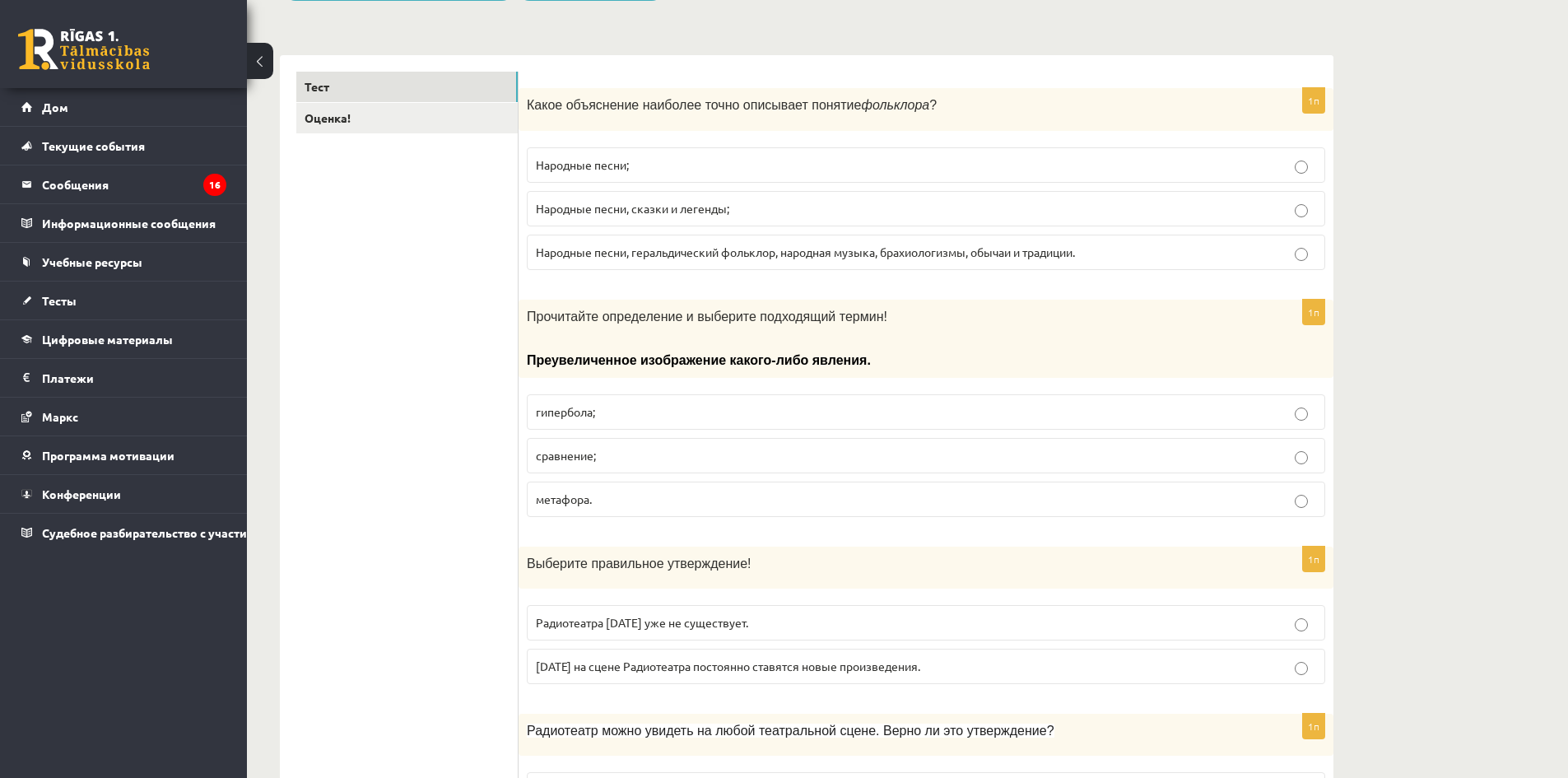
click at [717, 436] on fieldset "гипербола; сравнение; метафора." at bounding box center [926, 453] width 799 height 136
drag, startPoint x: 716, startPoint y: 448, endPoint x: 717, endPoint y: 463, distance: 15.0
click at [716, 450] on p "сравнение;" at bounding box center [926, 455] width 780 height 17
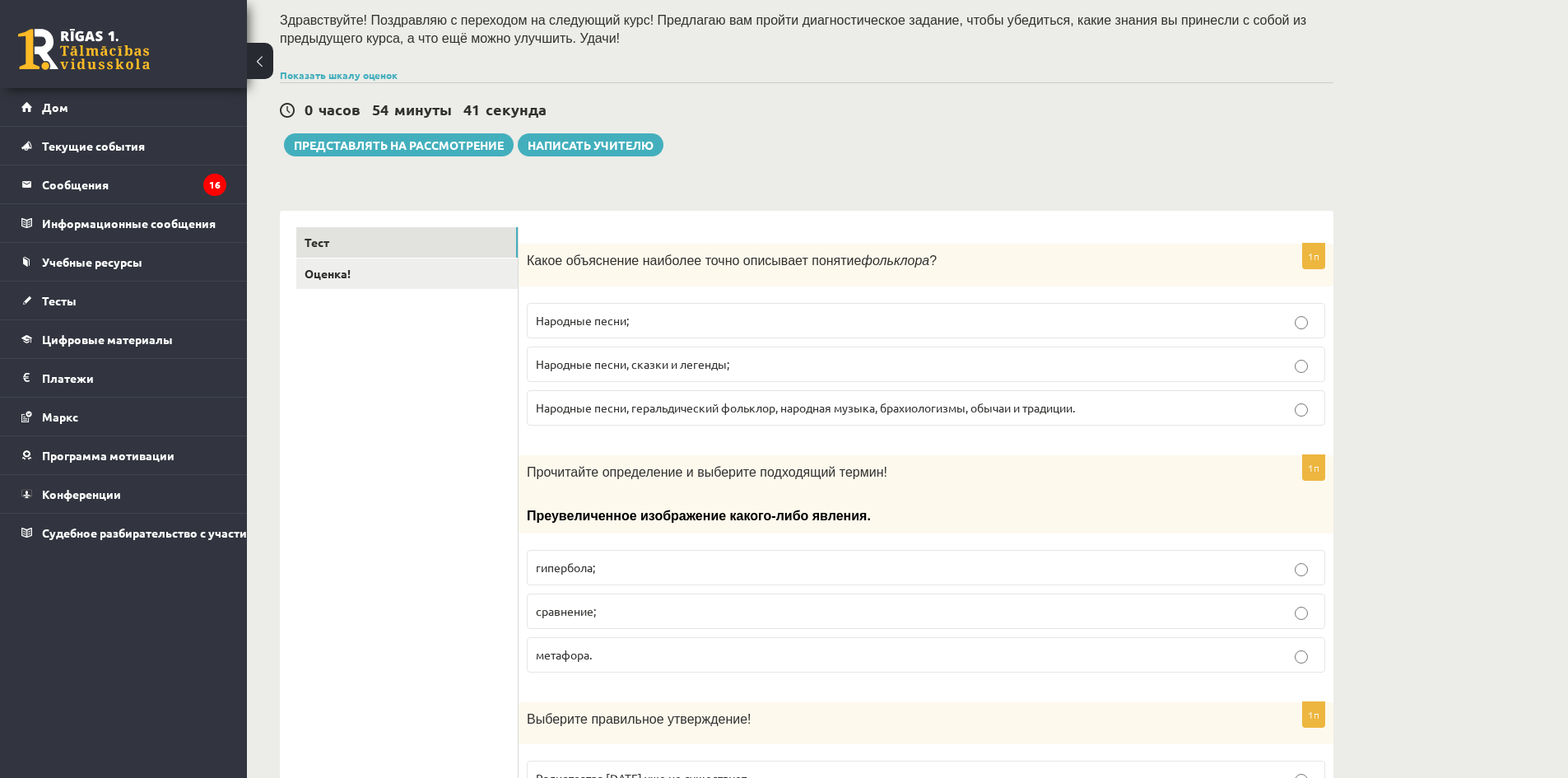
scroll to position [104, 0]
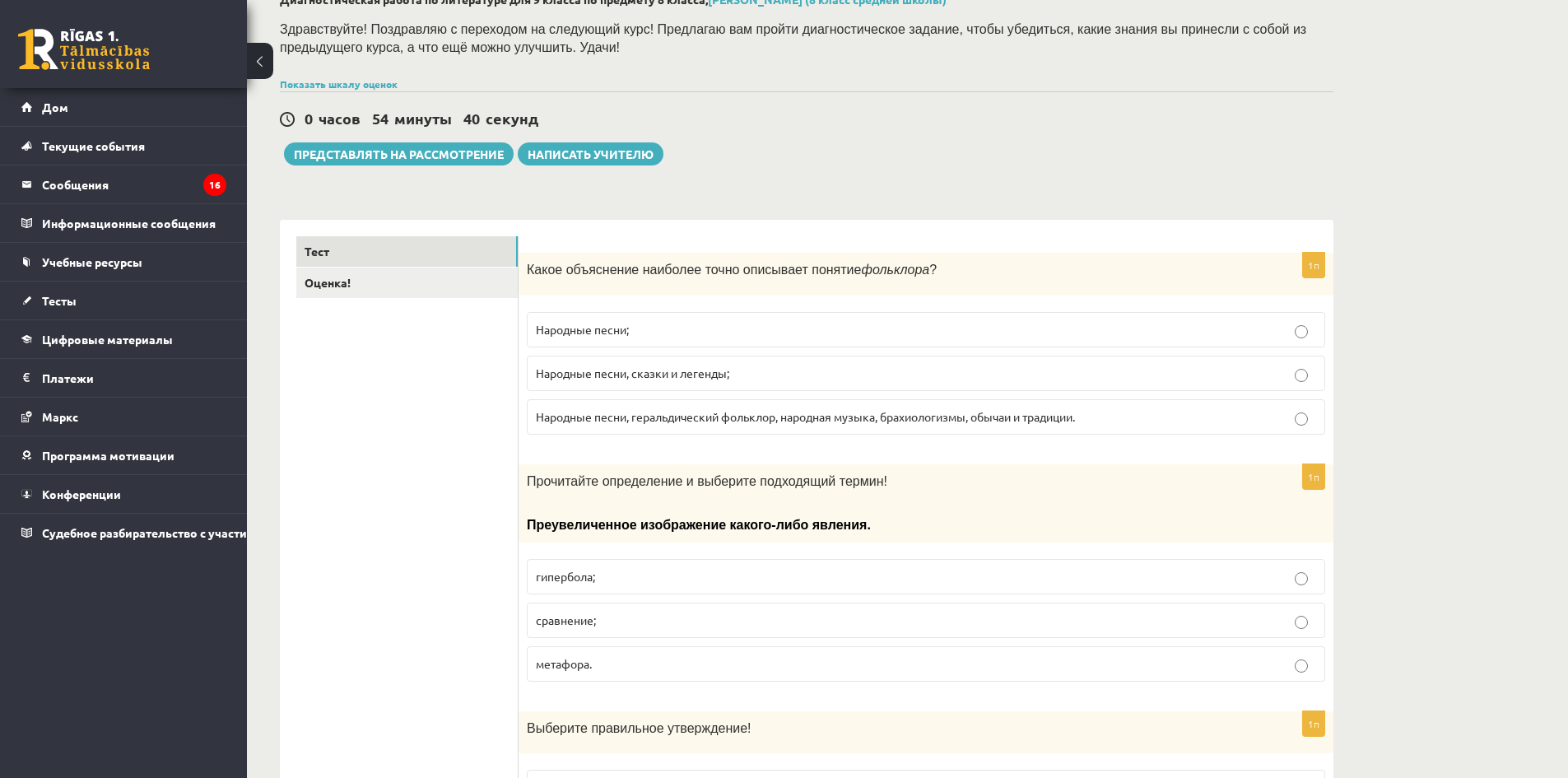
click at [708, 351] on fieldset "Народные песни; Народные песни, сказки и легенды; Народные песни, геральдически…" at bounding box center [926, 371] width 799 height 136
click at [712, 421] on font "Народные песни, геральдический фольклор, народная музыка, брахиологизмы, обычаи…" at bounding box center [806, 416] width 540 height 15
click at [413, 150] on font "Представлять на рассмотрение" at bounding box center [398, 153] width 210 height 15
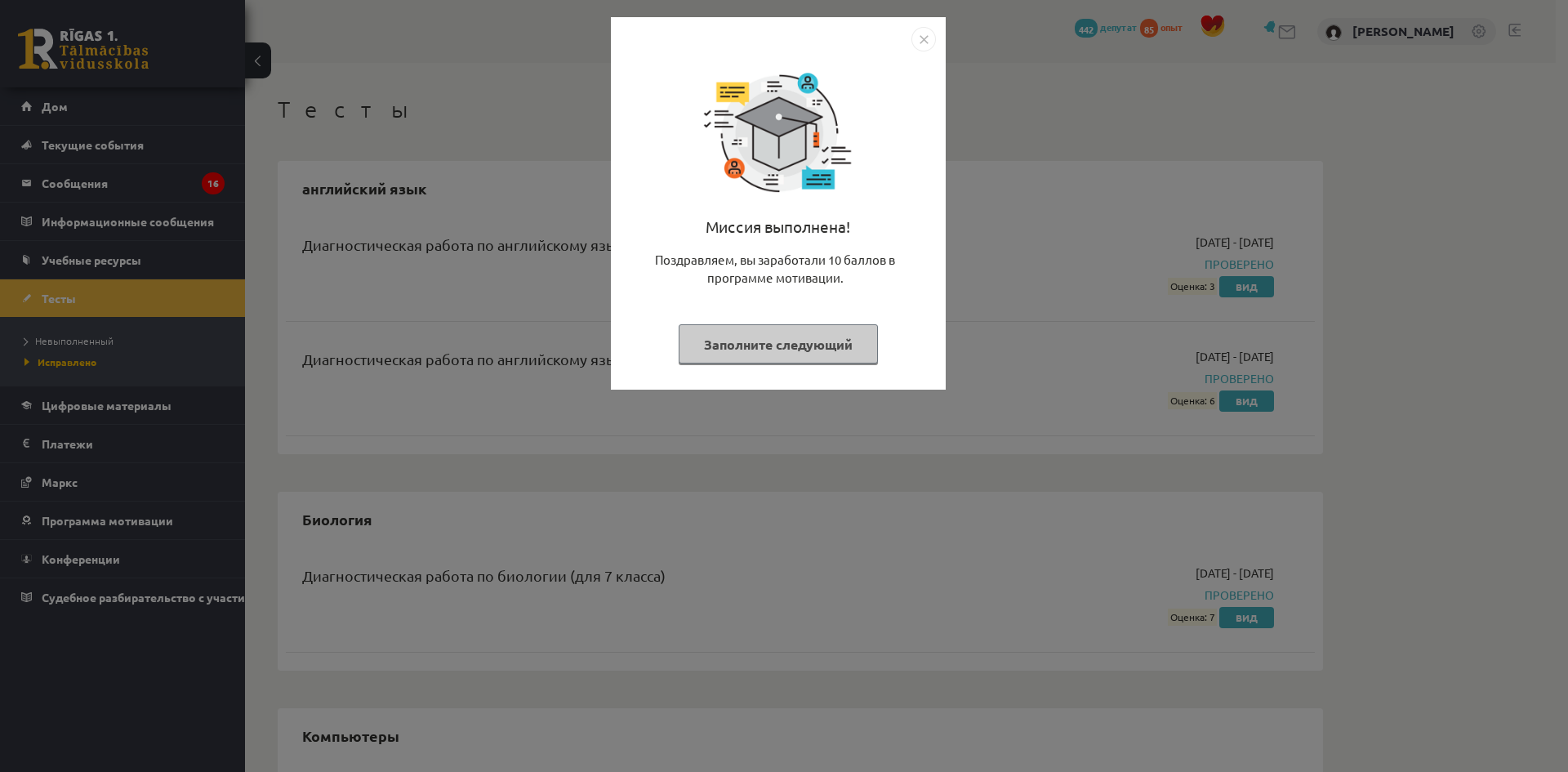
click at [930, 47] on img "Закрывать" at bounding box center [924, 40] width 25 height 25
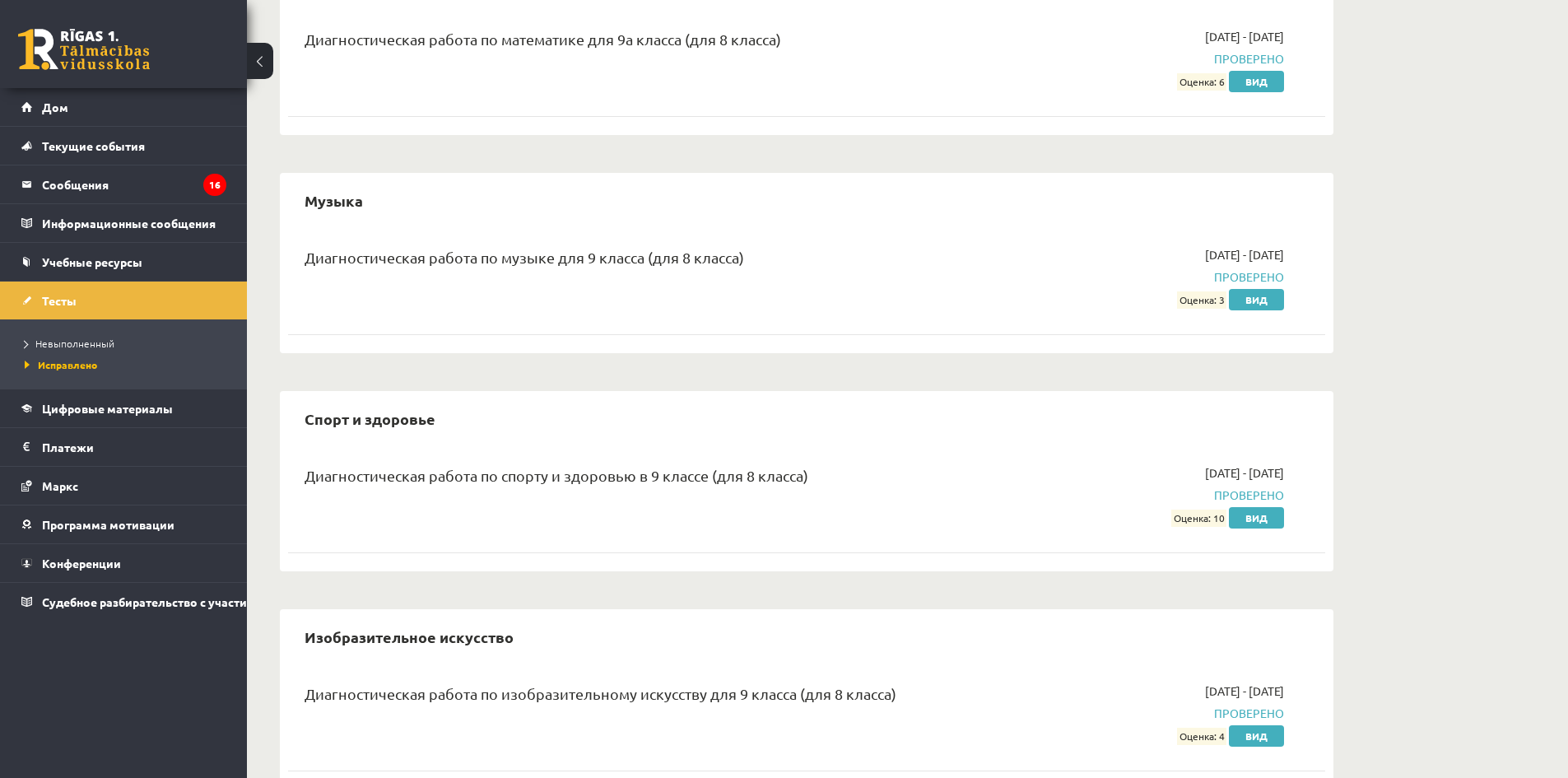
scroll to position [2343, 0]
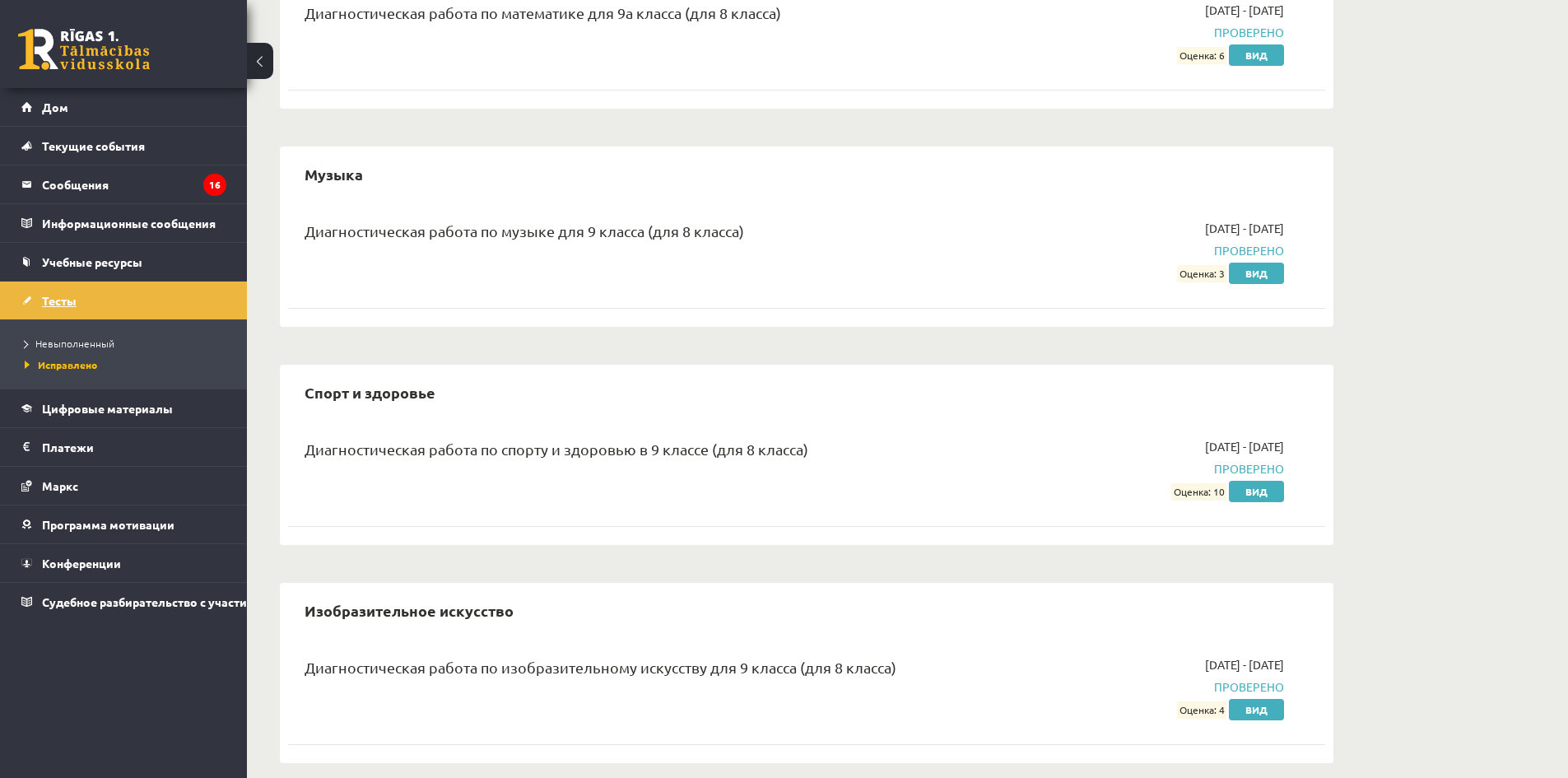
click at [74, 303] on font "Тесты" at bounding box center [59, 300] width 35 height 15
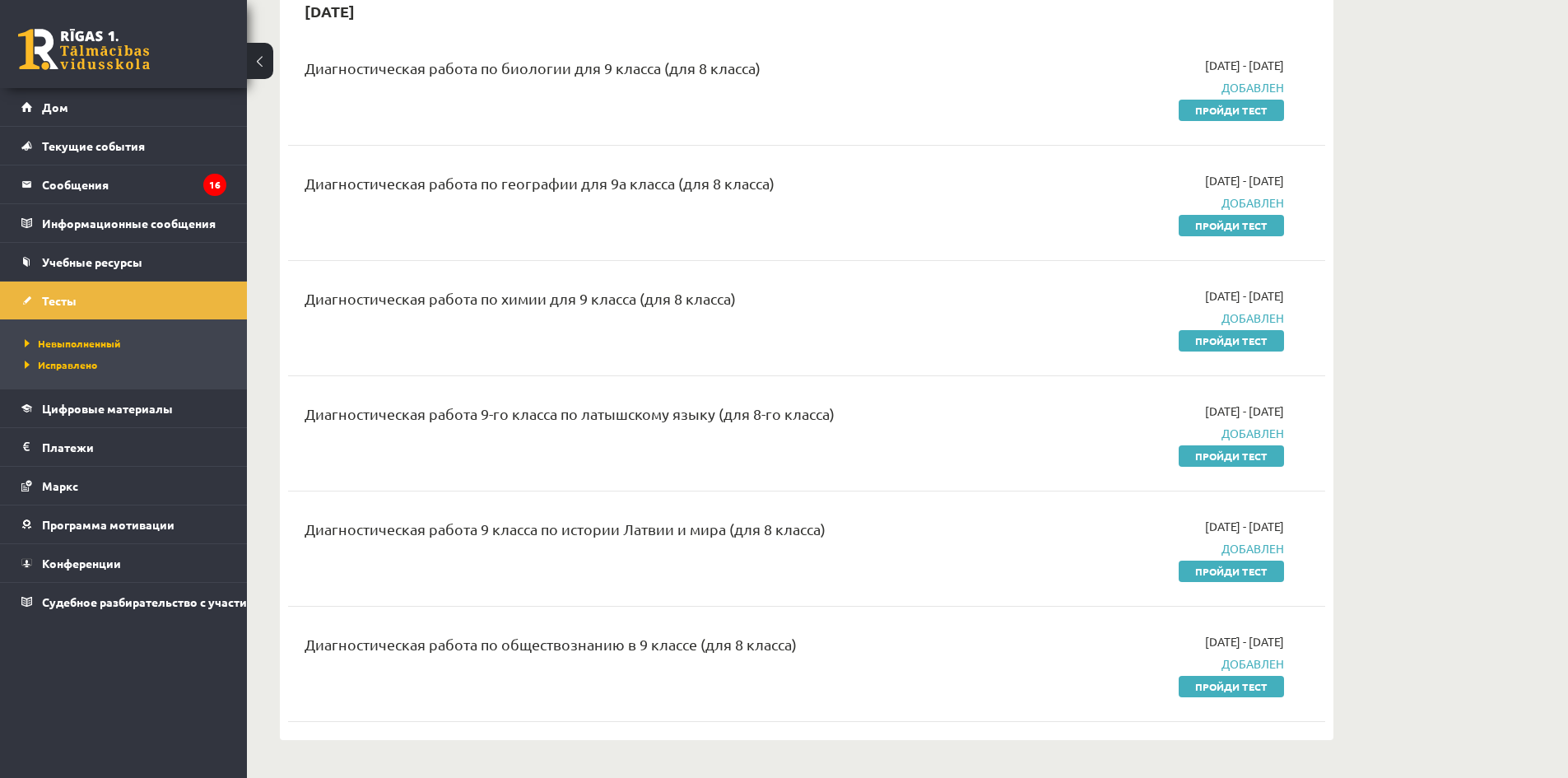
scroll to position [247, 0]
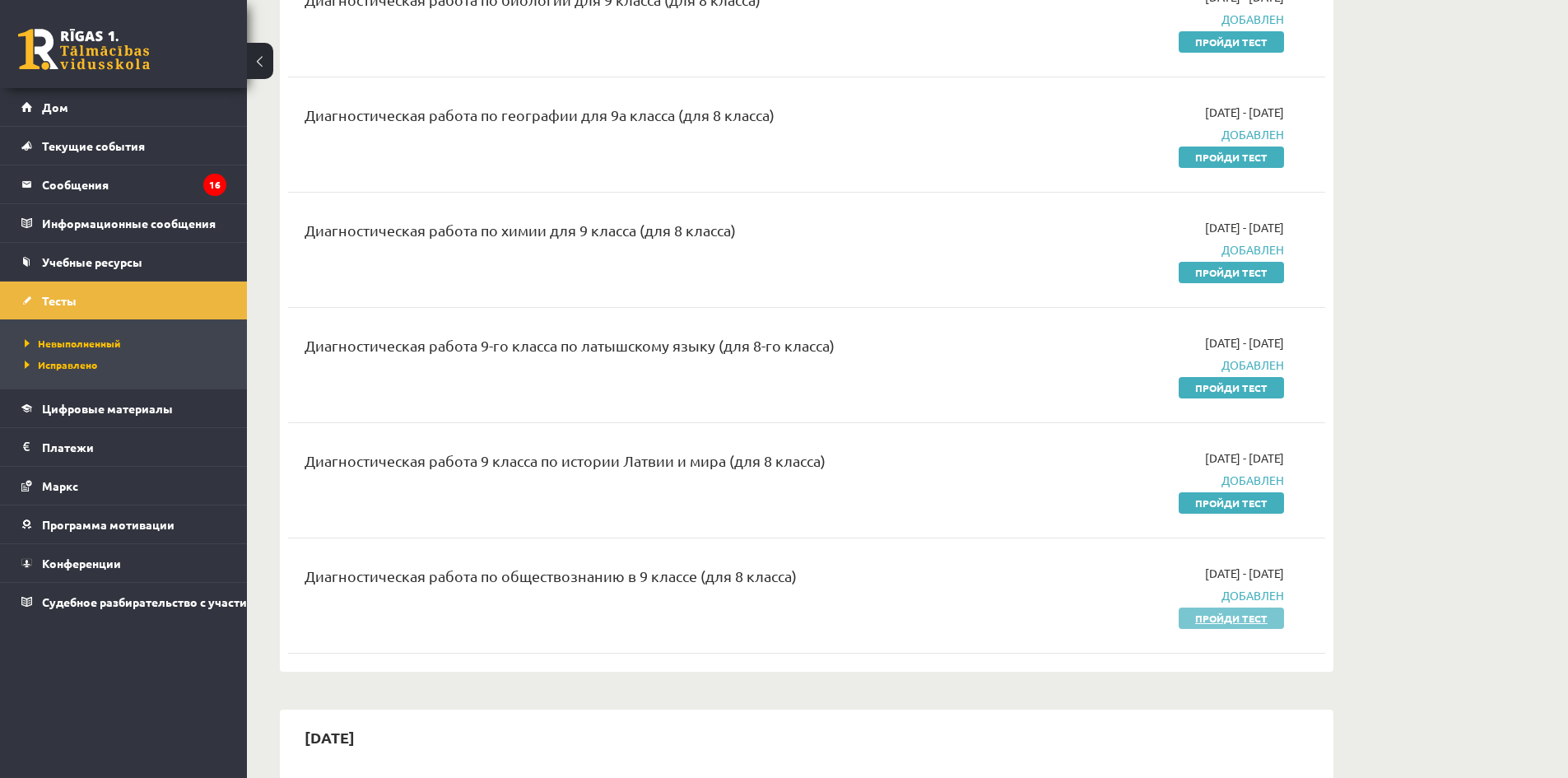
click at [1227, 619] on font "Пройди тест" at bounding box center [1232, 617] width 73 height 13
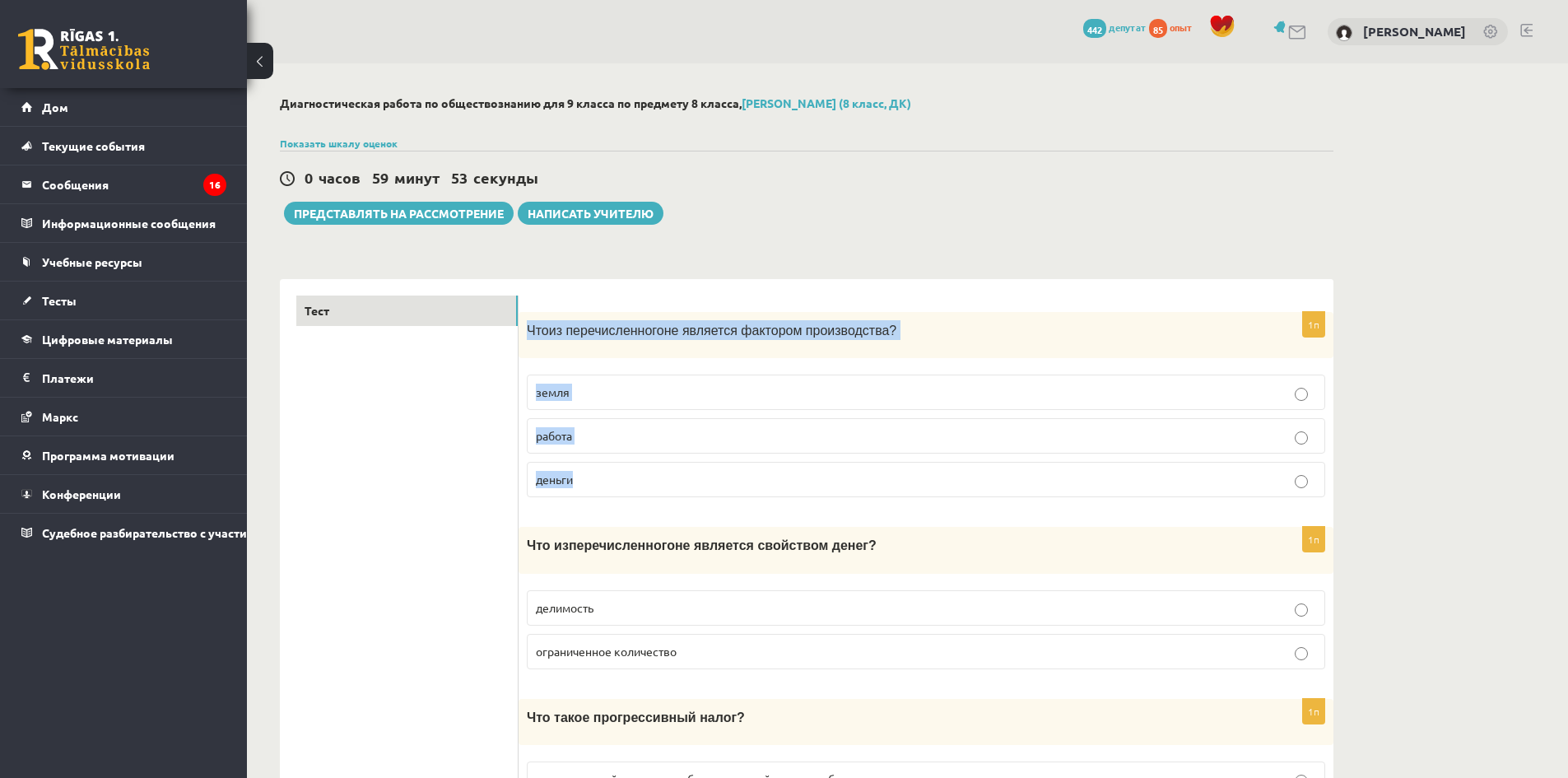
drag, startPoint x: 528, startPoint y: 334, endPoint x: 842, endPoint y: 466, distance: 340.6
click at [842, 466] on div "1п Что из перечисленного не является фактором производства? земля работа деньги" at bounding box center [926, 412] width 815 height 199
copy div "Что из перечисленного не является фактором производства? земля работа деньги"
click at [641, 473] on p "деньги" at bounding box center [926, 479] width 780 height 17
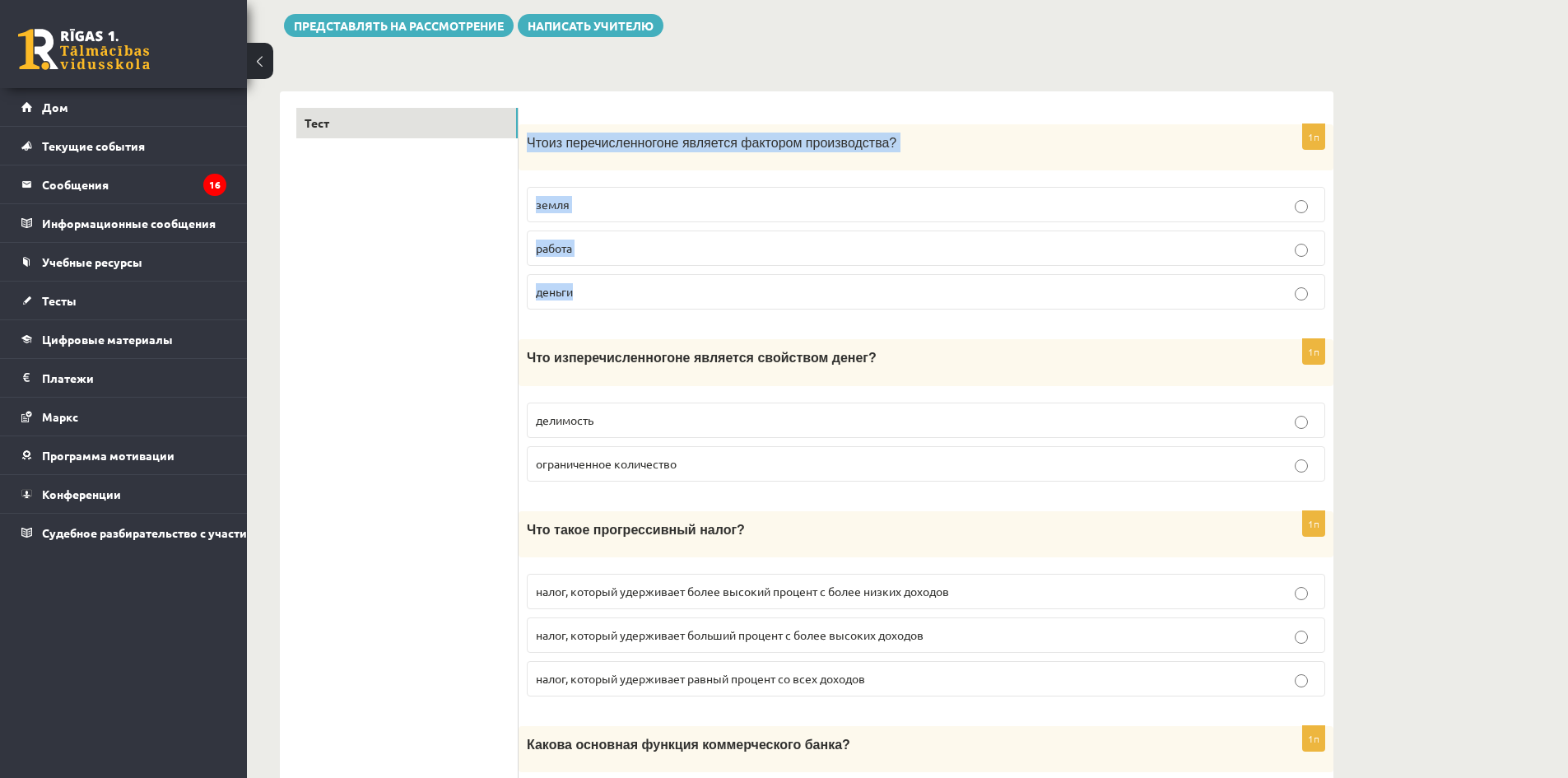
scroll to position [247, 0]
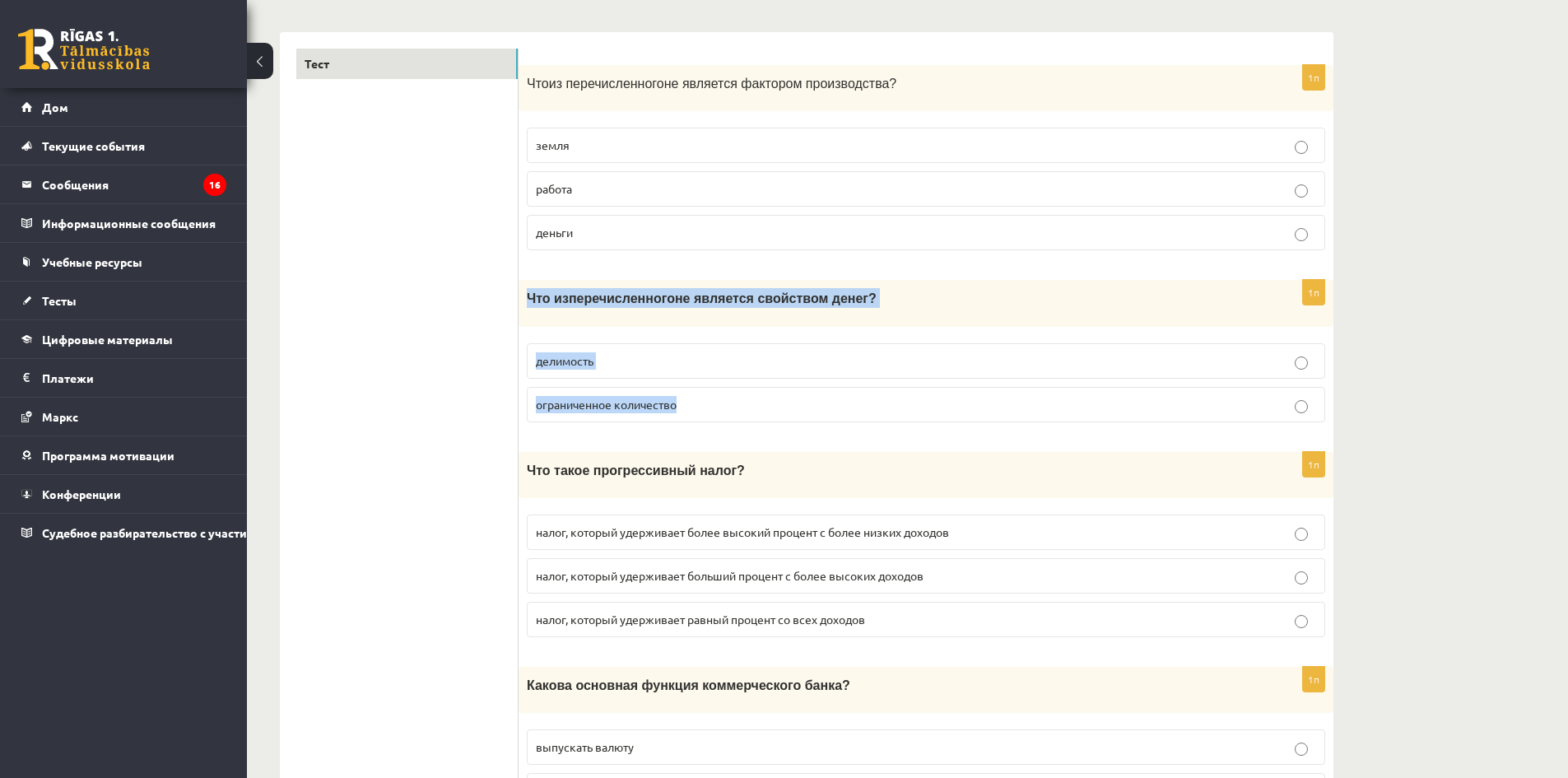
drag, startPoint x: 524, startPoint y: 298, endPoint x: 813, endPoint y: 406, distance: 308.5
click at [813, 406] on div "1п Что из перечисленного не является свойством денег? делимость ограниченное ко…" at bounding box center [926, 357] width 815 height 154
copy div "Что из перечисленного не является свойством денег? делимость ограниченное колич…"
click at [702, 405] on p "ограниченное количество" at bounding box center [926, 404] width 780 height 17
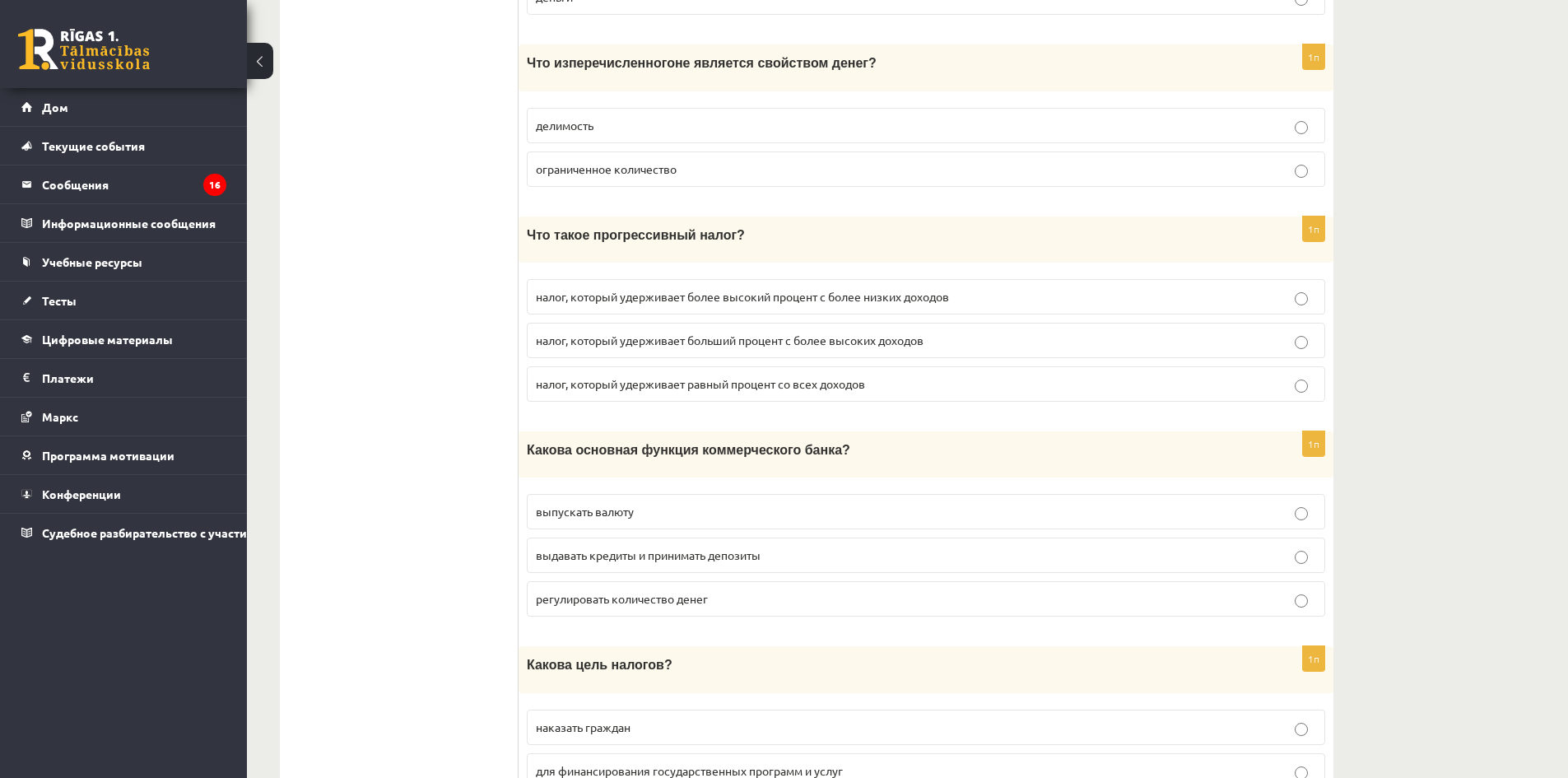
scroll to position [494, 0]
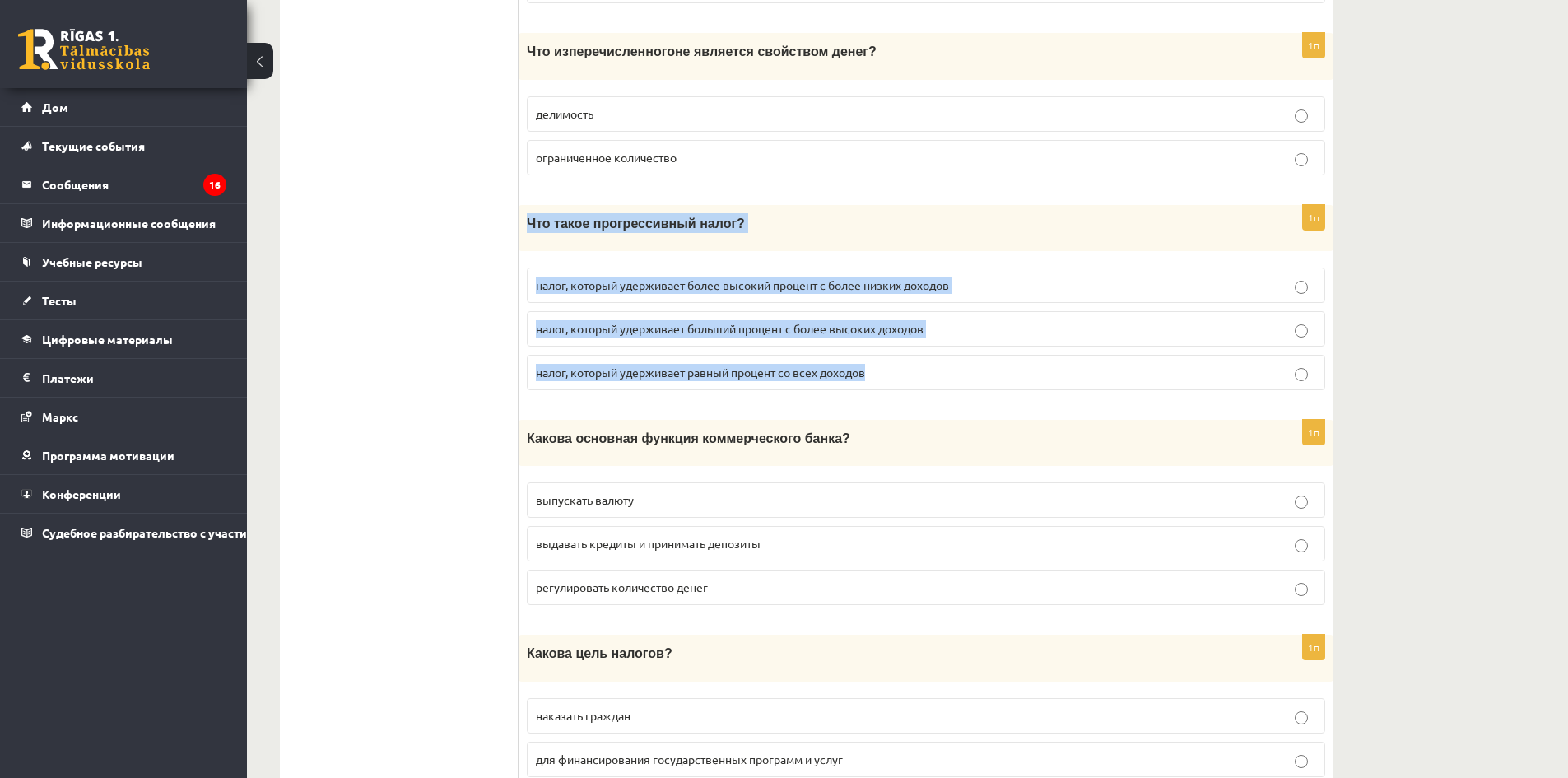
drag, startPoint x: 529, startPoint y: 220, endPoint x: 882, endPoint y: 380, distance: 387.6
click at [882, 380] on div "1п Что такое прогрессивный налог? налог, который удерживает более высокий проце…" at bounding box center [926, 304] width 815 height 199
copy div "Что такое прогрессивный налог? налог, который удерживает более высокий процент …"
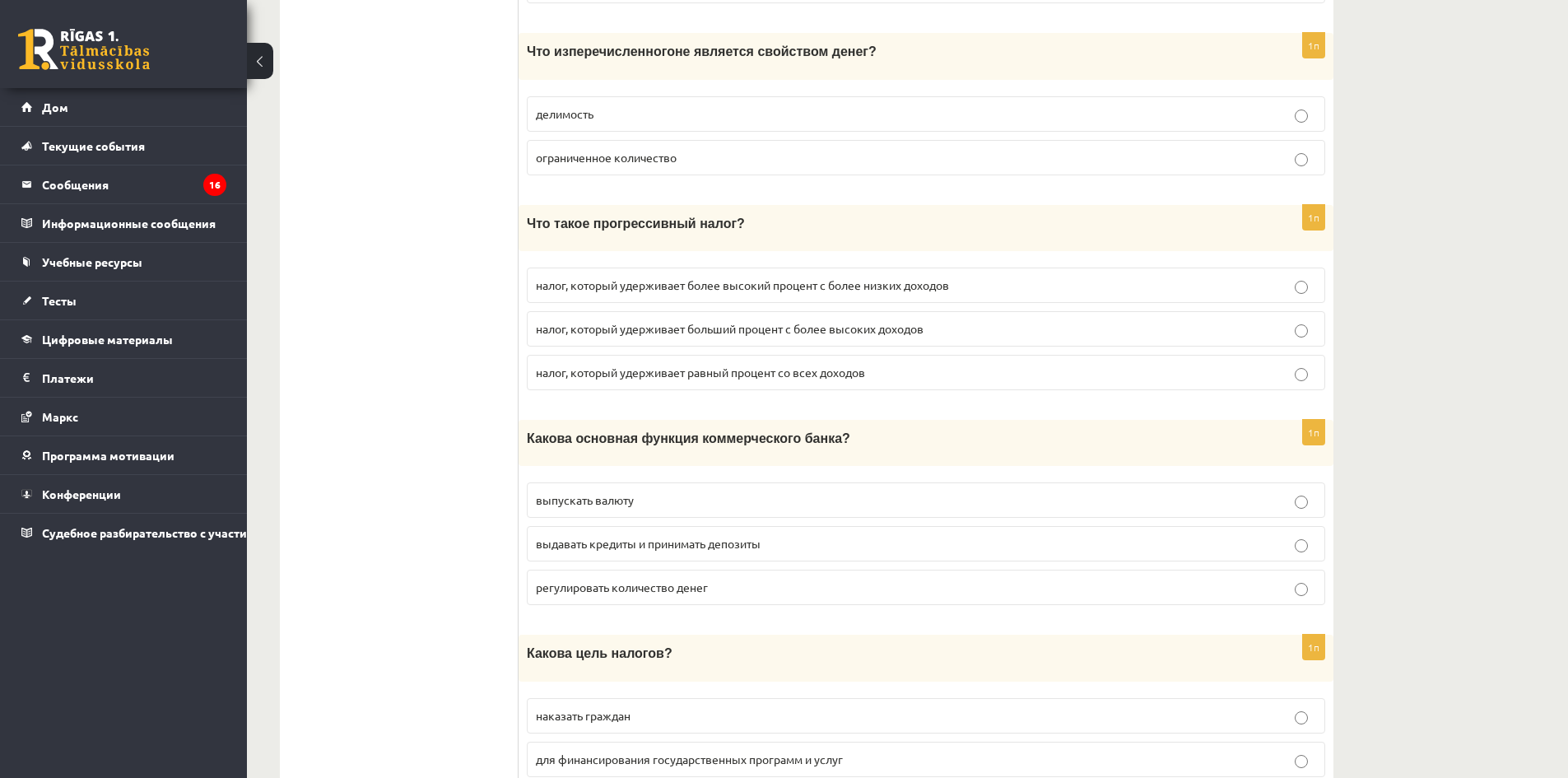
click at [993, 335] on p "налог, который удерживает больший процент с более высоких доходов" at bounding box center [926, 328] width 780 height 17
click at [949, 375] on p "налог, который удерживает равный процент со всех доходов" at bounding box center [926, 372] width 780 height 17
click at [871, 339] on label "налог, который удерживает больший процент с более высоких доходов" at bounding box center [926, 329] width 799 height 35
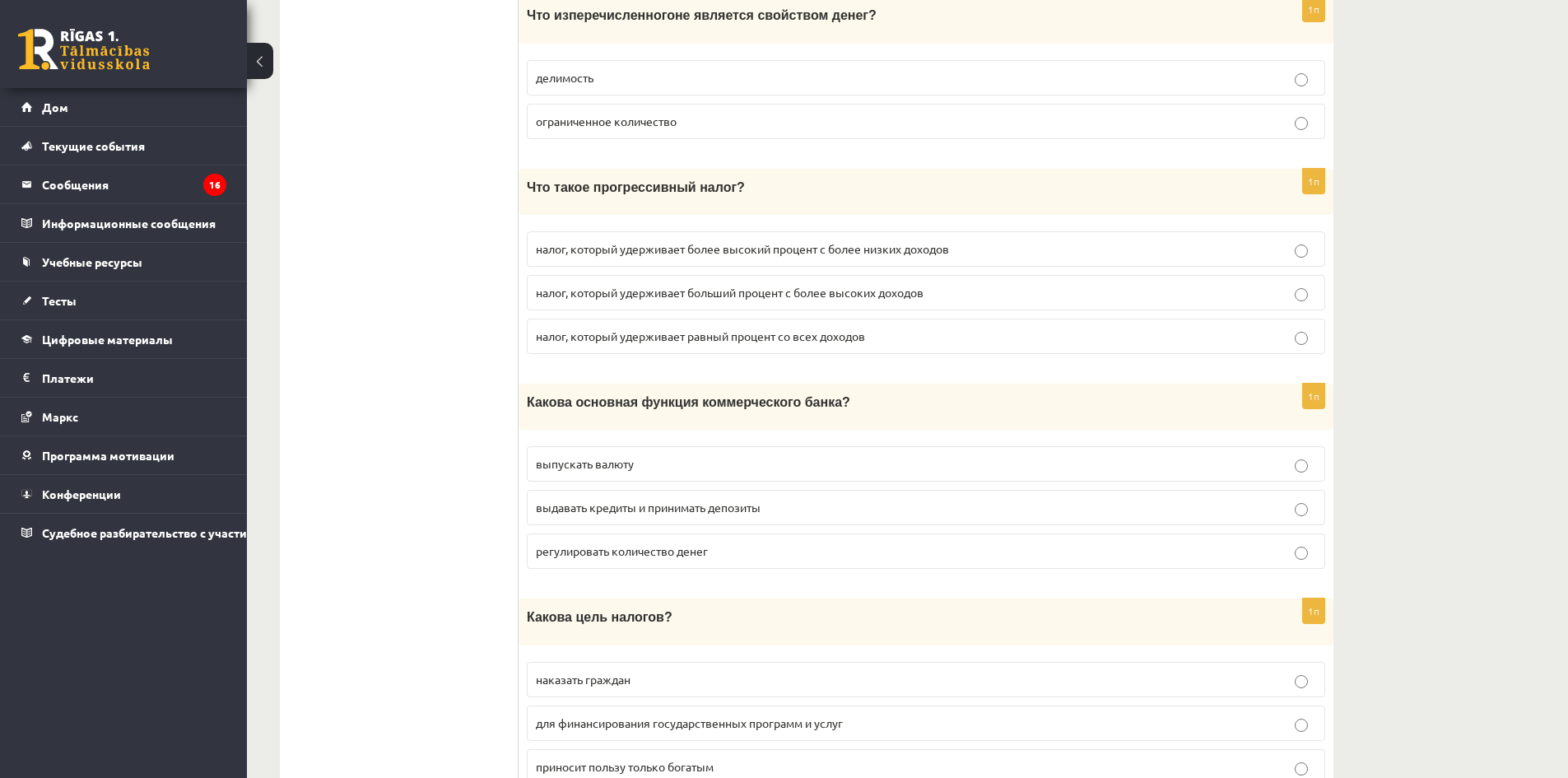
scroll to position [741, 0]
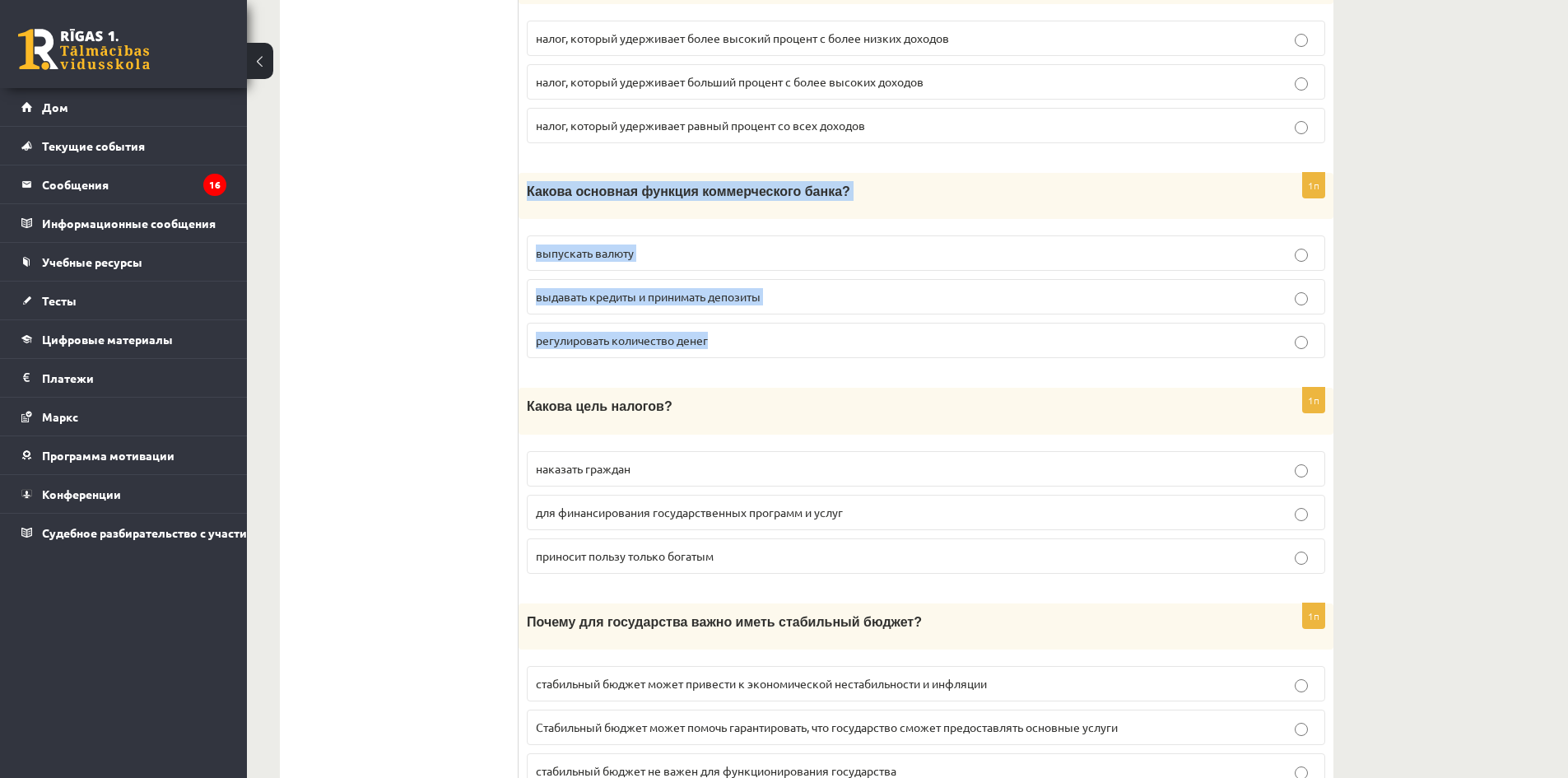
drag, startPoint x: 519, startPoint y: 189, endPoint x: 869, endPoint y: 330, distance: 377.3
click at [869, 330] on div "1п Какова основная функция коммерческого банка? выпускать валюту выдавать креди…" at bounding box center [926, 272] width 815 height 199
copy div "Какова основная функция коммерческого банка? выпускать валюту выдавать кредиты …"
click at [828, 303] on p "выдавать кредиты и принимать депозиты" at bounding box center [926, 296] width 780 height 17
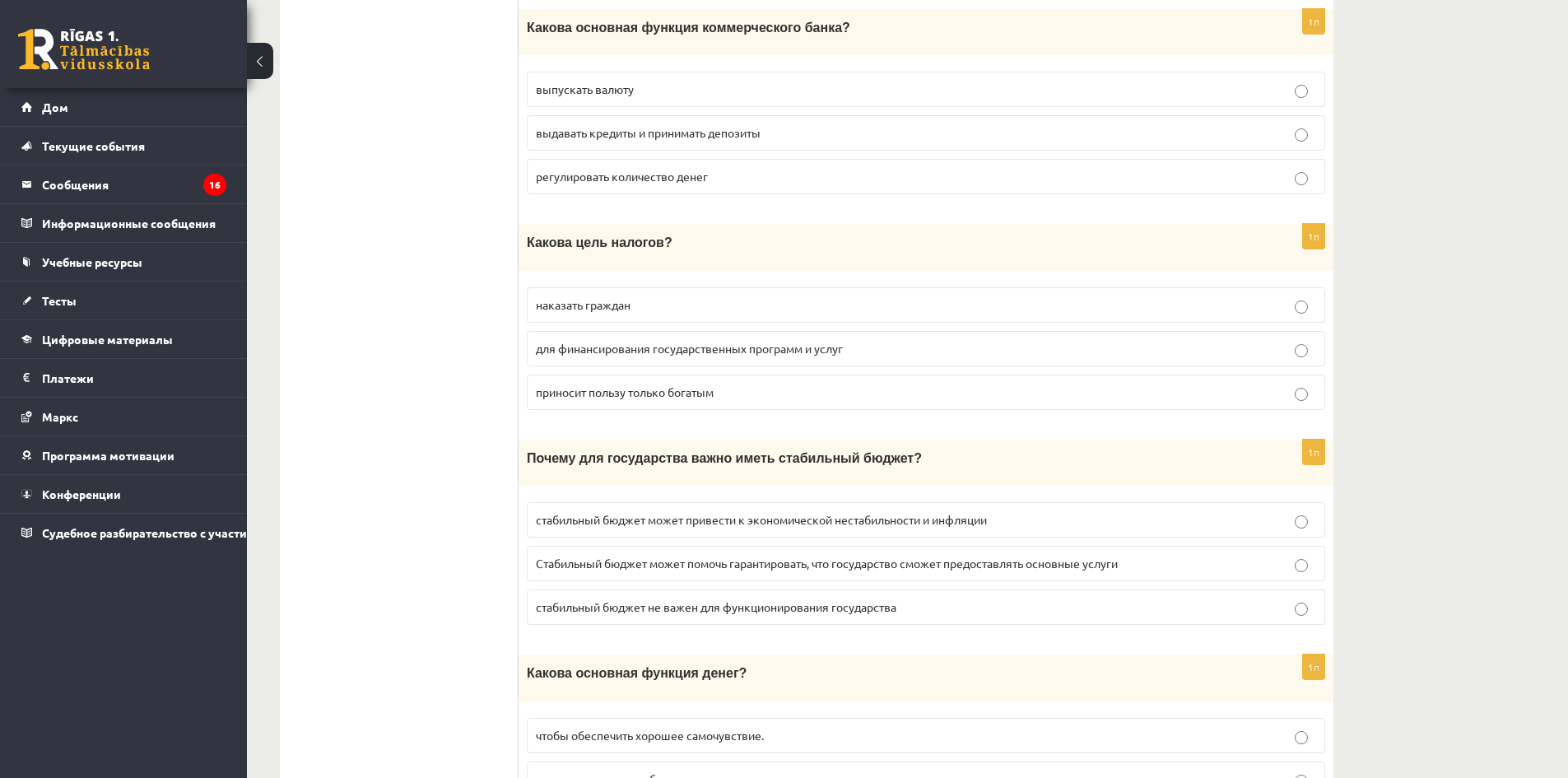
scroll to position [905, 0]
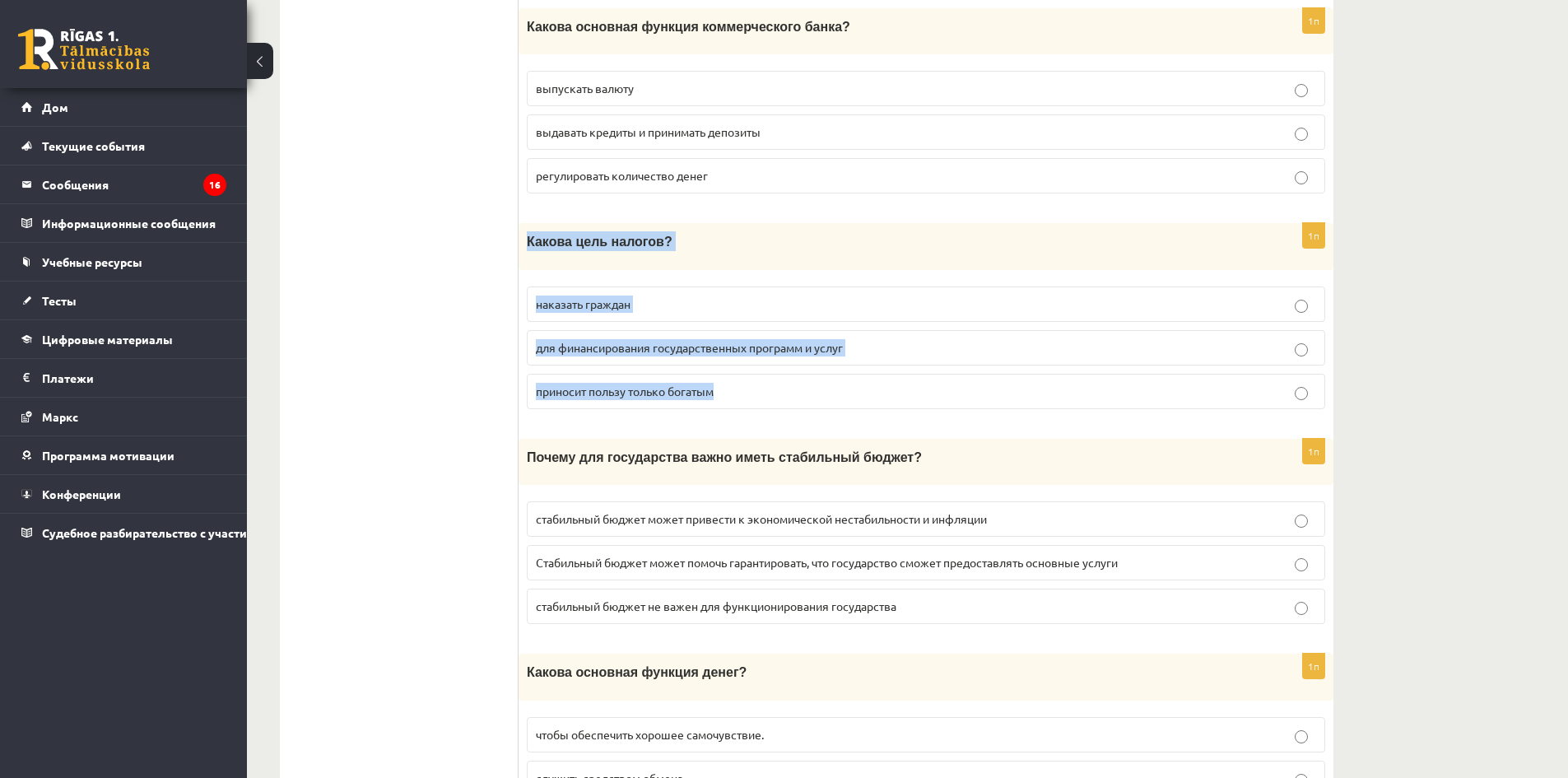
drag, startPoint x: 522, startPoint y: 233, endPoint x: 860, endPoint y: 387, distance: 371.4
click at [860, 387] on div "1п Какова цель налогов? наказать граждан для финансирования государственных про…" at bounding box center [926, 322] width 815 height 199
copy div "Какова цель налогов? наказать граждан для финансирования государственных програ…"
click at [876, 350] on p "для финансирования государственных программ и услуг" at bounding box center [926, 347] width 780 height 17
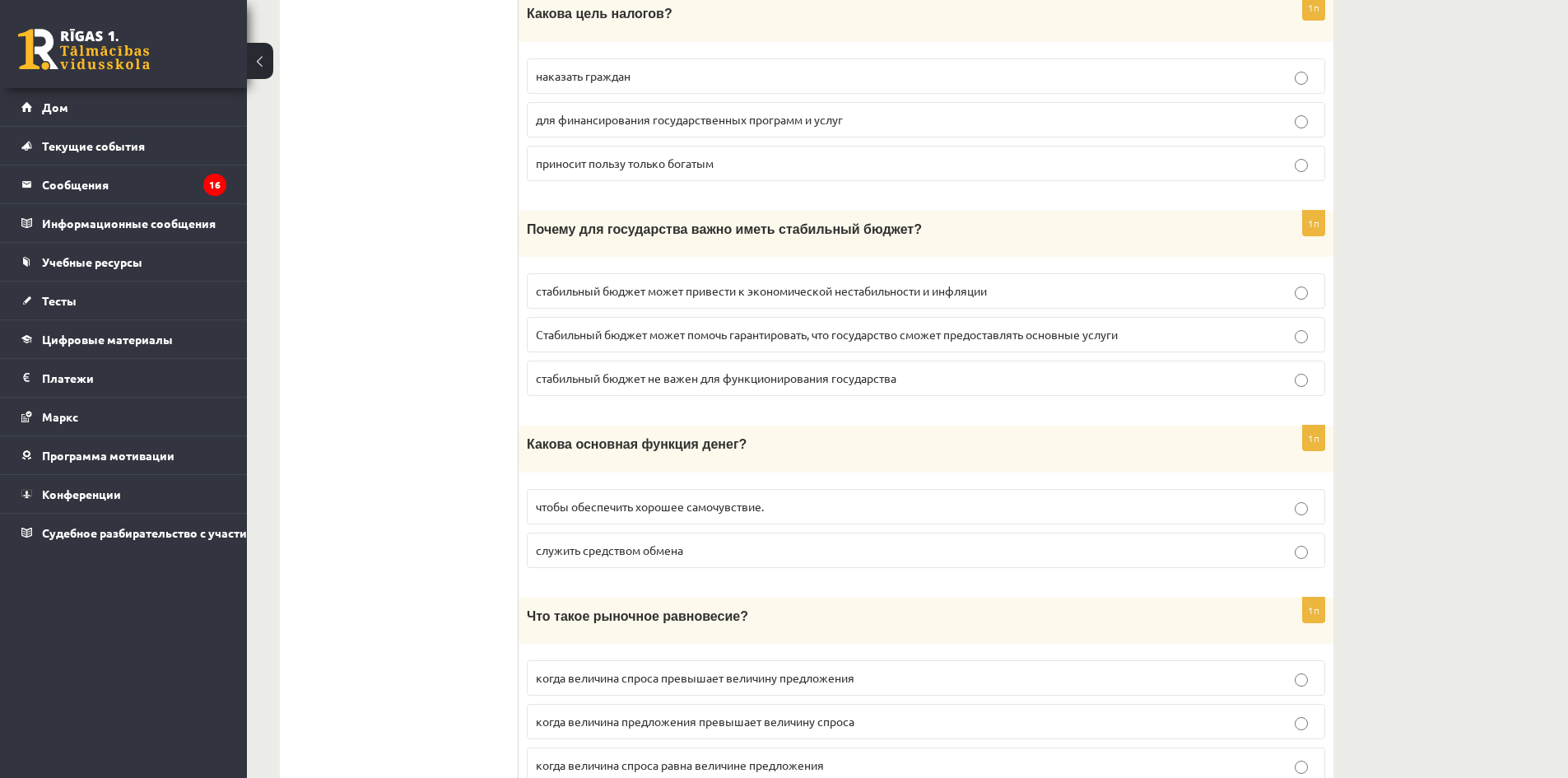
scroll to position [1152, 0]
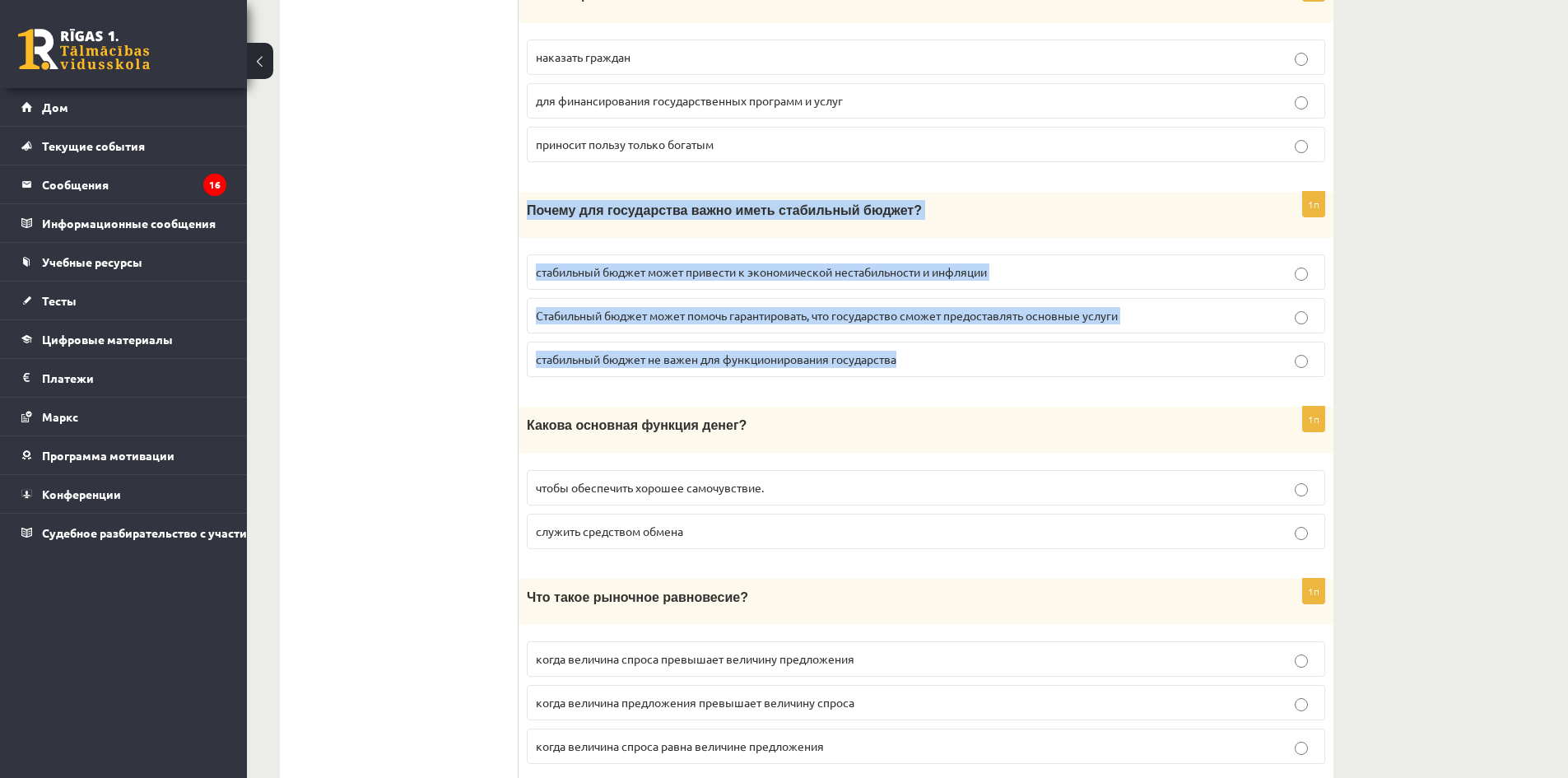
drag, startPoint x: 528, startPoint y: 208, endPoint x: 1022, endPoint y: 342, distance: 511.9
click at [1022, 342] on div "1п Почему для государства важно иметь стабильный бюджет? стабильный бюджет може…" at bounding box center [926, 291] width 815 height 199
copy div "Почему для государства важно иметь стабильный бюджет? стабильный бюджет может п…"
click at [864, 318] on p "Стабильный бюджет может помочь гарантировать, что государство сможет предоставл…" at bounding box center [926, 315] width 780 height 17
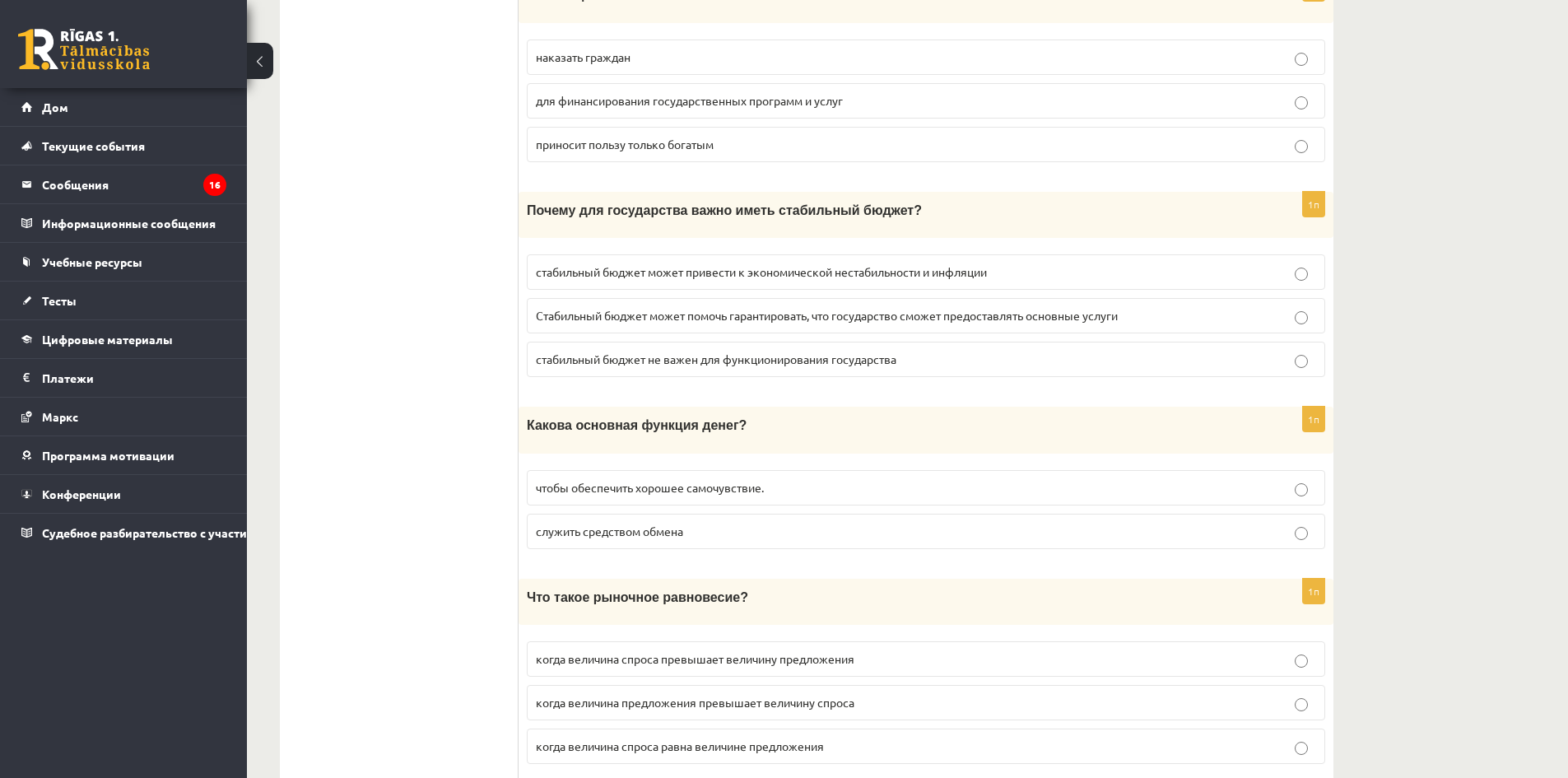
click at [699, 523] on p "служить средством обмена" at bounding box center [926, 530] width 780 height 17
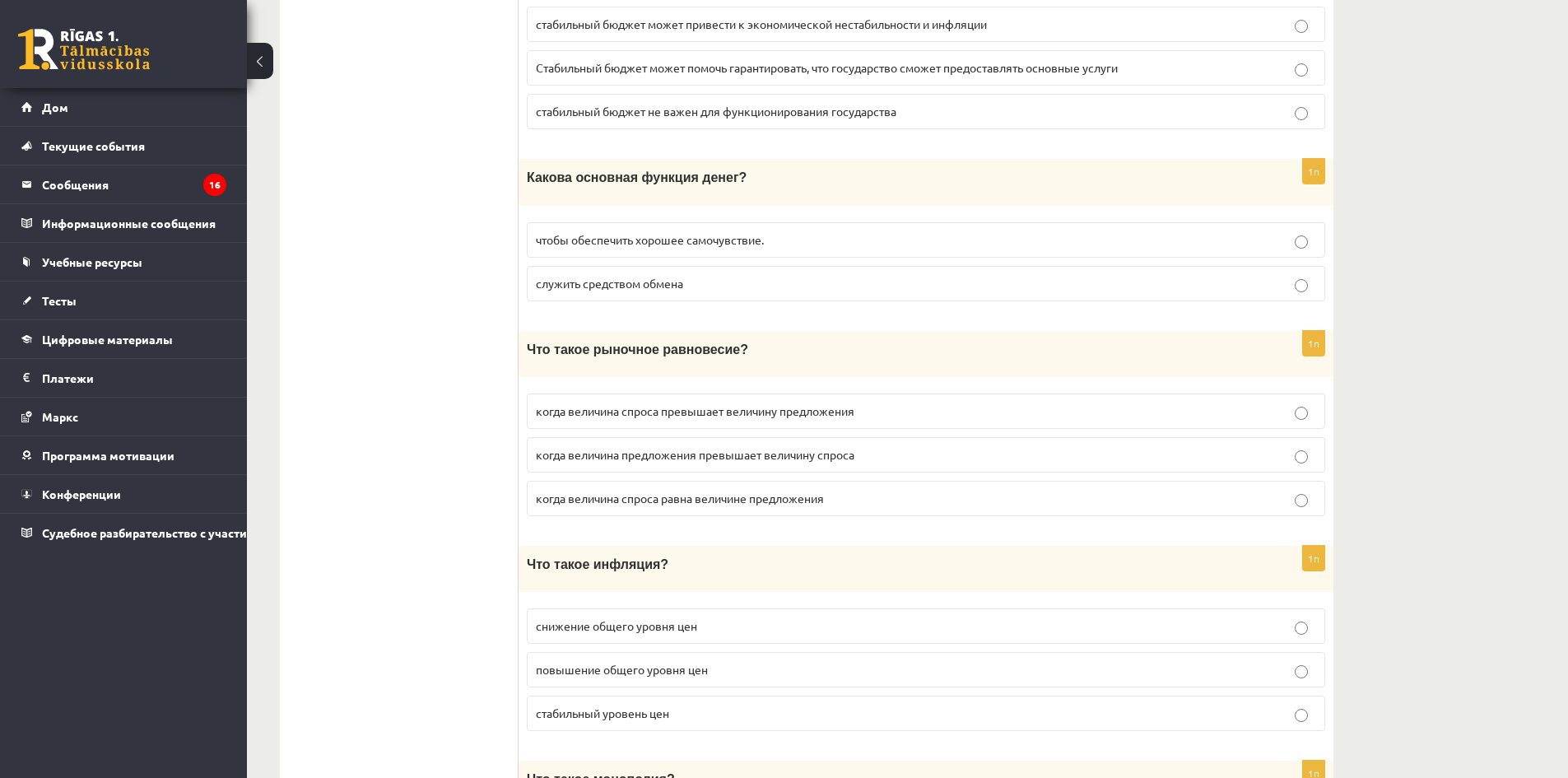
scroll to position [1481, 0]
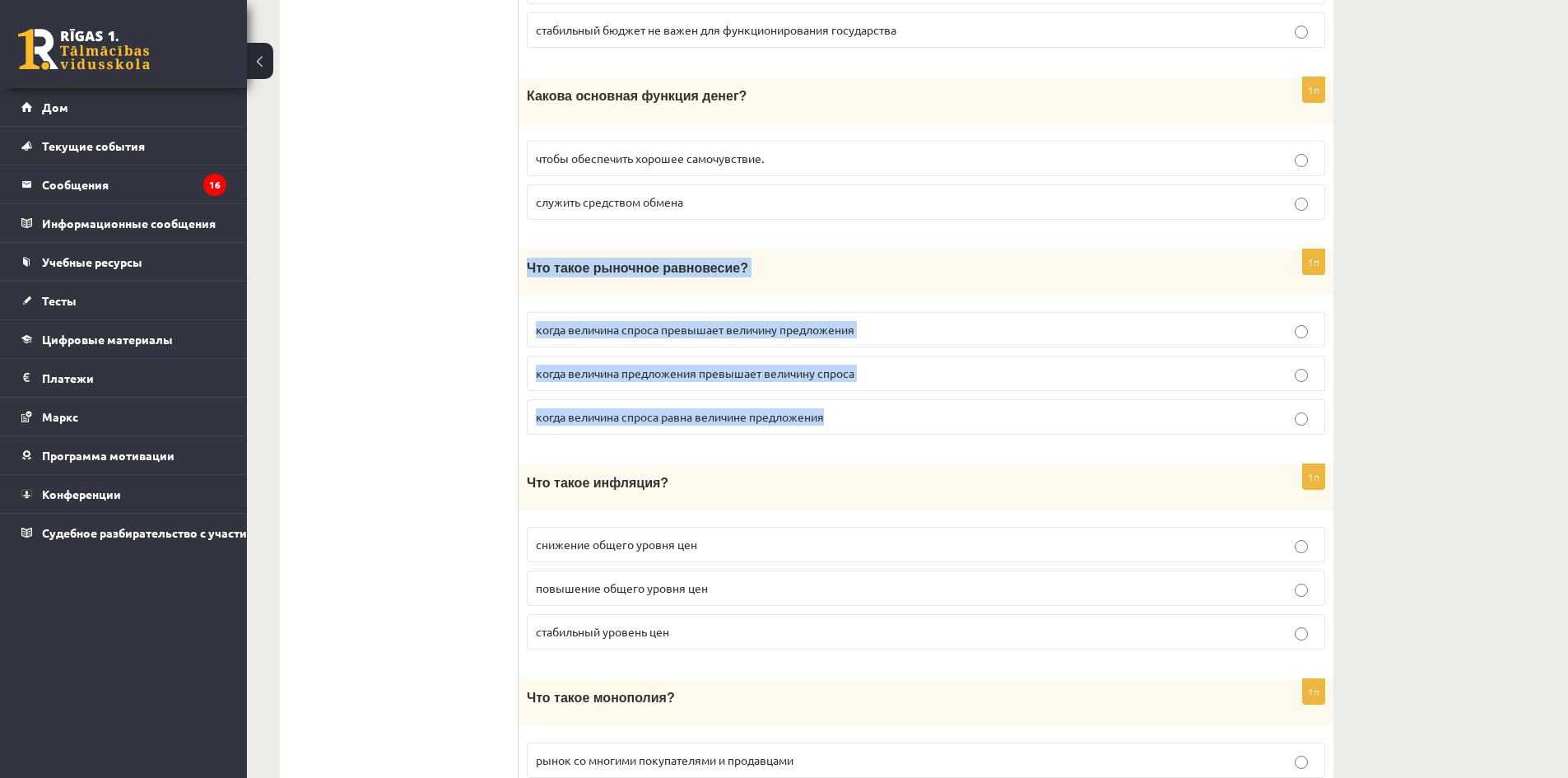
drag, startPoint x: 566, startPoint y: 279, endPoint x: 868, endPoint y: 404, distance: 326.8
click at [868, 404] on div "1п Что такое рыночное равновесие? когда величина спроса превышает величину пред…" at bounding box center [926, 349] width 815 height 199
copy div "Что такое рыночное равновесие? когда величина спроса превышает величину предлож…"
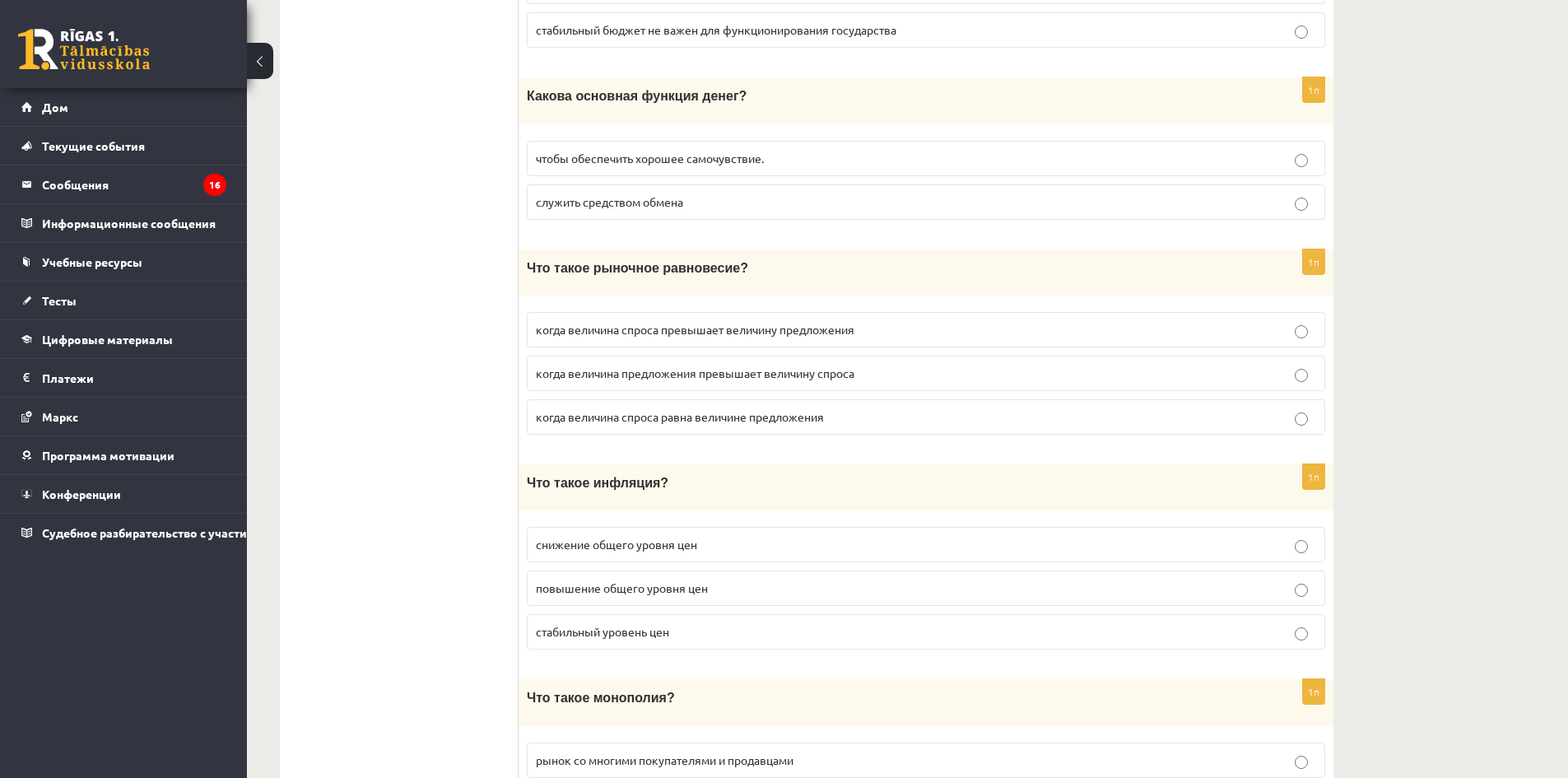
click at [914, 314] on label "когда величина спроса превышает величину предложения" at bounding box center [926, 330] width 799 height 35
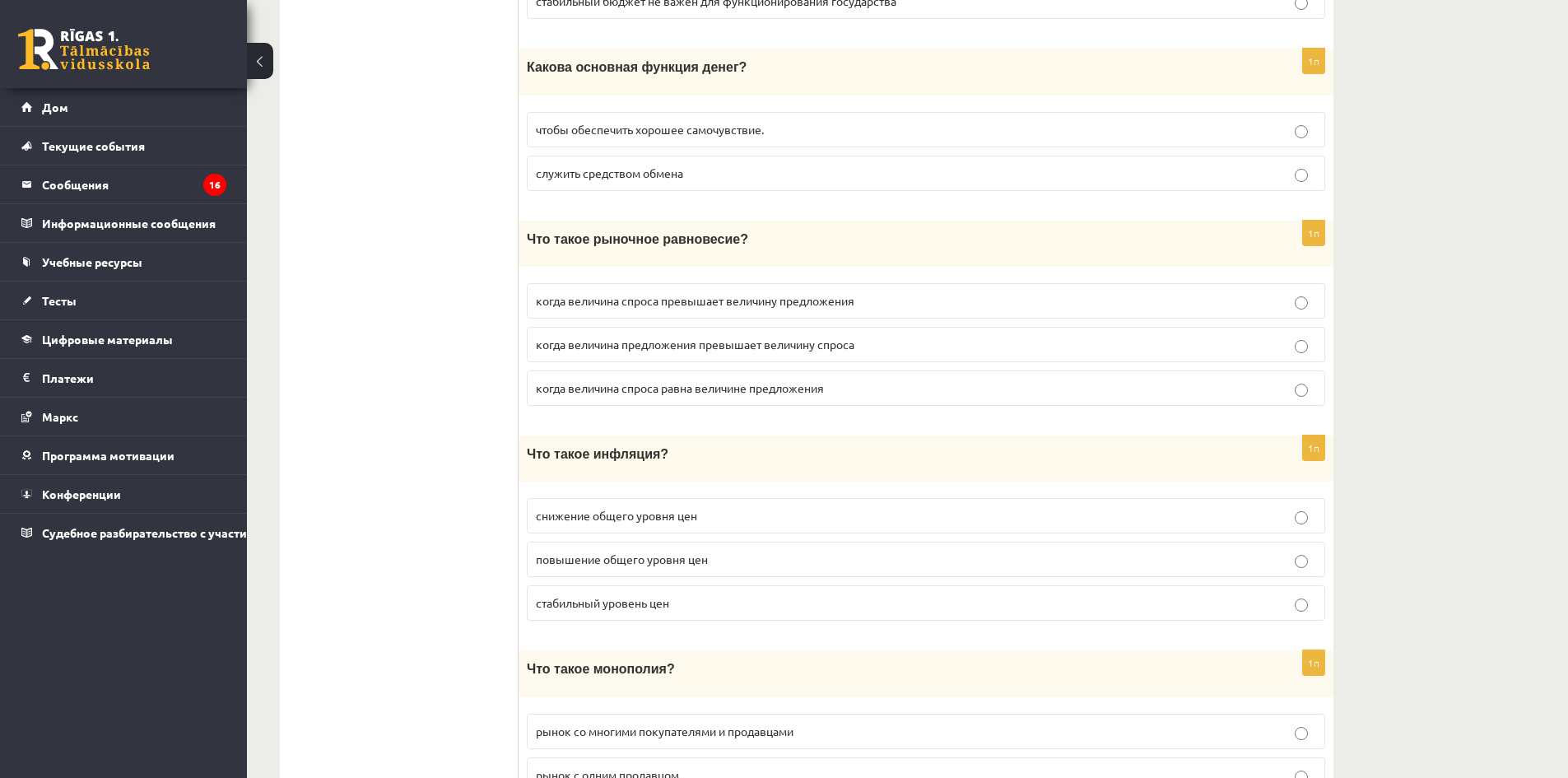
scroll to position [1728, 0]
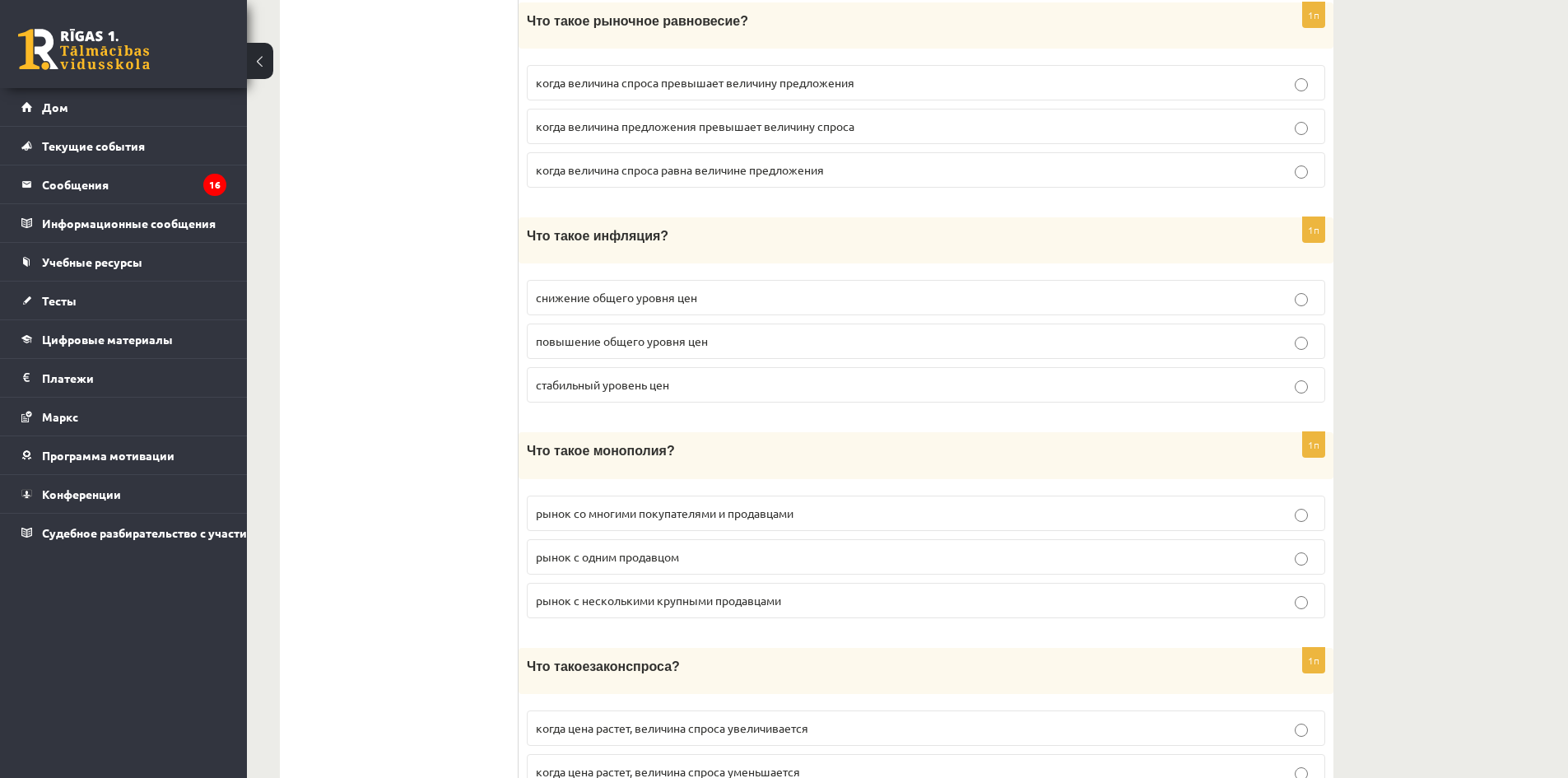
click at [672, 345] on label "повышение общего уровня цен" at bounding box center [926, 342] width 799 height 35
drag, startPoint x: 551, startPoint y: 240, endPoint x: 764, endPoint y: 386, distance: 258.2
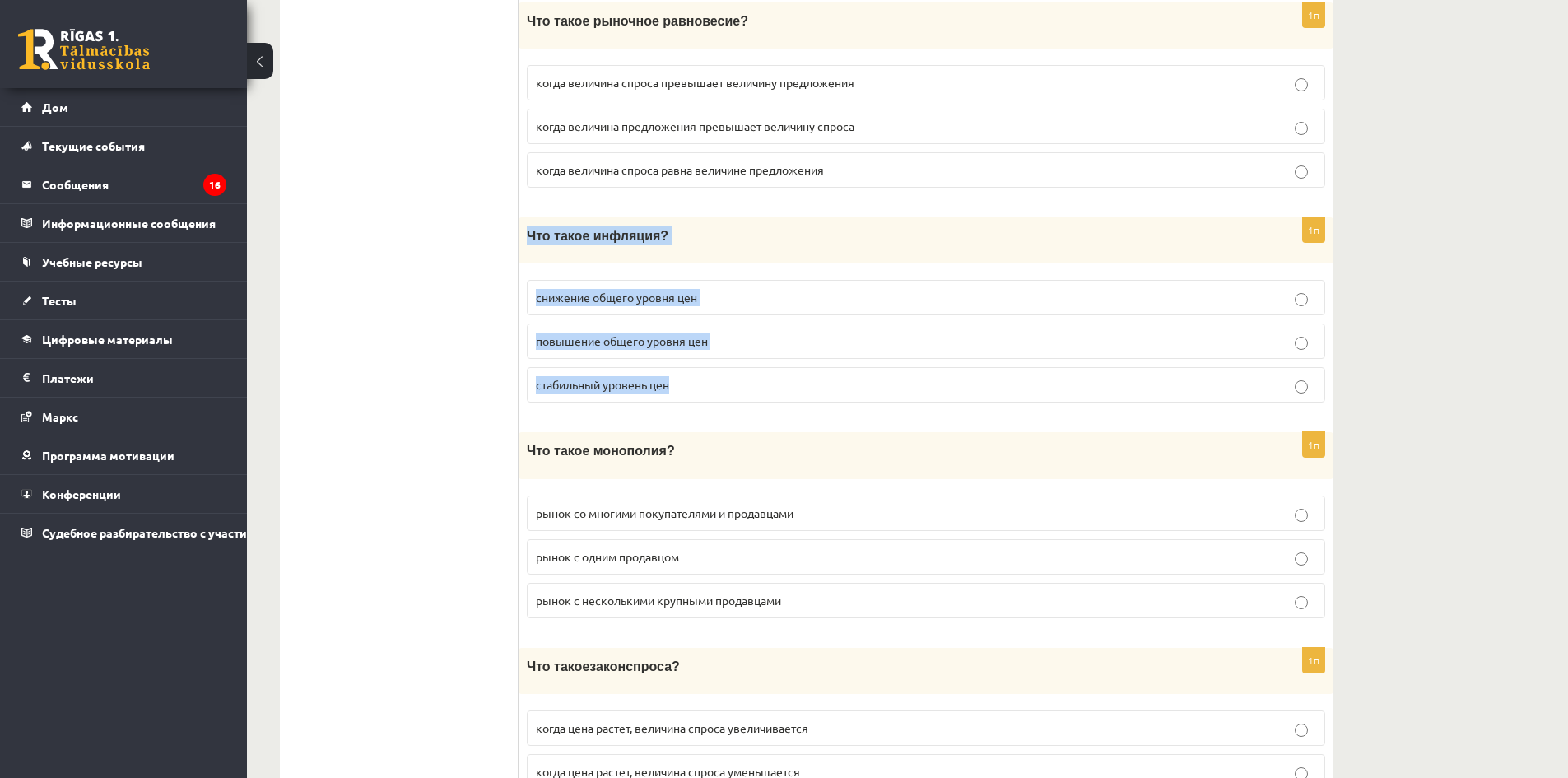
drag, startPoint x: 529, startPoint y: 229, endPoint x: 766, endPoint y: 369, distance: 275.3
click at [766, 369] on div "1п Что такое инфляция? снижение общего уровня цен повышение общего уровня цен с…" at bounding box center [926, 317] width 815 height 199
copy div "Что такое инфляция? снижение общего уровня цен повышение общего уровня цен стаб…"
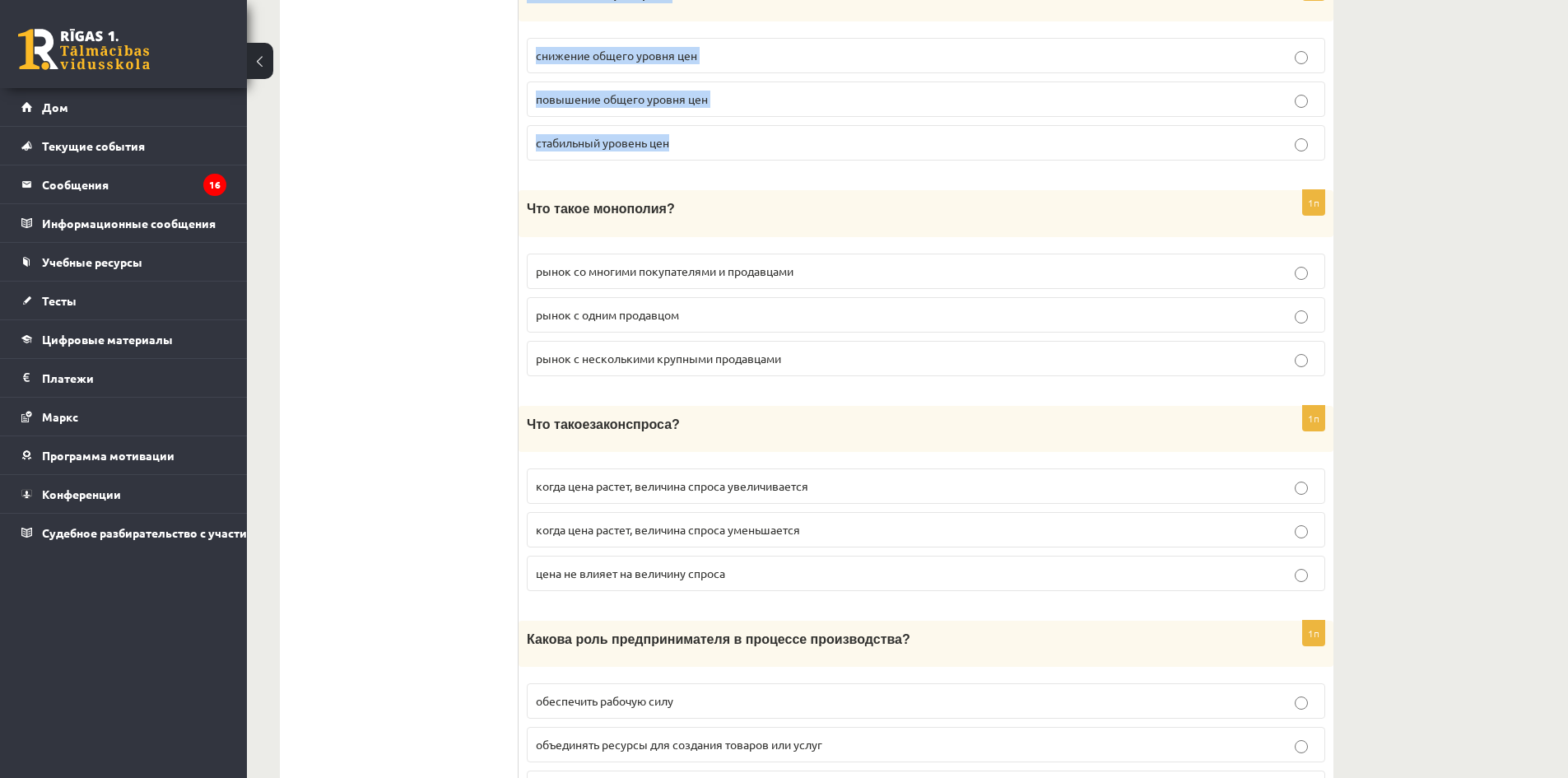
scroll to position [1975, 0]
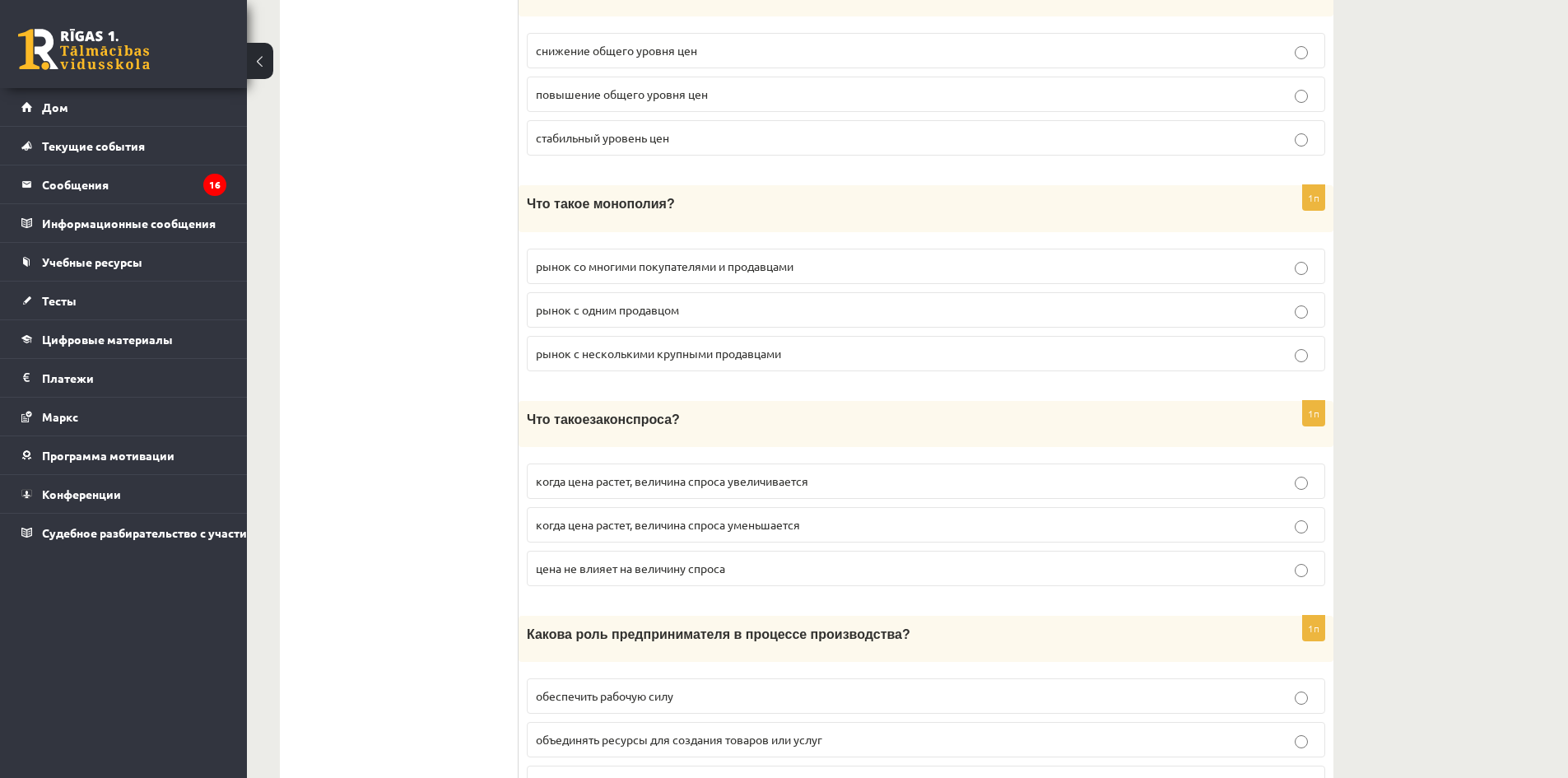
click at [733, 265] on p "рынок со многими покупателями и продавцами" at bounding box center [926, 265] width 780 height 17
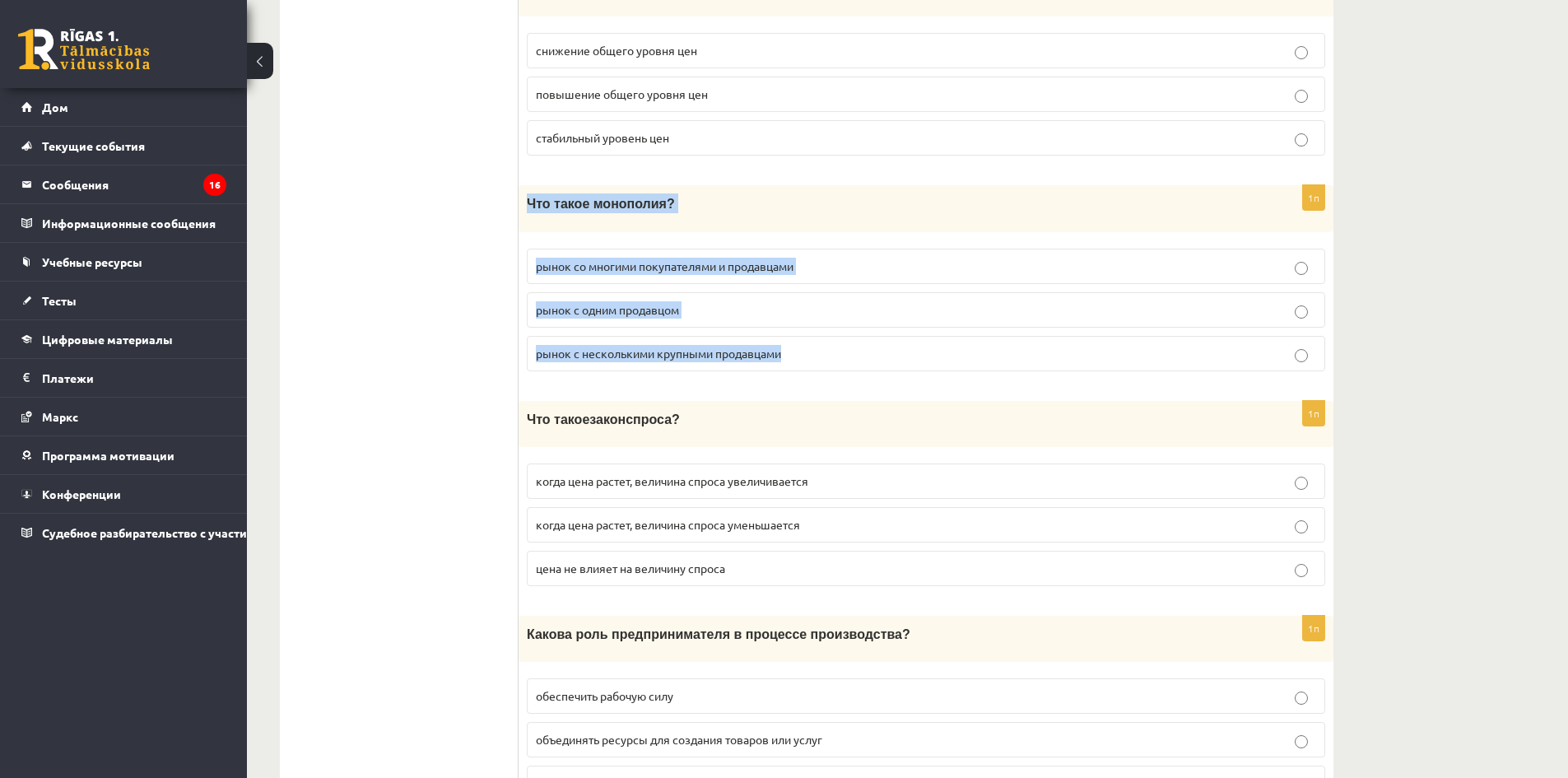
drag, startPoint x: 527, startPoint y: 195, endPoint x: 846, endPoint y: 337, distance: 349.2
click at [846, 337] on div "1п Что такое монополия? рынок со многими покупателями и продавцами рынок с одни…" at bounding box center [926, 285] width 815 height 199
copy div "Что такое монополия? рынок со многими покупателями и продавцами рынок с одним п…"
click at [706, 305] on p "рынок с одним продавцом" at bounding box center [926, 309] width 780 height 17
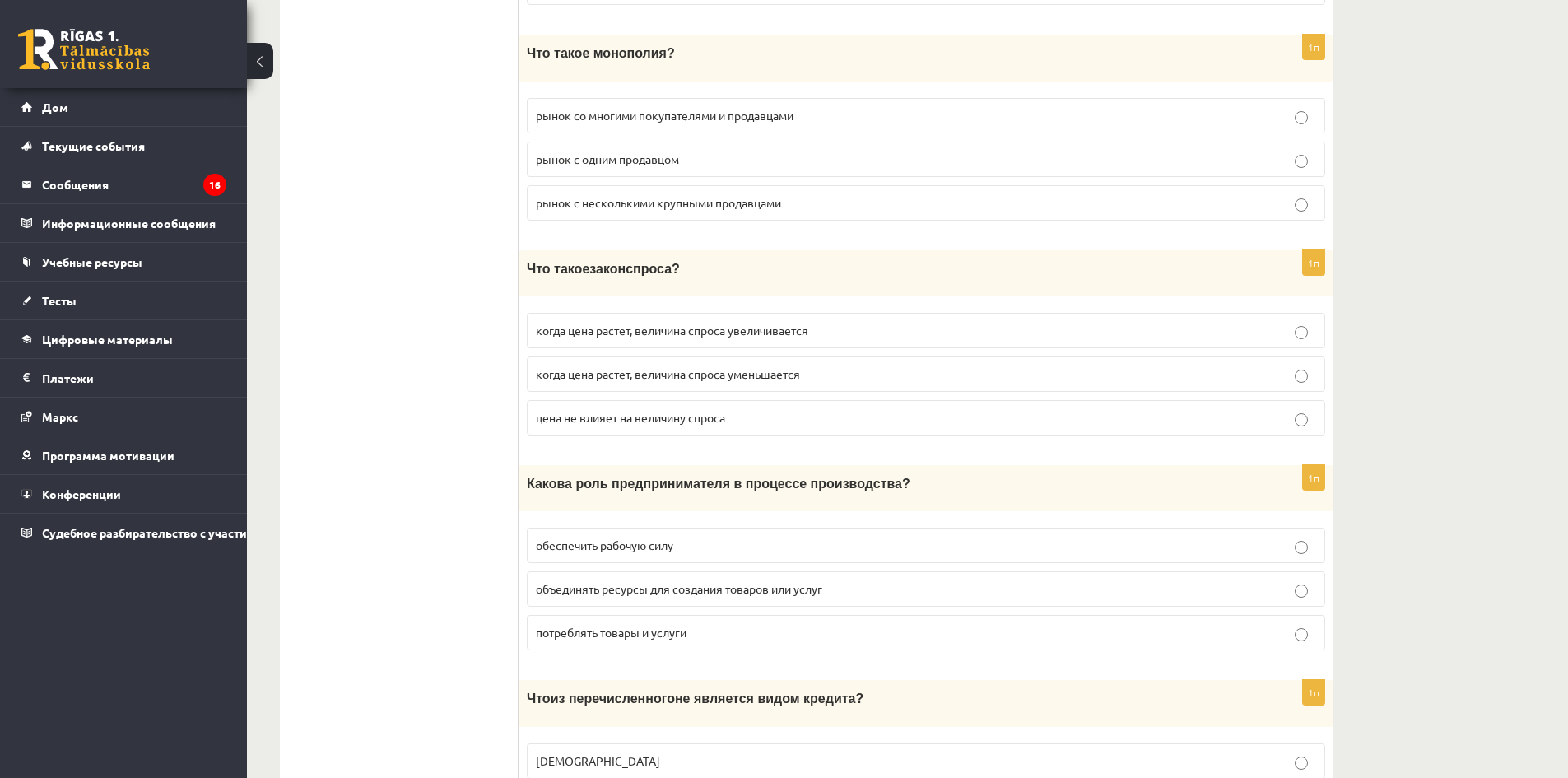
scroll to position [2140, 0]
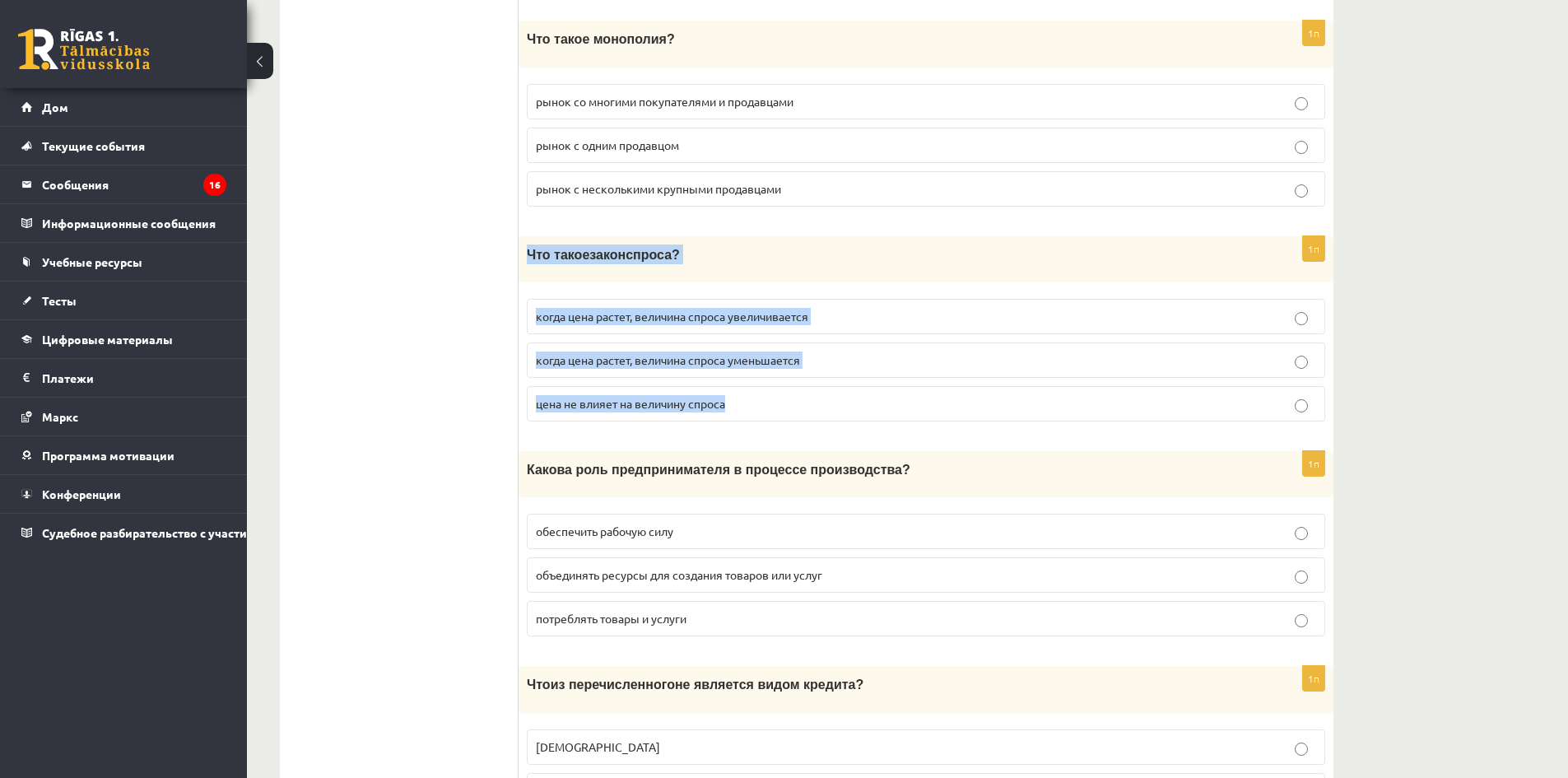
drag, startPoint x: 527, startPoint y: 244, endPoint x: 831, endPoint y: 401, distance: 342.1
click at [831, 401] on div "1п Что такое закон спроса? когда цена растет, величина спроса увеличивается ког…" at bounding box center [926, 335] width 815 height 199
copy div "Что такое закон спроса? когда цена растет, величина спроса увеличивается когда …"
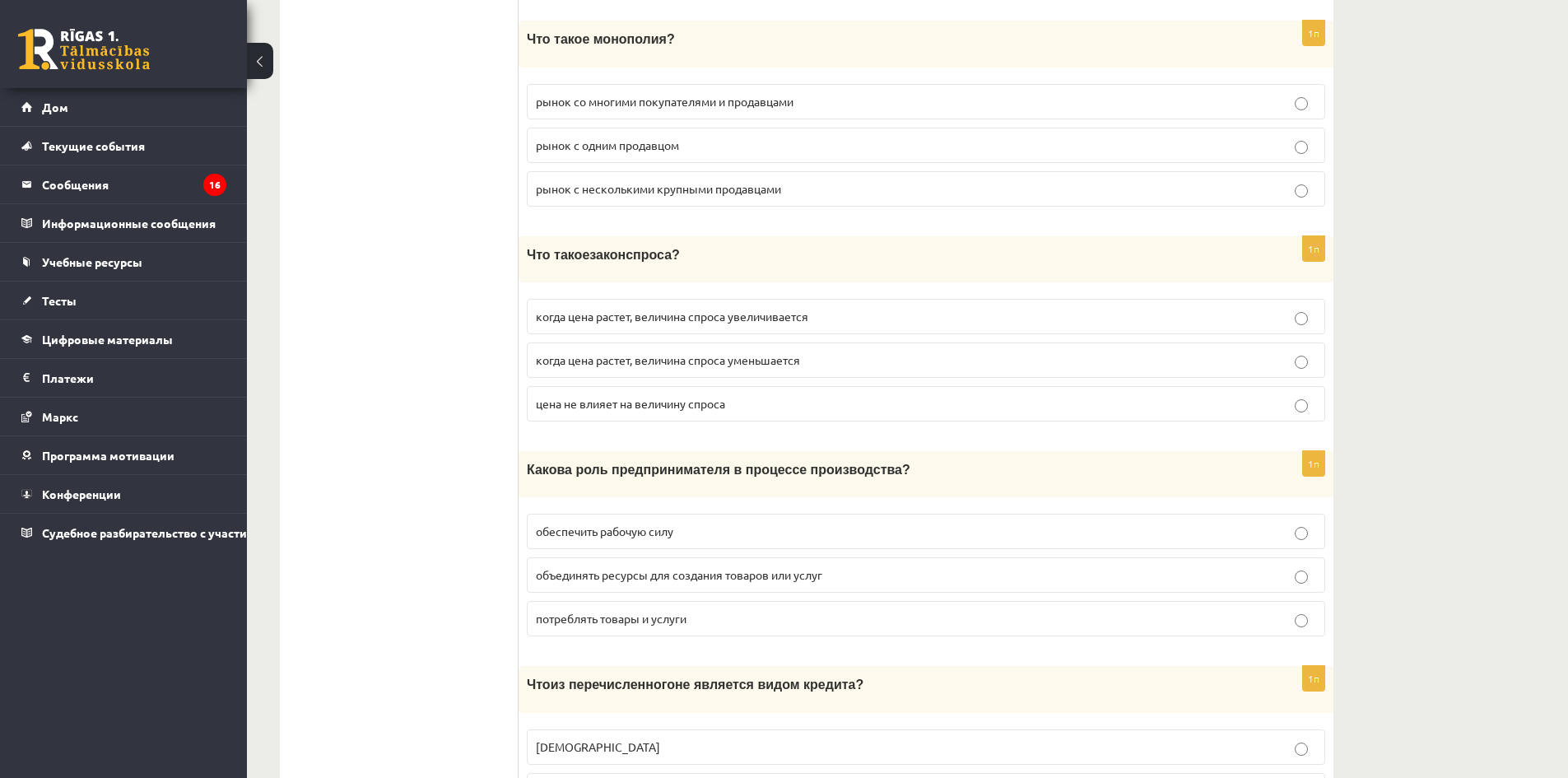
click at [657, 354] on font "когда цена растет, величина спроса уменьшается" at bounding box center [668, 359] width 264 height 15
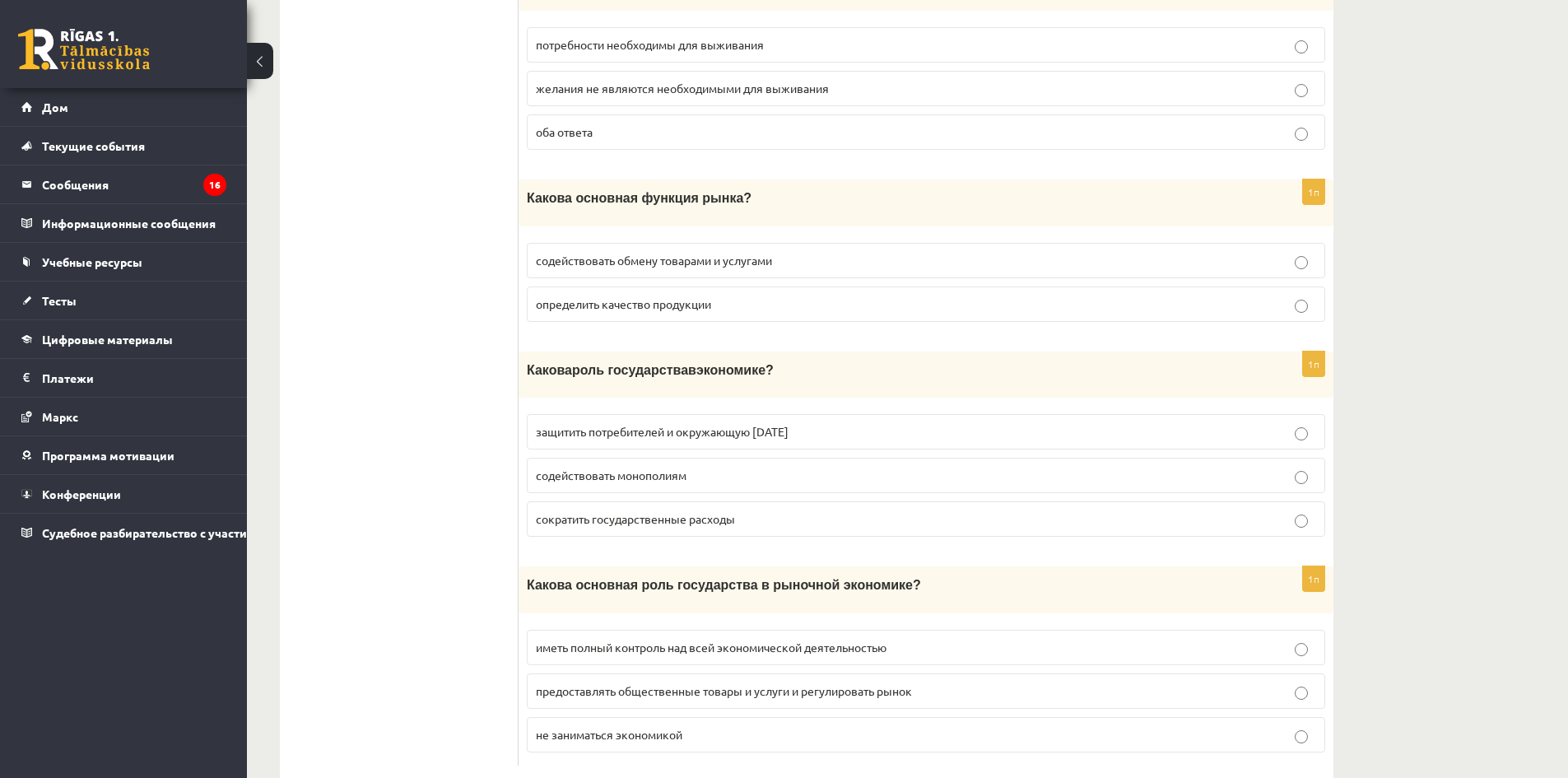
scroll to position [5724, 0]
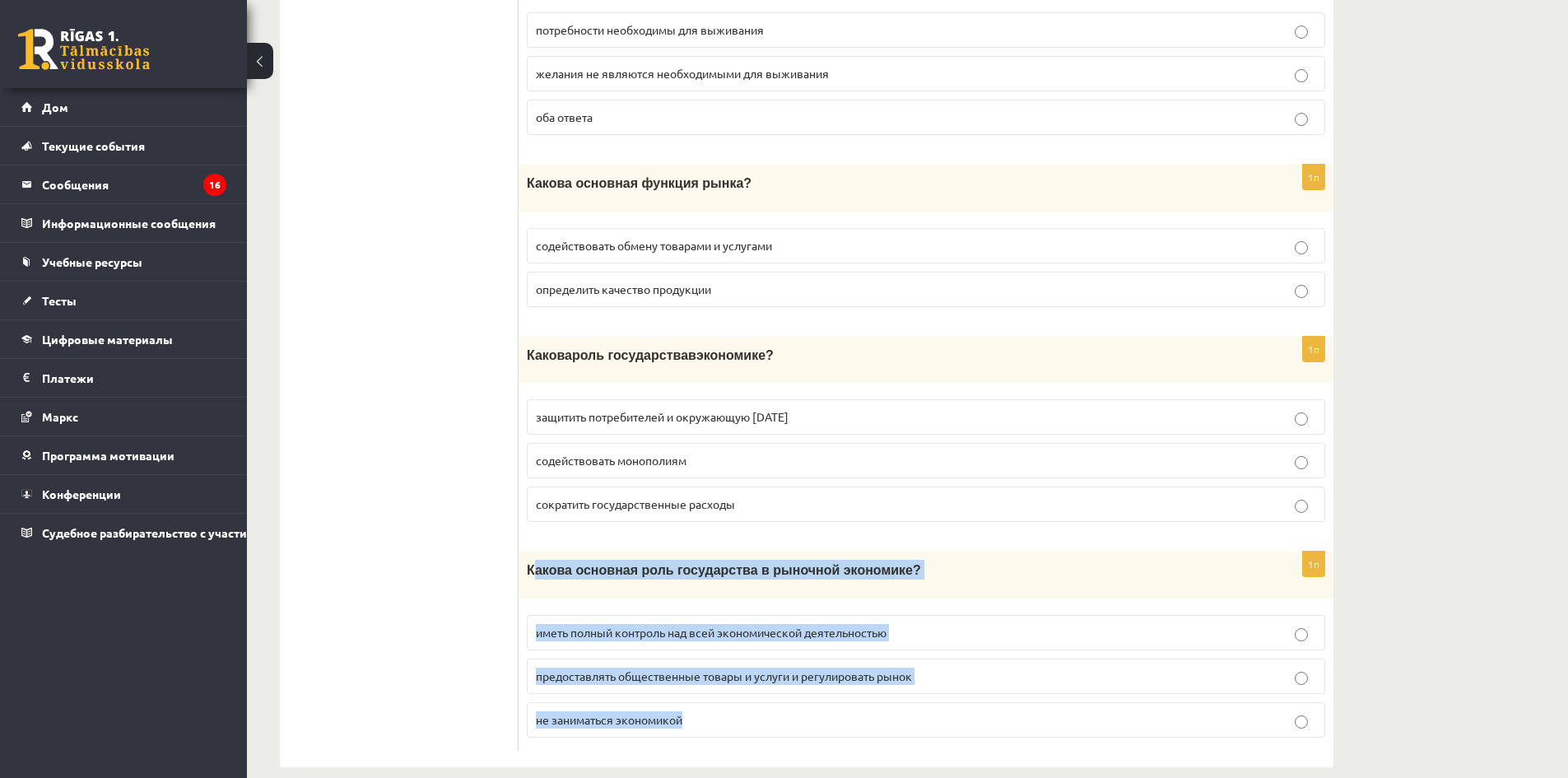
drag, startPoint x: 531, startPoint y: 547, endPoint x: 959, endPoint y: 685, distance: 449.7
click at [959, 685] on div "1п Какова основная роль государства в рыночной экономике? иметь полный контроль…" at bounding box center [926, 650] width 815 height 199
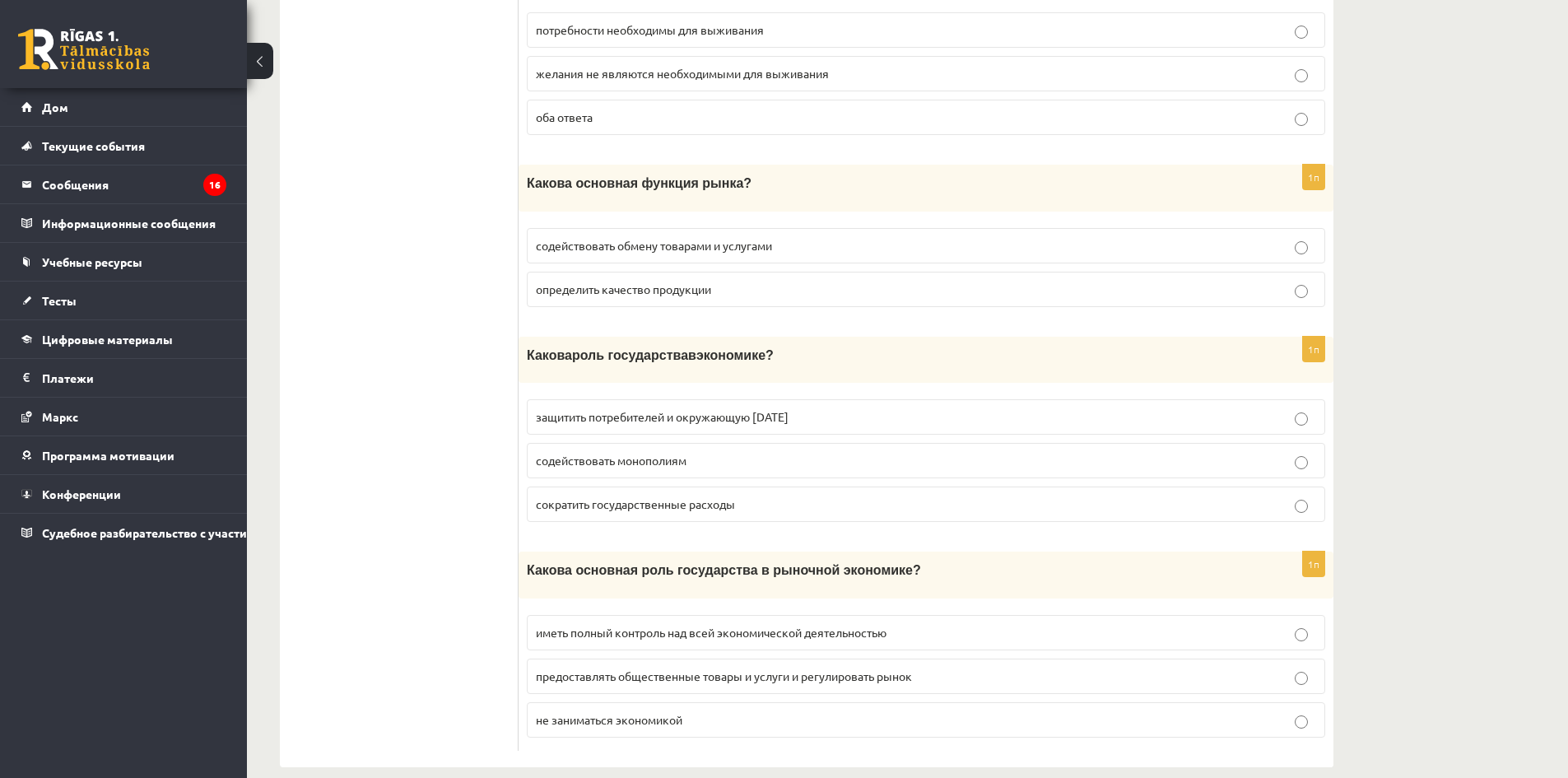
click at [971, 664] on label "предоставлять общественные товары и услуги и регулировать рынок" at bounding box center [926, 676] width 799 height 35
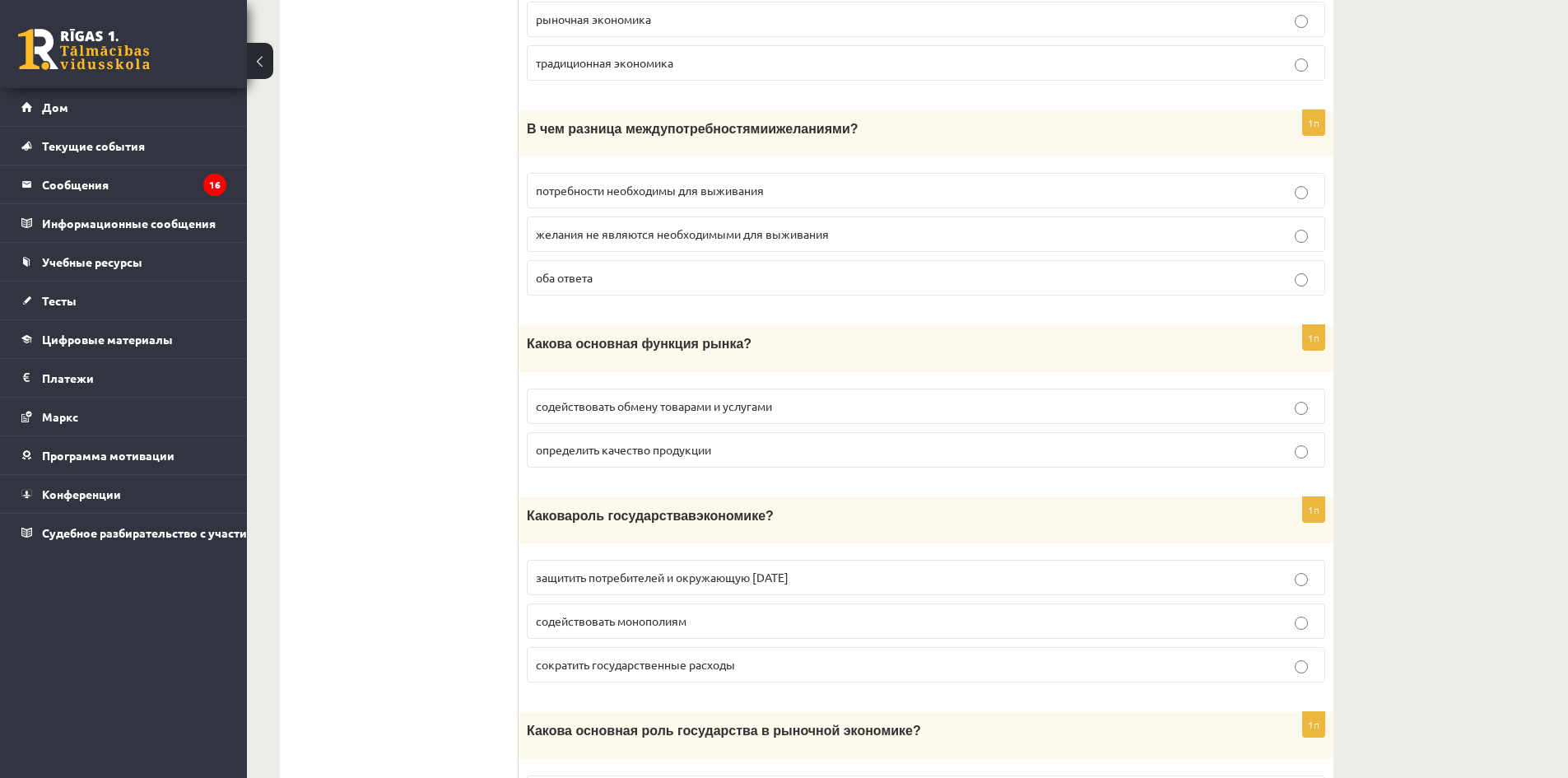
scroll to position [5560, 0]
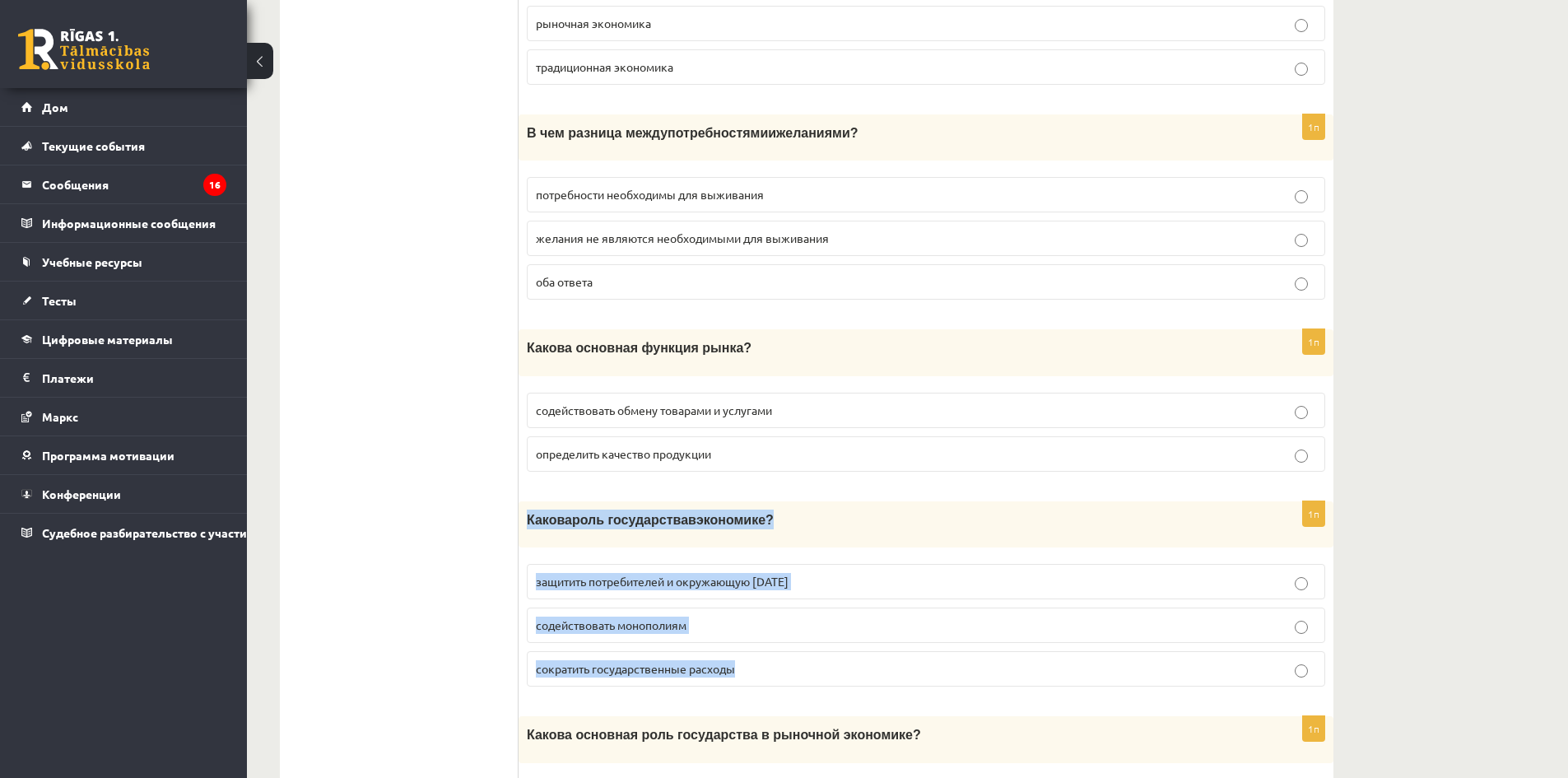
drag, startPoint x: 556, startPoint y: 507, endPoint x: 865, endPoint y: 640, distance: 336.4
click at [865, 640] on div "1п Какова роль государства в экономике ? защитить потребителей и окружающую сре…" at bounding box center [926, 601] width 815 height 199
click at [829, 573] on p "защитить потребителей и окружающую среду" at bounding box center [926, 581] width 780 height 17
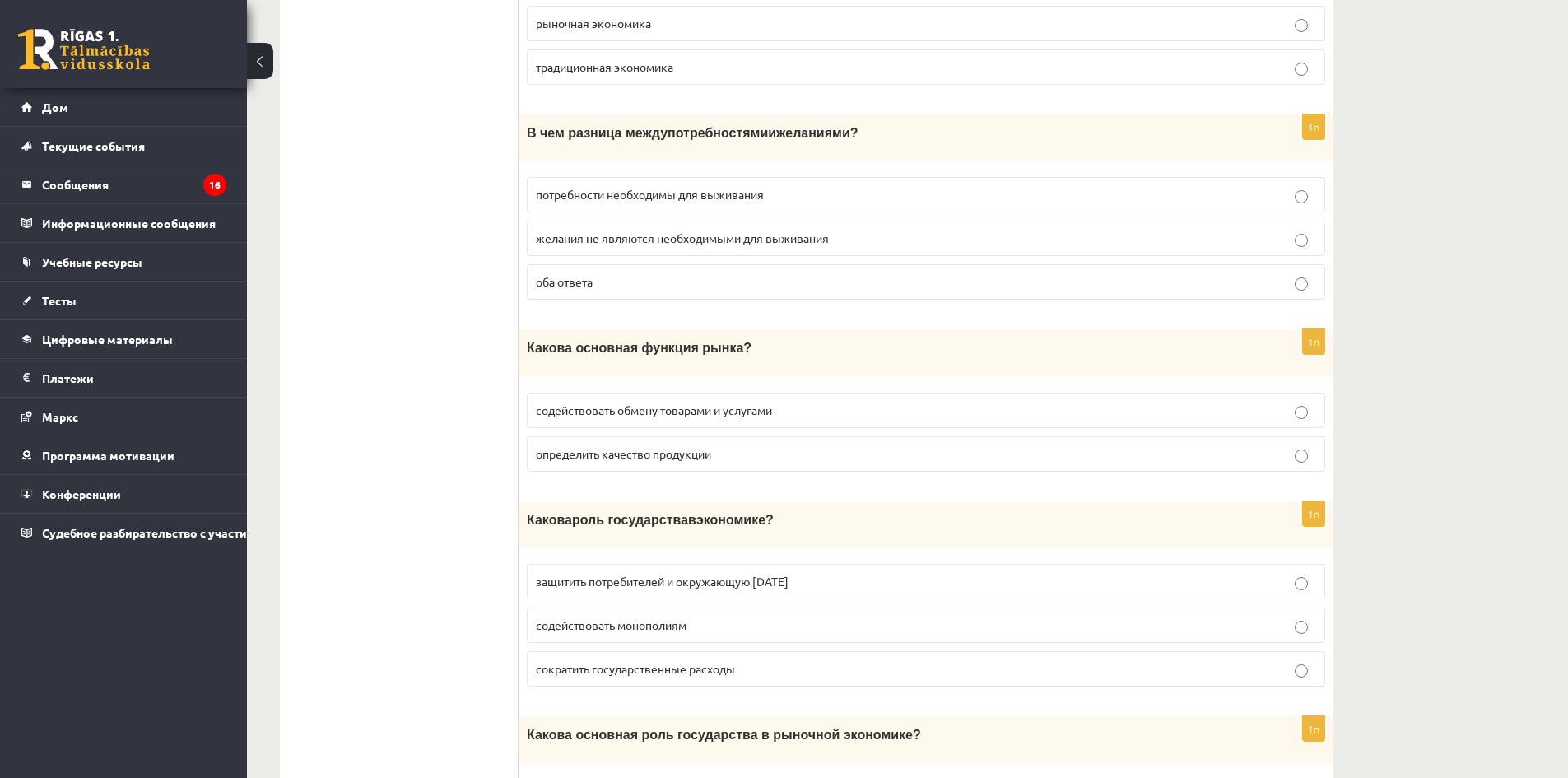
click at [687, 402] on p "содействовать обмену товарами и услугами" at bounding box center [926, 410] width 780 height 17
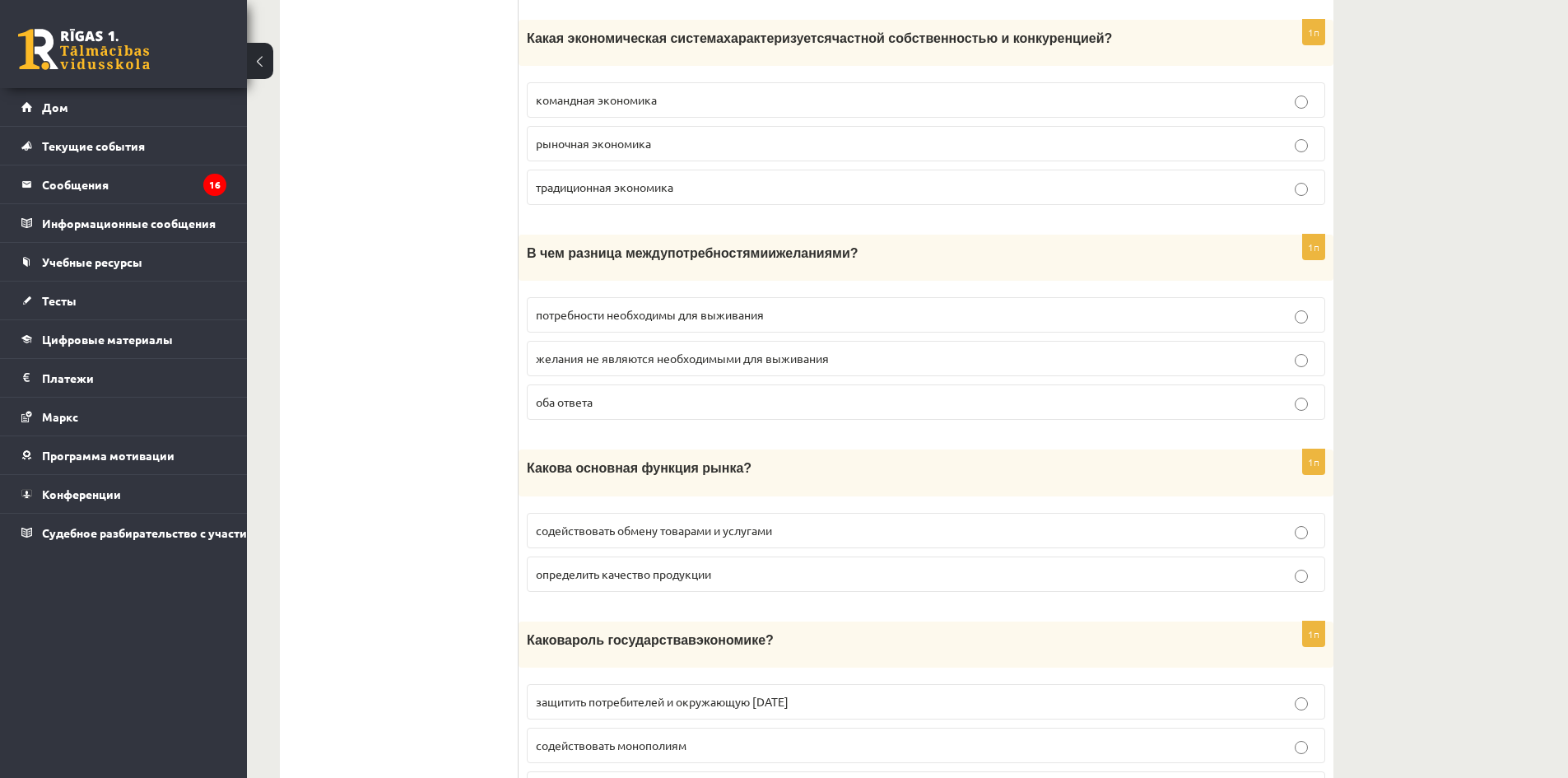
scroll to position [5395, 0]
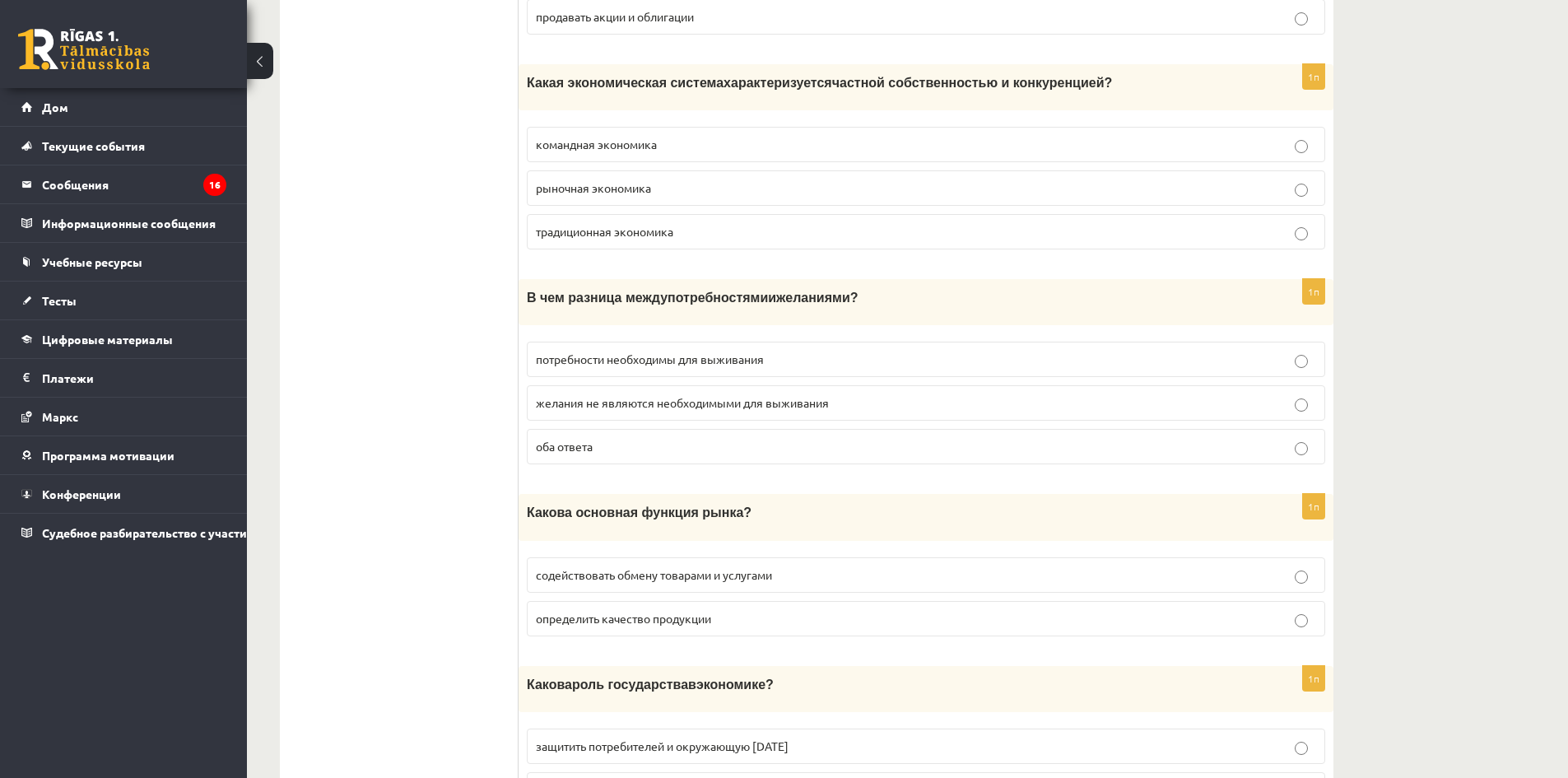
click at [650, 437] on p "оба ответа" at bounding box center [926, 445] width 780 height 17
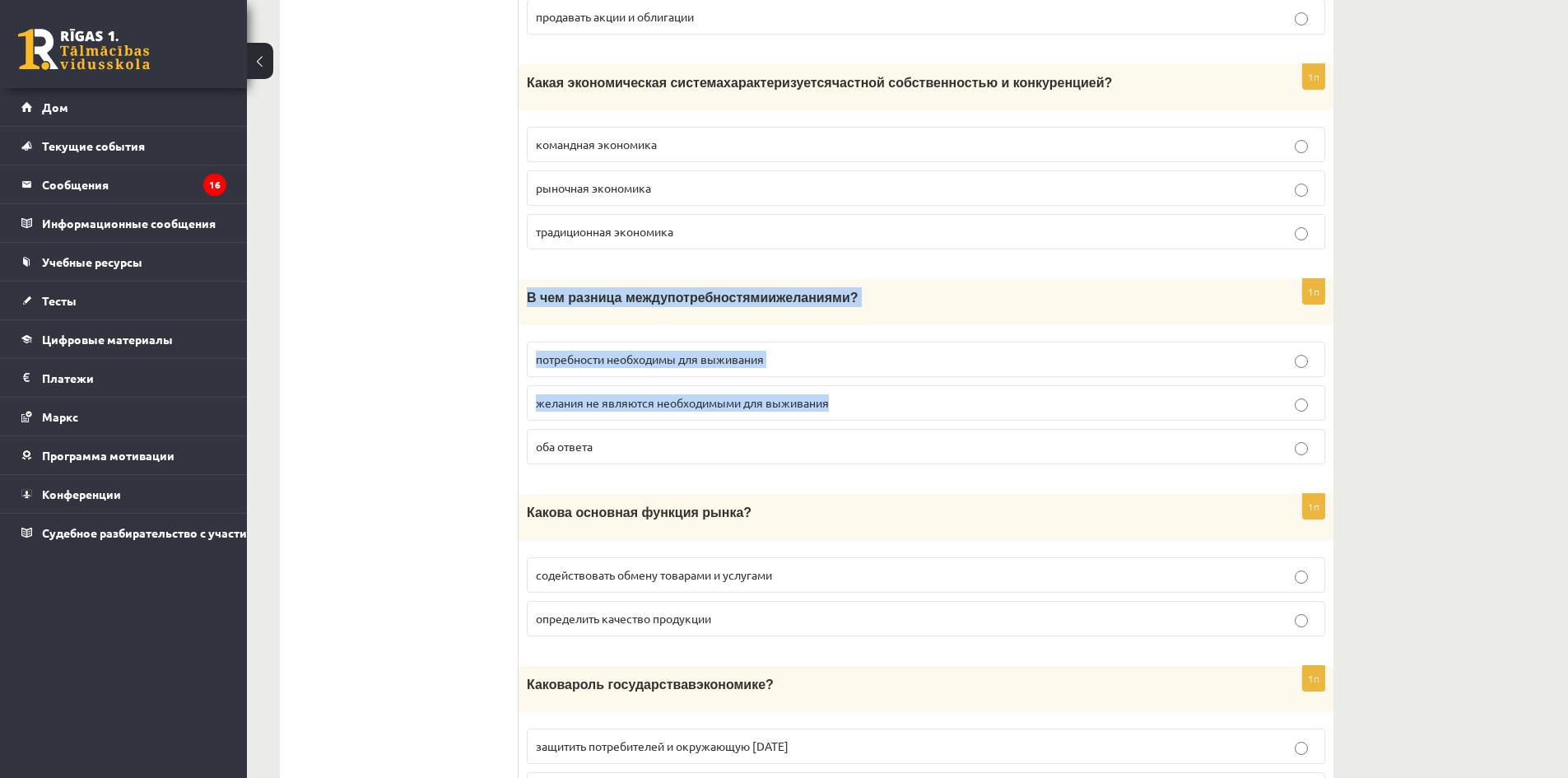
drag, startPoint x: 531, startPoint y: 283, endPoint x: 922, endPoint y: 401, distance: 408.4
click at [922, 401] on div "1п В чем разница между потребностями и желаниями ? потребности необходимы для в…" at bounding box center [926, 378] width 815 height 199
click at [922, 401] on label "желания не являются необходимыми для выживания" at bounding box center [926, 403] width 799 height 35
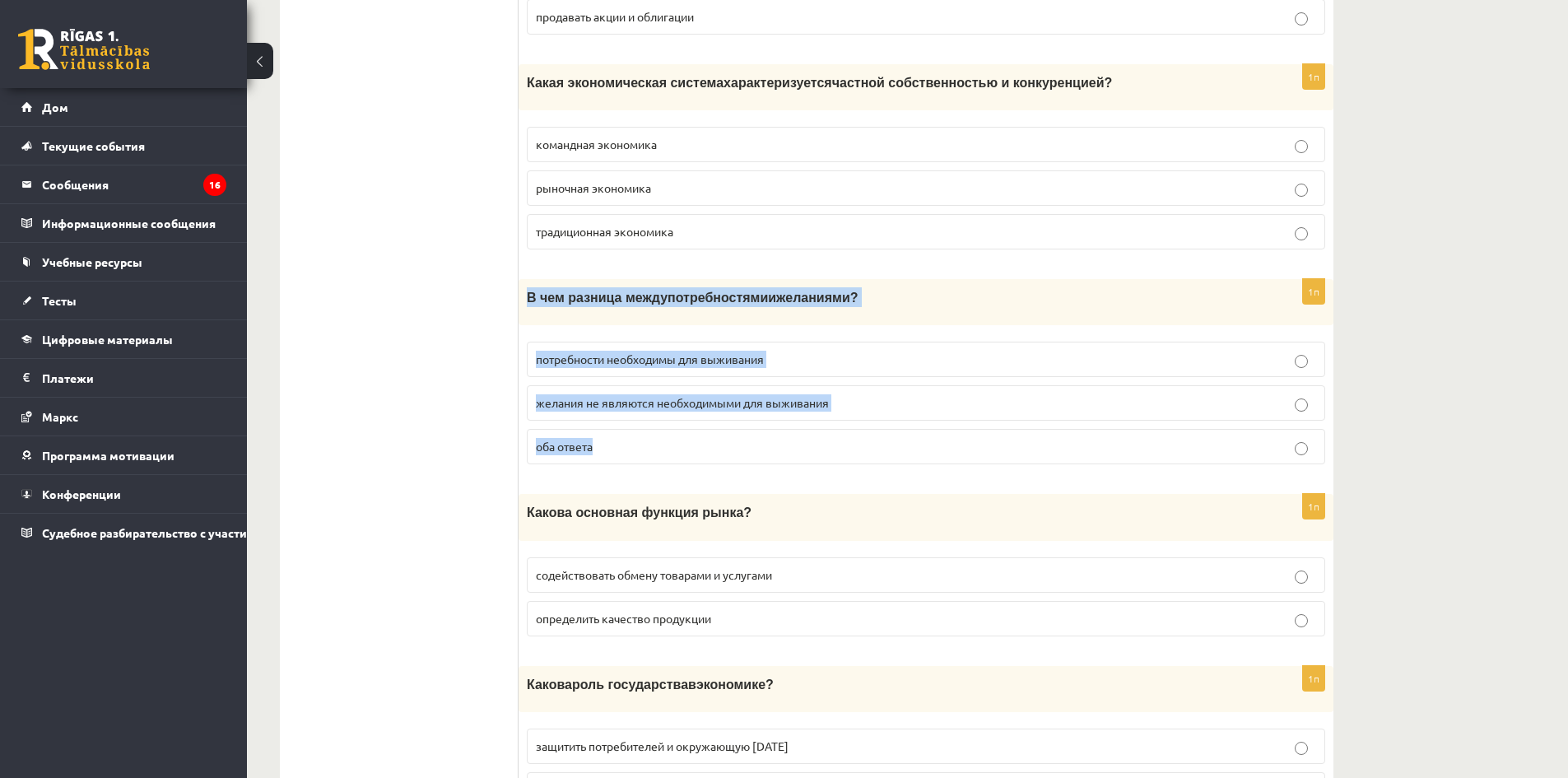
drag, startPoint x: 524, startPoint y: 279, endPoint x: 926, endPoint y: 411, distance: 423.1
click at [926, 411] on div "1п В чем разница между потребностями и желаниями ? потребности необходимы для в…" at bounding box center [926, 378] width 815 height 199
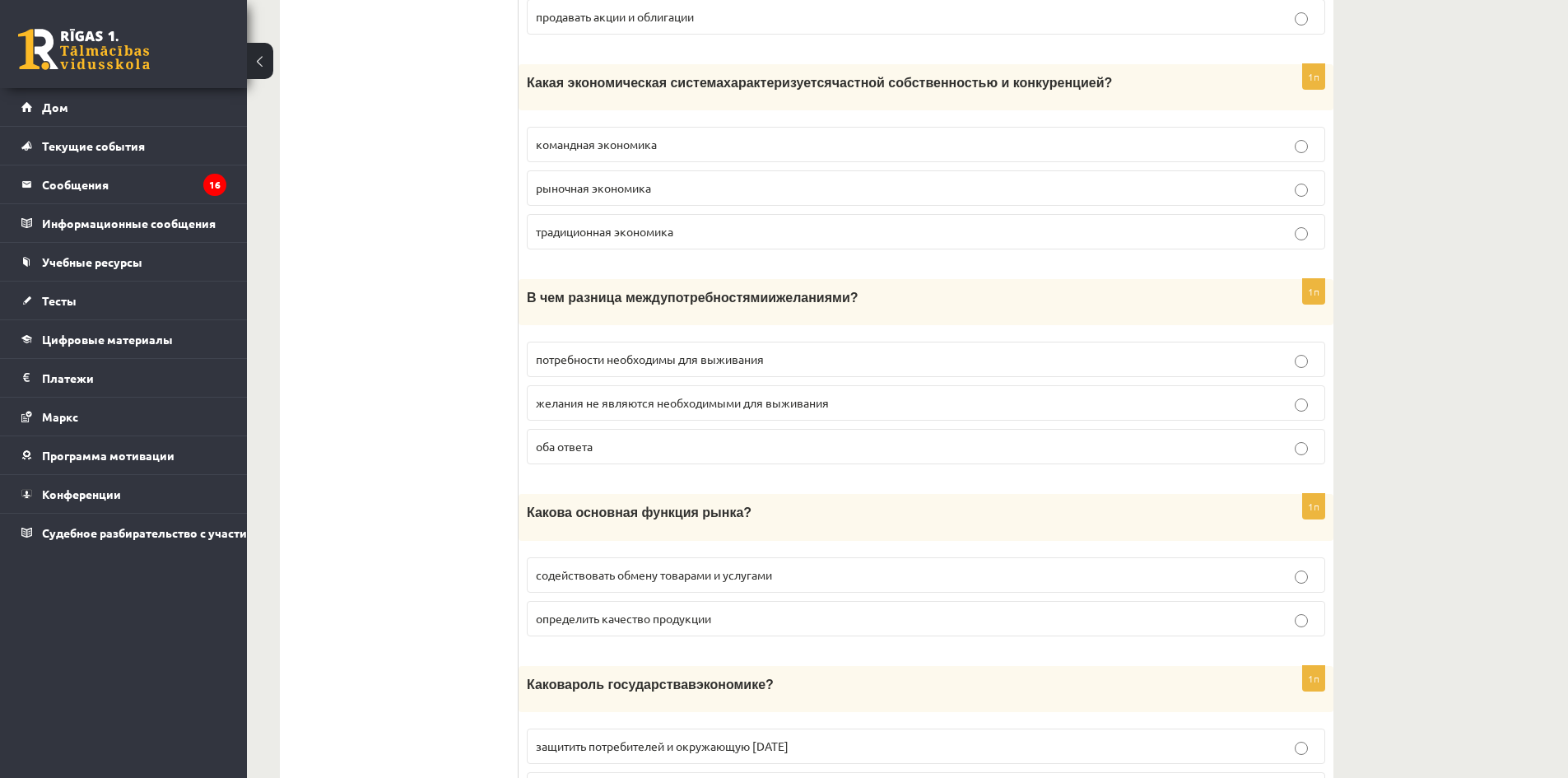
drag, startPoint x: 517, startPoint y: 272, endPoint x: 765, endPoint y: 358, distance: 262.5
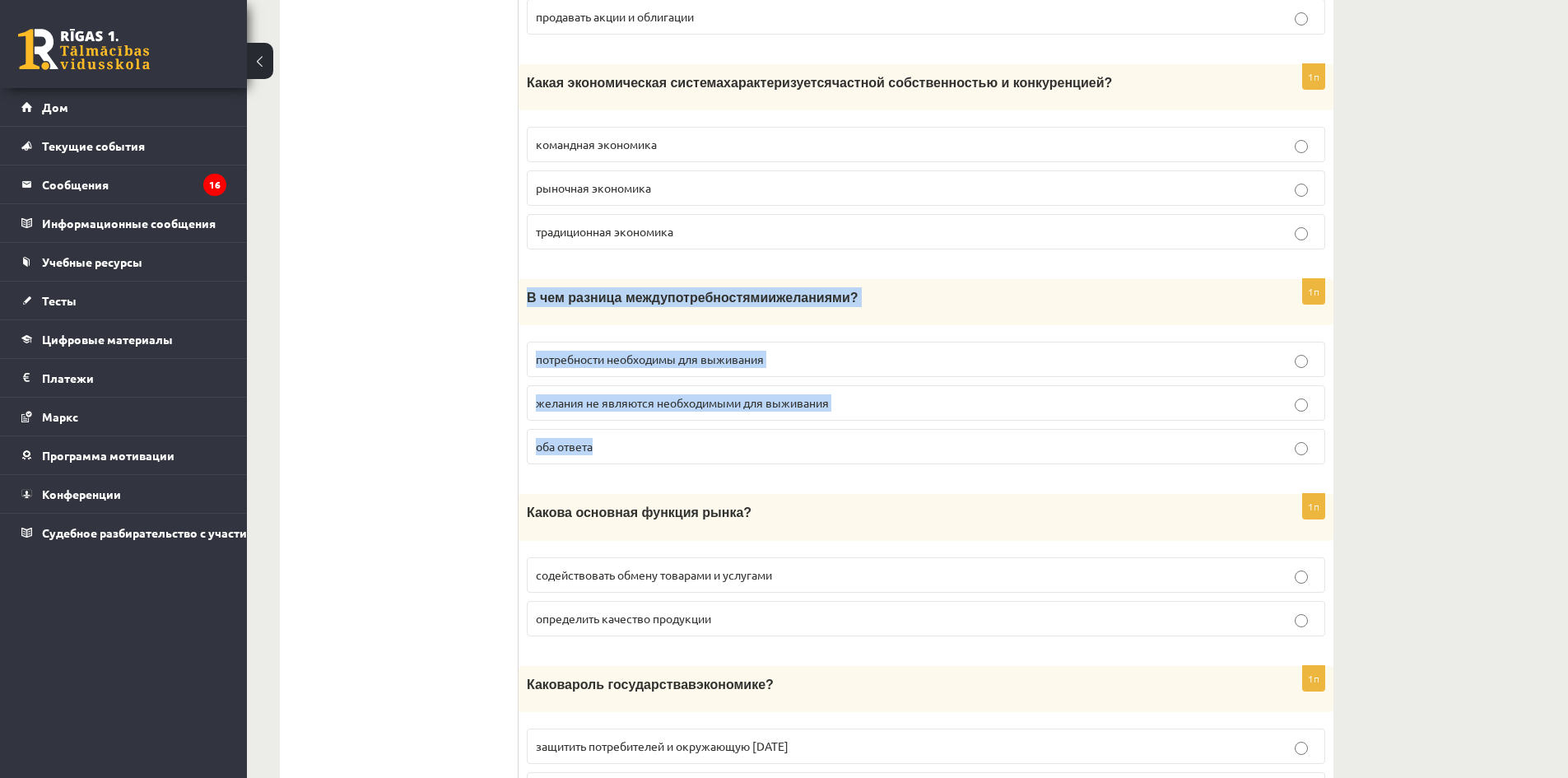
drag, startPoint x: 525, startPoint y: 279, endPoint x: 844, endPoint y: 420, distance: 348.8
click at [844, 420] on div "1п В чем разница между потребностями и желаниями ? потребности необходимы для в…" at bounding box center [926, 378] width 815 height 199
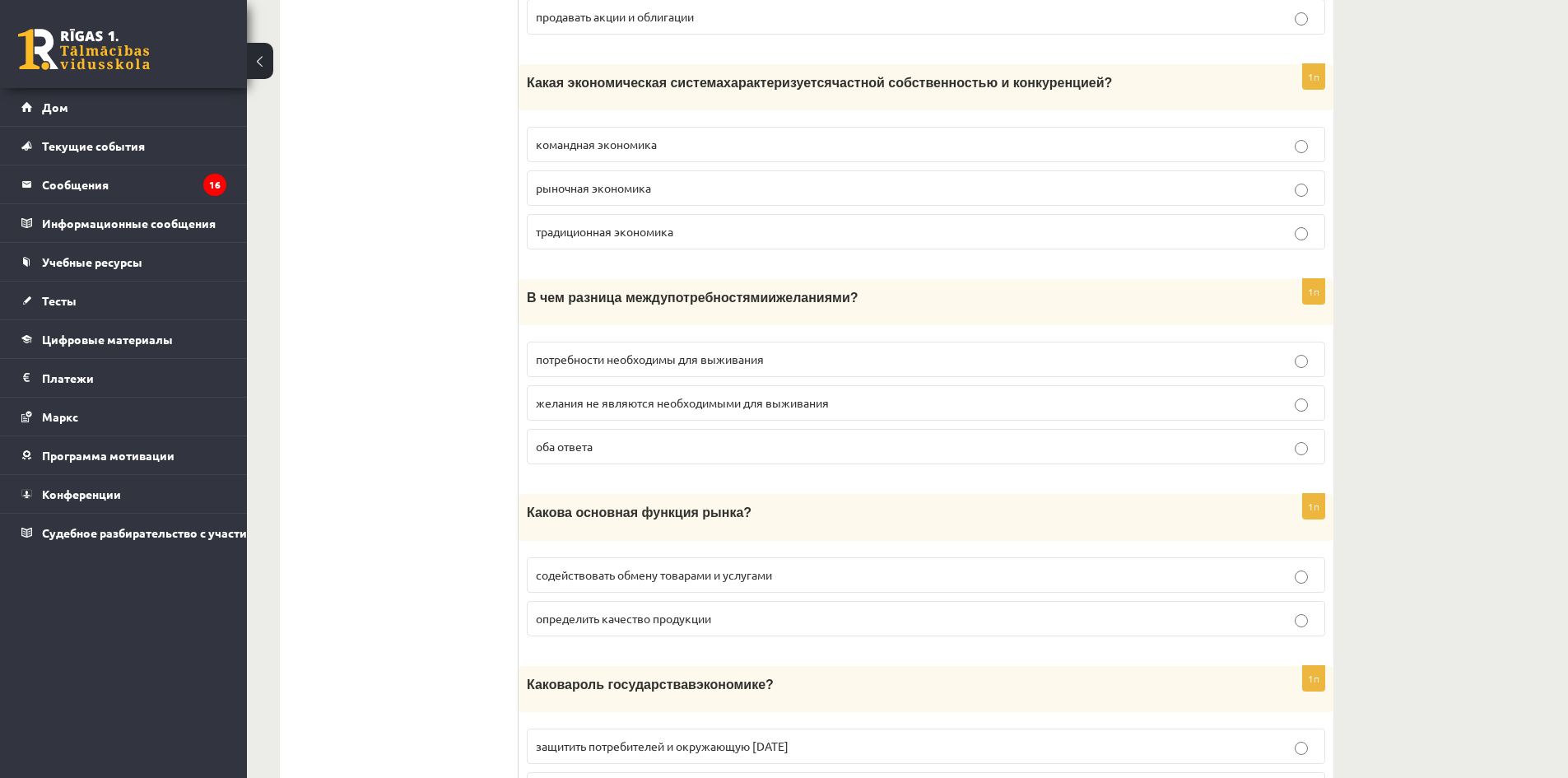
click at [588, 445] on fieldset "потребности необходимы для выживания желания не являются необходимыми для выжив…" at bounding box center [926, 401] width 799 height 136
click at [587, 444] on label "оба ответа" at bounding box center [926, 446] width 799 height 35
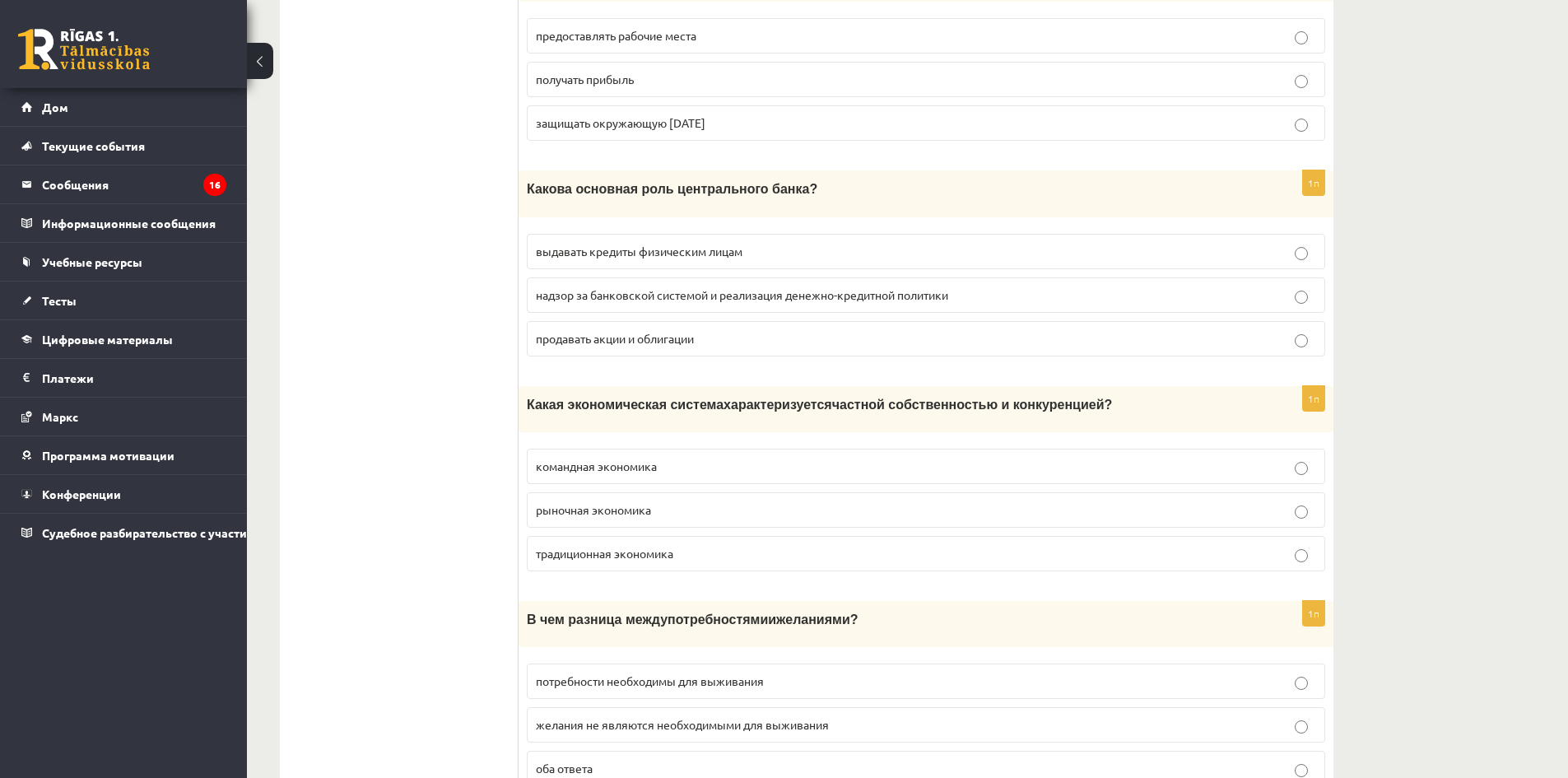
scroll to position [5065, 0]
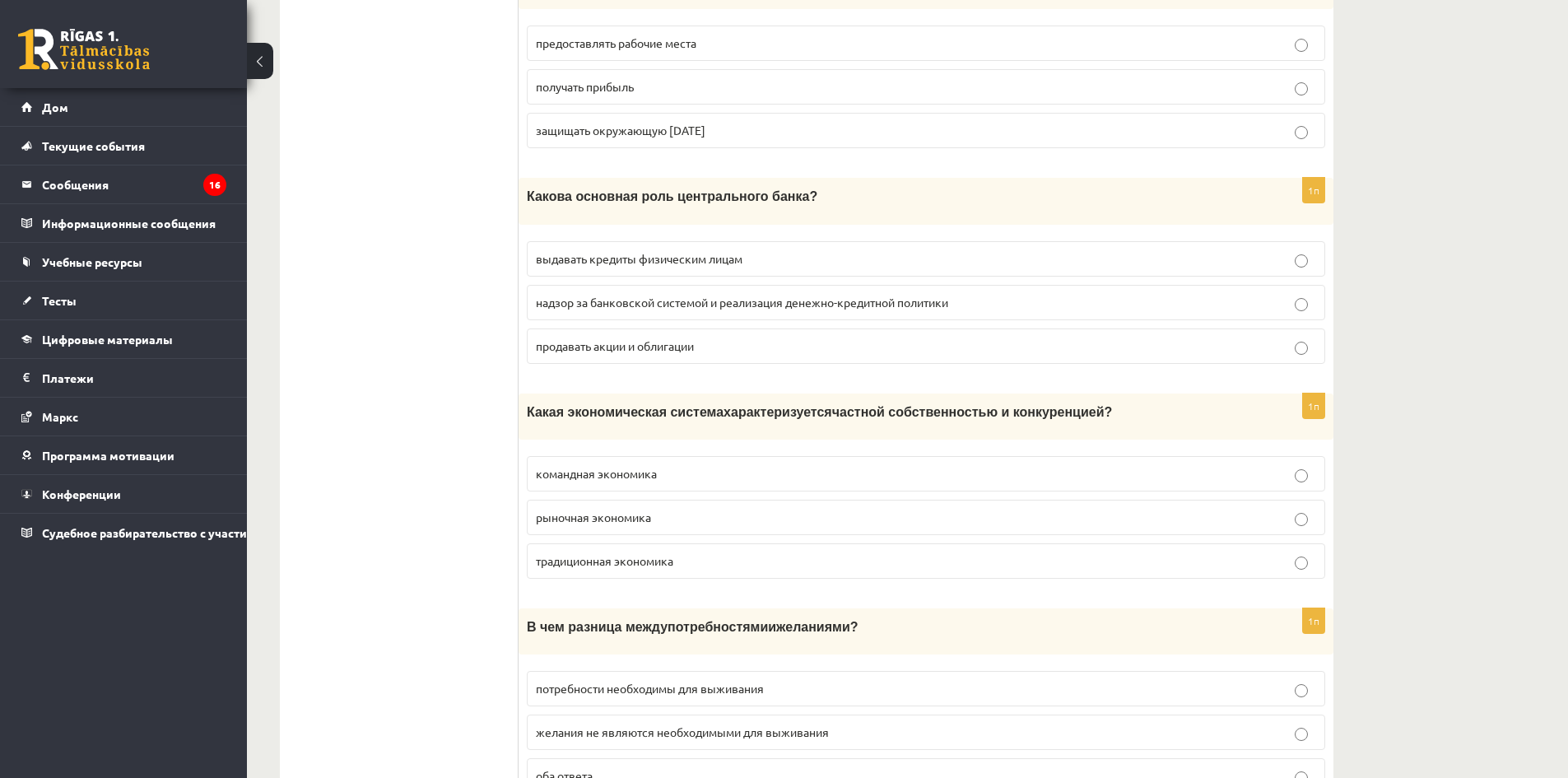
click at [682, 510] on label "рыночная экономика" at bounding box center [926, 517] width 799 height 35
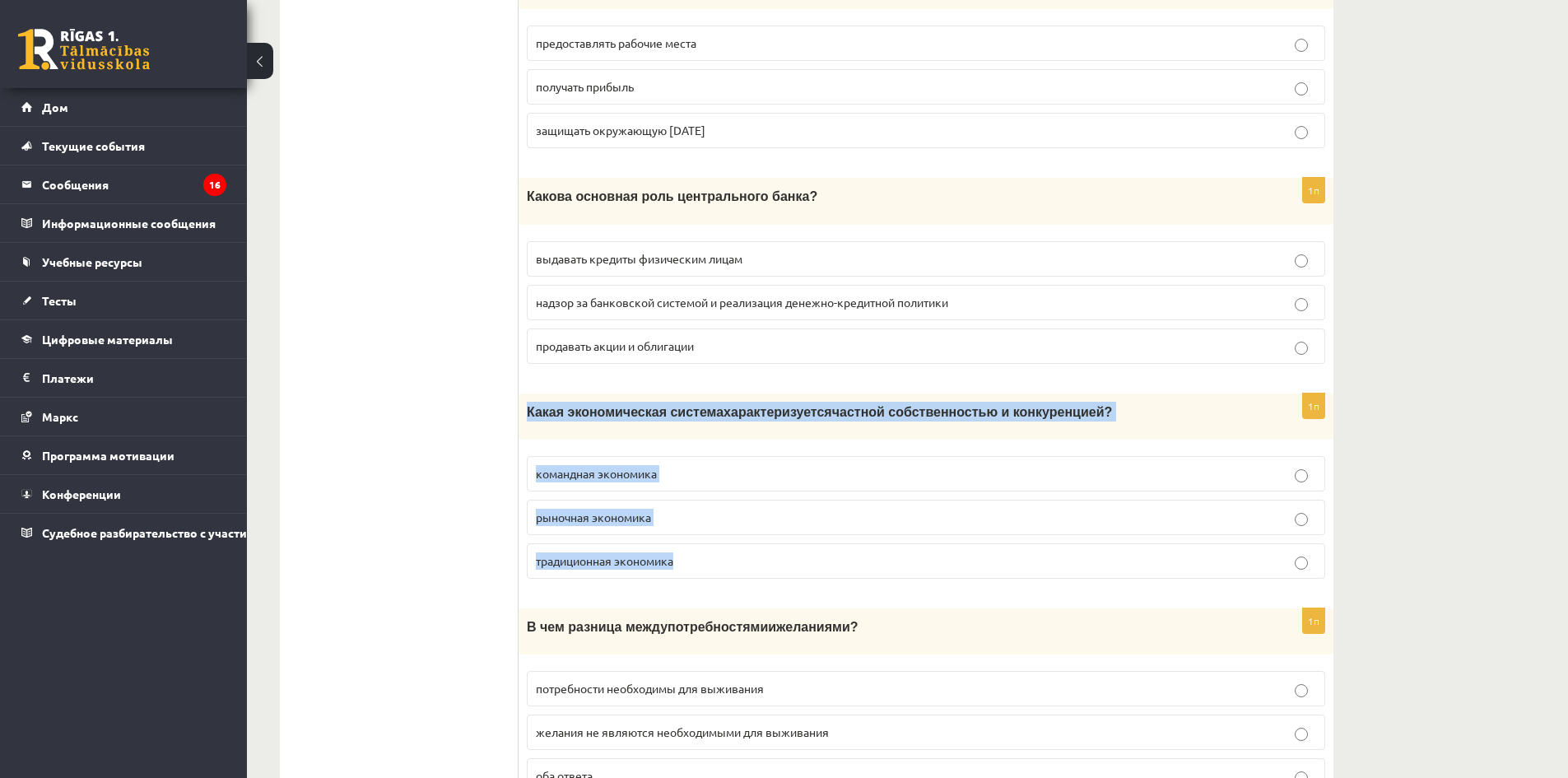
drag, startPoint x: 525, startPoint y: 391, endPoint x: 911, endPoint y: 532, distance: 410.9
click at [911, 532] on div "1п Какая экономическая система характеризуется частной собственностью и конкуре…" at bounding box center [926, 492] width 815 height 199
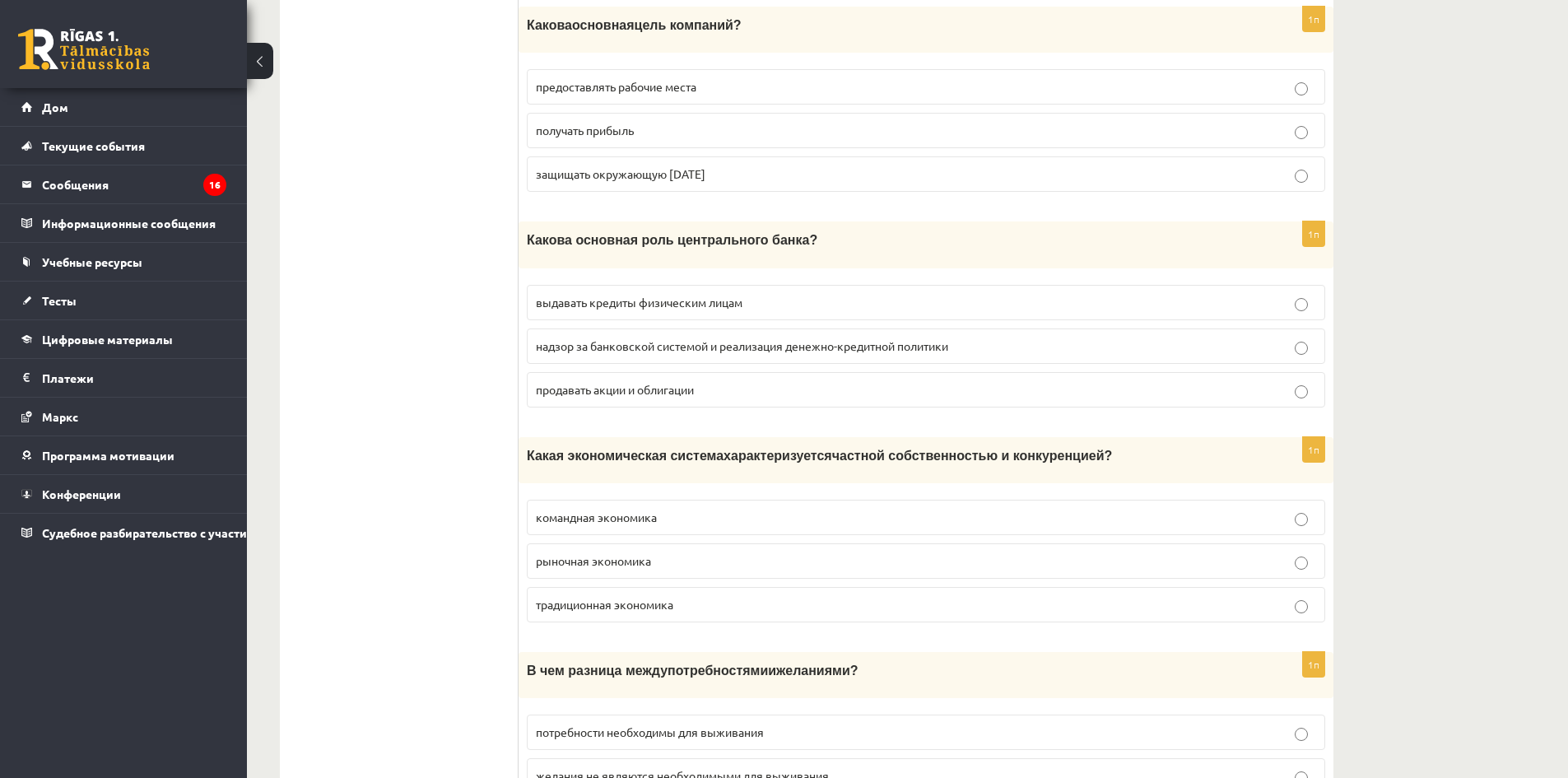
scroll to position [4819, 0]
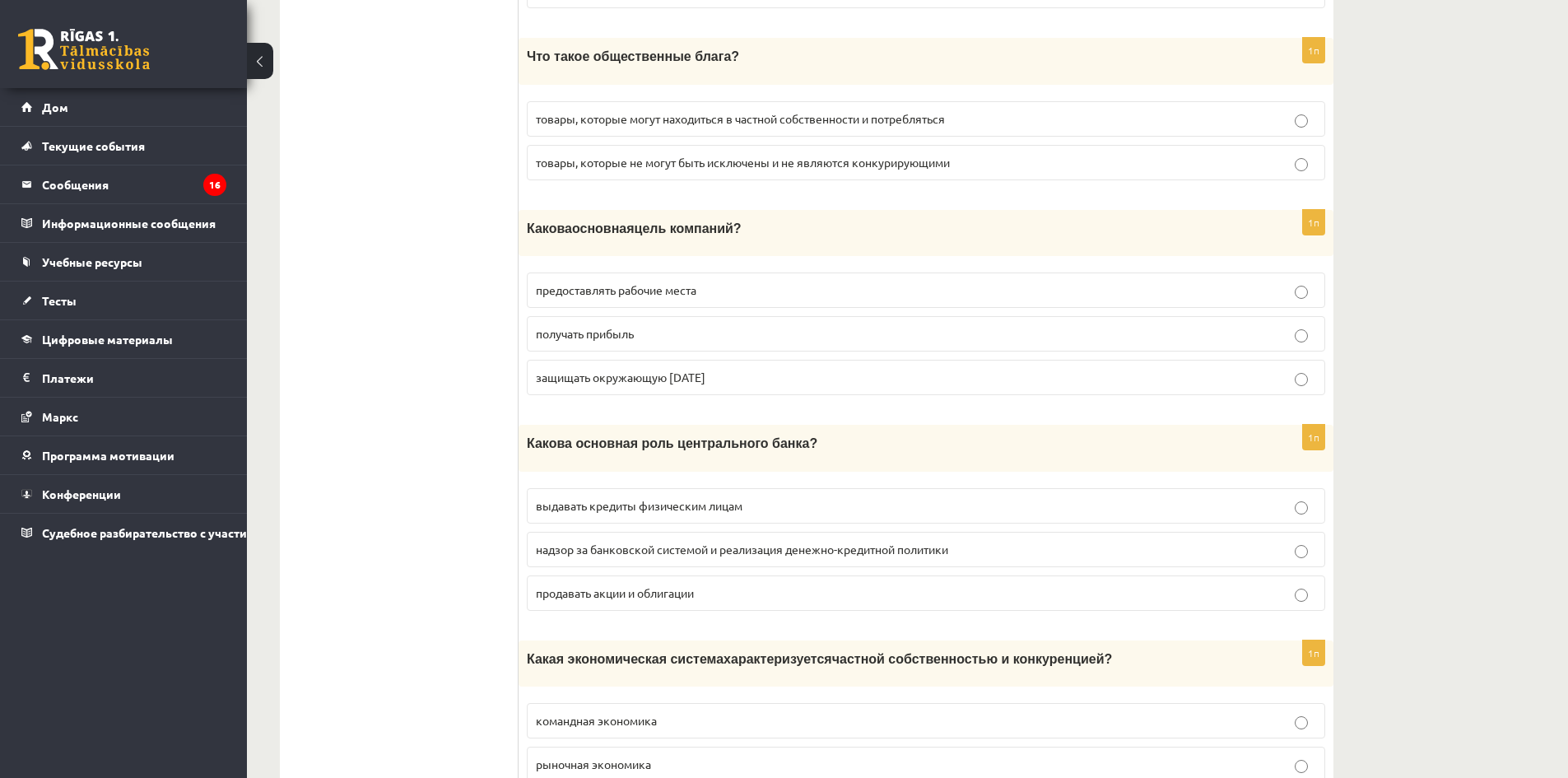
click at [673, 541] on font "надзор за банковской системой и реализация денежно-кредитной политики" at bounding box center [742, 548] width 413 height 15
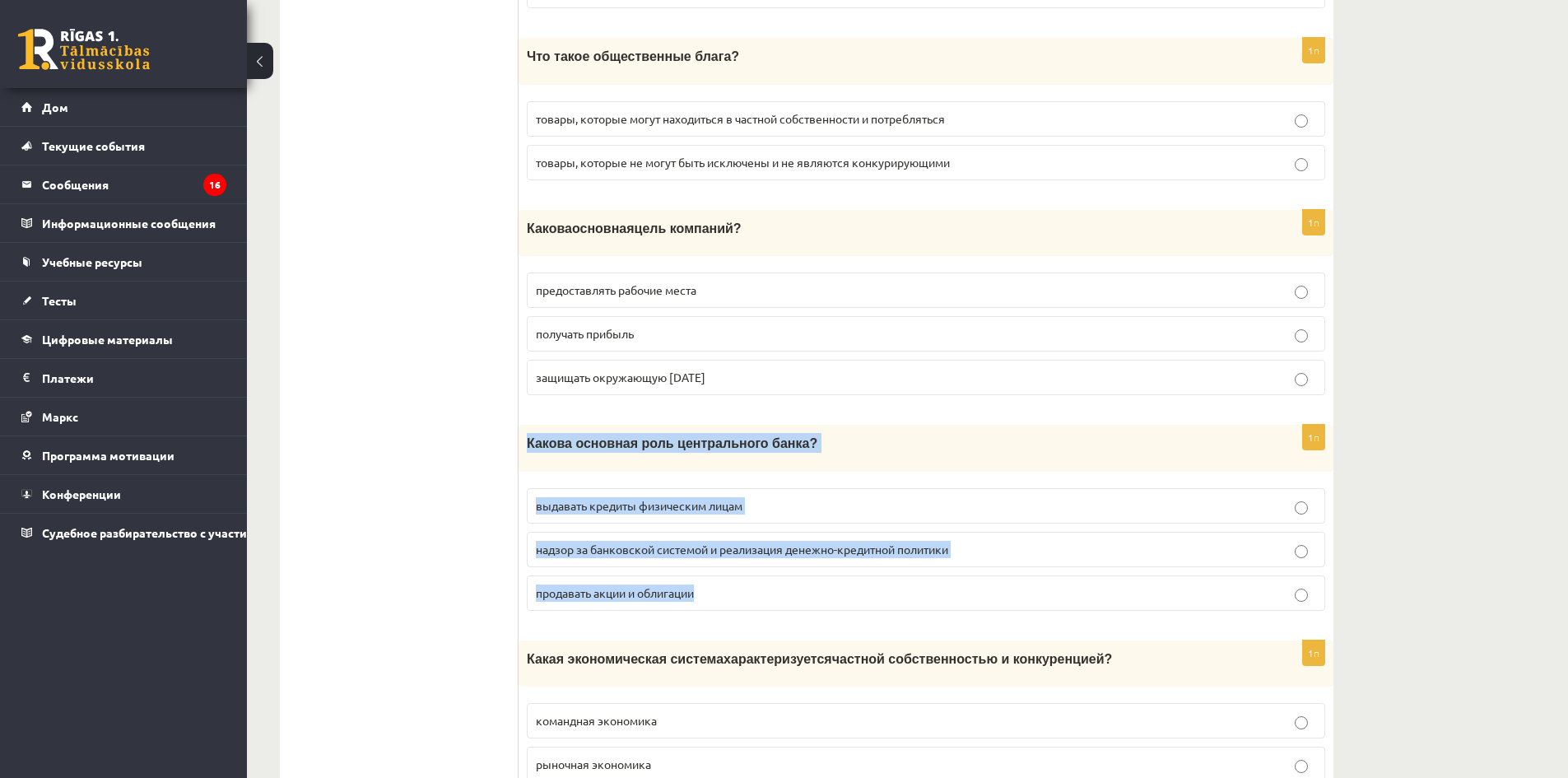
drag, startPoint x: 528, startPoint y: 428, endPoint x: 787, endPoint y: 562, distance: 291.6
click at [787, 562] on div "1п Какова основная роль центрального банка? выдавать кредиты физическим лицам н…" at bounding box center [926, 524] width 815 height 199
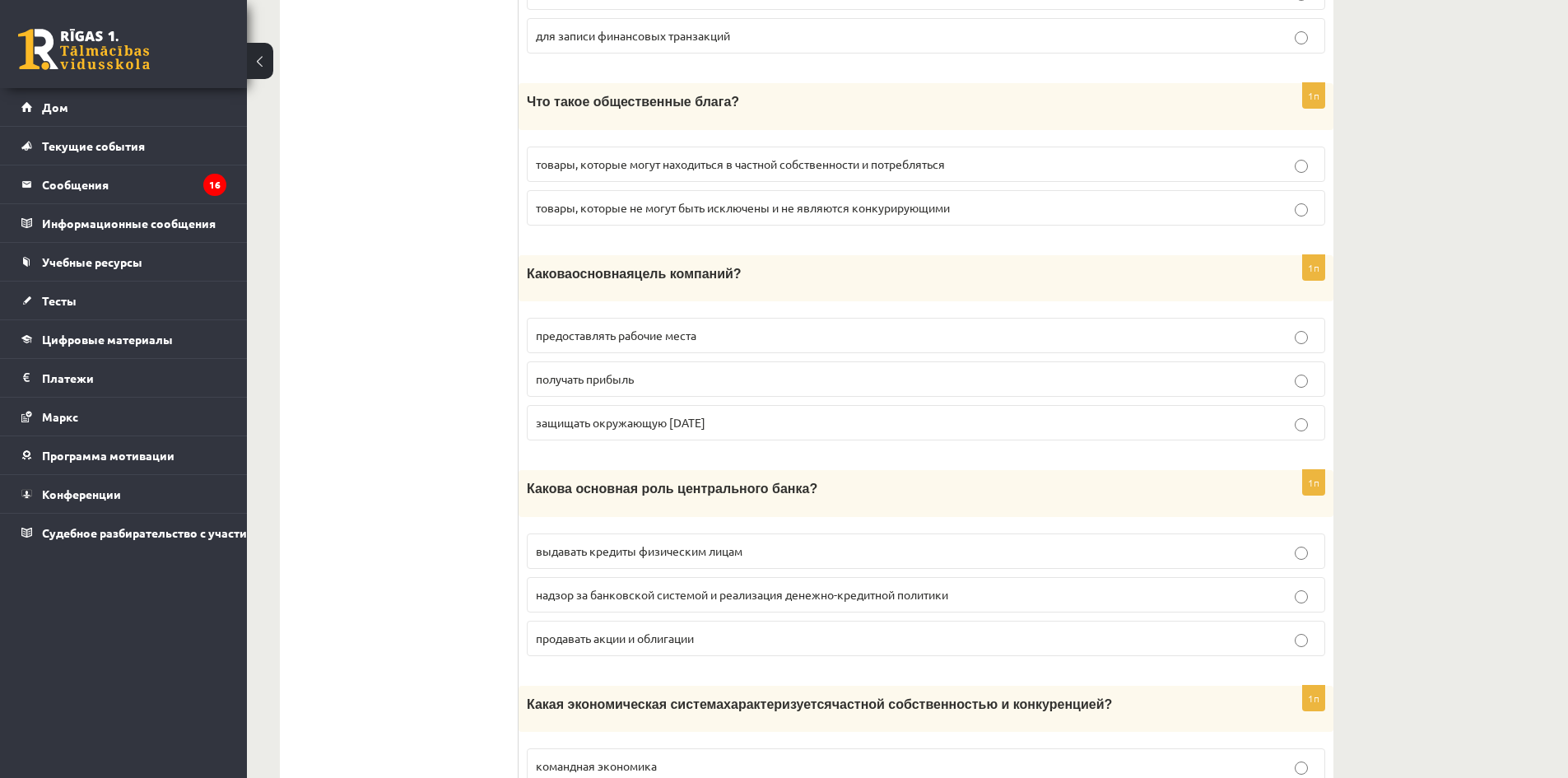
scroll to position [4572, 0]
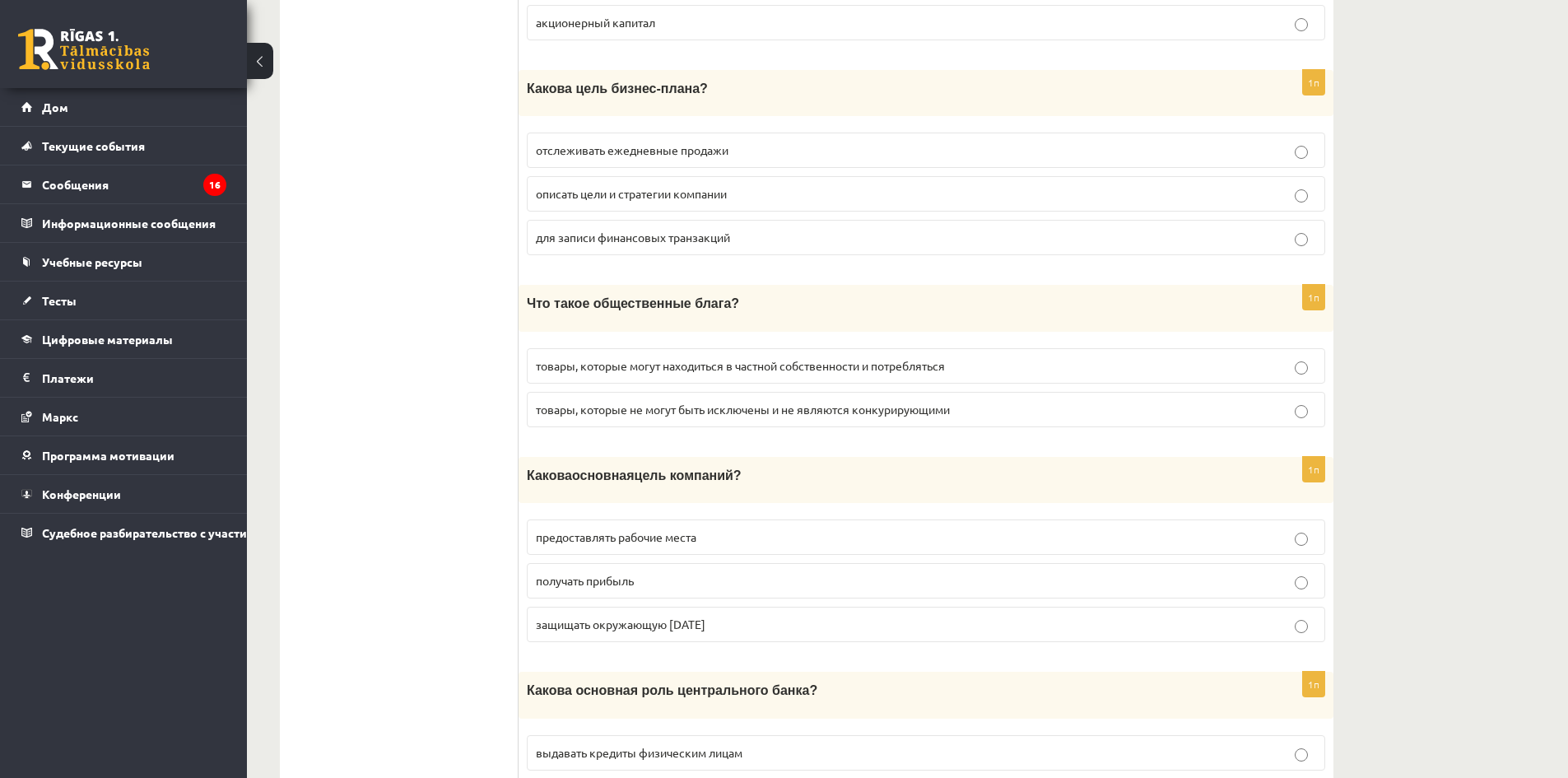
click at [674, 572] on p "получать прибыль" at bounding box center [926, 580] width 780 height 17
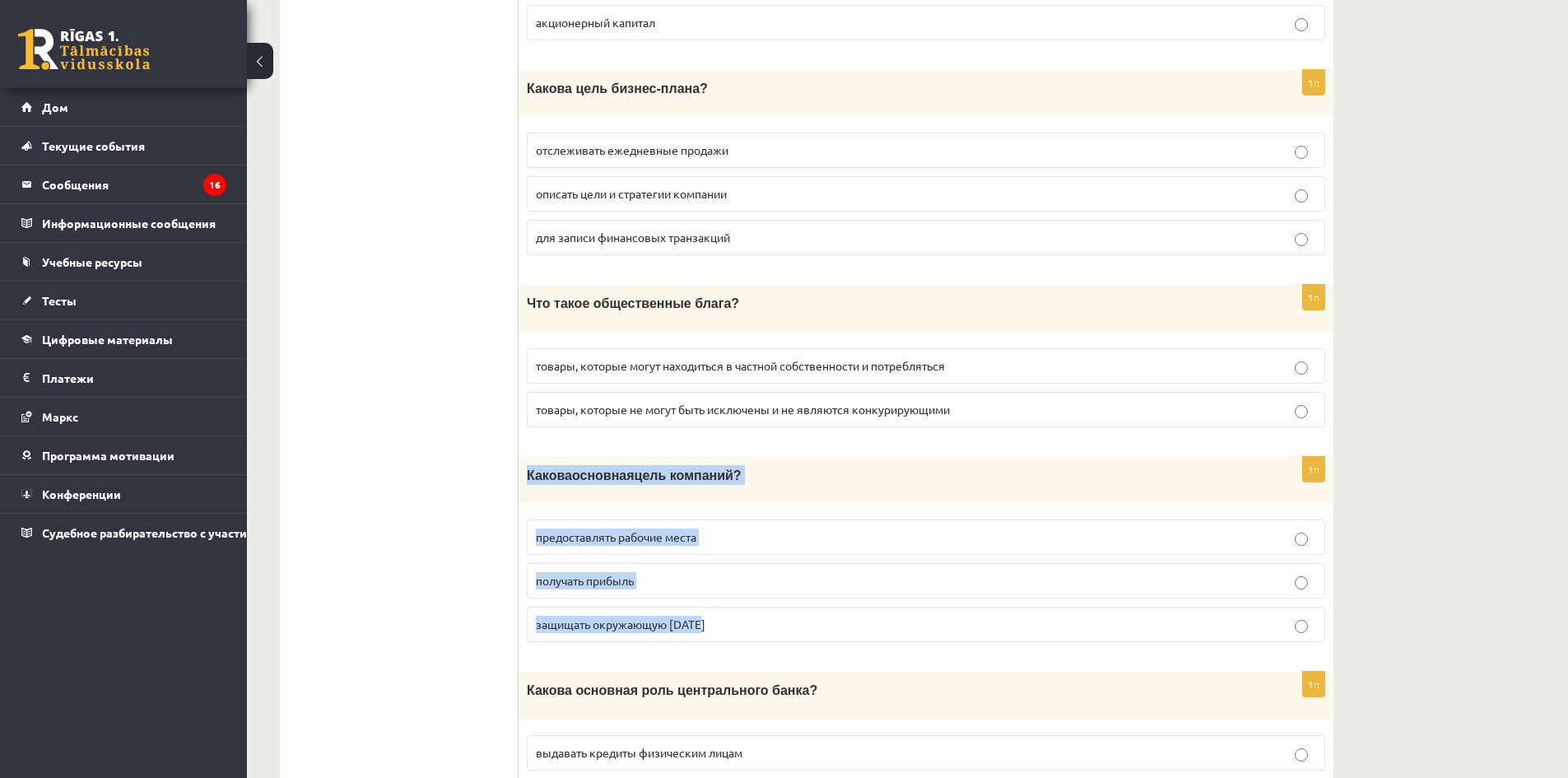
drag, startPoint x: 527, startPoint y: 459, endPoint x: 831, endPoint y: 630, distance: 348.8
click at [831, 630] on div "1п Какова основная цель компаний? предоставлять рабочие места получать прибыль …" at bounding box center [926, 556] width 815 height 199
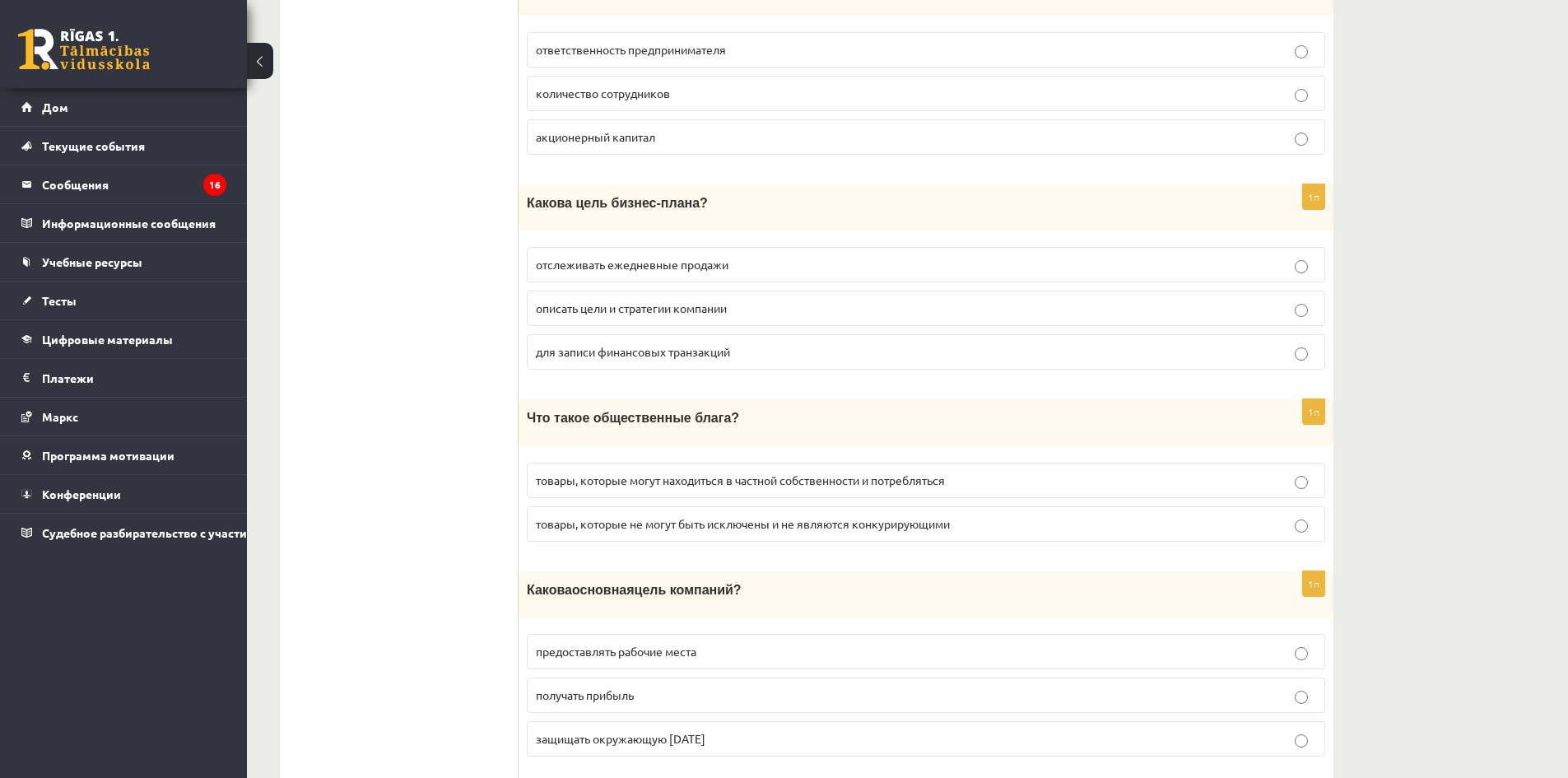
scroll to position [4407, 0]
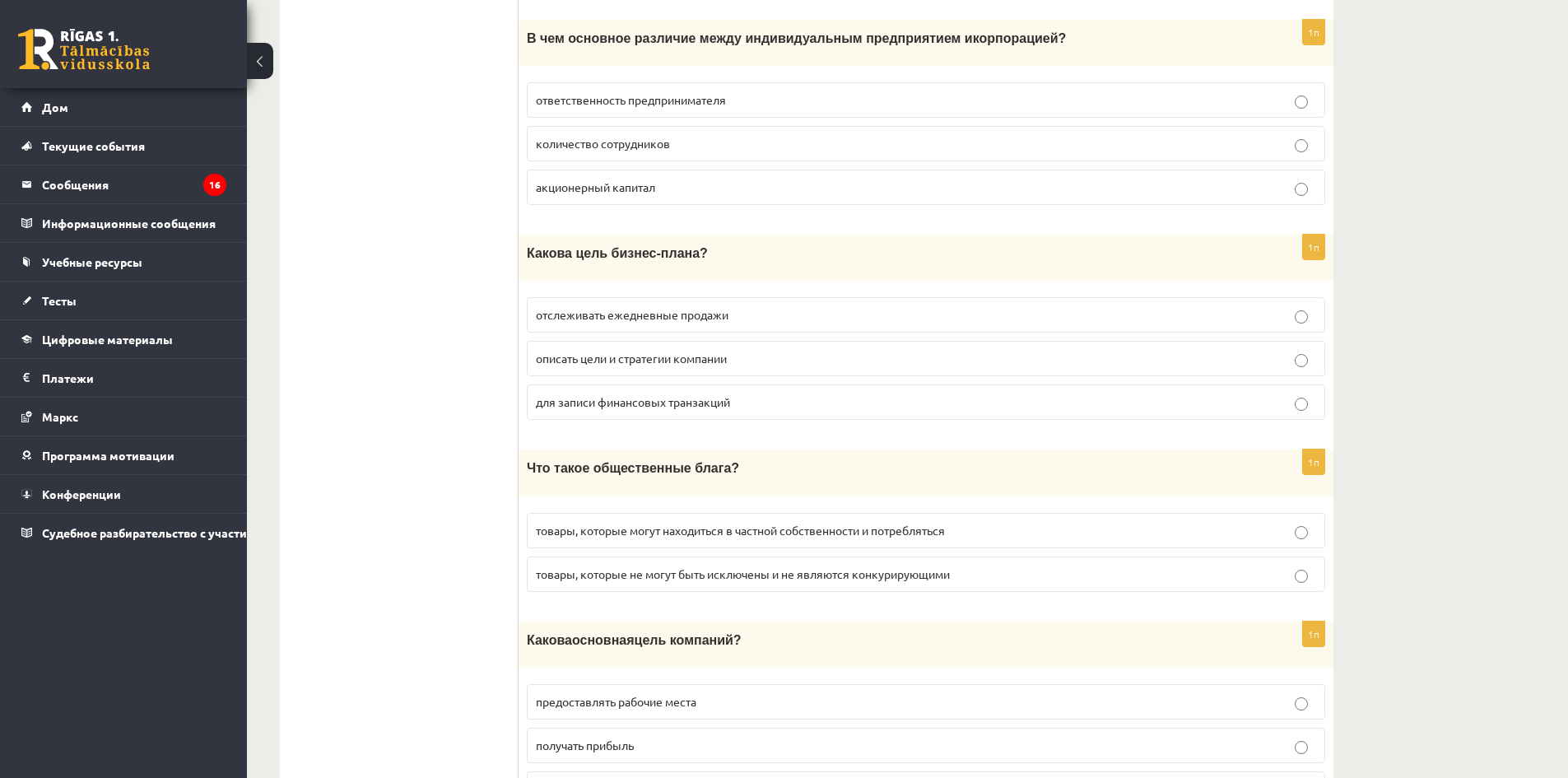
click at [829, 522] on p "товары, которые могут находиться в частной собственности и потребляться" at bounding box center [926, 530] width 780 height 17
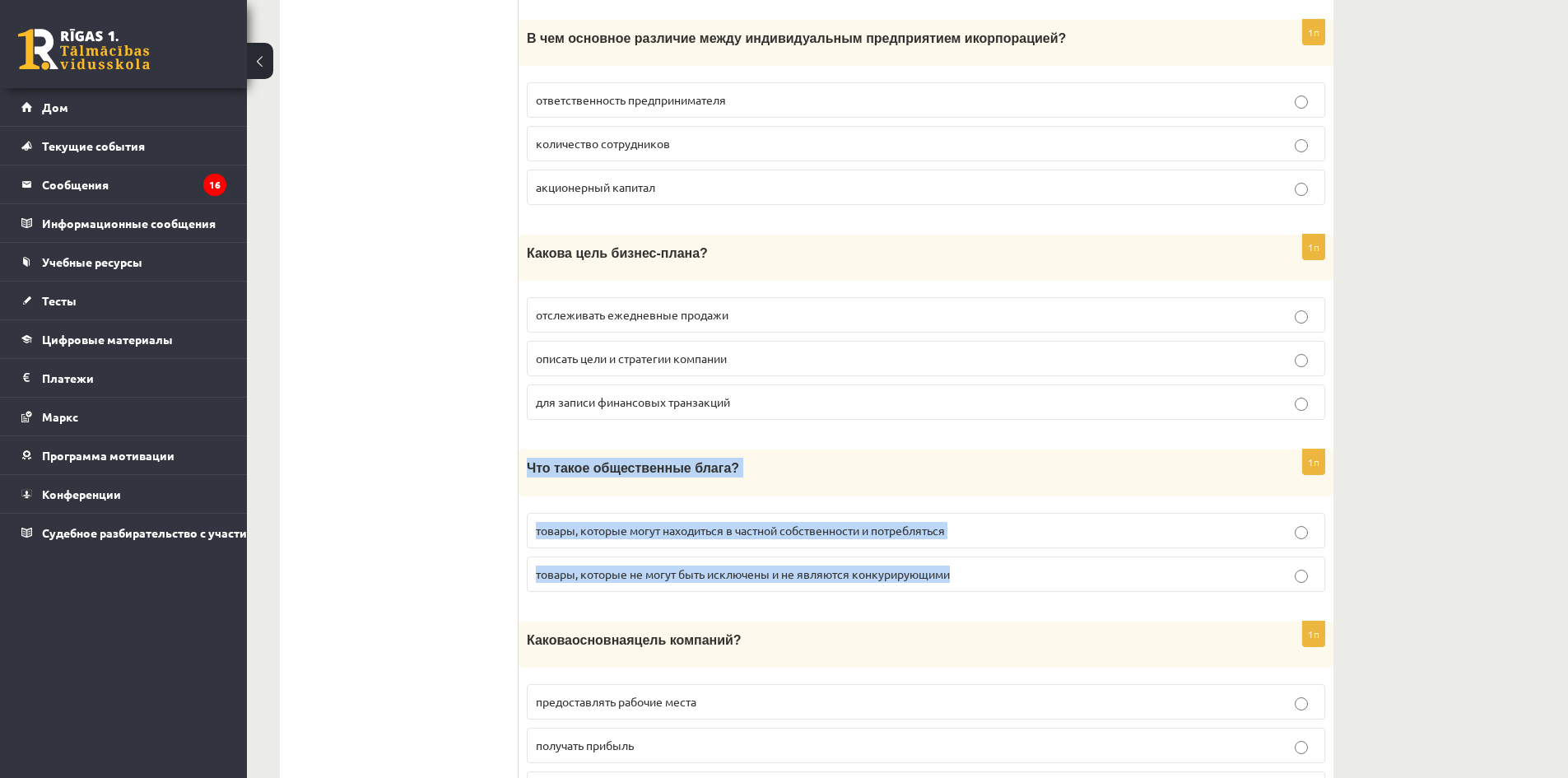
drag, startPoint x: 528, startPoint y: 452, endPoint x: 981, endPoint y: 547, distance: 462.9
click at [981, 547] on div "1п Что такое общественные блага? товары, которые могут находиться в частной соб…" at bounding box center [926, 526] width 815 height 154
click at [1068, 567] on label "товары, которые не могут быть исключены и не являются конкурирующими" at bounding box center [926, 574] width 799 height 35
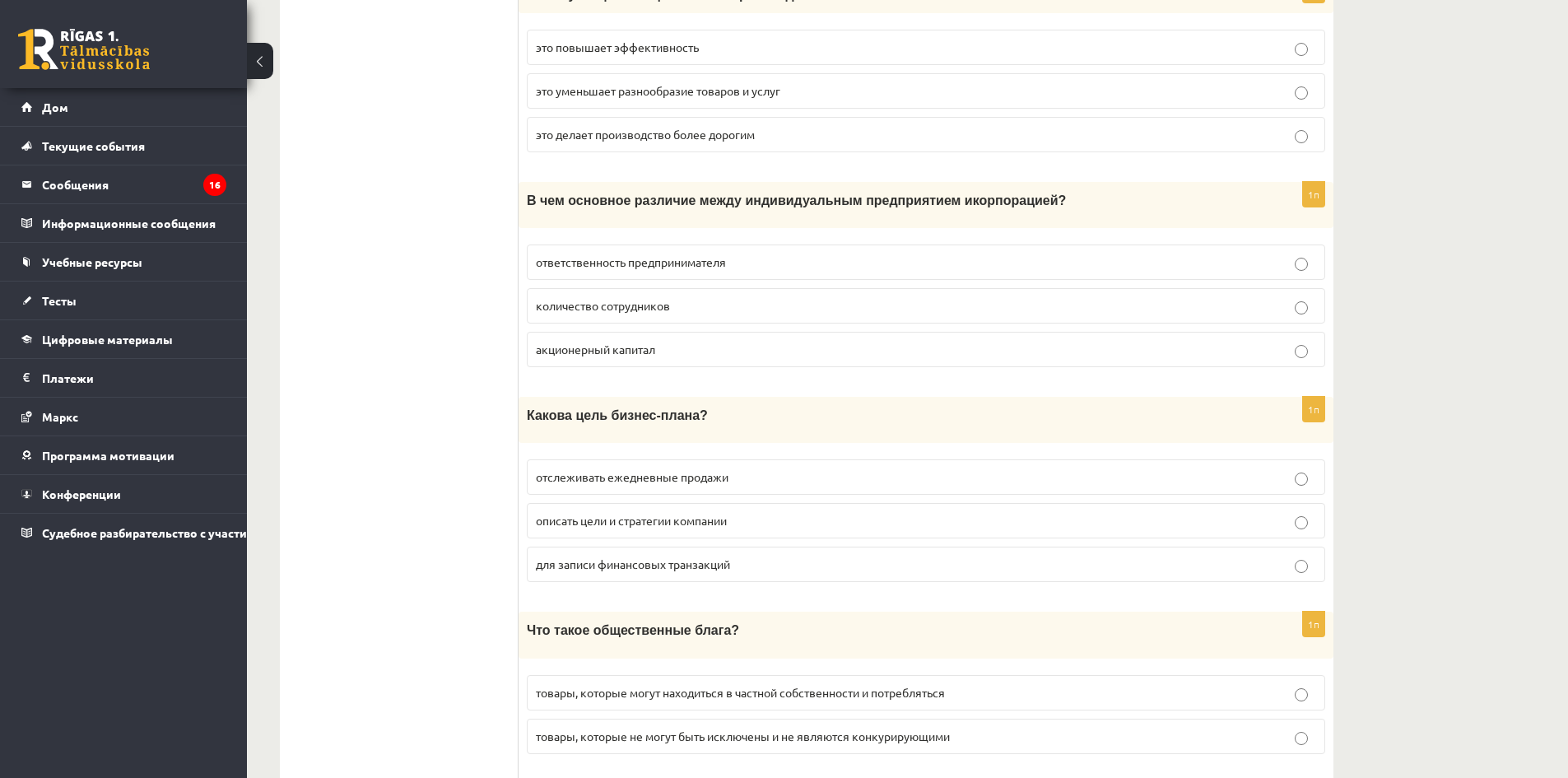
scroll to position [4243, 0]
drag, startPoint x: 723, startPoint y: 515, endPoint x: 640, endPoint y: 473, distance: 93.0
click at [722, 515] on p "описать цели и стратегии компании" at bounding box center [926, 523] width 780 height 17
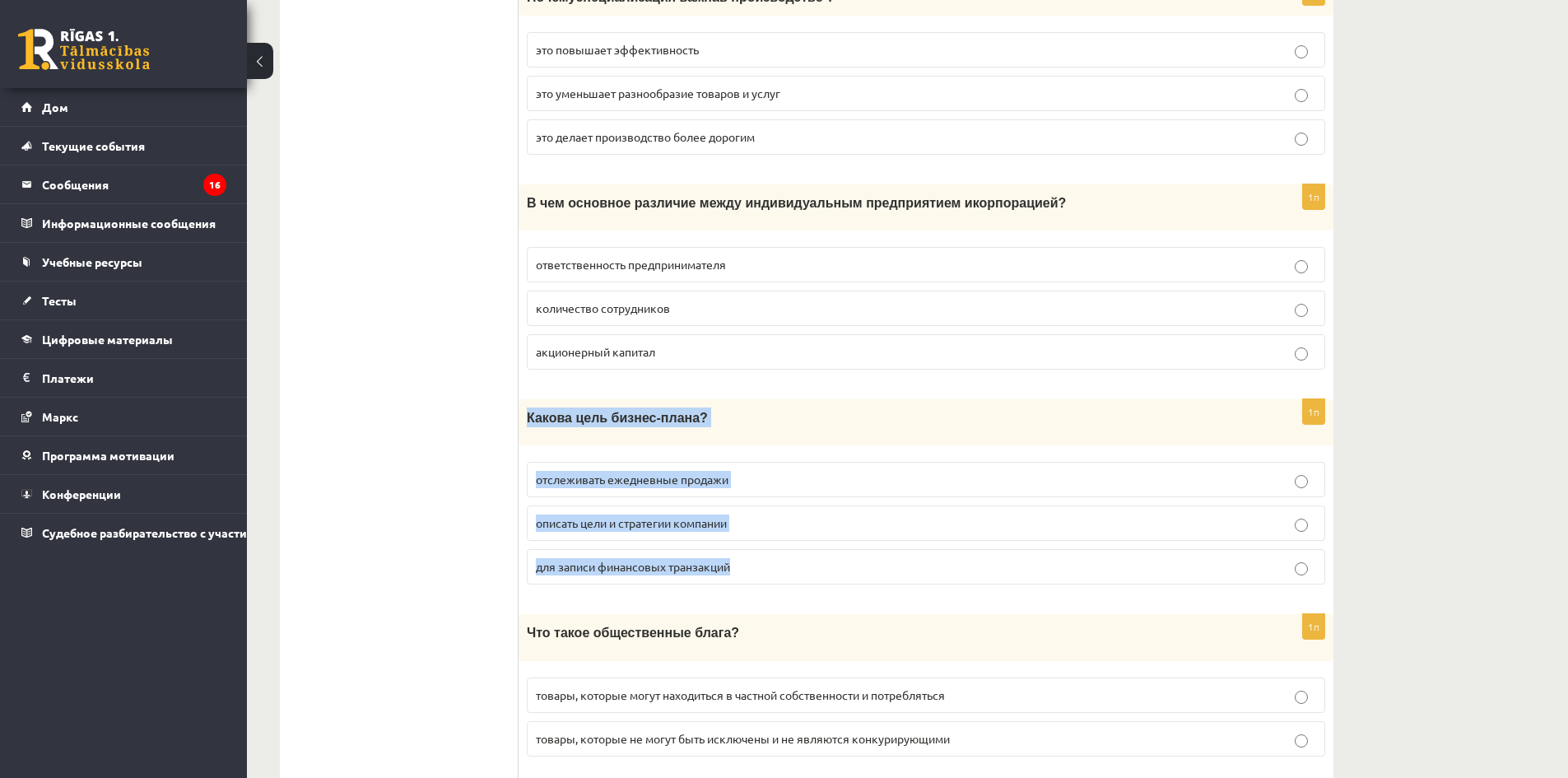
drag, startPoint x: 525, startPoint y: 401, endPoint x: 827, endPoint y: 531, distance: 328.8
click at [827, 531] on div "1п Какова цель бизнес-плана? отслеживать ежедневные продажи описать цели и стра…" at bounding box center [926, 499] width 815 height 199
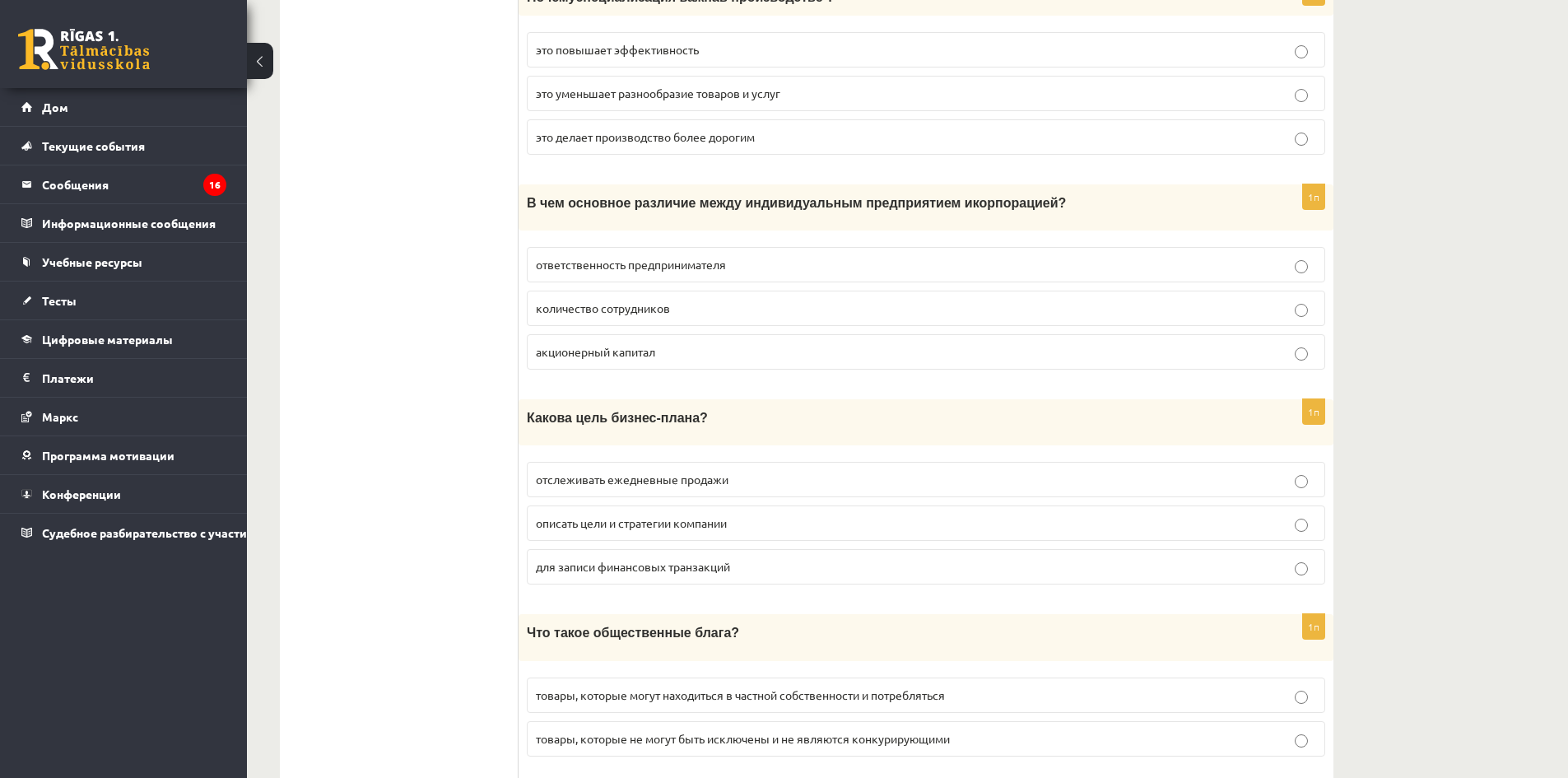
drag, startPoint x: 369, startPoint y: 414, endPoint x: 379, endPoint y: 413, distance: 10.0
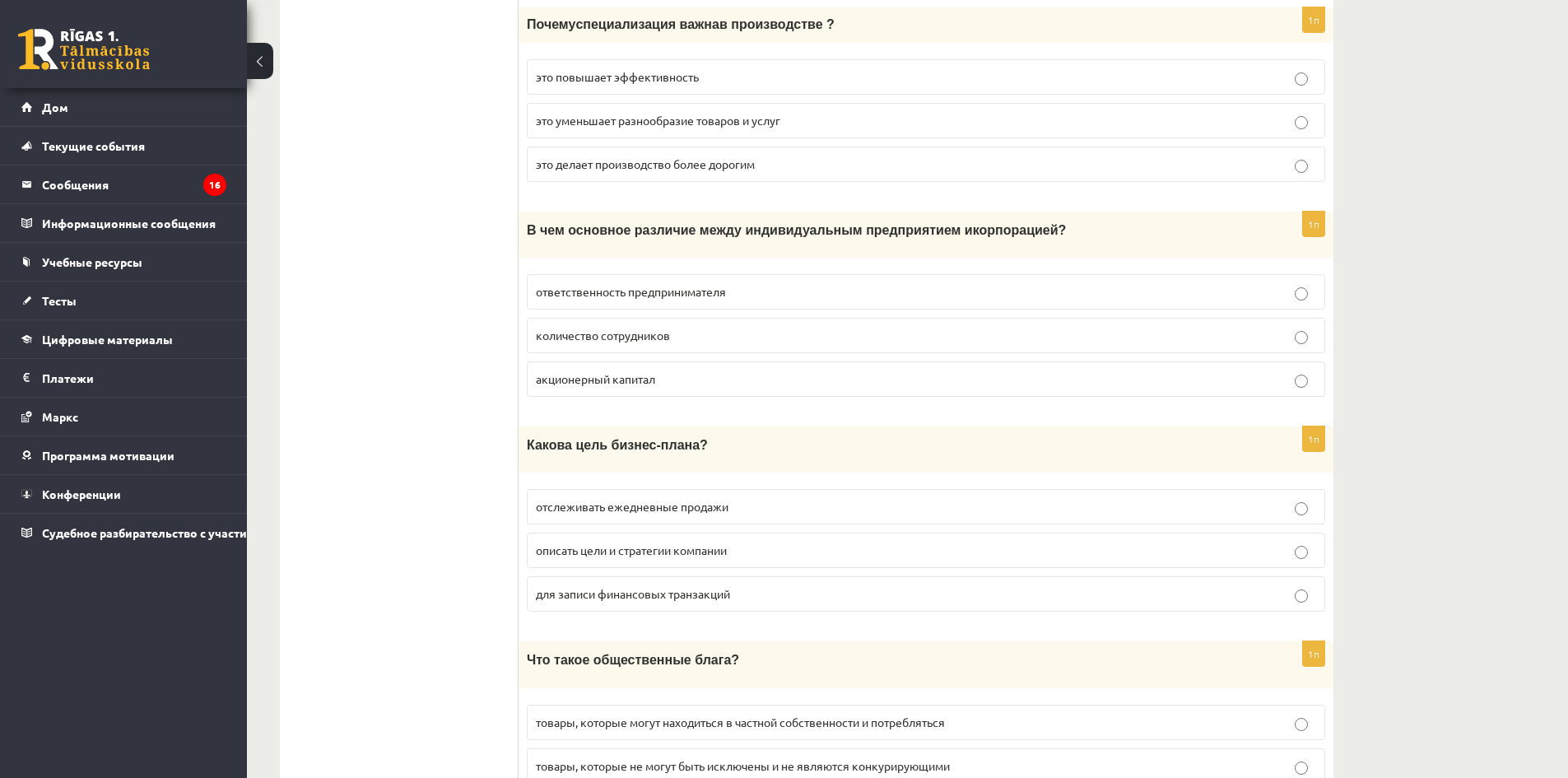
scroll to position [3996, 0]
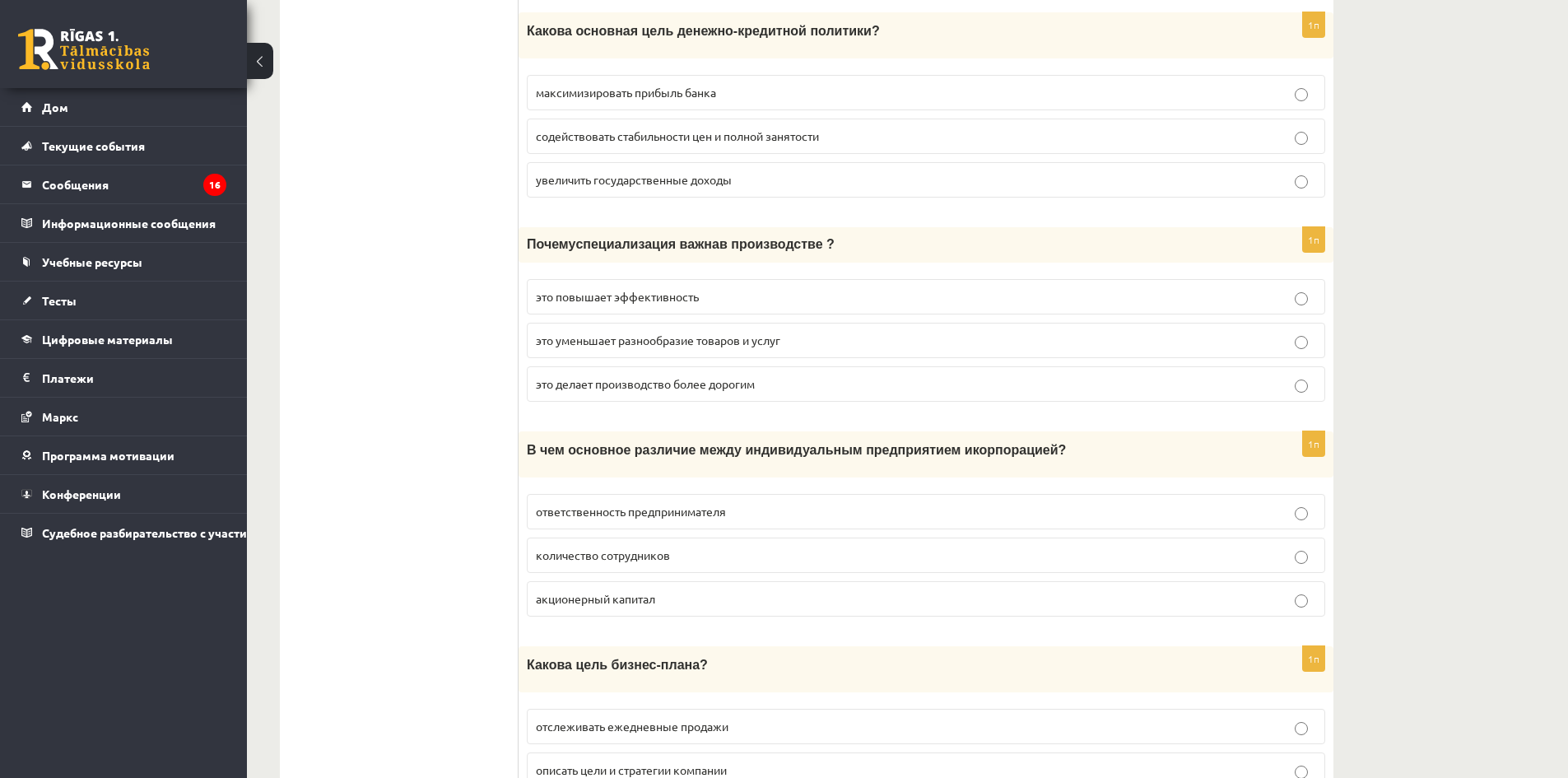
click at [687, 590] on p "акционерный капитал" at bounding box center [926, 598] width 780 height 17
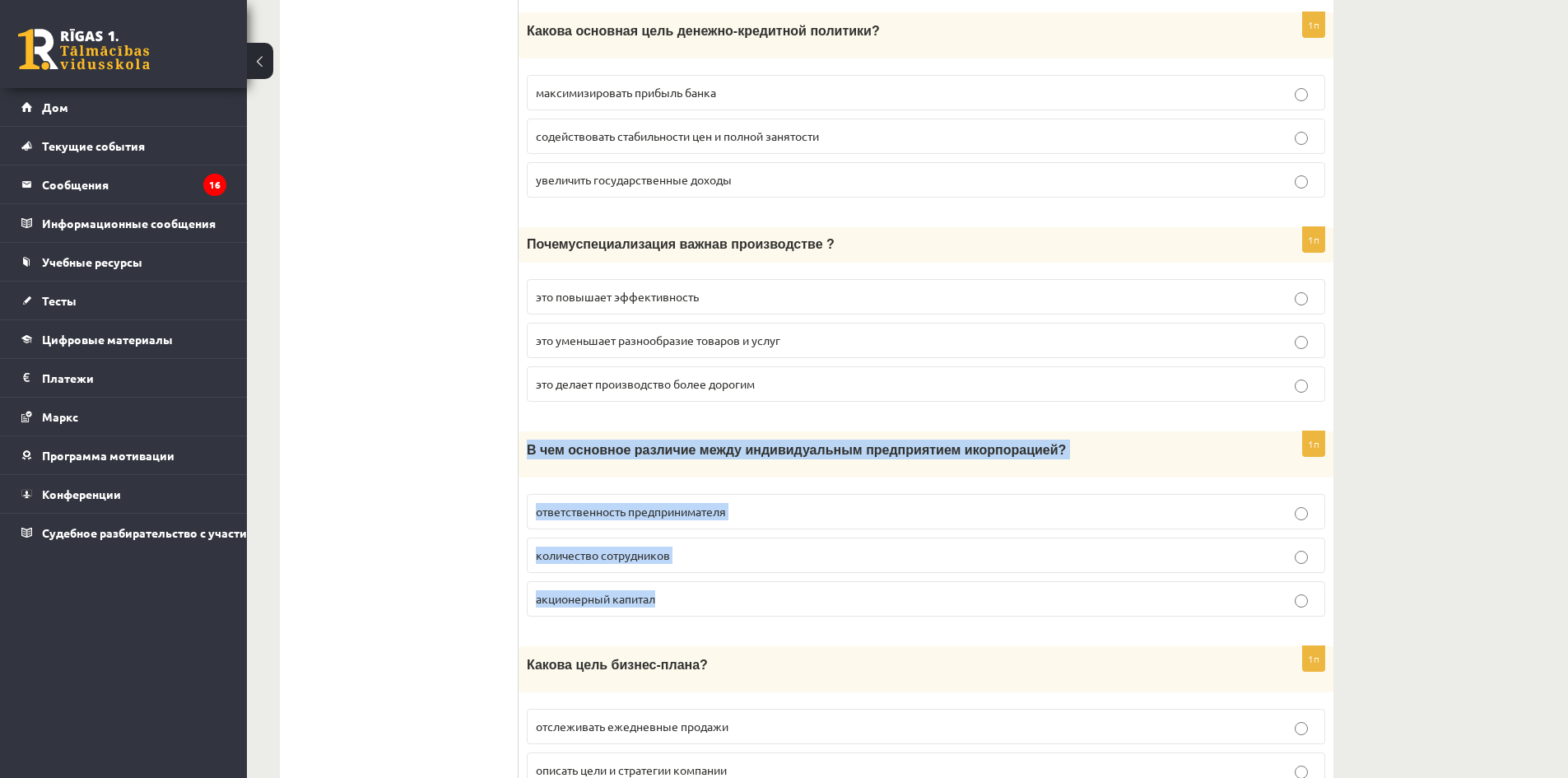
drag, startPoint x: 528, startPoint y: 436, endPoint x: 954, endPoint y: 574, distance: 447.8
click at [954, 574] on div "1п В чем основное различие между индивидуальным предприятием и корпорацией ? от…" at bounding box center [926, 530] width 815 height 199
click at [767, 503] on p "ответственность предпринимателя" at bounding box center [926, 511] width 780 height 17
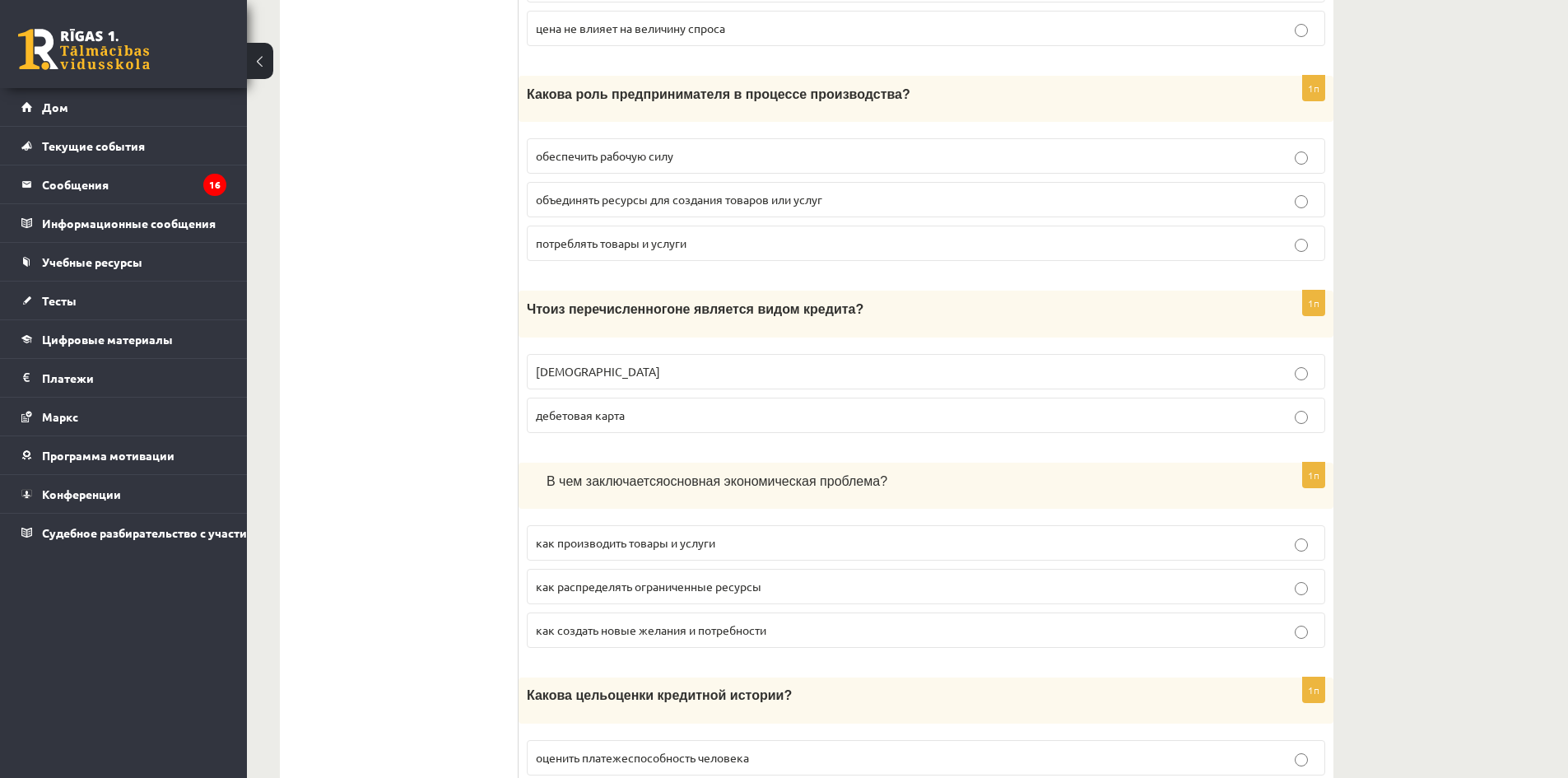
scroll to position [2186, 0]
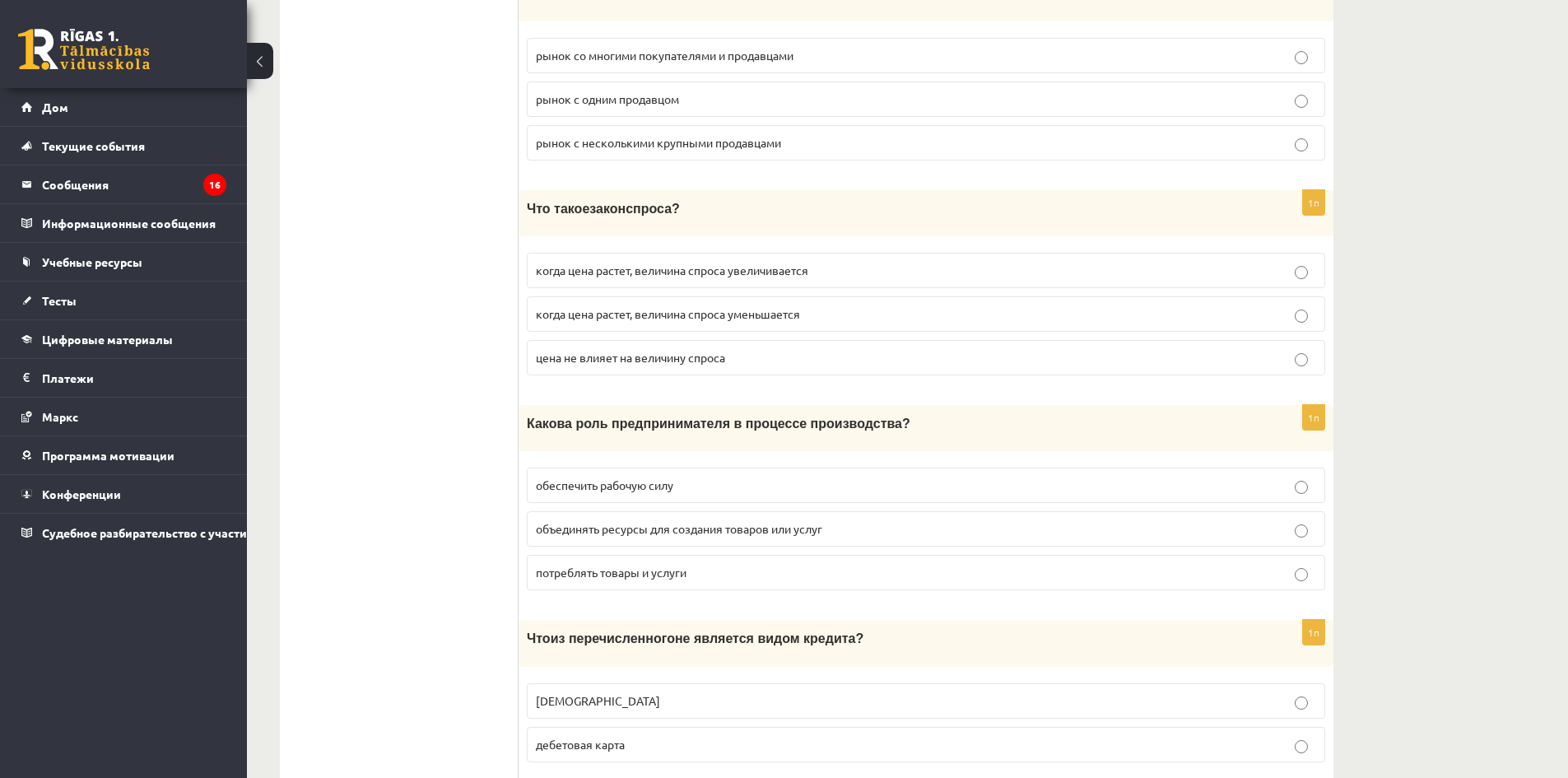
click at [730, 530] on label "объединять ресурсы для создания товаров или услуг" at bounding box center [926, 529] width 799 height 35
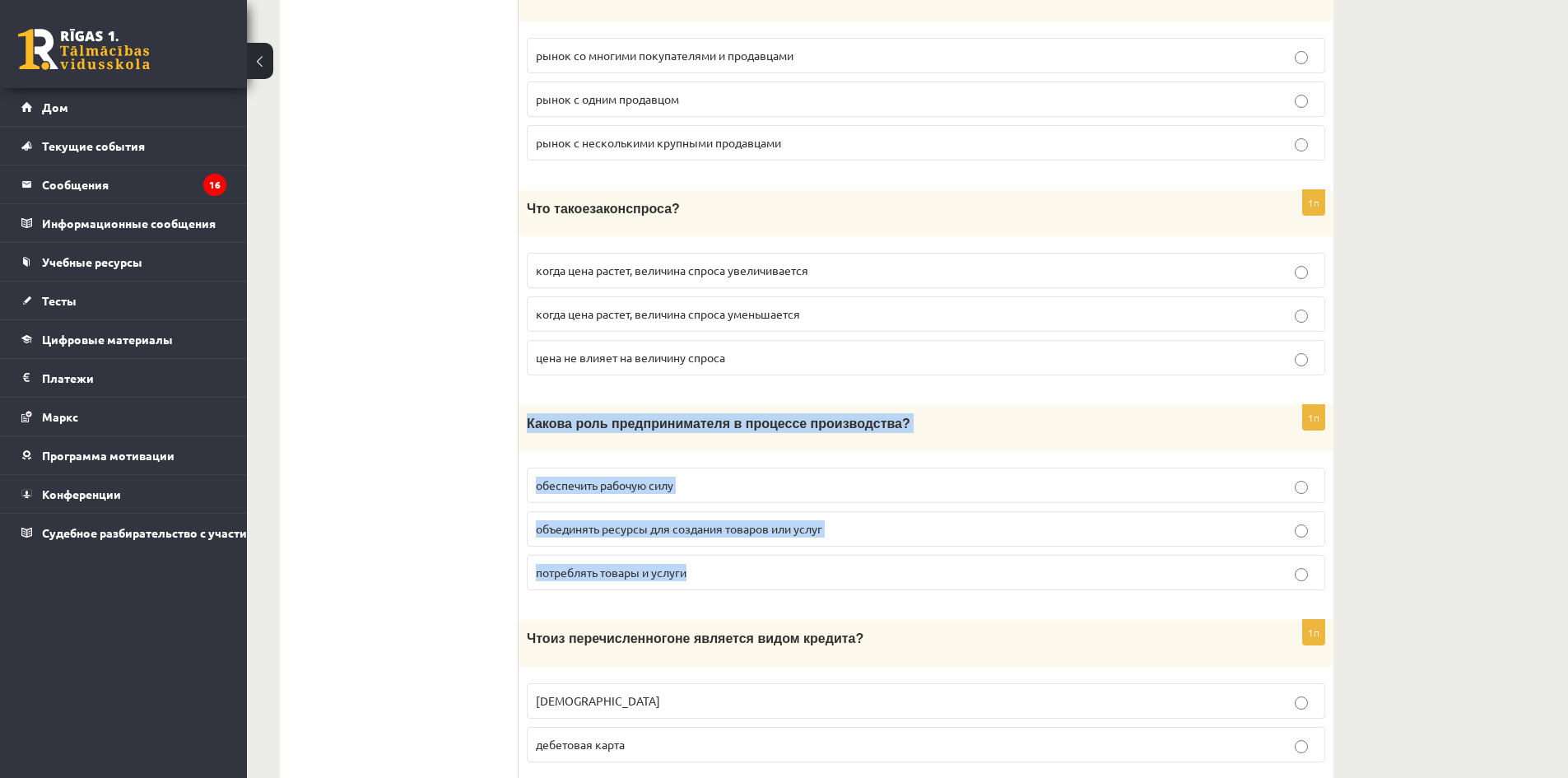
drag, startPoint x: 532, startPoint y: 414, endPoint x: 837, endPoint y: 558, distance: 337.3
click at [837, 558] on div "1п Какова роль предпринимателя в процессе производства? обеспечить рабочую силу…" at bounding box center [926, 504] width 815 height 199
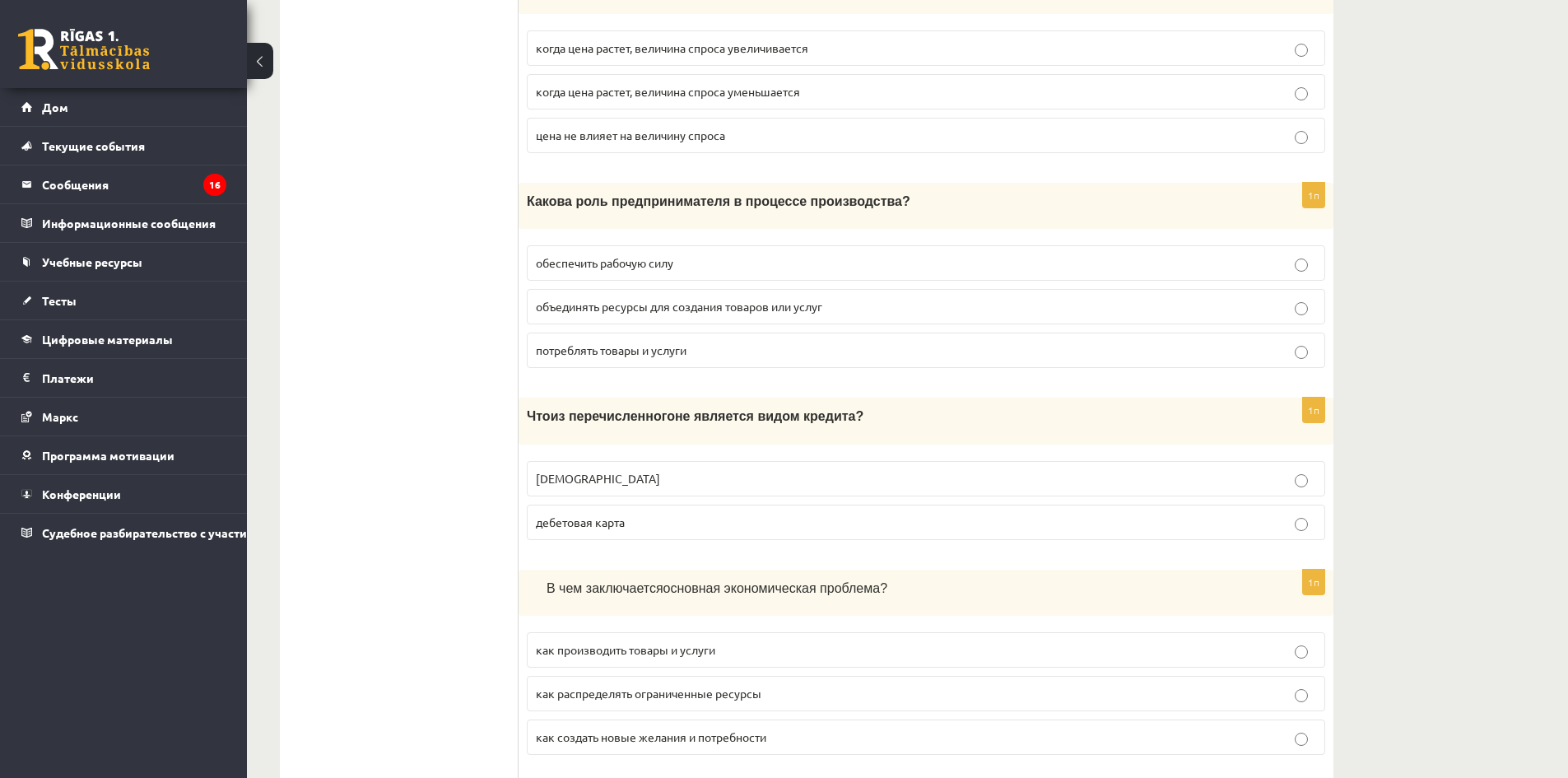
scroll to position [2515, 0]
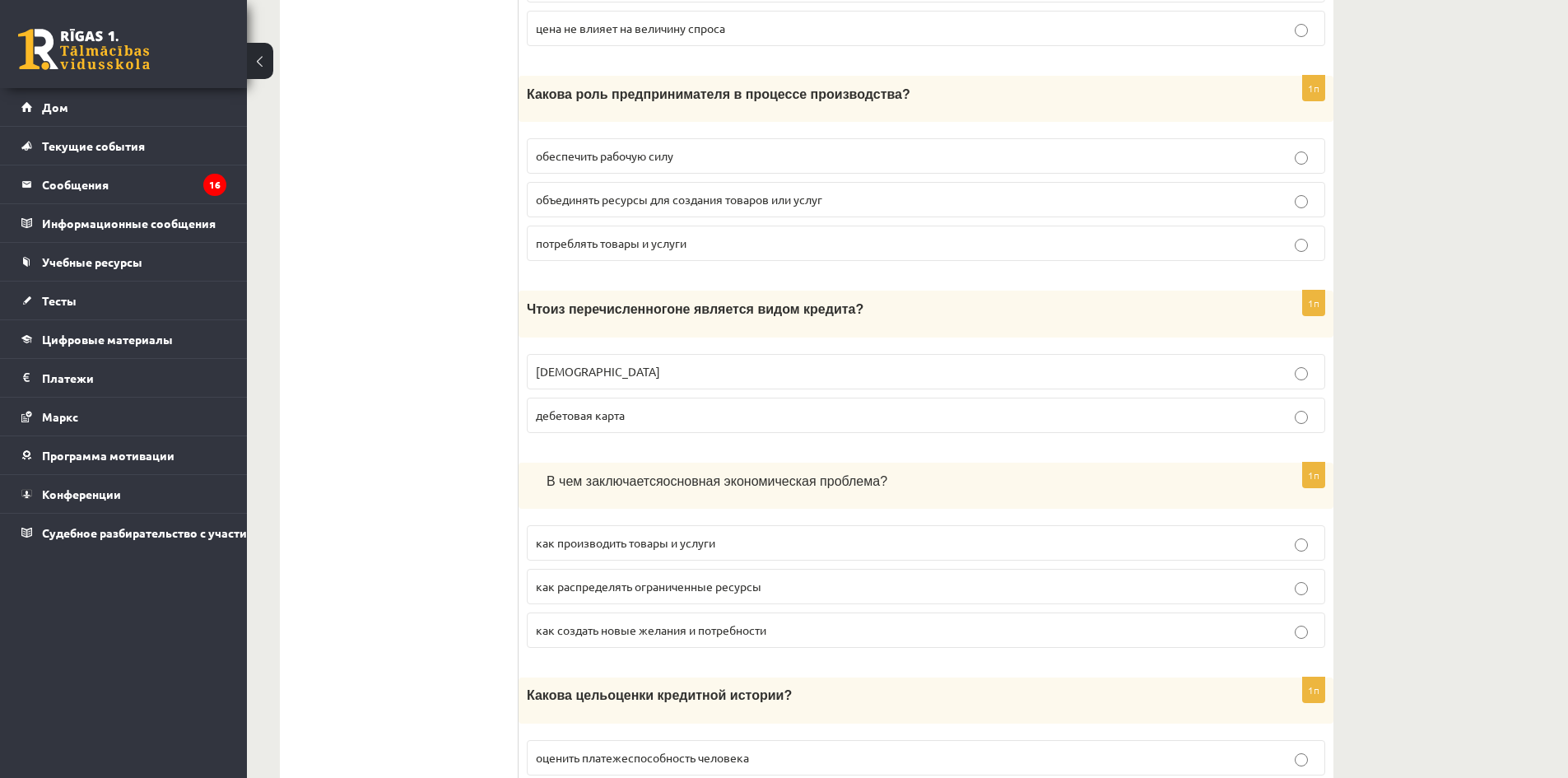
click at [646, 414] on label "дебетовая карта" at bounding box center [926, 415] width 799 height 35
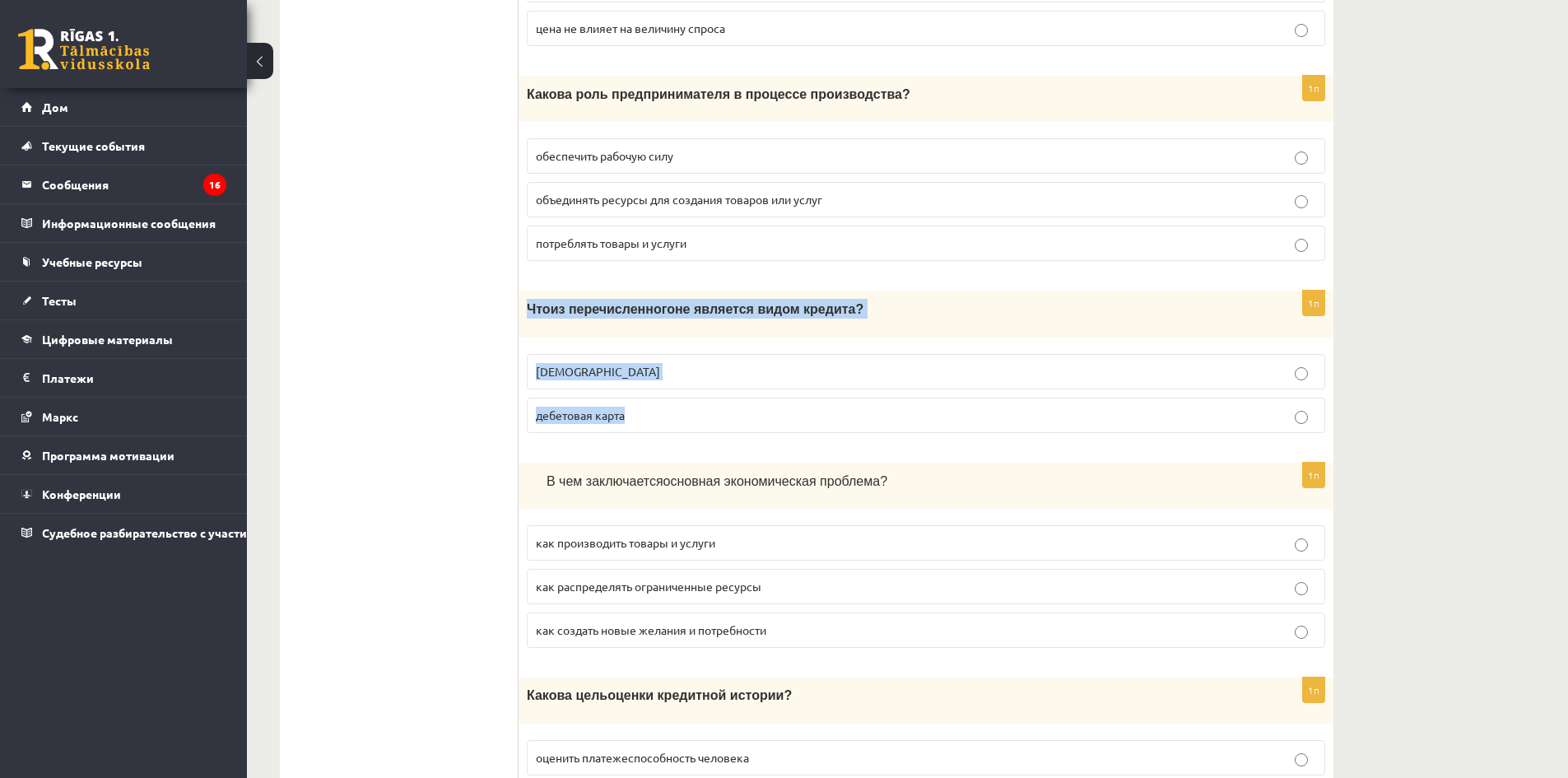
drag, startPoint x: 528, startPoint y: 301, endPoint x: 820, endPoint y: 385, distance: 303.8
click at [820, 385] on div "1п Что из перечисленного не является видом кредита? ипотека дебетовая карта" at bounding box center [926, 367] width 815 height 154
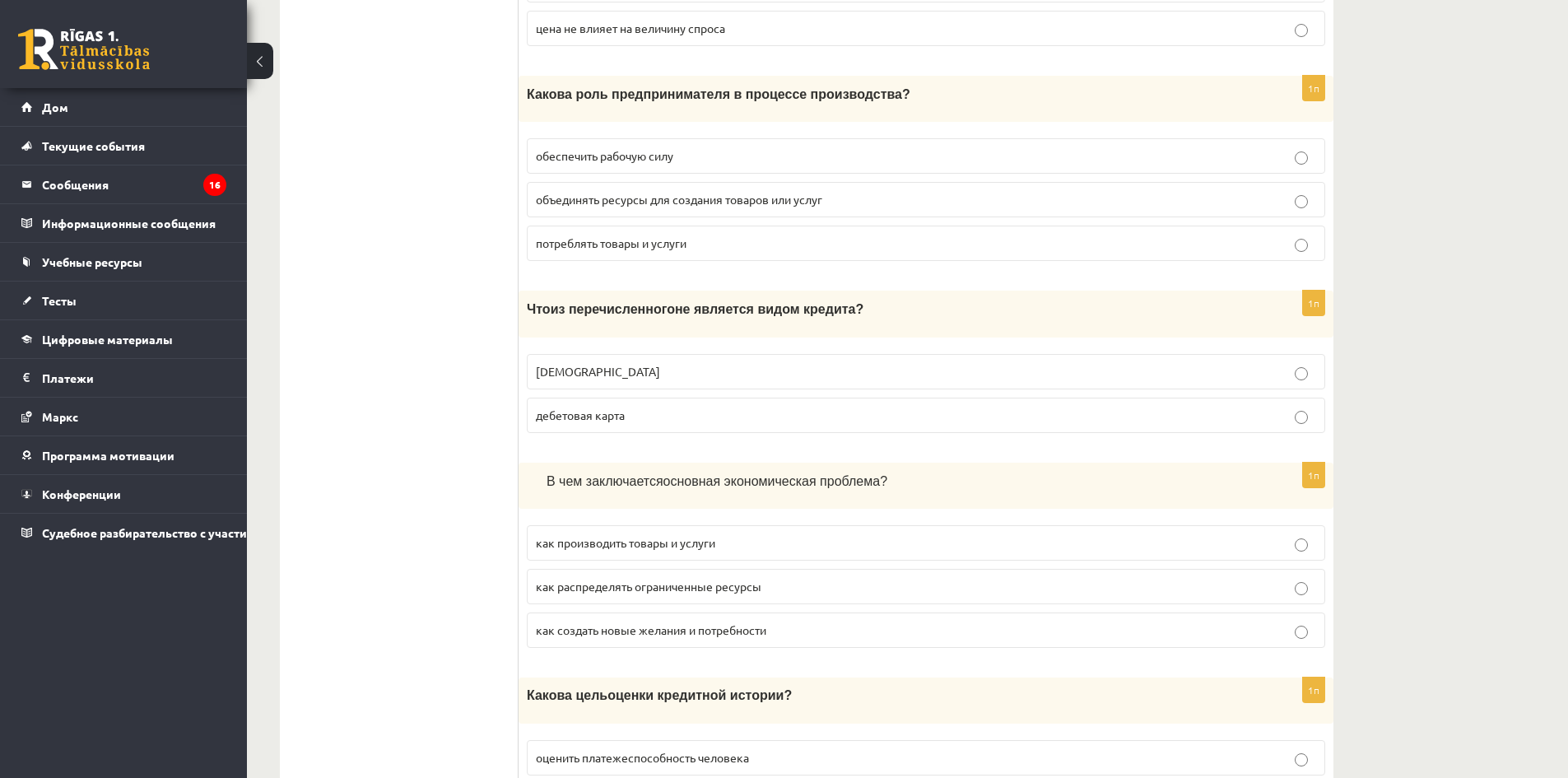
drag, startPoint x: 351, startPoint y: 421, endPoint x: 387, endPoint y: 420, distance: 36.0
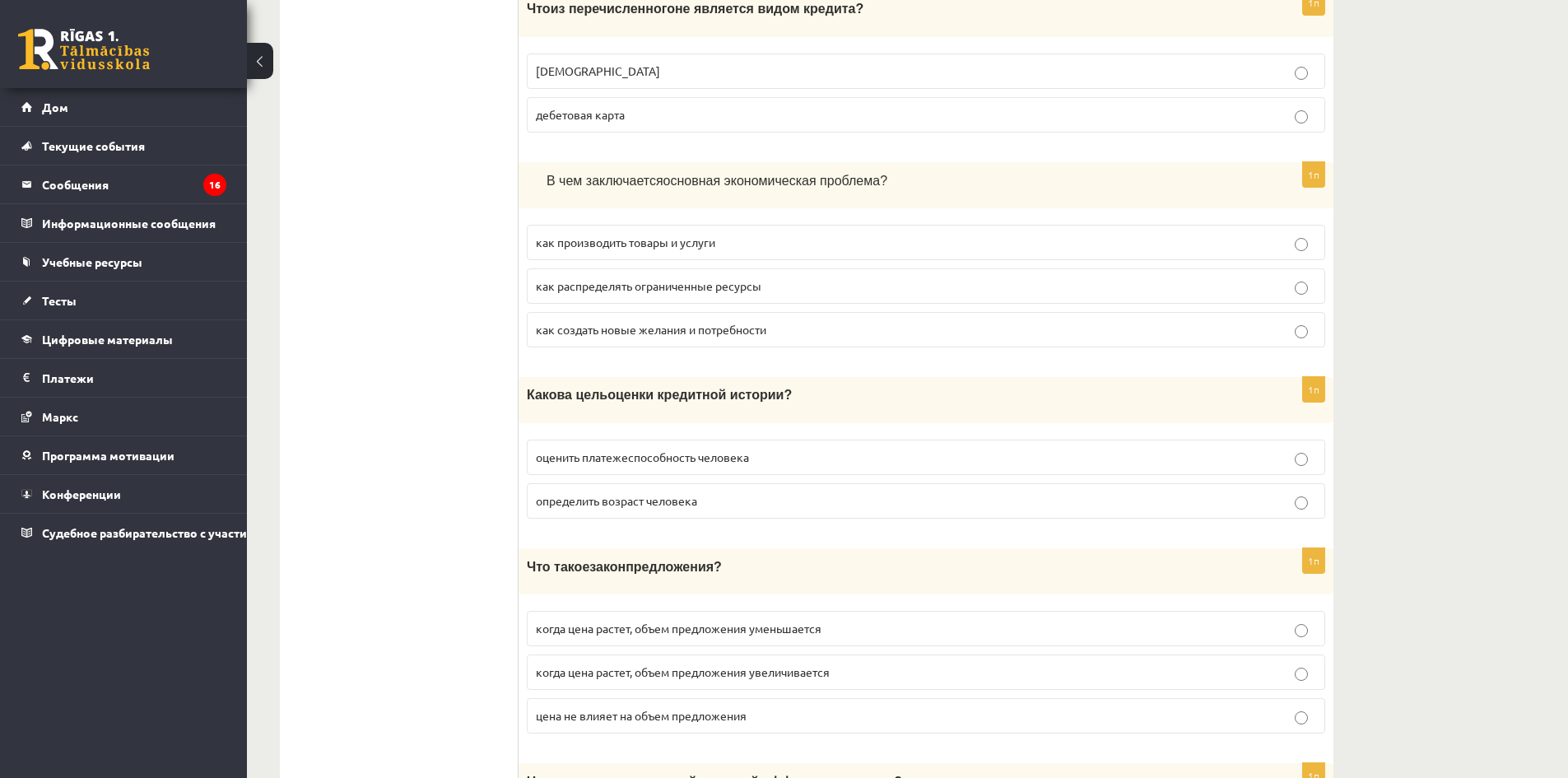
scroll to position [2844, 0]
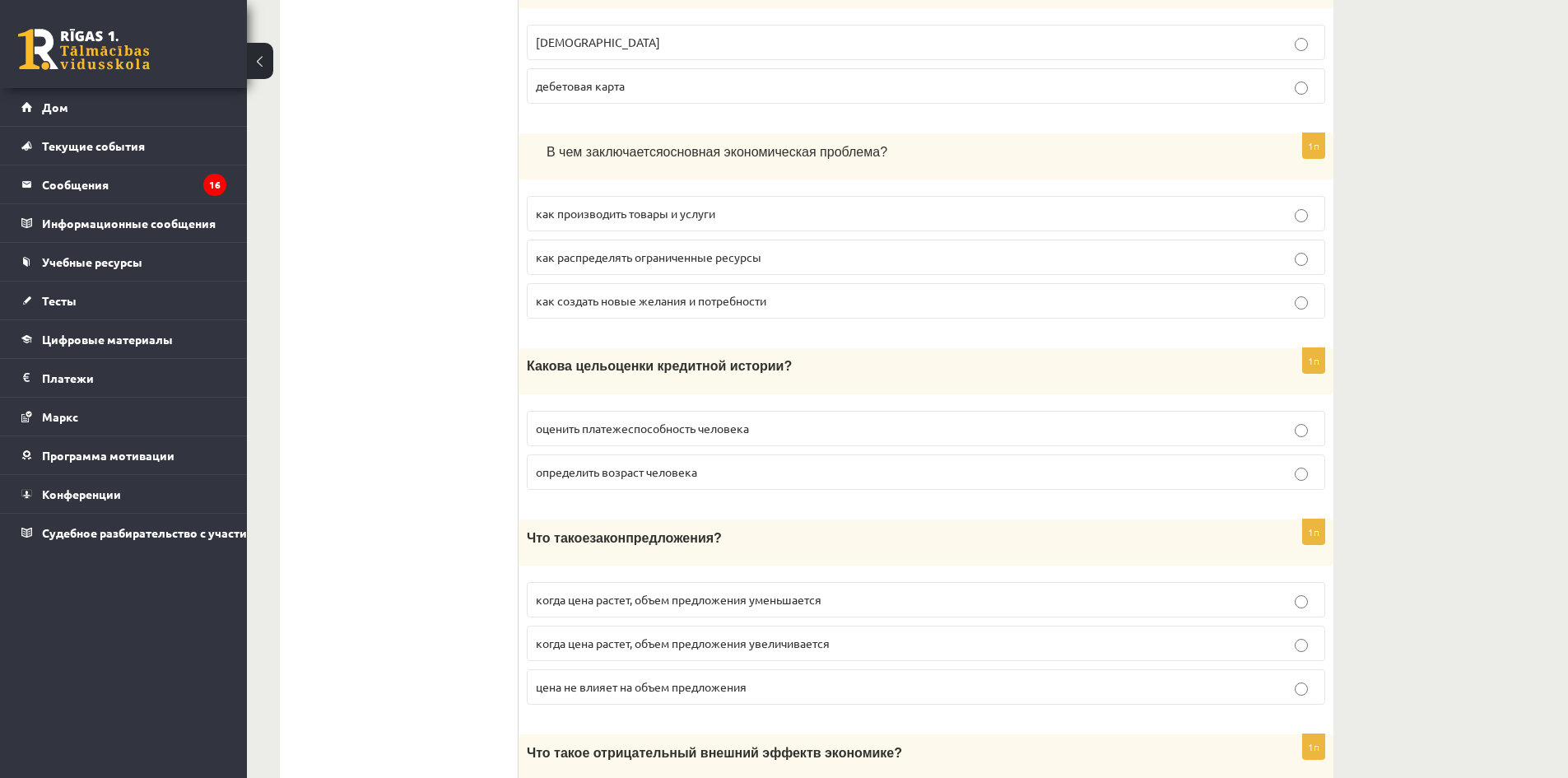
click at [698, 293] on font "как создать новые желания и потребности" at bounding box center [651, 300] width 231 height 15
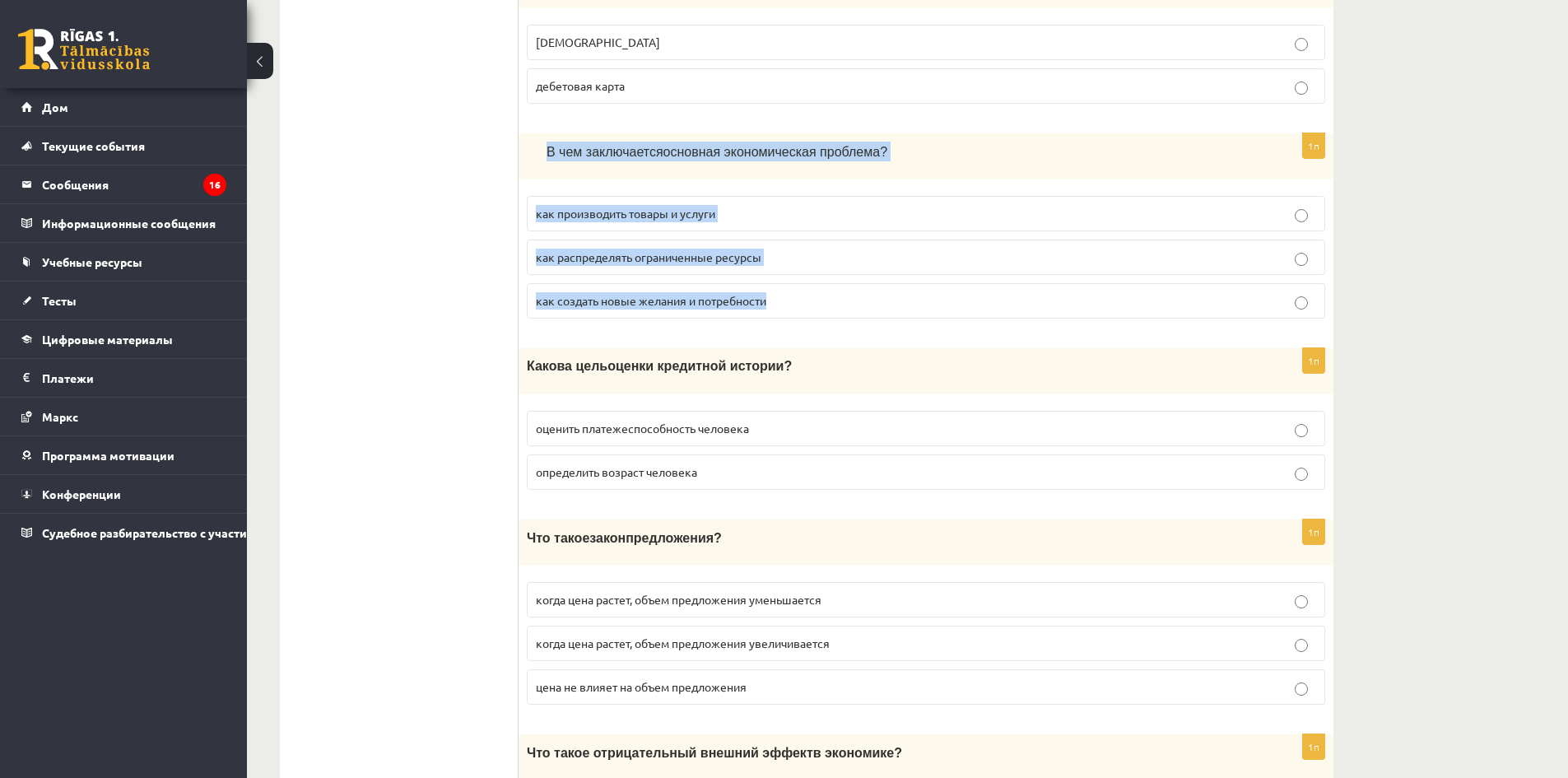
drag, startPoint x: 525, startPoint y: 138, endPoint x: 801, endPoint y: 280, distance: 310.4
click at [801, 280] on div "1п В чем заключается основная экономическая проблема ? как производить товары и…" at bounding box center [926, 232] width 815 height 199
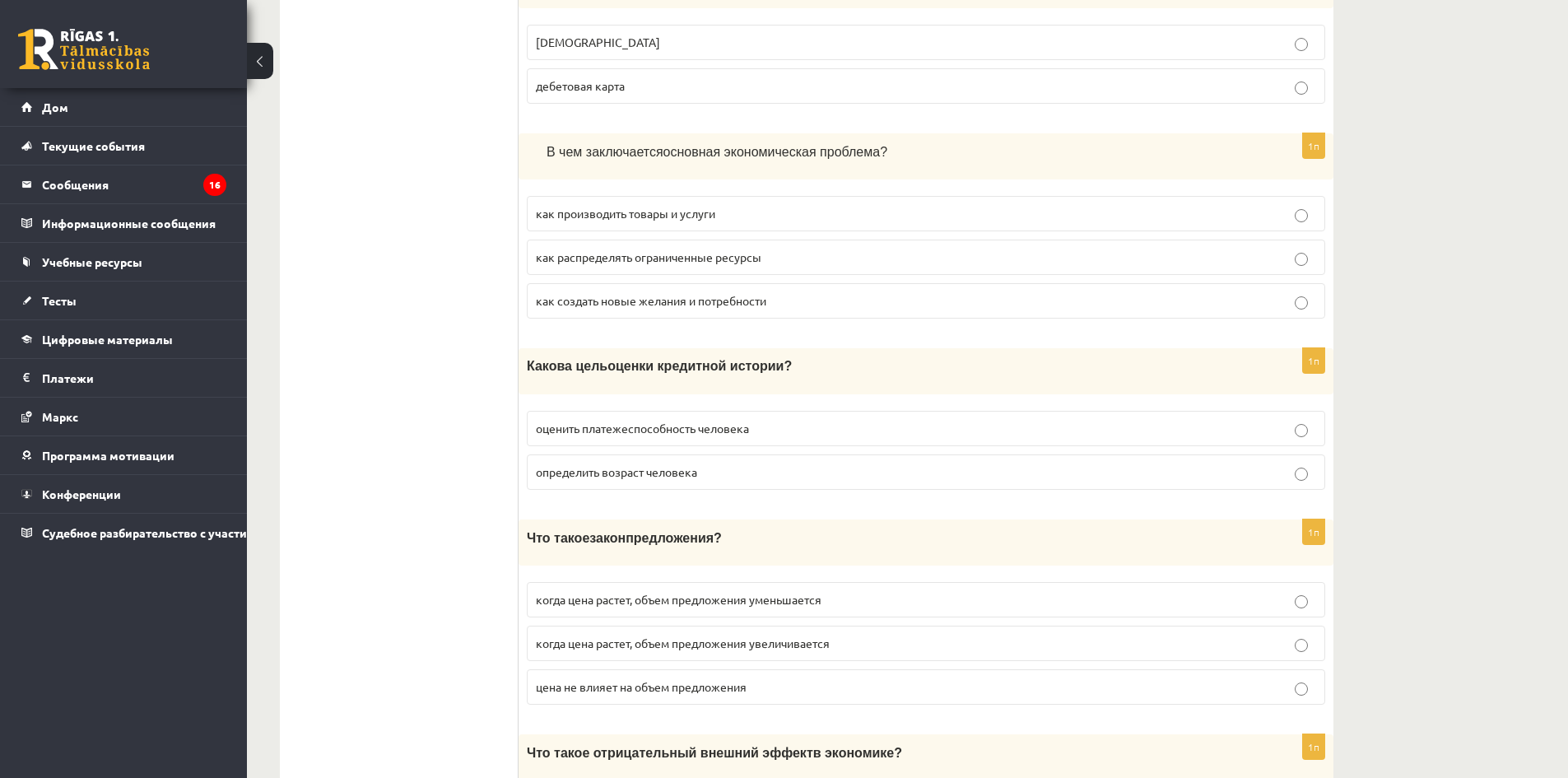
click at [448, 317] on ul "Тест" at bounding box center [407, 540] width 222 height 6179
click at [751, 249] on font "как распределять ограниченные ресурсы" at bounding box center [649, 256] width 225 height 15
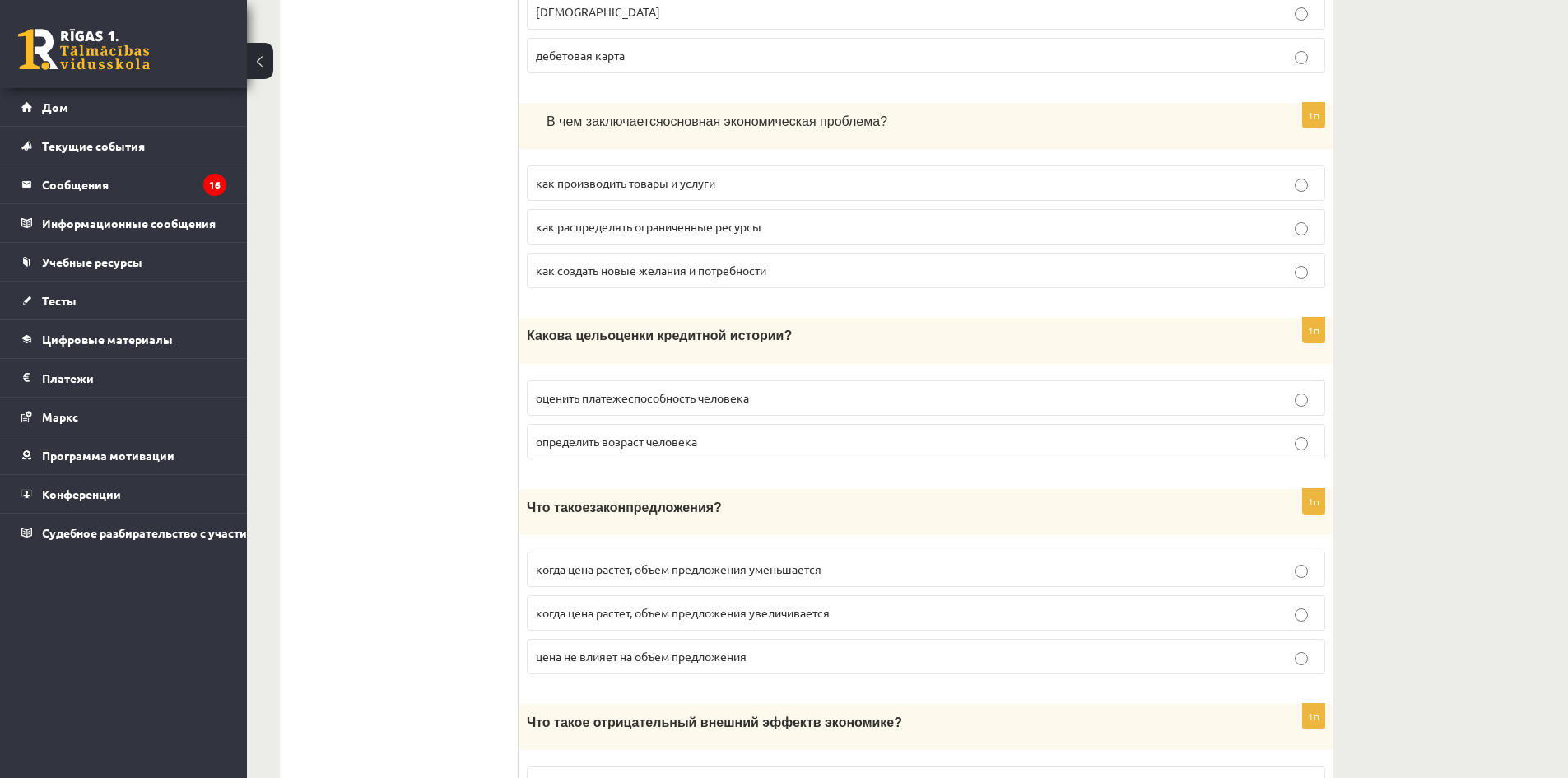
scroll to position [3008, 0]
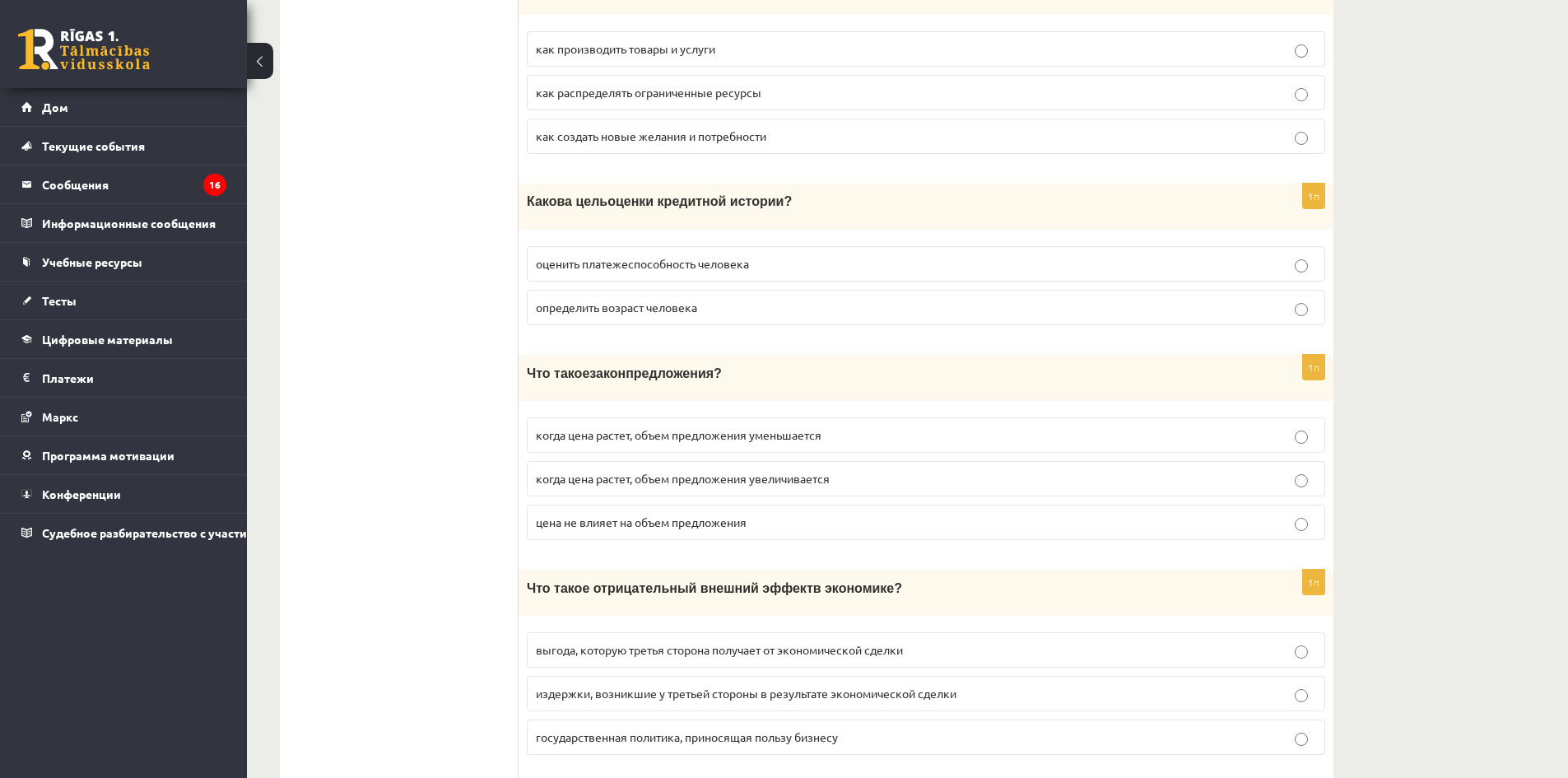
click at [689, 255] on font "оценить платежеспособность человека" at bounding box center [642, 263] width 213 height 15
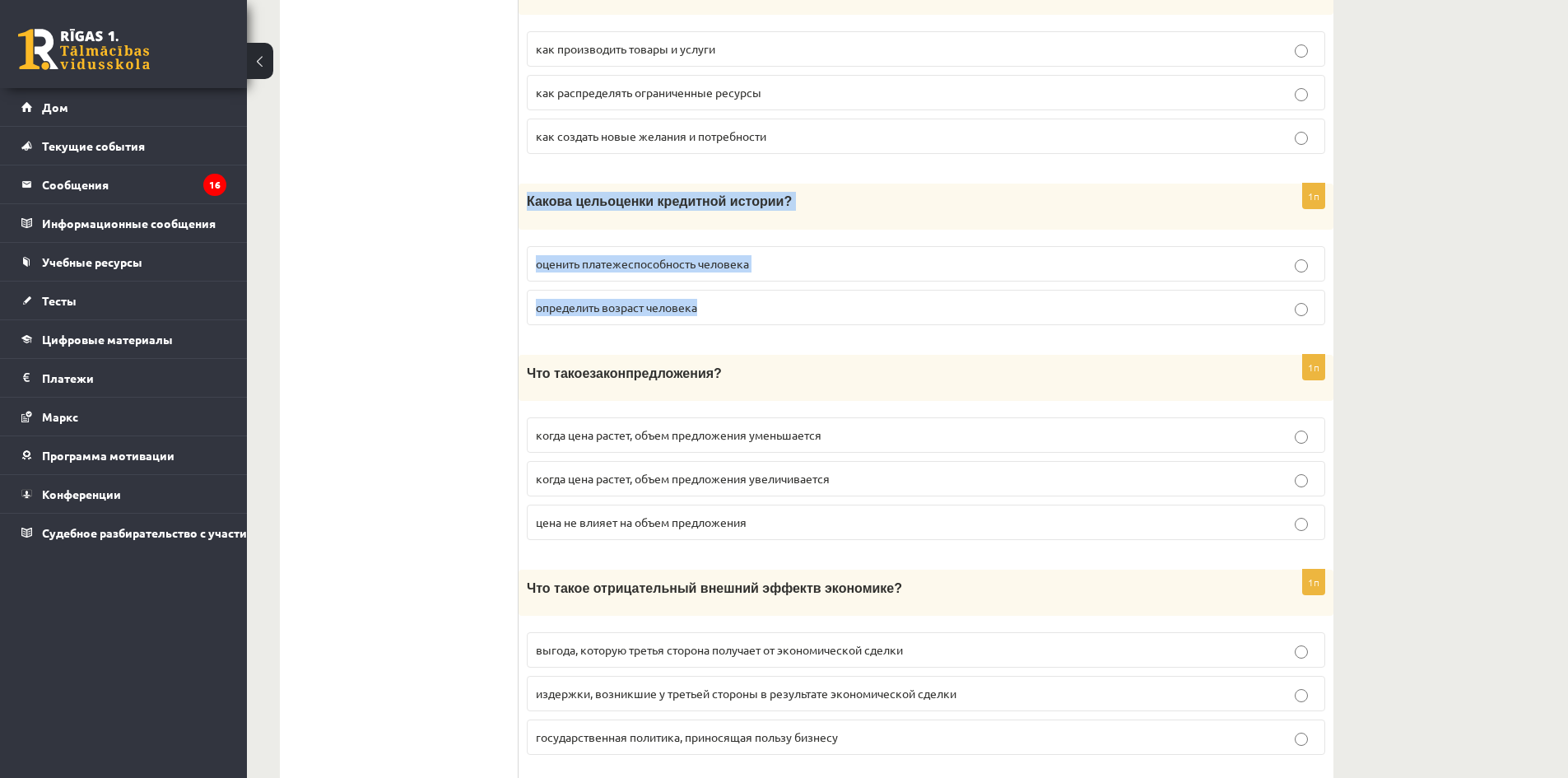
drag, startPoint x: 520, startPoint y: 189, endPoint x: 803, endPoint y: 294, distance: 301.9
click at [803, 294] on div "1п Какова цель оценки кредитной истории ? оценить платежеспособность человека о…" at bounding box center [926, 260] width 815 height 153
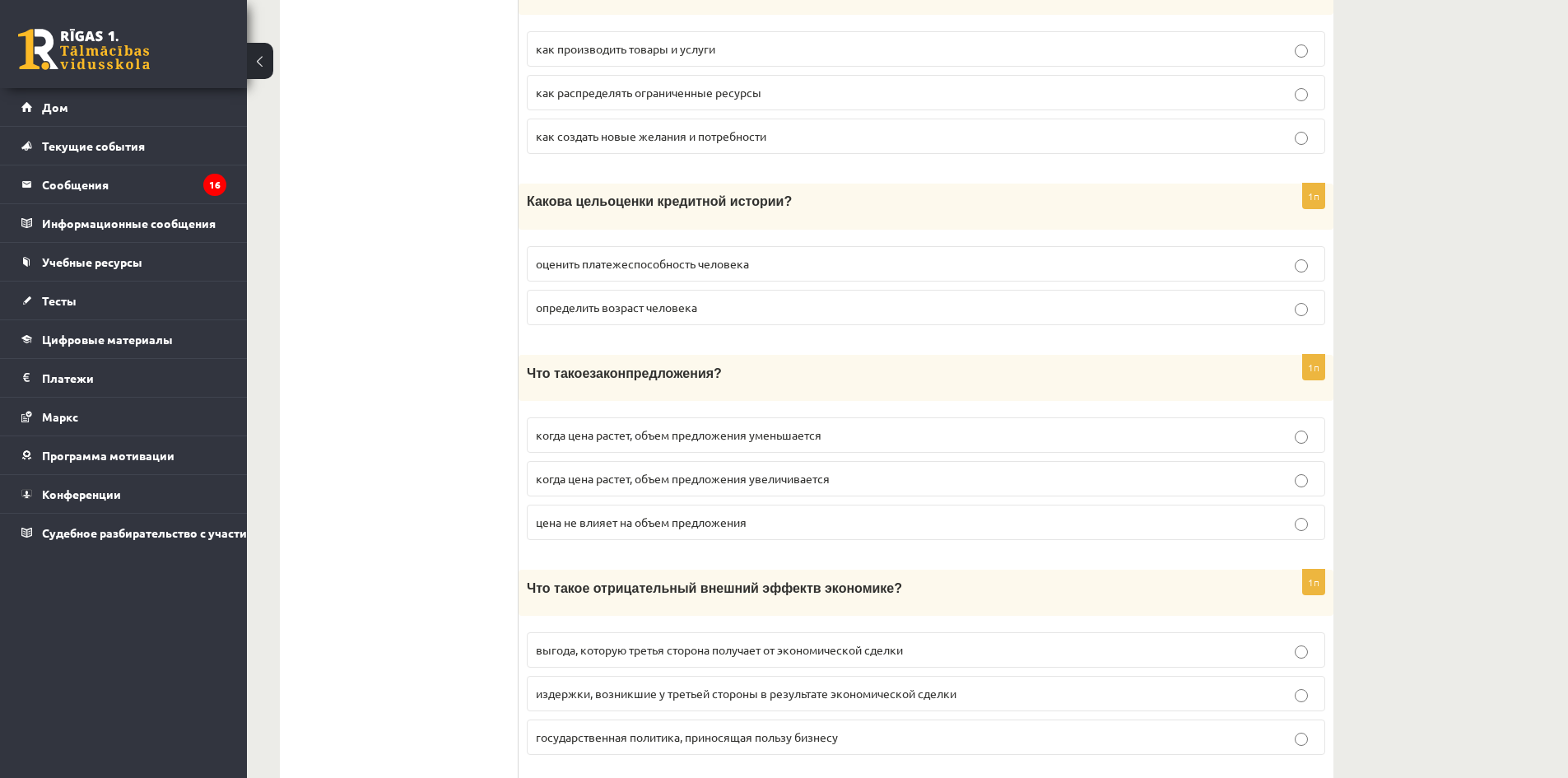
click at [347, 364] on ul "Тест" at bounding box center [407, 376] width 222 height 6179
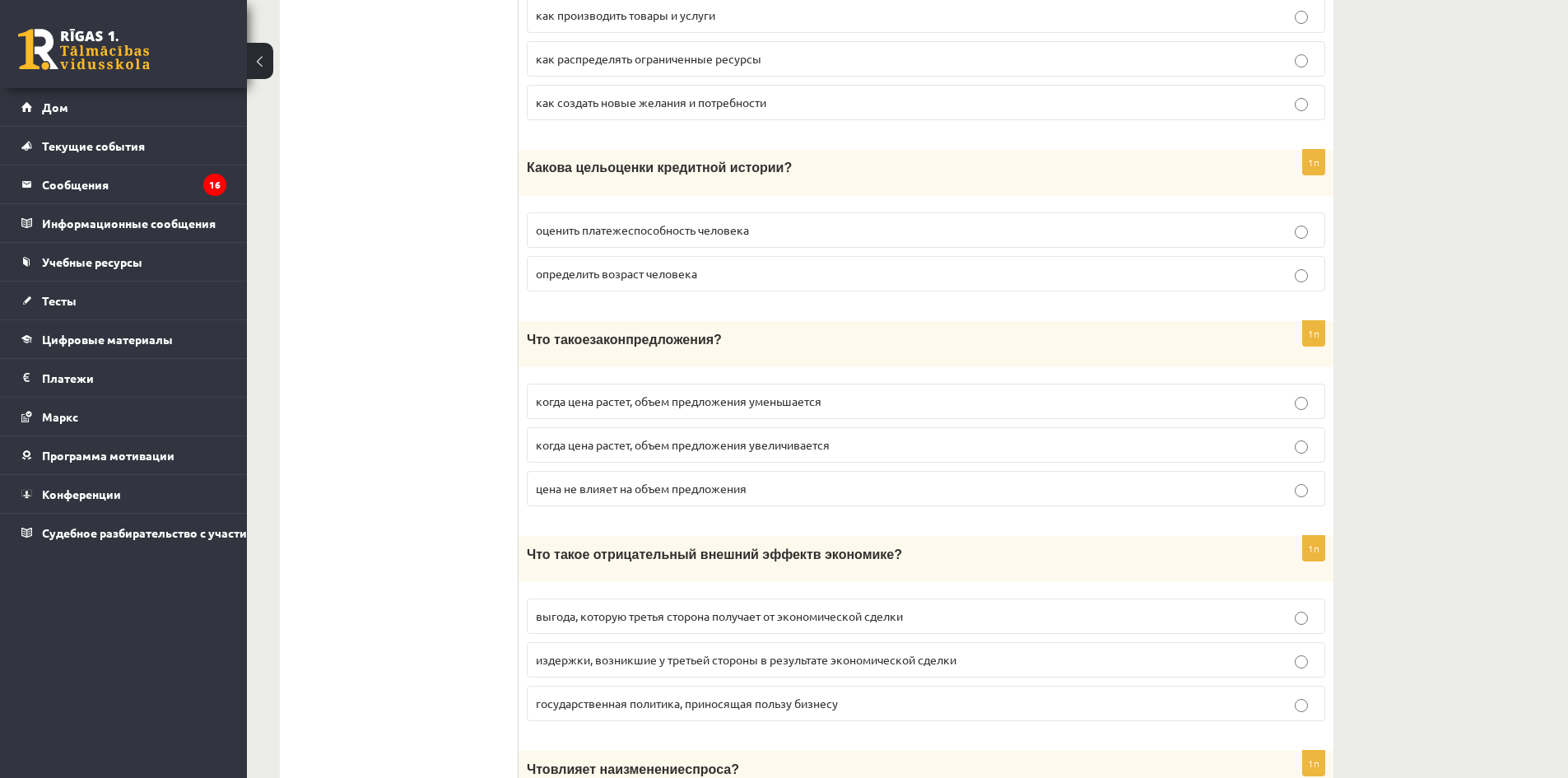
scroll to position [3173, 0]
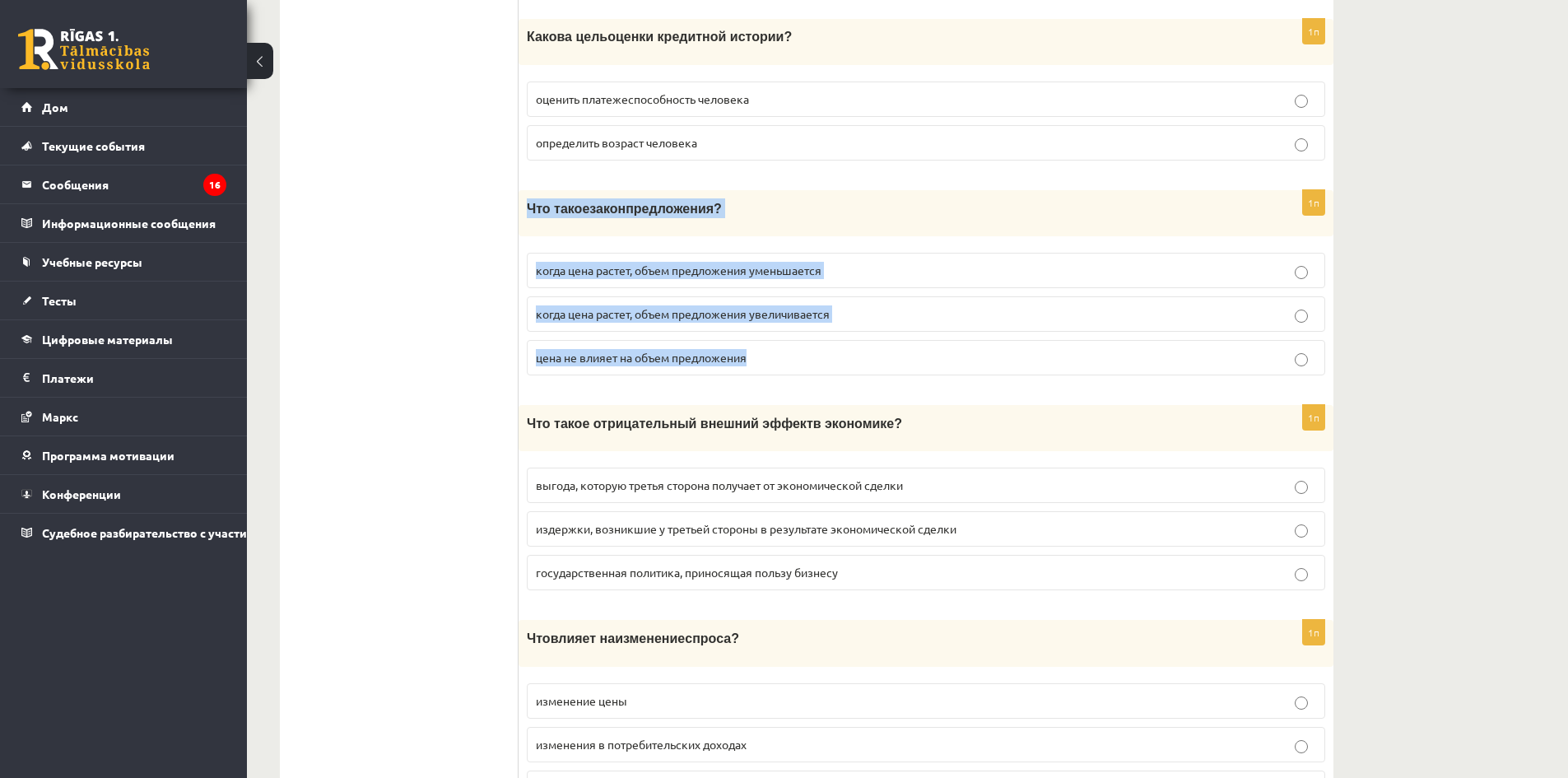
drag, startPoint x: 530, startPoint y: 199, endPoint x: 874, endPoint y: 349, distance: 375.3
click at [874, 349] on div "1п Что такое закон предложения? когда цена растет, объем предложения уменьшаетс…" at bounding box center [926, 289] width 815 height 199
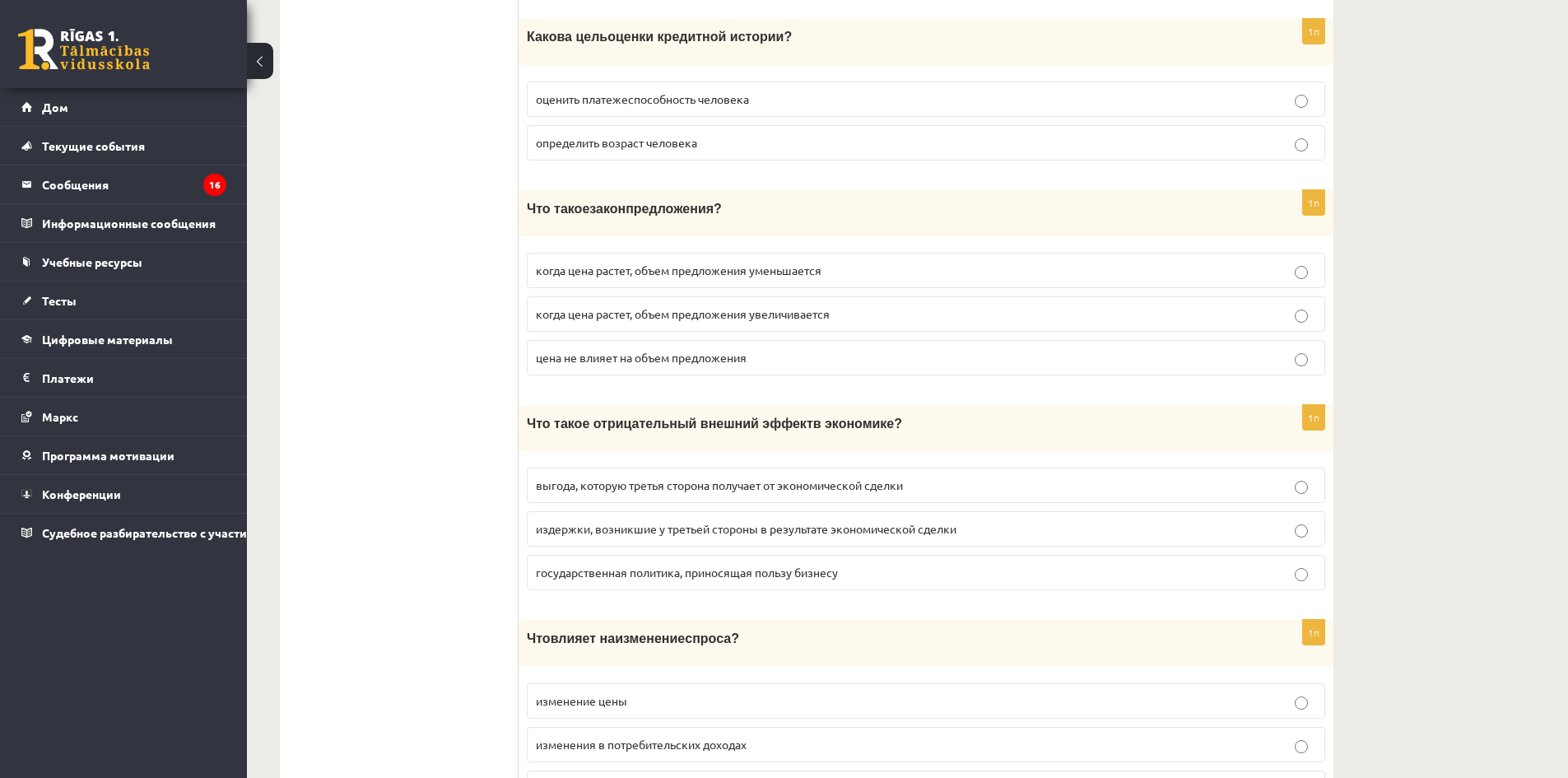
click at [371, 333] on ul "Тест" at bounding box center [407, 211] width 222 height 6179
click at [743, 316] on label "когда цена растет, объем предложения увеличивается" at bounding box center [926, 314] width 799 height 35
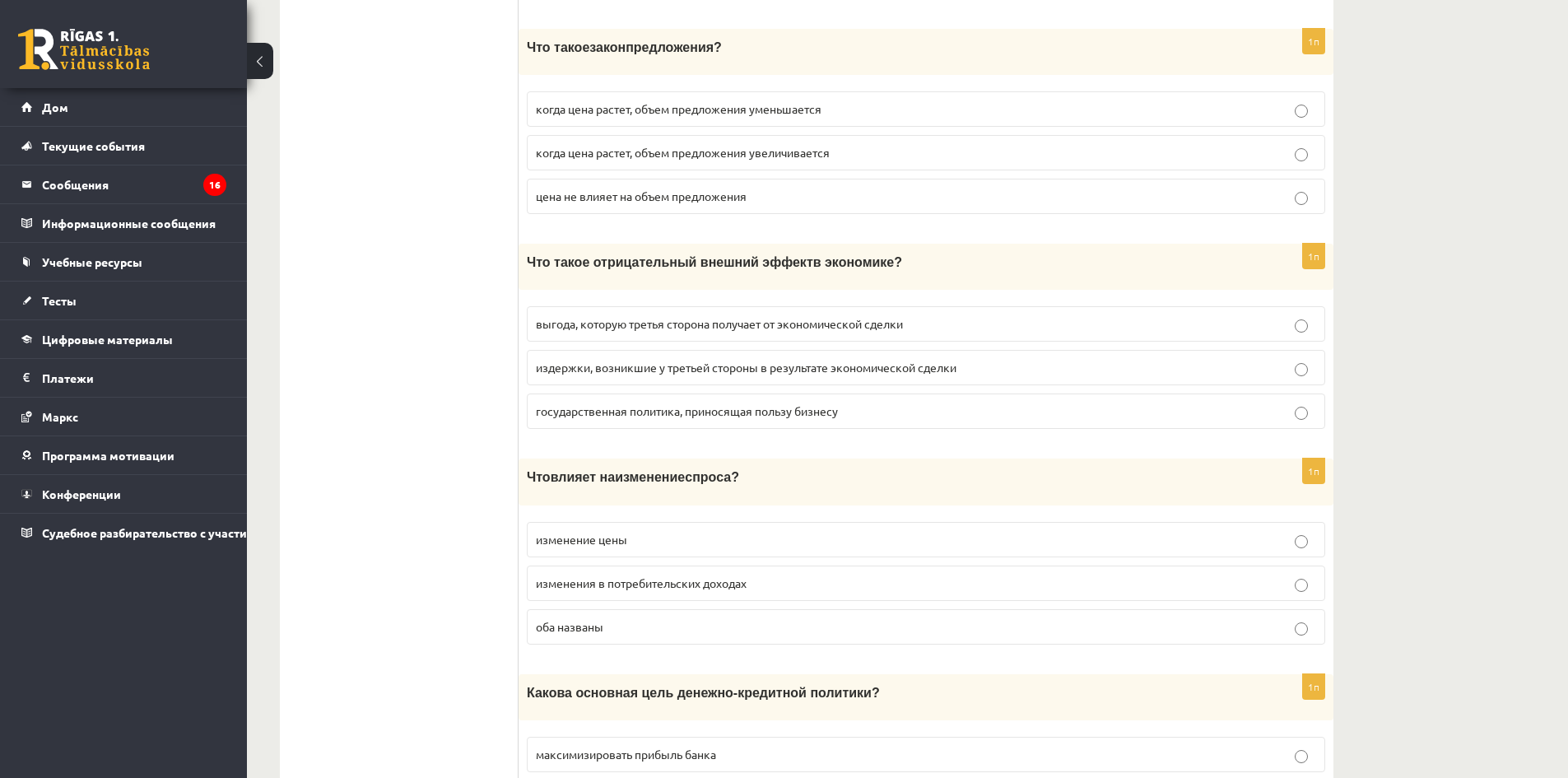
scroll to position [3337, 0]
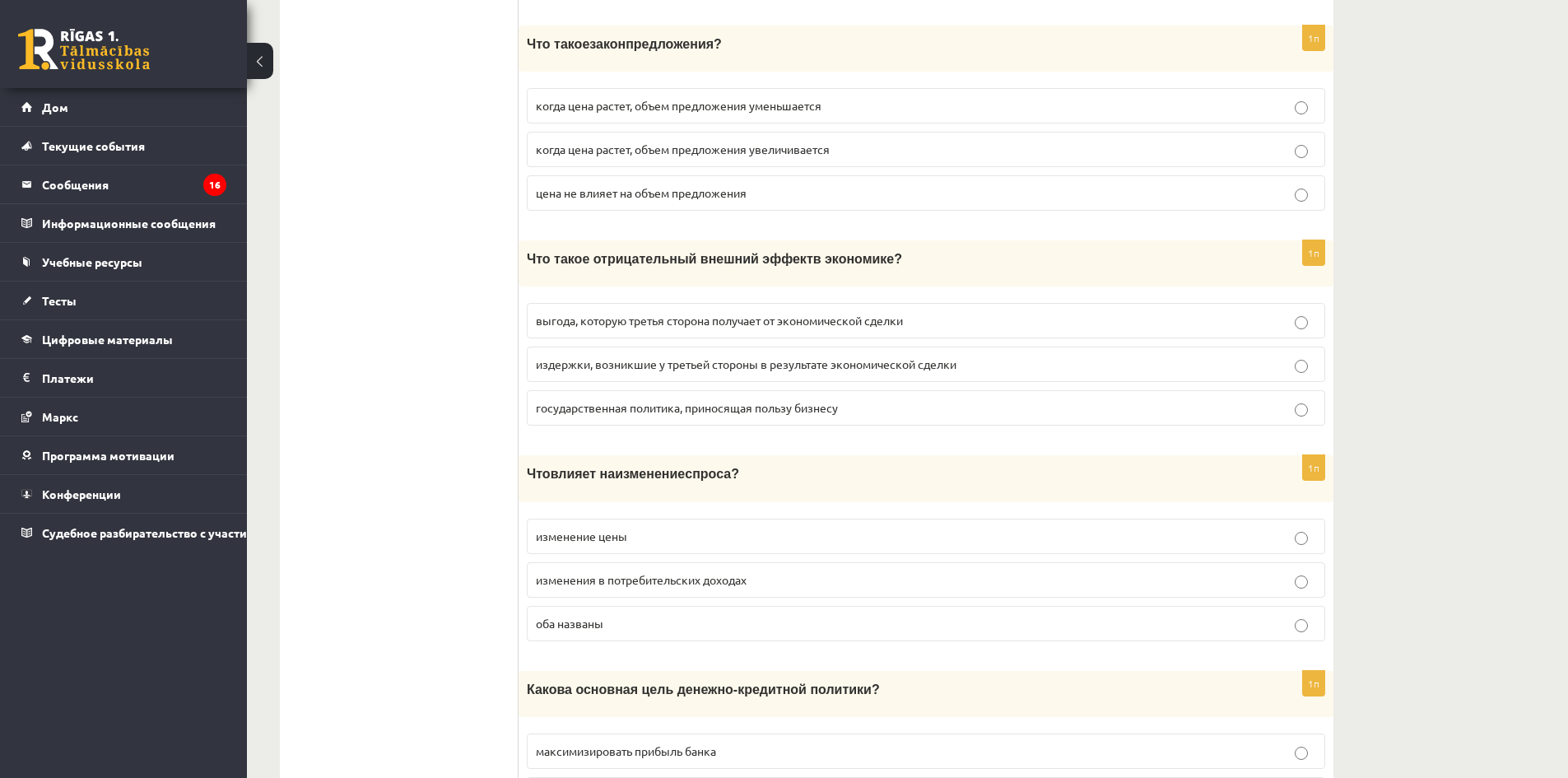
click at [852, 318] on label "выгода, которую третья сторона получает от экономической сделки" at bounding box center [926, 320] width 799 height 35
click at [619, 365] on label "издержки, возникшие у третьей стороны в результате экономической сделки" at bounding box center [926, 365] width 799 height 35
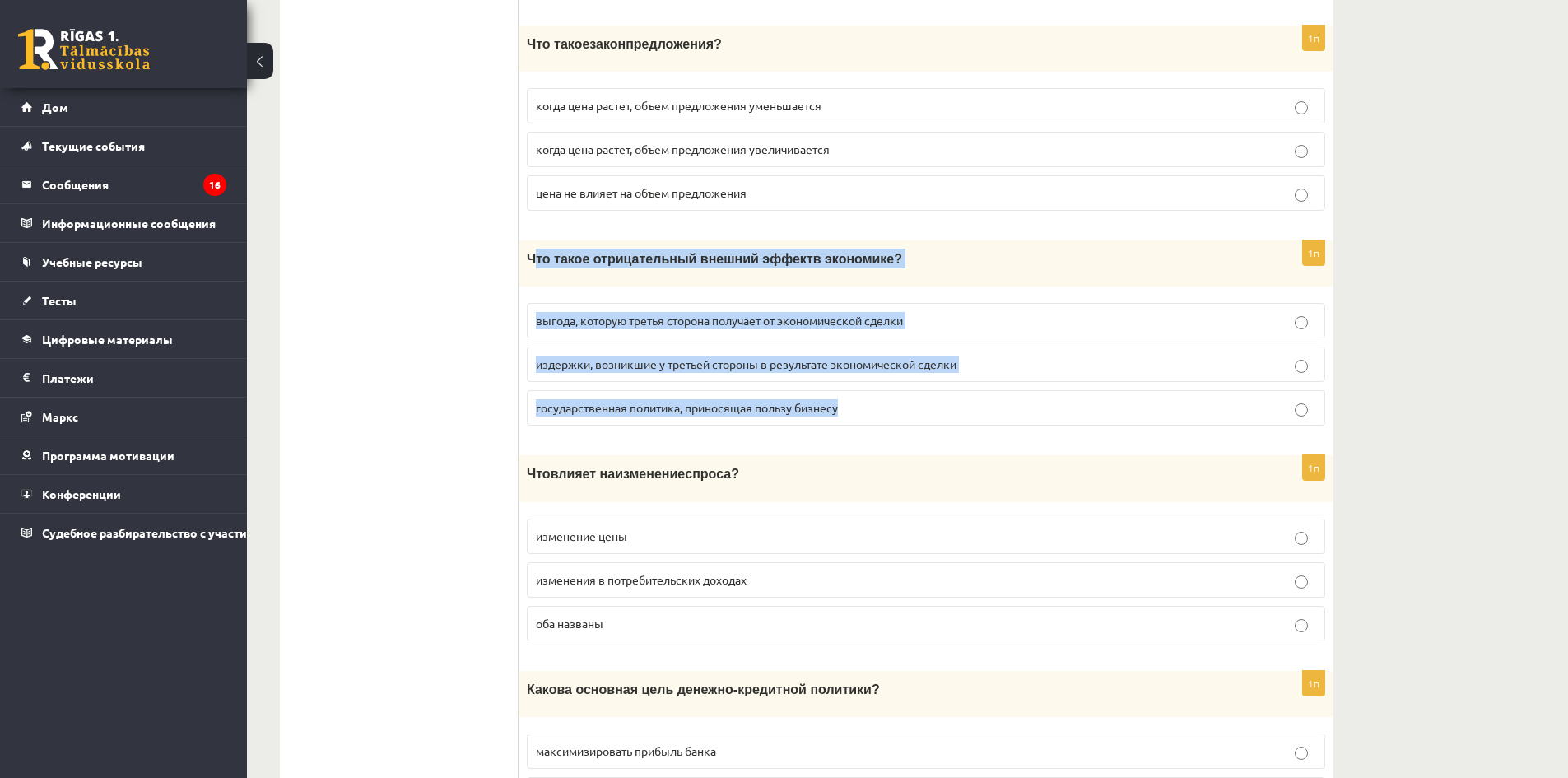
drag, startPoint x: 533, startPoint y: 246, endPoint x: 992, endPoint y: 389, distance: 480.8
click at [992, 389] on div "1п Что такое отрицательный внешний эффект в экономике ? выгода, которую третья …" at bounding box center [926, 340] width 815 height 199
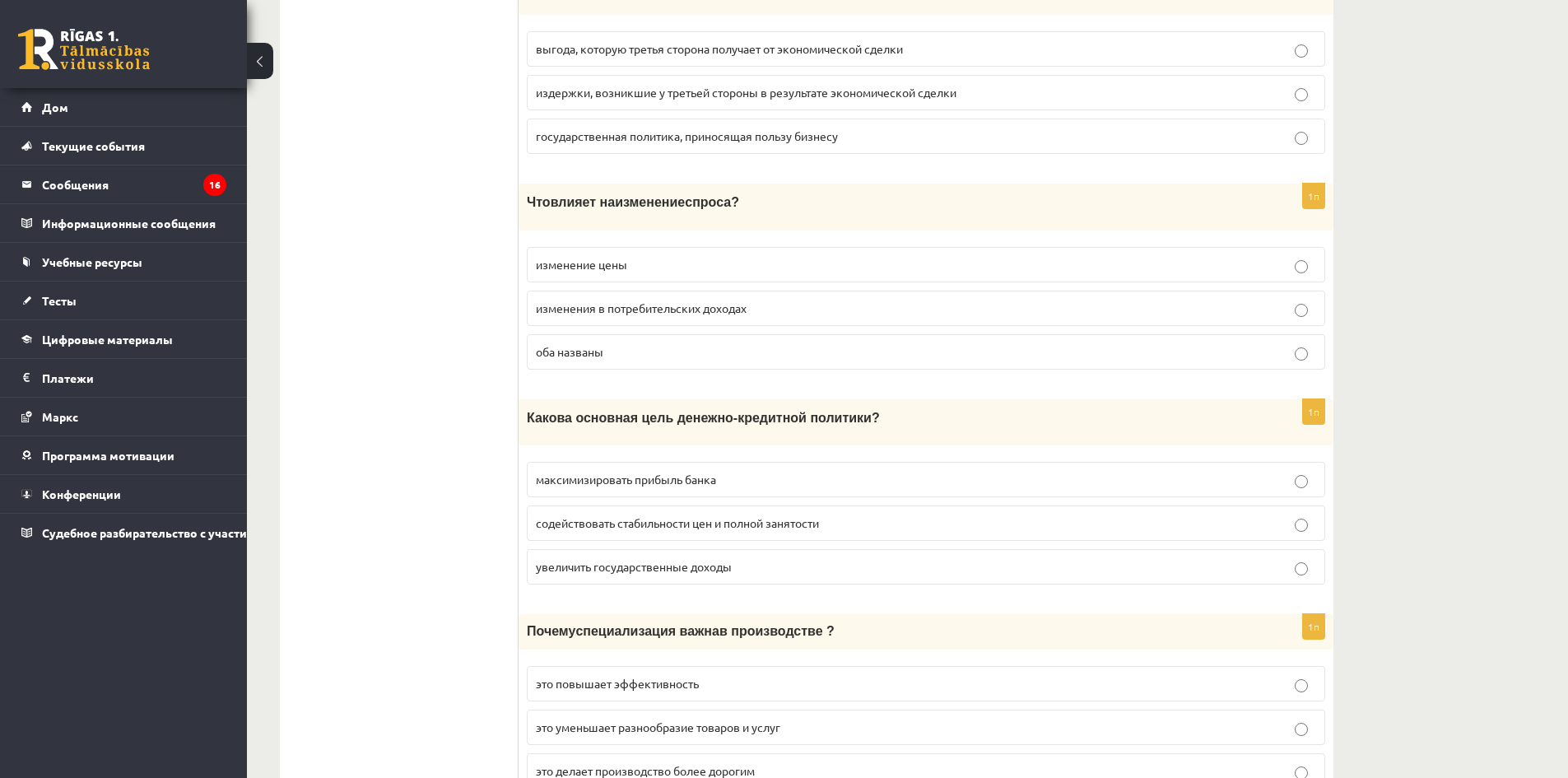
scroll to position [3666, 0]
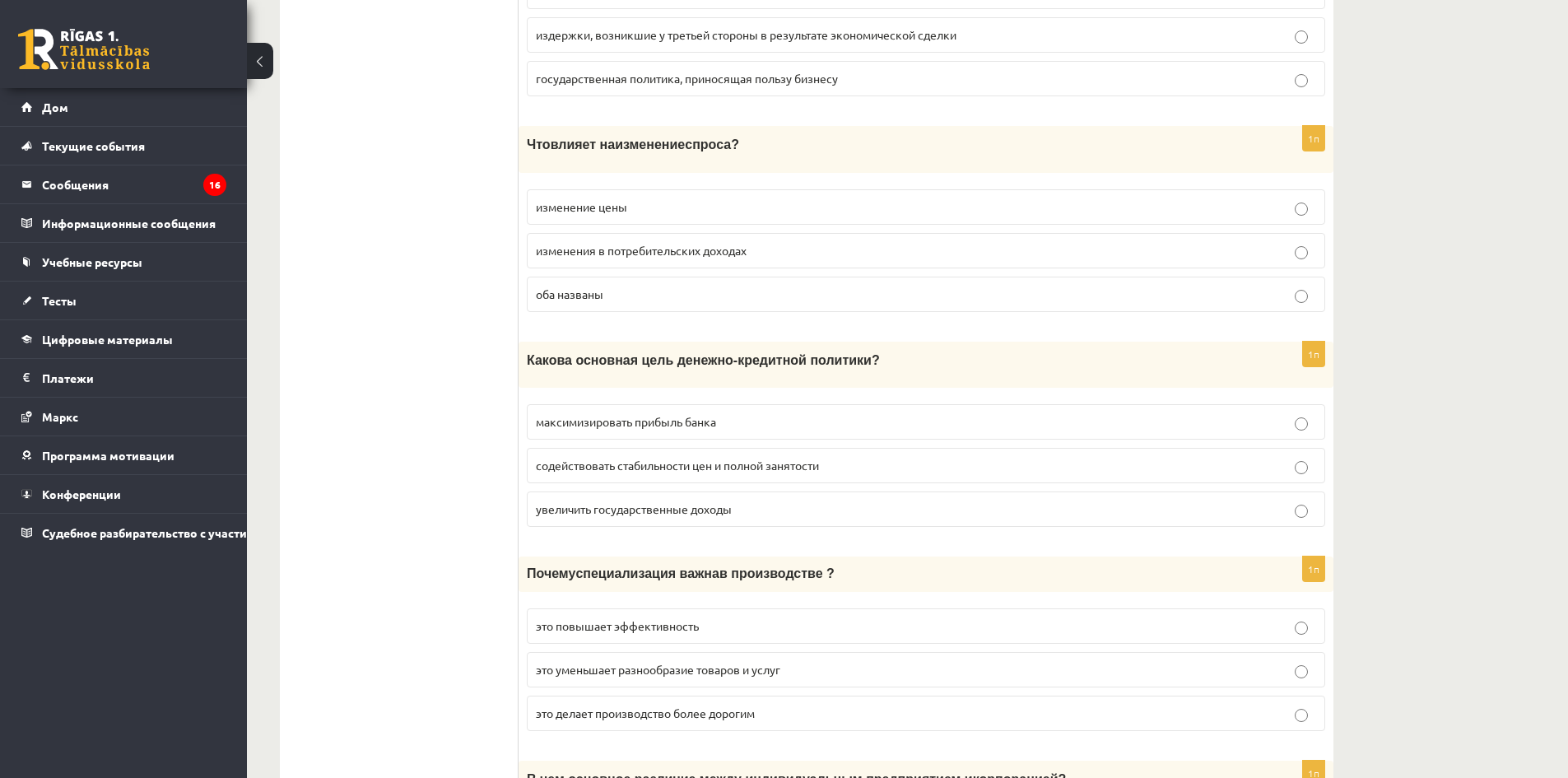
click at [658, 286] on p "оба названы" at bounding box center [926, 294] width 780 height 17
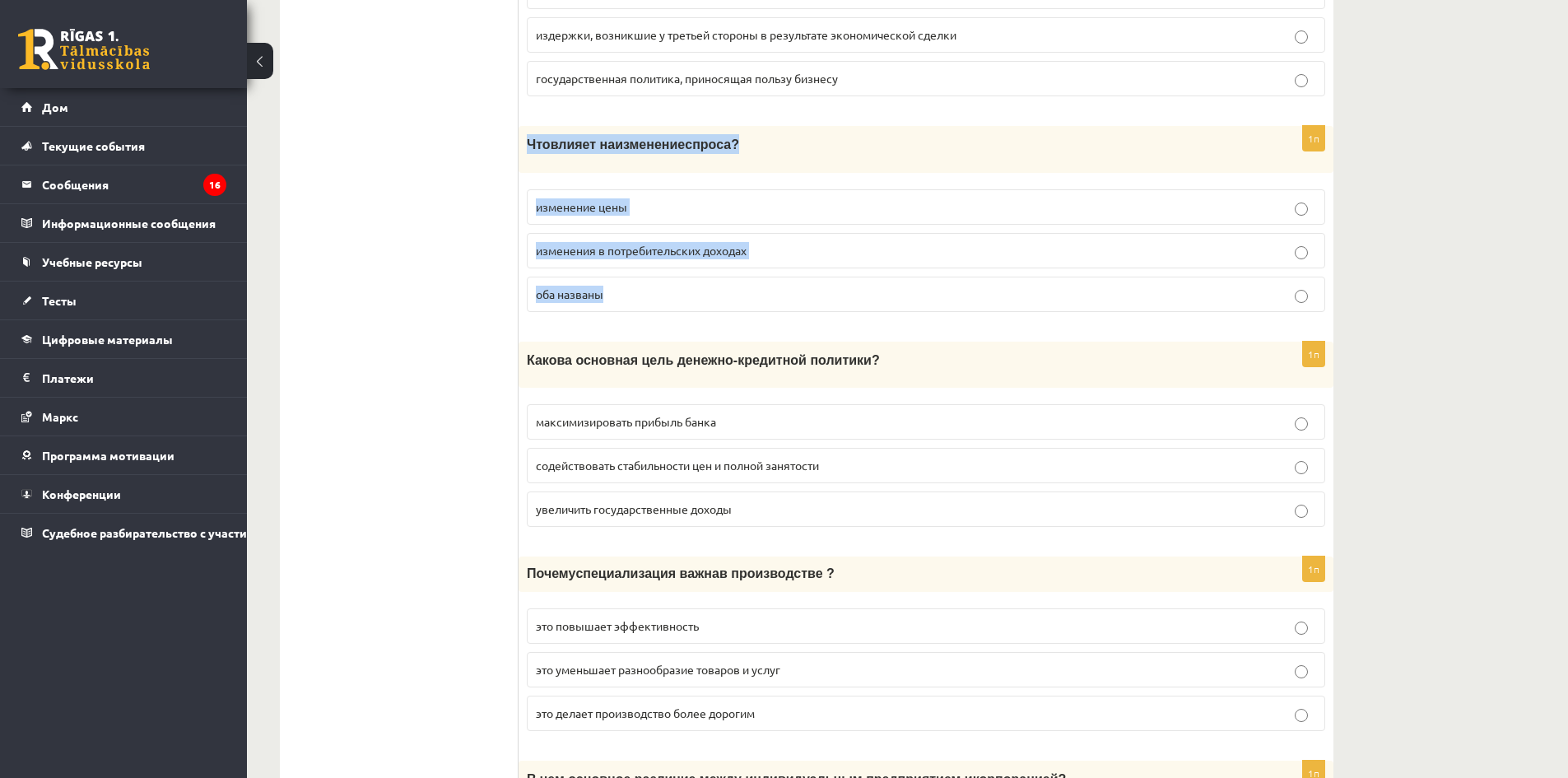
drag, startPoint x: 565, startPoint y: 151, endPoint x: 813, endPoint y: 271, distance: 275.5
click at [813, 271] on div "1п Что влияет на изменение спроса ? изменение цены изменения в потребительских …" at bounding box center [926, 225] width 815 height 199
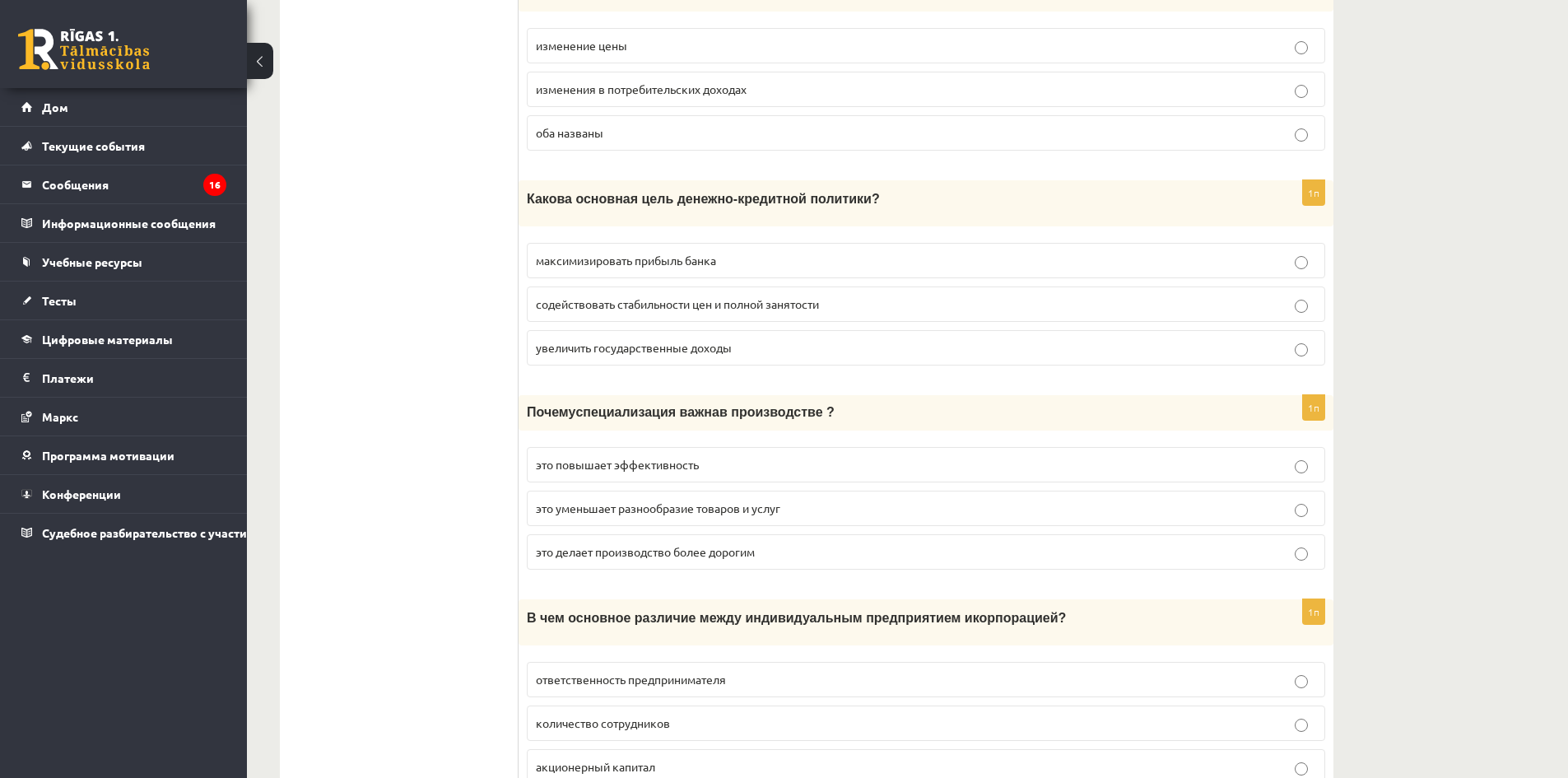
scroll to position [3831, 0]
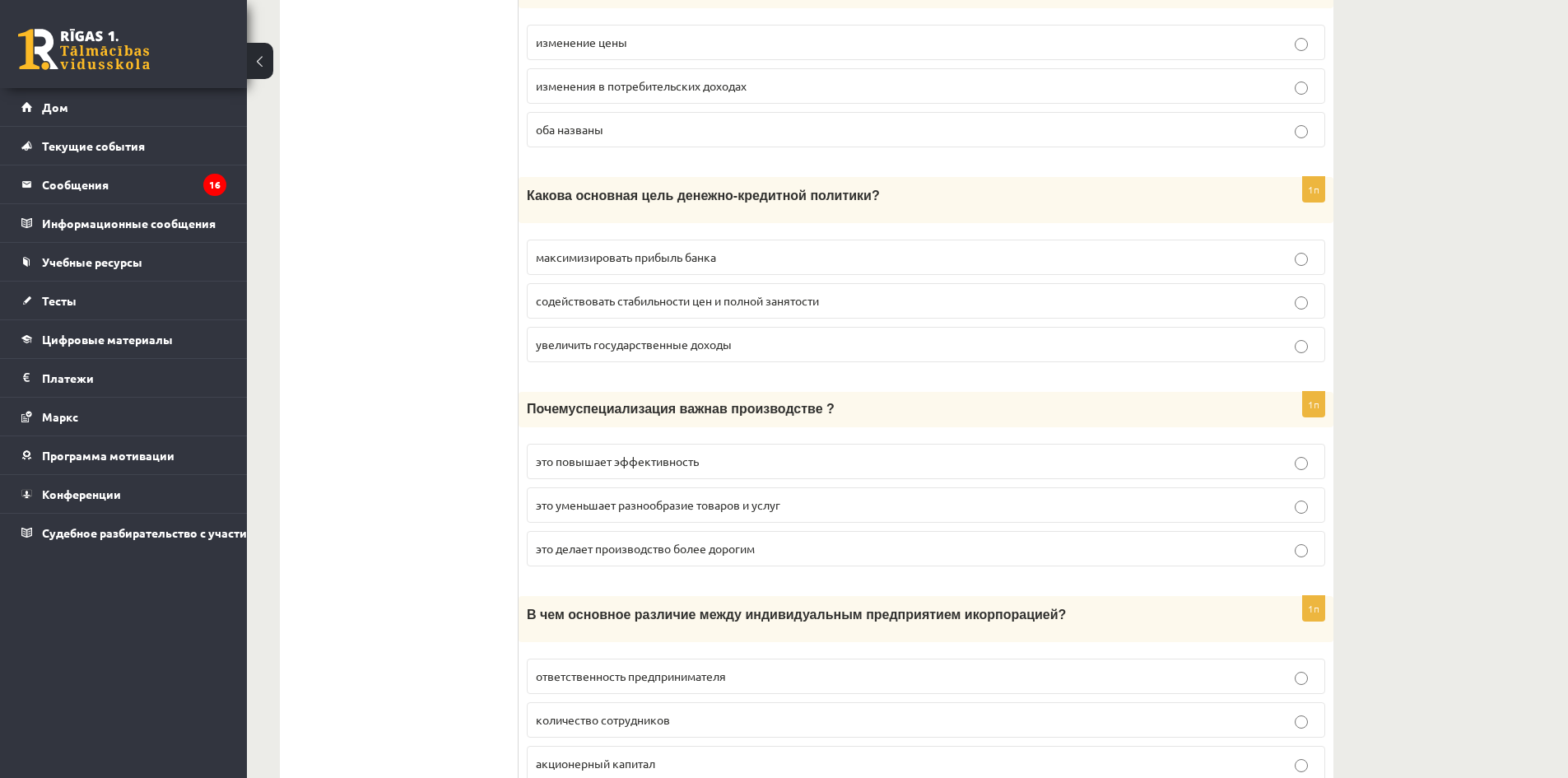
click at [747, 293] on font "содействовать стабильности цен и полной занятости" at bounding box center [677, 300] width 283 height 15
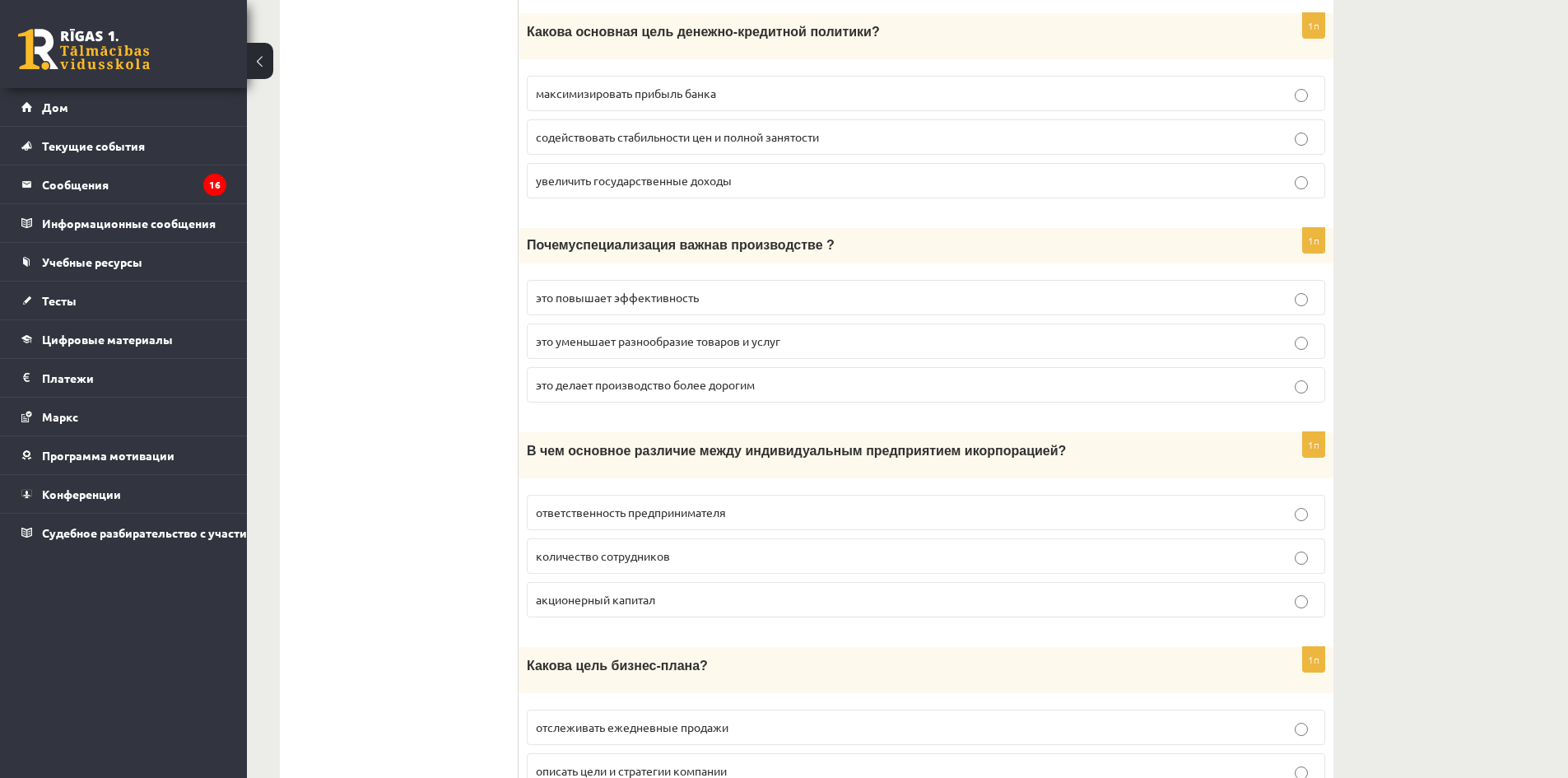
scroll to position [3996, 0]
click at [678, 366] on label "это делает производство более дорогим" at bounding box center [926, 384] width 799 height 35
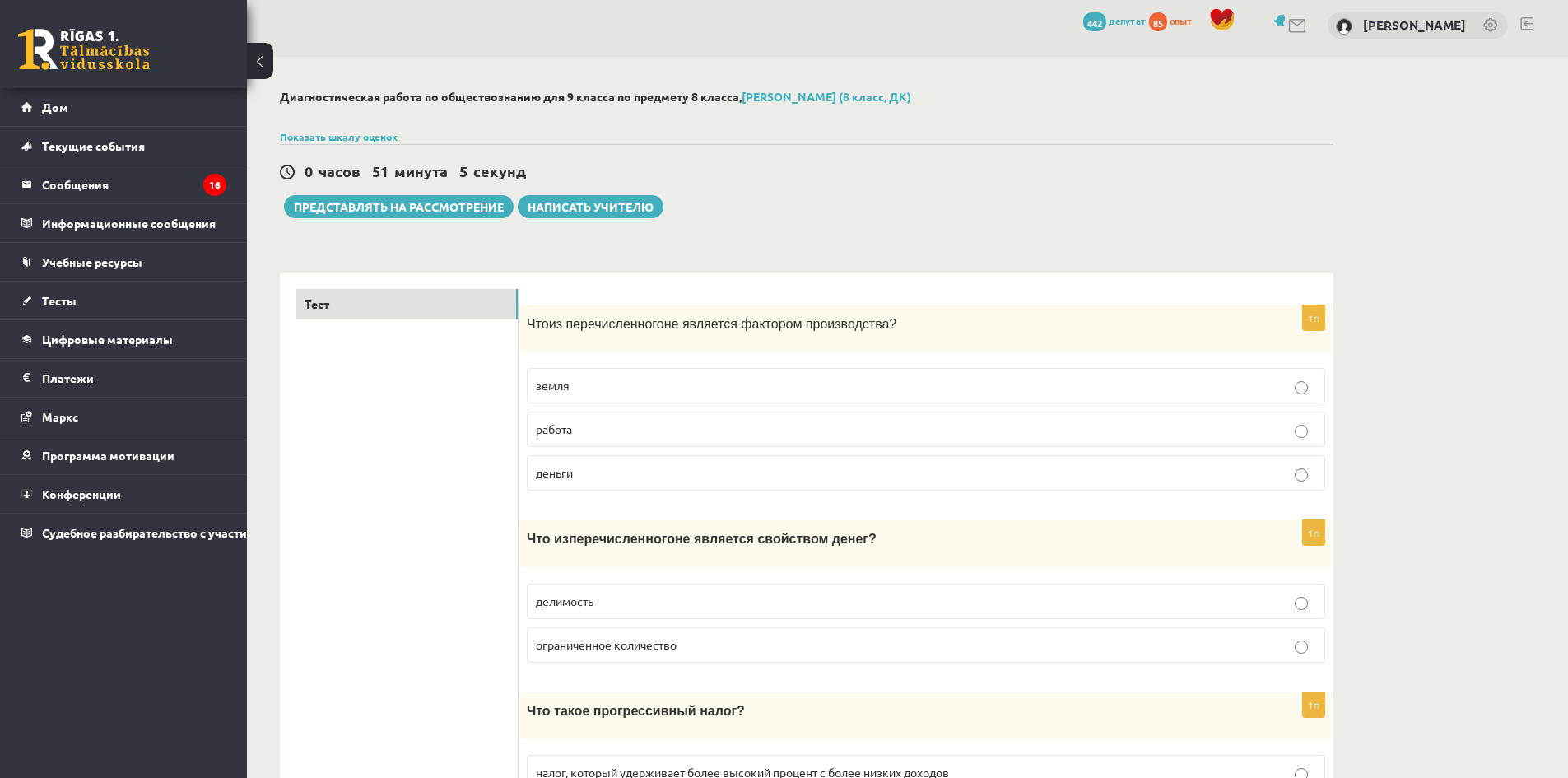
scroll to position [0, 0]
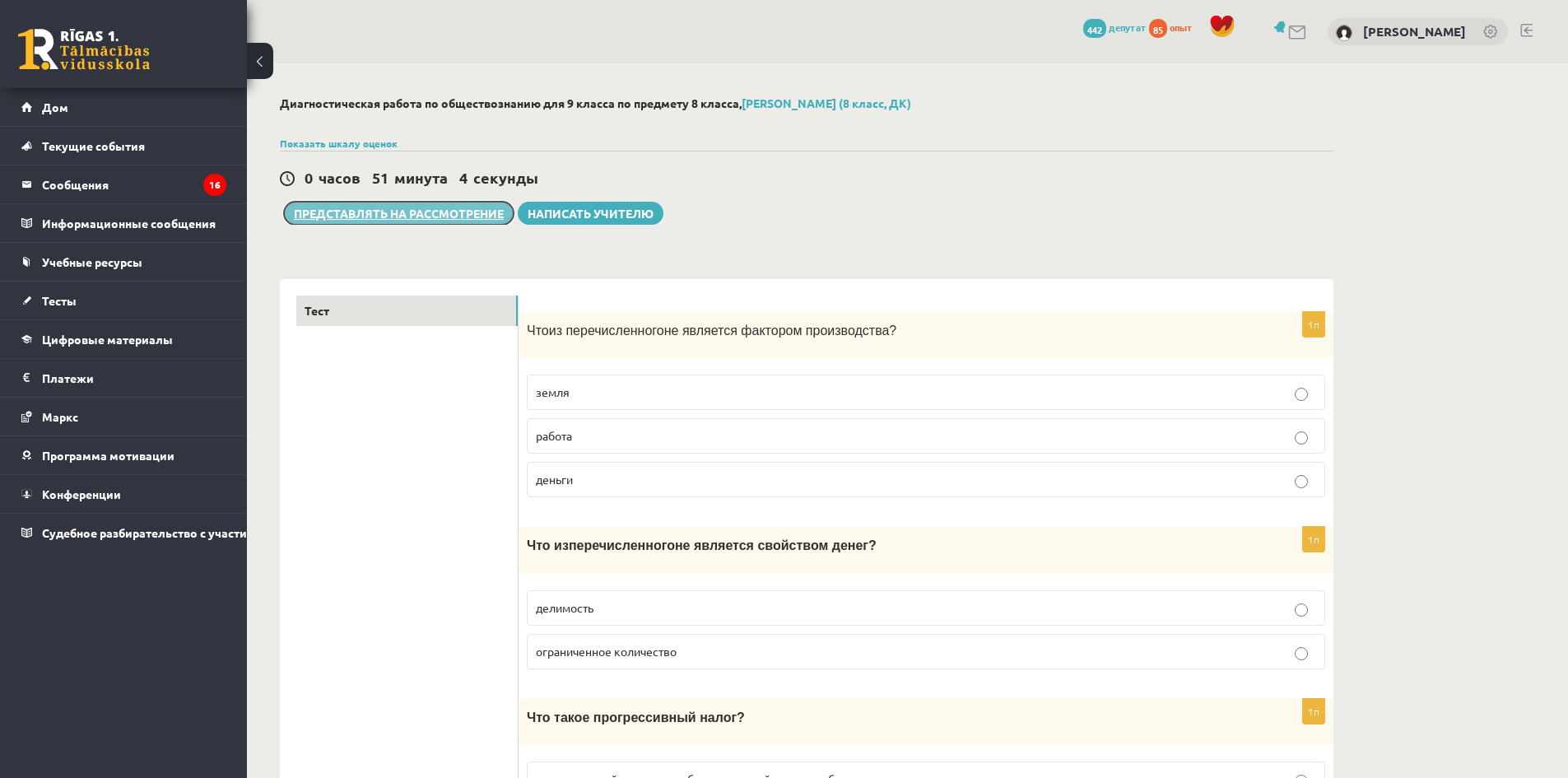
click at [431, 217] on font "Представлять на рассмотрение" at bounding box center [398, 213] width 210 height 15
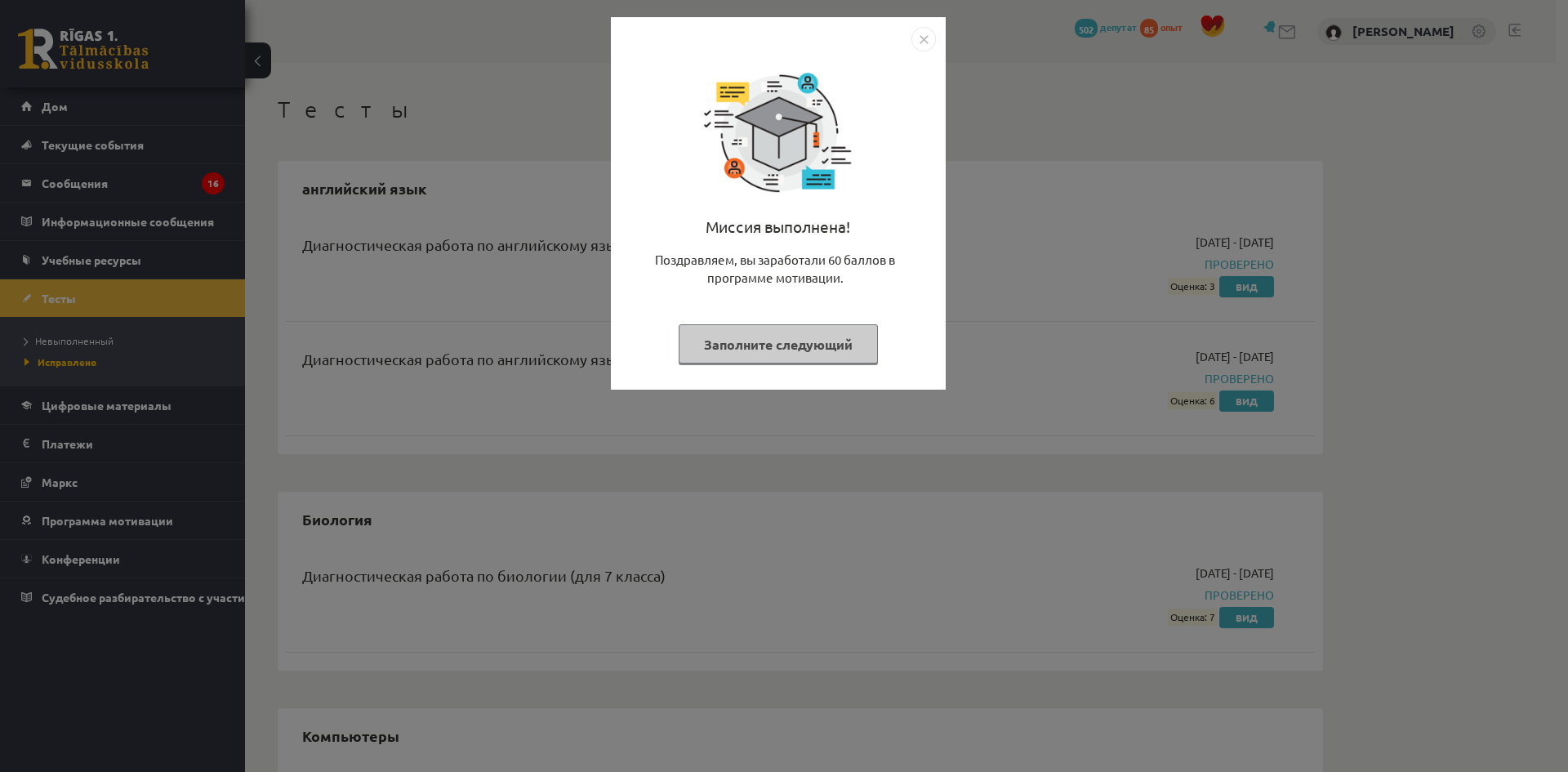
click at [926, 36] on img "Закрывать" at bounding box center [924, 40] width 25 height 25
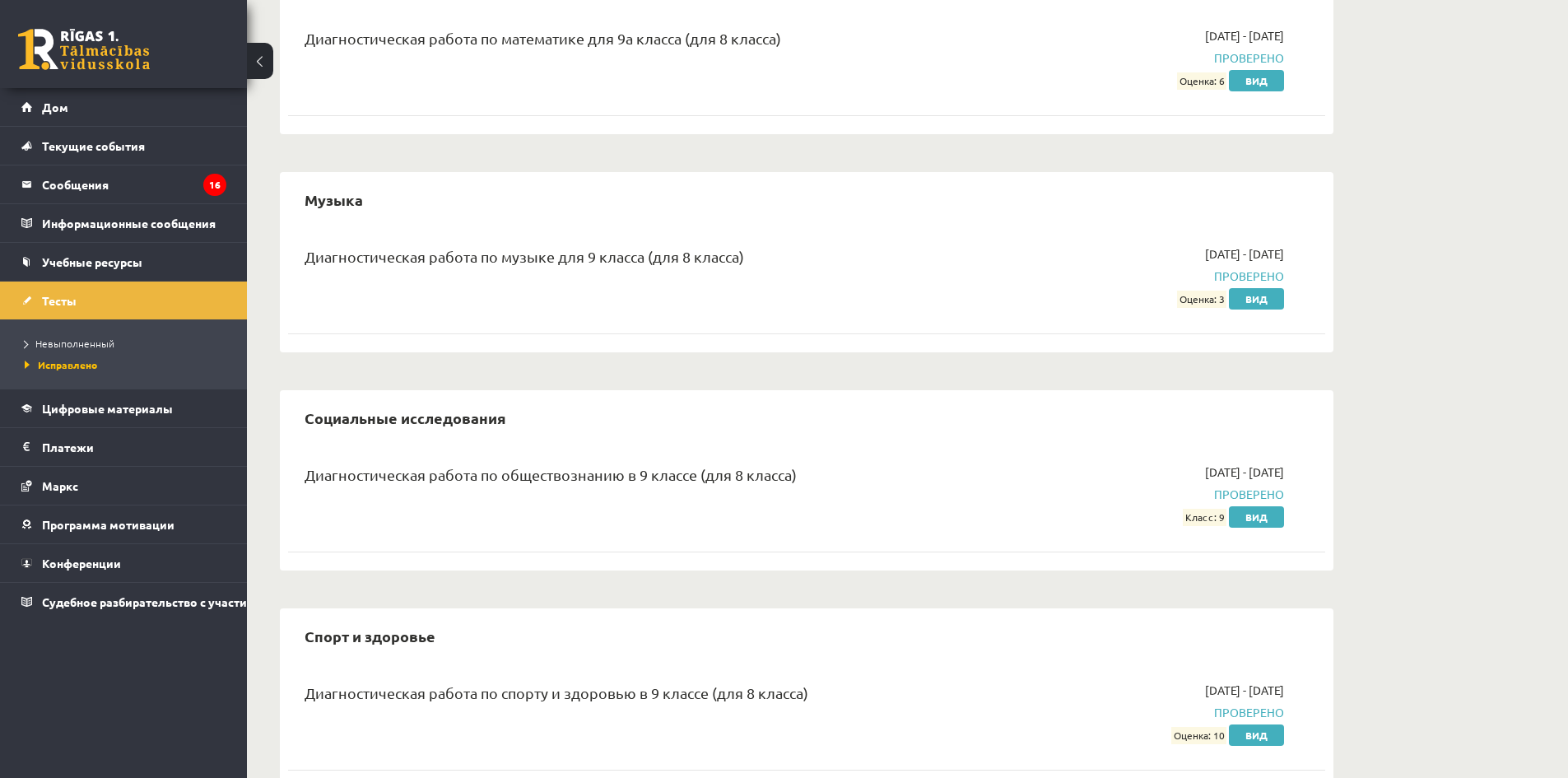
scroll to position [2314, 0]
click at [54, 298] on font "Тесты" at bounding box center [59, 300] width 35 height 15
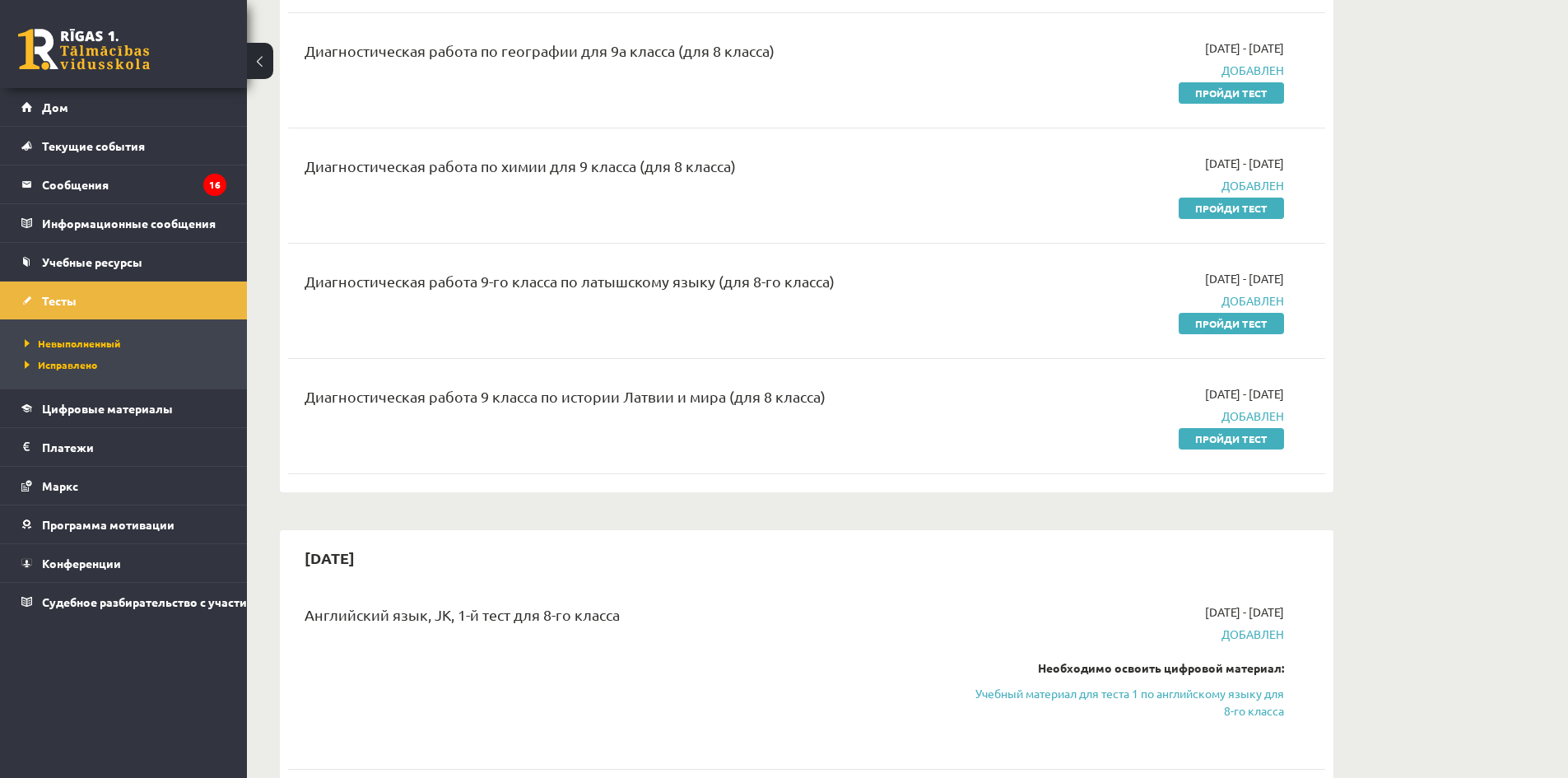
scroll to position [175, 0]
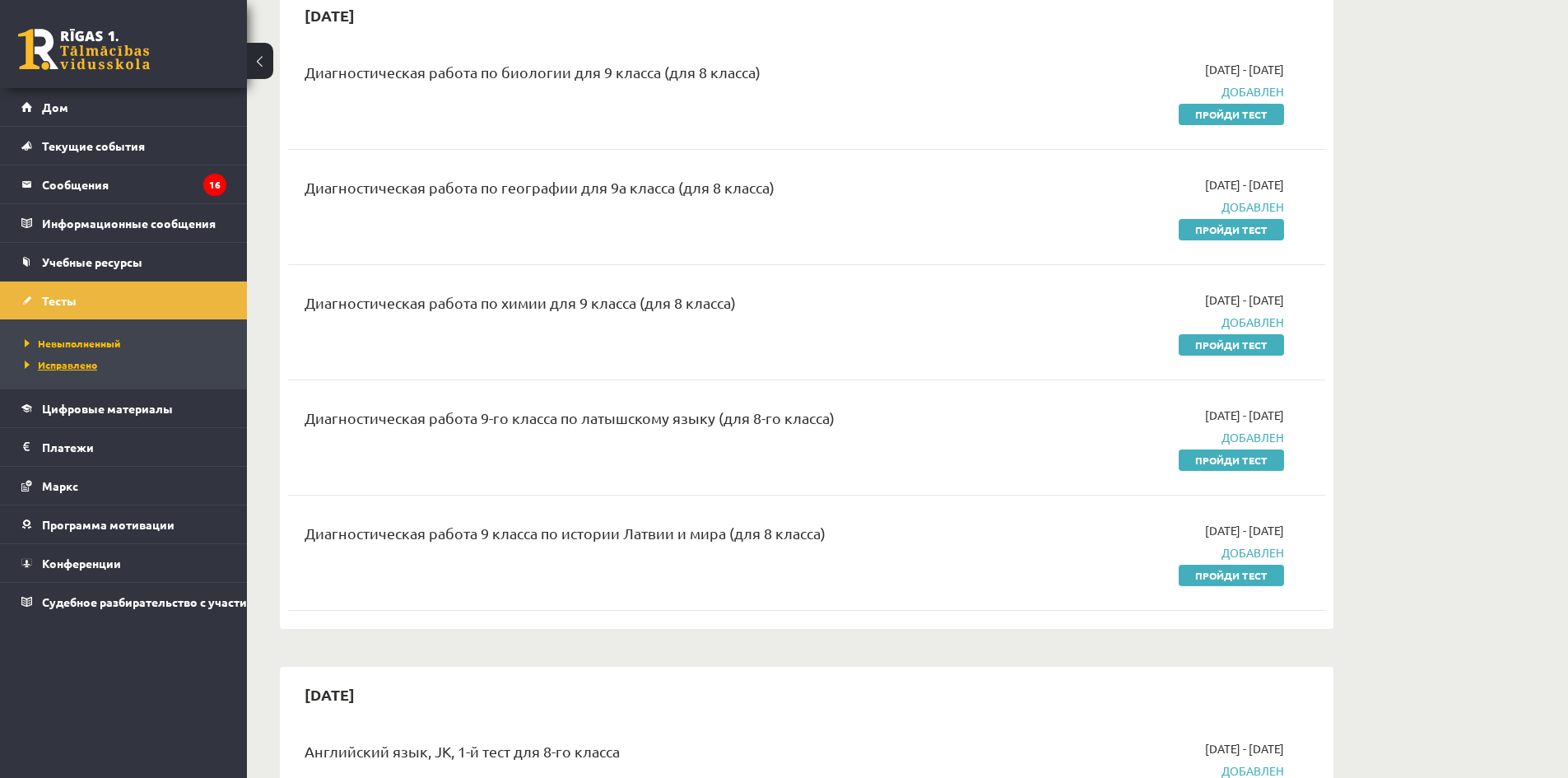
click at [59, 373] on li "Исправлено" at bounding box center [128, 365] width 206 height 21
click at [61, 365] on font "Исправлено" at bounding box center [67, 364] width 59 height 13
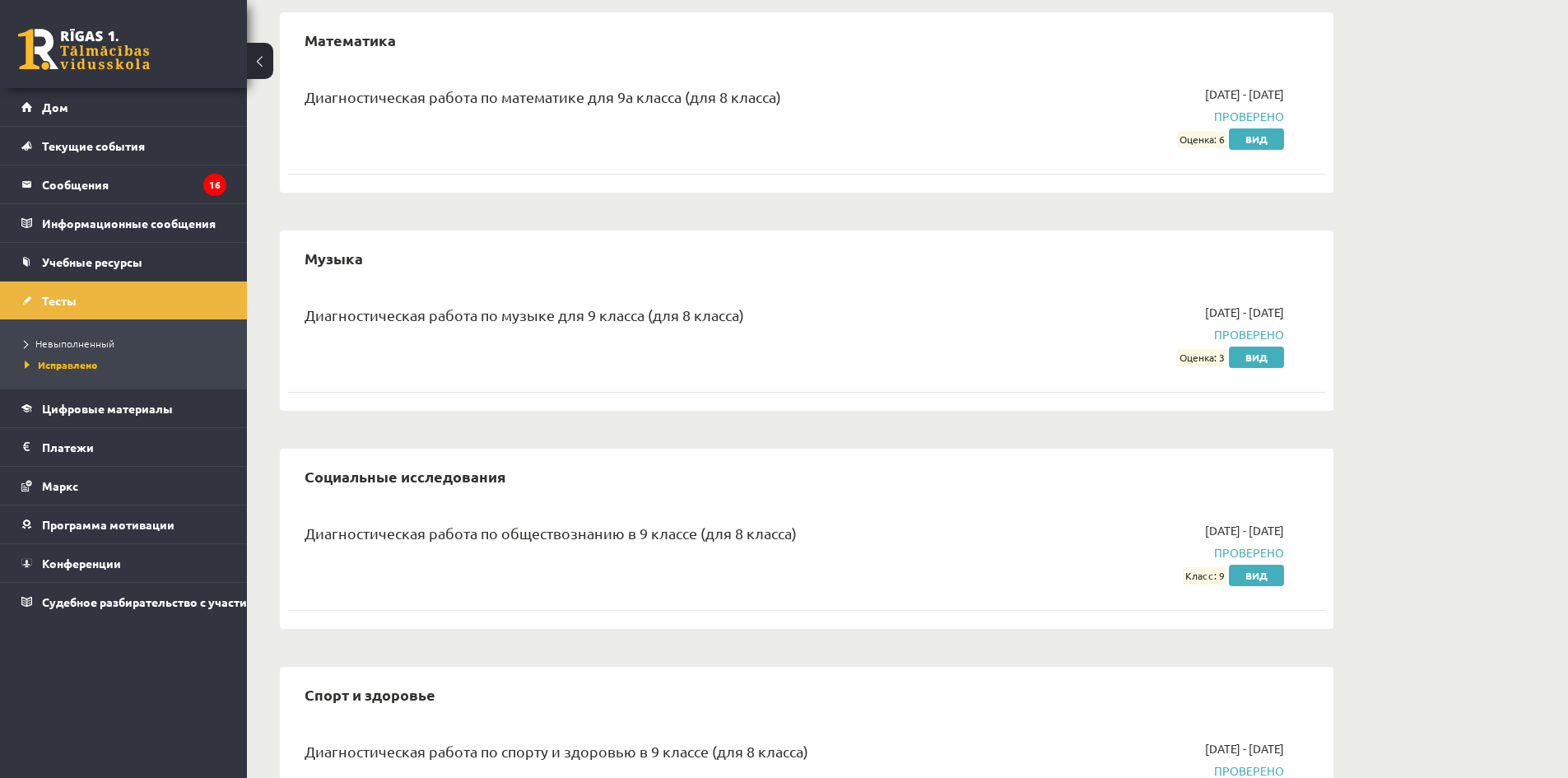
scroll to position [2304, 0]
